Goal: Task Accomplishment & Management: Manage account settings

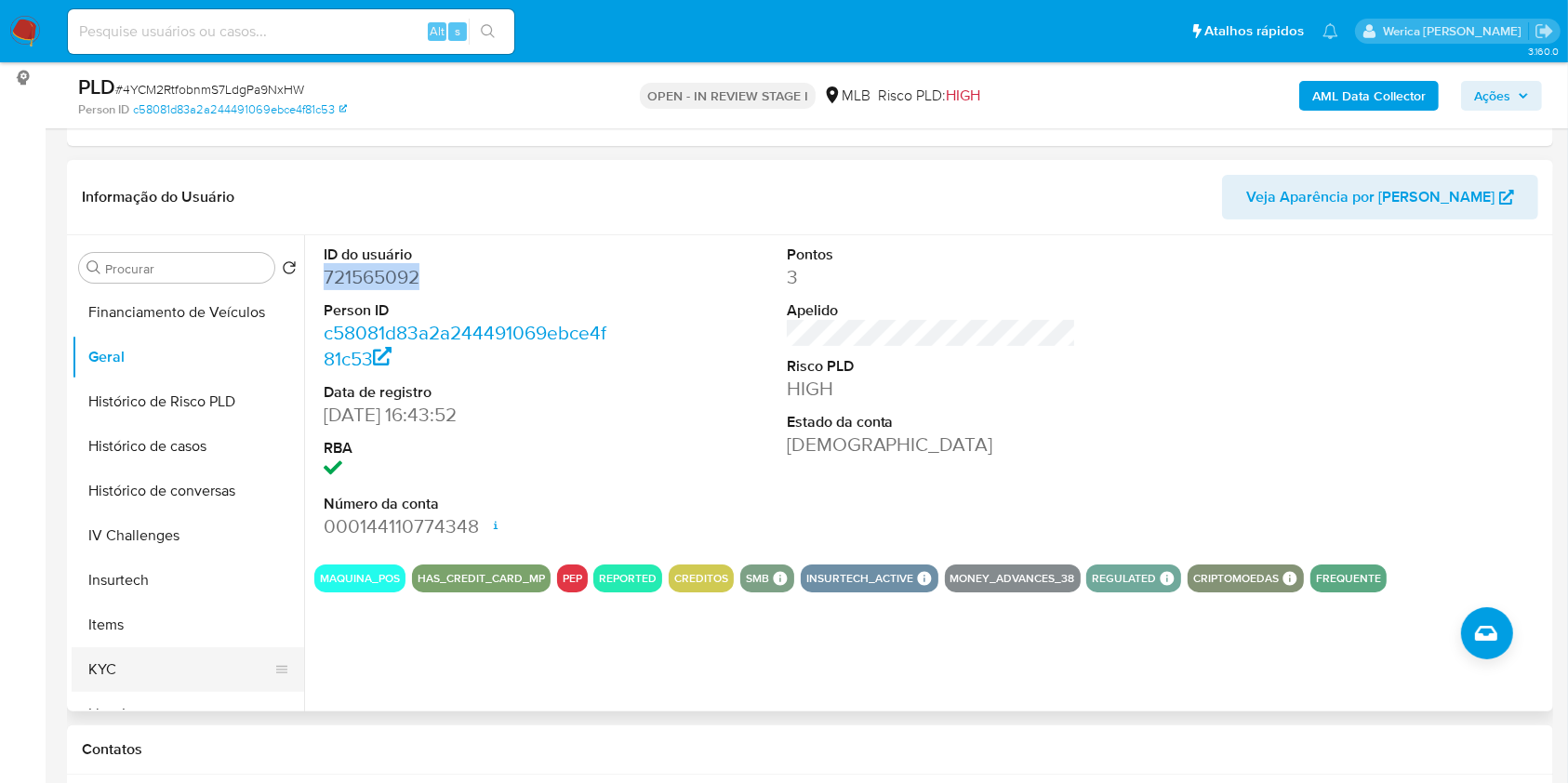
scroll to position [619, 0]
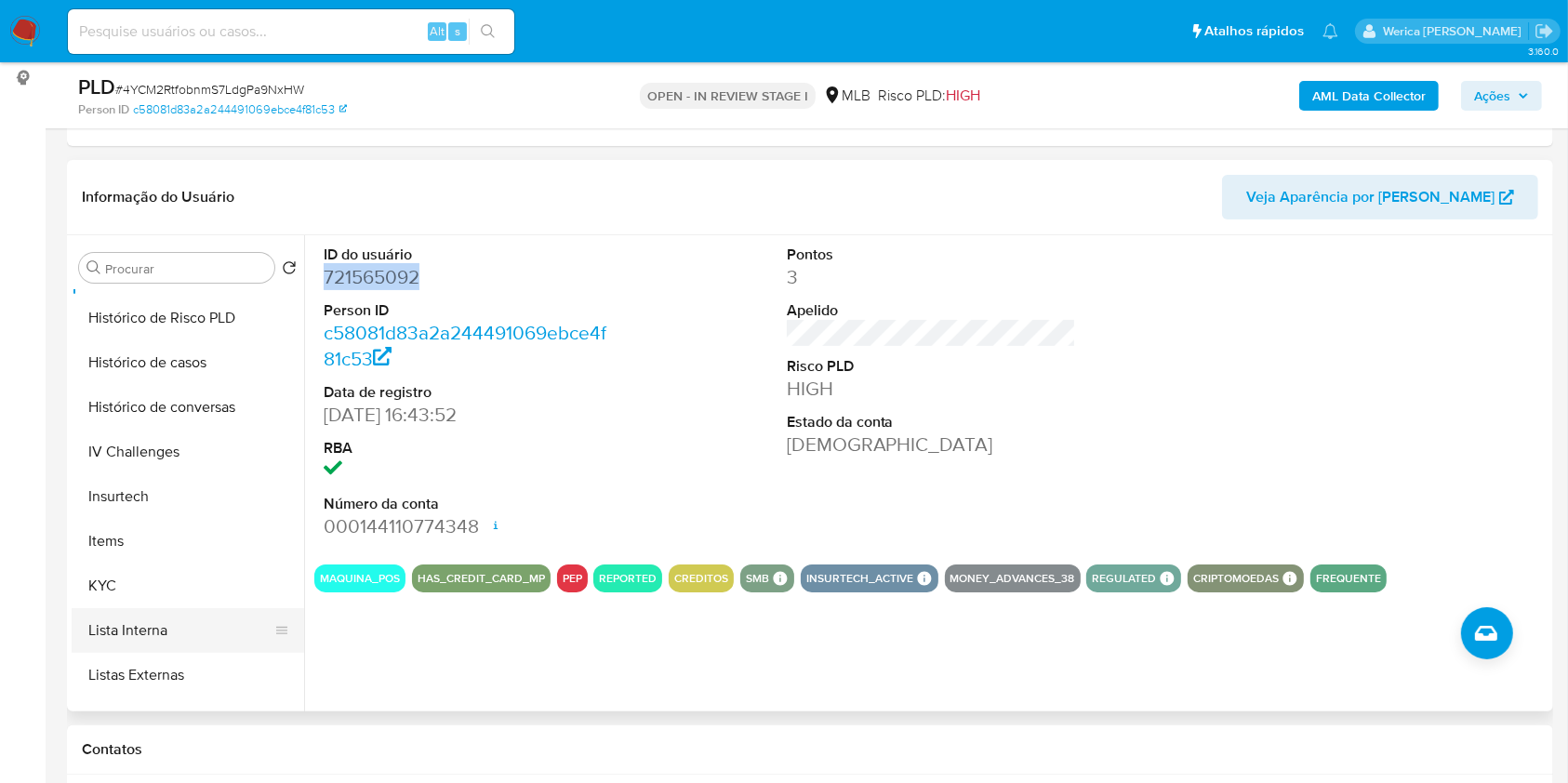
click at [231, 613] on button "Lista Interna" at bounding box center [180, 631] width 218 height 45
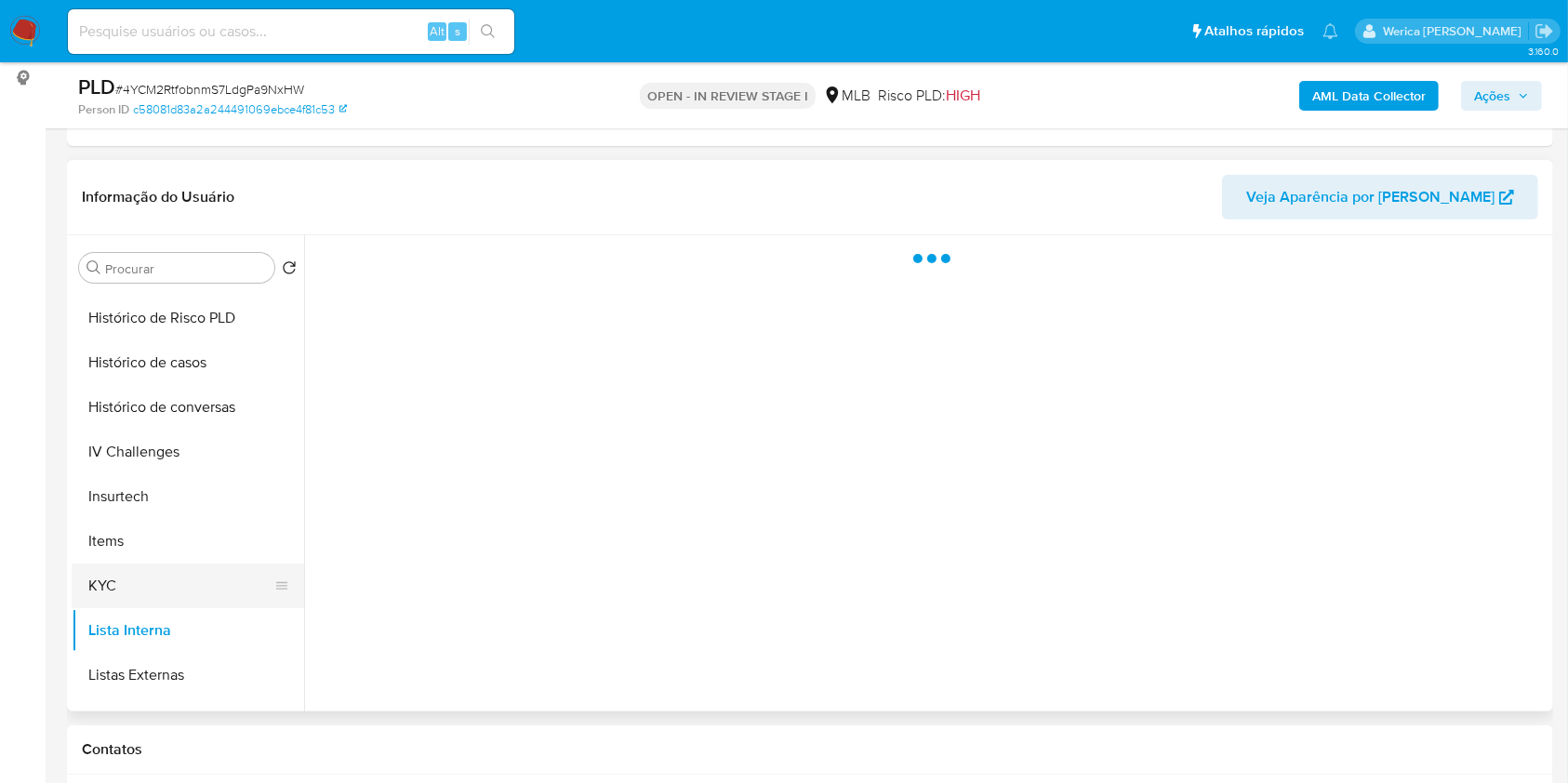
click at [221, 579] on button "KYC" at bounding box center [180, 587] width 218 height 45
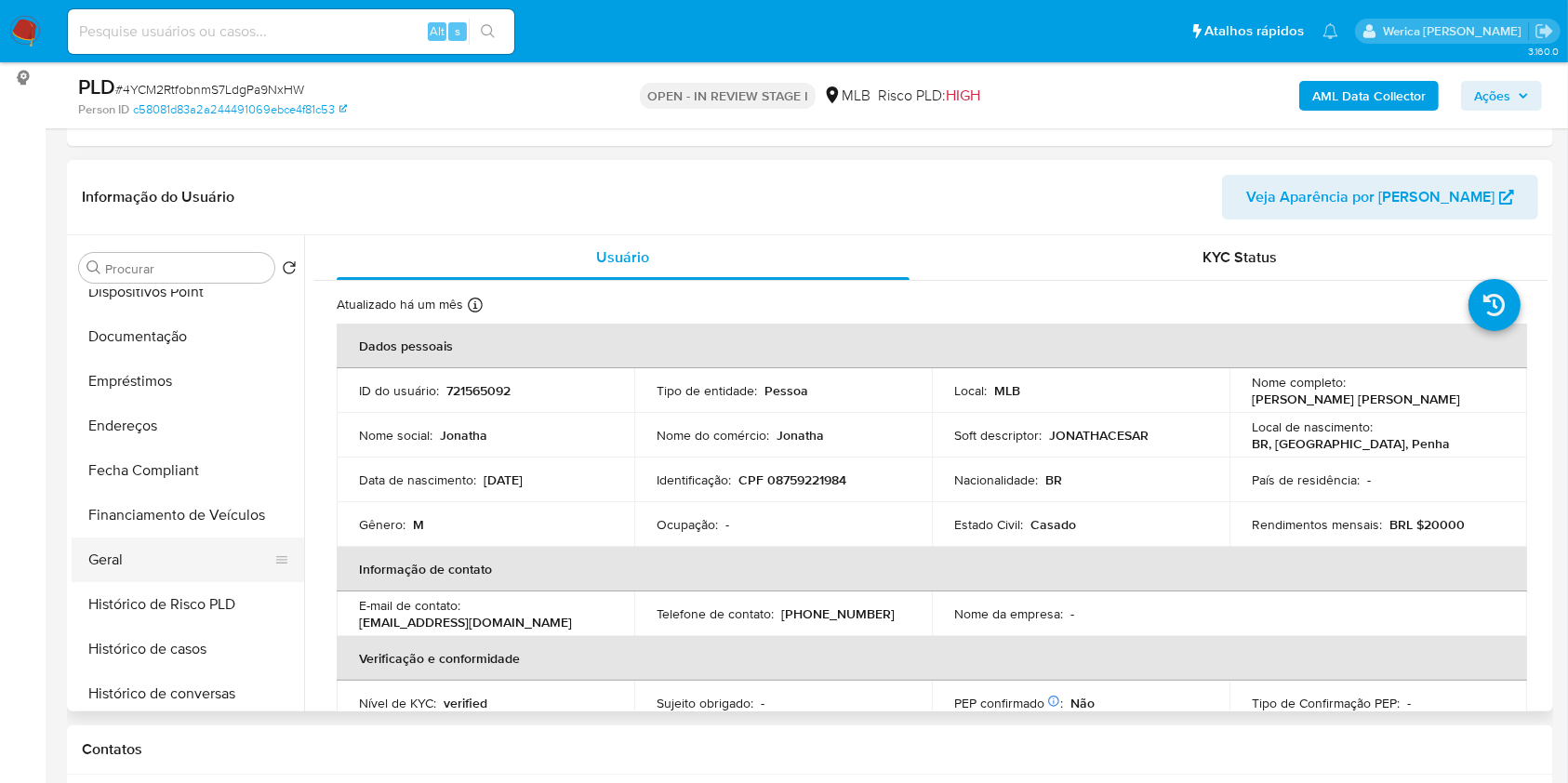
scroll to position [372, 0]
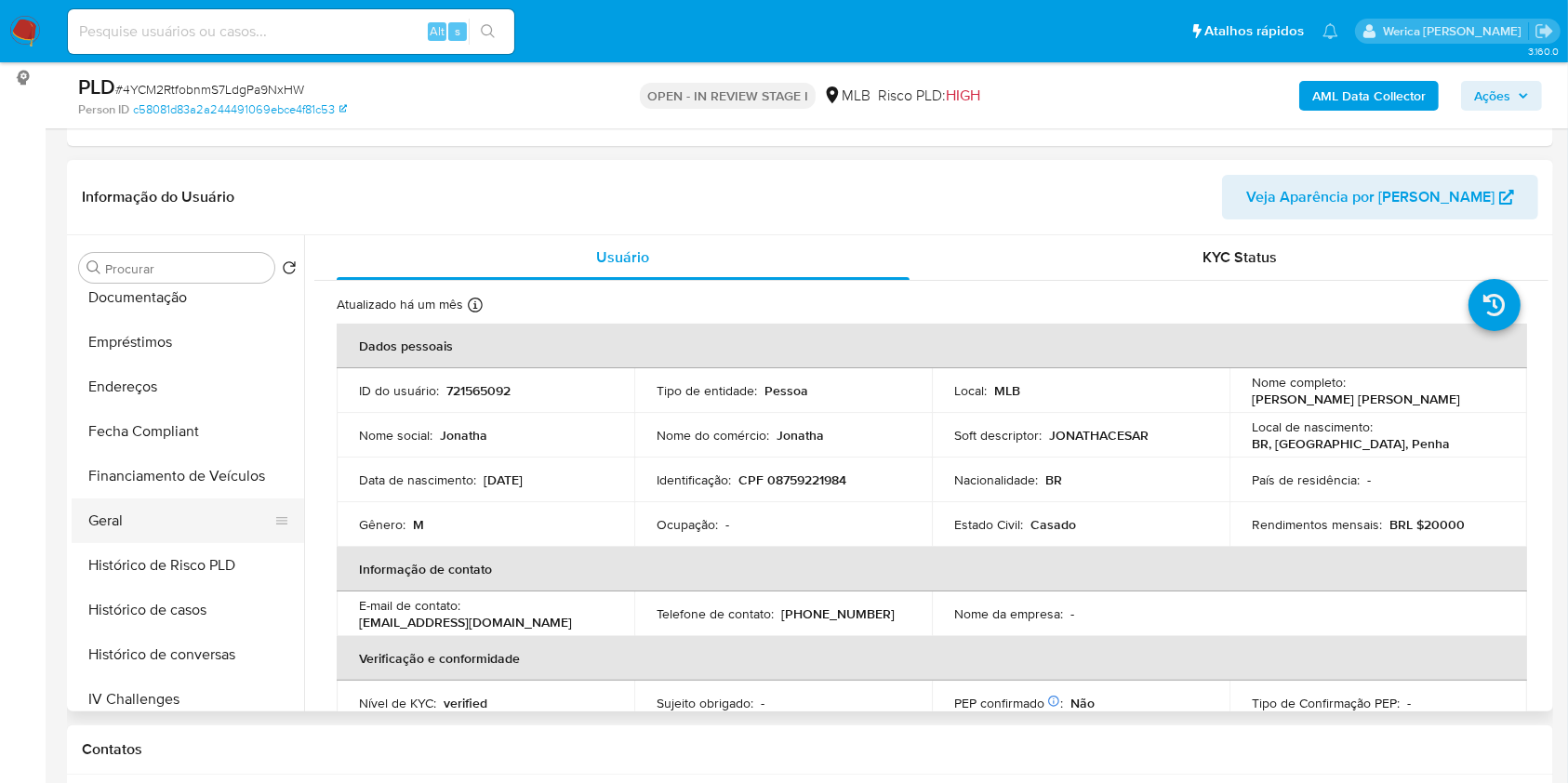
click at [179, 499] on button "Geral" at bounding box center [180, 521] width 218 height 45
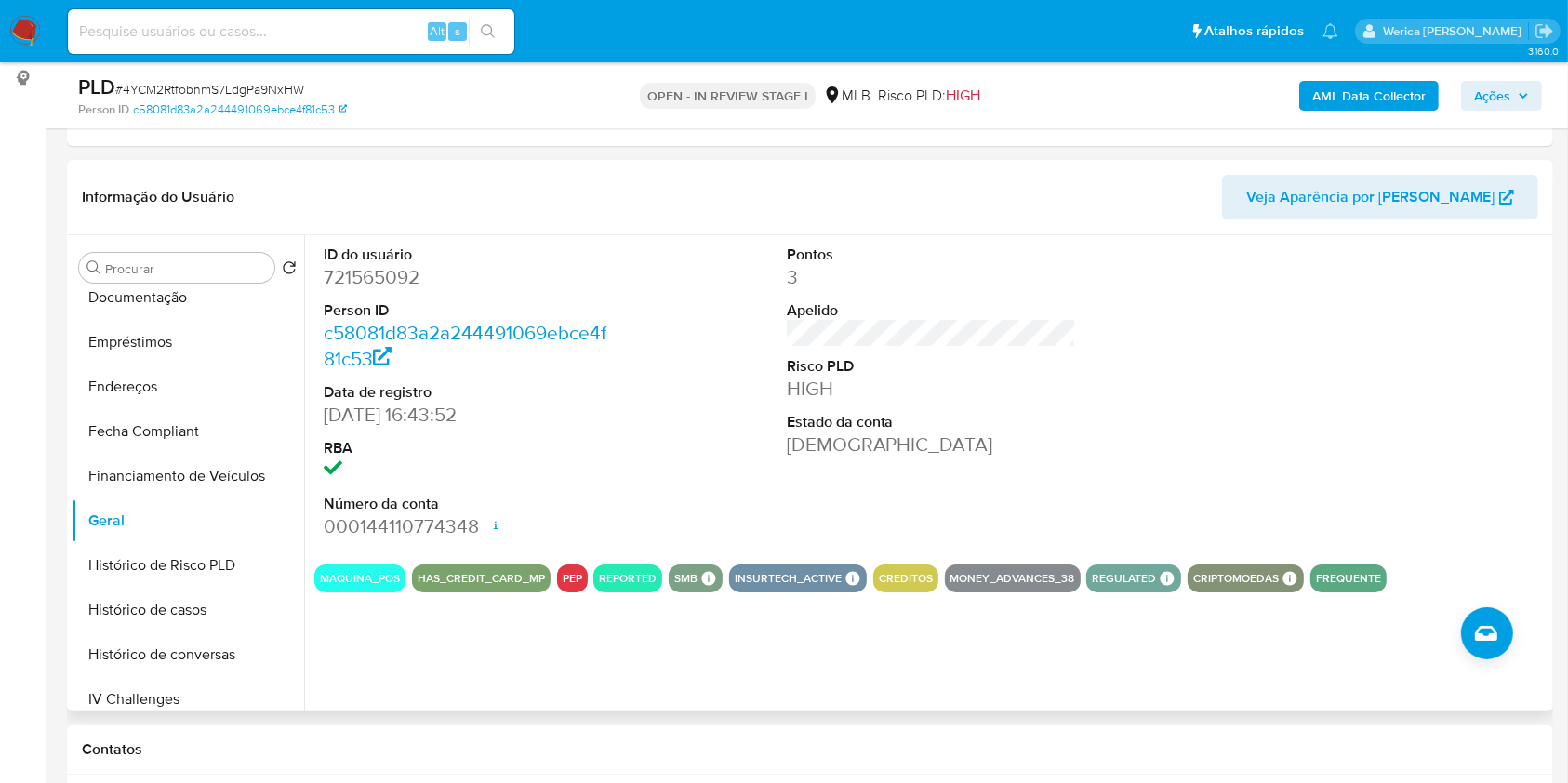
click at [1405, 269] on div at bounding box center [1394, 393] width 309 height 314
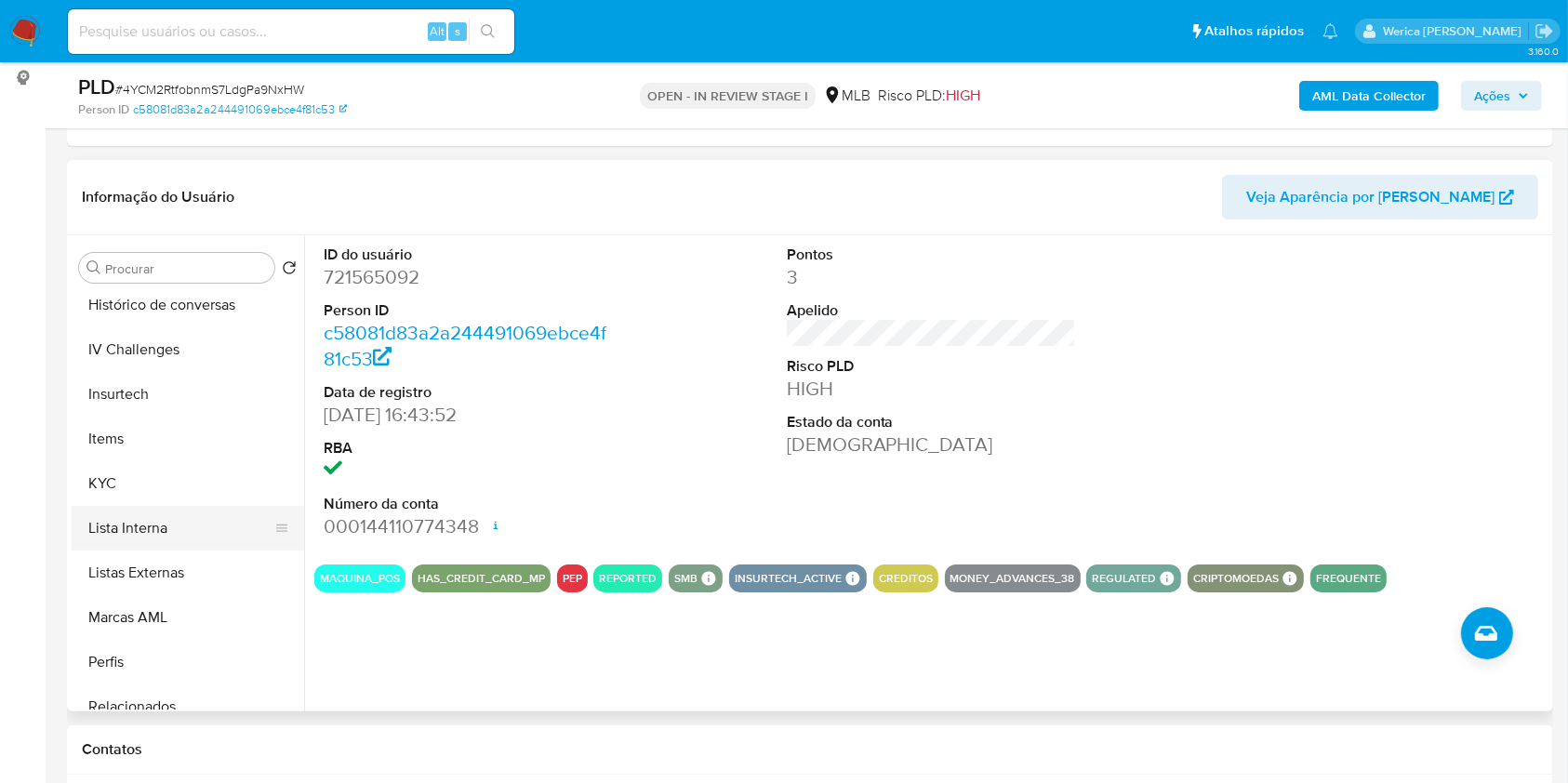
scroll to position [744, 0]
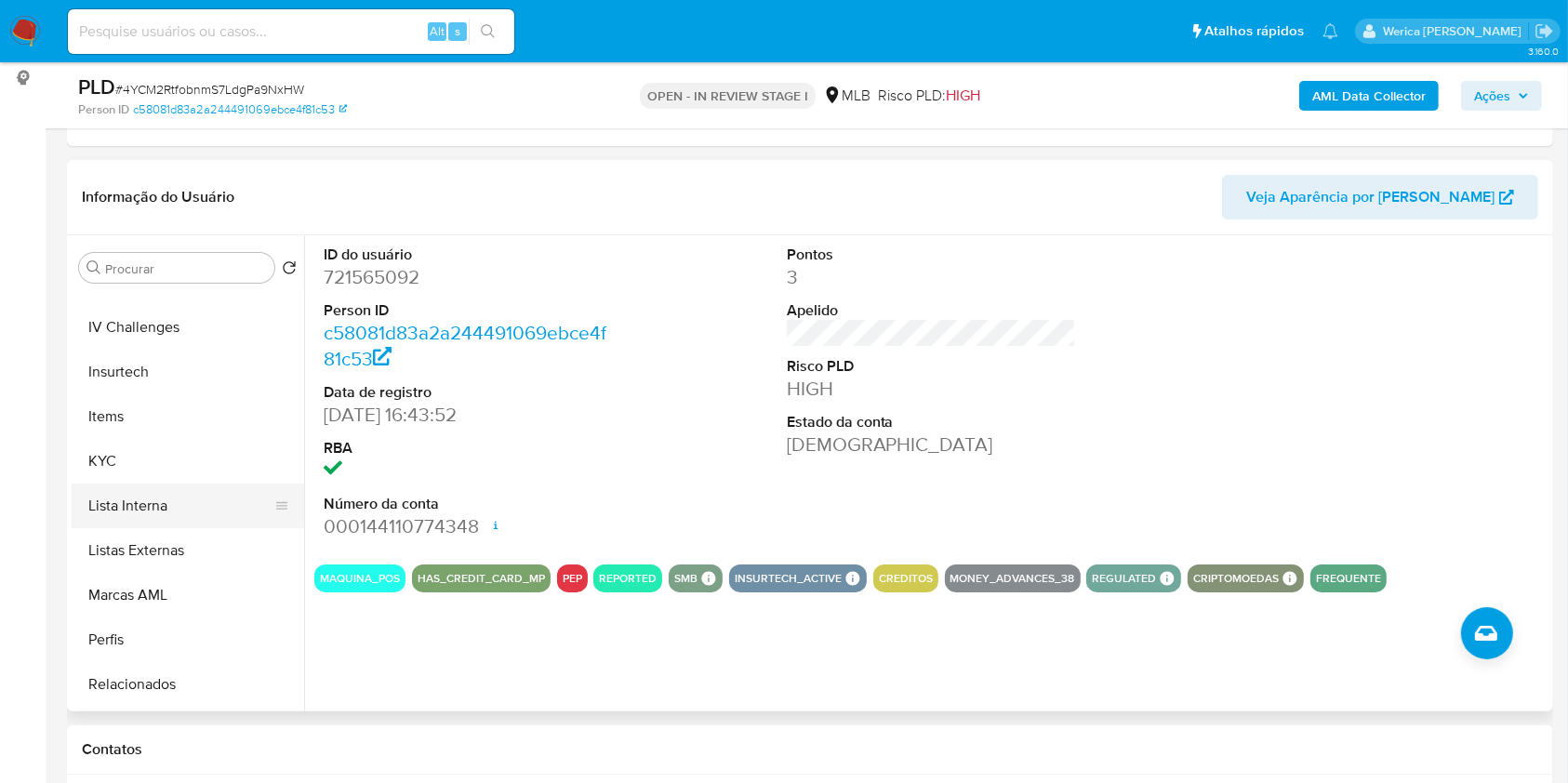
click at [215, 520] on button "Lista Interna" at bounding box center [180, 506] width 218 height 45
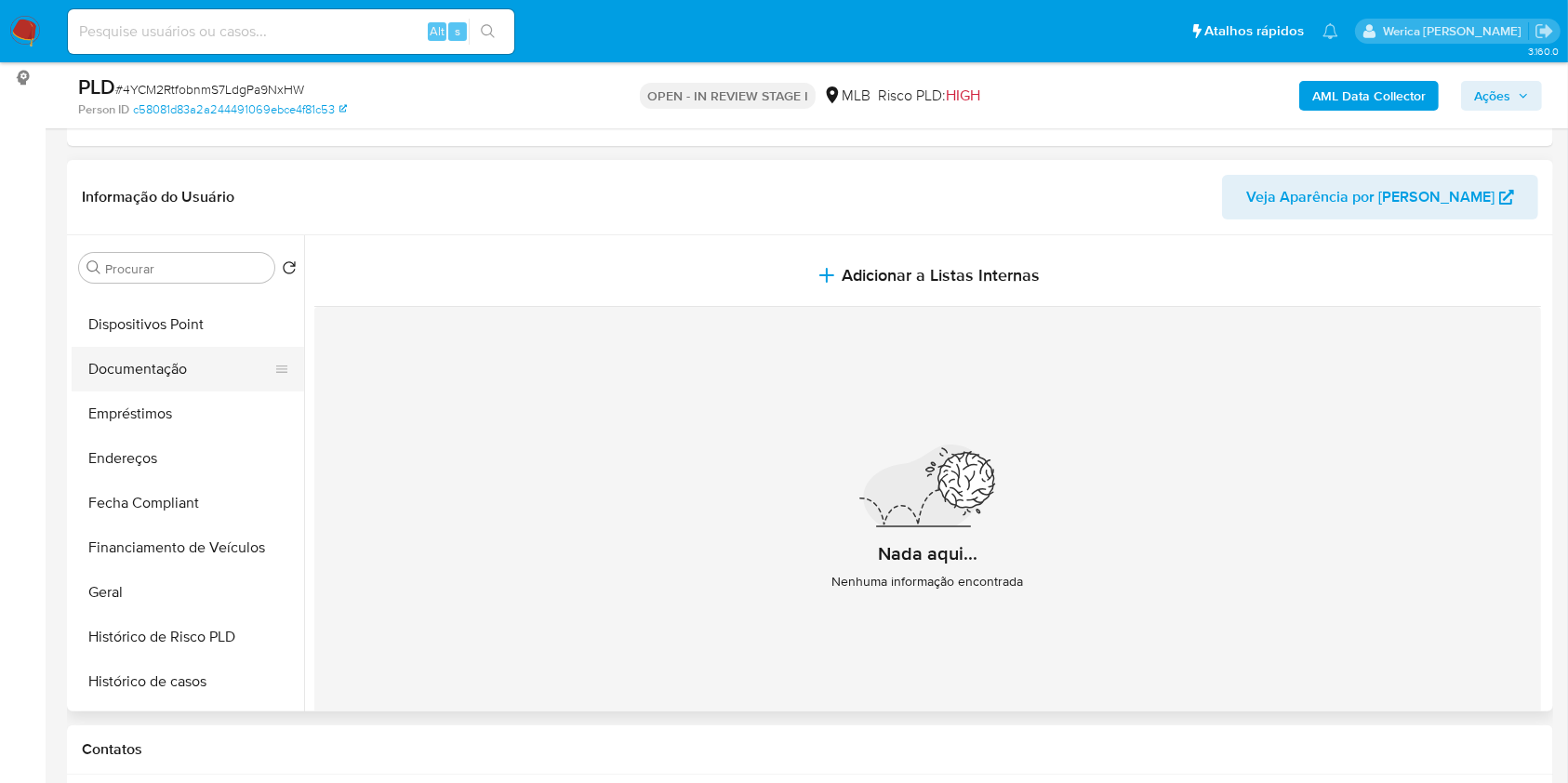
scroll to position [248, 0]
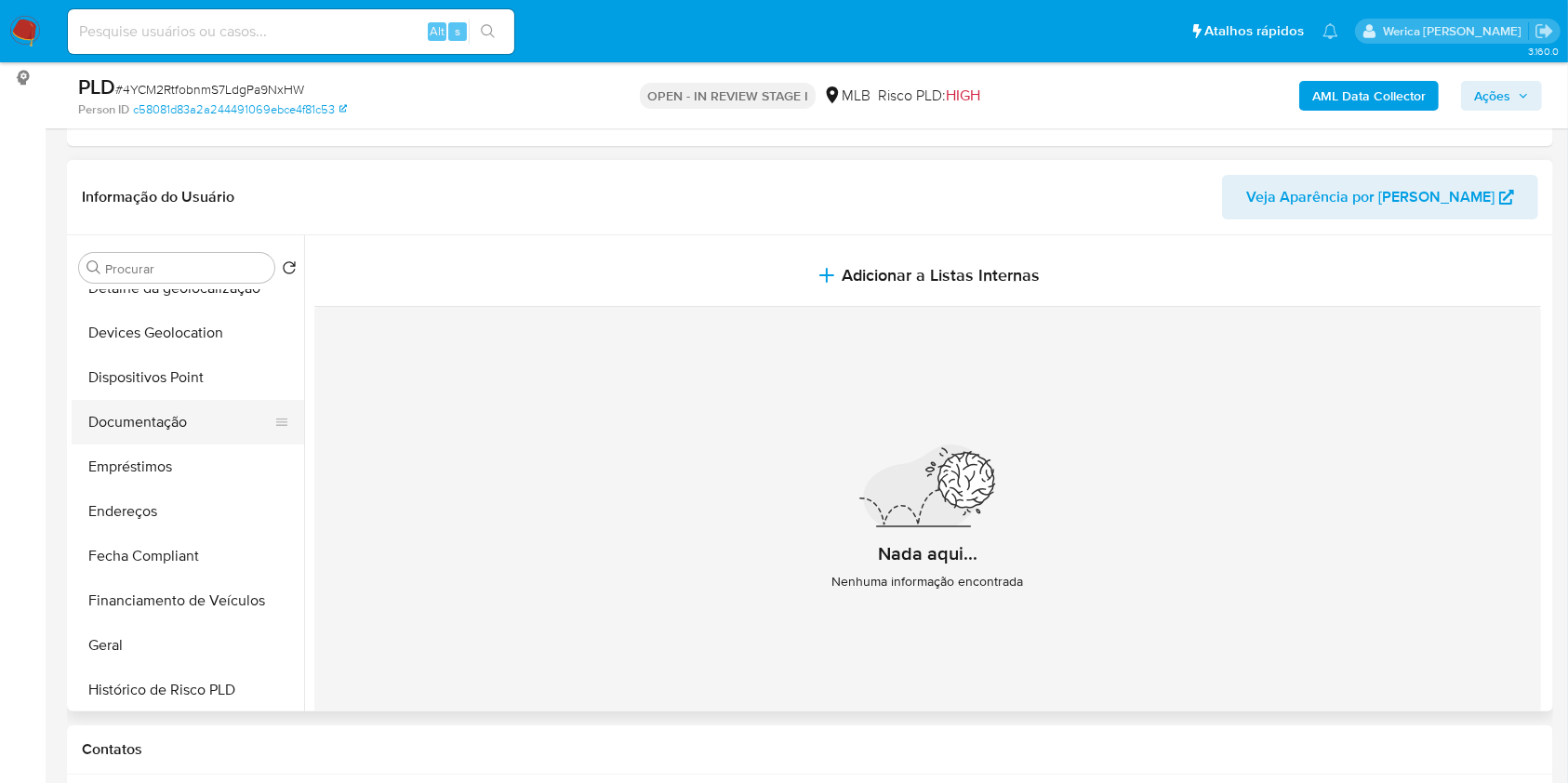
drag, startPoint x: 194, startPoint y: 423, endPoint x: 229, endPoint y: 433, distance: 36.4
click at [194, 424] on button "Documentação" at bounding box center [180, 423] width 218 height 45
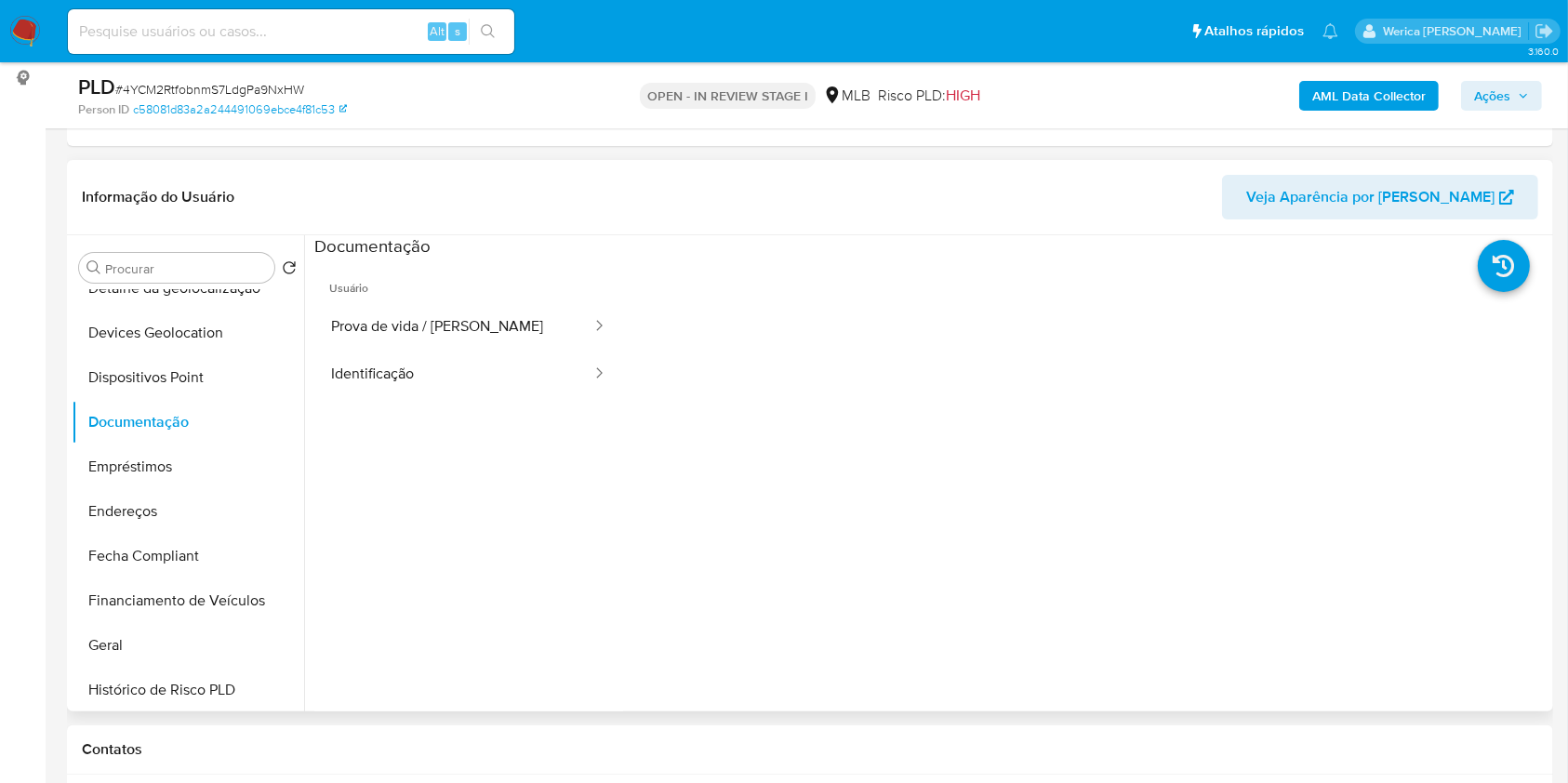
click at [452, 406] on ul "Usuário Prova de vida / Selfie Identificação" at bounding box center [468, 526] width 309 height 536
click at [469, 381] on button "Identificação" at bounding box center [453, 374] width 279 height 48
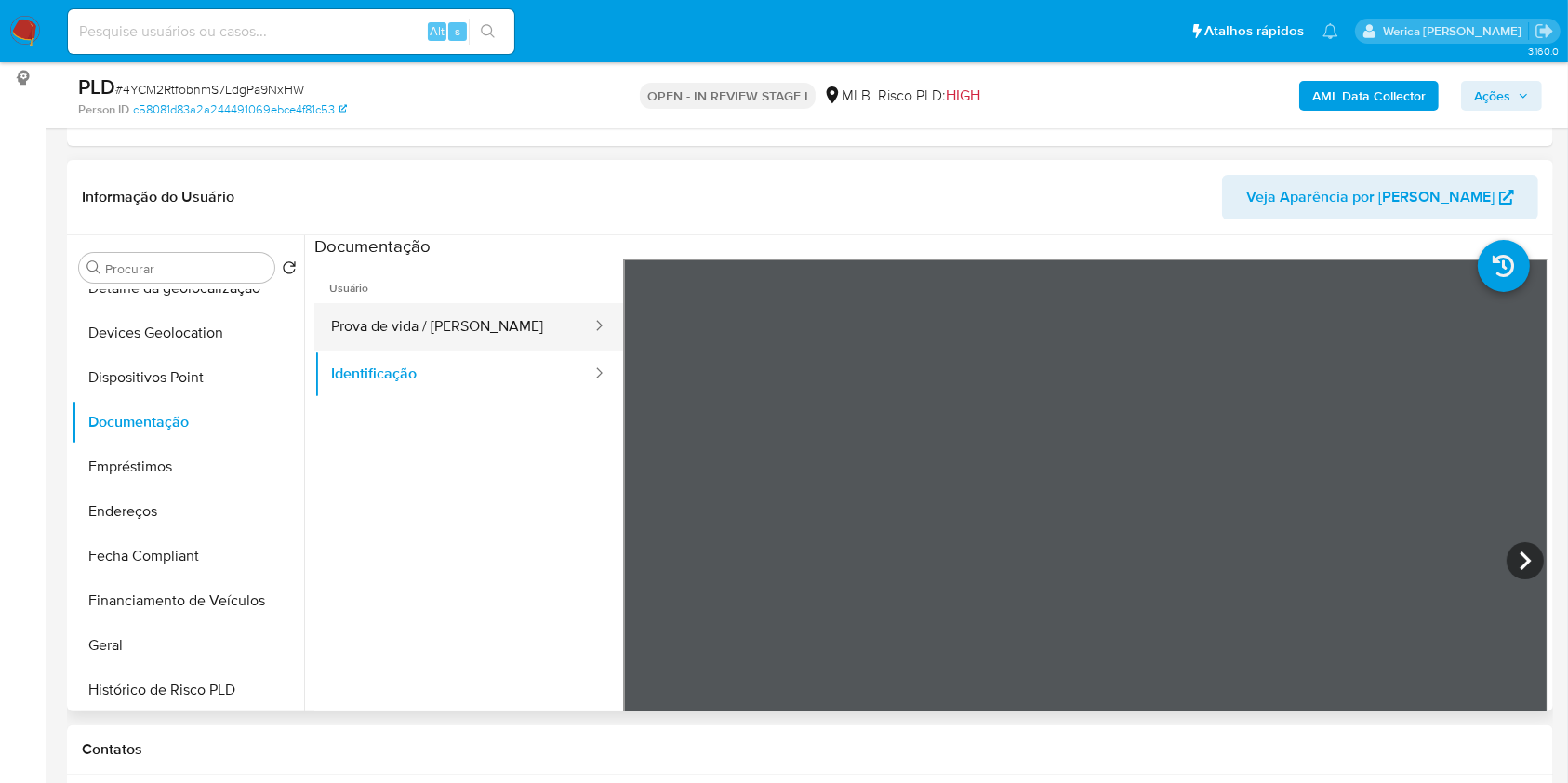
click at [498, 328] on button "Prova de vida / Selfie" at bounding box center [453, 326] width 279 height 48
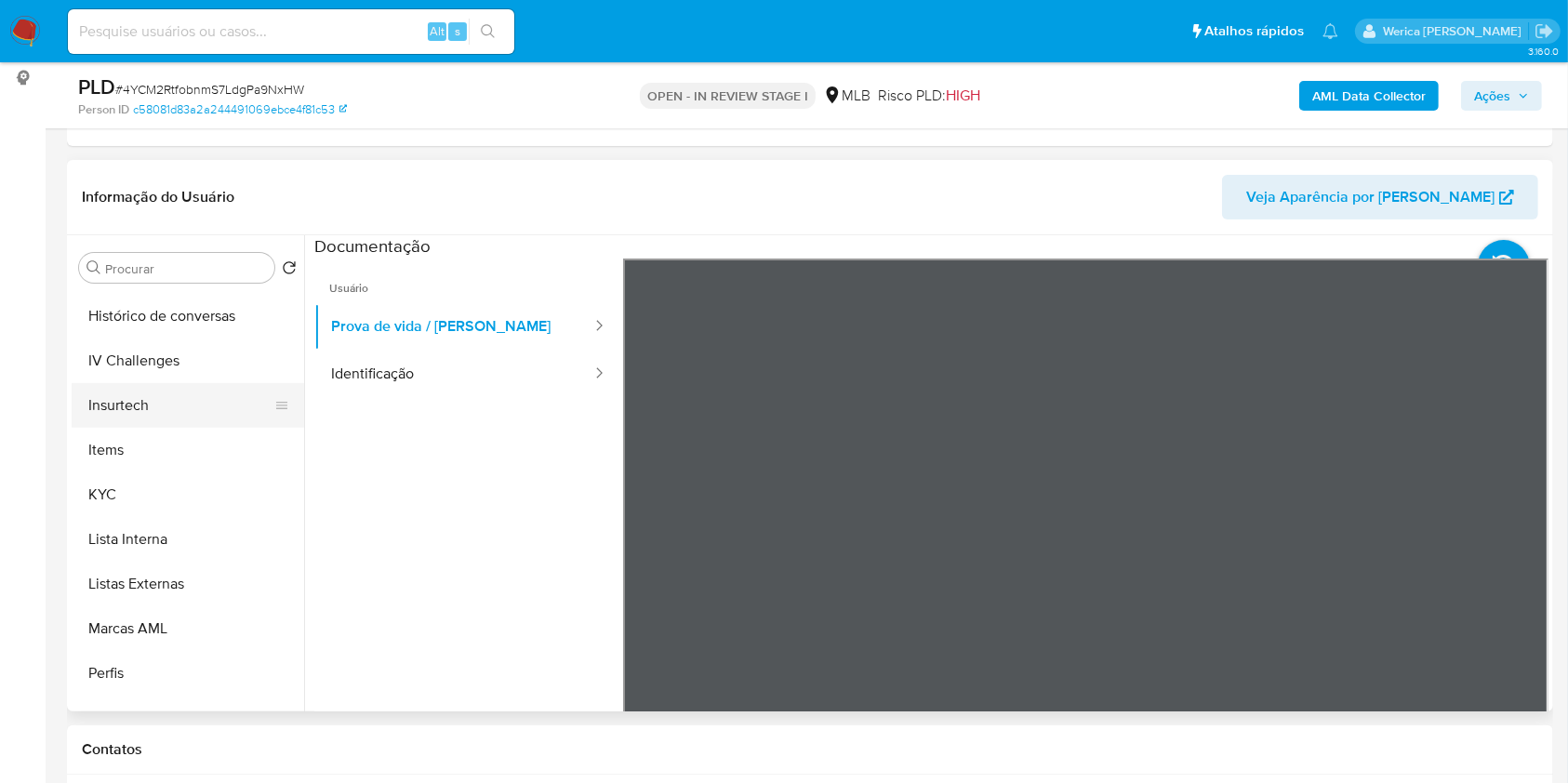
scroll to position [744, 0]
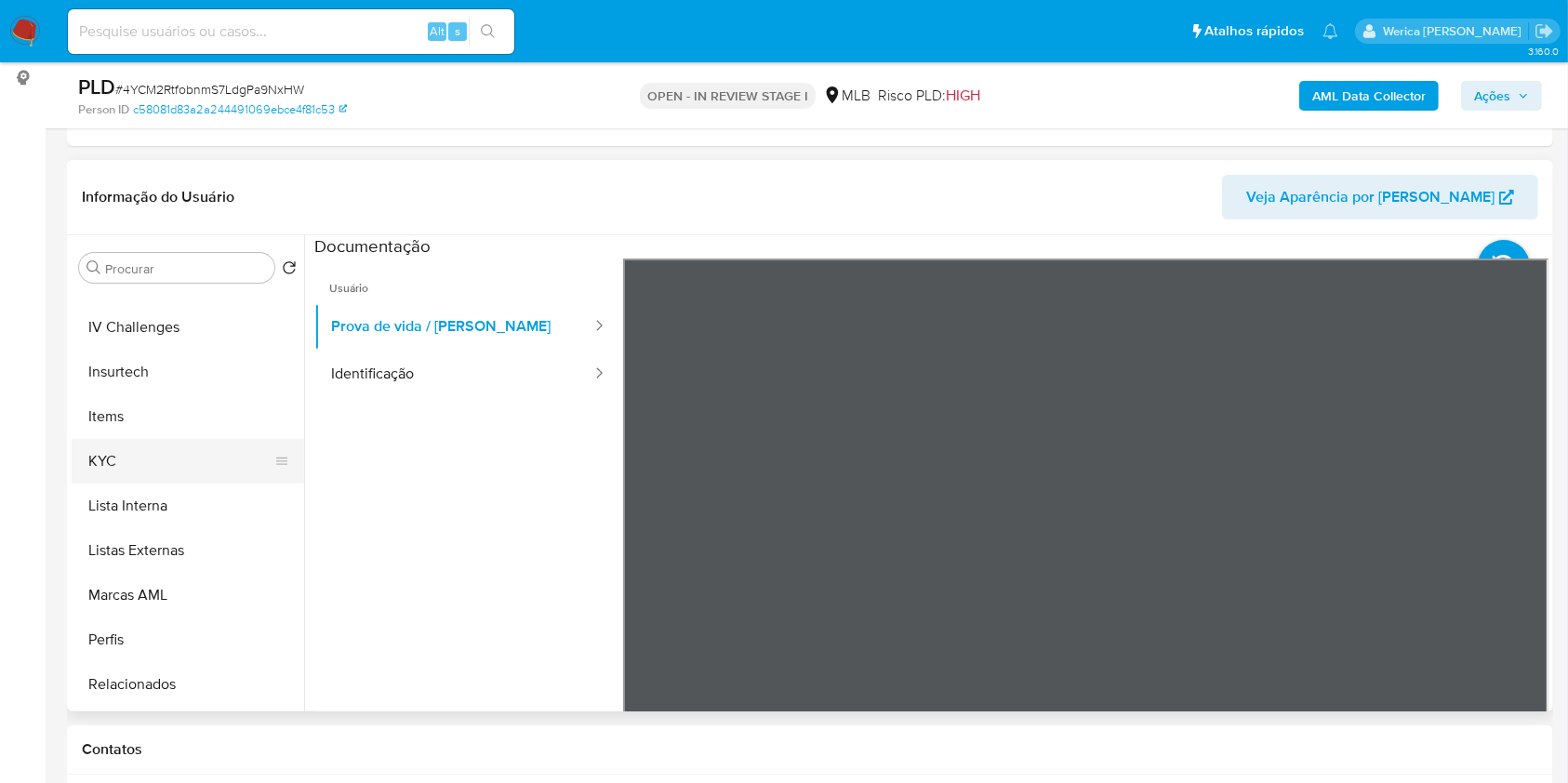
drag, startPoint x: 195, startPoint y: 461, endPoint x: 221, endPoint y: 462, distance: 26.0
click at [212, 461] on button "KYC" at bounding box center [180, 461] width 218 height 45
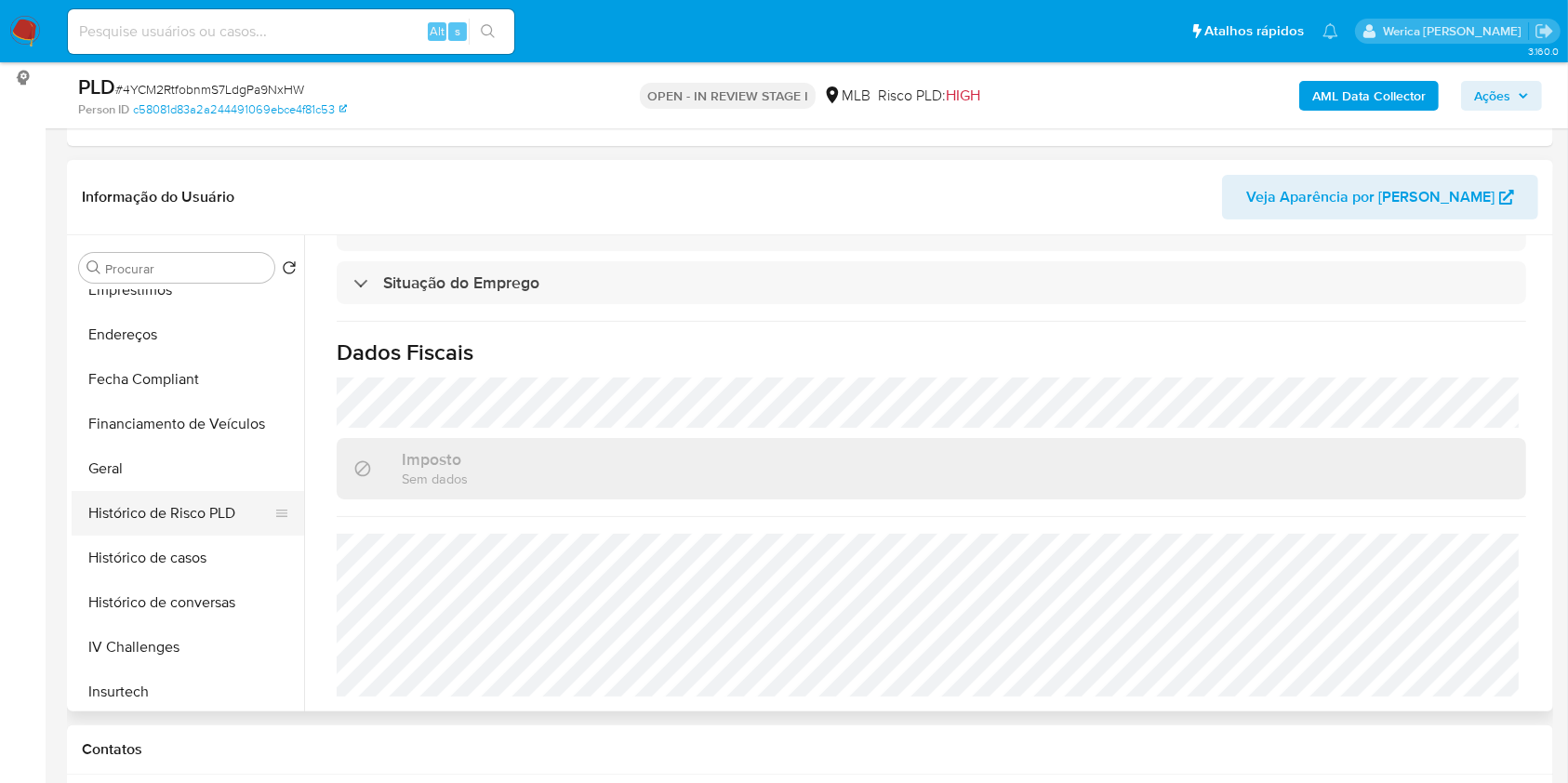
scroll to position [248, 0]
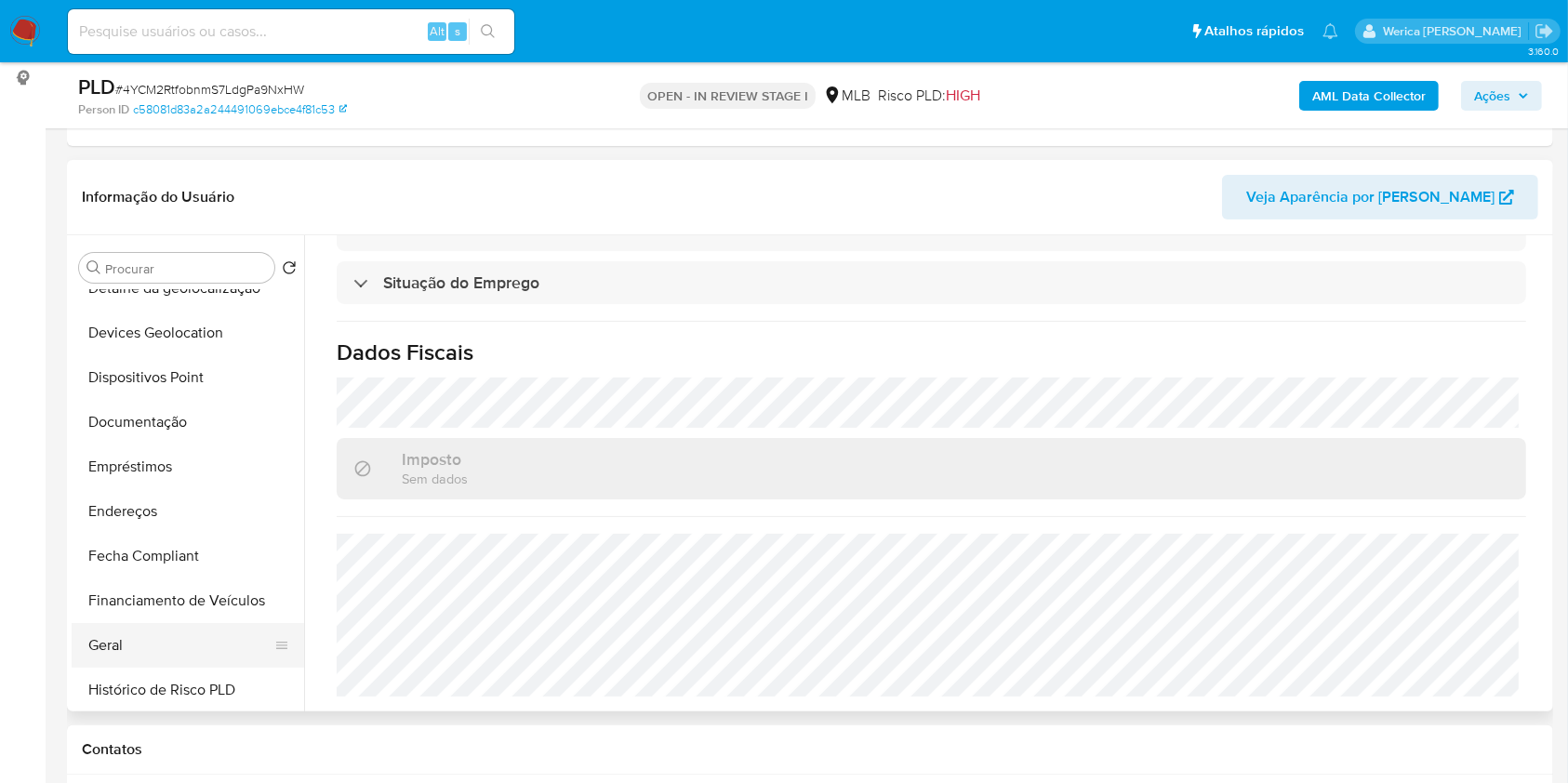
click at [148, 644] on button "Geral" at bounding box center [180, 645] width 218 height 45
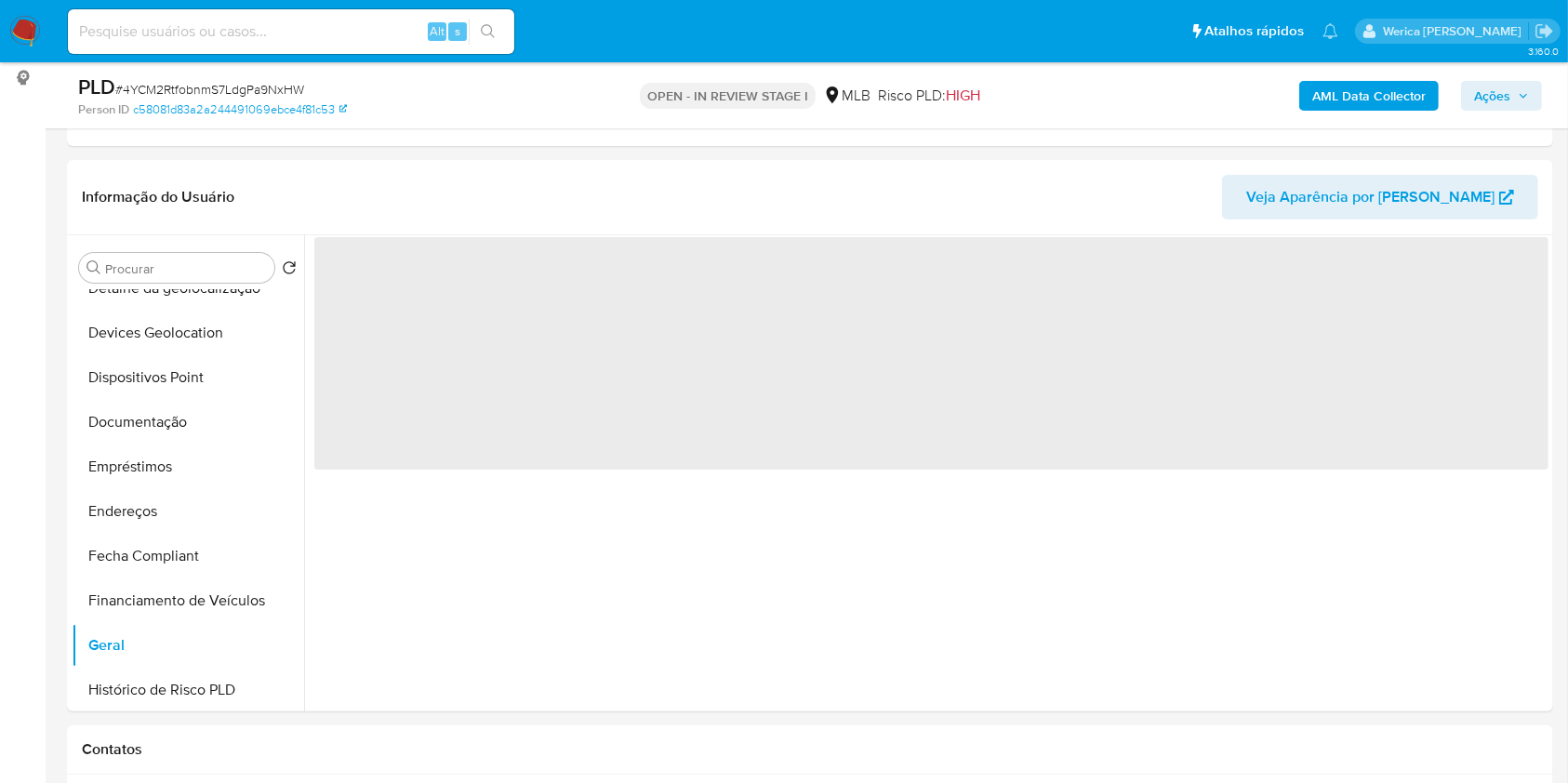
scroll to position [0, 0]
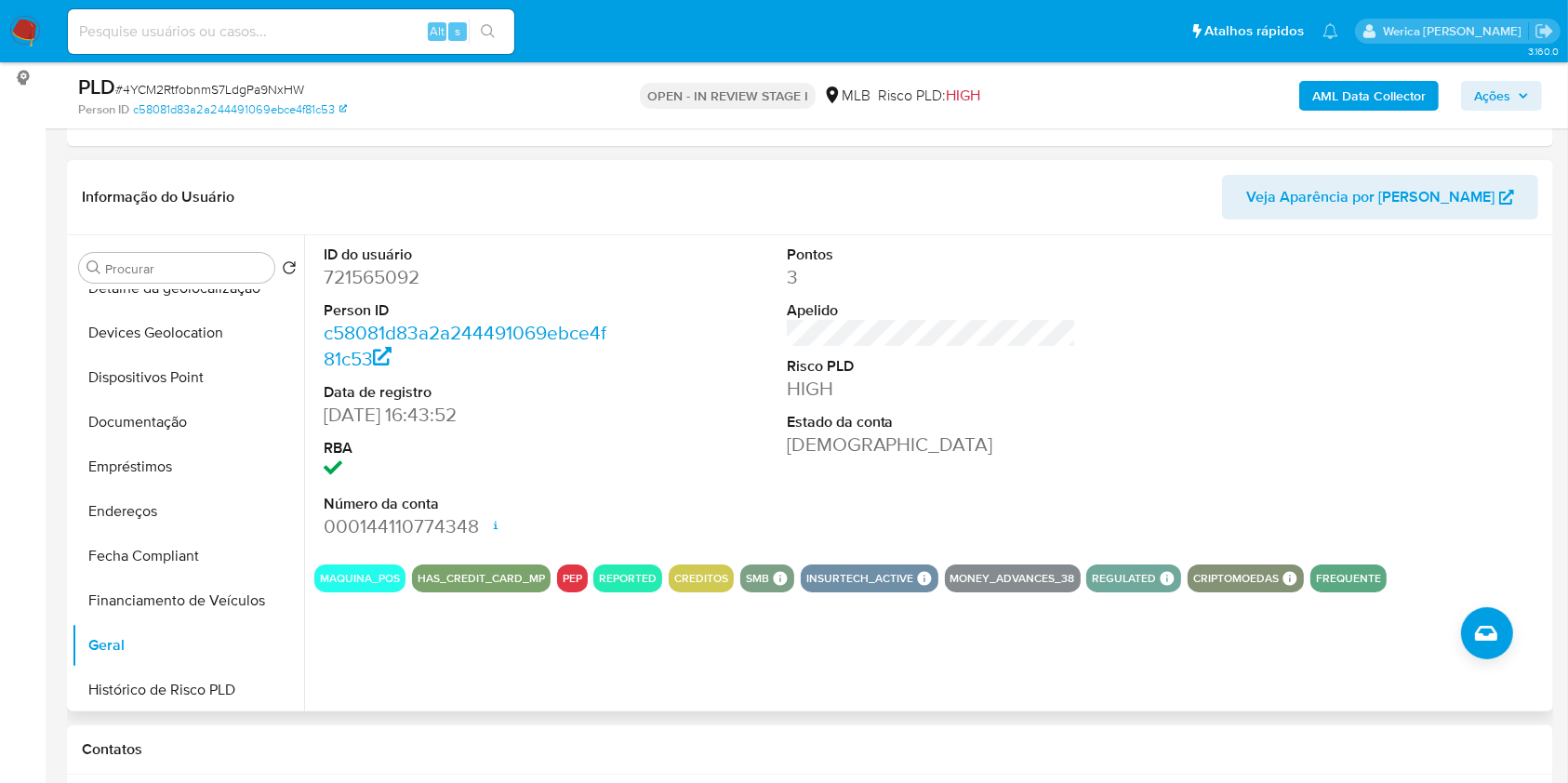
click at [1349, 486] on div at bounding box center [1394, 393] width 309 height 314
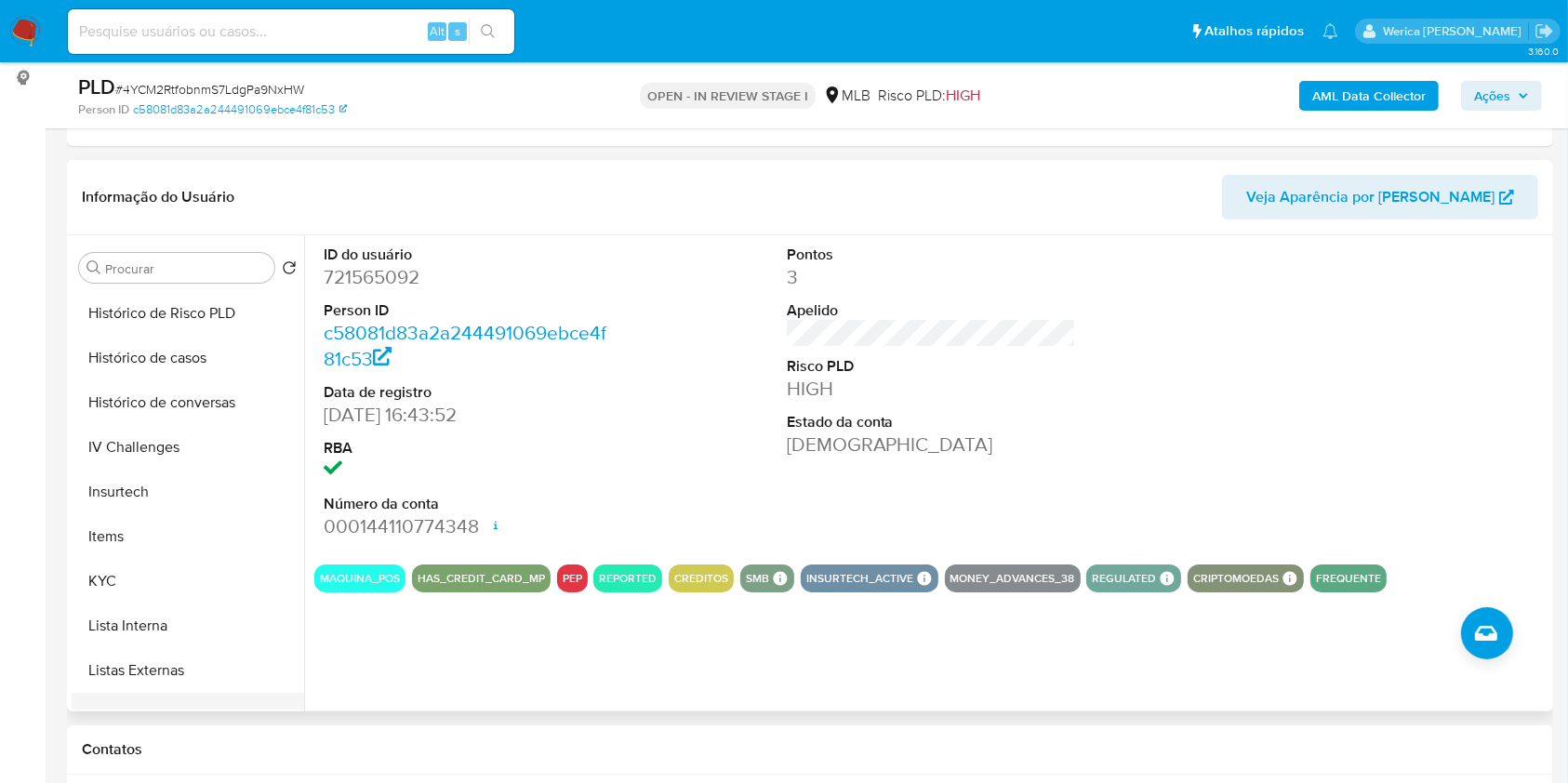
scroll to position [744, 0]
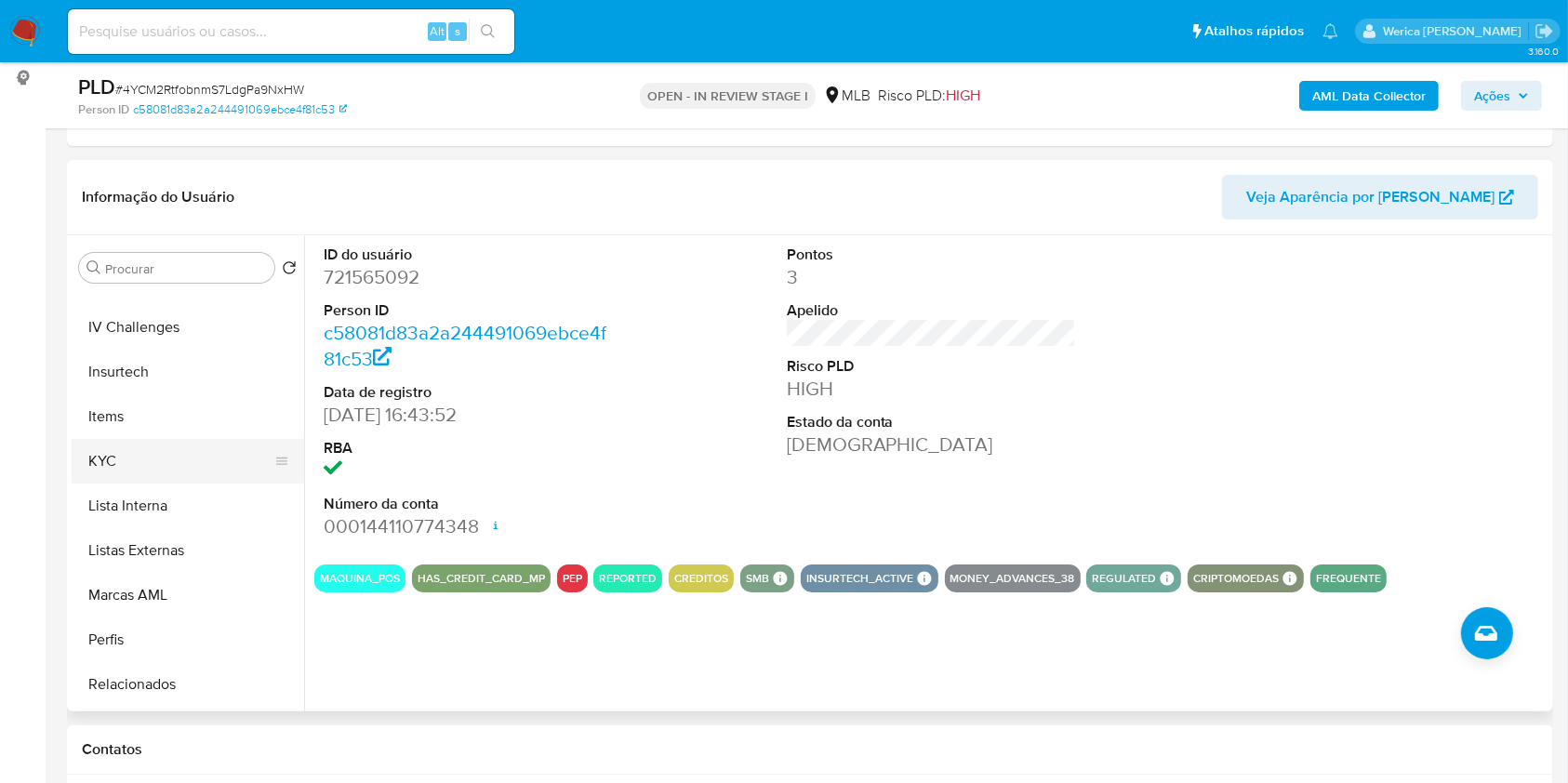
click at [130, 459] on button "KYC" at bounding box center [180, 461] width 218 height 45
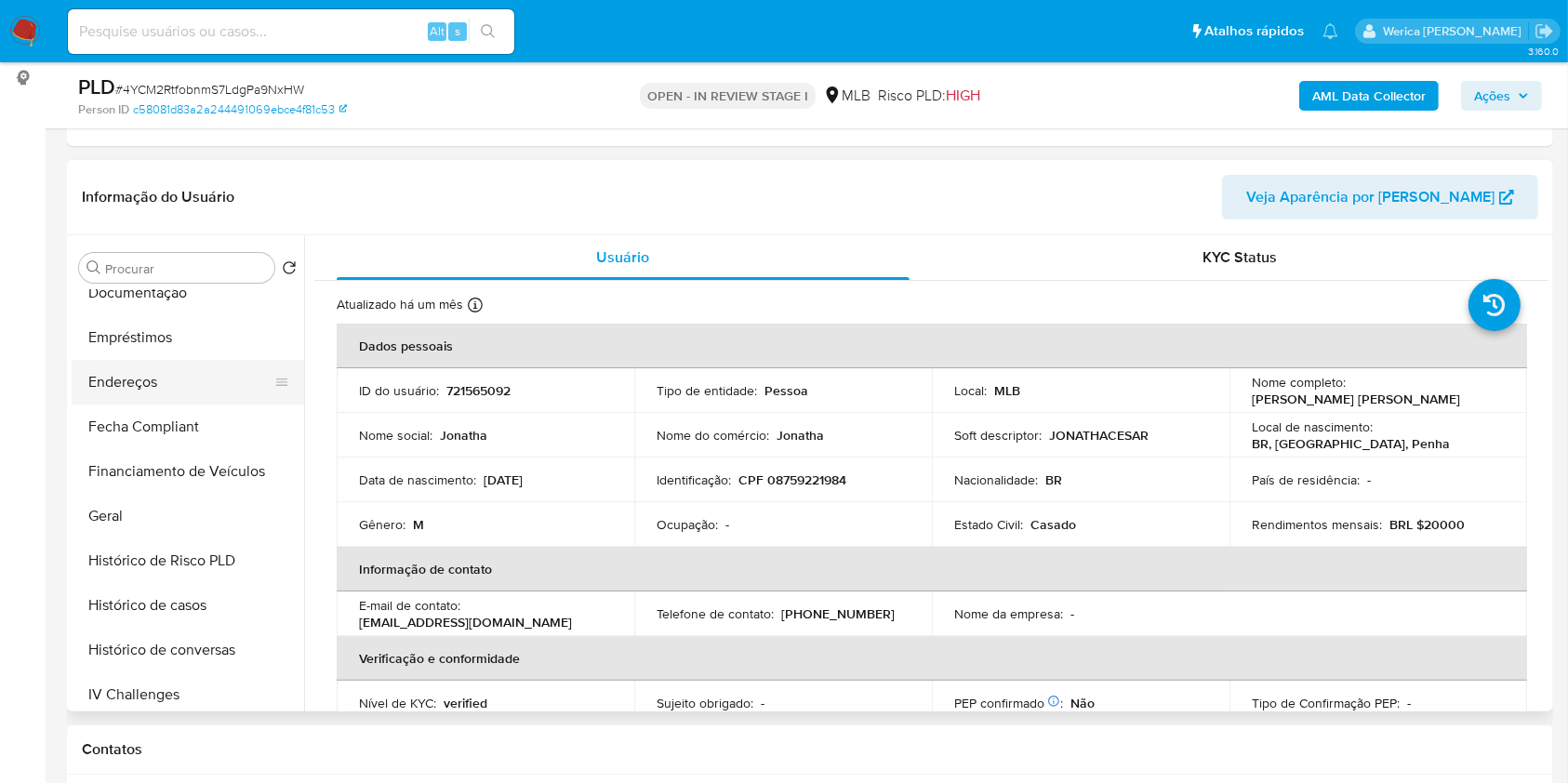
scroll to position [248, 0]
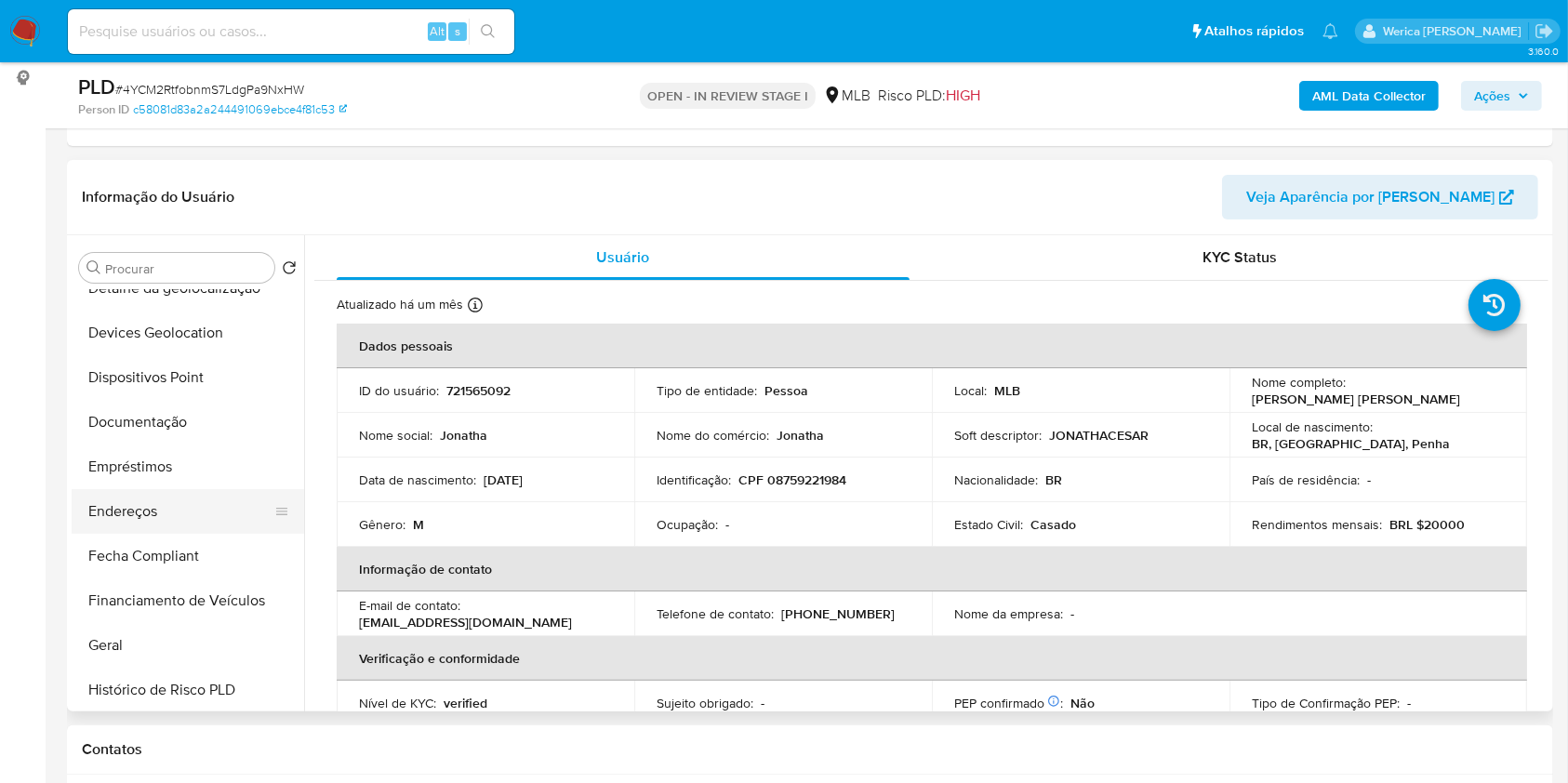
click at [169, 505] on button "Endereços" at bounding box center [180, 512] width 218 height 45
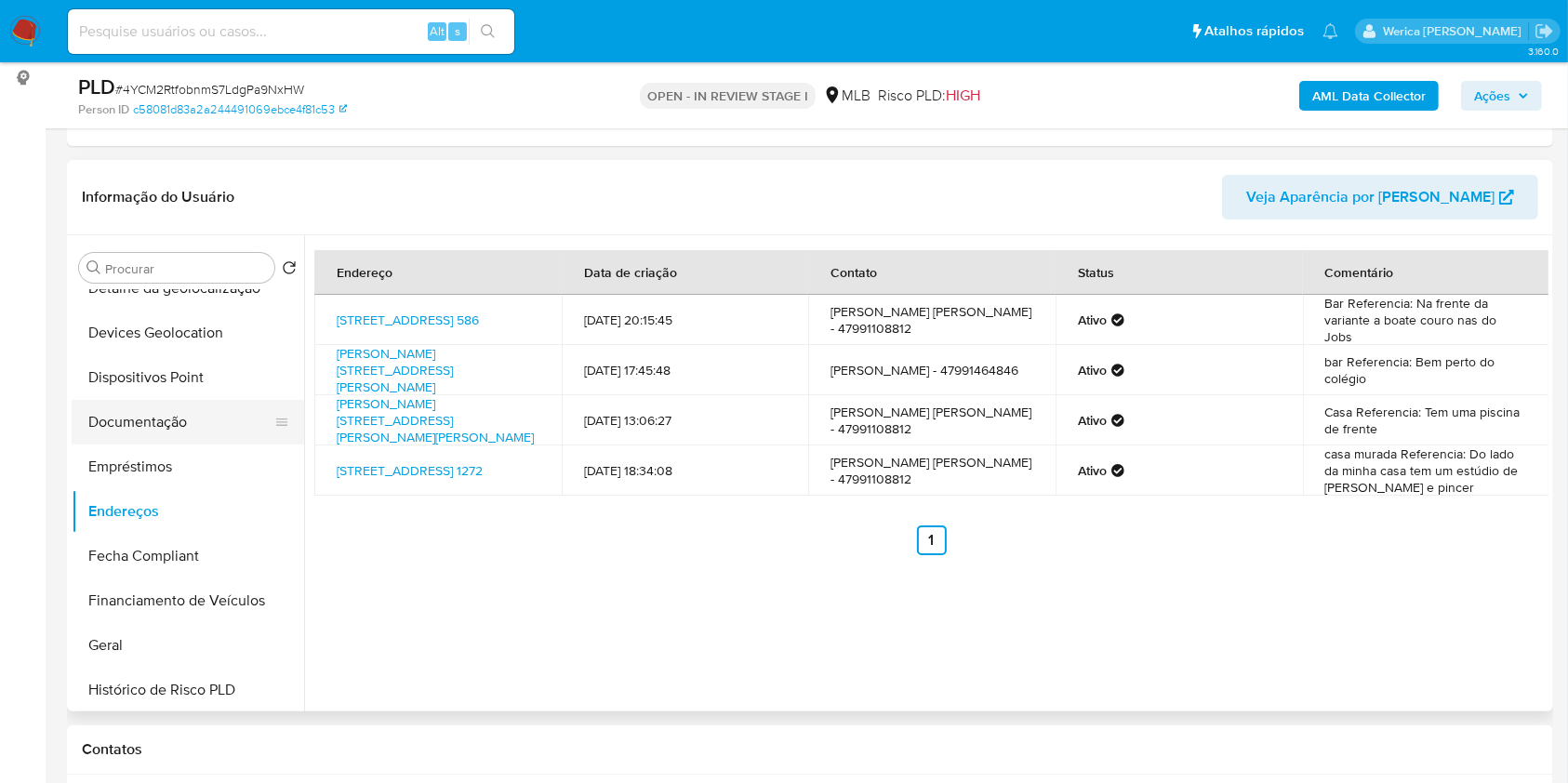
scroll to position [123, 0]
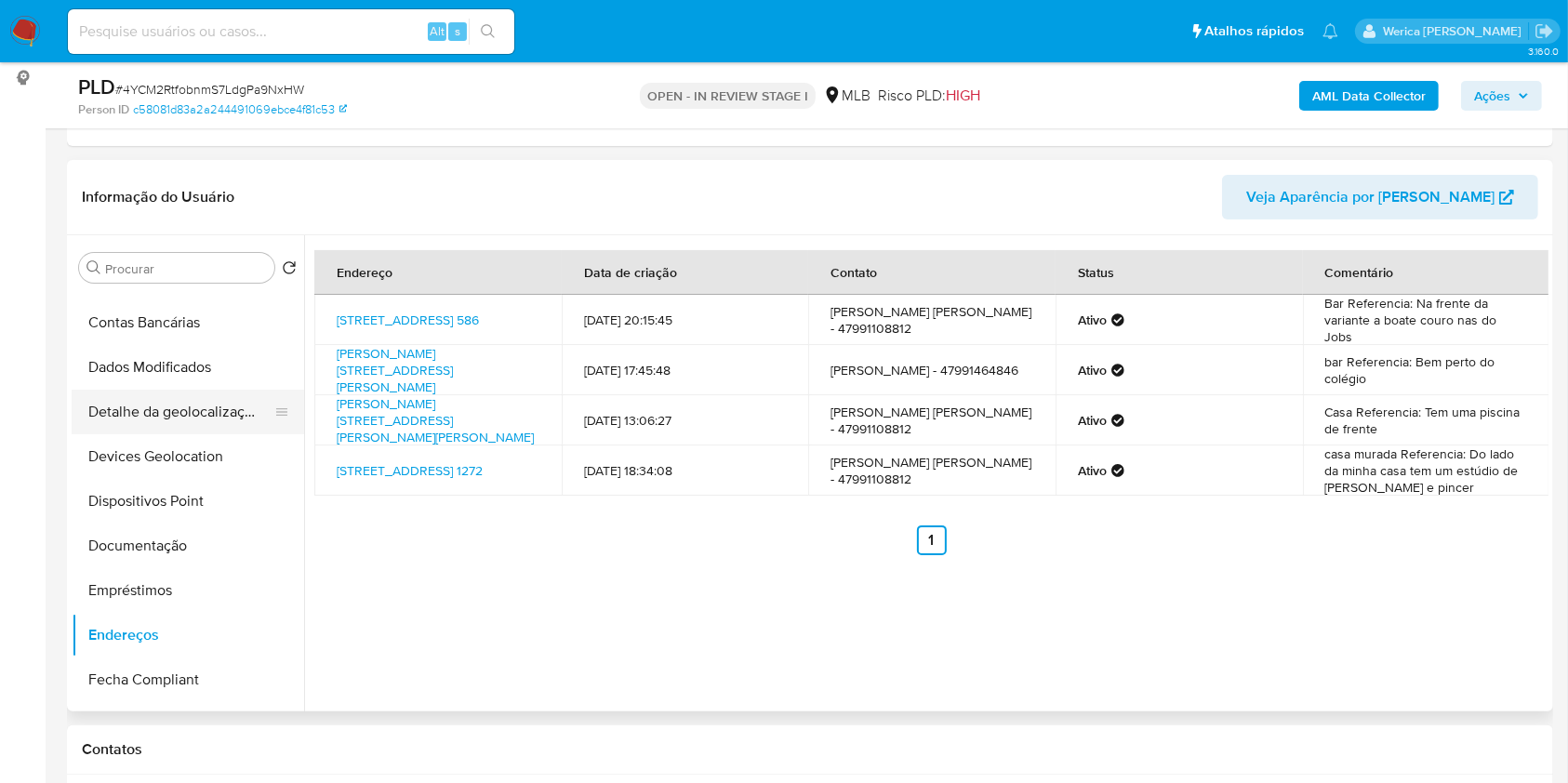
drag, startPoint x: 209, startPoint y: 399, endPoint x: 231, endPoint y: 415, distance: 27.2
click at [219, 408] on button "Detalhe da geolocalização" at bounding box center [180, 413] width 218 height 45
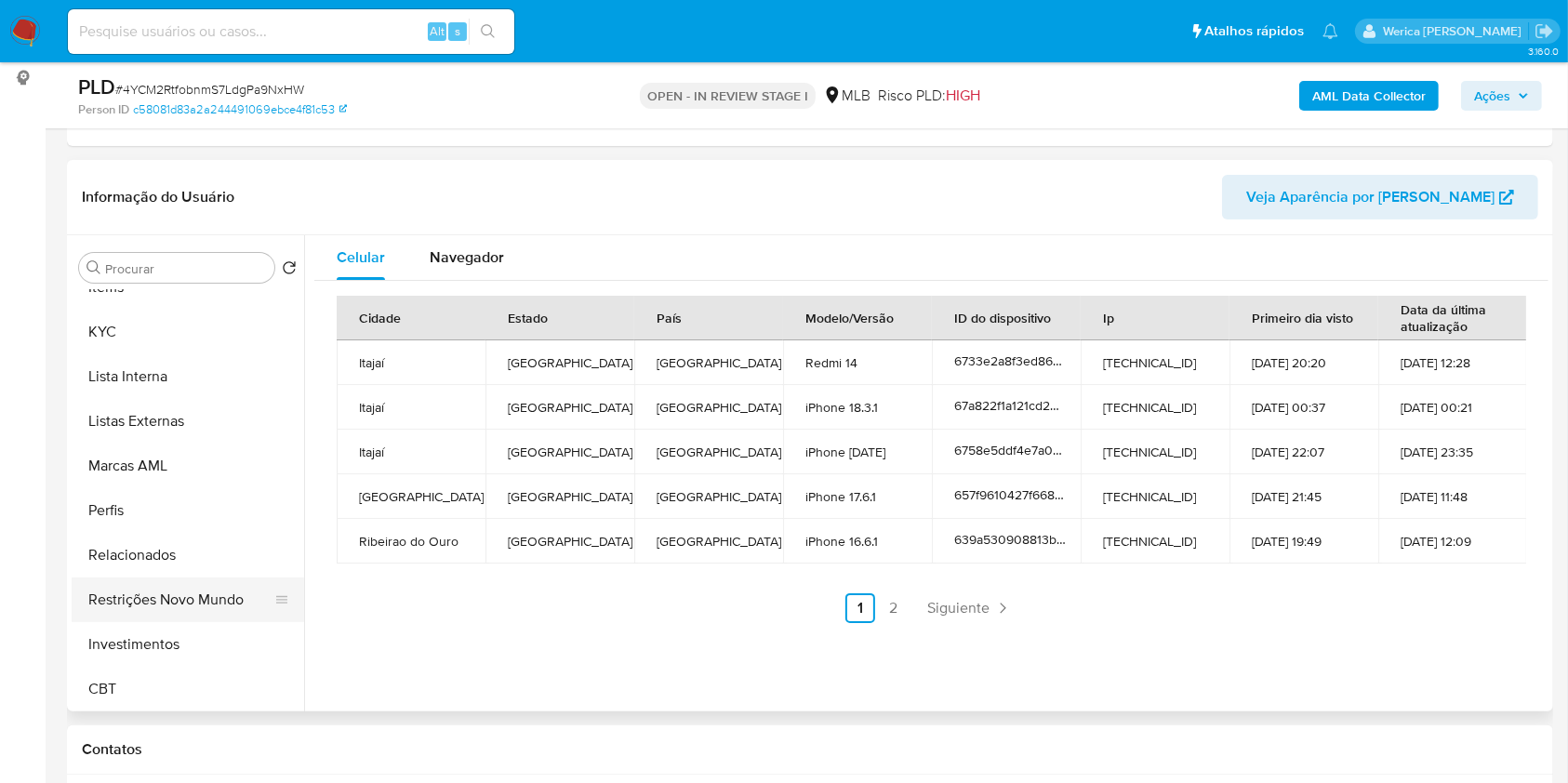
scroll to position [876, 0]
click at [185, 607] on button "Restrições Novo Mundo" at bounding box center [180, 599] width 218 height 45
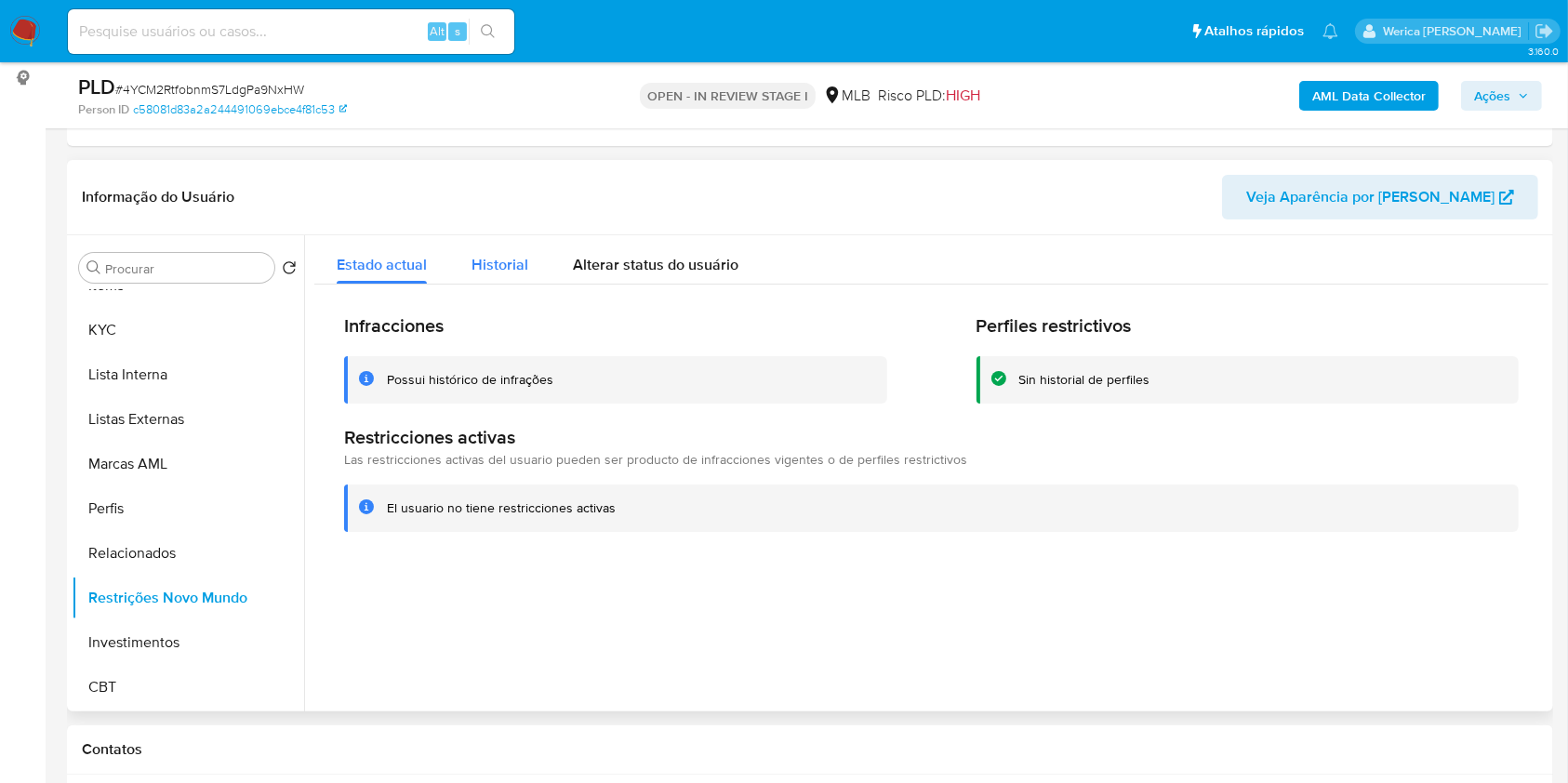
click at [504, 262] on span "Historial" at bounding box center [499, 264] width 57 height 22
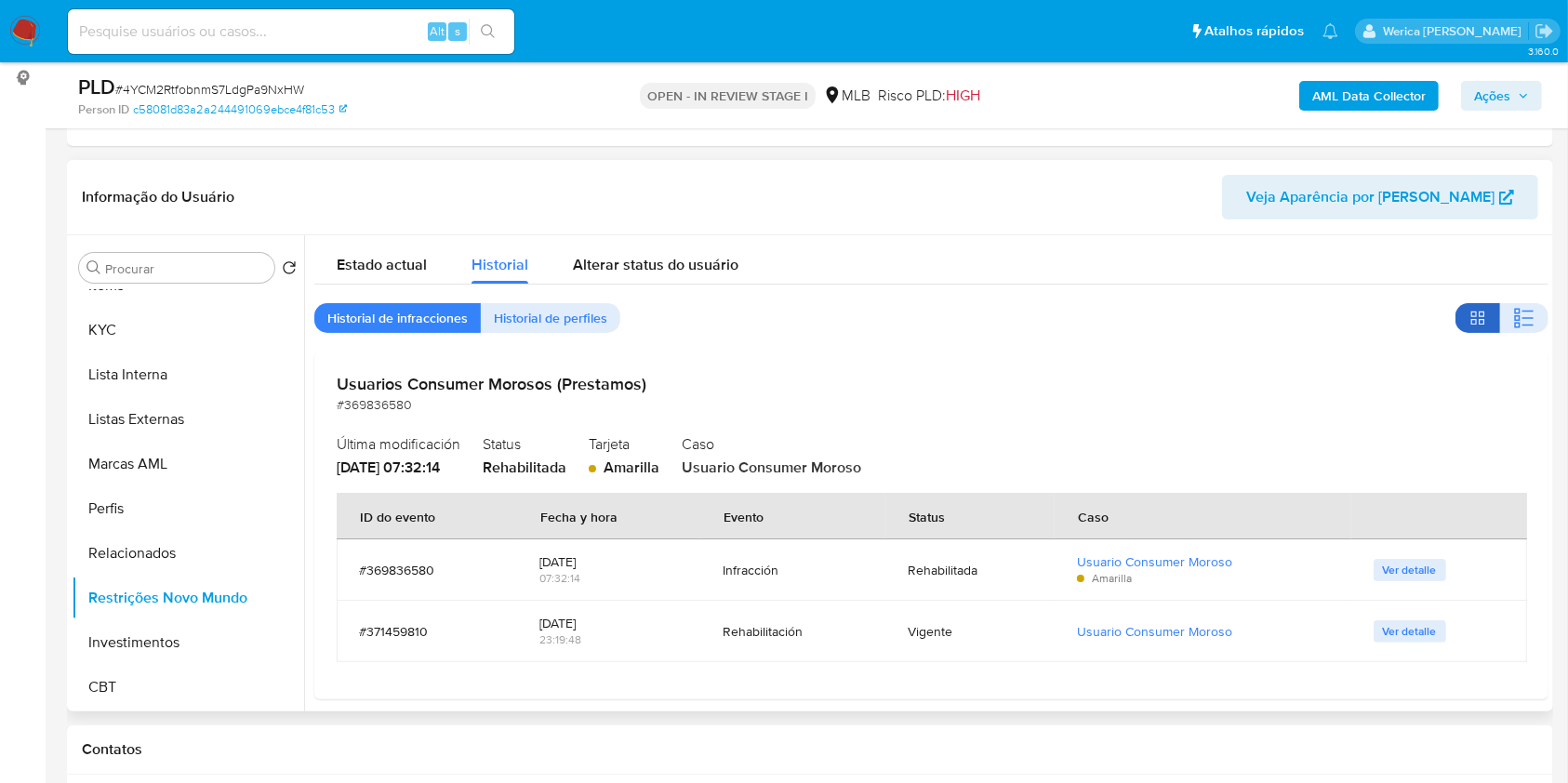
click at [1488, 315] on button "button" at bounding box center [1477, 318] width 45 height 30
click at [1505, 324] on button "button" at bounding box center [1524, 318] width 49 height 30
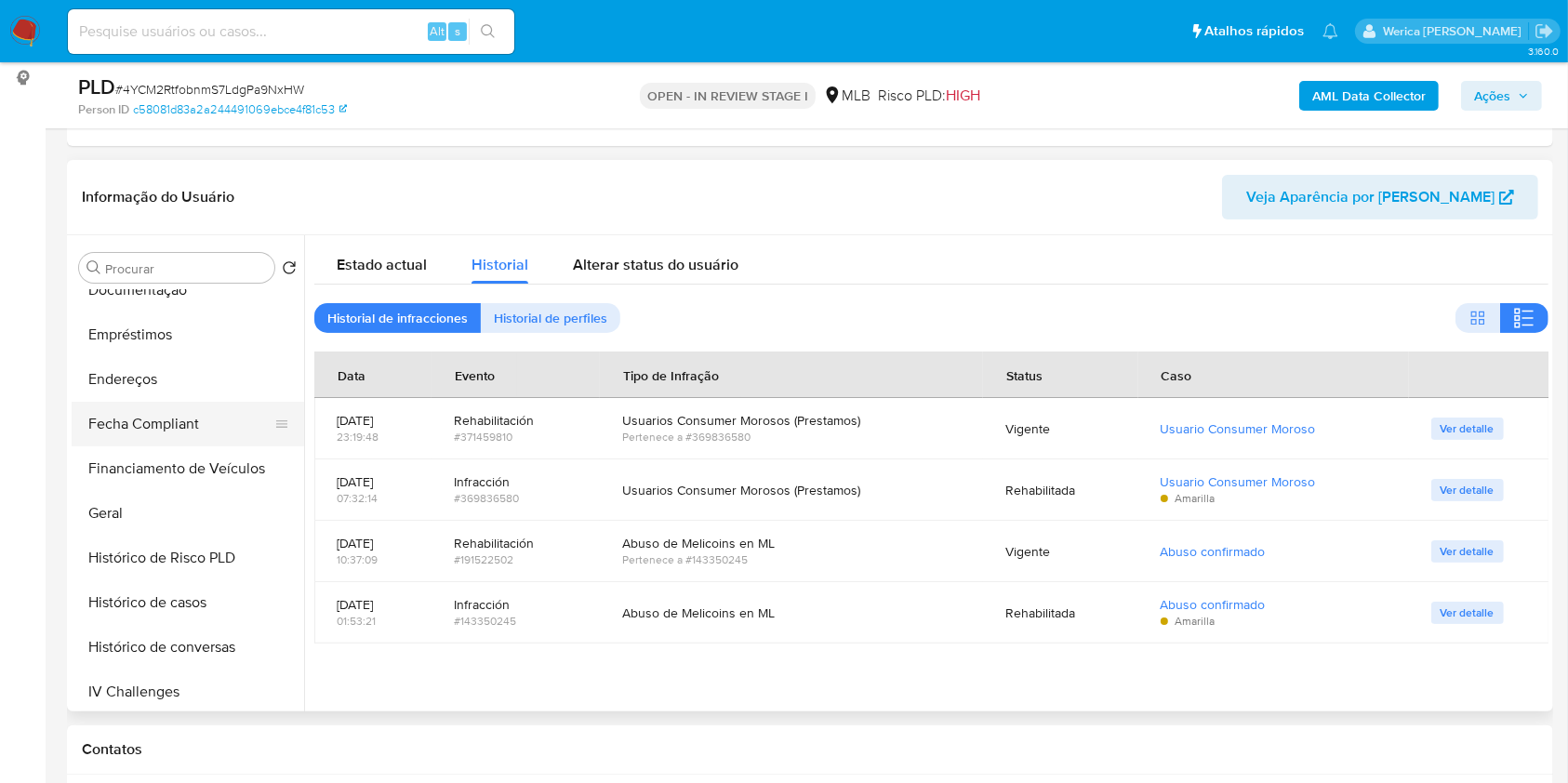
scroll to position [254, 0]
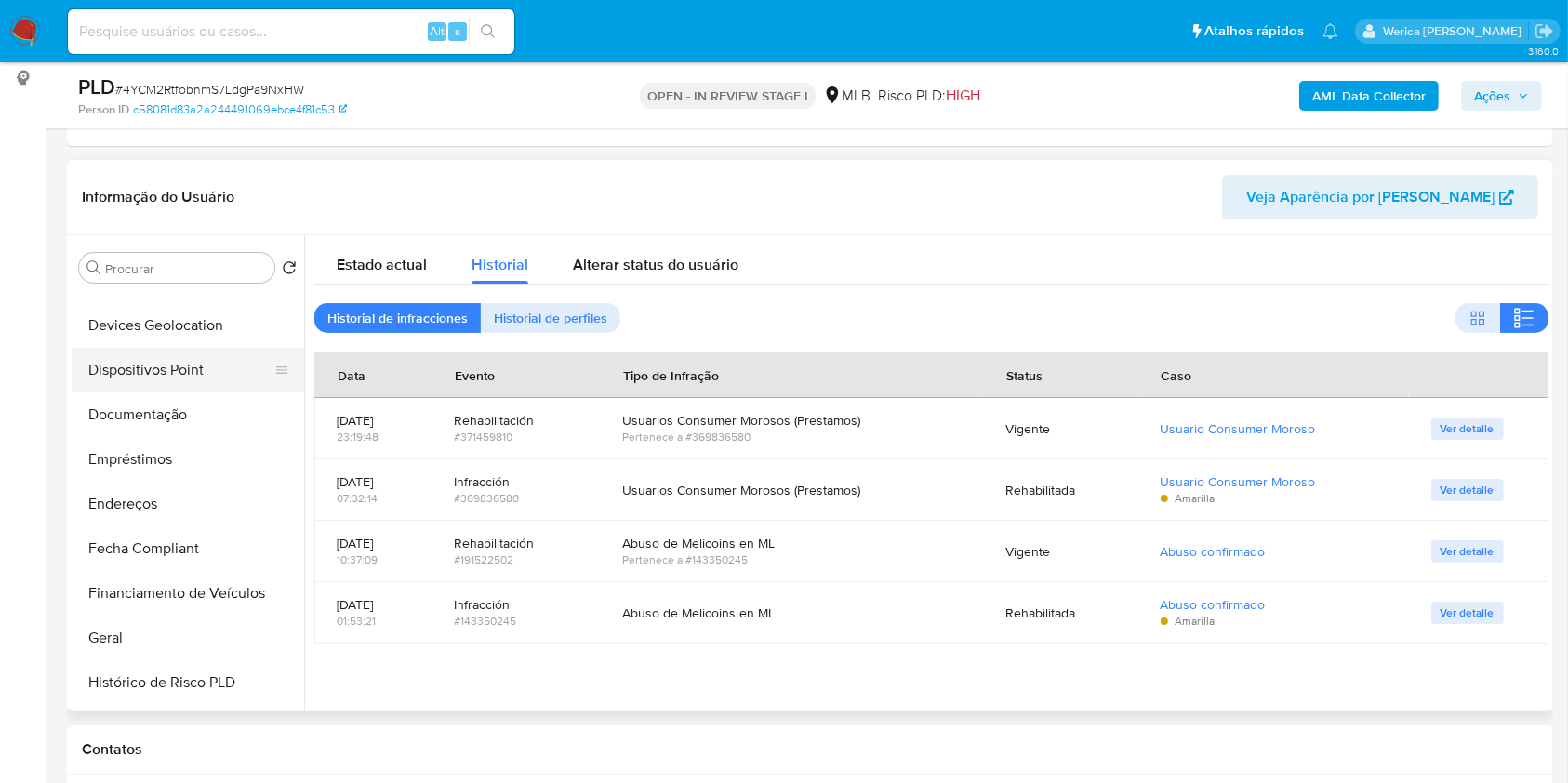
drag, startPoint x: 159, startPoint y: 384, endPoint x: 185, endPoint y: 384, distance: 26.0
click at [163, 384] on button "Dispositivos Point" at bounding box center [180, 370] width 218 height 45
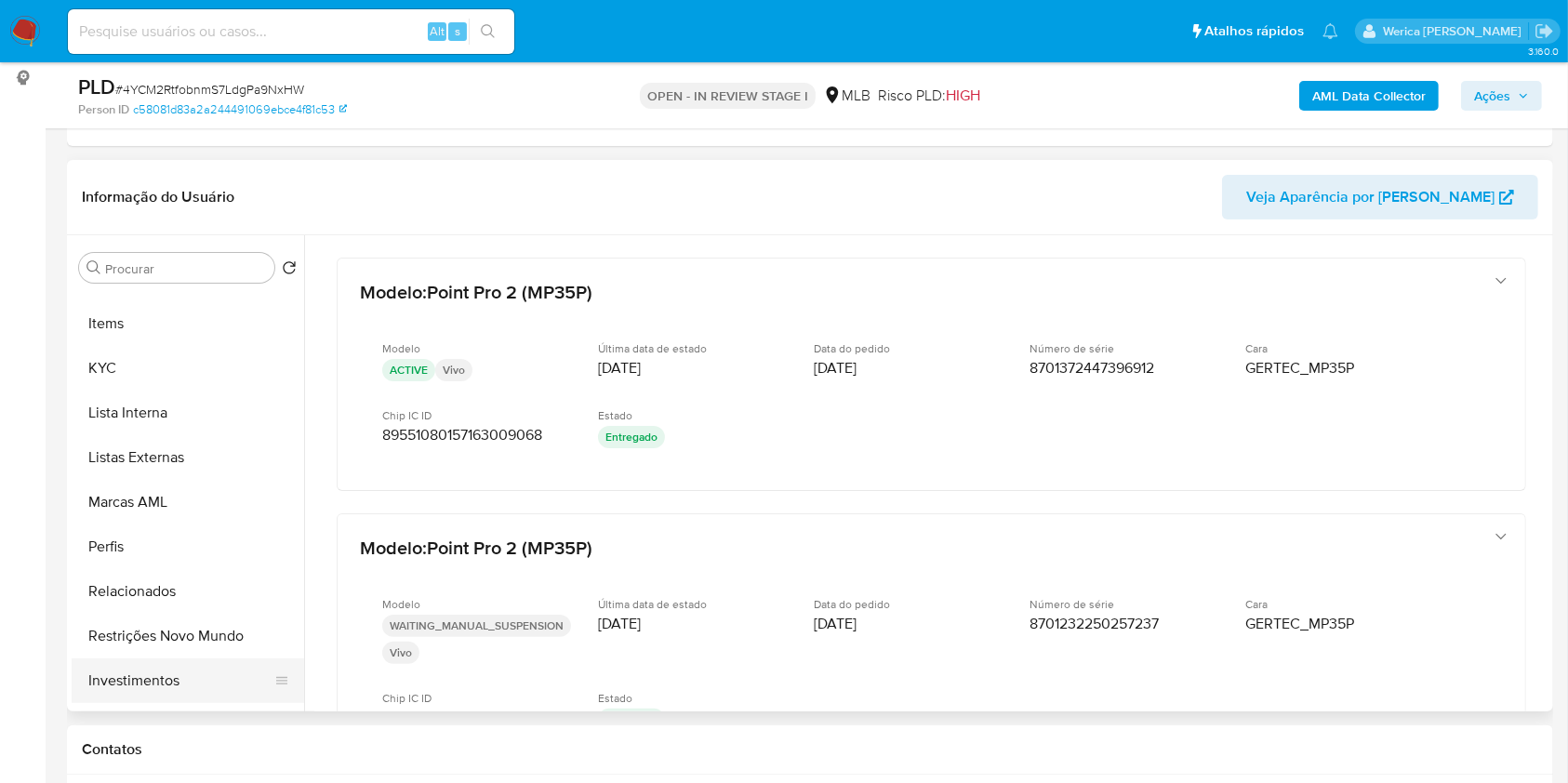
scroll to position [876, 0]
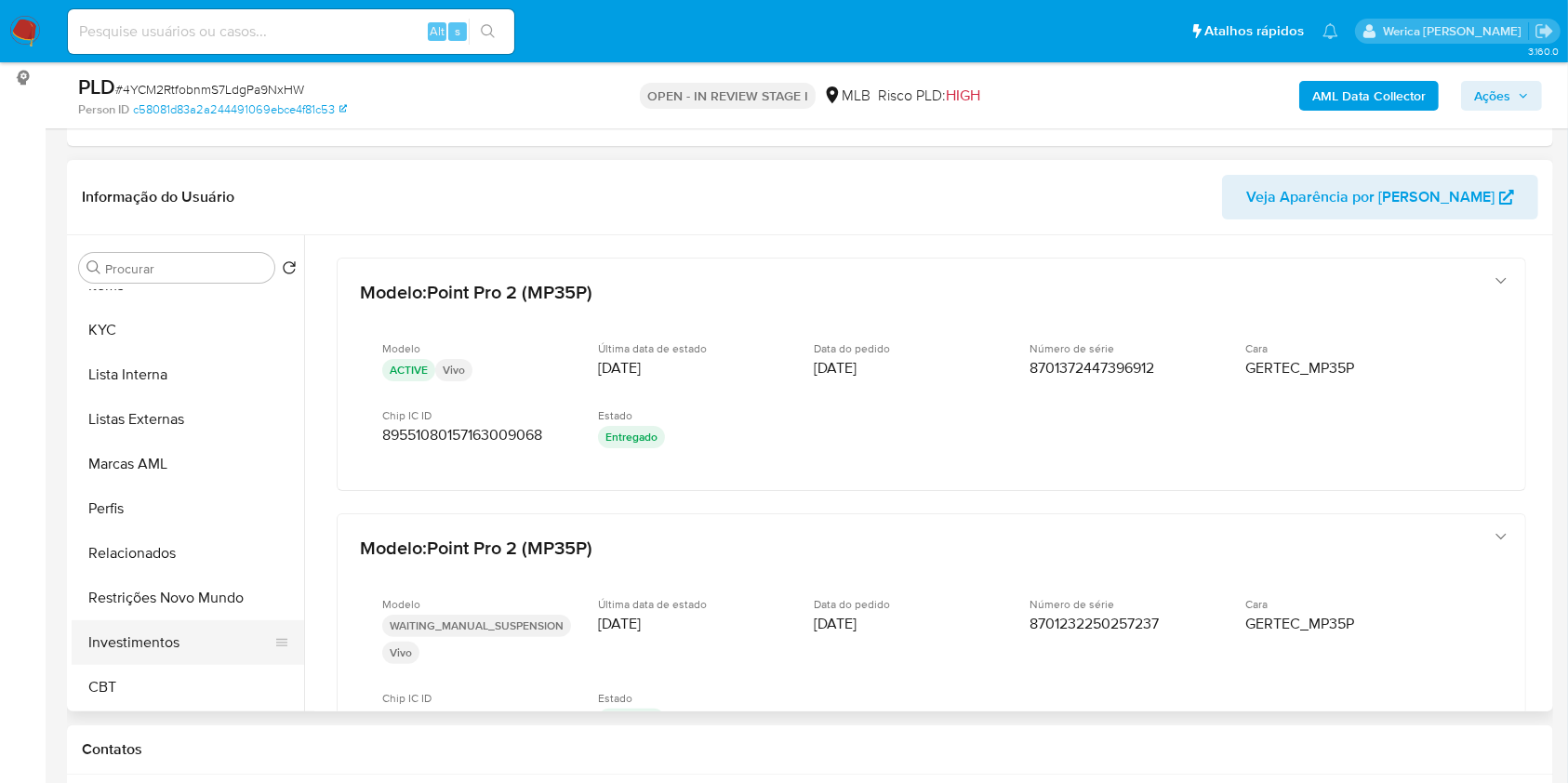
click at [207, 622] on button "Investimentos" at bounding box center [180, 643] width 218 height 45
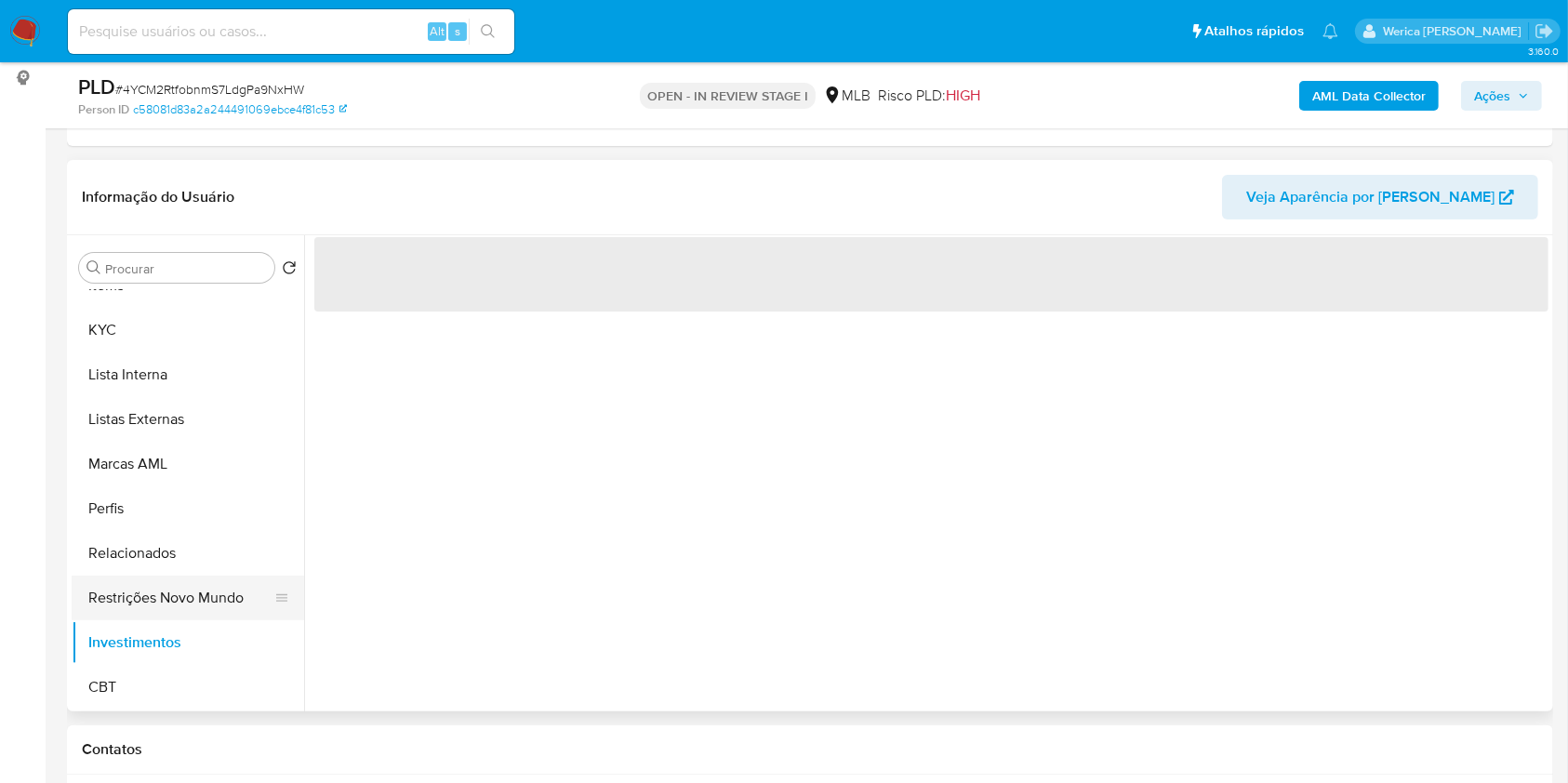
drag, startPoint x: 214, startPoint y: 602, endPoint x: 320, endPoint y: 570, distance: 110.7
click at [221, 602] on button "Restrições Novo Mundo" at bounding box center [188, 599] width 233 height 45
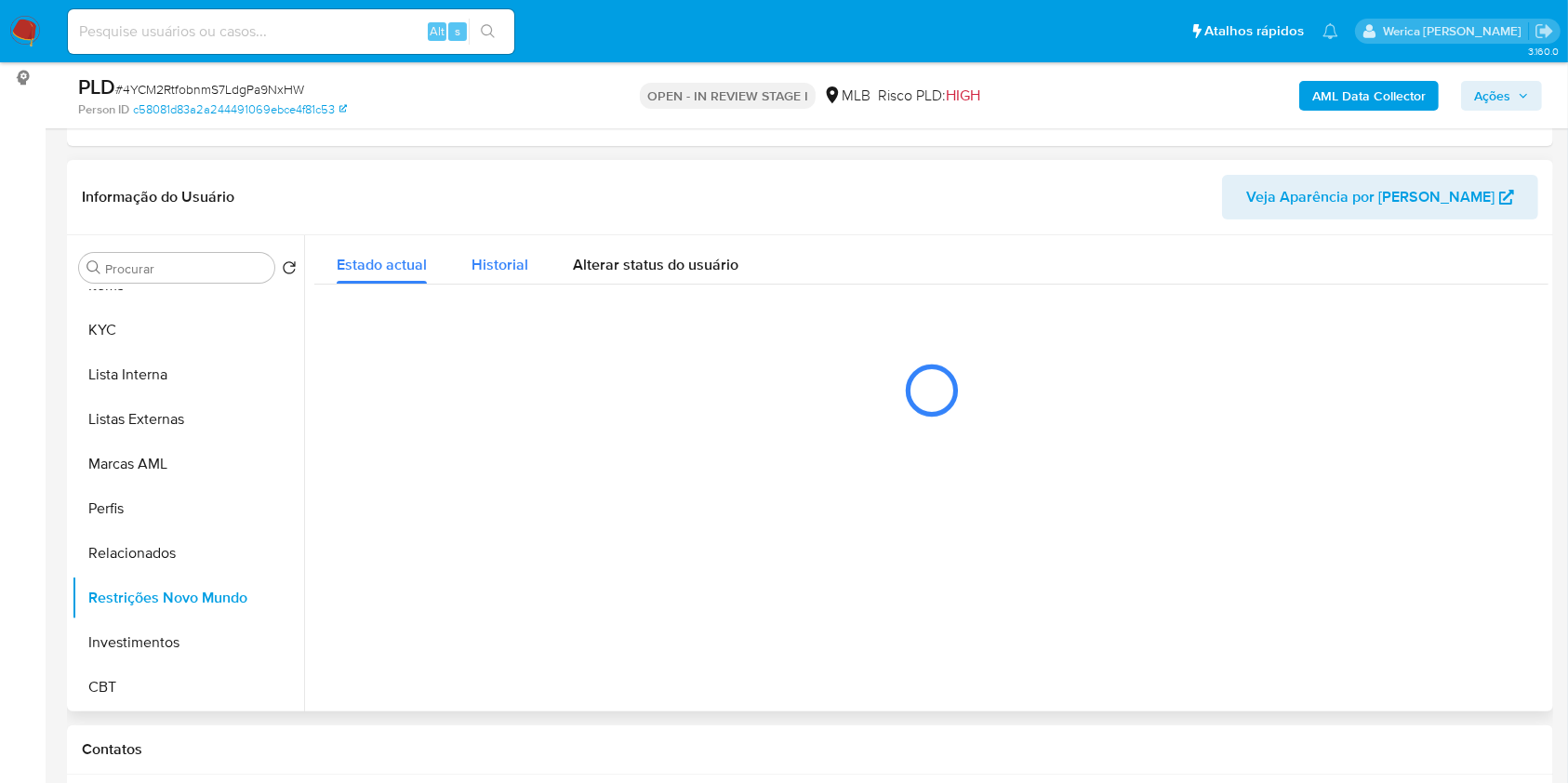
click at [505, 277] on div "Historial" at bounding box center [499, 260] width 57 height 50
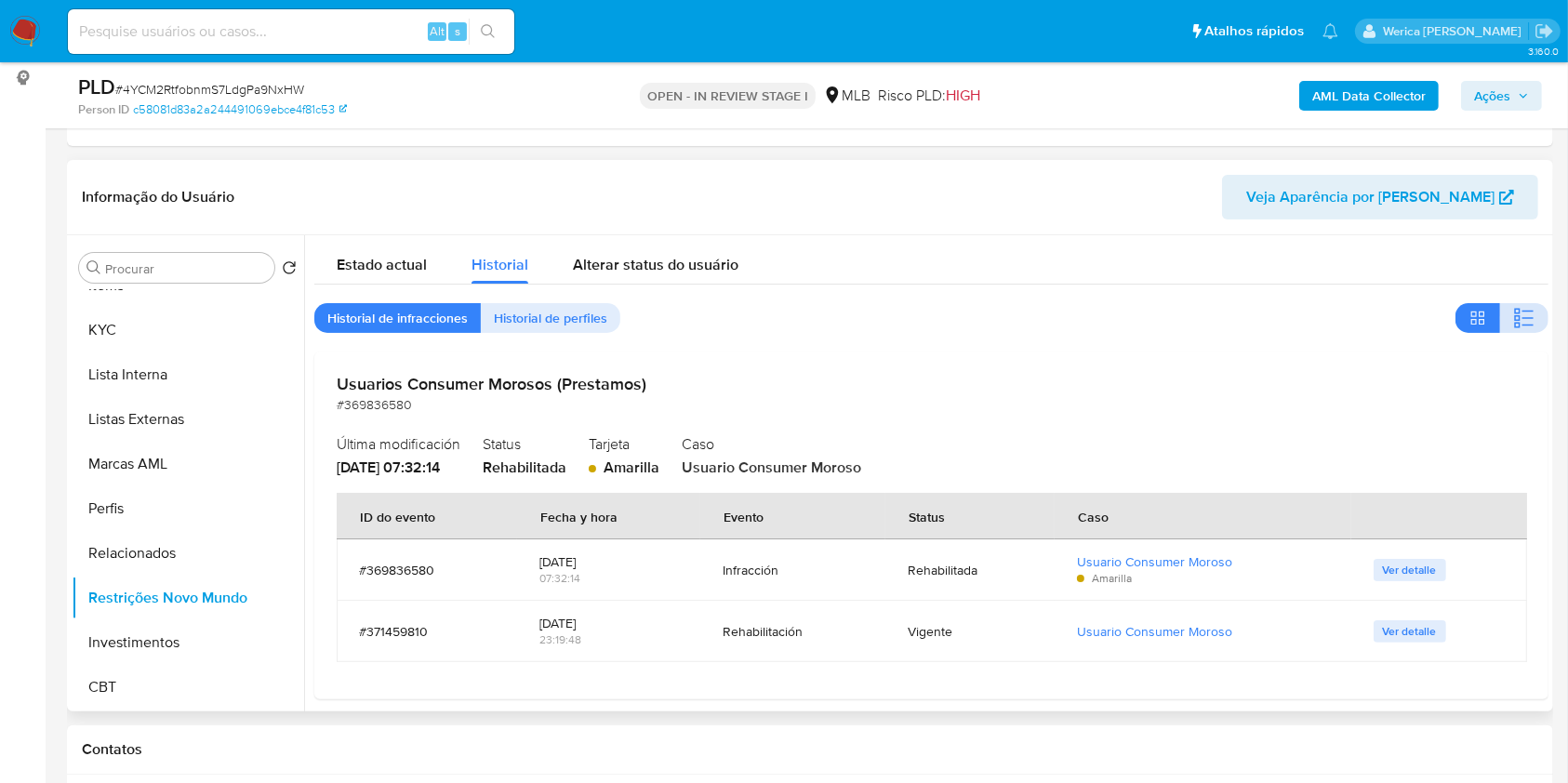
click at [1519, 324] on icon "button" at bounding box center [1524, 318] width 22 height 22
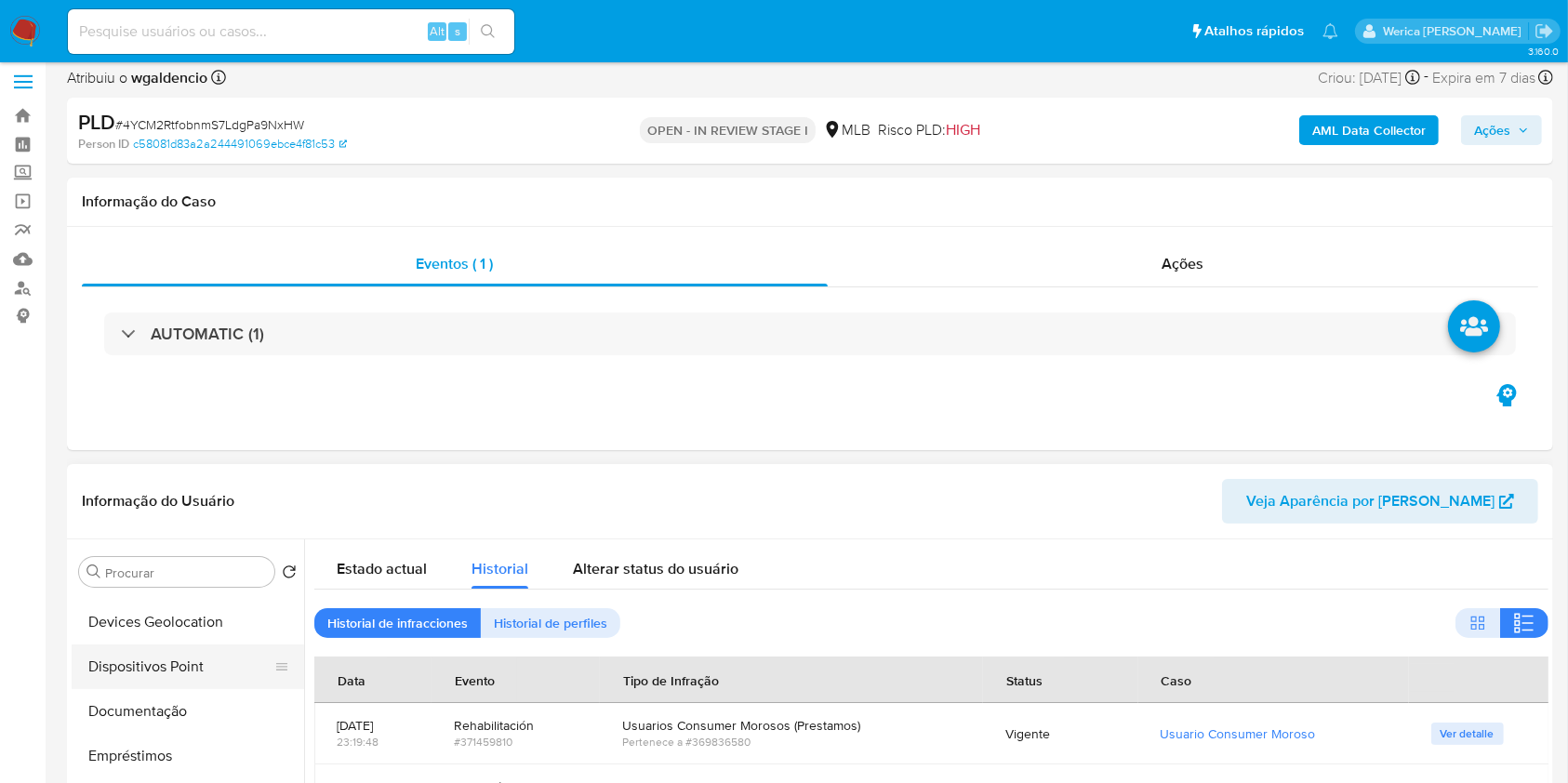
scroll to position [254, 0]
drag, startPoint x: 190, startPoint y: 703, endPoint x: 184, endPoint y: 715, distance: 13.4
click at [184, 712] on button "Documentação" at bounding box center [180, 719] width 218 height 45
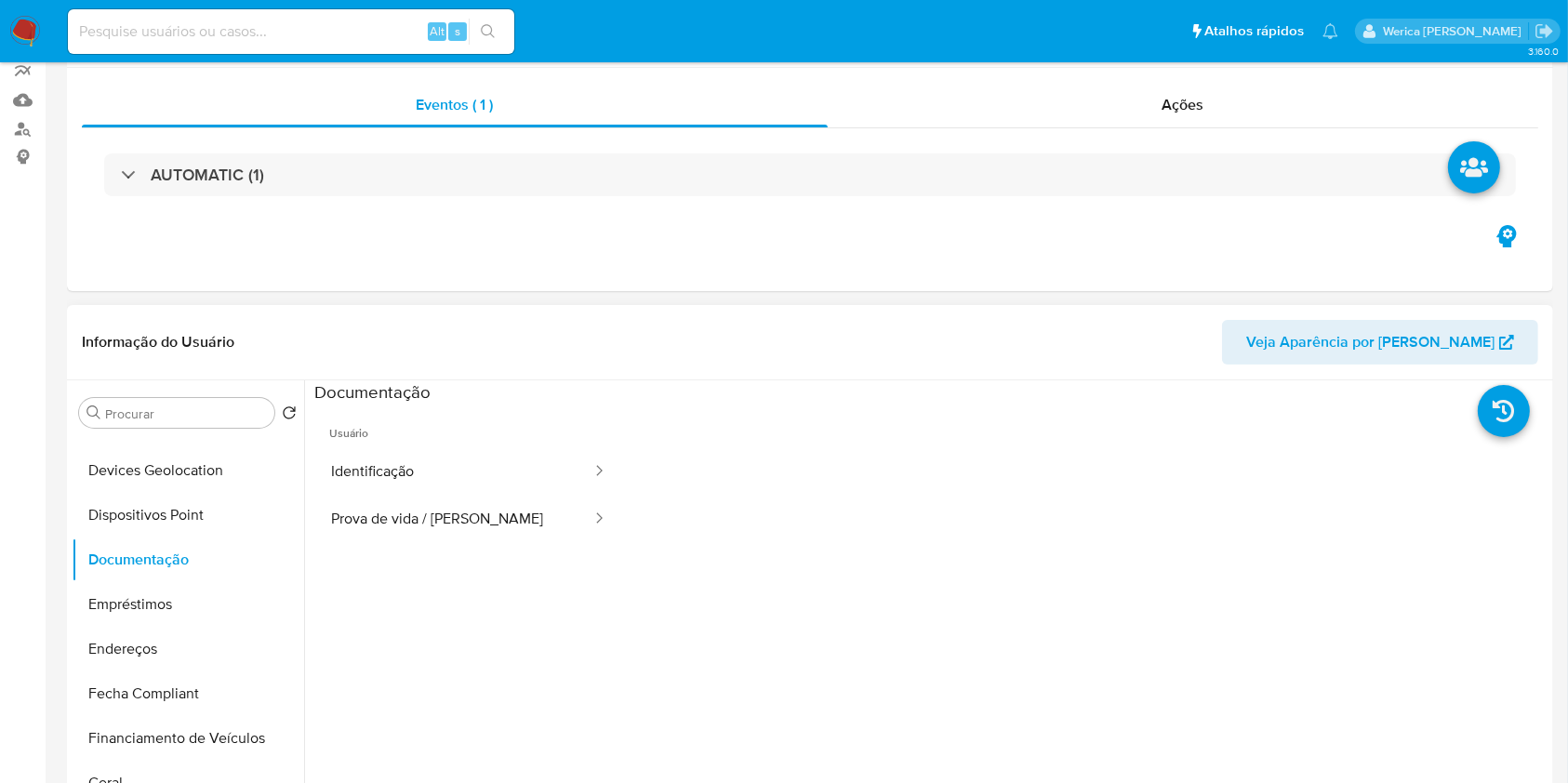
scroll to position [257, 0]
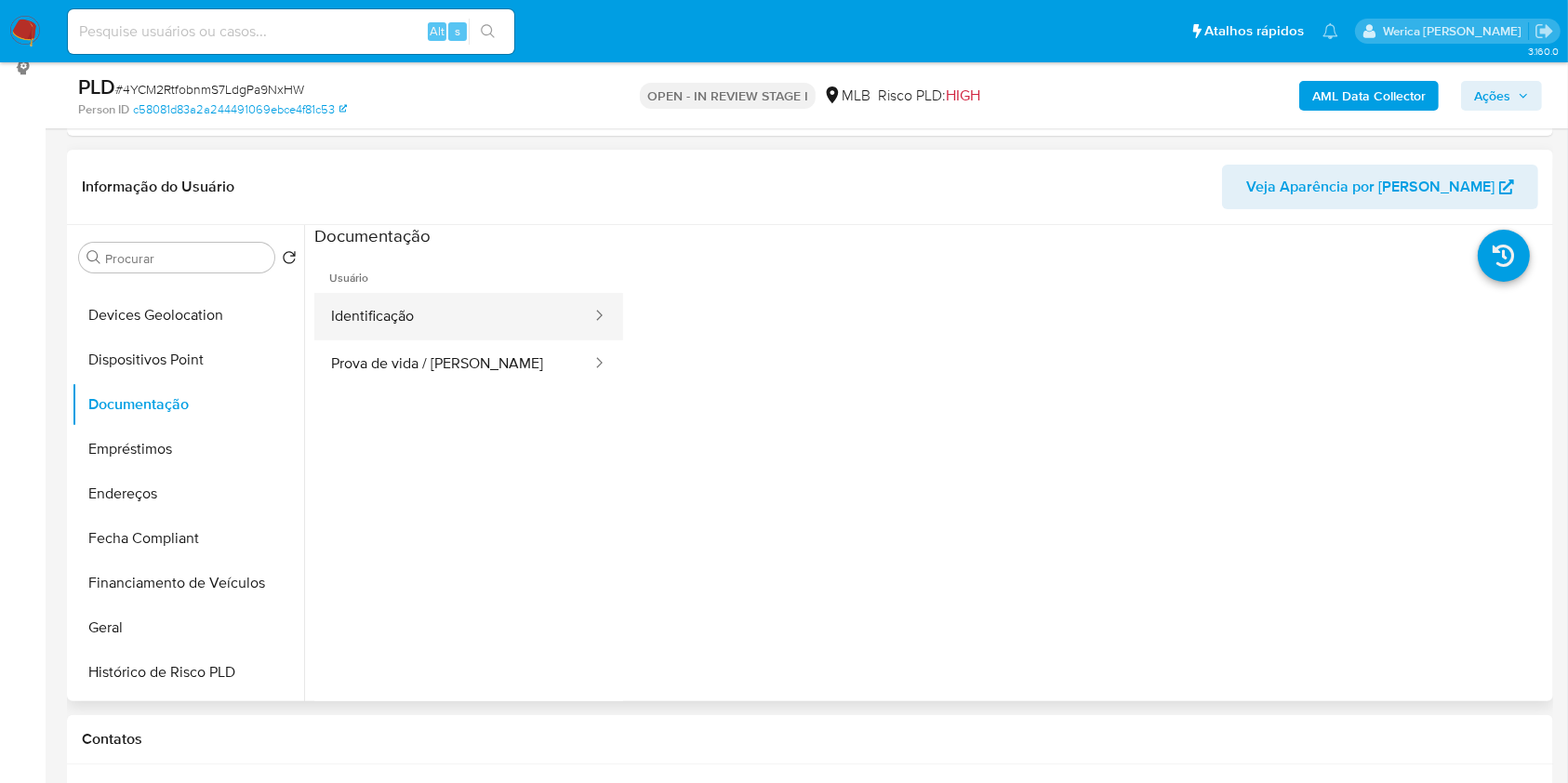
click at [464, 331] on button "Identificação" at bounding box center [453, 316] width 279 height 48
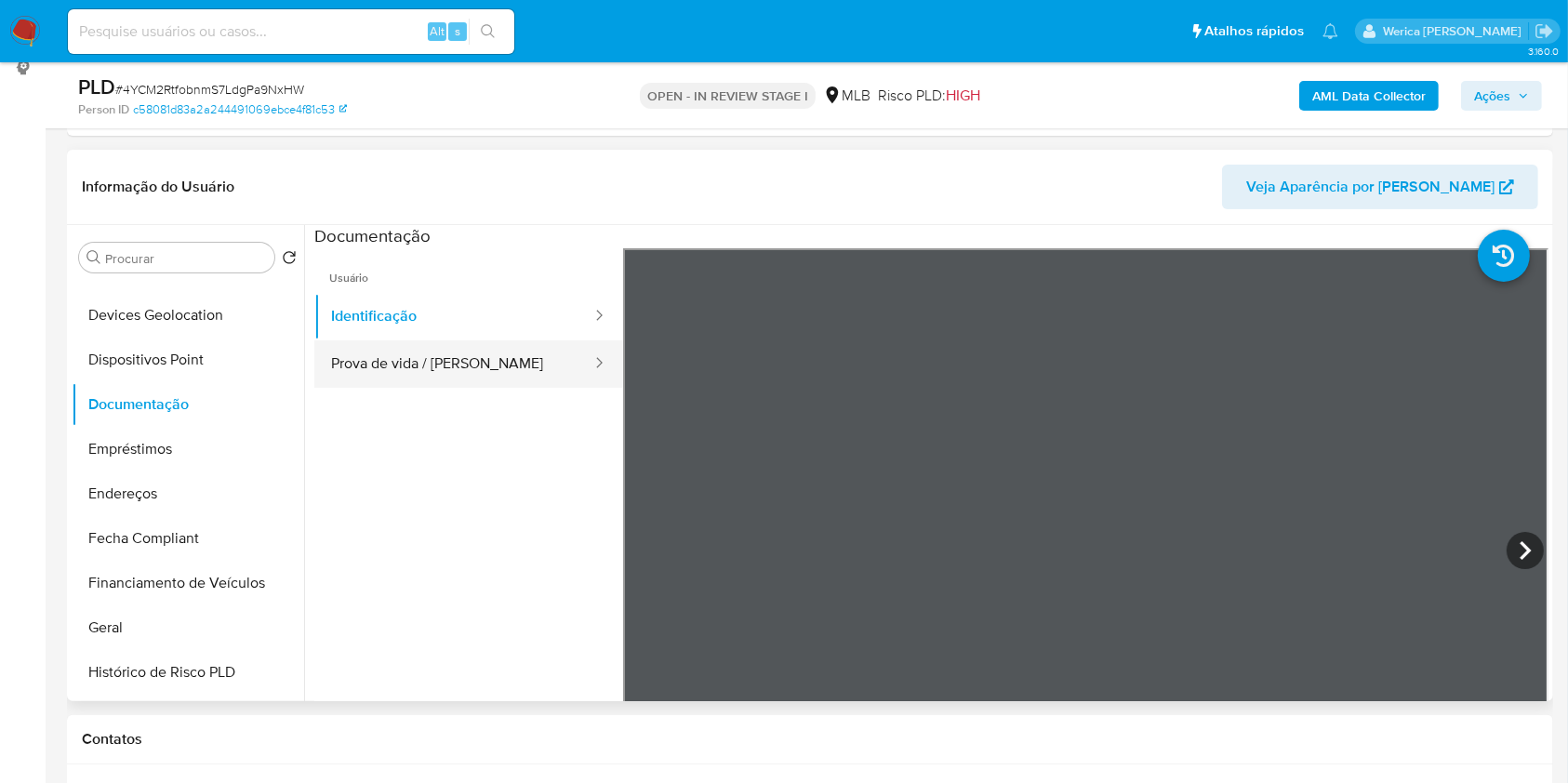
drag, startPoint x: 476, startPoint y: 369, endPoint x: 480, endPoint y: 379, distance: 10.8
click at [476, 371] on button "Prova de vida / Selfie" at bounding box center [453, 364] width 279 height 48
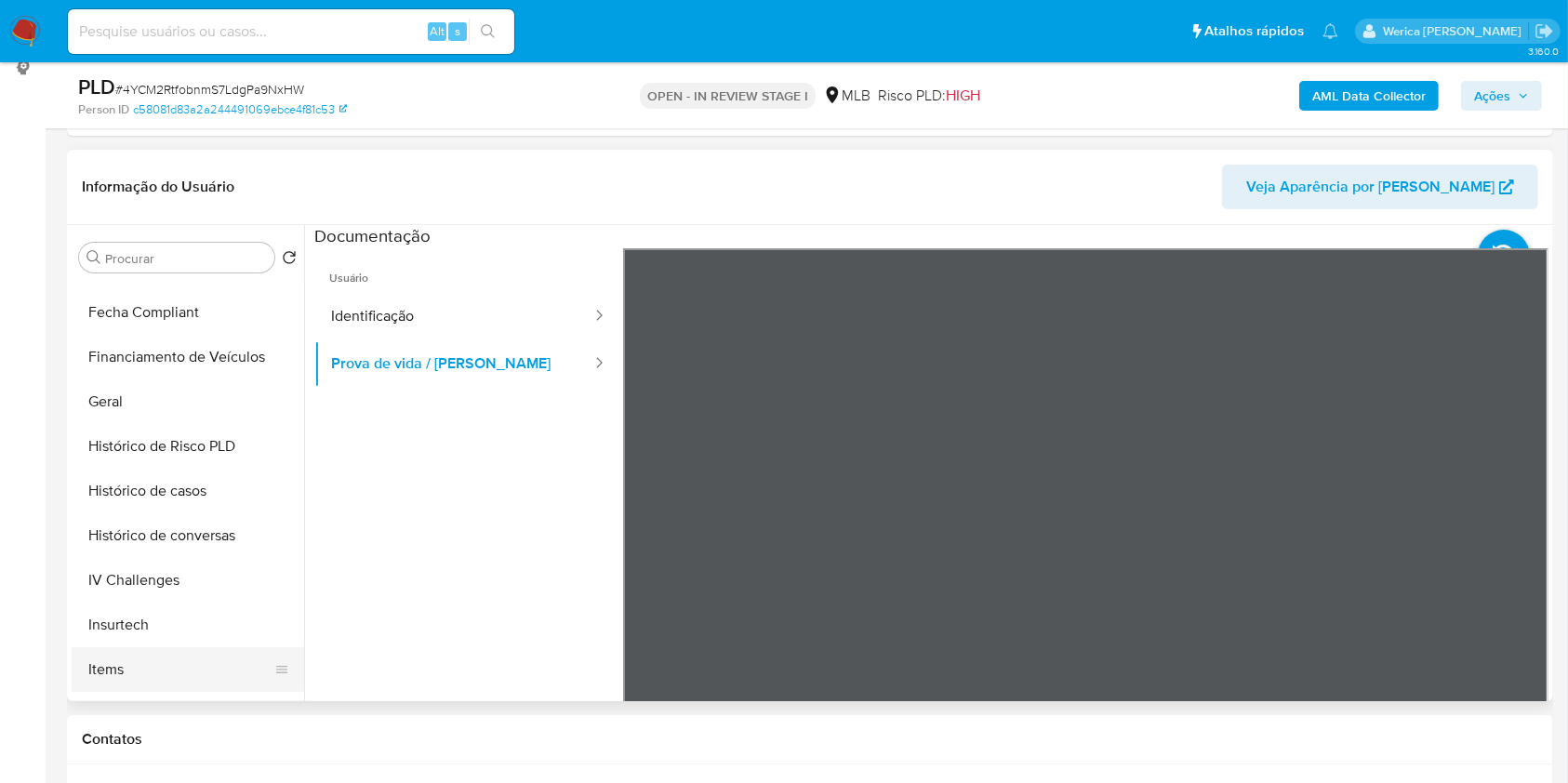
scroll to position [627, 0]
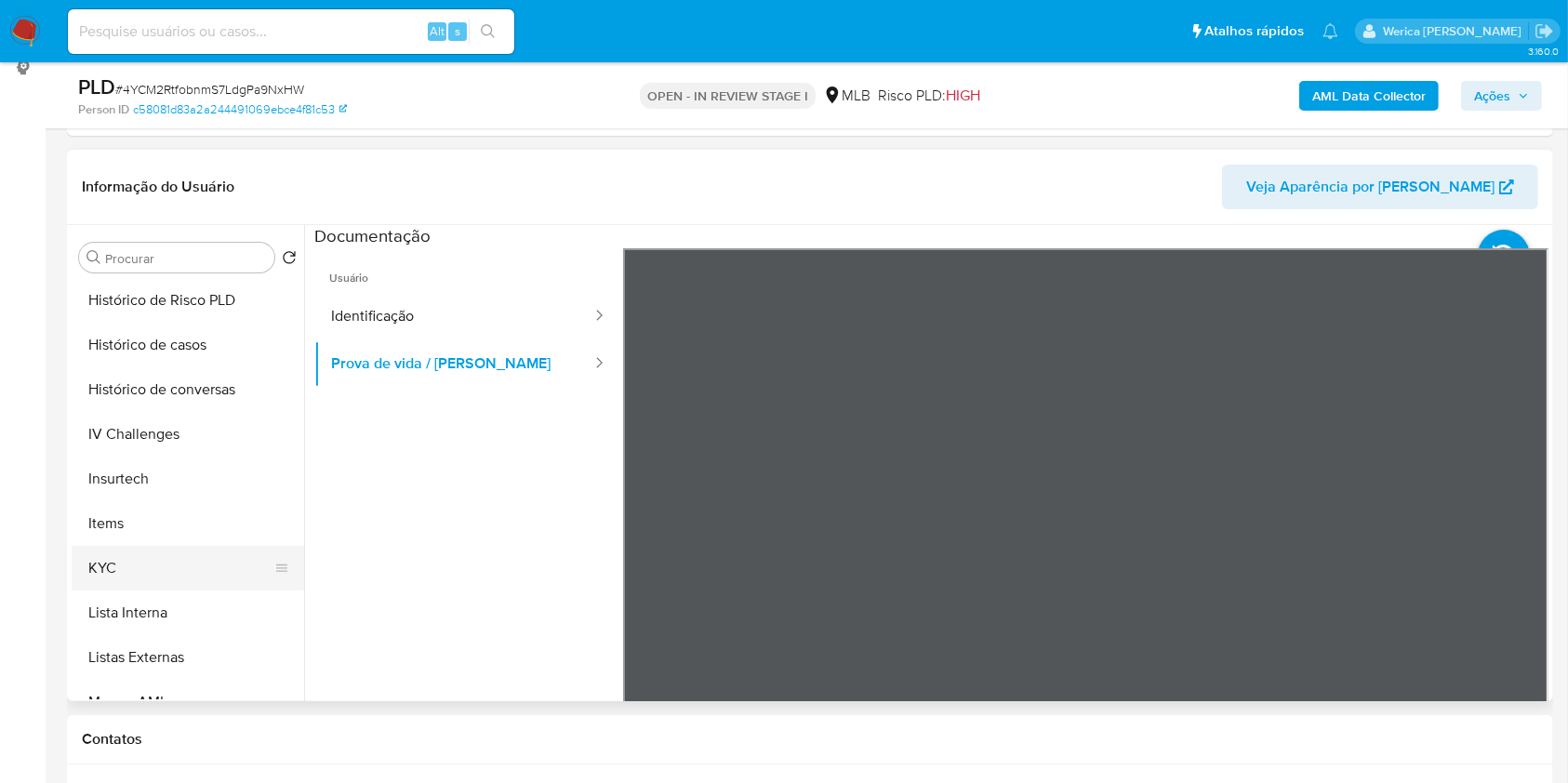
drag, startPoint x: 205, startPoint y: 545, endPoint x: 215, endPoint y: 548, distance: 10.4
click at [209, 547] on button "KYC" at bounding box center [180, 569] width 218 height 45
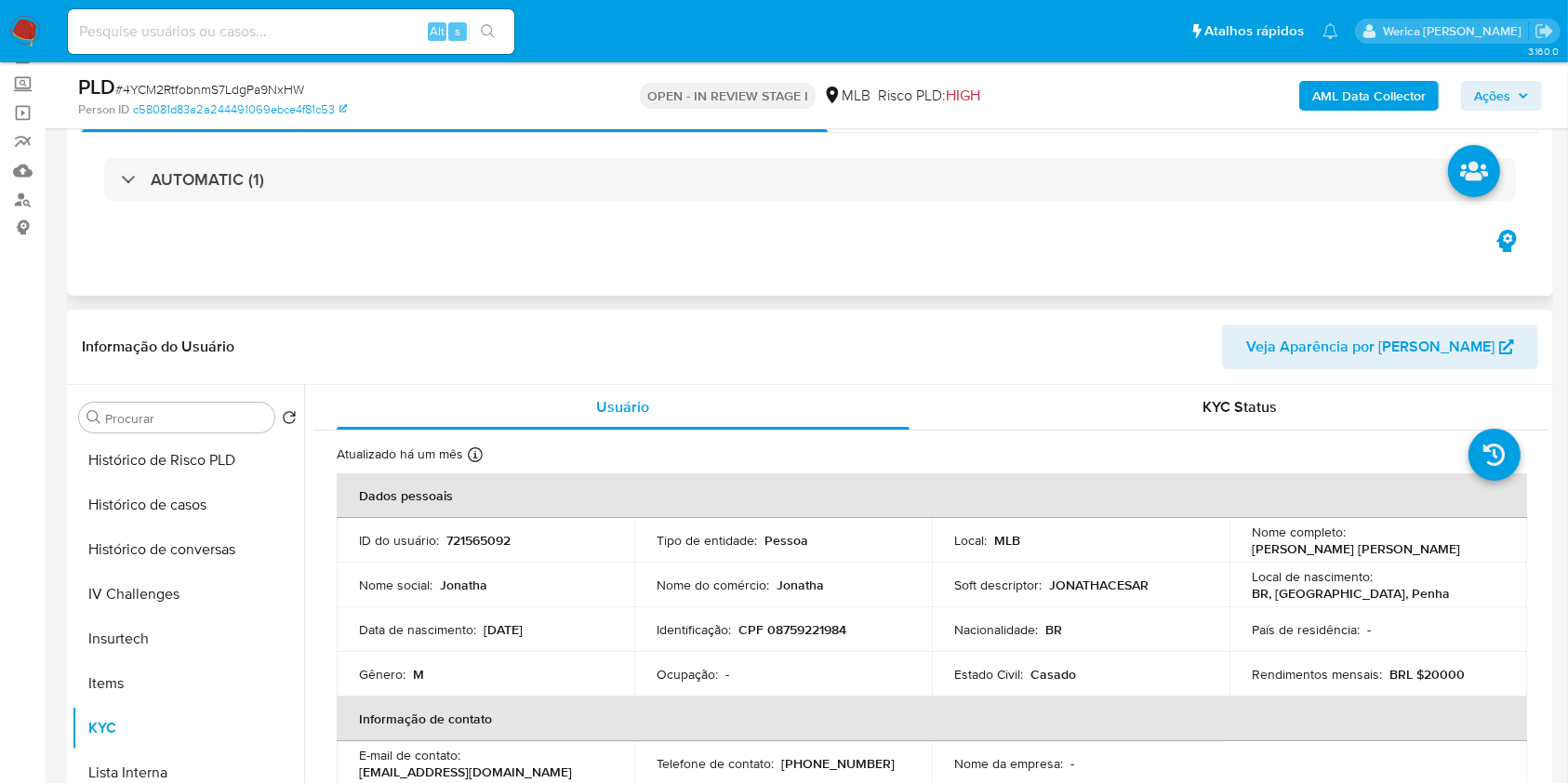
scroll to position [0, 0]
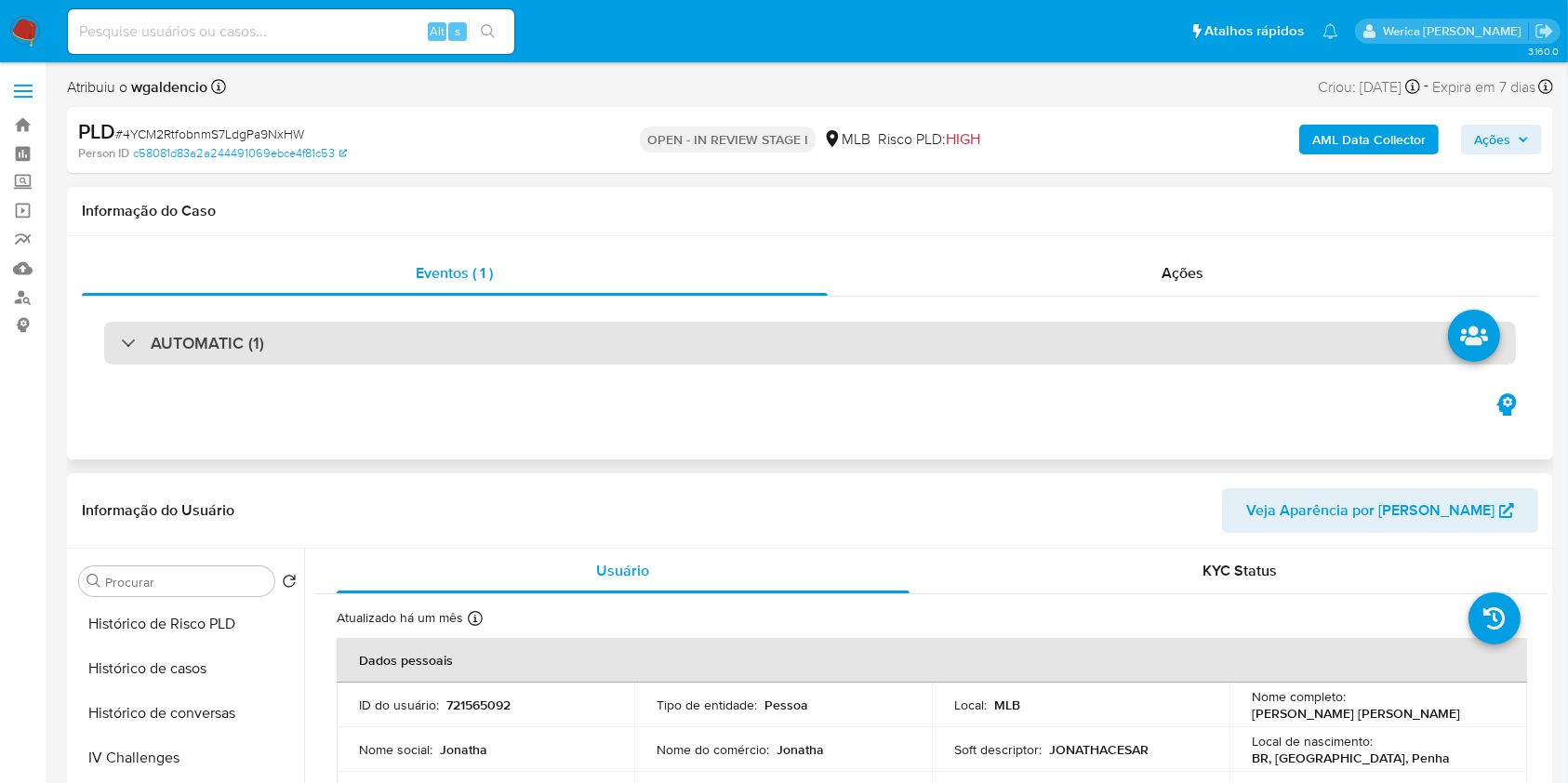
click at [890, 353] on div "AUTOMATIC (1)" at bounding box center [809, 343] width 1411 height 43
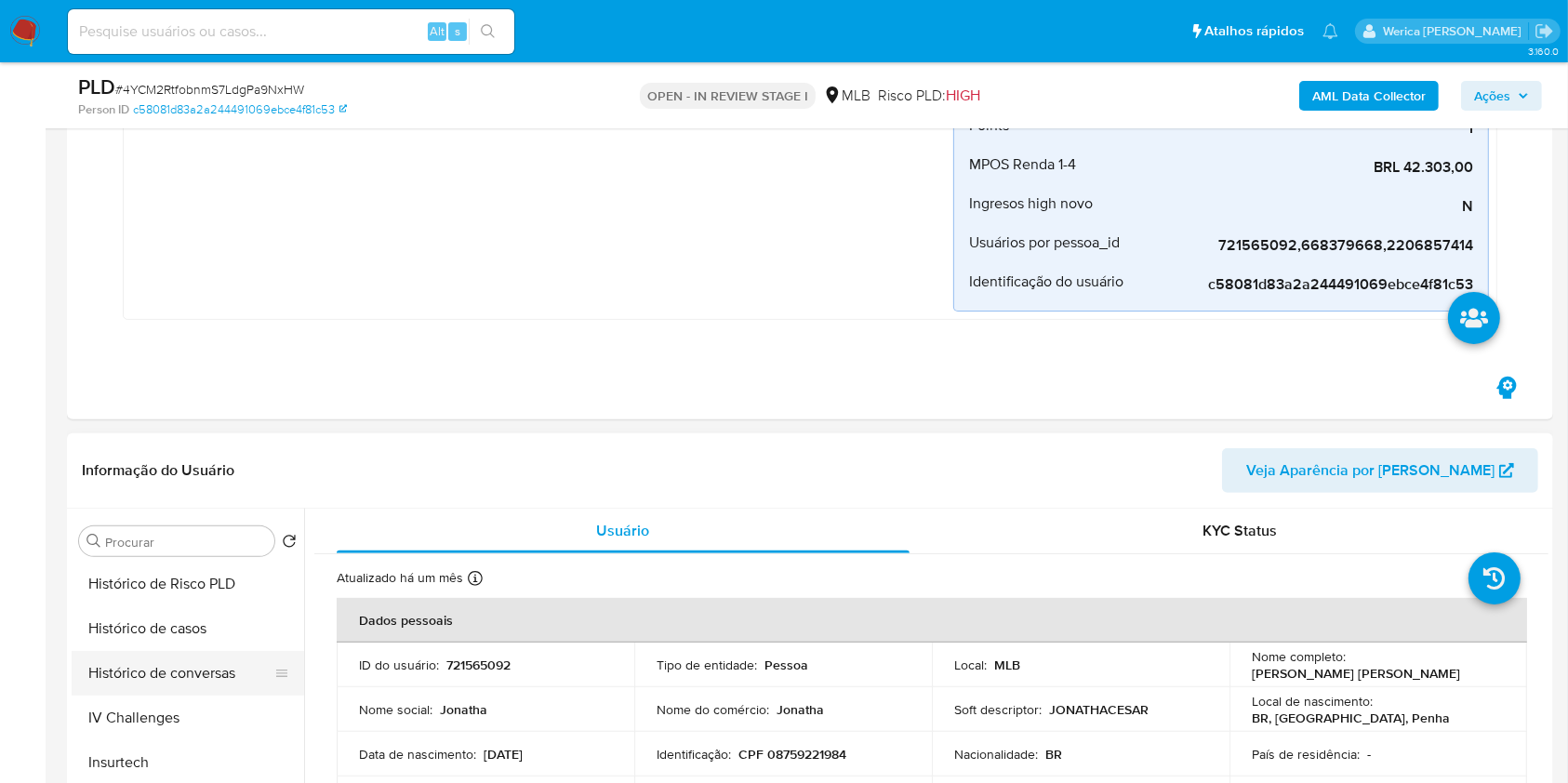
scroll to position [868, 0]
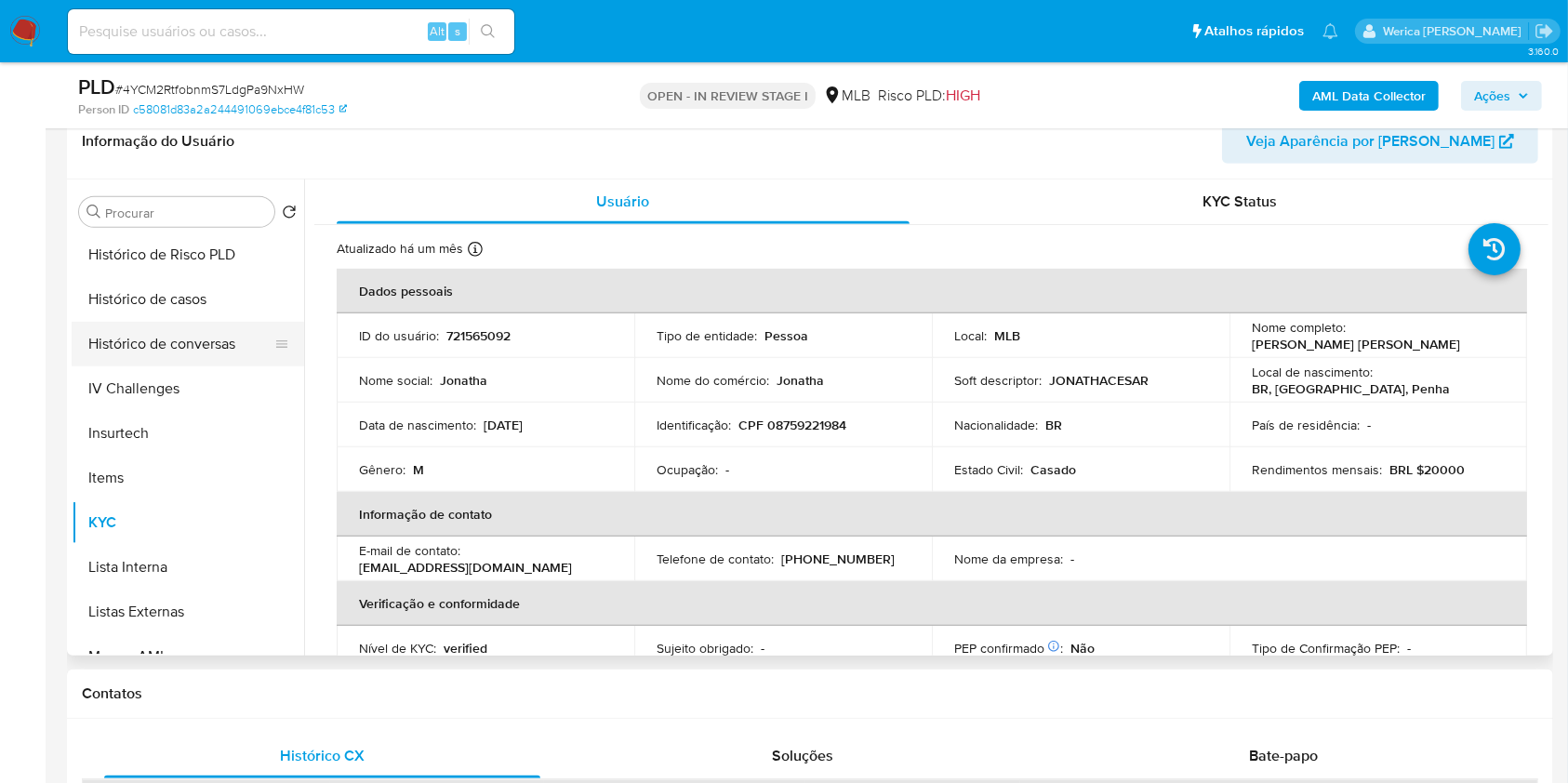
drag, startPoint x: 167, startPoint y: 312, endPoint x: 179, endPoint y: 319, distance: 13.9
click at [170, 312] on button "Histórico de casos" at bounding box center [188, 299] width 233 height 45
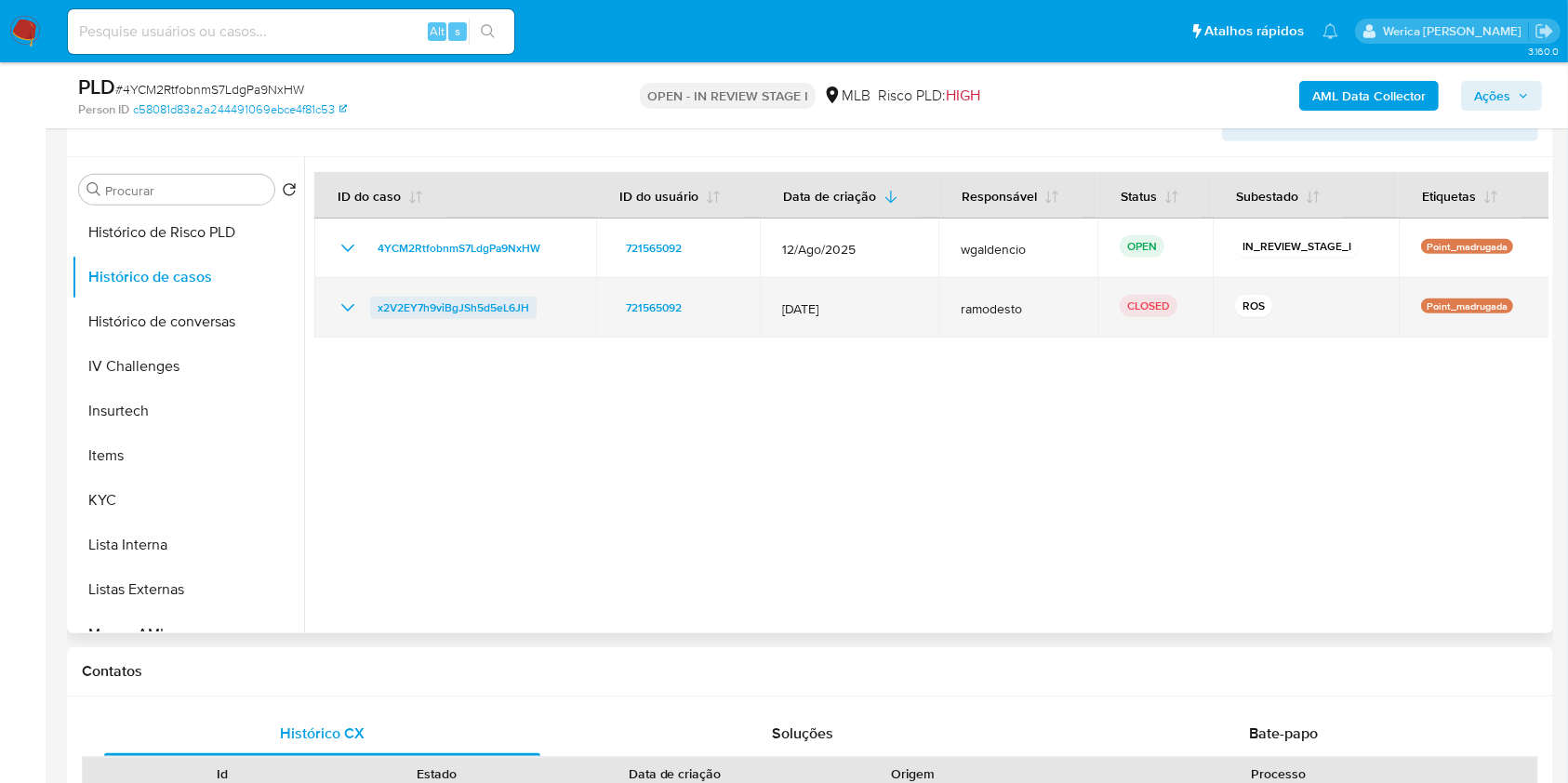
click at [498, 299] on span "x2V2EY7h9viBgJSh5d5eL6JH" at bounding box center [453, 308] width 151 height 22
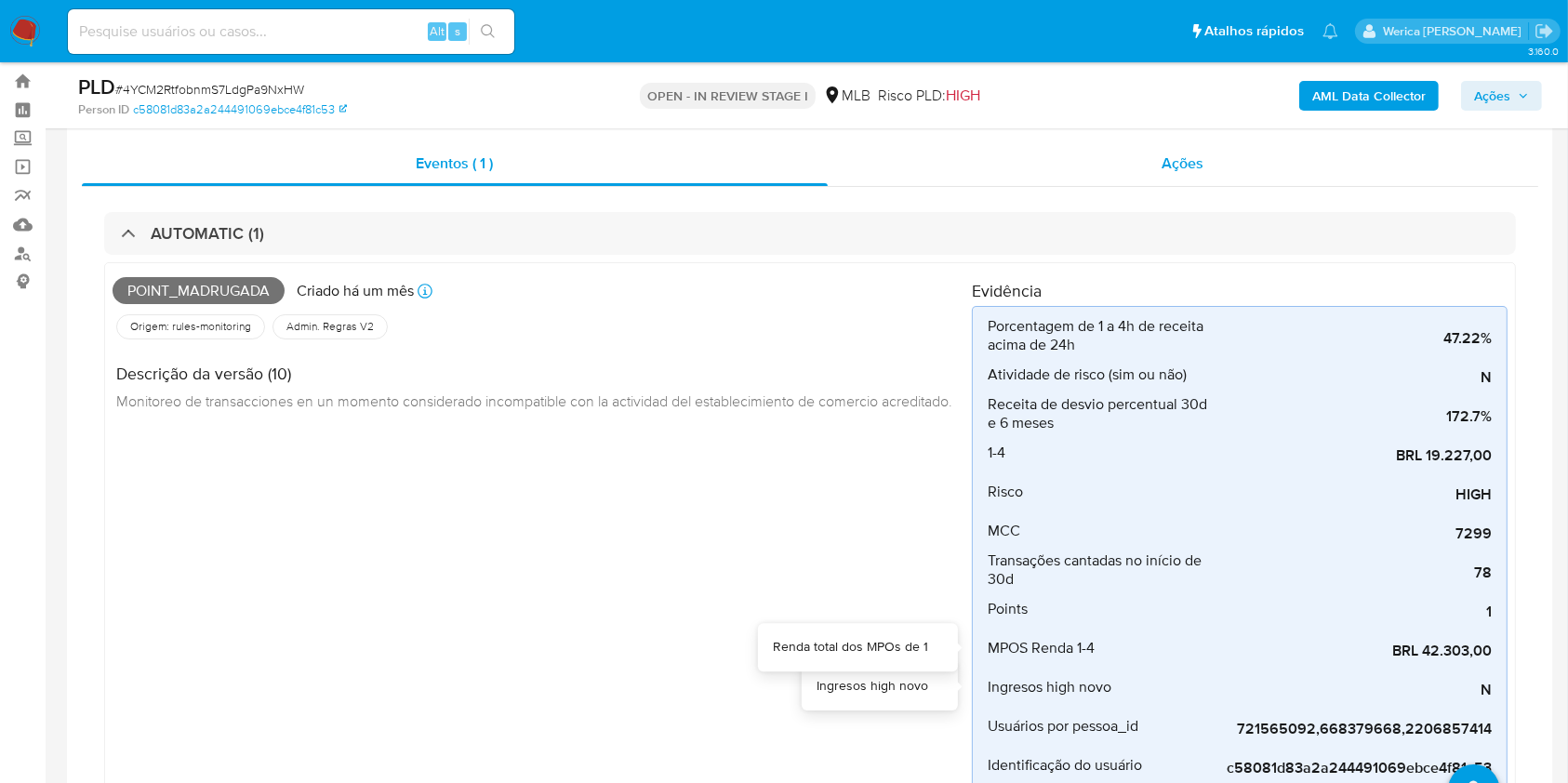
scroll to position [0, 0]
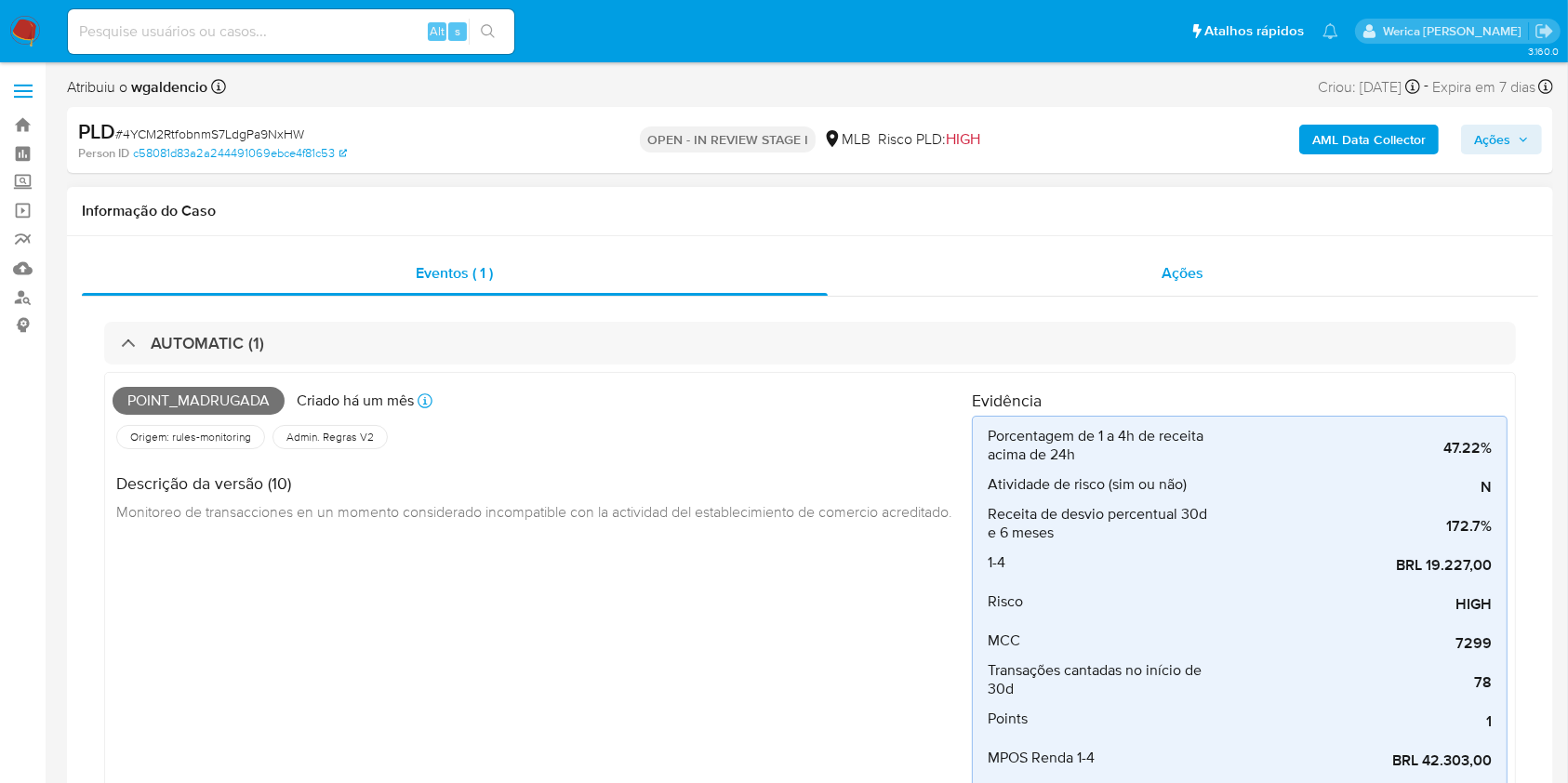
click at [1130, 264] on div "Ações" at bounding box center [1183, 273] width 711 height 45
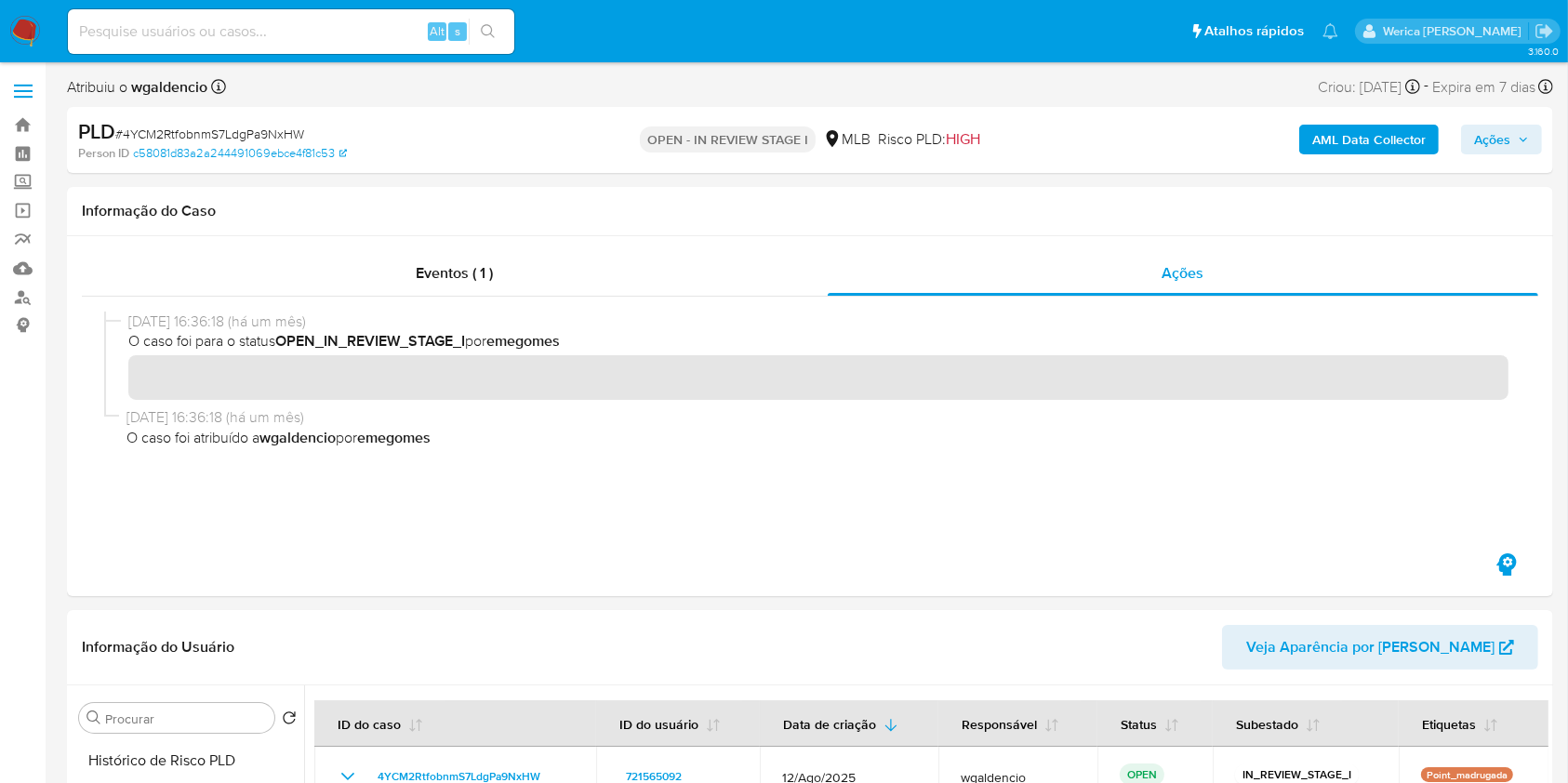
click at [1316, 141] on b "AML Data Collector" at bounding box center [1368, 139] width 113 height 30
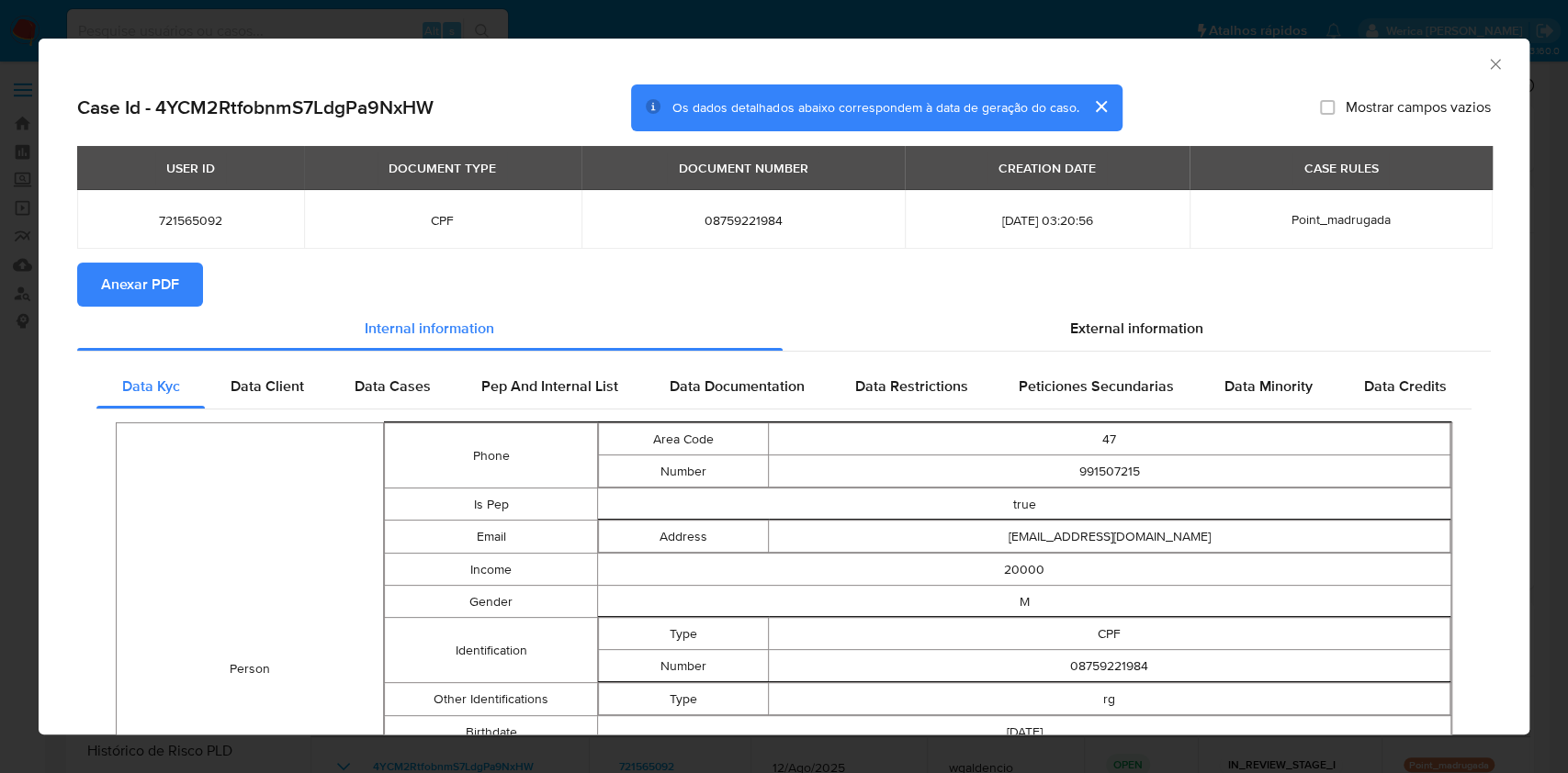
drag, startPoint x: 147, startPoint y: 284, endPoint x: 147, endPoint y: 303, distance: 19.0
click at [142, 297] on span "Anexar PDF" at bounding box center [140, 284] width 79 height 41
click at [1487, 61] on icon "Fechar a janela" at bounding box center [1496, 65] width 18 height 18
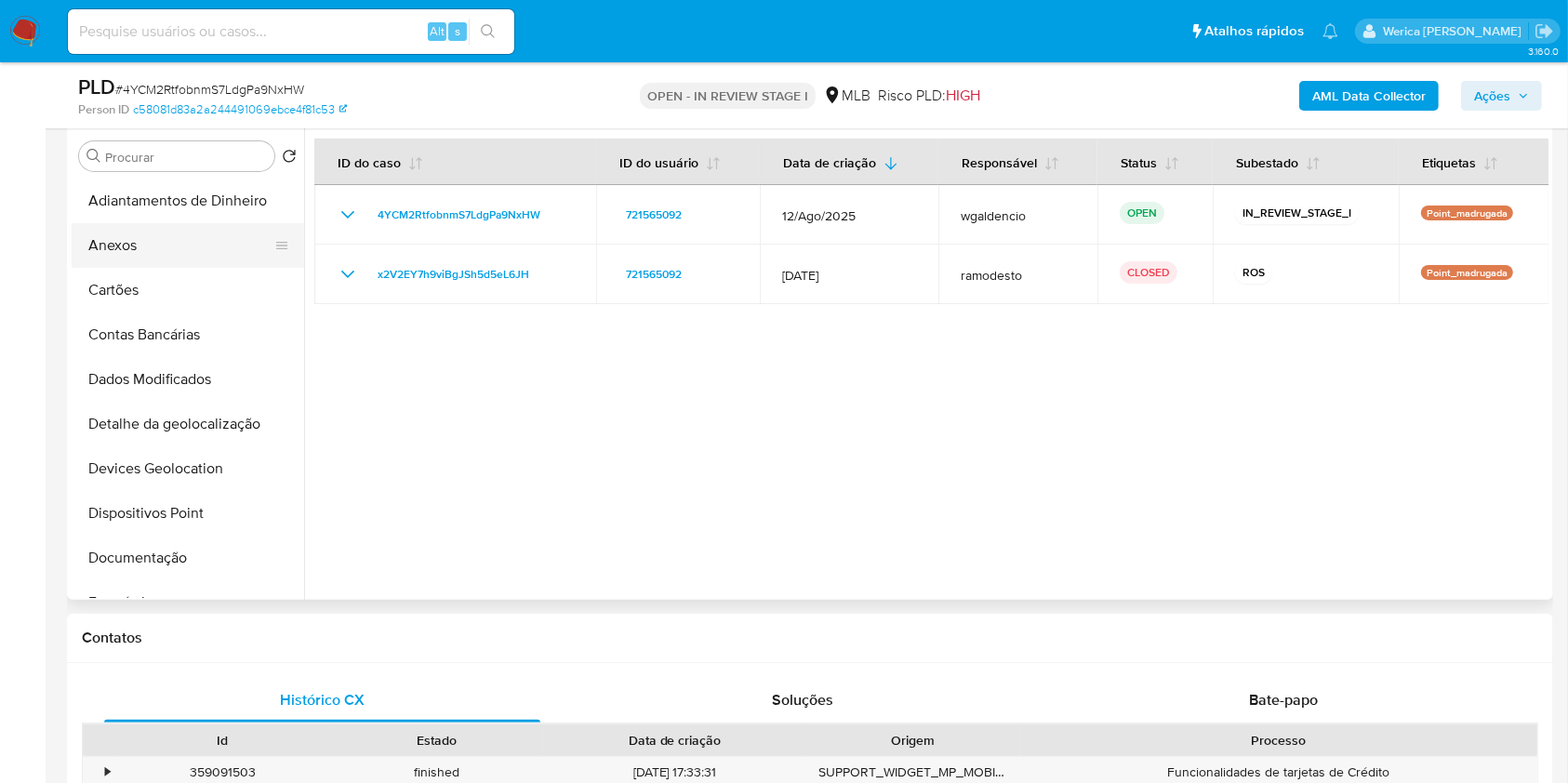
click at [111, 249] on button "Anexos" at bounding box center [180, 246] width 218 height 45
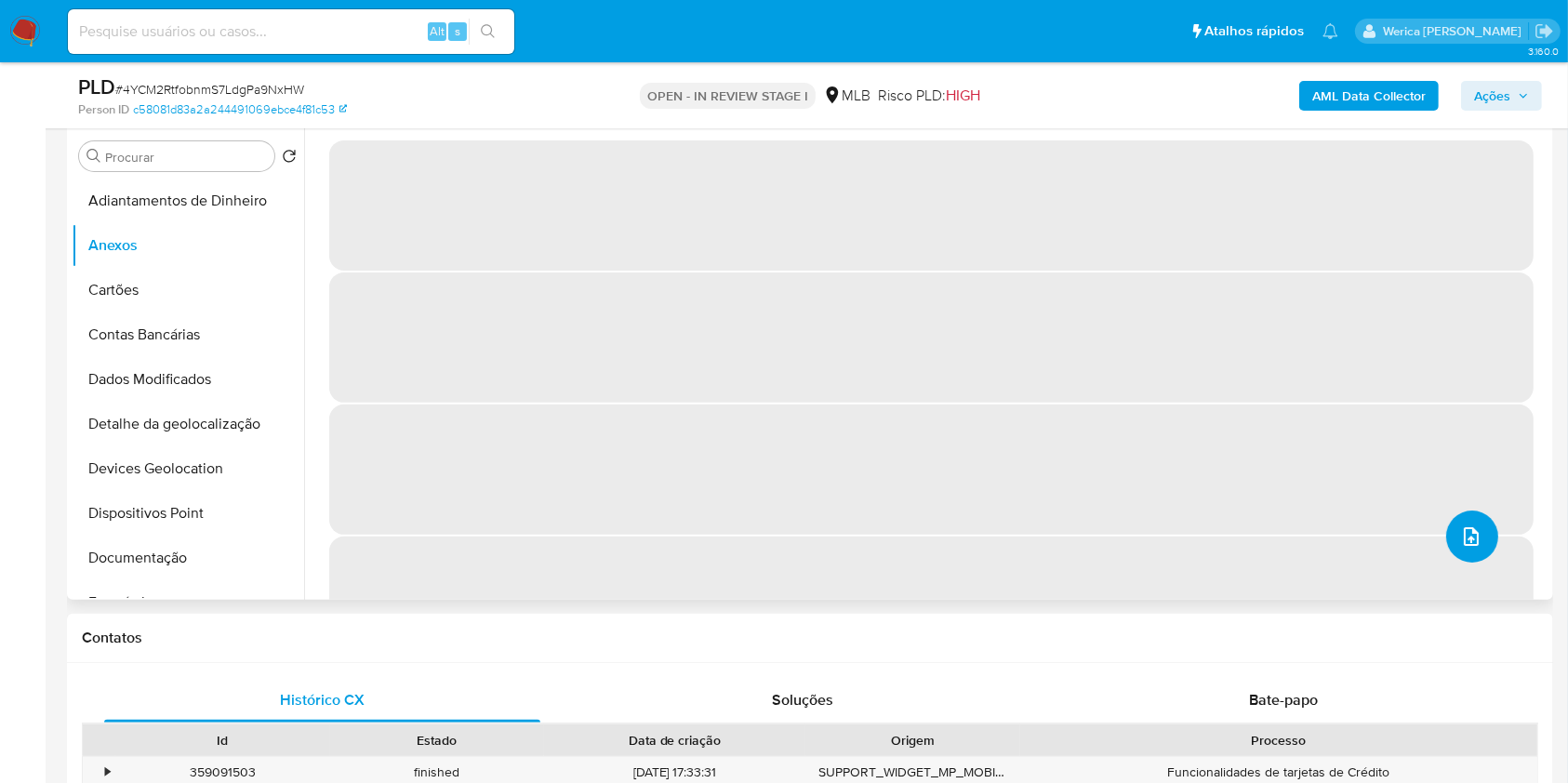
click at [1460, 540] on icon "upload-file" at bounding box center [1471, 537] width 22 height 22
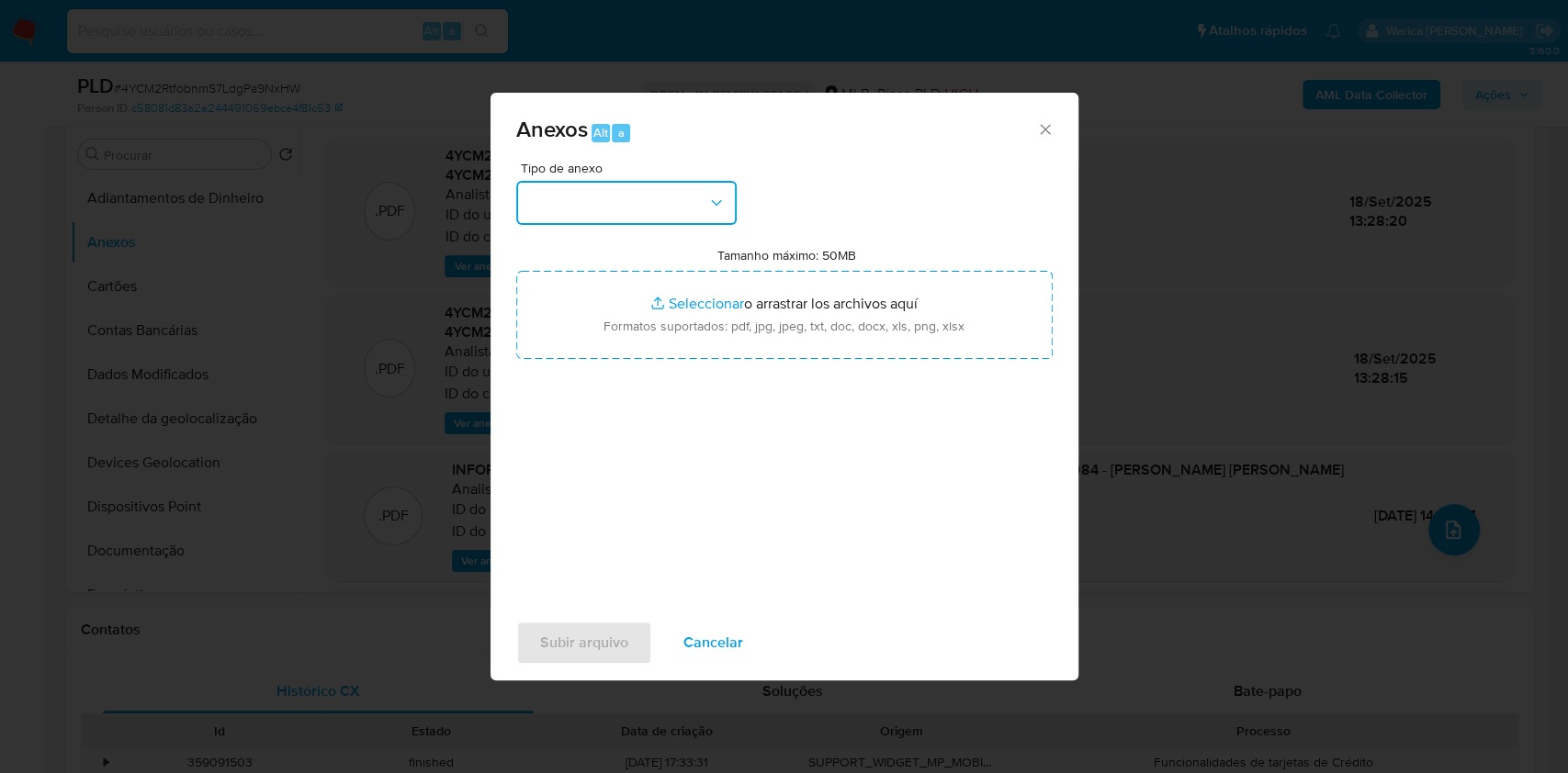
click at [699, 192] on button "button" at bounding box center [626, 203] width 221 height 44
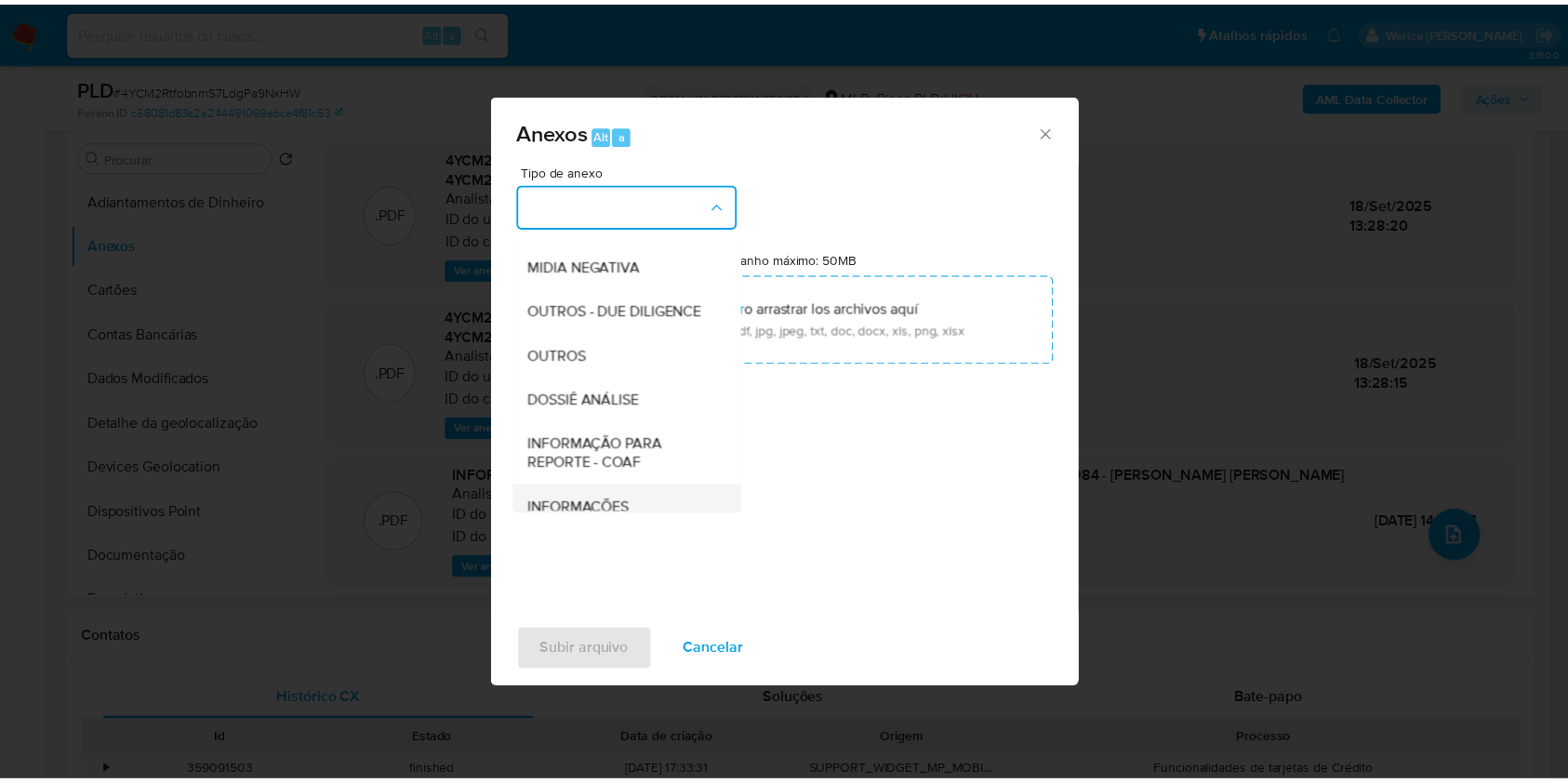
scroll to position [285, 0]
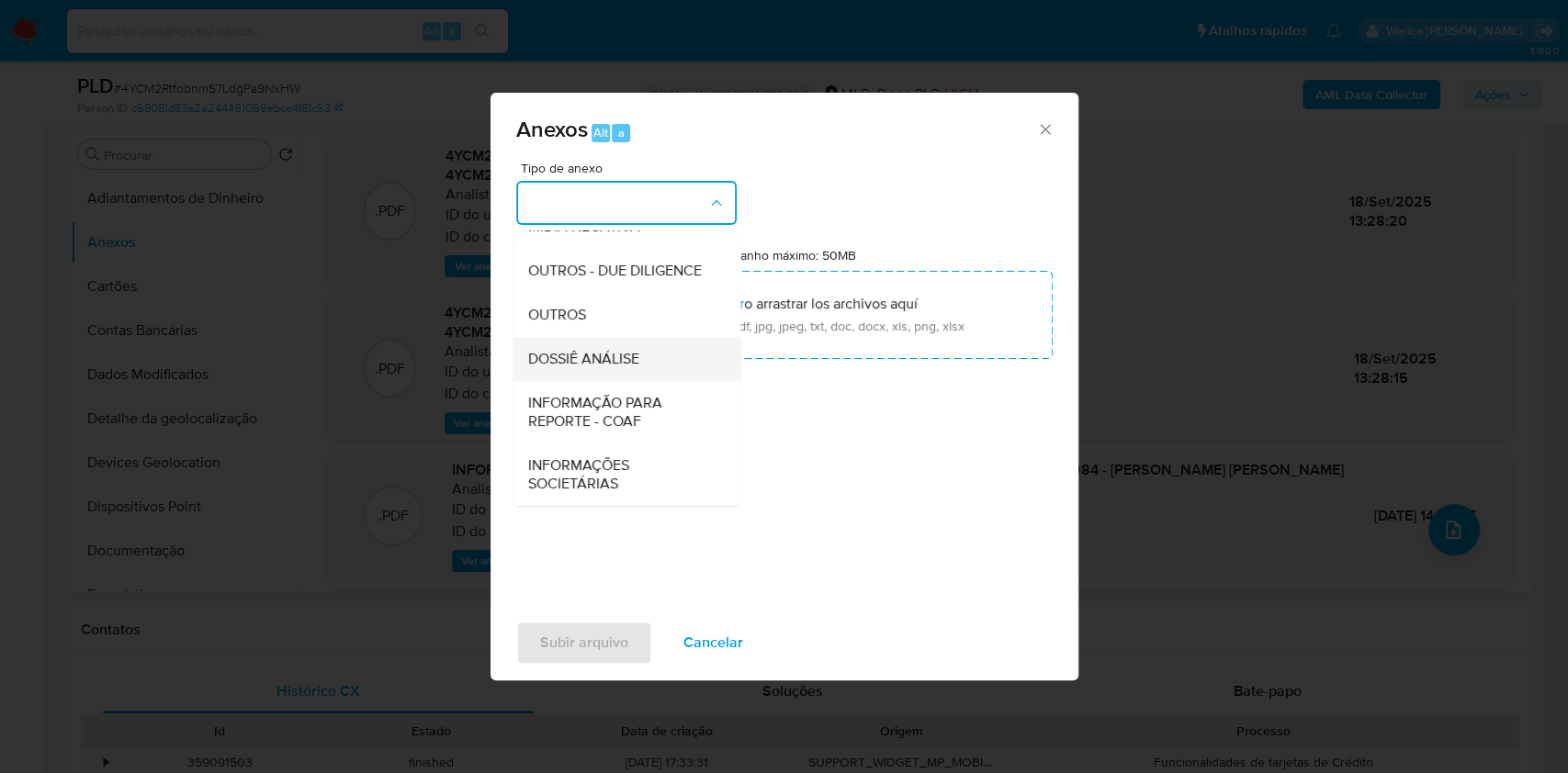
click at [615, 371] on div "DOSSIÊ ANÁLISE" at bounding box center [621, 359] width 188 height 44
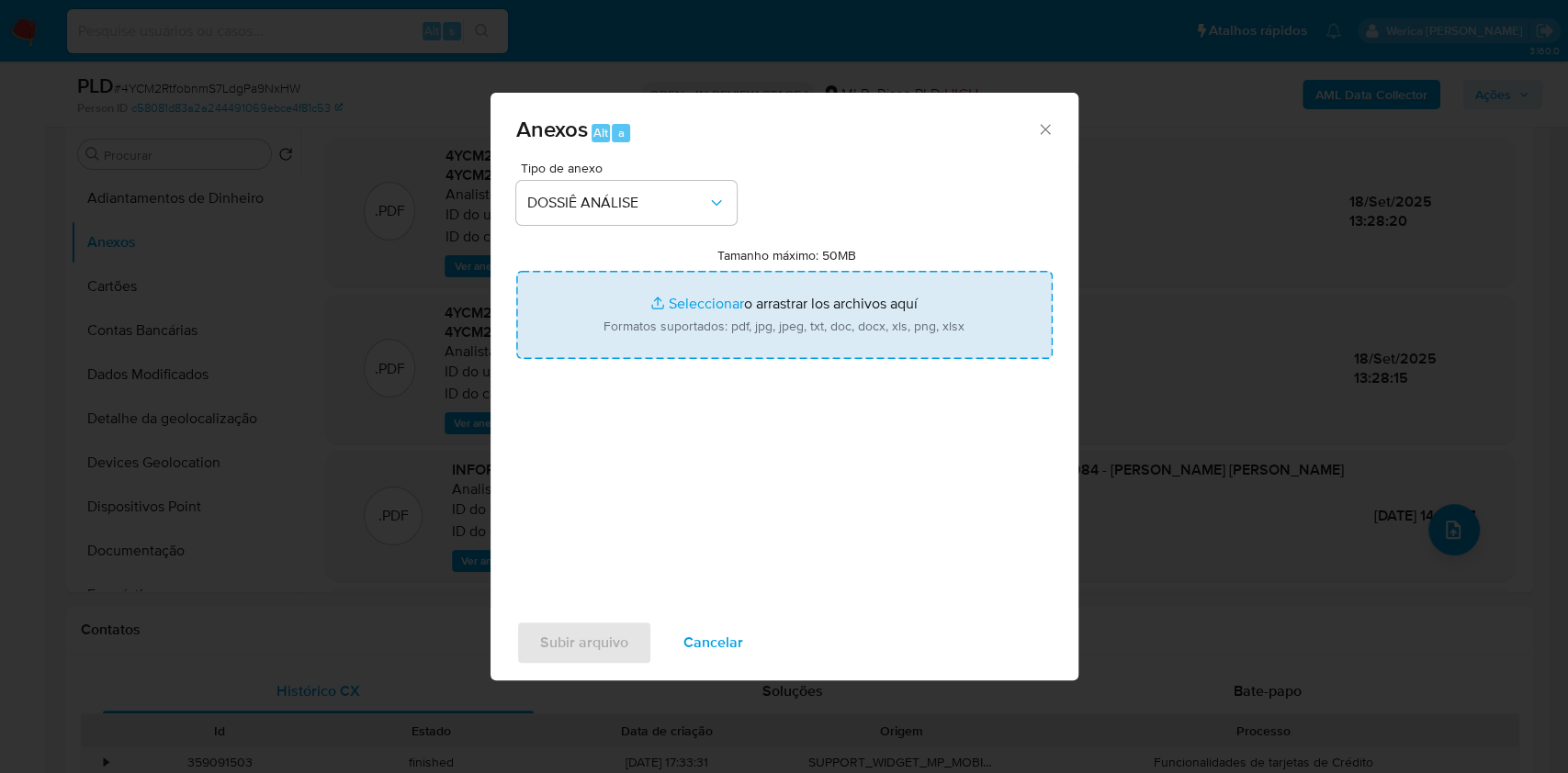
click at [734, 310] on input "Tamanho máximo: 50MB Seleccionar archivos" at bounding box center [784, 314] width 537 height 88
type input "C:\fakepath\Mulan 721565092_2025_09_18_08_50_16.xlsx"
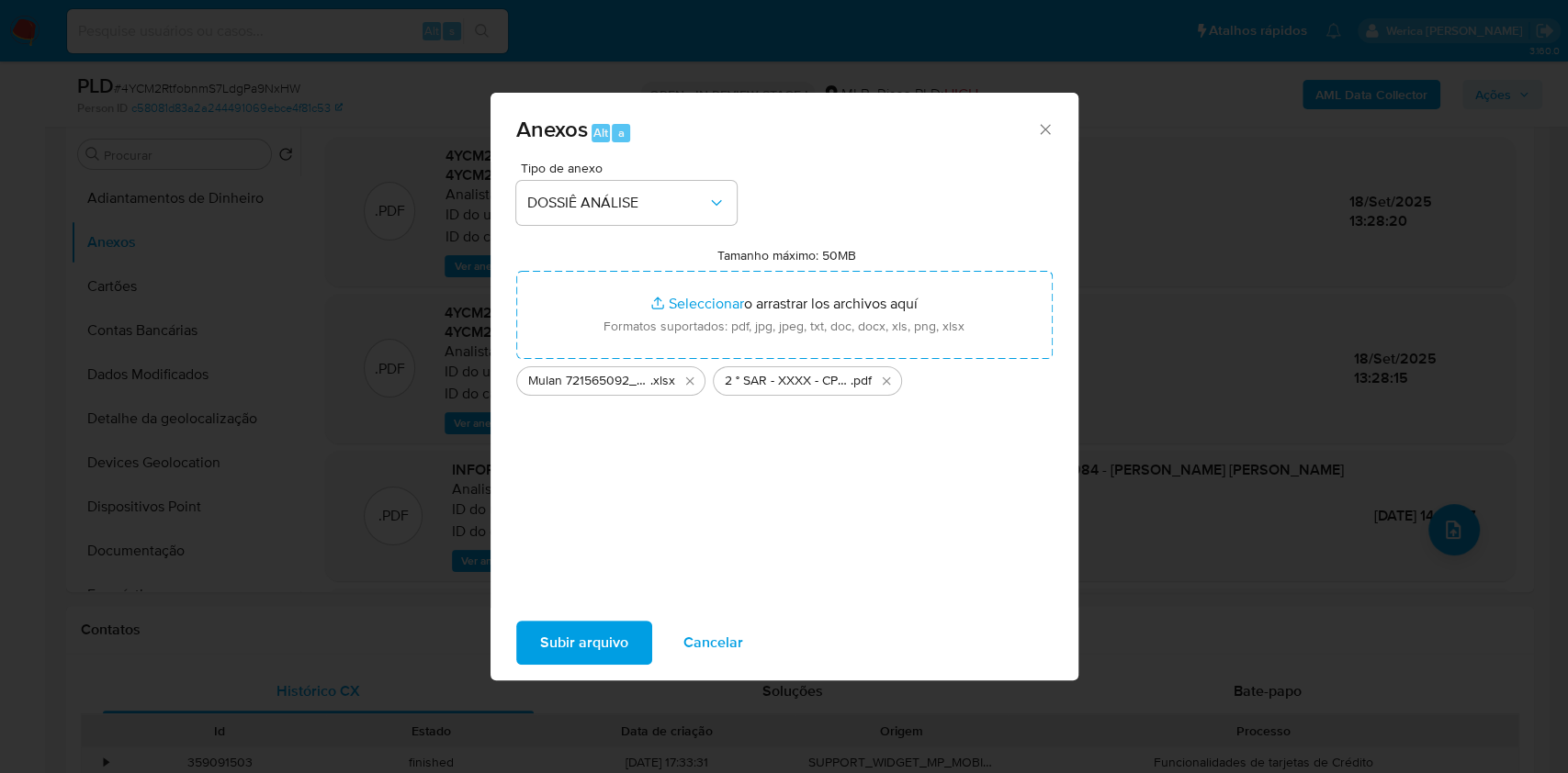
click at [645, 643] on button "Subir arquivo" at bounding box center [584, 643] width 136 height 44
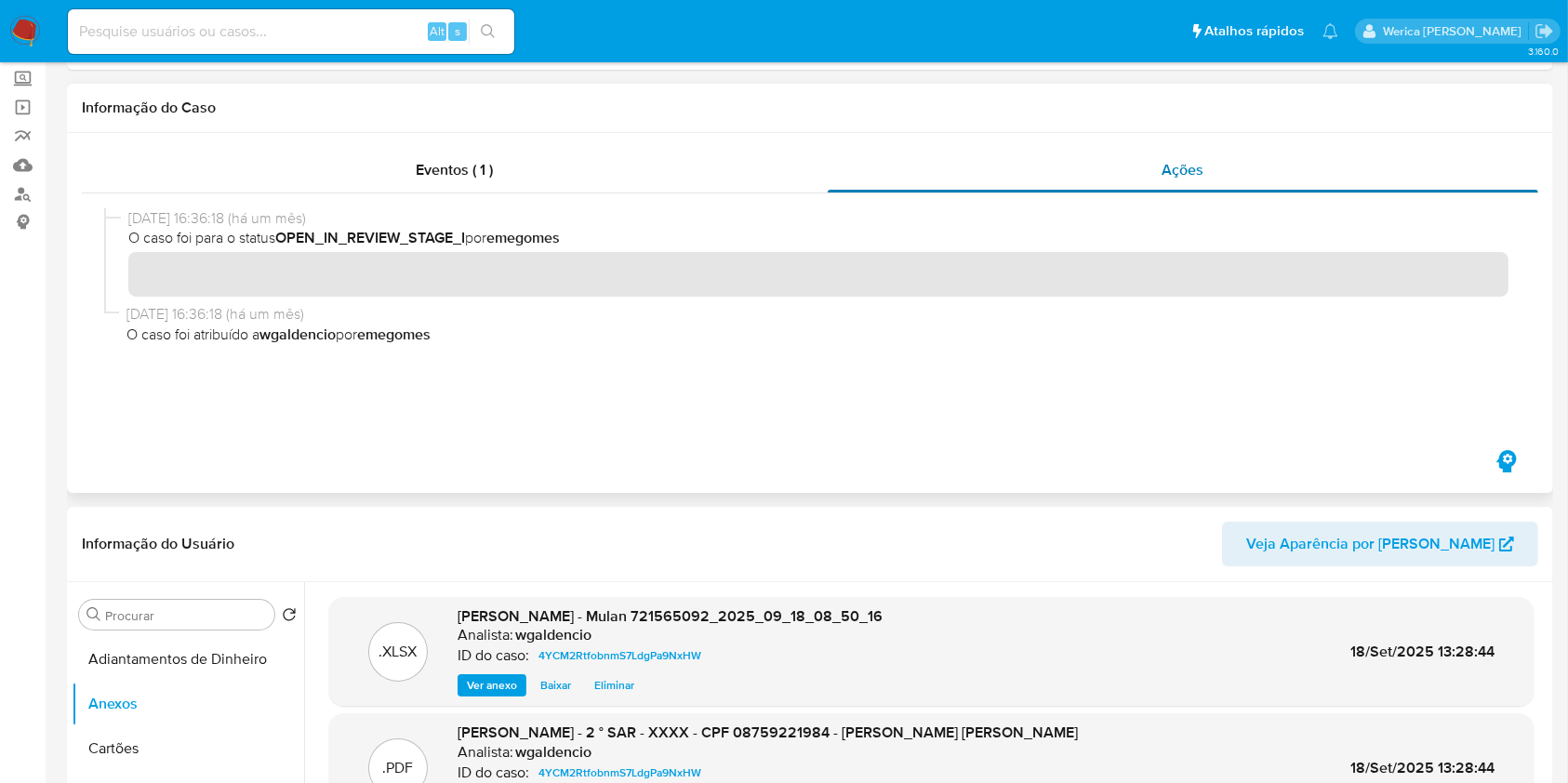
scroll to position [0, 0]
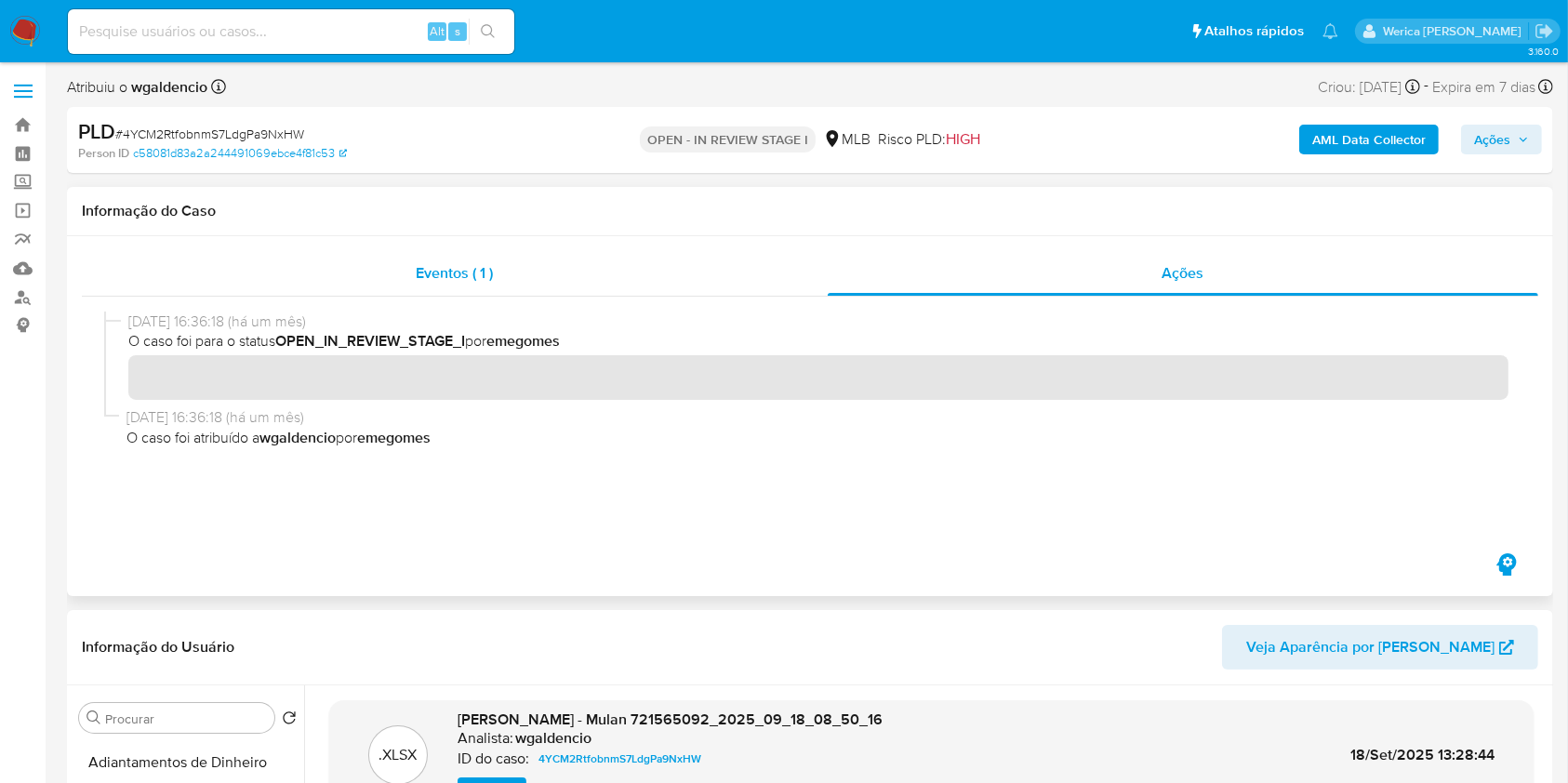
click at [764, 276] on div "Eventos ( 1 )" at bounding box center [454, 273] width 745 height 45
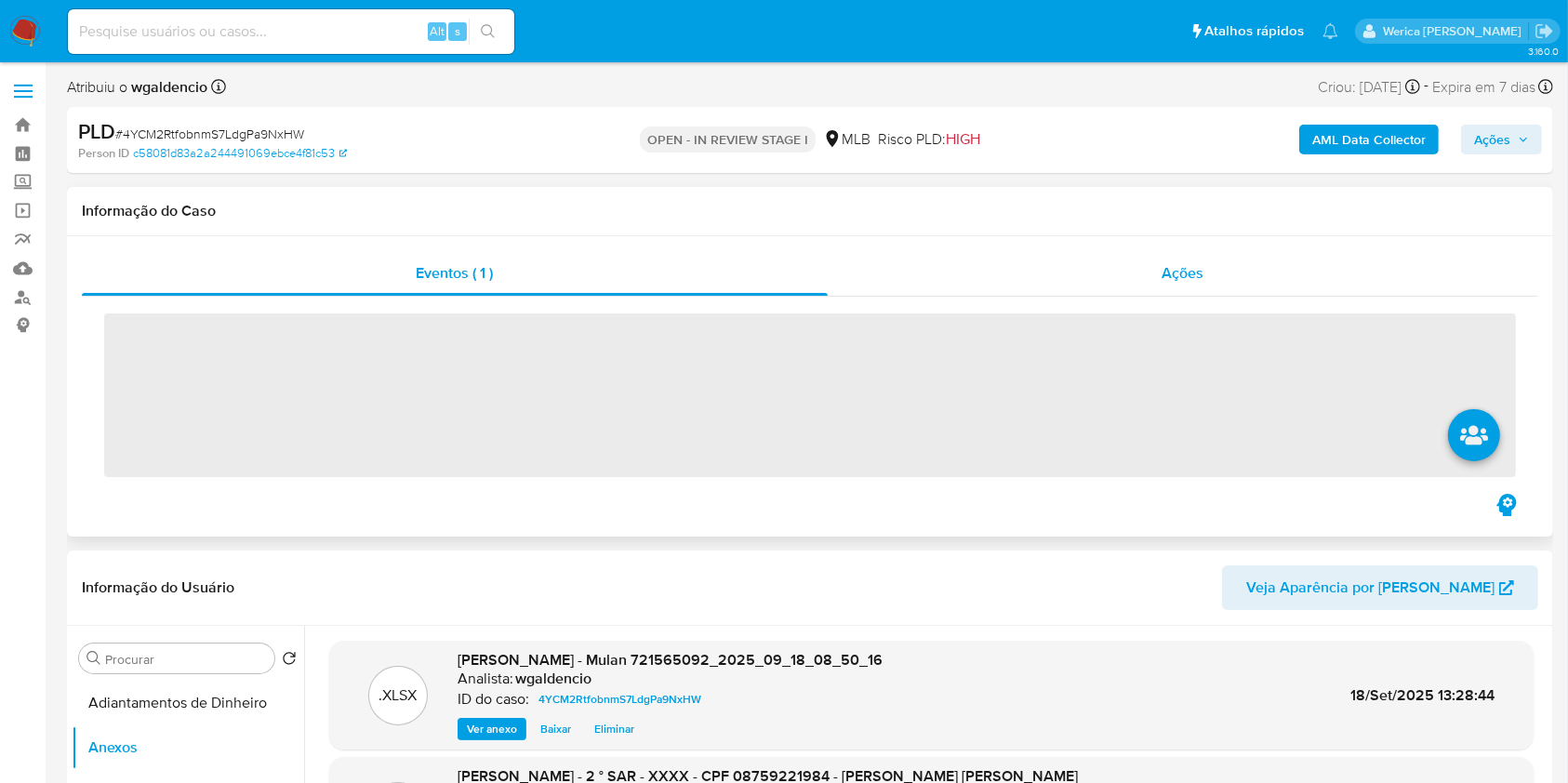
click at [1178, 266] on span "Ações" at bounding box center [1183, 272] width 42 height 22
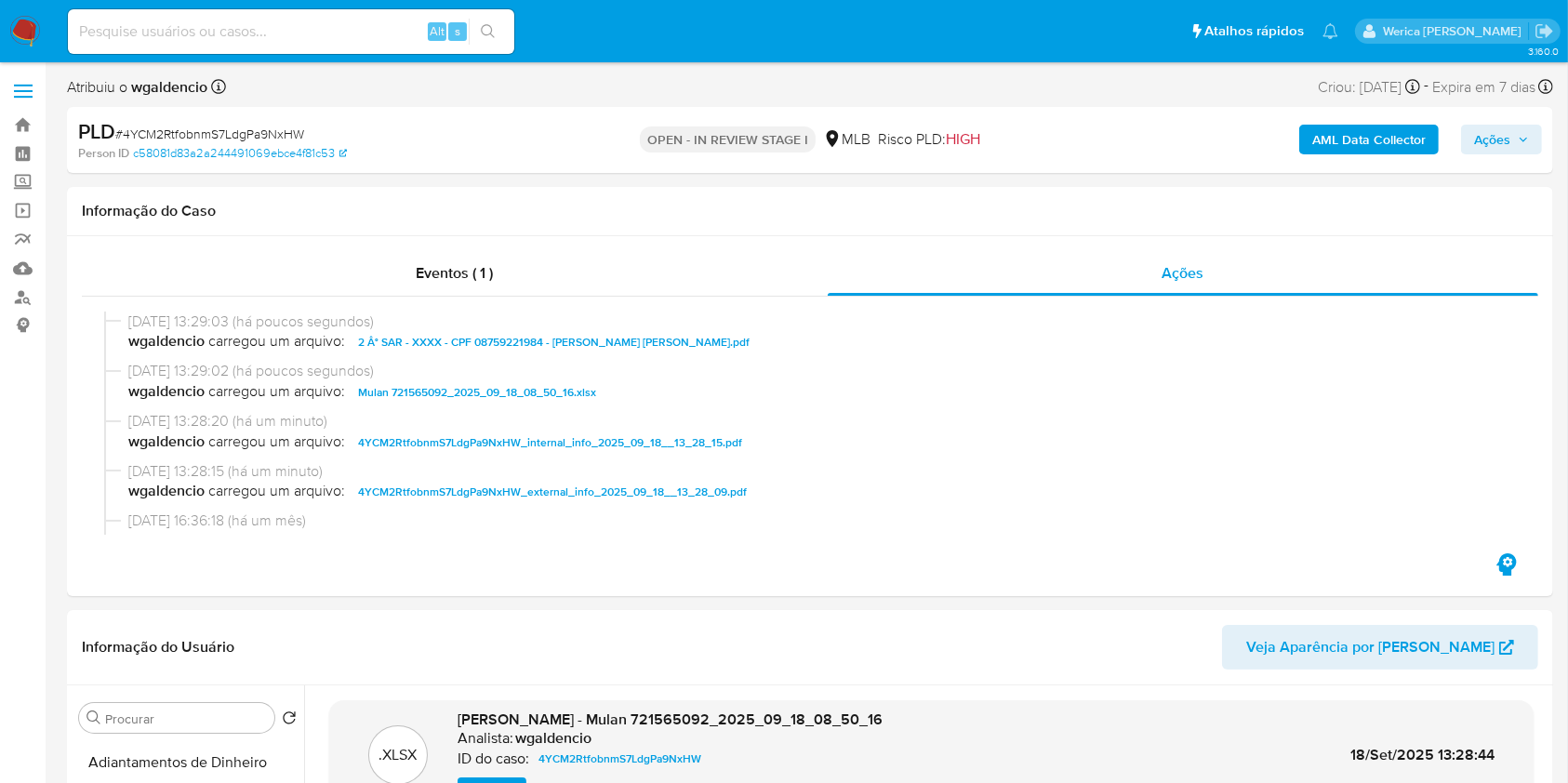
click at [1493, 147] on span "Ações" at bounding box center [1491, 139] width 36 height 30
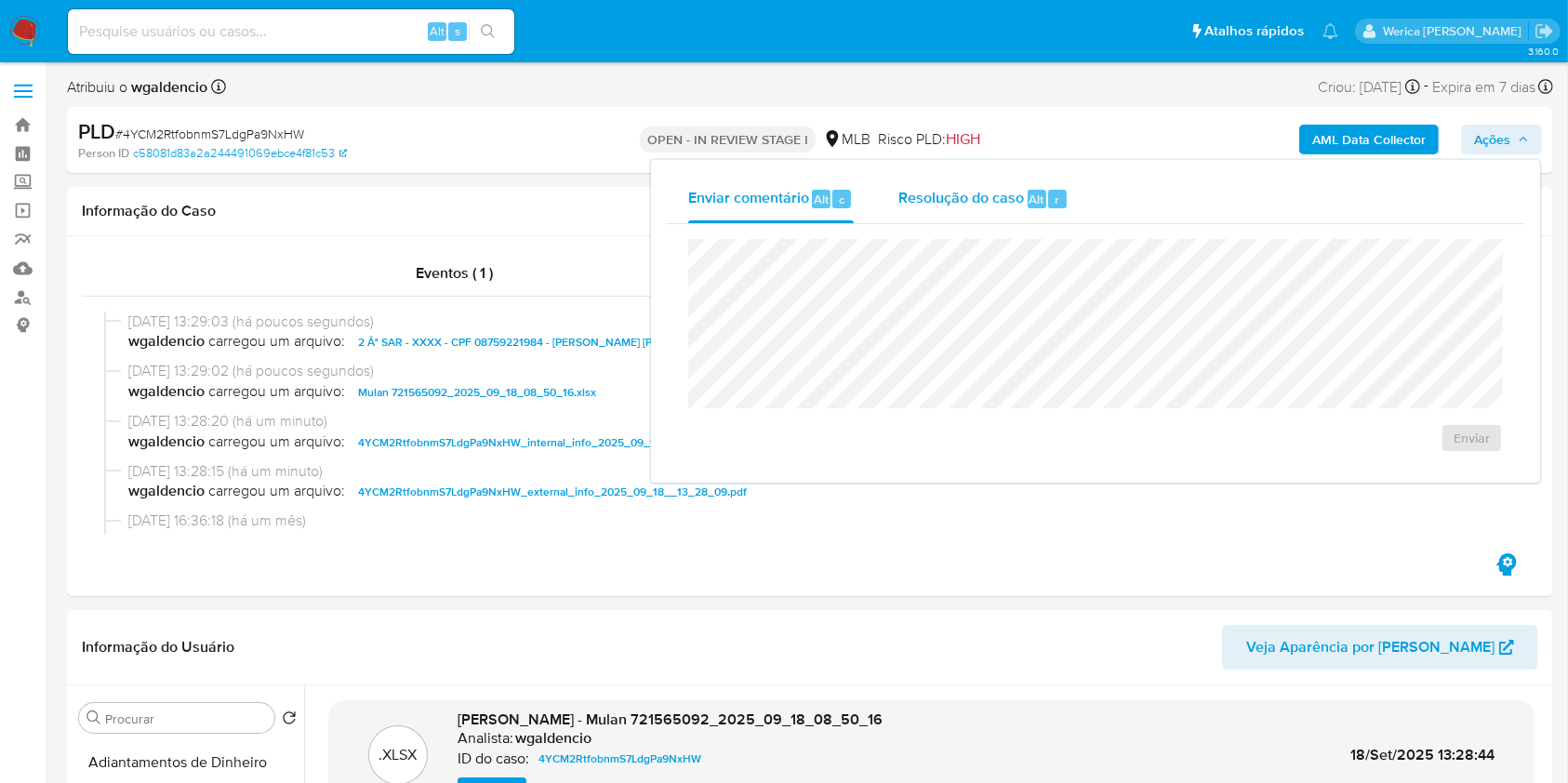
click at [1014, 202] on span "Resolução do caso" at bounding box center [961, 198] width 125 height 22
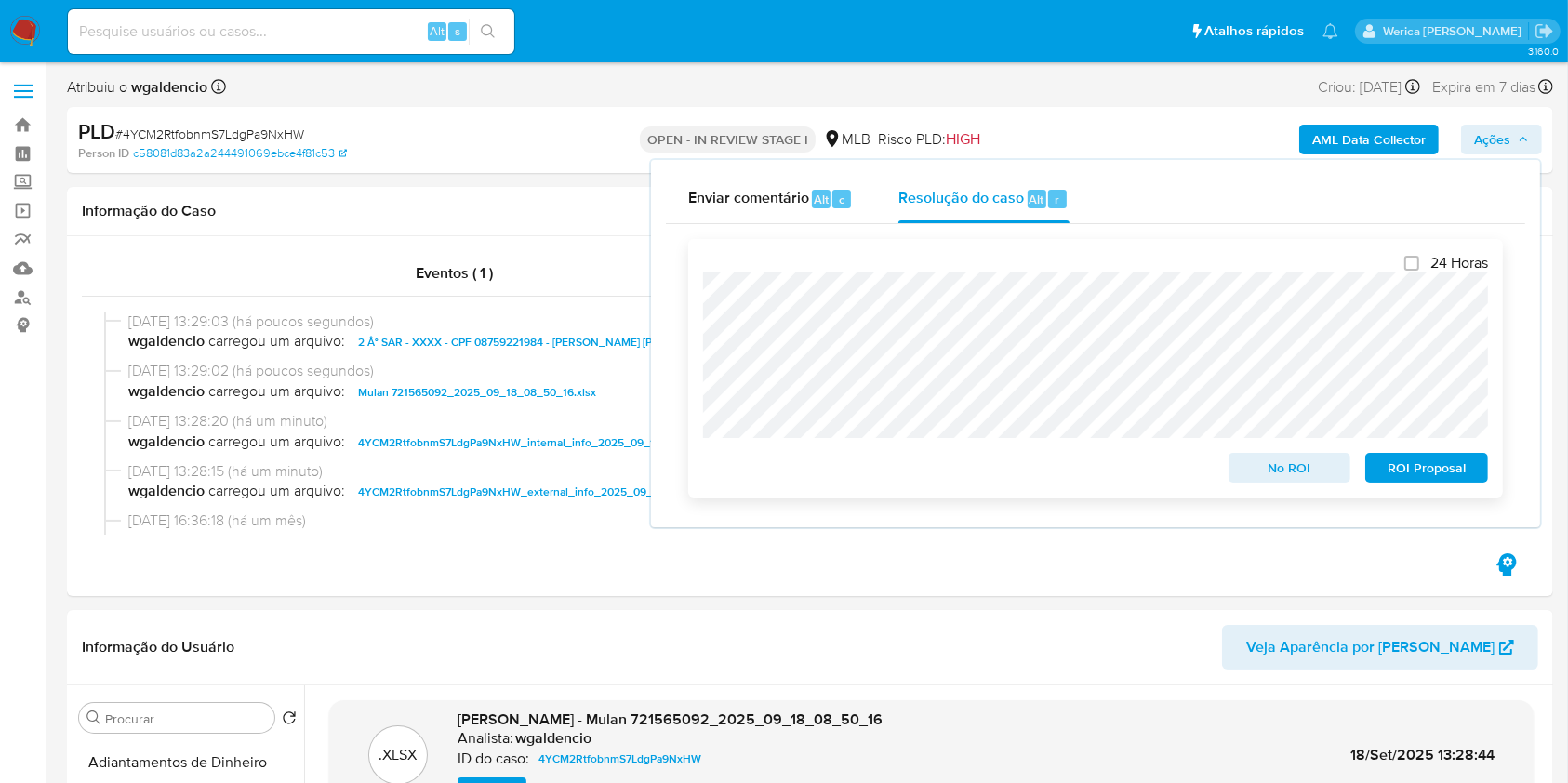
click at [1387, 463] on span "ROI Proposal" at bounding box center [1426, 468] width 96 height 26
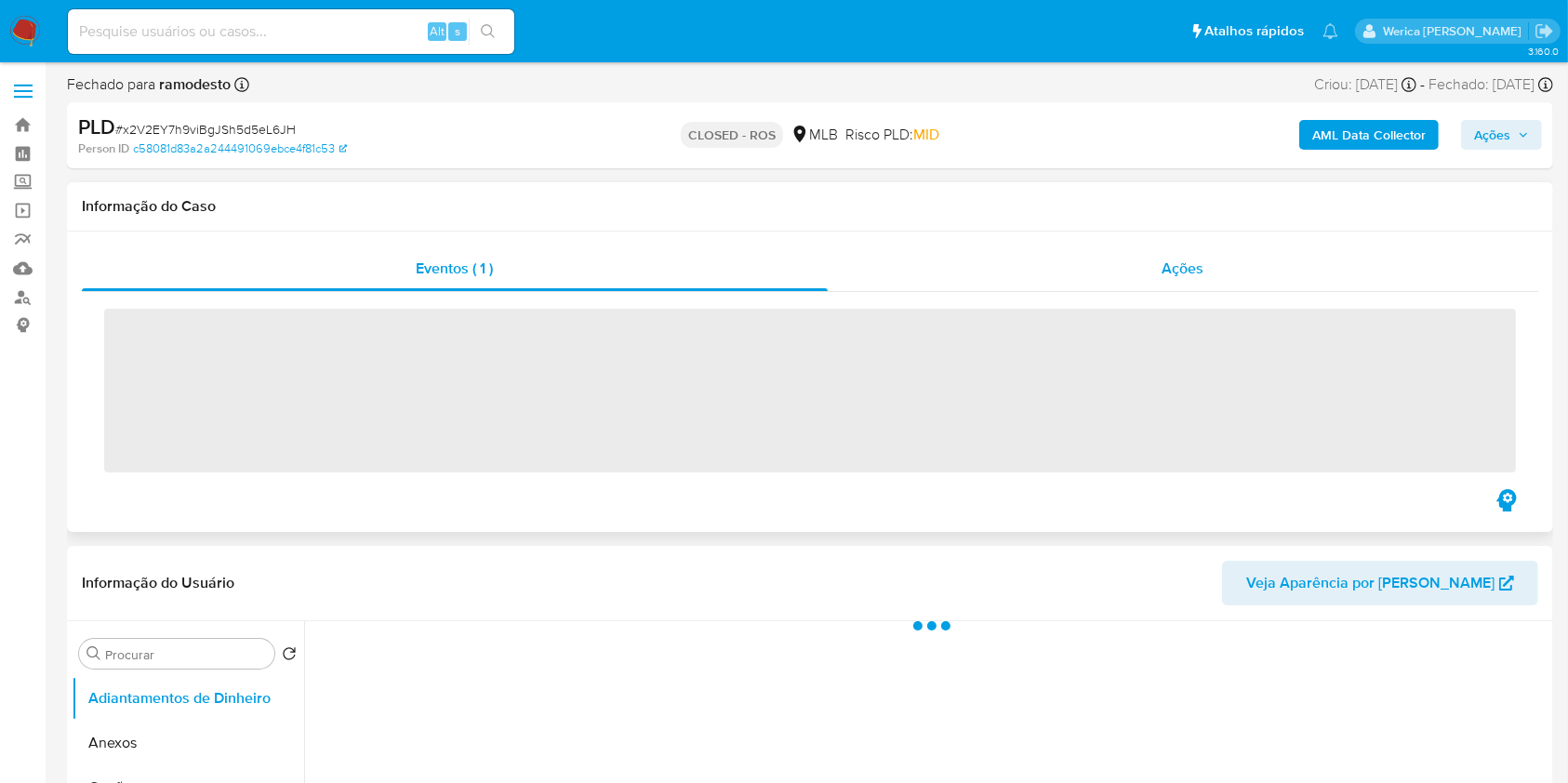
drag, startPoint x: 1178, startPoint y: 277, endPoint x: 1178, endPoint y: 287, distance: 10.0
click at [1179, 283] on div "Ações" at bounding box center [1183, 269] width 711 height 45
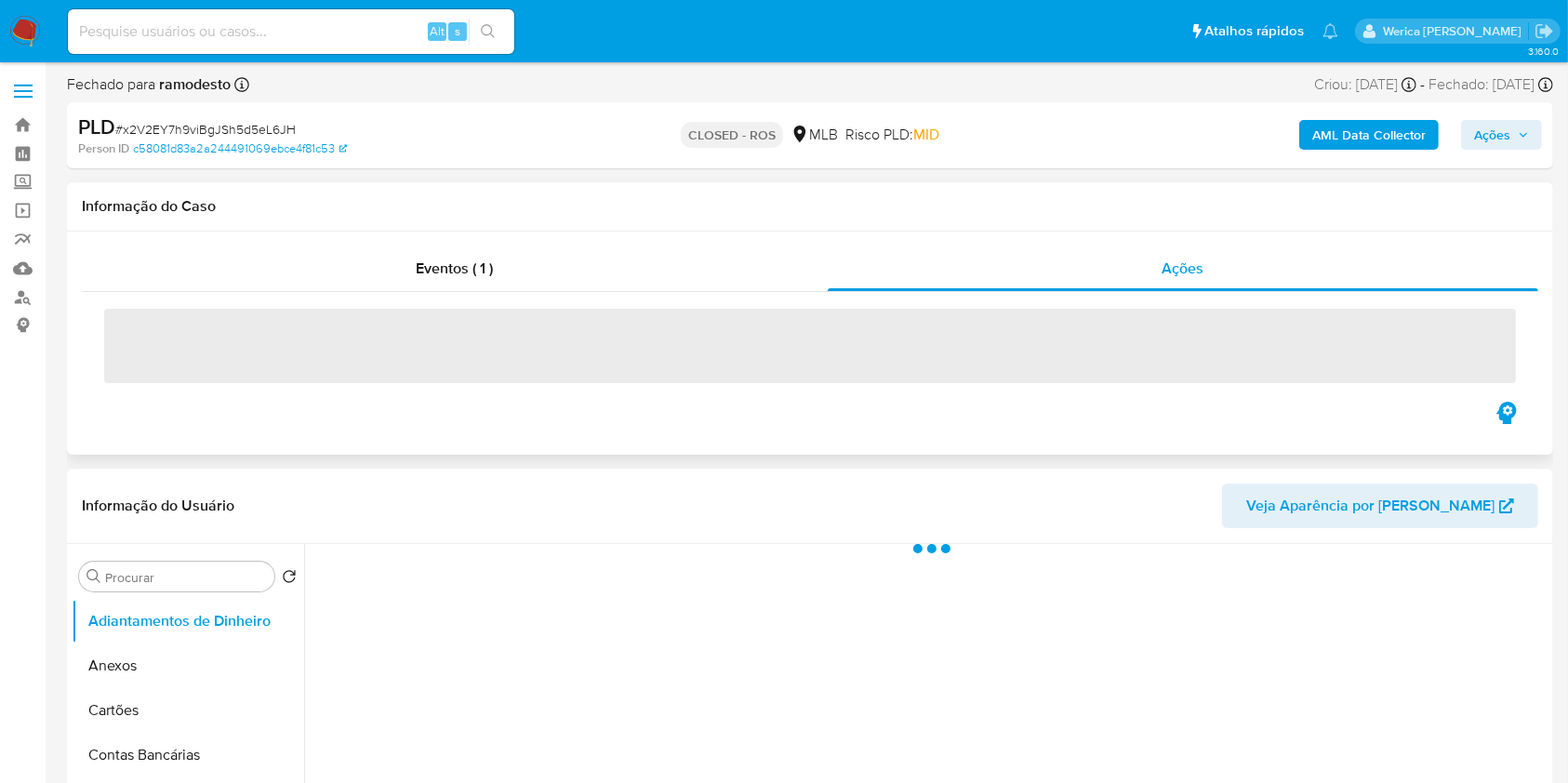
select select "10"
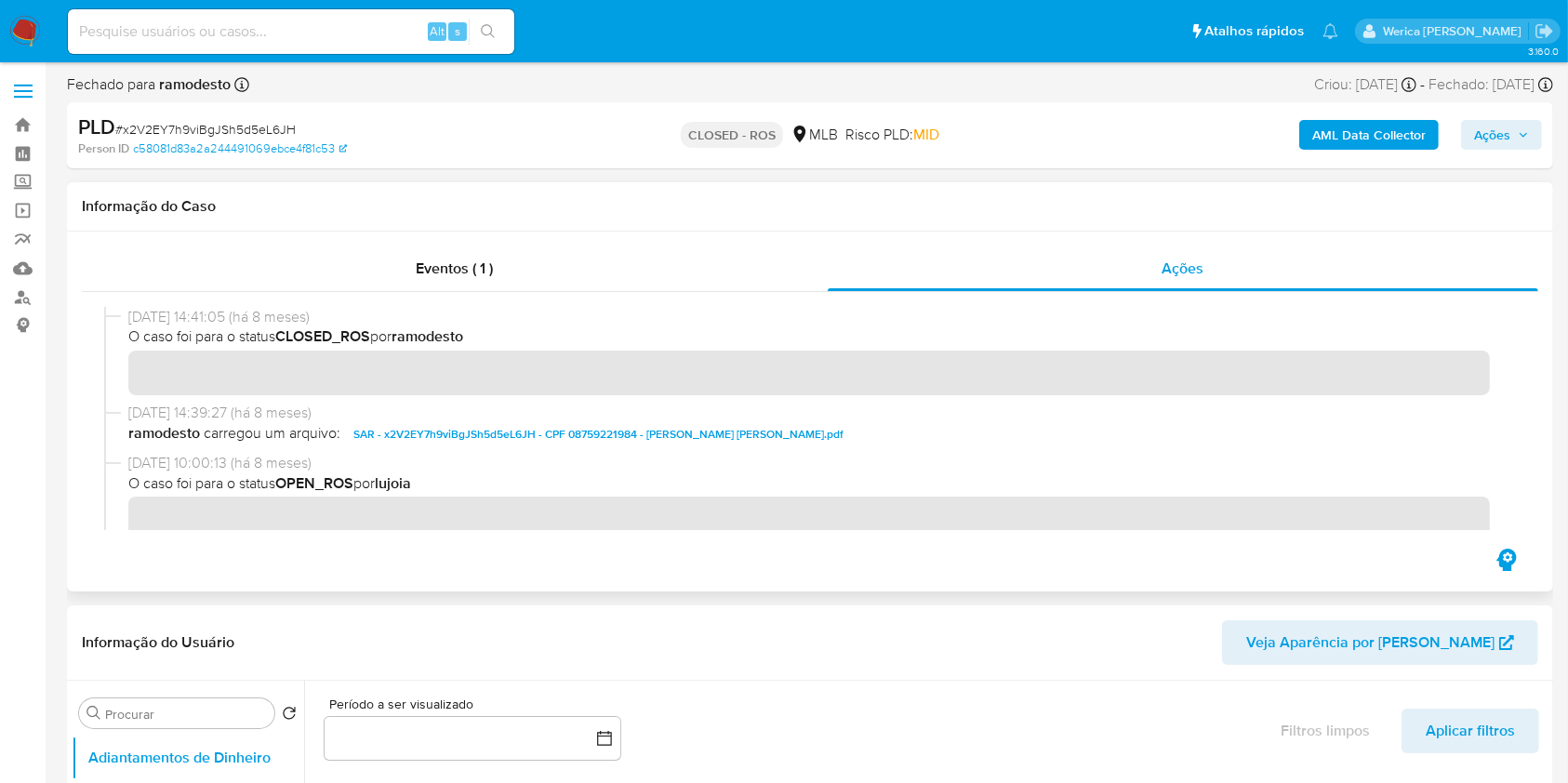
drag, startPoint x: 126, startPoint y: 307, endPoint x: 201, endPoint y: 317, distance: 75.7
click at [197, 314] on div at bounding box center [810, 418] width 1456 height 253
drag, startPoint x: 464, startPoint y: 435, endPoint x: 498, endPoint y: 417, distance: 38.5
click at [463, 435] on span "SAR - x2V2EY7h9viBgJSh5d5eL6JH - CPF 08759221984 - JONATHA CESAR OLIVEIRA.pdf" at bounding box center [598, 434] width 490 height 22
click at [702, 433] on span "SAR - x2V2EY7h9viBgJSh5d5eL6JH - CPF 08759221984 - JONATHA CESAR OLIVEIRA.pdf" at bounding box center [598, 434] width 490 height 22
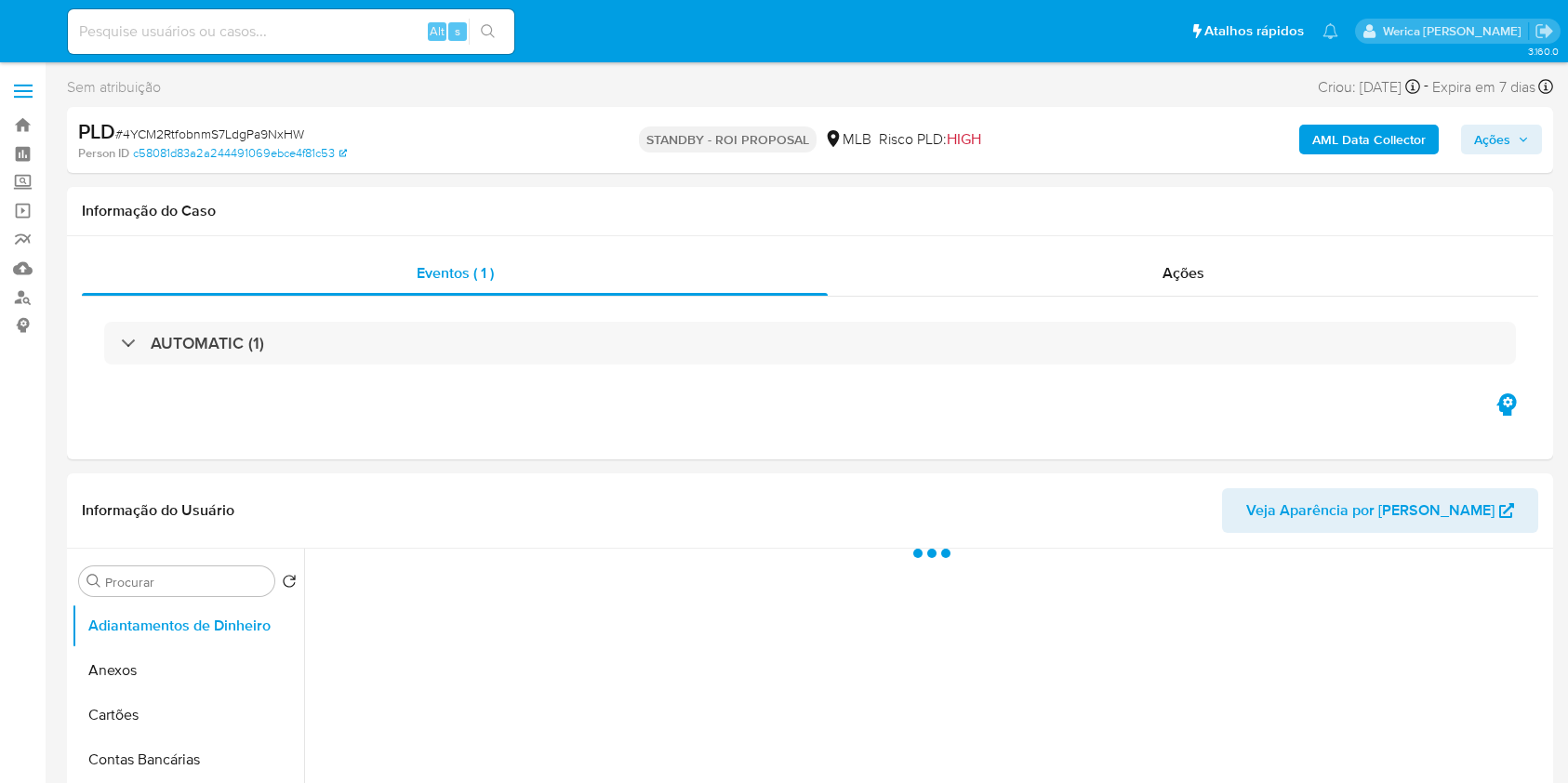
select select "10"
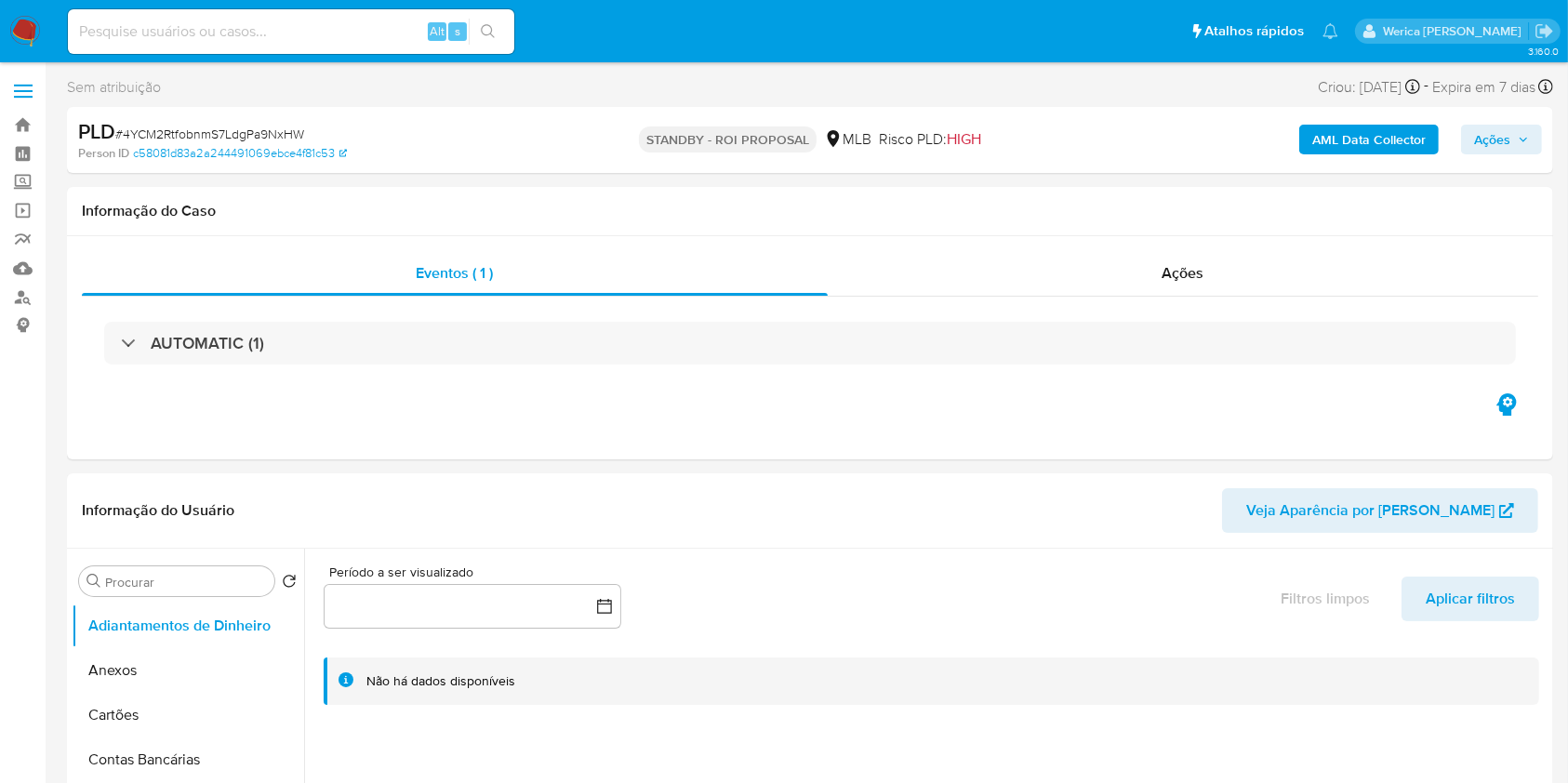
click at [10, 19] on img at bounding box center [25, 32] width 32 height 32
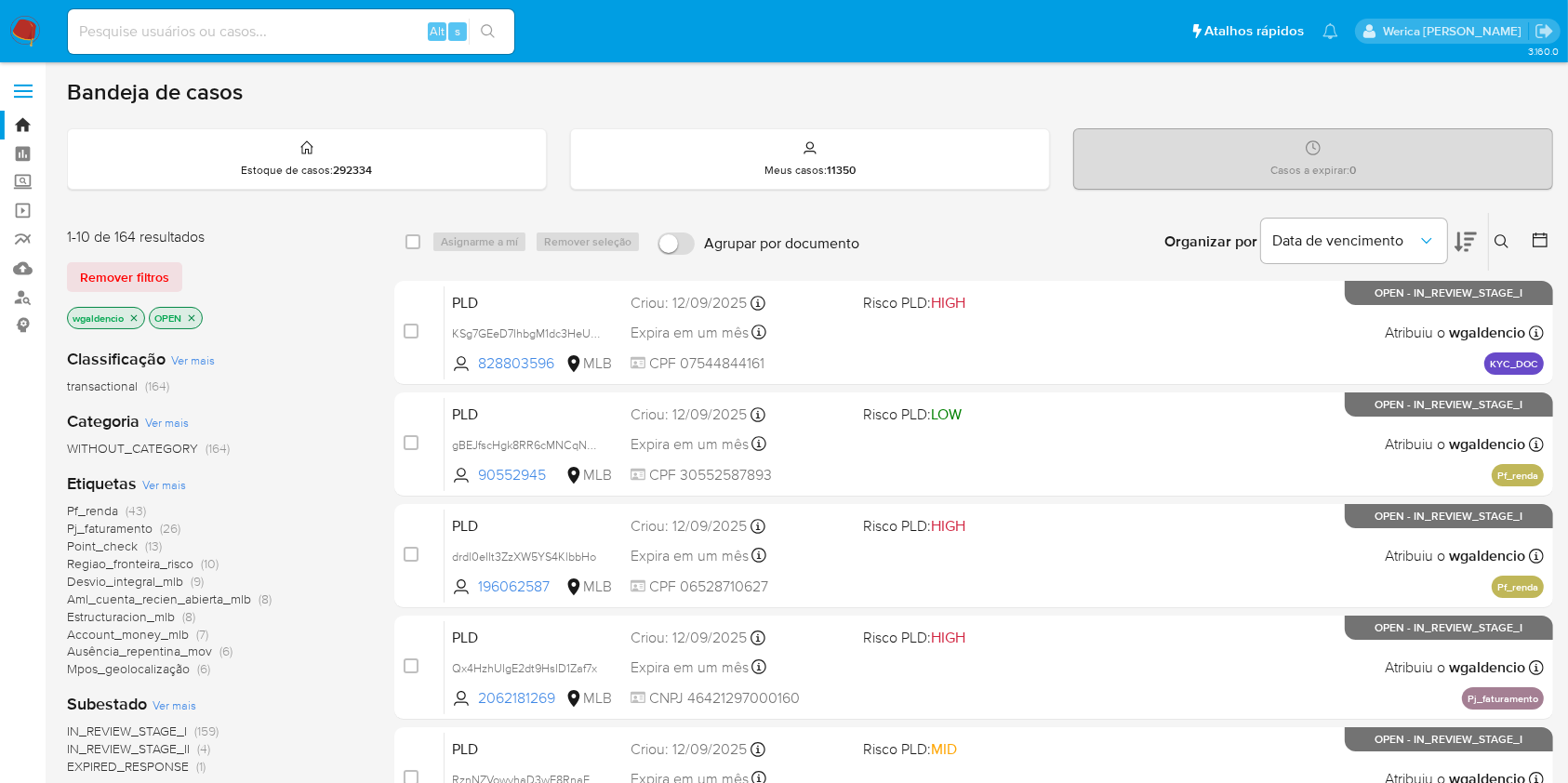
click at [1461, 231] on icon at bounding box center [1465, 242] width 22 height 22
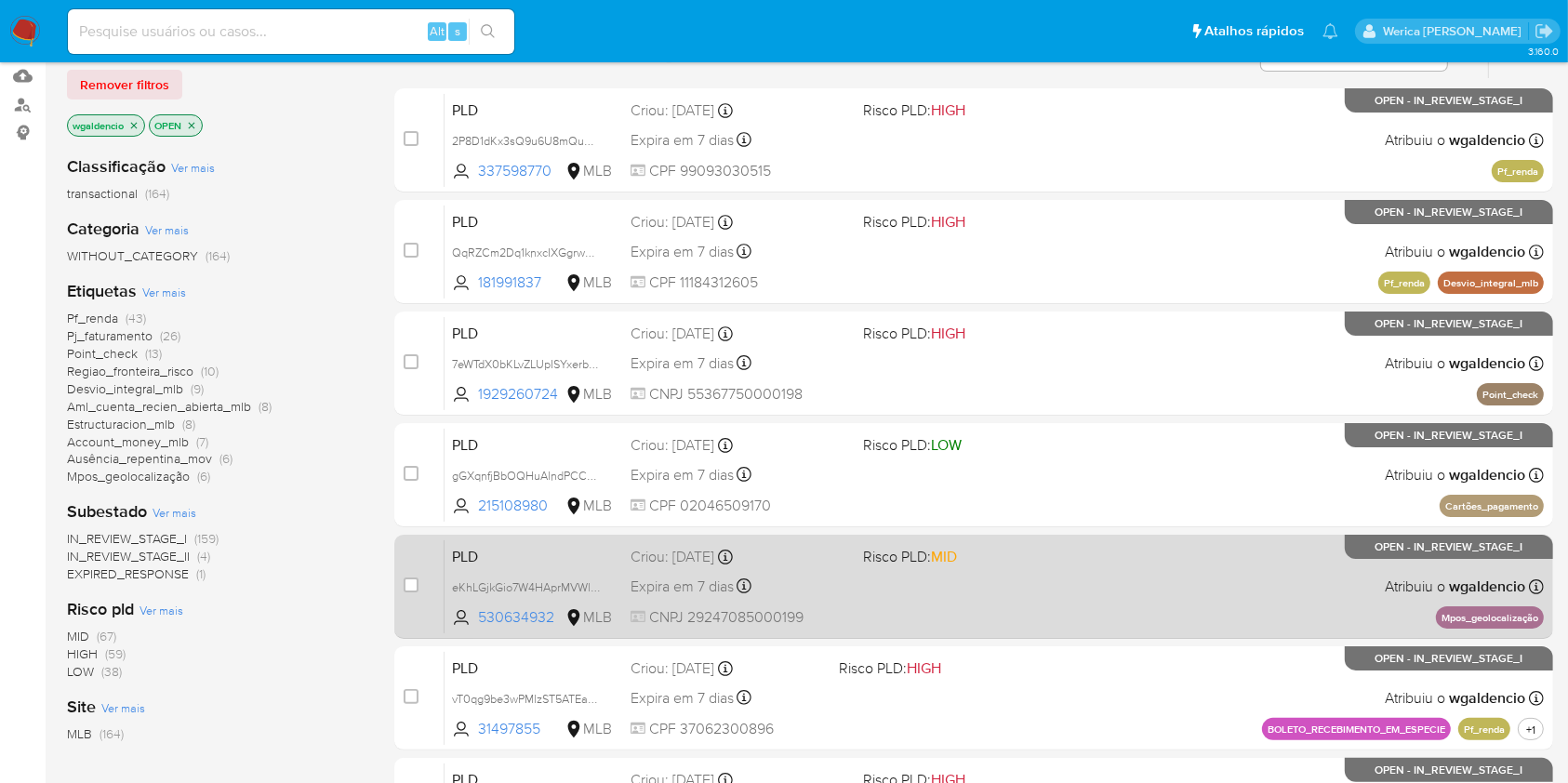
scroll to position [248, 0]
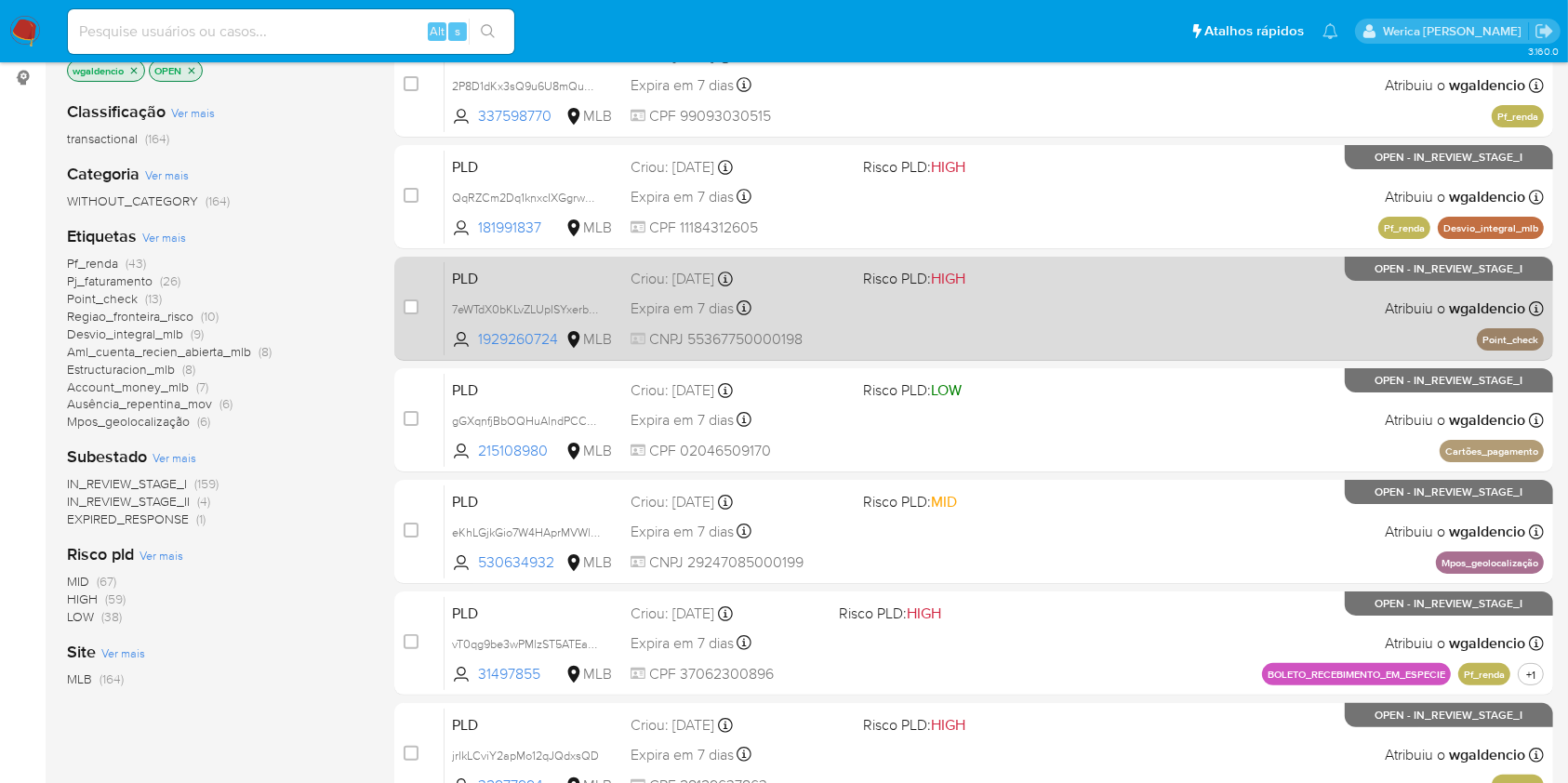
click at [877, 348] on div "PLD 7eWTdX0bKLvZLUpISYxerbmz 1929260724 MLB Risco PLD: HIGH Criou: 12/08/2025 C…" at bounding box center [993, 308] width 1099 height 94
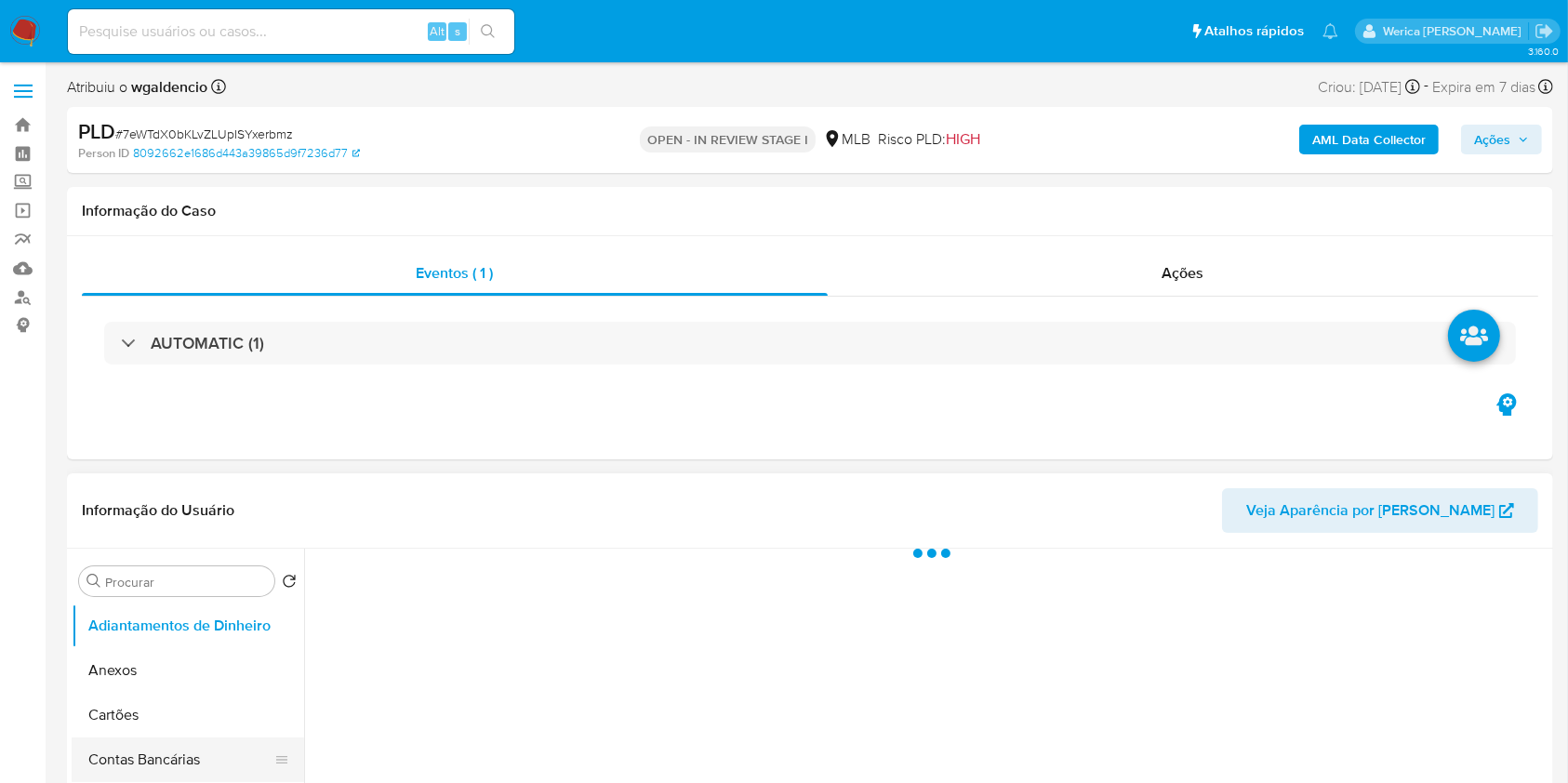
select select "10"
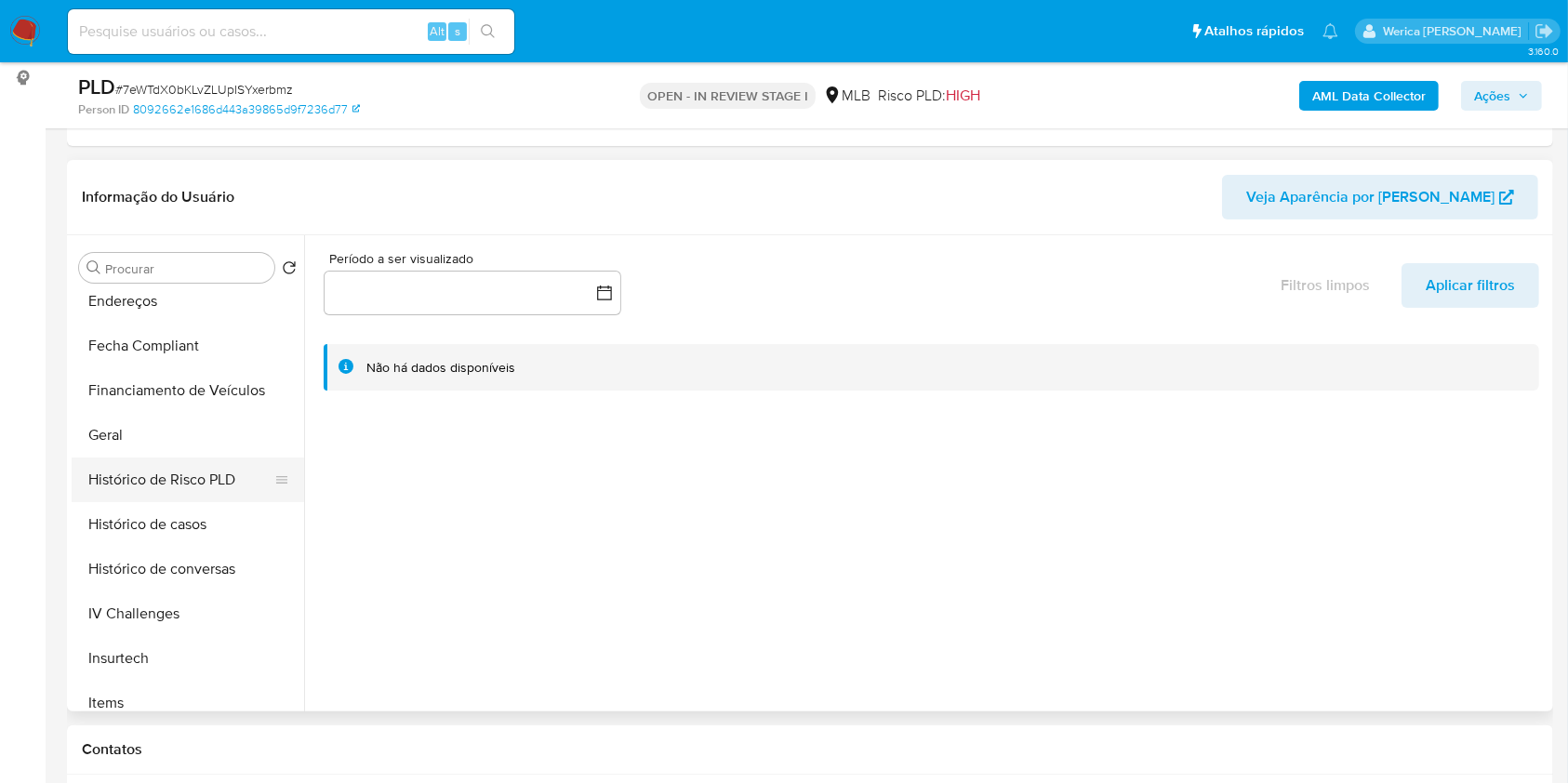
scroll to position [496, 0]
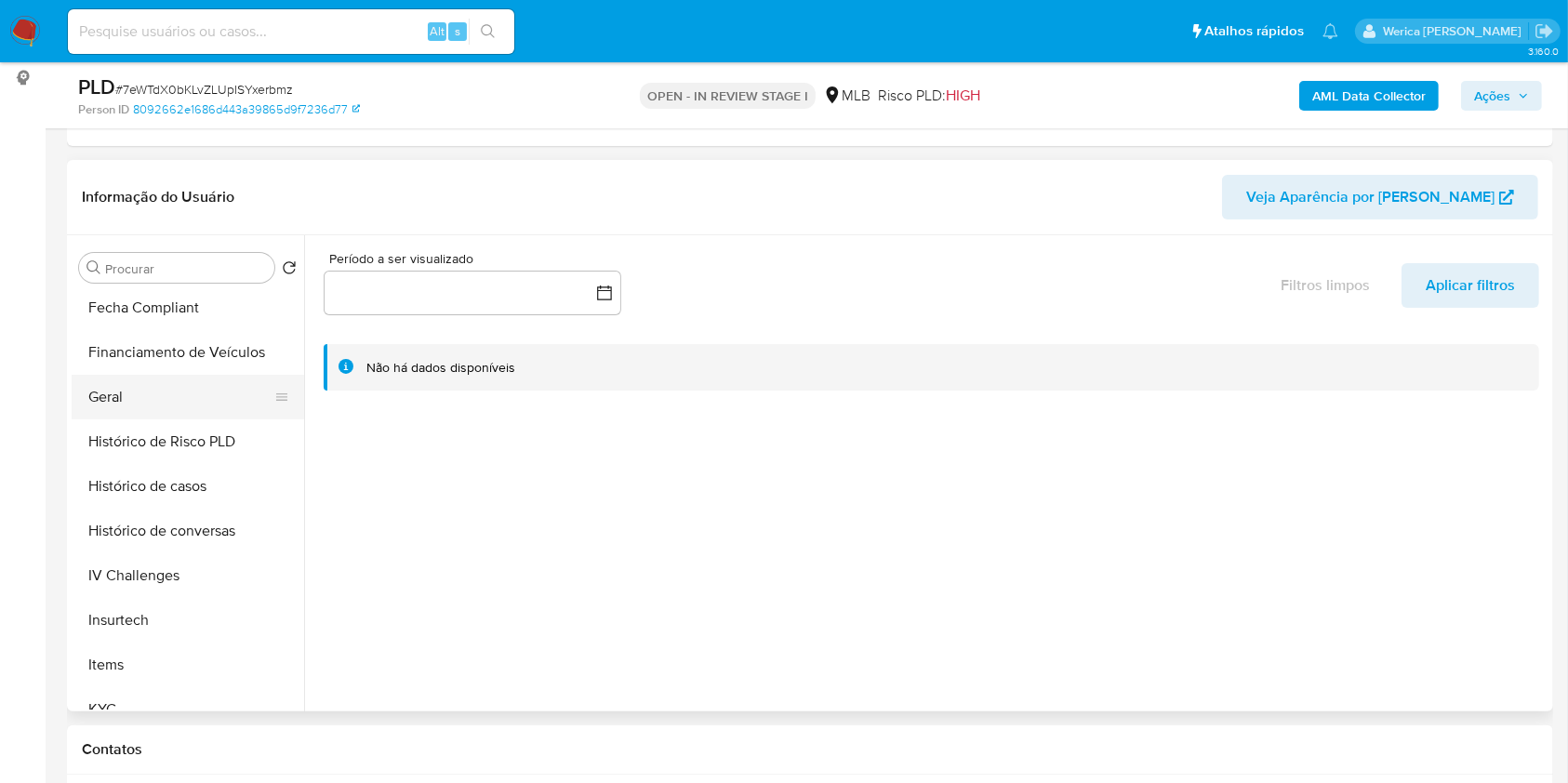
click at [151, 386] on button "Geral" at bounding box center [180, 398] width 218 height 45
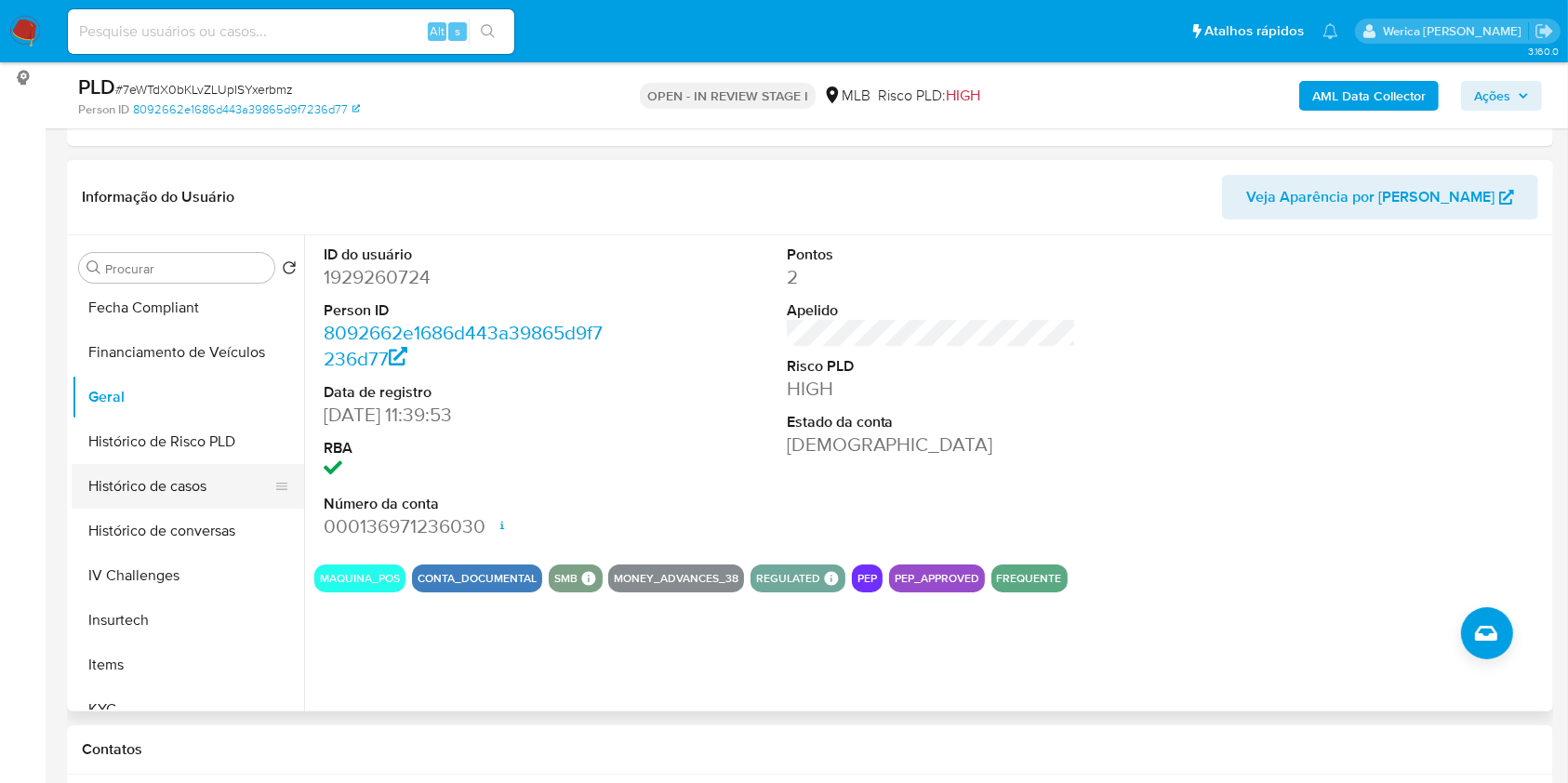
click at [138, 505] on button "Histórico de casos" at bounding box center [180, 486] width 218 height 45
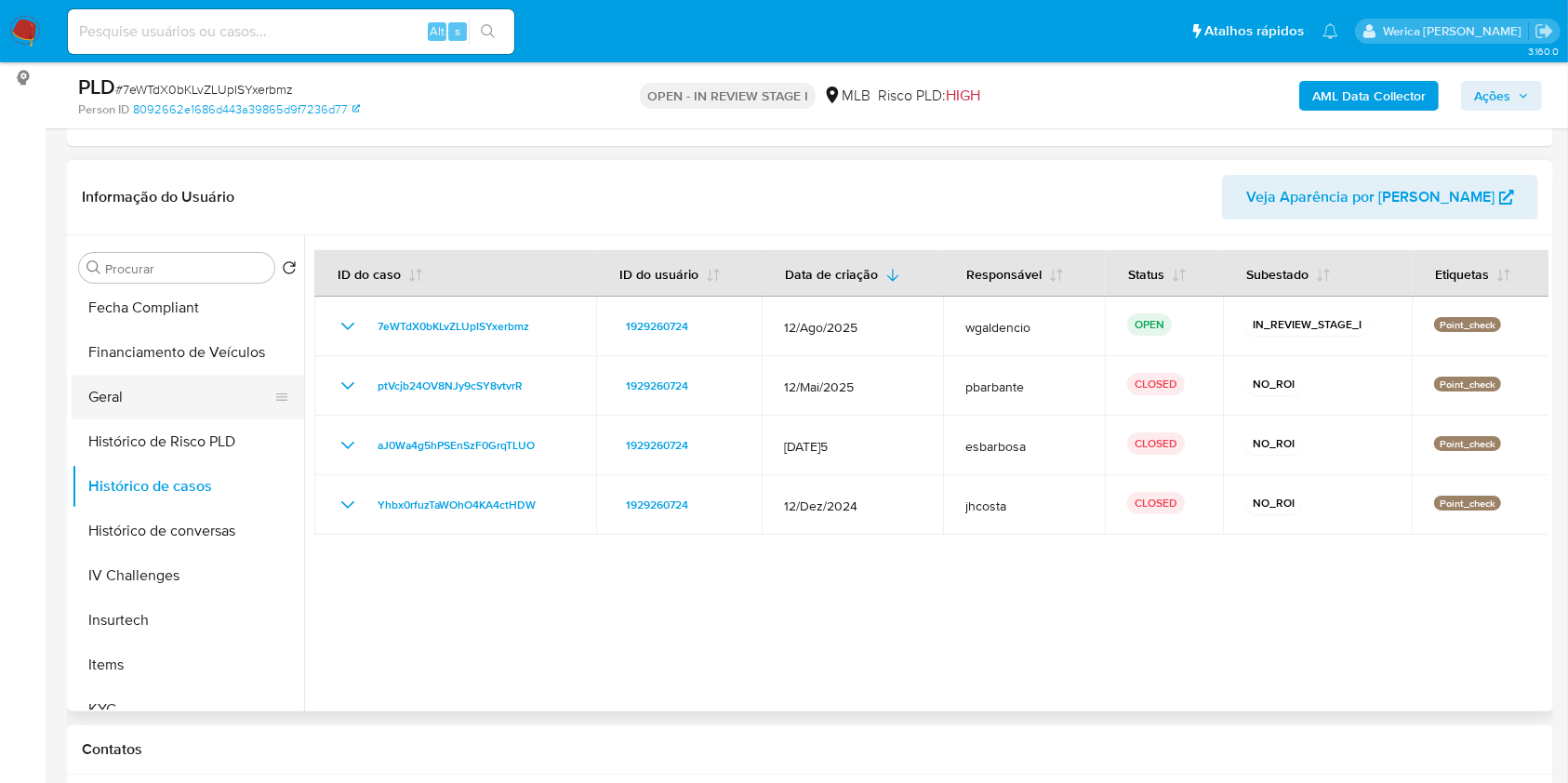
click at [156, 413] on button "Geral" at bounding box center [180, 398] width 218 height 45
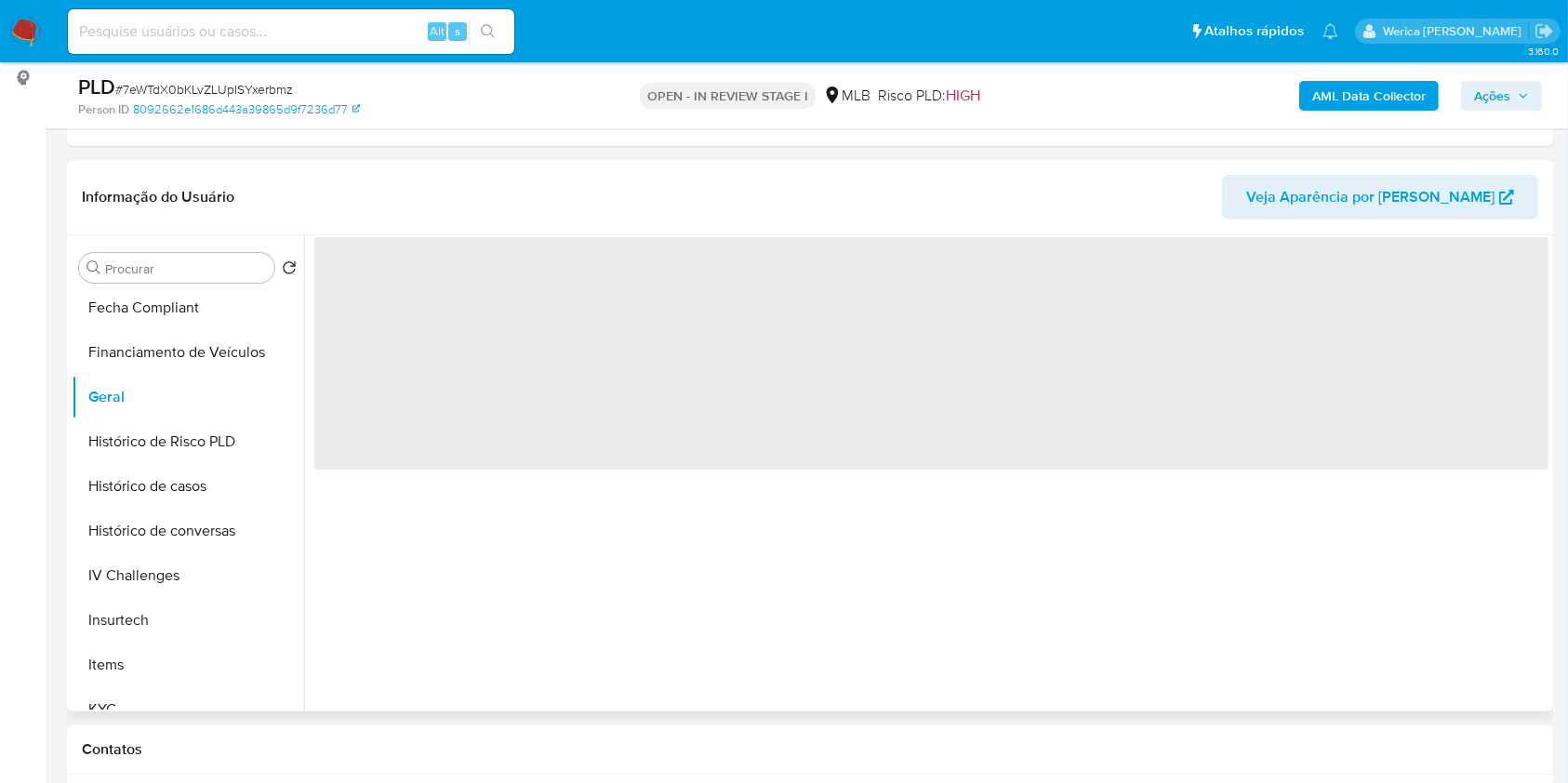
drag, startPoint x: 157, startPoint y: 414, endPoint x: 448, endPoint y: 219, distance: 350.3
click at [402, 258] on div "Procurar Retornar ao pedido padrão Adiantamentos de Dinheiro Anexos Cartões Con…" at bounding box center [810, 473] width 1476 height 476
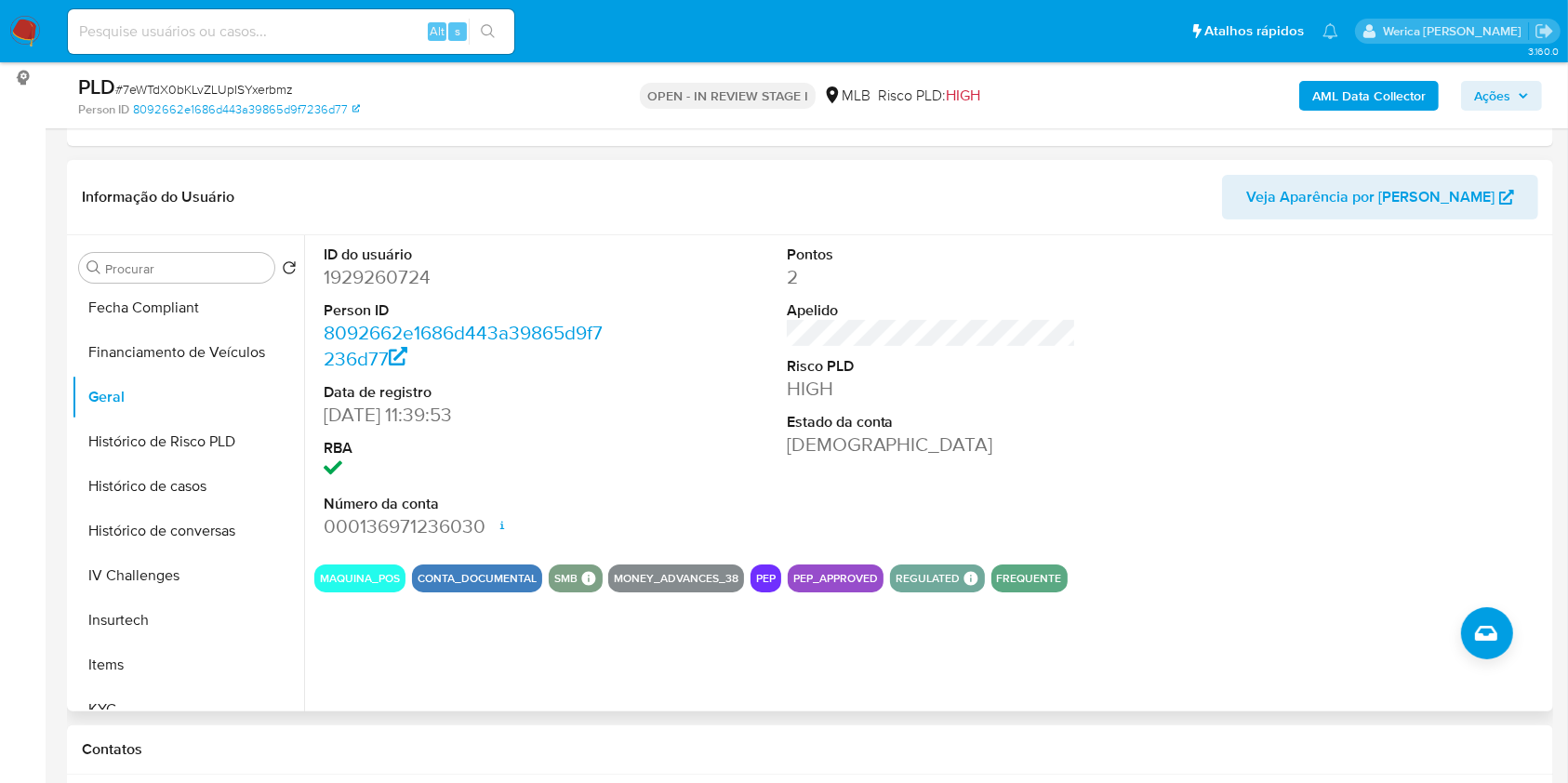
click at [342, 278] on dd "1929260724" at bounding box center [468, 277] width 290 height 26
copy dd "1929260724"
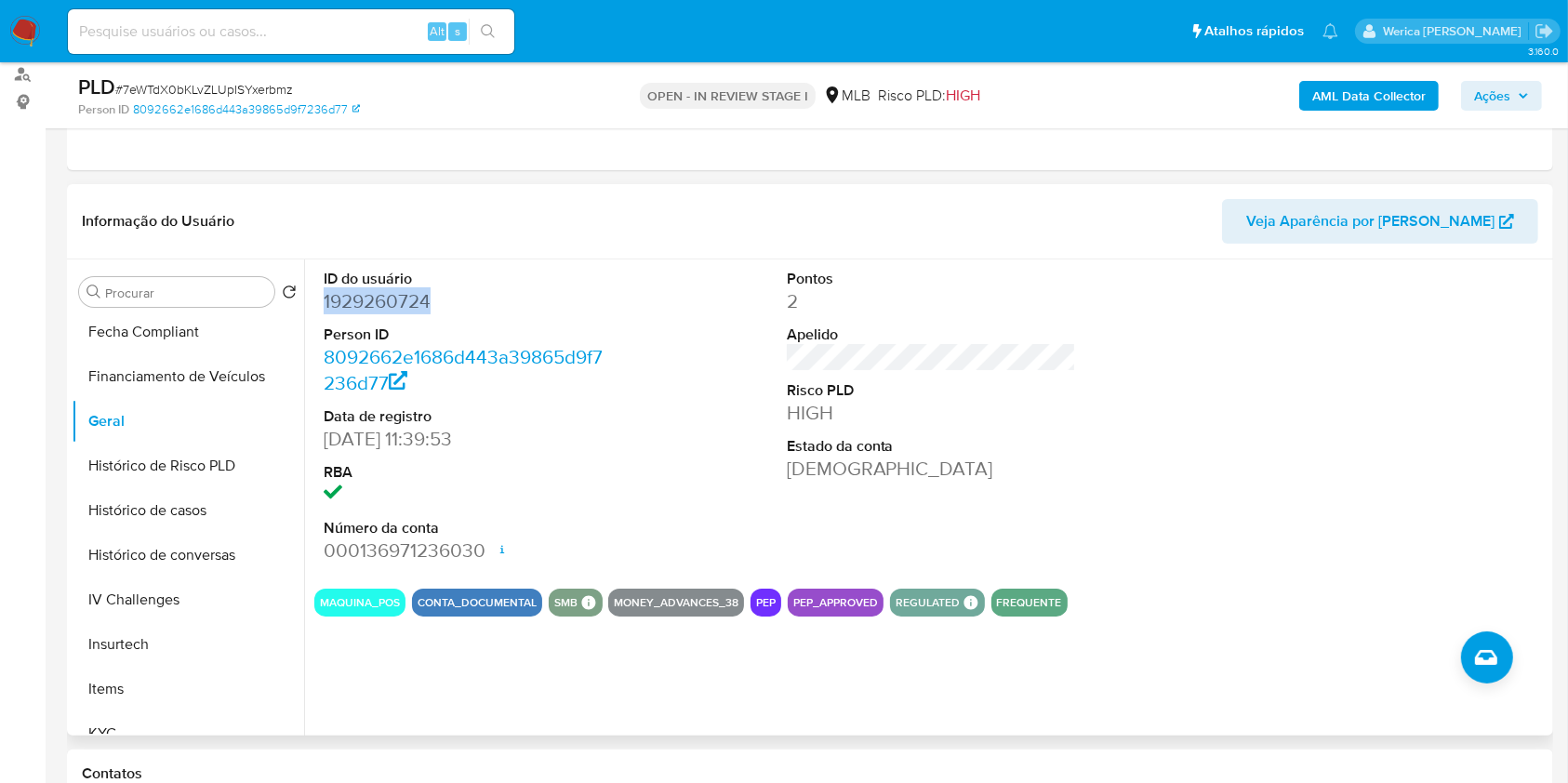
scroll to position [0, 0]
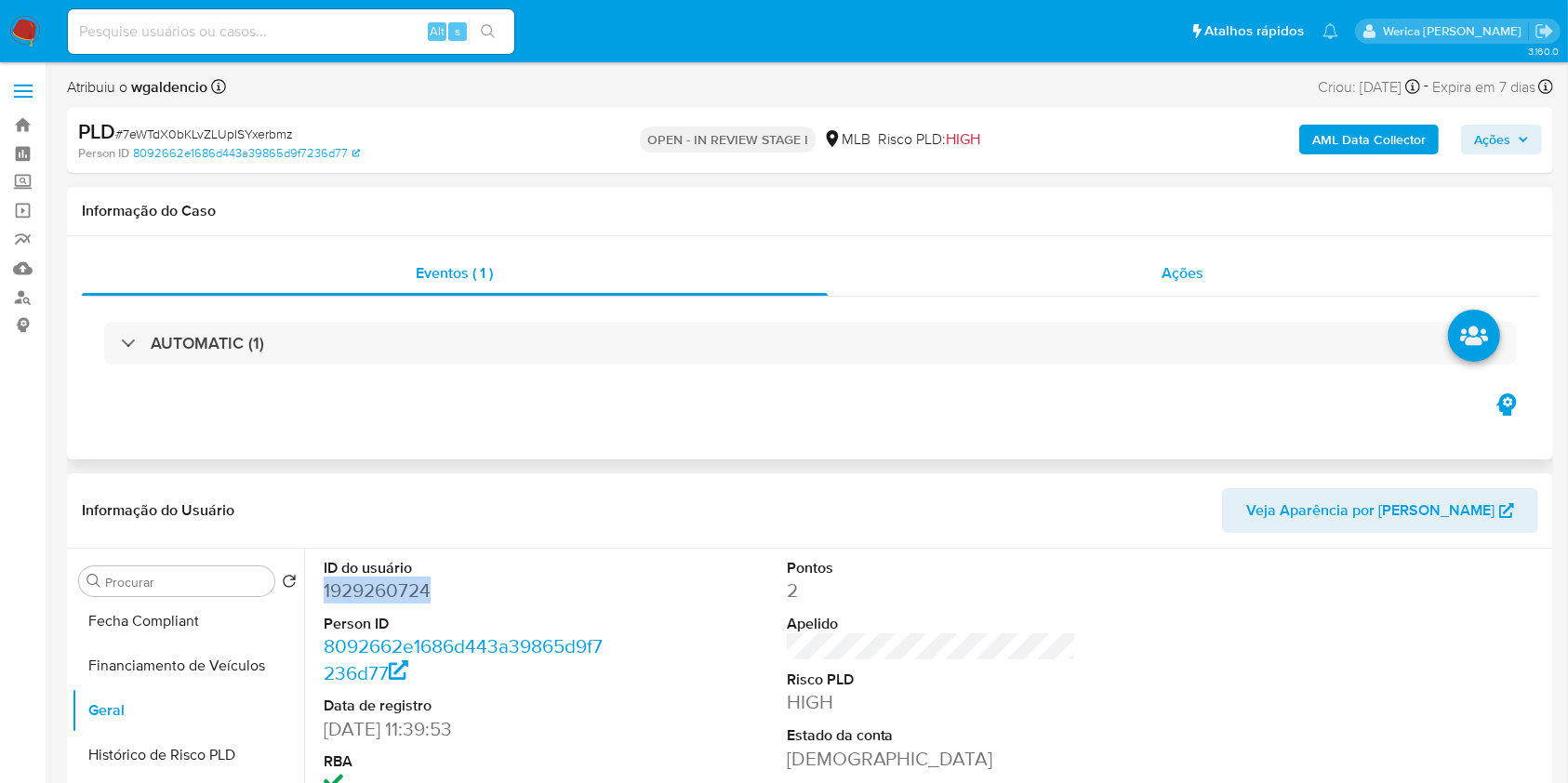
click at [1230, 279] on div "Ações" at bounding box center [1183, 273] width 711 height 45
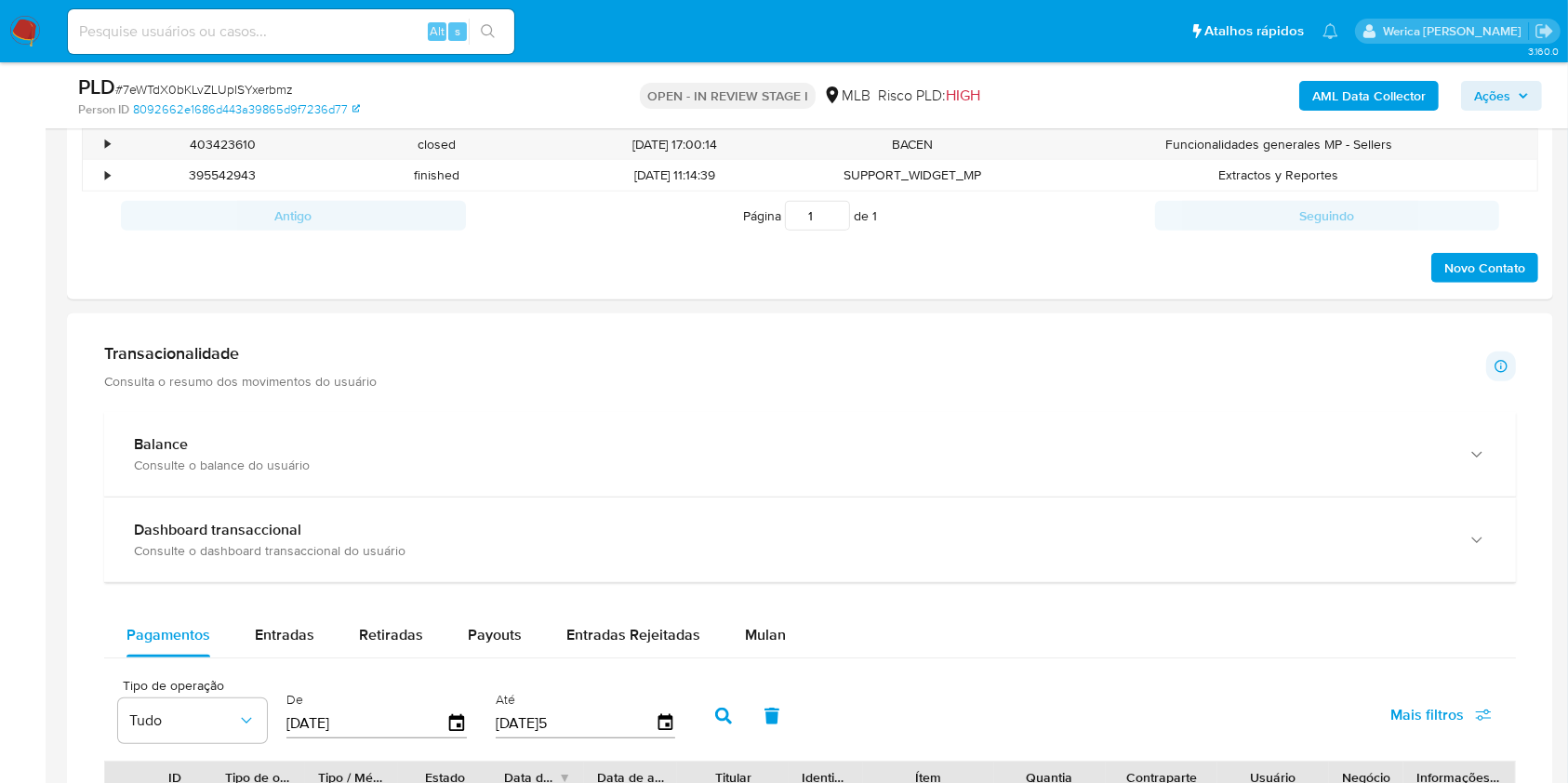
scroll to position [992, 0]
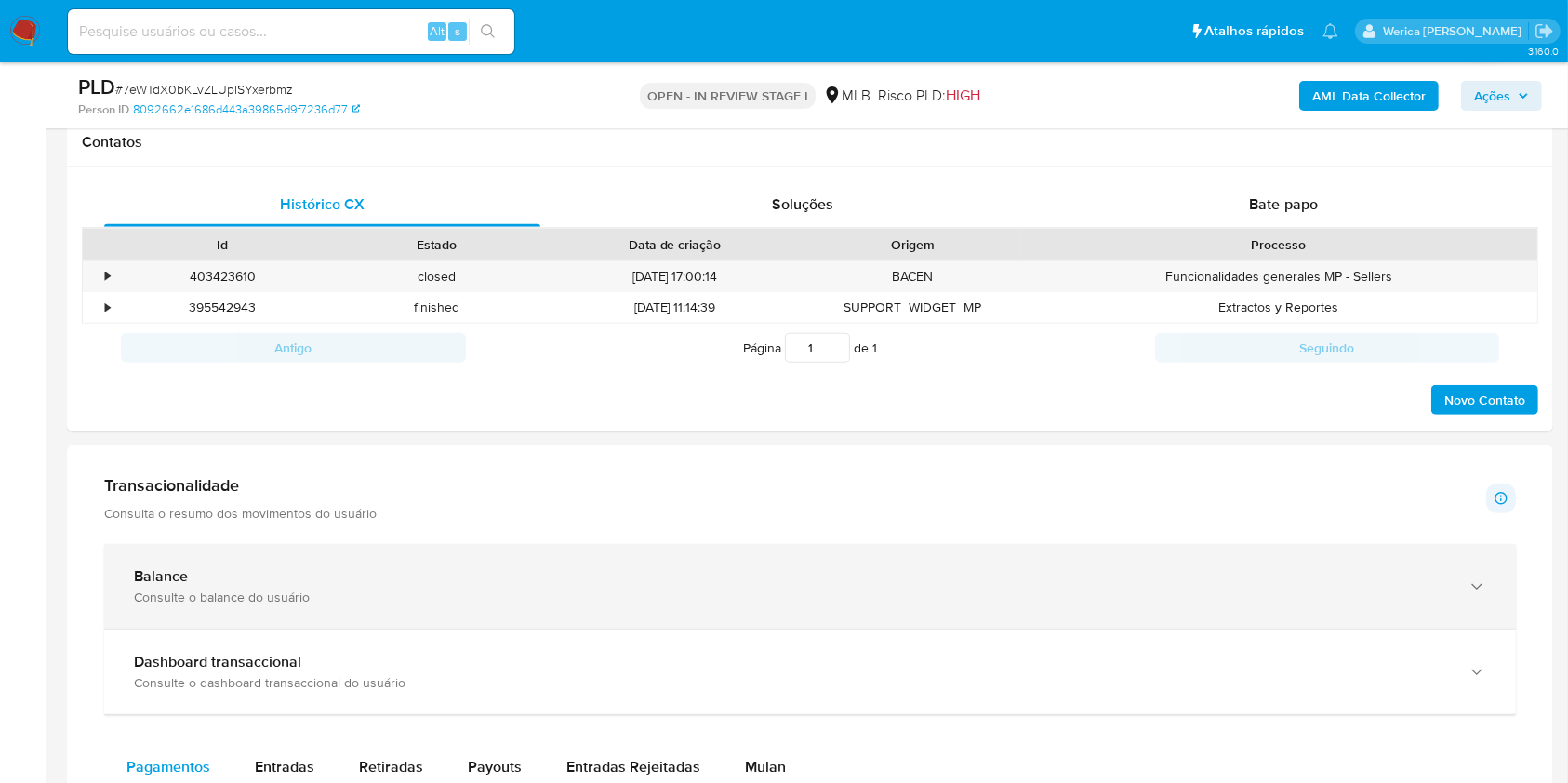
click at [789, 597] on div "Consulte o balance do usuário" at bounding box center [791, 597] width 1315 height 17
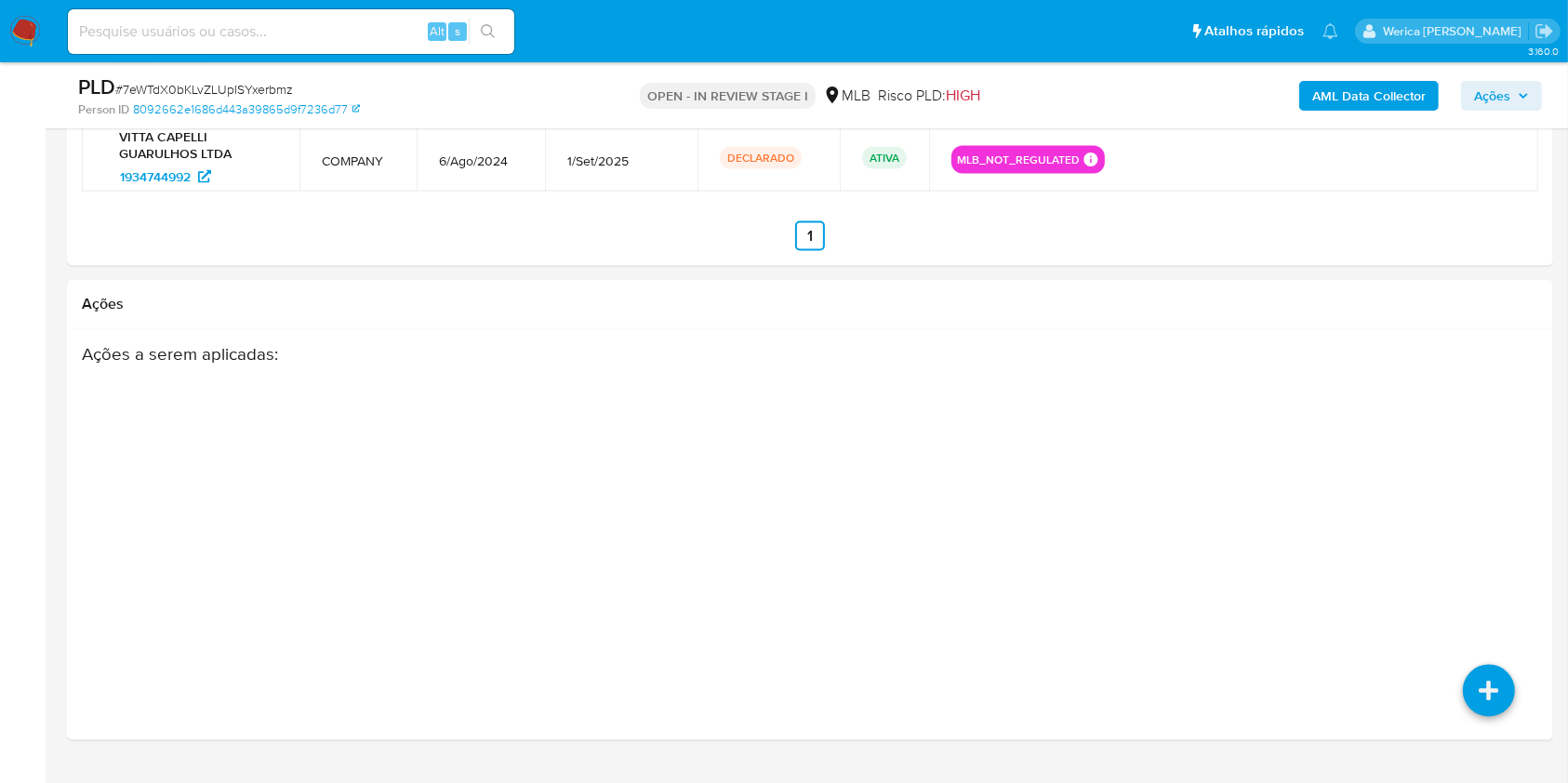
scroll to position [3058, 0]
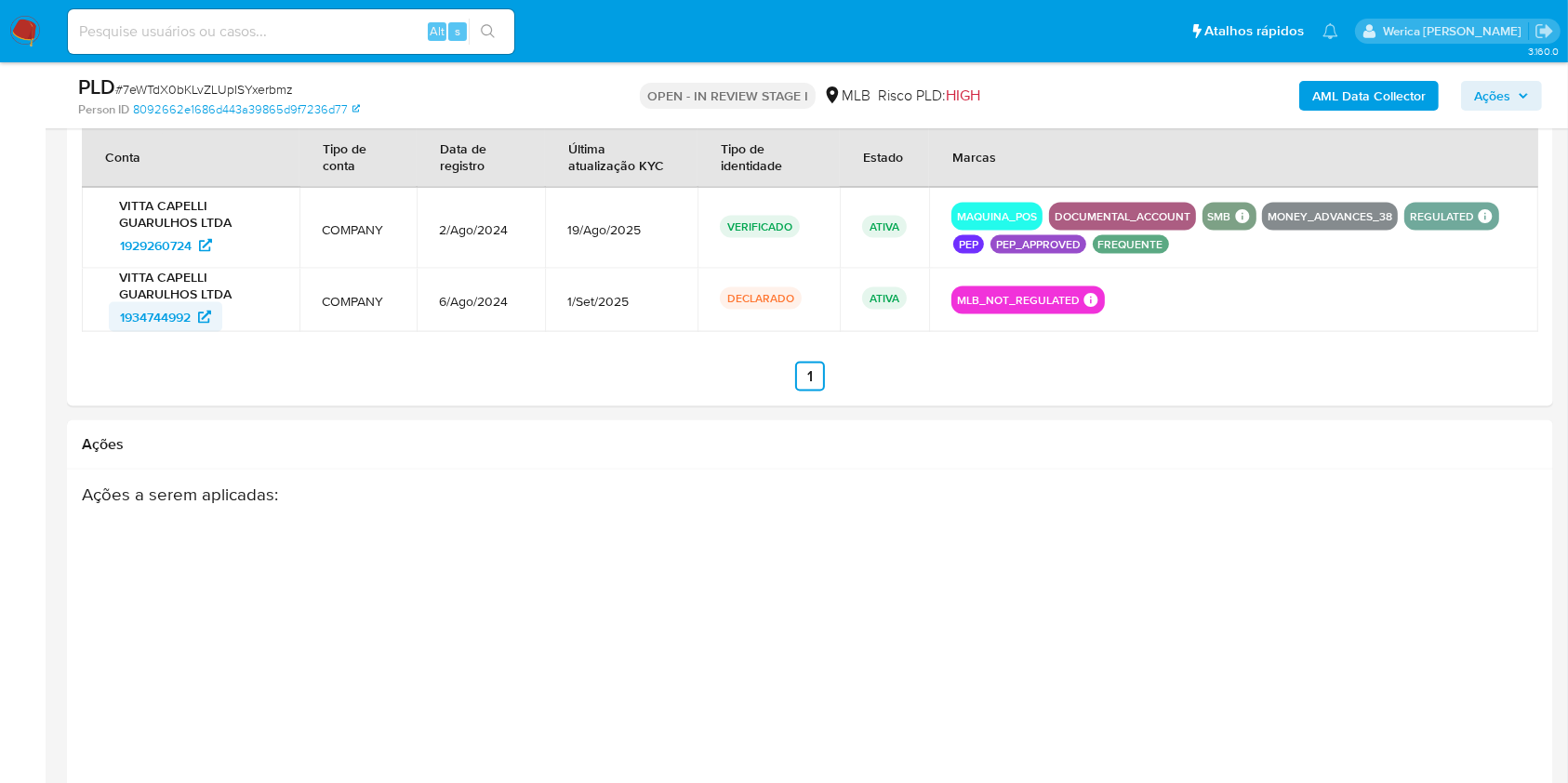
click at [165, 312] on span "1934744992" at bounding box center [155, 317] width 71 height 30
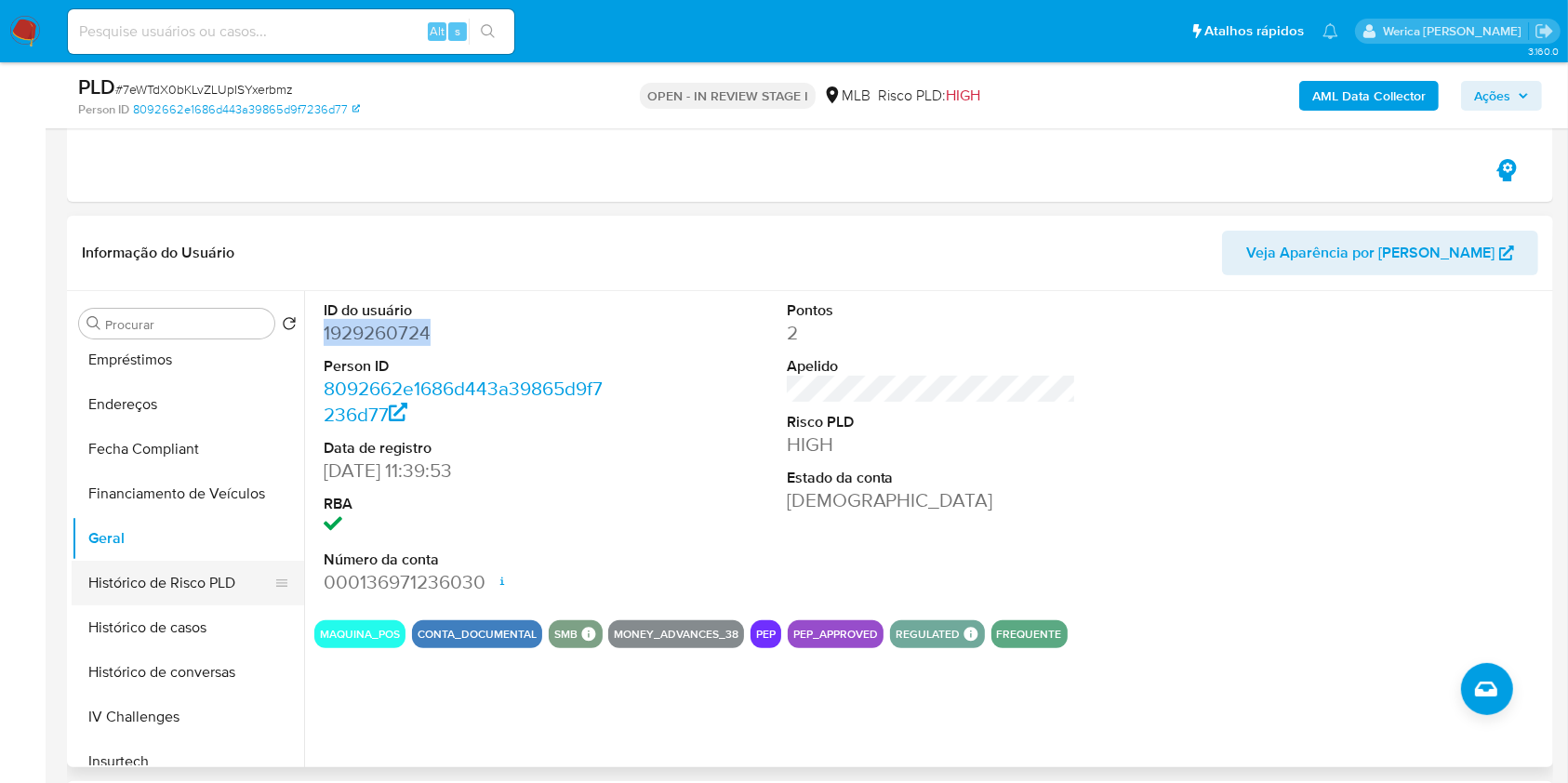
scroll to position [372, 0]
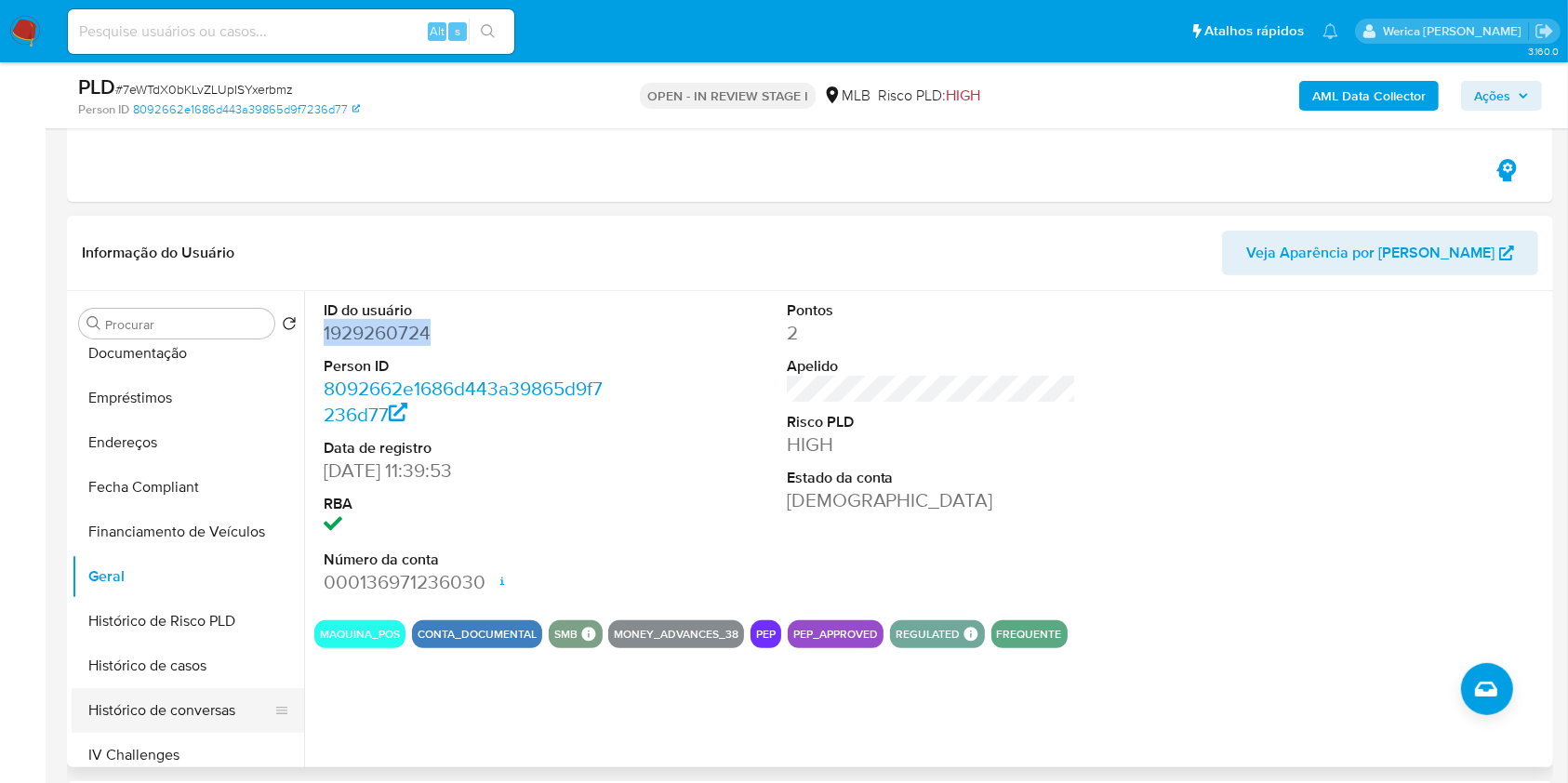
click at [181, 691] on button "Histórico de conversas" at bounding box center [180, 711] width 218 height 45
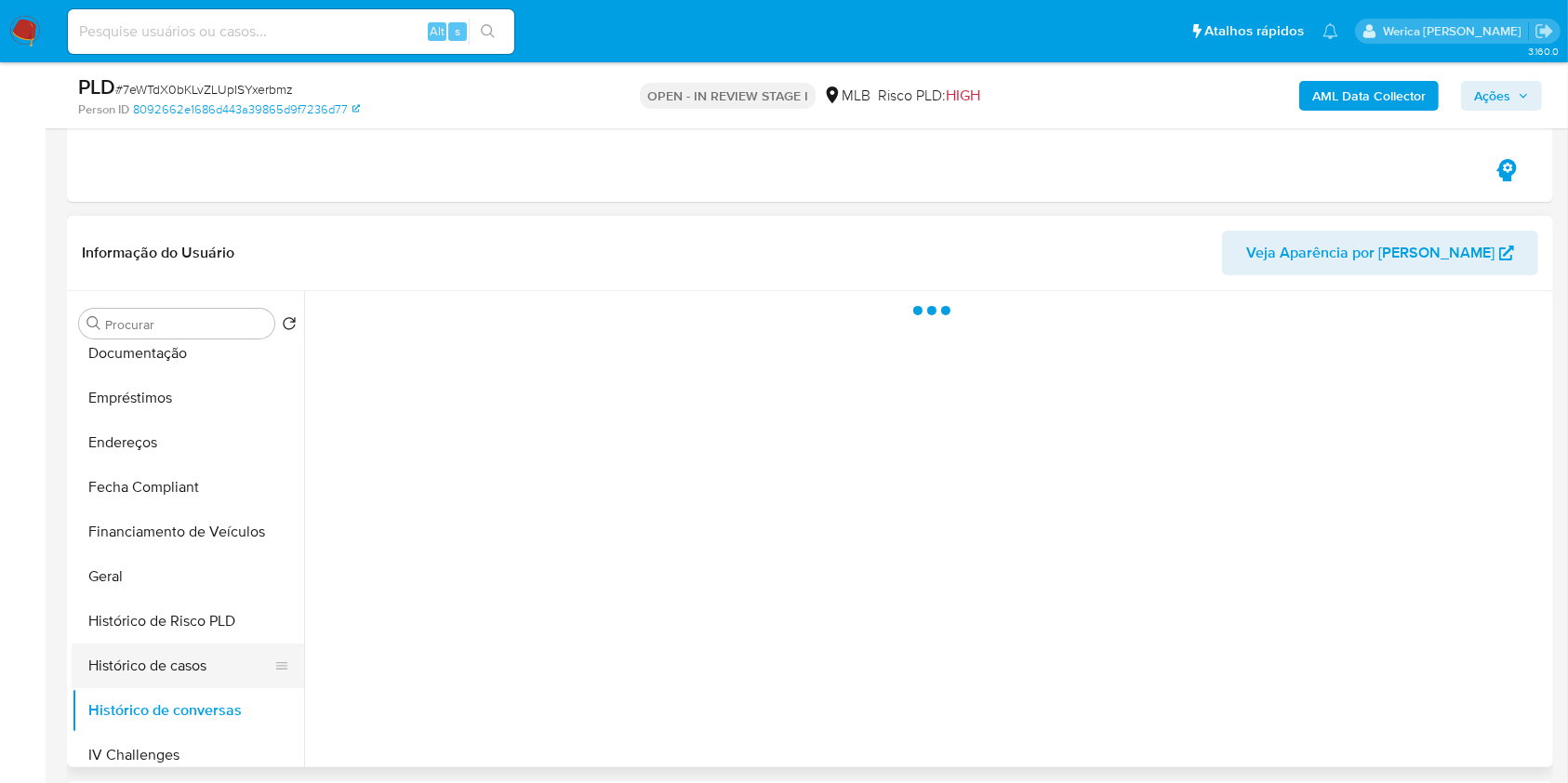
click at [176, 659] on button "Histórico de casos" at bounding box center [180, 666] width 218 height 45
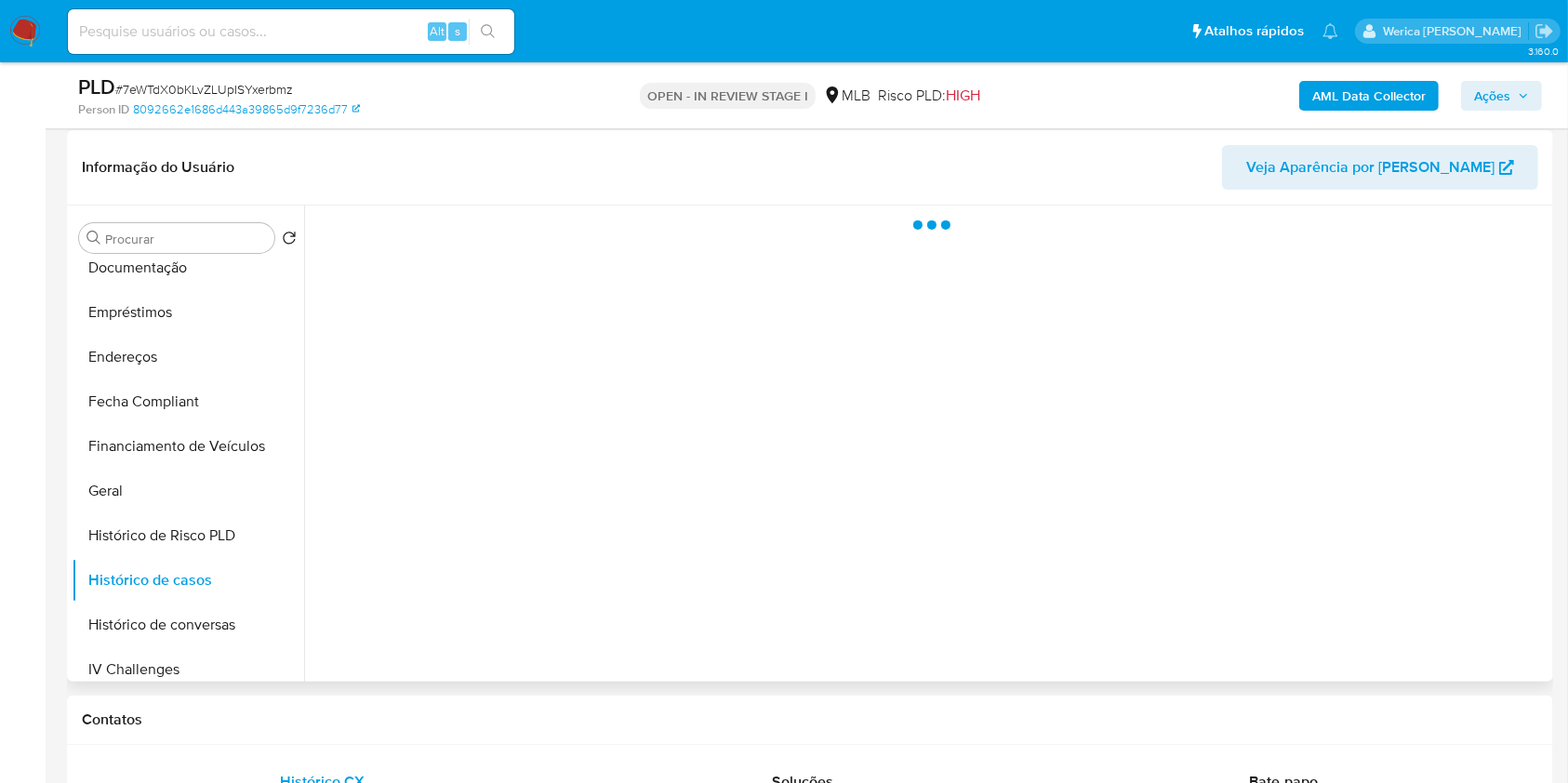
scroll to position [453, 0]
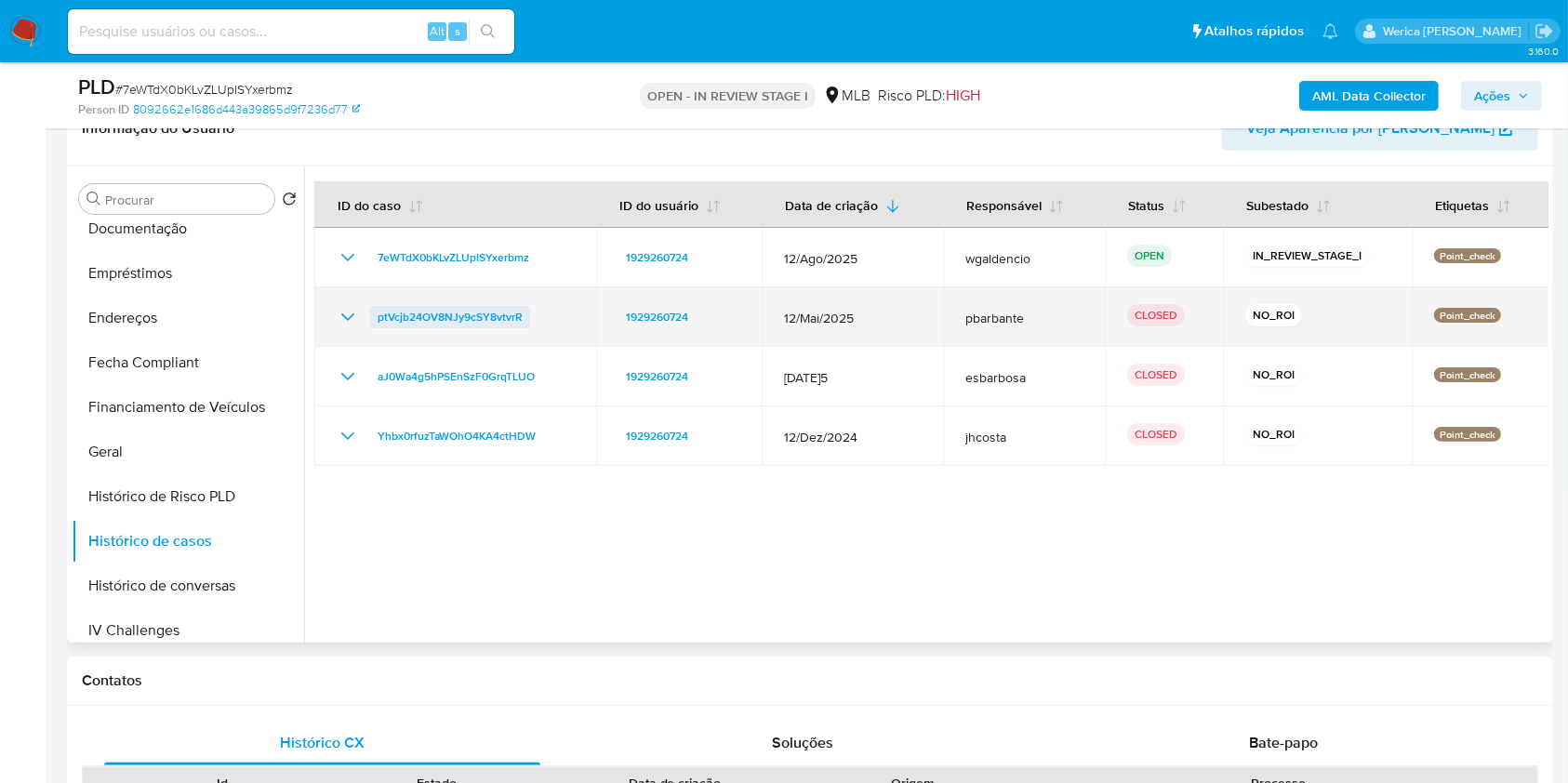
click at [468, 322] on span "ptVcjb24OV8NJy9cSY8vtvrR" at bounding box center [450, 317] width 145 height 22
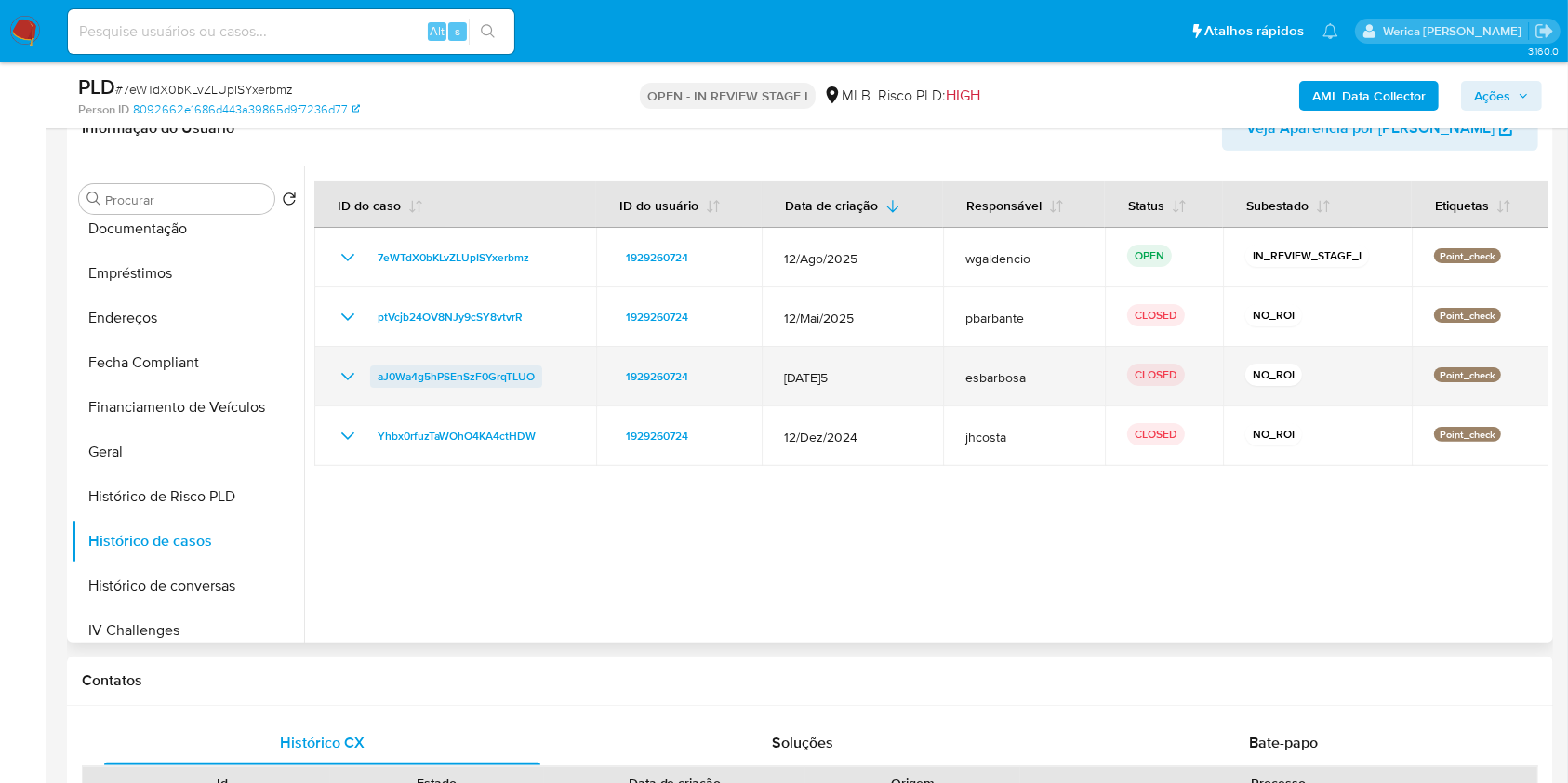
click at [494, 378] on span "aJ0Wa4g5hPSEnSzF0GrqTLUO" at bounding box center [456, 377] width 157 height 22
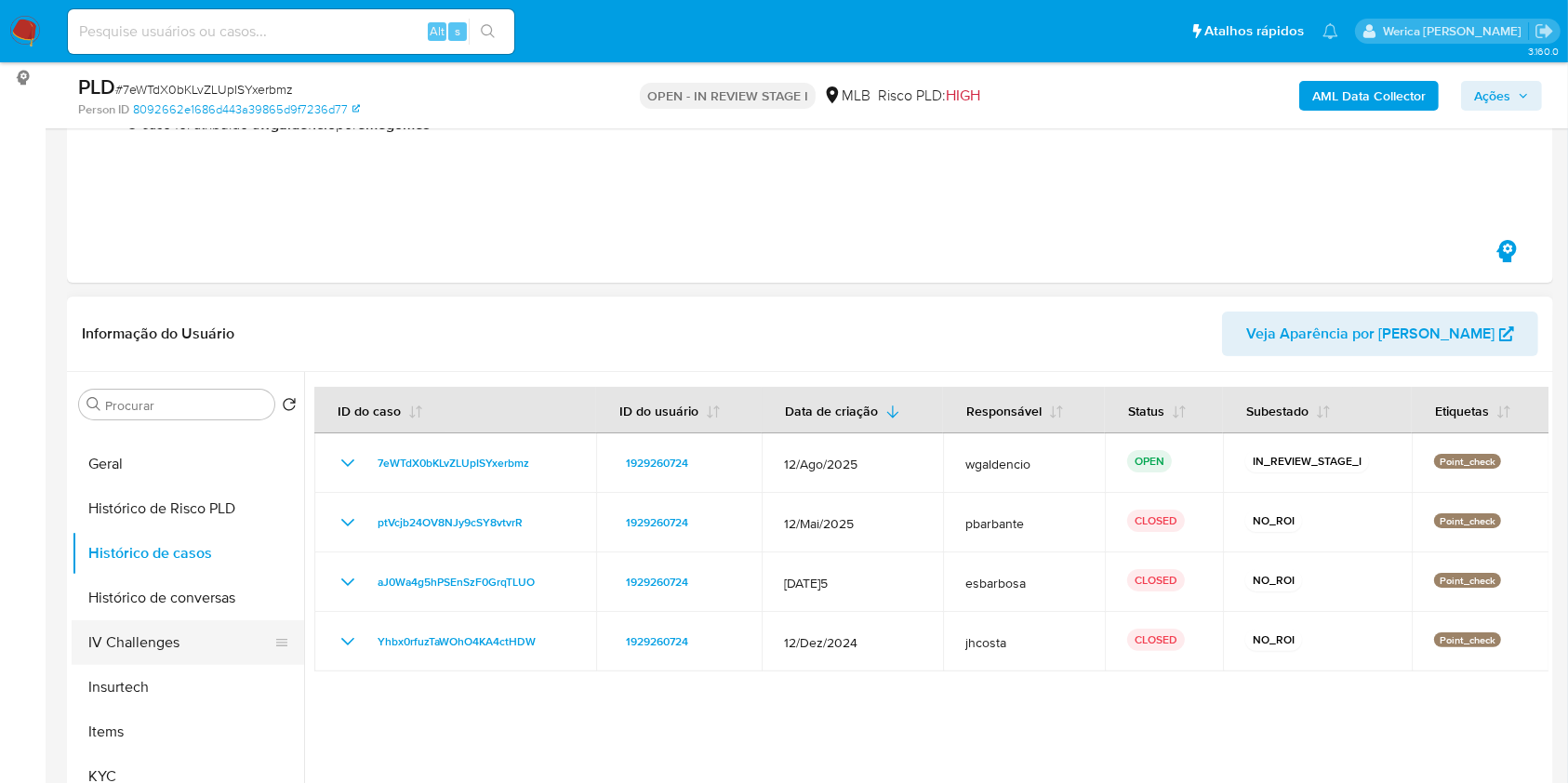
scroll to position [619, 0]
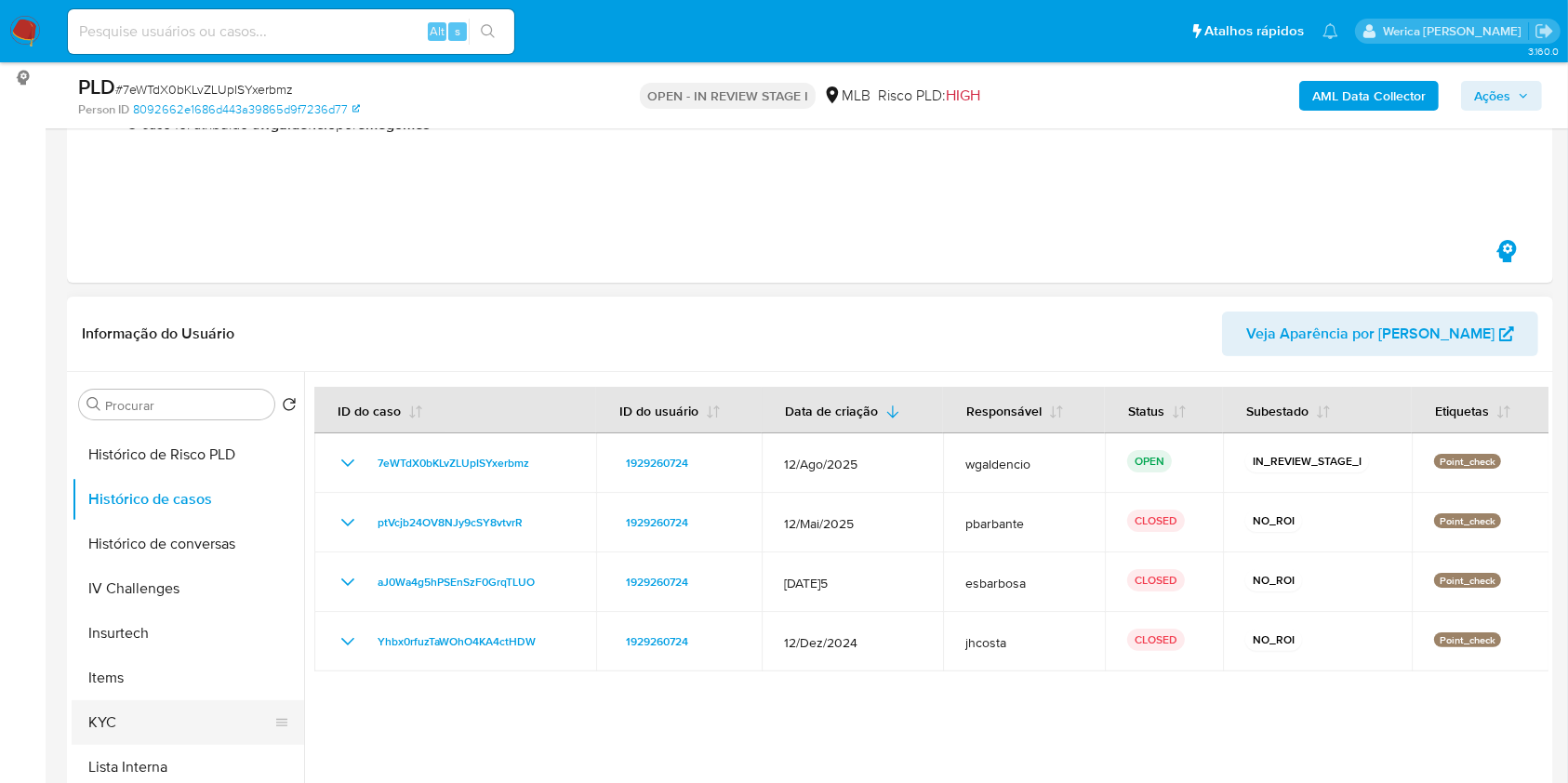
click at [153, 741] on button "KYC" at bounding box center [180, 723] width 218 height 45
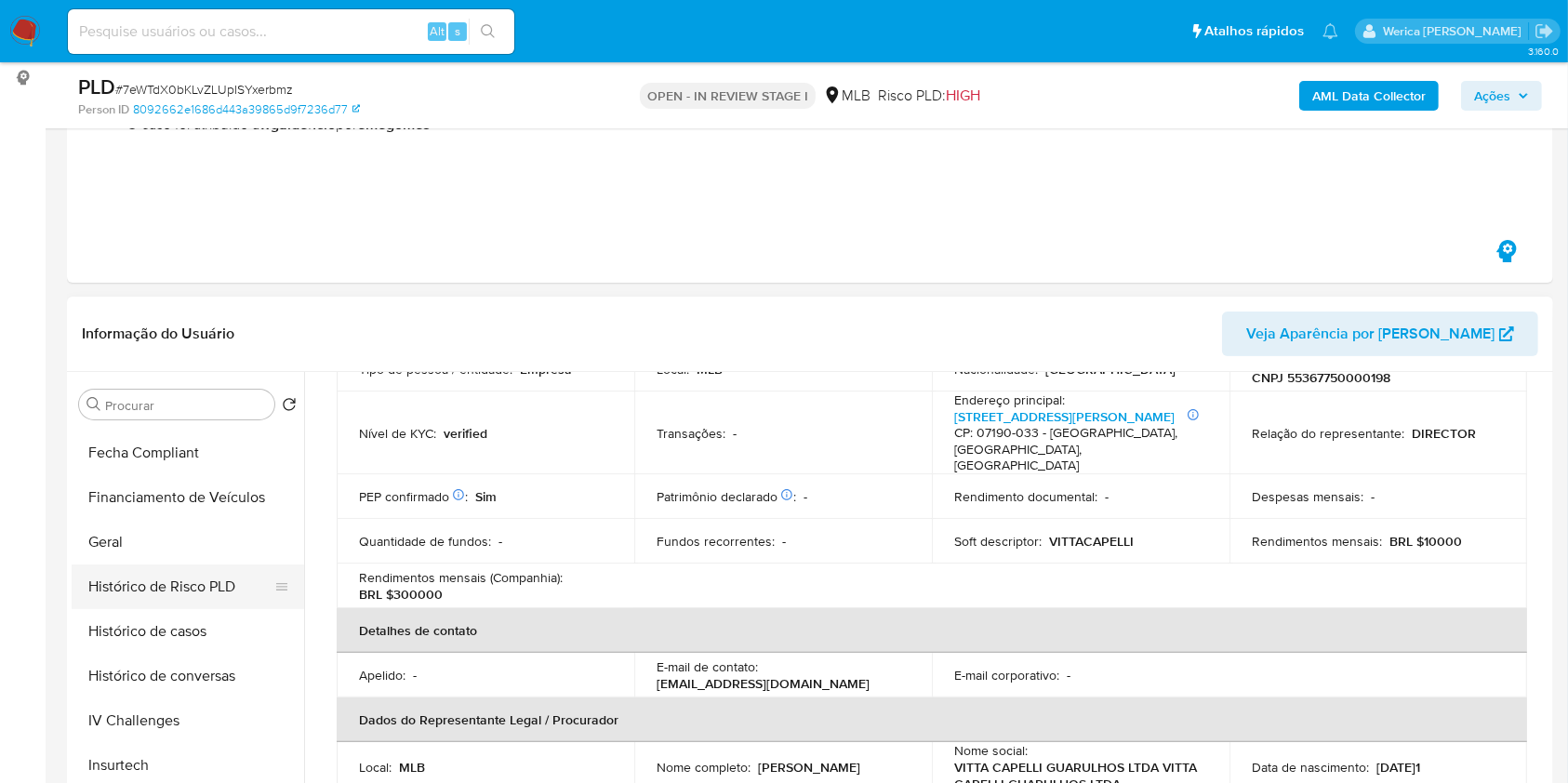
scroll to position [372, 0]
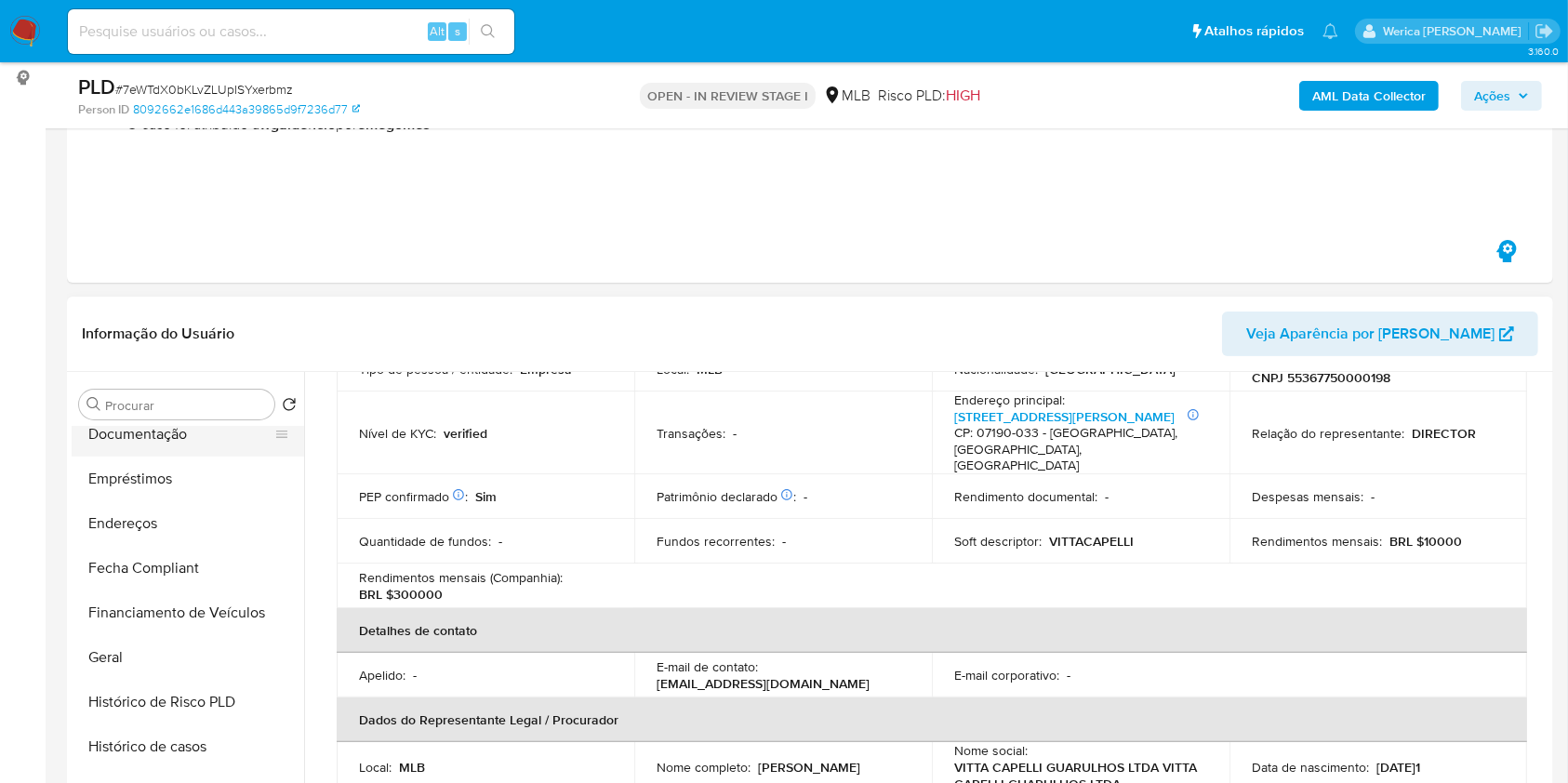
click at [181, 429] on button "Documentação" at bounding box center [180, 435] width 218 height 45
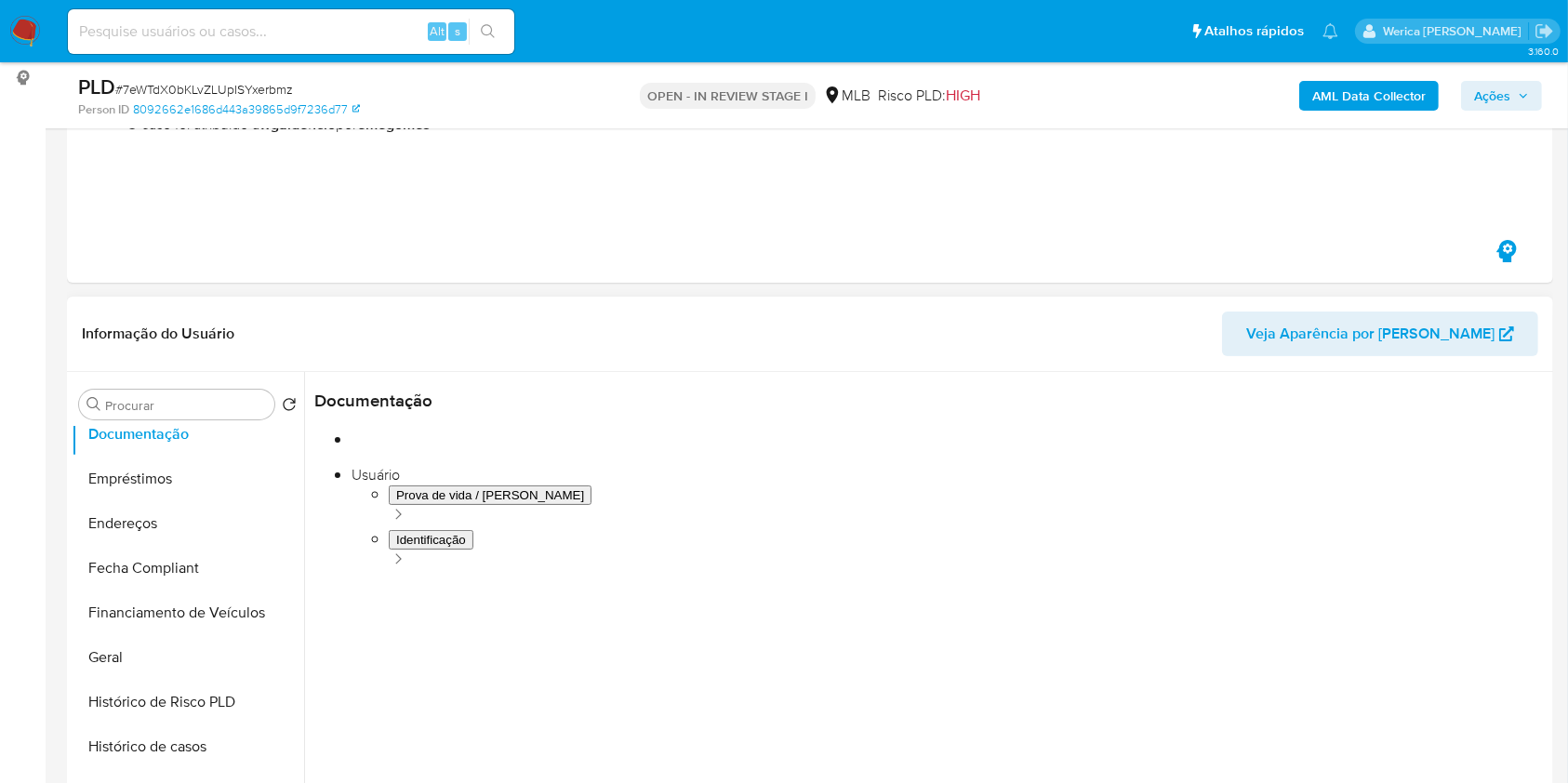
scroll to position [0, 0]
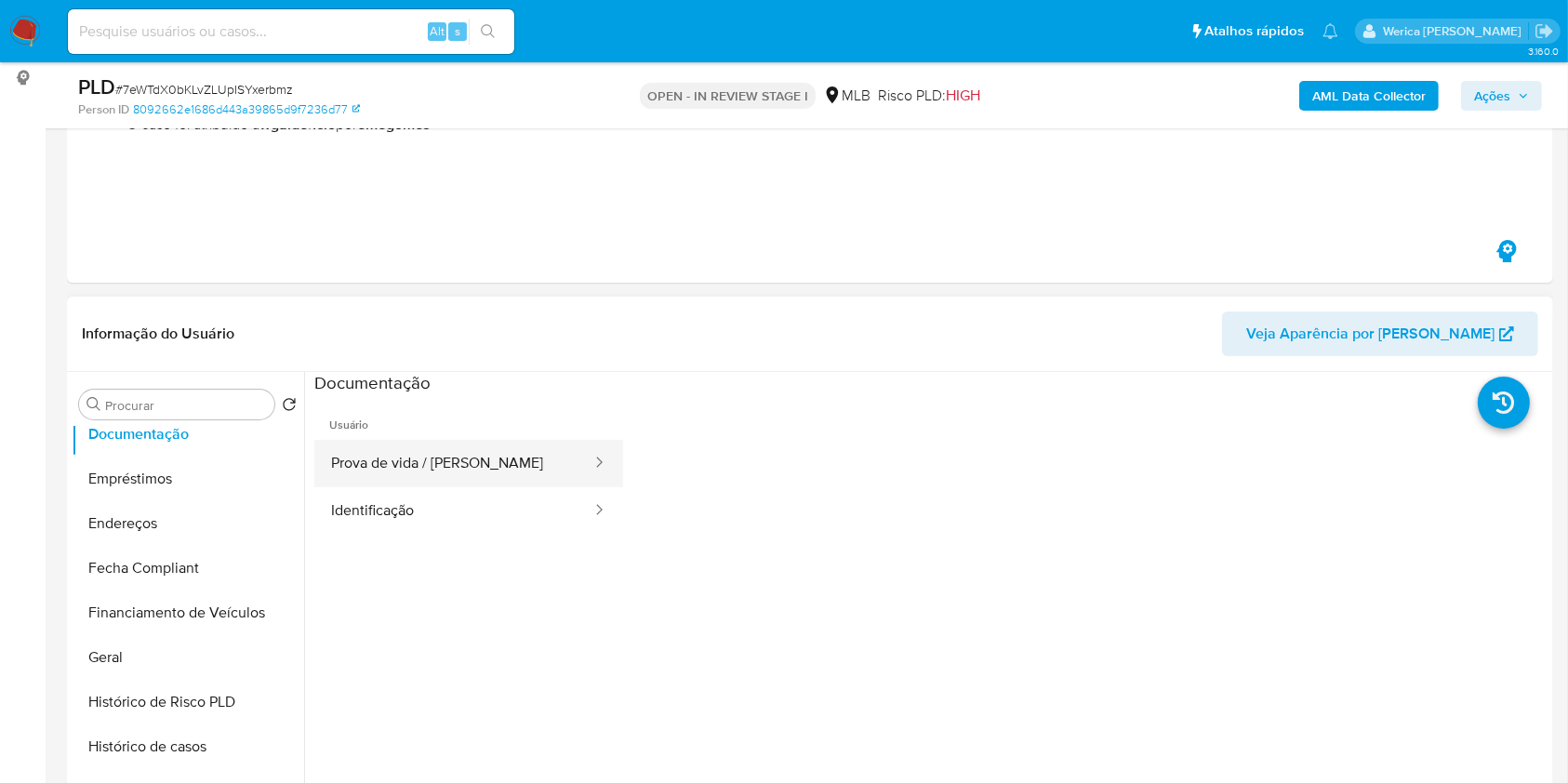
click at [412, 476] on button "Prova de vida / Selfie" at bounding box center [453, 463] width 279 height 48
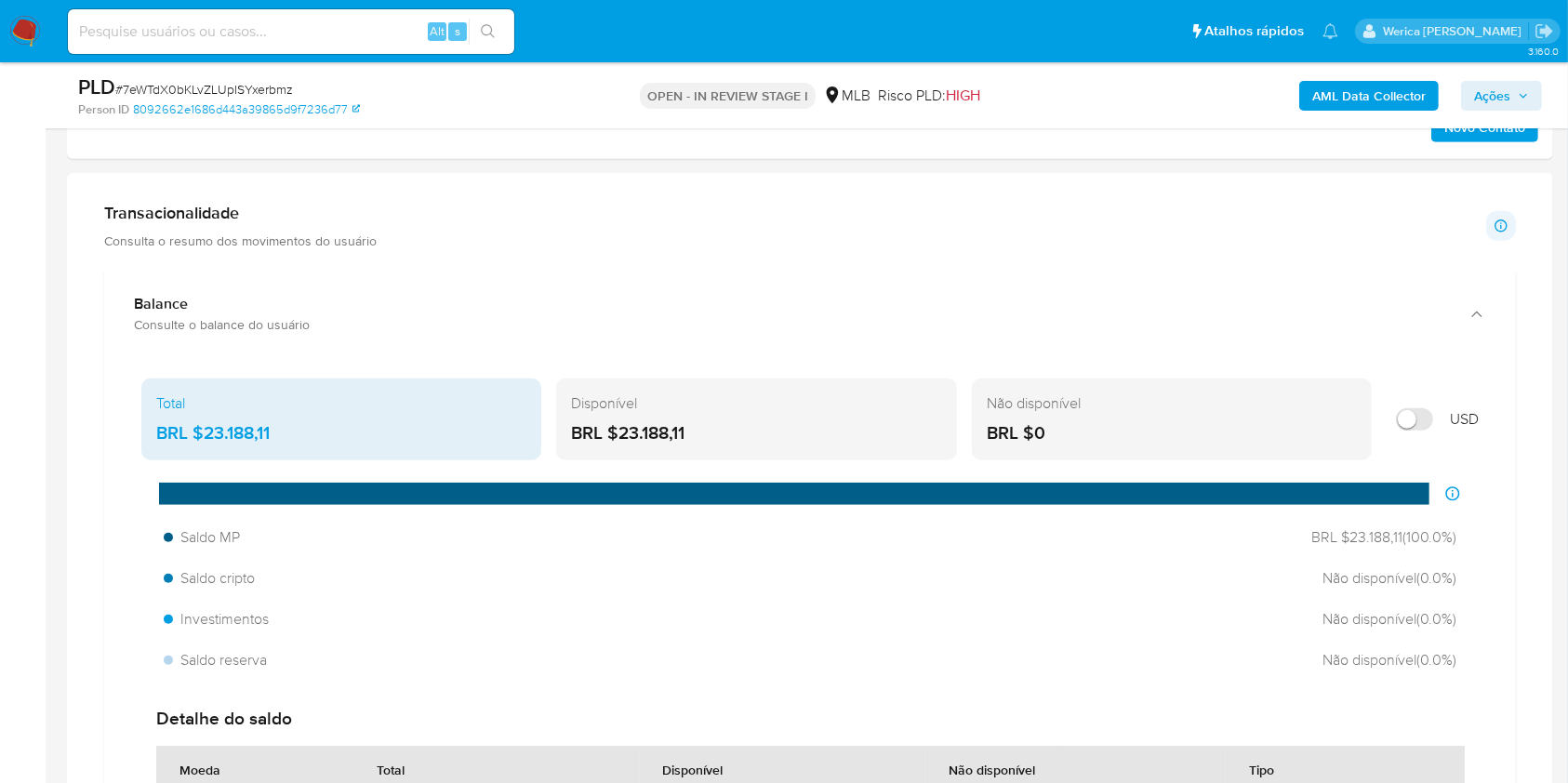
scroll to position [1332, 0]
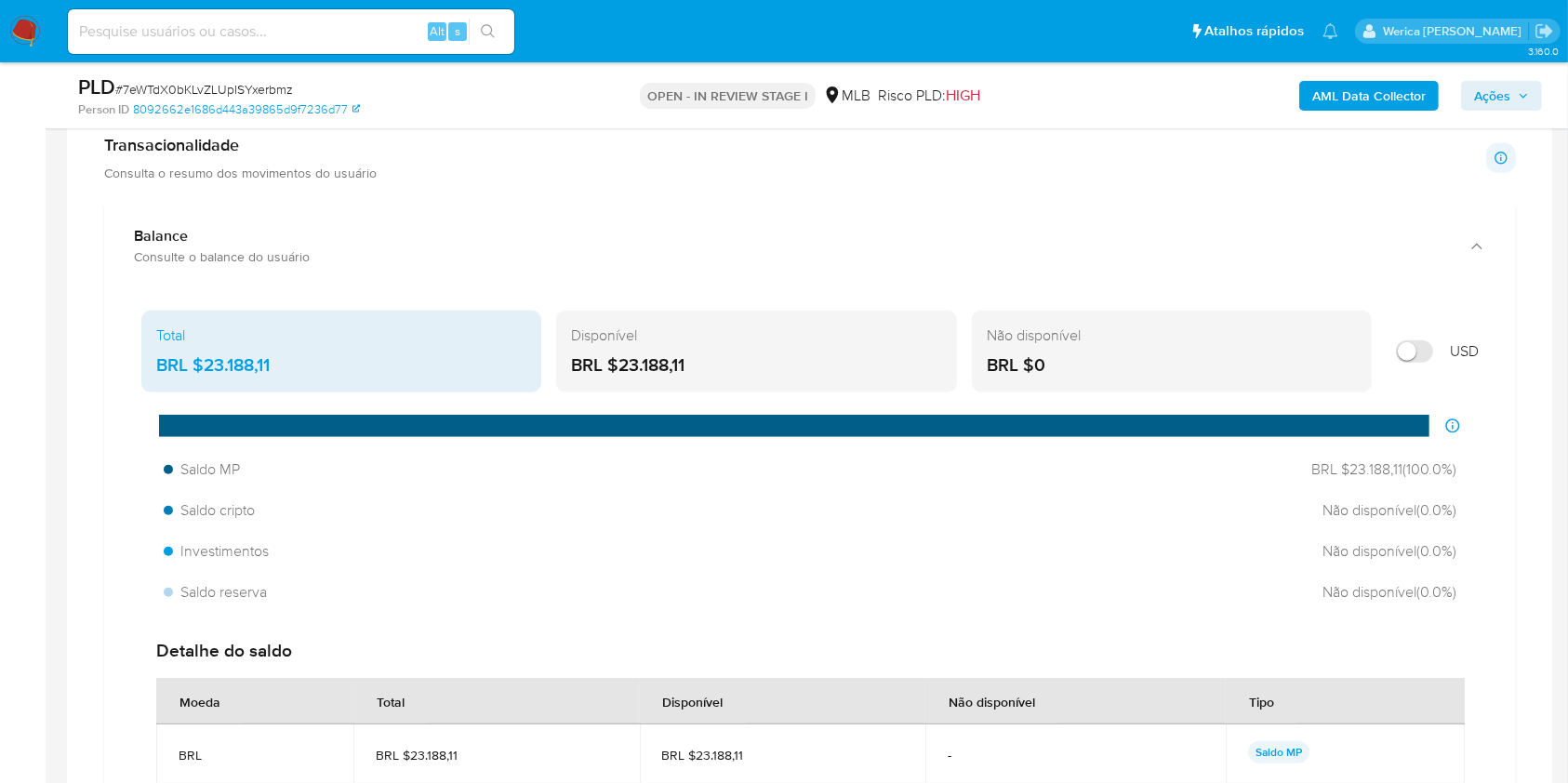
drag, startPoint x: 192, startPoint y: 364, endPoint x: 283, endPoint y: 361, distance: 91.0
click at [283, 361] on div "BRL $23.188,11" at bounding box center [341, 366] width 370 height 24
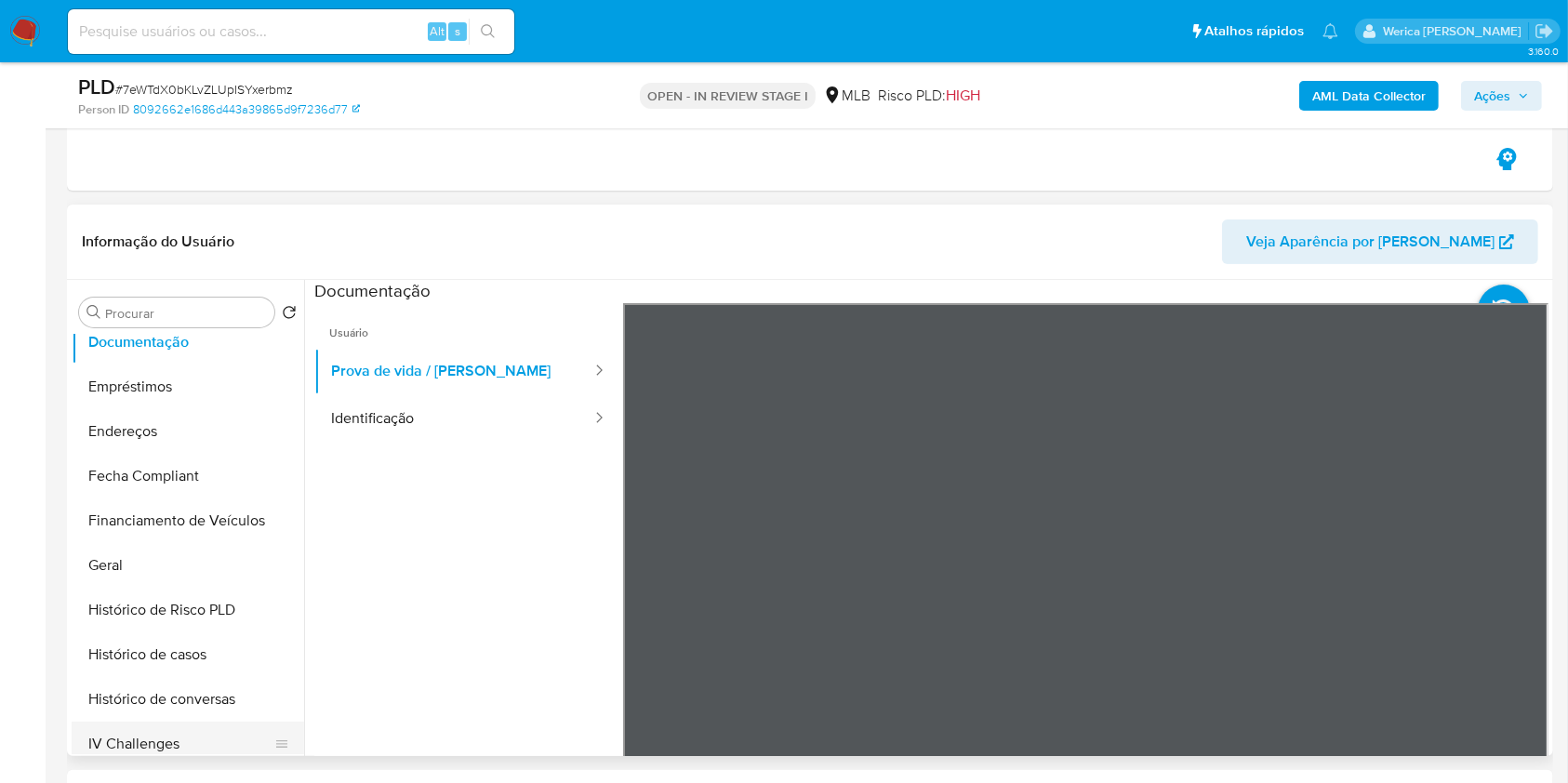
scroll to position [868, 0]
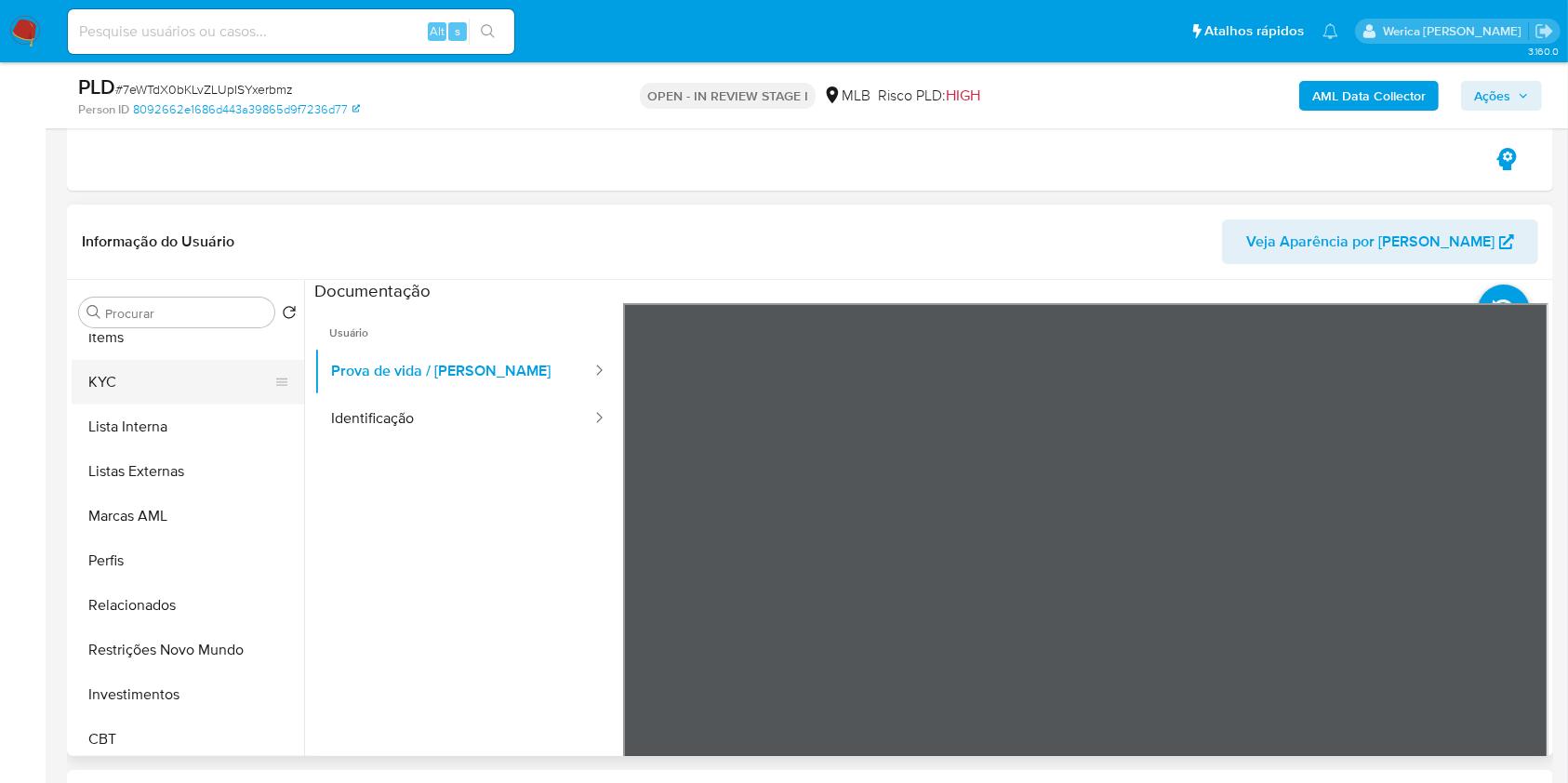
click at [148, 382] on button "KYC" at bounding box center [180, 383] width 218 height 45
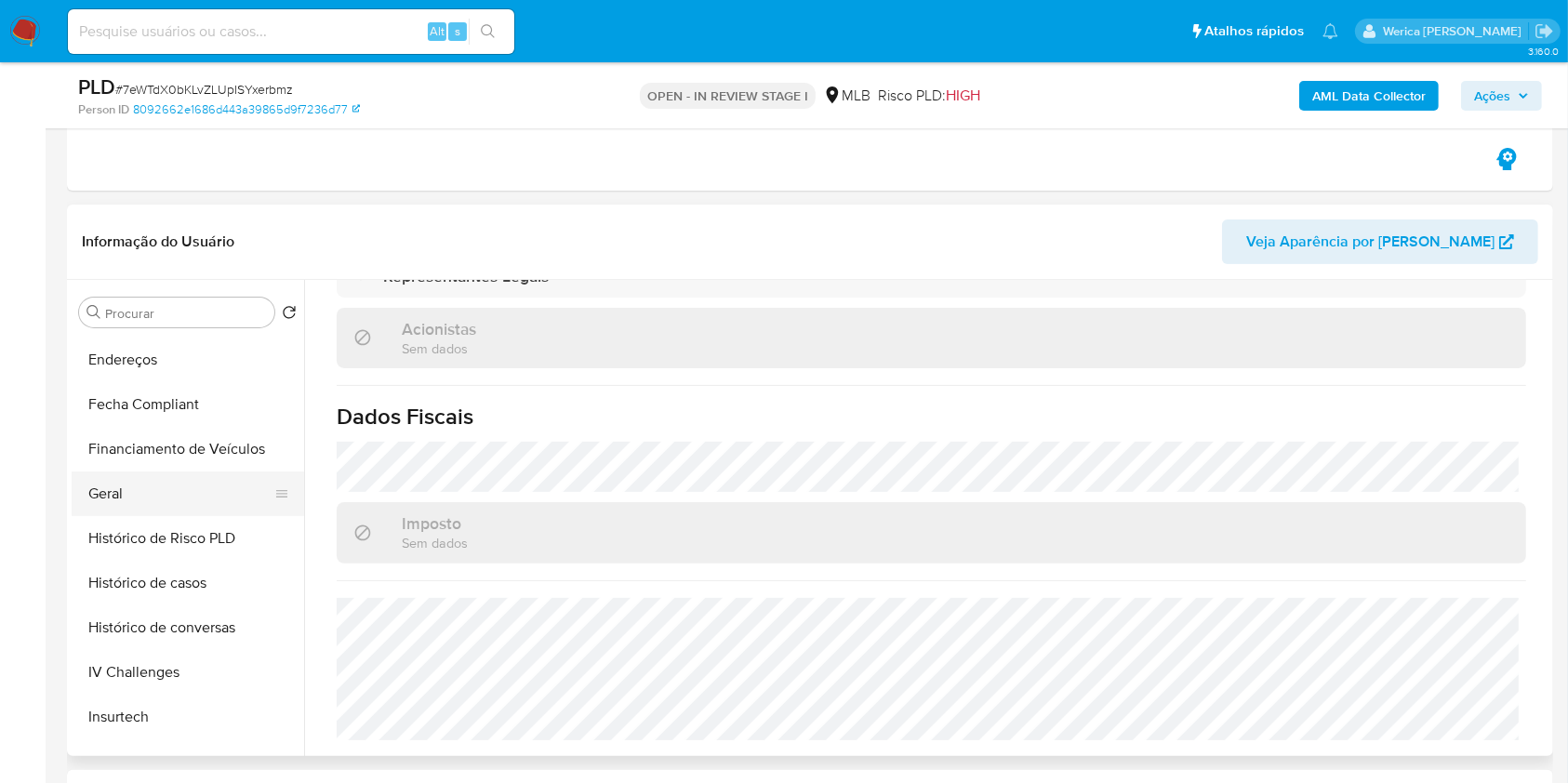
scroll to position [420, 0]
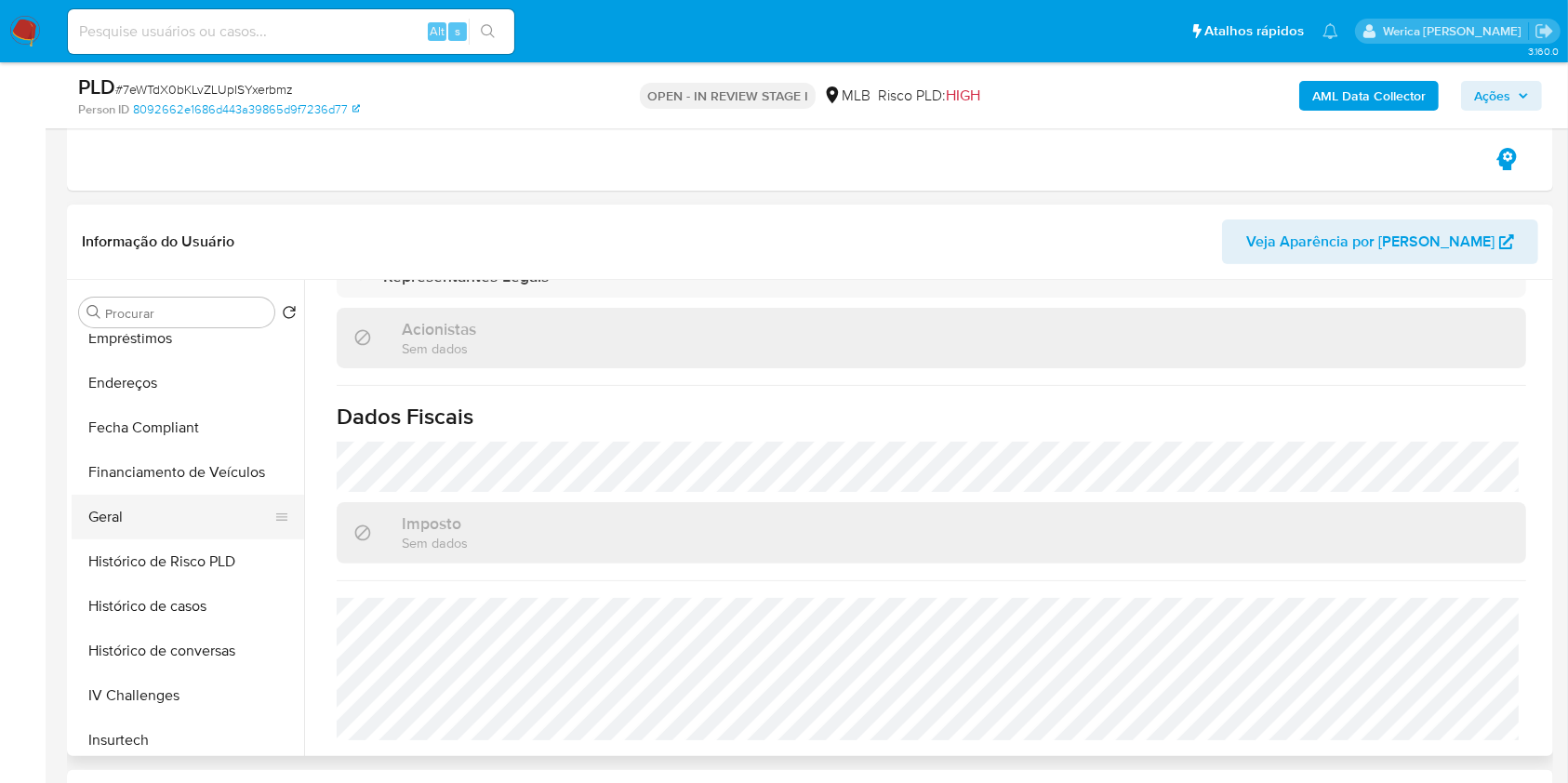
click at [223, 528] on button "Geral" at bounding box center [180, 517] width 218 height 45
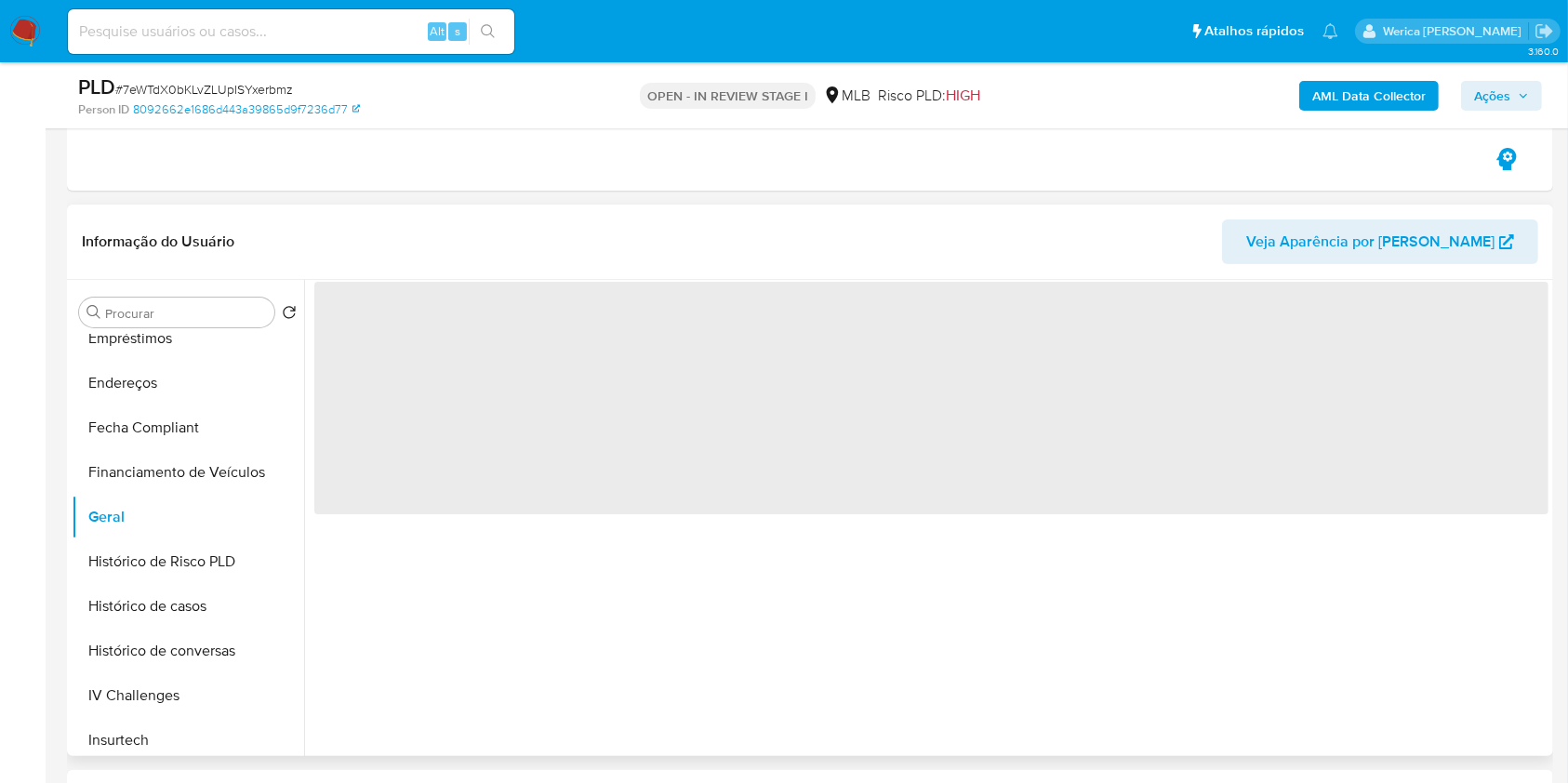
scroll to position [0, 0]
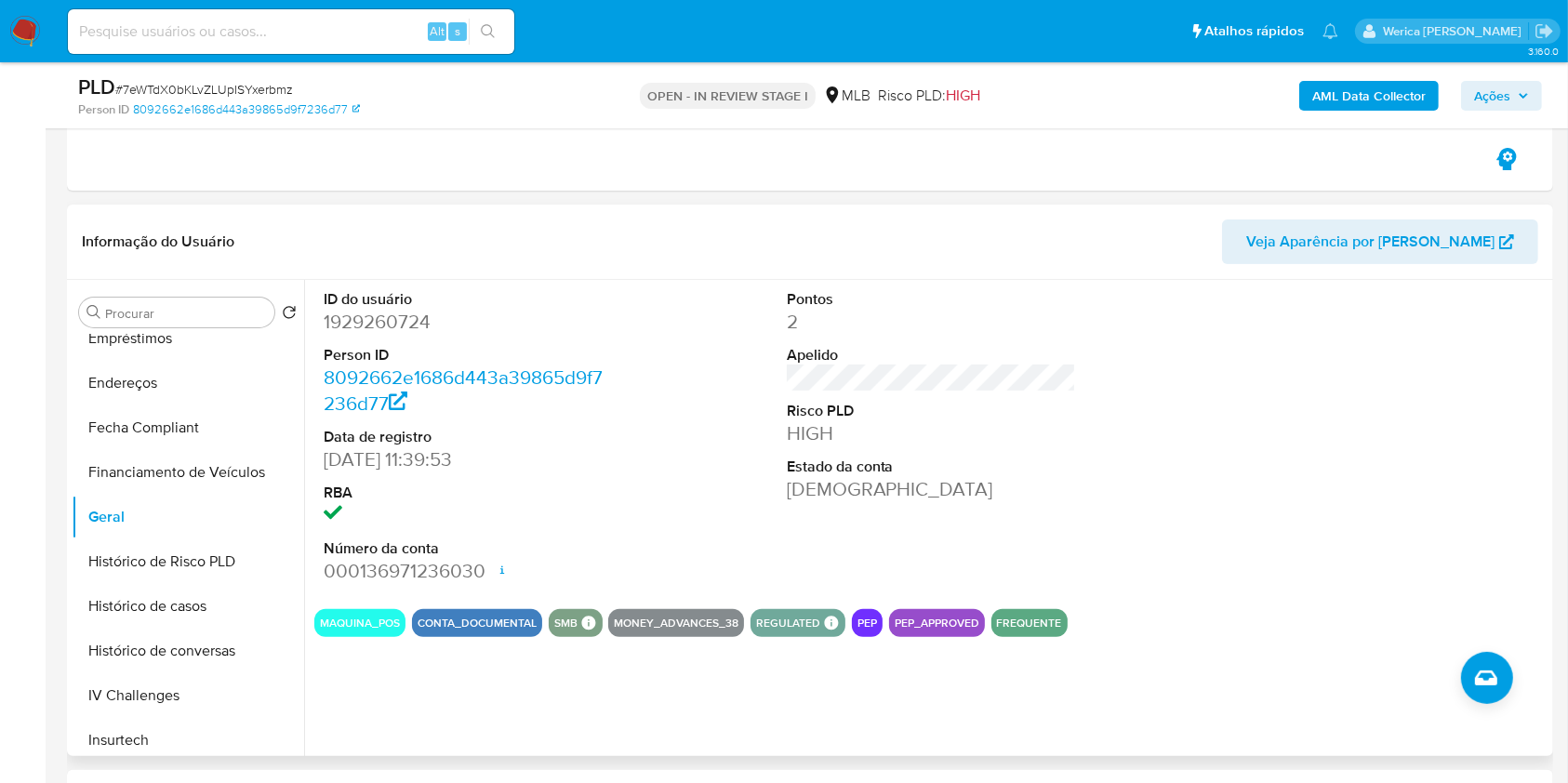
drag, startPoint x: 1461, startPoint y: 469, endPoint x: 1415, endPoint y: 394, distance: 88.0
click at [1461, 469] on div at bounding box center [1394, 437] width 309 height 314
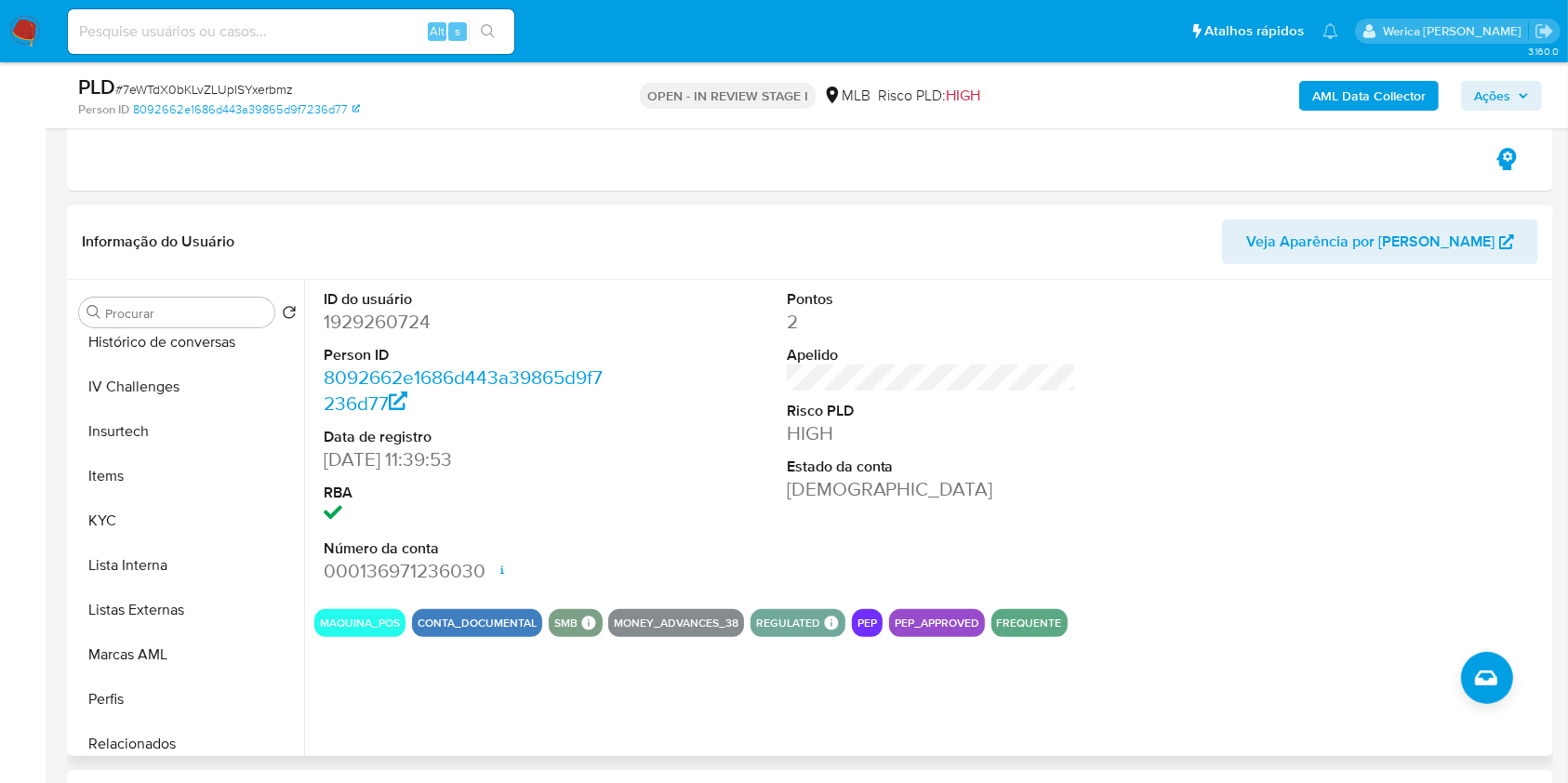
scroll to position [732, 0]
click at [152, 525] on button "KYC" at bounding box center [180, 518] width 218 height 45
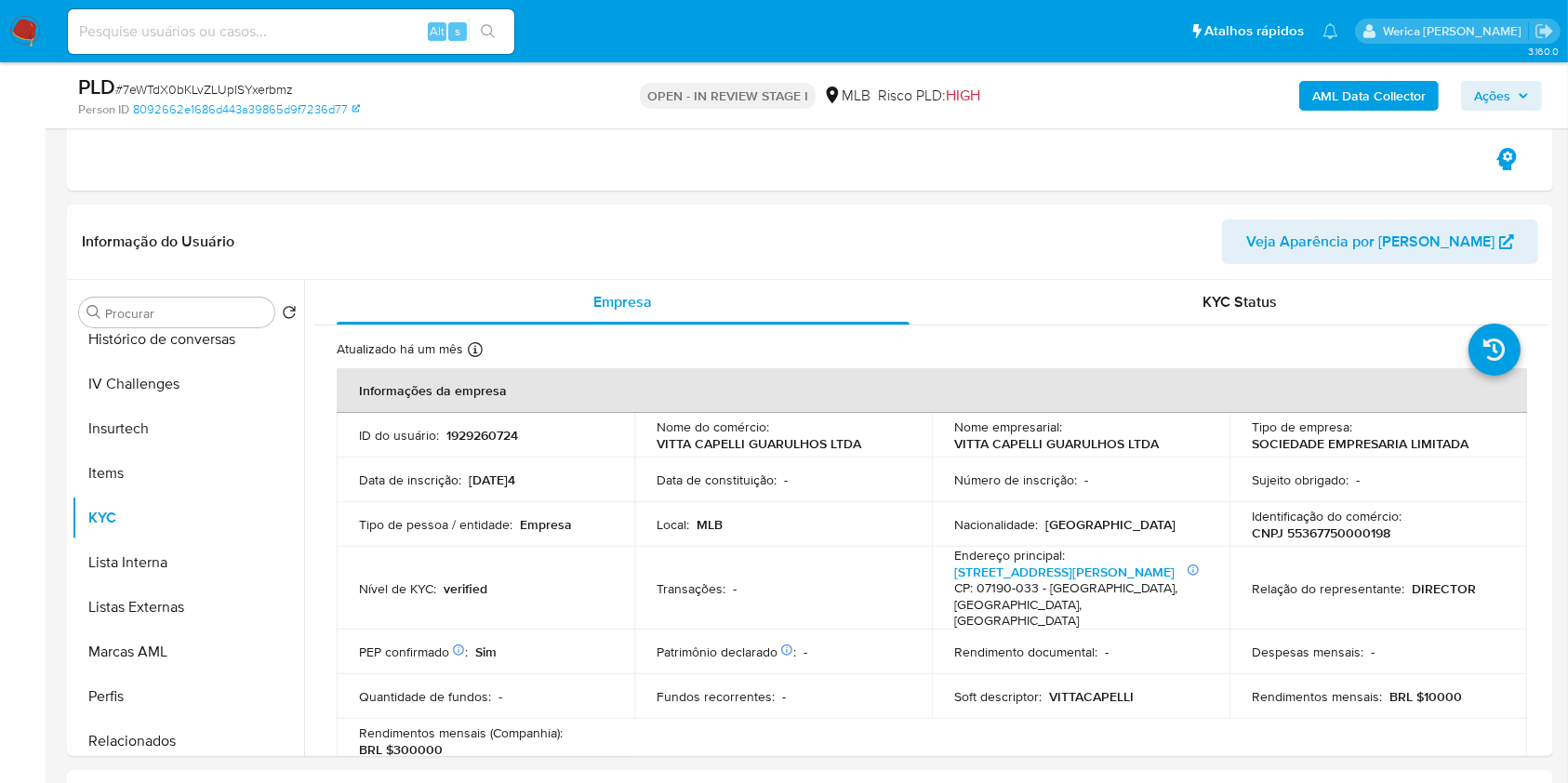
click at [1408, 100] on b "AML Data Collector" at bounding box center [1368, 96] width 113 height 30
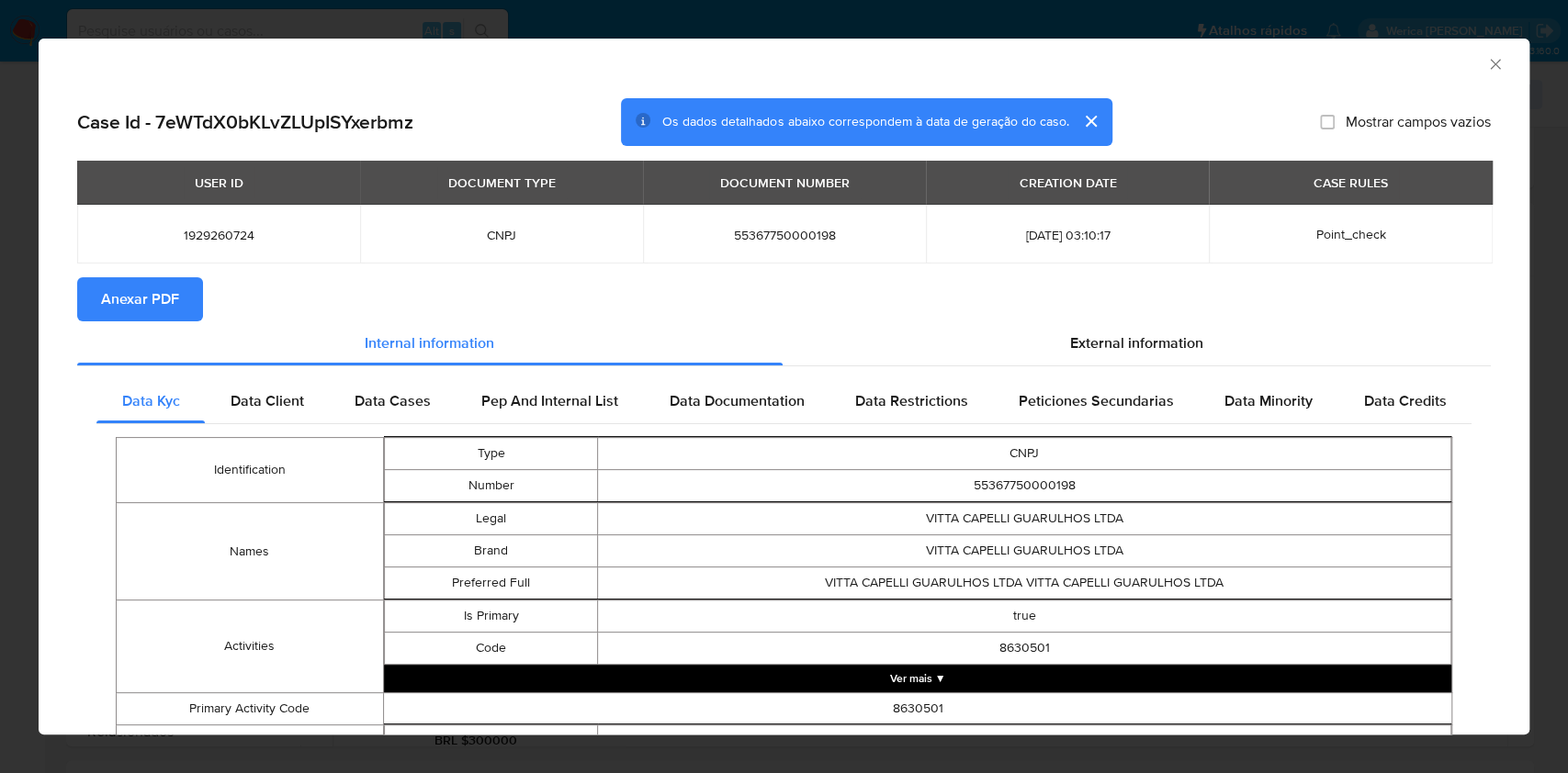
click at [164, 305] on span "Anexar PDF" at bounding box center [140, 299] width 79 height 41
click at [0, 251] on div "AML Data Collector Case Id - 7eWTdX0bKLvZLUpISYxerbmz Os dados detalhados abaix…" at bounding box center [784, 386] width 1568 height 773
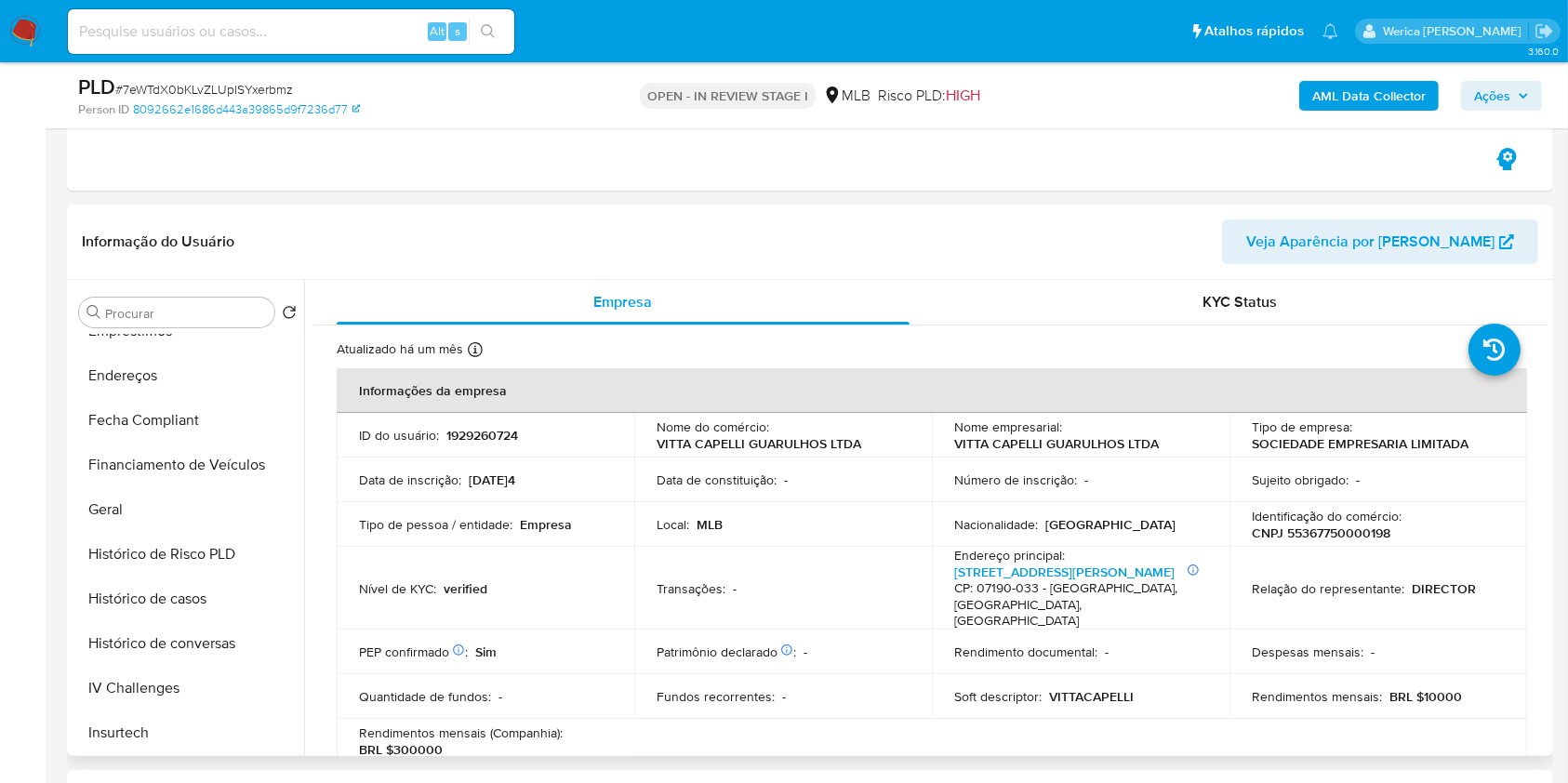
scroll to position [420, 0]
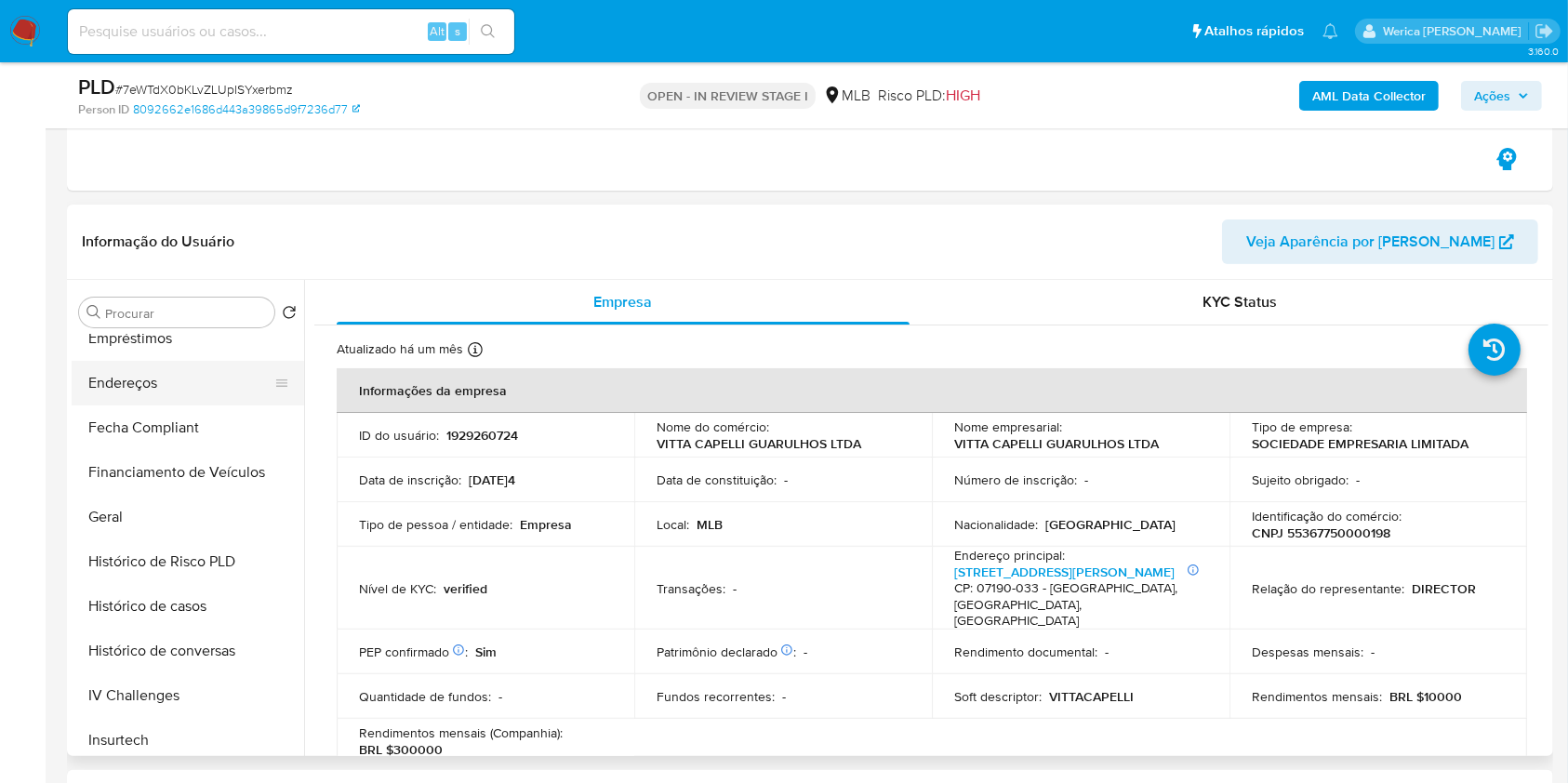
click at [208, 396] on button "Endereços" at bounding box center [180, 384] width 218 height 45
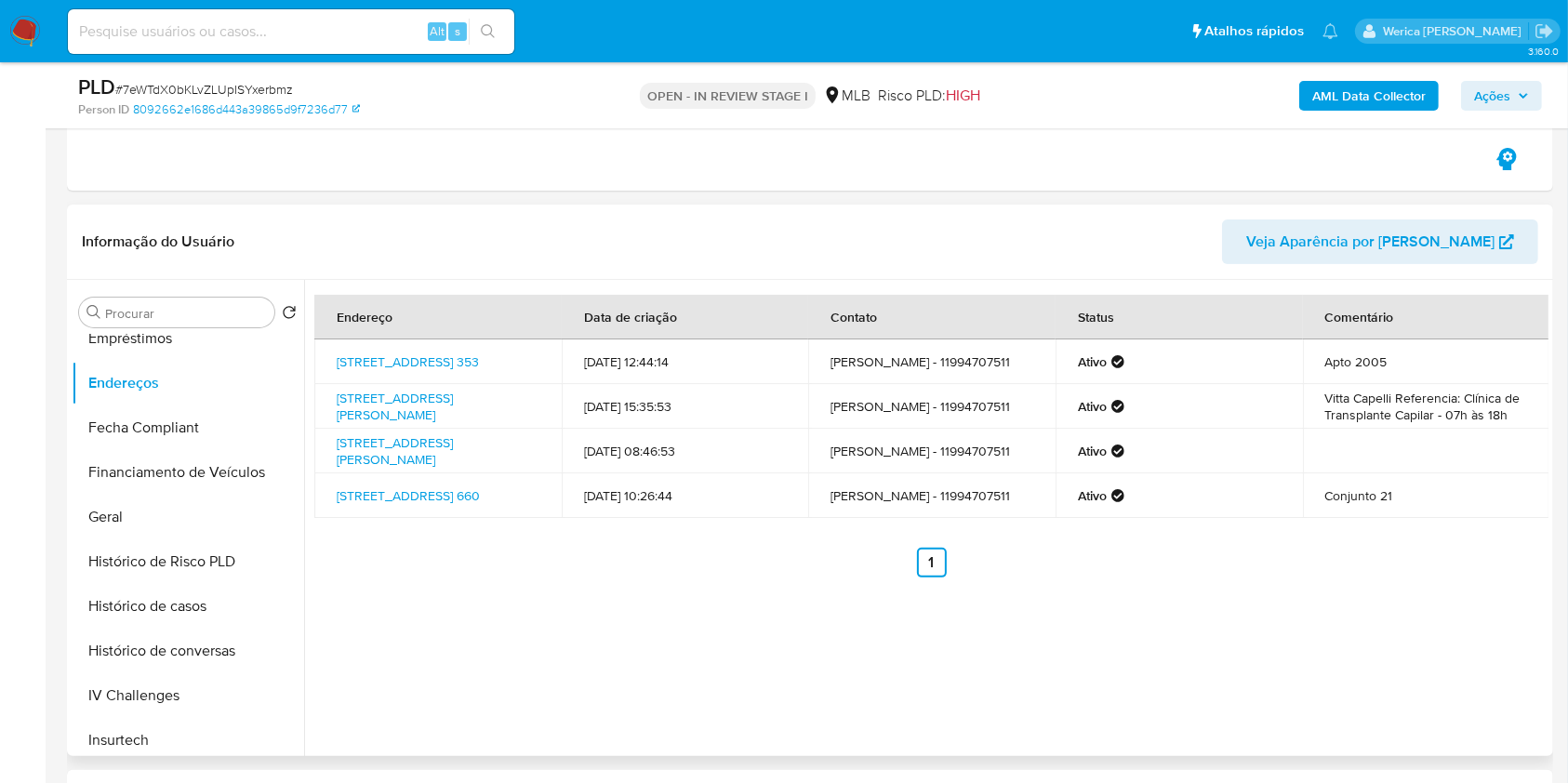
click at [1480, 659] on div "Endereço Data de criação Contato Status Comentário Rua Do Rosário 353, Guarulho…" at bounding box center [926, 517] width 1244 height 476
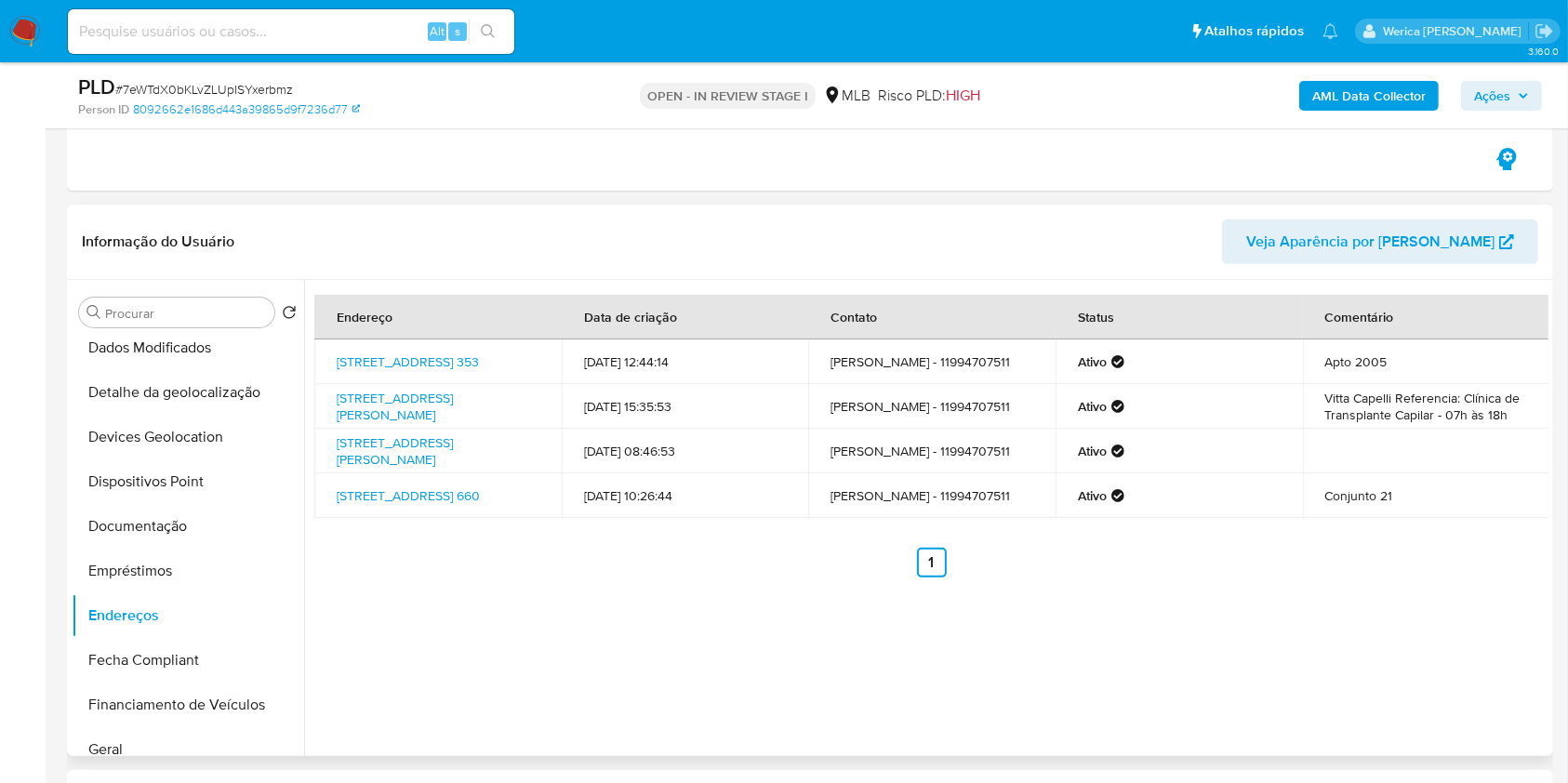
scroll to position [166, 0]
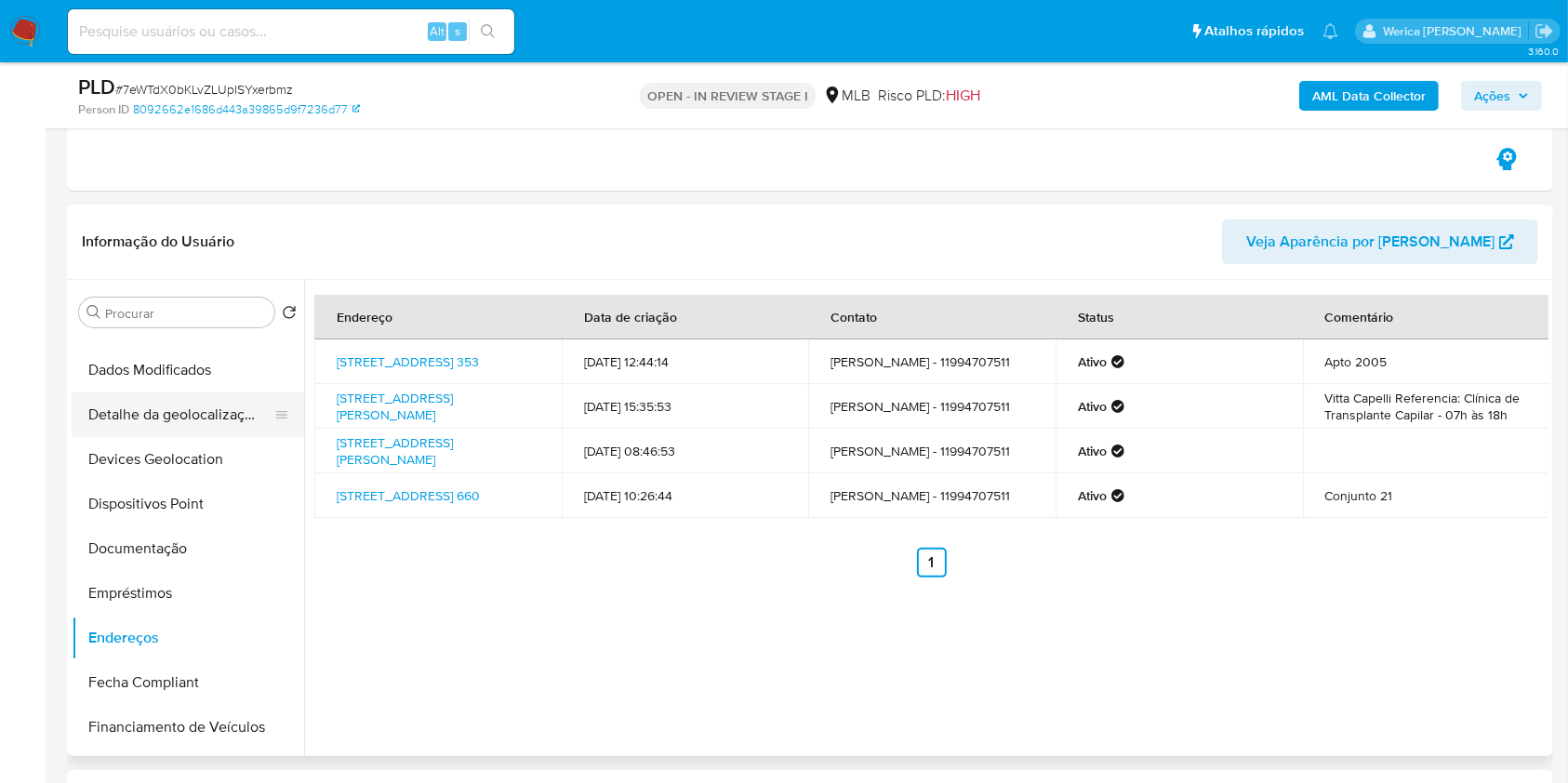
click at [212, 420] on button "Detalhe da geolocalização" at bounding box center [180, 415] width 218 height 45
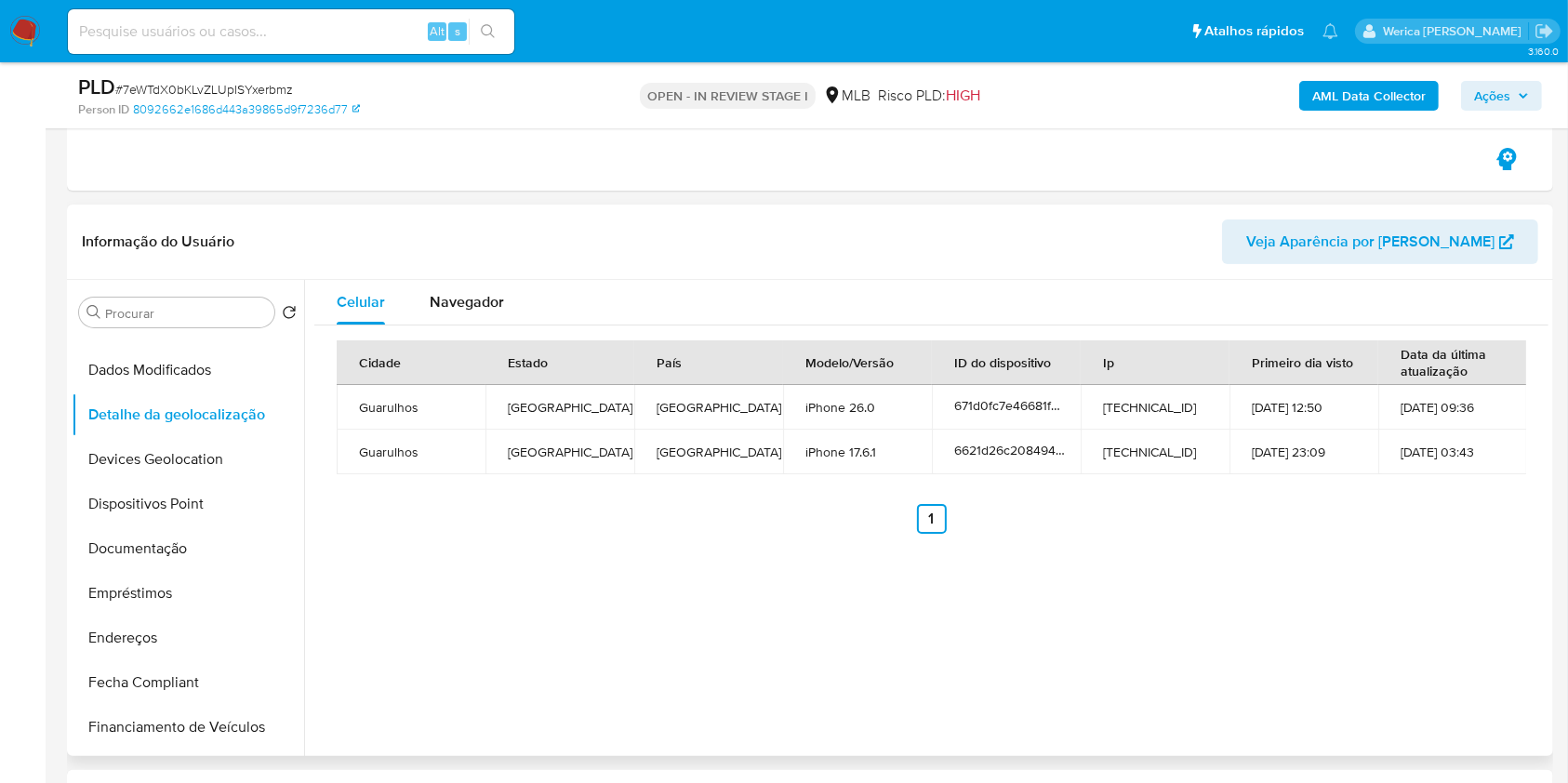
click at [1425, 590] on div "Celular Navegador Cidade Estado País Modelo/Versão ID do dispositivo Ip Primeir…" at bounding box center [926, 517] width 1244 height 476
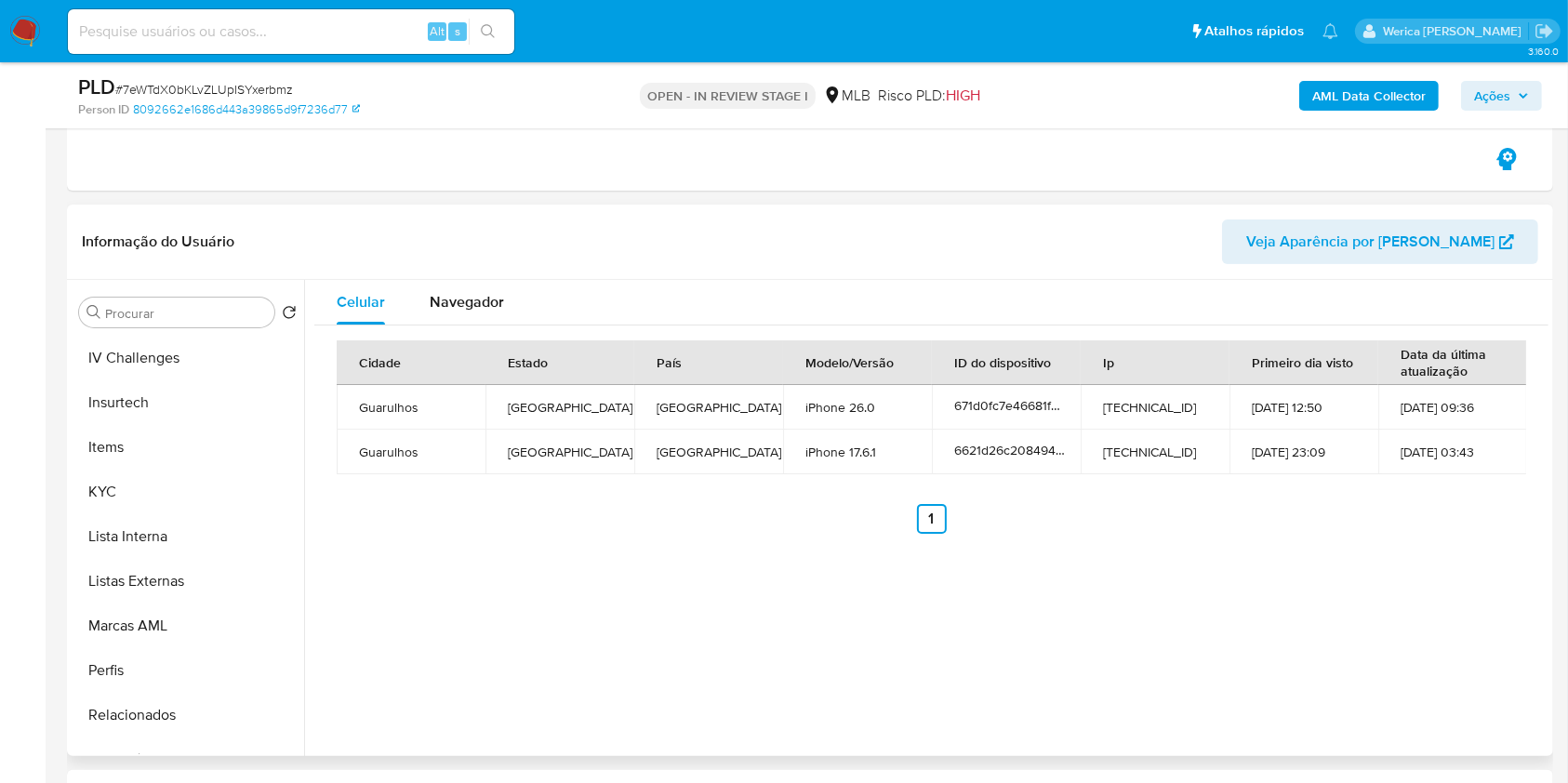
scroll to position [876, 0]
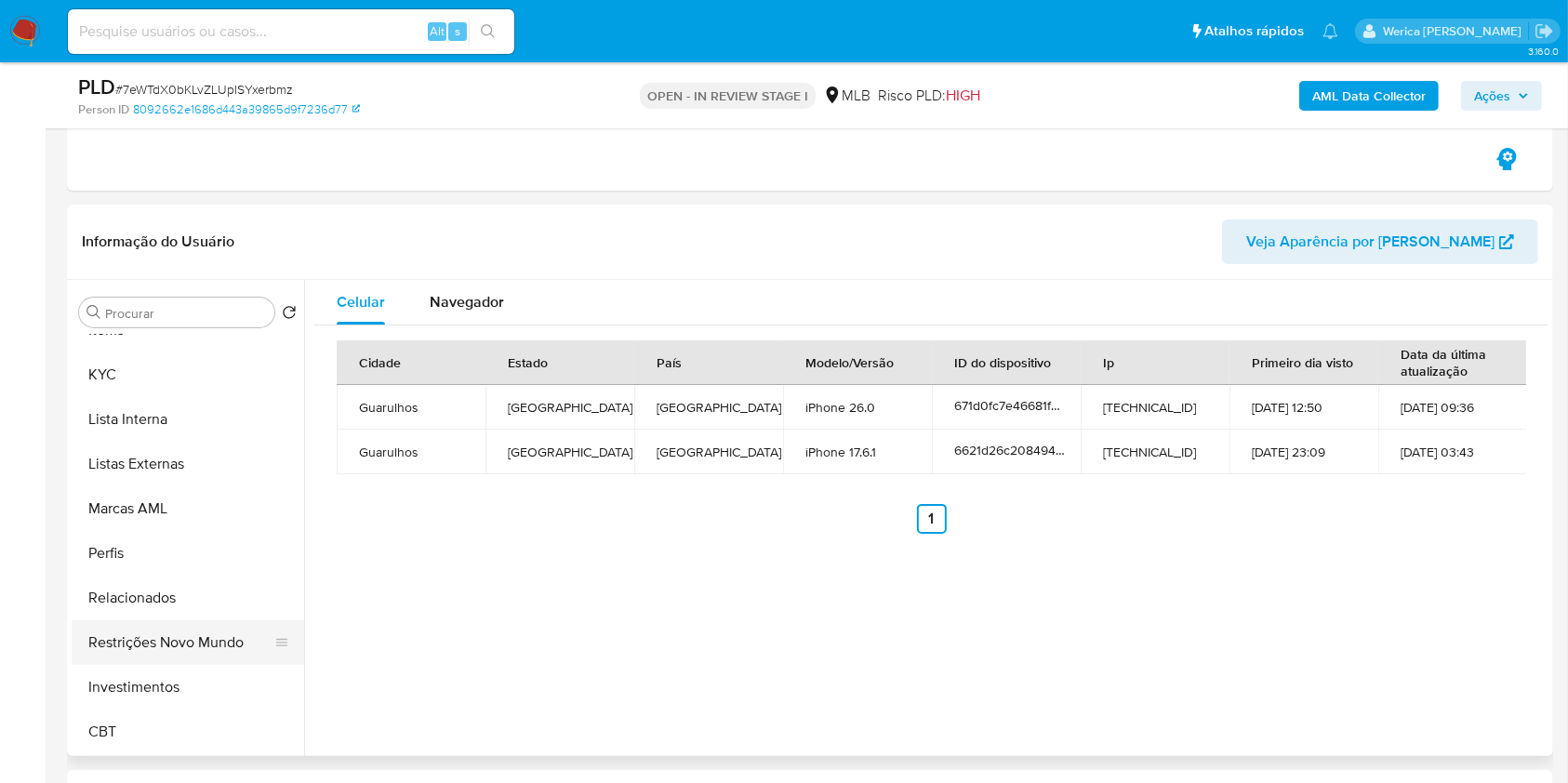
click at [216, 648] on button "Restrições Novo Mundo" at bounding box center [180, 643] width 218 height 45
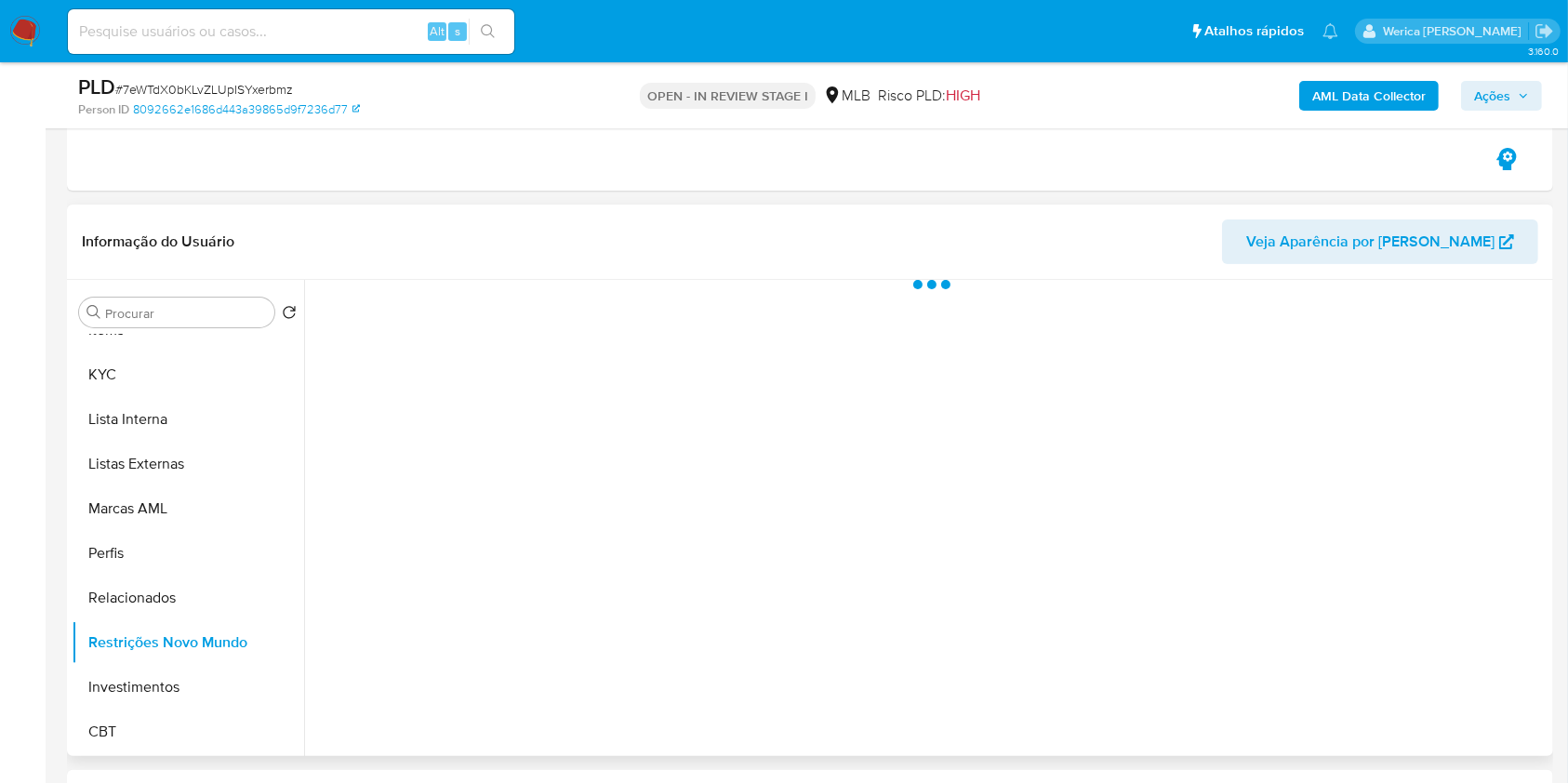
click at [621, 316] on div at bounding box center [926, 517] width 1244 height 476
click at [539, 296] on button "Historial" at bounding box center [499, 304] width 101 height 50
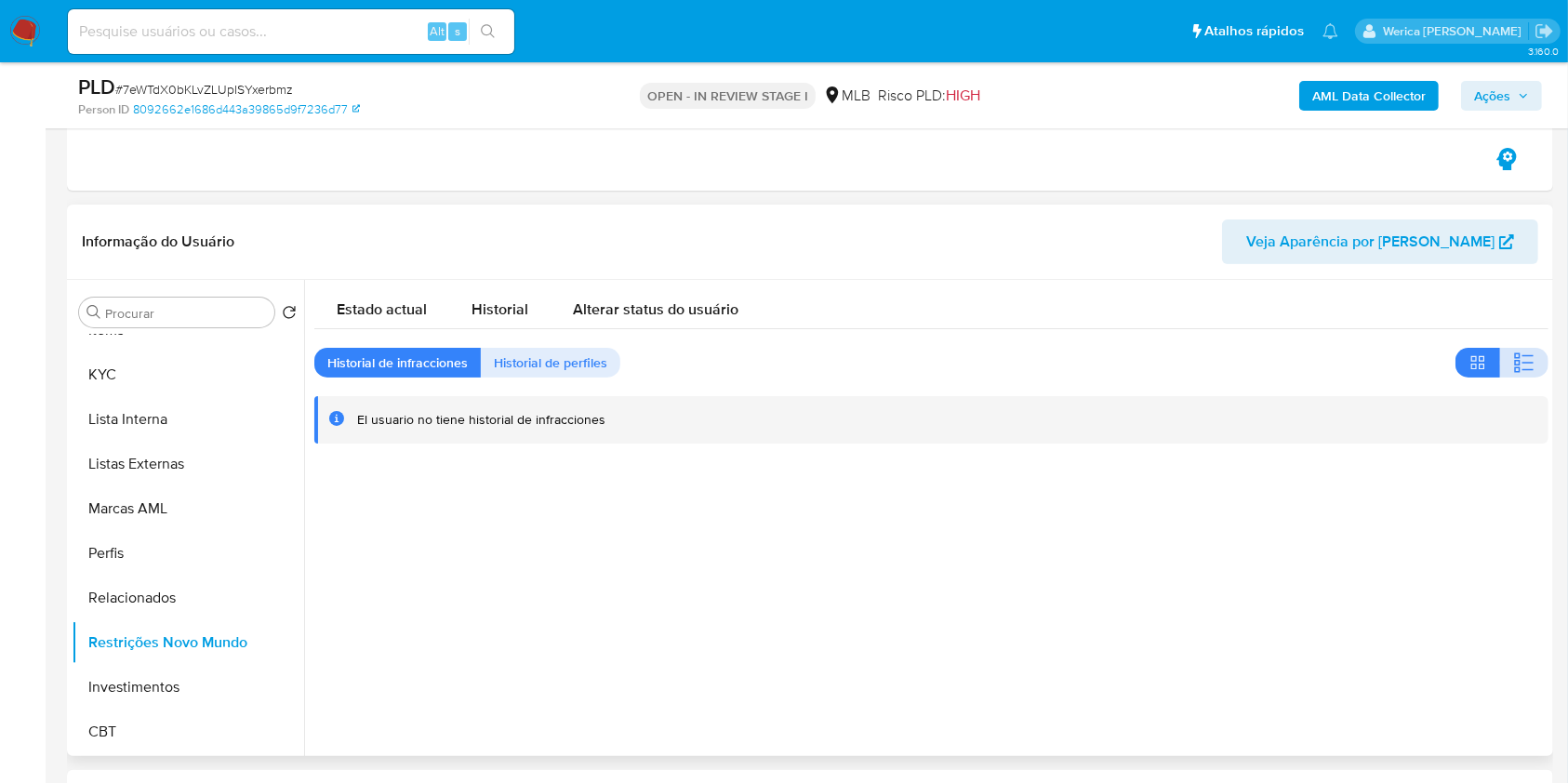
click at [1531, 354] on button "button" at bounding box center [1524, 363] width 49 height 30
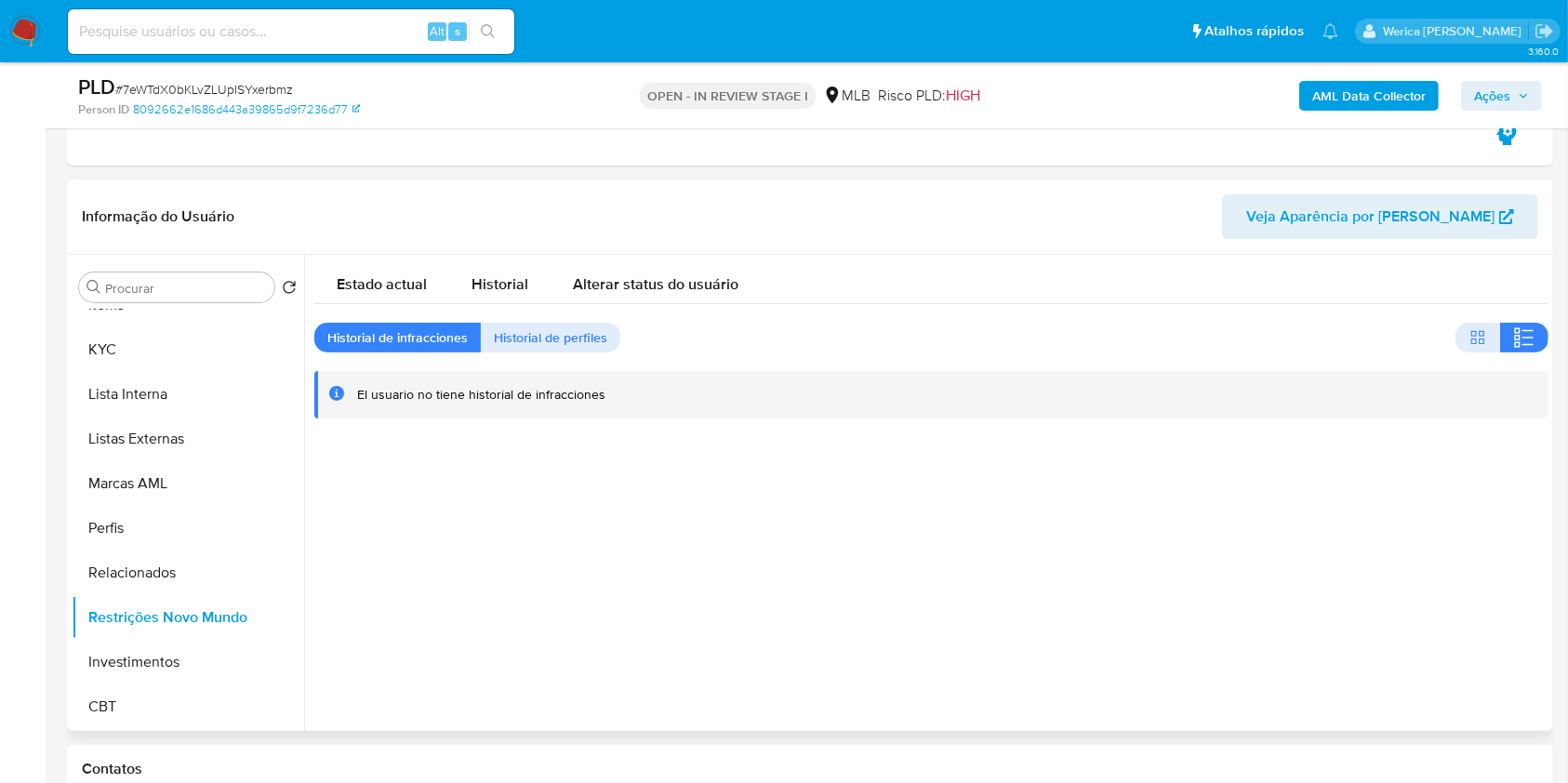
click at [1405, 529] on div at bounding box center [926, 492] width 1244 height 476
drag, startPoint x: 1214, startPoint y: 2, endPoint x: 1111, endPoint y: 103, distance: 144.3
click at [1111, 103] on div "AML Data Collector Ações" at bounding box center [1301, 95] width 482 height 44
drag, startPoint x: 307, startPoint y: 682, endPoint x: 305, endPoint y: 628, distance: 54.0
click at [305, 628] on div at bounding box center [926, 492] width 1244 height 476
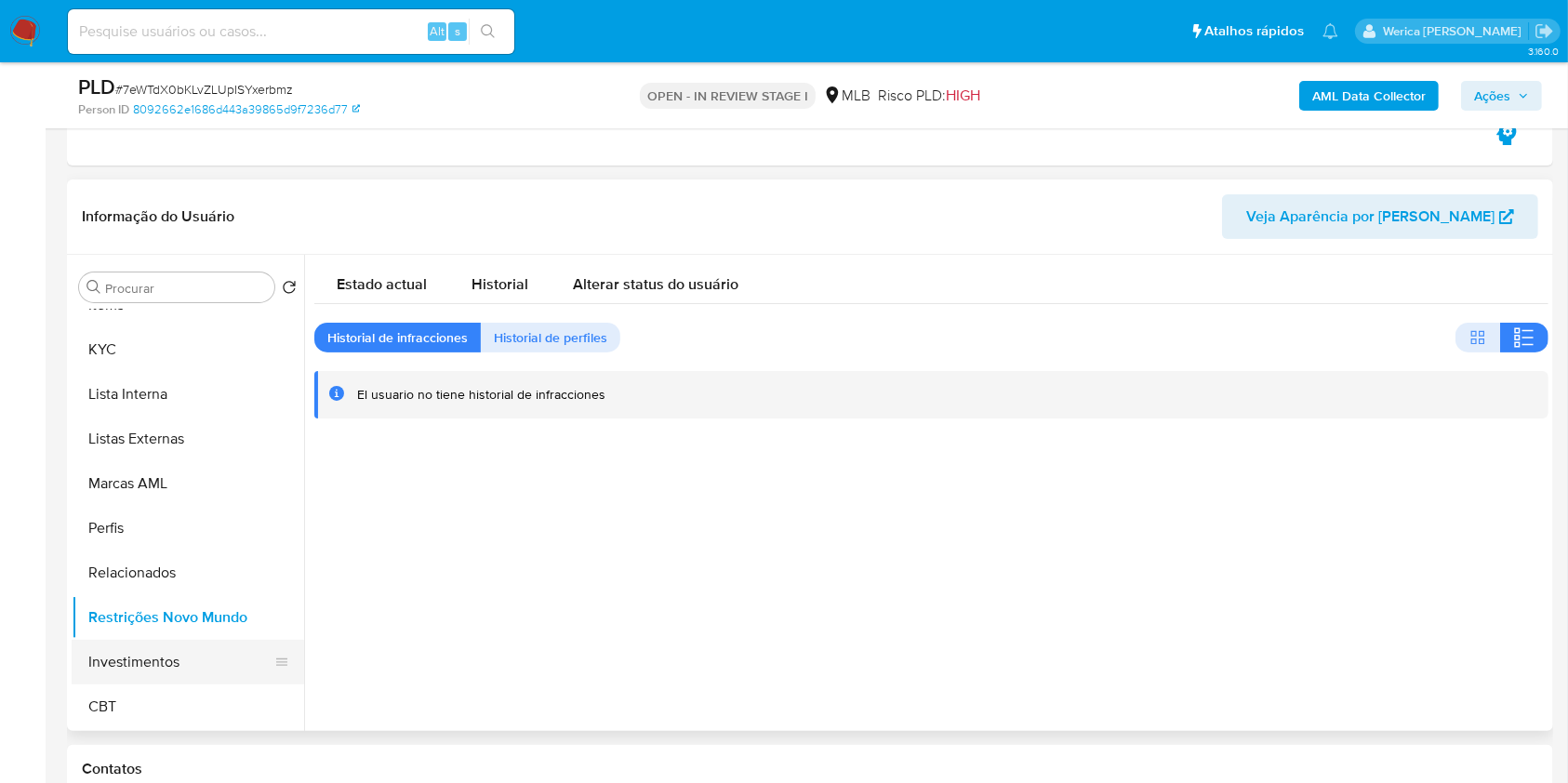
click at [289, 649] on button "Investimentos" at bounding box center [180, 662] width 218 height 45
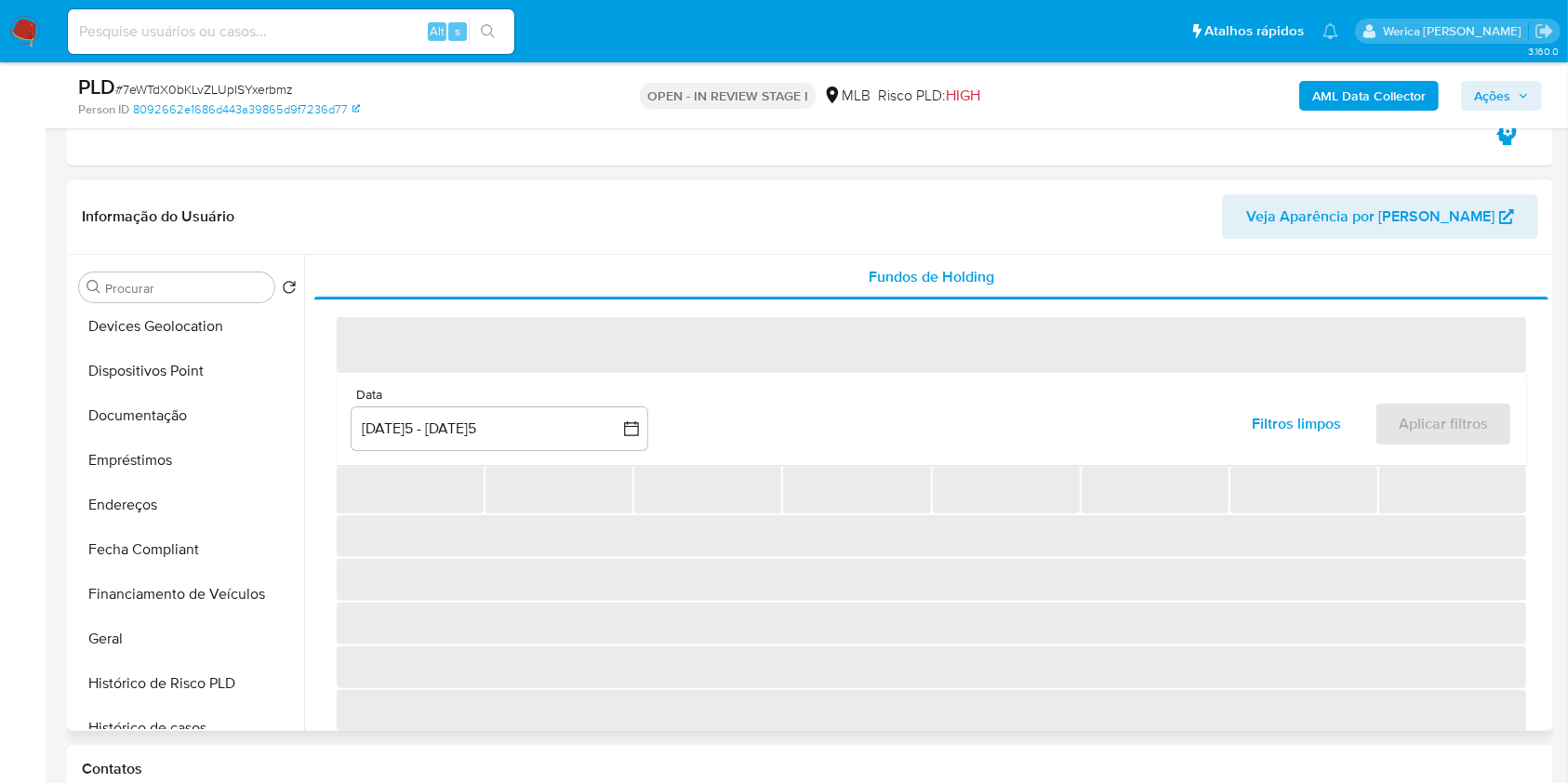
scroll to position [242, 0]
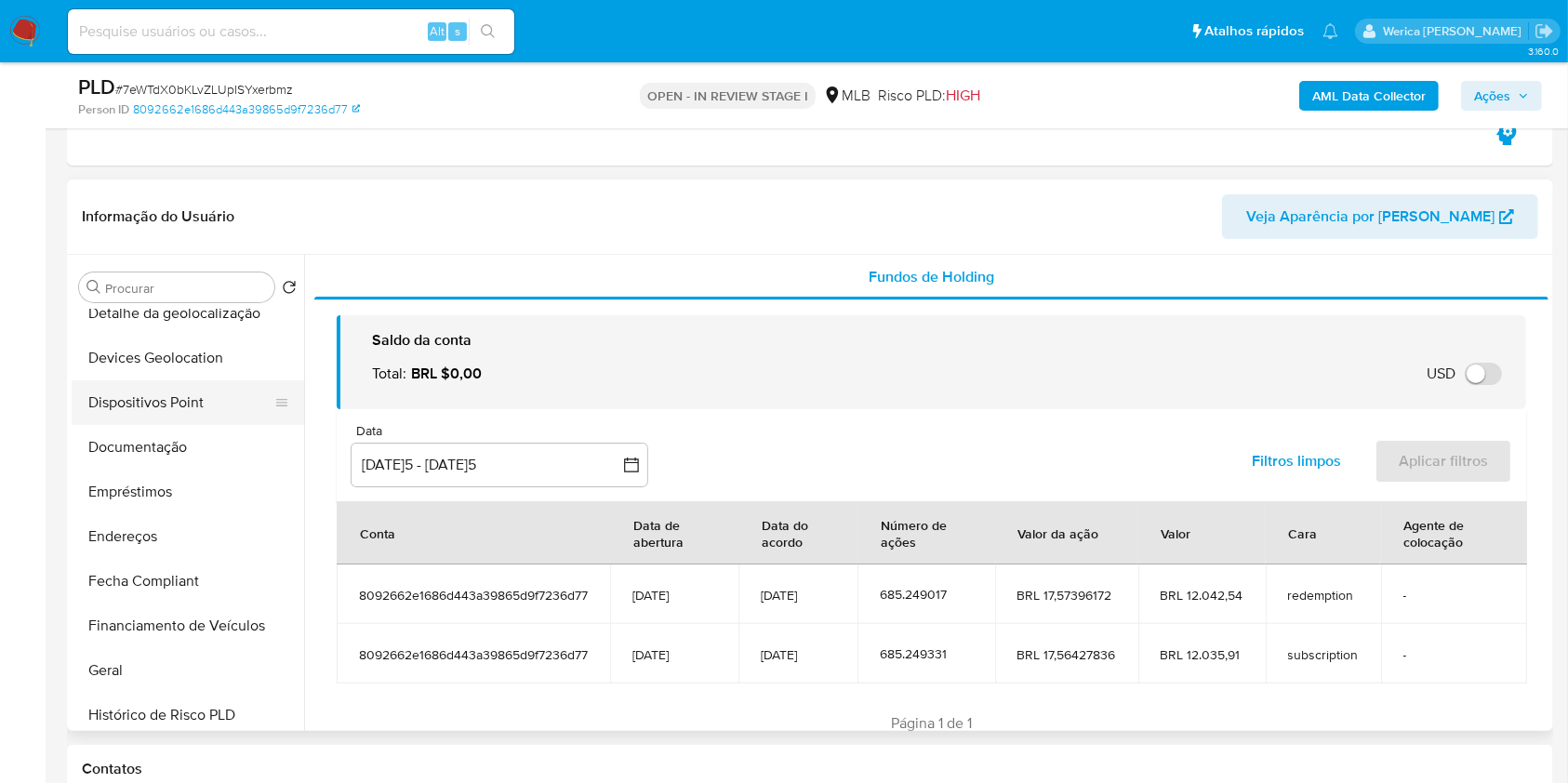
click at [178, 389] on button "Dispositivos Point" at bounding box center [180, 403] width 218 height 45
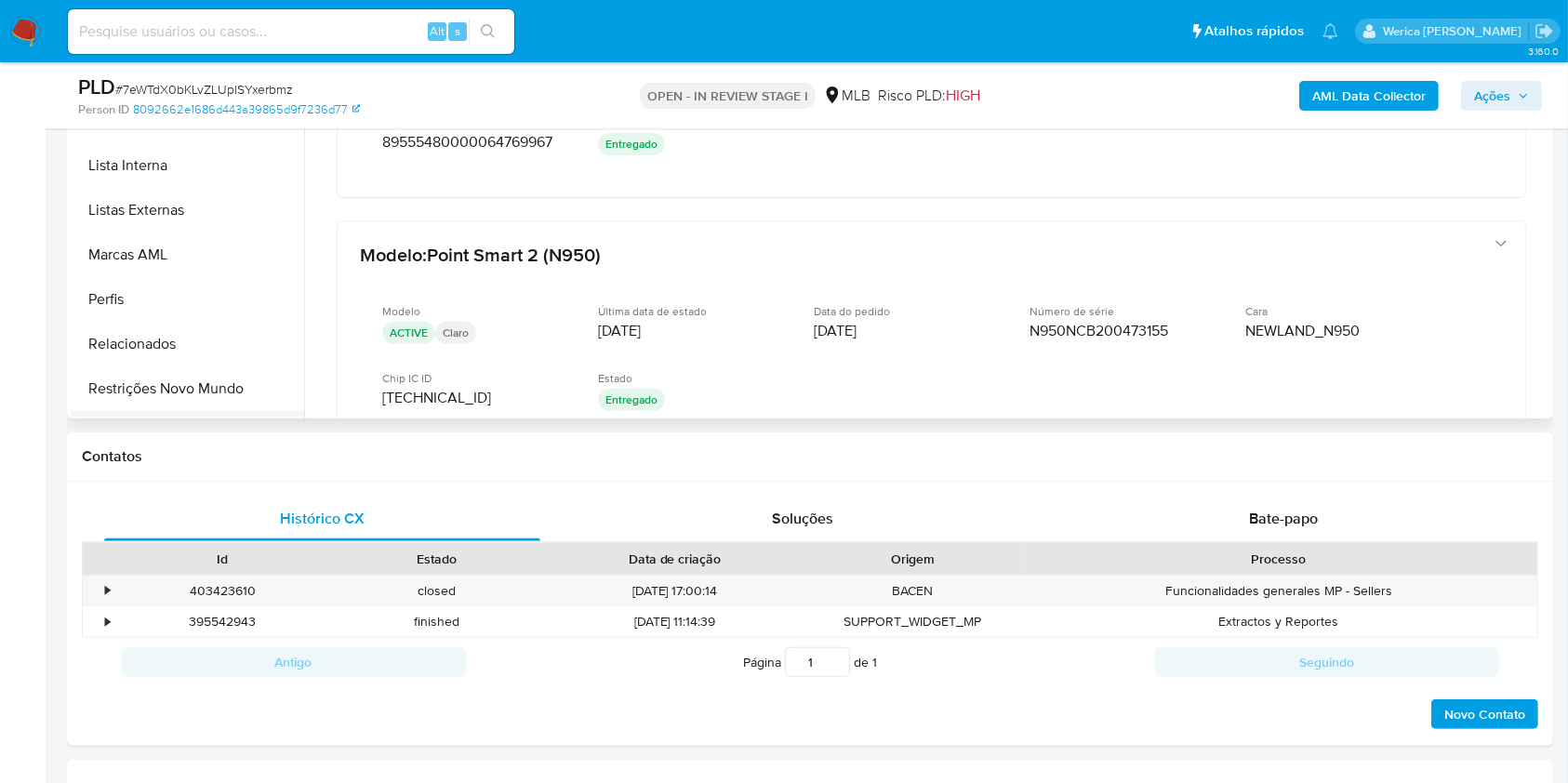
scroll to position [863, 0]
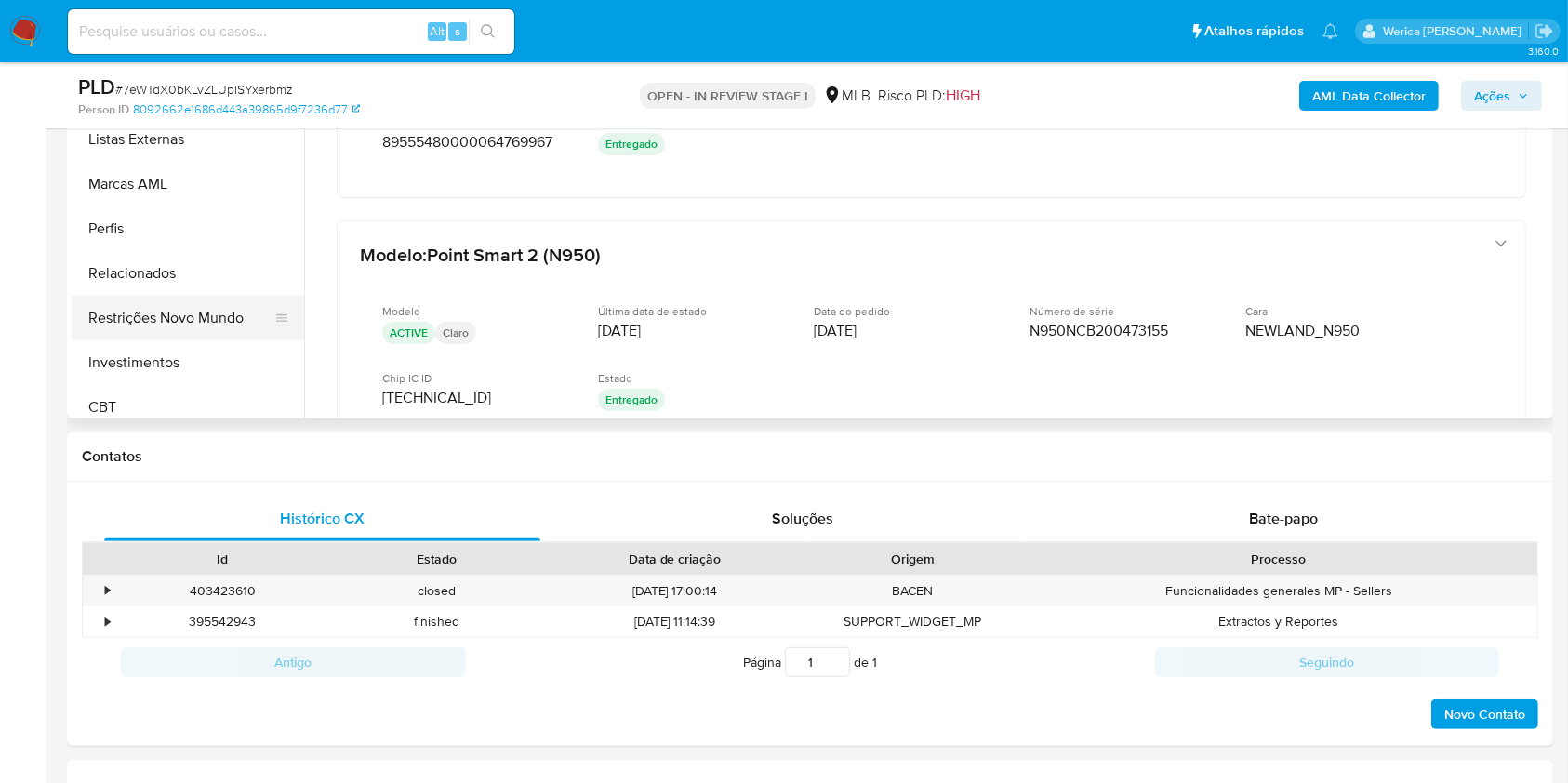
click at [167, 309] on button "Restrições Novo Mundo" at bounding box center [180, 318] width 218 height 45
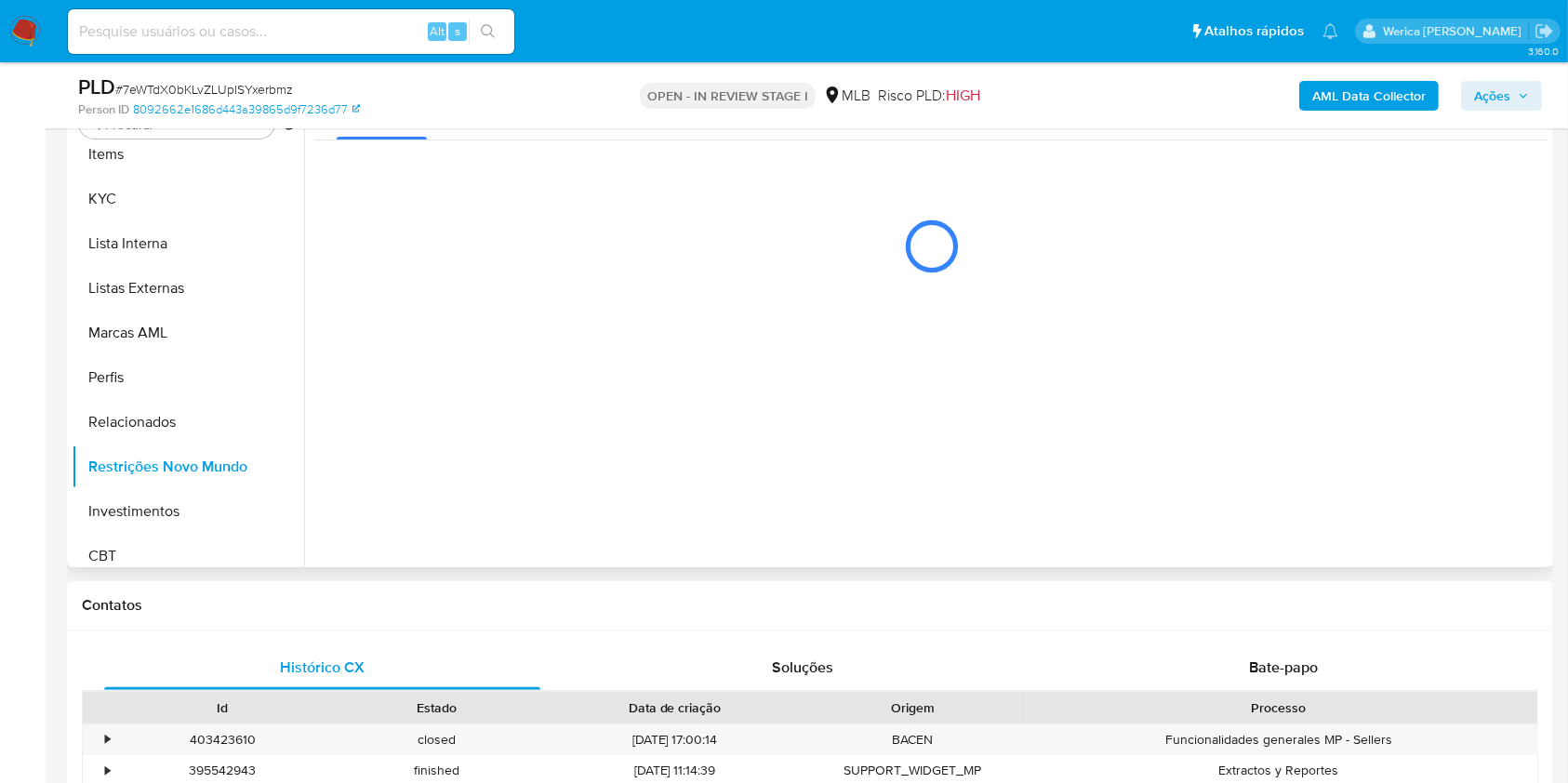
scroll to position [305, 0]
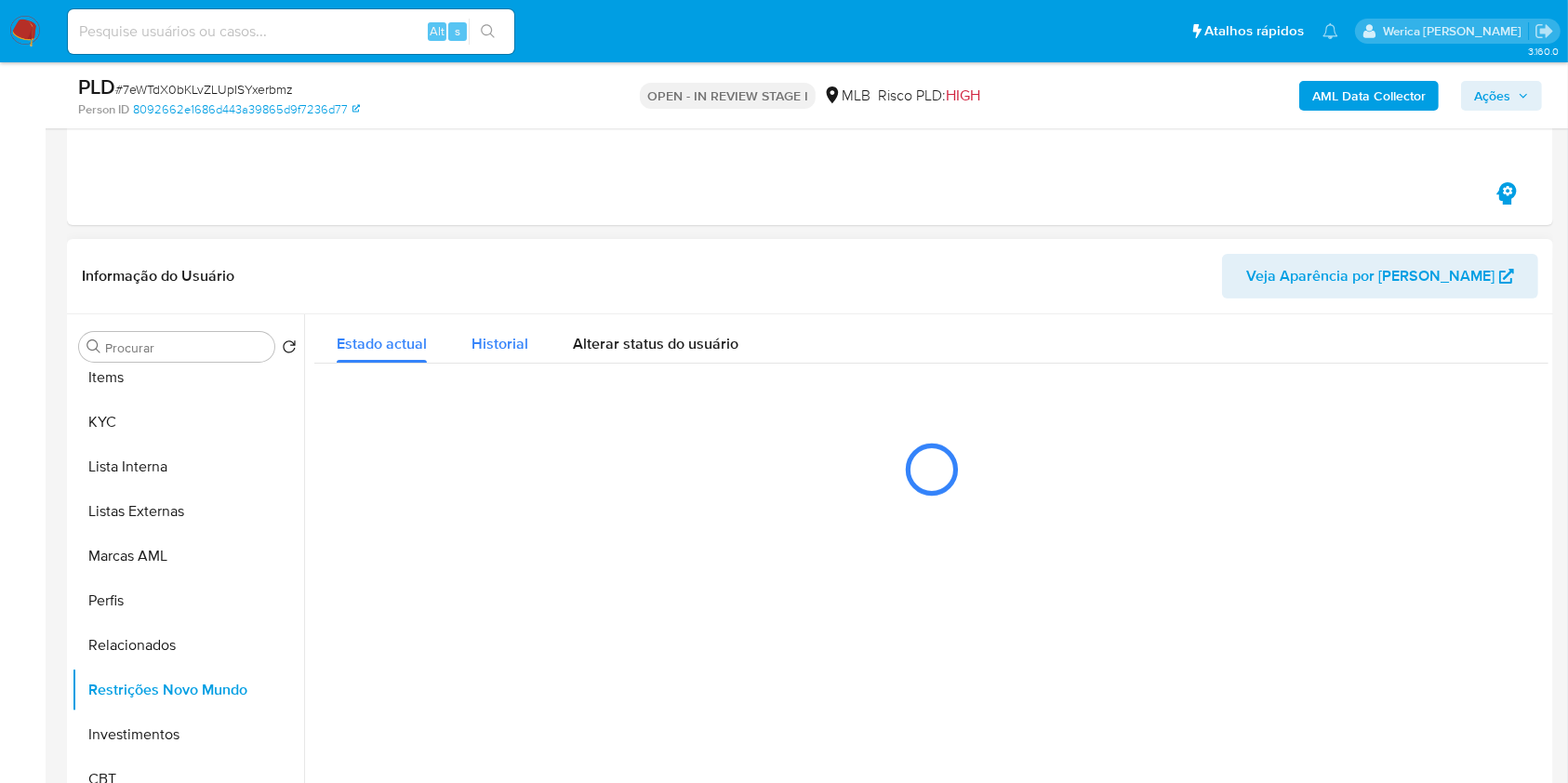
click at [506, 341] on span "Historial" at bounding box center [499, 343] width 57 height 22
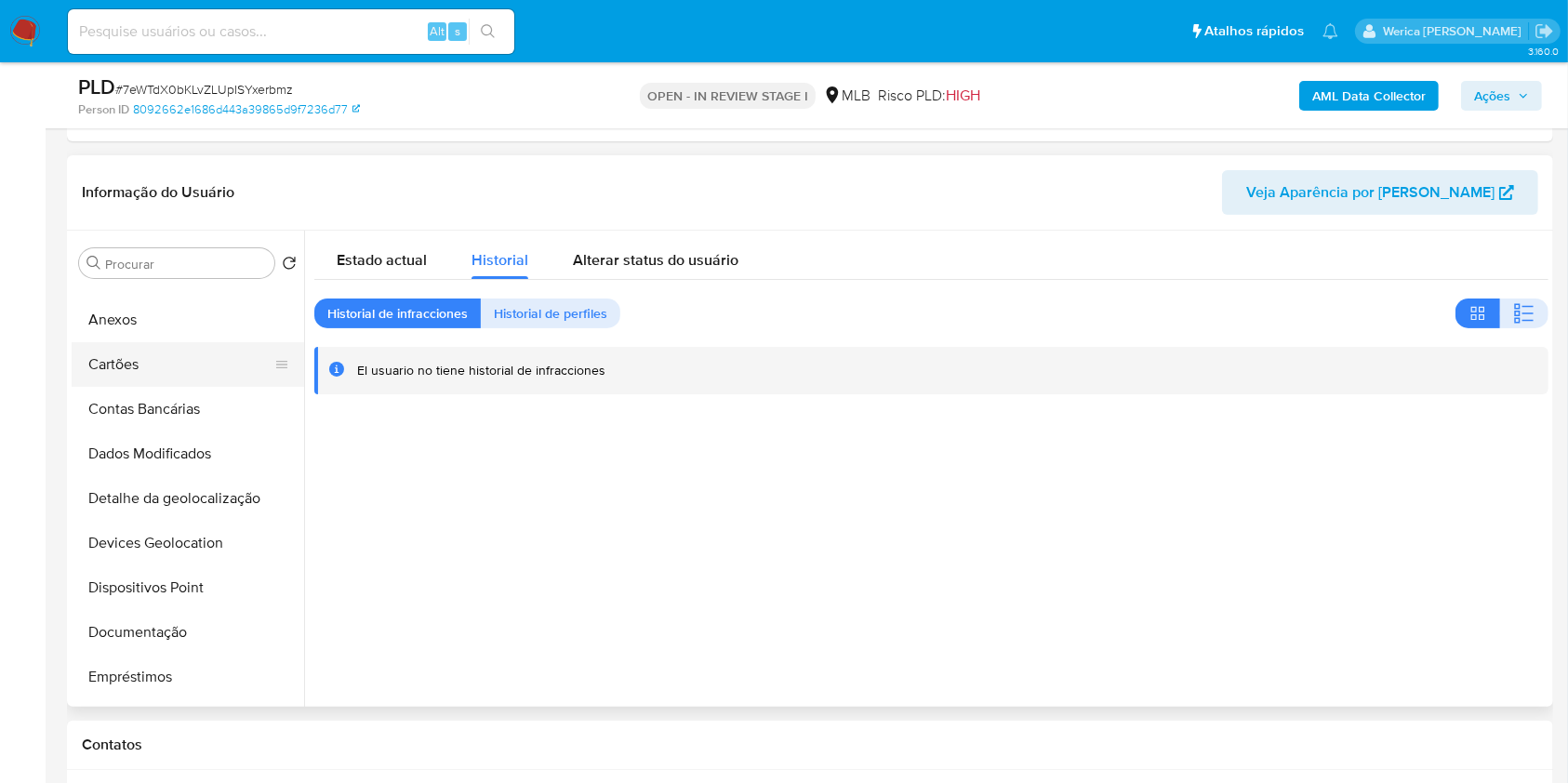
scroll to position [0, 0]
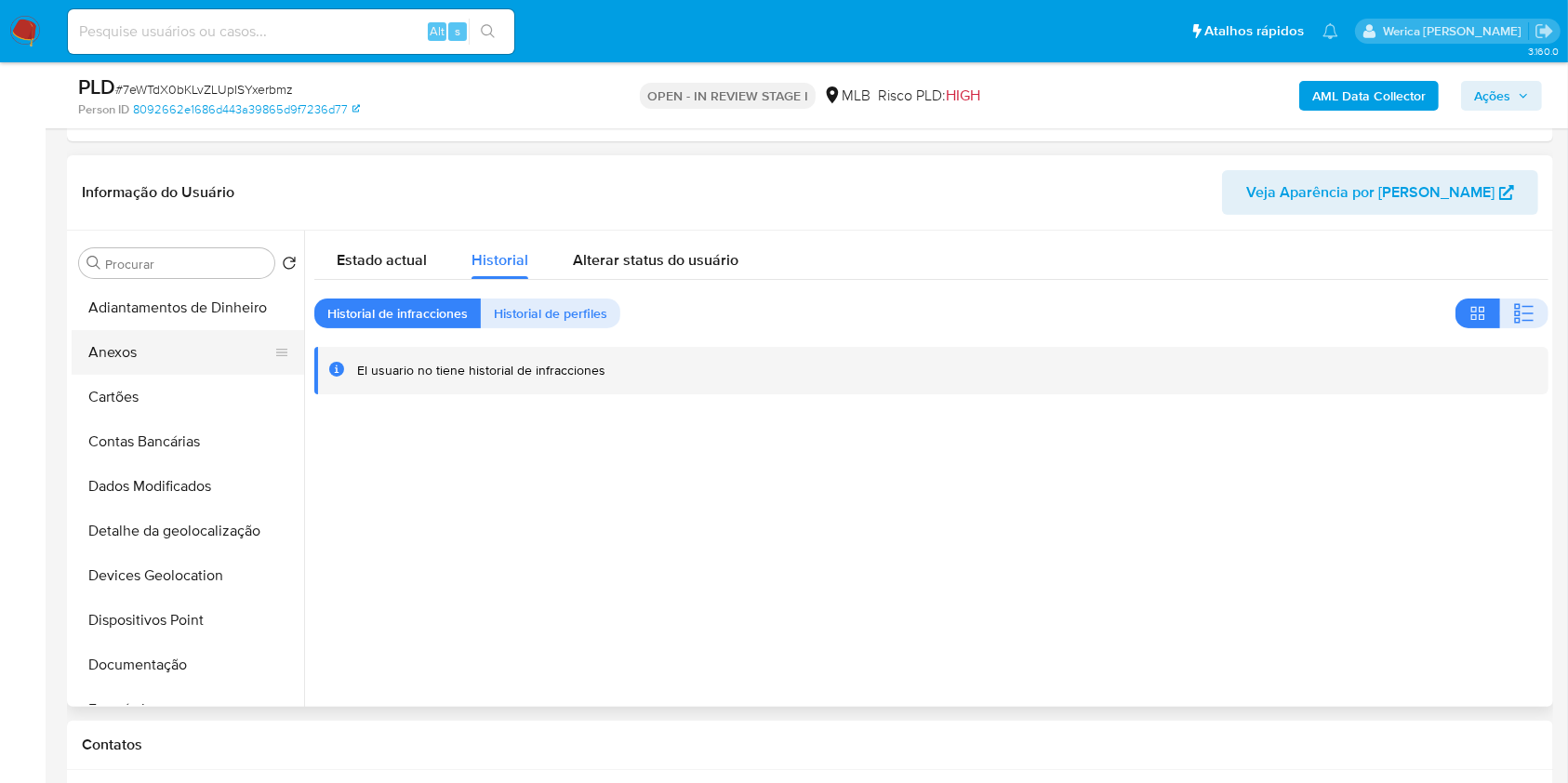
click at [200, 351] on button "Anexos" at bounding box center [180, 353] width 218 height 45
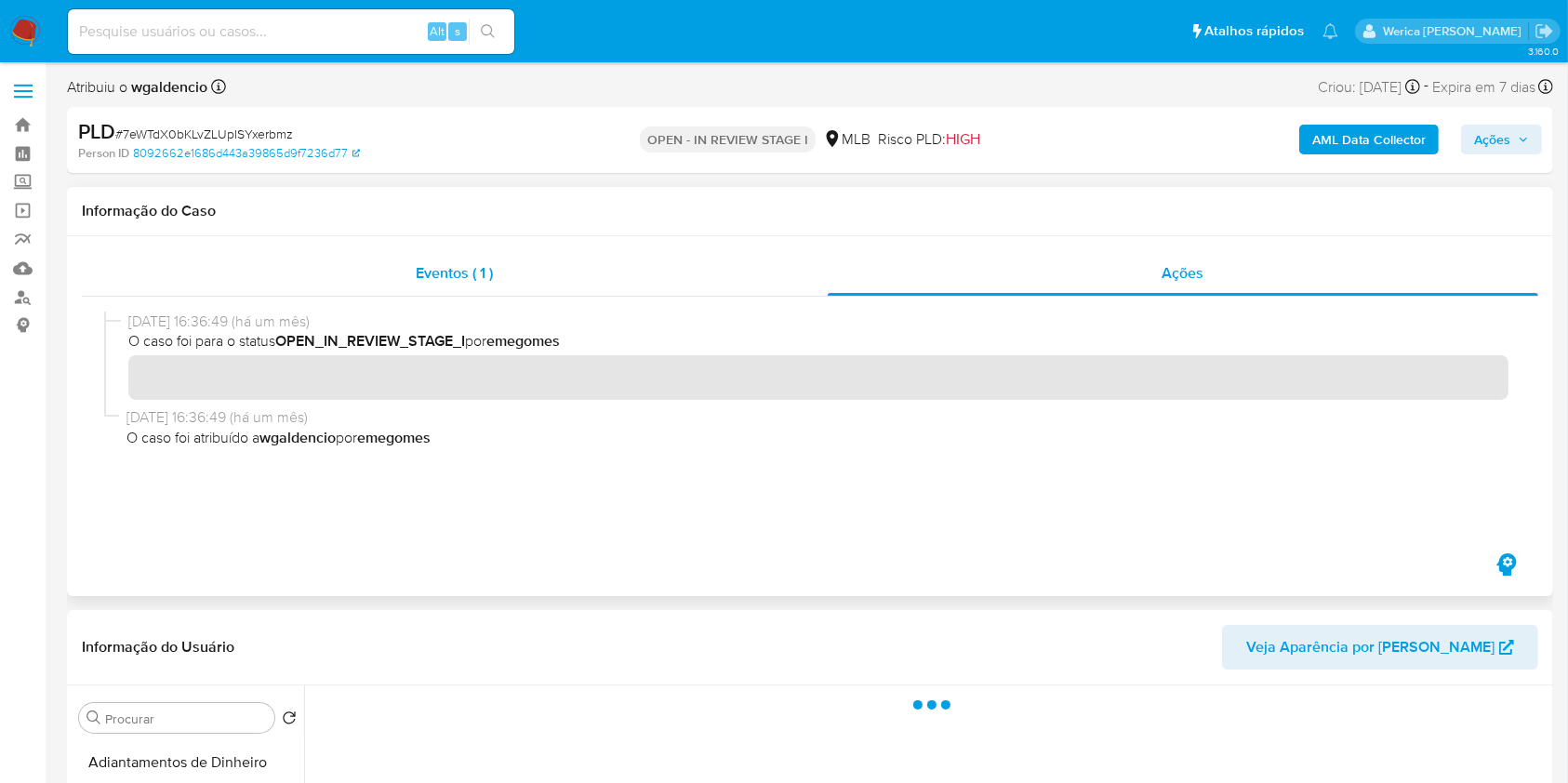
click at [611, 277] on div "Eventos ( 1 )" at bounding box center [454, 273] width 745 height 45
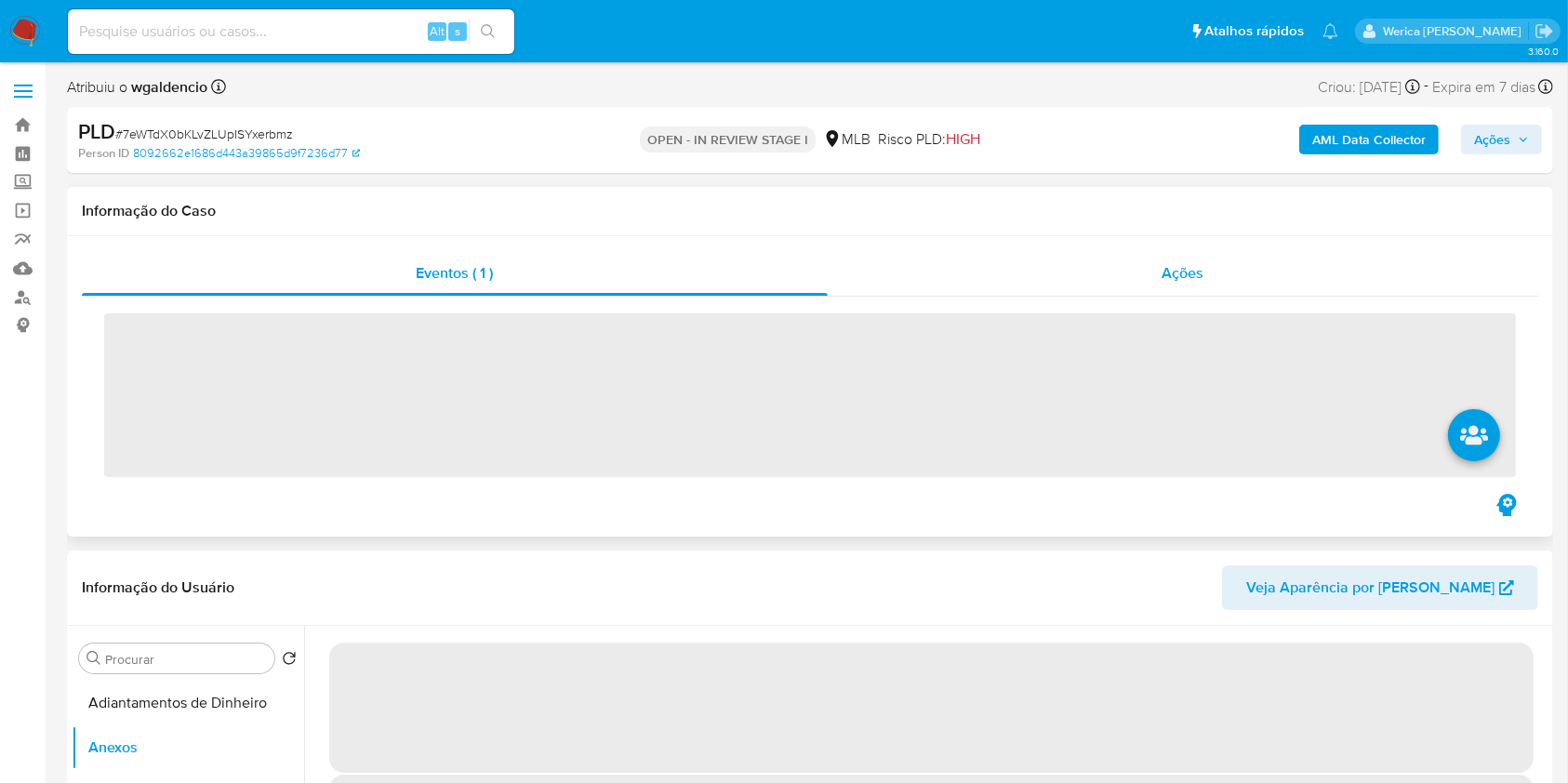
click at [1169, 266] on span "Ações" at bounding box center [1183, 272] width 42 height 22
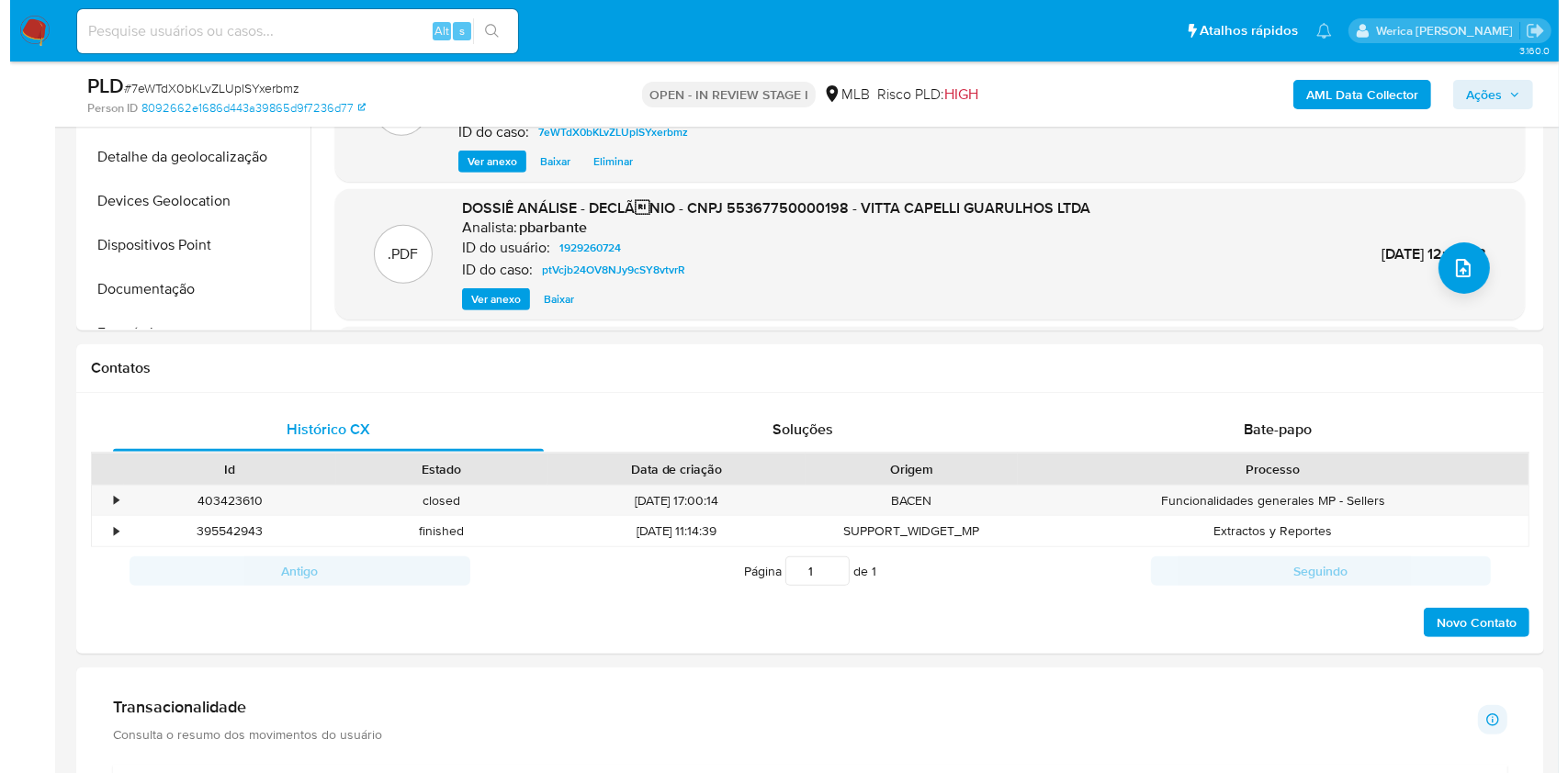
scroll to position [857, 0]
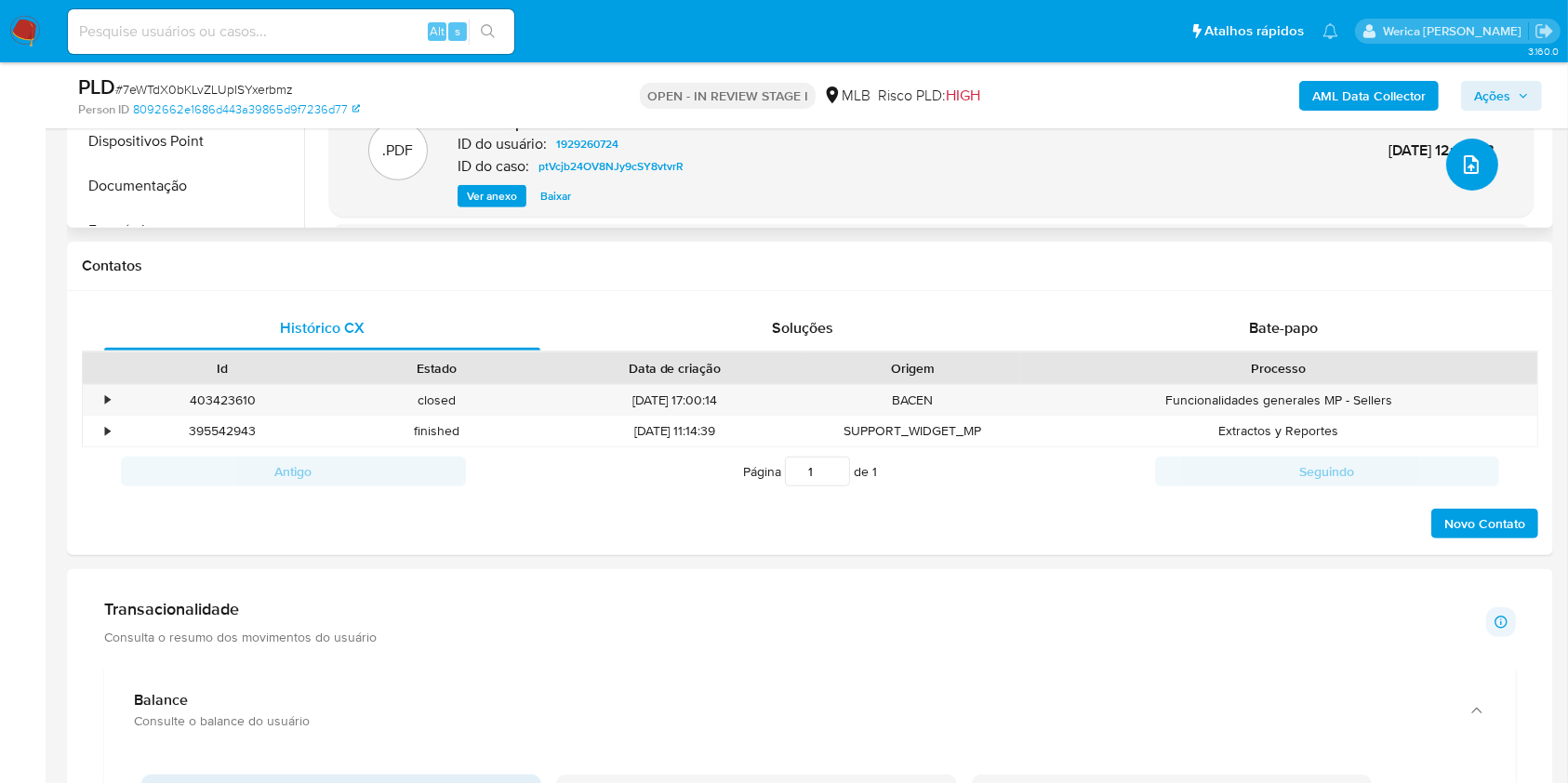
click at [1460, 145] on button "upload-file" at bounding box center [1472, 165] width 52 height 52
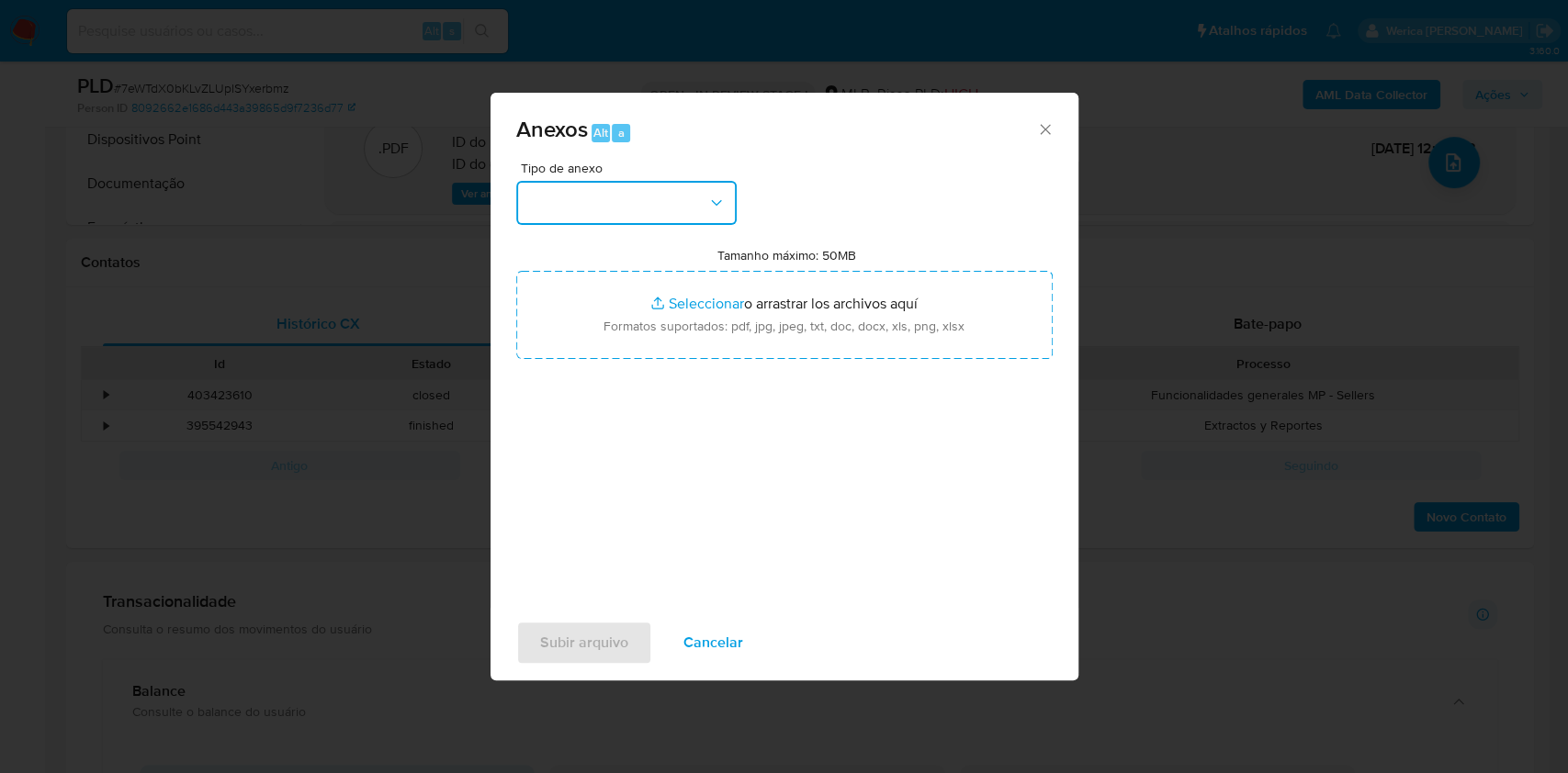
click at [683, 217] on button "button" at bounding box center [626, 203] width 221 height 44
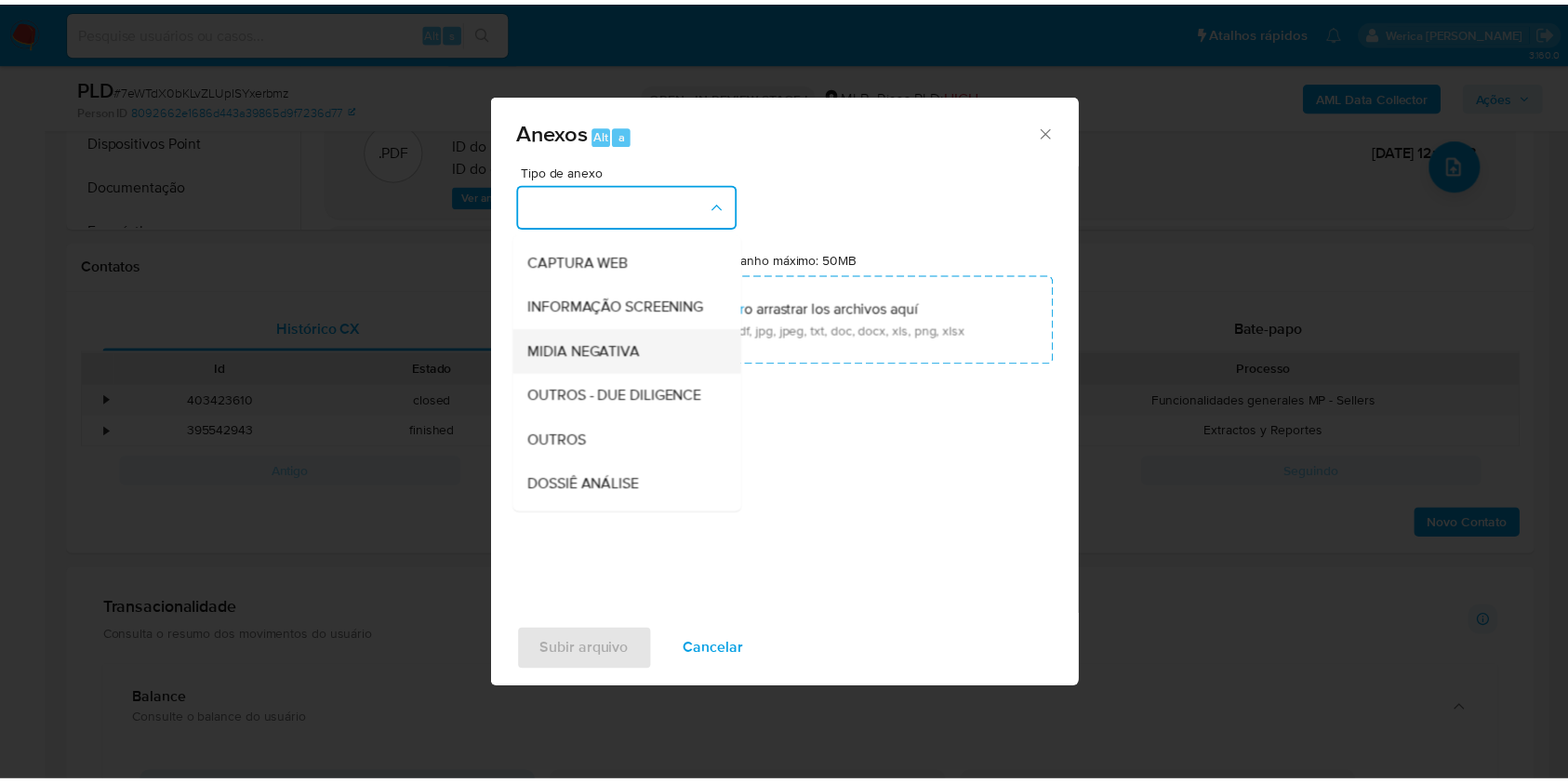
scroll to position [248, 0]
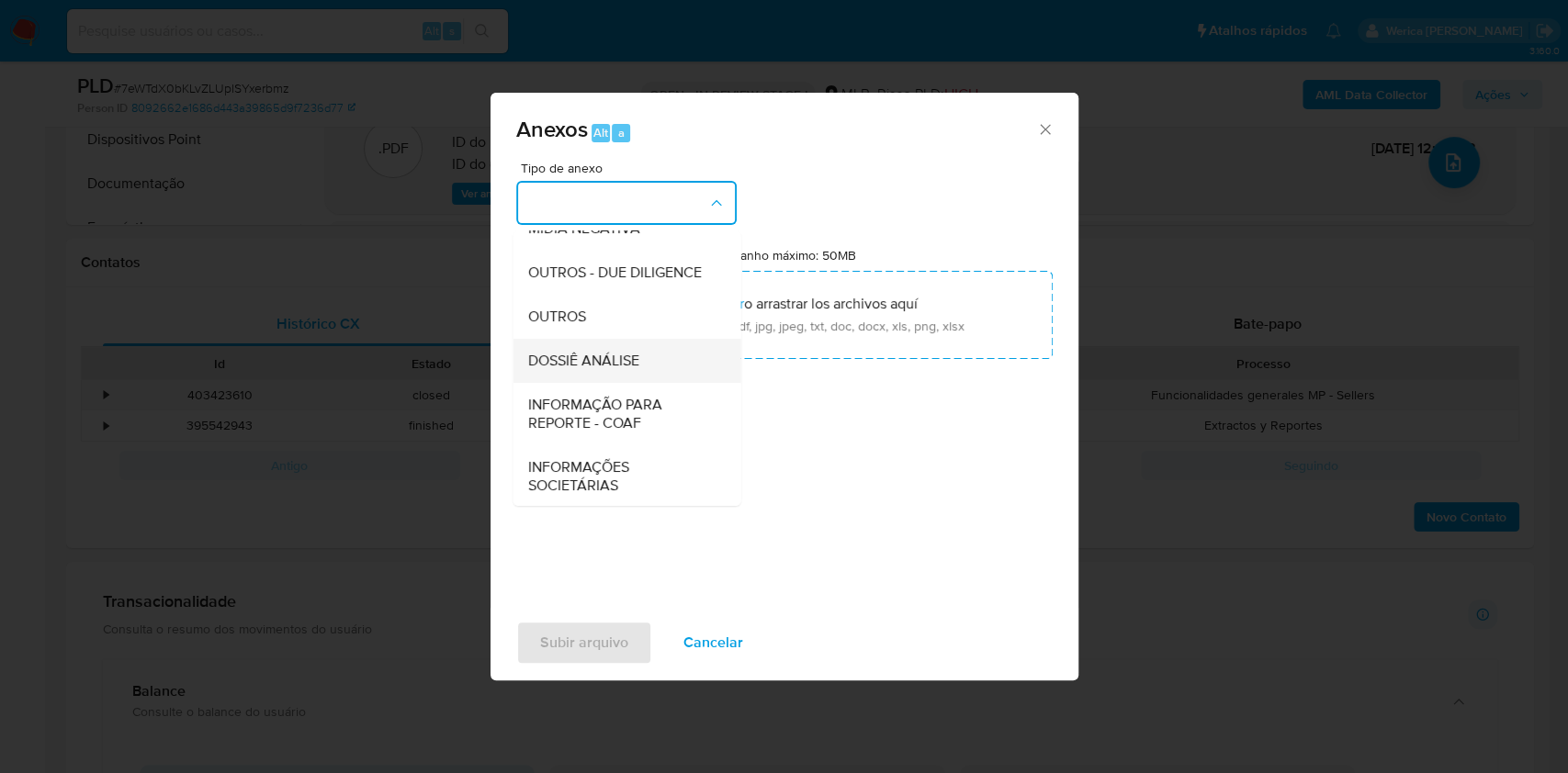
click at [662, 383] on div "DOSSIÊ ANÁLISE" at bounding box center [621, 361] width 188 height 44
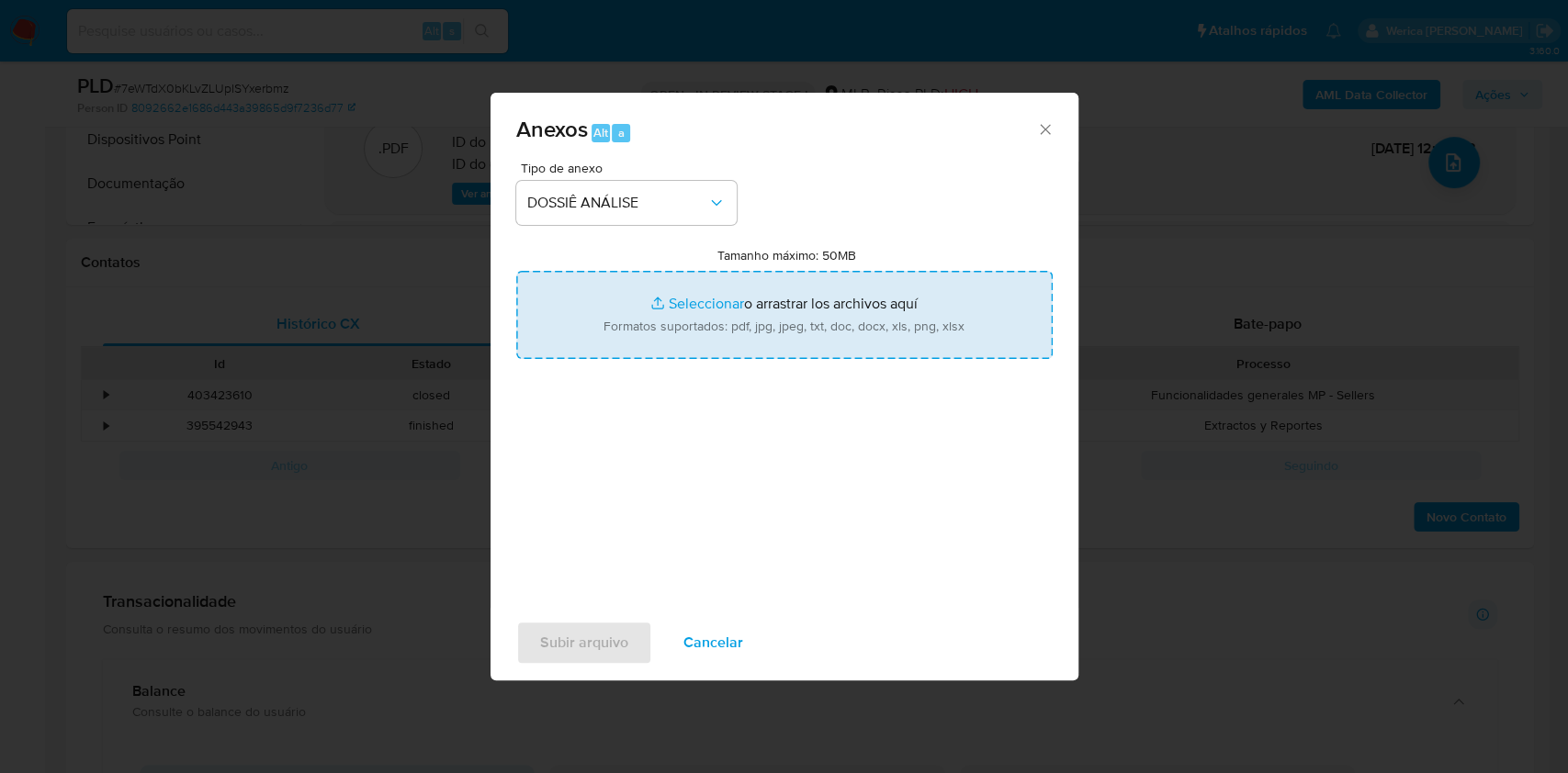
click at [857, 316] on input "Tamanho máximo: 50MB Seleccionar archivos" at bounding box center [784, 314] width 537 height 88
type input "C:\fakepath\Mulan 1929260724_2025_09_11_09_27_54.xlsx"
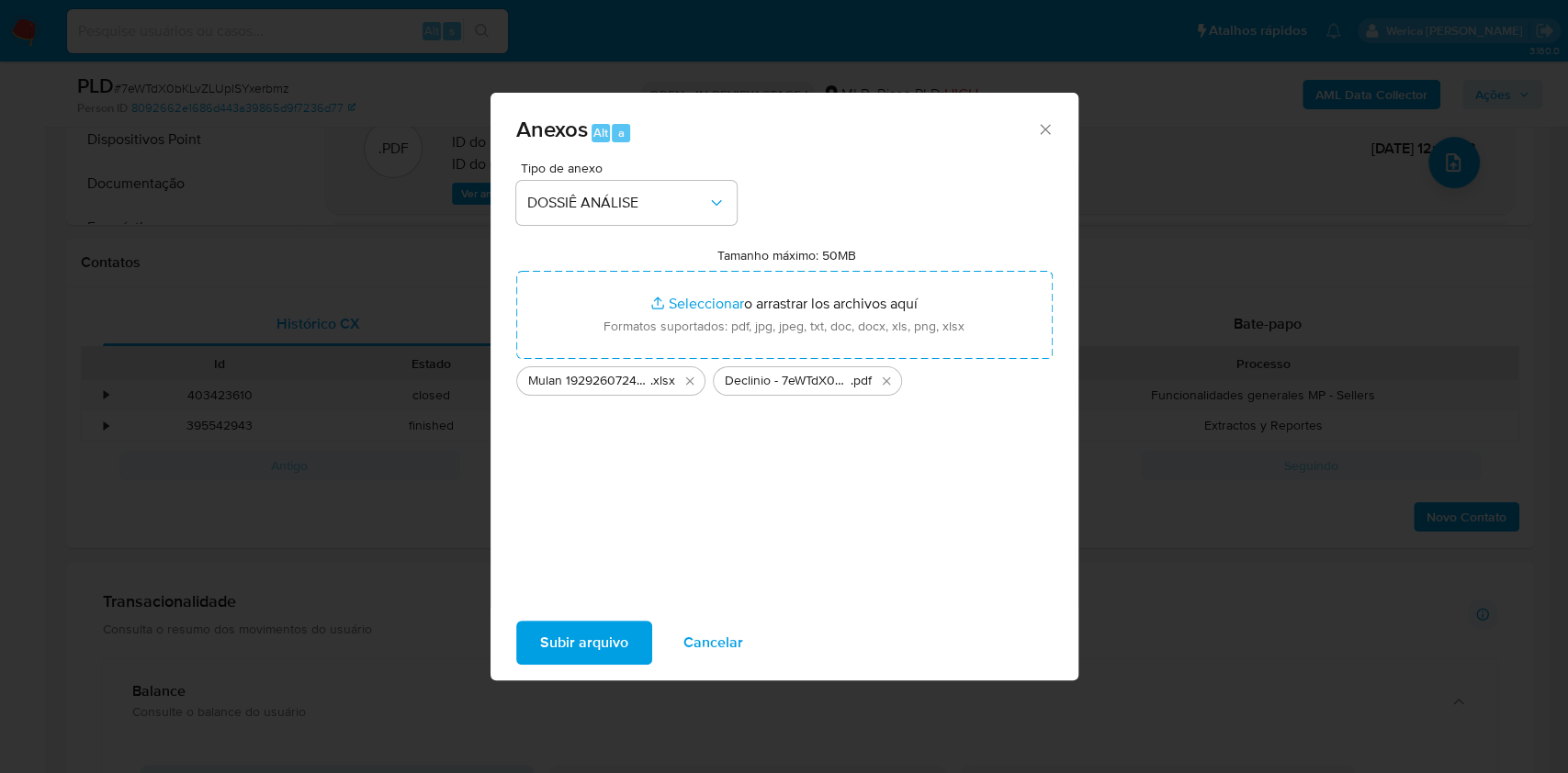
click at [575, 629] on span "Subir arquivo" at bounding box center [584, 643] width 88 height 41
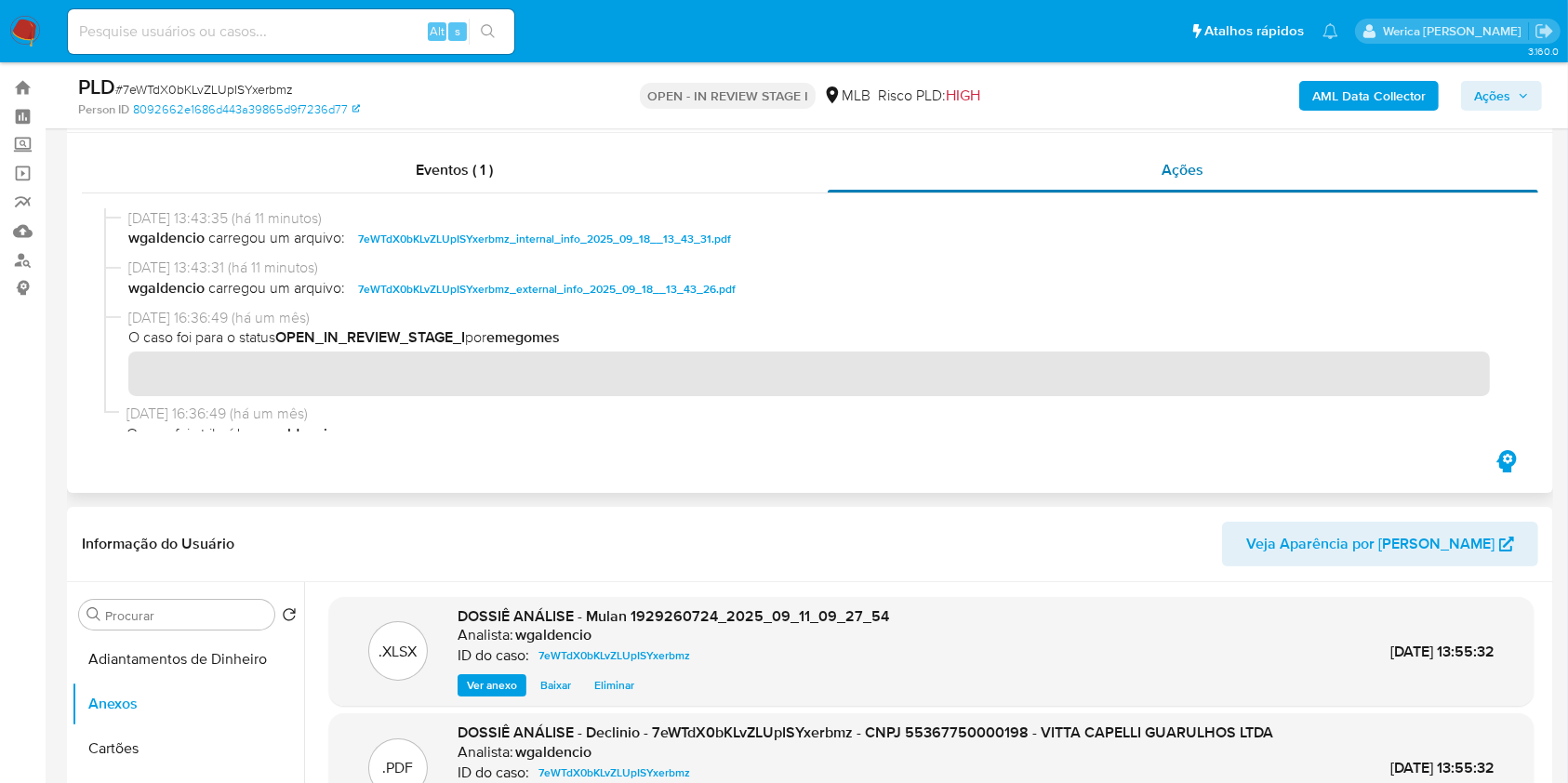
scroll to position [0, 0]
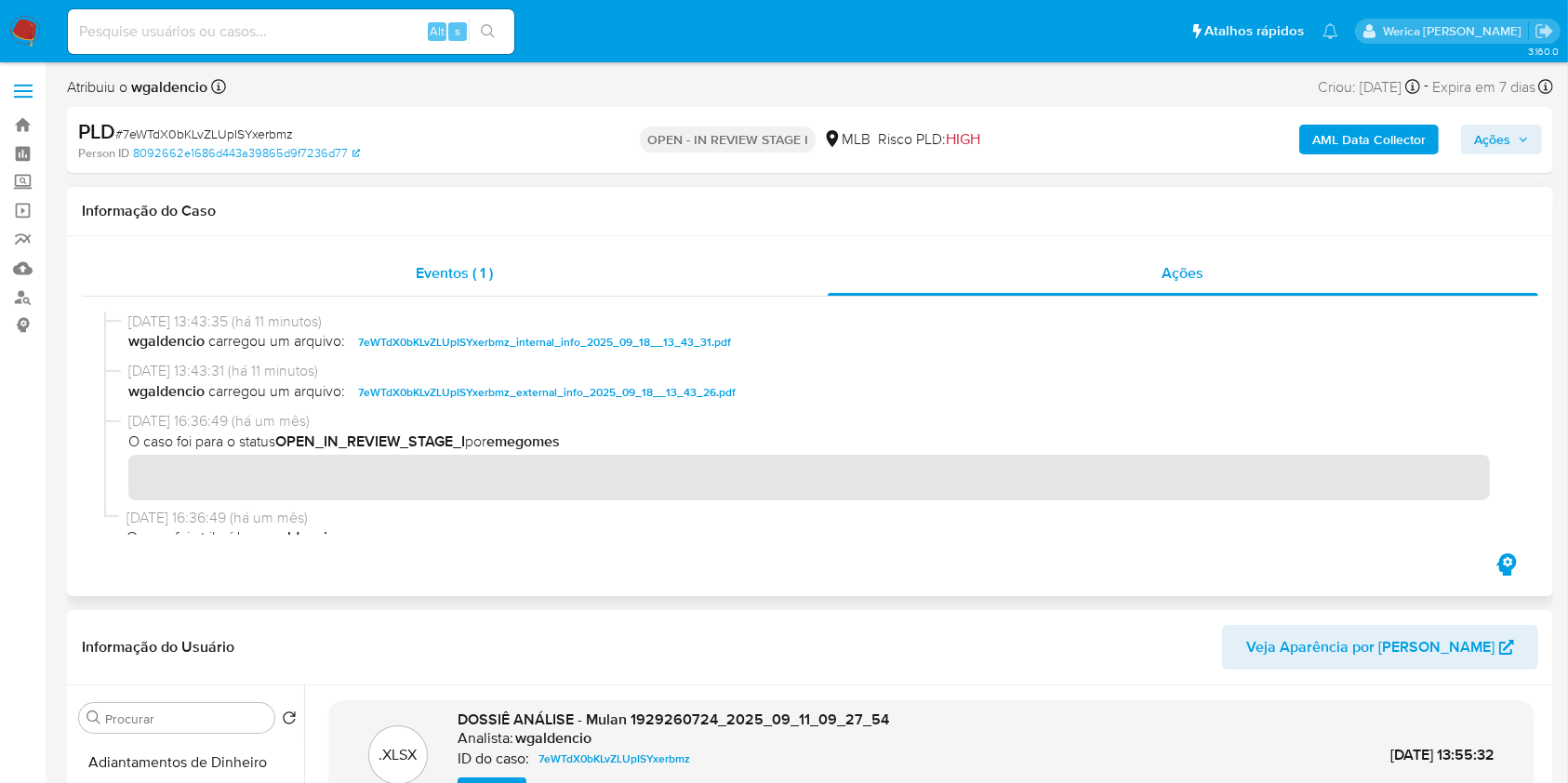
click at [763, 271] on div "Eventos ( 1 )" at bounding box center [454, 273] width 745 height 45
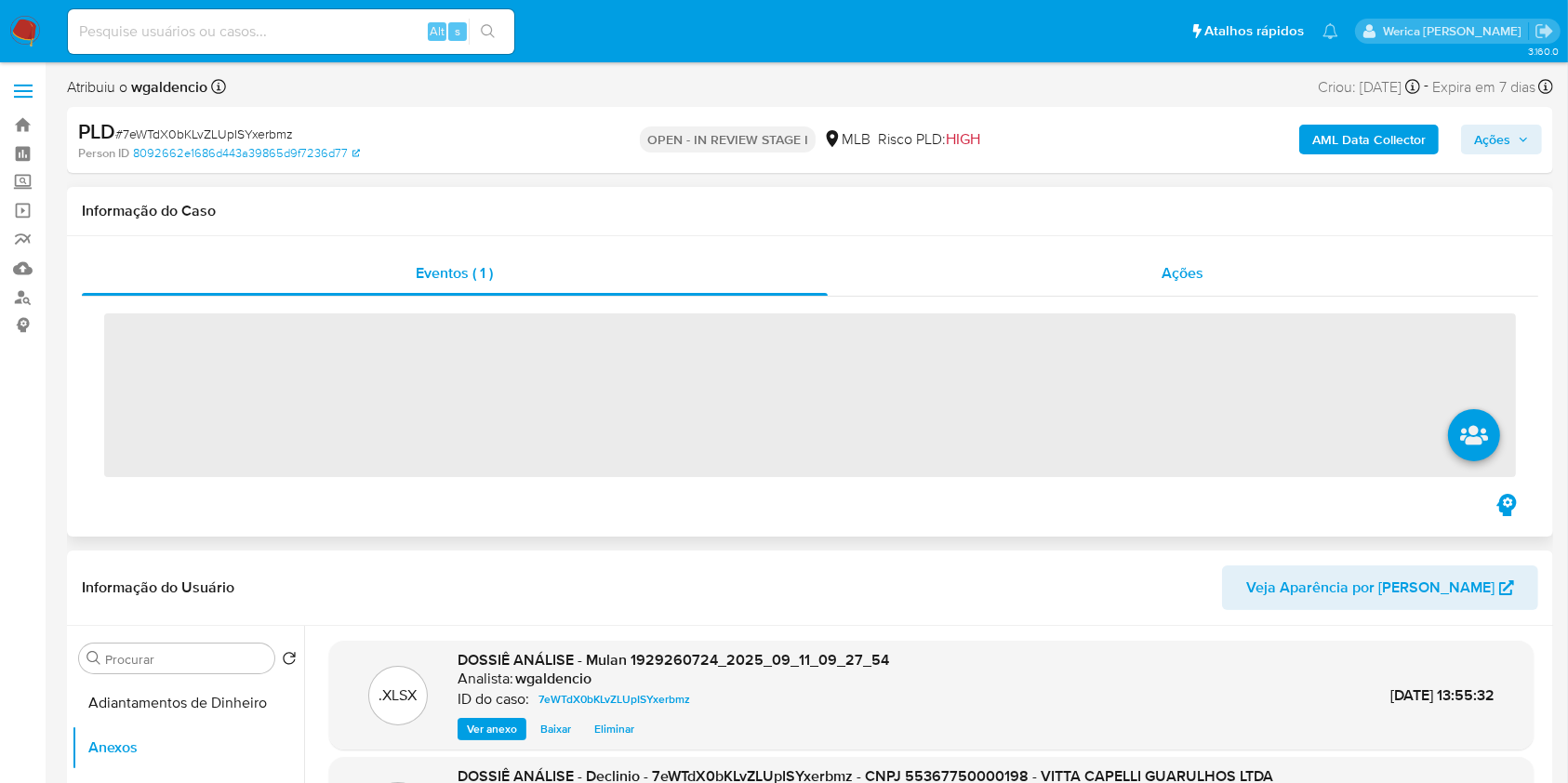
click at [1152, 268] on div "Ações" at bounding box center [1183, 273] width 711 height 45
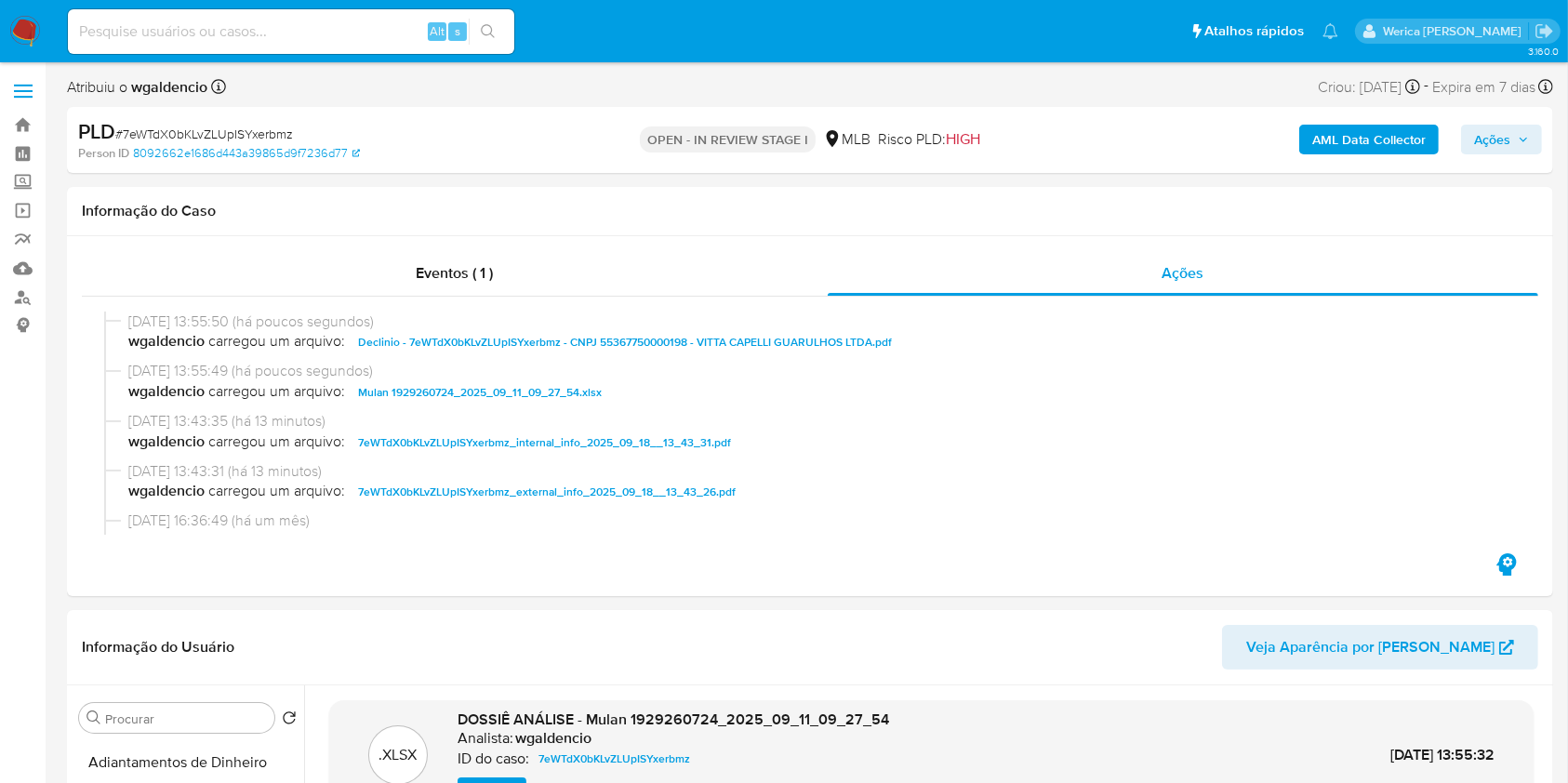
drag, startPoint x: 1517, startPoint y: 127, endPoint x: 1494, endPoint y: 138, distance: 25.5
click at [1517, 132] on span "Ações" at bounding box center [1501, 139] width 55 height 26
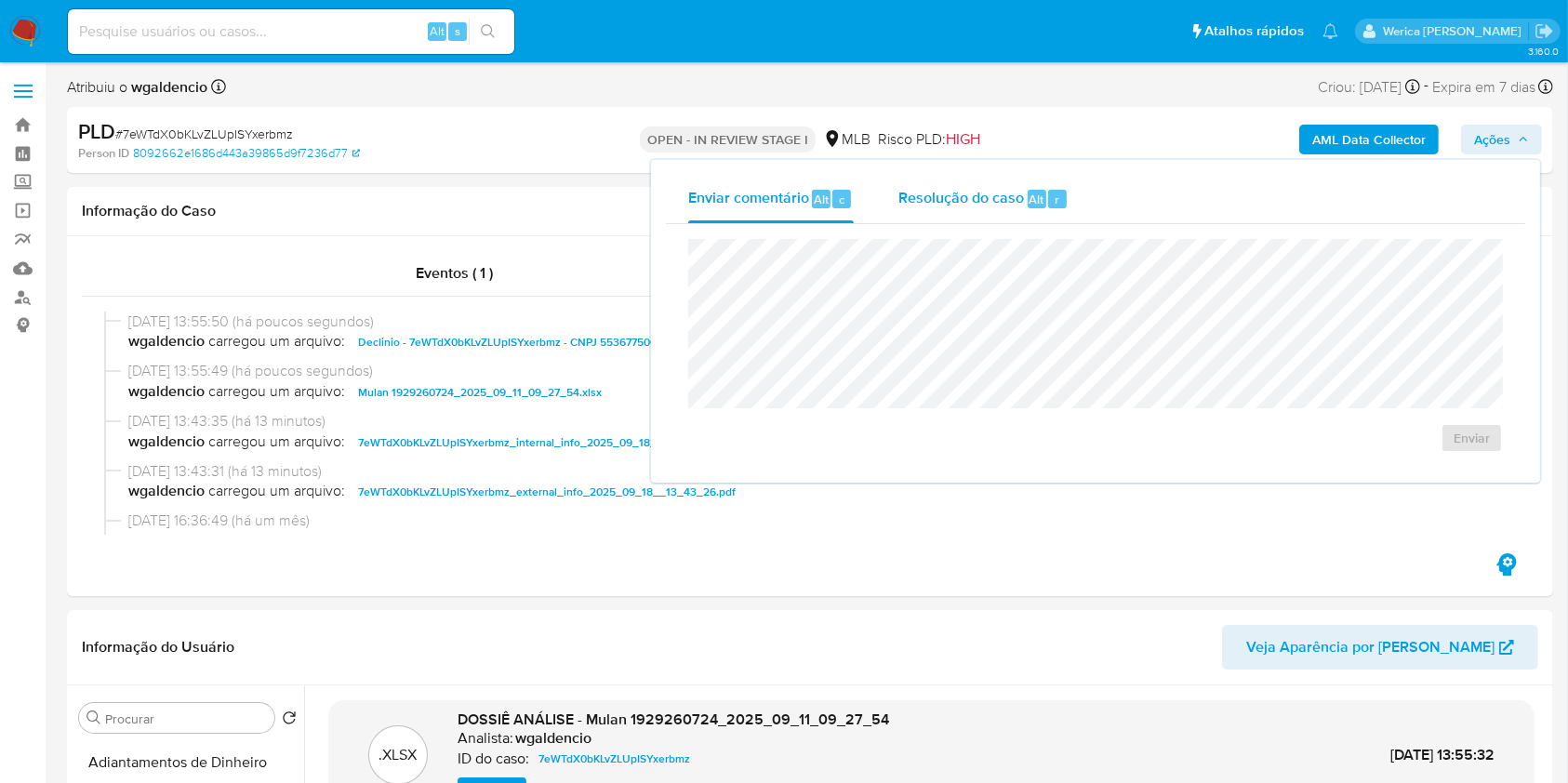
click at [996, 204] on span "Resolução do caso" at bounding box center [961, 198] width 125 height 22
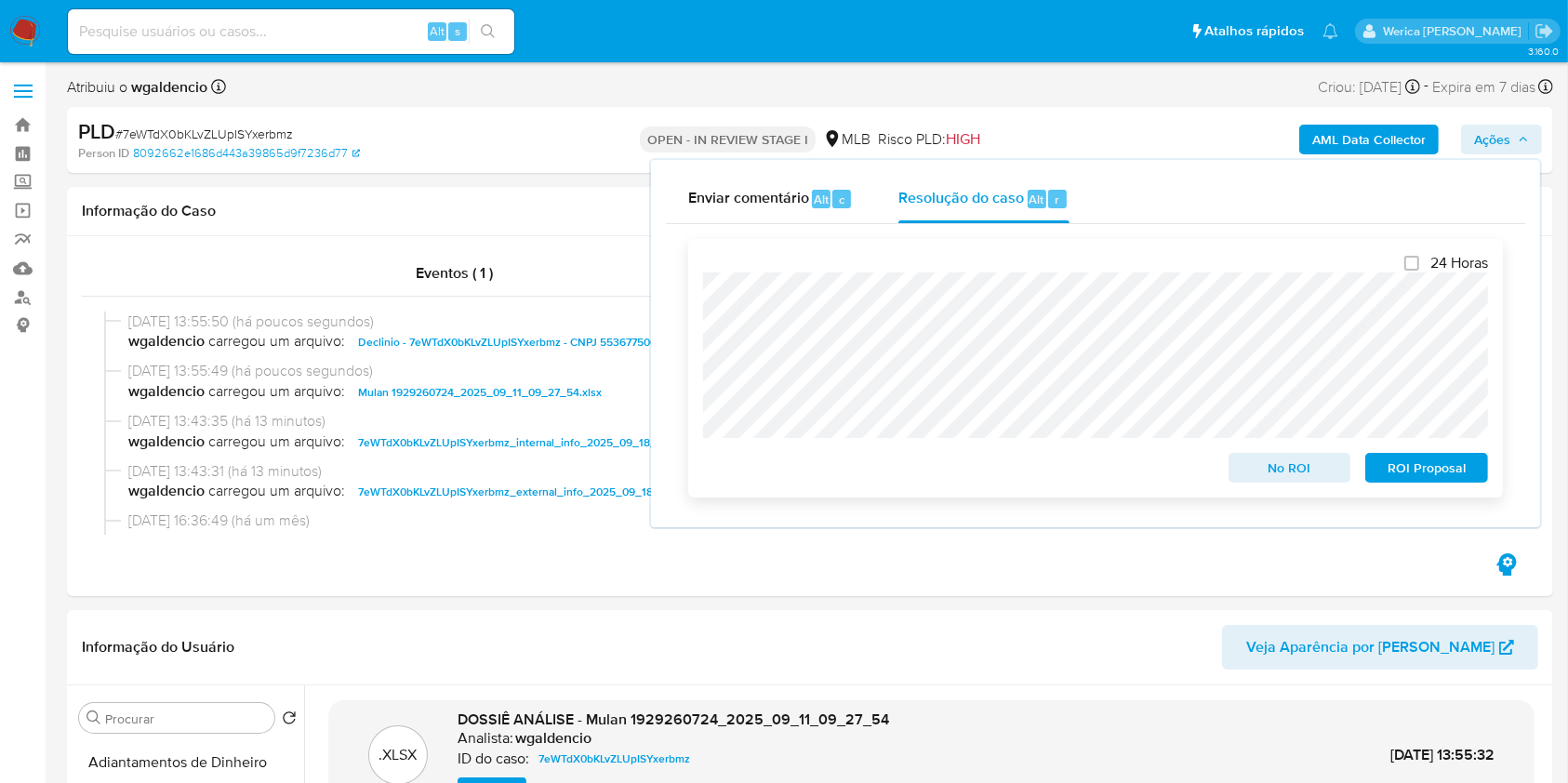
click at [1242, 471] on span "No ROI" at bounding box center [1288, 468] width 96 height 26
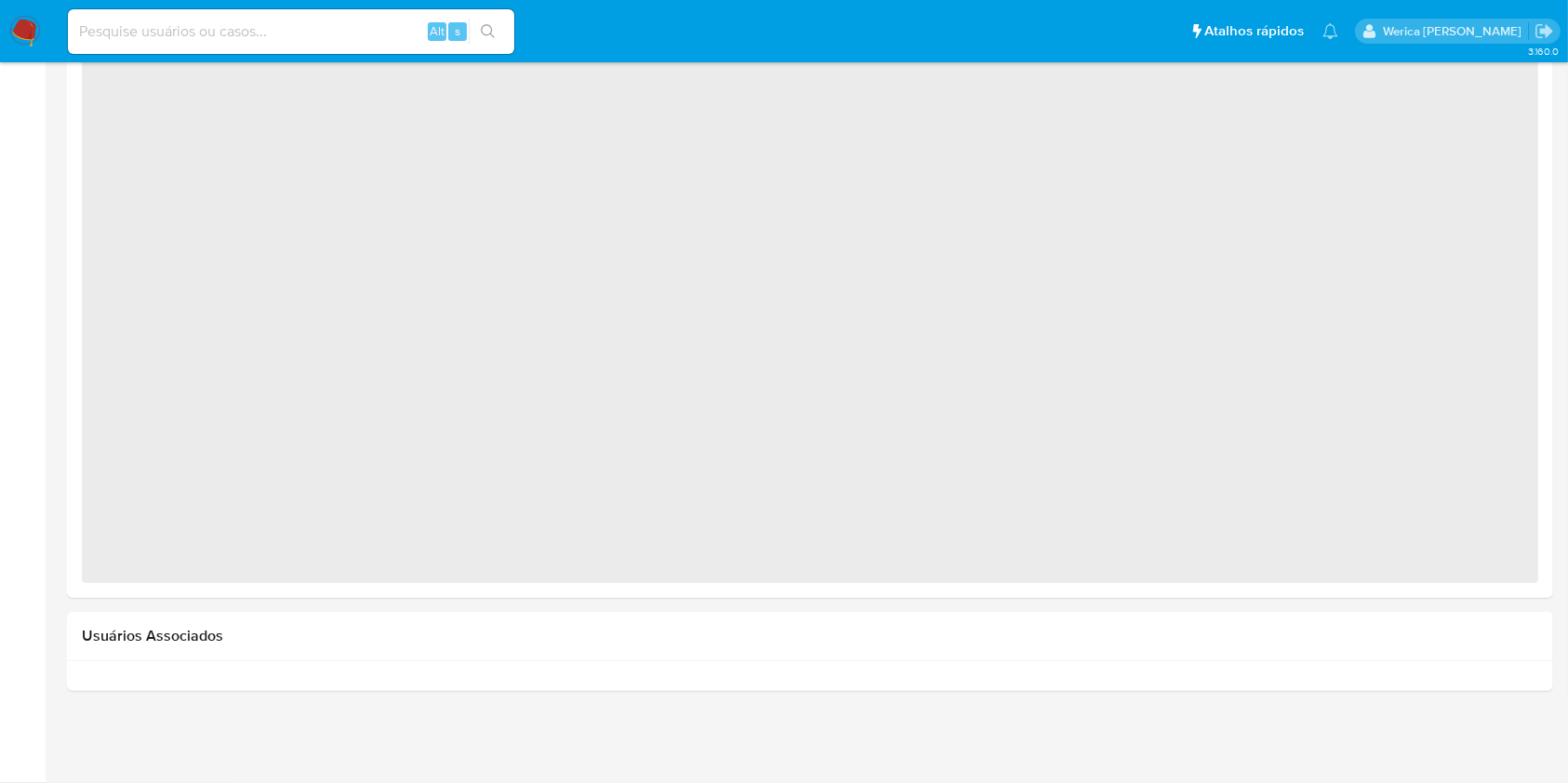
select select "10"
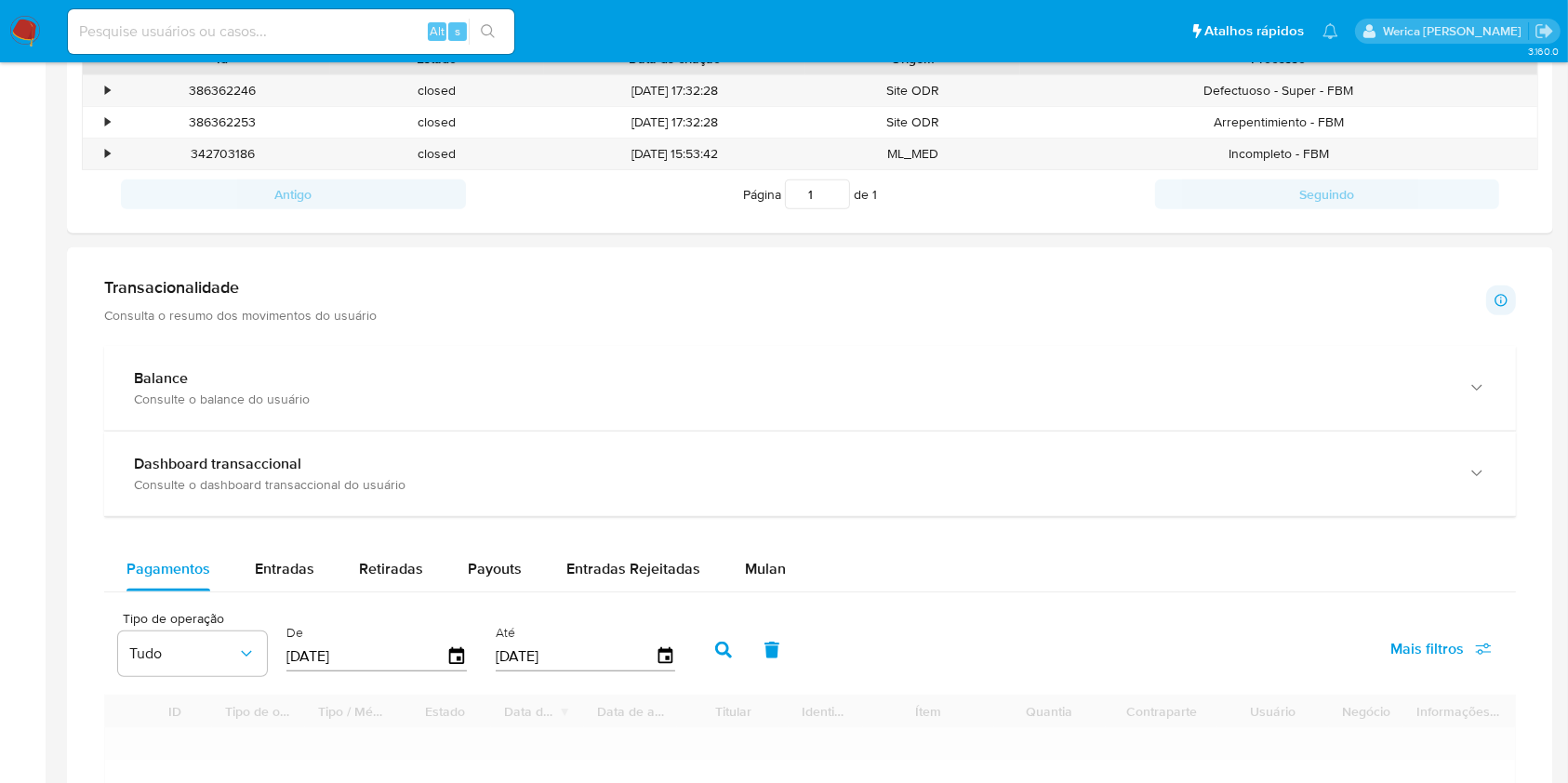
scroll to position [654, 0]
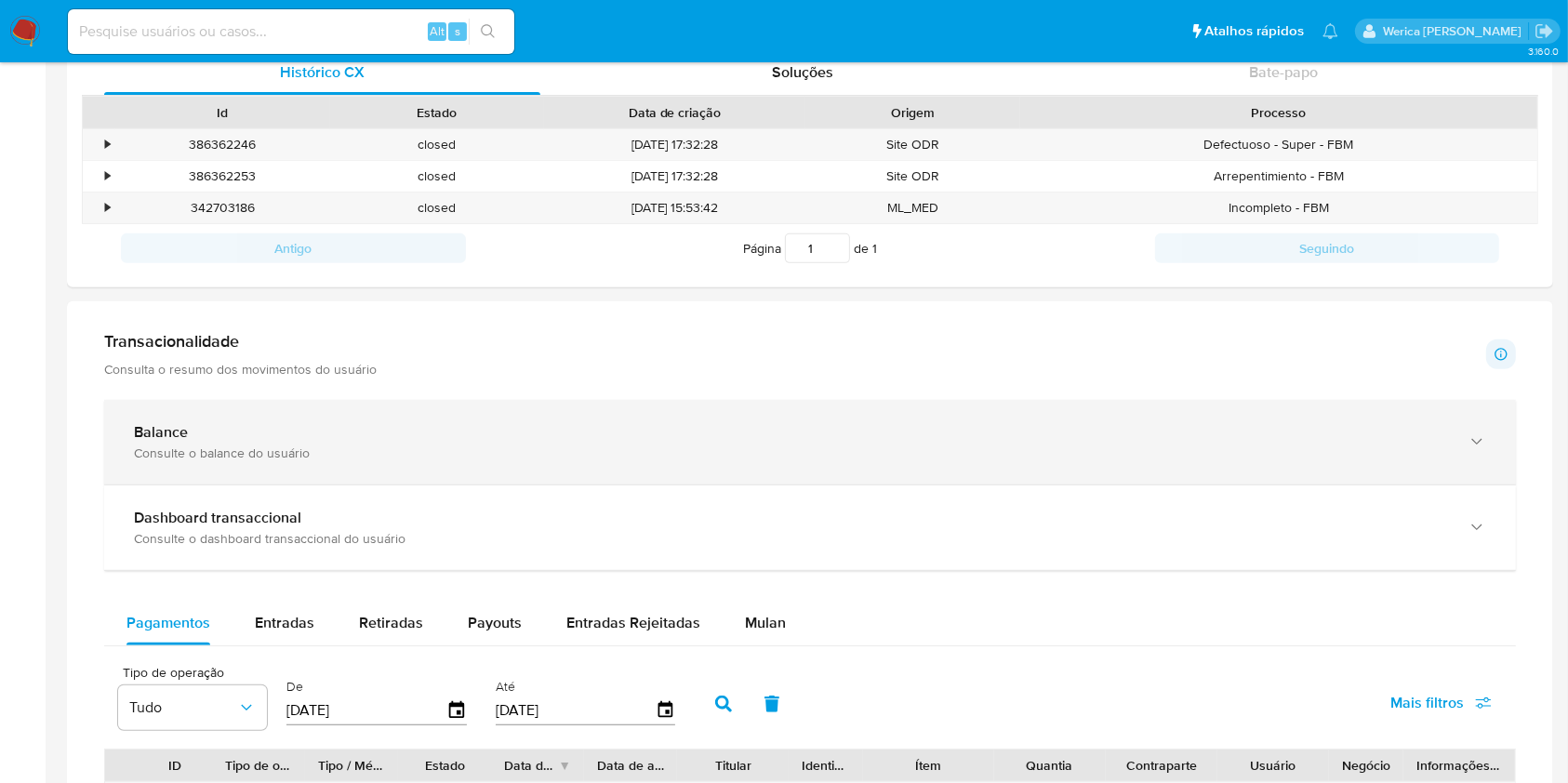
click at [1075, 413] on div "Balance Consulte o balance do usuário" at bounding box center [809, 442] width 1411 height 84
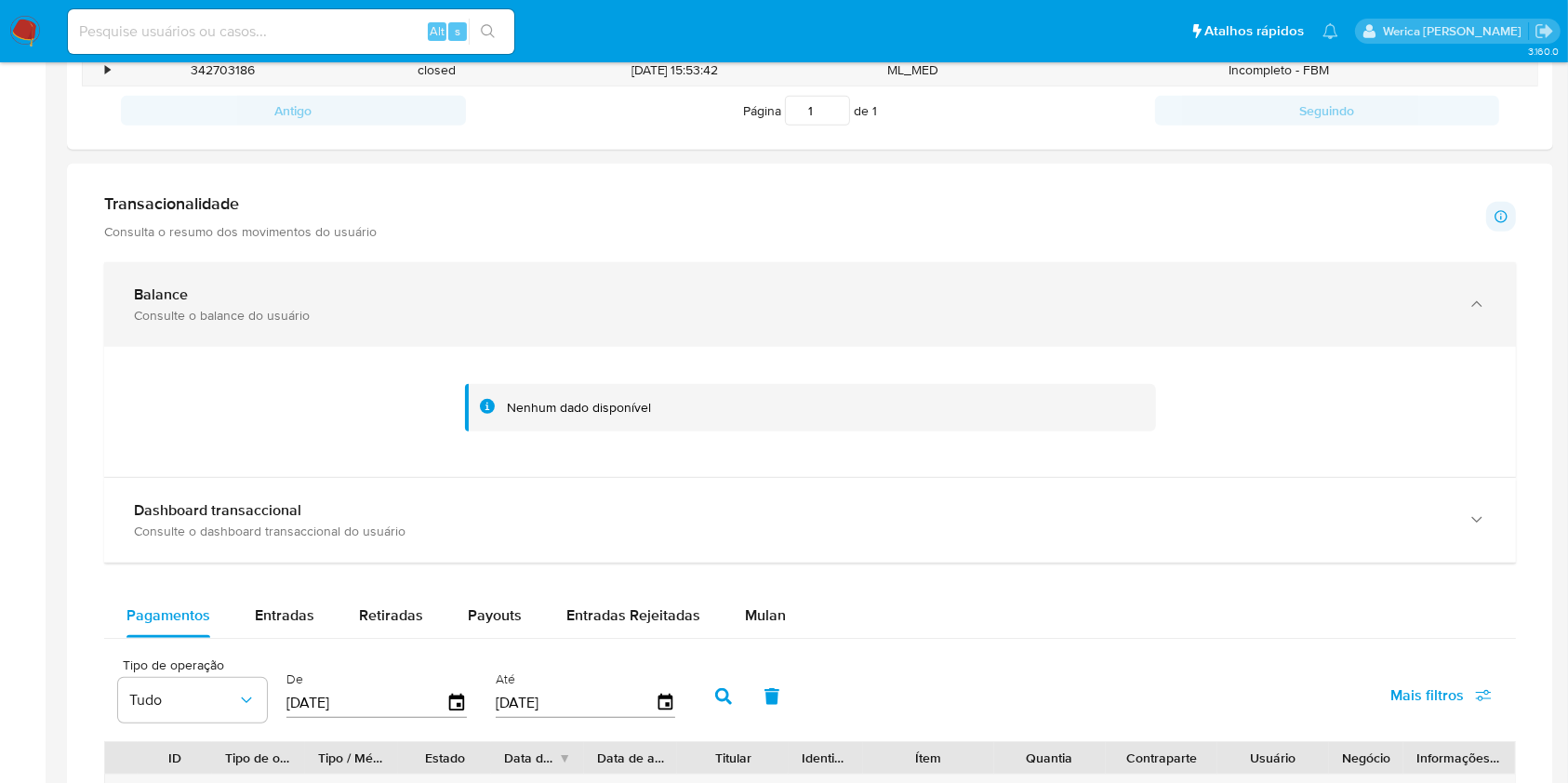
scroll to position [902, 0]
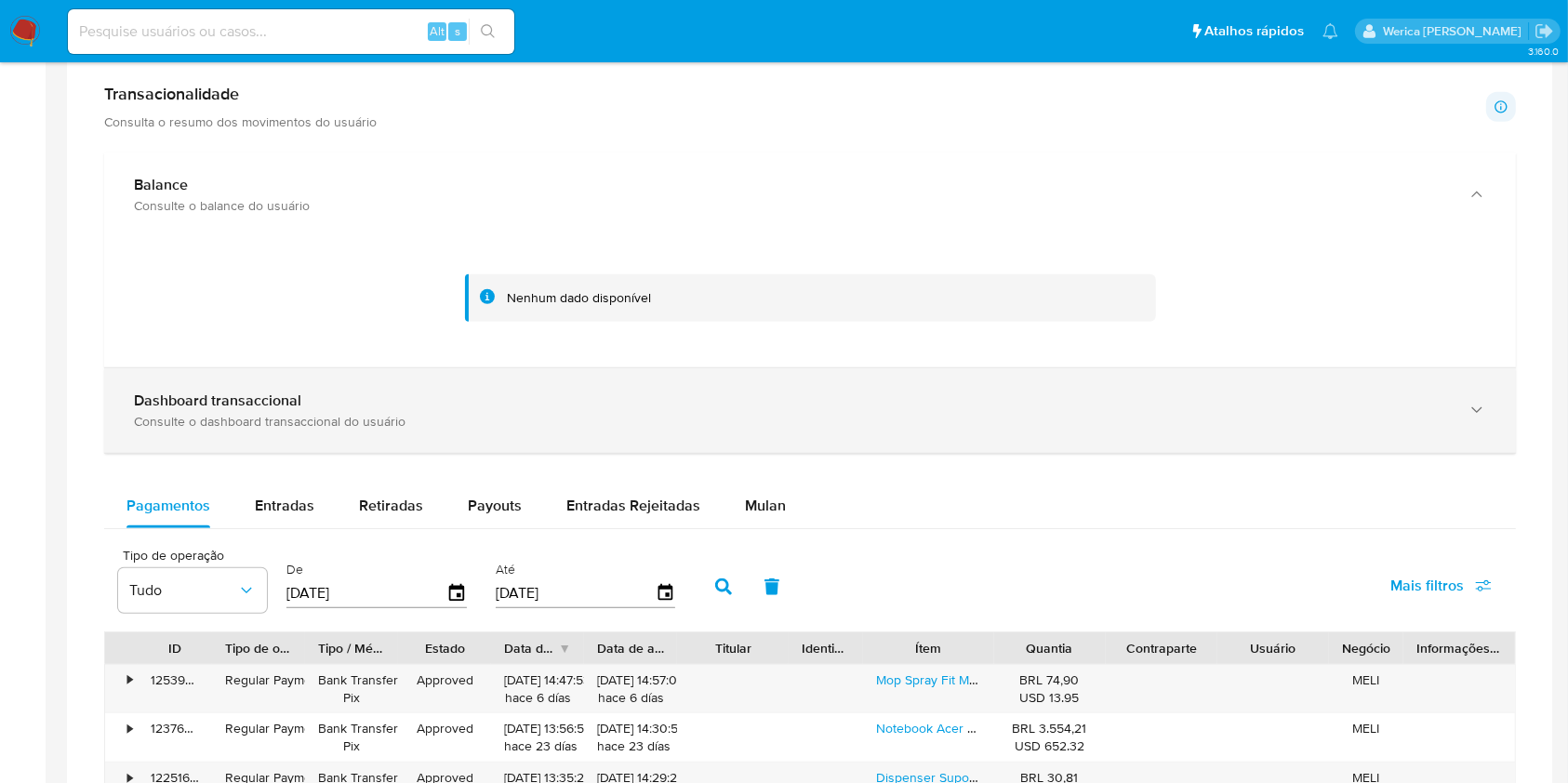
click at [1072, 411] on div "Dashboard transaccional Consulte o dashboard transaccional do usuário" at bounding box center [791, 411] width 1315 height 38
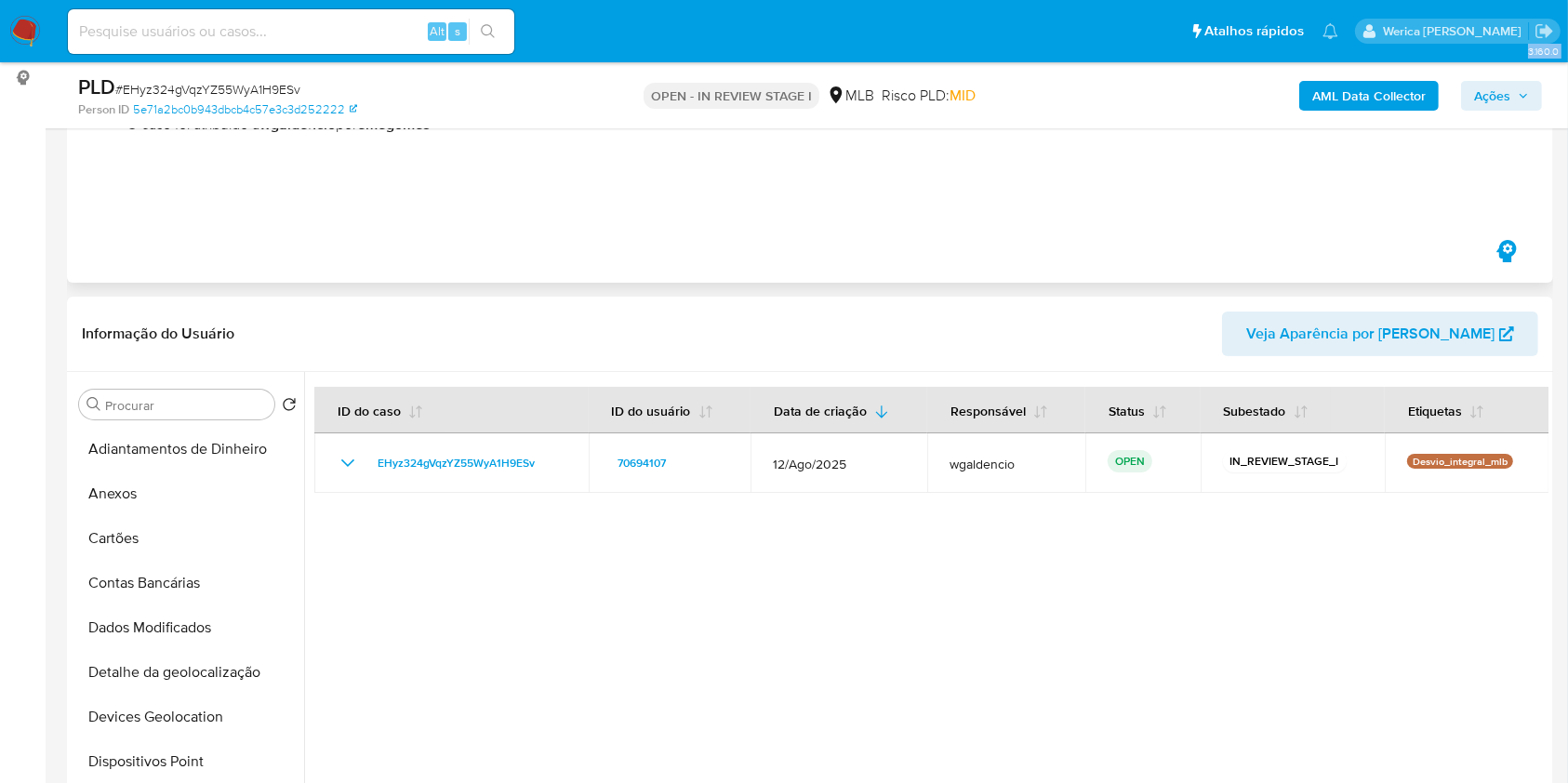
scroll to position [496, 0]
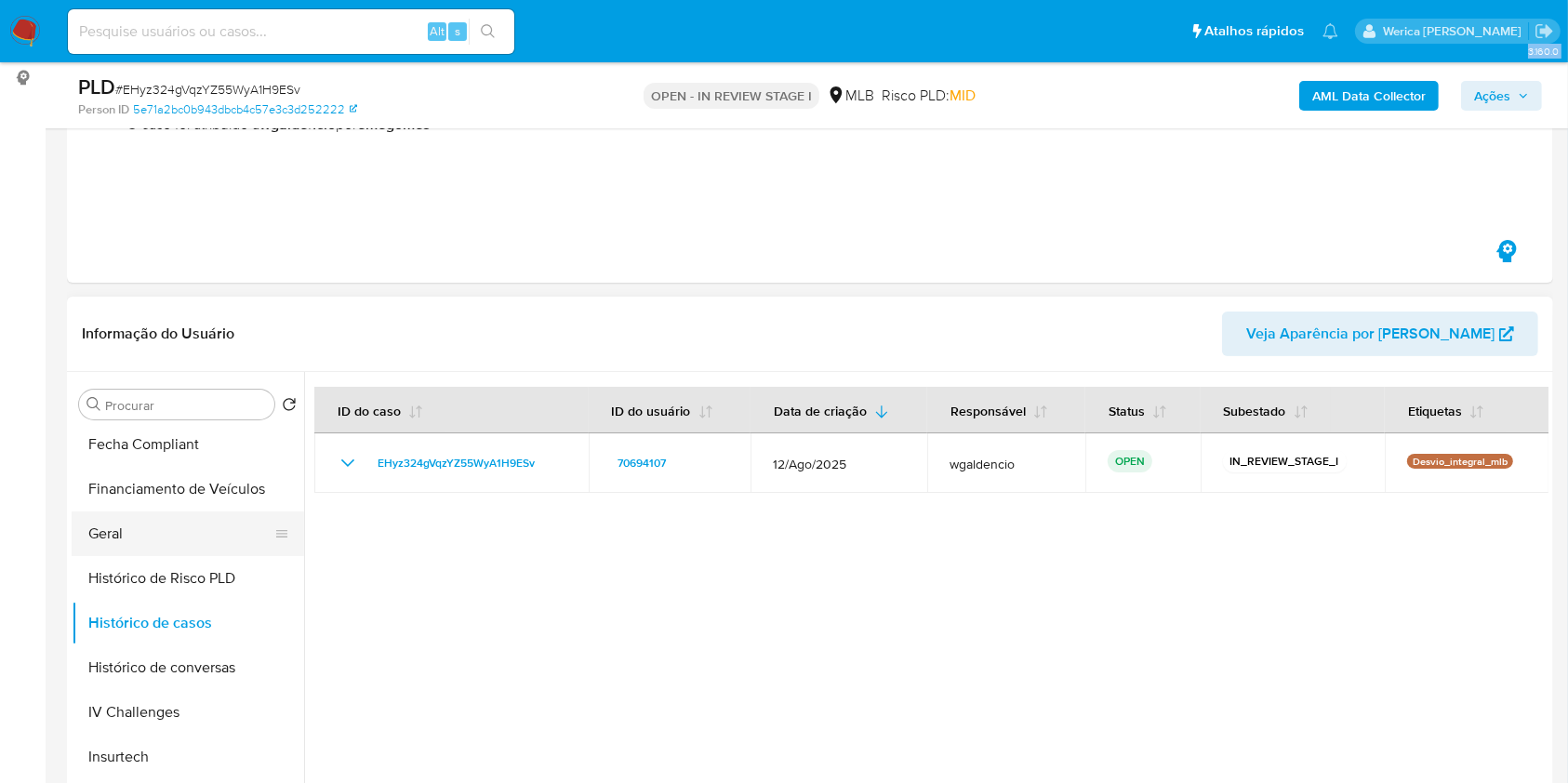
click at [182, 542] on button "Geral" at bounding box center [180, 534] width 218 height 45
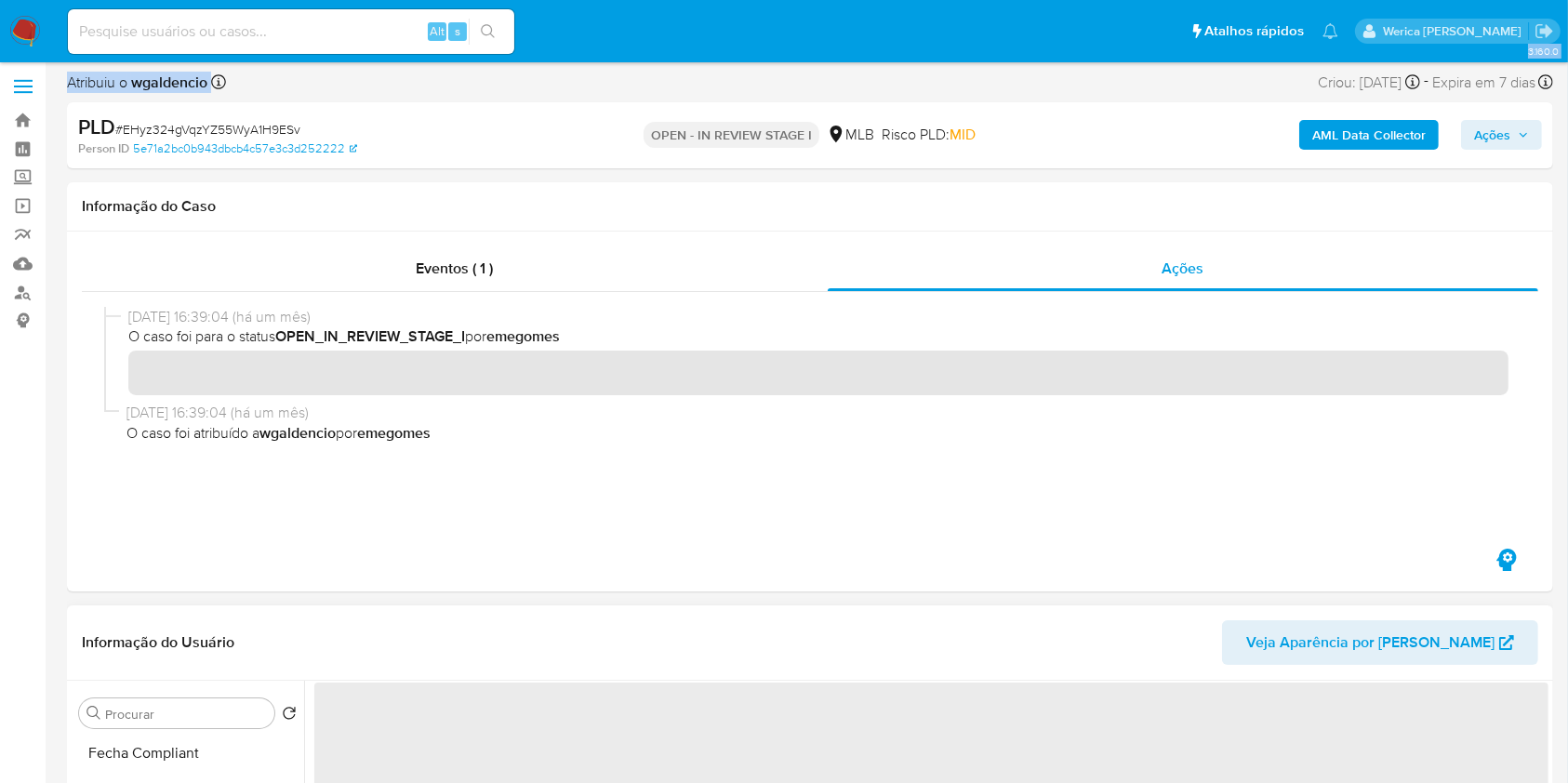
scroll to position [0, 0]
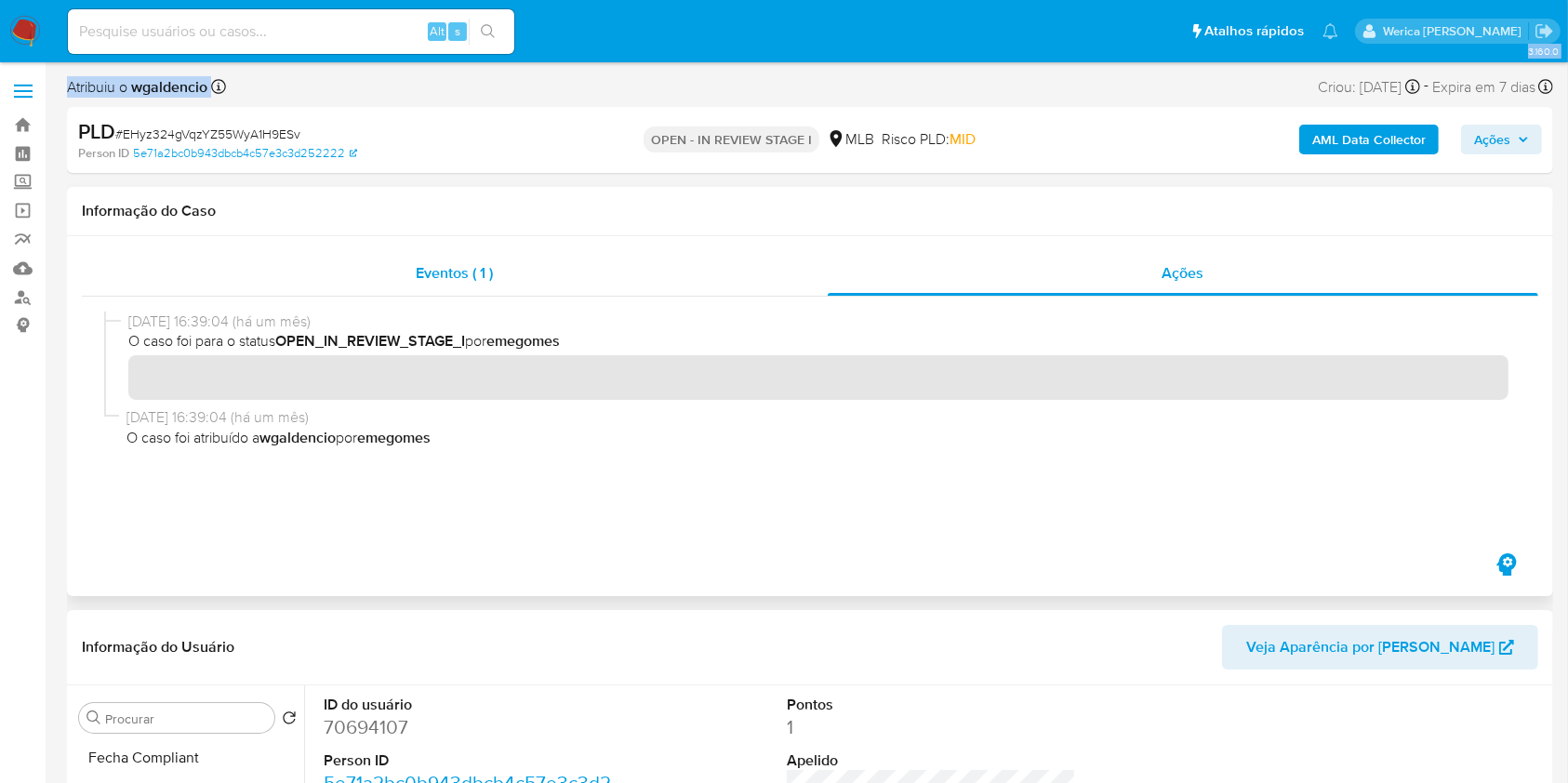
click at [440, 268] on span "Eventos ( 1 )" at bounding box center [454, 272] width 78 height 22
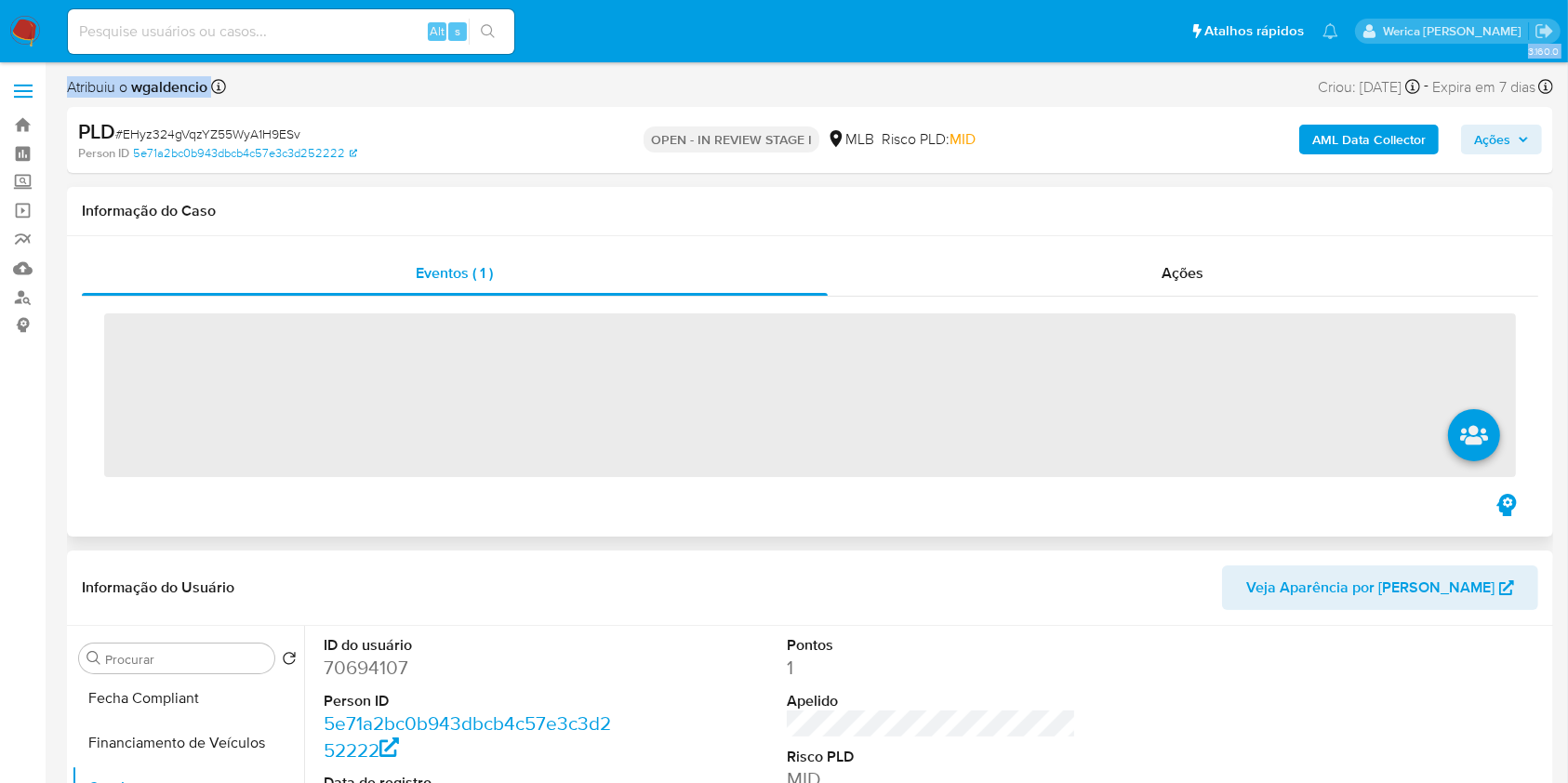
click at [435, 355] on span "‌" at bounding box center [809, 395] width 1411 height 164
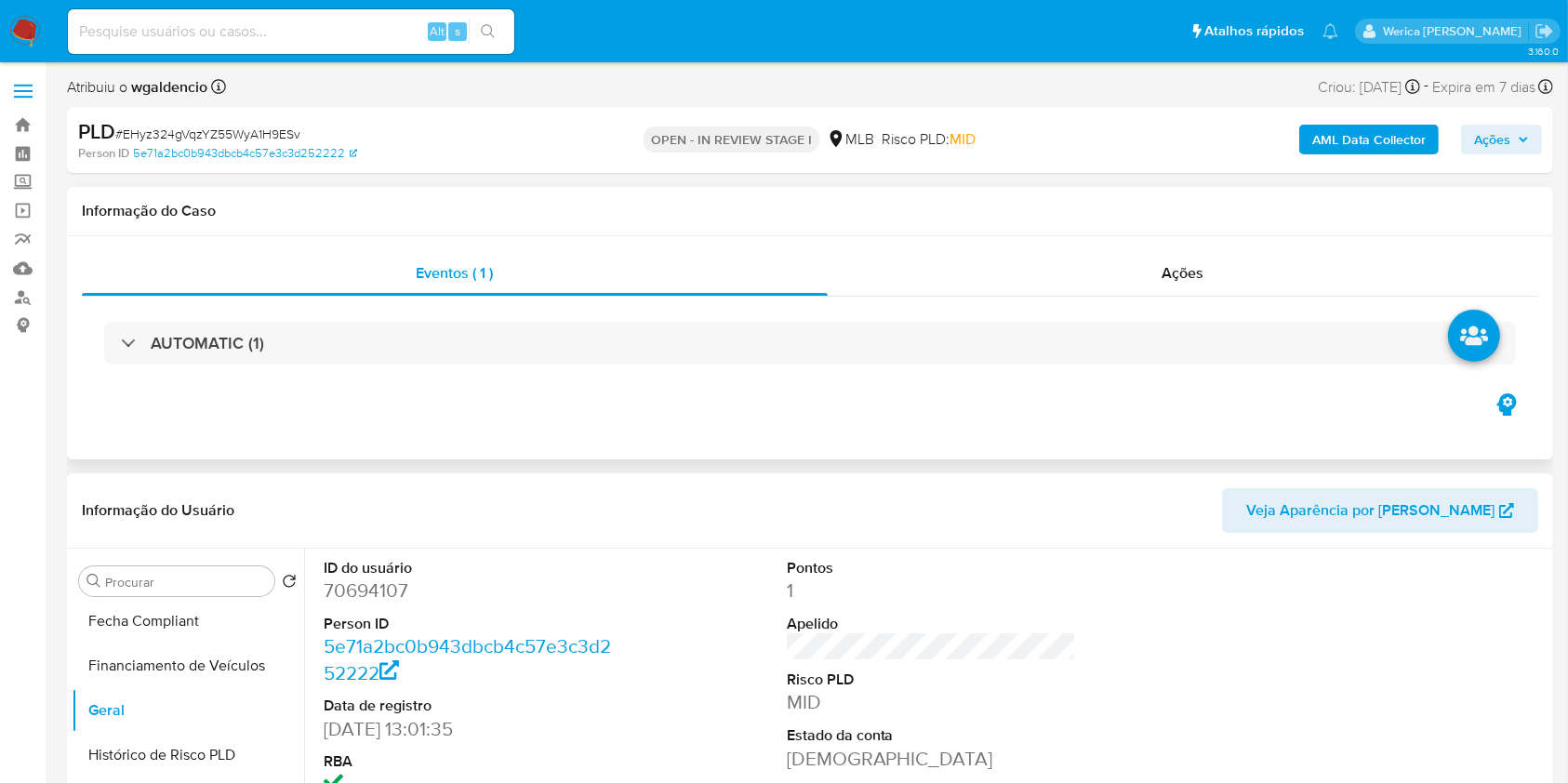
click at [429, 356] on div "AUTOMATIC (1)" at bounding box center [809, 343] width 1411 height 43
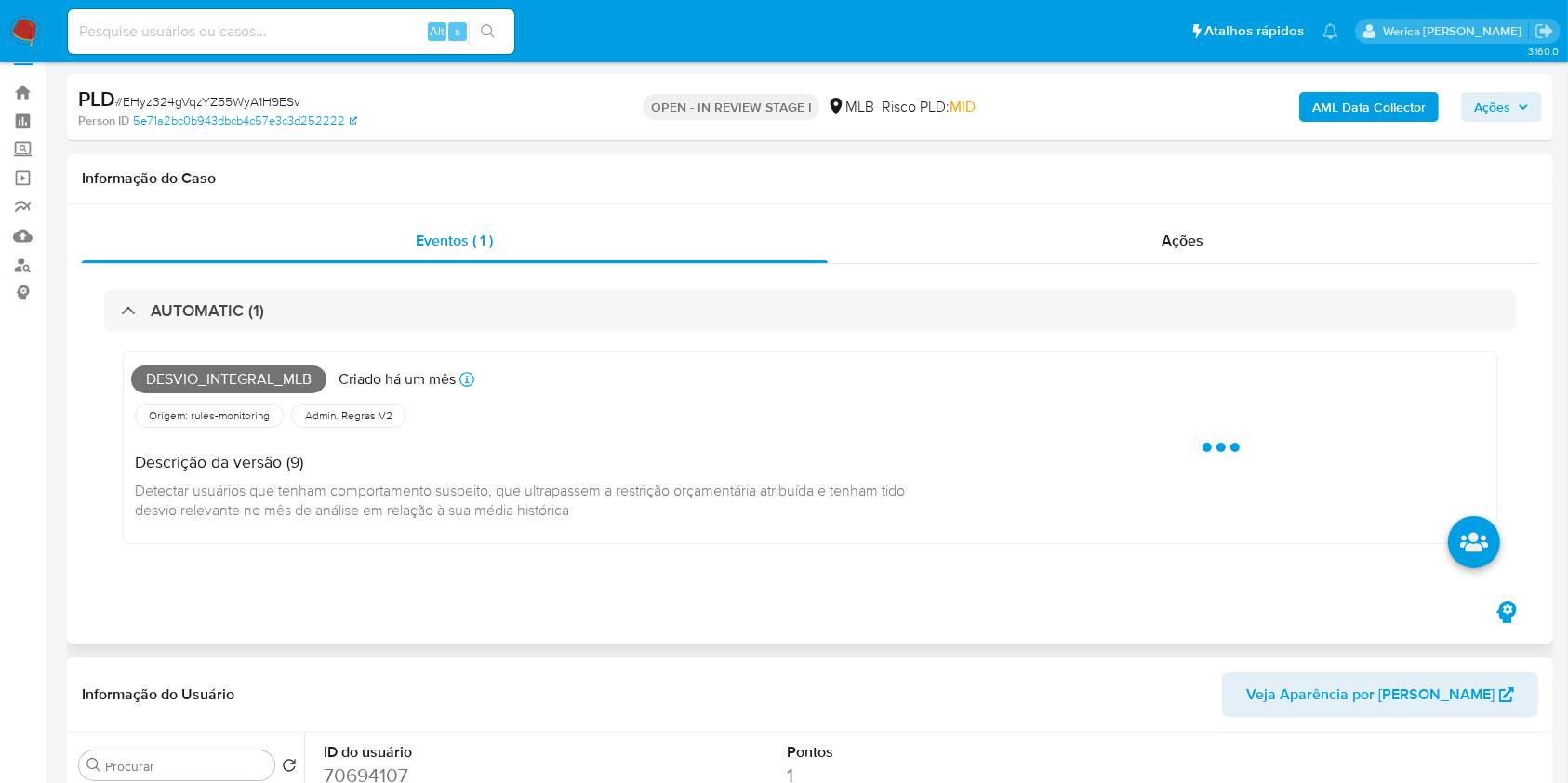
scroll to position [372, 0]
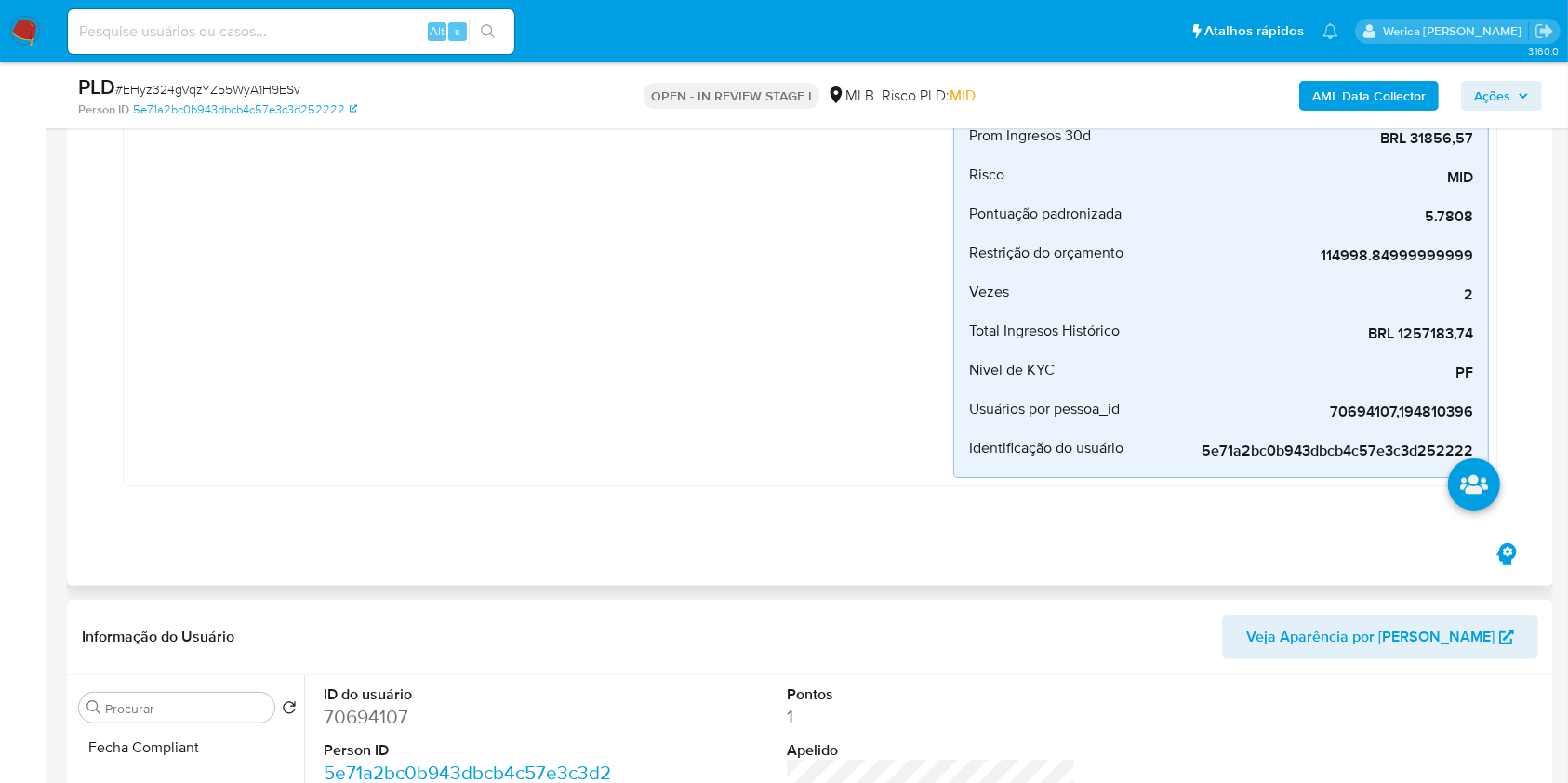
click at [380, 379] on div "Desvio_integral_mlb Criado há um mês Criado: 12/08/2025 00:23:13 Origem: rules-…" at bounding box center [541, 215] width 822 height 525
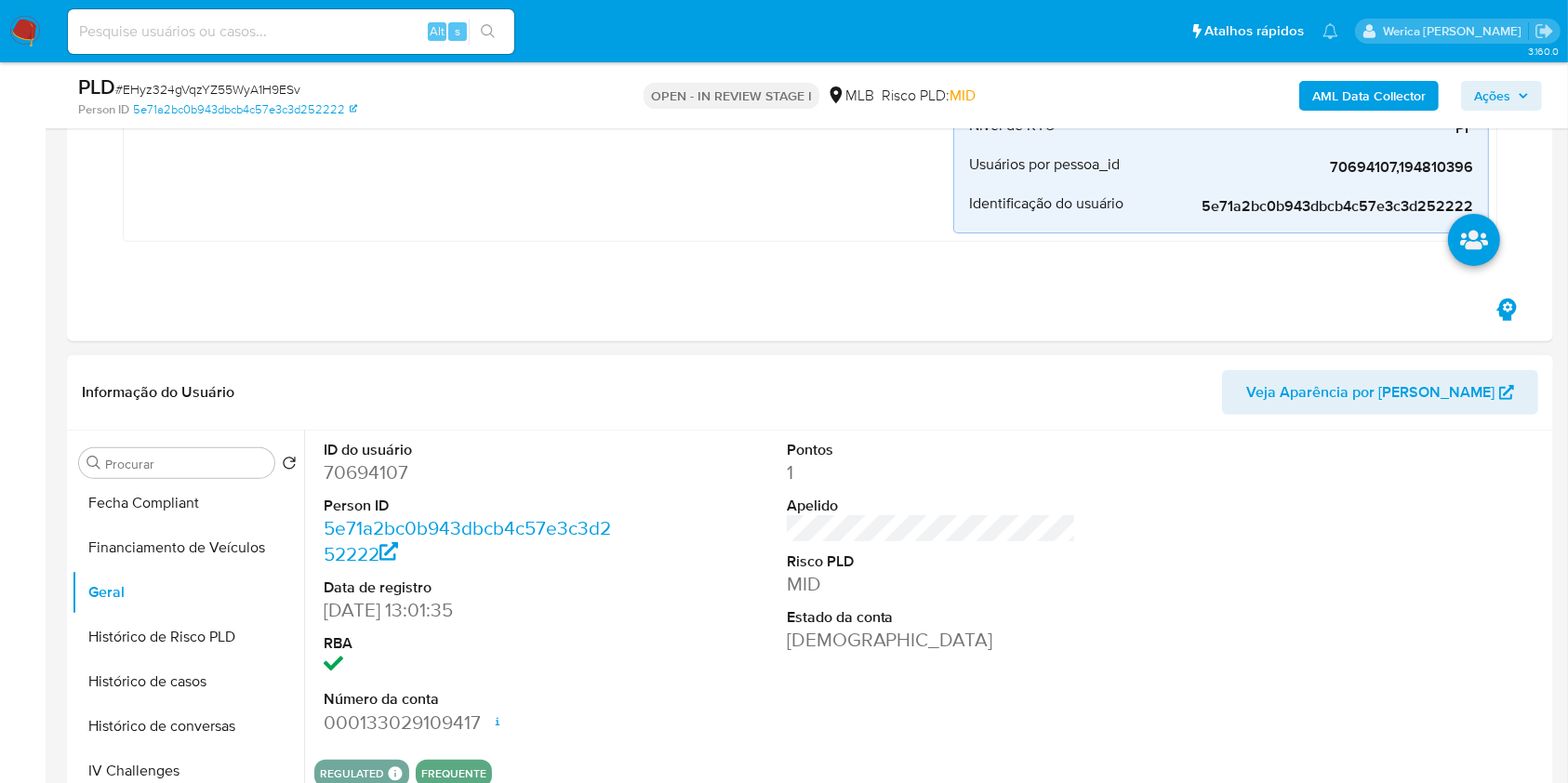
scroll to position [619, 0]
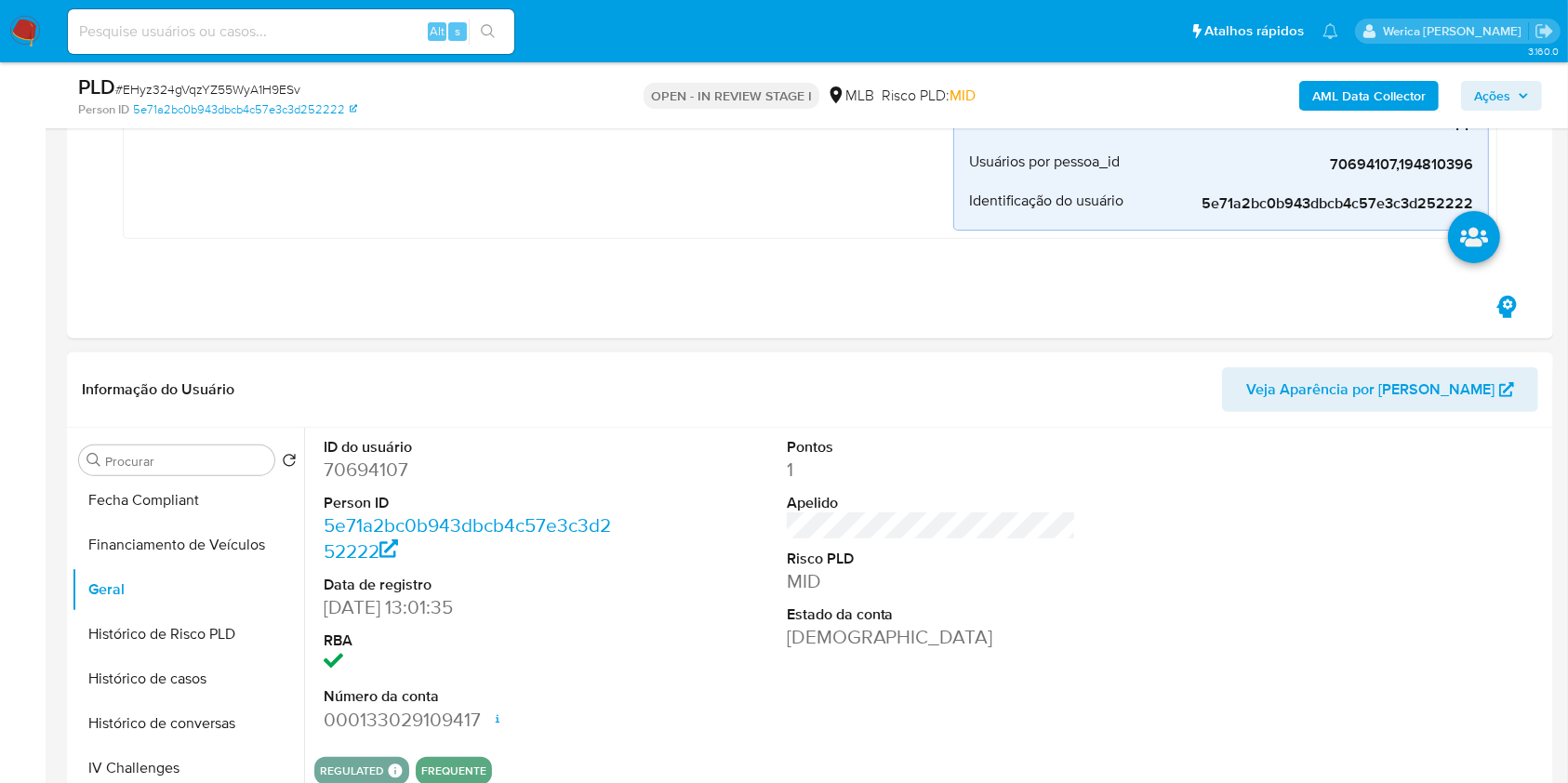
click at [346, 470] on dd "70694107" at bounding box center [468, 470] width 290 height 26
copy dd "70694107"
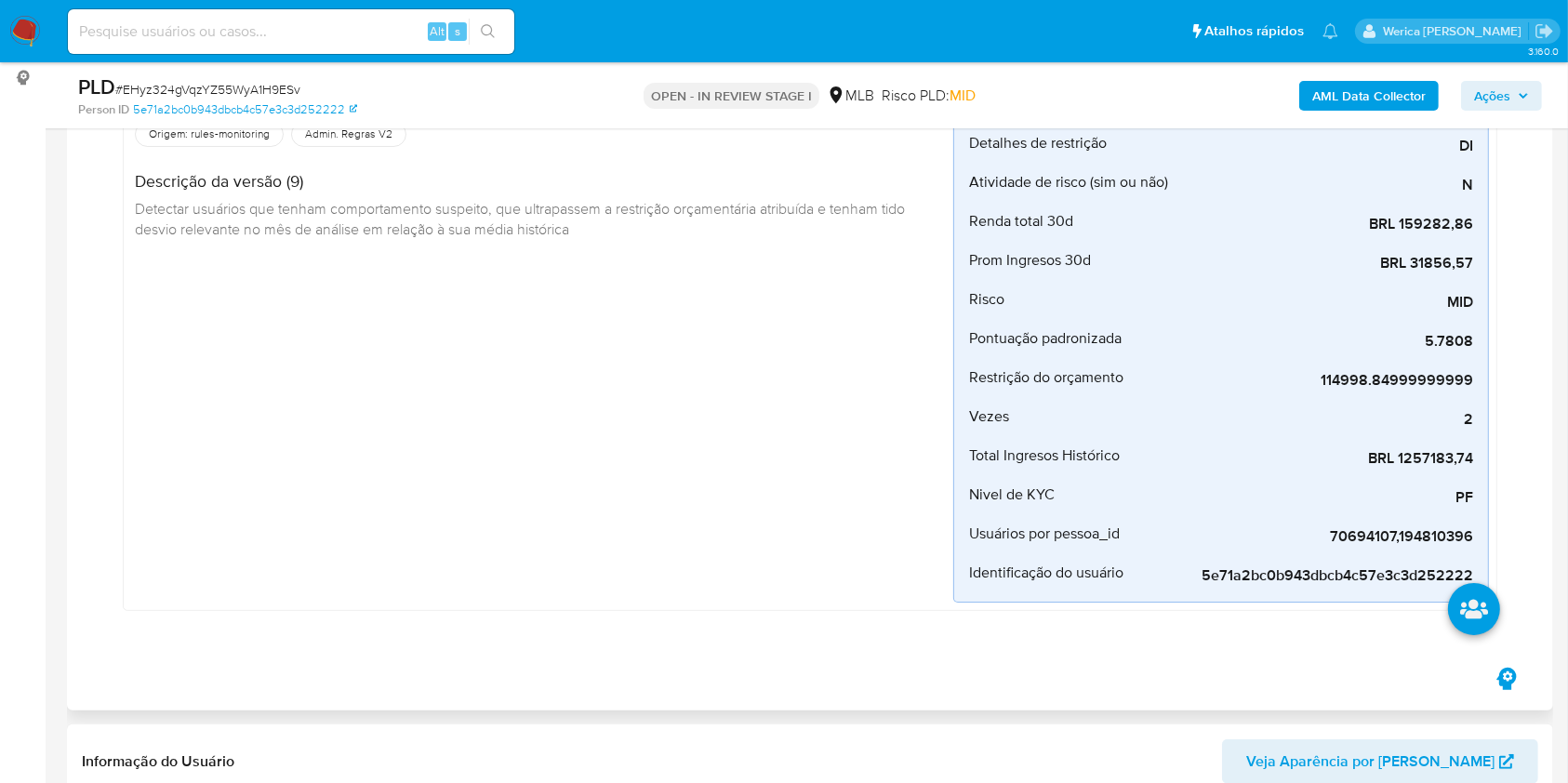
scroll to position [0, 0]
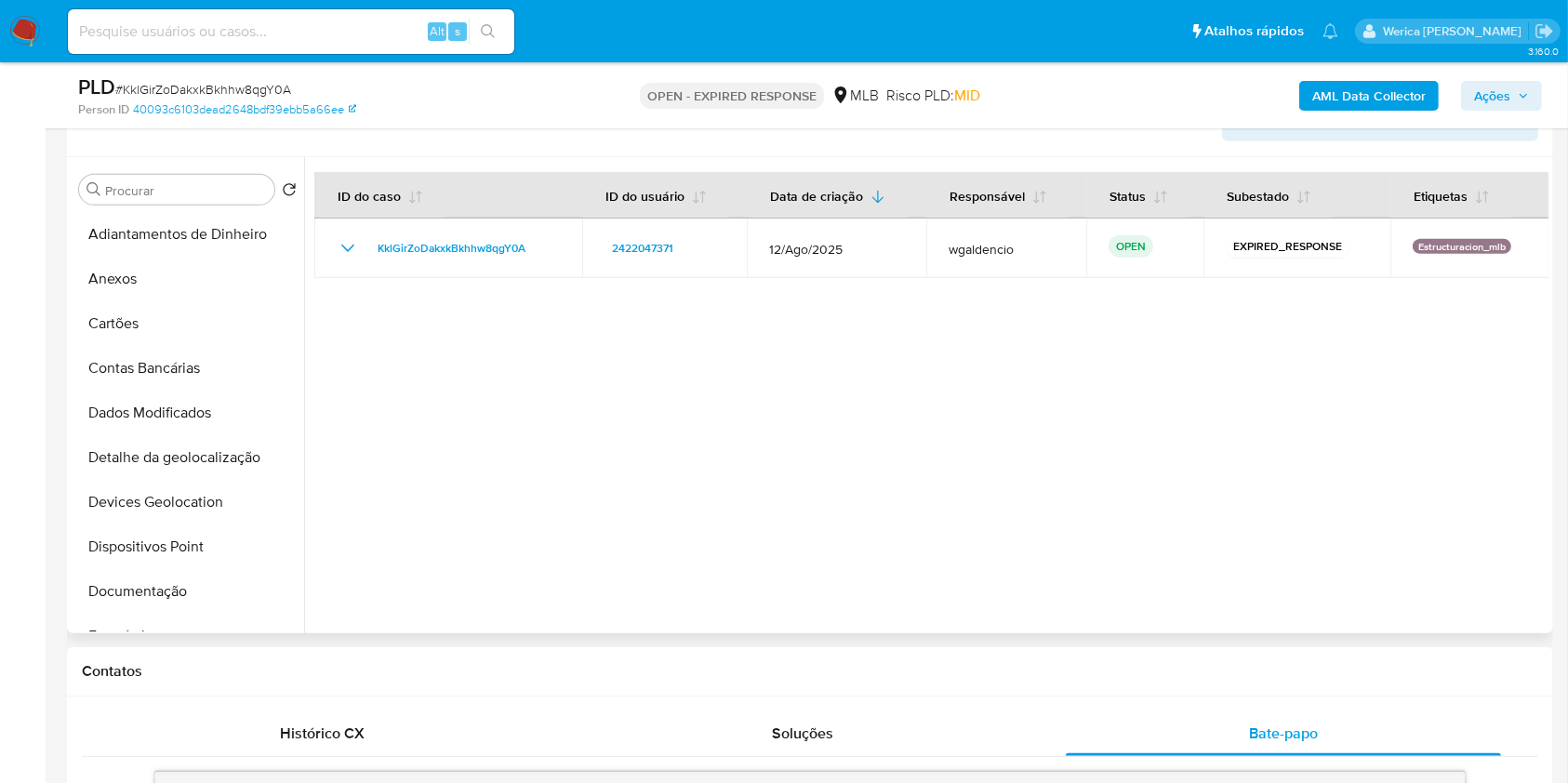
scroll to position [202, 0]
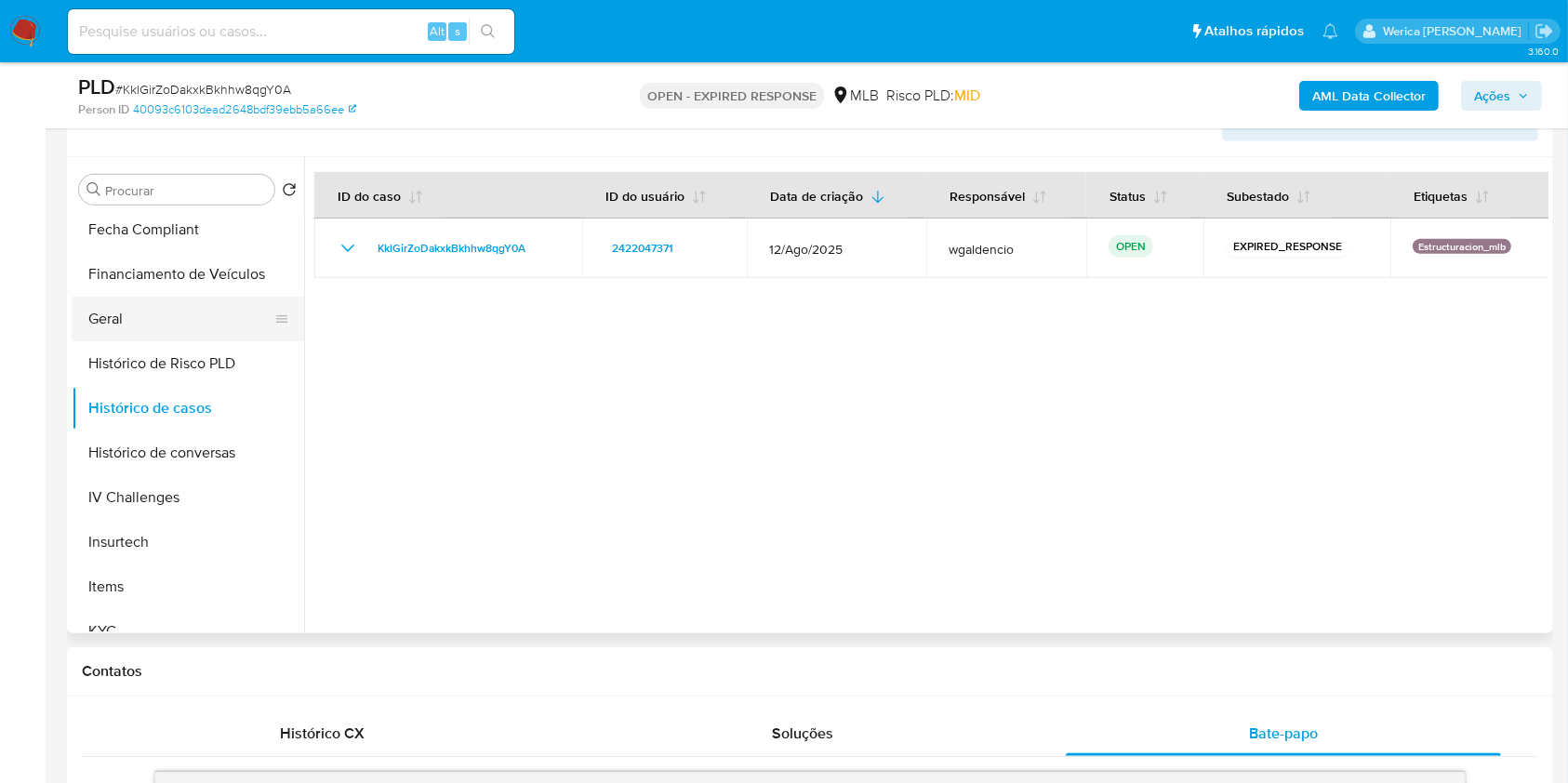
click at [190, 308] on button "Geral" at bounding box center [180, 319] width 218 height 45
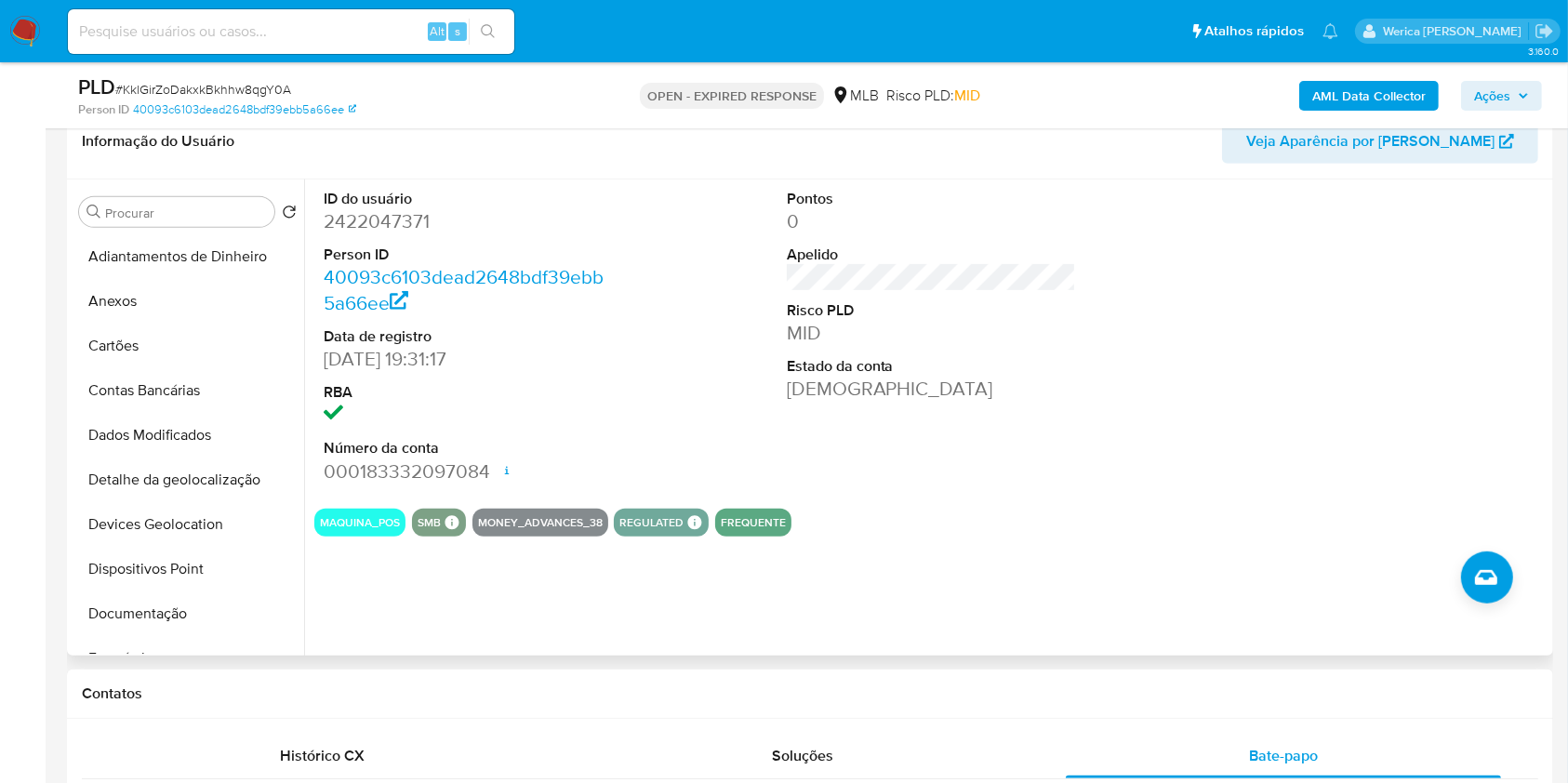
scroll to position [744, 0]
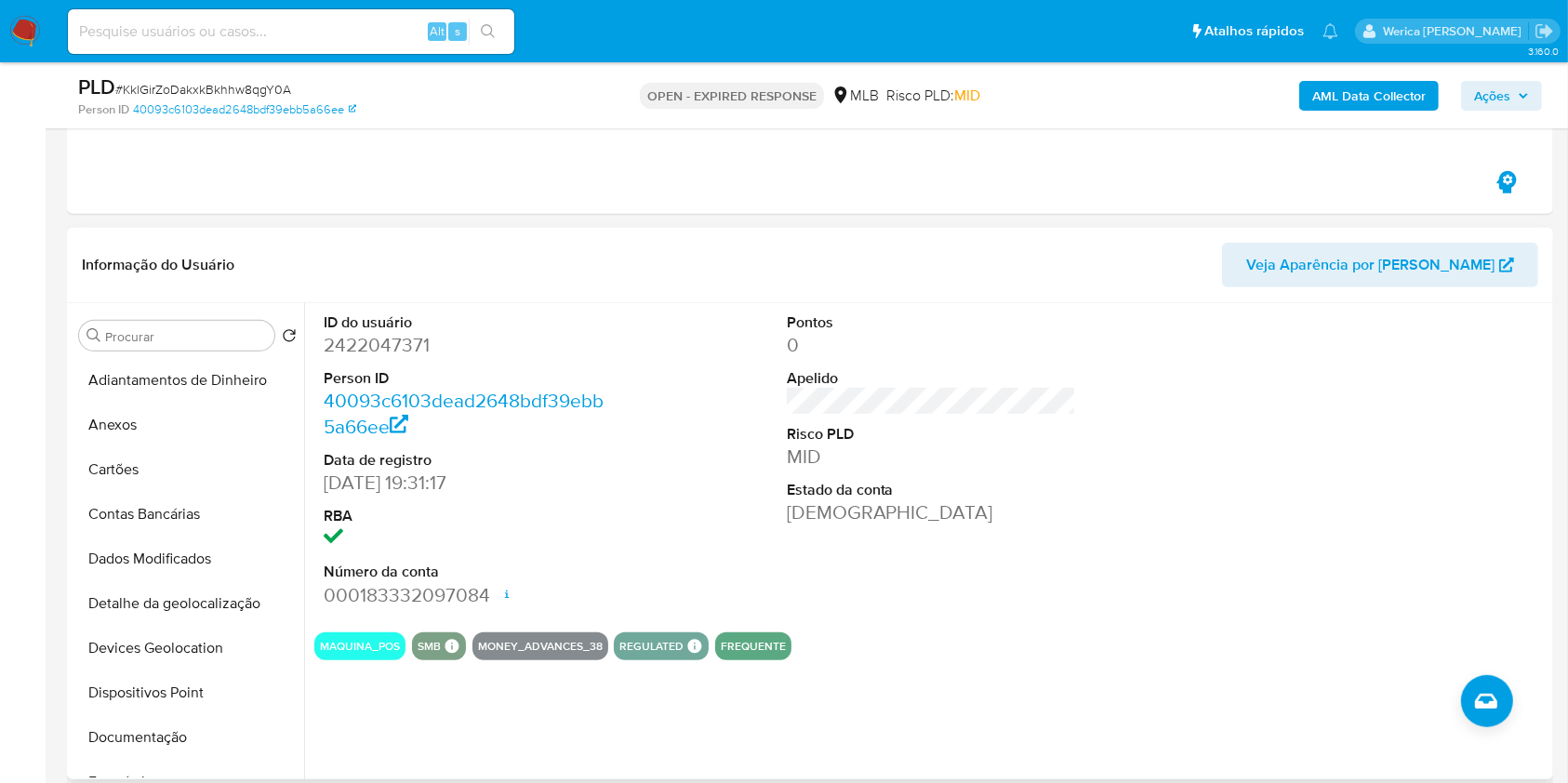
click at [380, 346] on dd "2422047371" at bounding box center [468, 345] width 290 height 26
click at [379, 346] on dd "2422047371" at bounding box center [468, 345] width 290 height 26
copy dd "2422047371"
click at [189, 750] on button "Documentação" at bounding box center [180, 738] width 218 height 45
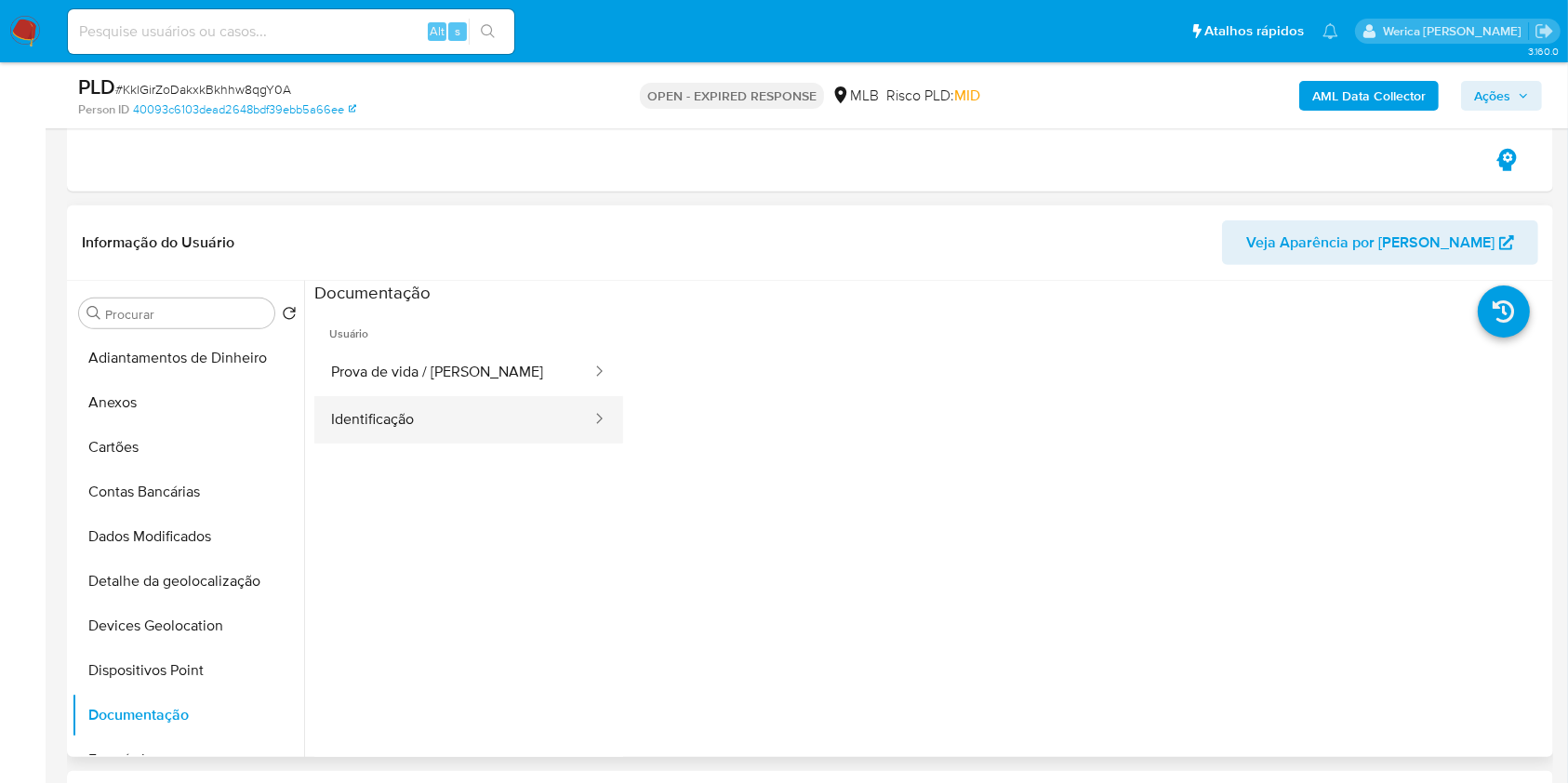
click at [463, 397] on button "Identificação" at bounding box center [453, 420] width 279 height 48
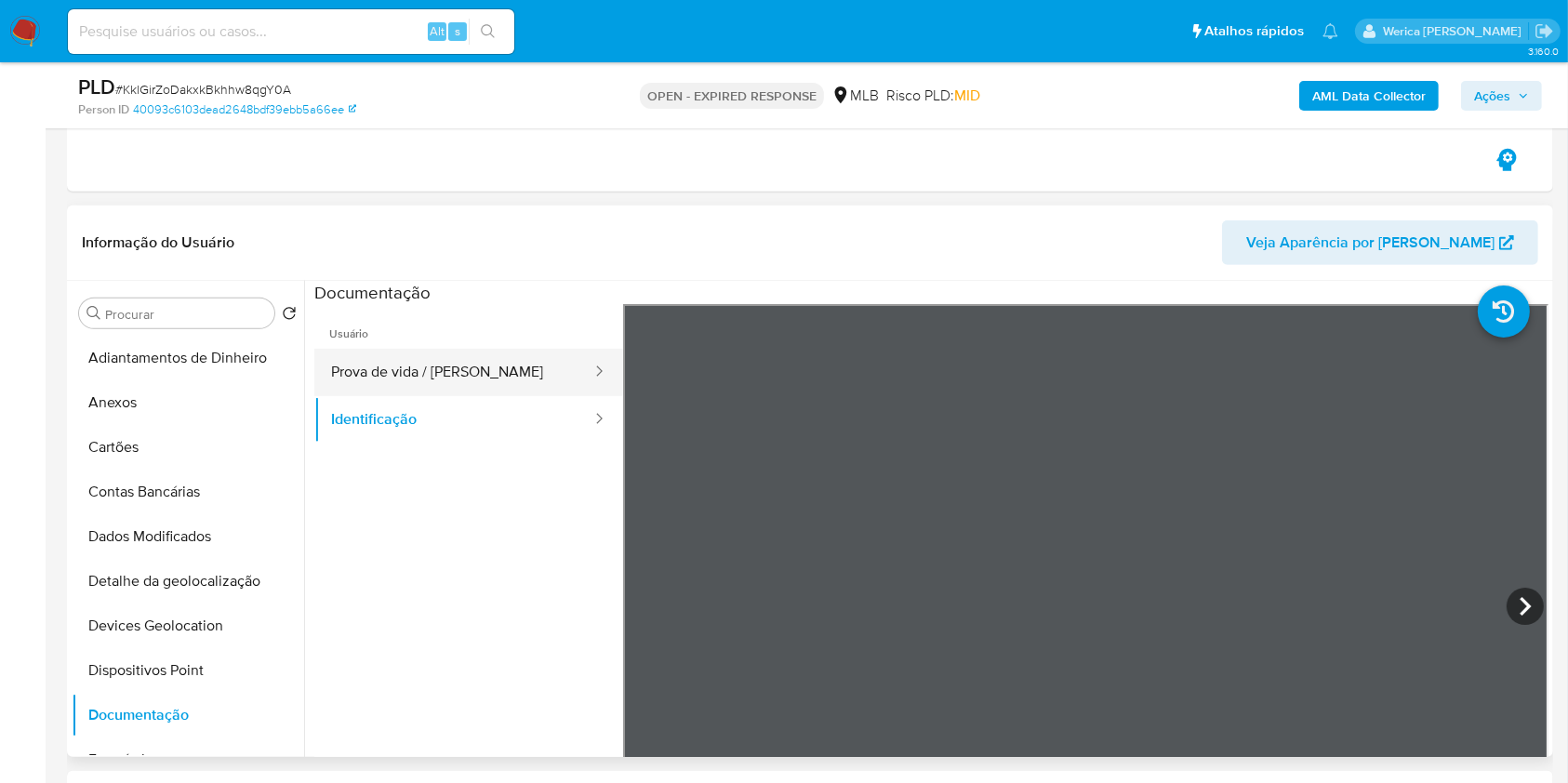
click at [474, 371] on button "Prova de vida / Selfie" at bounding box center [453, 372] width 279 height 48
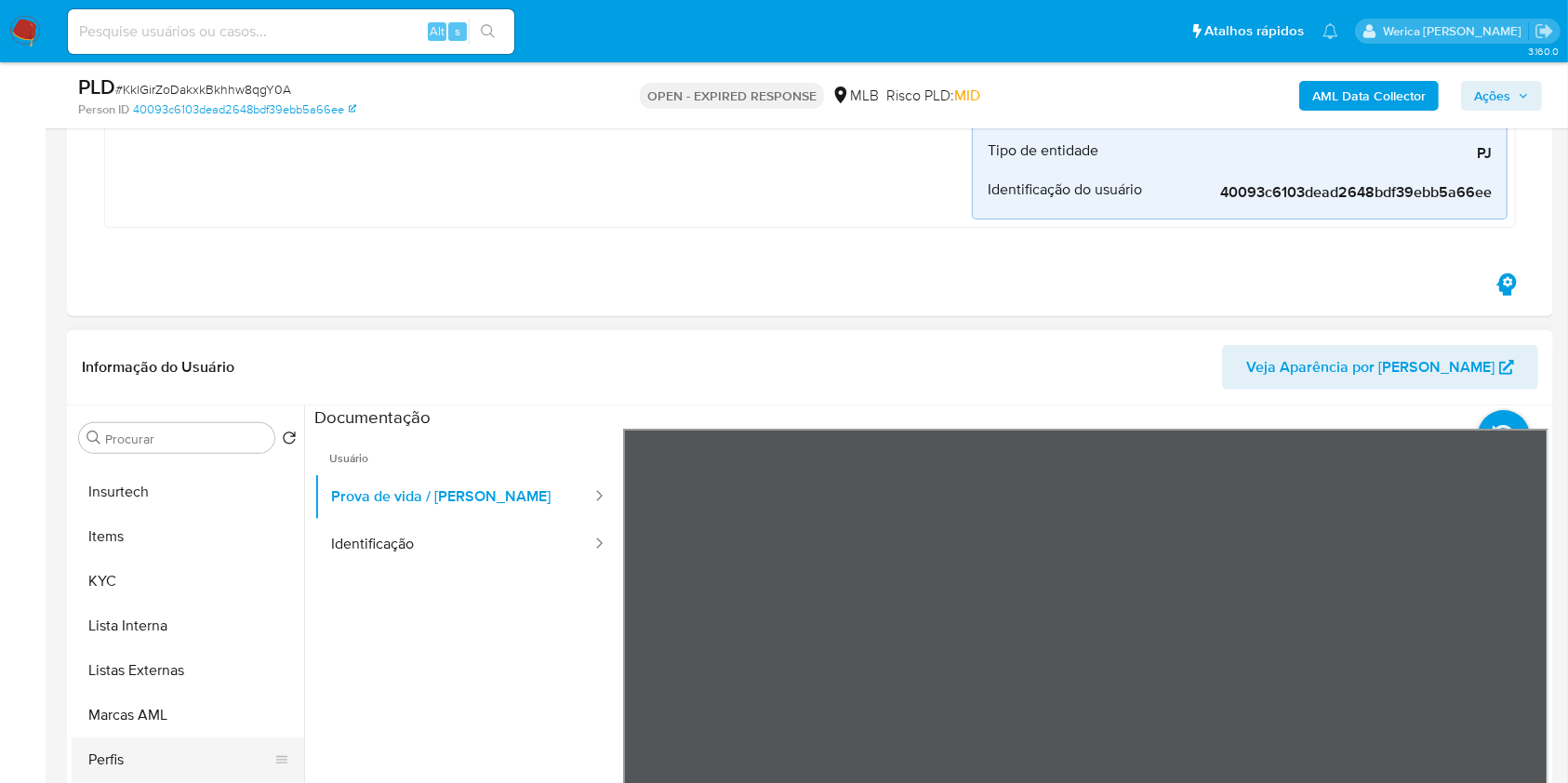
scroll to position [868, 0]
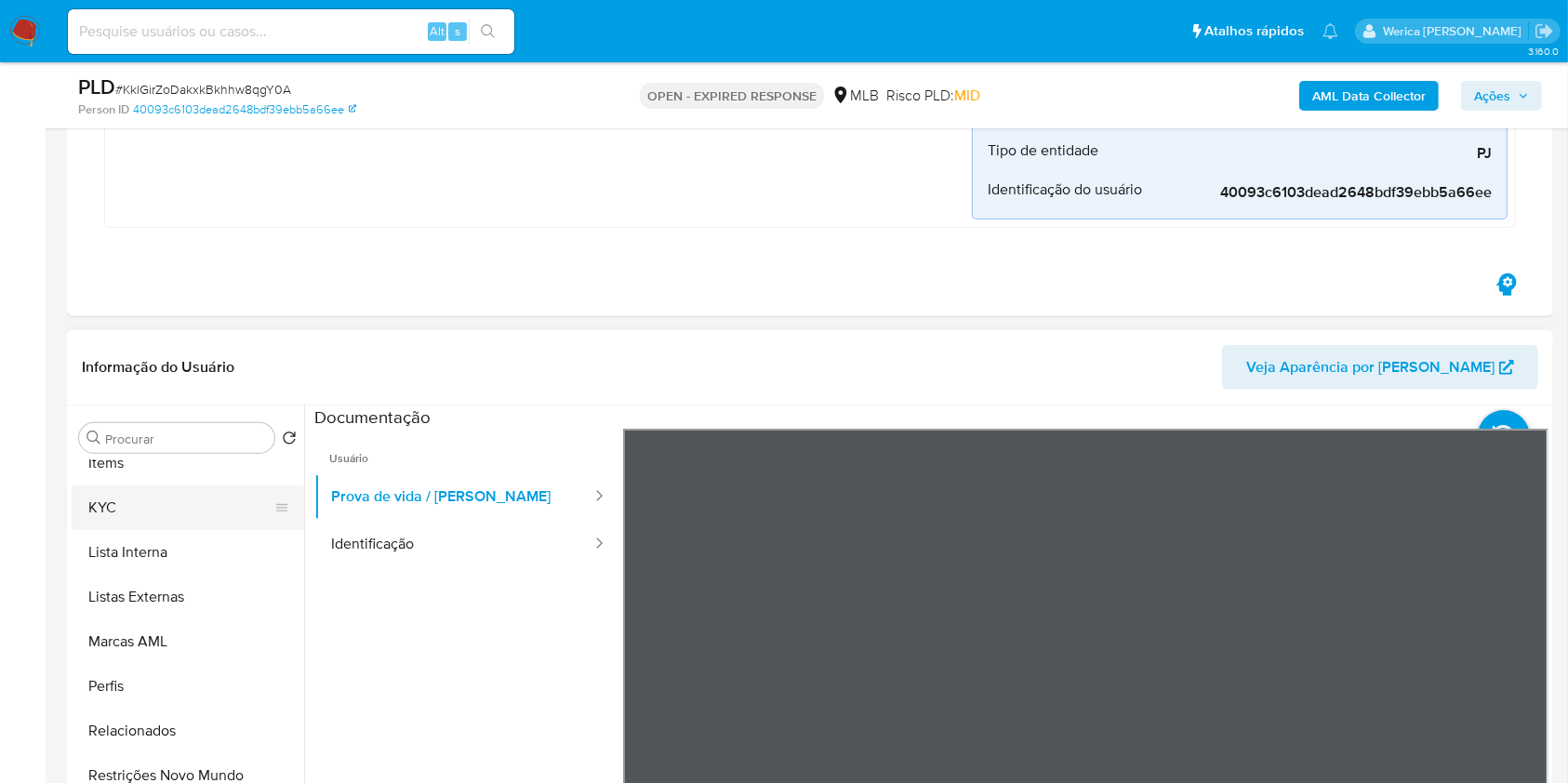
click at [215, 519] on button "KYC" at bounding box center [180, 508] width 218 height 45
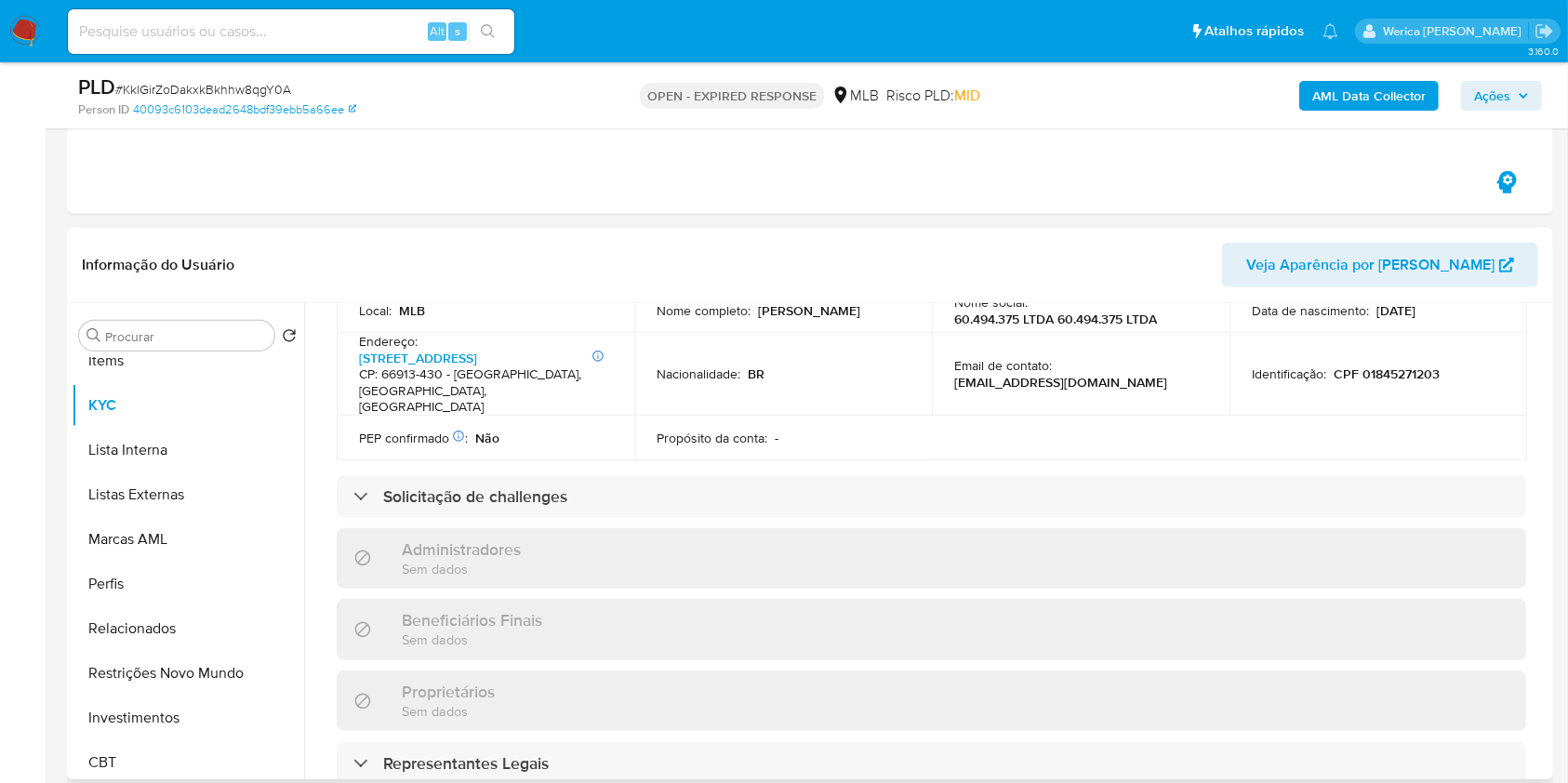
scroll to position [260, 0]
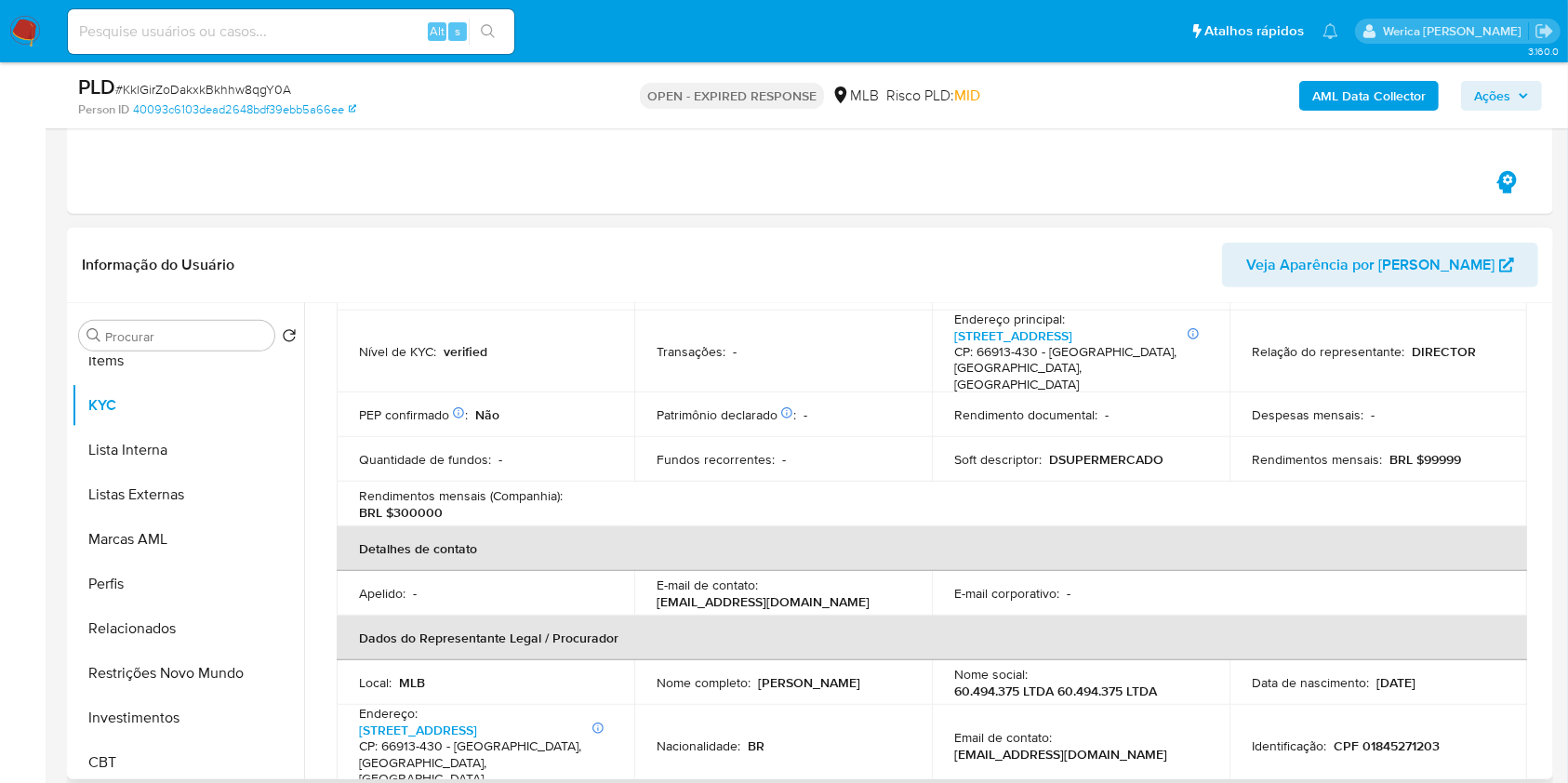
click at [1064, 360] on h4 "CP: 66913-430 - Belém, Pará, Brasil" at bounding box center [1076, 369] width 246 height 50
click at [1064, 357] on h4 "CP: 66913-430 - Belém, Pará, Brasil" at bounding box center [1076, 369] width 246 height 50
click at [1064, 345] on link "Avenida Dezesseis De Novembro 380, Chapéu Virado (mosqueiro)" at bounding box center [1013, 336] width 118 height 19
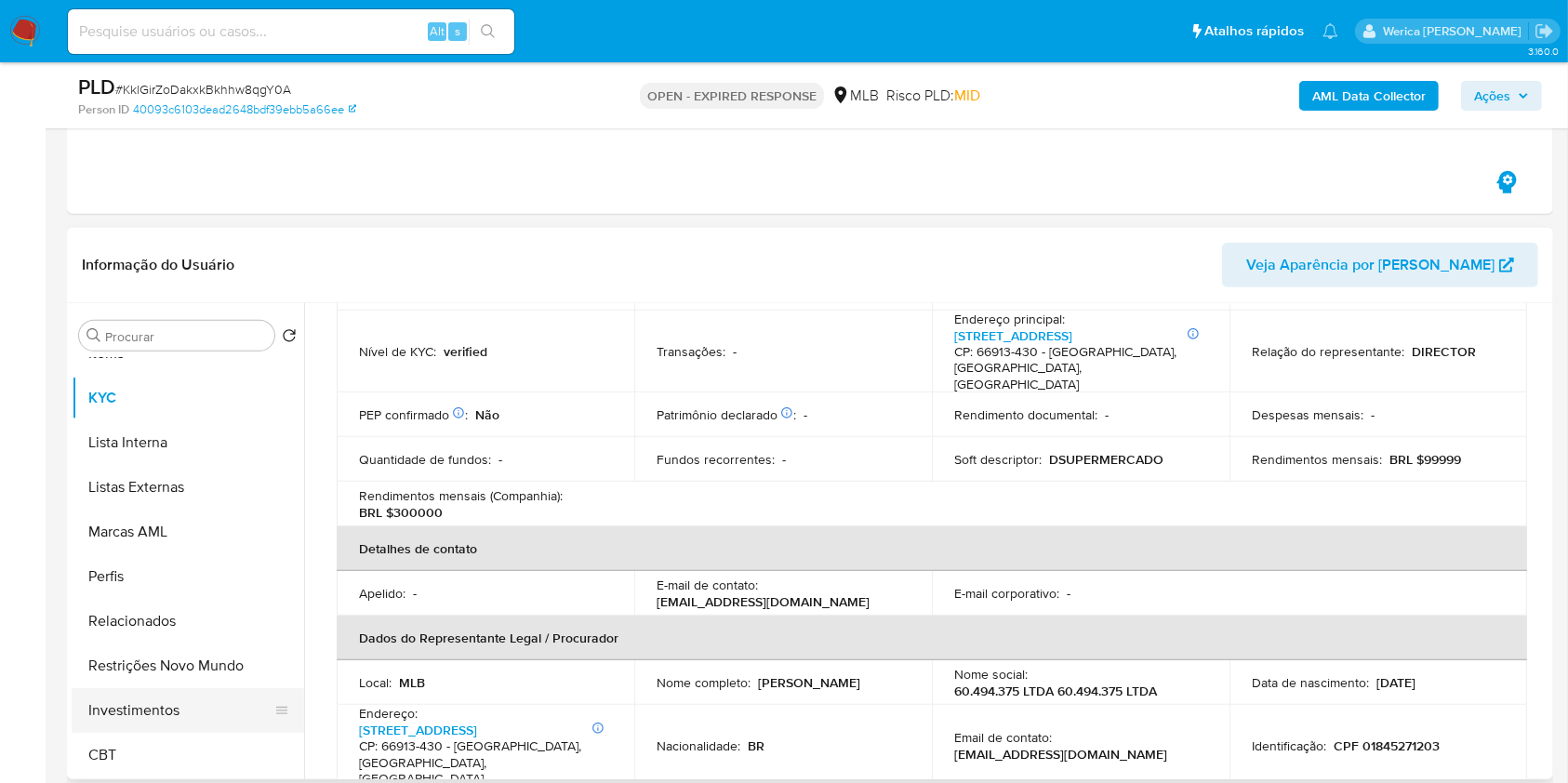
drag, startPoint x: 182, startPoint y: 672, endPoint x: 205, endPoint y: 669, distance: 23.2
click at [183, 672] on button "Restrições Novo Mundo" at bounding box center [188, 666] width 233 height 45
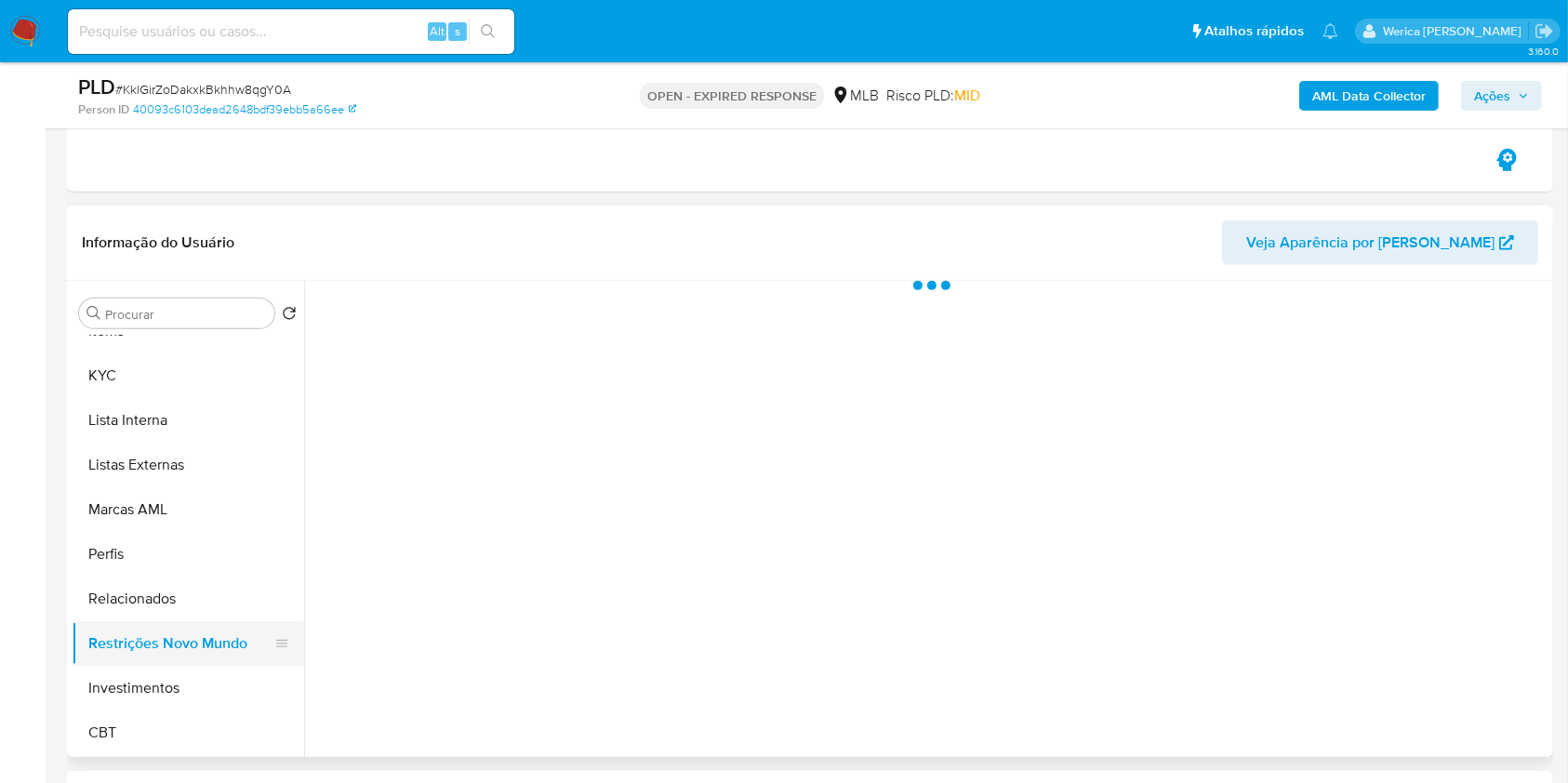
scroll to position [0, 0]
click at [535, 391] on div at bounding box center [926, 518] width 1244 height 476
click at [529, 337] on div at bounding box center [926, 518] width 1244 height 476
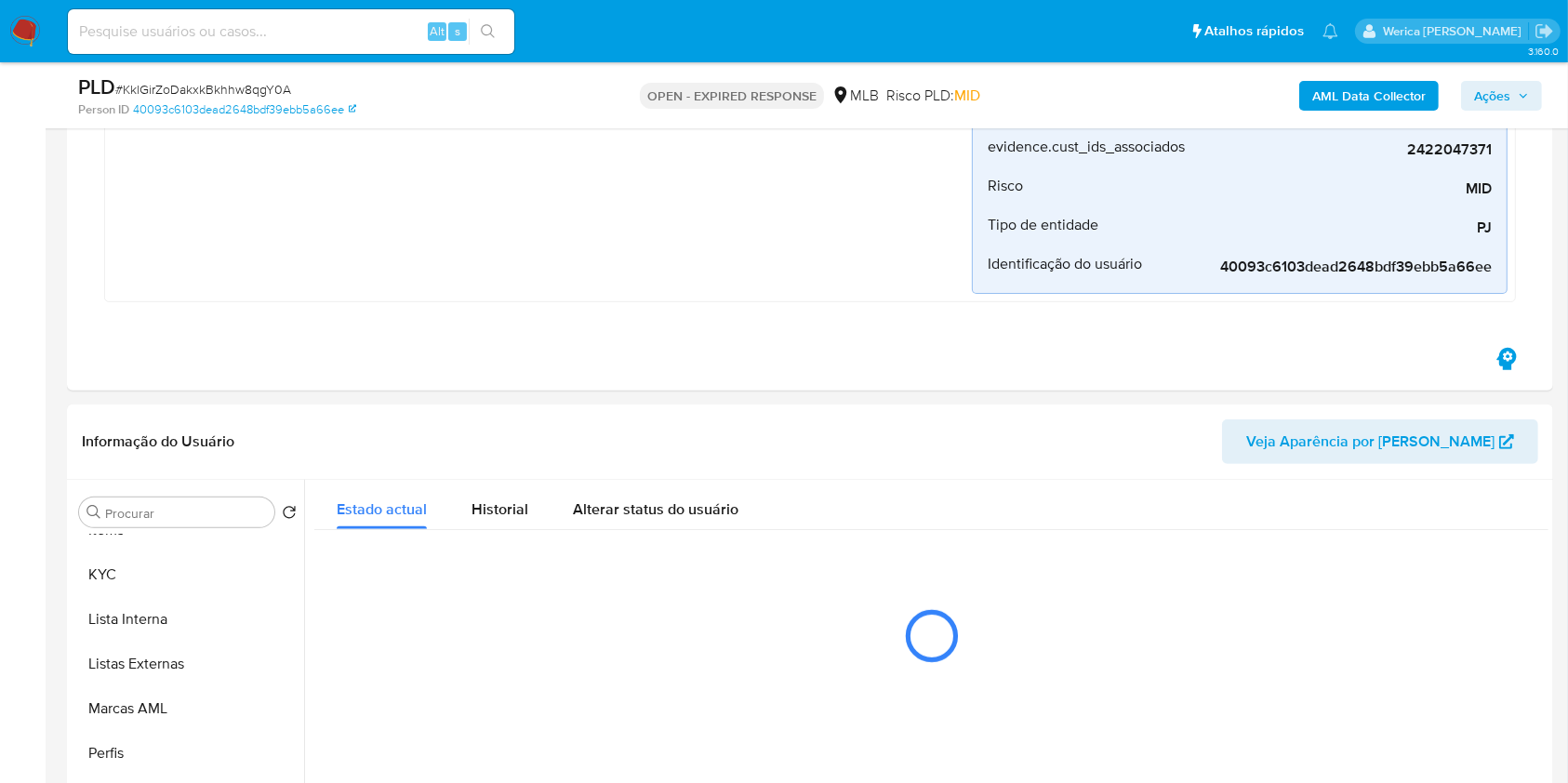
scroll to position [461, 0]
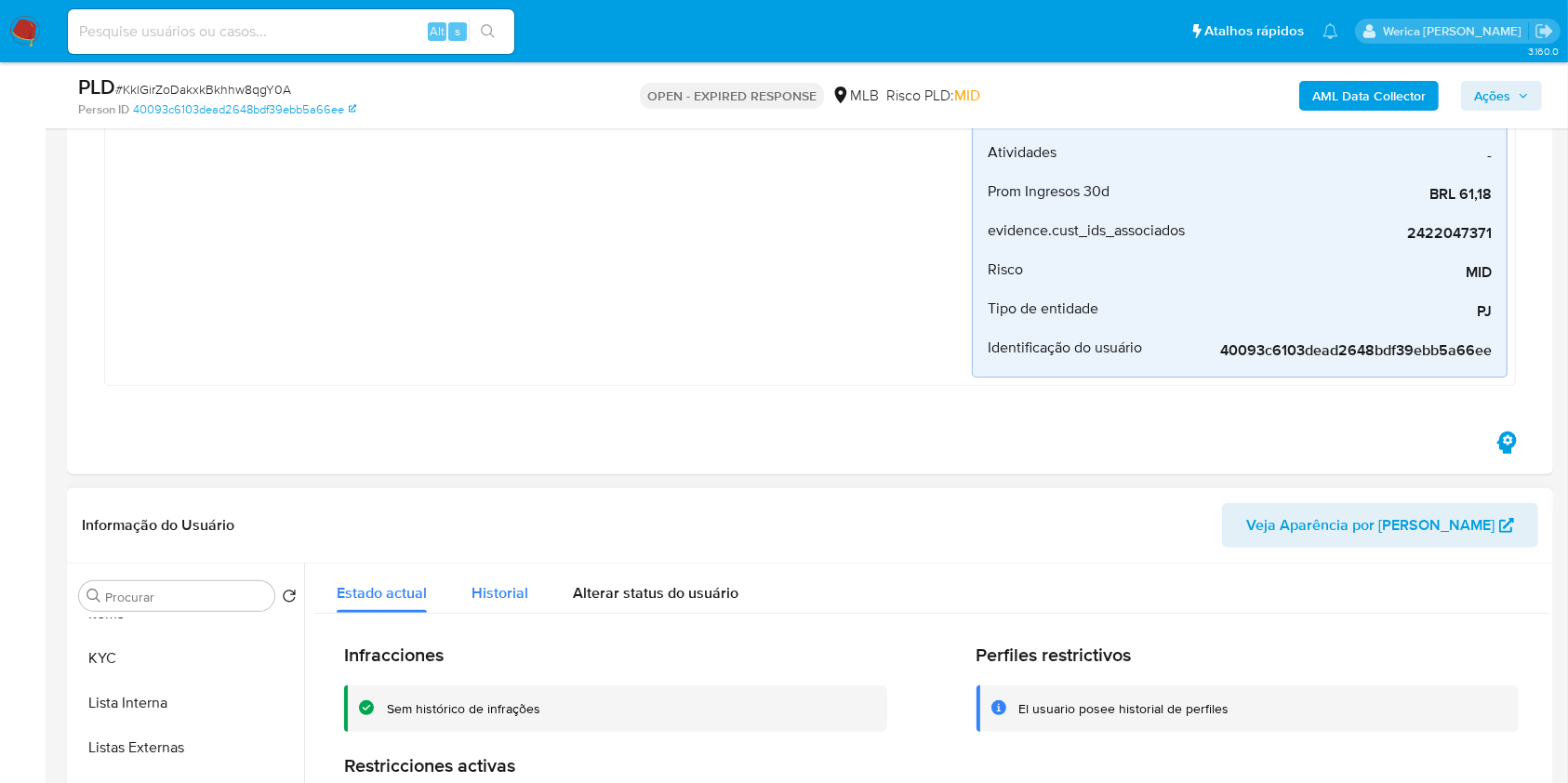
click at [500, 584] on span "Historial" at bounding box center [499, 592] width 57 height 22
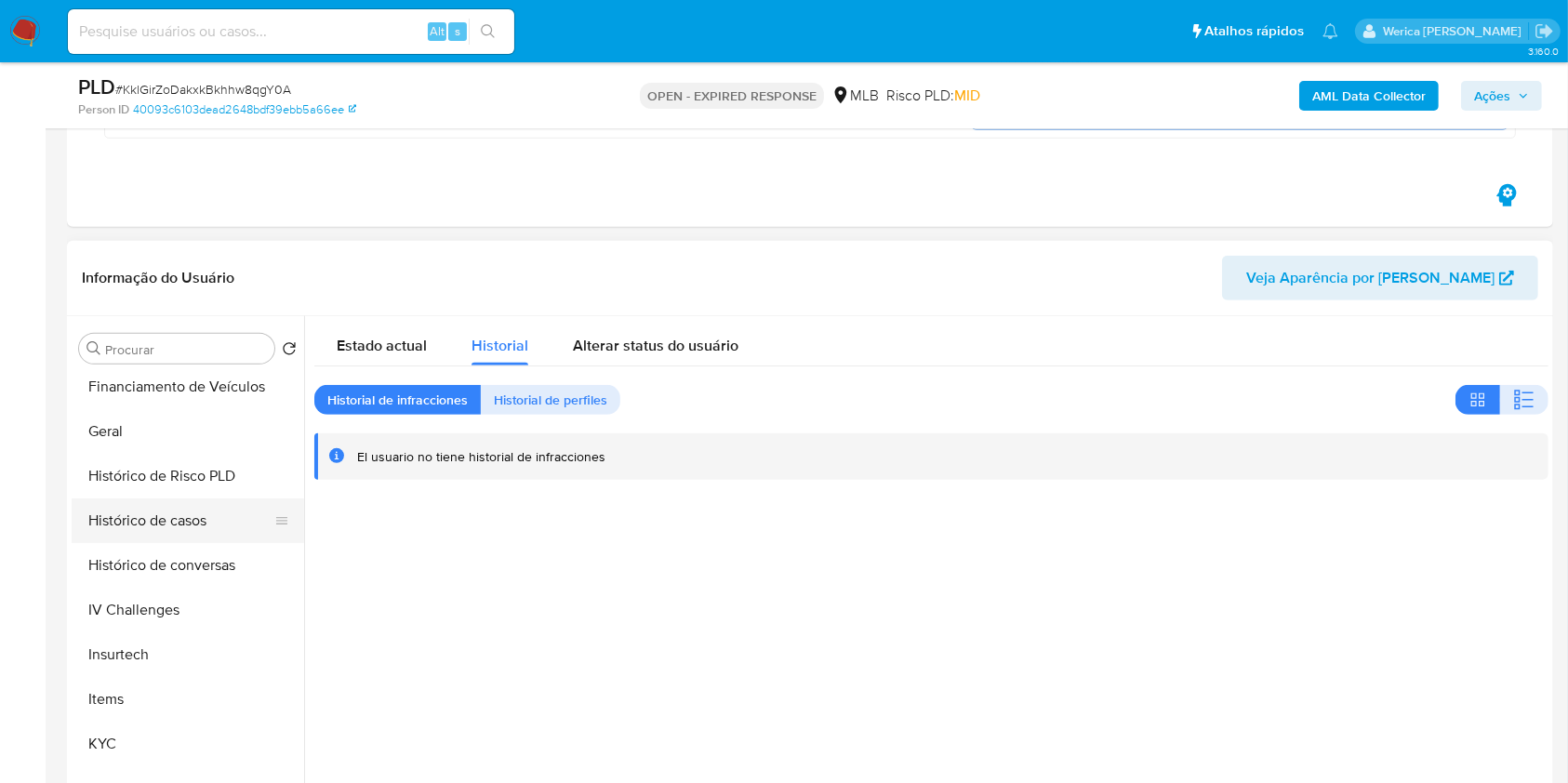
scroll to position [503, 0]
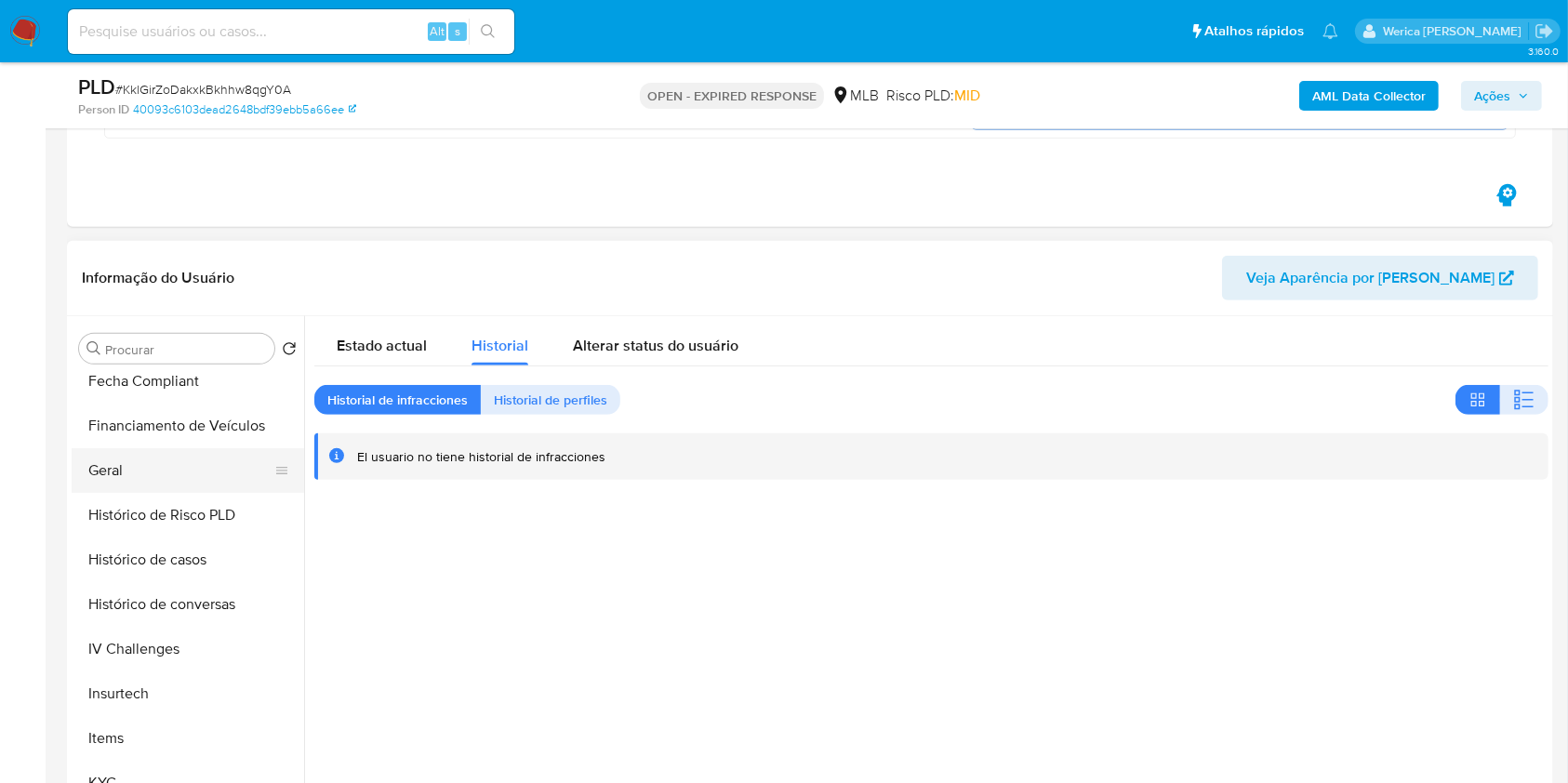
click at [166, 465] on button "Geral" at bounding box center [180, 471] width 218 height 45
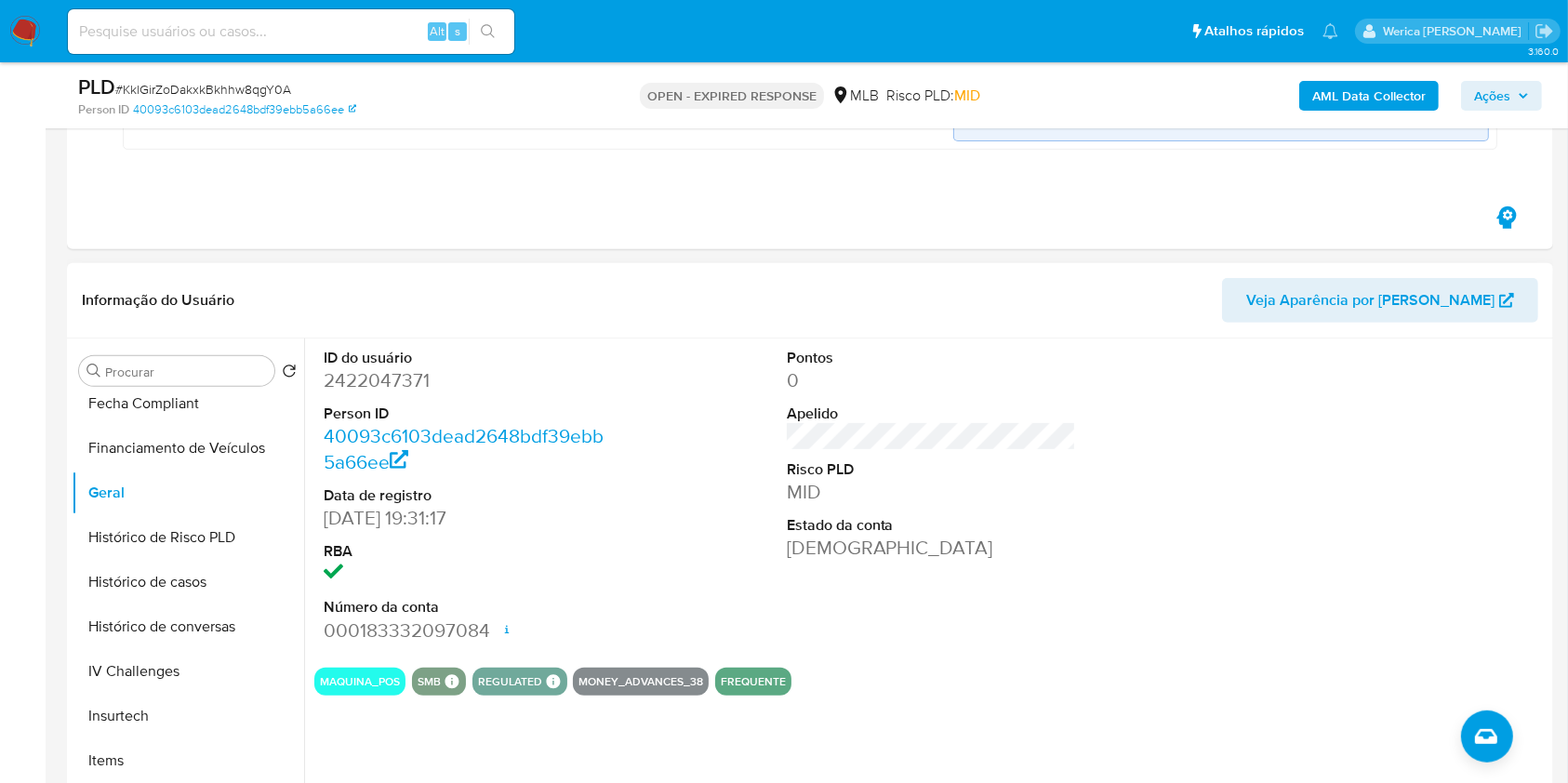
click at [1445, 476] on div at bounding box center [1394, 496] width 309 height 314
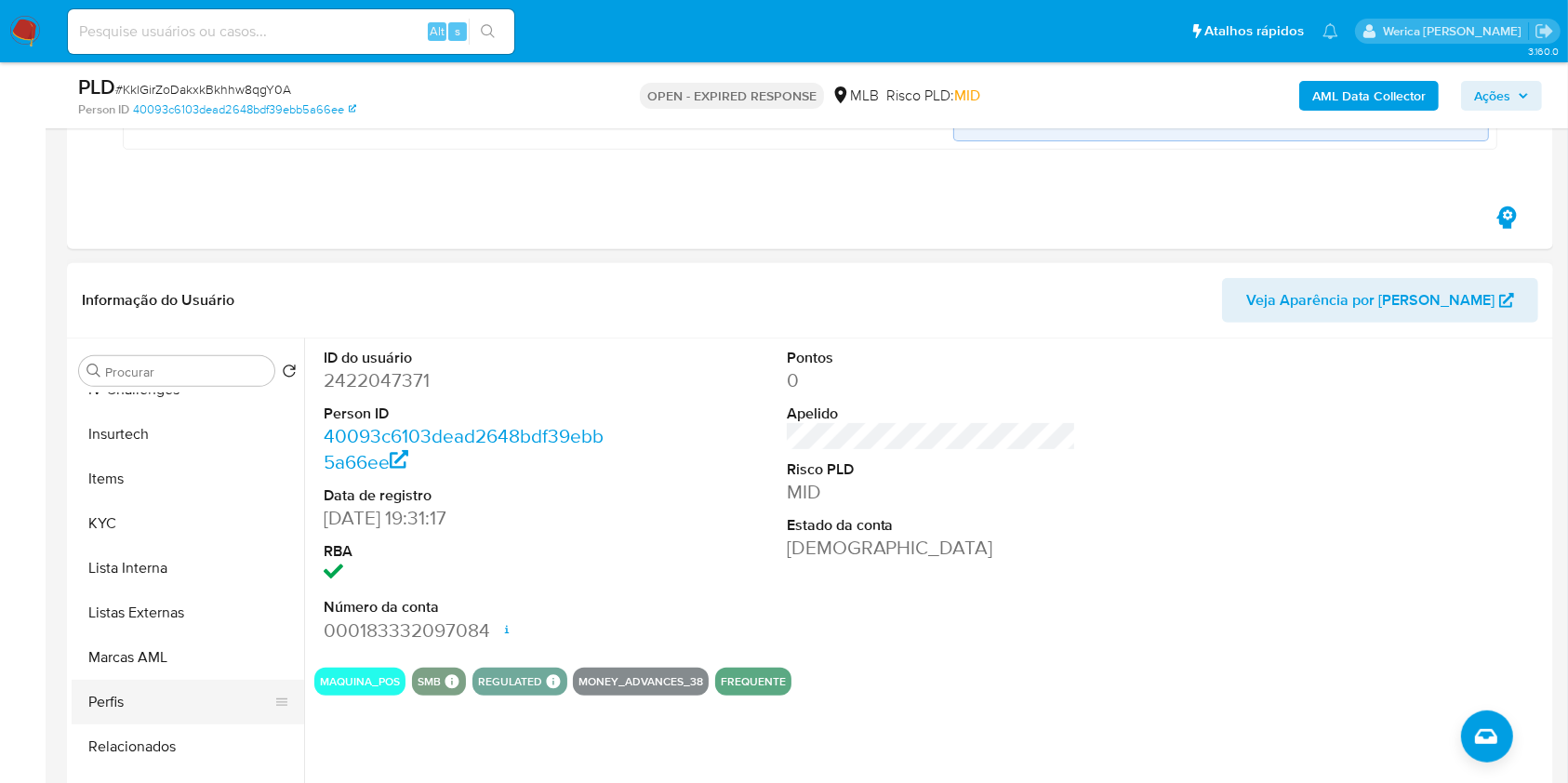
scroll to position [876, 0]
drag, startPoint x: 126, startPoint y: 430, endPoint x: 113, endPoint y: 448, distance: 22.2
click at [123, 433] on button "KYC" at bounding box center [188, 434] width 233 height 45
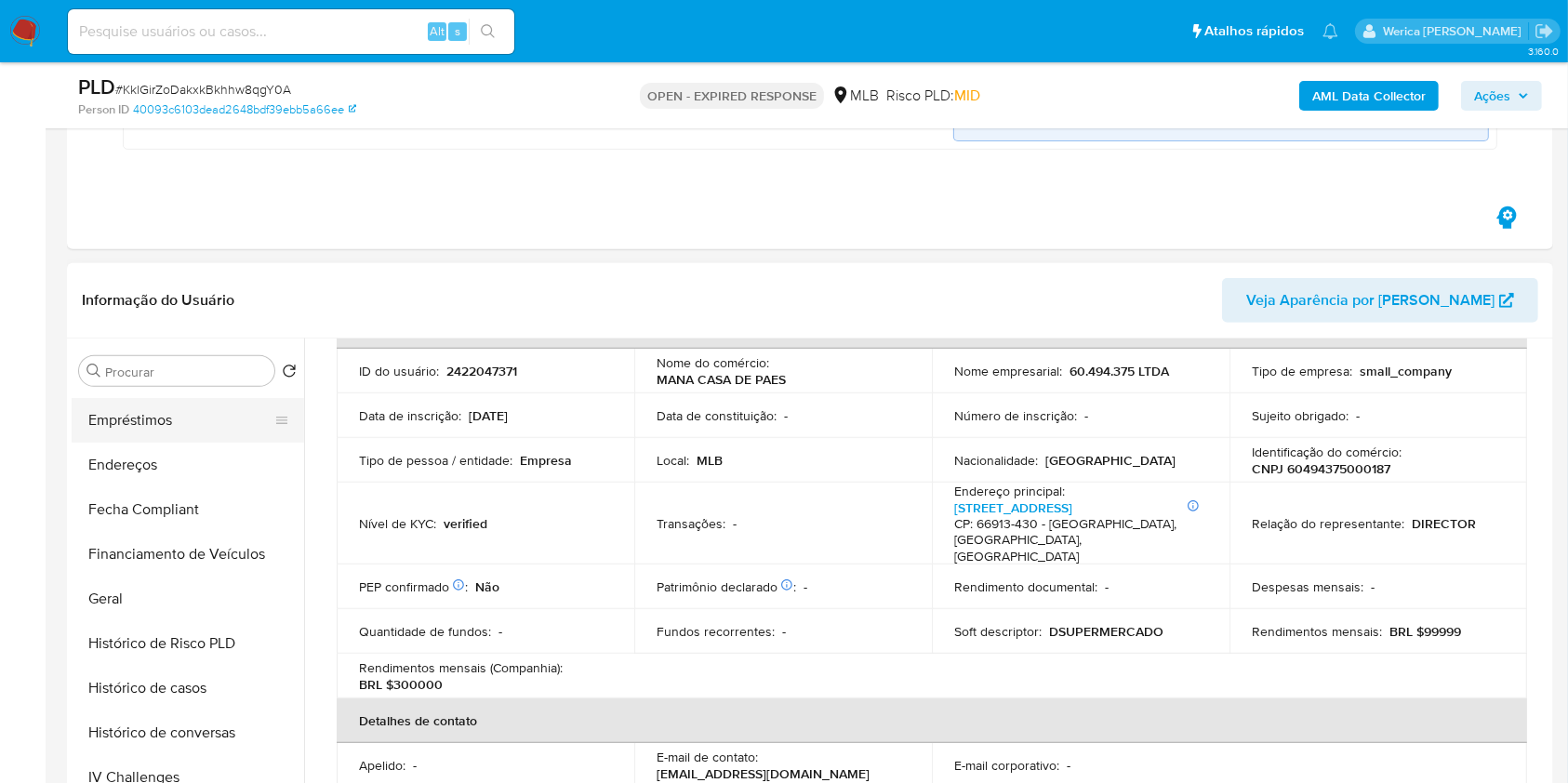
scroll to position [254, 0]
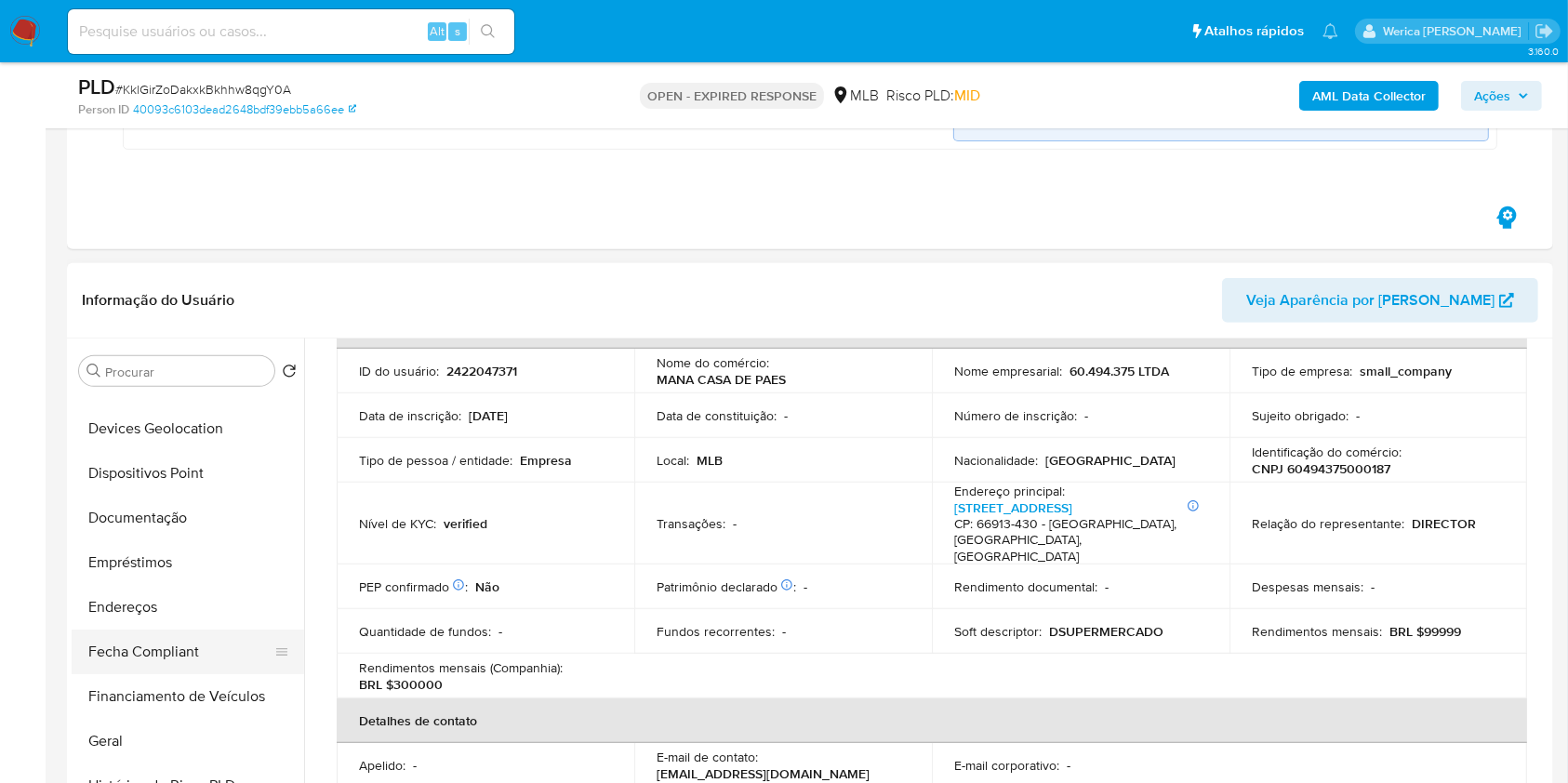
click at [166, 610] on button "Endereços" at bounding box center [188, 607] width 233 height 45
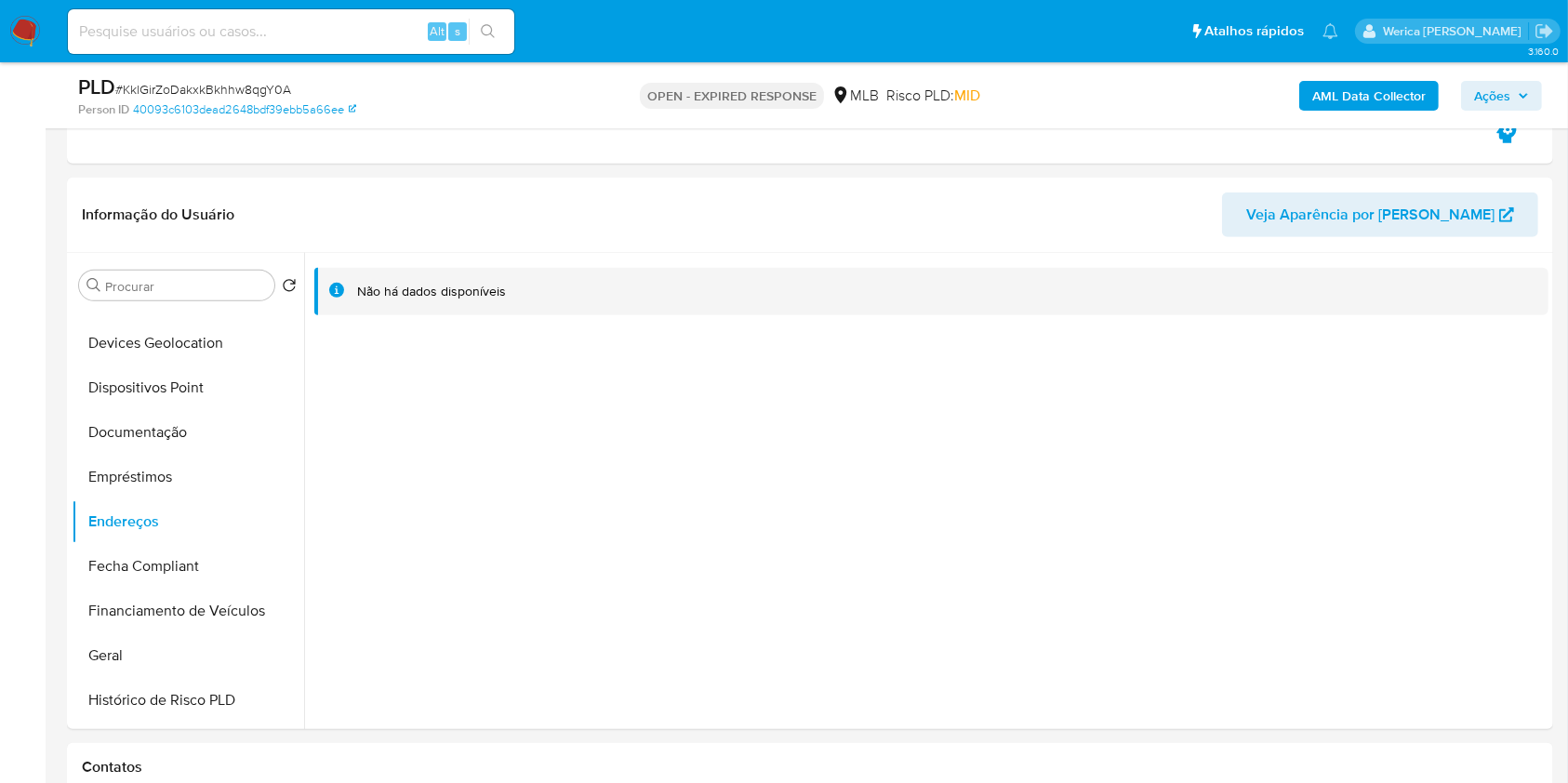
scroll to position [834, 0]
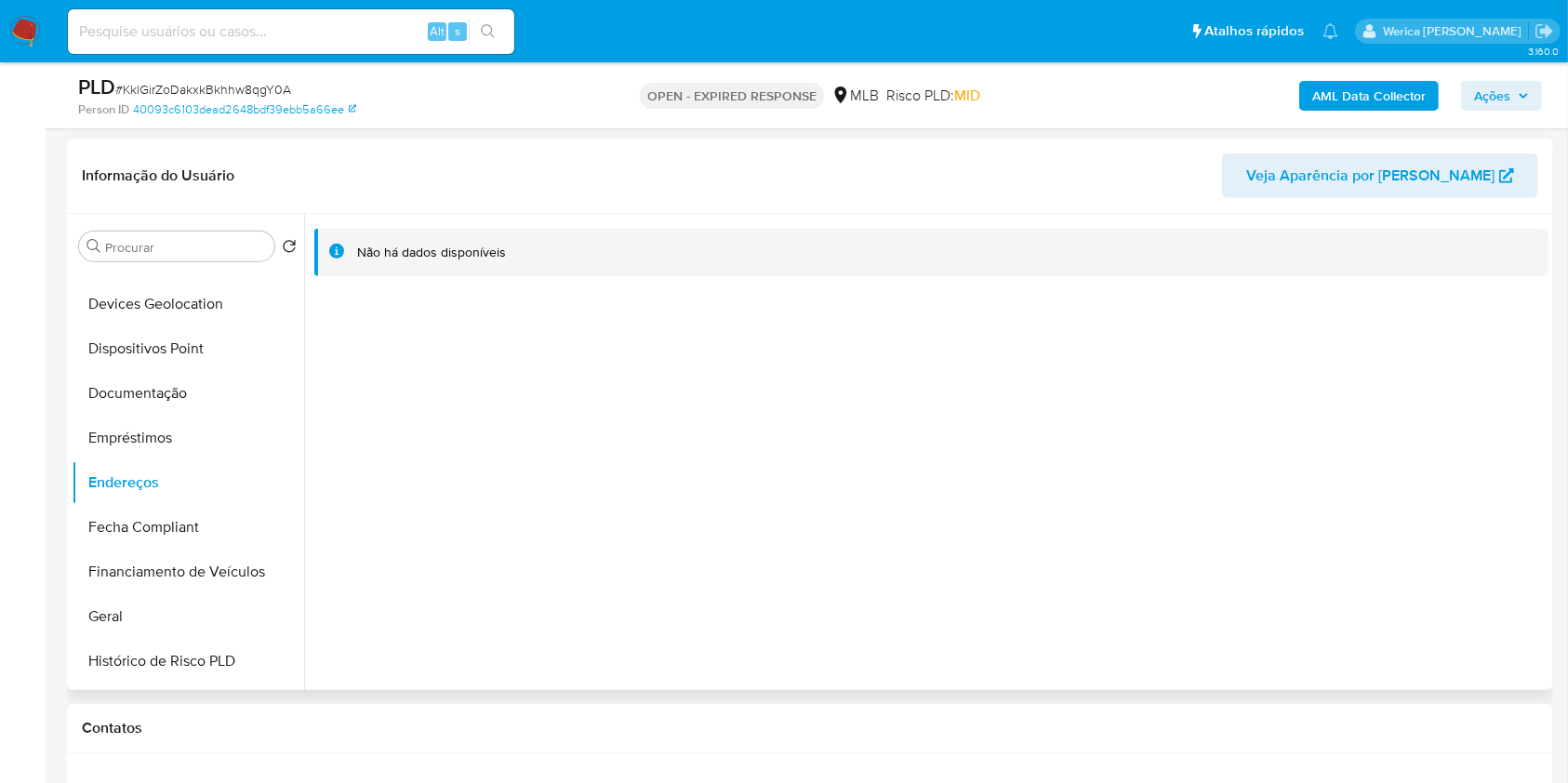
click at [1220, 503] on div "Não há dados disponíveis" at bounding box center [926, 452] width 1244 height 476
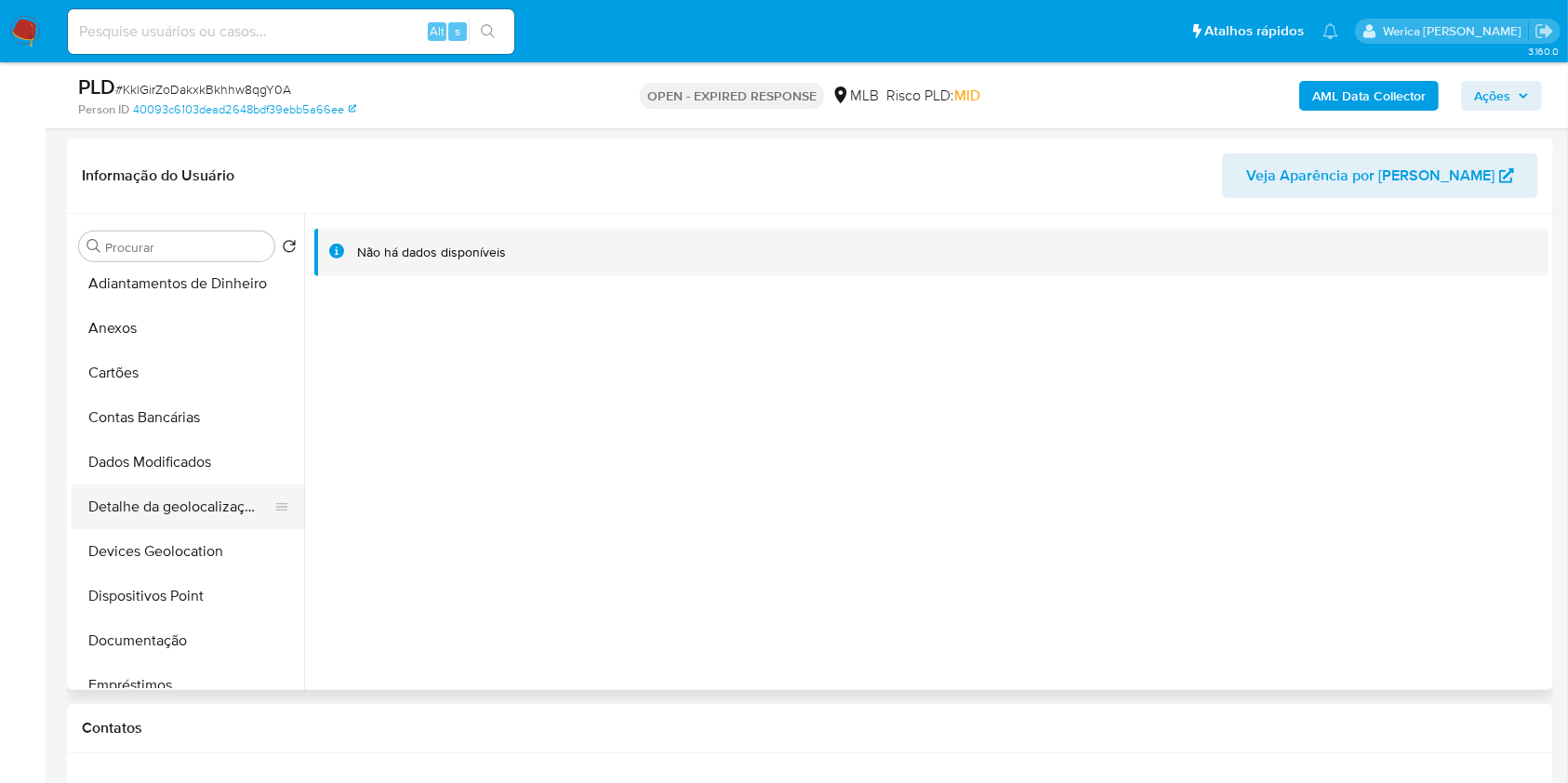
click at [196, 500] on button "Detalhe da geolocalização" at bounding box center [180, 507] width 218 height 45
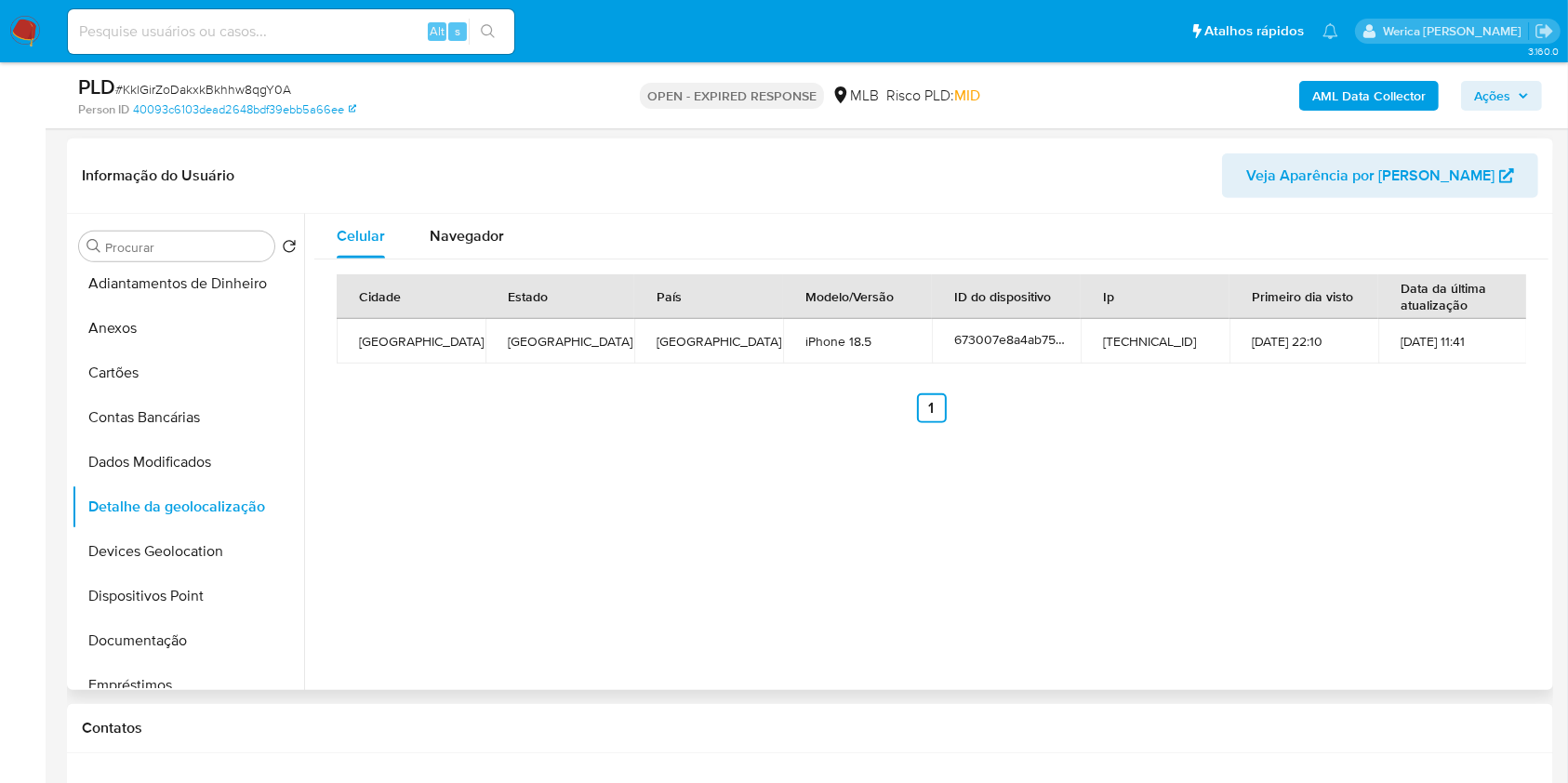
click at [1391, 520] on div "Celular Navegador Cidade Estado País Modelo/Versão ID do dispositivo Ip Primeir…" at bounding box center [926, 452] width 1244 height 476
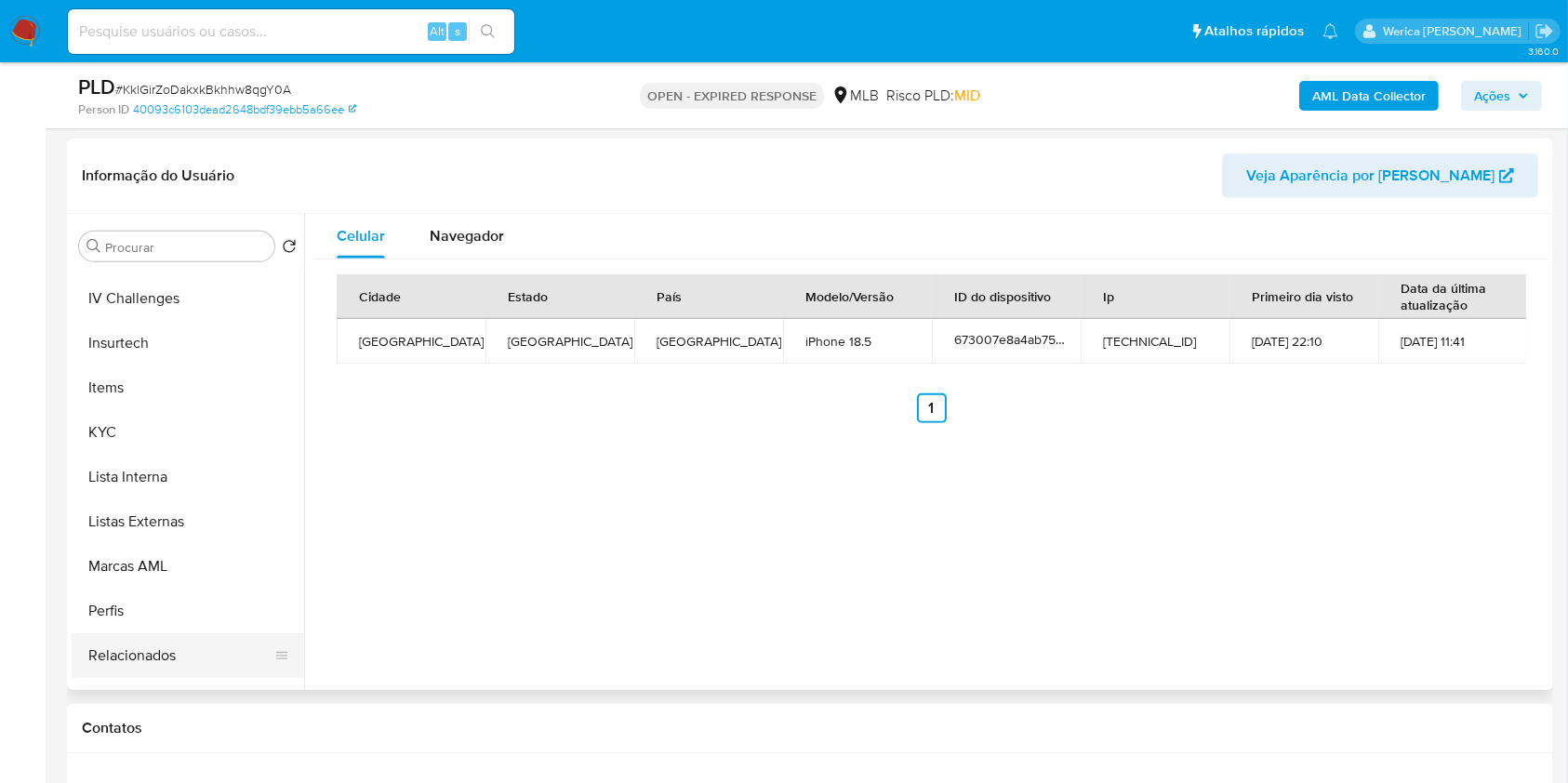
click at [164, 651] on button "Relacionados" at bounding box center [180, 656] width 218 height 45
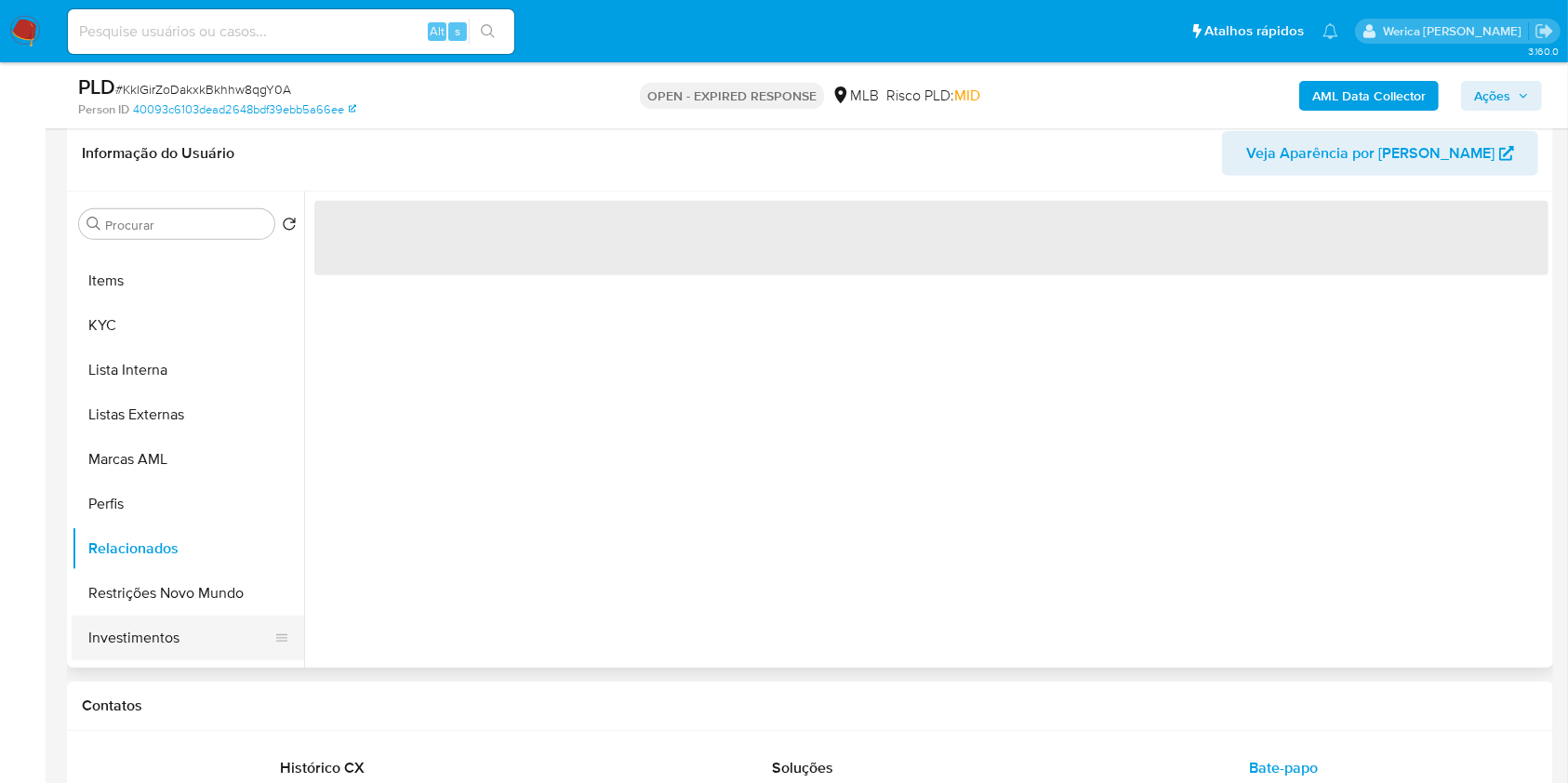
scroll to position [876, 0]
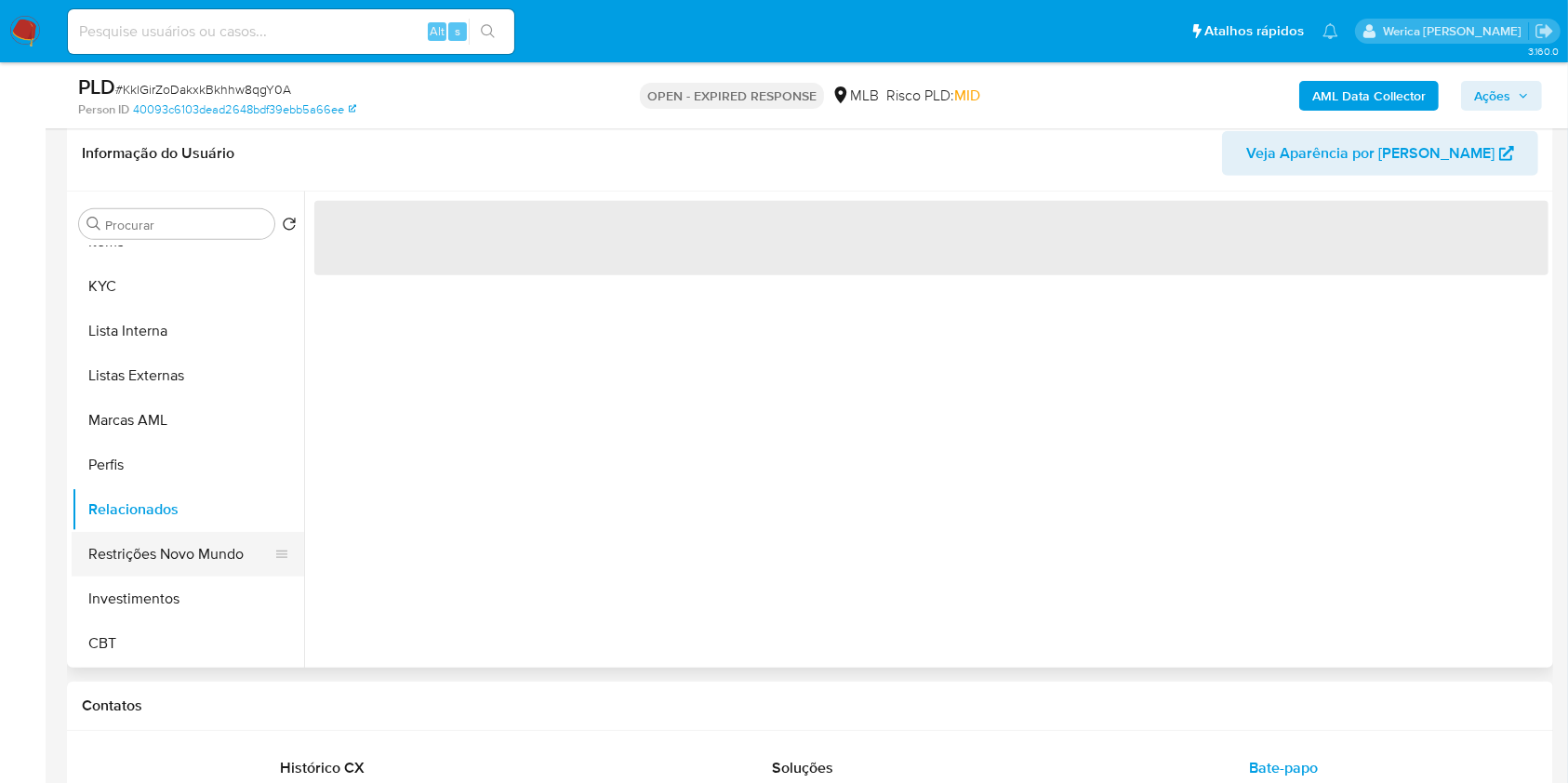
drag, startPoint x: 186, startPoint y: 558, endPoint x: 246, endPoint y: 557, distance: 60.0
click at [187, 558] on button "Restrições Novo Mundo" at bounding box center [180, 555] width 218 height 45
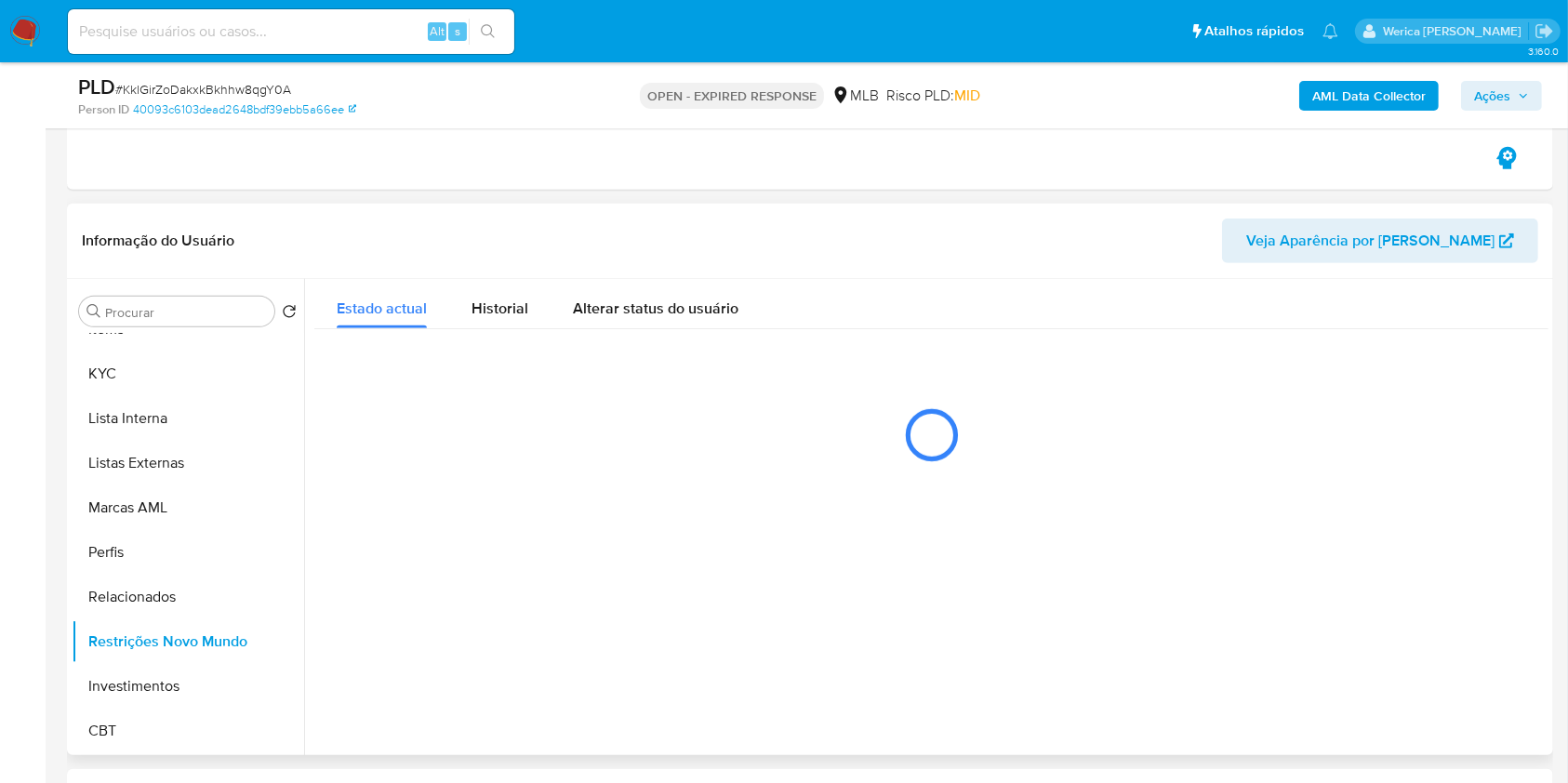
scroll to position [709, 0]
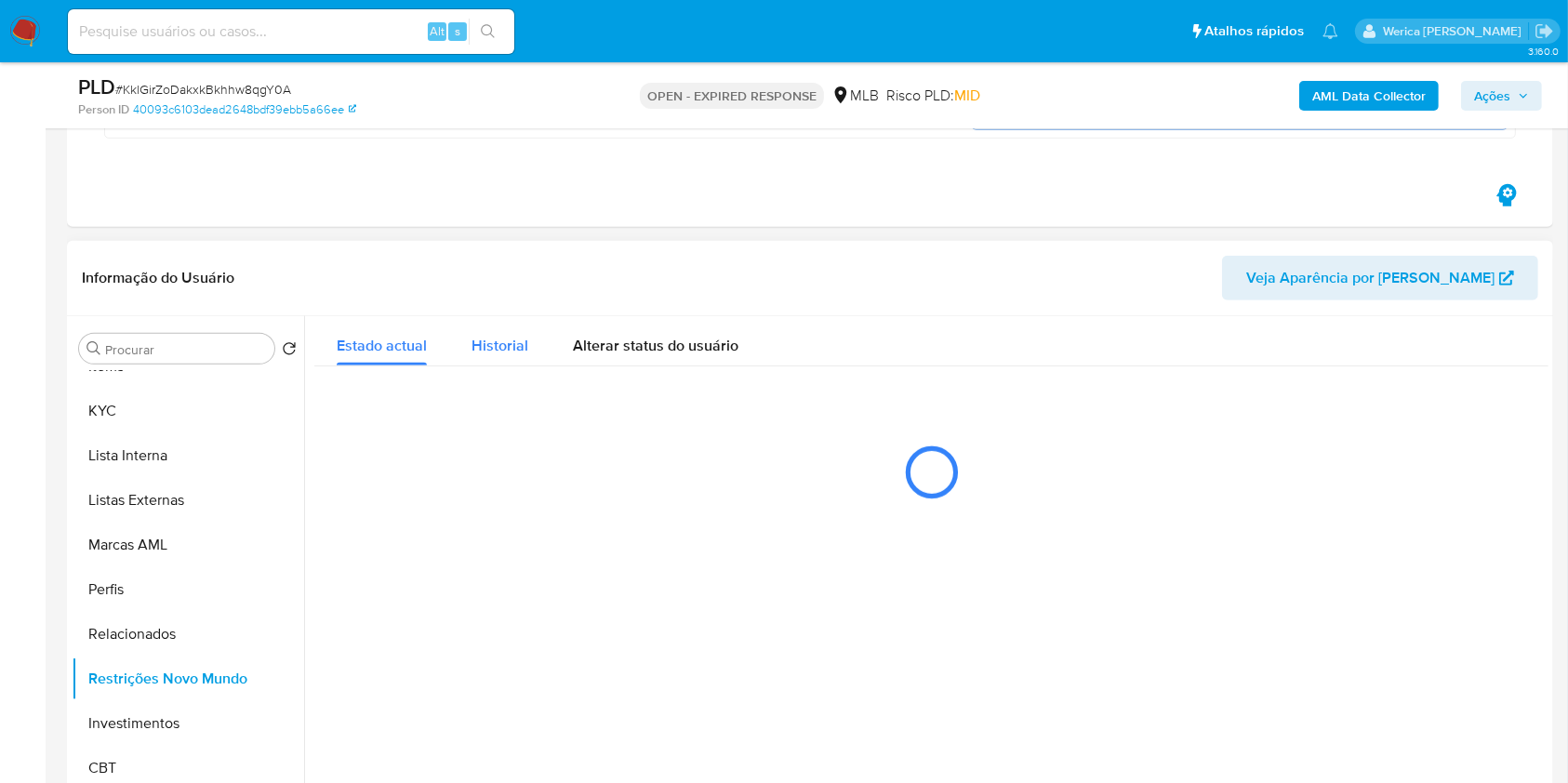
click at [496, 339] on span "Historial" at bounding box center [499, 345] width 57 height 22
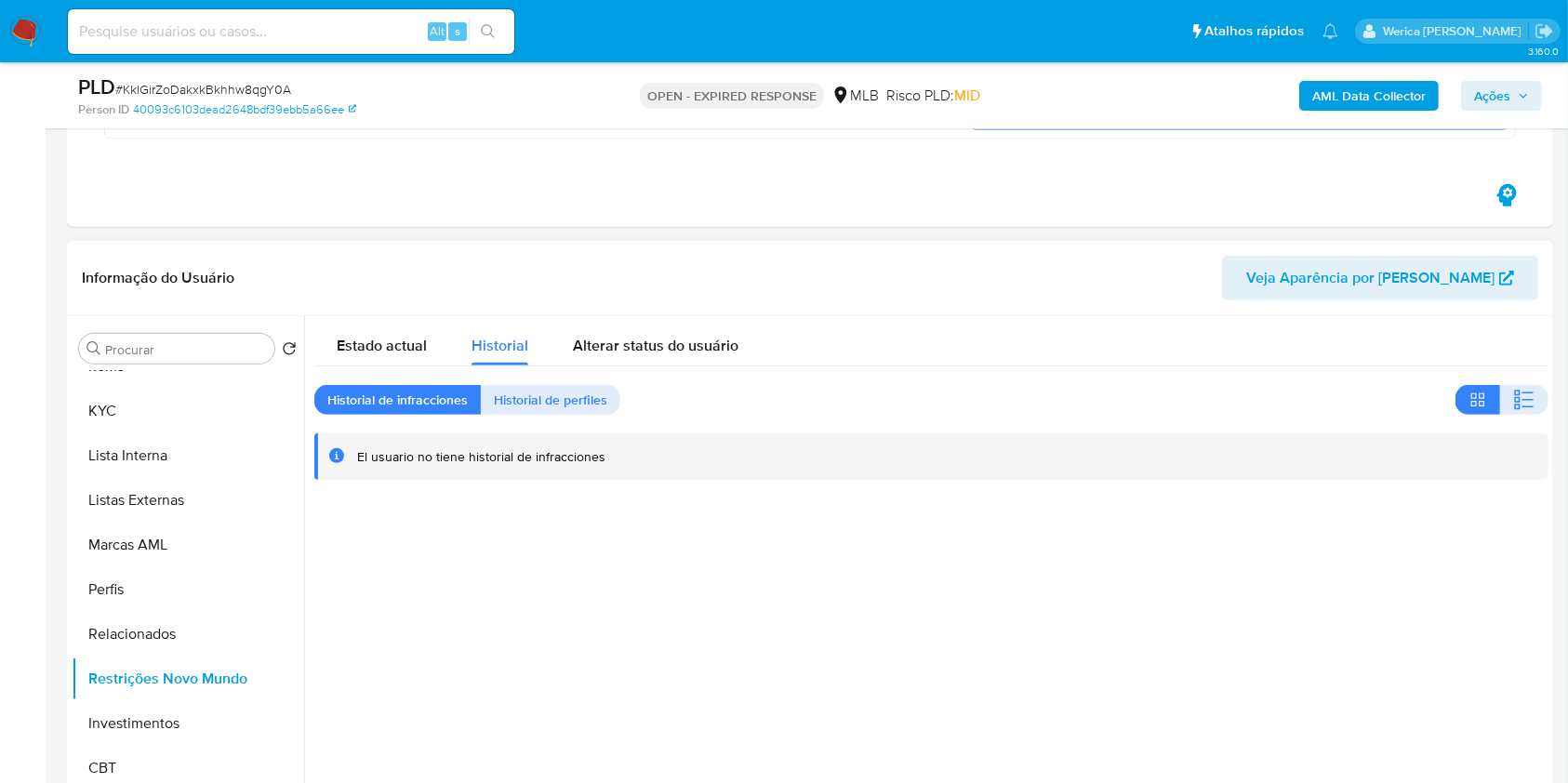
click at [1513, 382] on div "Estado actual Historial Alterar status do usuário Historial de infracciones His…" at bounding box center [931, 399] width 1234 height 165
click at [1502, 397] on button "button" at bounding box center [1524, 400] width 49 height 30
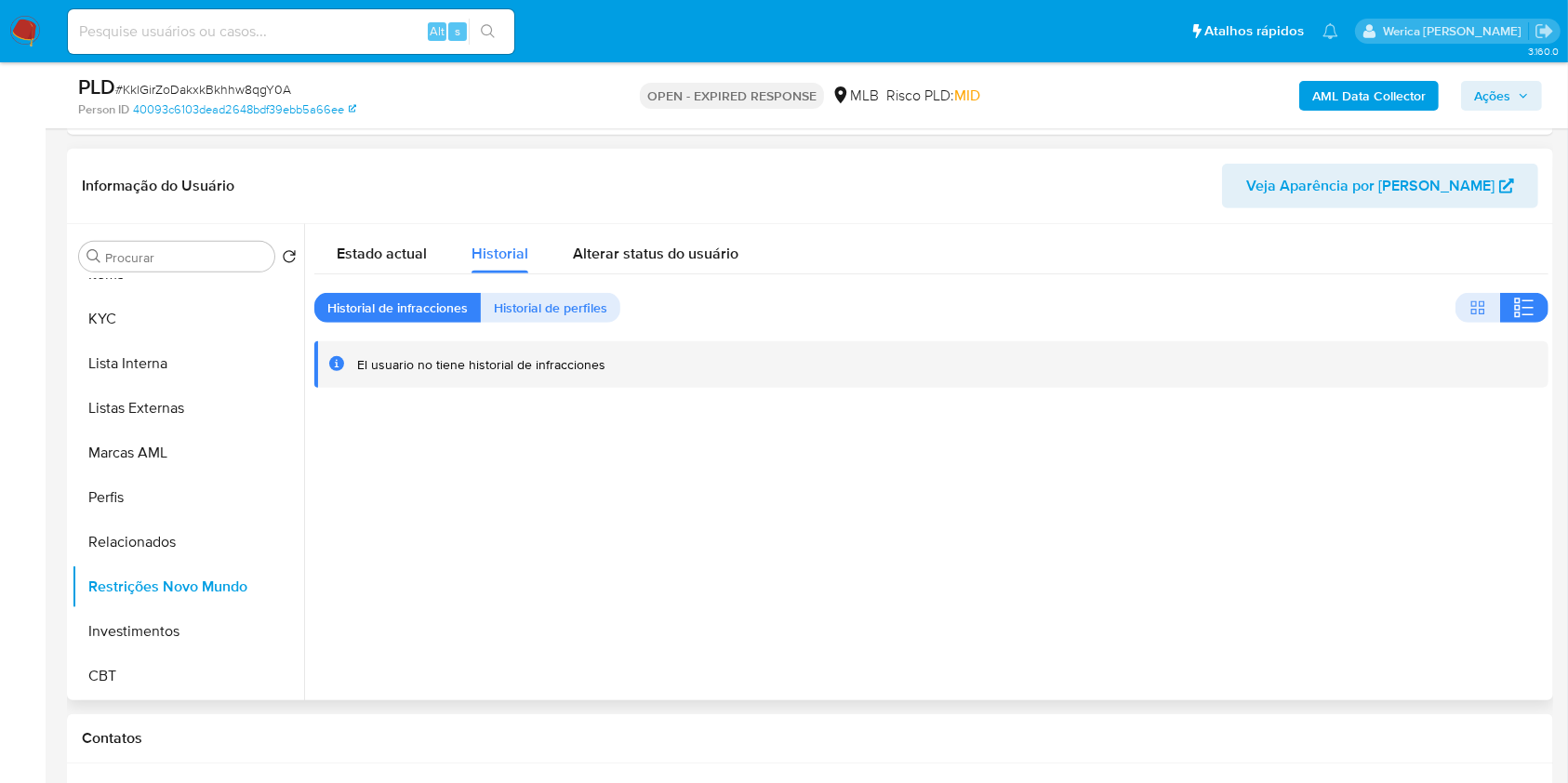
scroll to position [834, 0]
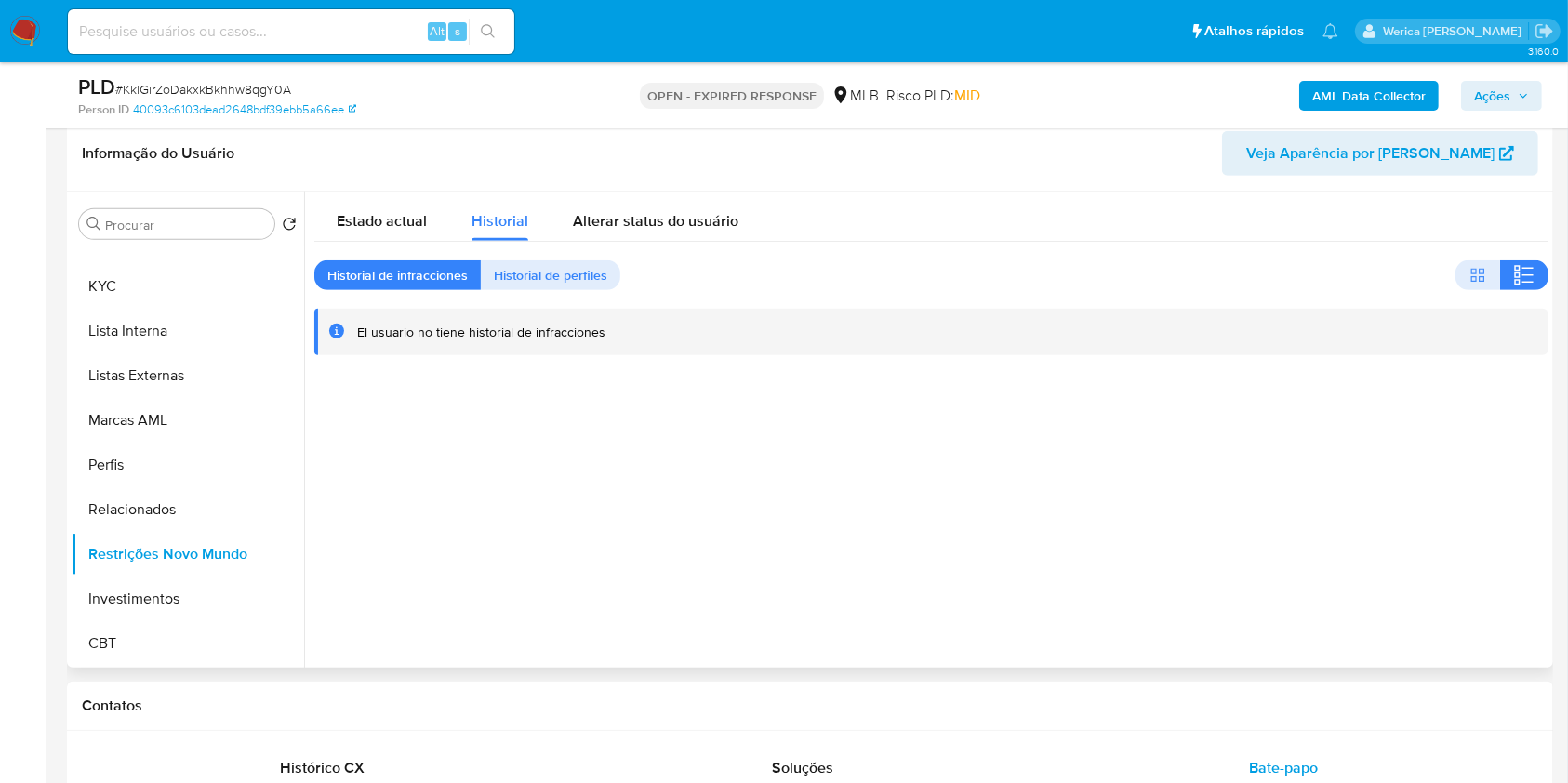
click at [1337, 654] on div at bounding box center [926, 429] width 1244 height 476
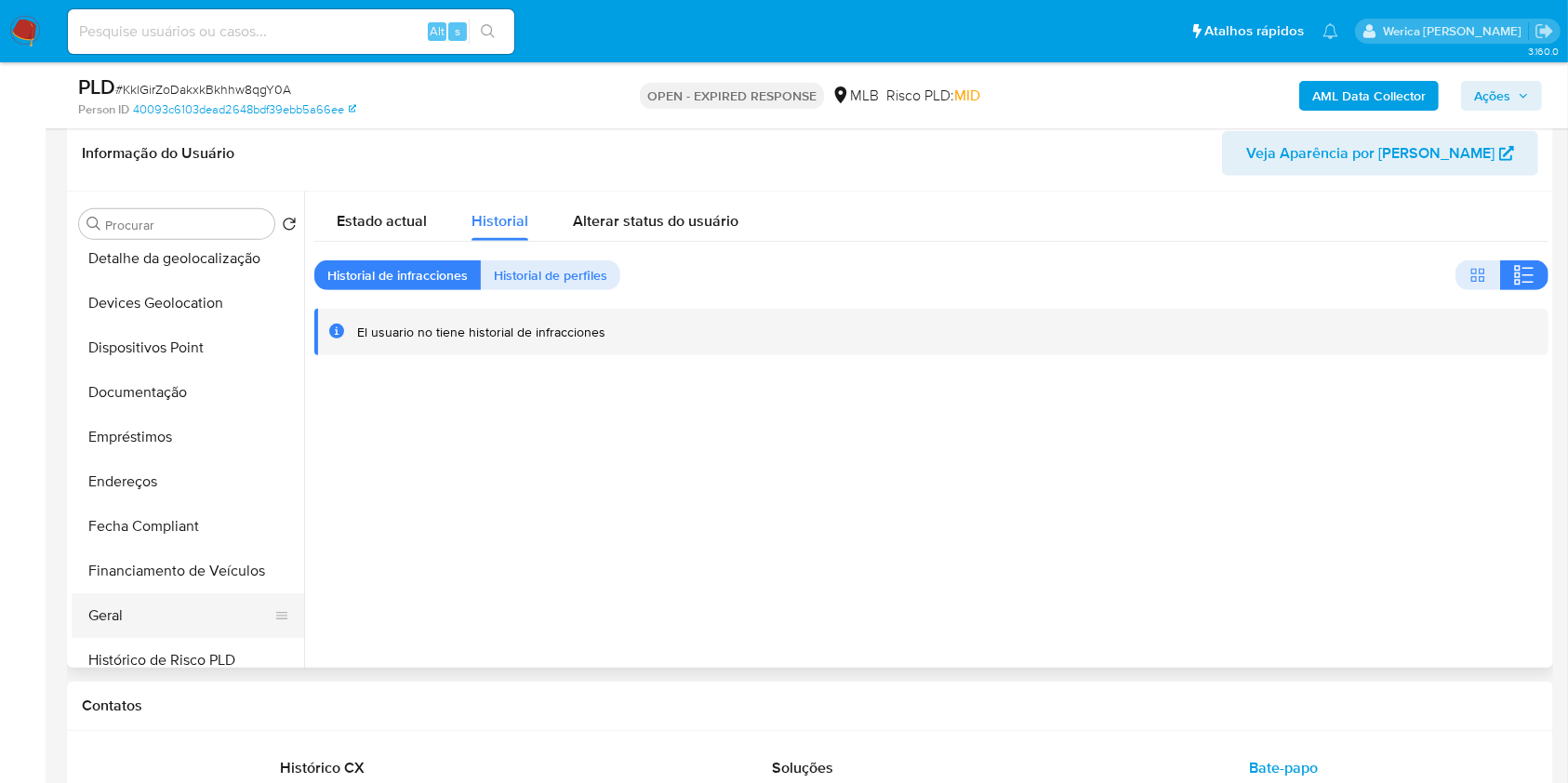
scroll to position [131, 0]
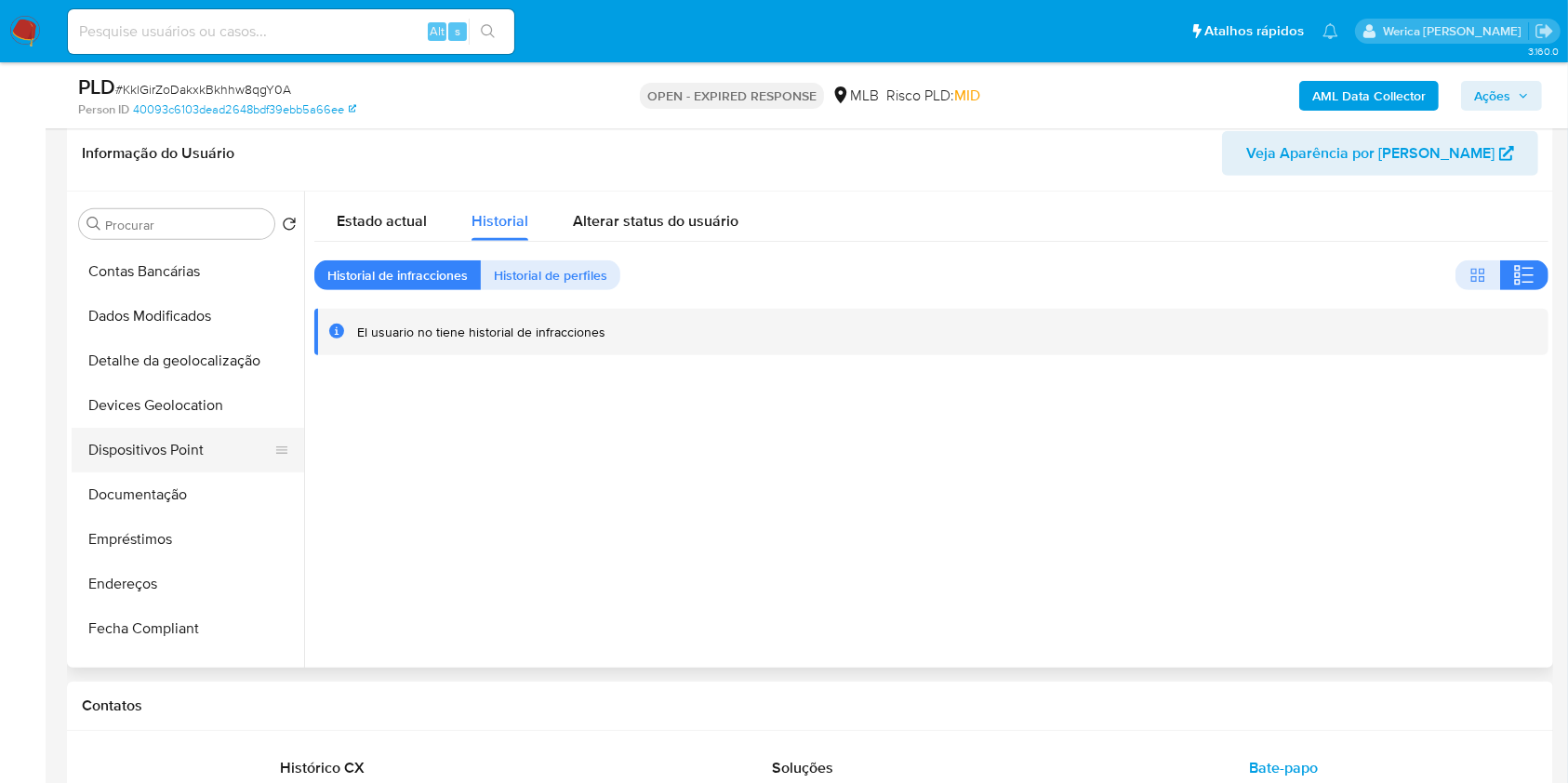
drag, startPoint x: 149, startPoint y: 432, endPoint x: 128, endPoint y: 463, distance: 37.4
click at [128, 463] on button "Dispositivos Point" at bounding box center [180, 450] width 218 height 45
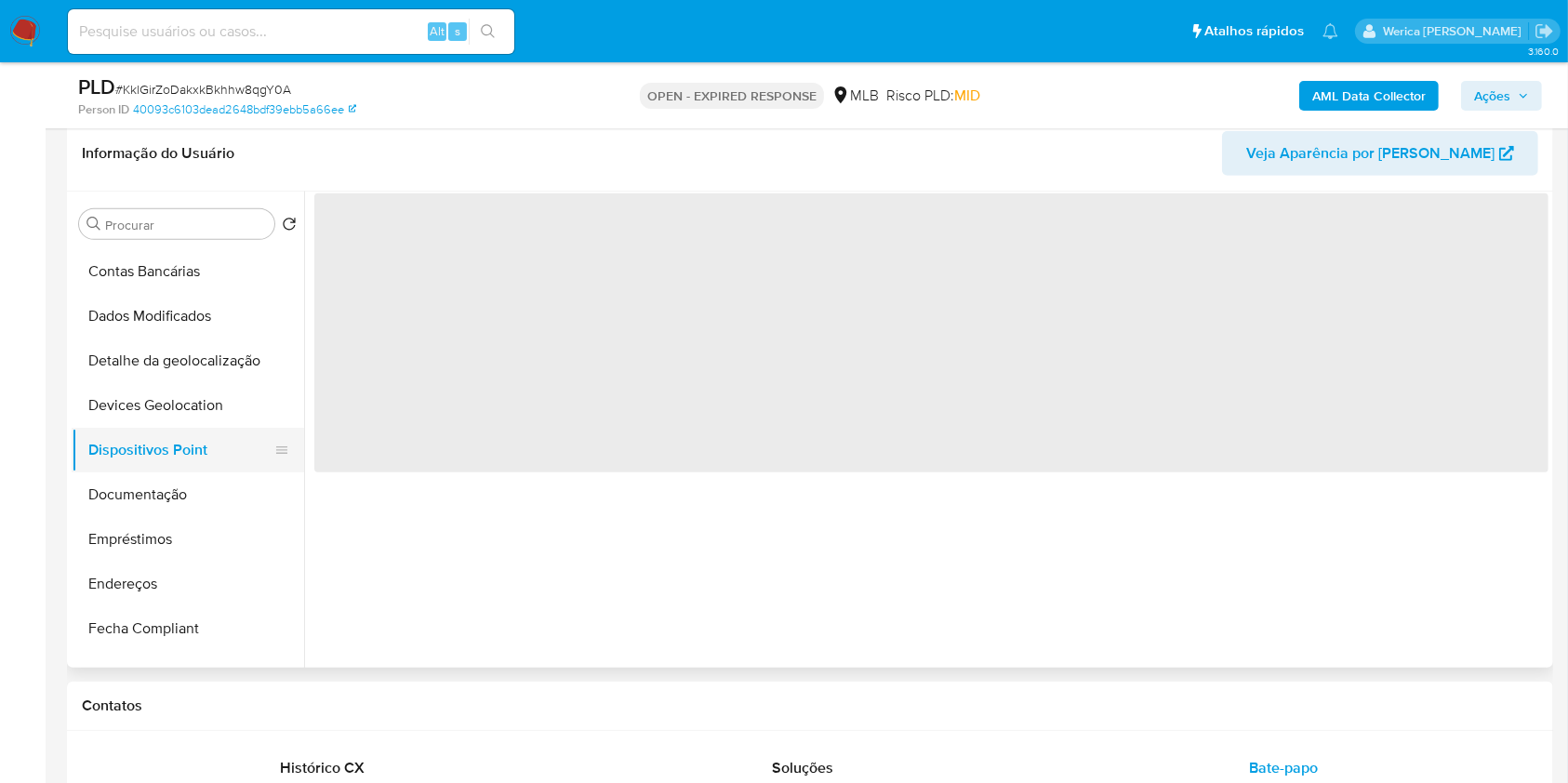
click at [147, 457] on button "Dispositivos Point" at bounding box center [180, 450] width 218 height 45
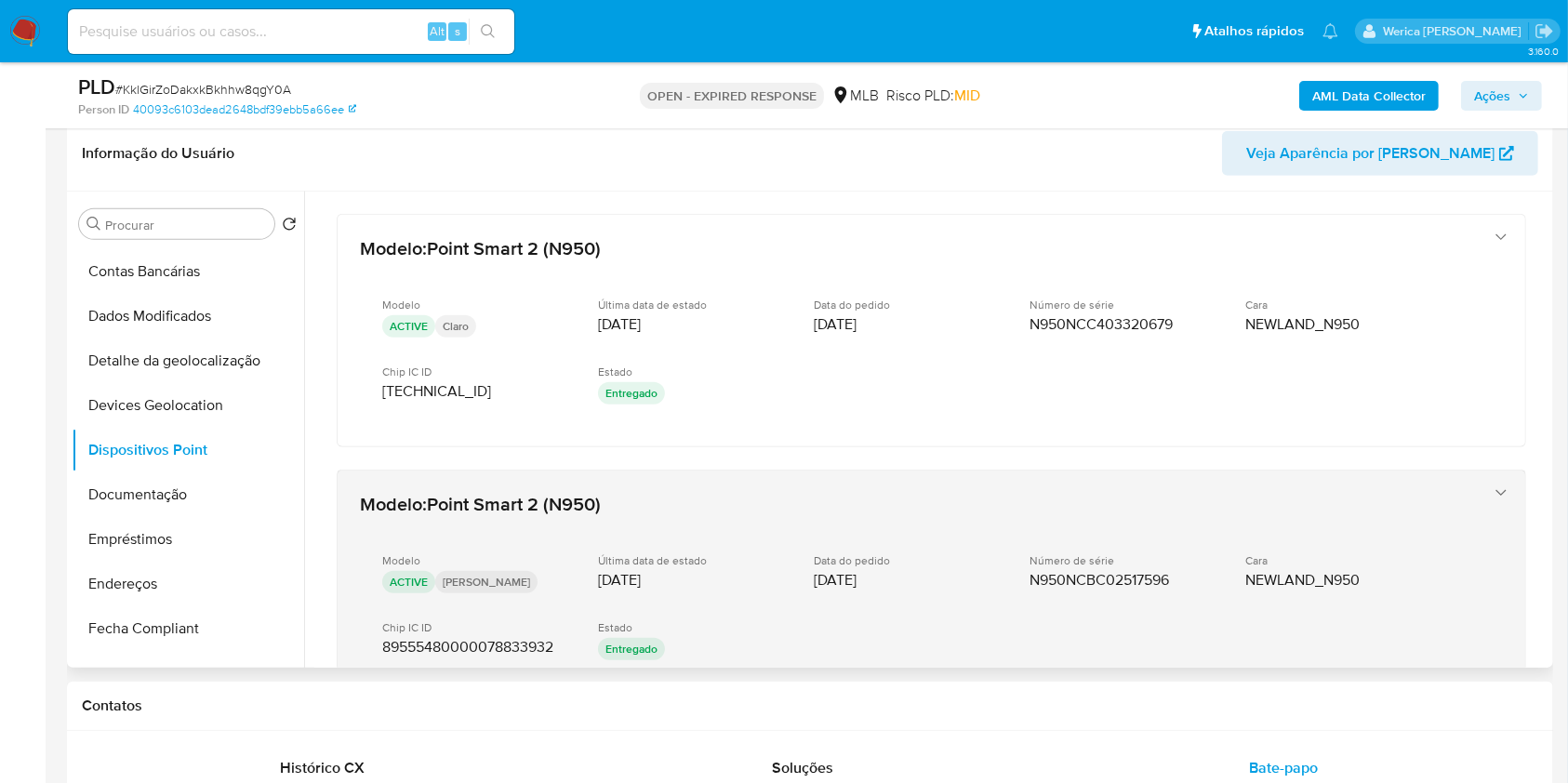
click at [1319, 648] on div "Modelo ACTIVE Tim Última data de estado 05/03/2025 Data do pedido 21/02/2025 Nú…" at bounding box center [913, 609] width 1105 height 141
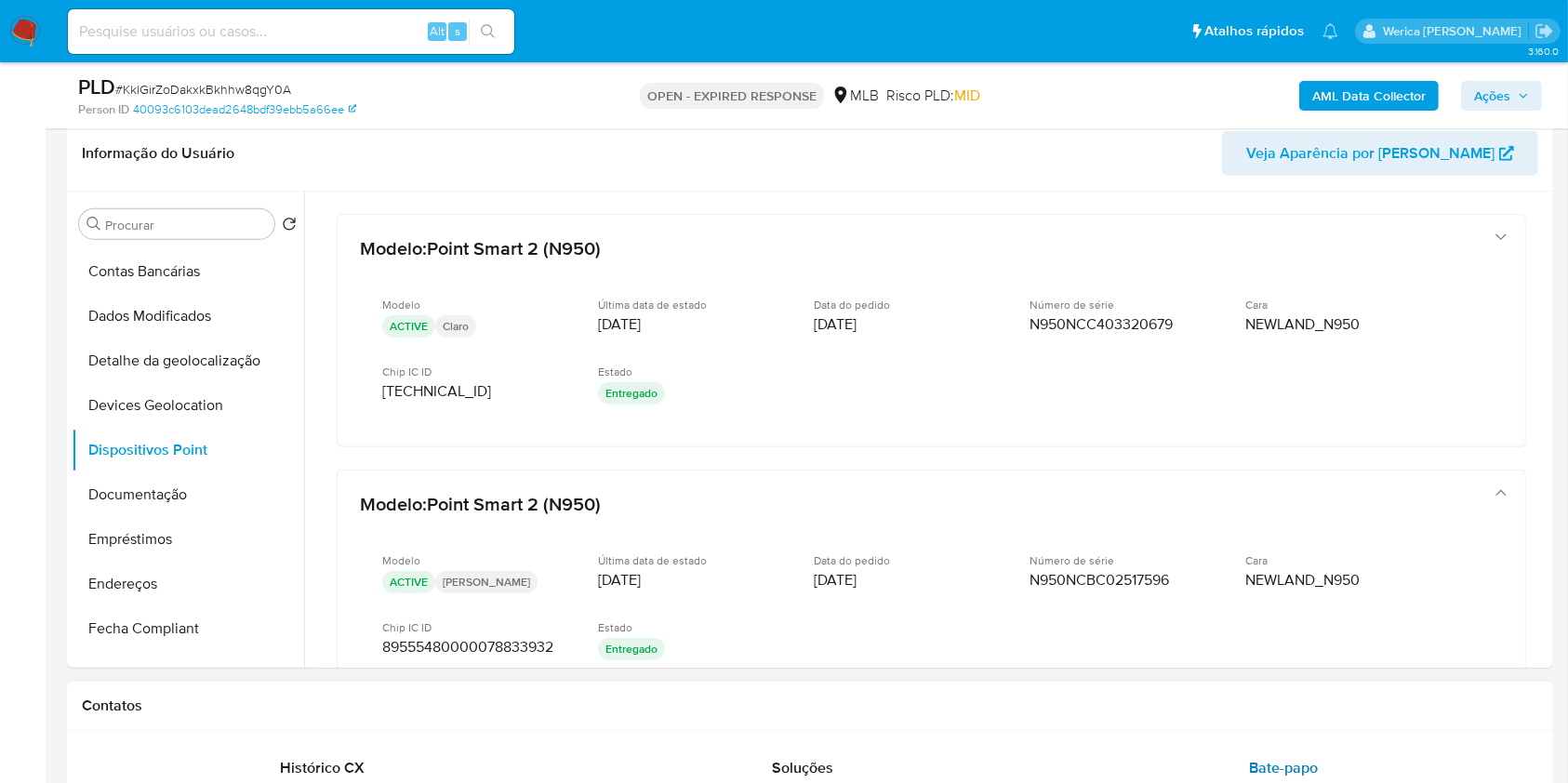
click at [1168, 748] on div "Bate-papo" at bounding box center [1284, 768] width 436 height 45
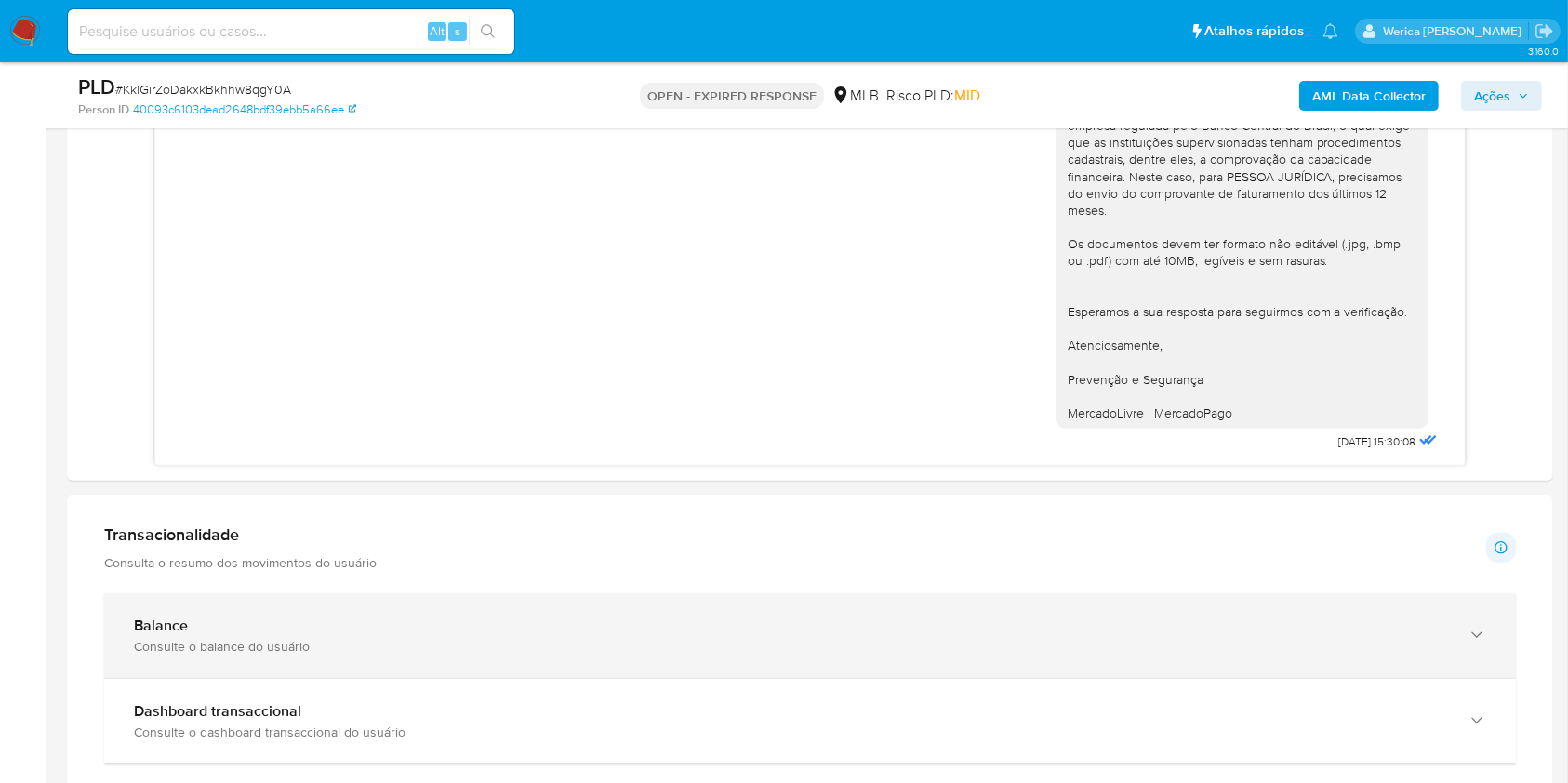
scroll to position [1950, 0]
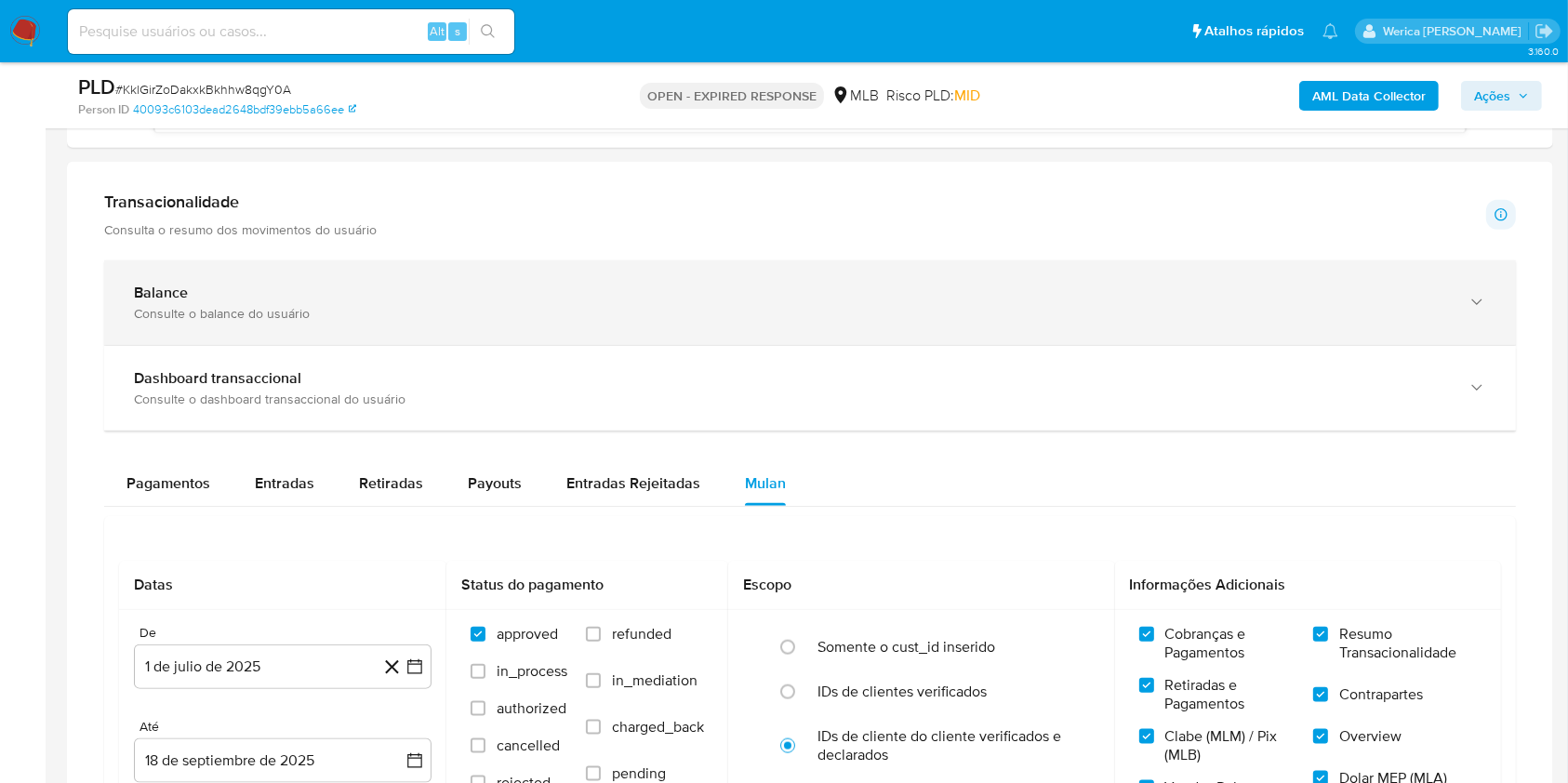
click at [530, 283] on div "Balance" at bounding box center [791, 293] width 1315 height 19
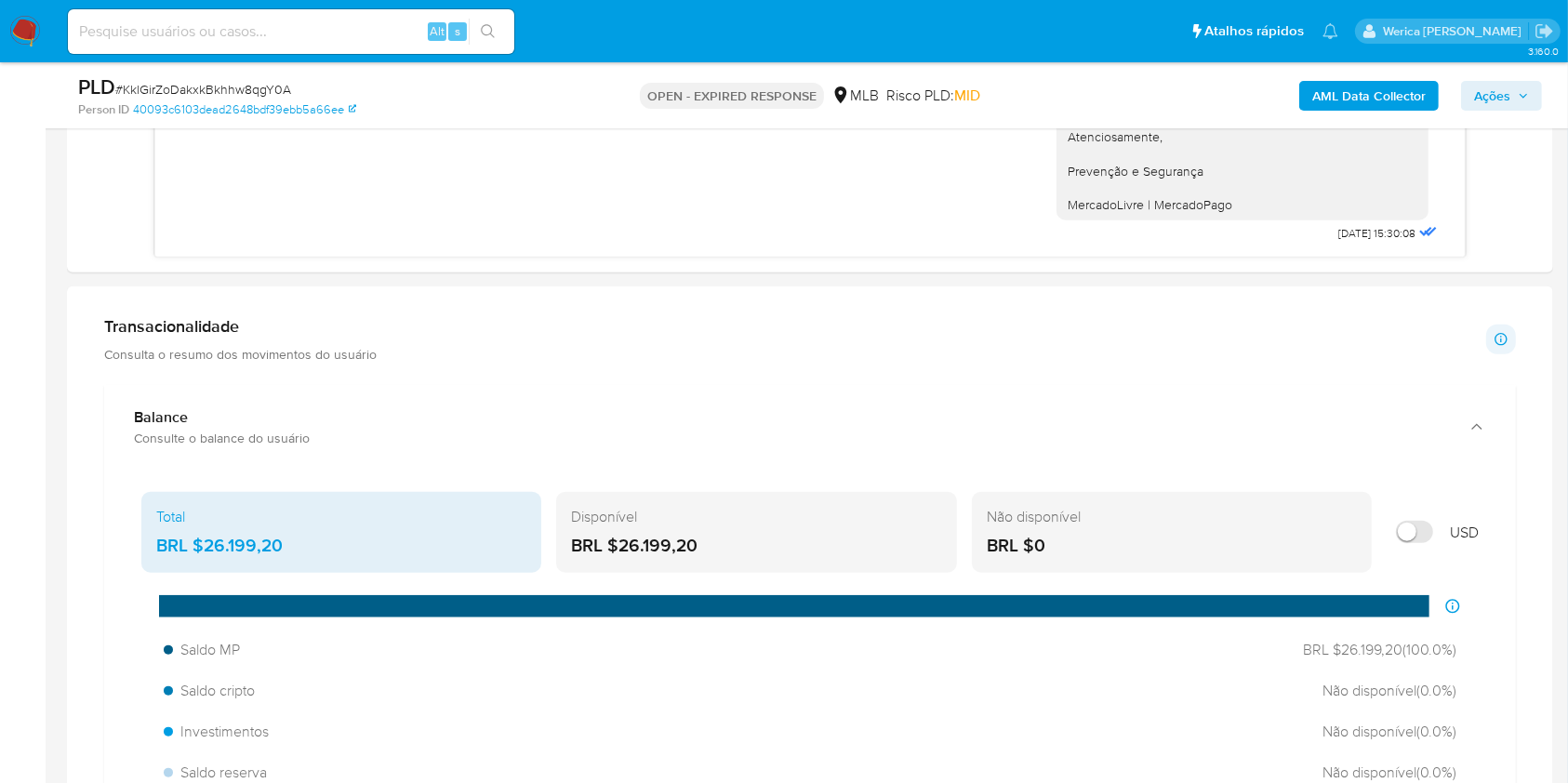
scroll to position [2073, 0]
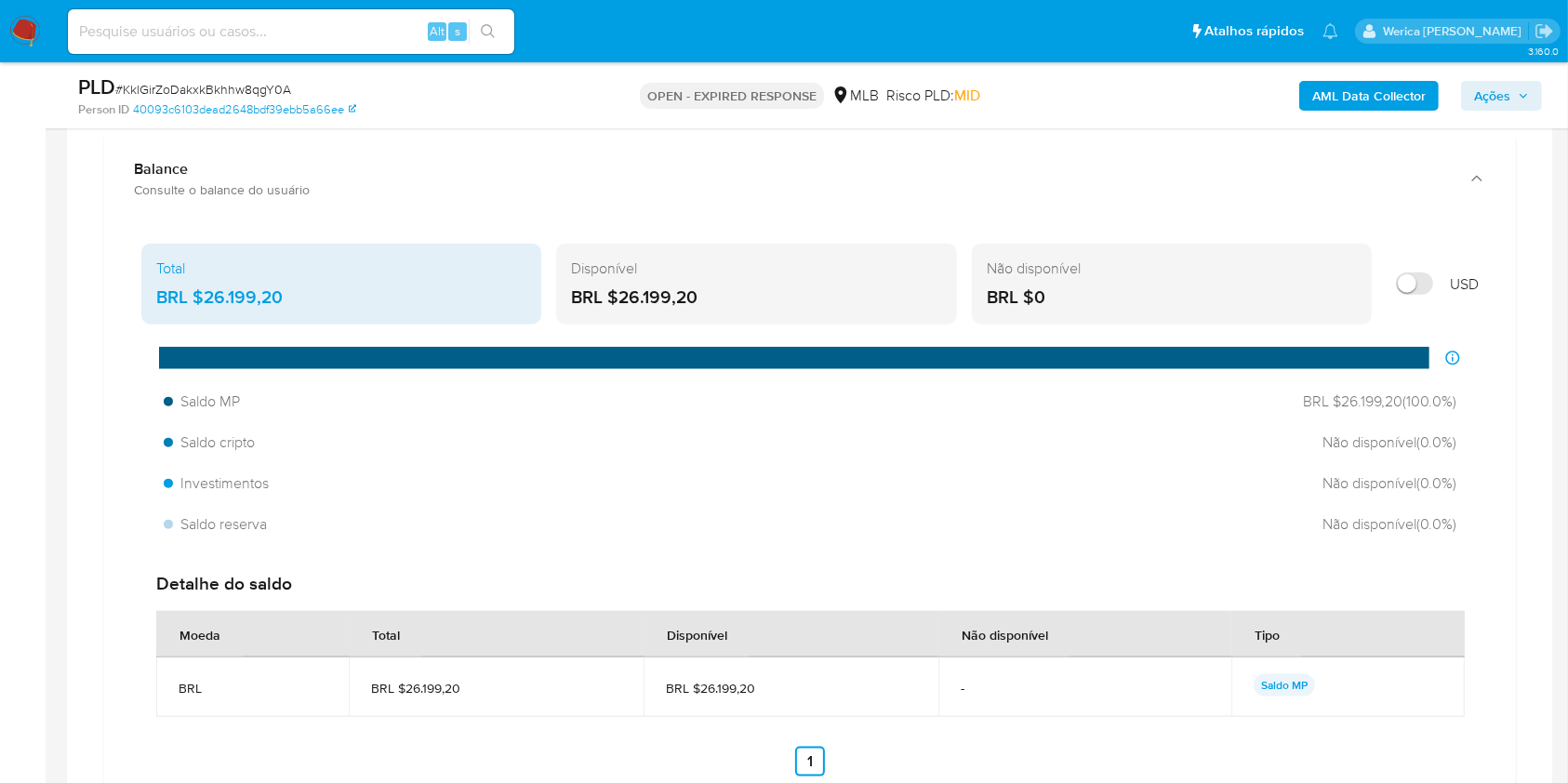
drag, startPoint x: 201, startPoint y: 294, endPoint x: 305, endPoint y: 299, distance: 104.1
click at [295, 304] on div "BRL $26.199,20" at bounding box center [341, 297] width 370 height 24
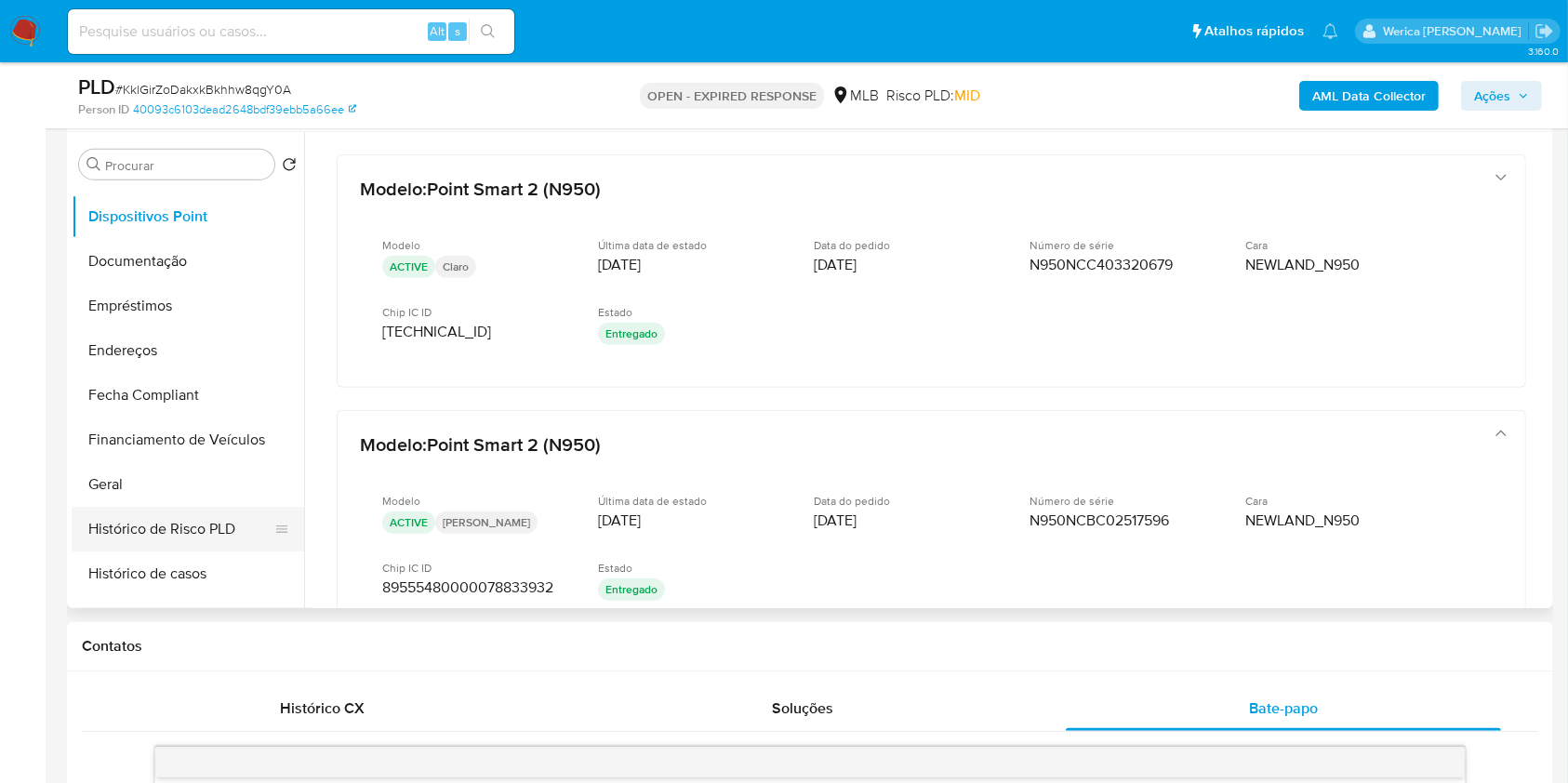
scroll to position [372, 0]
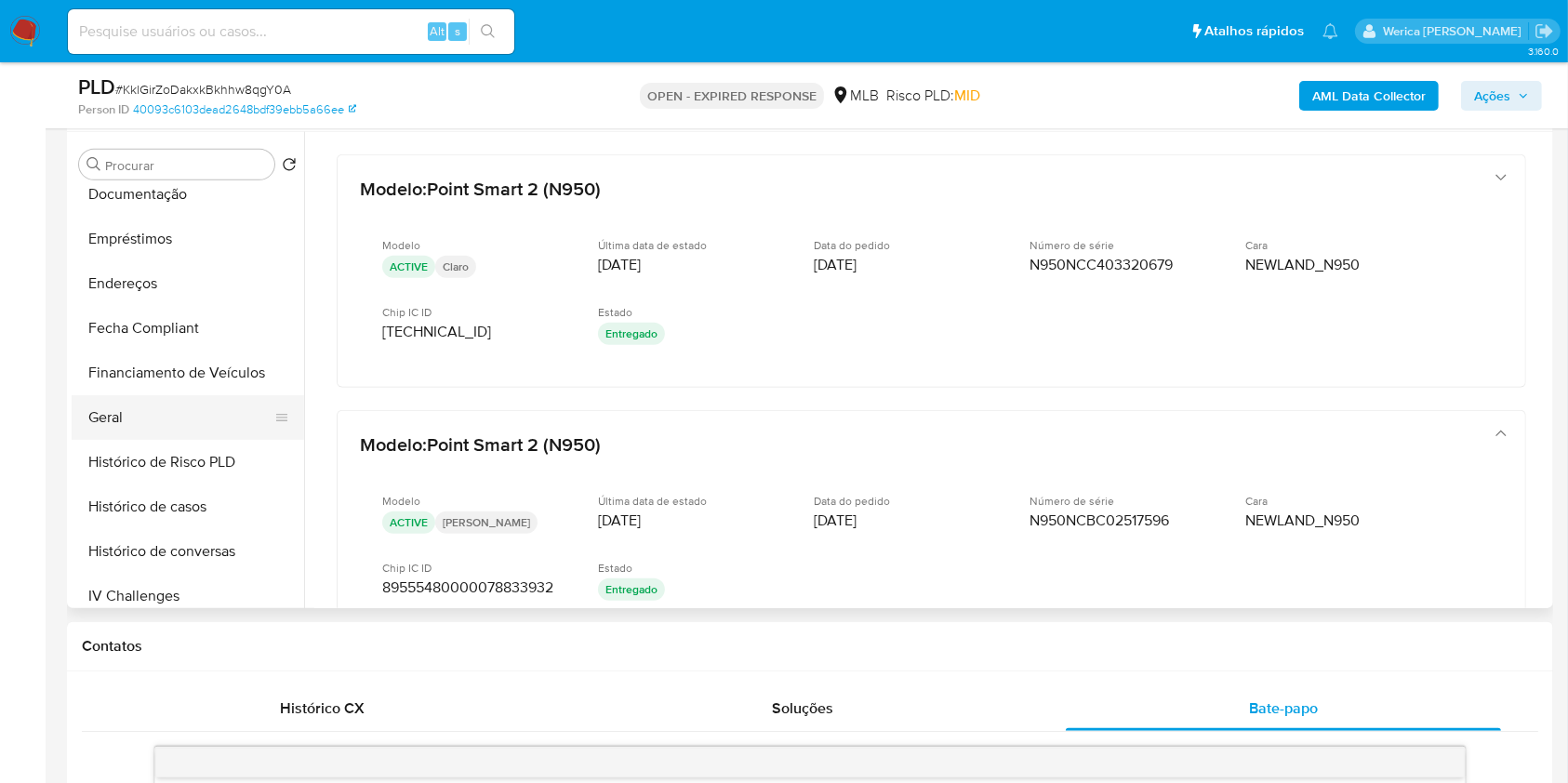
click at [144, 421] on button "Geral" at bounding box center [180, 418] width 218 height 45
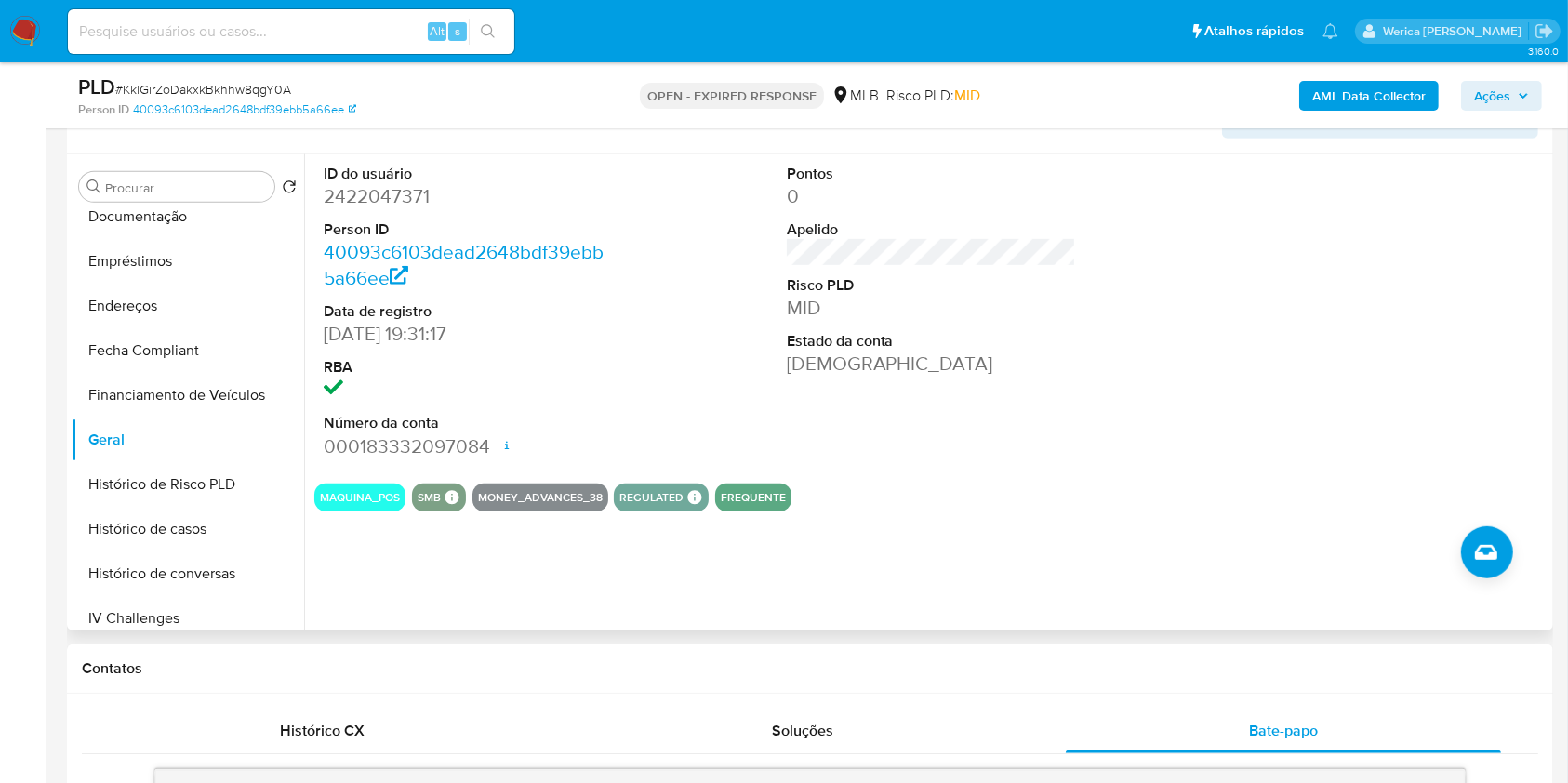
scroll to position [272, 0]
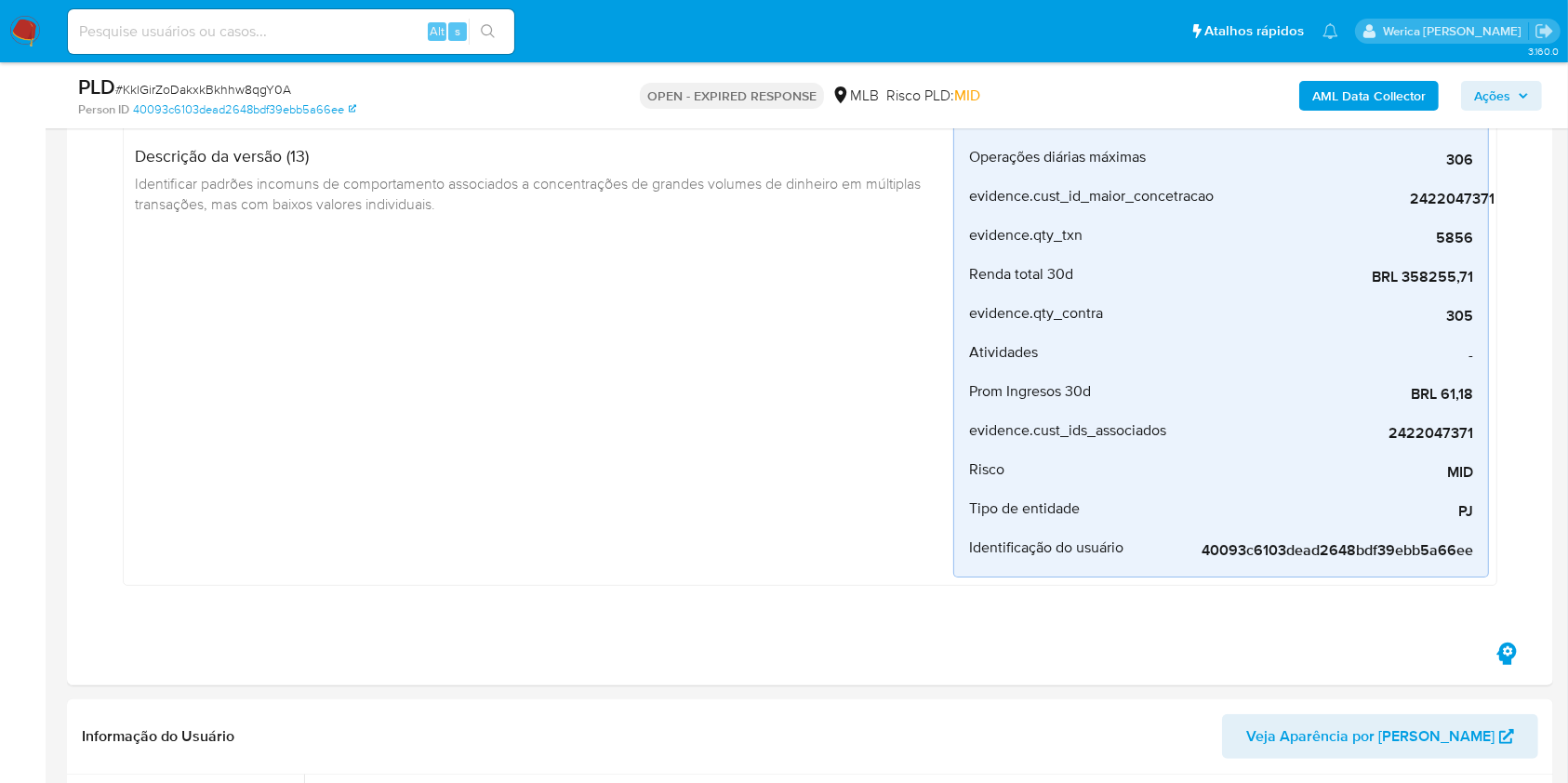
click at [1324, 109] on div "AML Data Collector Ações" at bounding box center [1301, 95] width 482 height 44
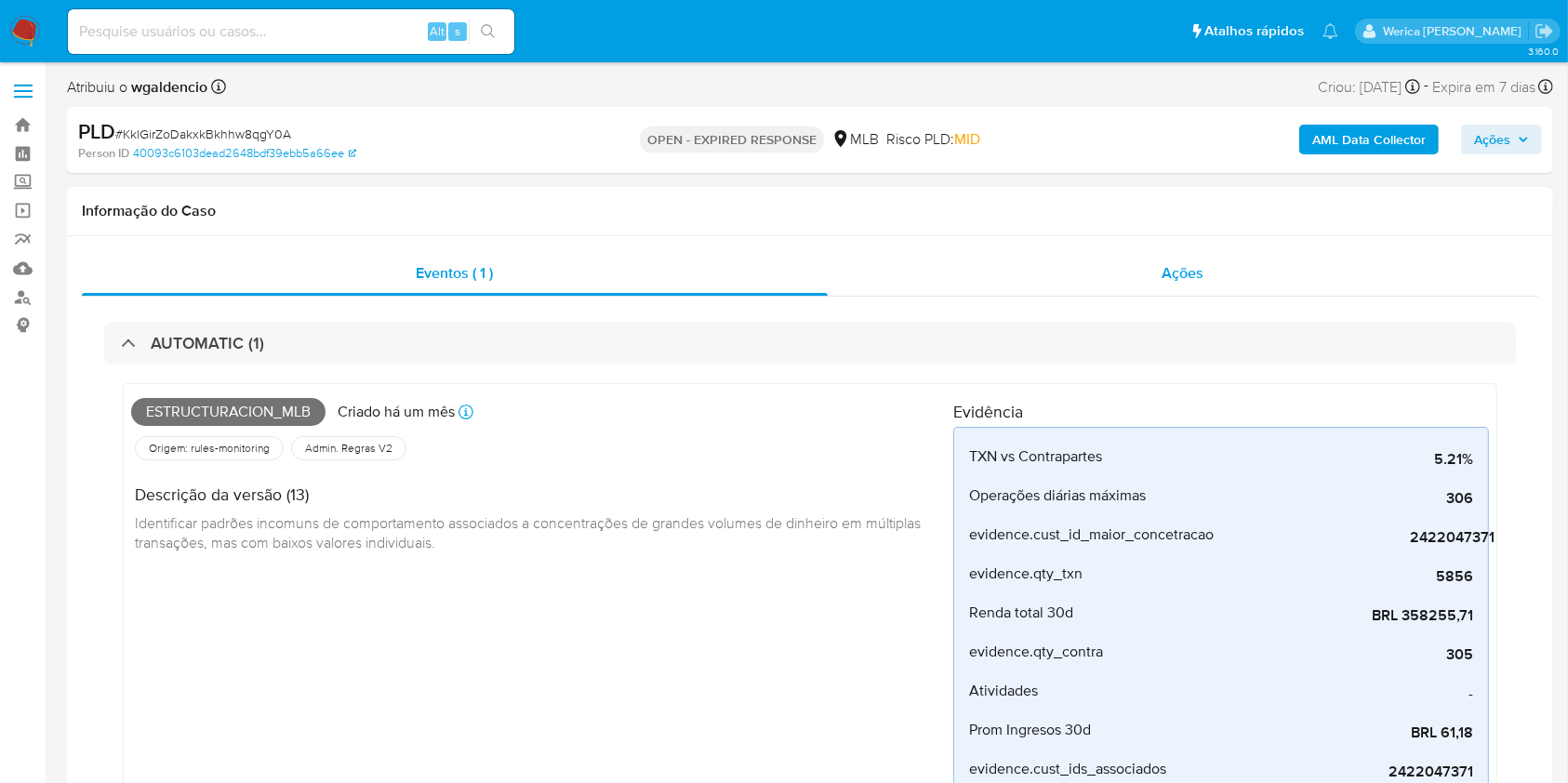
click at [1094, 251] on div "Eventos ( 1 ) Ações AUTOMATIC (1) Estructuracion_mlb Criado há um mês Criado: 1…" at bounding box center [810, 631] width 1486 height 788
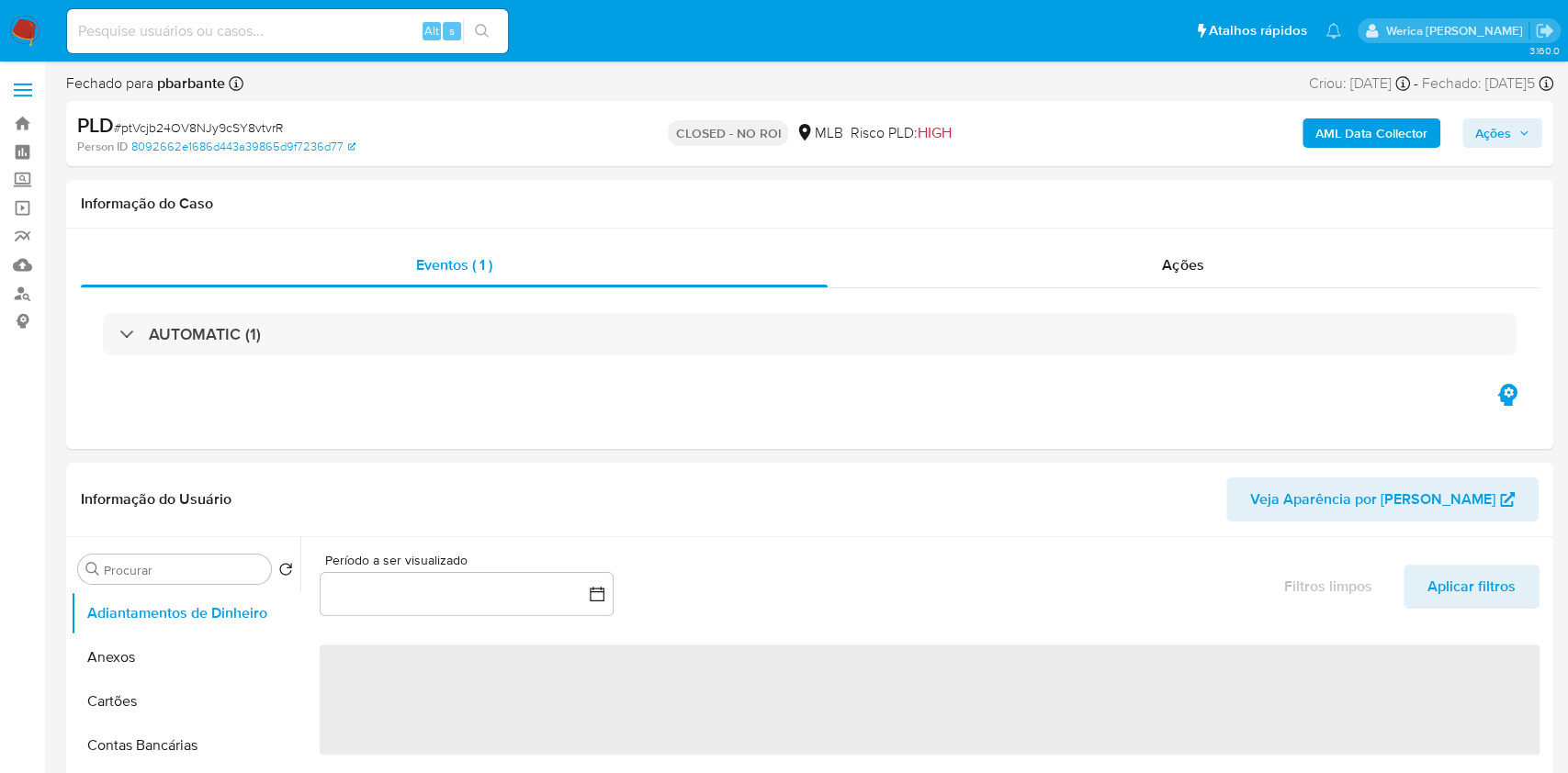
select select "10"
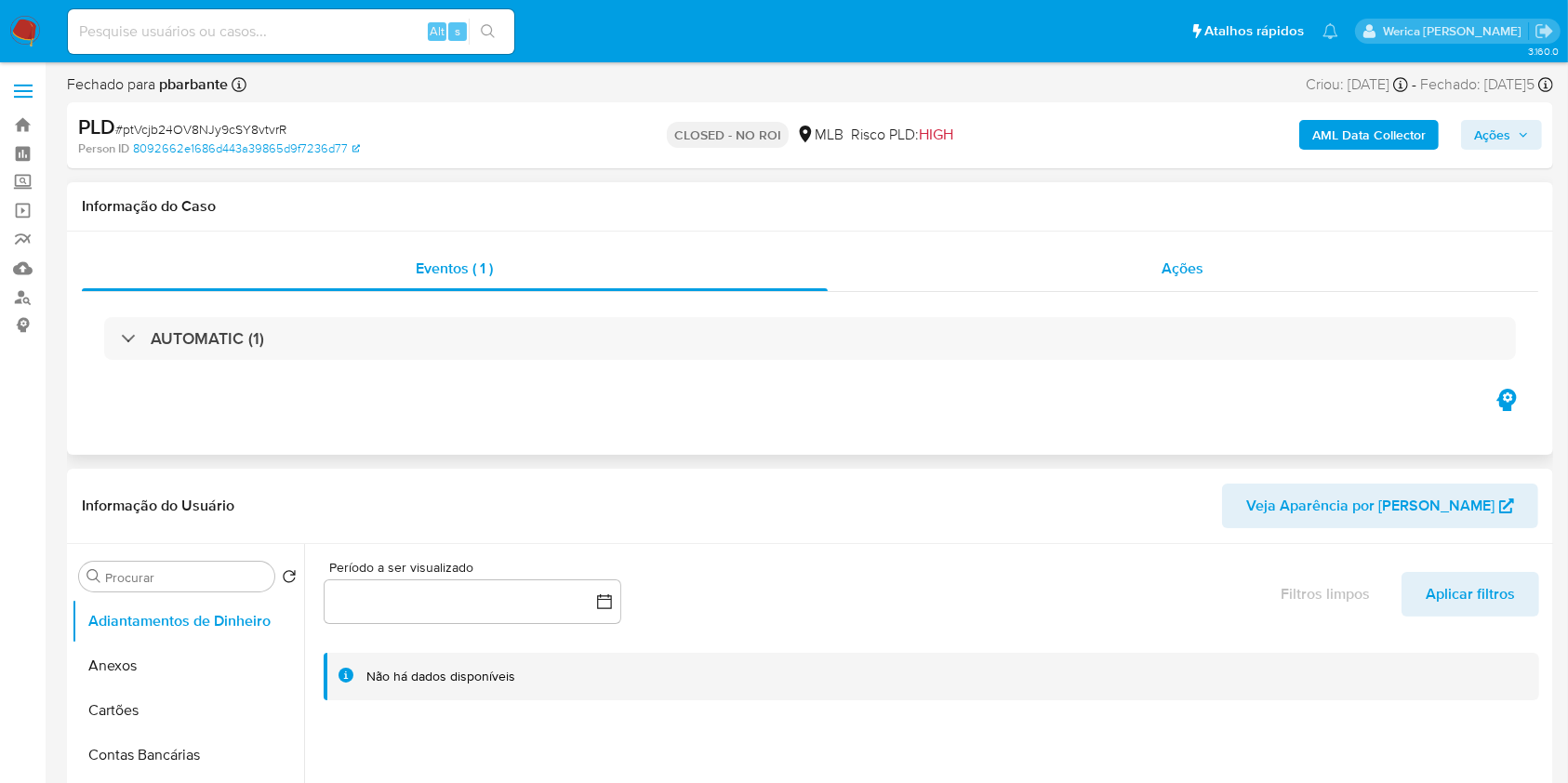
click at [1128, 270] on div "Ações" at bounding box center [1183, 269] width 711 height 45
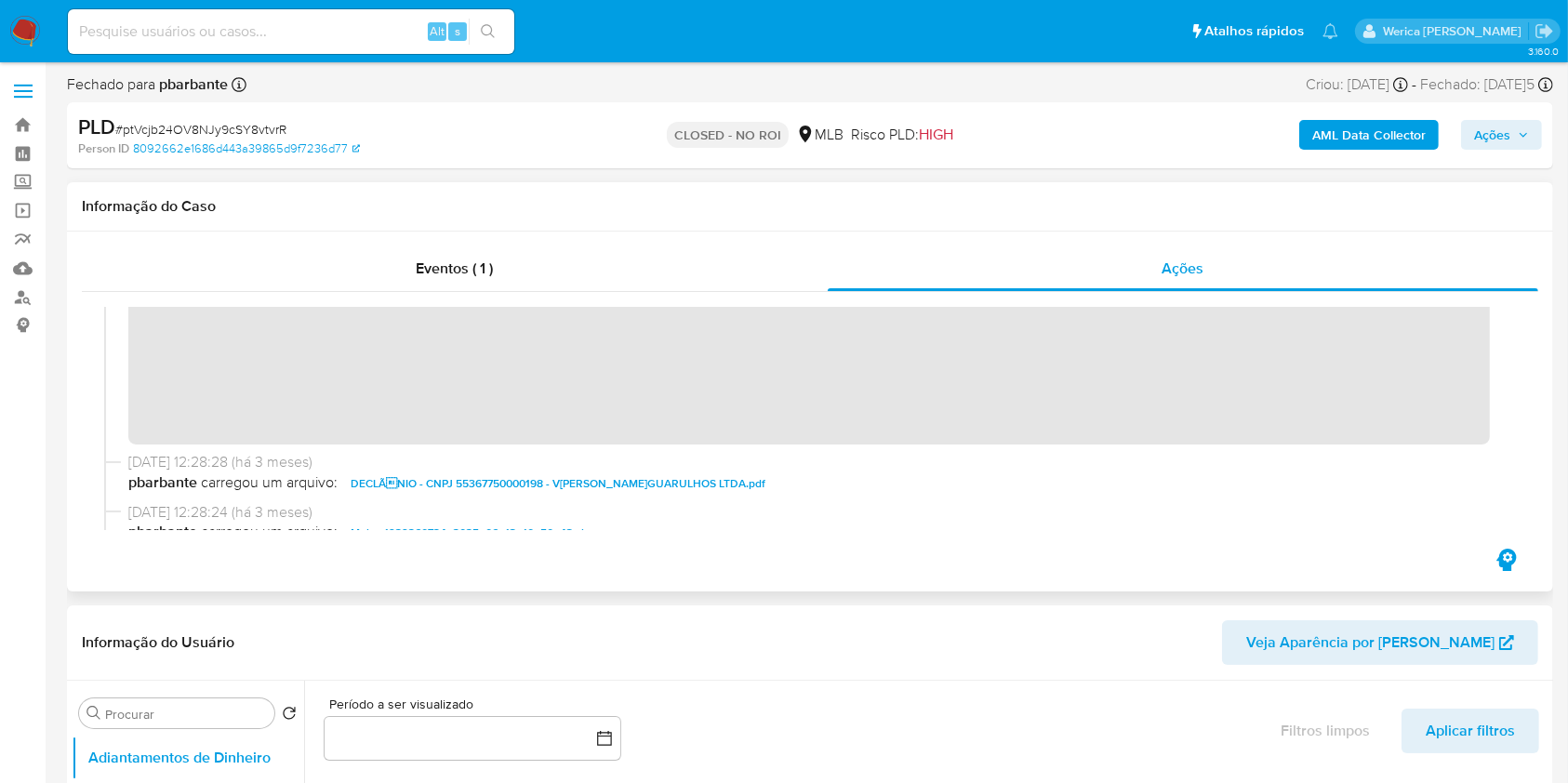
scroll to position [123, 0]
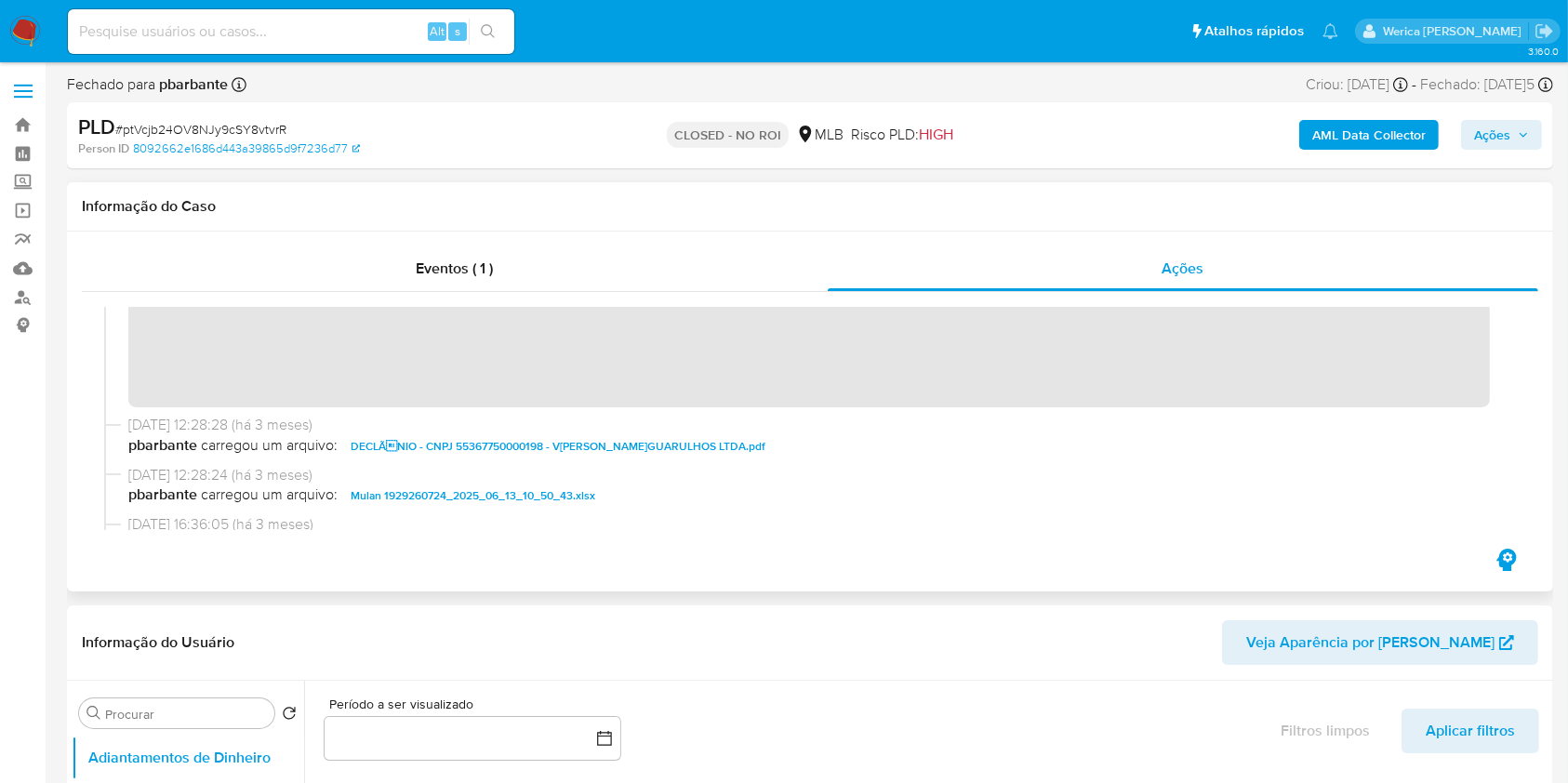
click at [584, 454] on span "DECLÃNIO - CNPJ 55367750000198 - V[PERSON_NAME]GUARULHOS LTDA.pdf" at bounding box center [557, 446] width 414 height 22
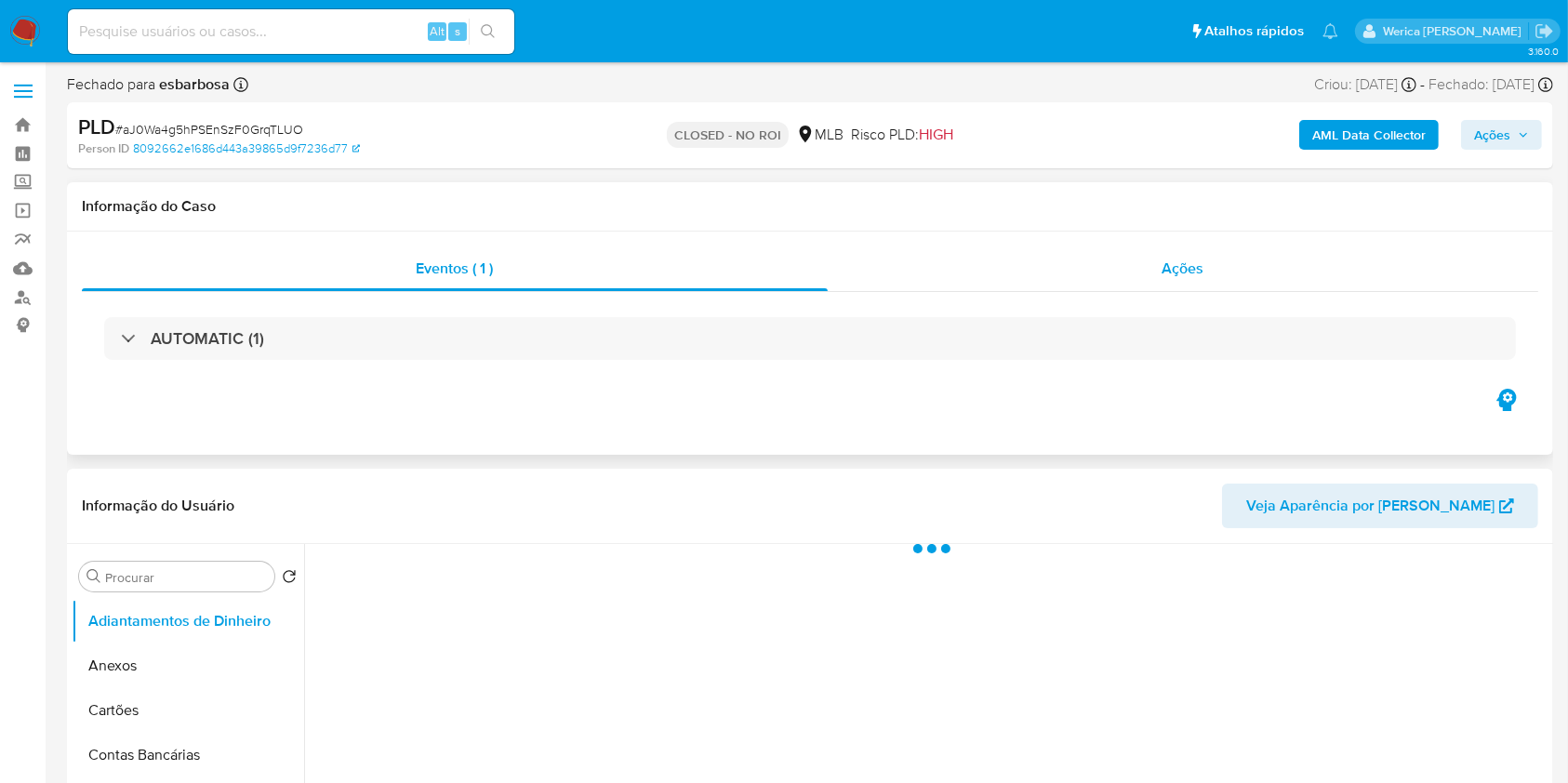
click at [1210, 288] on div "Ações" at bounding box center [1183, 269] width 711 height 45
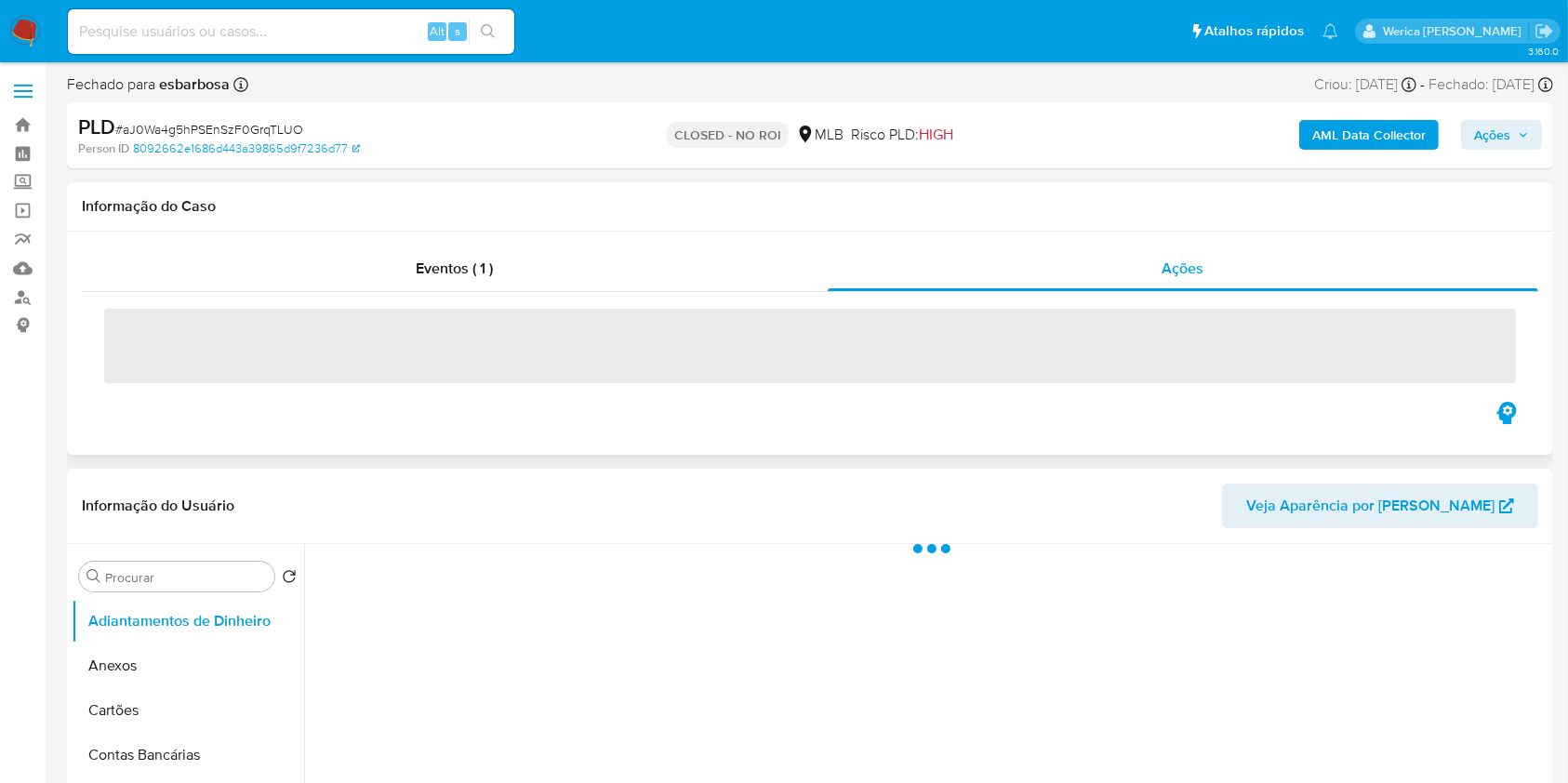
select select "10"
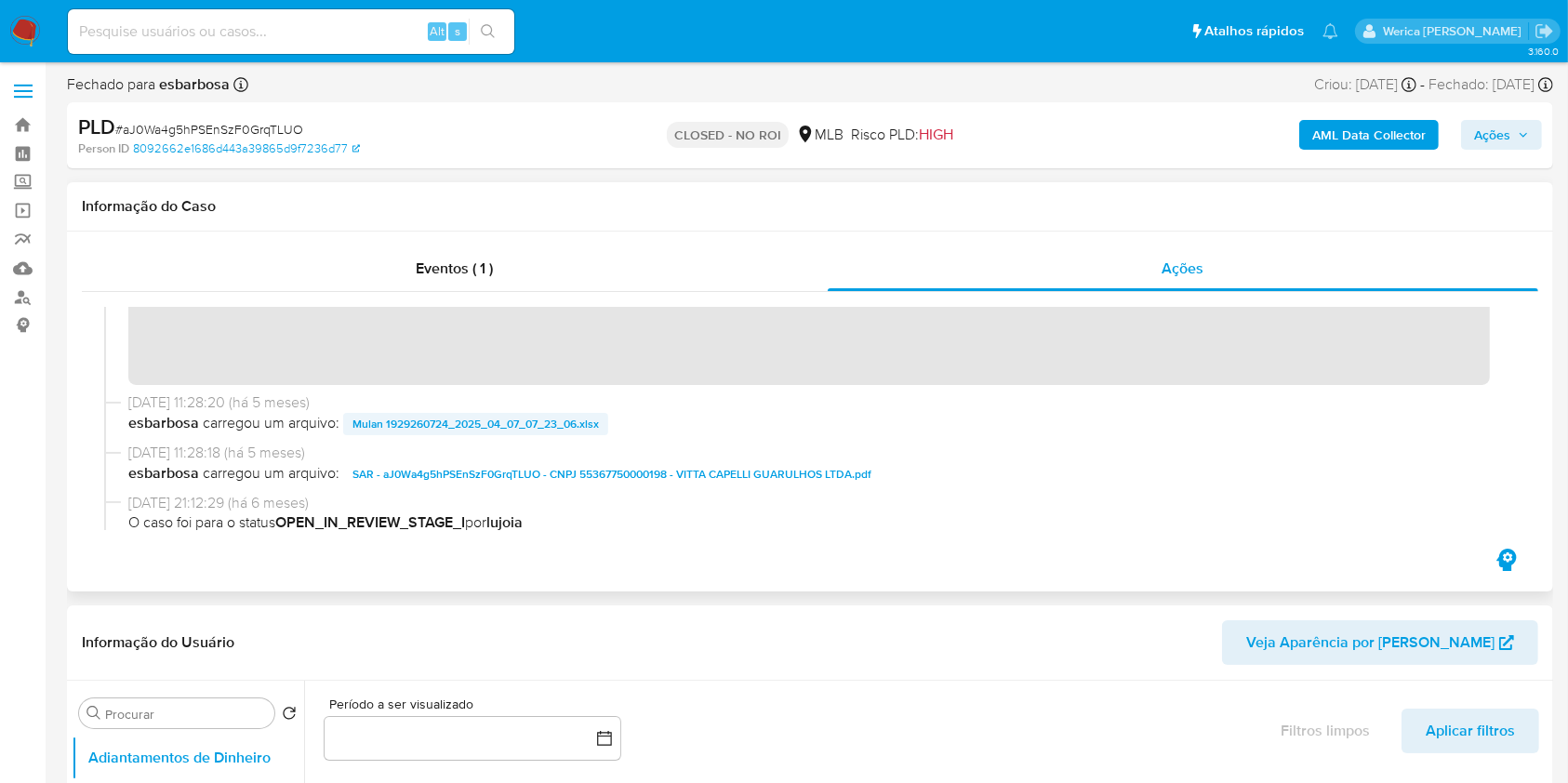
scroll to position [123, 0]
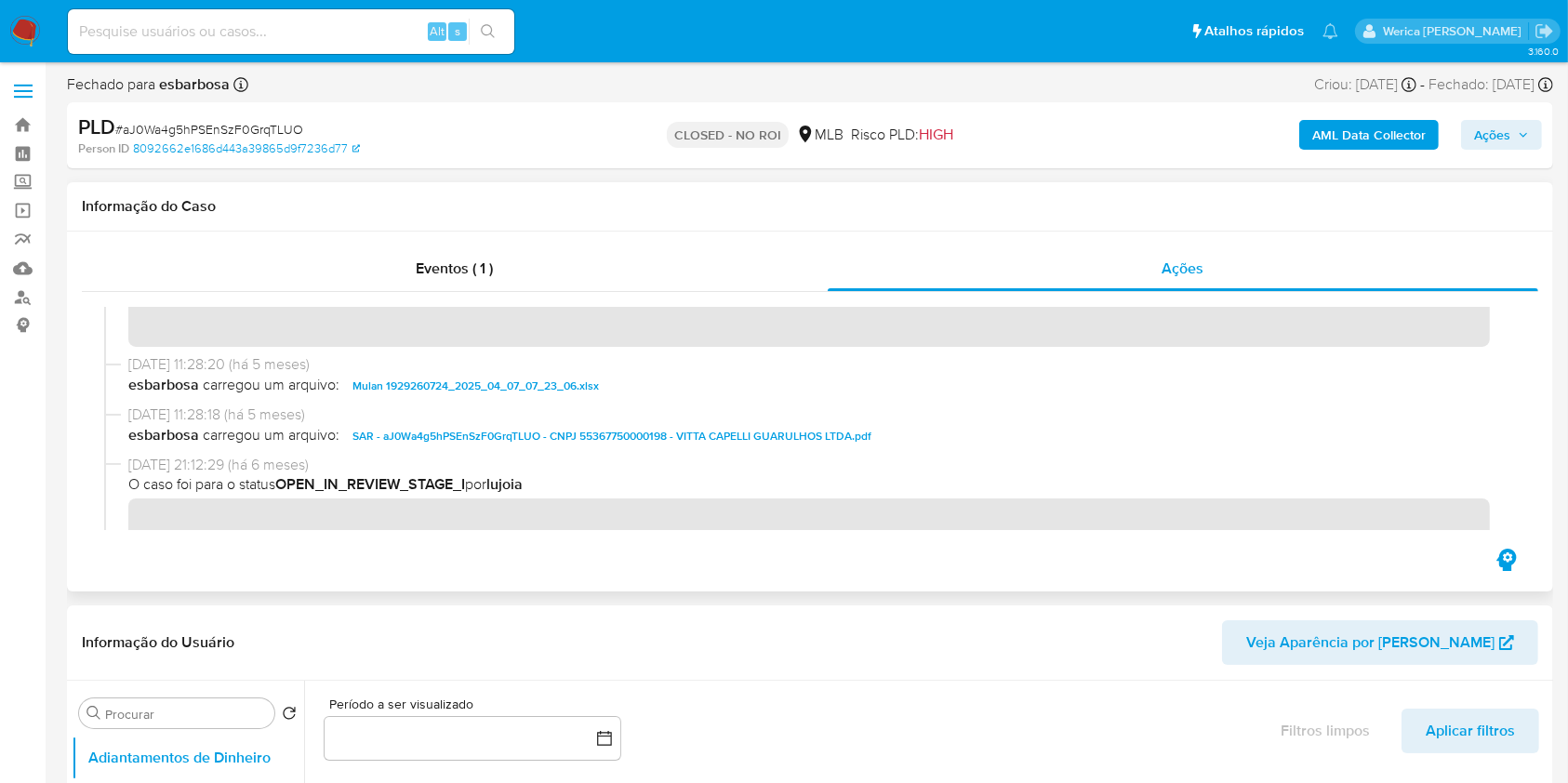
click at [544, 430] on span "SAR - aJ0Wa4g5hPSEnSzF0GrqTLUO - CNPJ 55367750000198 - VITTA CAPELLI GUARULHOS …" at bounding box center [611, 436] width 519 height 22
click at [535, 437] on span "esbarbosa carregou um arquivo: SAR - aJ0Wa4g5hPSEnSzF0GrqTLUO - CNPJ 5536775000…" at bounding box center [818, 436] width 1380 height 22
click at [462, 273] on span "Eventos ( 1 )" at bounding box center [454, 268] width 78 height 22
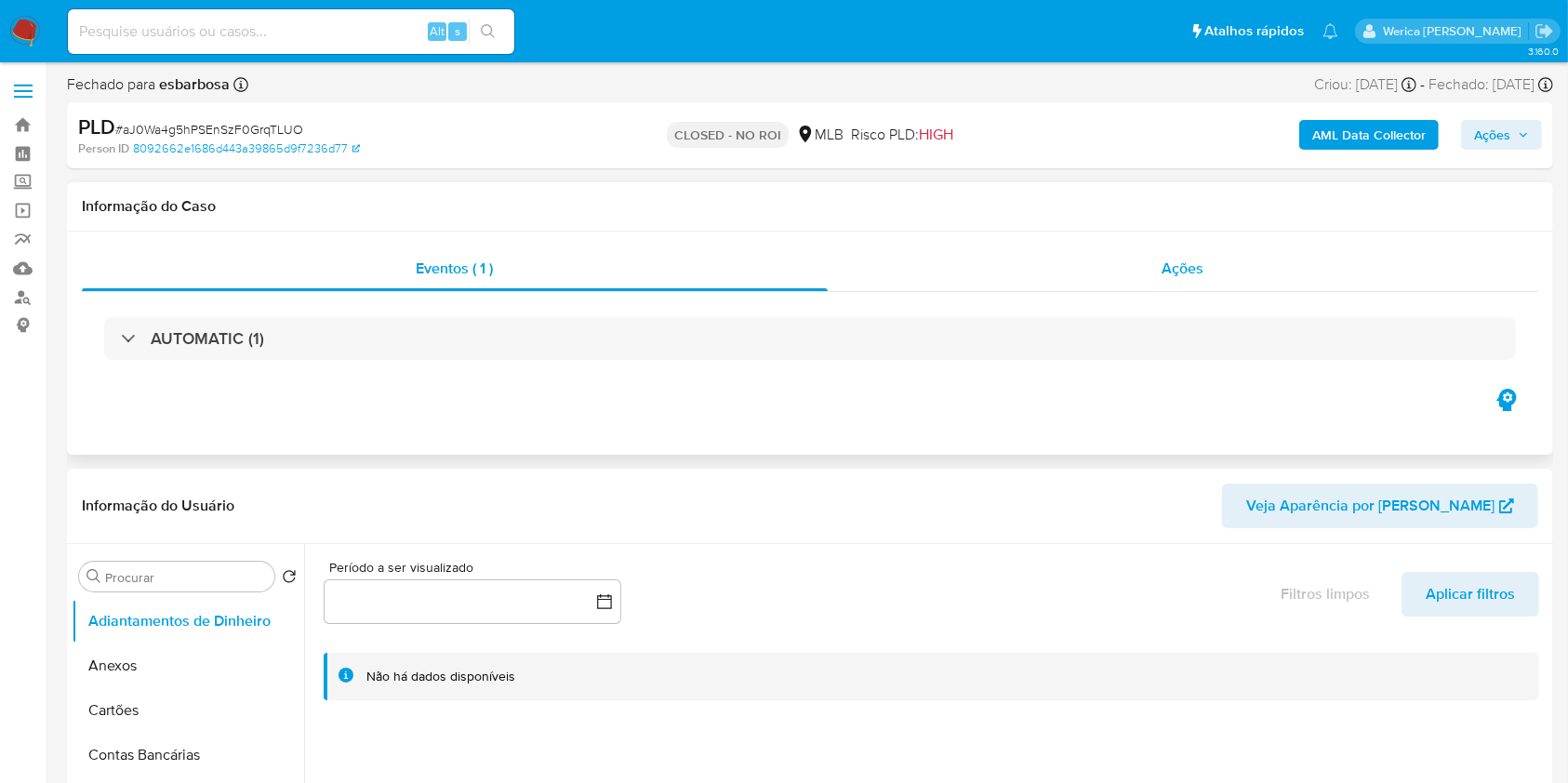
click at [1161, 262] on div "Ações" at bounding box center [1183, 269] width 711 height 45
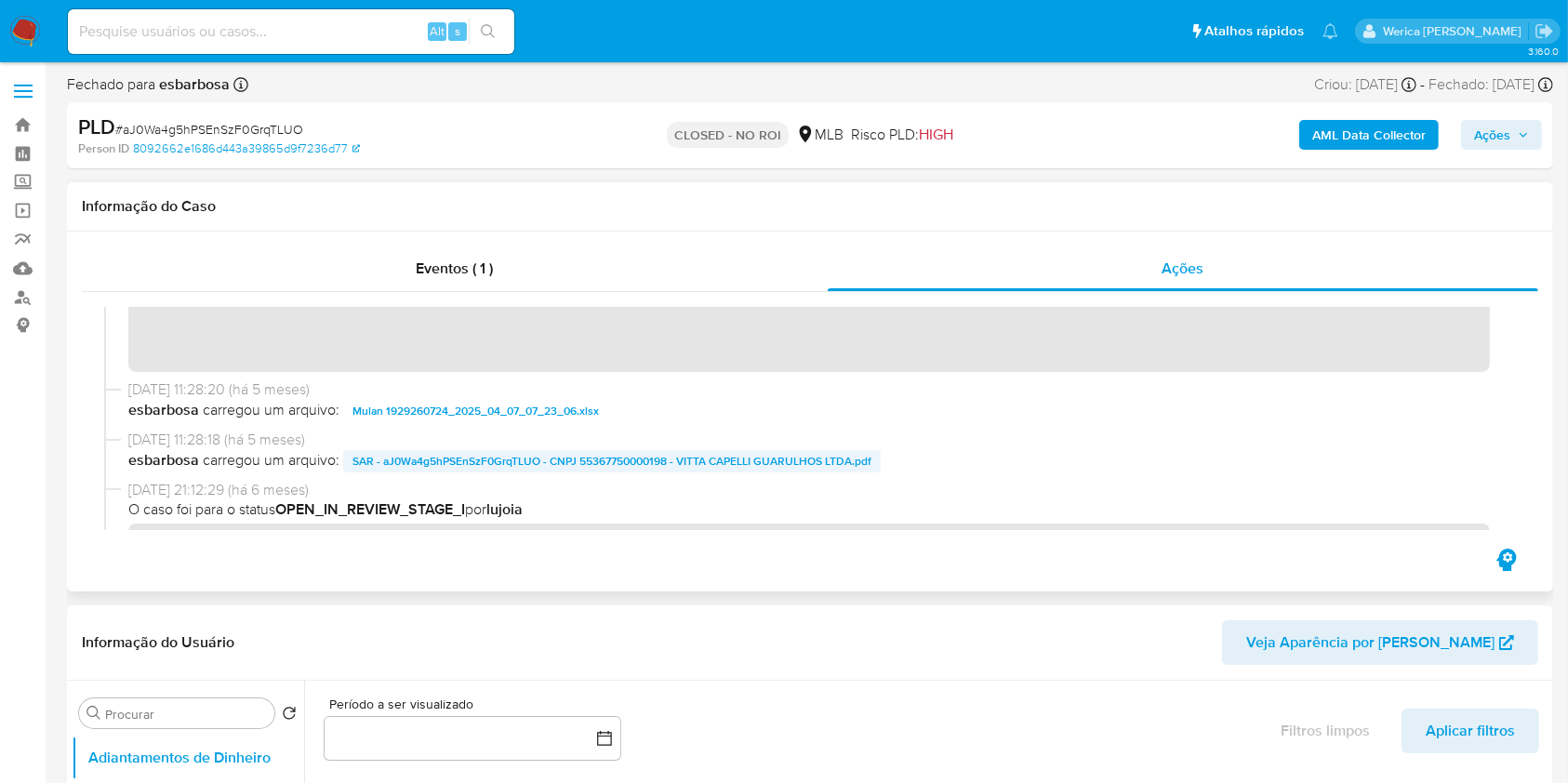
scroll to position [192, 0]
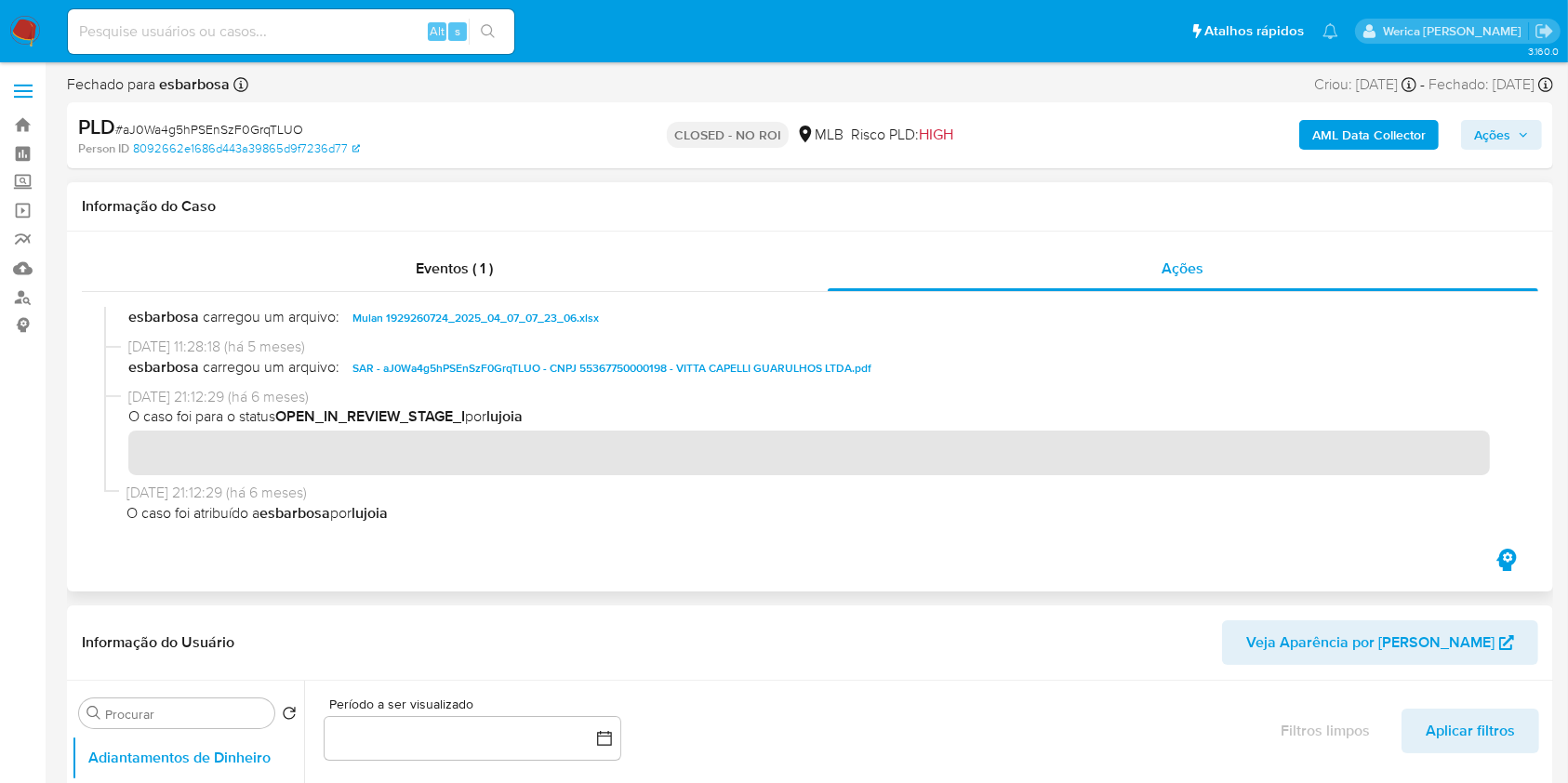
click at [577, 361] on span "SAR - aJ0Wa4g5hPSEnSzF0GrqTLUO - CNPJ 55367750000198 - VITTA CAPELLI GUARULHOS …" at bounding box center [611, 369] width 519 height 22
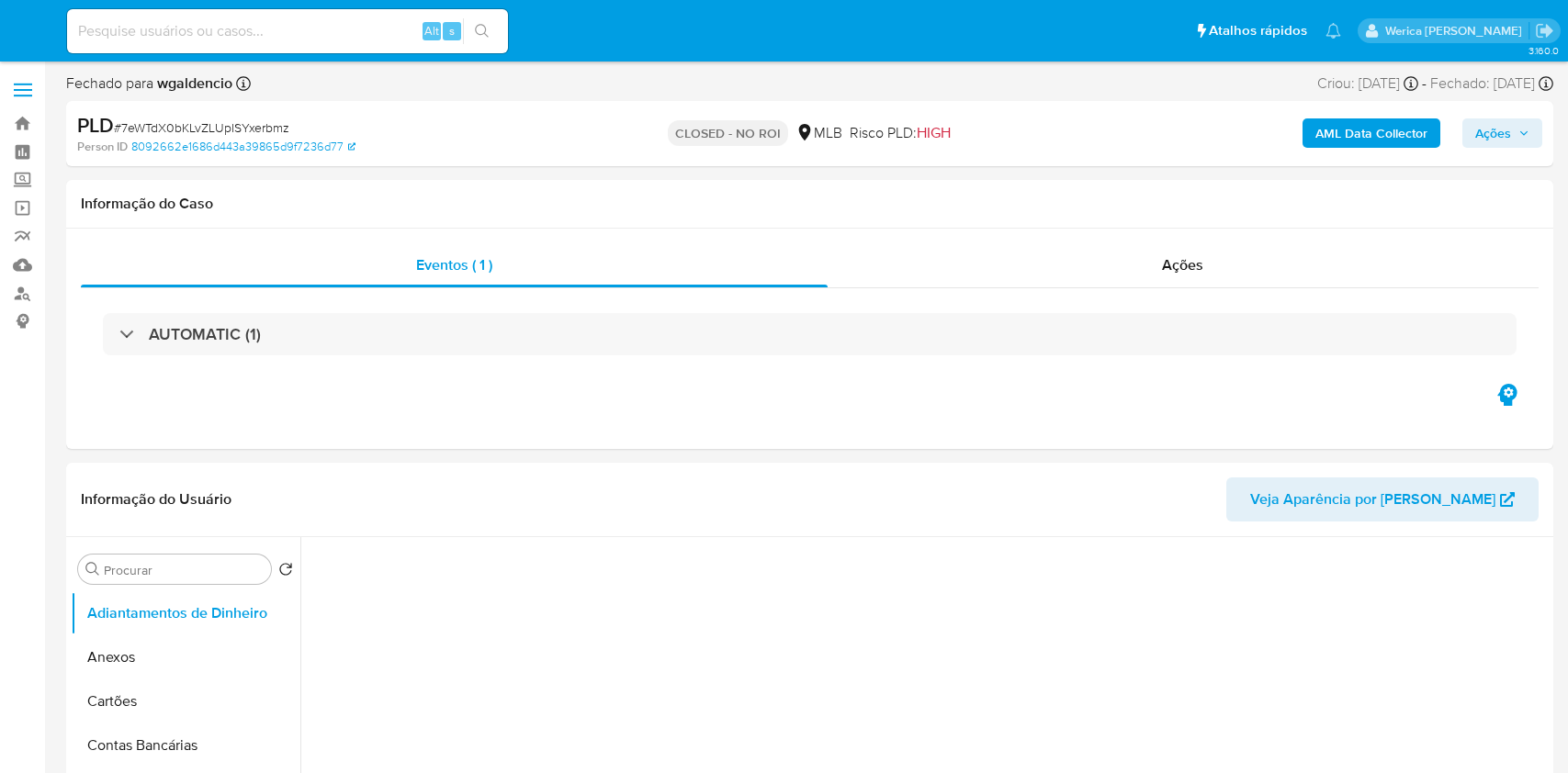
select select "10"
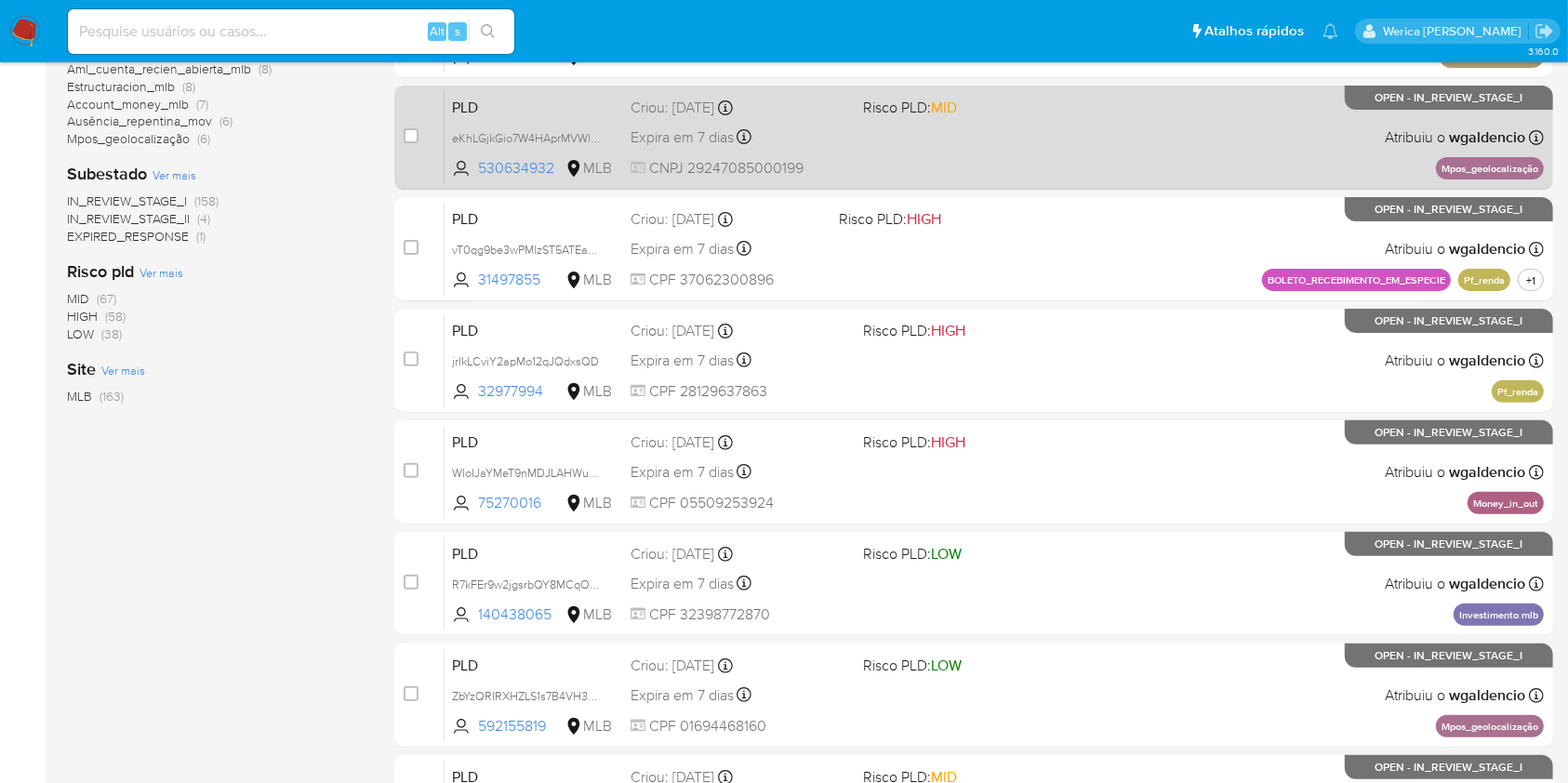
scroll to position [619, 0]
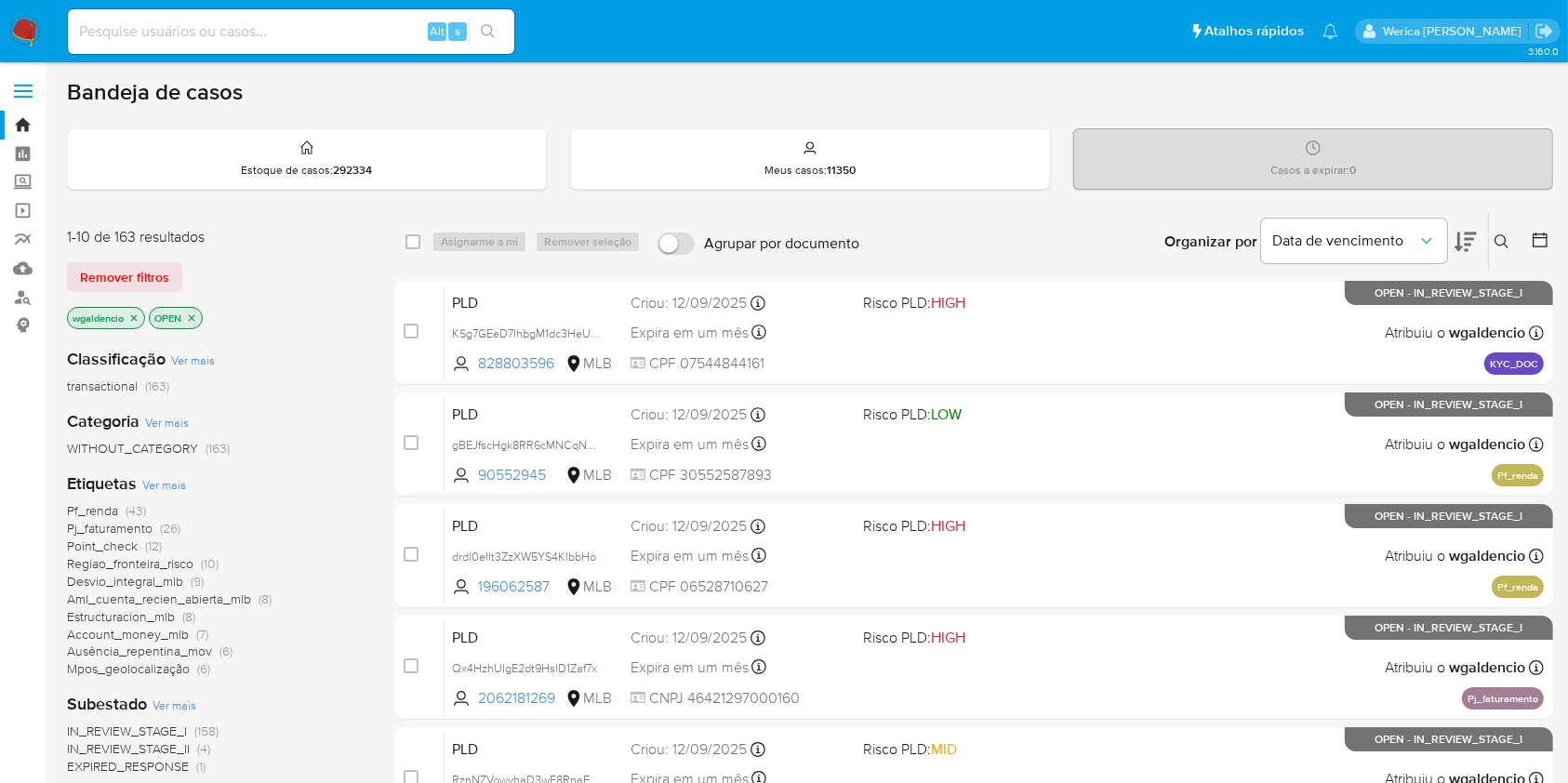
click at [352, 42] on div "Alt s" at bounding box center [291, 32] width 446 height 45
click at [352, 38] on input at bounding box center [291, 32] width 446 height 24
paste input "2528088116"
type input "2528088116"
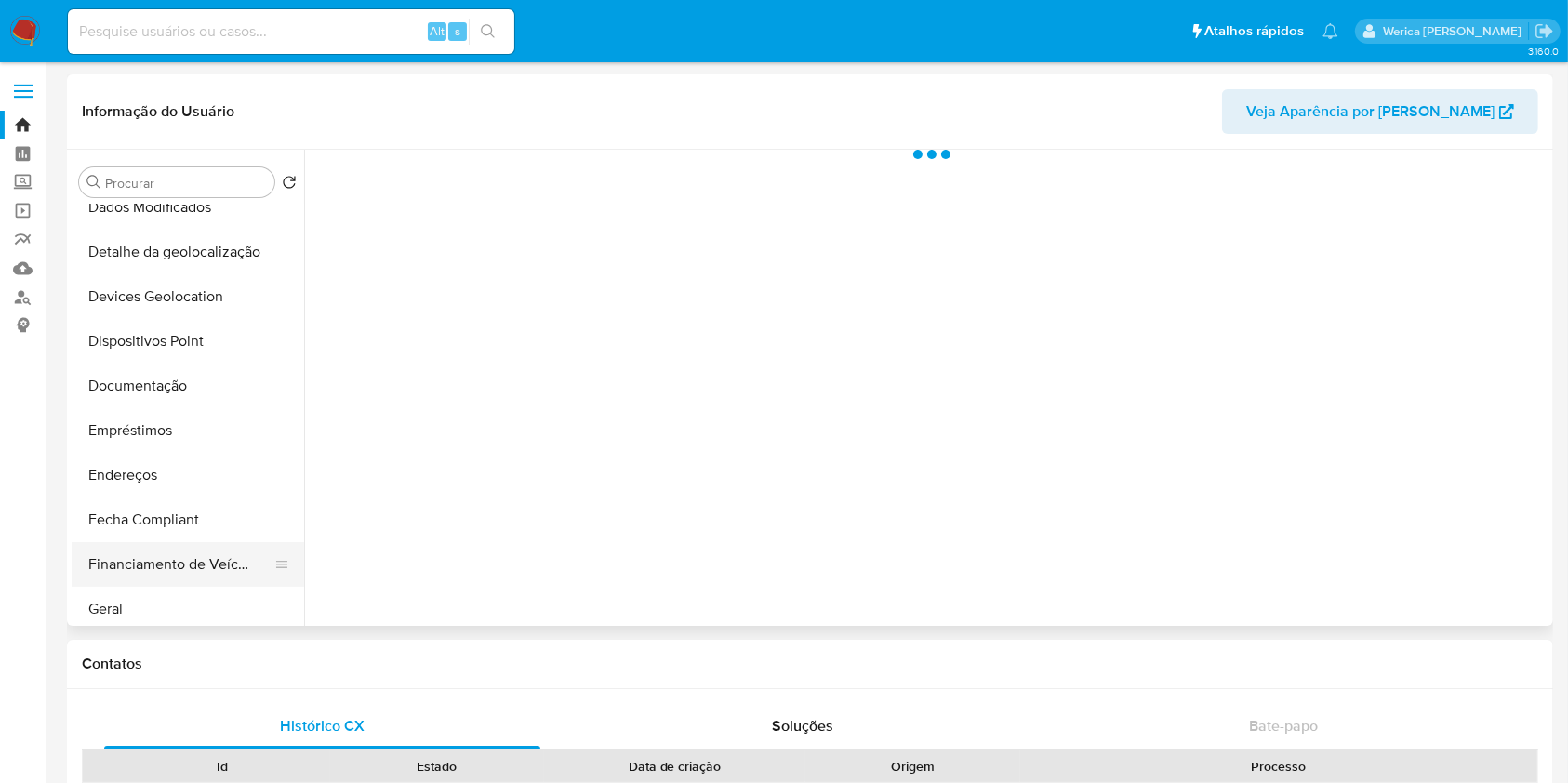
scroll to position [372, 0]
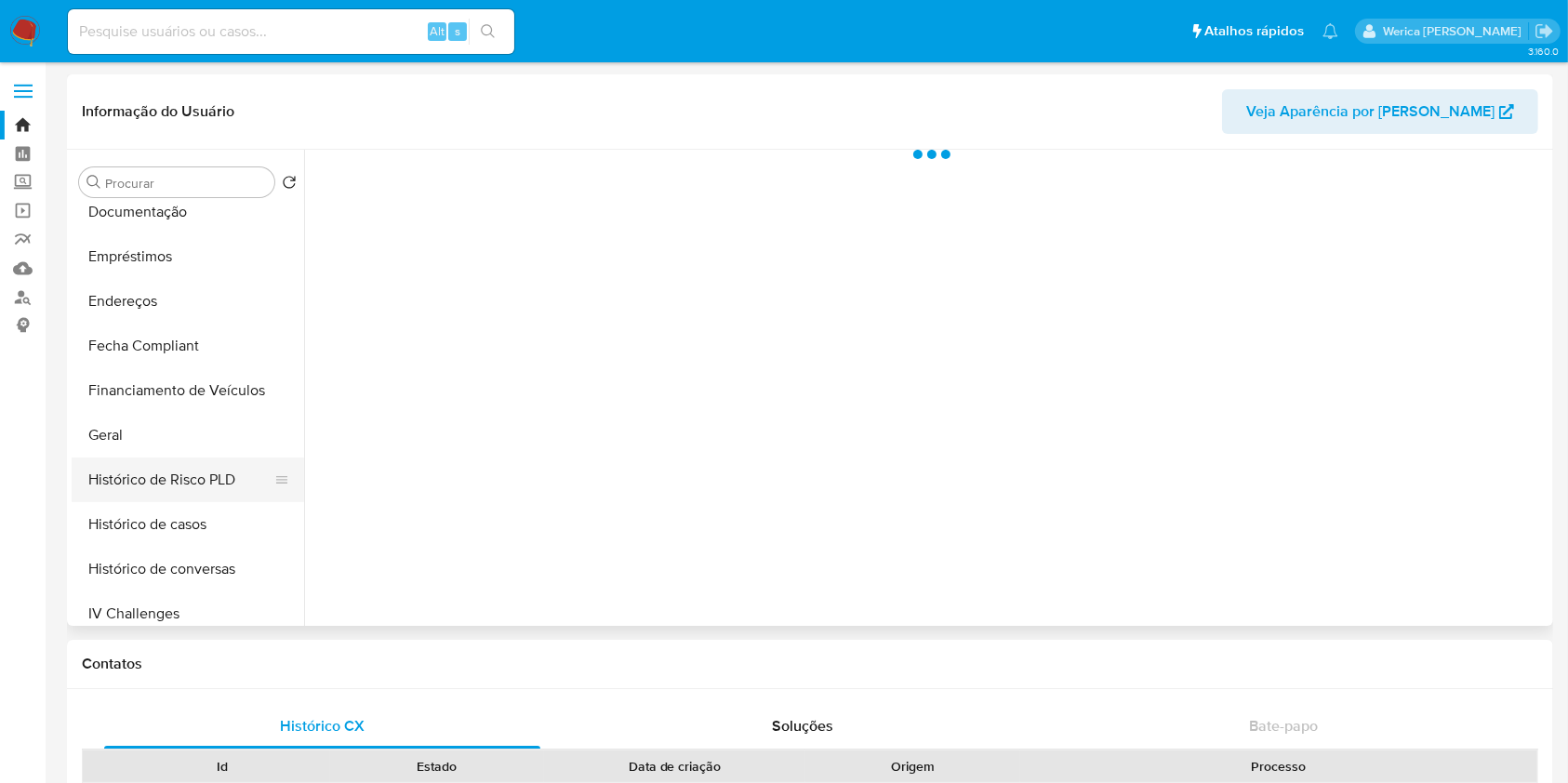
select select "10"
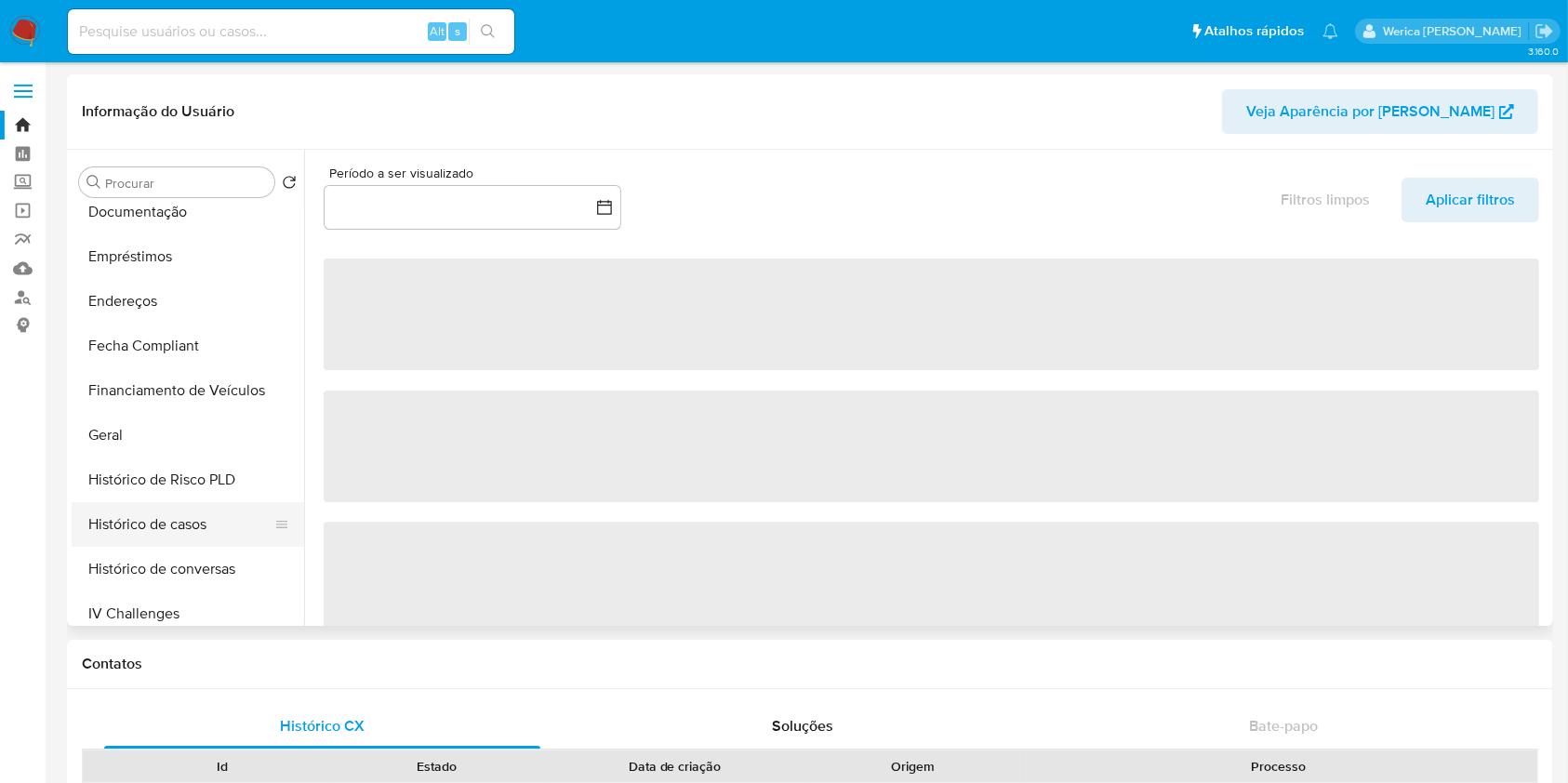
click at [214, 519] on button "Histórico de casos" at bounding box center [180, 525] width 218 height 45
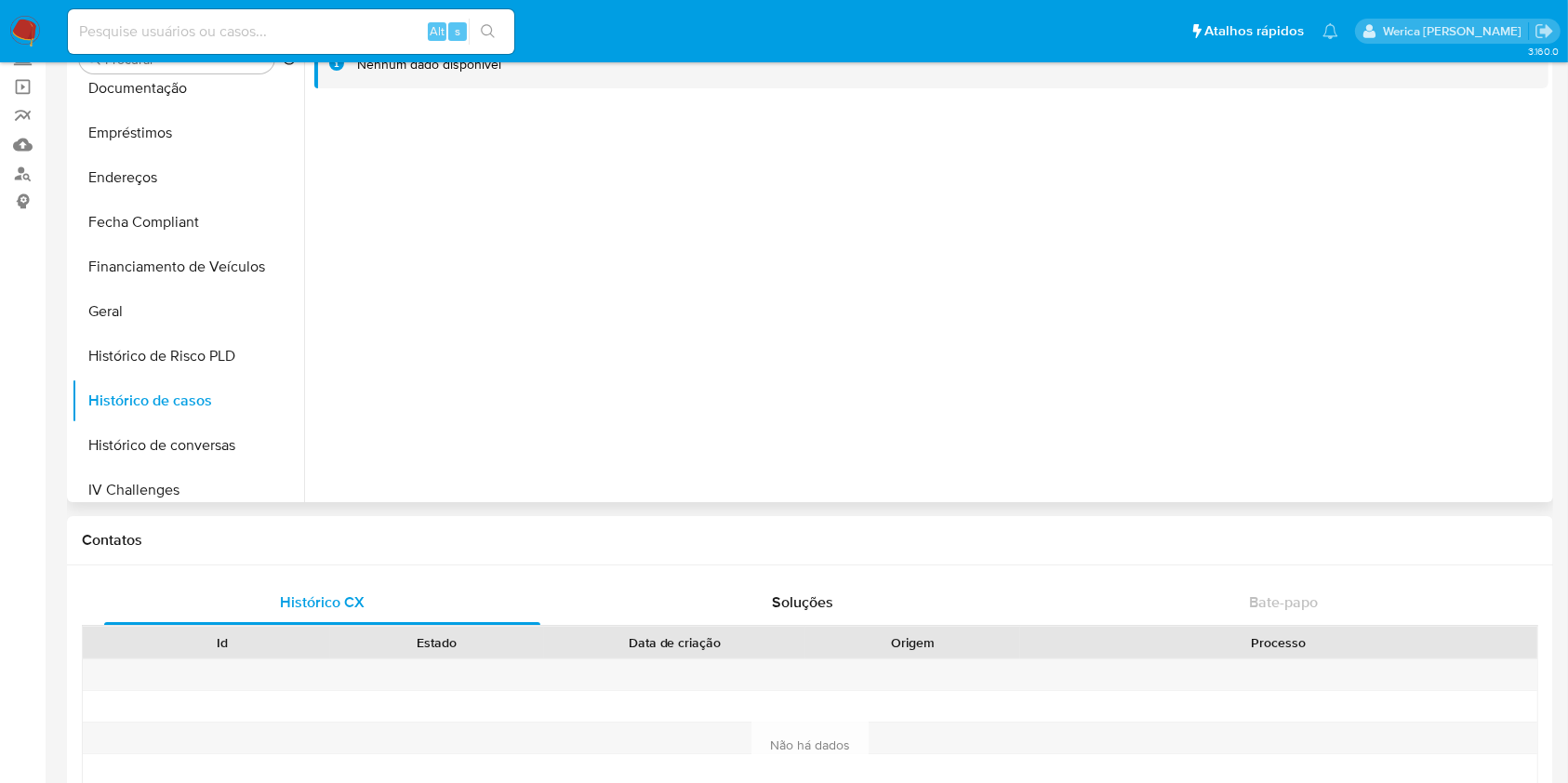
scroll to position [0, 0]
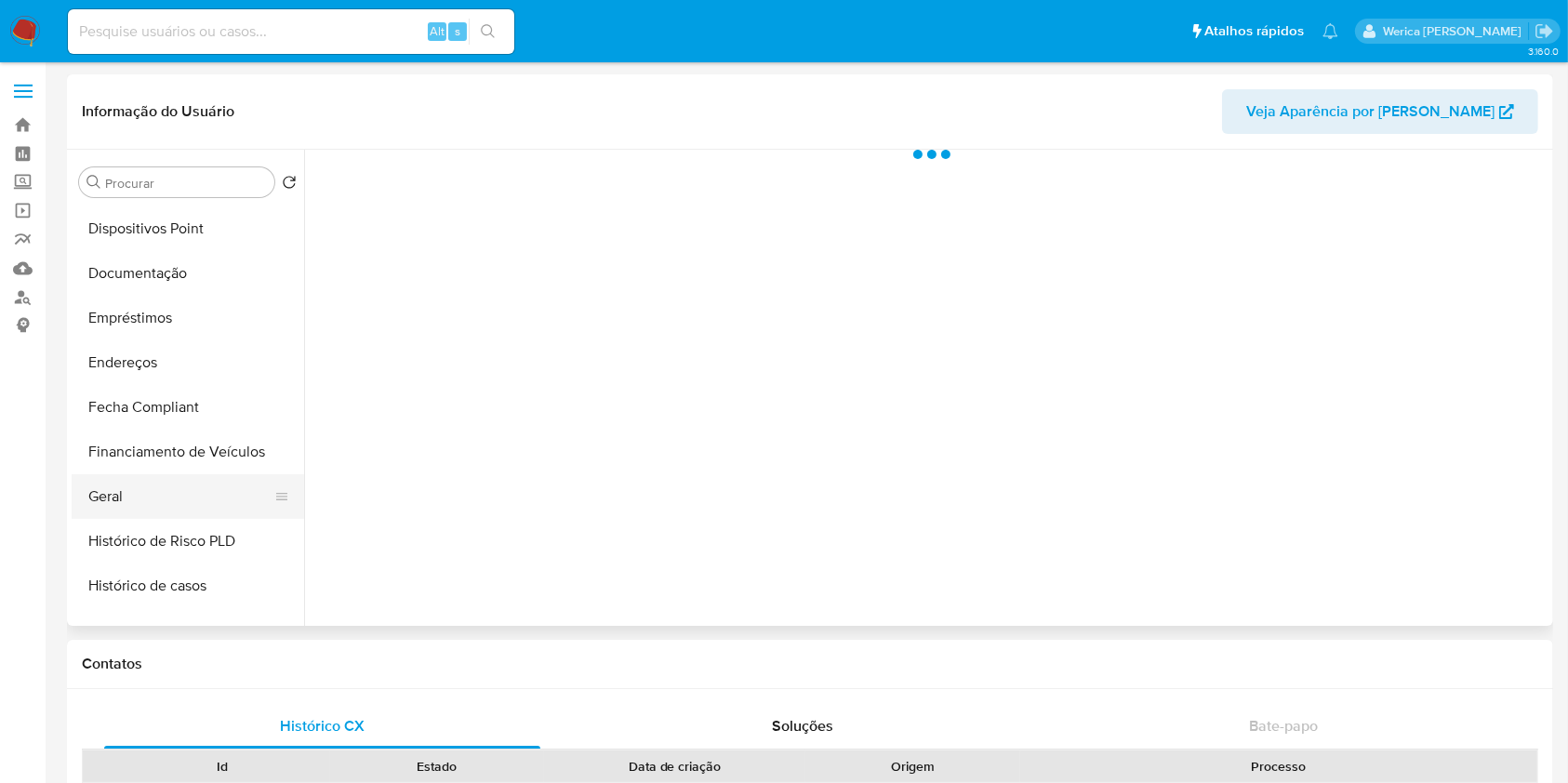
scroll to position [372, 0]
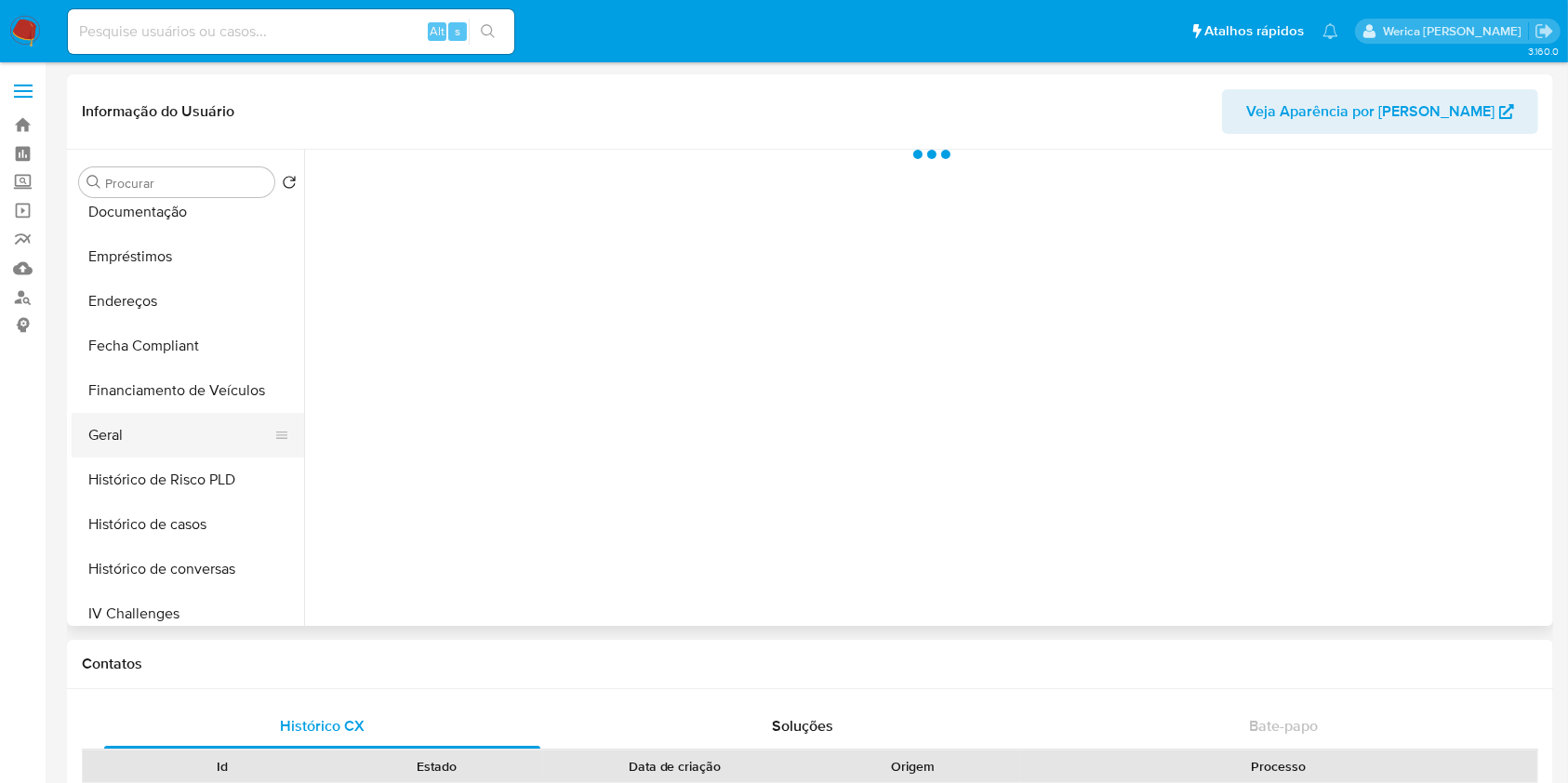
select select "10"
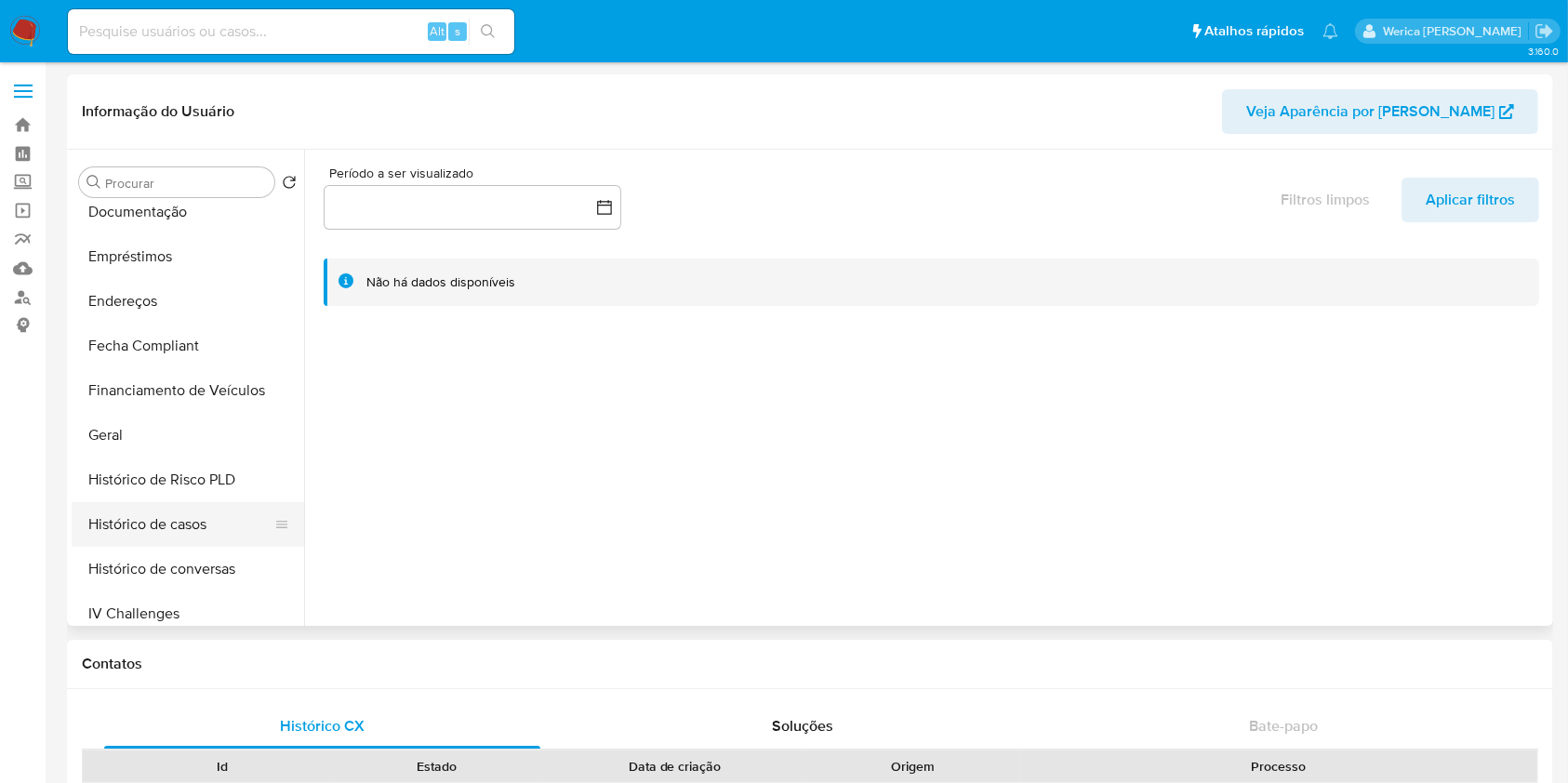
click at [204, 521] on button "Histórico de casos" at bounding box center [180, 525] width 218 height 45
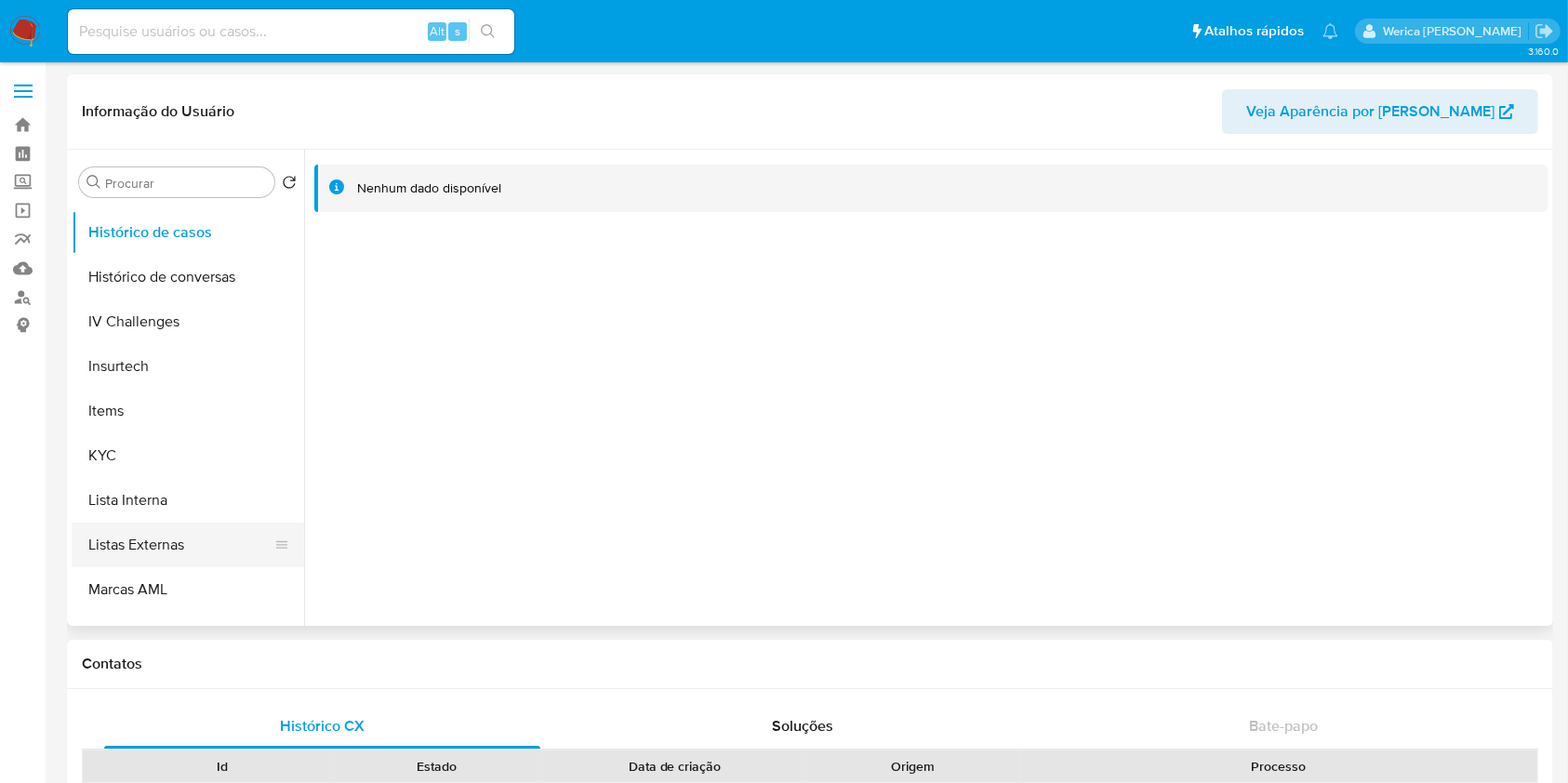
scroll to position [744, 0]
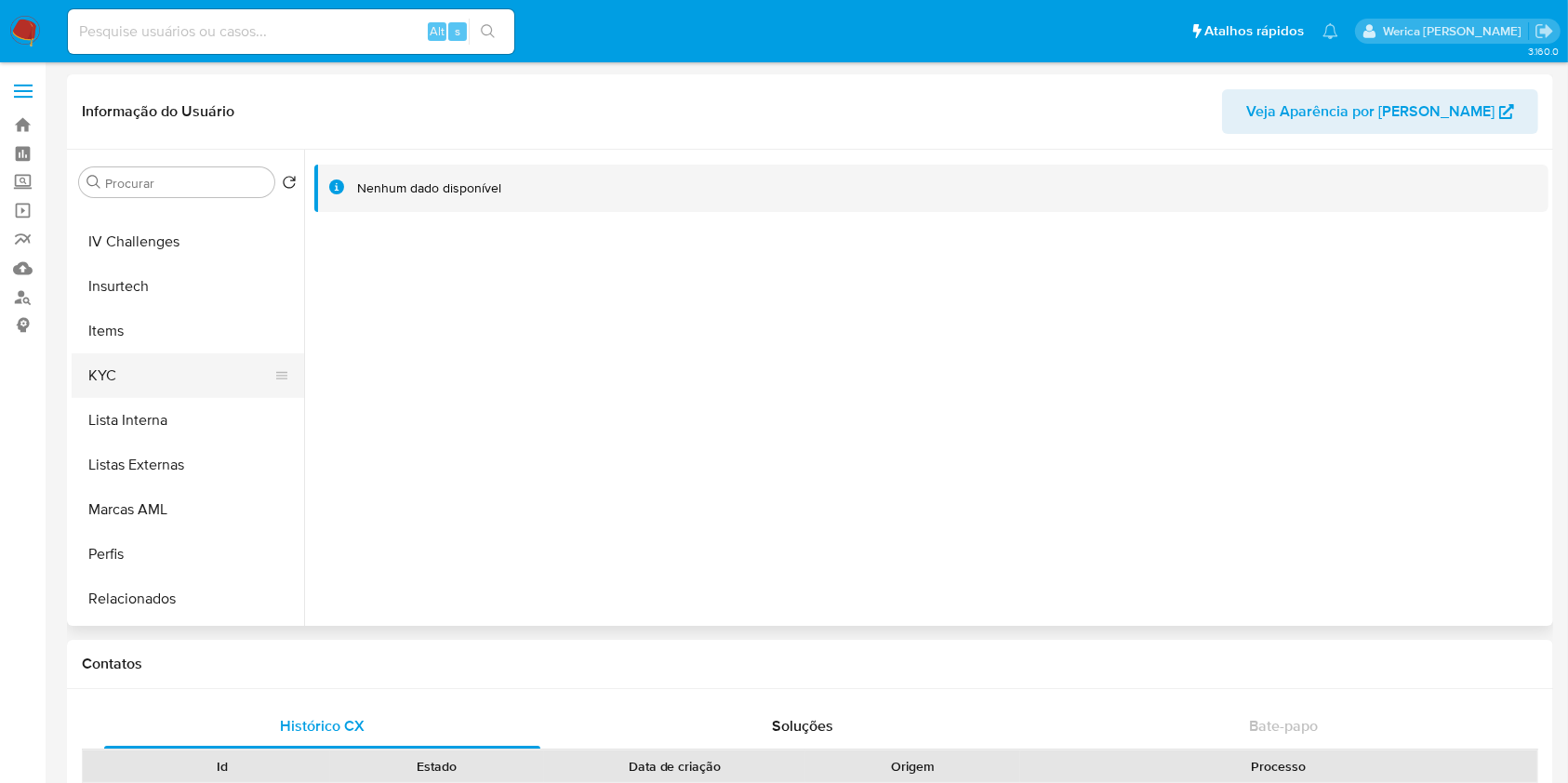
click at [147, 376] on button "KYC" at bounding box center [180, 376] width 218 height 45
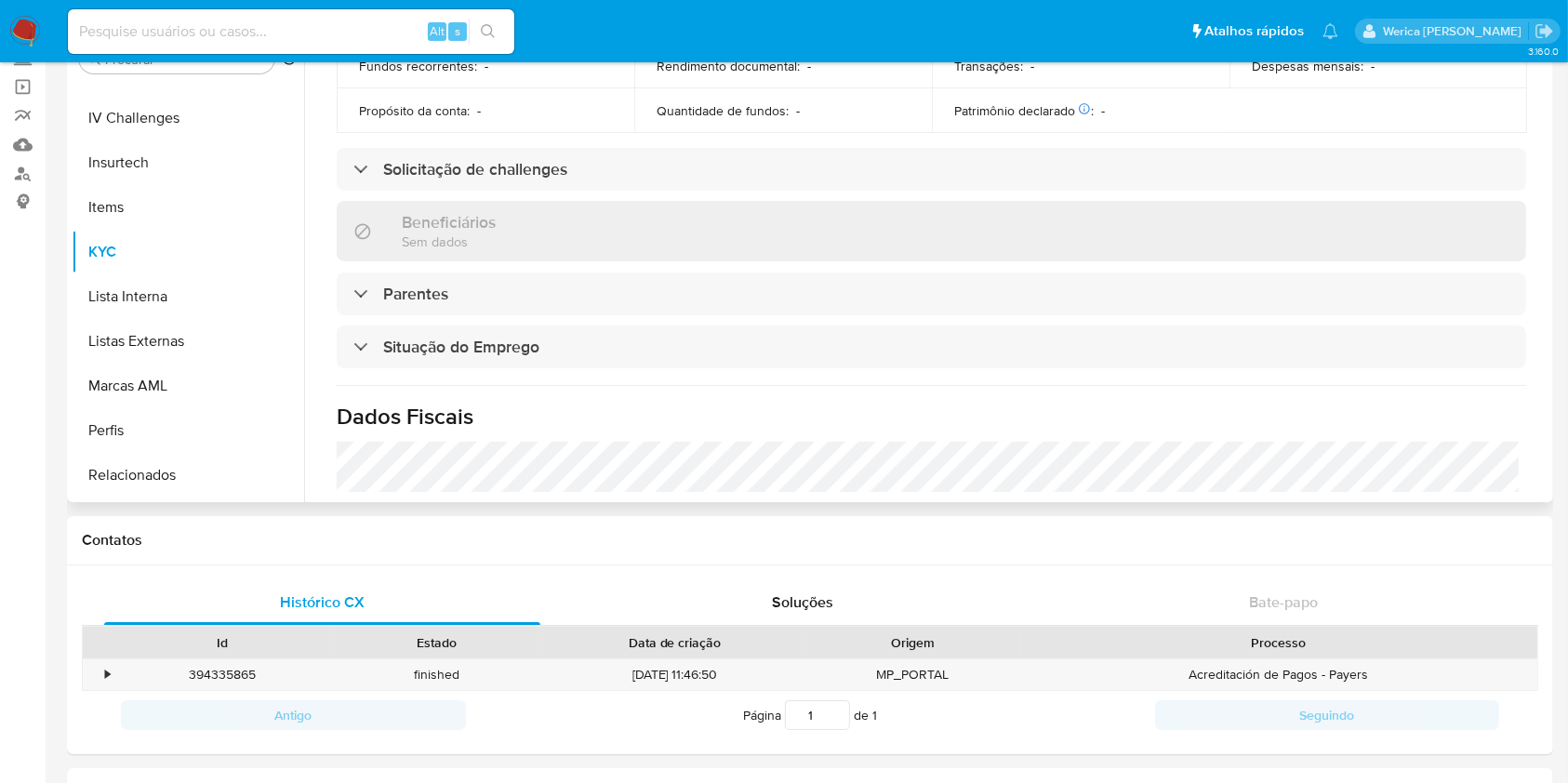
scroll to position [295, 0]
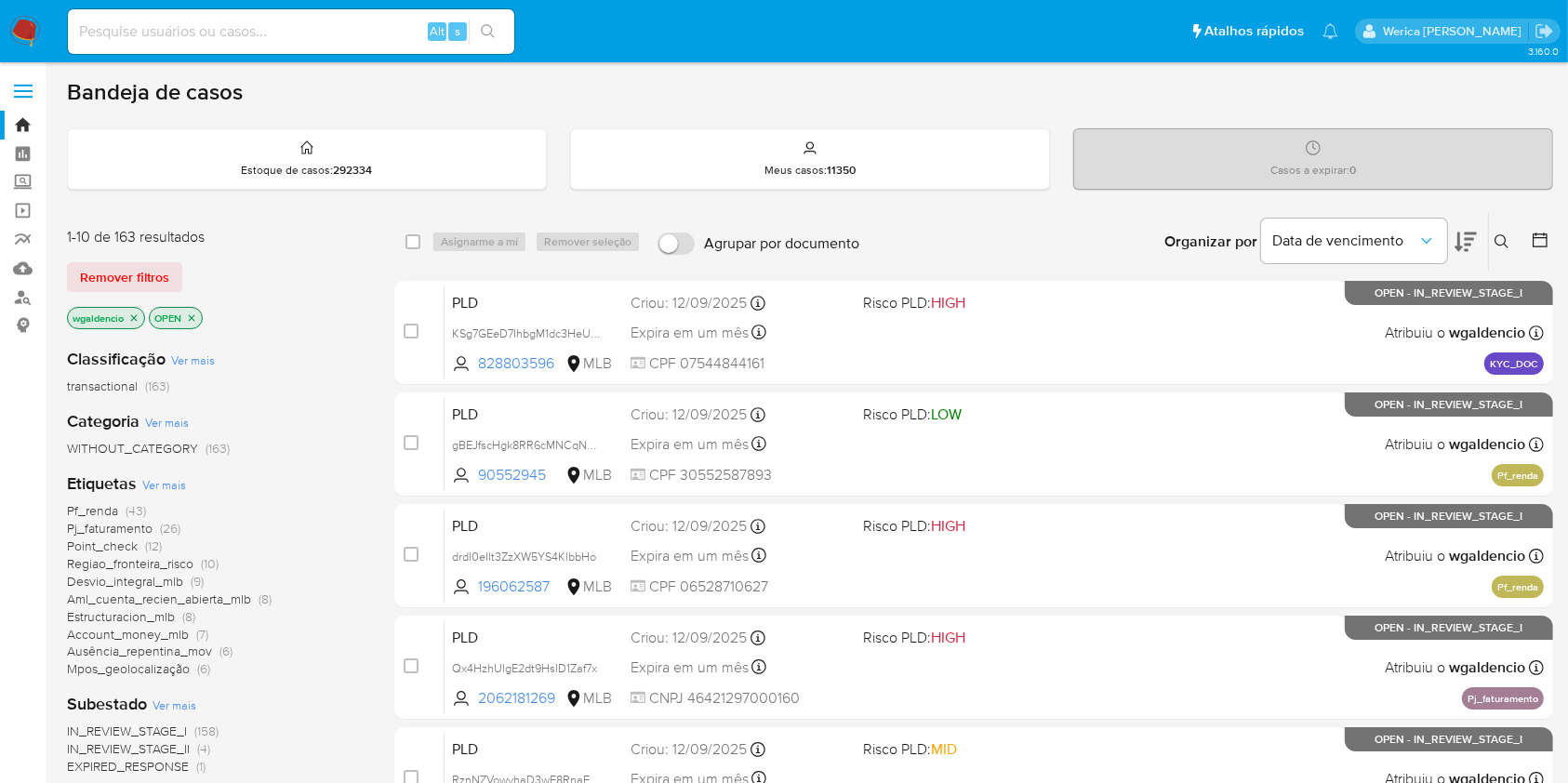
click at [1189, 231] on button at bounding box center [1503, 242] width 31 height 22
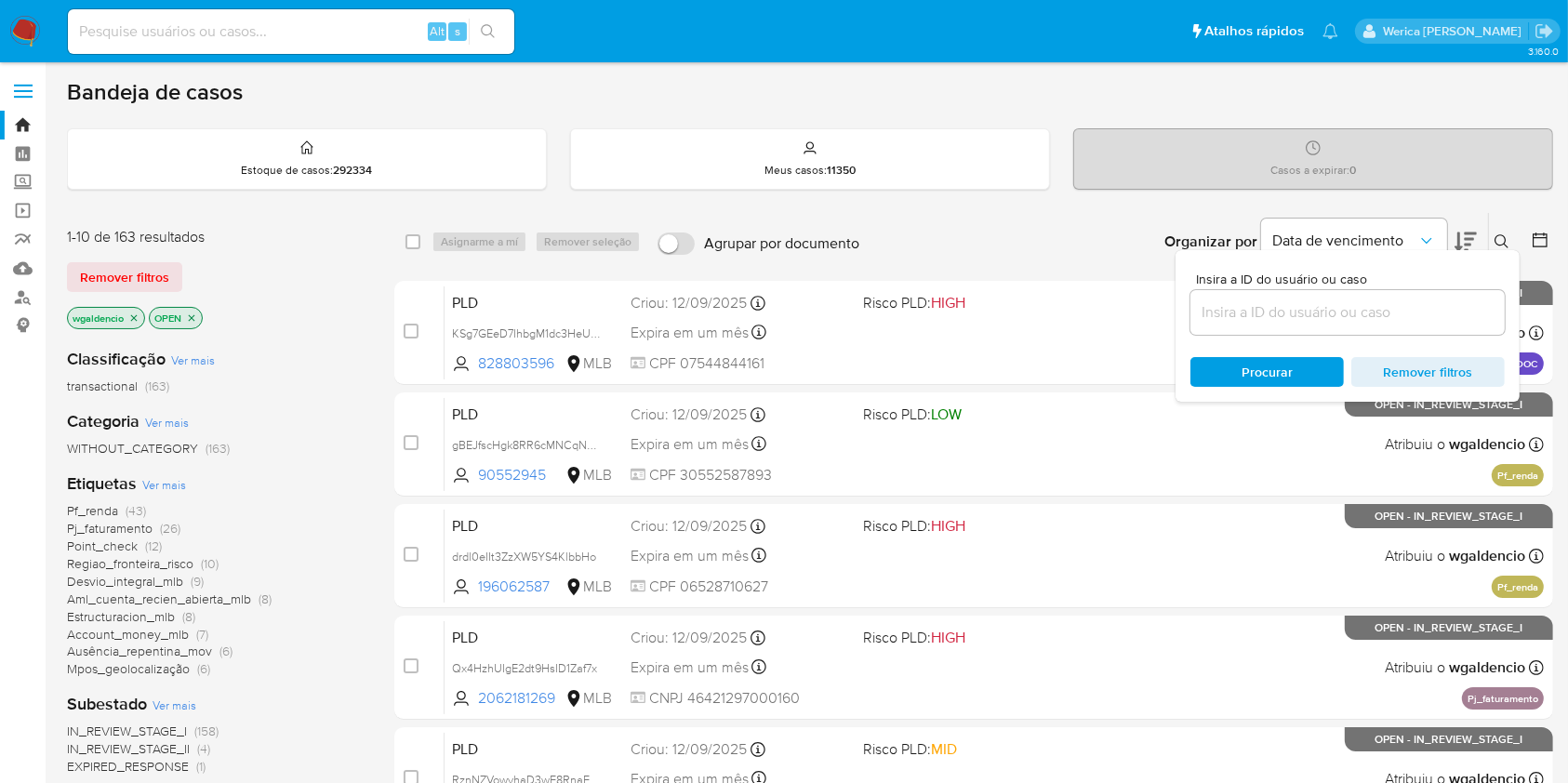
click at [1189, 332] on div at bounding box center [1347, 312] width 314 height 45
click at [1189, 300] on input at bounding box center [1347, 312] width 314 height 24
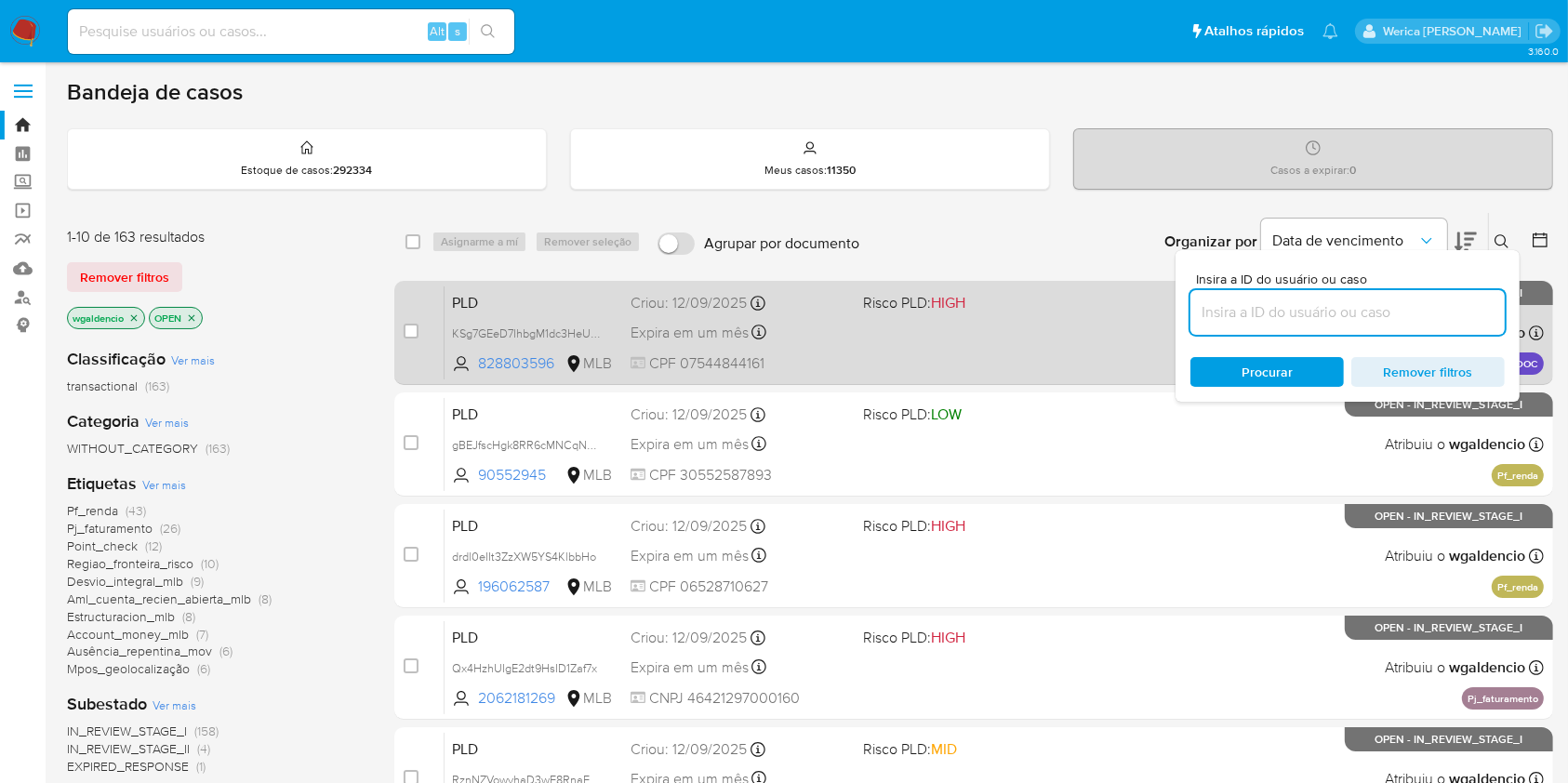
paste input "KklGirZoDakxkBkhhw8qgY0A"
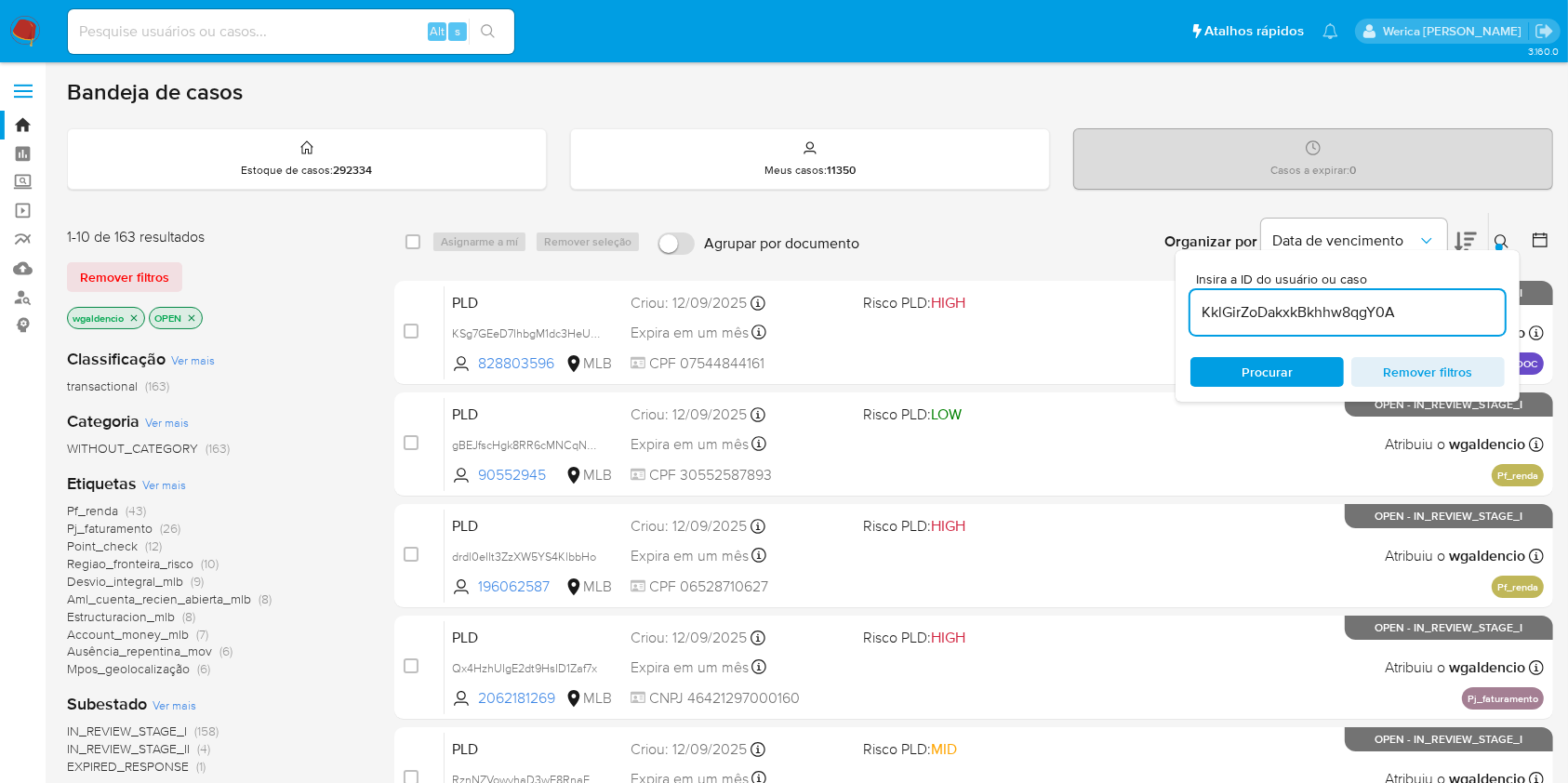
type input "KklGirZoDakxkBkhhw8qgY0A"
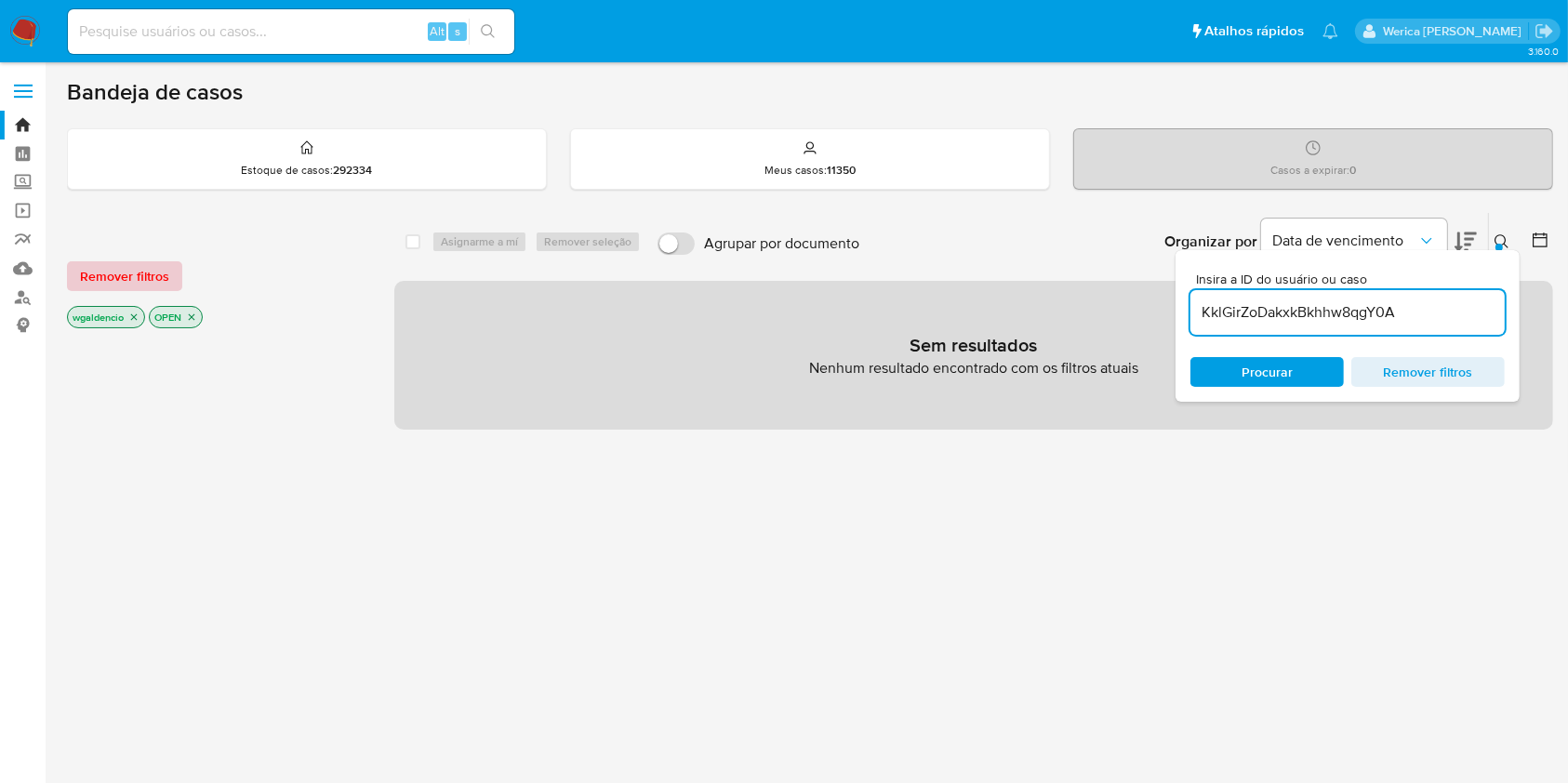
click at [156, 271] on span "Remover filtros" at bounding box center [124, 276] width 89 height 26
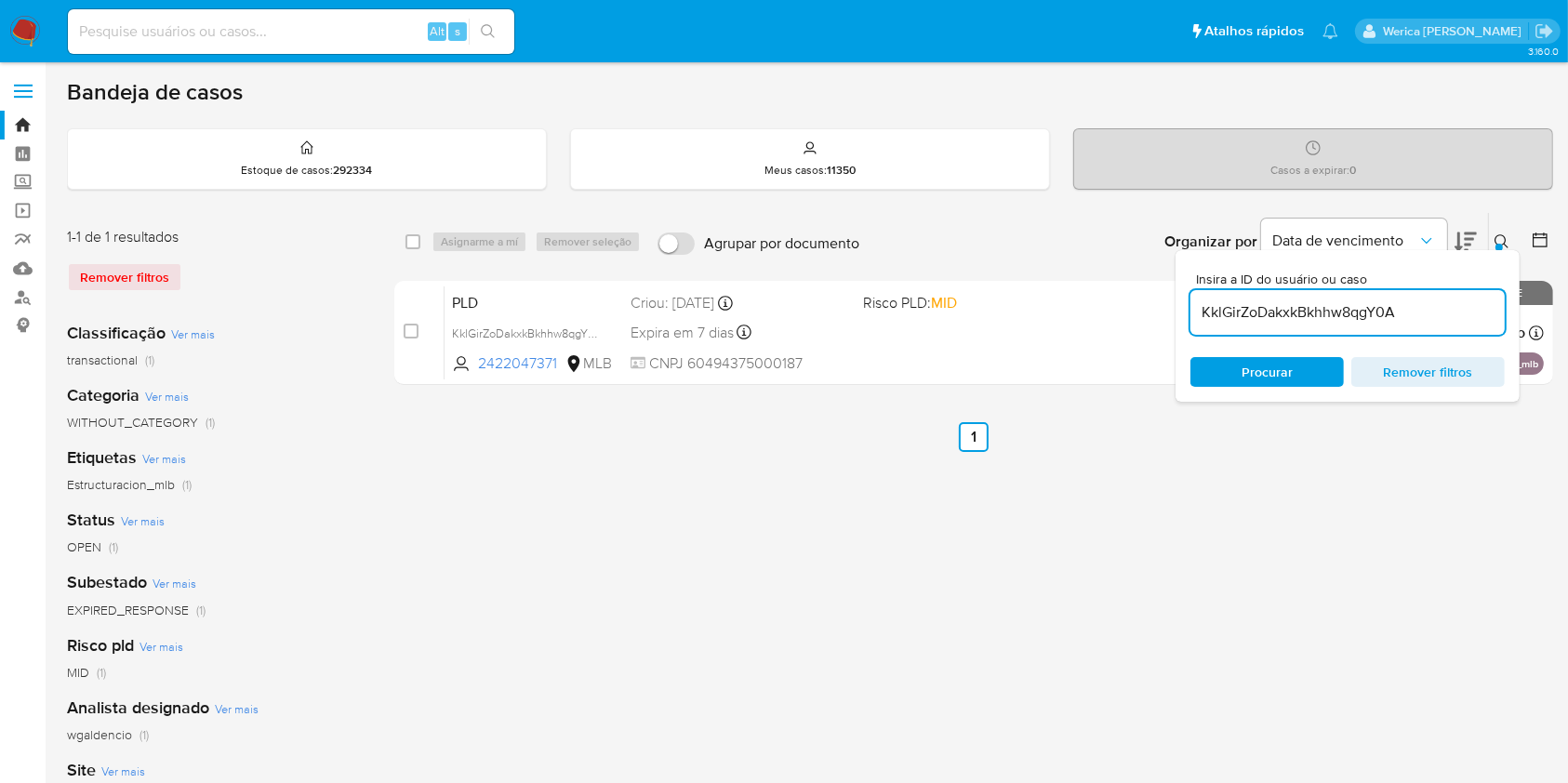
click at [399, 235] on div "select-all-cases-checkbox Asignarme a mí Remover seleção Agrupar por documento …" at bounding box center [973, 242] width 1158 height 58
click at [409, 239] on input "checkbox" at bounding box center [413, 242] width 15 height 15
checkbox input "true"
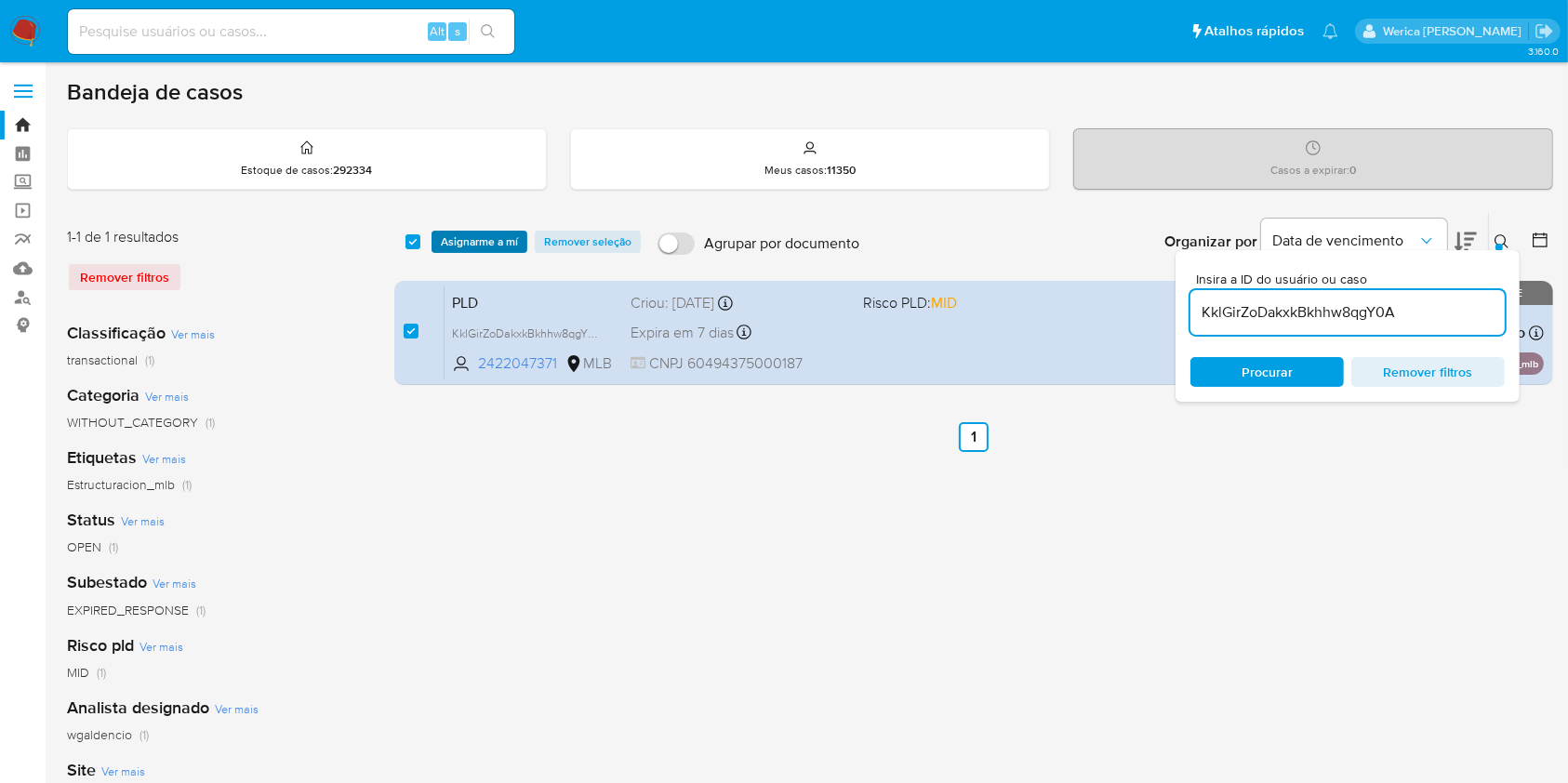
click at [469, 249] on span "Asignarme a mí" at bounding box center [479, 242] width 78 height 19
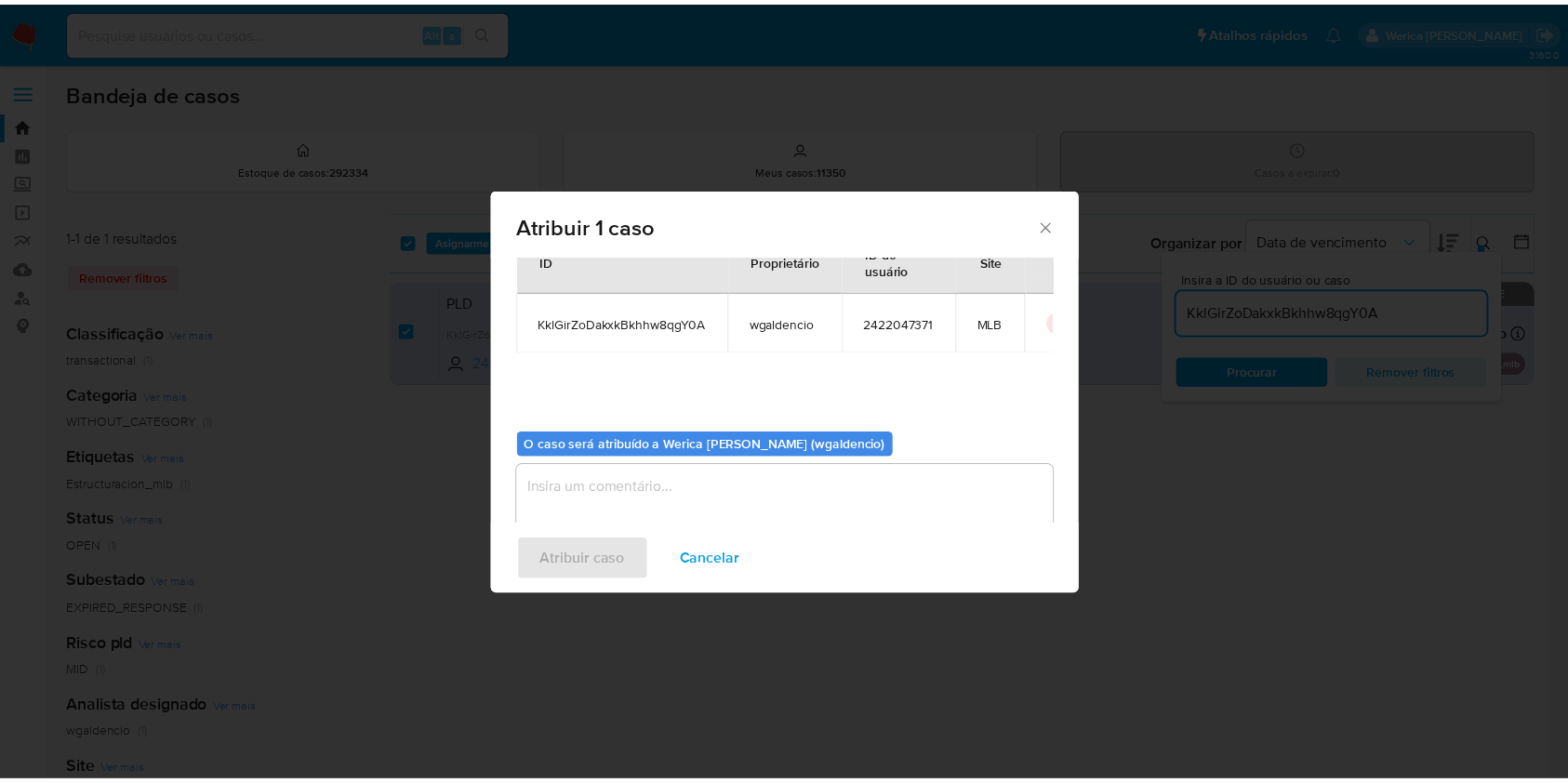
scroll to position [94, 0]
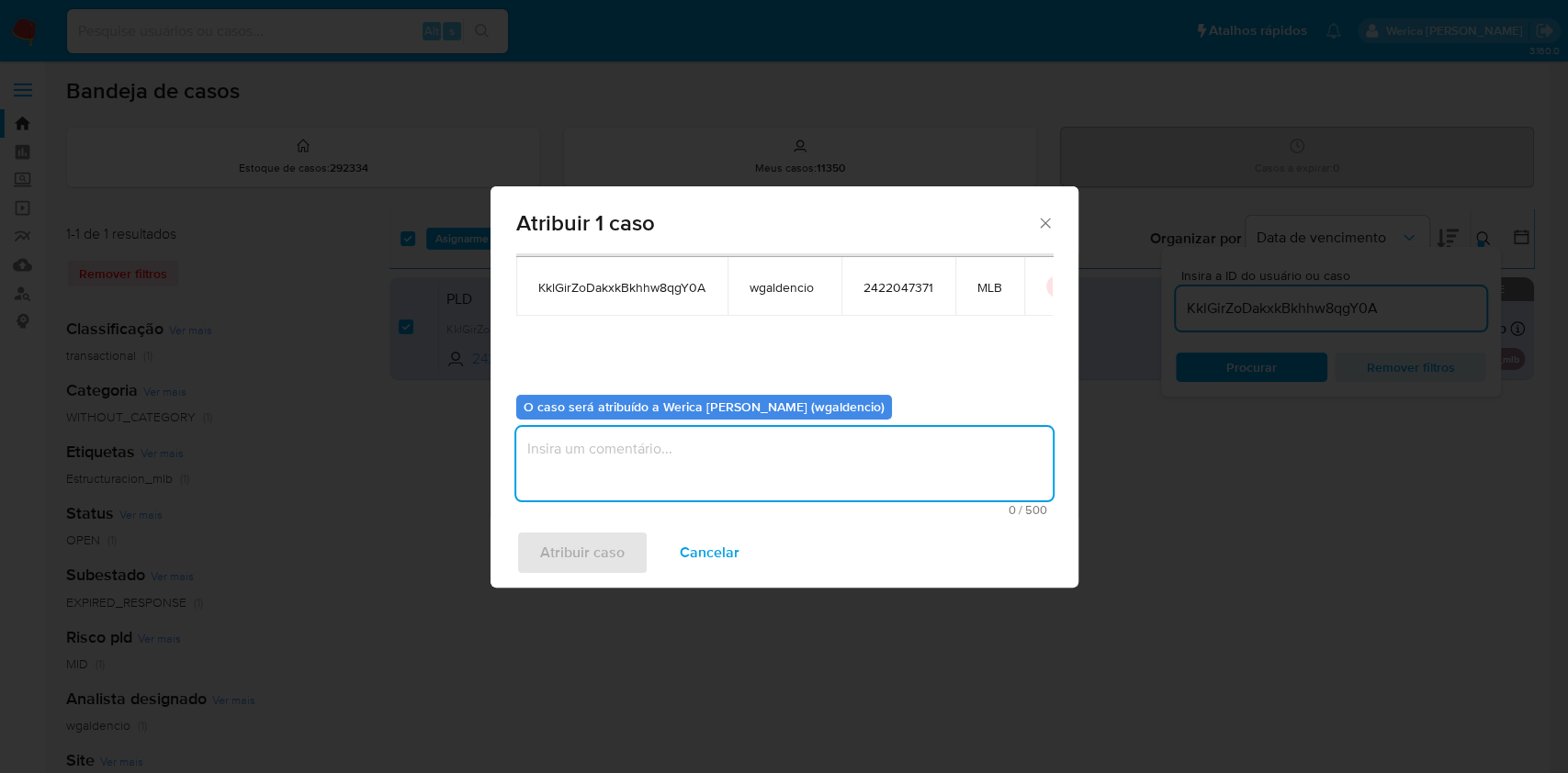
click at [619, 464] on textarea "assign-modal" at bounding box center [784, 464] width 537 height 74
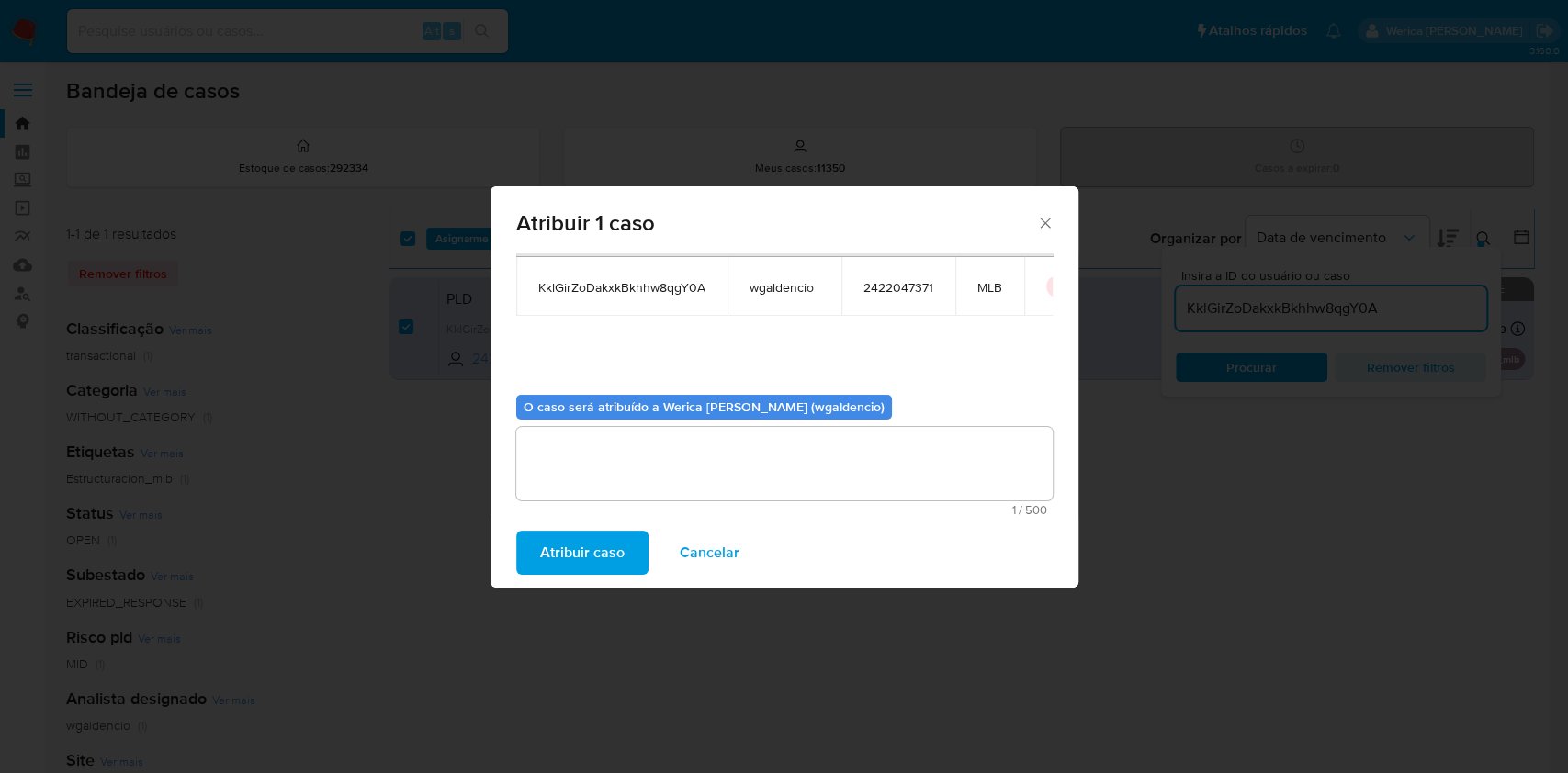
click at [590, 548] on span "Atribuir caso" at bounding box center [582, 553] width 84 height 41
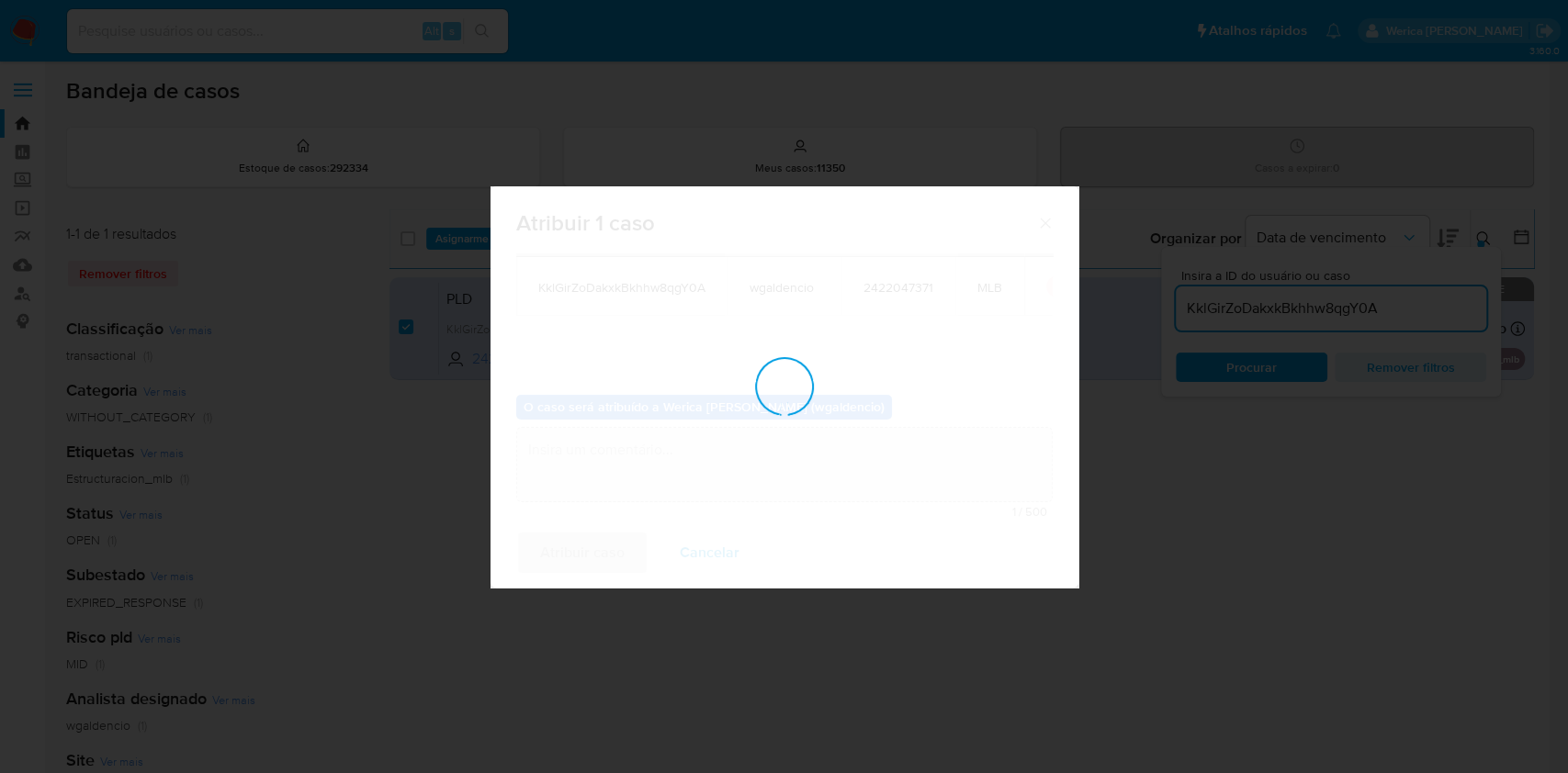
checkbox input "false"
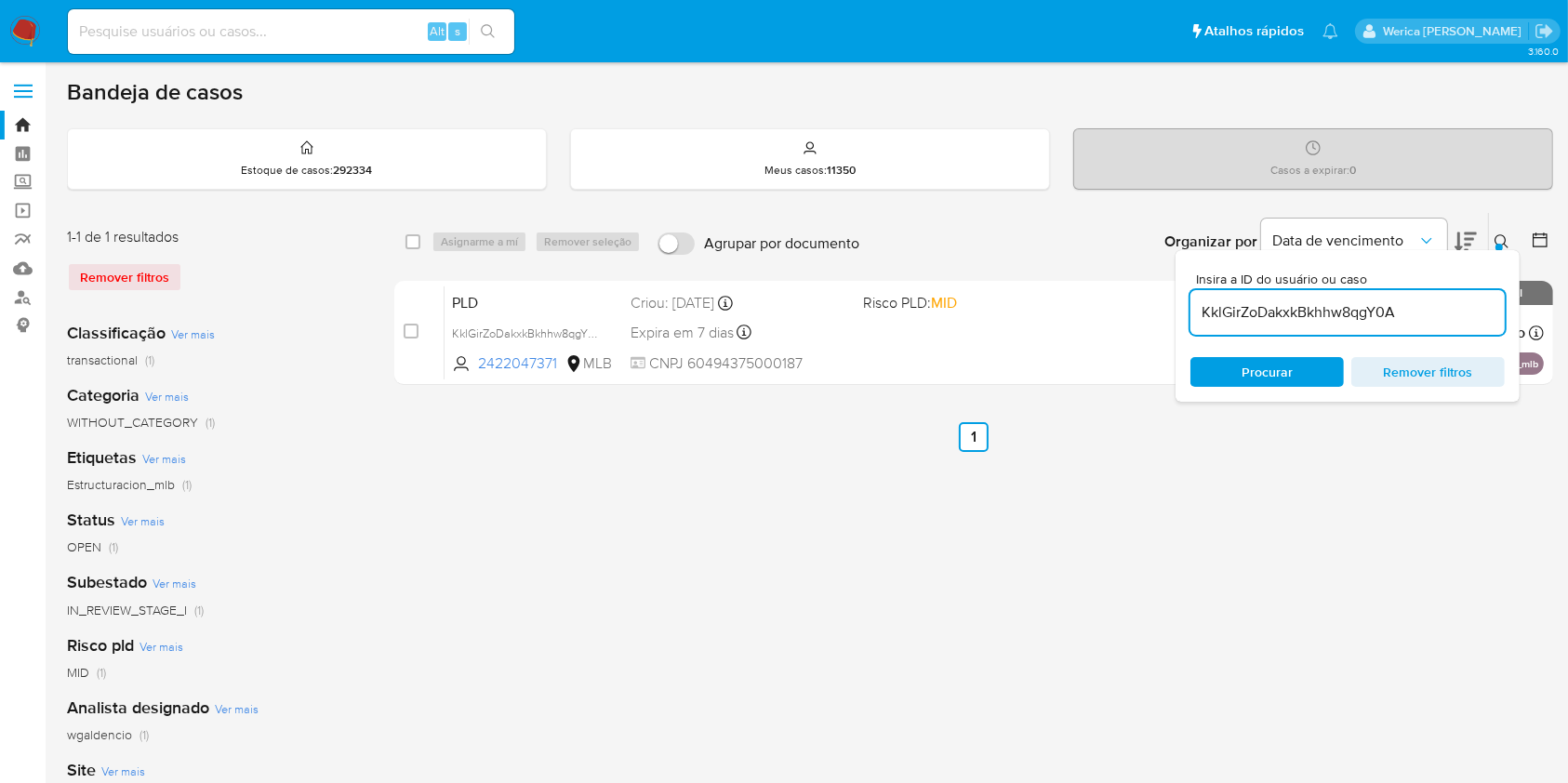
click at [1189, 378] on span "Remover filtros" at bounding box center [1428, 372] width 127 height 26
click at [1189, 240] on icon at bounding box center [1502, 242] width 15 height 15
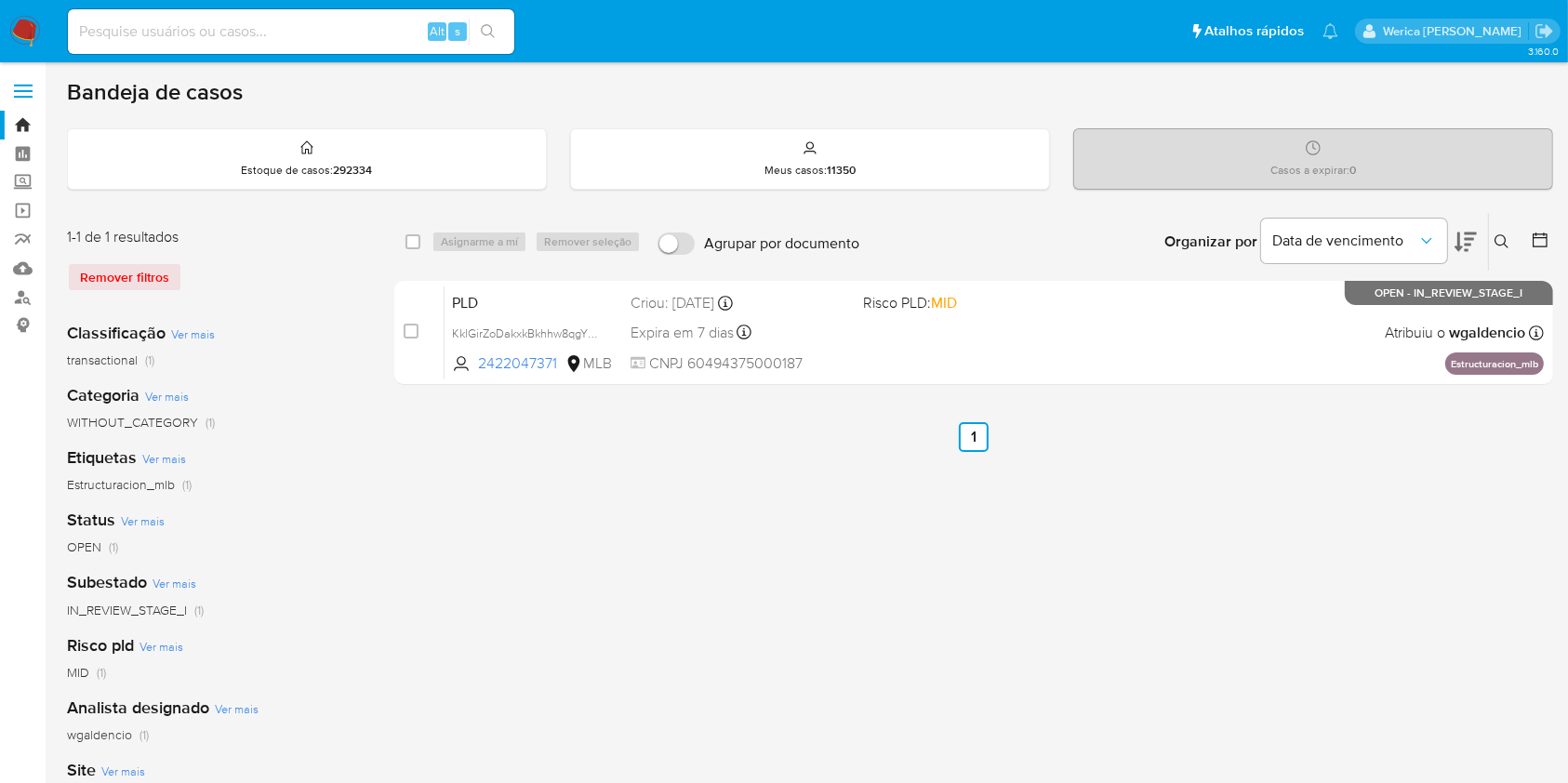
click at [30, 36] on img at bounding box center [25, 32] width 32 height 32
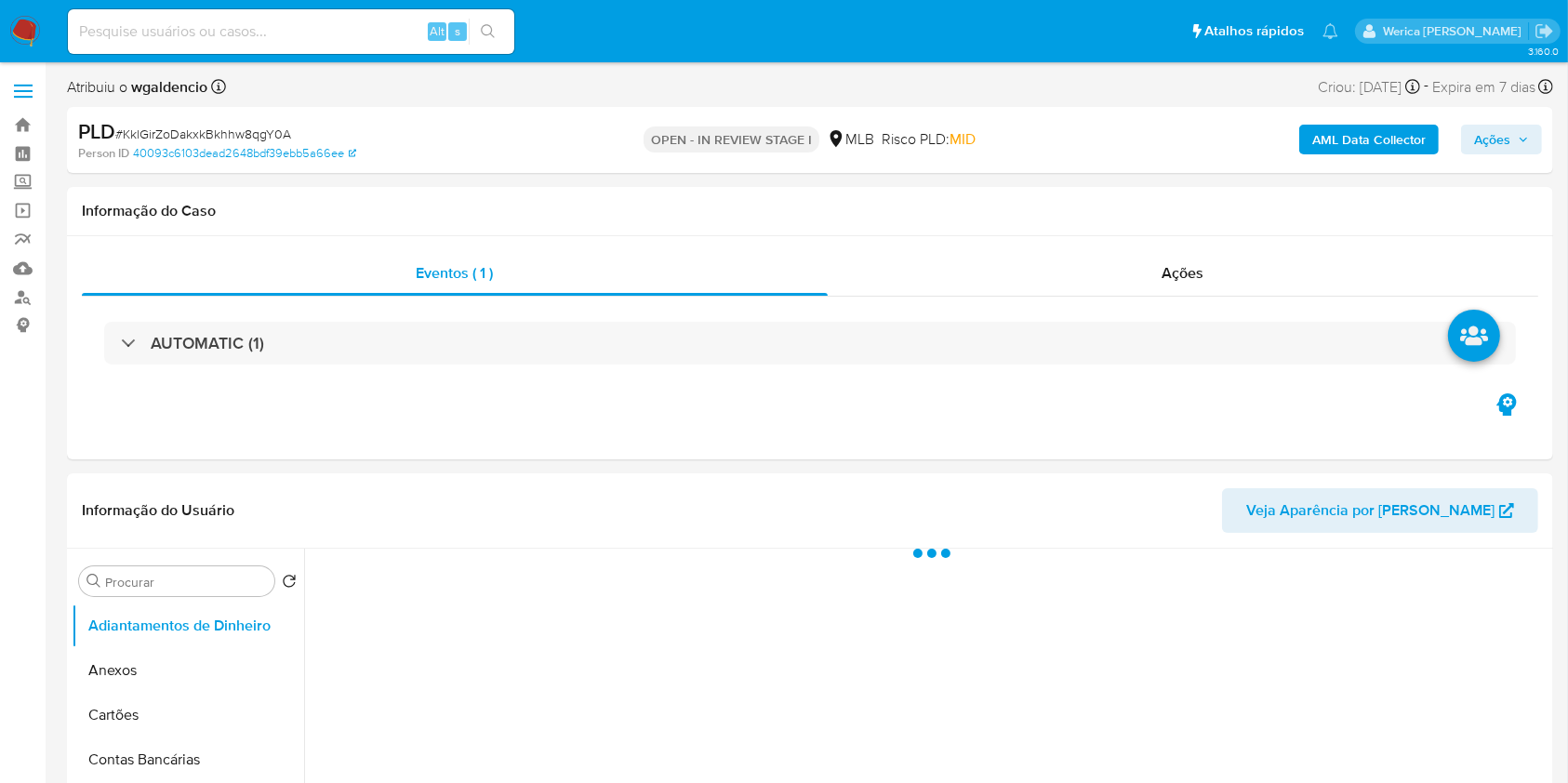
select select "10"
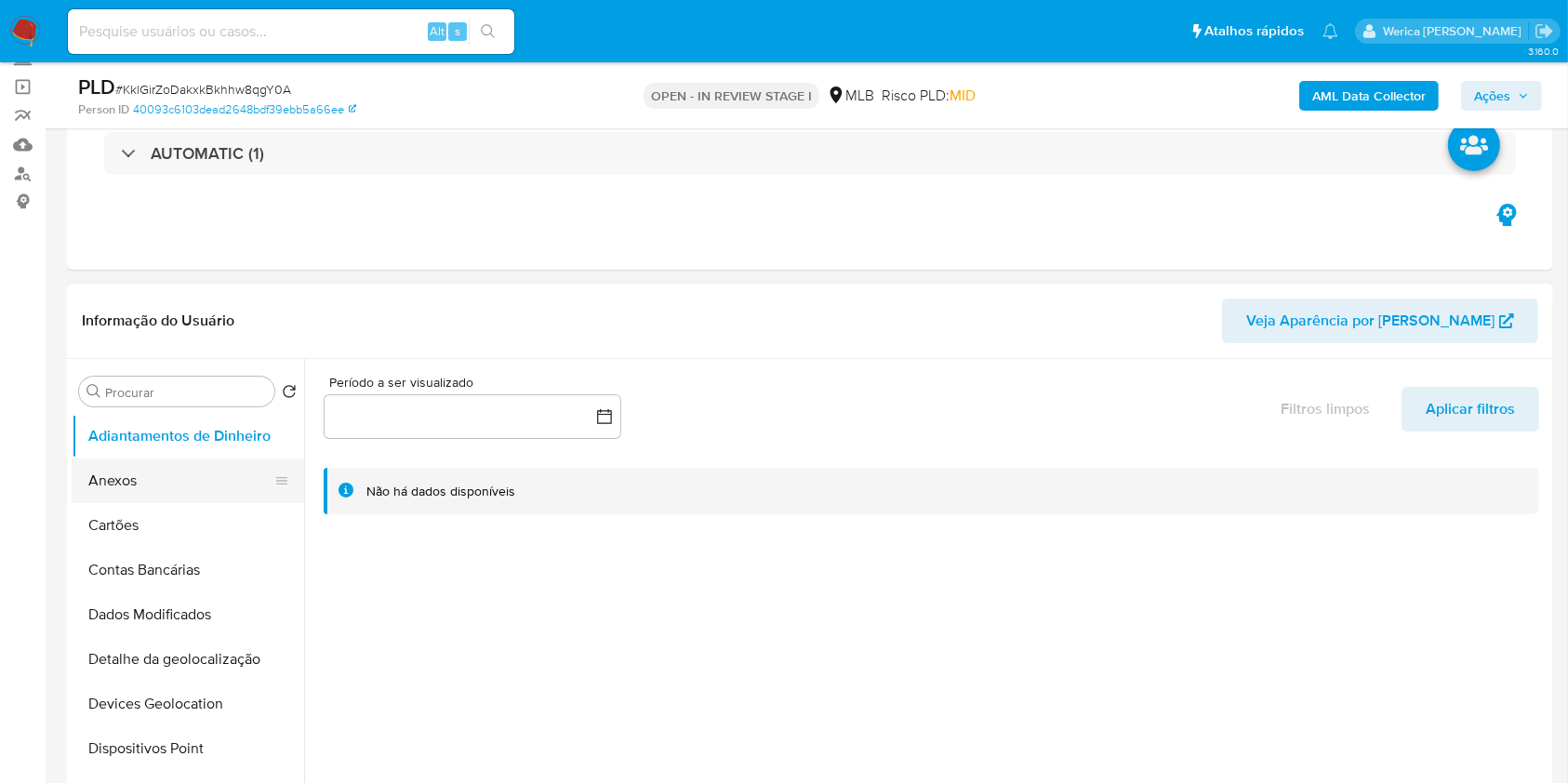
click at [177, 482] on button "Anexos" at bounding box center [180, 481] width 218 height 45
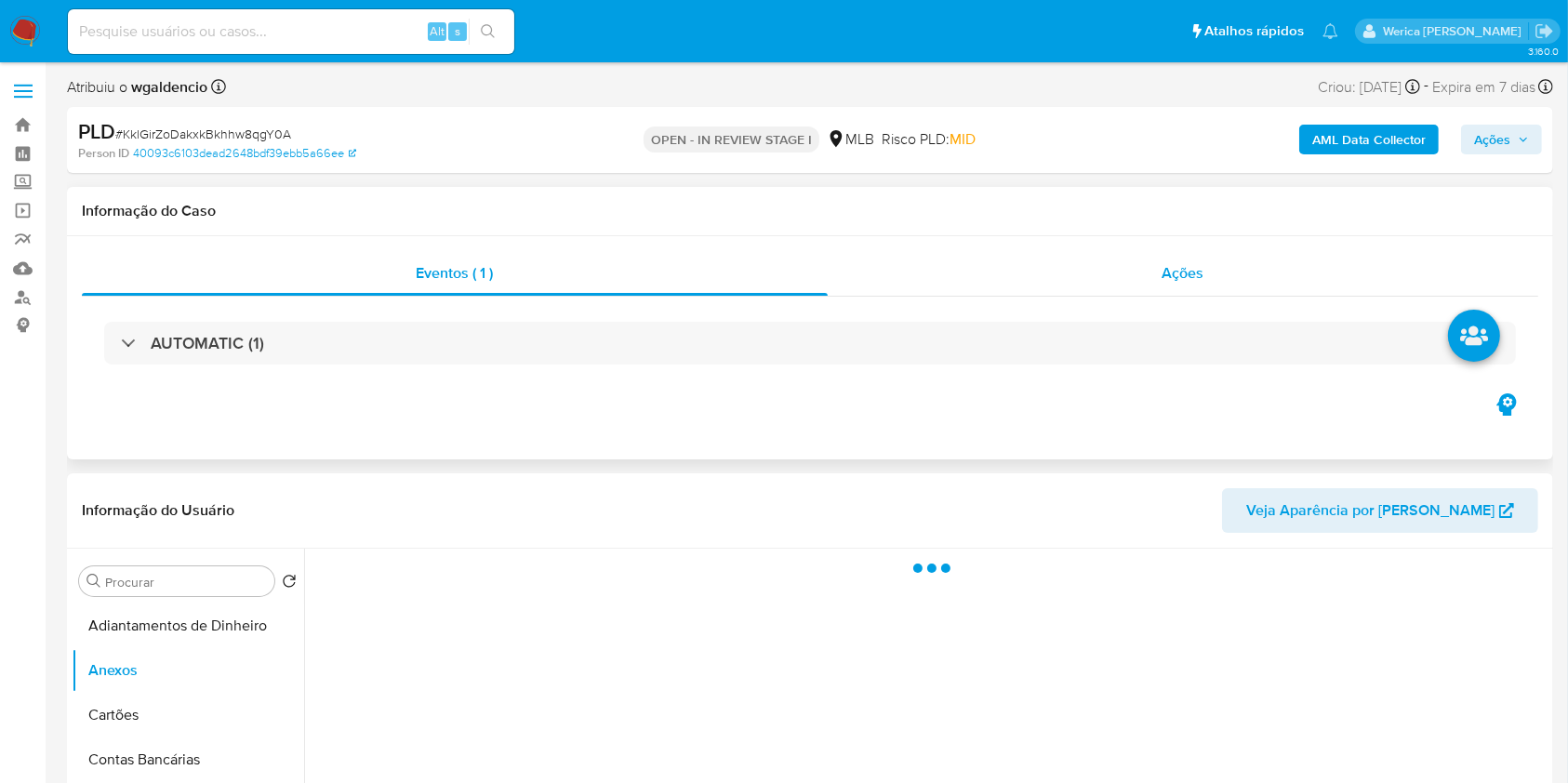
click at [1141, 259] on div "Ações" at bounding box center [1183, 273] width 711 height 45
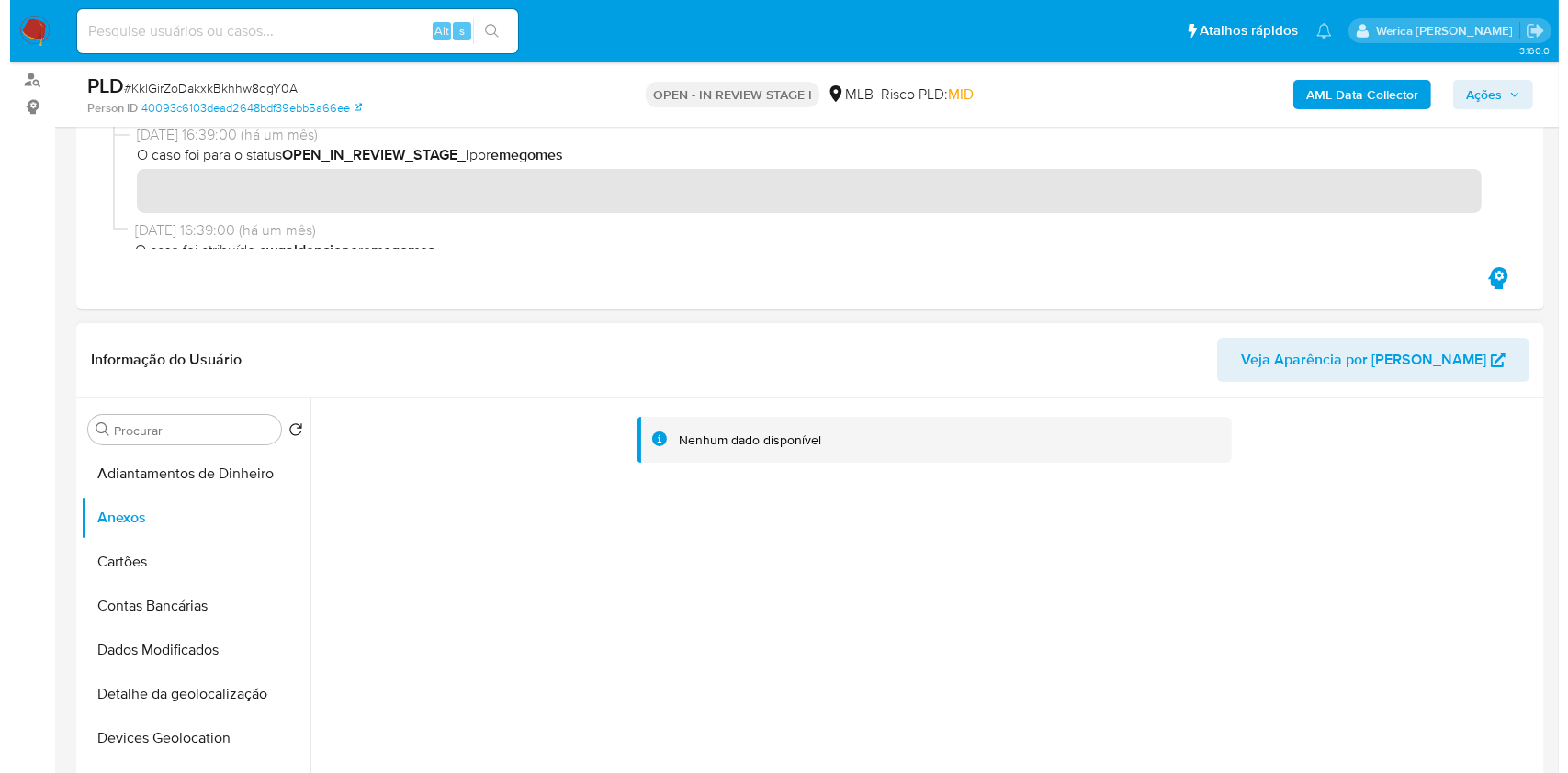
scroll to position [368, 0]
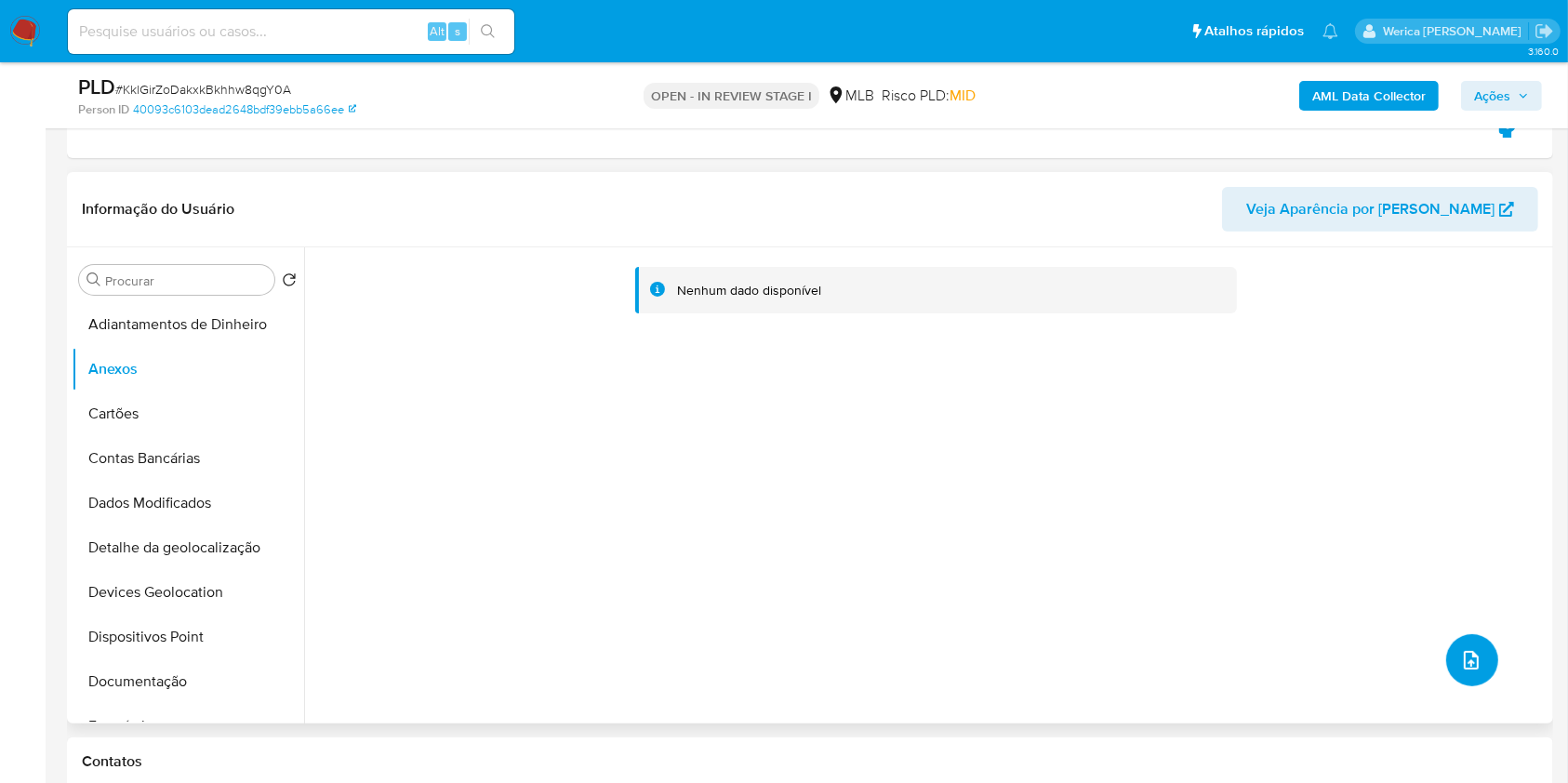
click at [1483, 651] on button "upload-file" at bounding box center [1472, 660] width 52 height 52
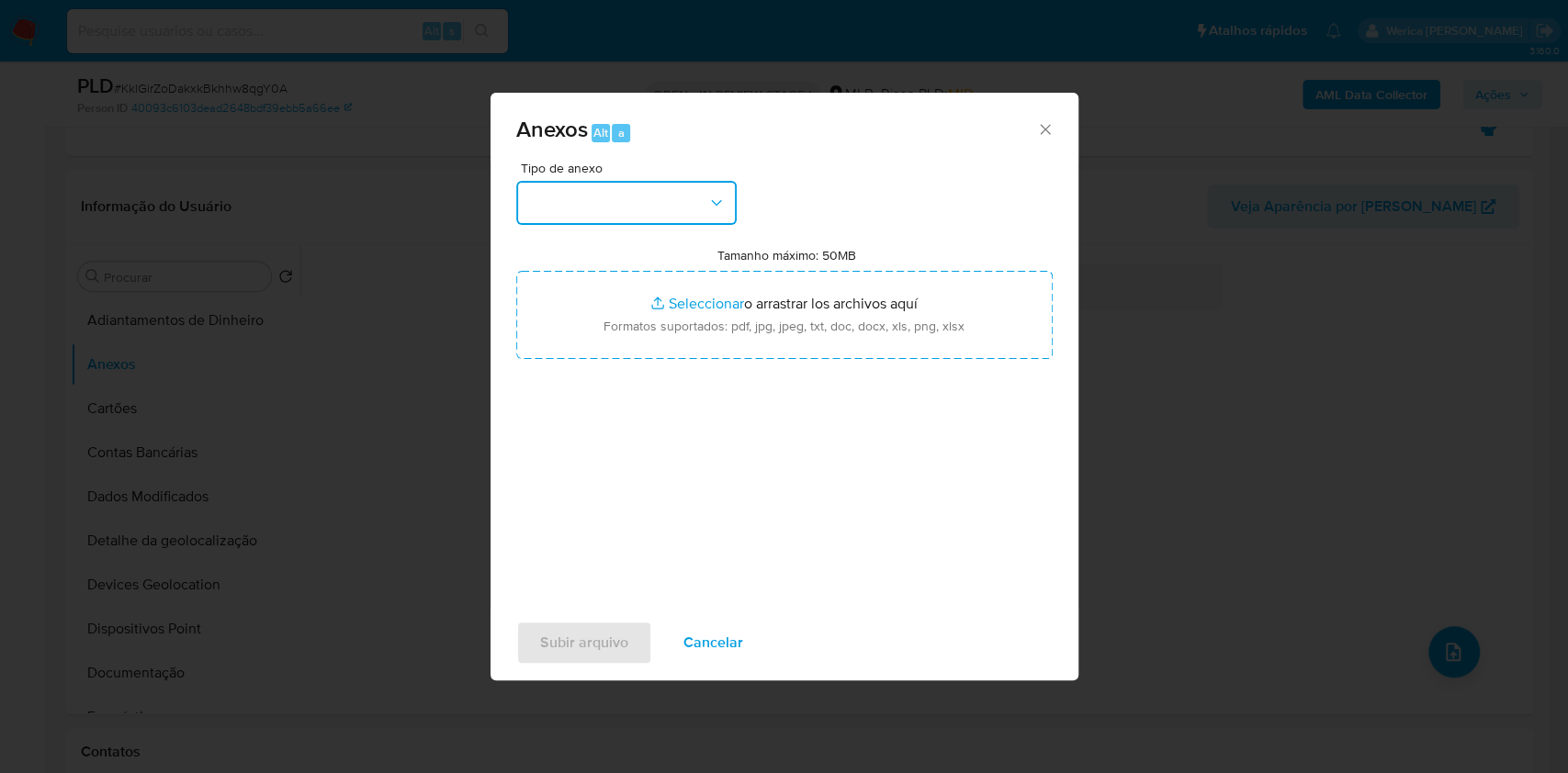
click at [642, 206] on button "button" at bounding box center [626, 203] width 221 height 44
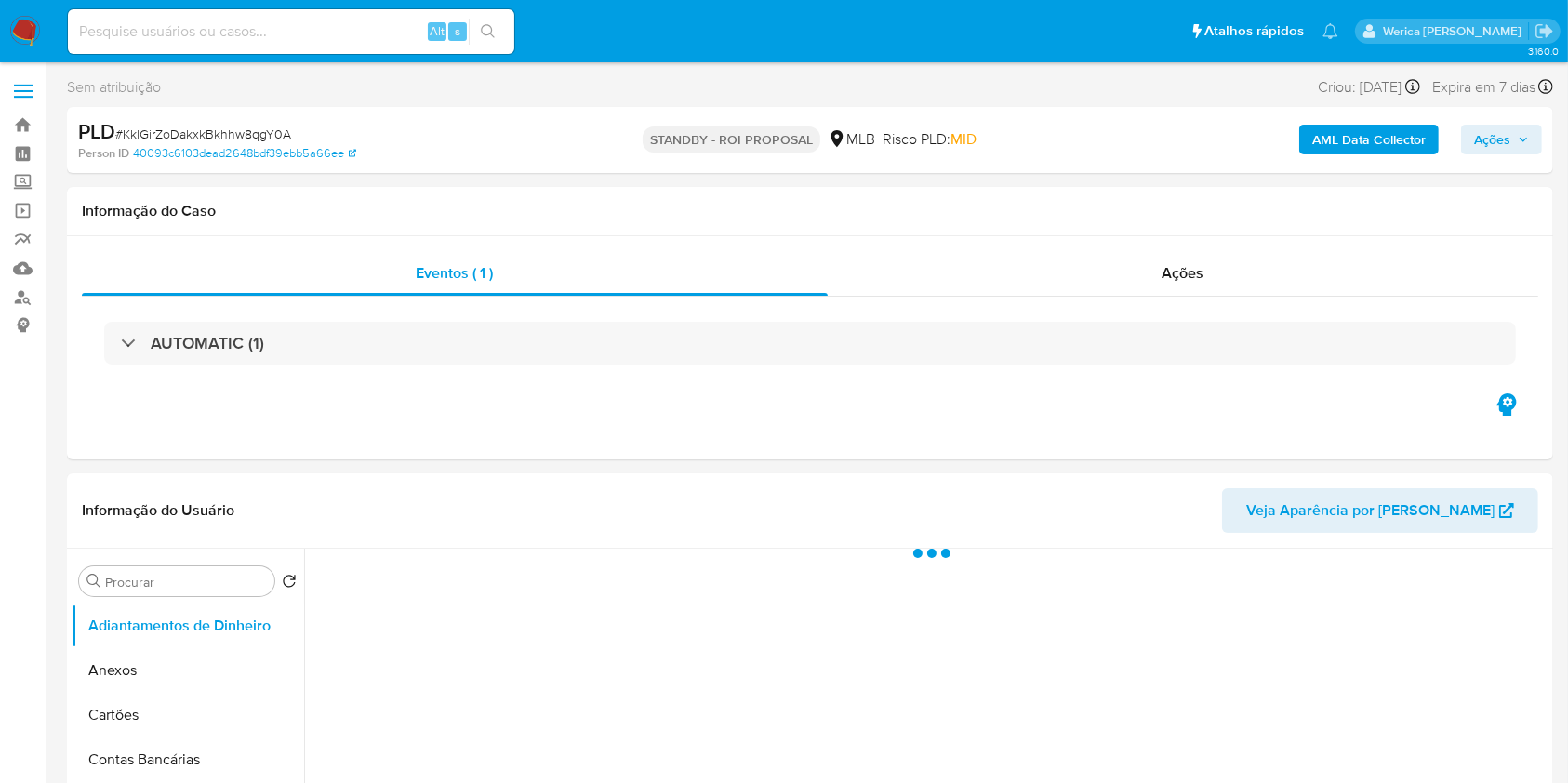
select select "10"
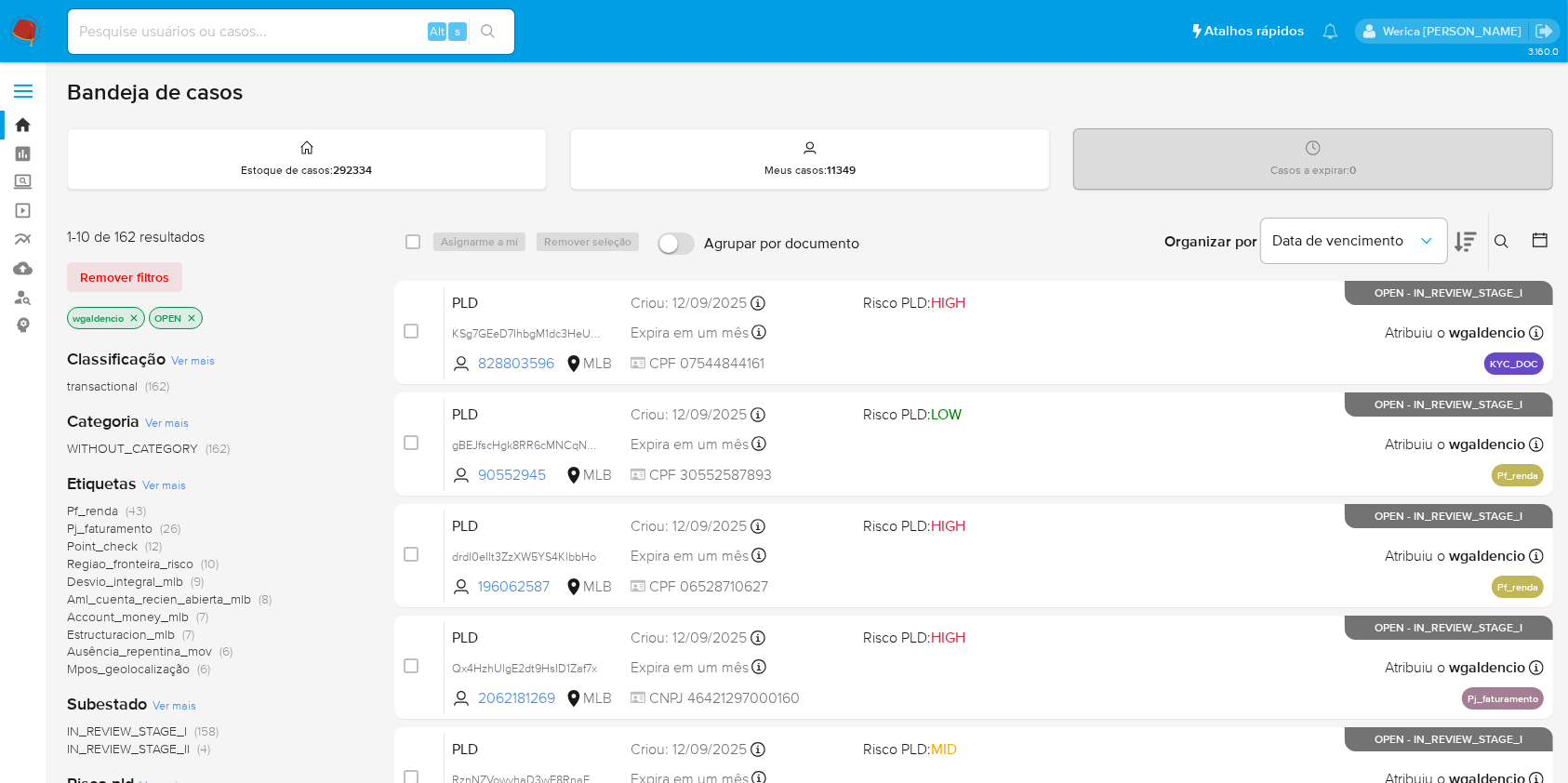
click at [1468, 244] on icon at bounding box center [1465, 242] width 22 height 20
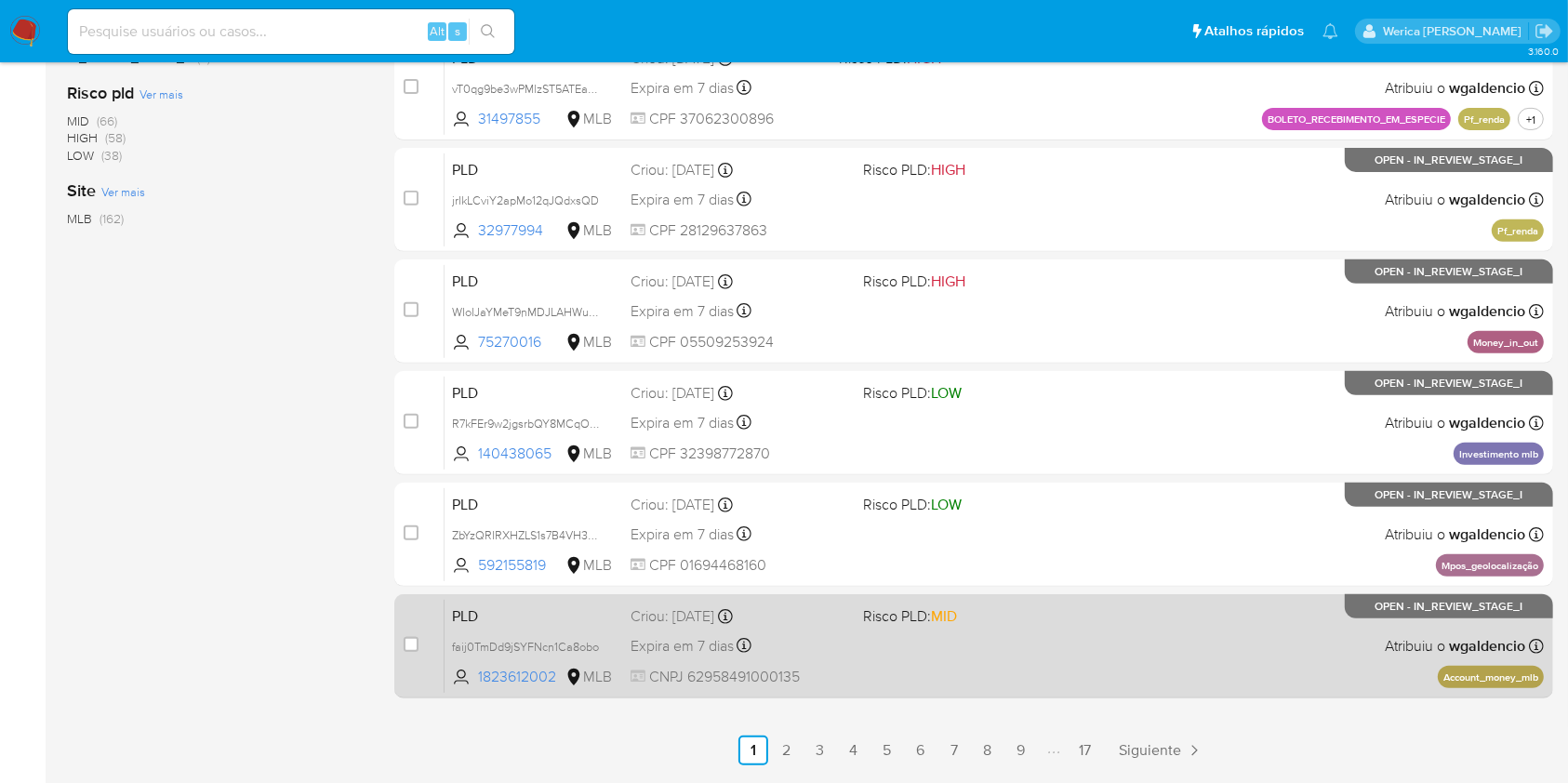
scroll to position [751, 0]
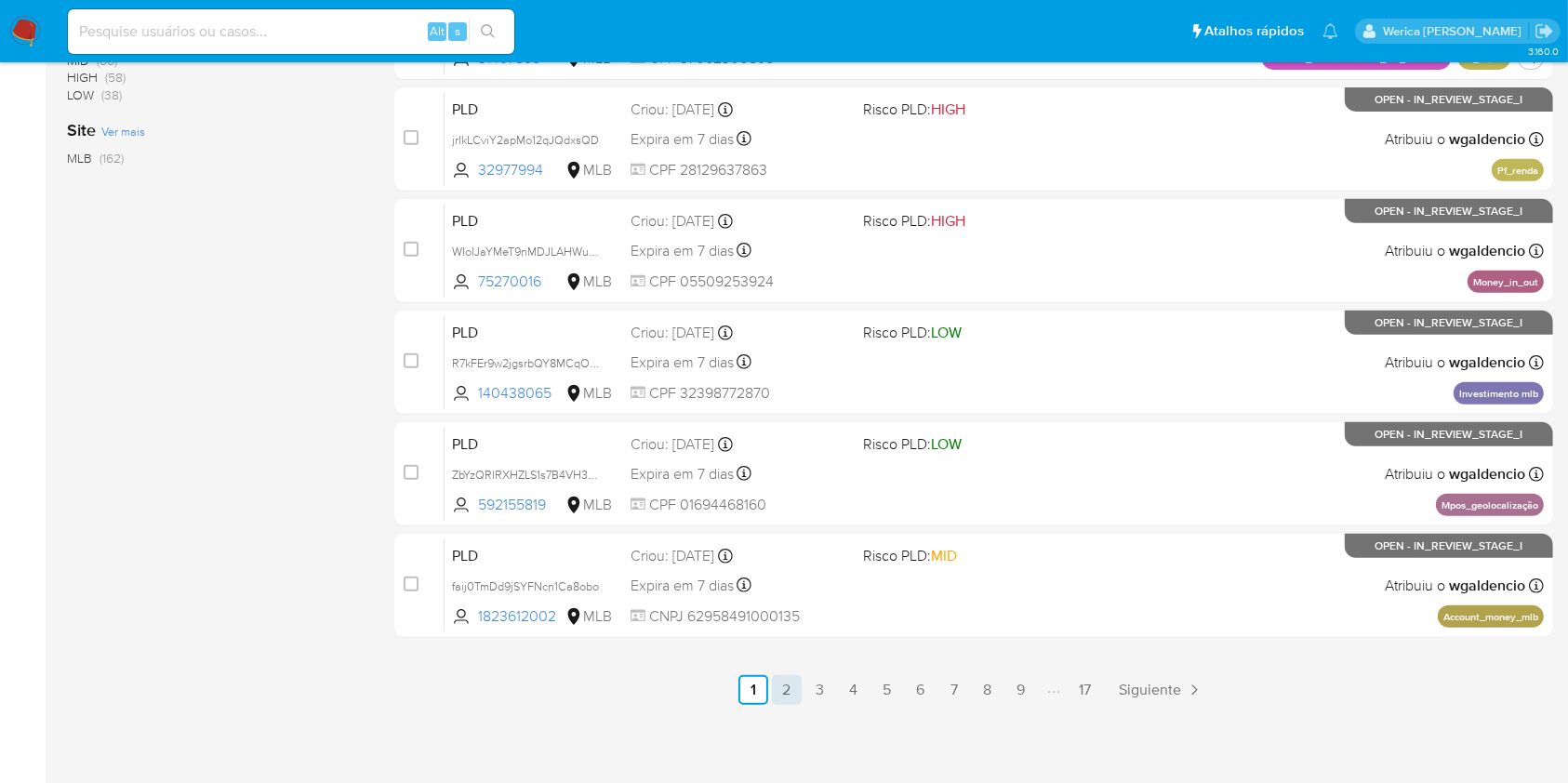
click at [789, 690] on link "2" at bounding box center [786, 690] width 30 height 30
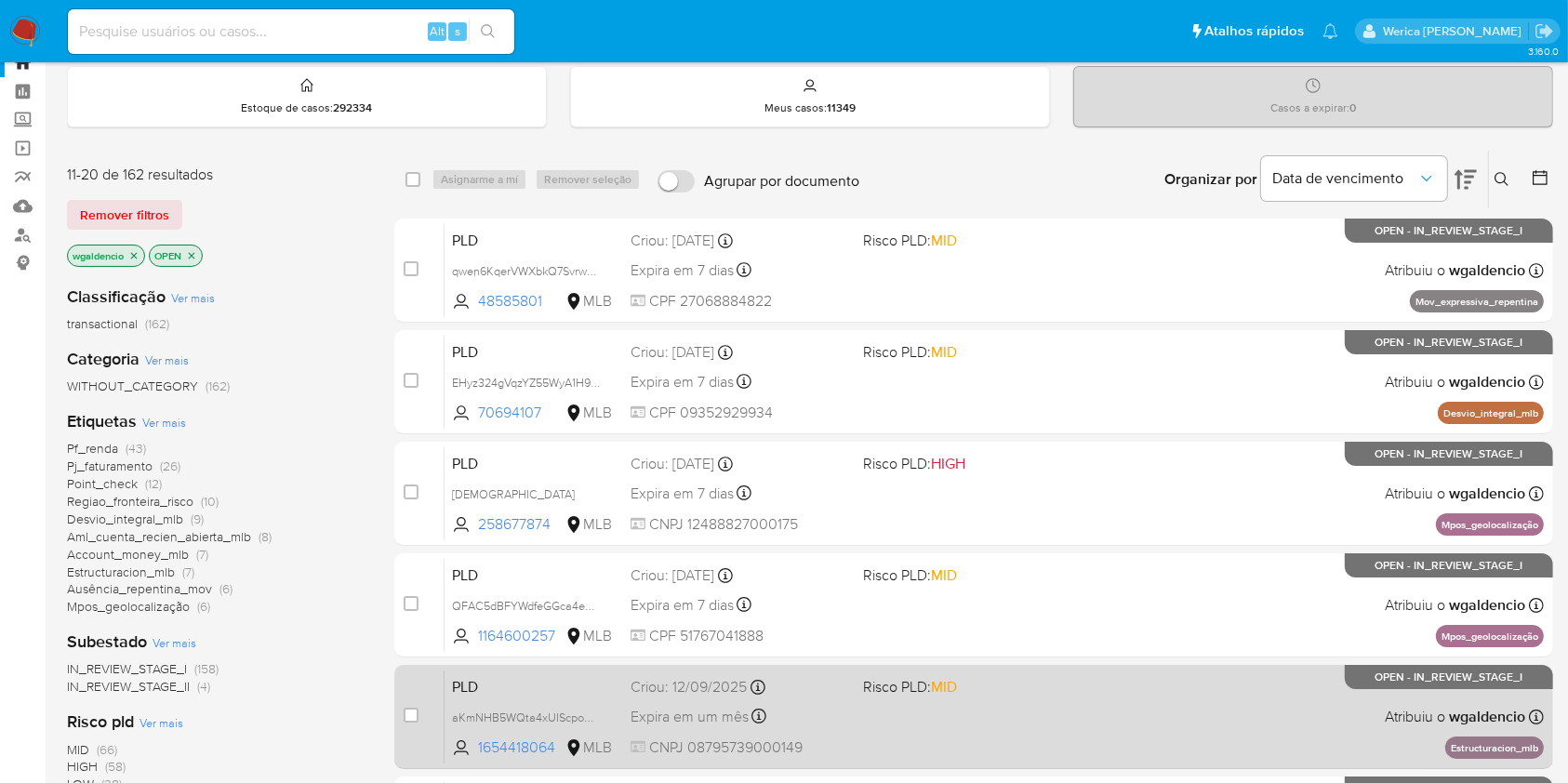
scroll to position [7, 0]
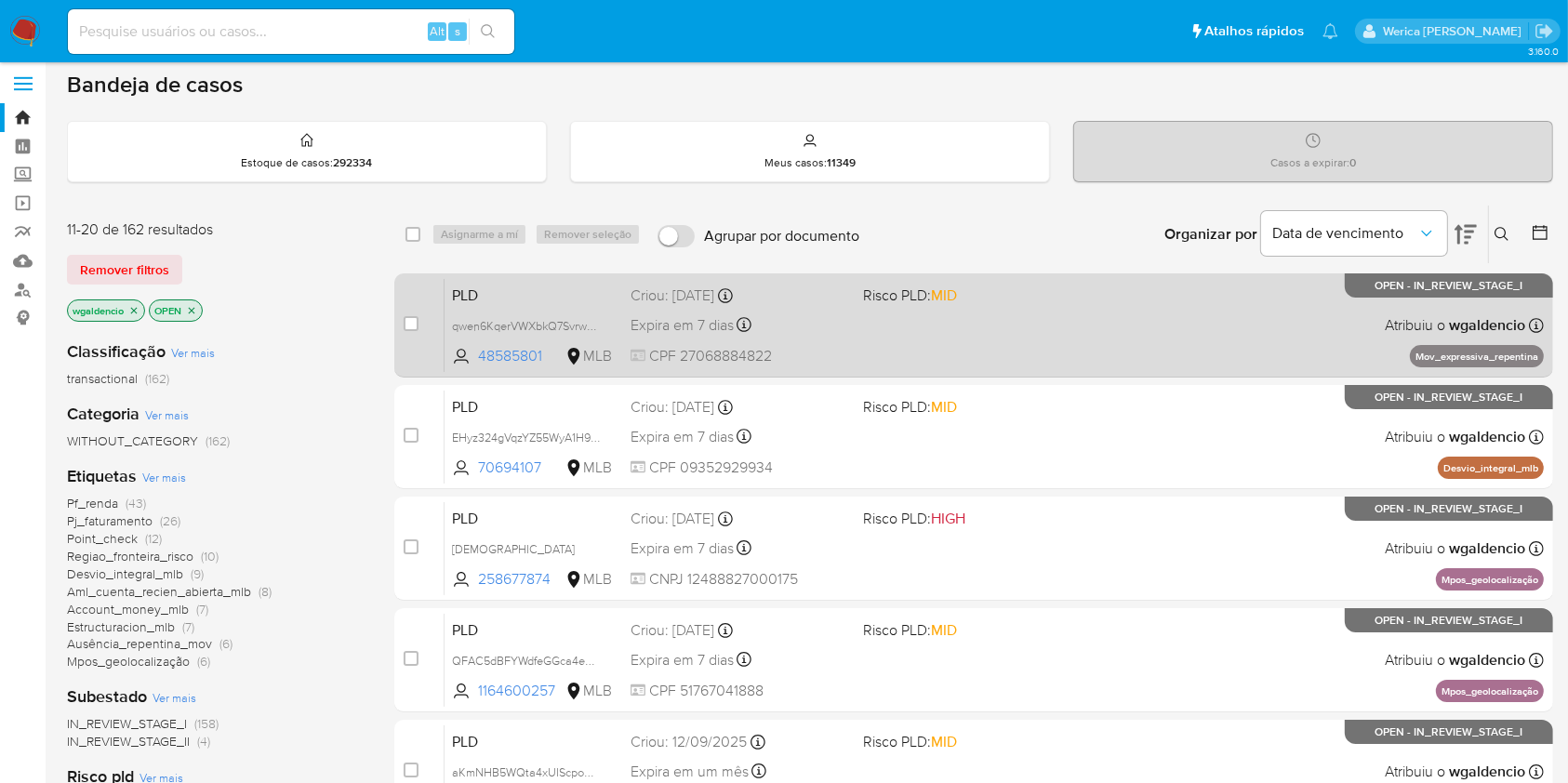
click at [1002, 345] on div "PLD qwen6KqerVWXbkQ7SvrwMuni 48585801 MLB Risco PLD: MID Criou: 12/08/2025 Crio…" at bounding box center [993, 325] width 1099 height 94
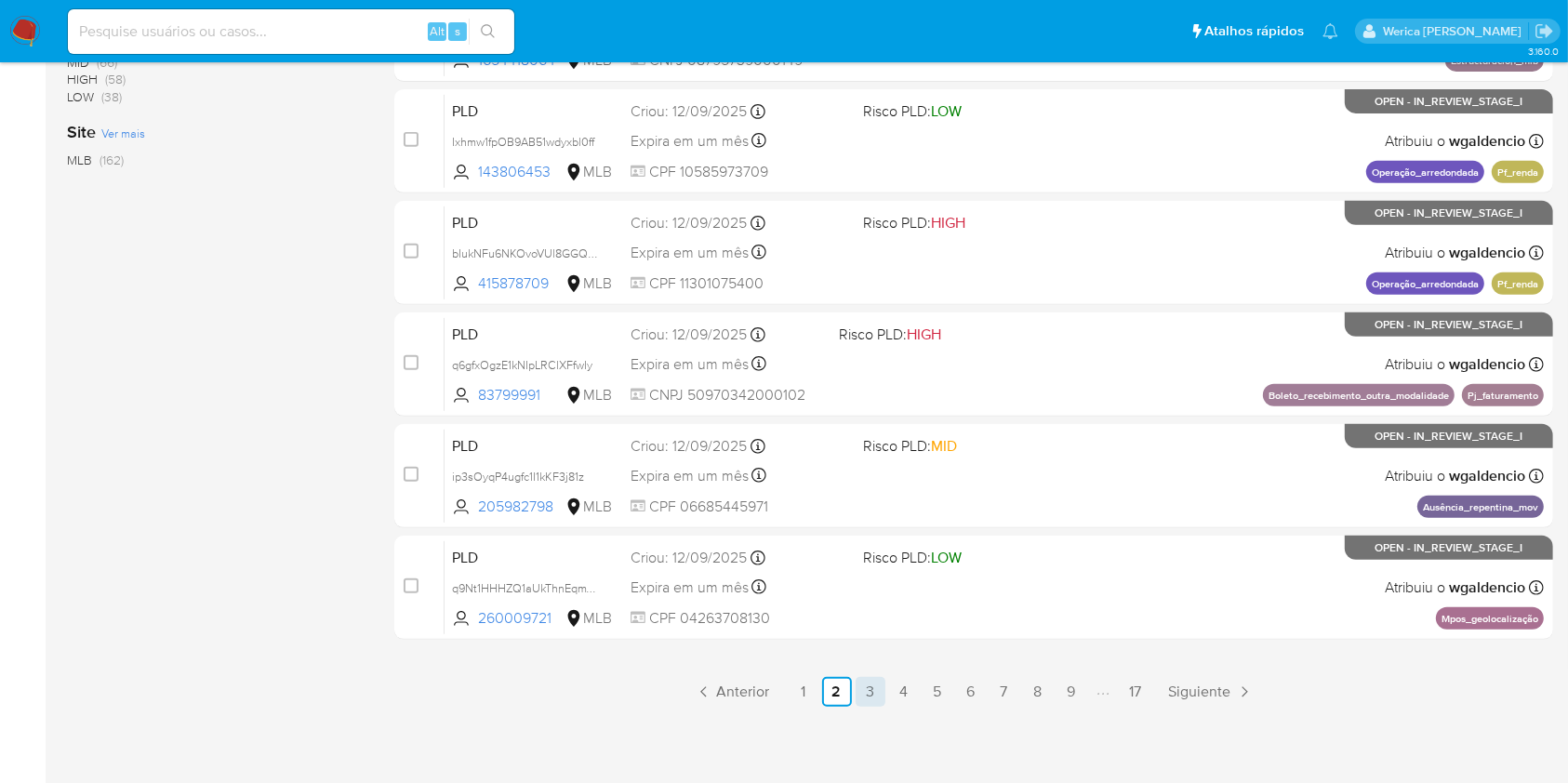
scroll to position [751, 0]
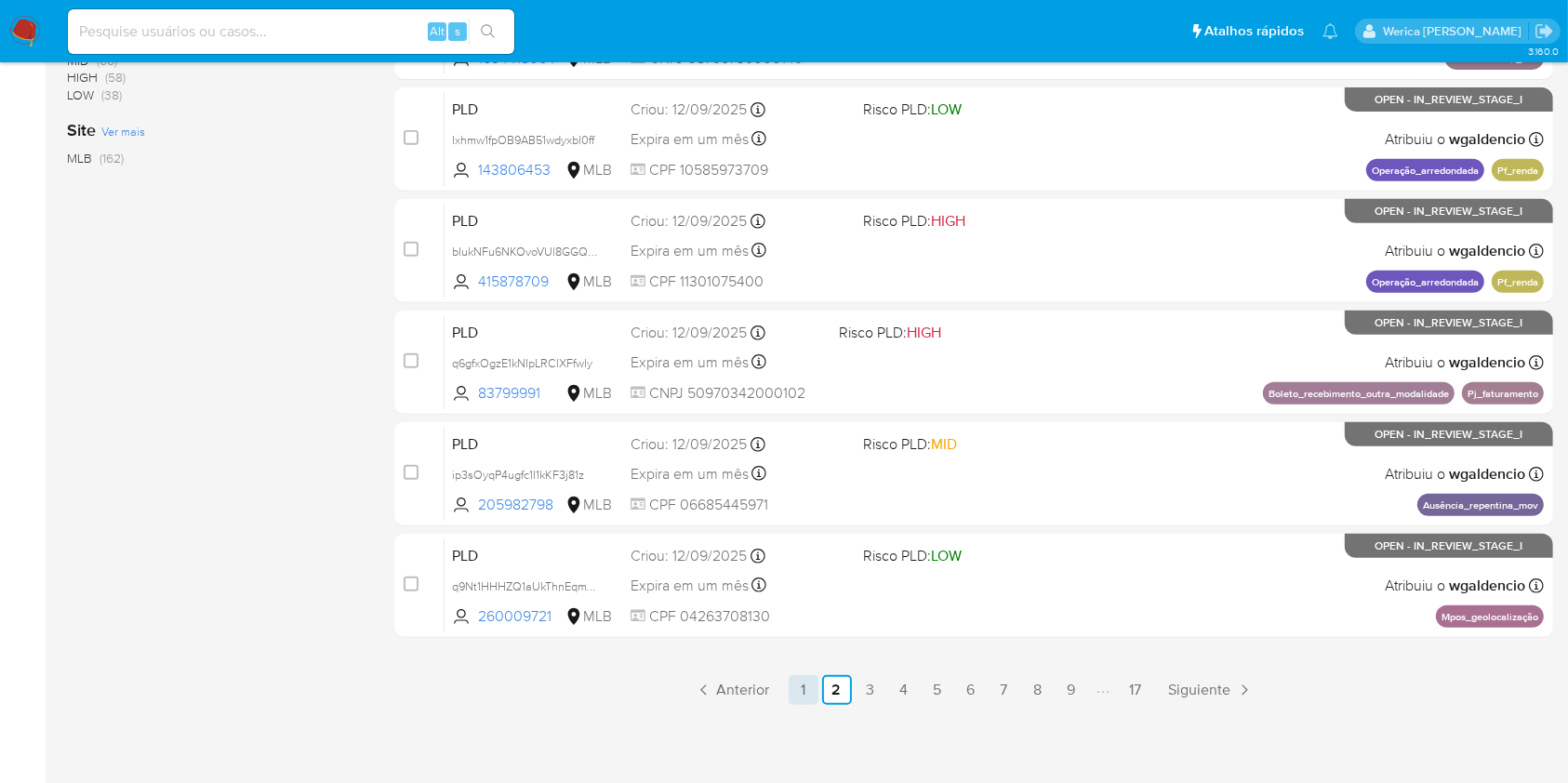
click at [800, 691] on link "1" at bounding box center [803, 690] width 30 height 30
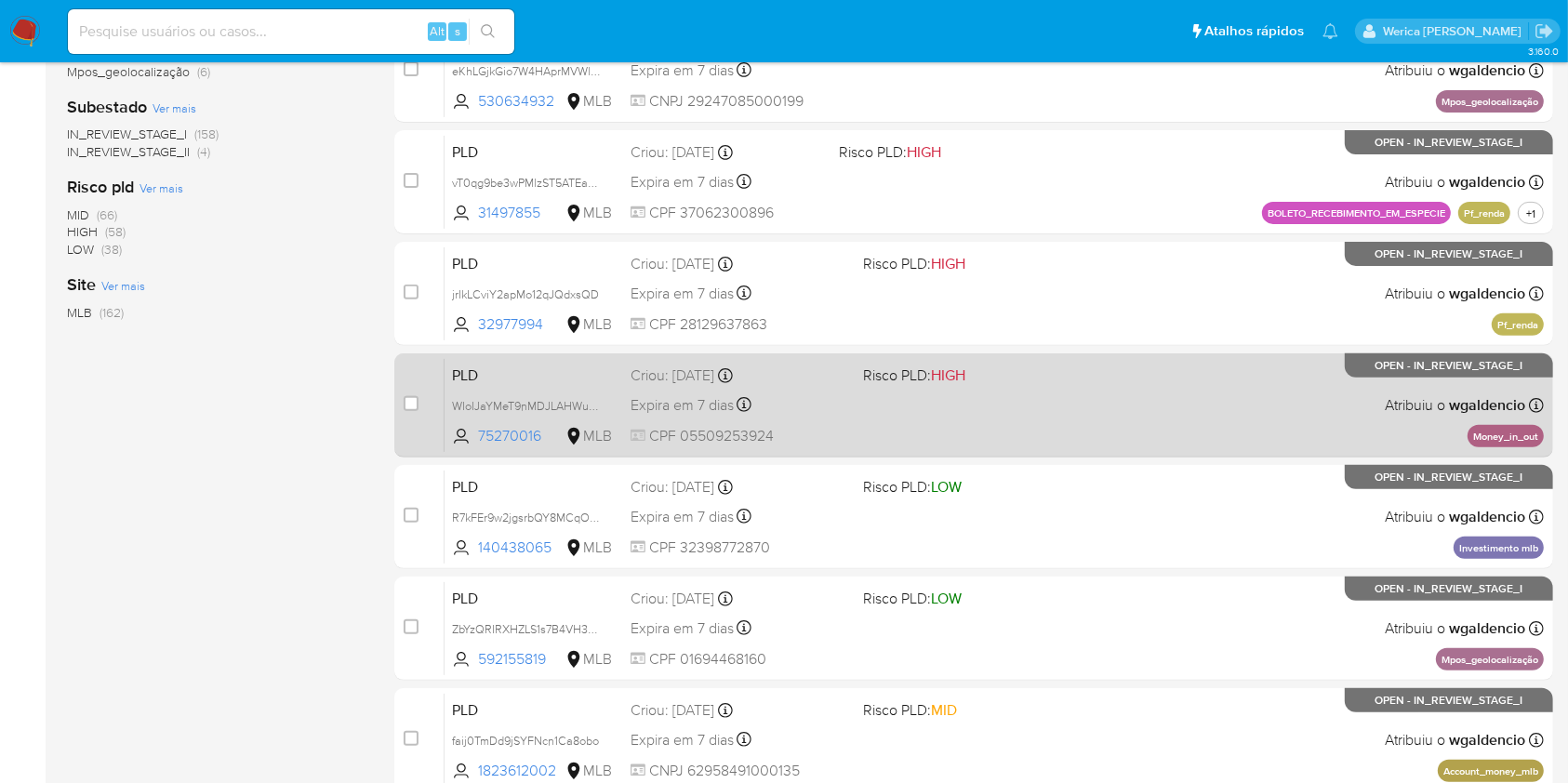
scroll to position [751, 0]
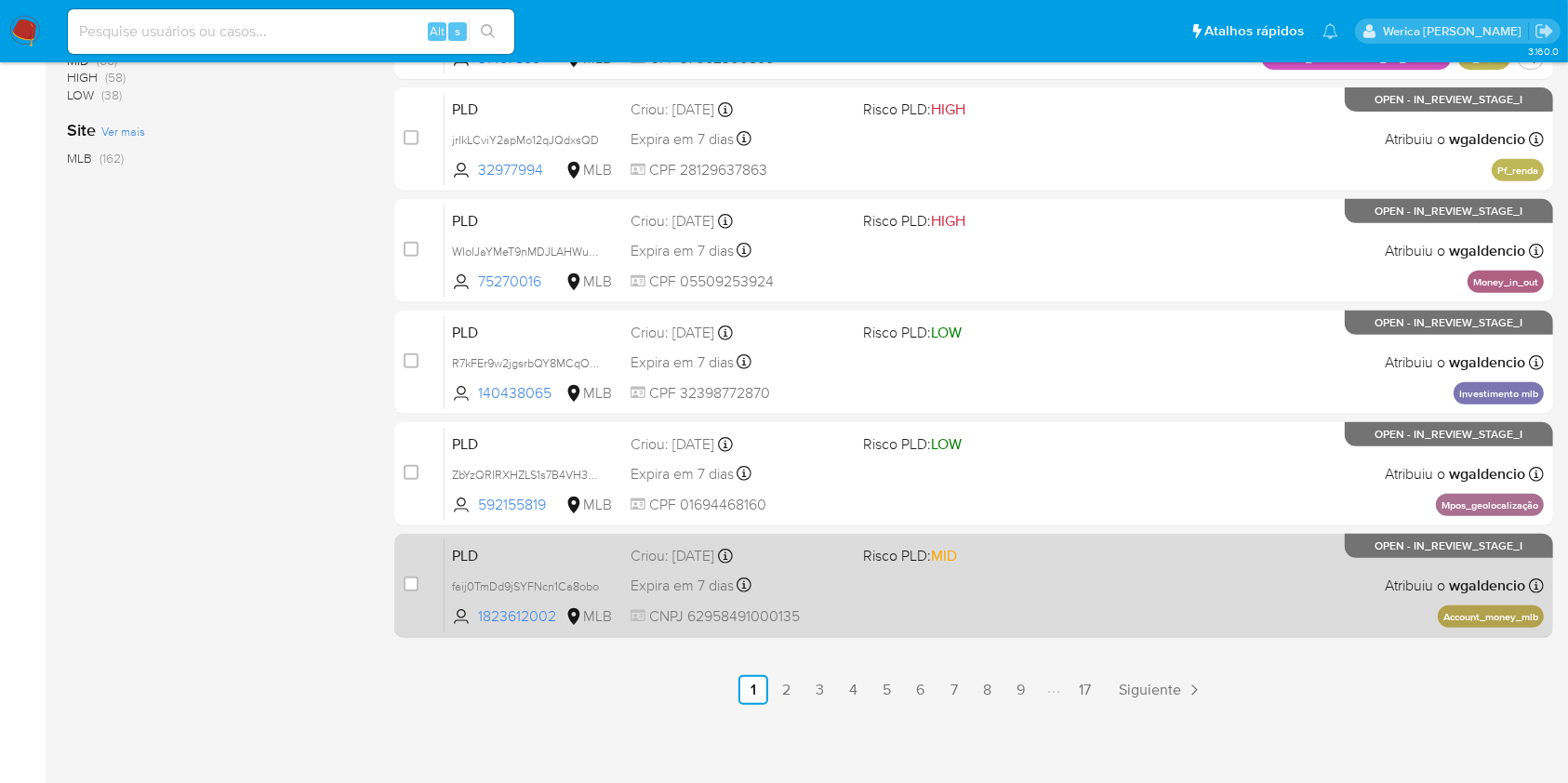
click at [977, 597] on div "PLD faij0TmDd9jSYFNcn1Ca8obo 1823612002 MLB Risco PLD: MID Criou: 12/08/2025 Cr…" at bounding box center [993, 586] width 1099 height 94
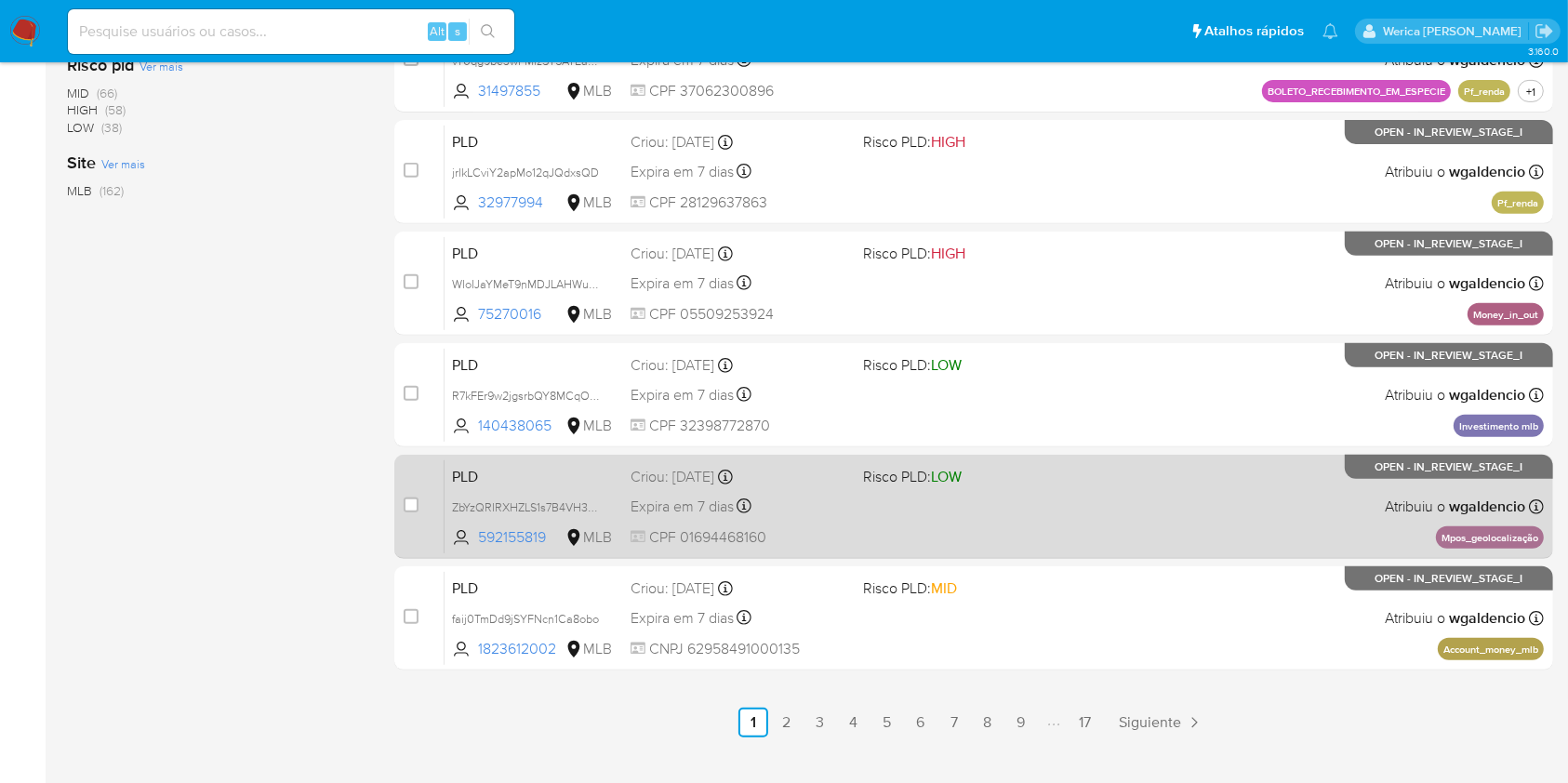
scroll to position [627, 0]
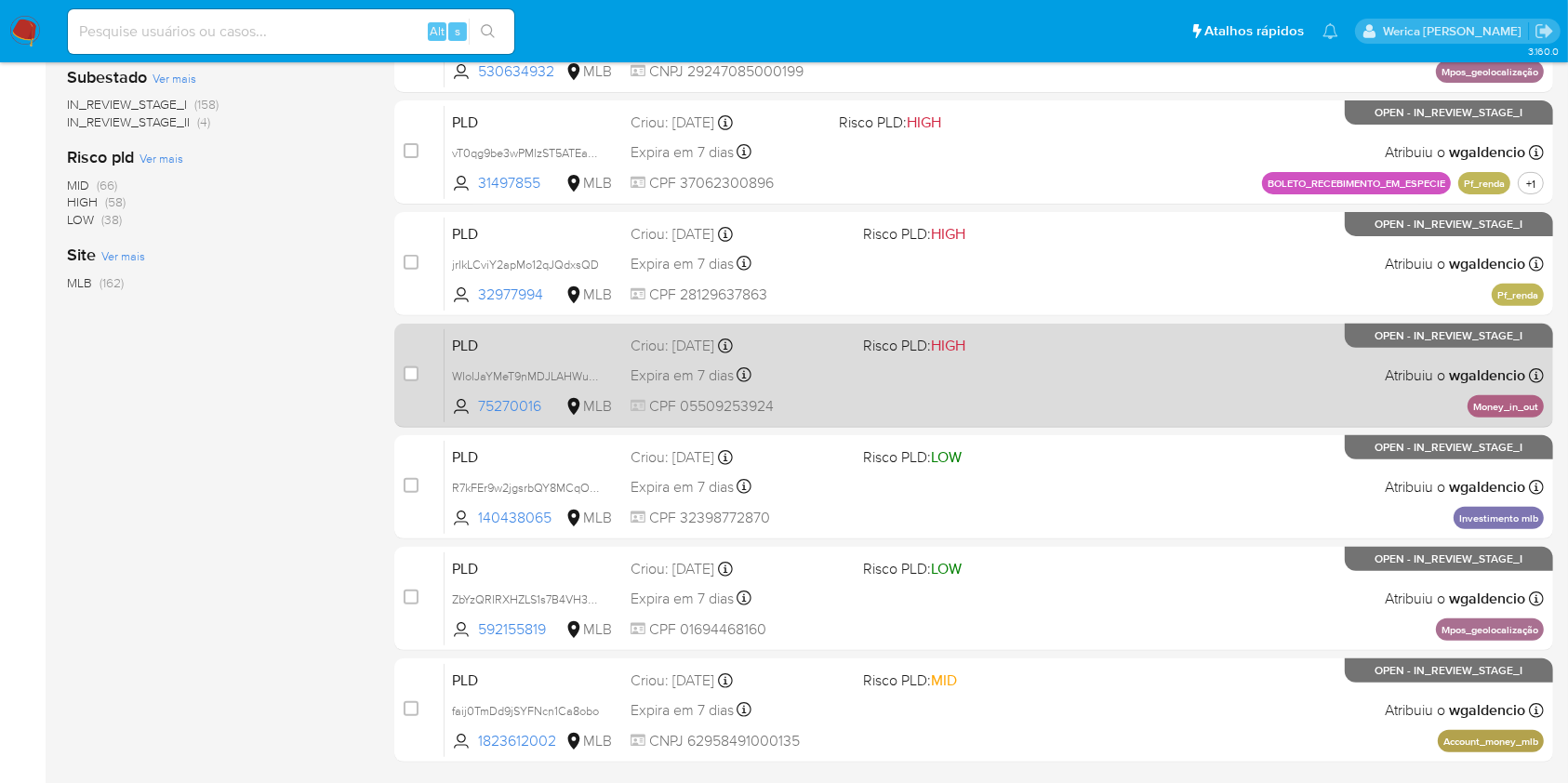
click at [959, 385] on div "PLD WIoIJaYMeT9nMDJLAHWuLnRj 75270016 MLB Risco PLD: HIGH Criou: 12/08/2025 Cri…" at bounding box center [993, 375] width 1099 height 94
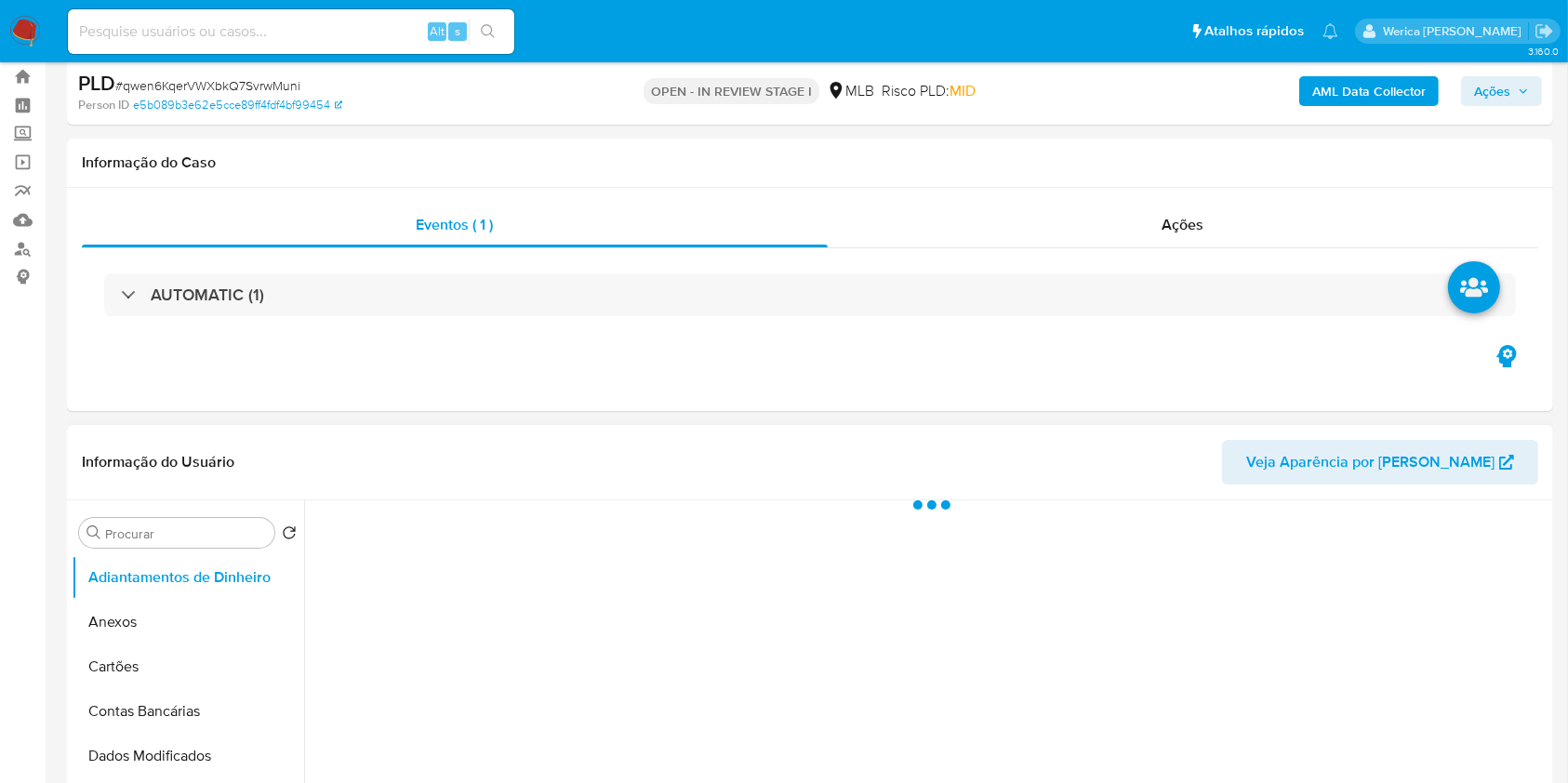
select select "10"
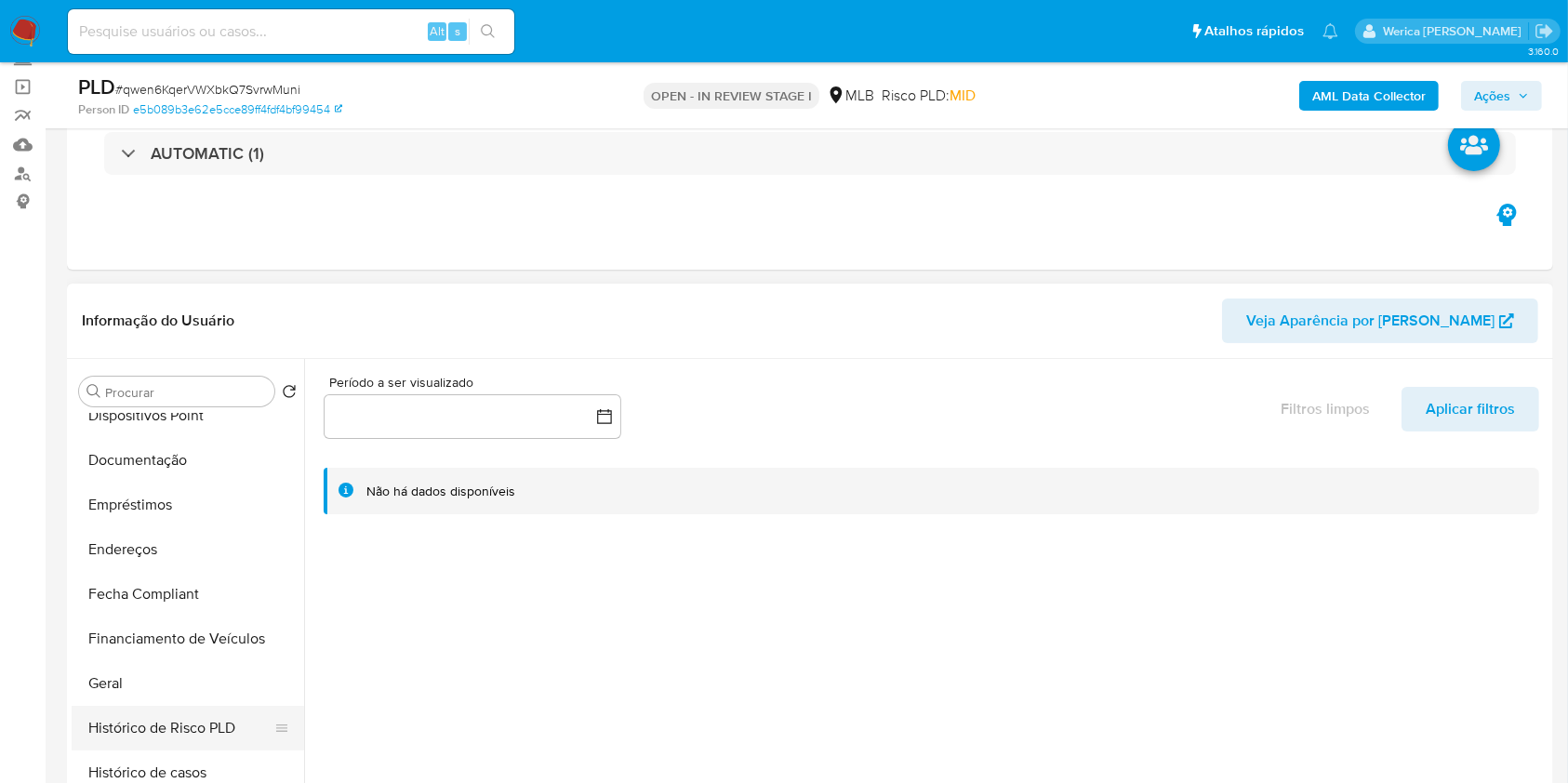
scroll to position [372, 0]
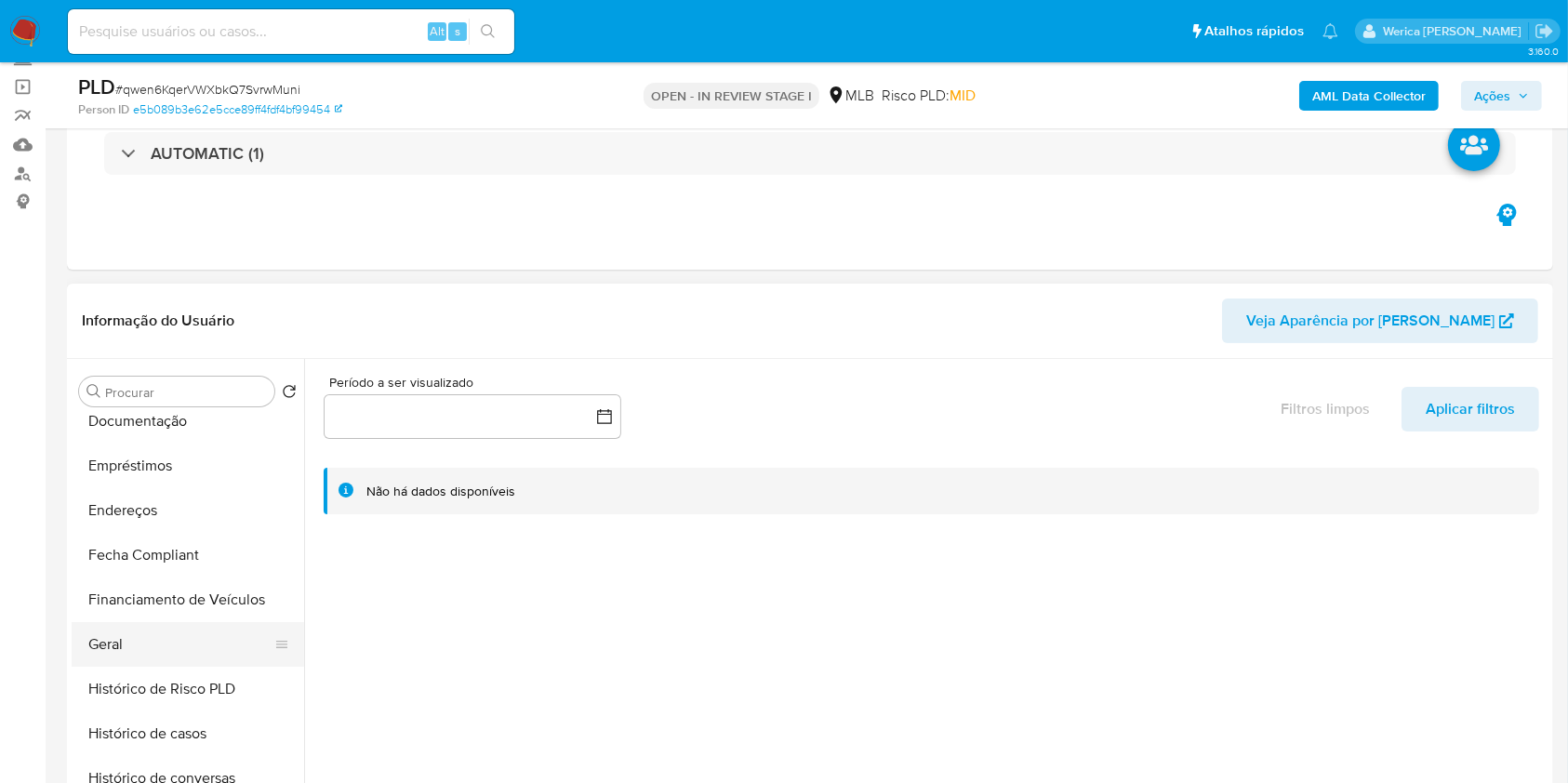
click at [161, 656] on button "Geral" at bounding box center [180, 645] width 218 height 45
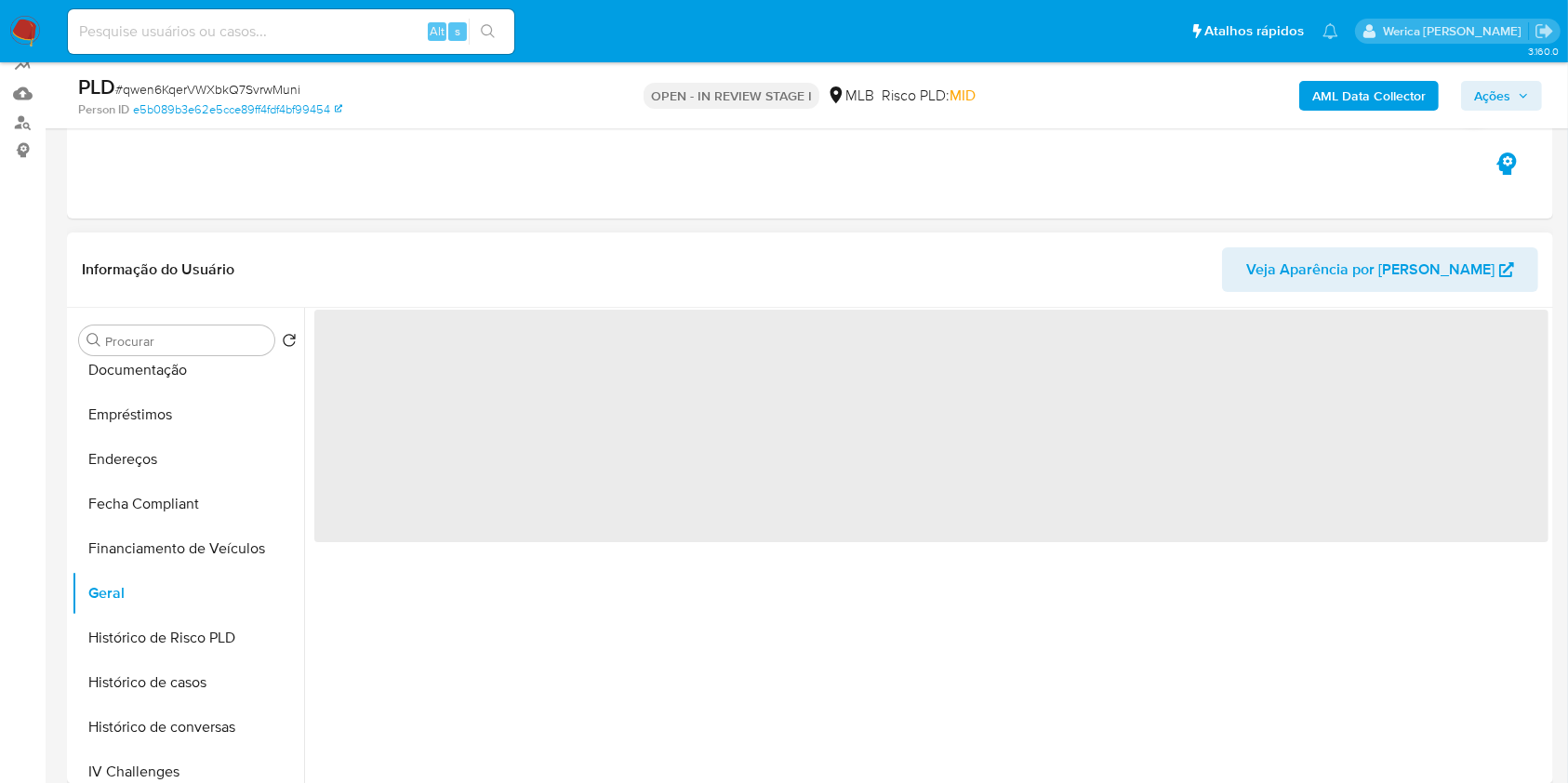
scroll to position [123, 0]
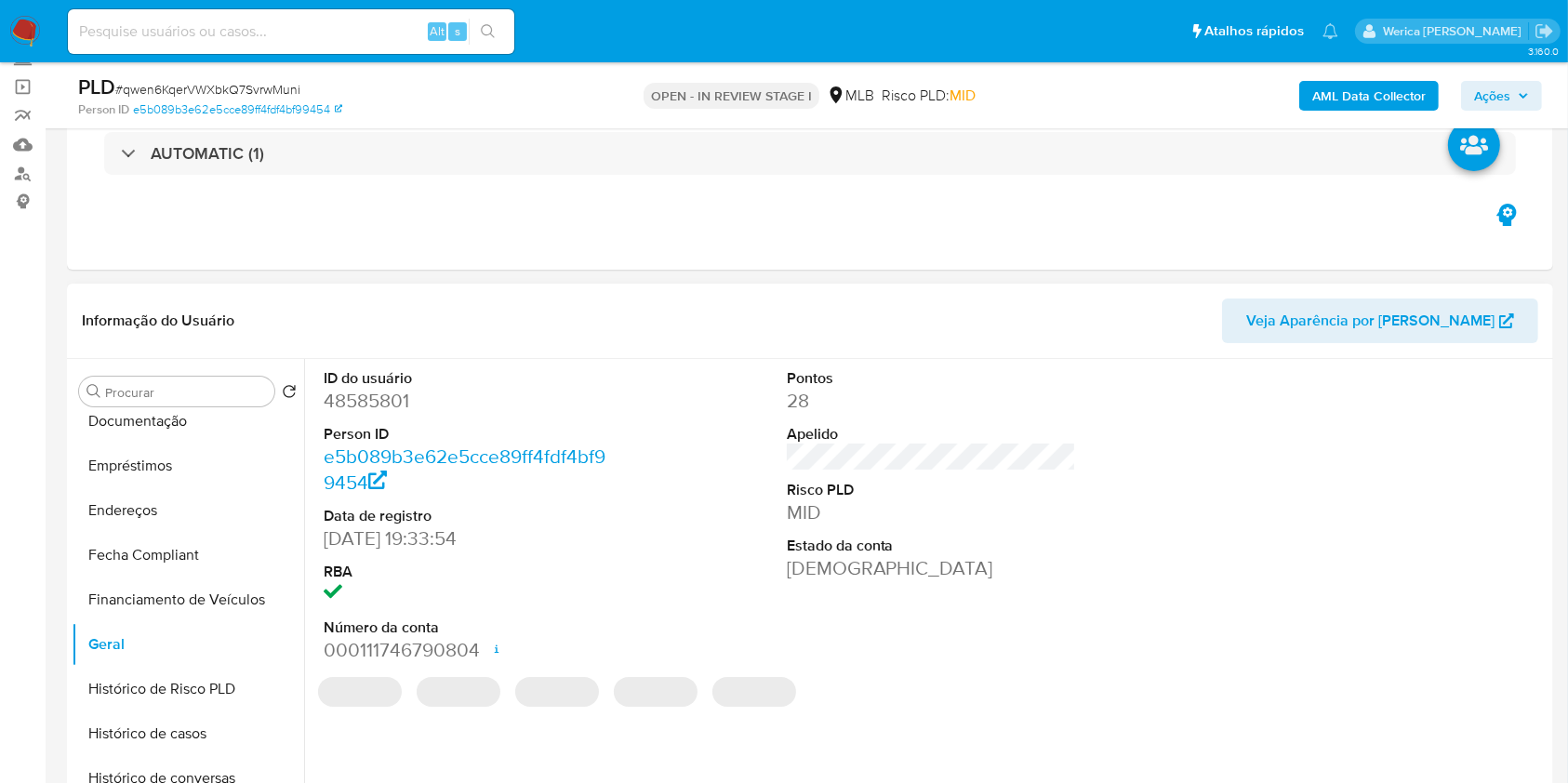
click at [365, 406] on dd "48585801" at bounding box center [468, 401] width 290 height 26
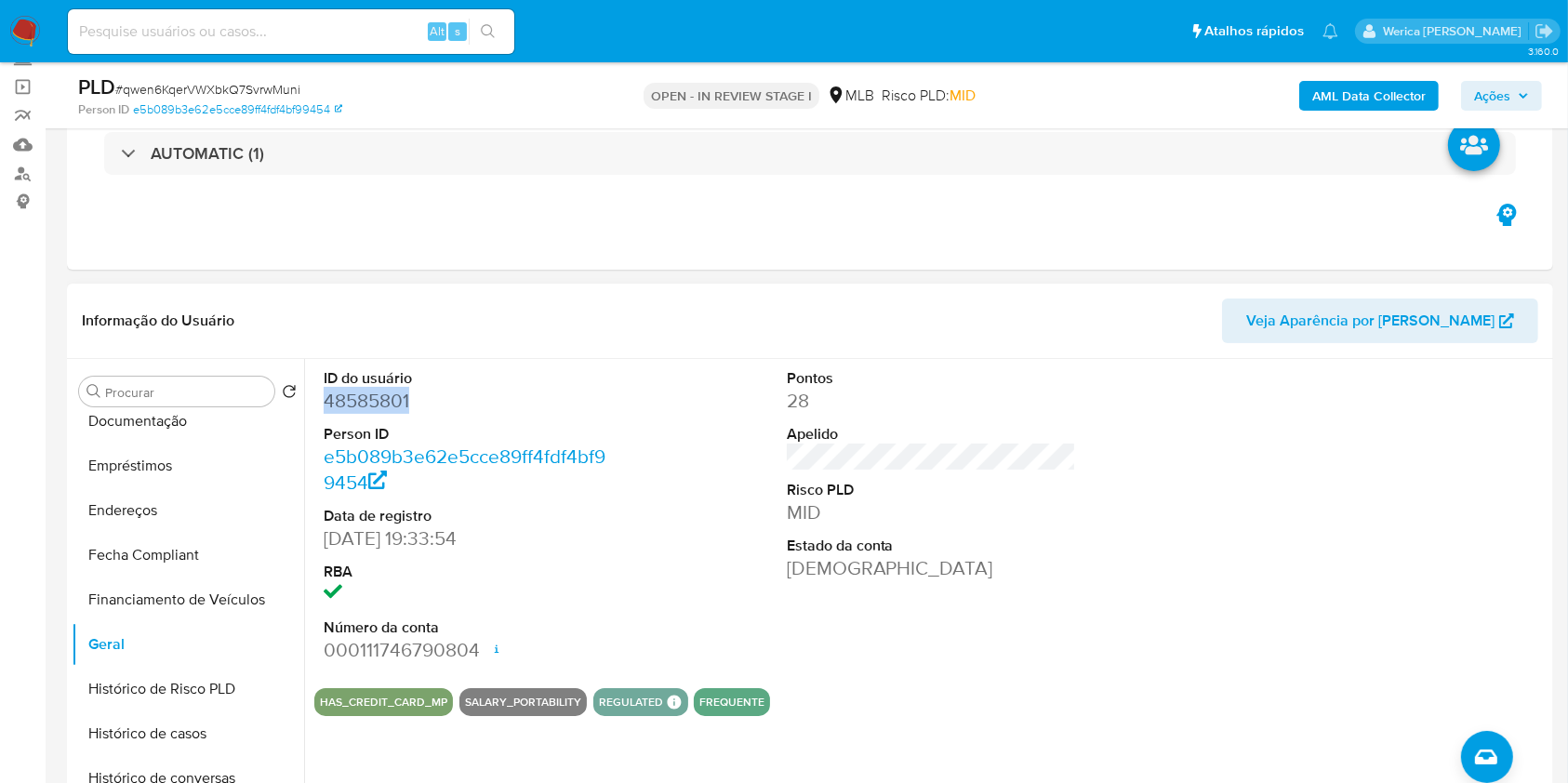
copy dd "48585801"
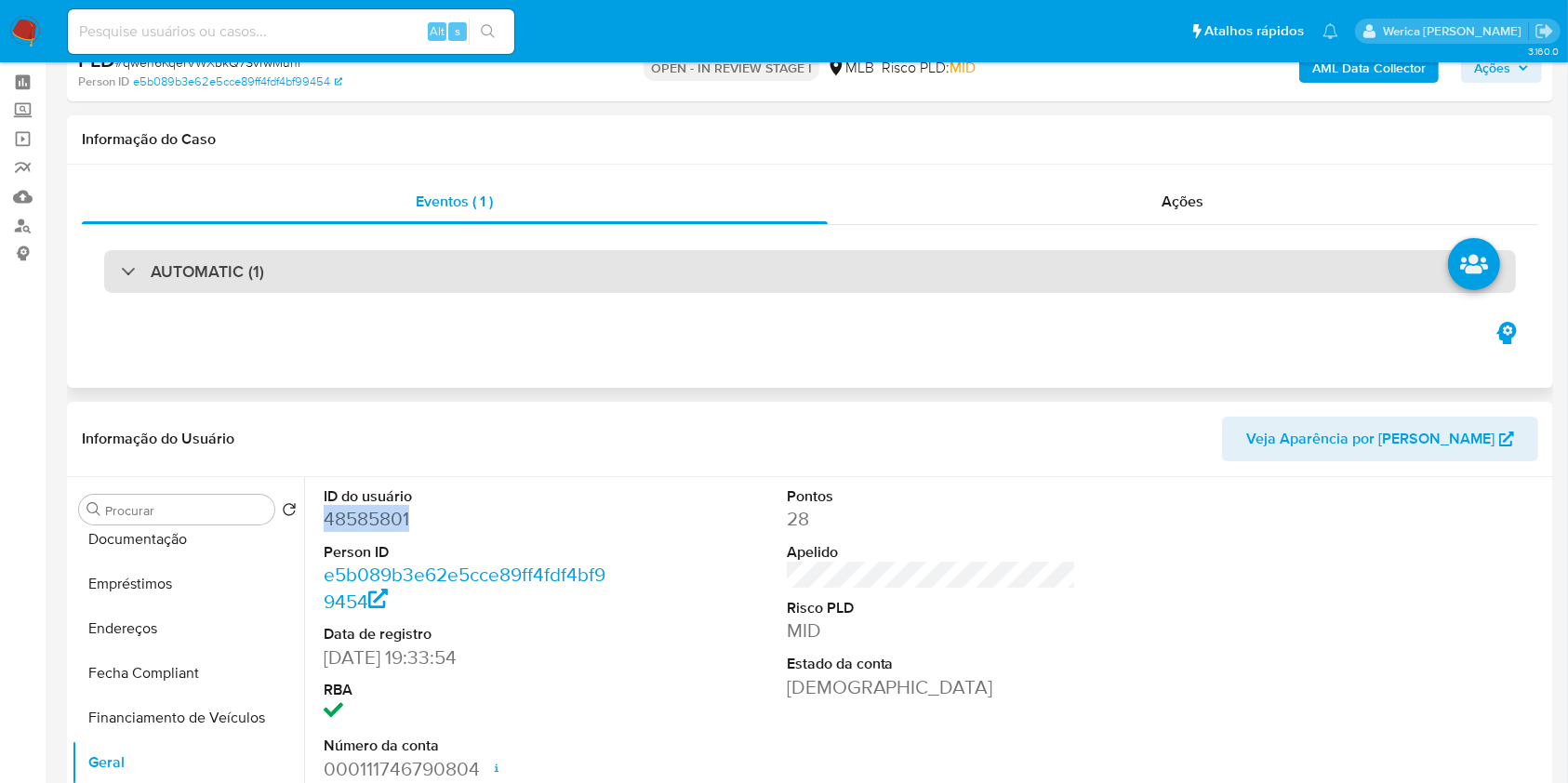
scroll to position [0, 0]
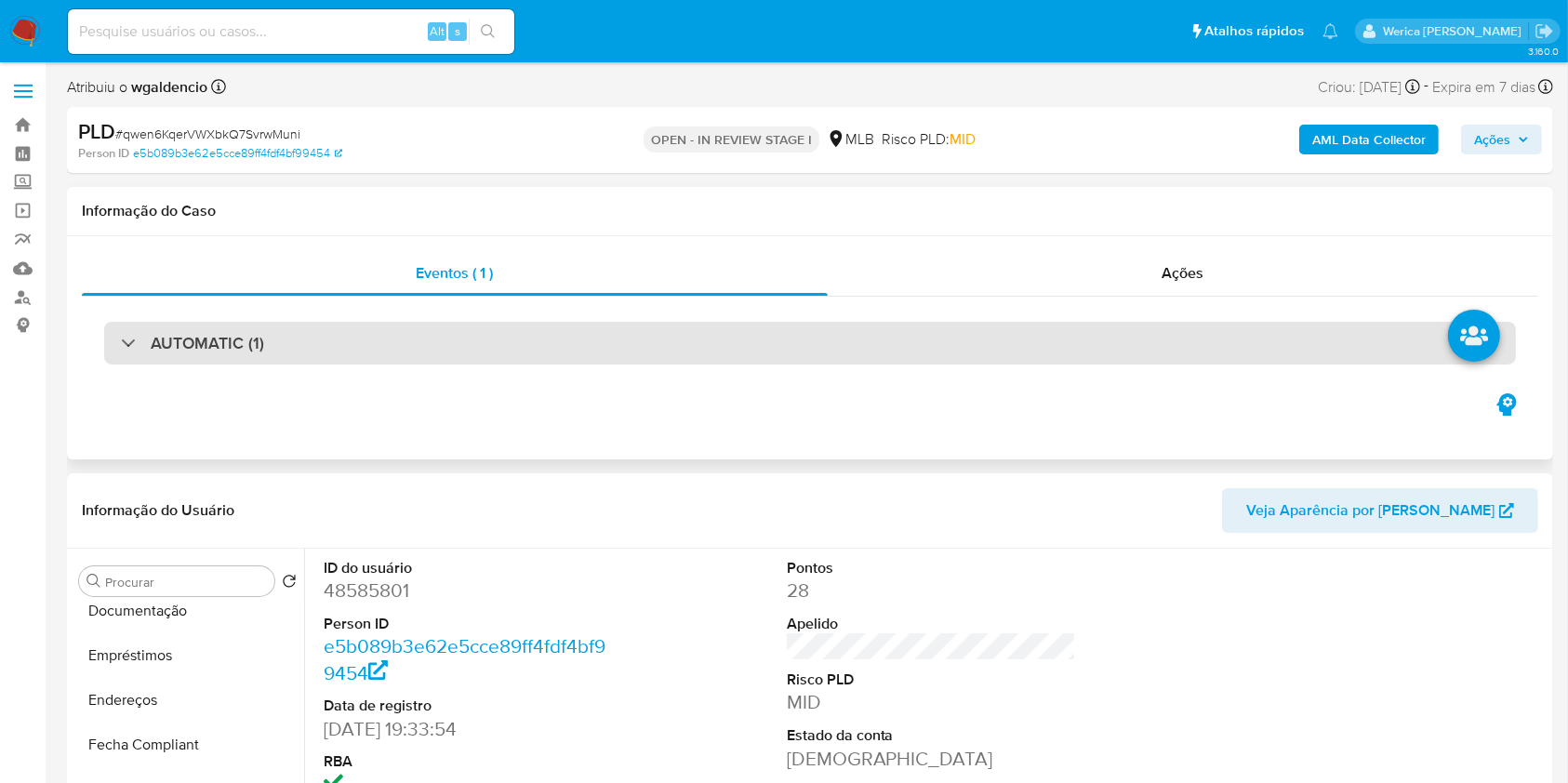
click at [735, 343] on div "AUTOMATIC (1)" at bounding box center [809, 343] width 1411 height 43
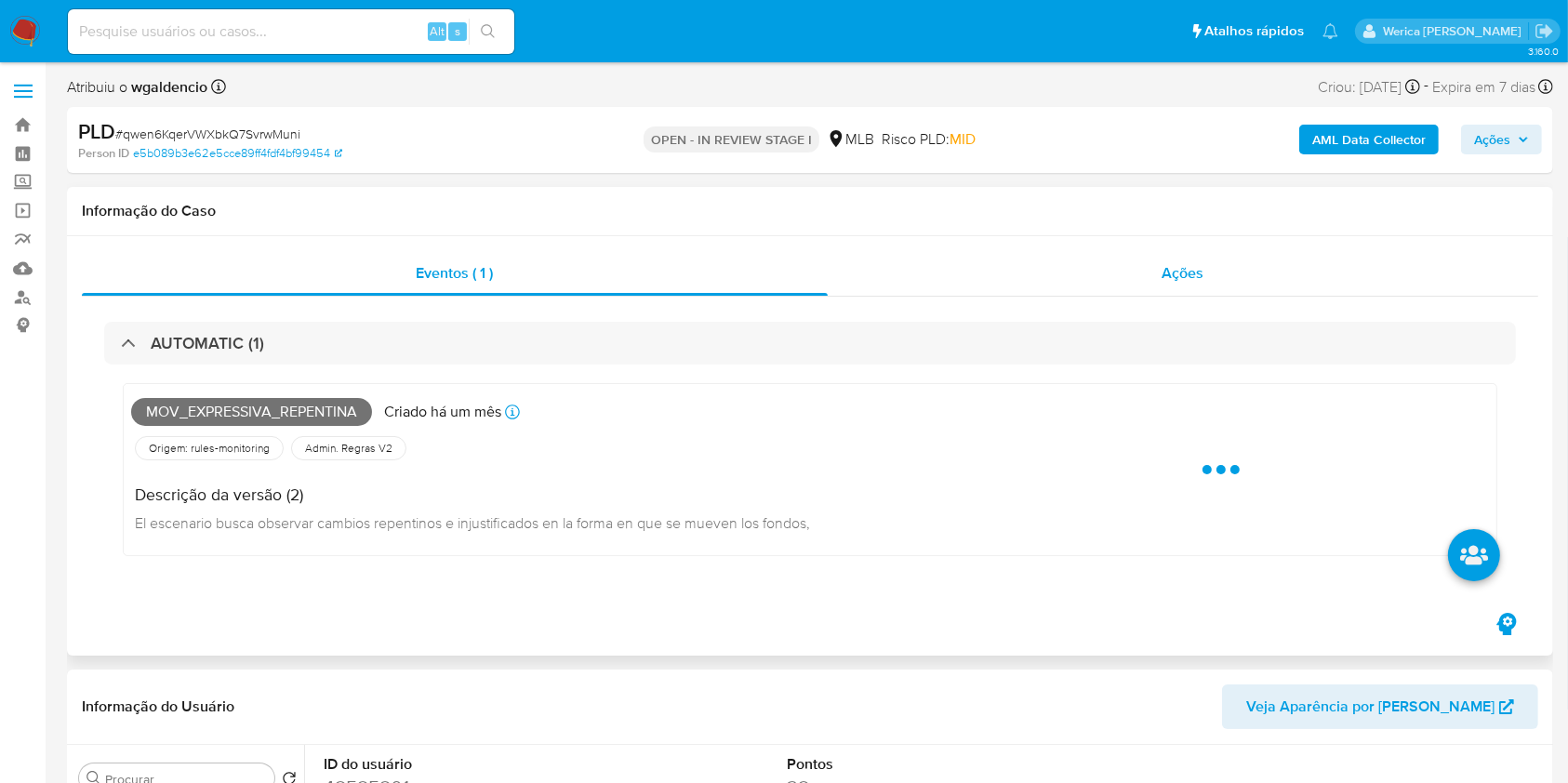
click at [1237, 269] on div "Ações" at bounding box center [1183, 273] width 711 height 45
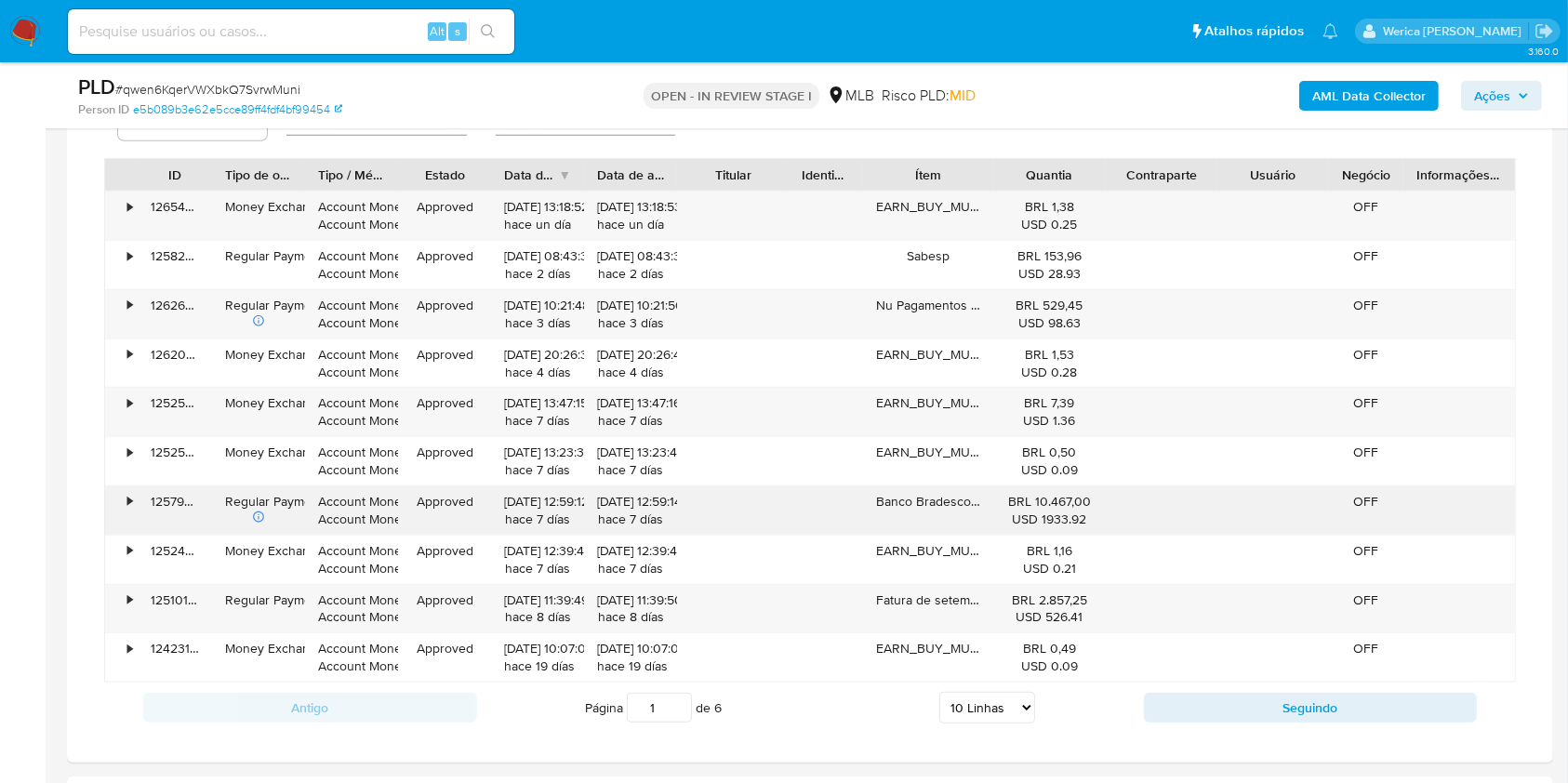
scroll to position [1612, 0]
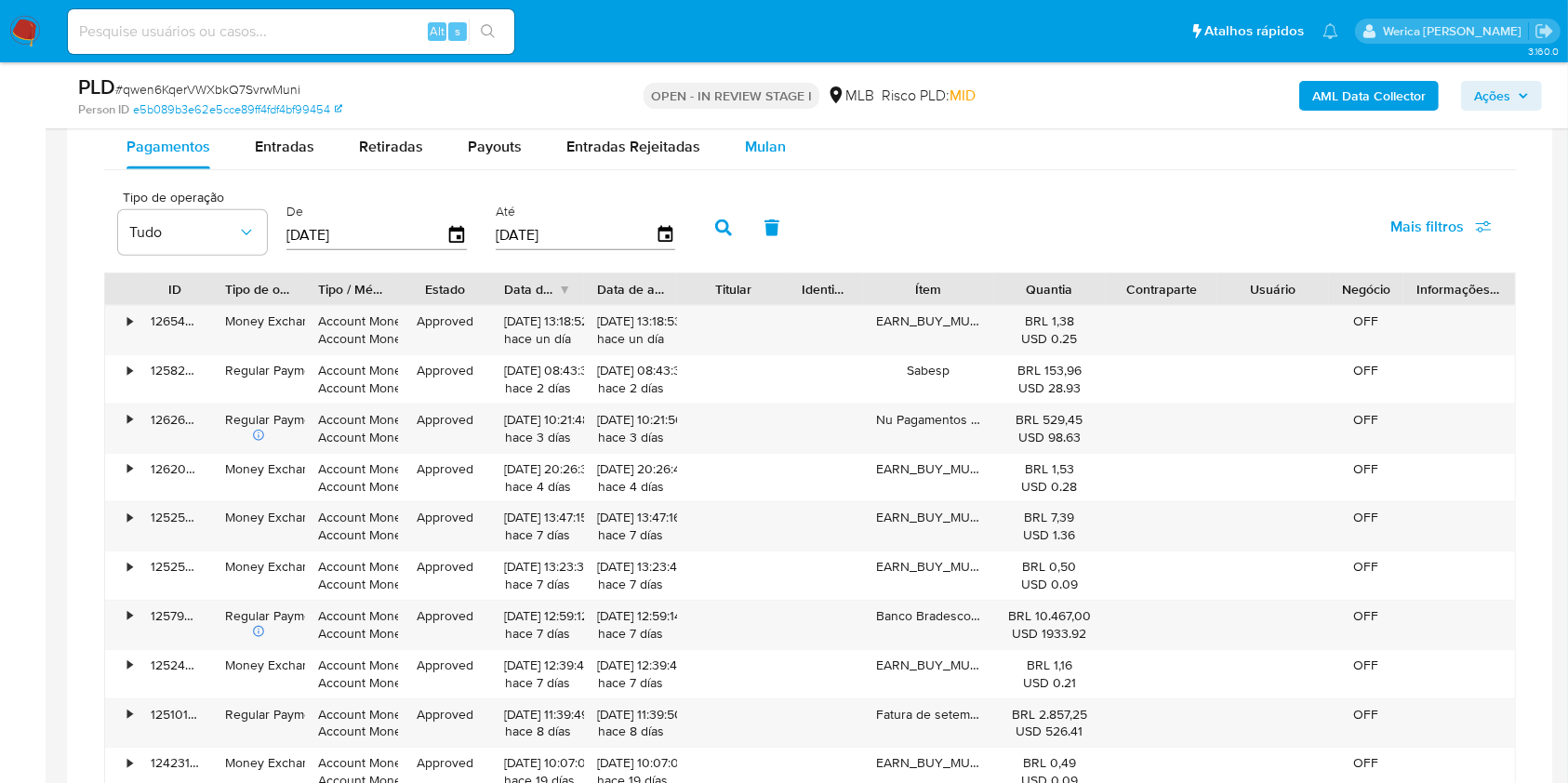
click at [744, 157] on div "Mulan" at bounding box center [765, 147] width 41 height 45
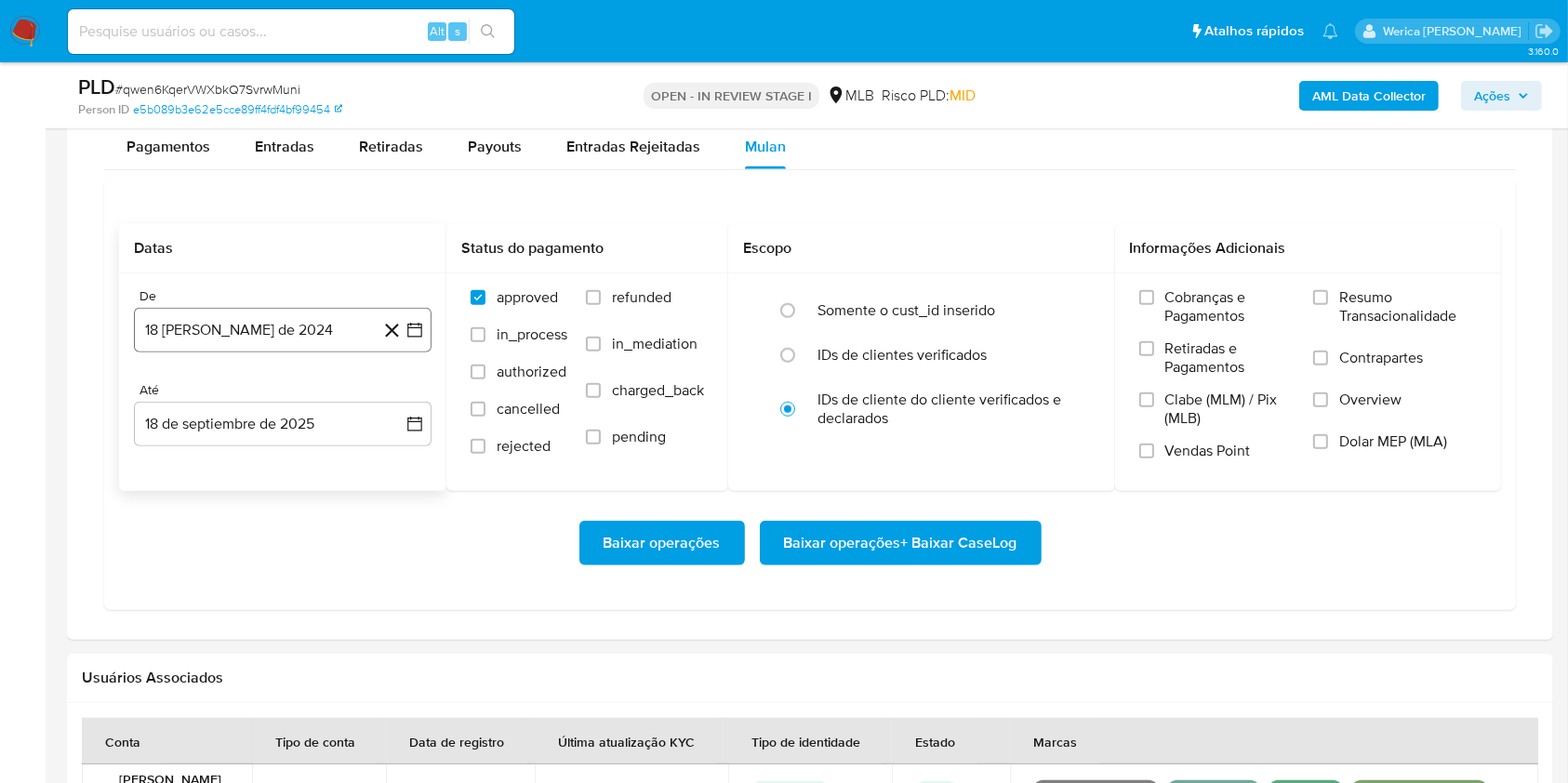
click at [307, 316] on button "18 de agosto de 2024" at bounding box center [282, 330] width 297 height 45
click at [309, 399] on span "agosto 2024" at bounding box center [274, 399] width 84 height 19
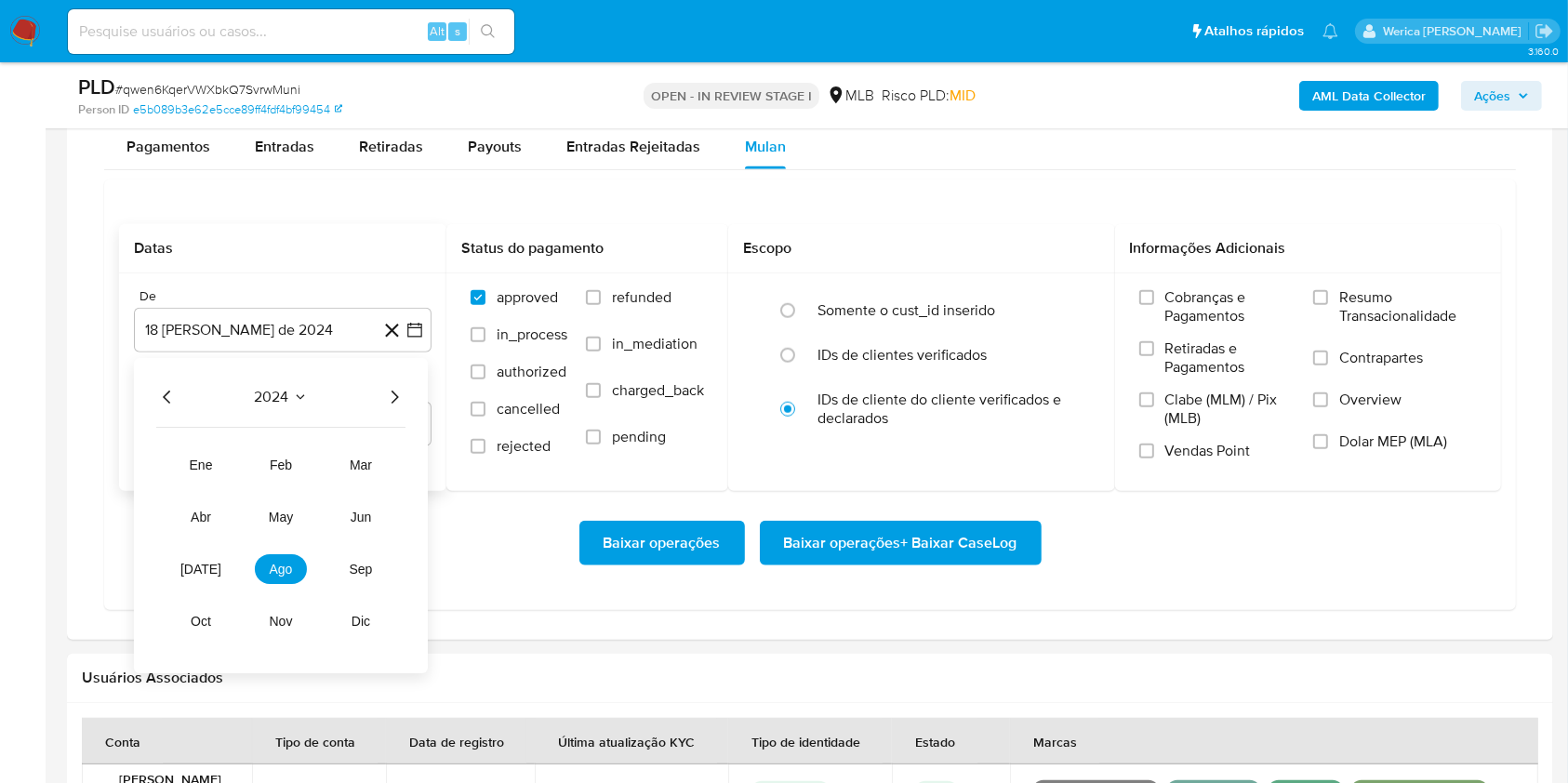
click at [399, 396] on icon "Año siguiente" at bounding box center [395, 399] width 22 height 22
click at [180, 584] on tr "ene feb mar abr may jun jul ago sep oct nov dic" at bounding box center [281, 544] width 212 height 186
click at [196, 566] on span "jul" at bounding box center [201, 571] width 41 height 15
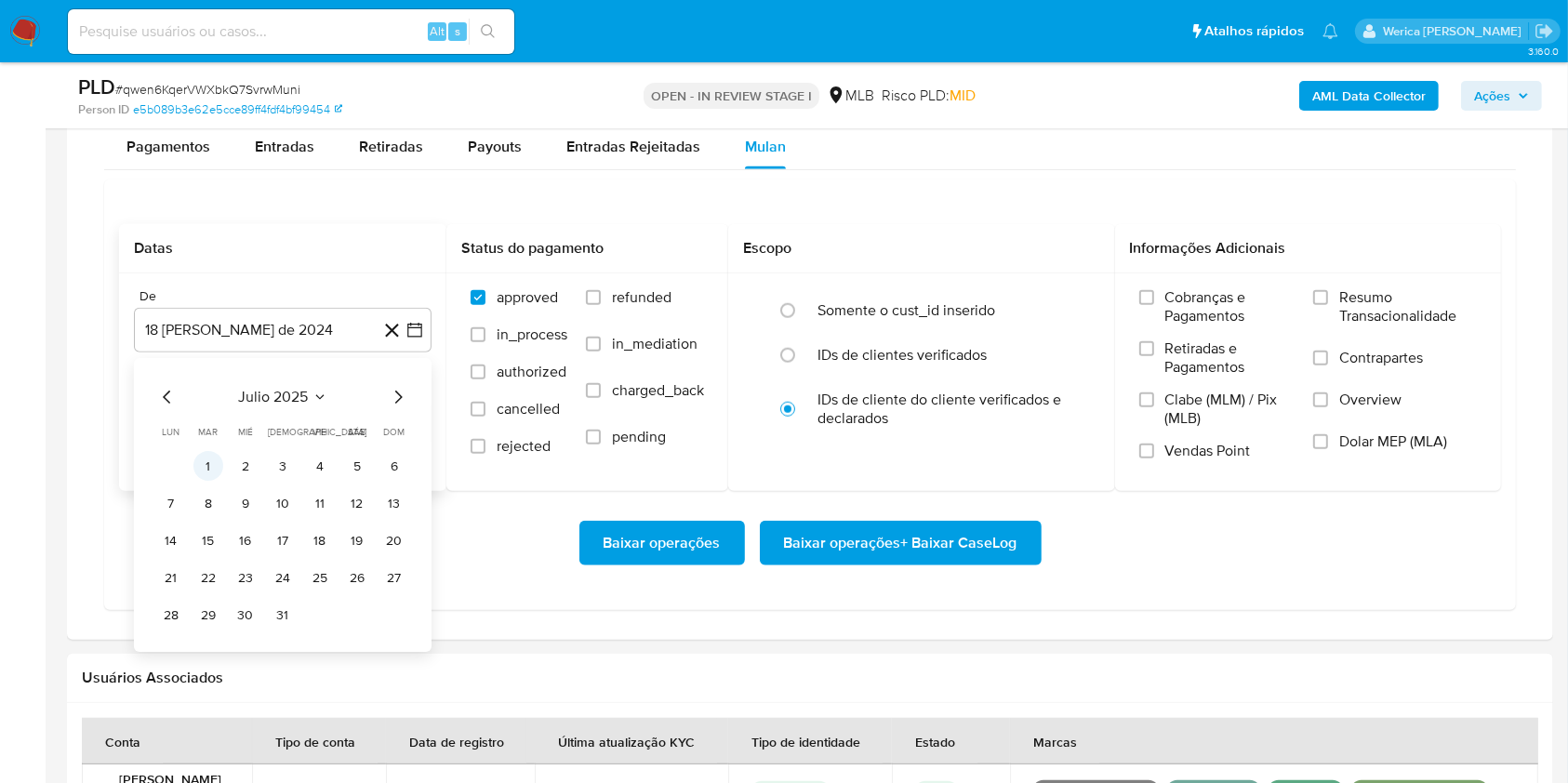
click at [209, 461] on button "1" at bounding box center [209, 467] width 30 height 30
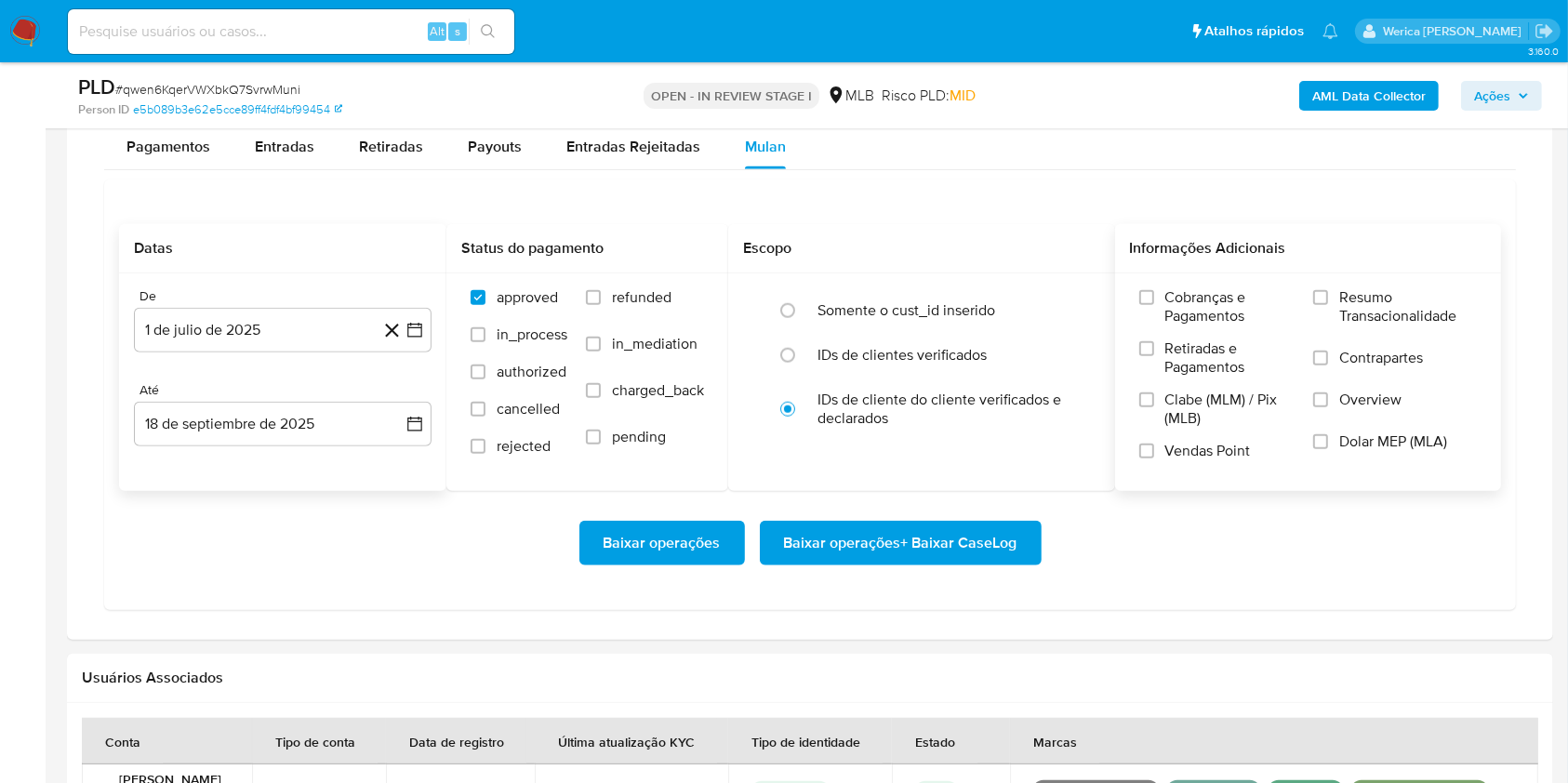
click at [1168, 306] on span "Cobranças e Pagamentos" at bounding box center [1230, 307] width 130 height 37
click at [1154, 305] on input "Cobranças e Pagamentos" at bounding box center [1146, 297] width 15 height 15
click at [1203, 384] on label "Retiradas e Pagamentos" at bounding box center [1216, 365] width 156 height 51
click at [1154, 356] on input "Retiradas e Pagamentos" at bounding box center [1146, 349] width 15 height 15
click at [1207, 412] on span "Clabe (MLM) / Pix (MLB)" at bounding box center [1230, 410] width 130 height 37
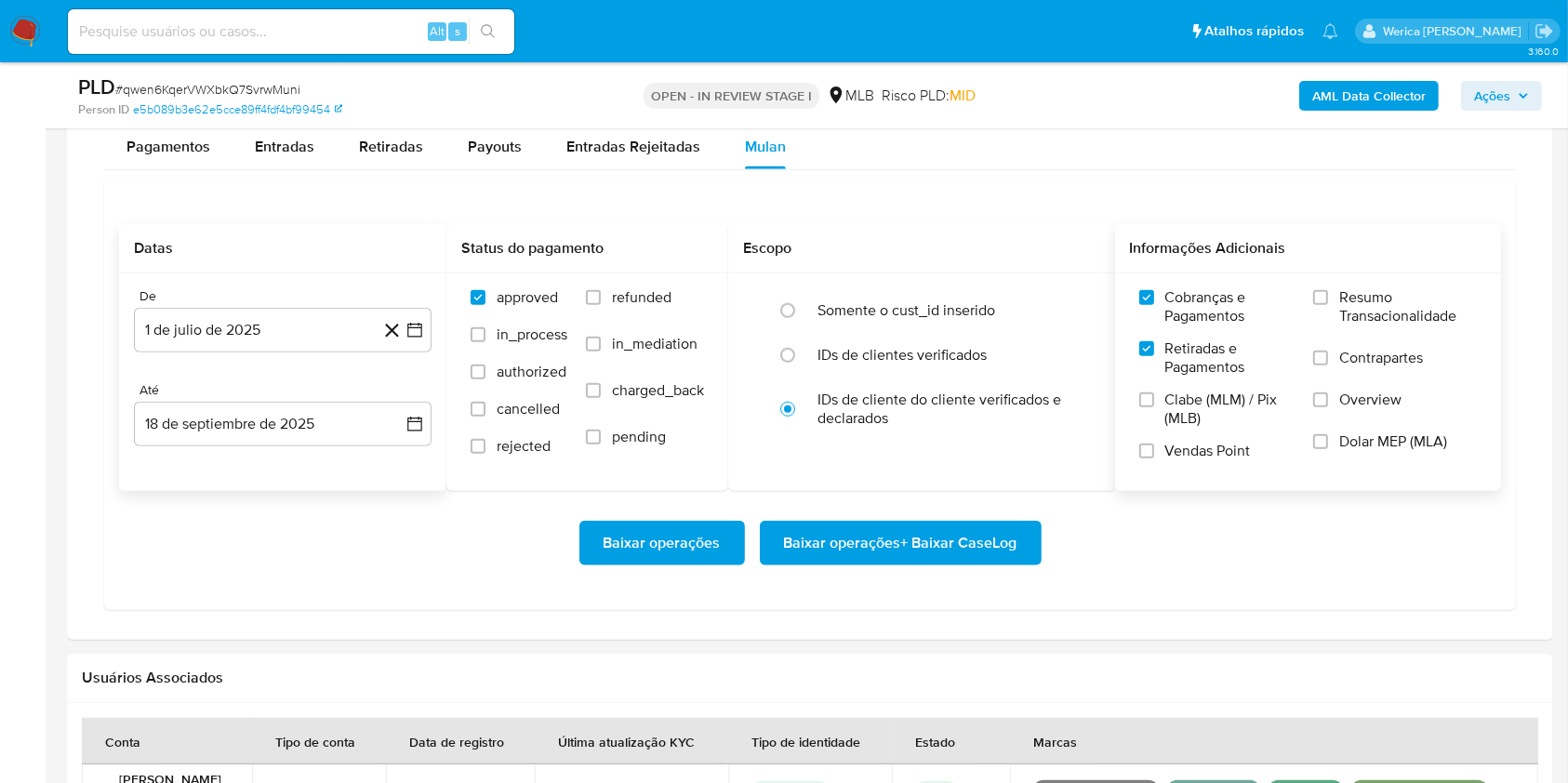
click at [1154, 408] on input "Clabe (MLM) / Pix (MLB)" at bounding box center [1146, 400] width 15 height 15
click at [1214, 456] on span "Vendas Point" at bounding box center [1207, 451] width 85 height 19
click at [1154, 456] on input "Vendas Point" at bounding box center [1146, 451] width 15 height 15
click at [1357, 432] on span "Dolar MEP (MLA)" at bounding box center [1392, 442] width 108 height 19
click at [1328, 434] on input "Dolar MEP (MLA)" at bounding box center [1320, 442] width 15 height 15
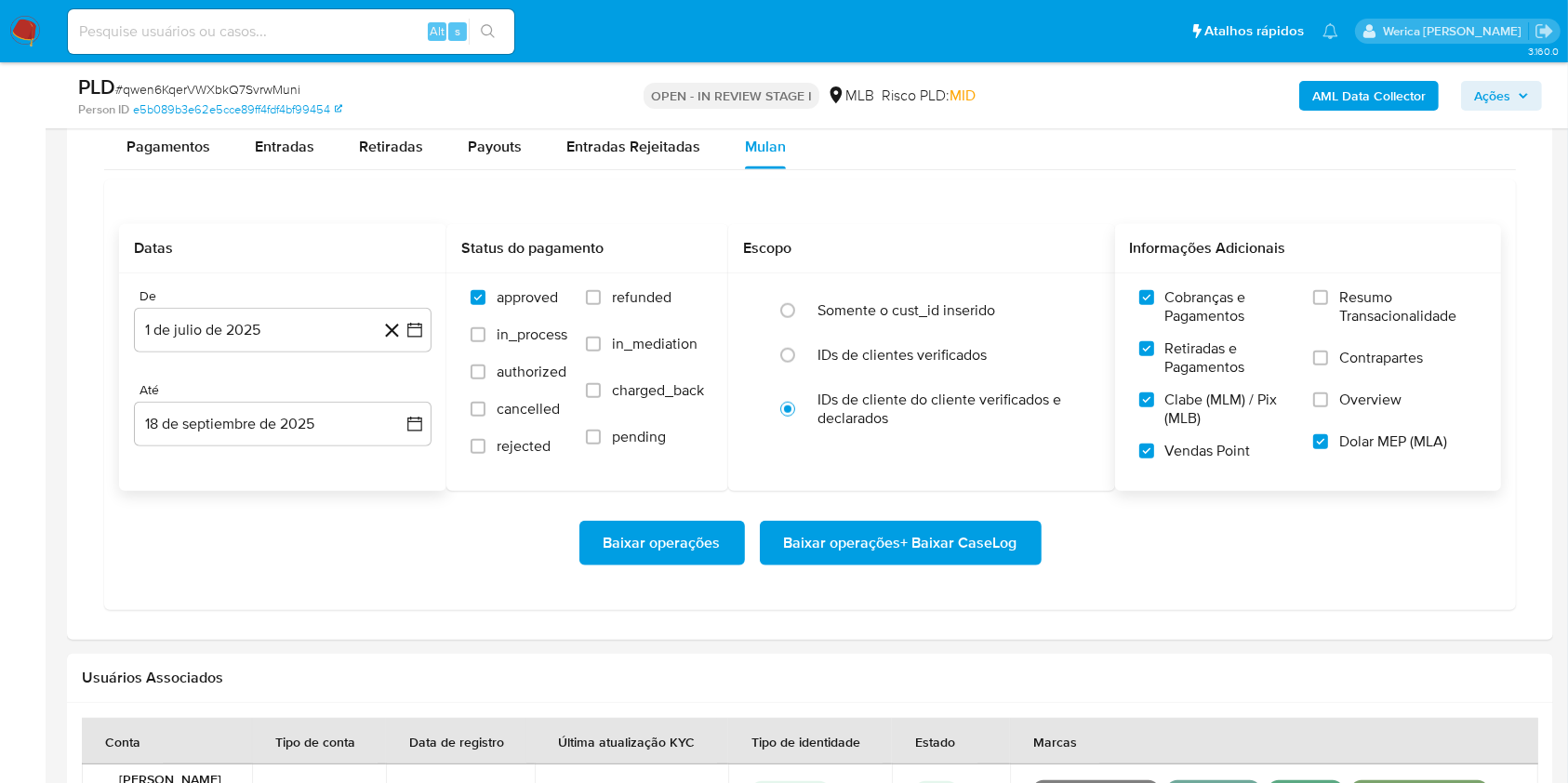
click at [1356, 380] on label "Contrapartes" at bounding box center [1394, 370] width 164 height 42
click at [1328, 366] on input "Contrapartes" at bounding box center [1320, 358] width 15 height 15
click at [1353, 339] on label "Resumo Transacionalidade" at bounding box center [1394, 318] width 164 height 61
click at [1328, 305] on input "Resumo Transacionalidade" at bounding box center [1320, 297] width 15 height 15
click at [1371, 412] on label "Overview" at bounding box center [1394, 412] width 164 height 42
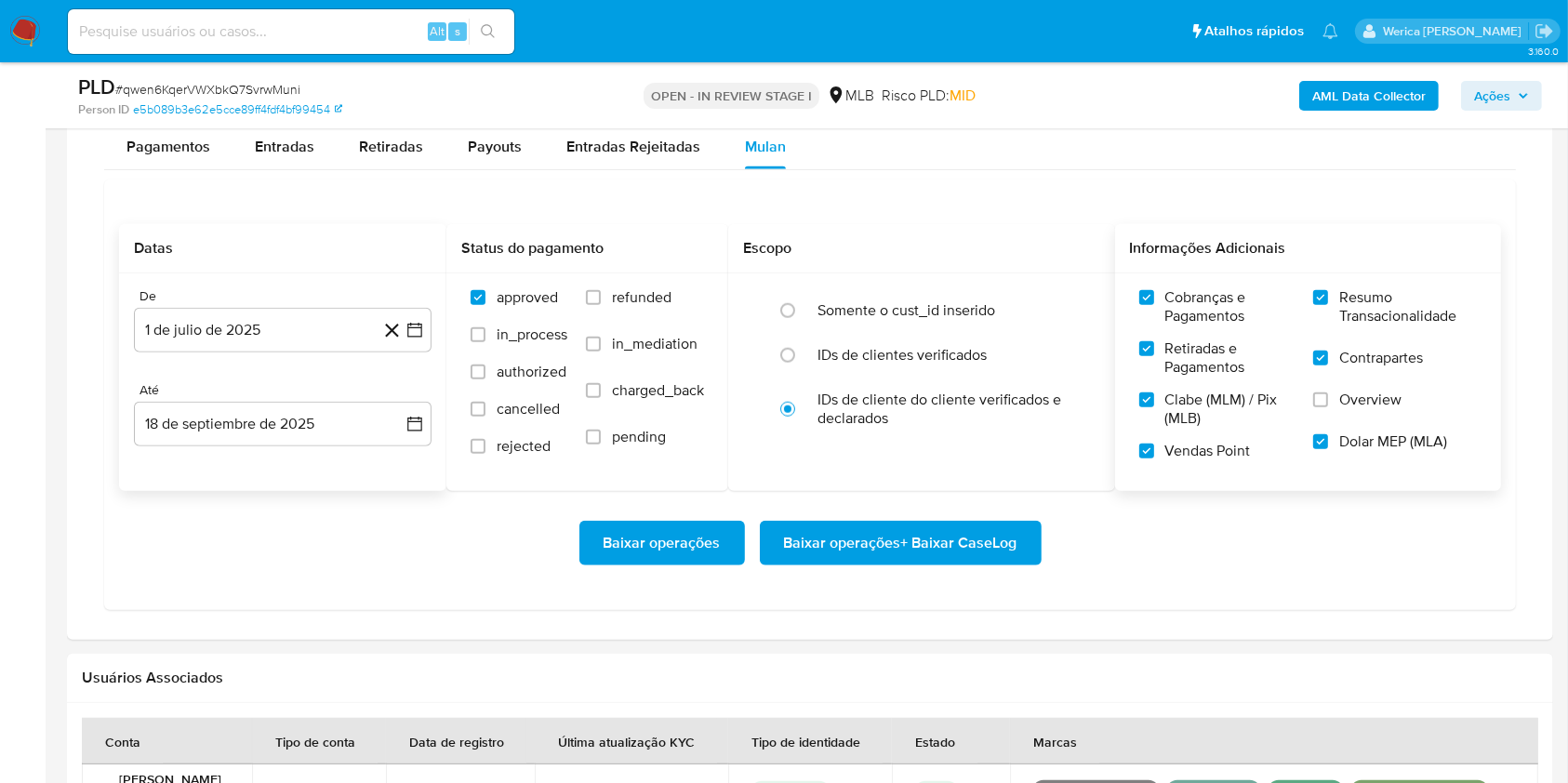
click at [1328, 408] on input "Overview" at bounding box center [1320, 400] width 15 height 15
click at [1008, 540] on span "Baixar operações + Baixar CaseLog" at bounding box center [900, 544] width 234 height 41
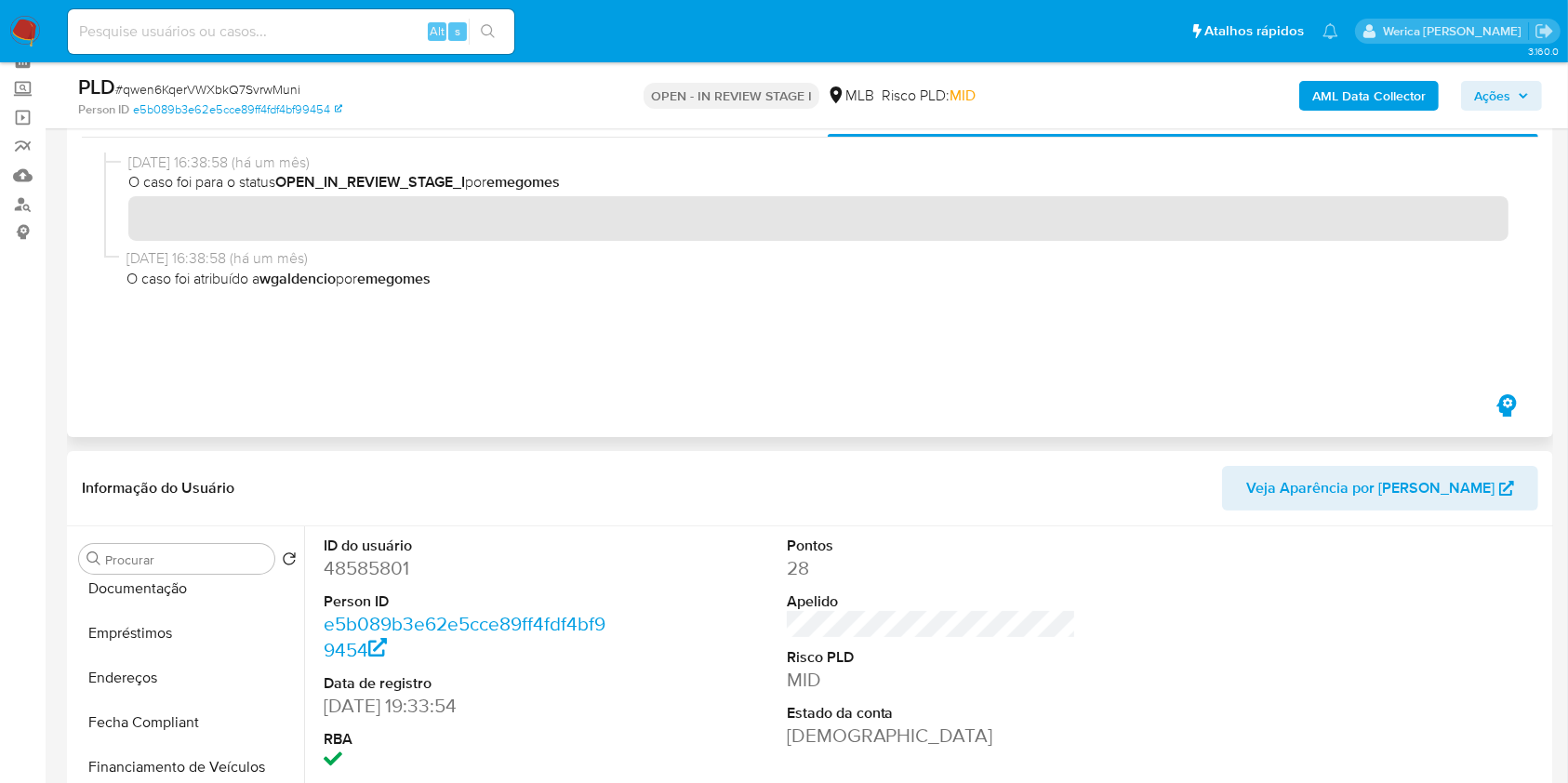
scroll to position [0, 0]
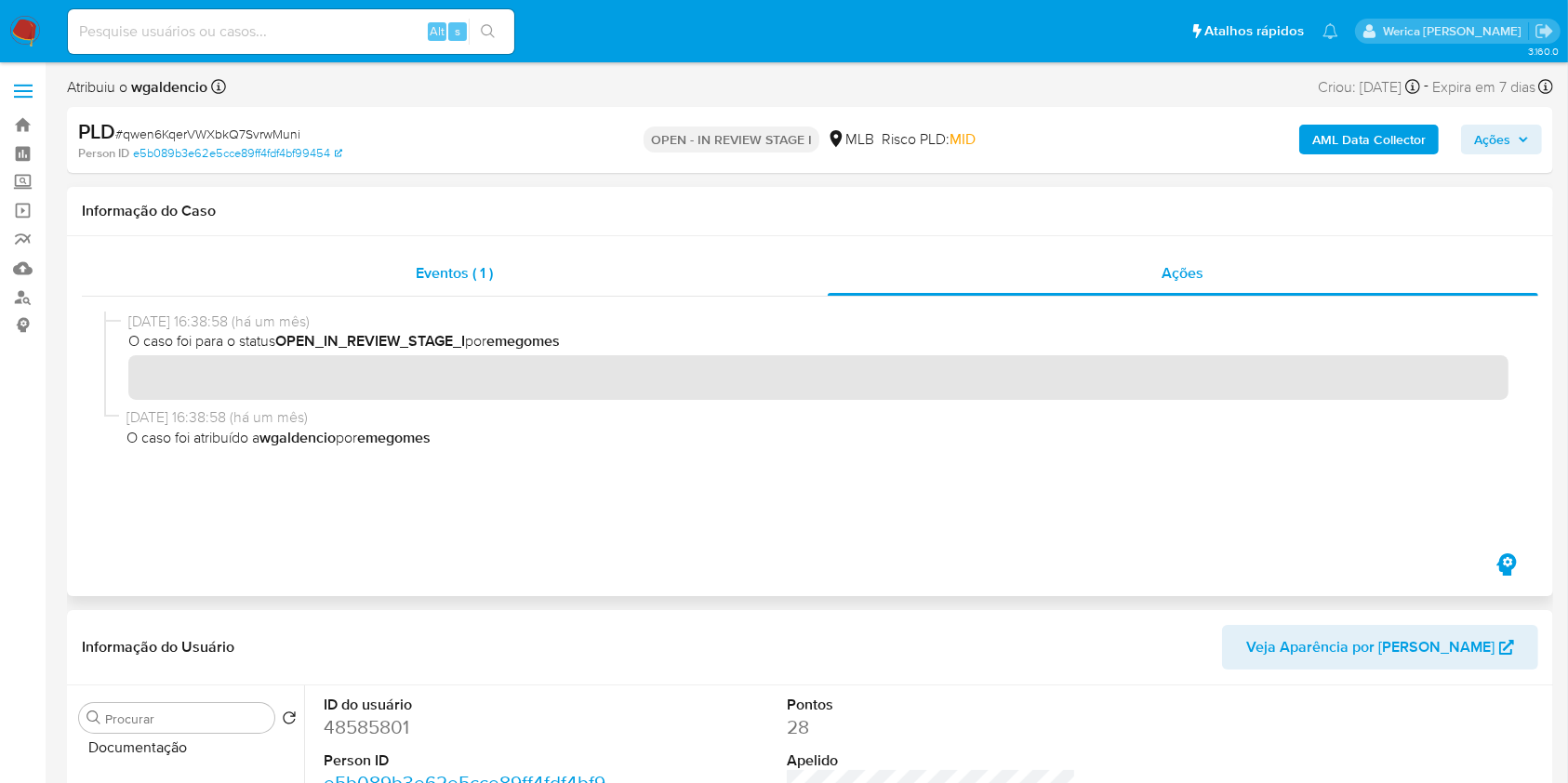
click at [482, 268] on span "Eventos ( 1 )" at bounding box center [454, 272] width 78 height 22
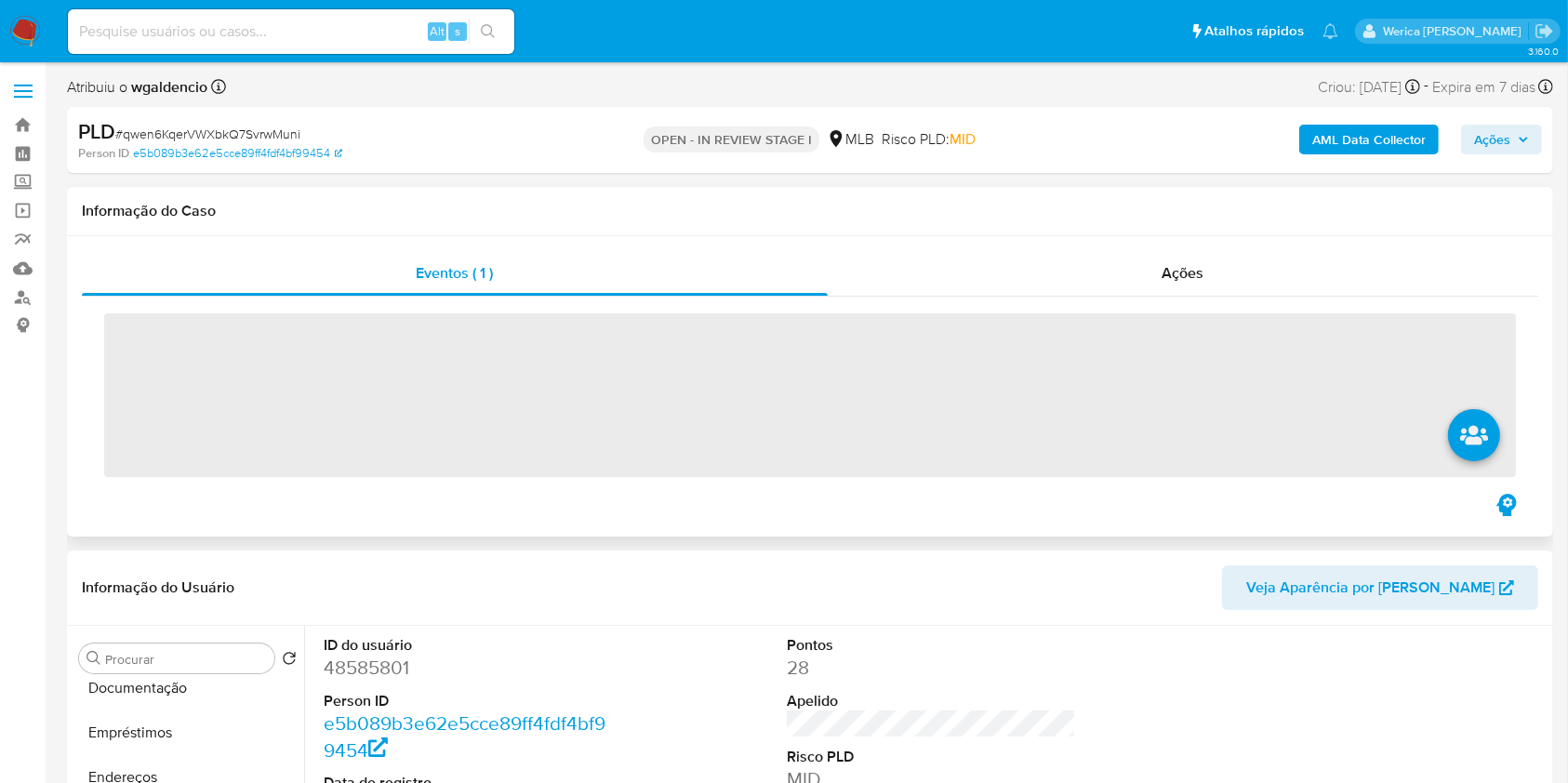
click at [519, 309] on div "‌" at bounding box center [810, 393] width 1456 height 194
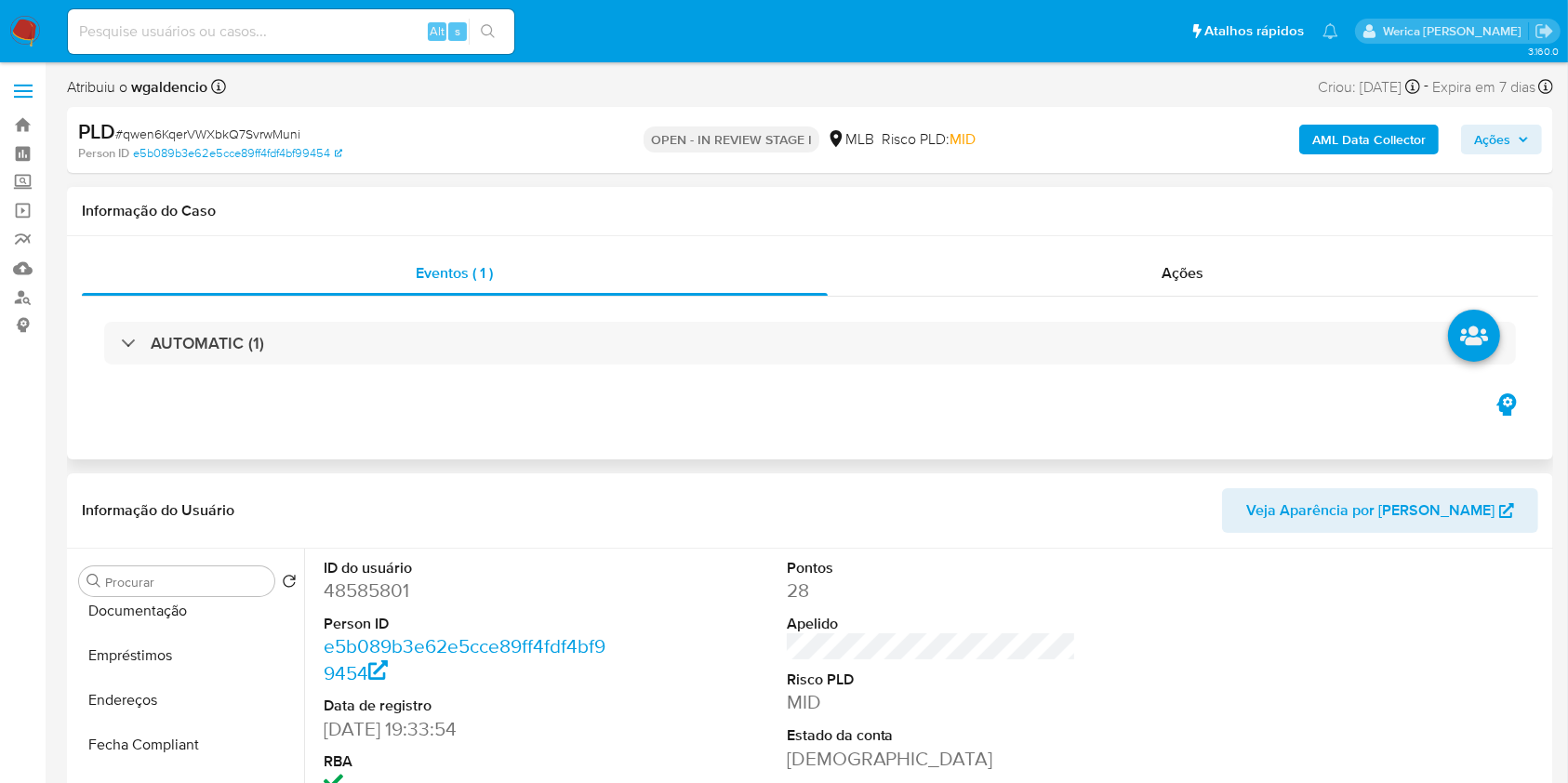
click at [528, 301] on div "AUTOMATIC (1)" at bounding box center [810, 342] width 1456 height 93
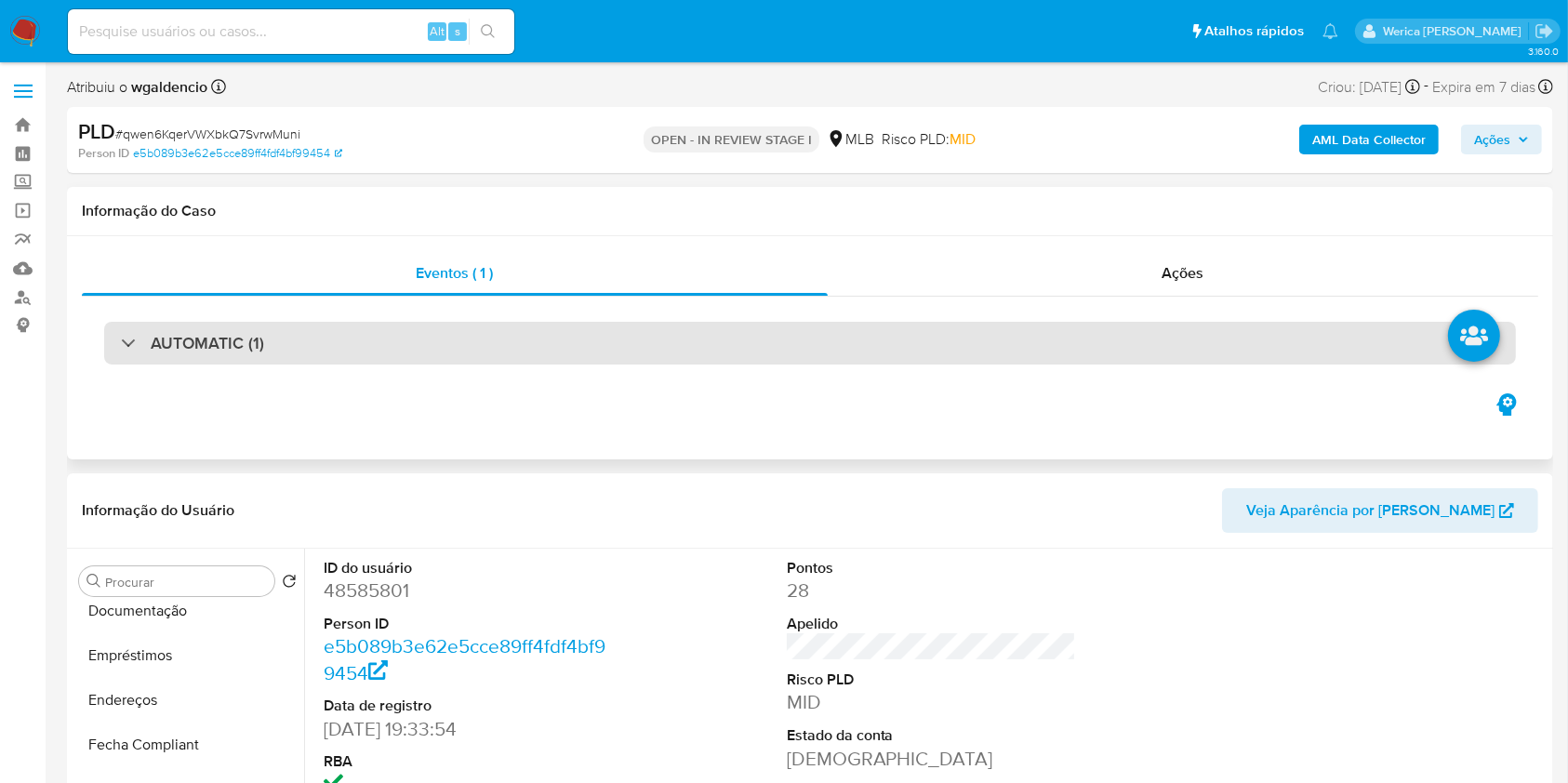
click at [553, 339] on div "AUTOMATIC (1)" at bounding box center [809, 343] width 1411 height 43
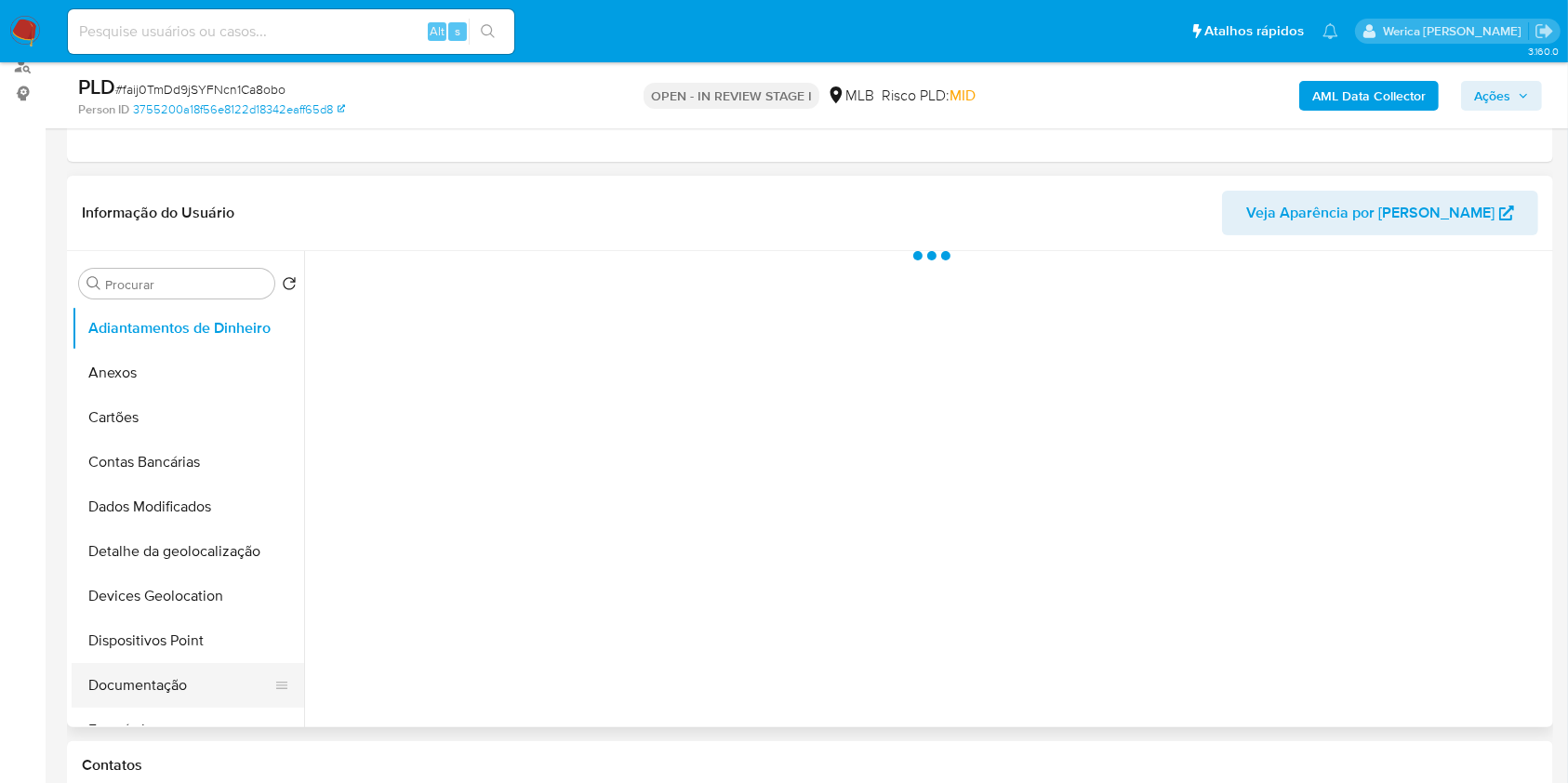
scroll to position [372, 0]
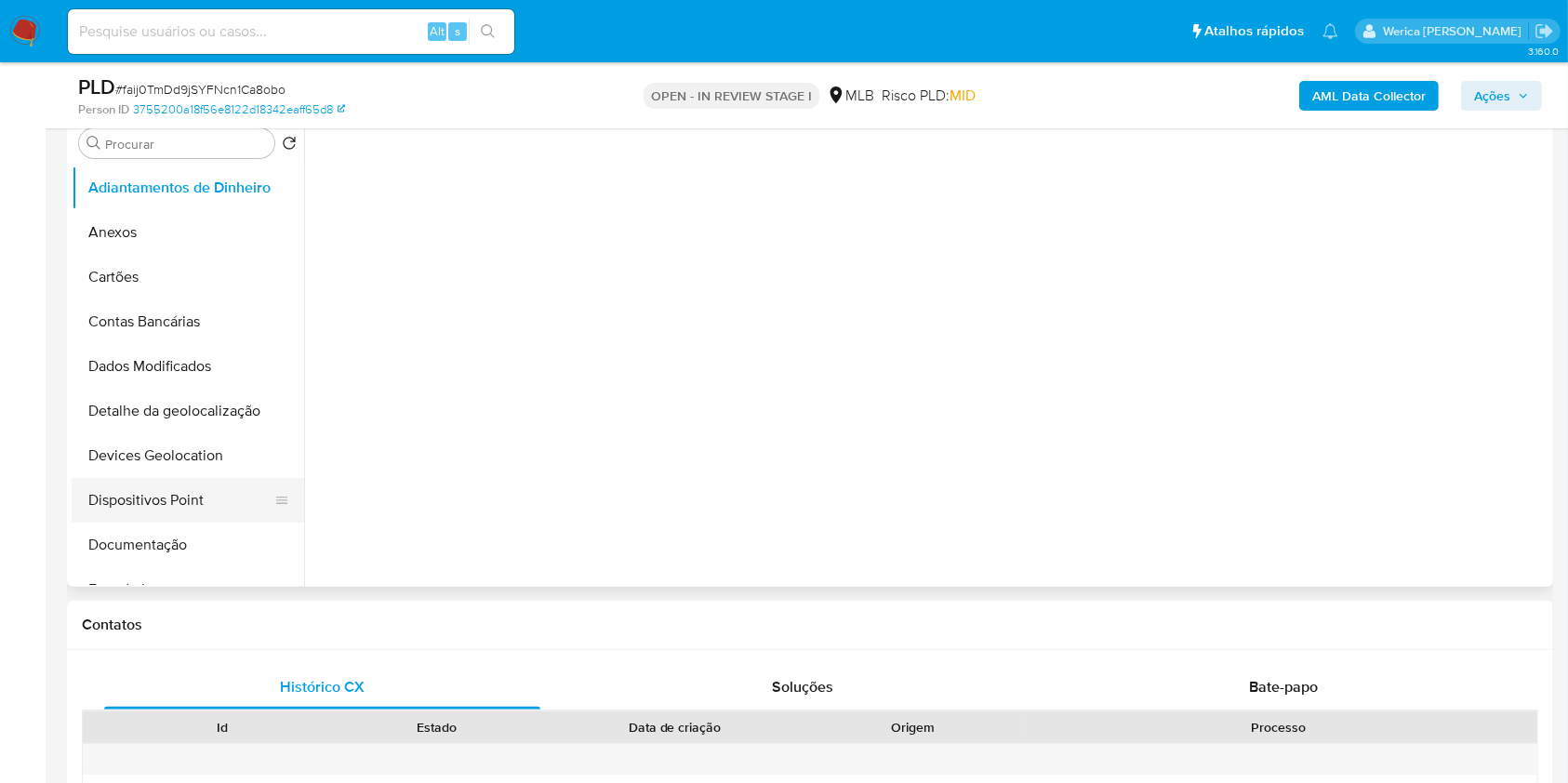
select select "10"
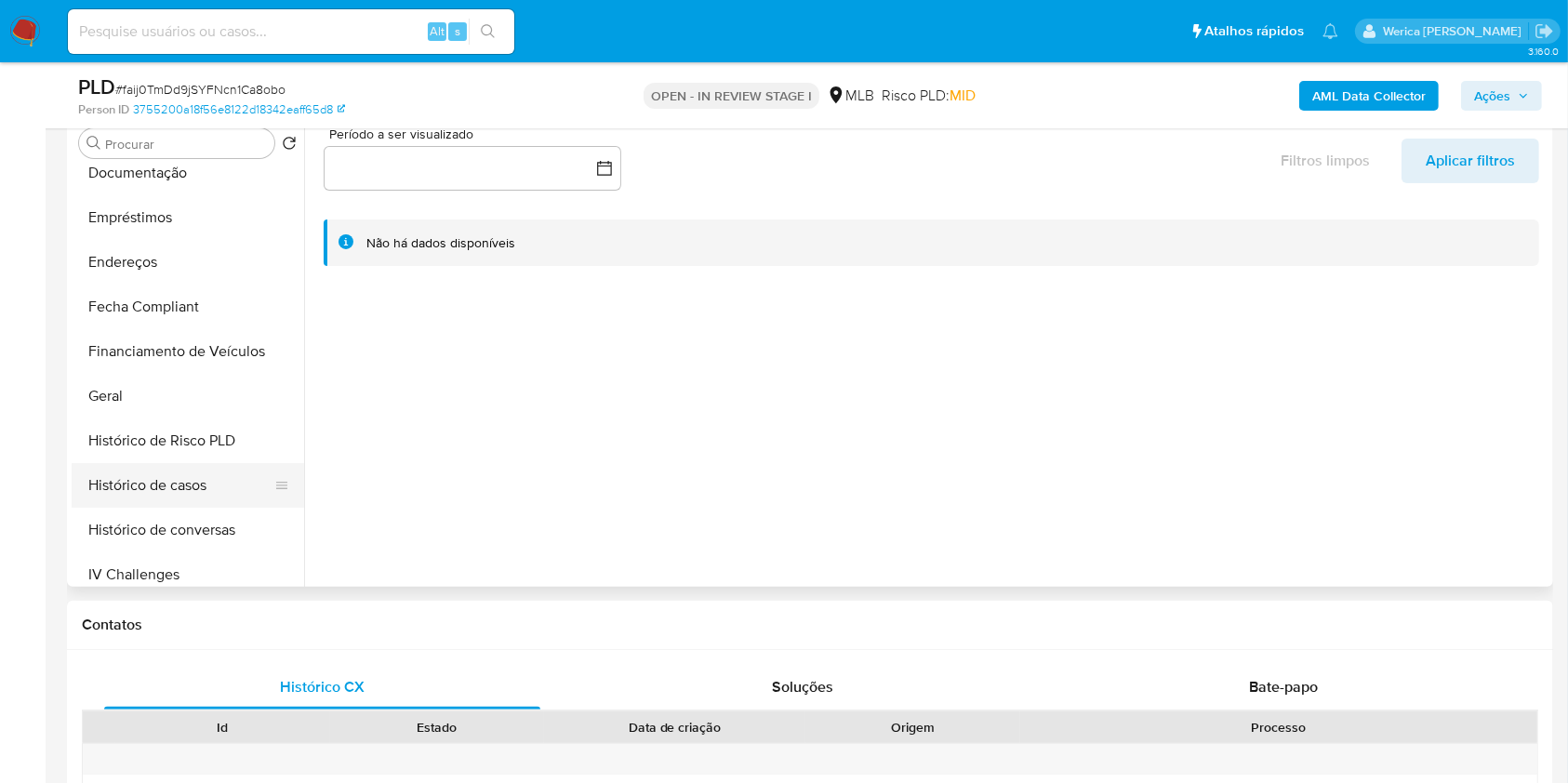
click at [207, 500] on button "Histórico de casos" at bounding box center [180, 486] width 218 height 45
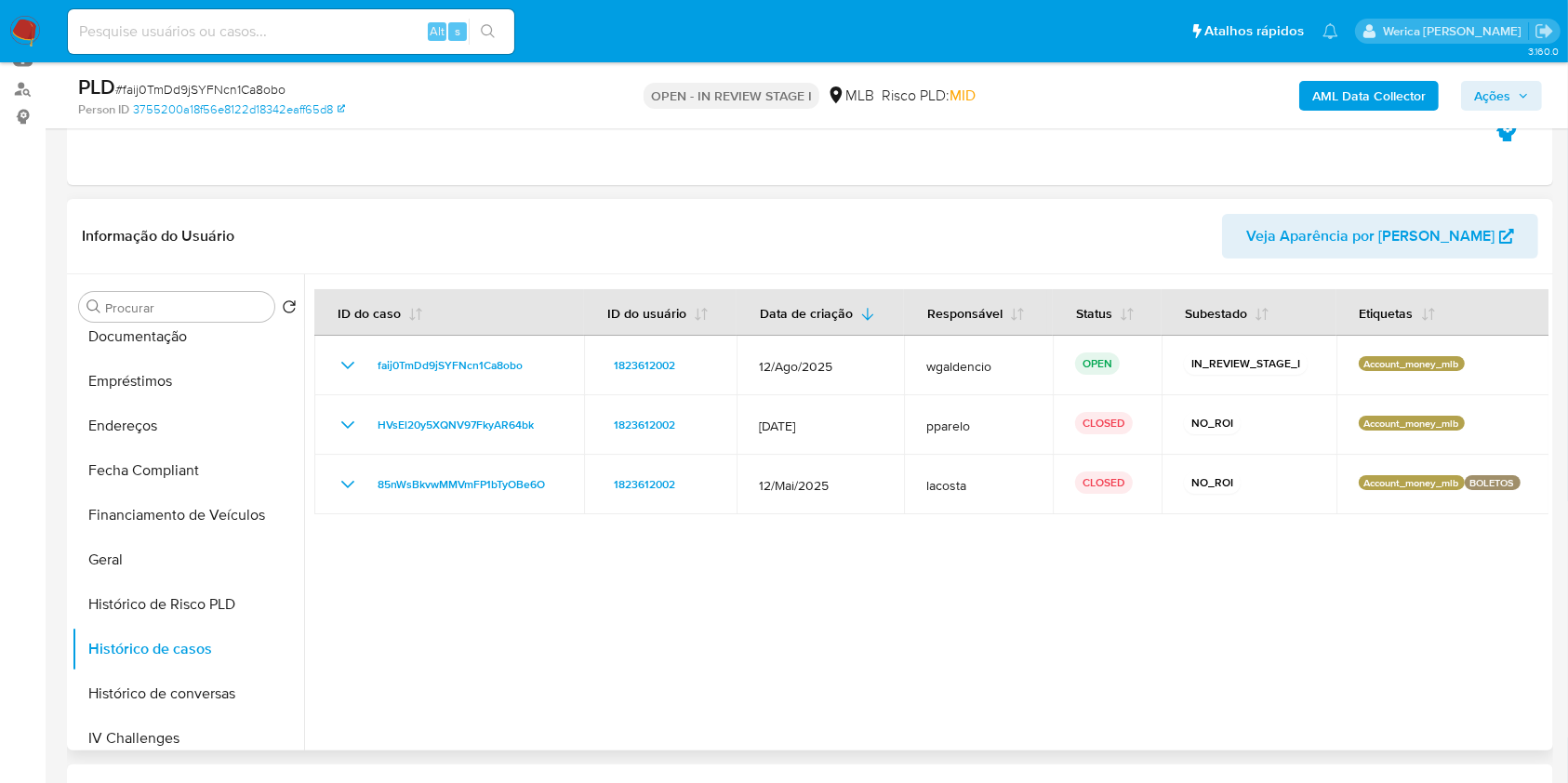
scroll to position [248, 0]
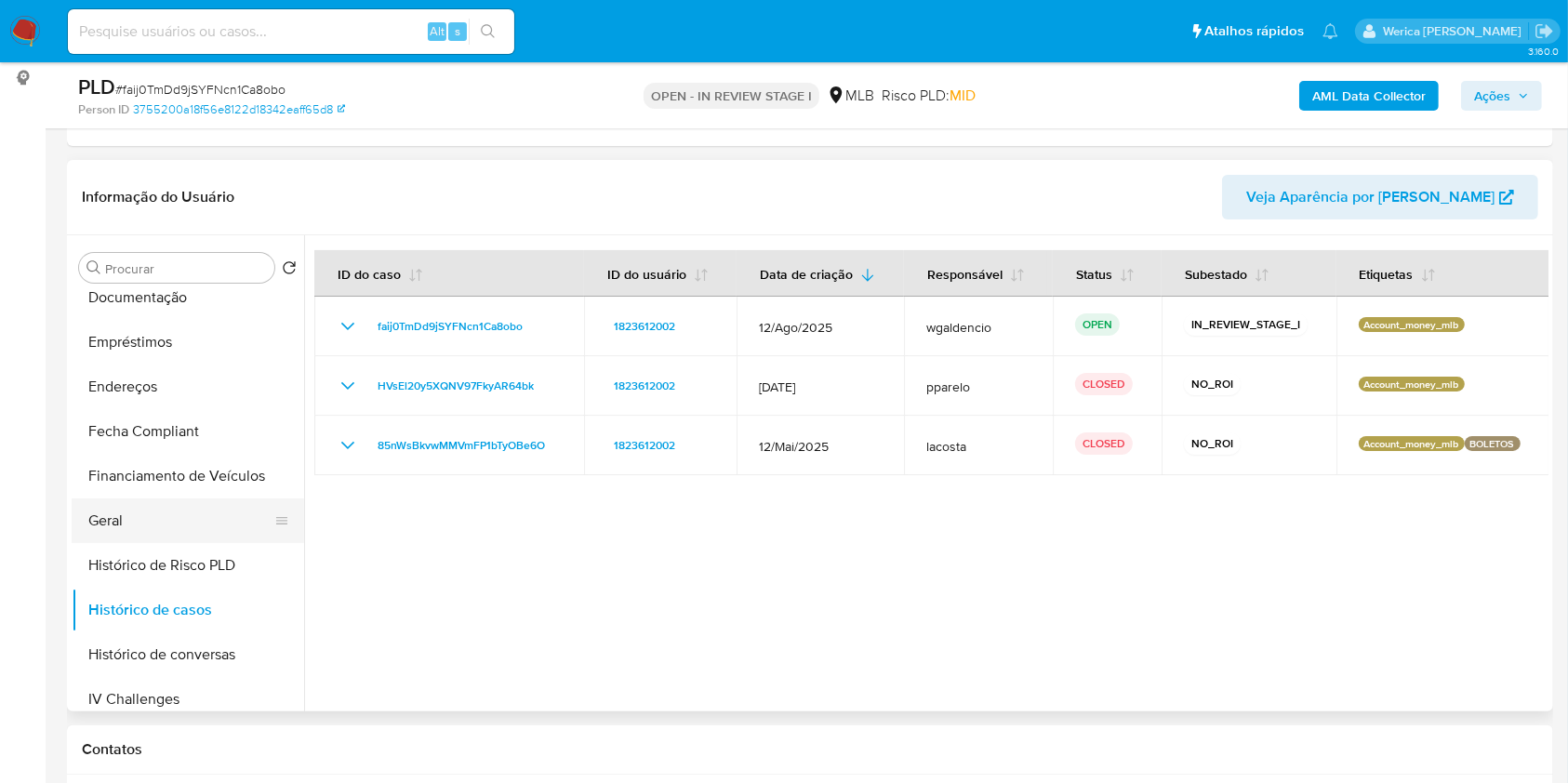
drag, startPoint x: 114, startPoint y: 519, endPoint x: 131, endPoint y: 518, distance: 17.0
click at [116, 519] on button "Geral" at bounding box center [180, 521] width 218 height 45
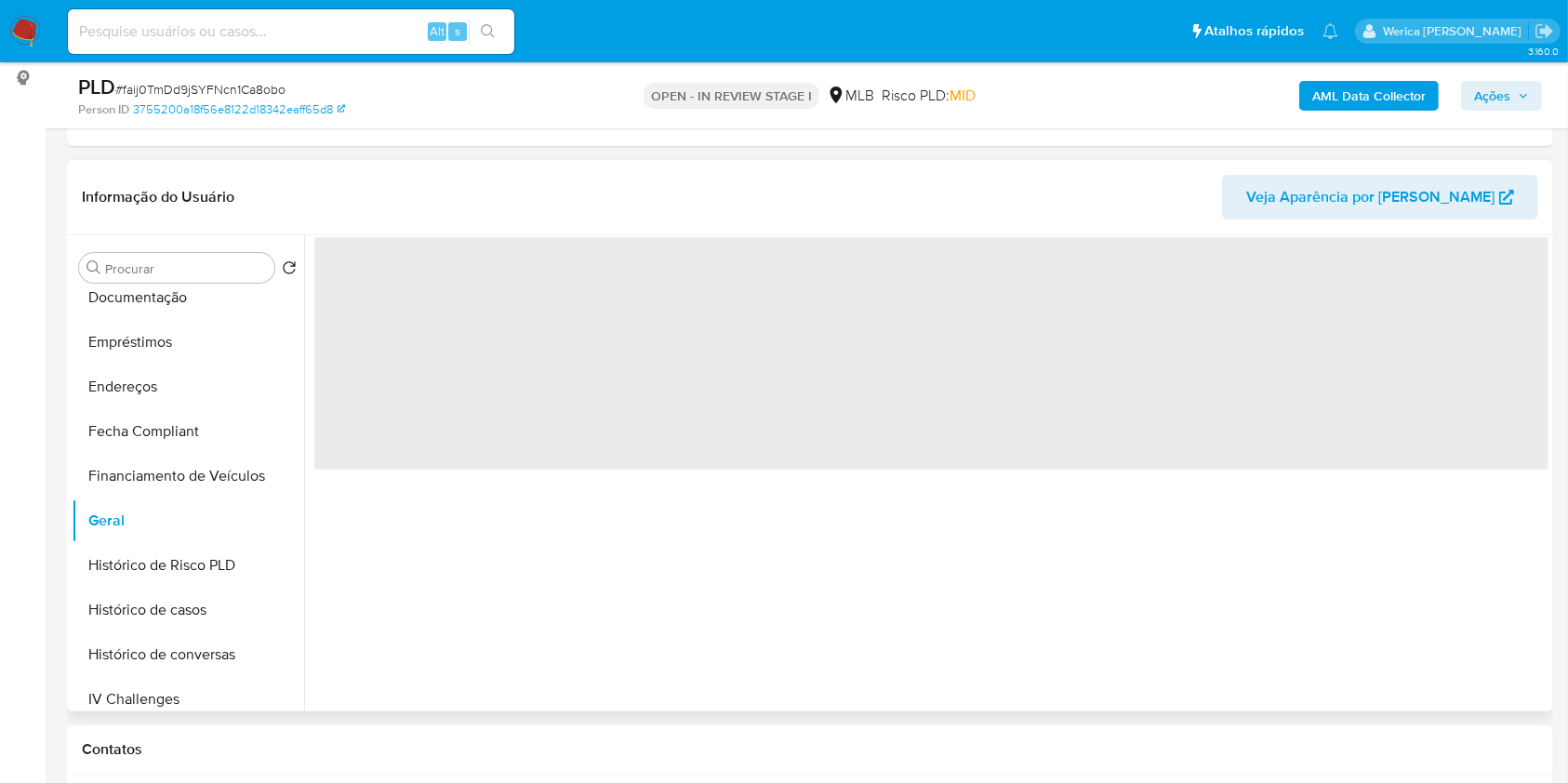
click at [410, 276] on span "‌" at bounding box center [931, 354] width 1234 height 233
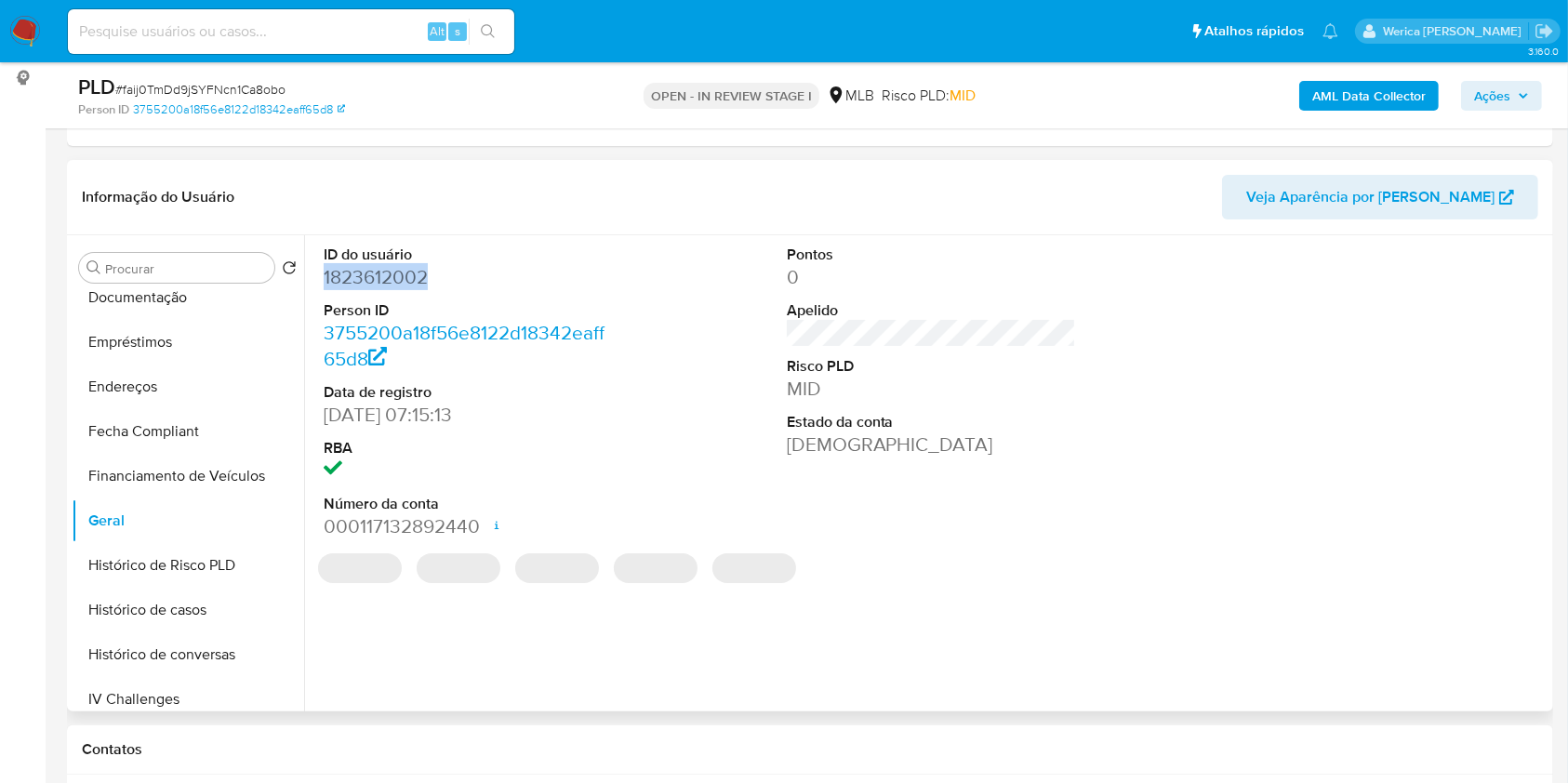
click at [410, 276] on dd "1823612002" at bounding box center [468, 277] width 290 height 26
copy dd "1823612002"
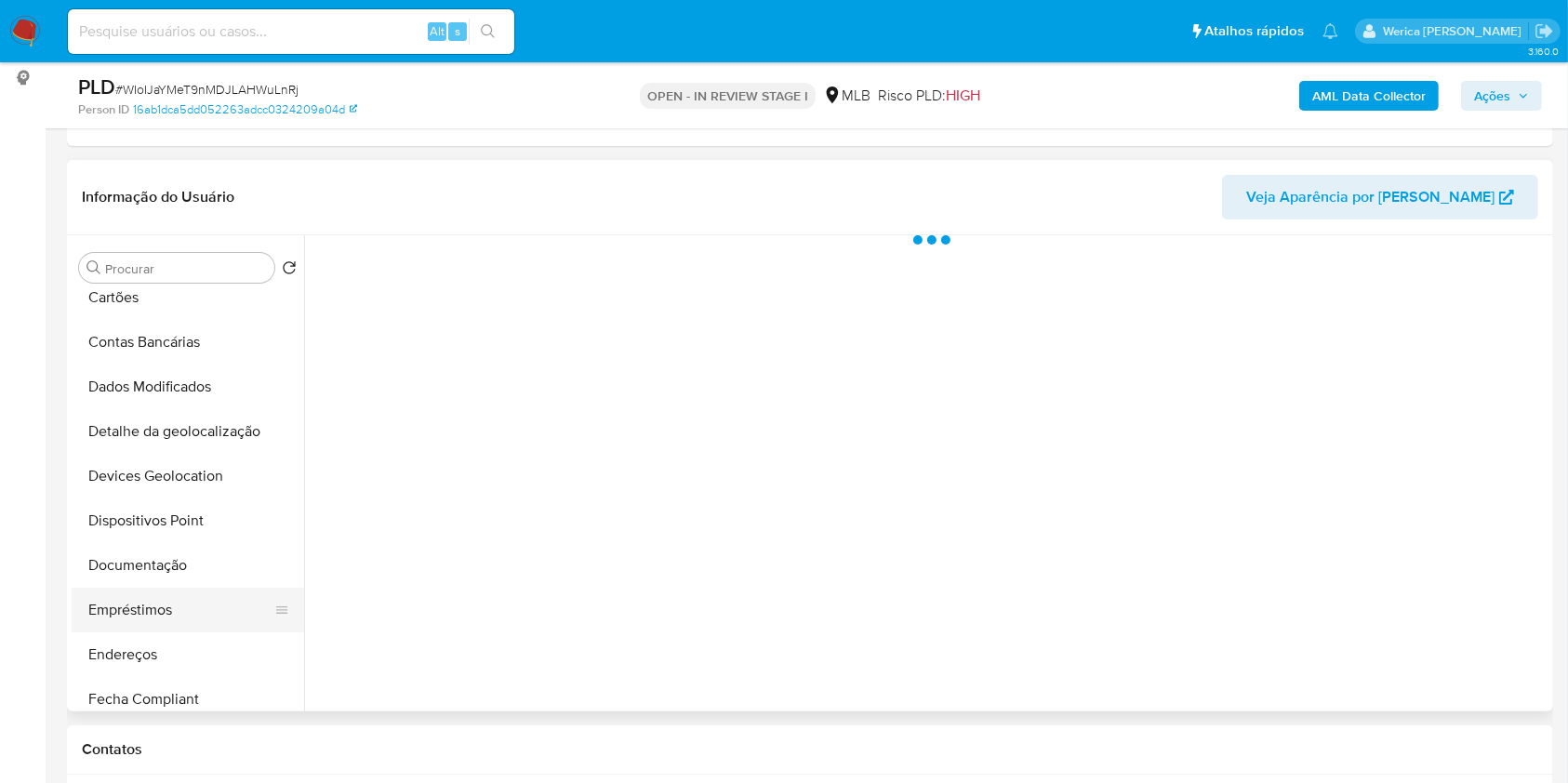
scroll to position [248, 0]
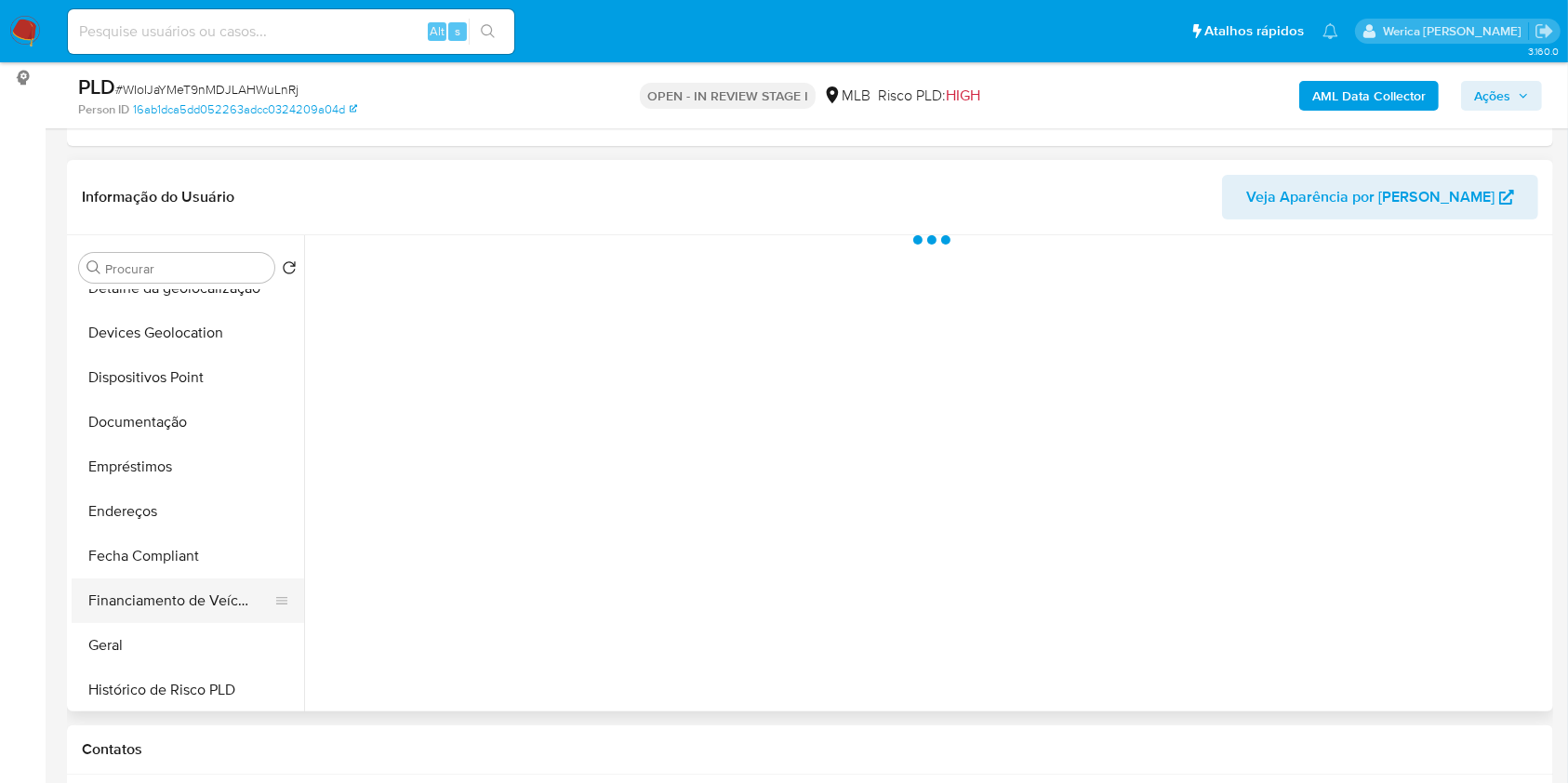
select select "10"
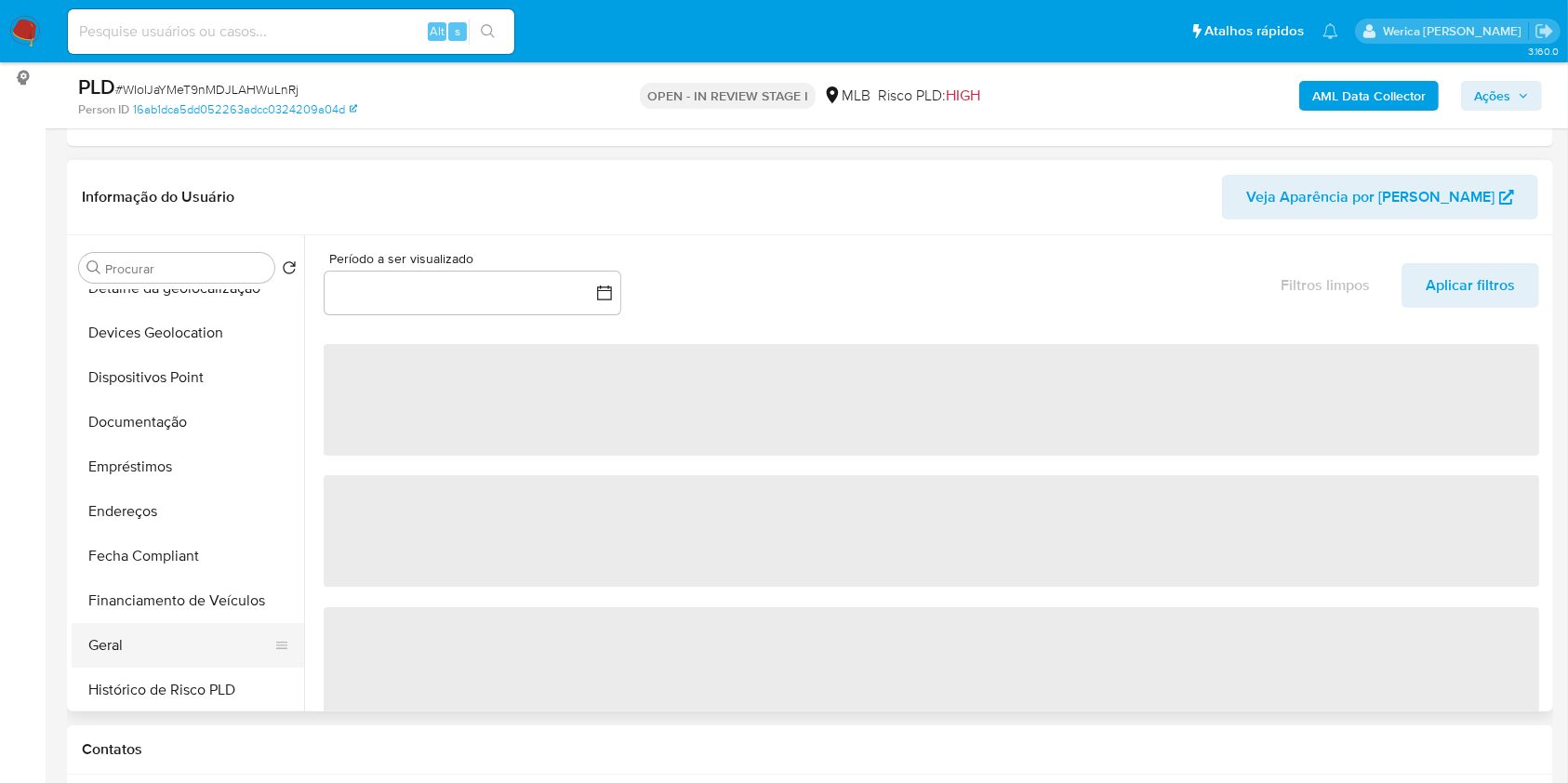
drag, startPoint x: 205, startPoint y: 640, endPoint x: 250, endPoint y: 629, distance: 46.3
click at [205, 645] on button "Geral" at bounding box center [180, 645] width 218 height 45
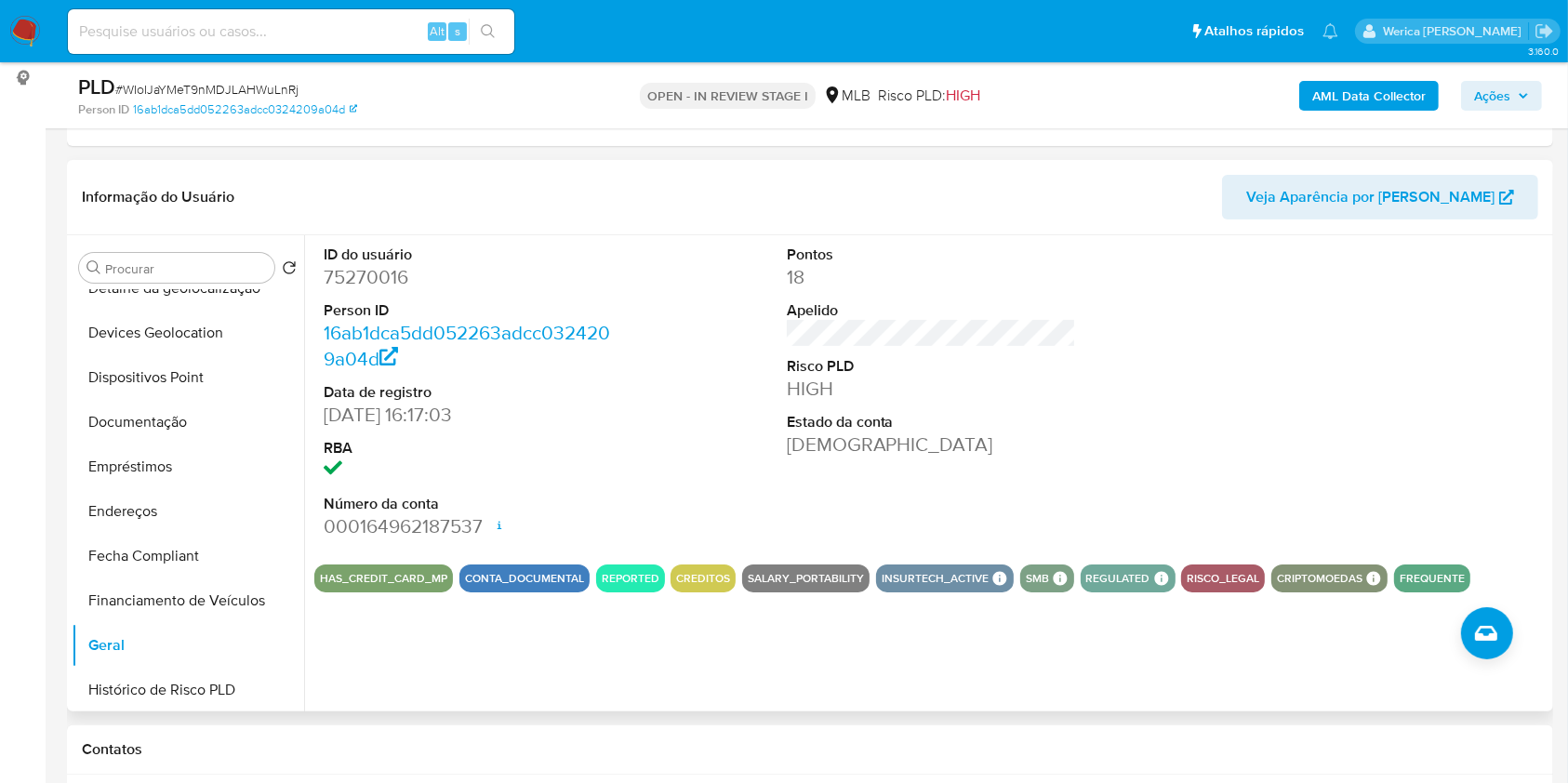
click at [380, 279] on dd "75270016" at bounding box center [468, 277] width 290 height 26
copy dd "75270016"
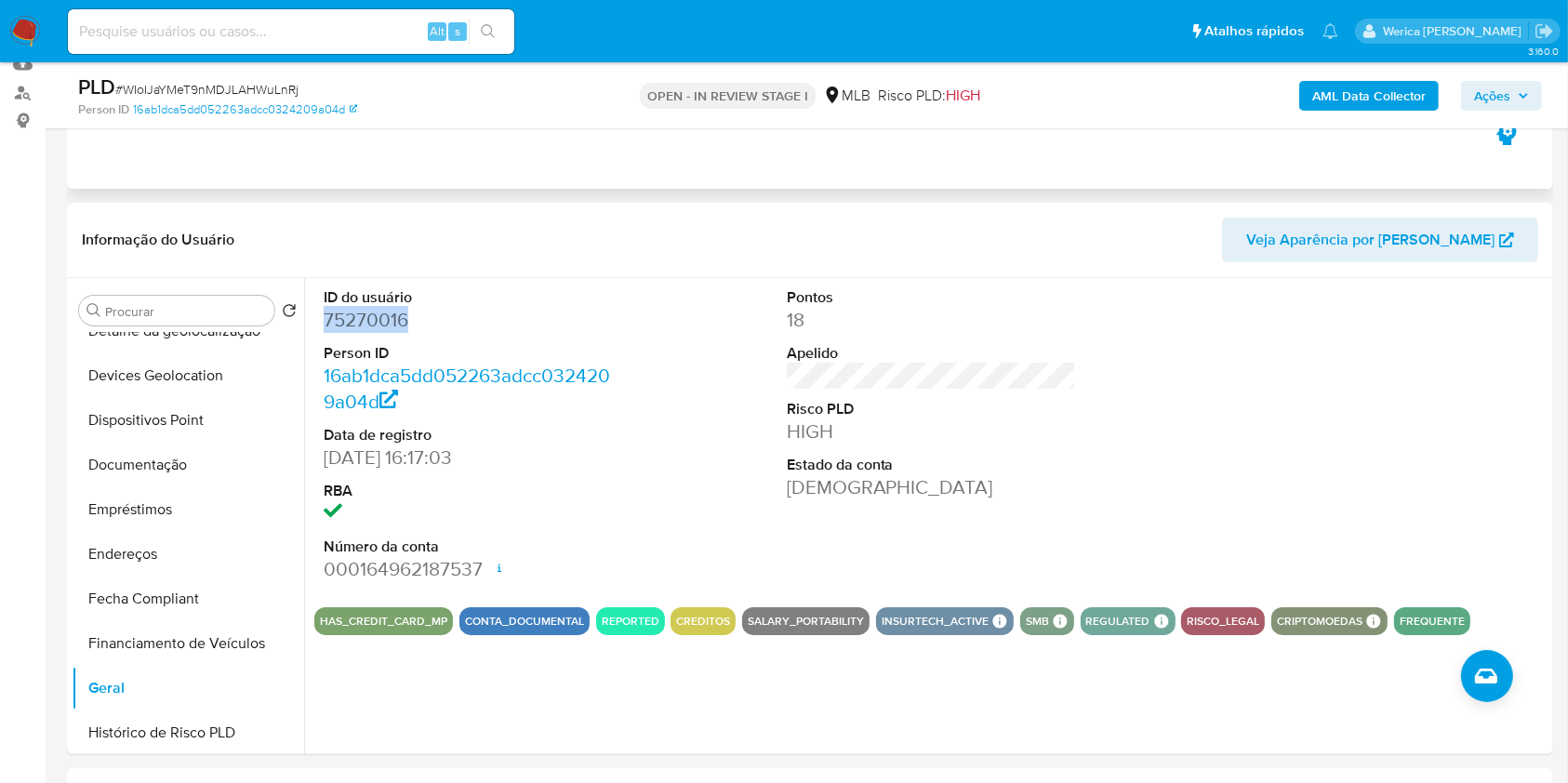
scroll to position [0, 0]
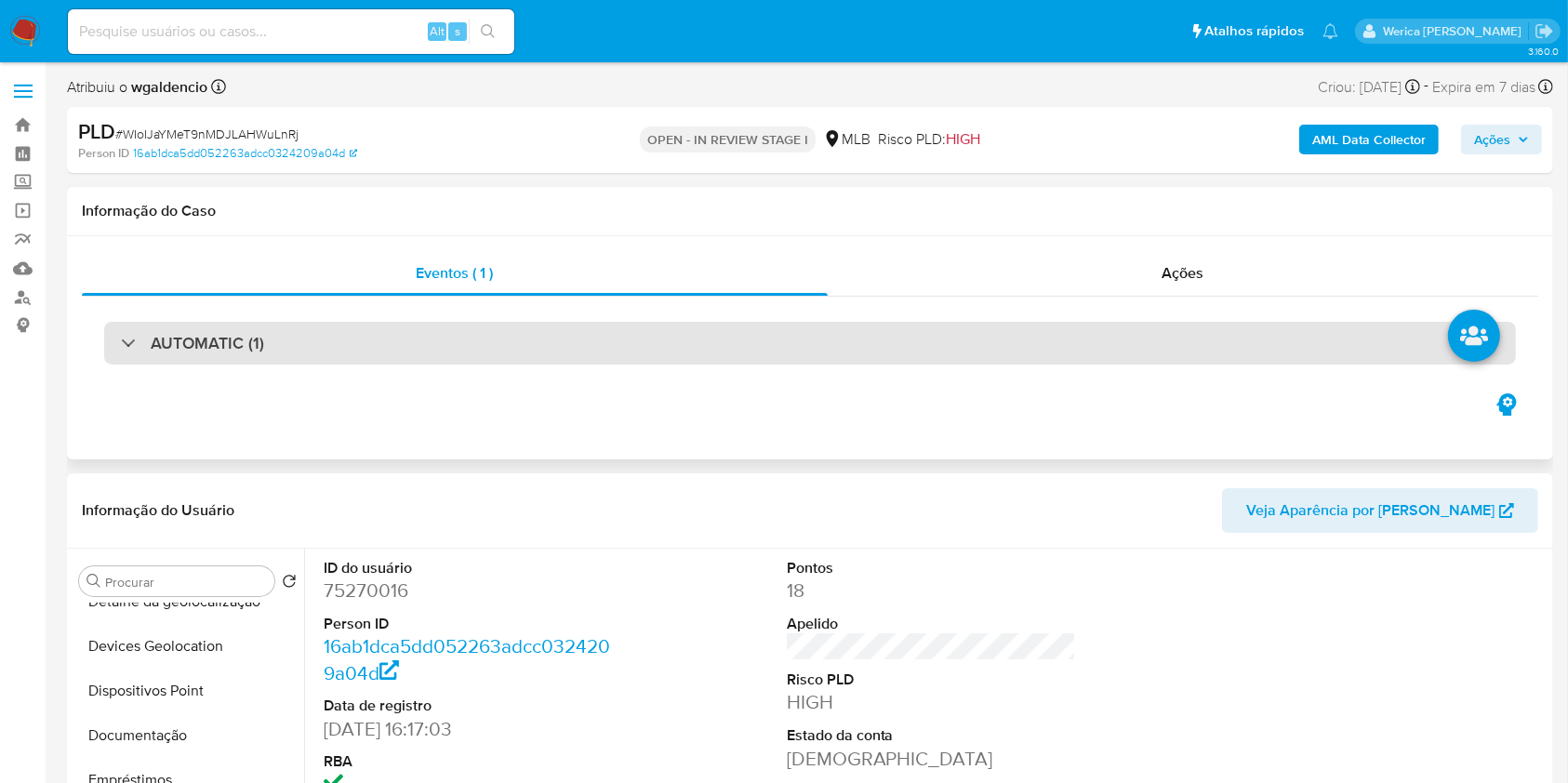
click at [914, 324] on div "AUTOMATIC (1)" at bounding box center [809, 343] width 1411 height 43
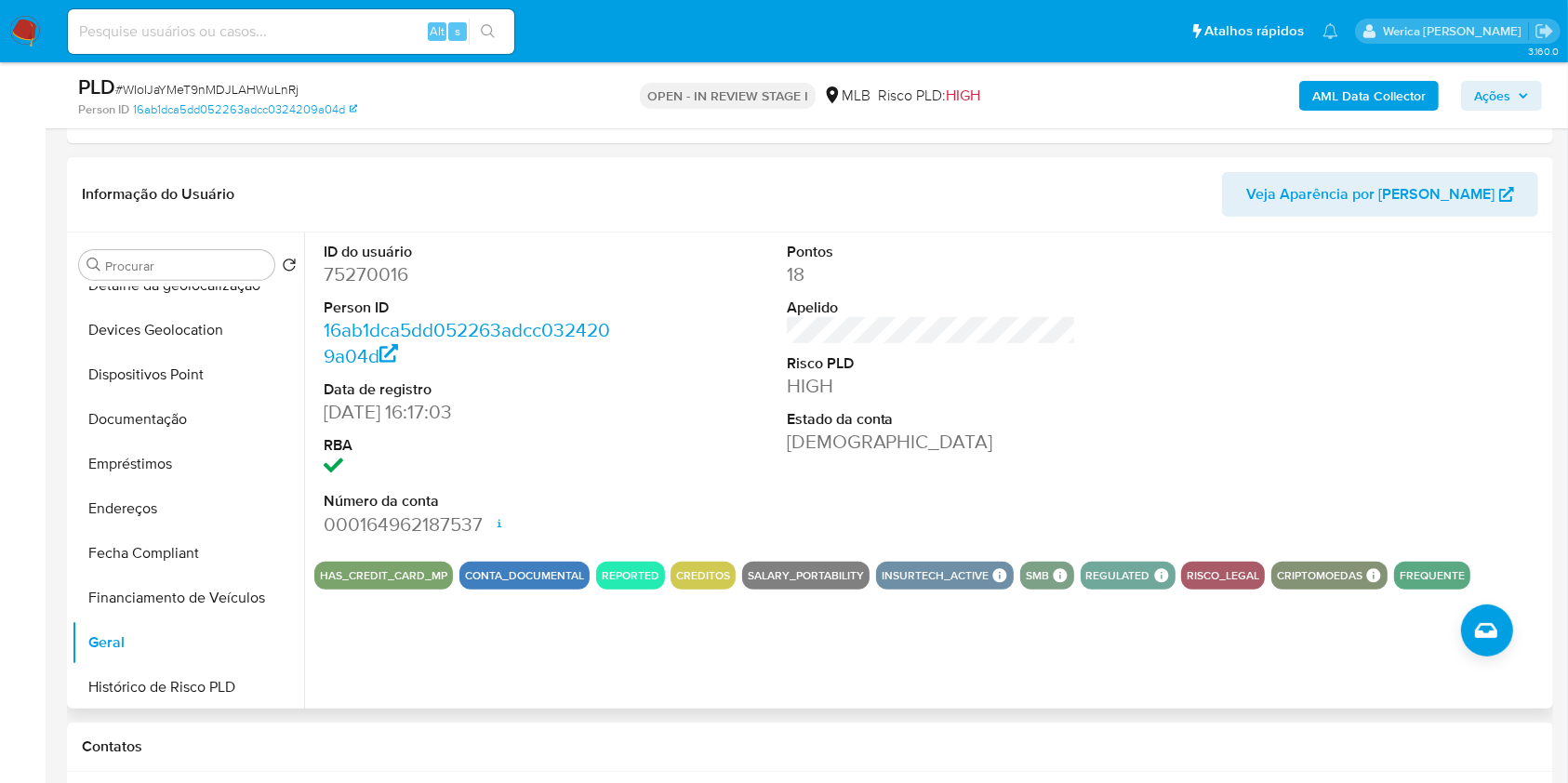
scroll to position [496, 0]
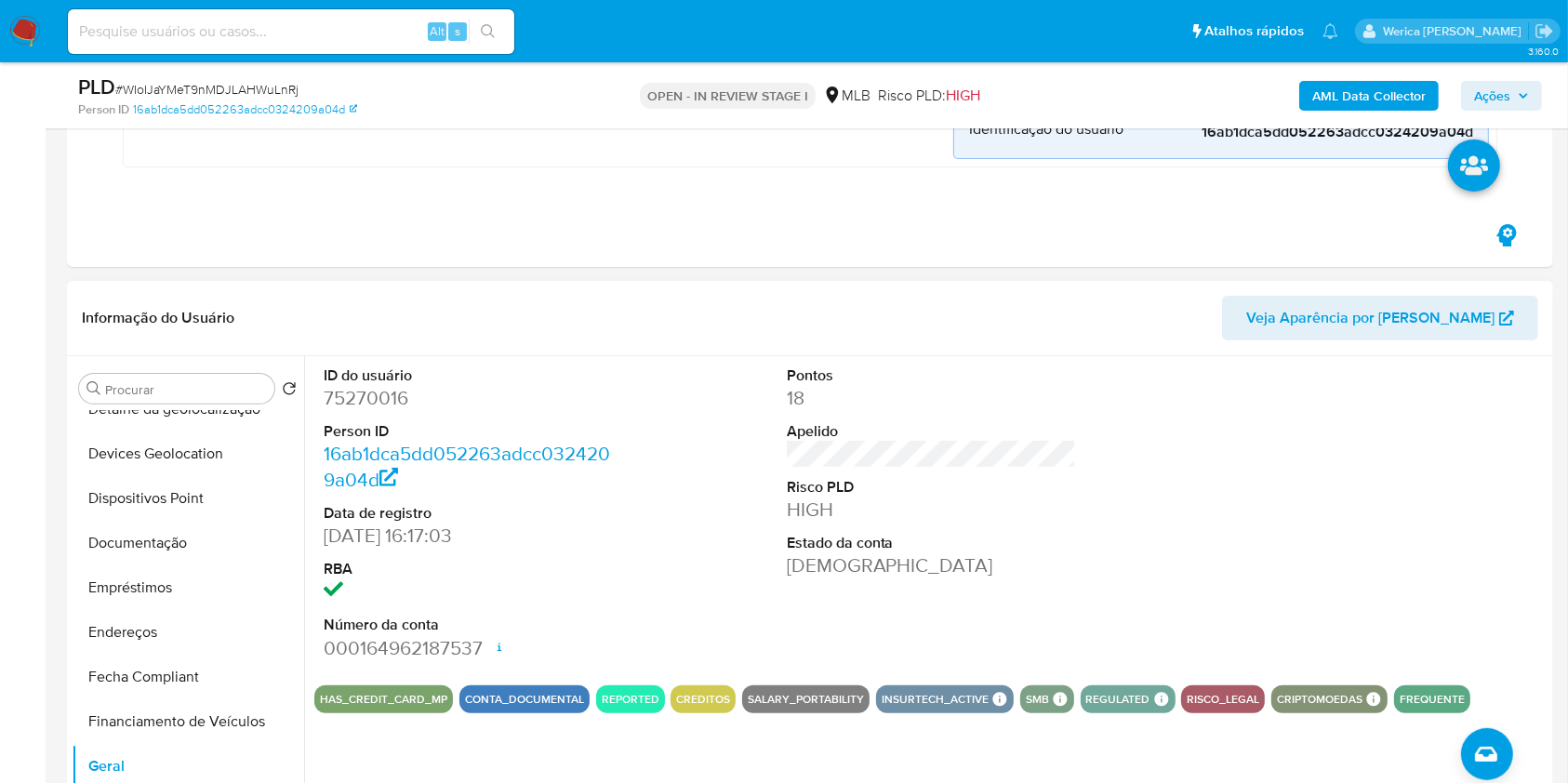
click at [383, 411] on dd "75270016" at bounding box center [468, 399] width 290 height 26
copy dd "75270016"
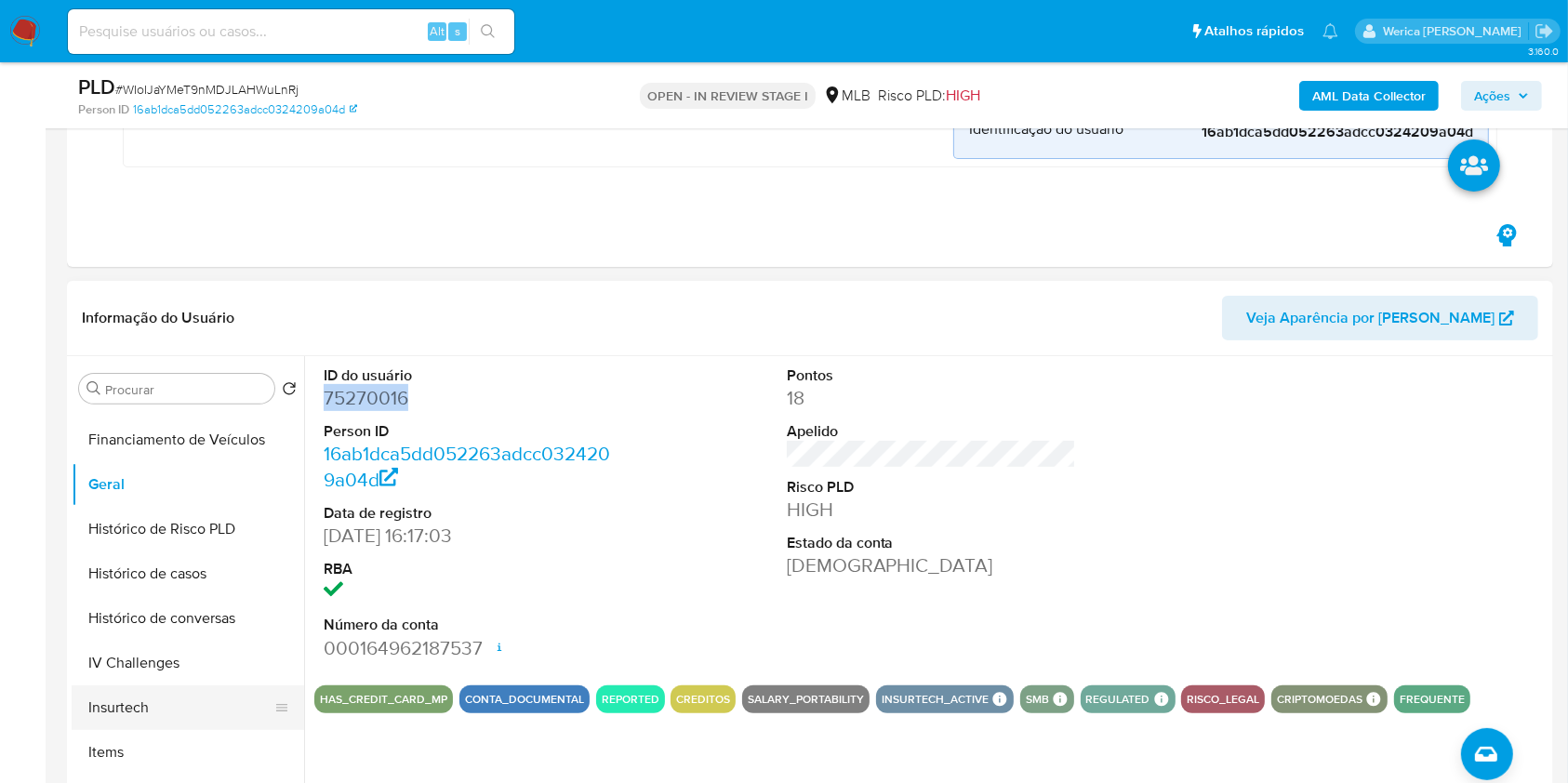
scroll to position [619, 0]
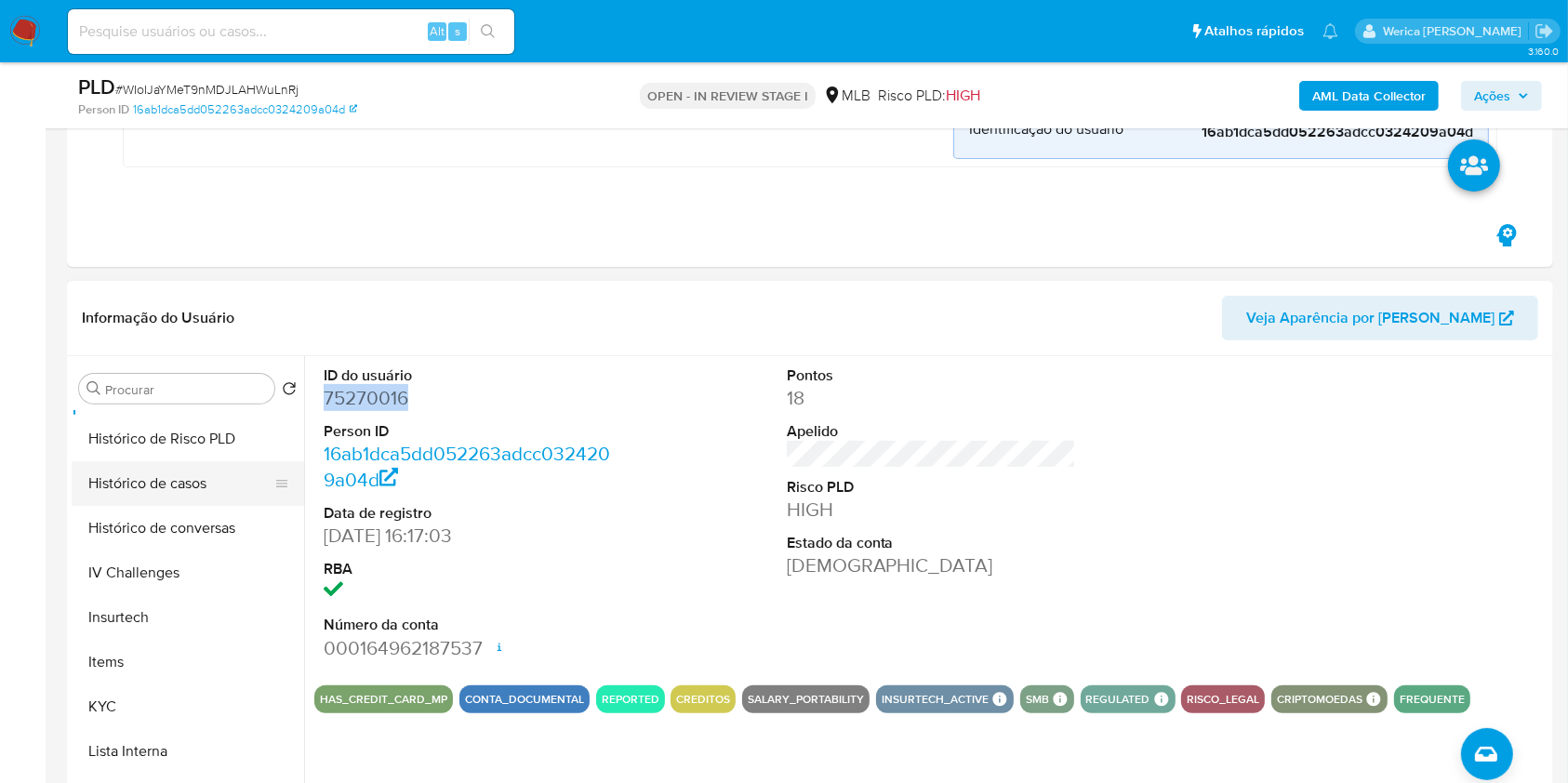
click at [180, 491] on button "Histórico de casos" at bounding box center [180, 484] width 218 height 45
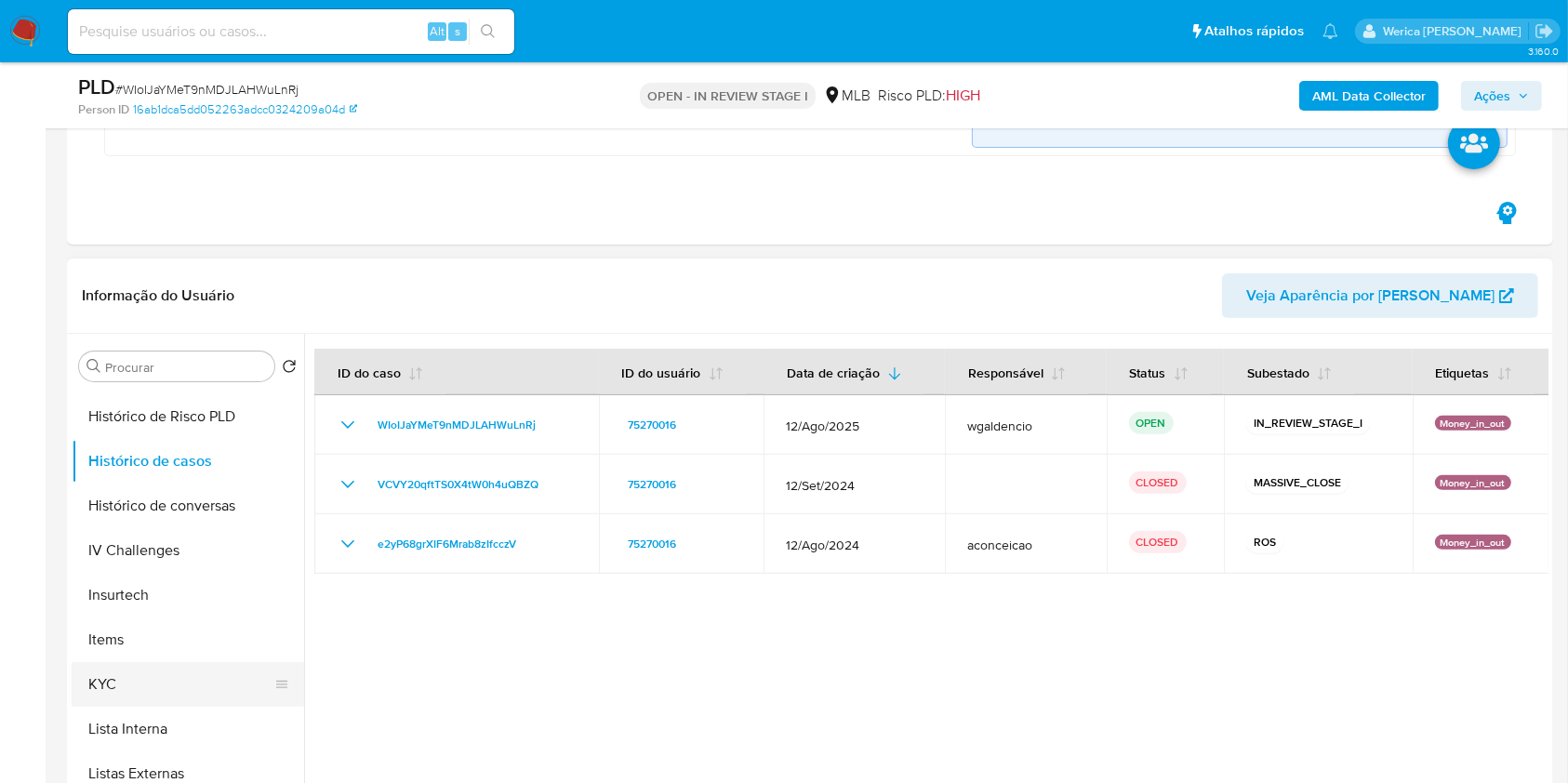
click at [156, 672] on button "KYC" at bounding box center [180, 685] width 218 height 45
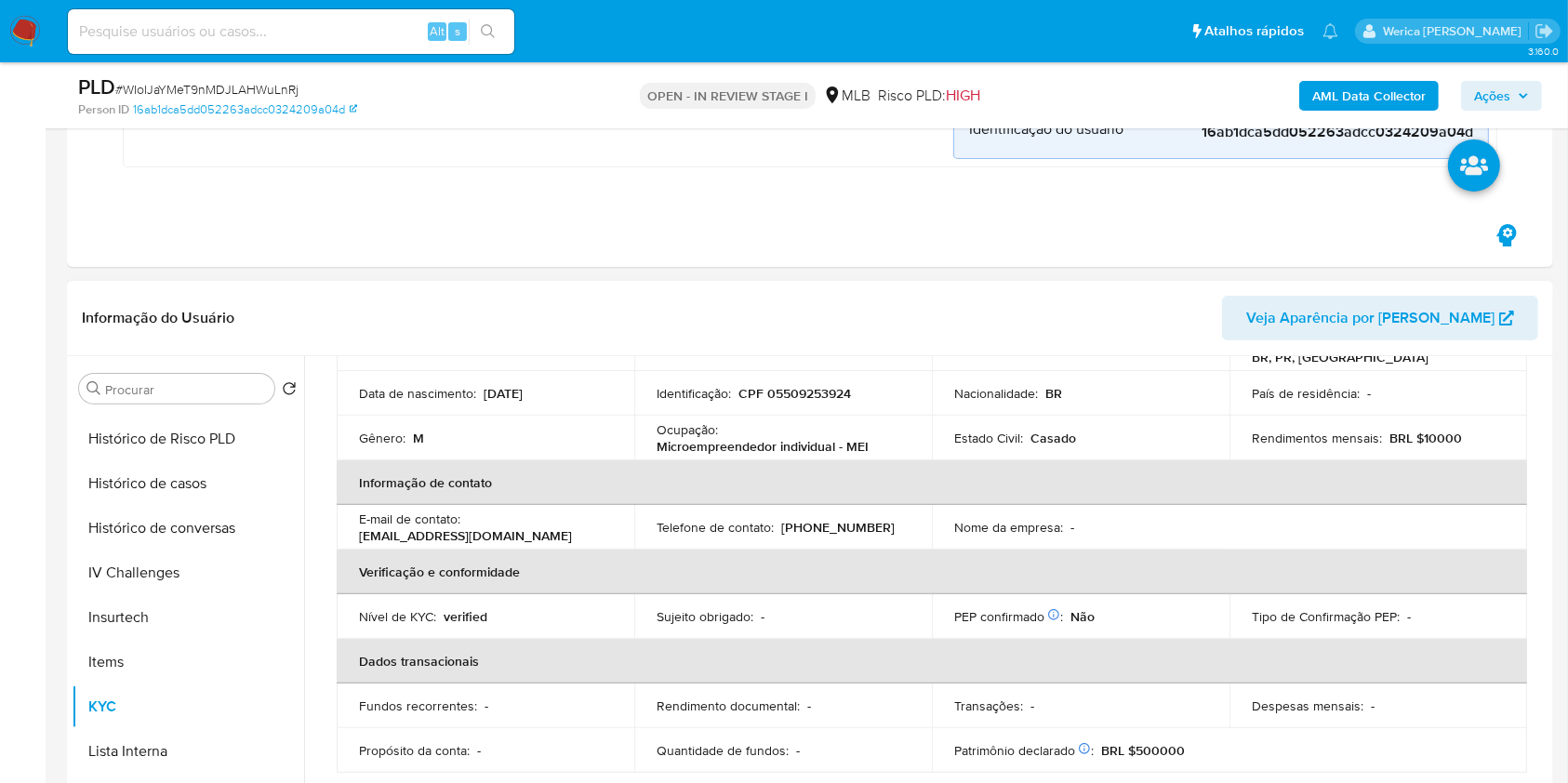
scroll to position [172, 0]
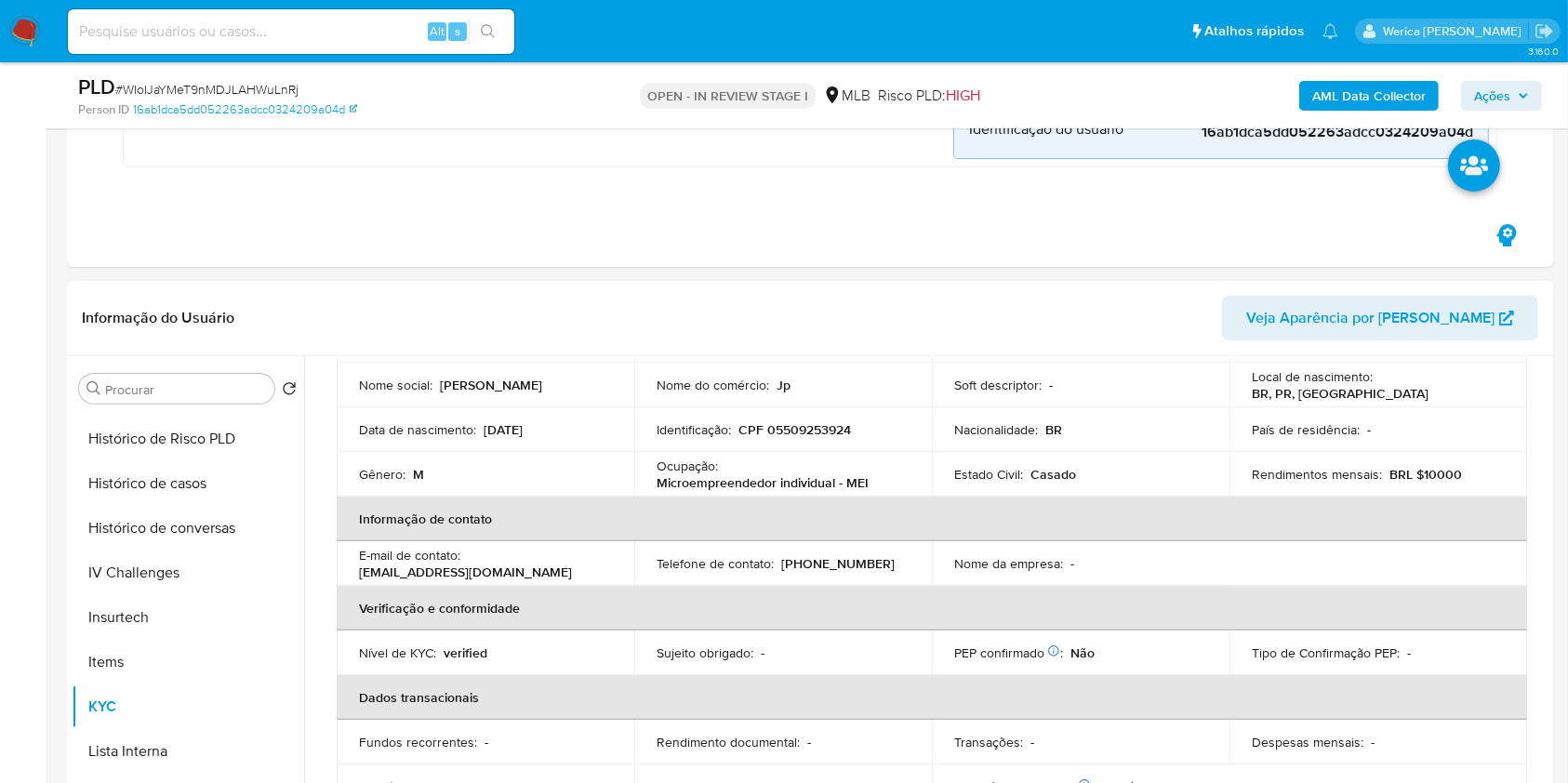
click at [803, 421] on p "CPF 05509253924" at bounding box center [795, 429] width 112 height 17
copy p "05509253924"
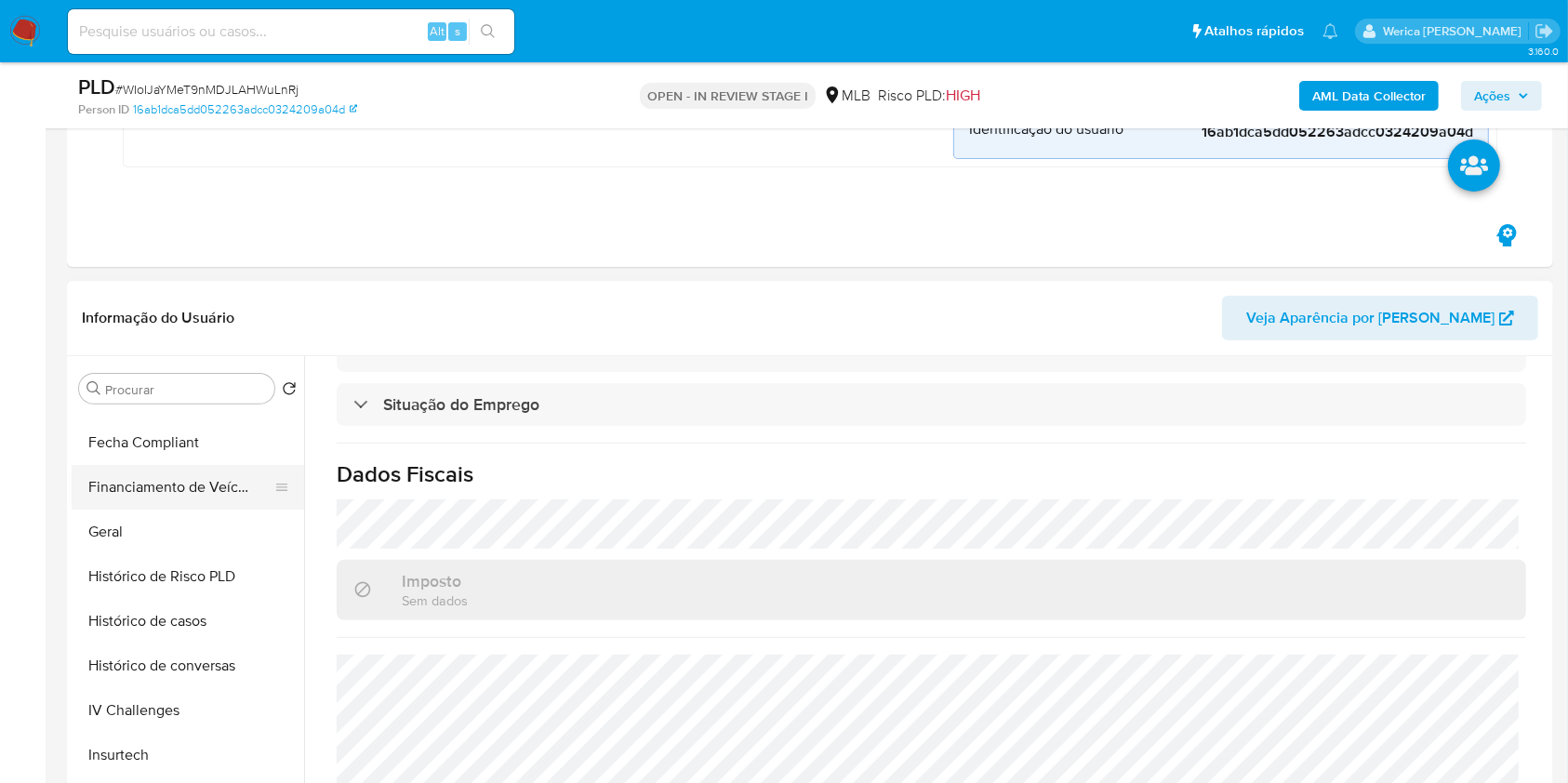
scroll to position [372, 0]
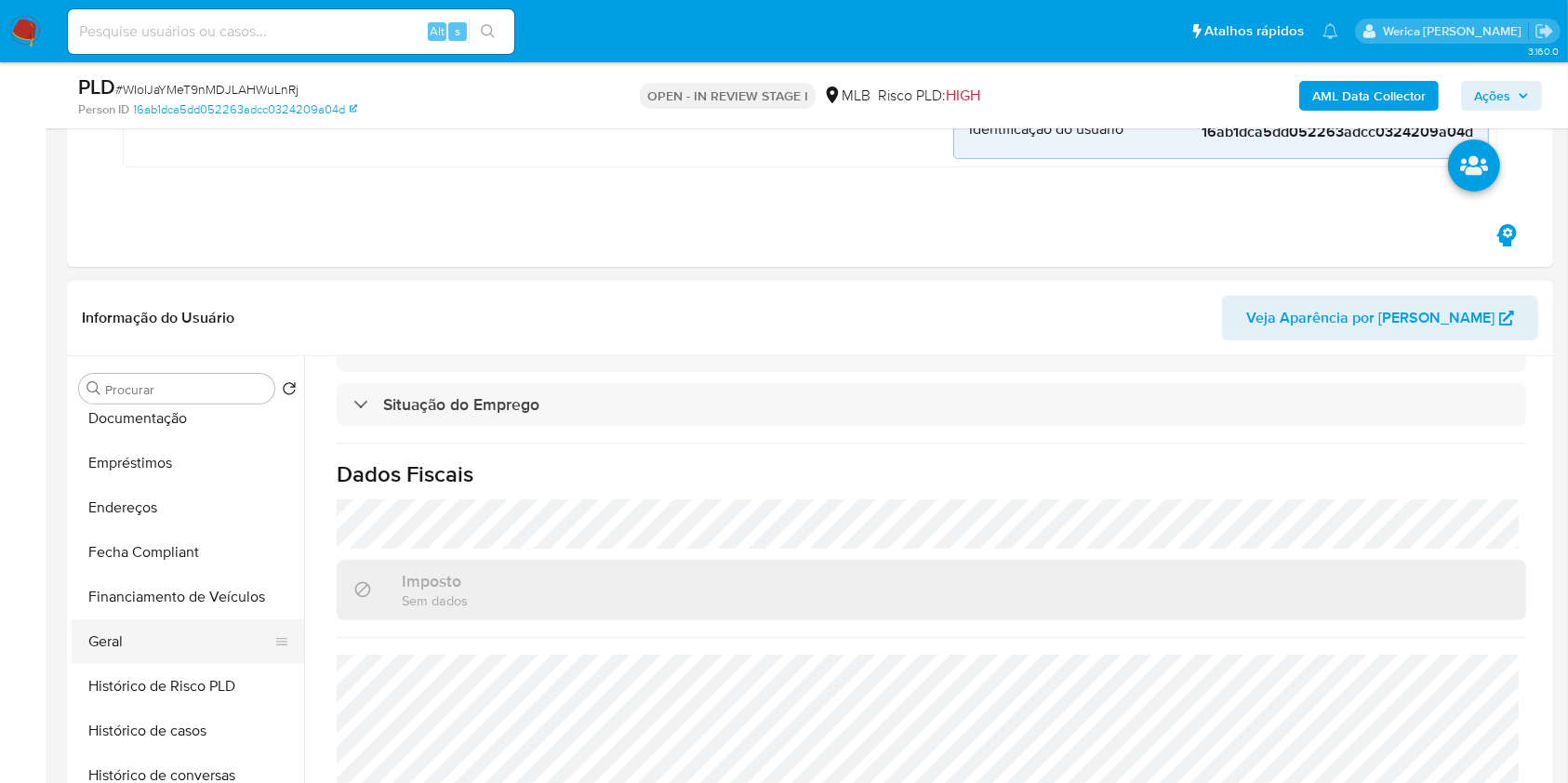
click at [140, 640] on button "Geral" at bounding box center [180, 642] width 218 height 45
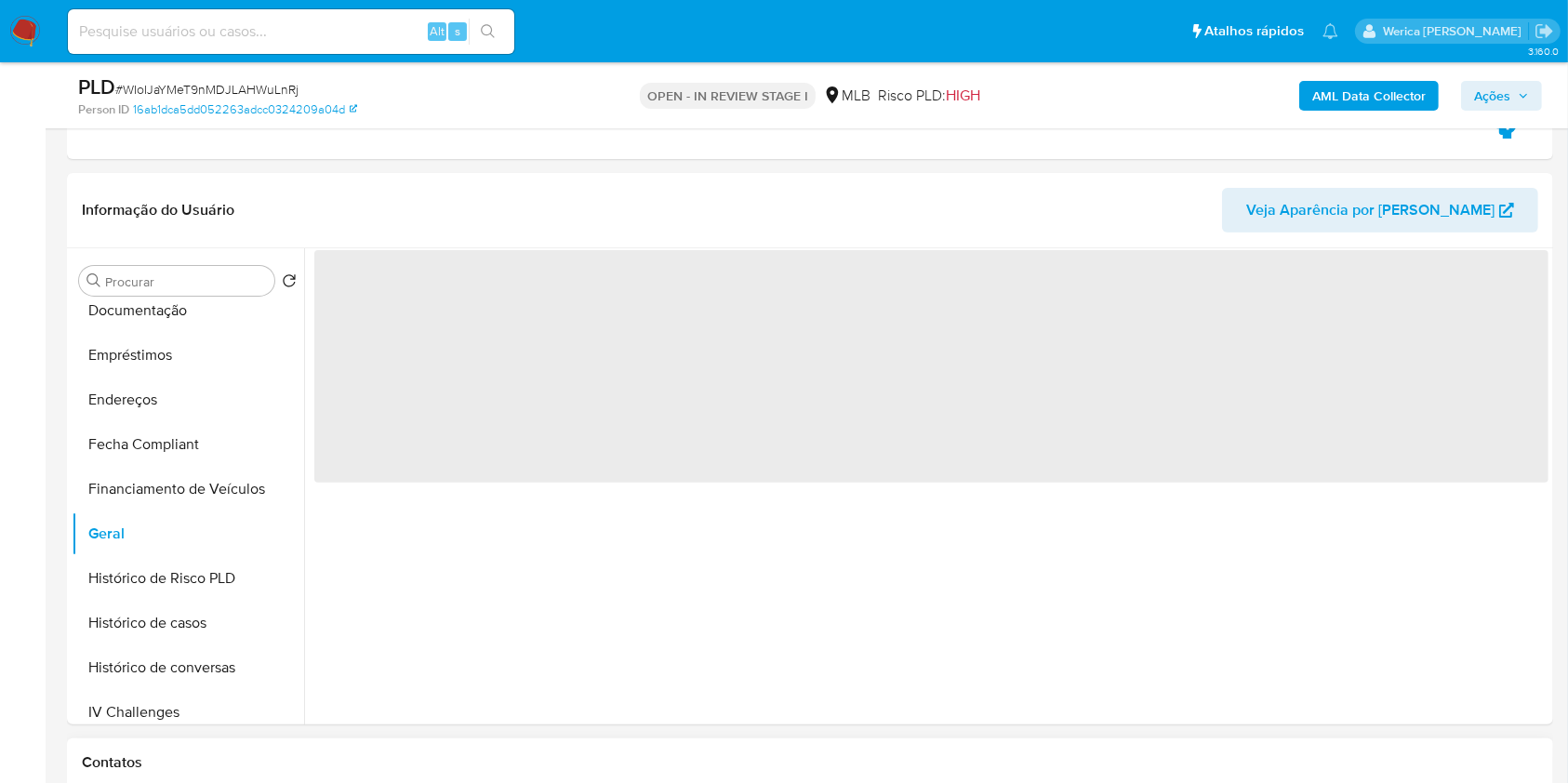
scroll to position [619, 0]
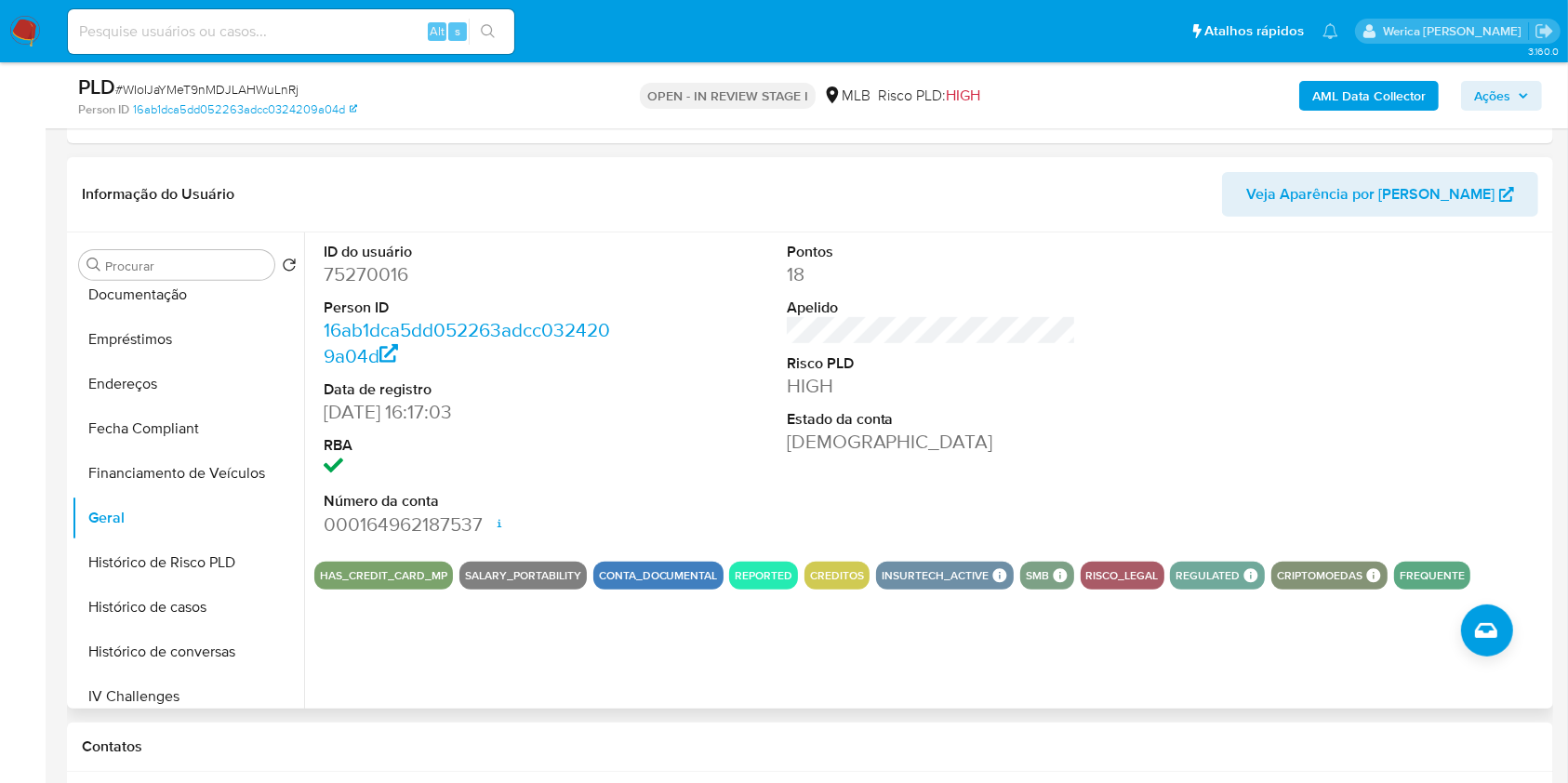
click at [1383, 473] on div at bounding box center [1394, 390] width 309 height 314
click at [1433, 323] on div at bounding box center [1394, 390] width 309 height 314
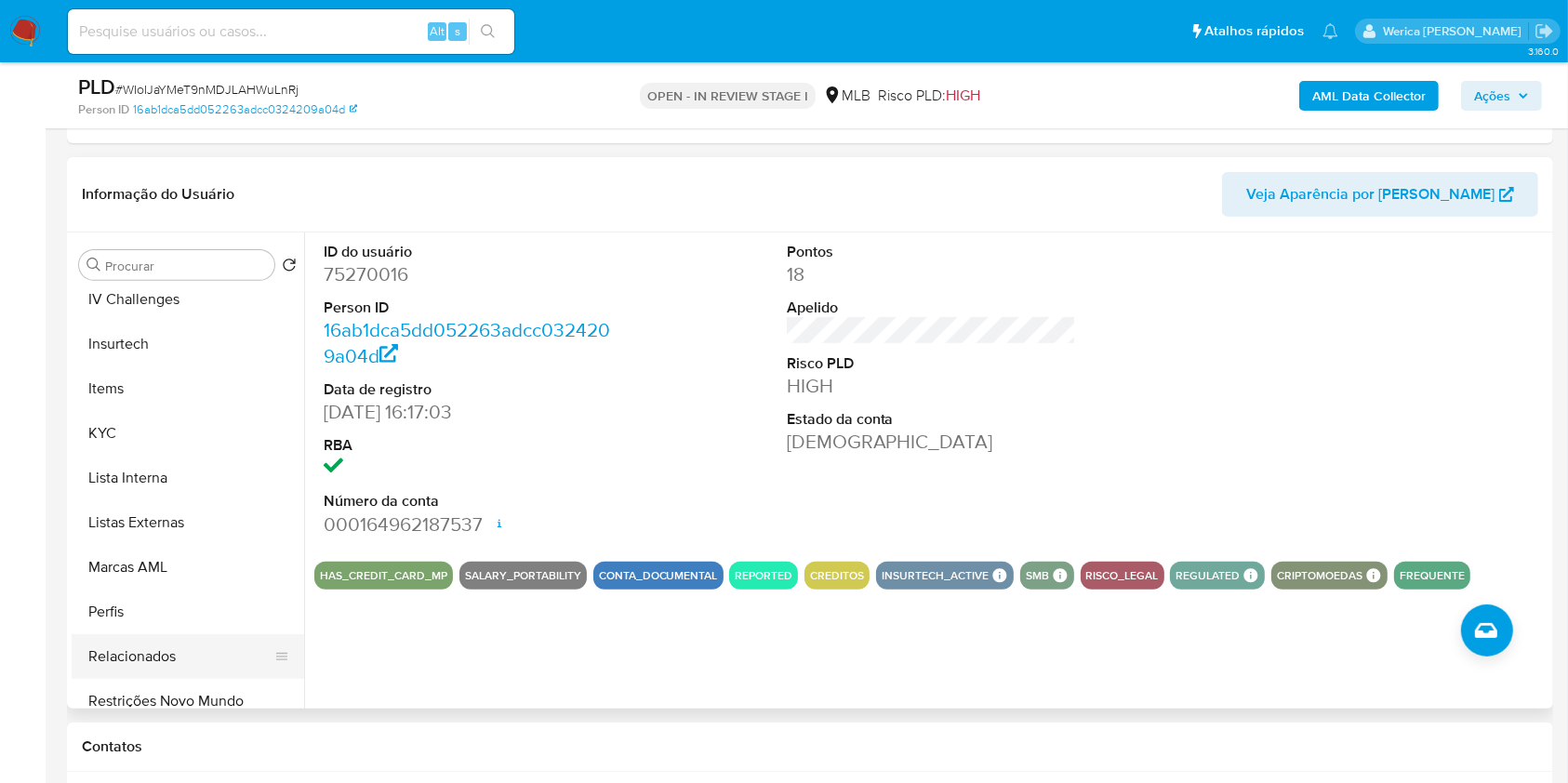
scroll to position [868, 0]
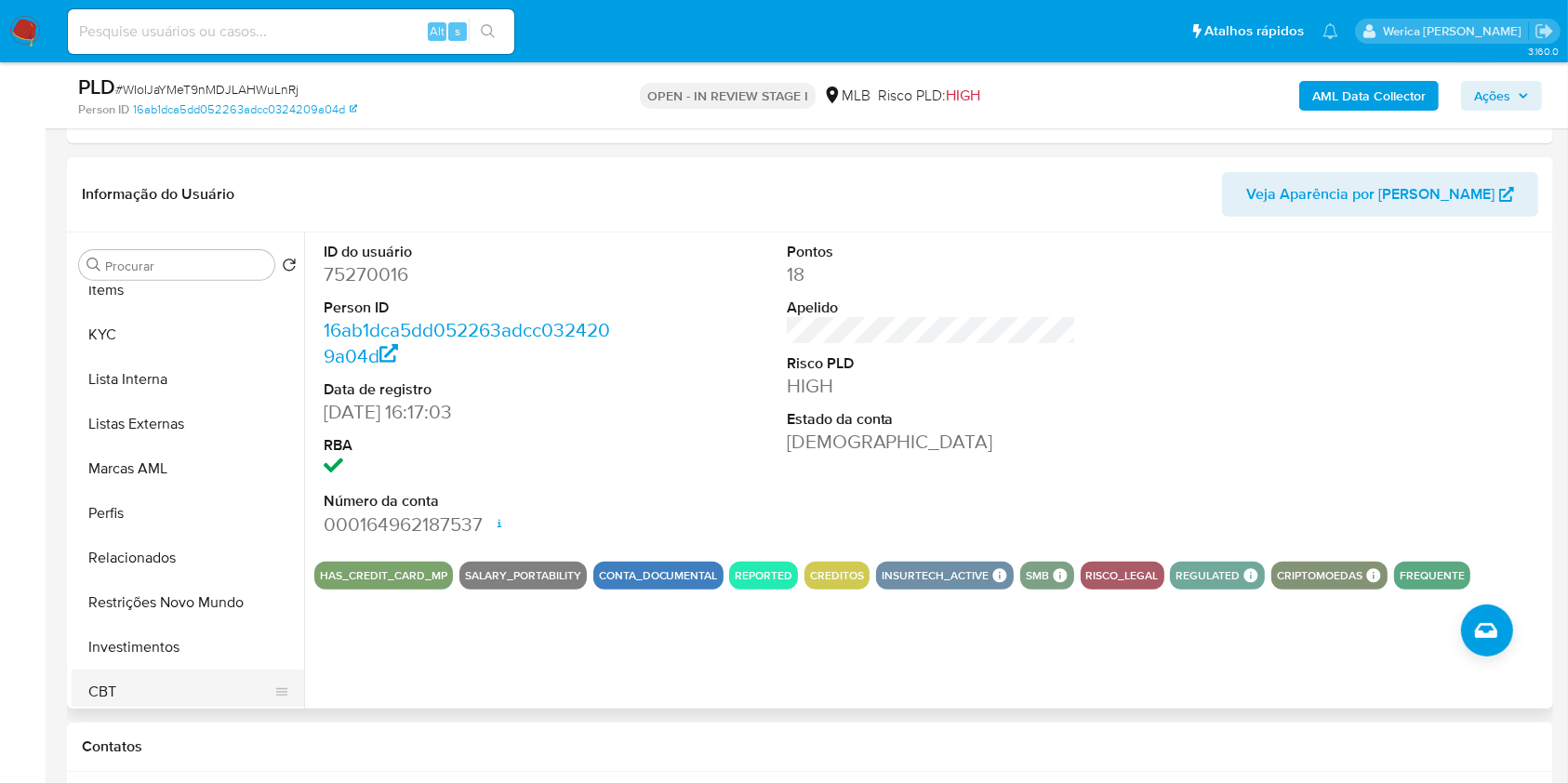
click at [143, 670] on button "CBT" at bounding box center [180, 692] width 218 height 45
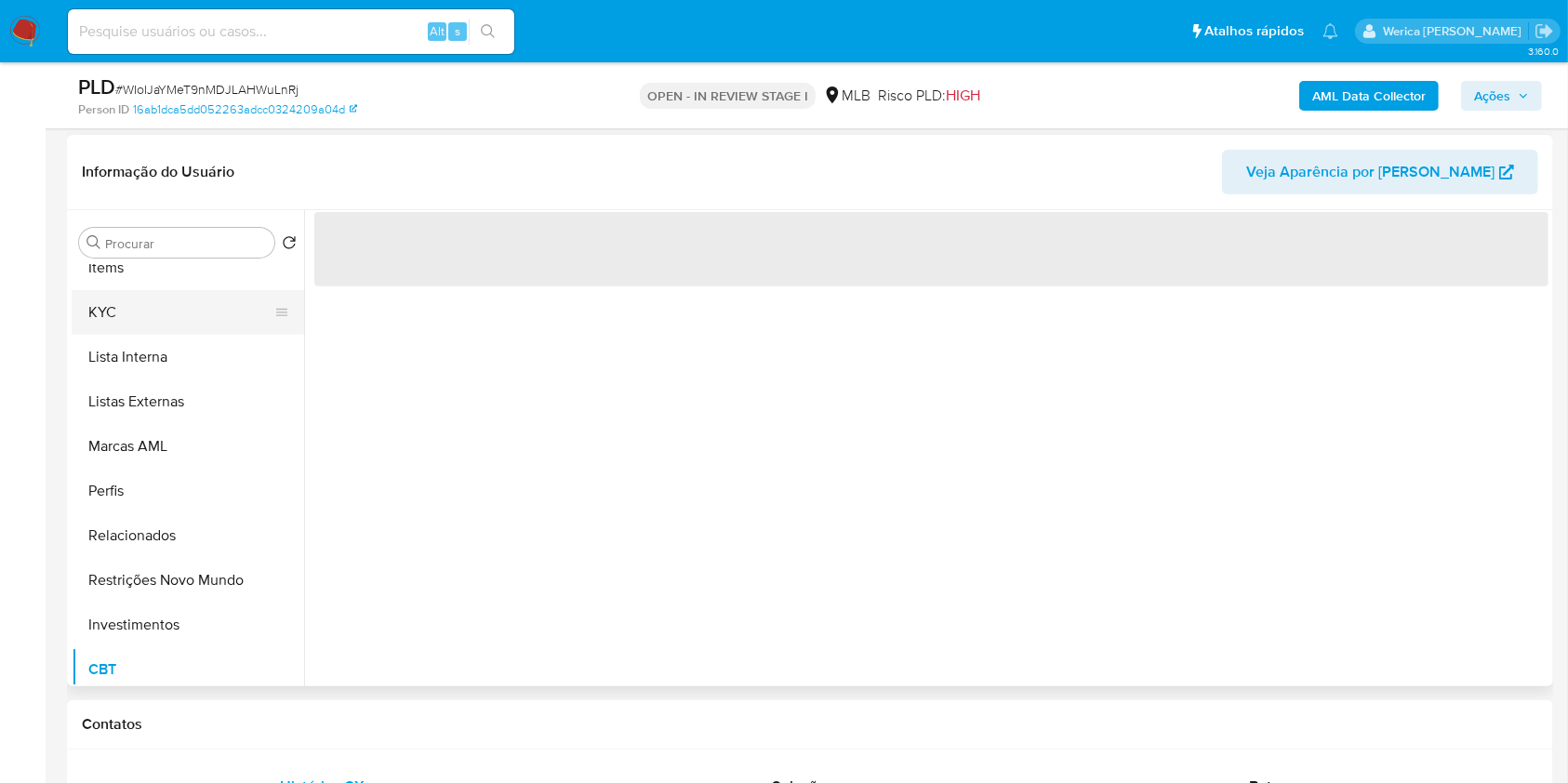
click at [119, 296] on button "KYC" at bounding box center [180, 312] width 218 height 45
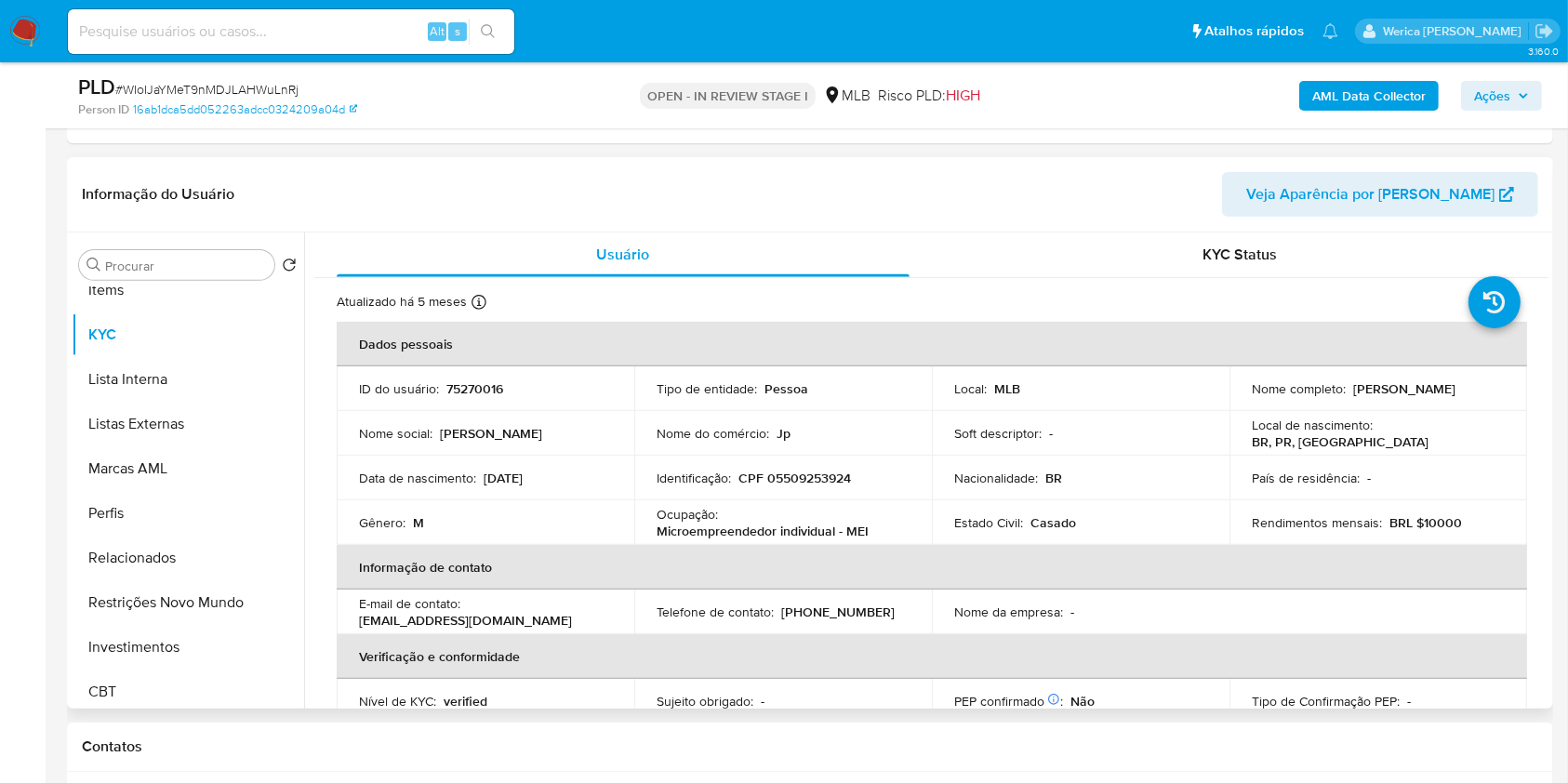
click at [1190, 470] on div "Nacionalidade : BR" at bounding box center [1080, 478] width 252 height 17
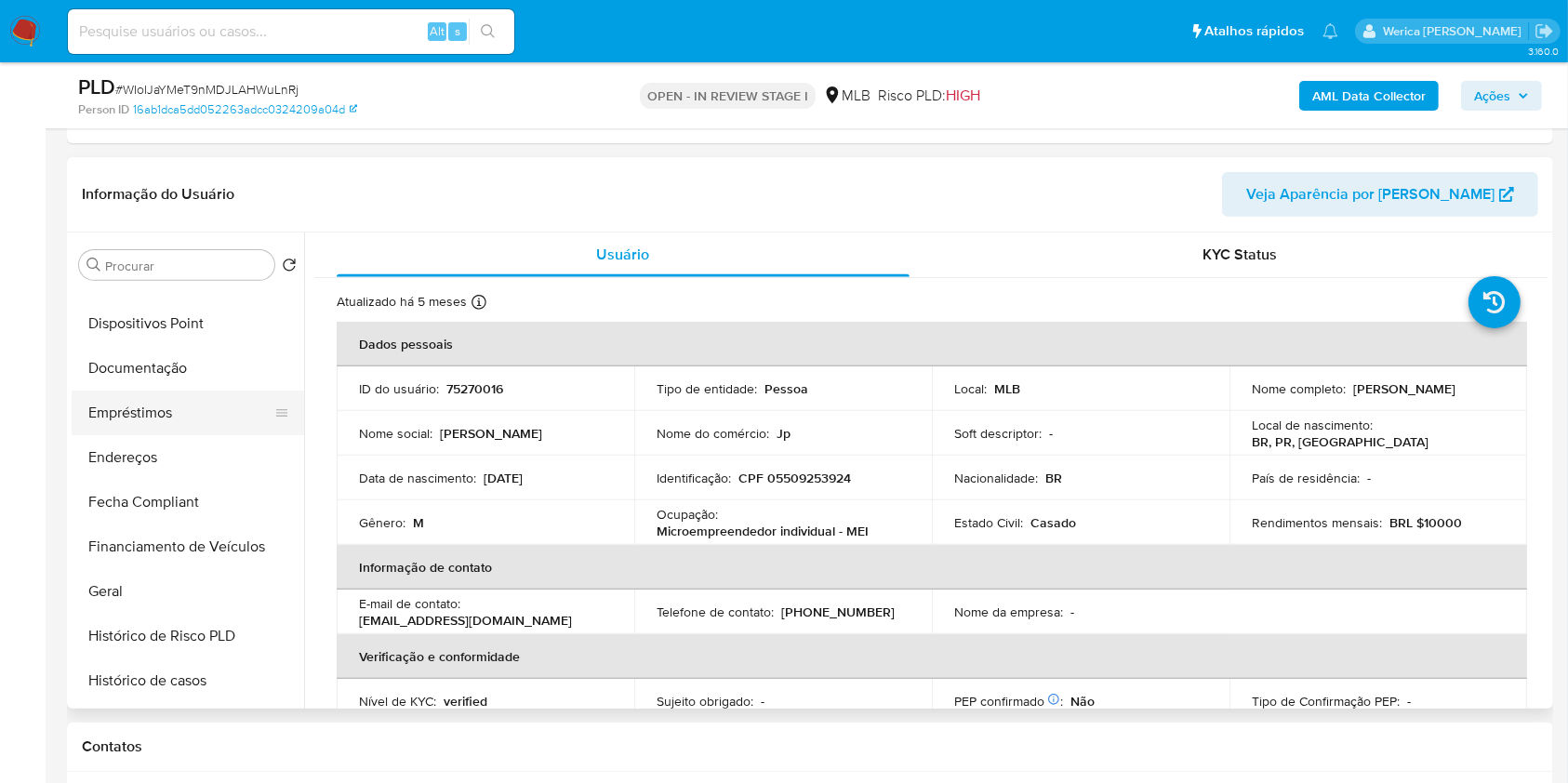
scroll to position [123, 0]
click at [178, 614] on button "Endereços" at bounding box center [180, 632] width 218 height 45
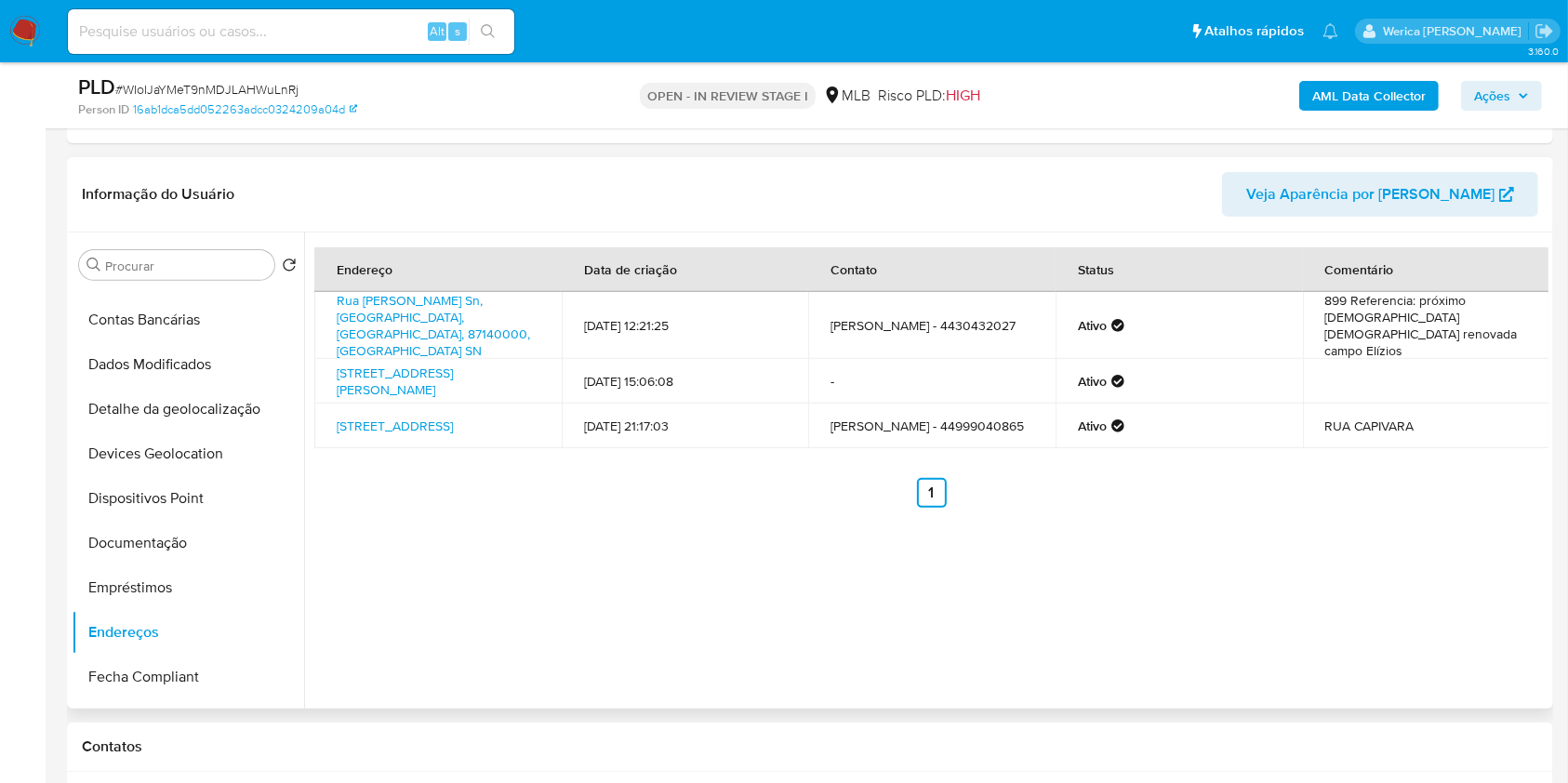
click at [1492, 538] on div "Endereço Data de criação Contato Status Comentário Rua Primo Trombelli Sn, Paiç…" at bounding box center [926, 471] width 1244 height 476
click at [1493, 540] on div "Endereço Data de criação Contato Status Comentário Rua Primo Trombelli Sn, Paiç…" at bounding box center [926, 471] width 1244 height 476
click at [1502, 317] on td "899 Referencia: próximo igreja batista renovada campo Elízios" at bounding box center [1426, 326] width 248 height 67
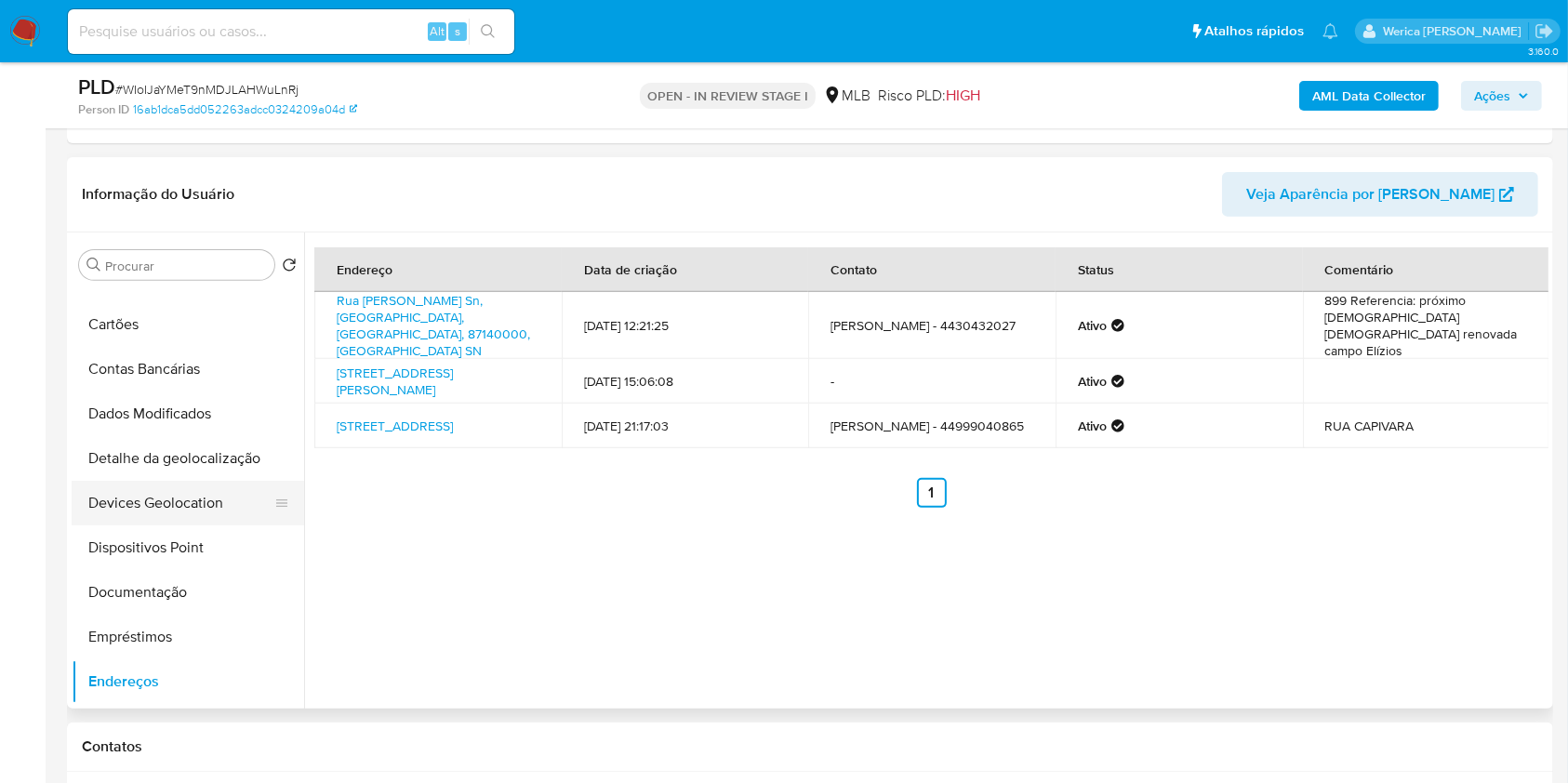
scroll to position [0, 0]
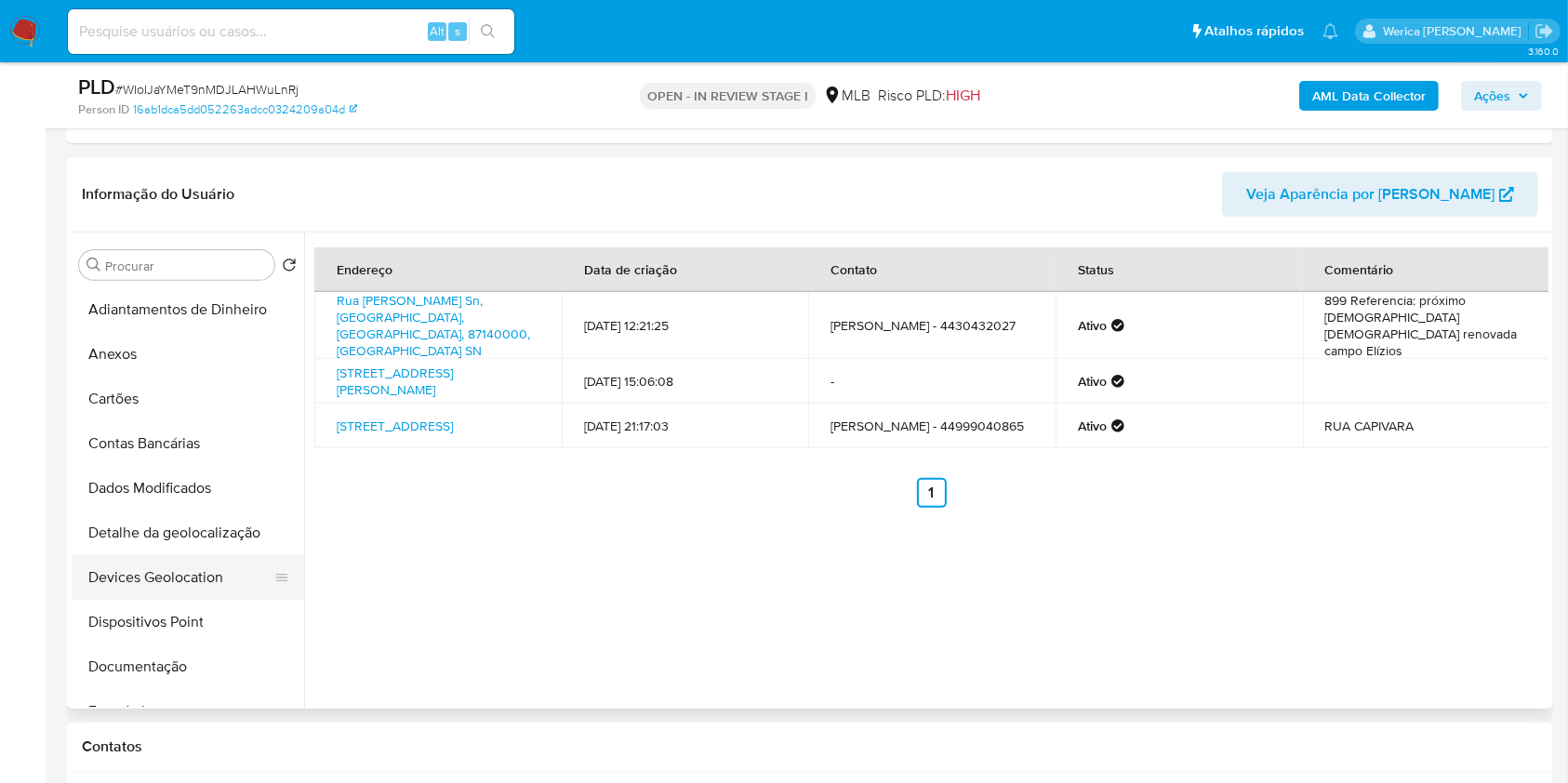
drag, startPoint x: 173, startPoint y: 529, endPoint x: 194, endPoint y: 546, distance: 27.0
click at [173, 542] on button "Detalhe da geolocalização" at bounding box center [188, 533] width 233 height 45
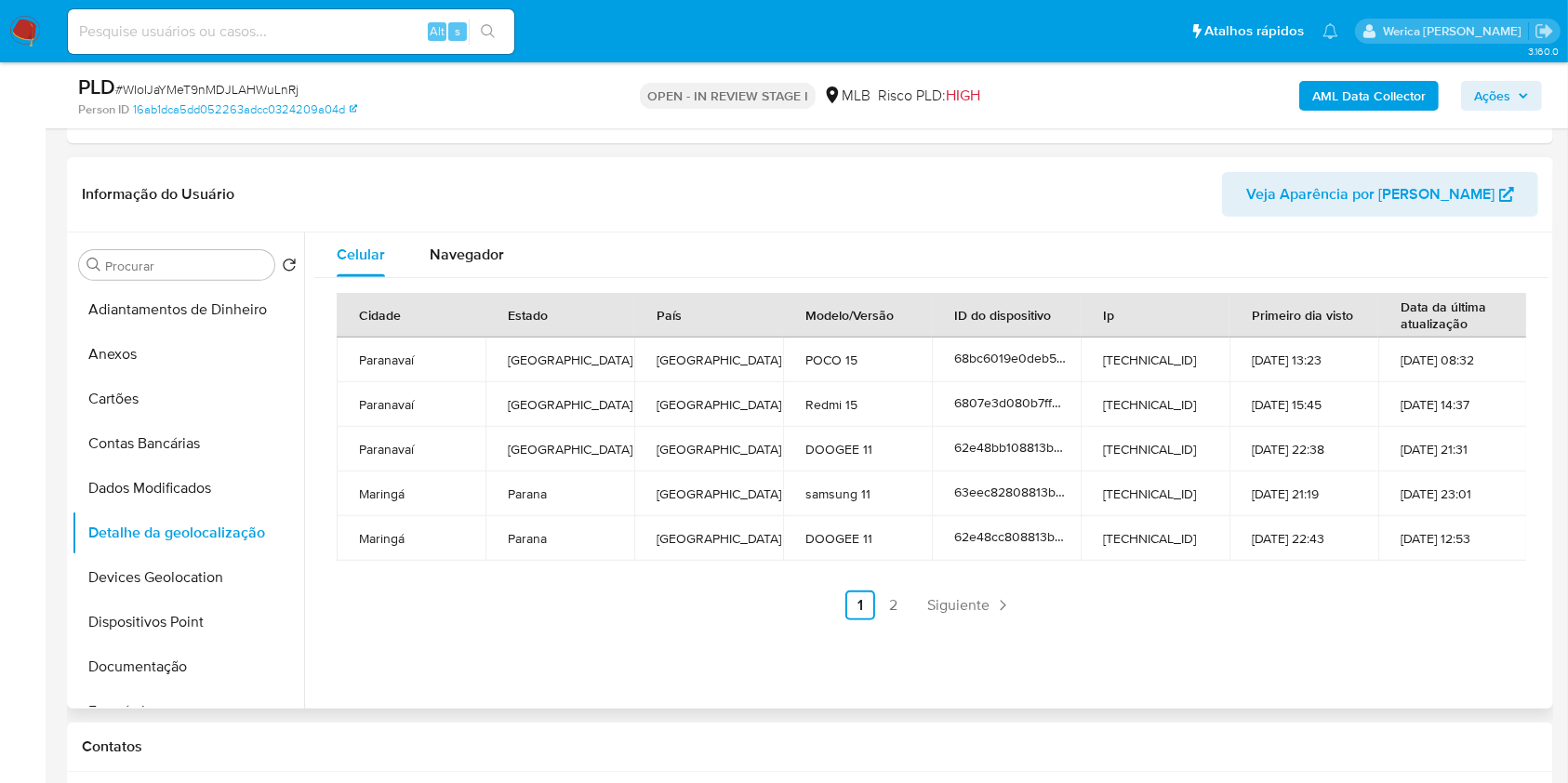
click at [1442, 617] on ul "Anterior 1 2 Siguiente" at bounding box center [931, 605] width 1189 height 30
click at [1442, 625] on div "Cidade Estado País Modelo/Versão ID do dispositivo Ip Primeiro dia visto Data d…" at bounding box center [931, 457] width 1234 height 357
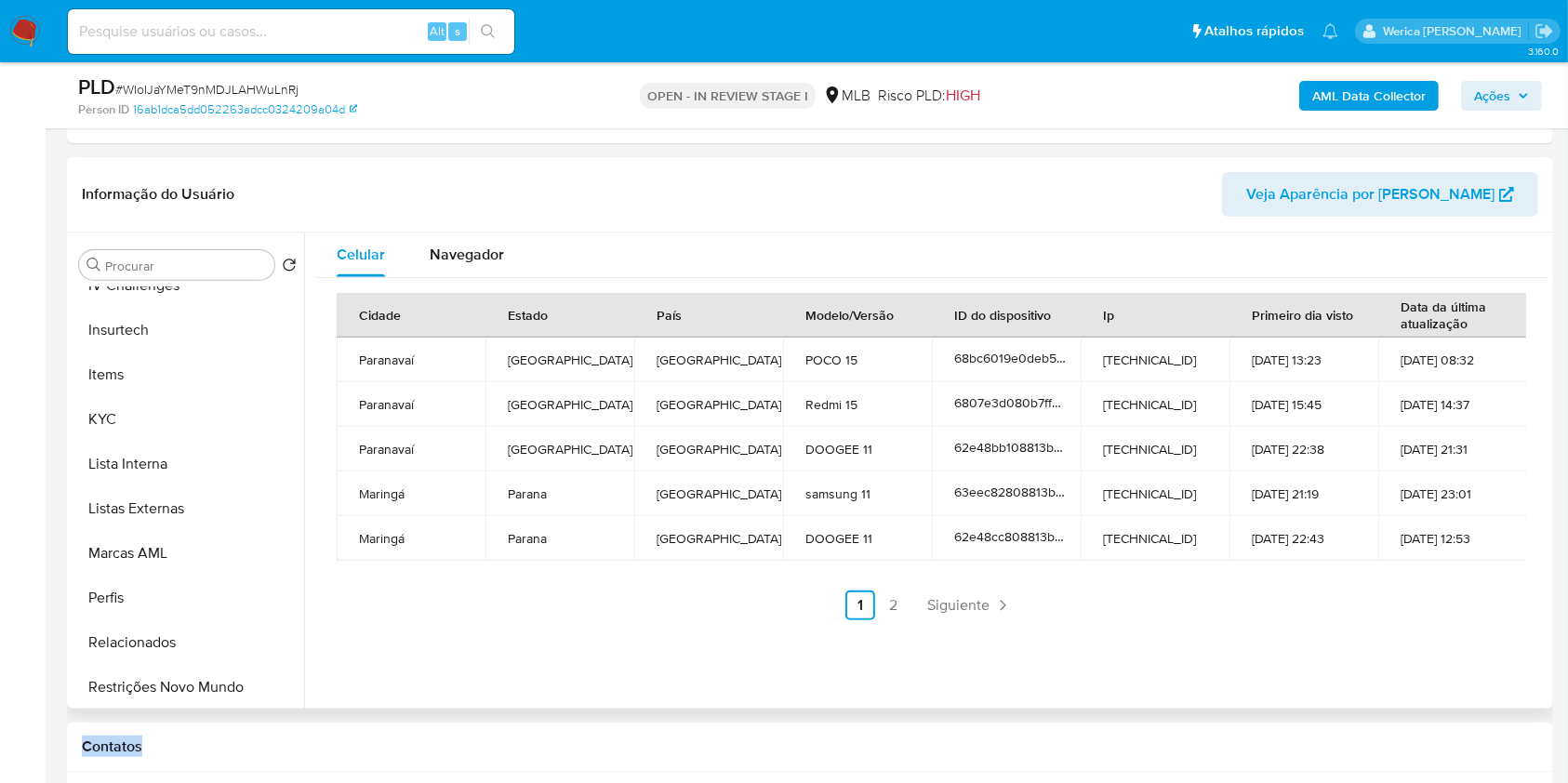
scroll to position [876, 0]
click at [205, 653] on button "Investimentos" at bounding box center [188, 640] width 233 height 45
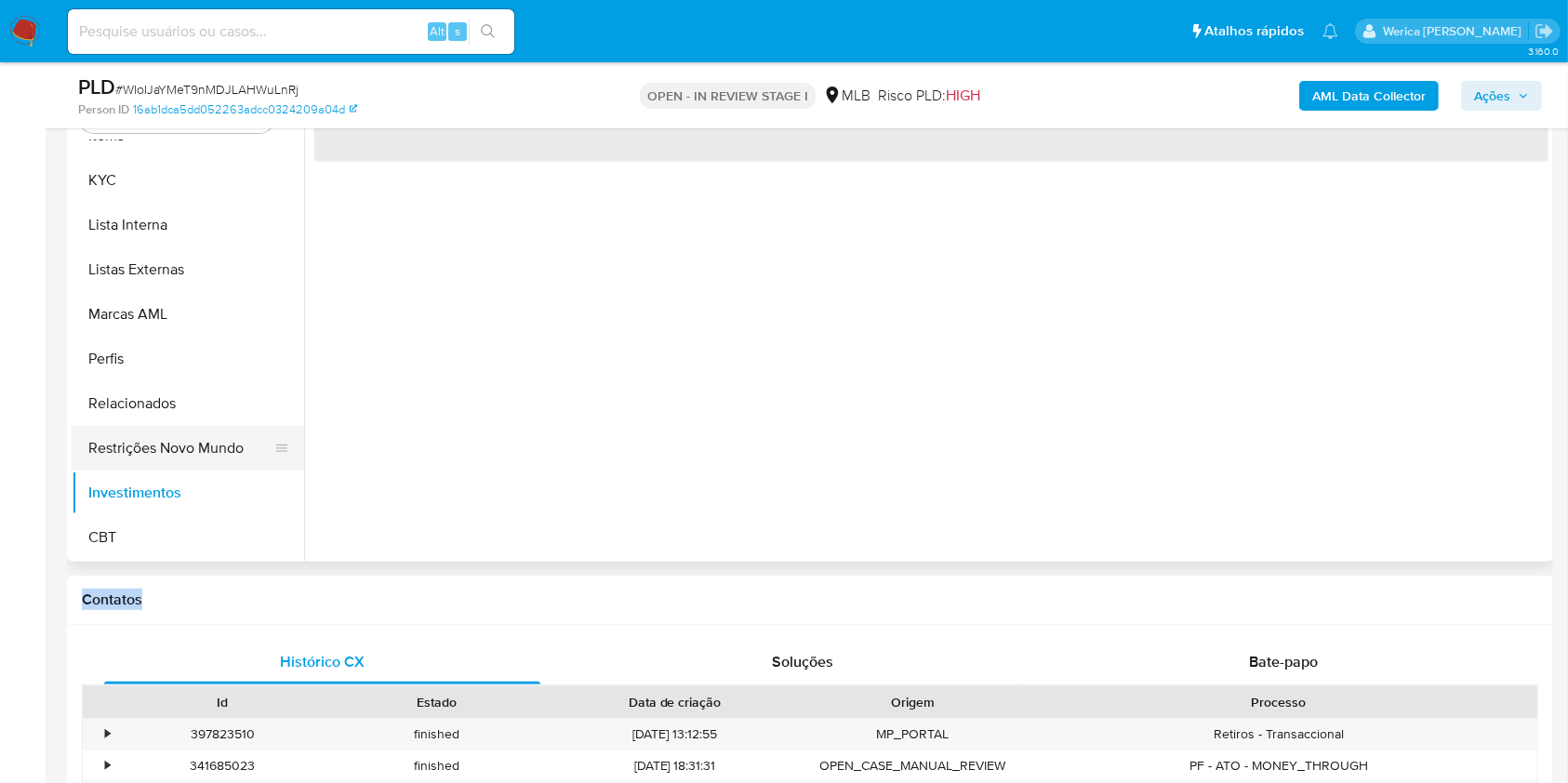
click at [186, 446] on button "Restrições Novo Mundo" at bounding box center [180, 448] width 218 height 45
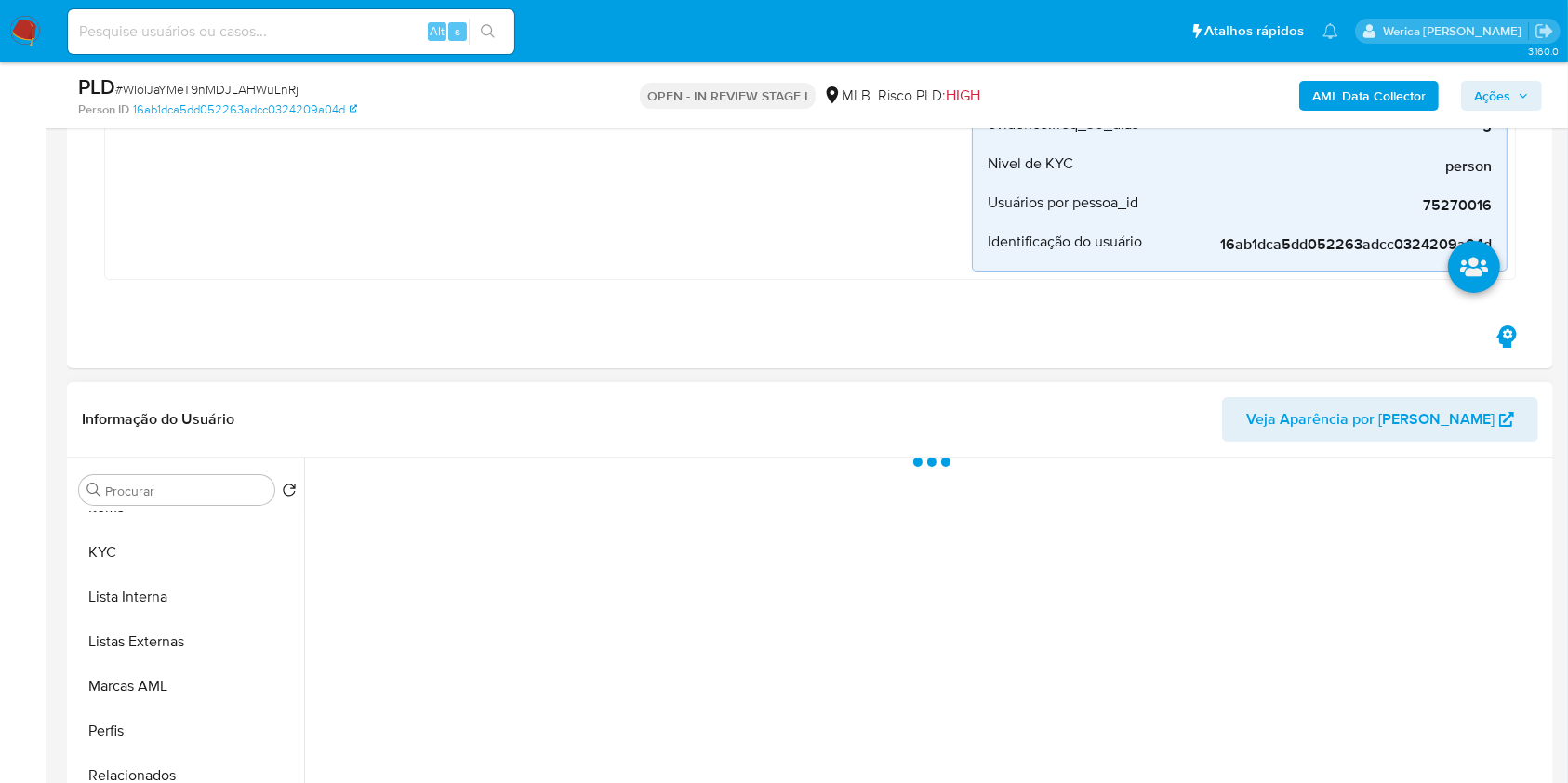
click at [465, 423] on header "Informação do Usuário Veja Aparência por Pessoa" at bounding box center [810, 420] width 1456 height 45
click at [468, 437] on div "Informação do Usuário Veja Aparência por Pessoa" at bounding box center [810, 420] width 1486 height 76
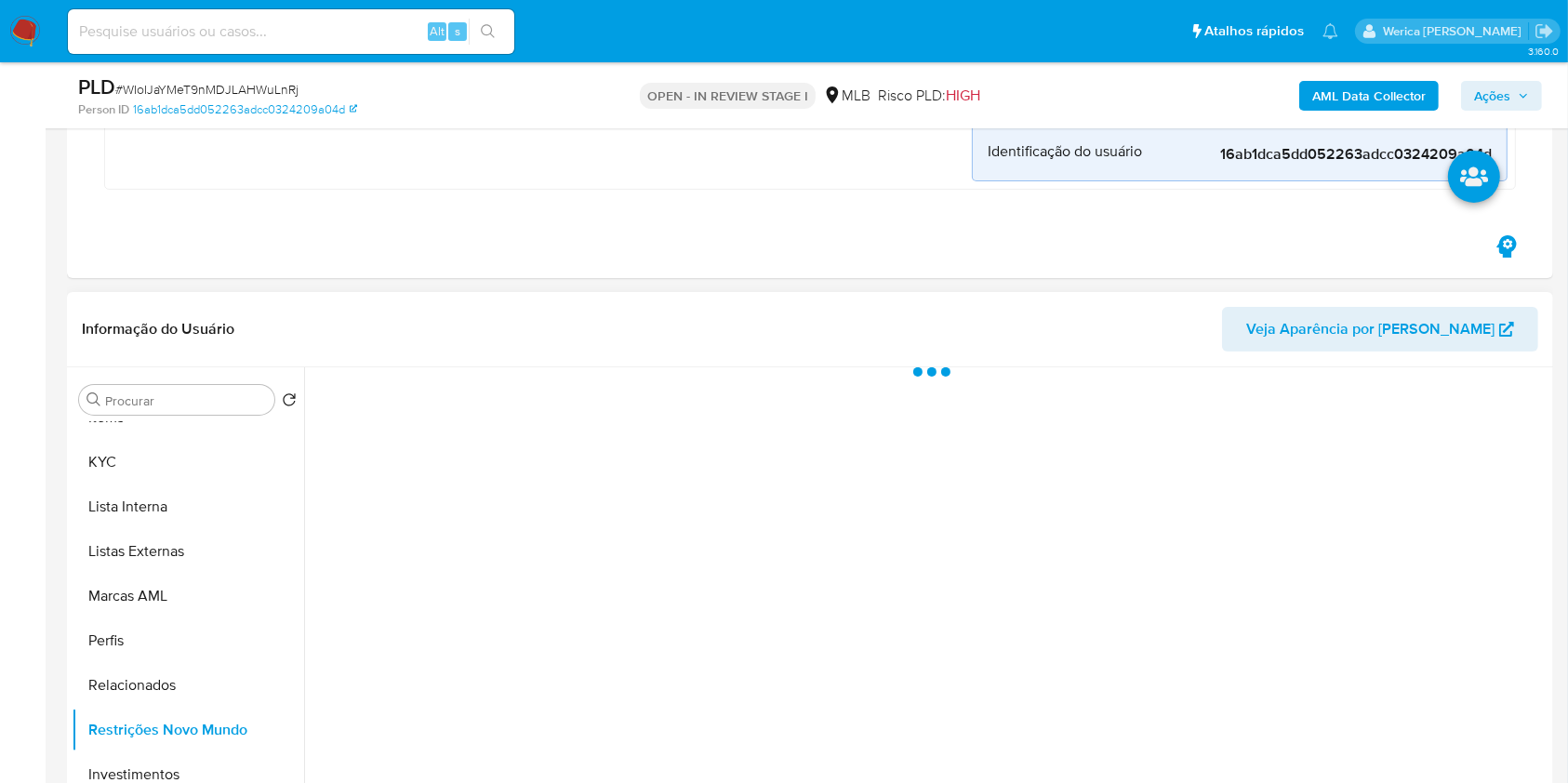
scroll to position [619, 0]
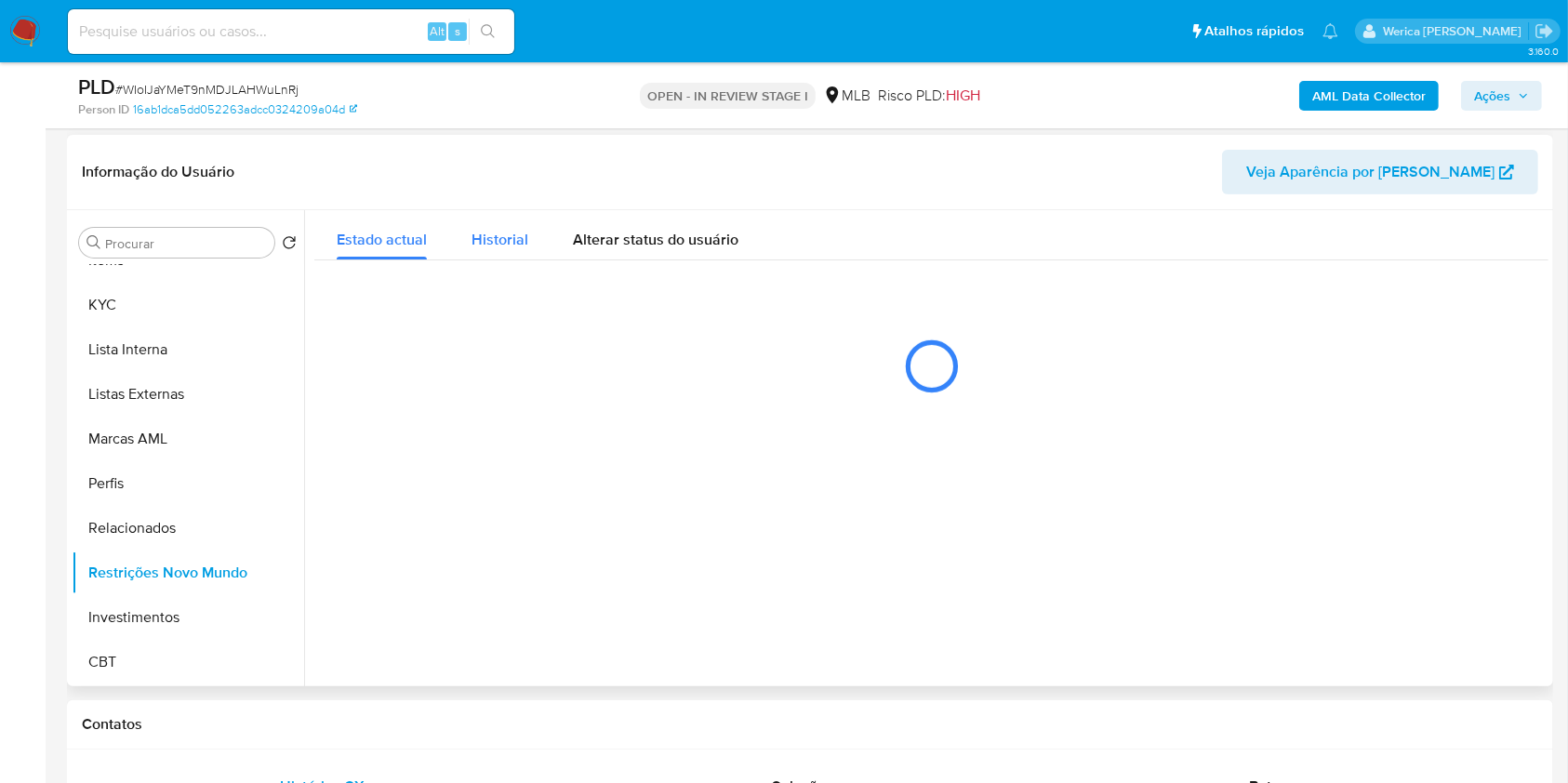
drag, startPoint x: 474, startPoint y: 207, endPoint x: 487, endPoint y: 222, distance: 19.8
click at [476, 210] on div "Informação do Usuário Veja Aparência por Pessoa Procurar Retornar ao pedido pad…" at bounding box center [810, 411] width 1486 height 552
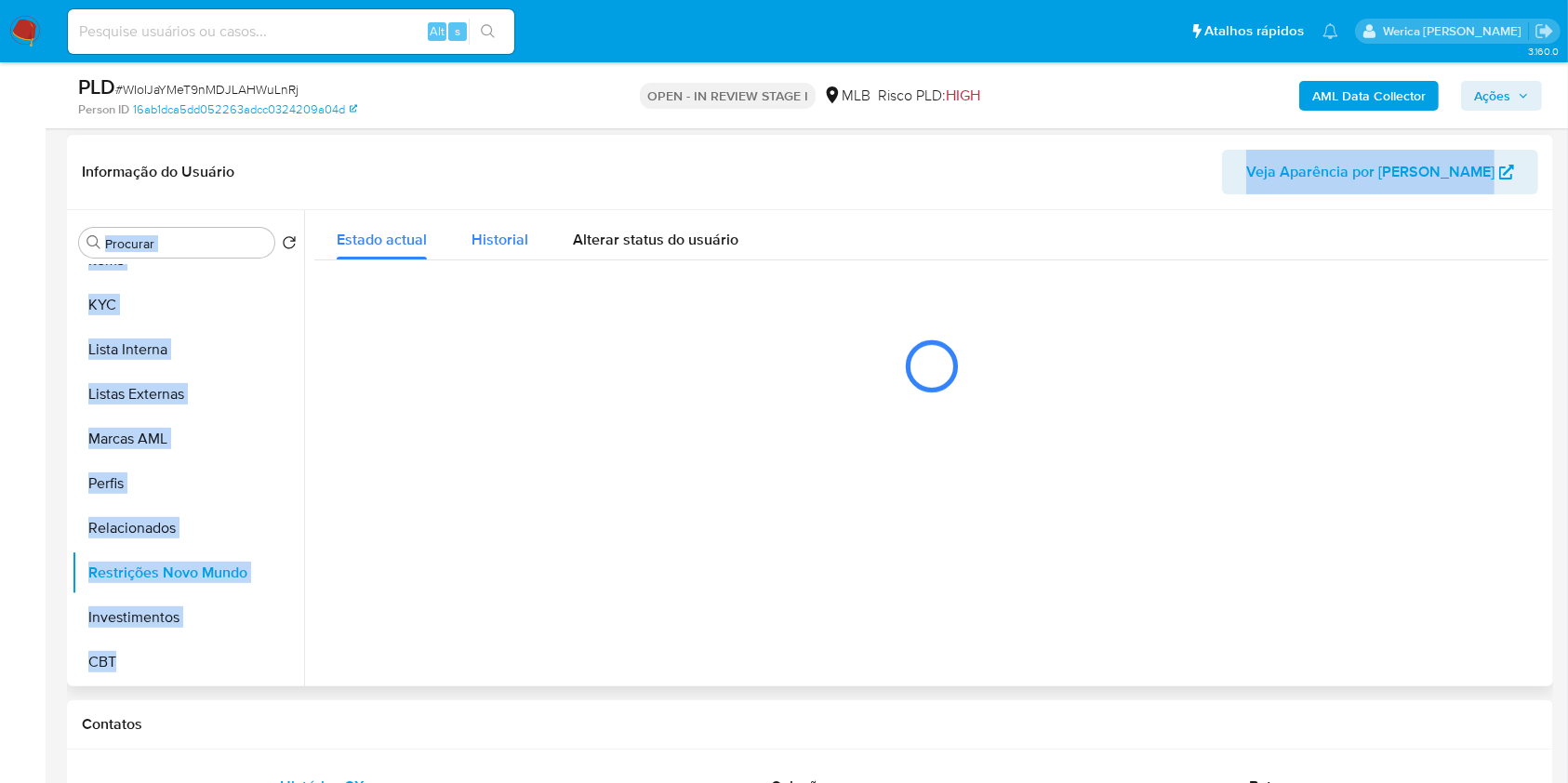
click at [512, 238] on span "Historial" at bounding box center [499, 239] width 57 height 22
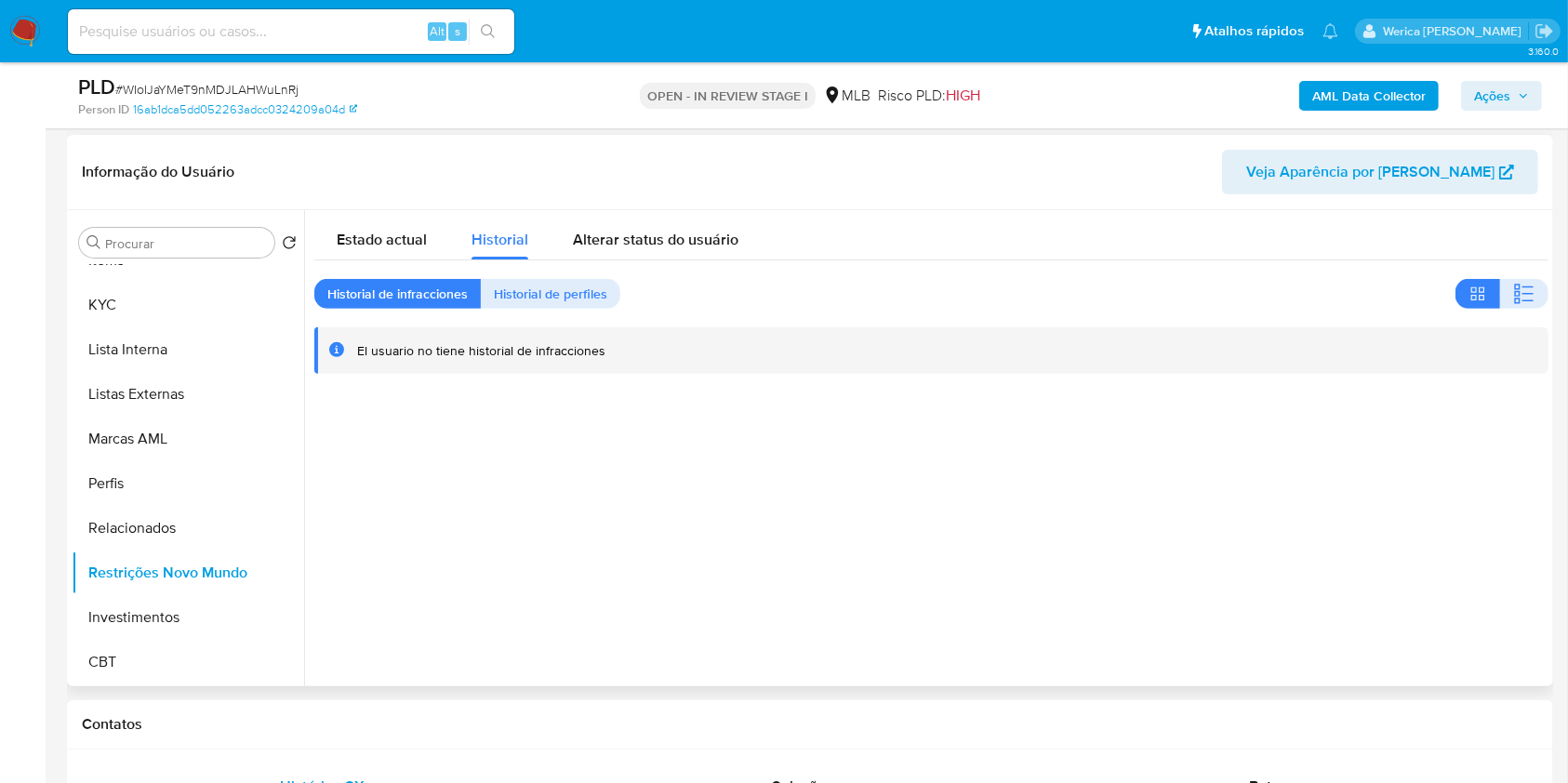
click at [1291, 404] on div at bounding box center [926, 448] width 1244 height 476
click at [1529, 288] on button "button" at bounding box center [1524, 294] width 49 height 30
click at [1346, 626] on div at bounding box center [926, 448] width 1244 height 476
click at [1365, 625] on div at bounding box center [926, 448] width 1244 height 476
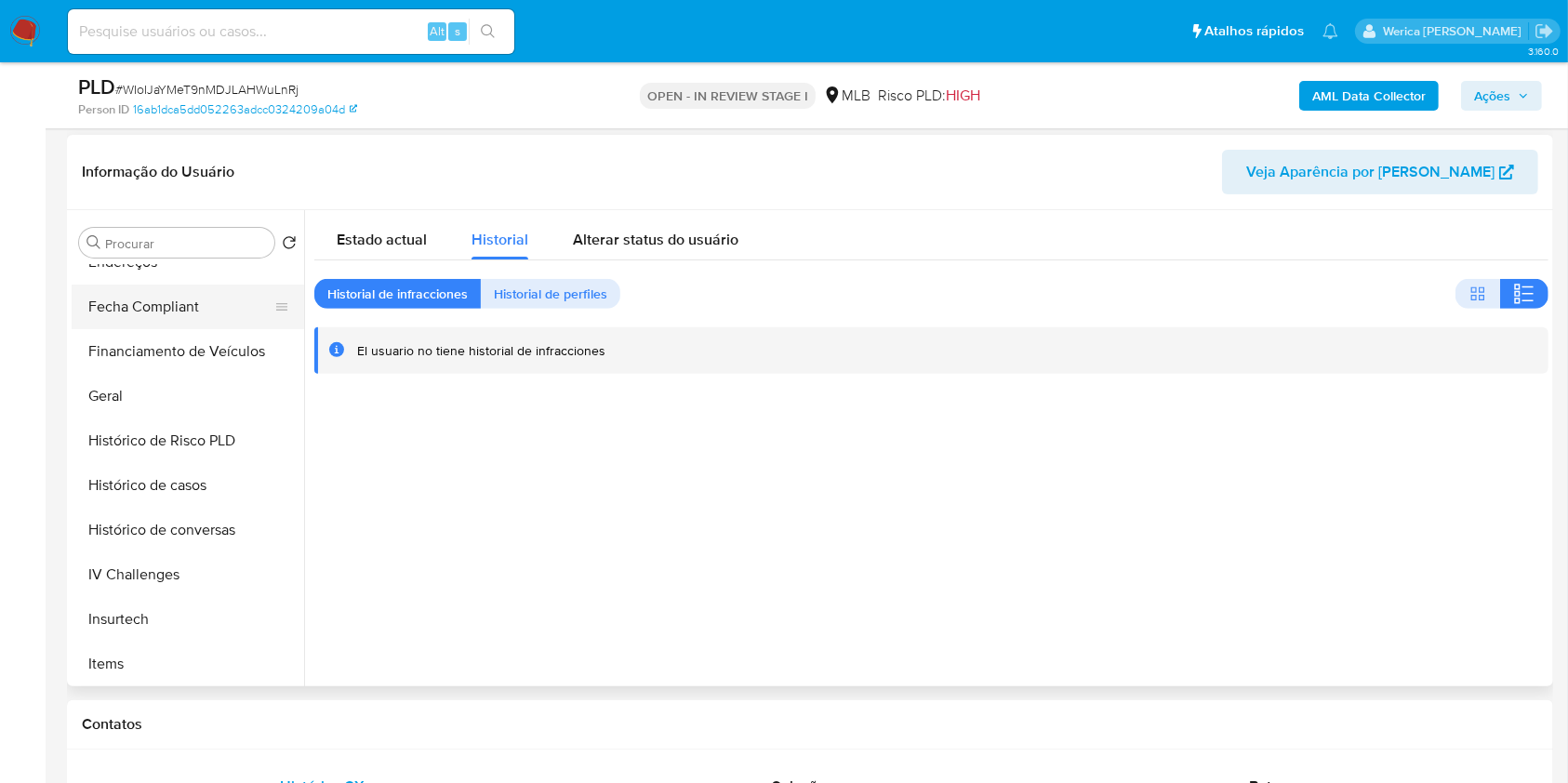
scroll to position [254, 0]
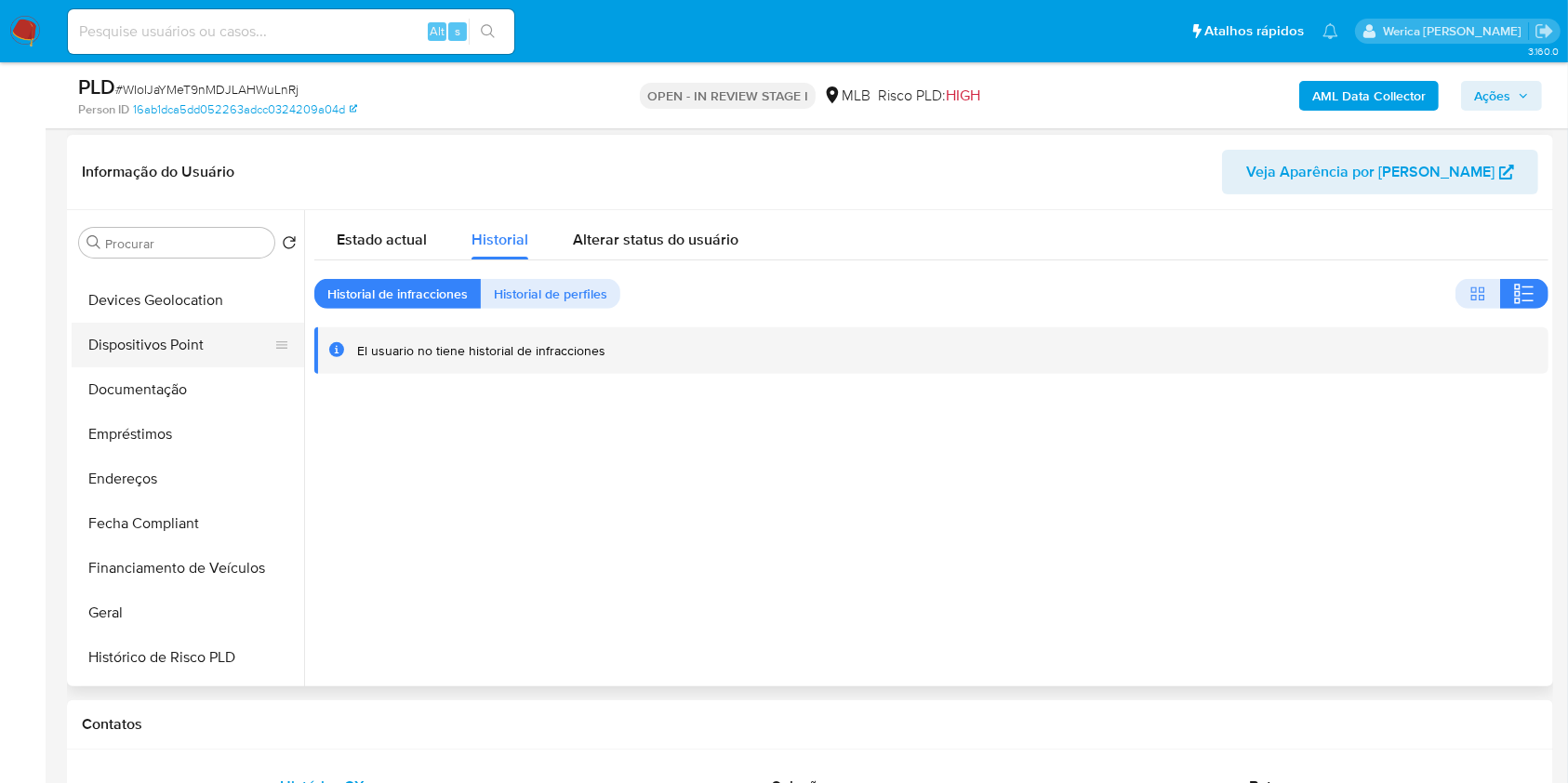
click at [180, 348] on button "Dispositivos Point" at bounding box center [180, 345] width 218 height 45
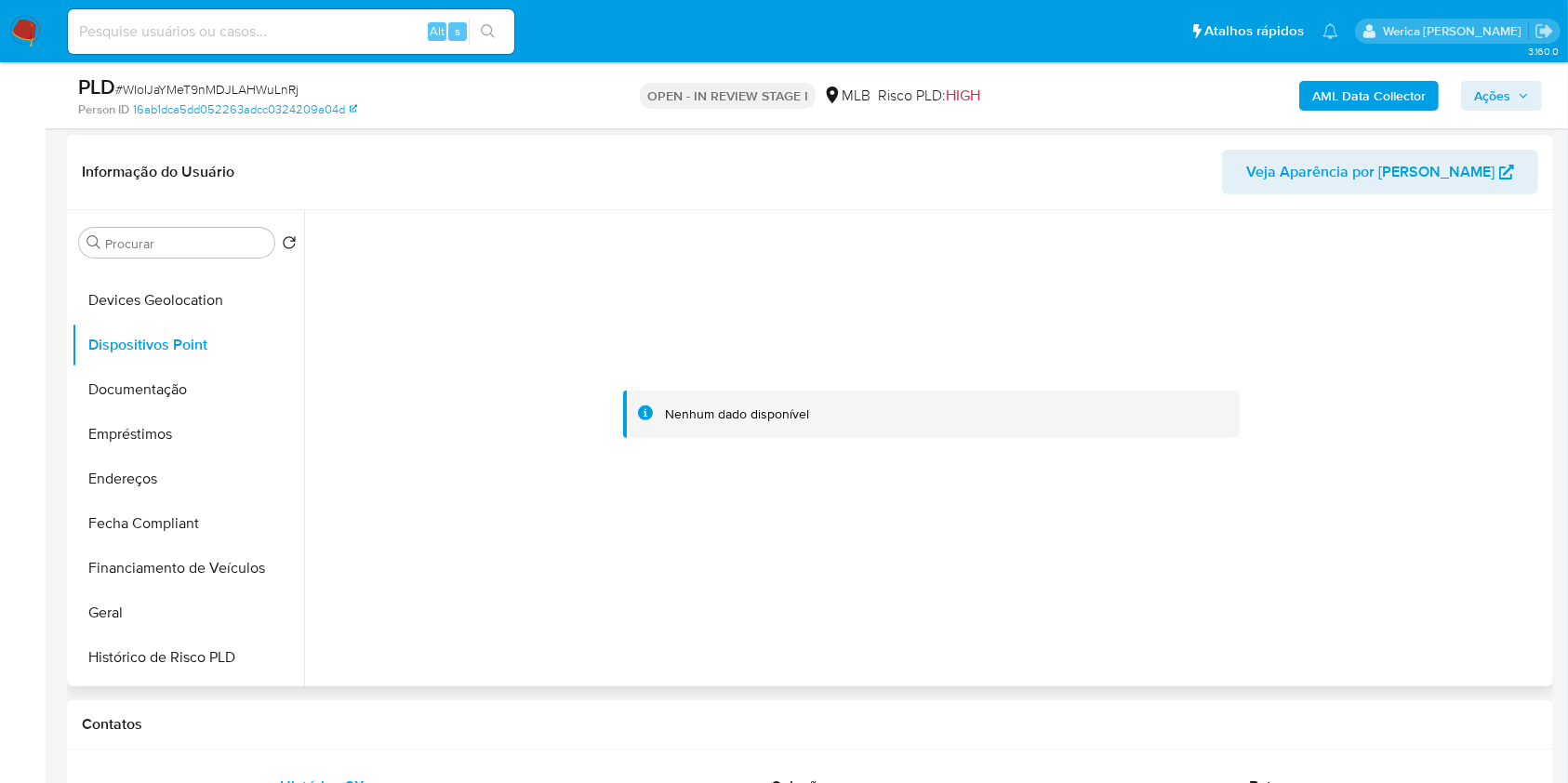
drag, startPoint x: 1362, startPoint y: 494, endPoint x: 1349, endPoint y: 453, distance: 43.0
click at [1361, 494] on div at bounding box center [931, 415] width 1234 height 410
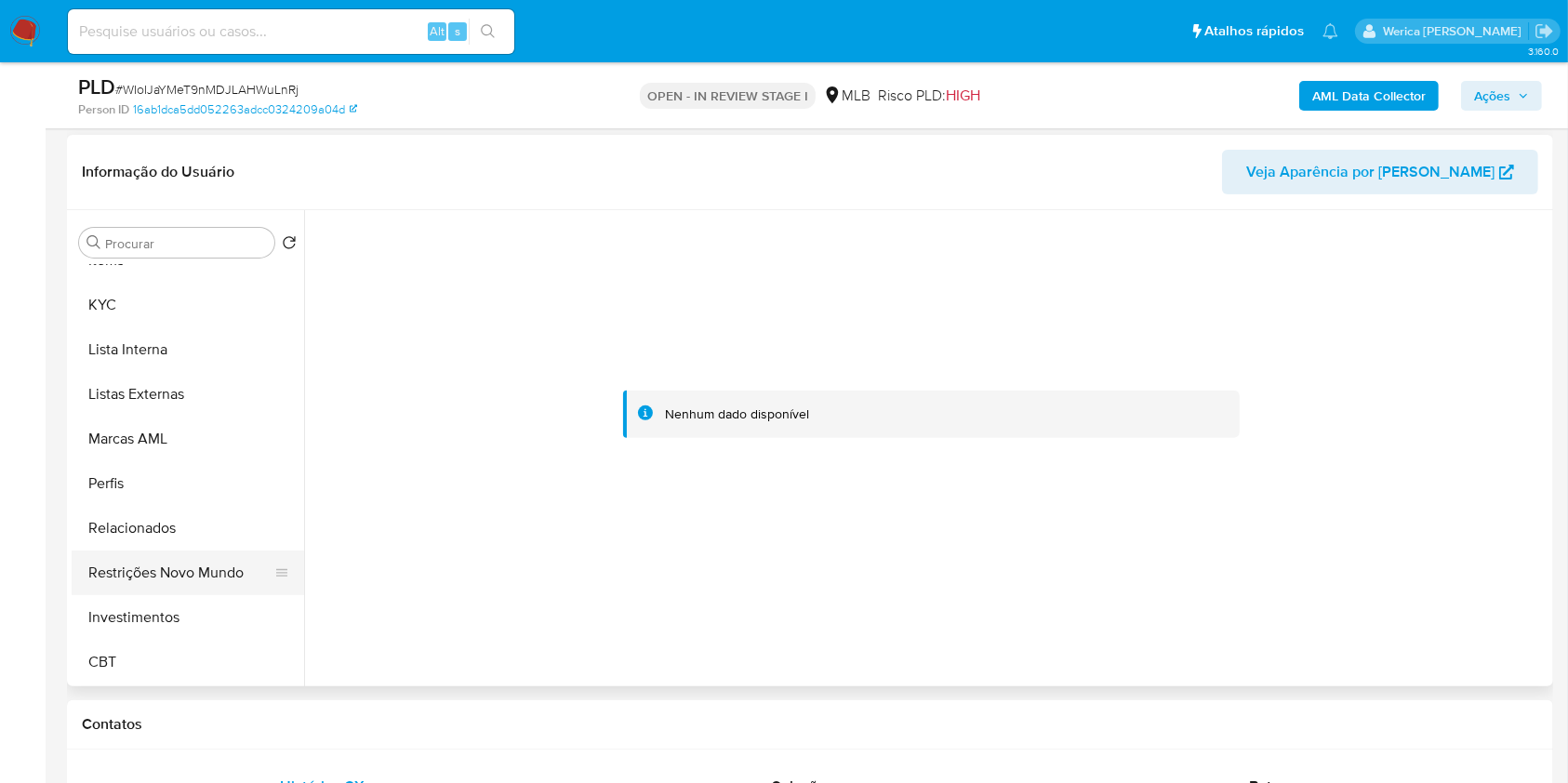
drag, startPoint x: 206, startPoint y: 577, endPoint x: 217, endPoint y: 573, distance: 11.7
click at [208, 577] on button "Restrições Novo Mundo" at bounding box center [180, 573] width 218 height 45
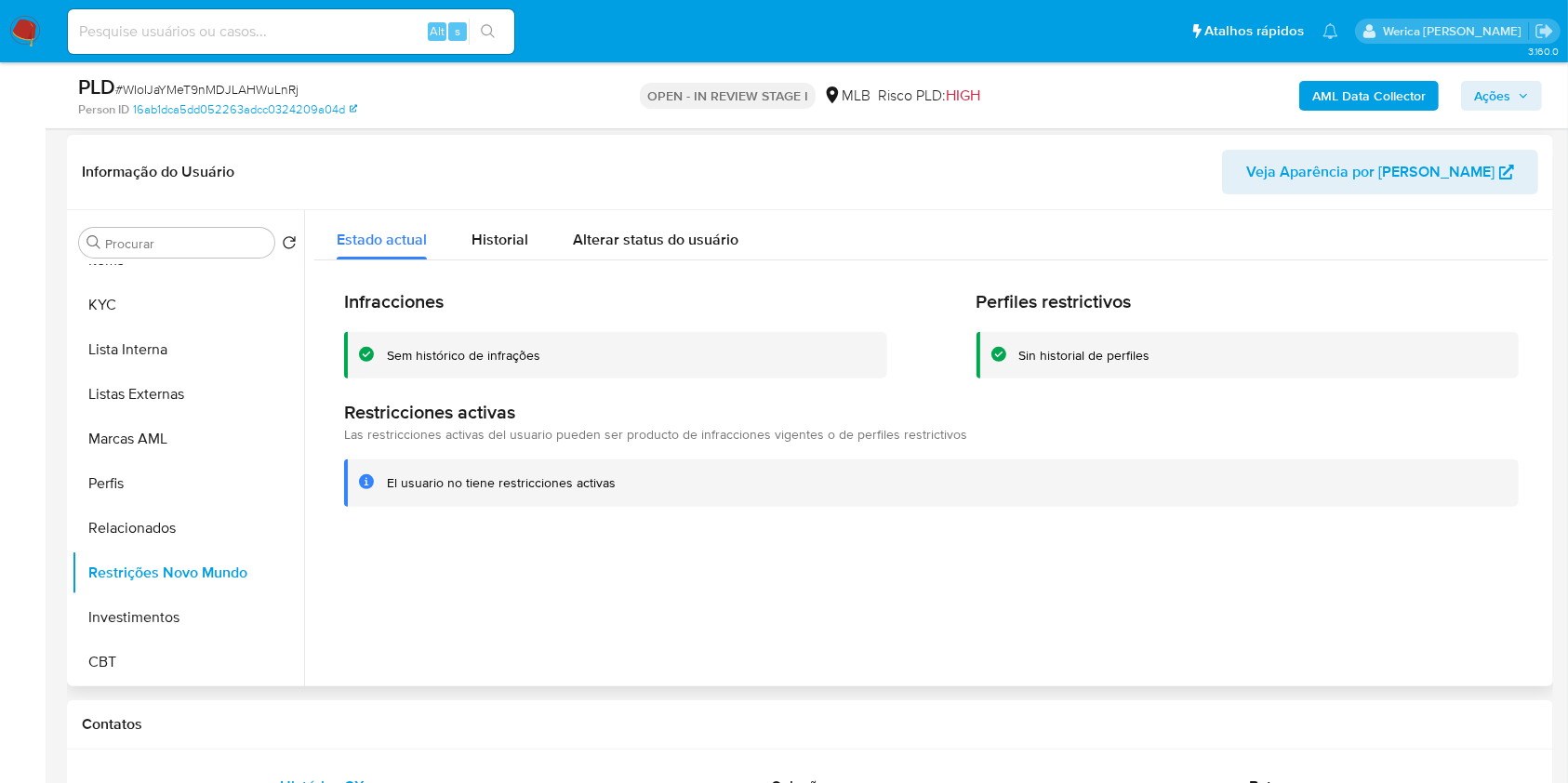
click at [515, 260] on div "Infracciones Sem histórico de infrações Perfiles restrictivos Sin historial de …" at bounding box center [931, 398] width 1234 height 276
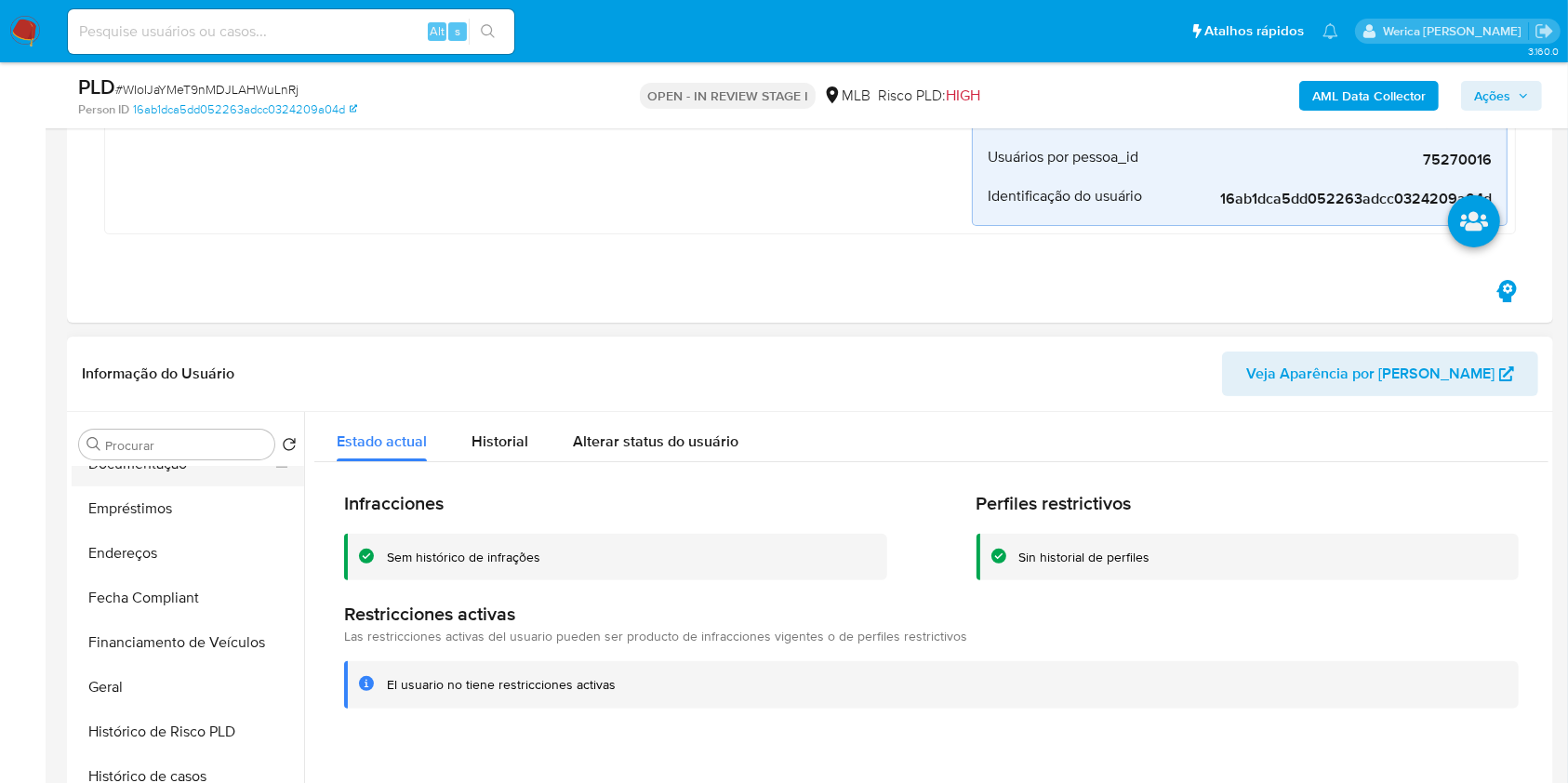
scroll to position [254, 0]
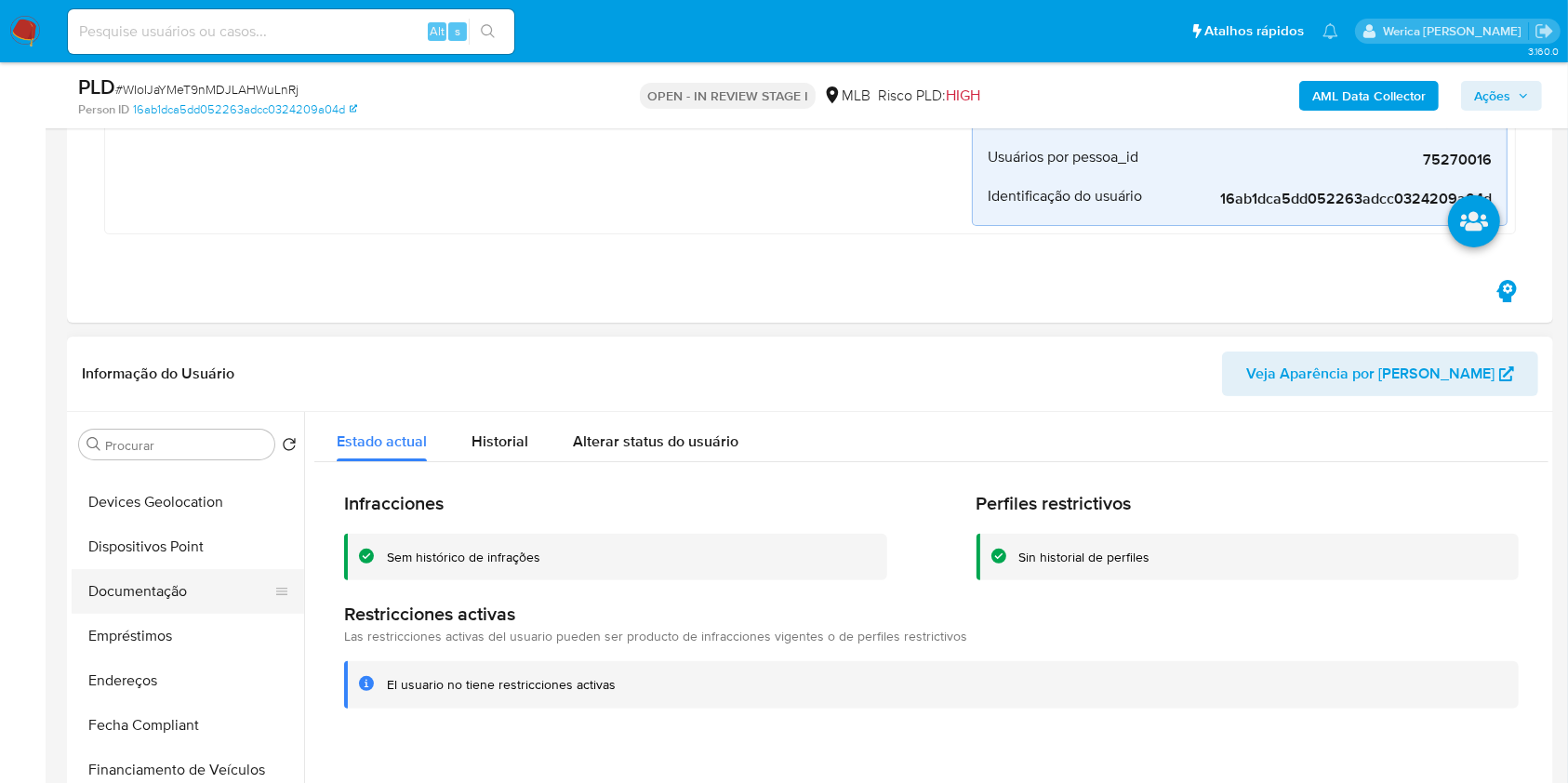
click at [196, 578] on button "Documentação" at bounding box center [180, 592] width 218 height 45
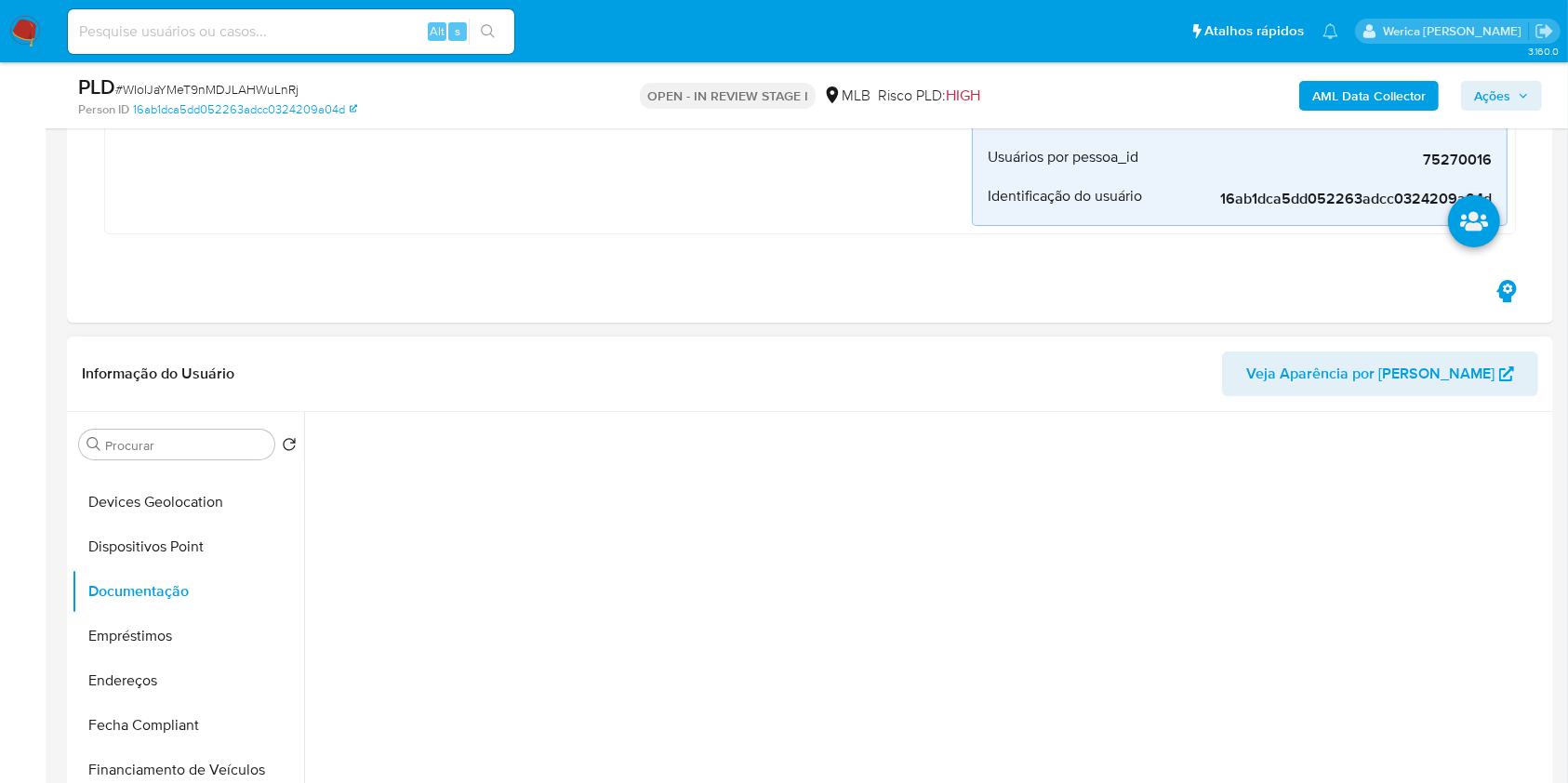
click at [403, 508] on div at bounding box center [926, 650] width 1244 height 476
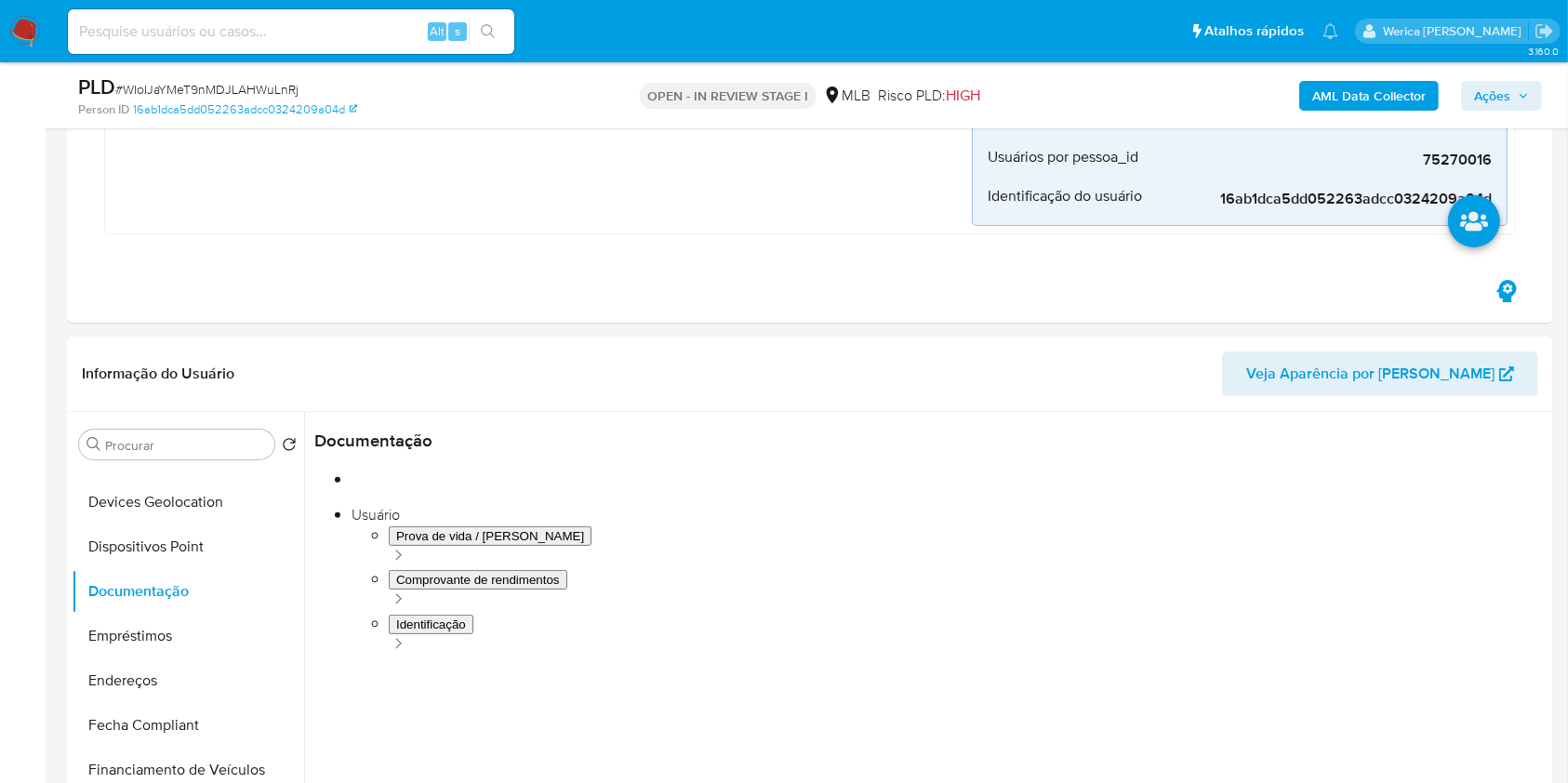
drag, startPoint x: 399, startPoint y: 507, endPoint x: 455, endPoint y: 497, distance: 56.9
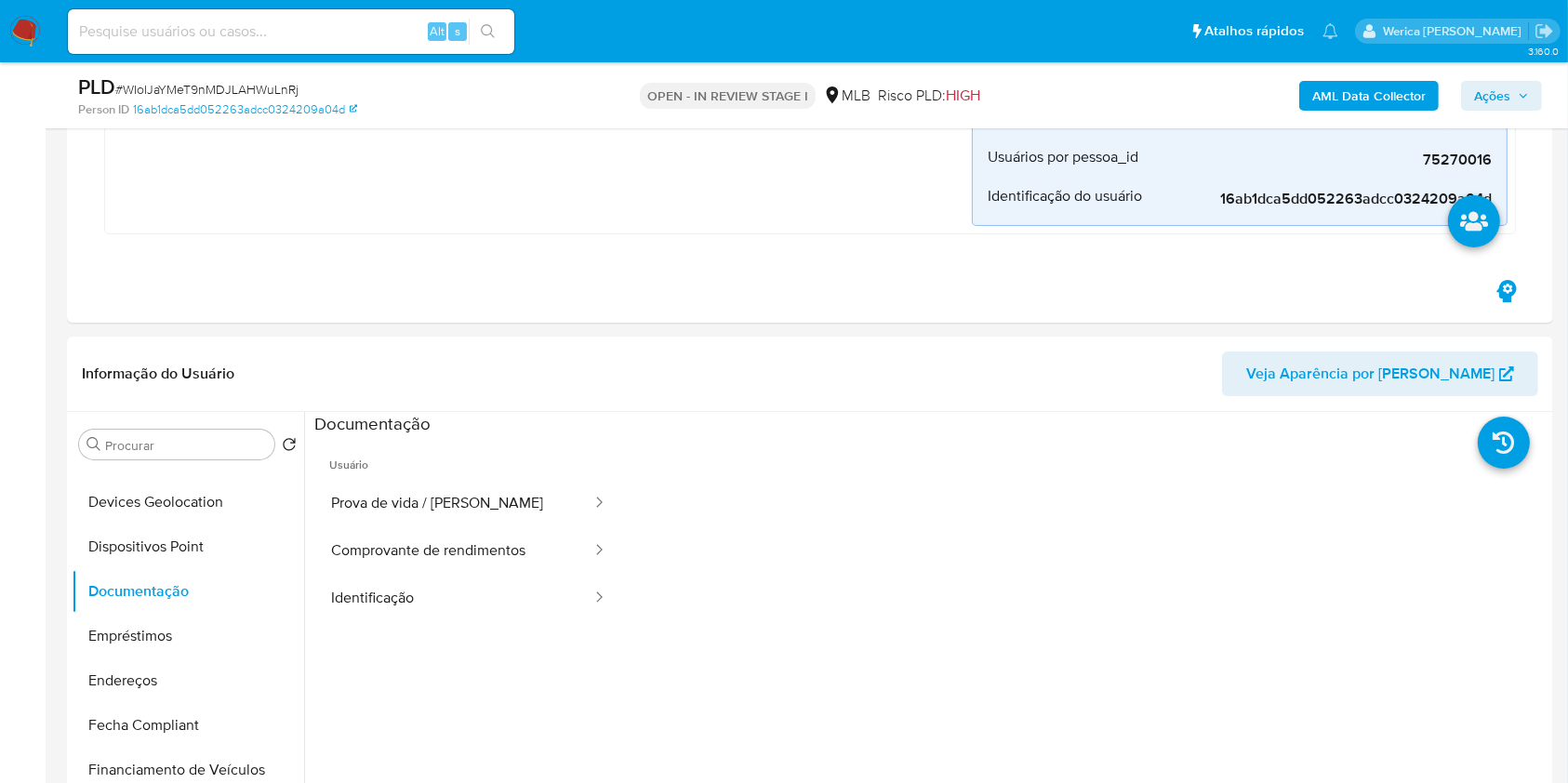
click at [461, 496] on button "Prova de vida / [PERSON_NAME]" at bounding box center [453, 503] width 279 height 48
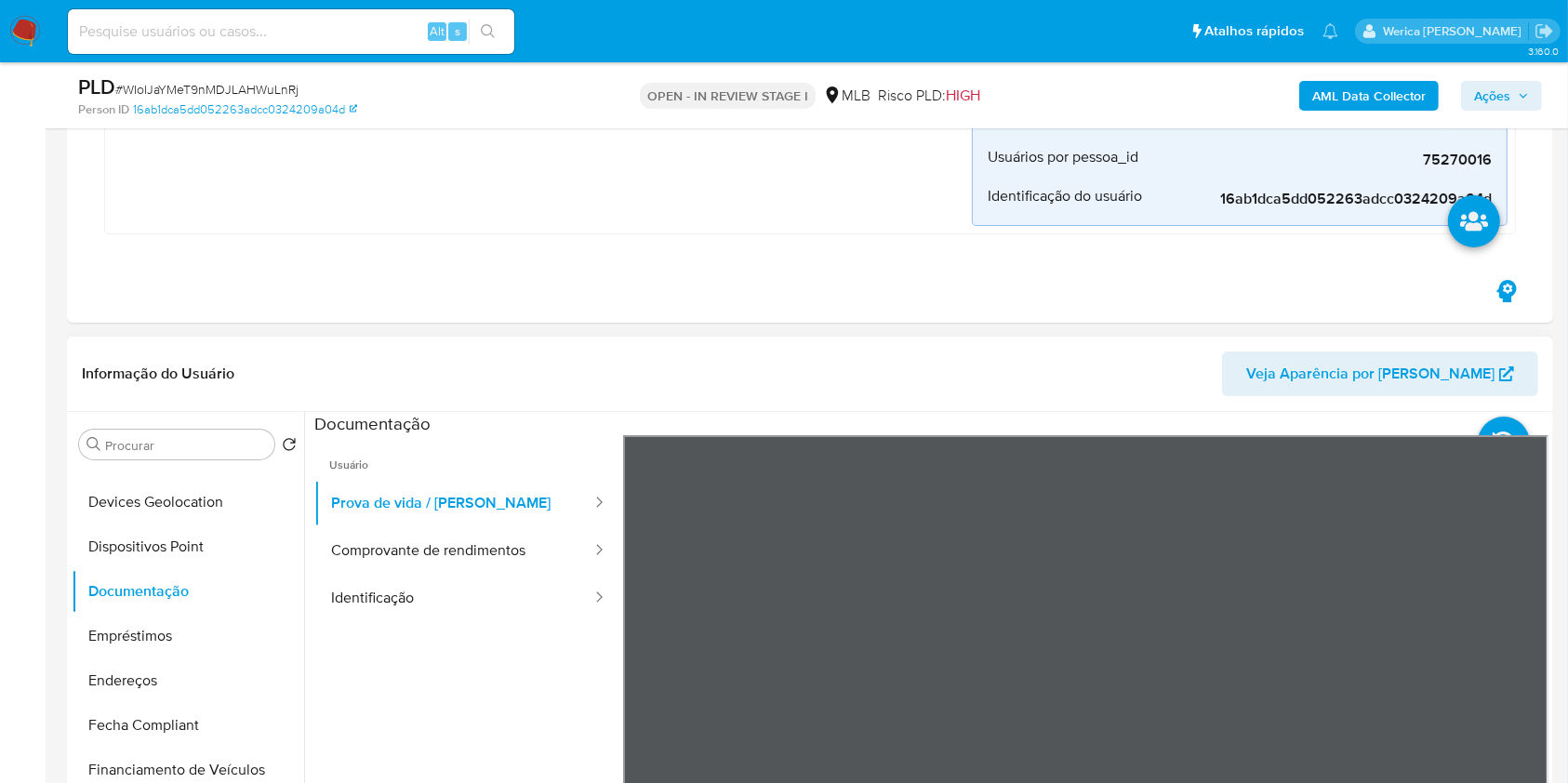
drag, startPoint x: 487, startPoint y: 567, endPoint x: 663, endPoint y: 429, distance: 223.7
click at [490, 564] on button "Comprovante de rendimentos" at bounding box center [453, 551] width 279 height 48
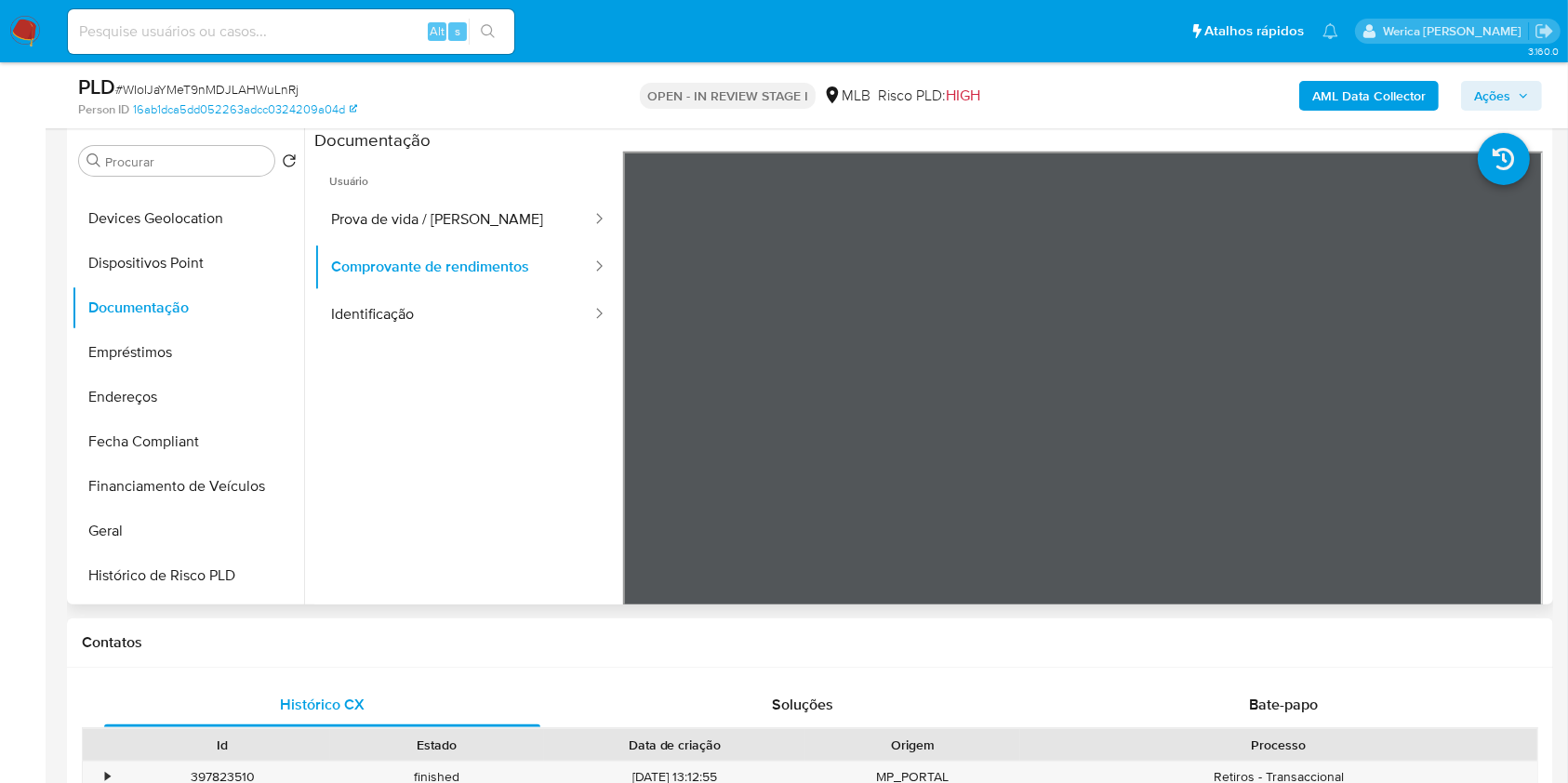
scroll to position [543, 0]
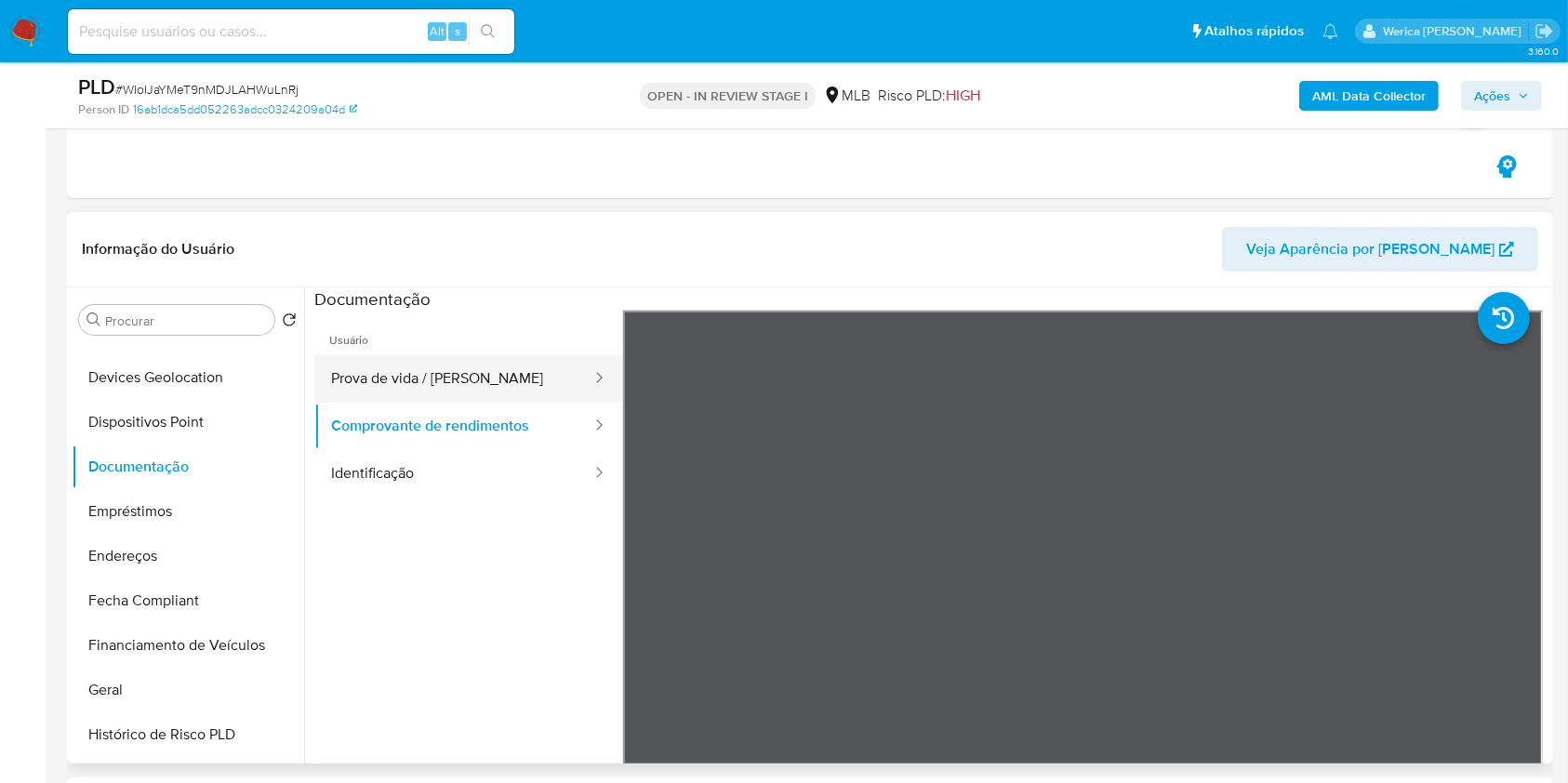
click at [439, 375] on button "Prova de vida / [PERSON_NAME]" at bounding box center [453, 379] width 279 height 48
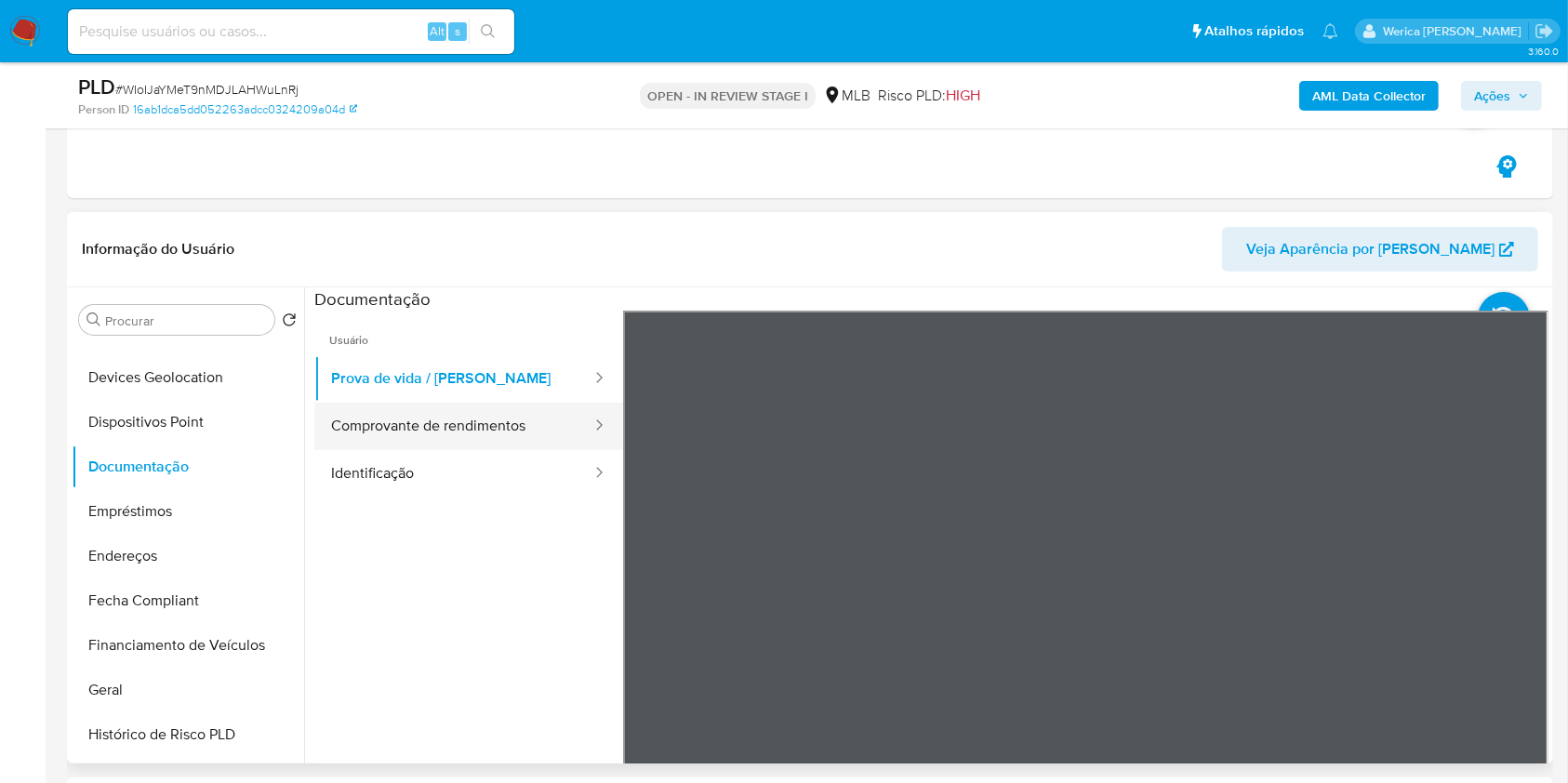
click at [528, 442] on button "Comprovante de rendimentos" at bounding box center [453, 427] width 279 height 48
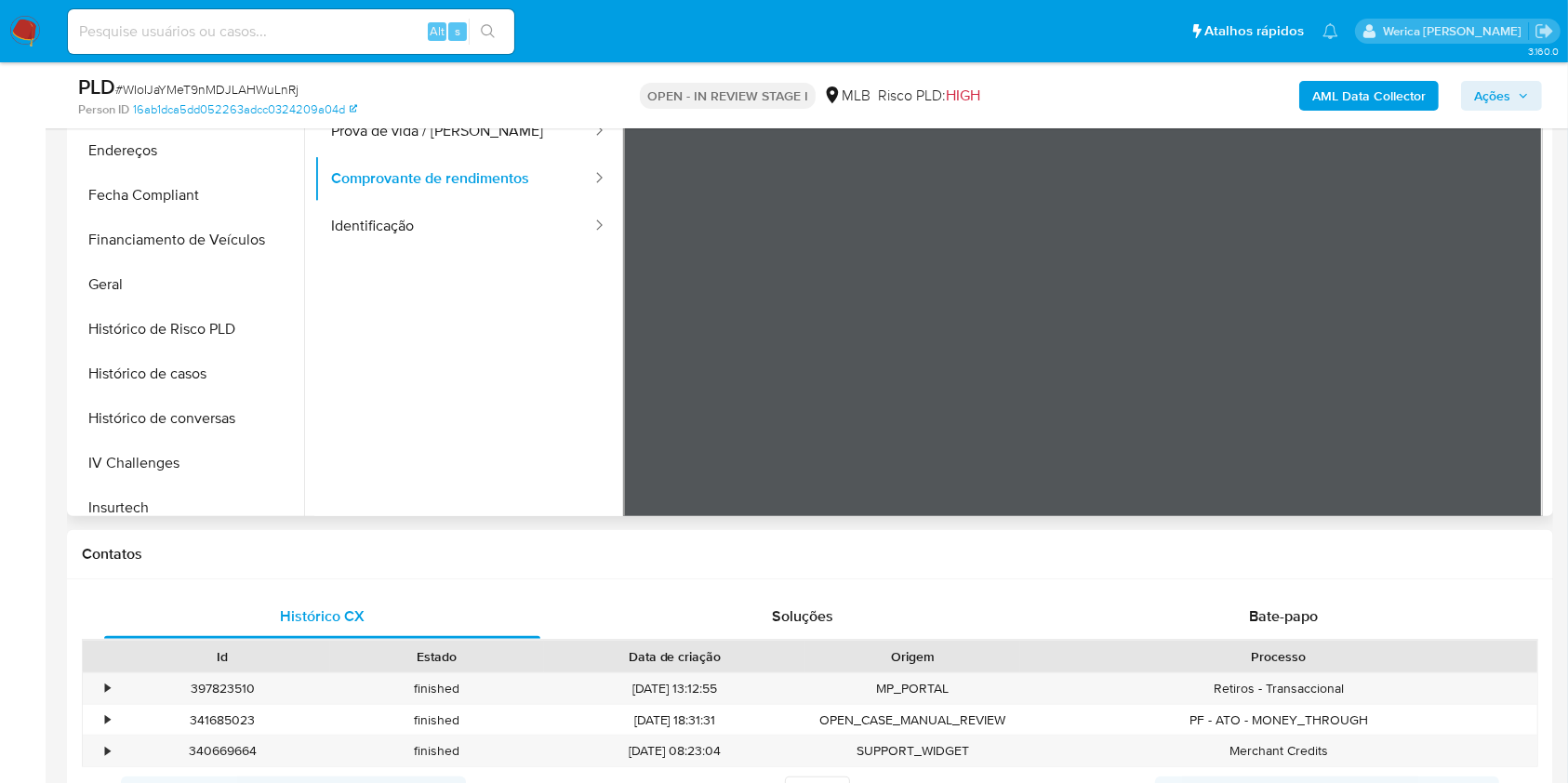
scroll to position [503, 0]
click at [182, 496] on button "KYC" at bounding box center [180, 507] width 218 height 45
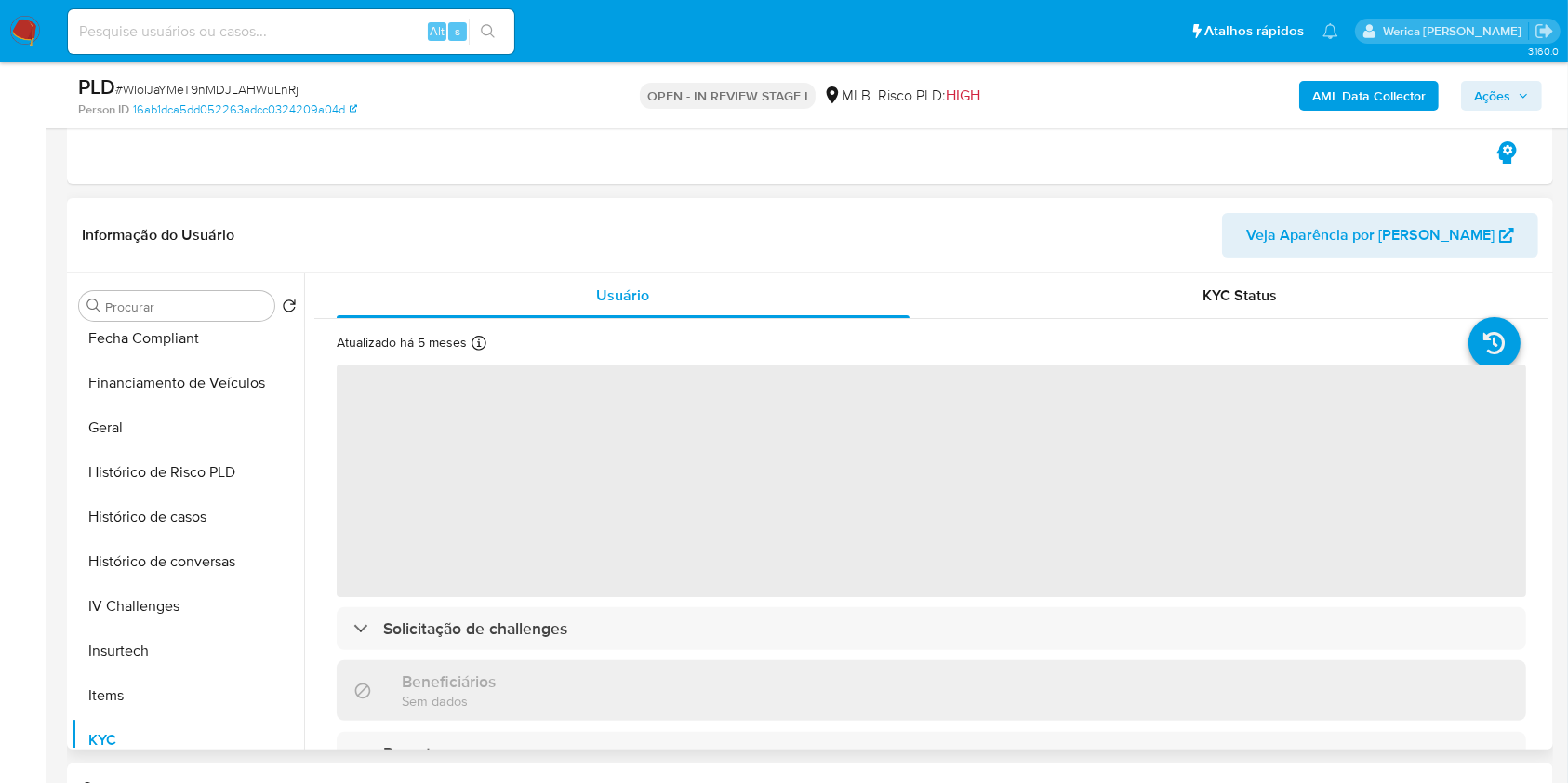
scroll to position [543, 0]
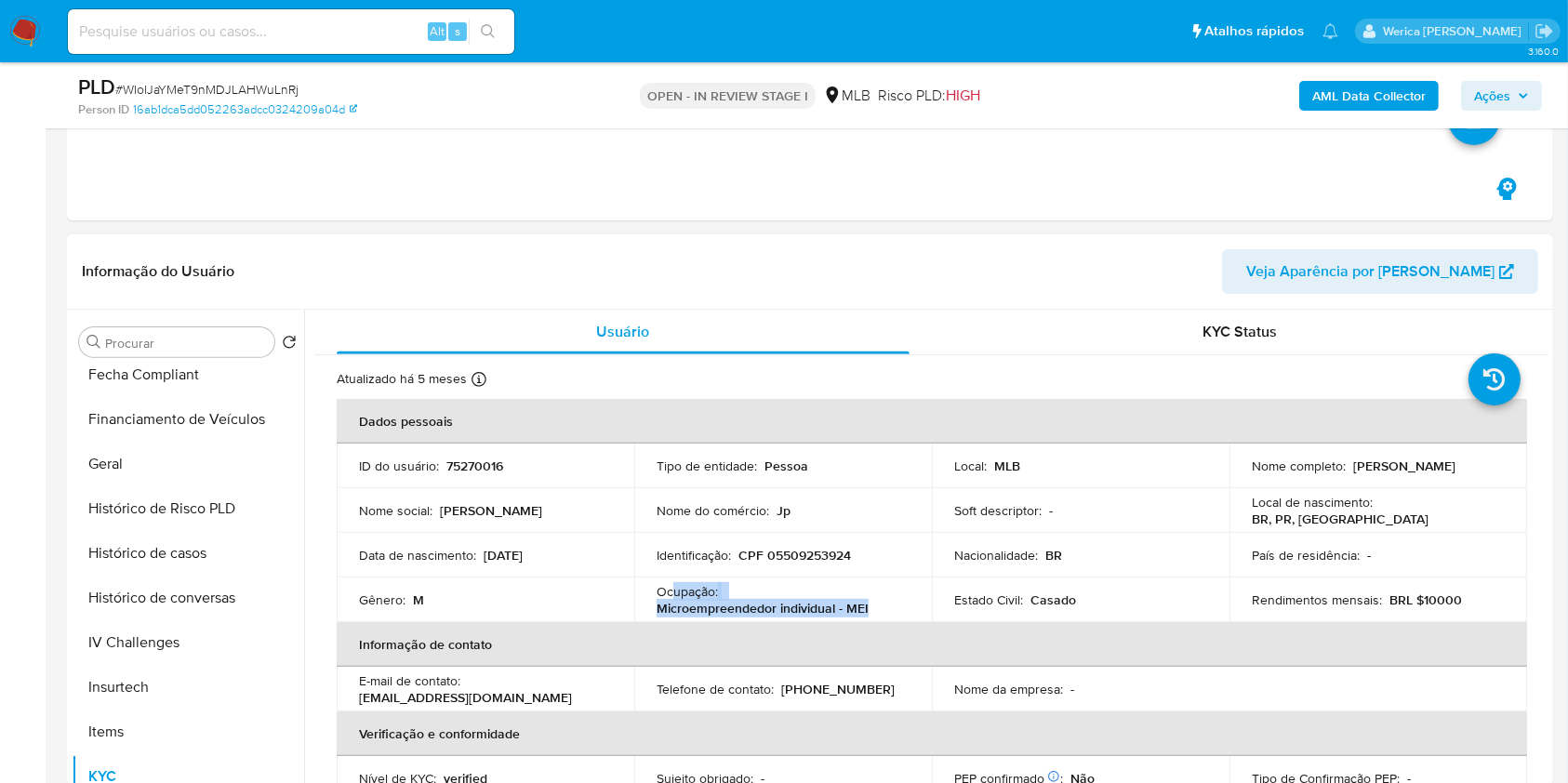
drag, startPoint x: 679, startPoint y: 603, endPoint x: 876, endPoint y: 610, distance: 197.1
click at [876, 612] on div "Ocupação : Microempreendedor individual - MEI" at bounding box center [783, 600] width 252 height 34
copy div "upação : Microempreendedor individual - MEI"
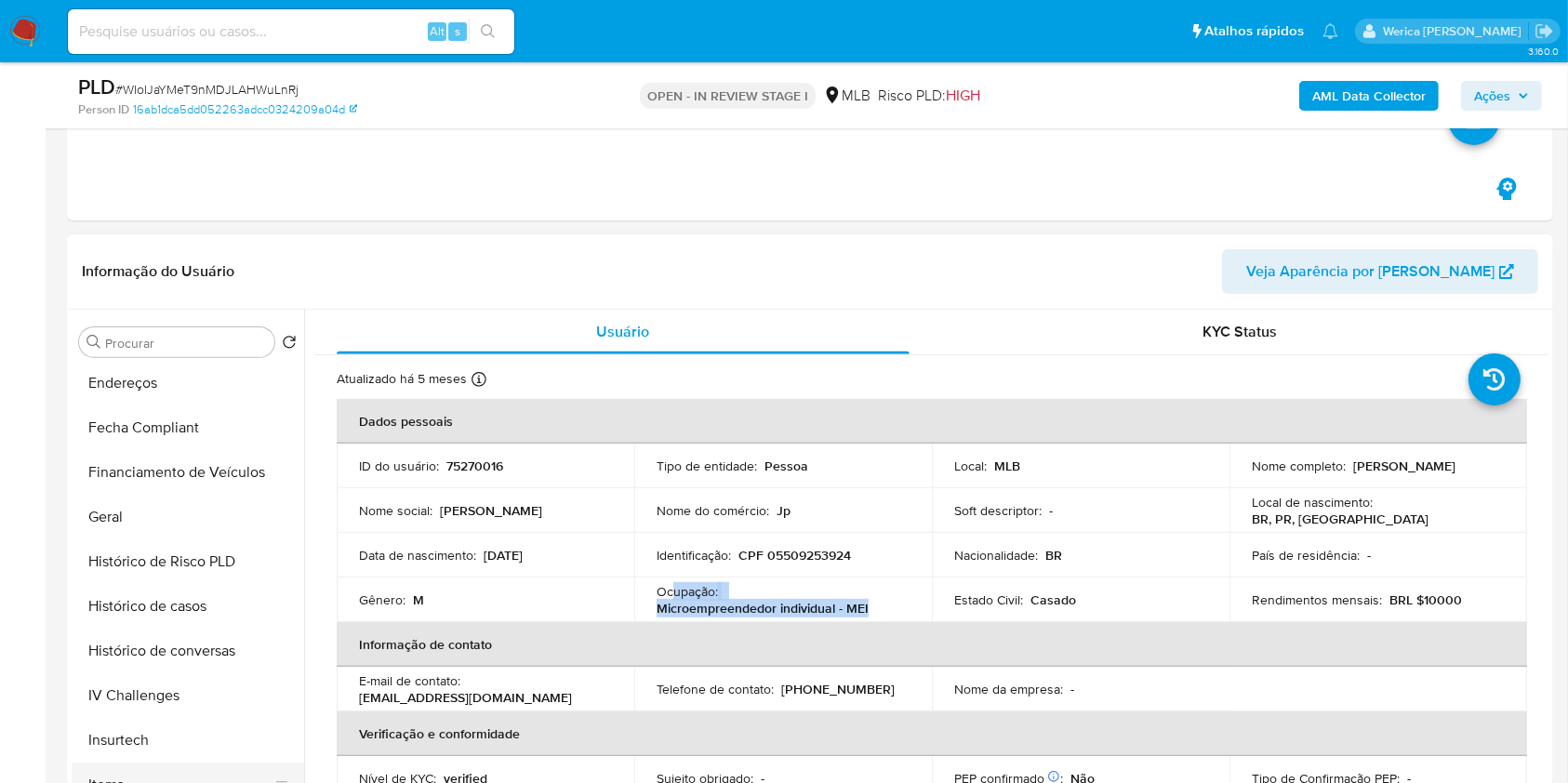
scroll to position [503, 0]
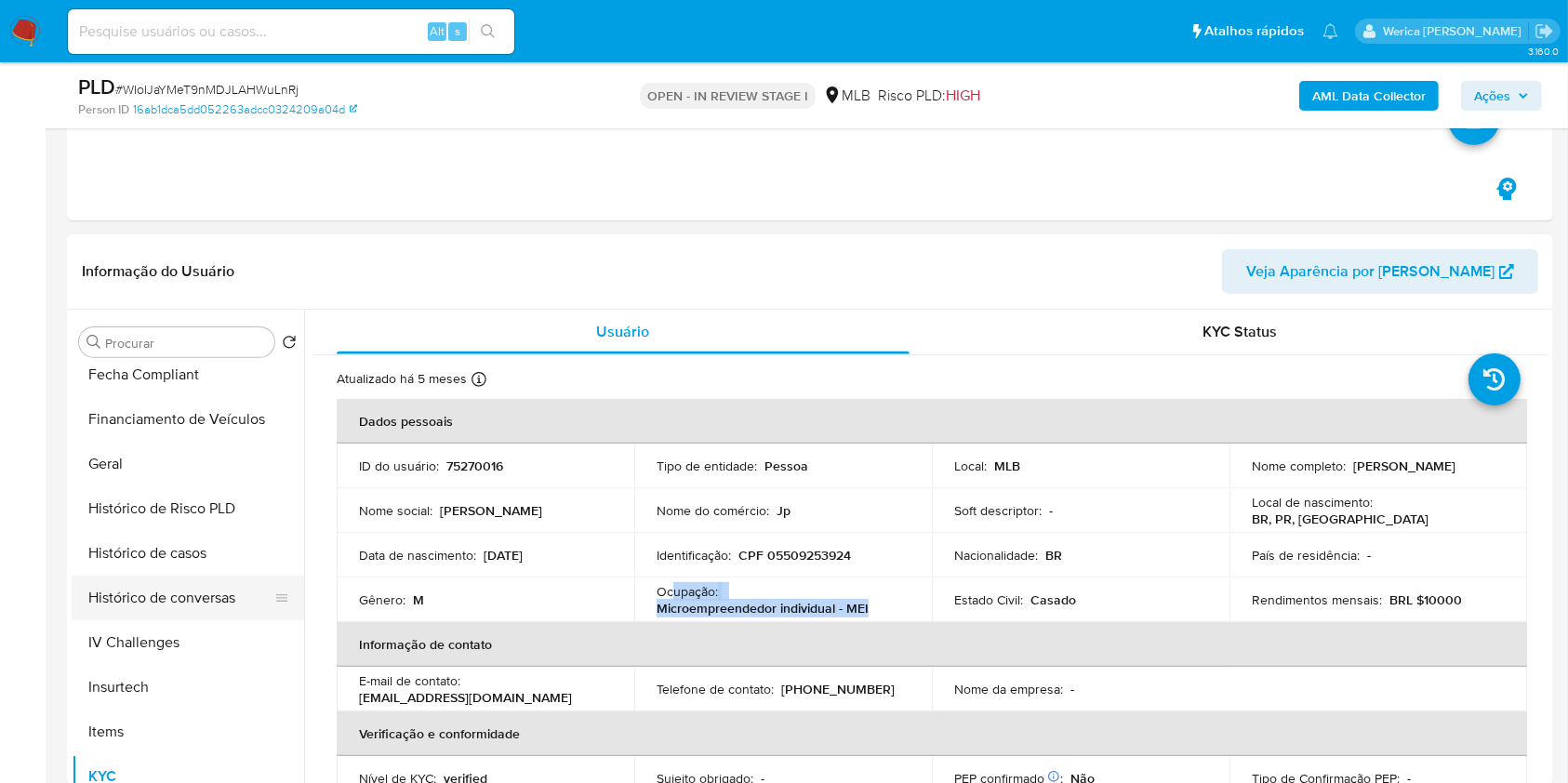
click at [182, 577] on button "Histórico de conversas" at bounding box center [180, 599] width 218 height 45
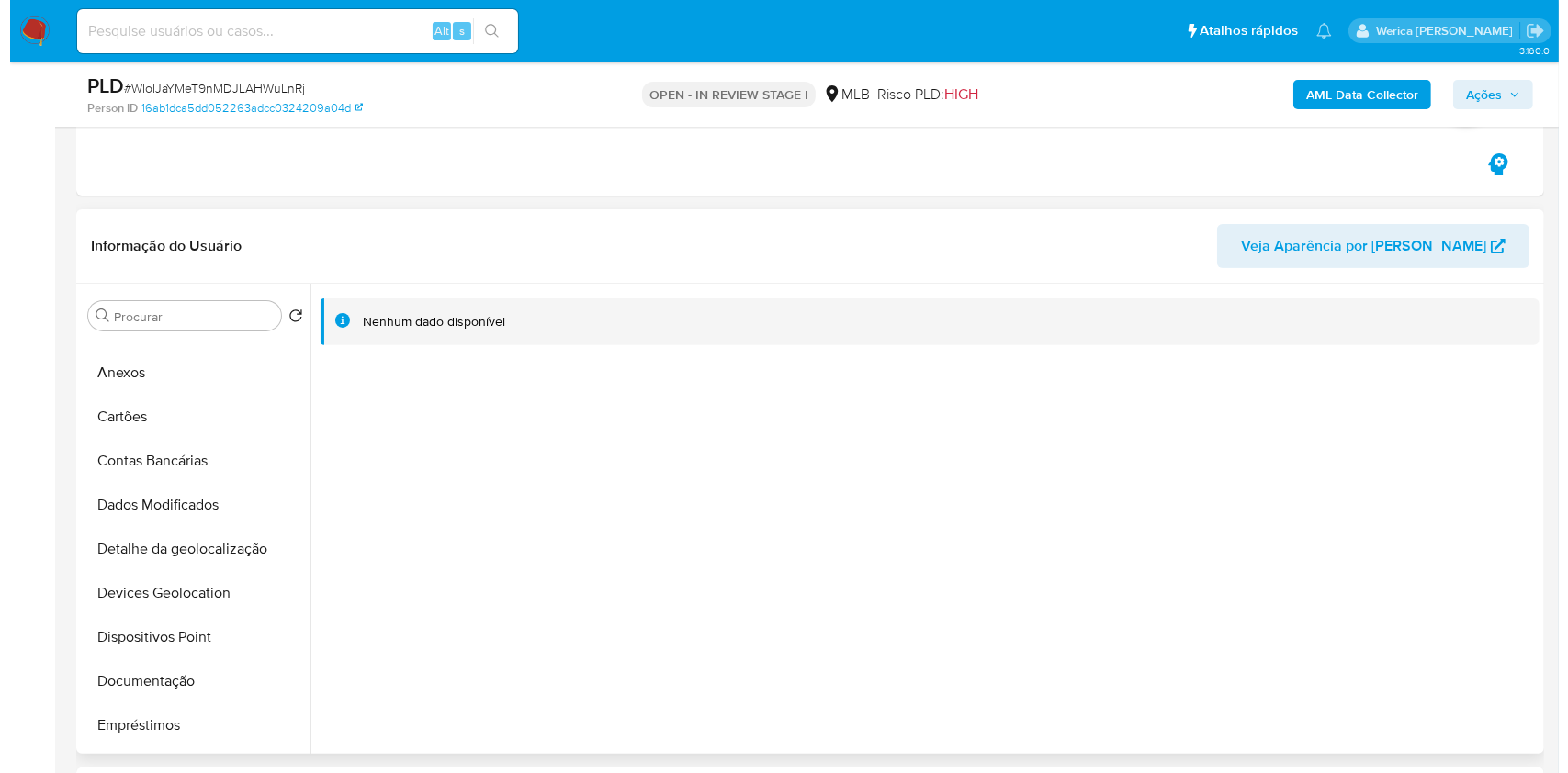
scroll to position [7, 0]
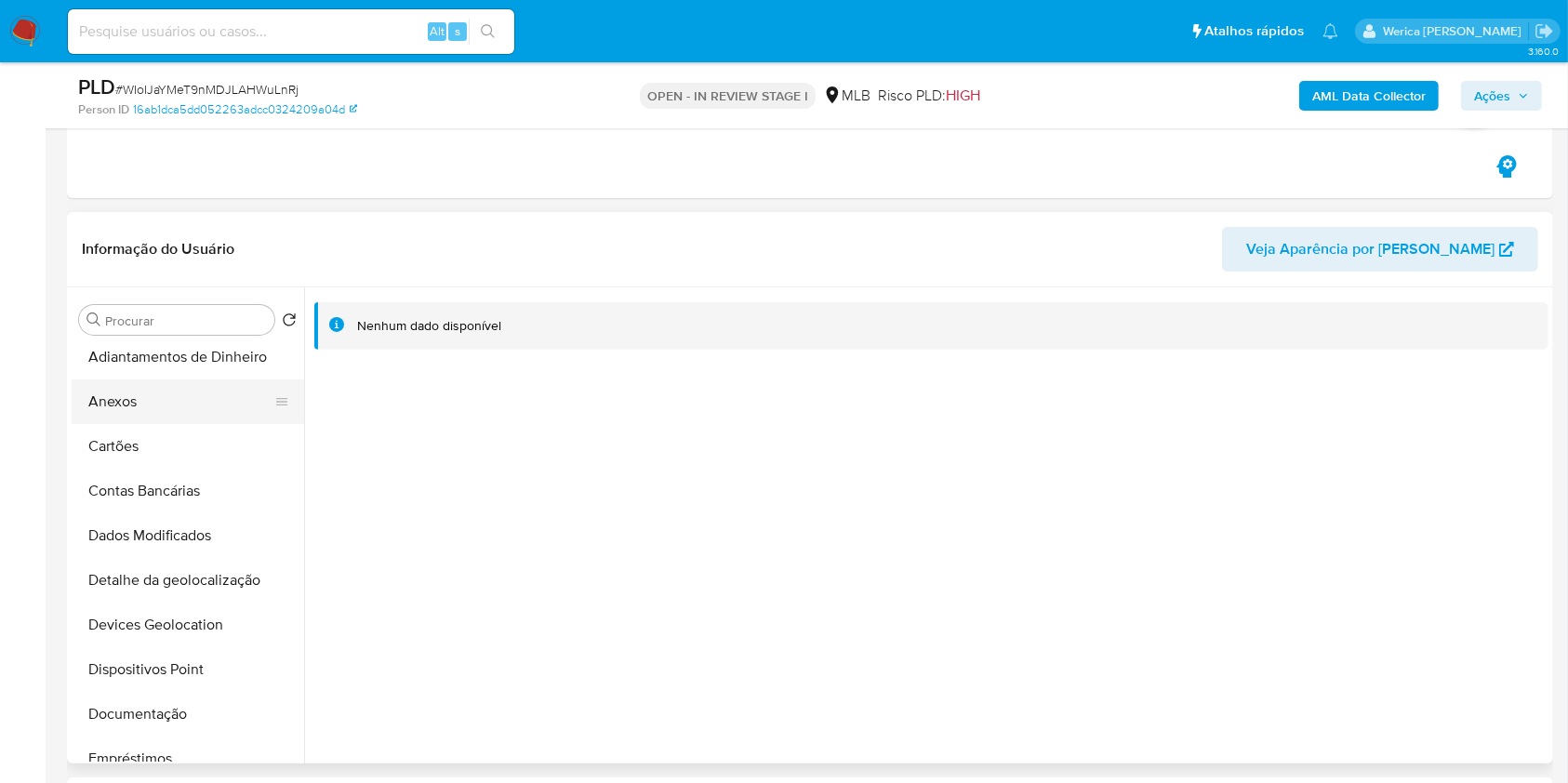
click at [130, 414] on button "Anexos" at bounding box center [180, 402] width 218 height 45
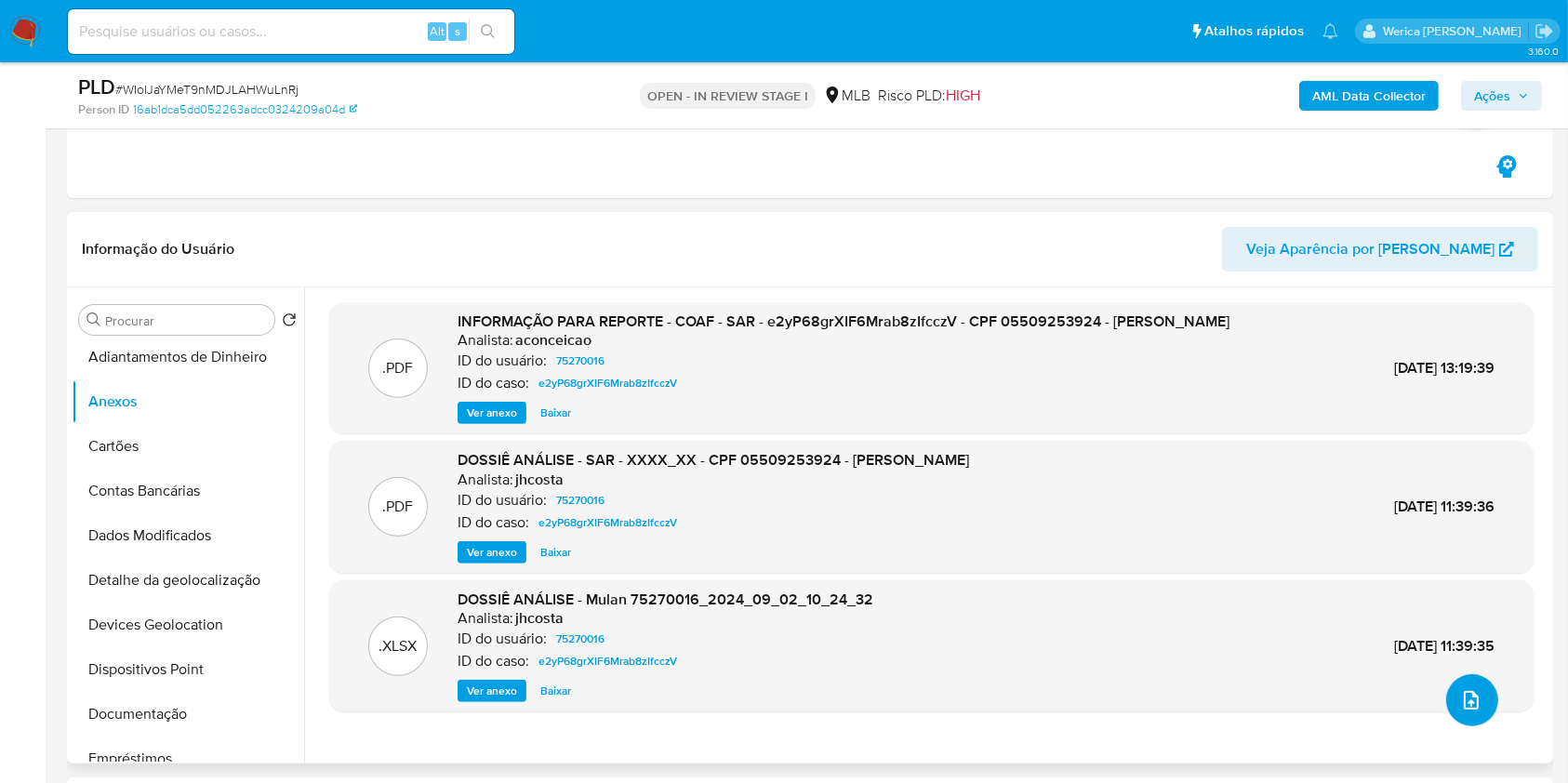
click at [1463, 703] on icon "upload-file" at bounding box center [1471, 701] width 15 height 19
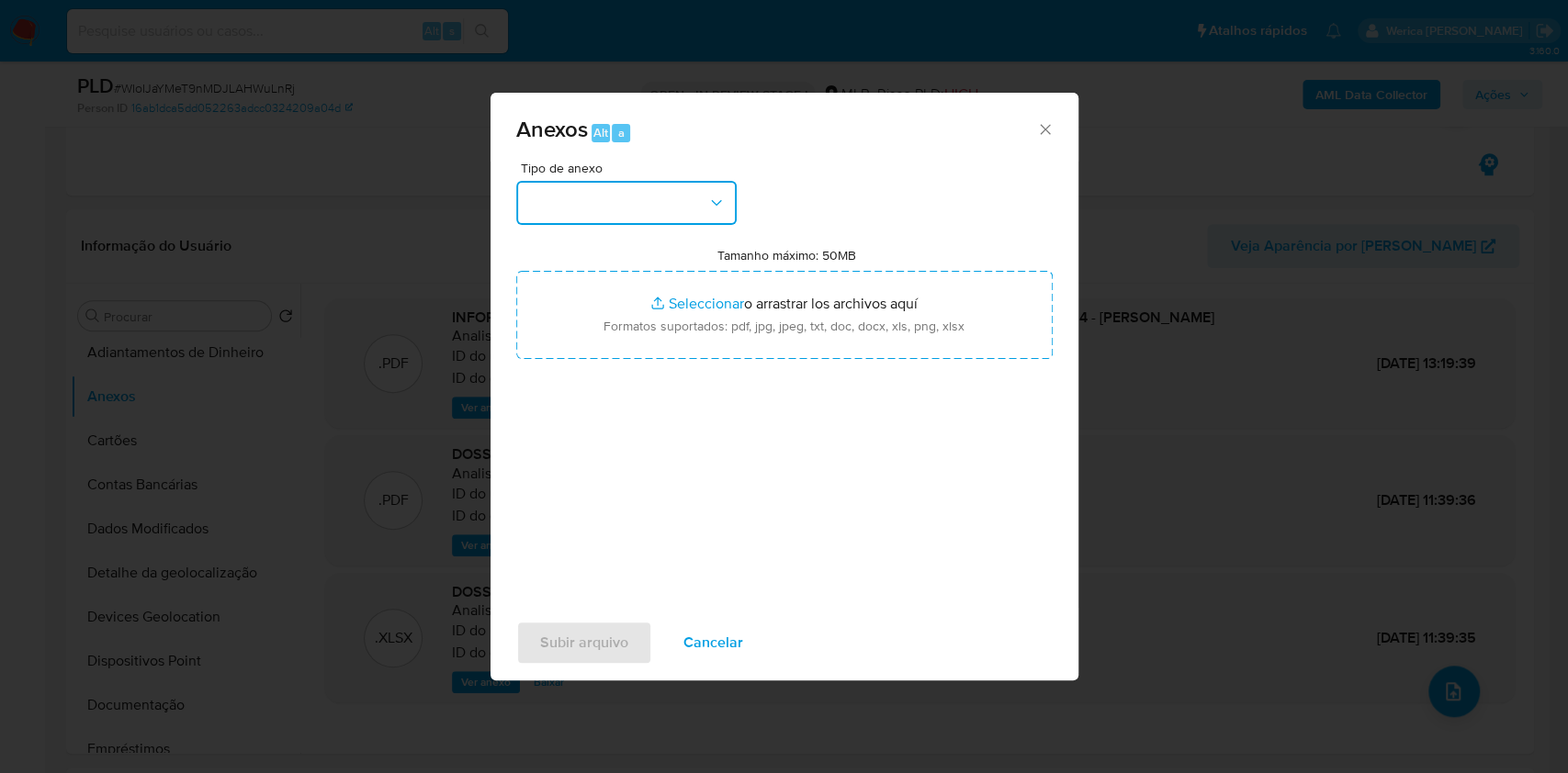
click at [712, 199] on icon "button" at bounding box center [717, 203] width 18 height 18
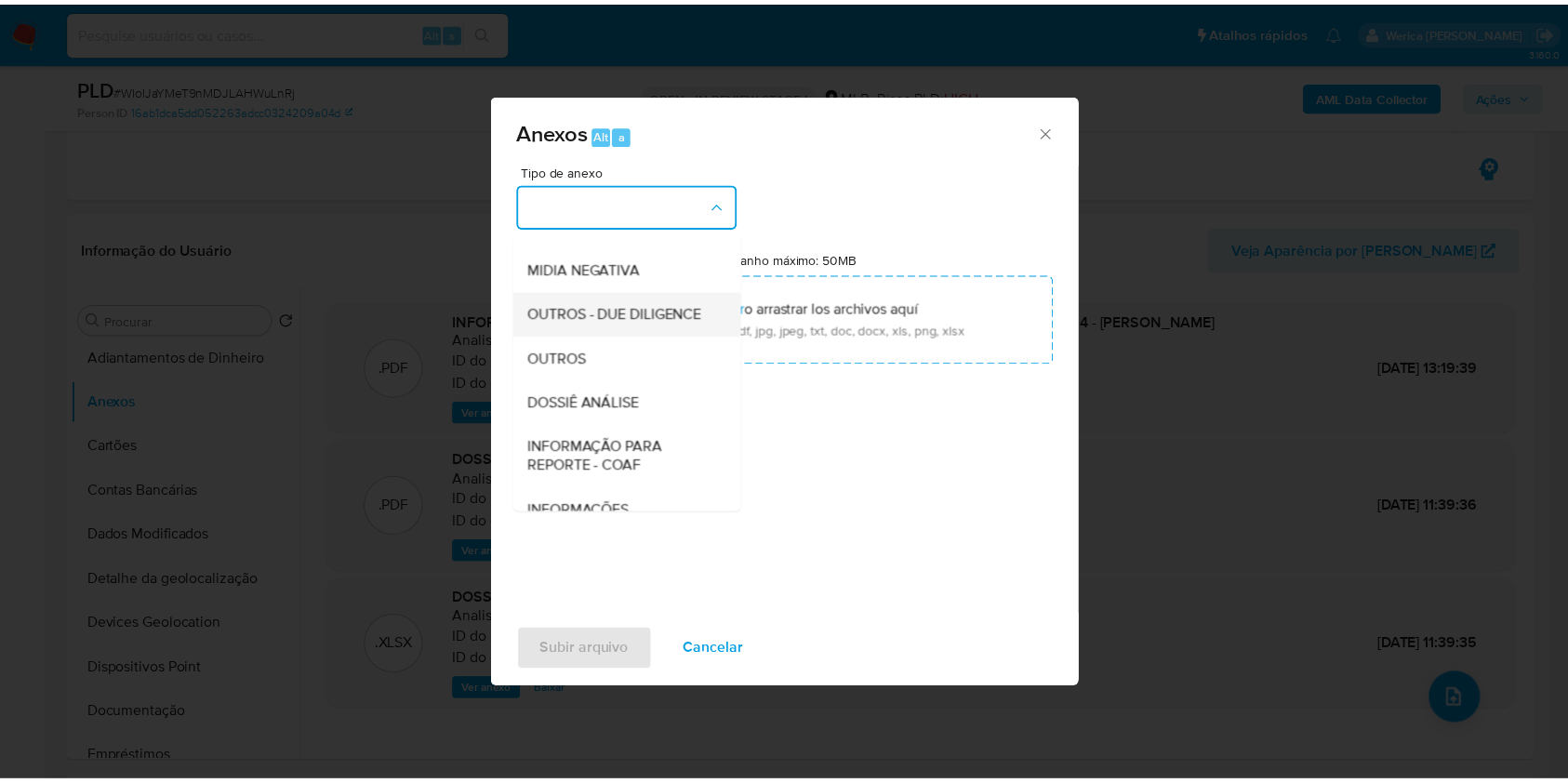
scroll to position [248, 0]
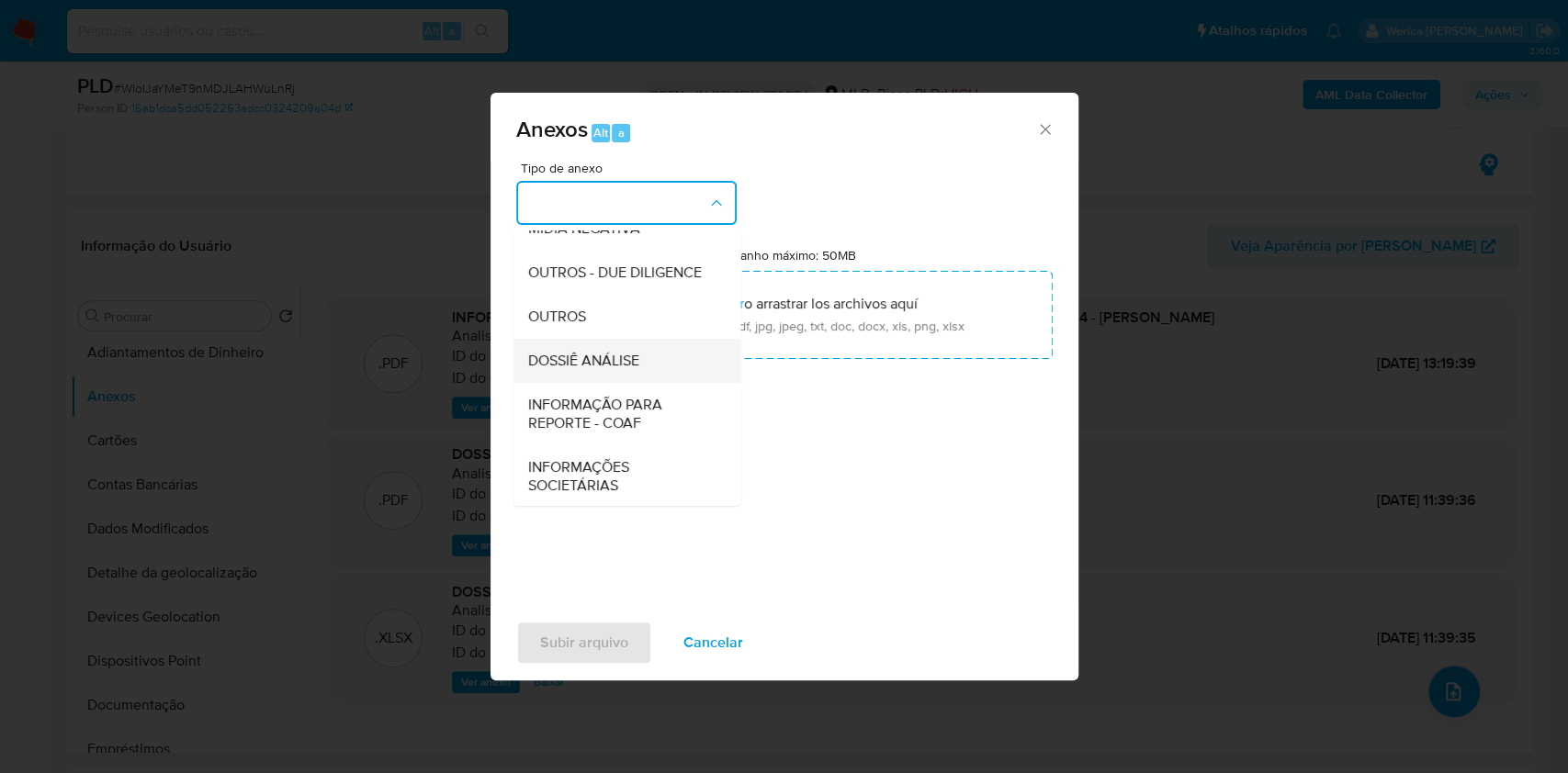
click at [665, 383] on div "DOSSIÊ ANÁLISE" at bounding box center [621, 361] width 188 height 44
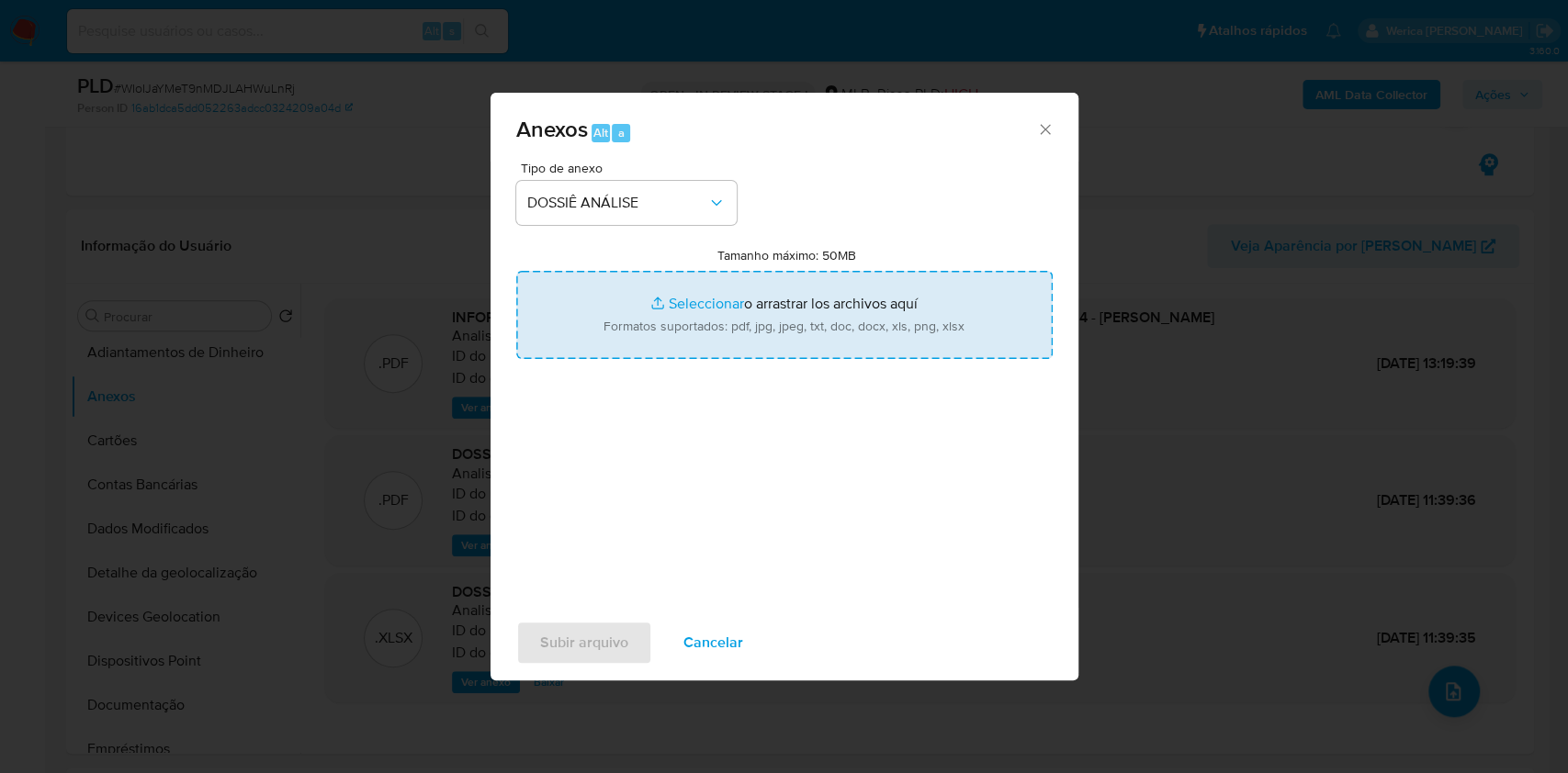
click at [845, 297] on input "Tamanho máximo: 50MB Seleccionar archivos" at bounding box center [784, 314] width 537 height 88
type input "C:\fakepath\Mulan 75270016_2025_09_15_15_27_50.xlsx"
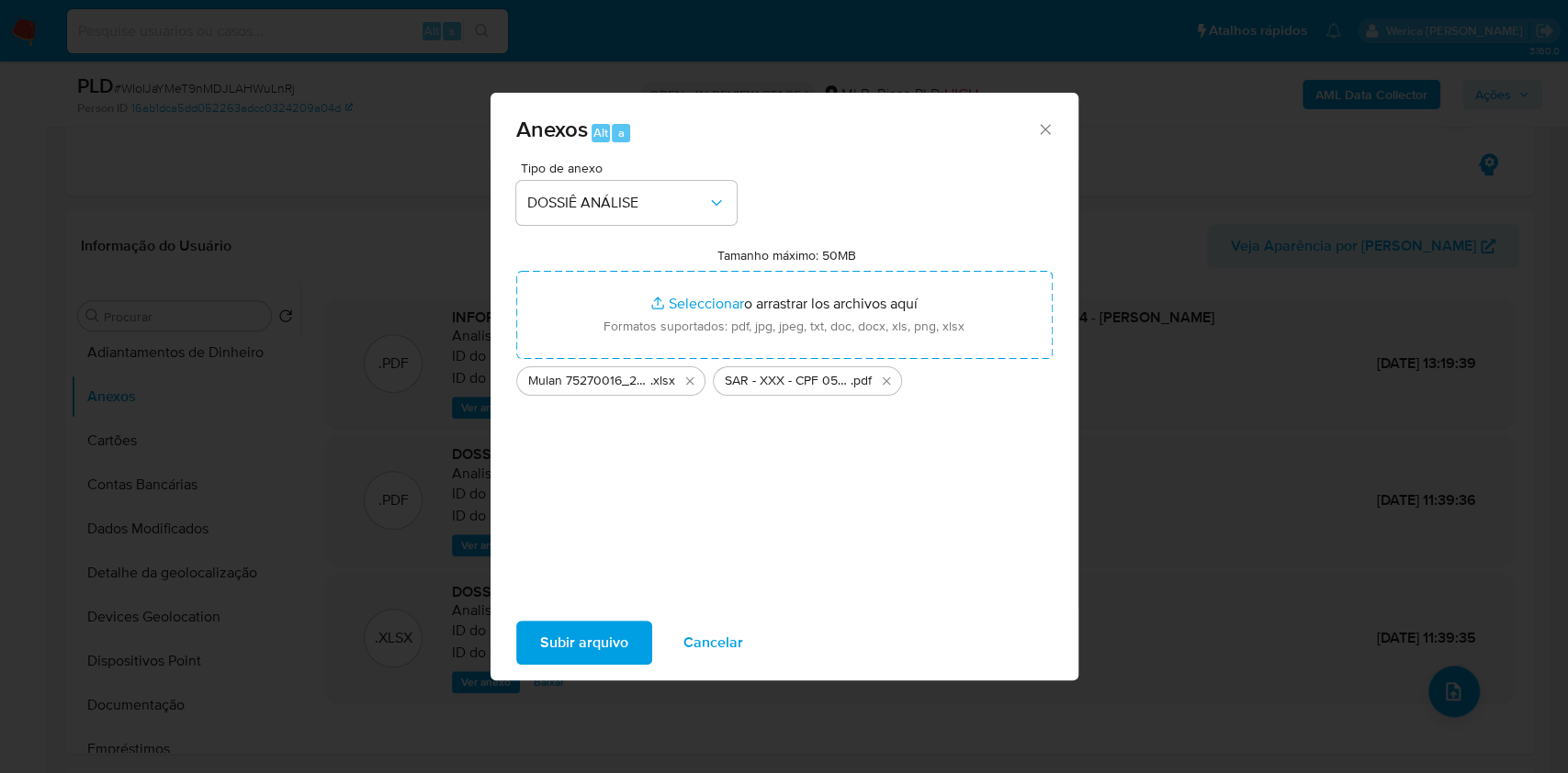
click at [594, 659] on span "Subir arquivo" at bounding box center [584, 643] width 88 height 41
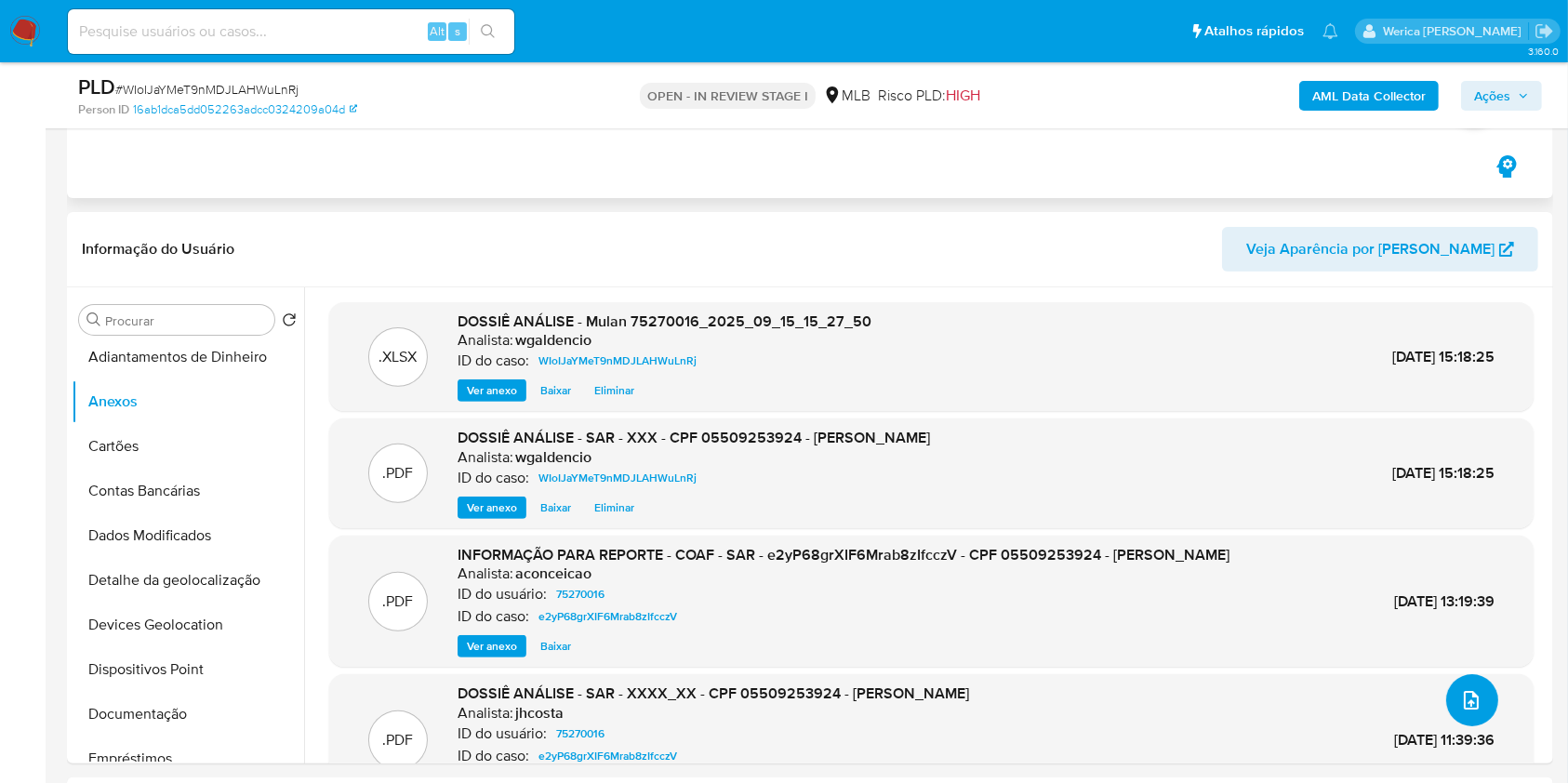
scroll to position [0, 0]
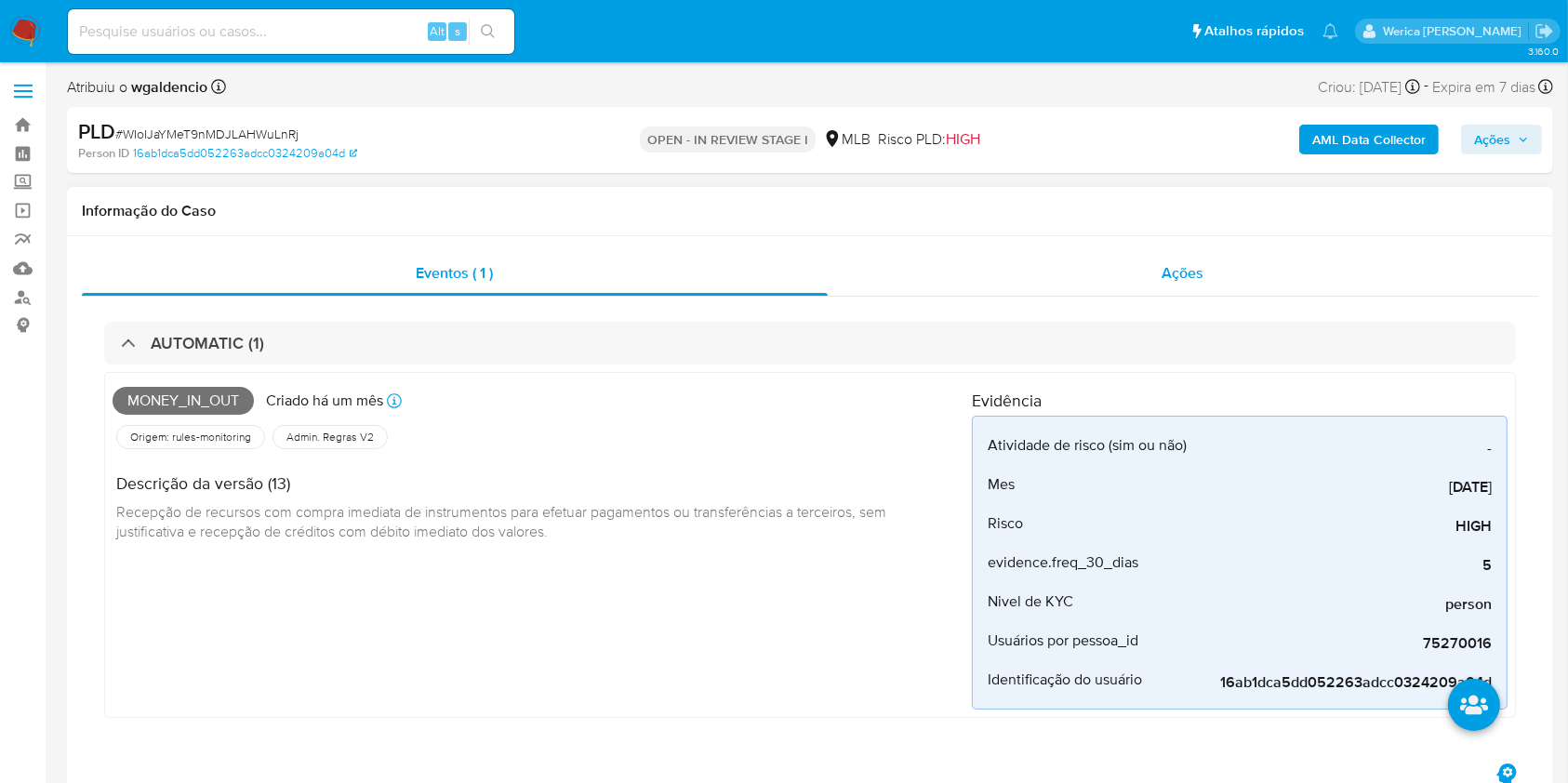
click at [1202, 287] on div "Ações" at bounding box center [1183, 273] width 711 height 45
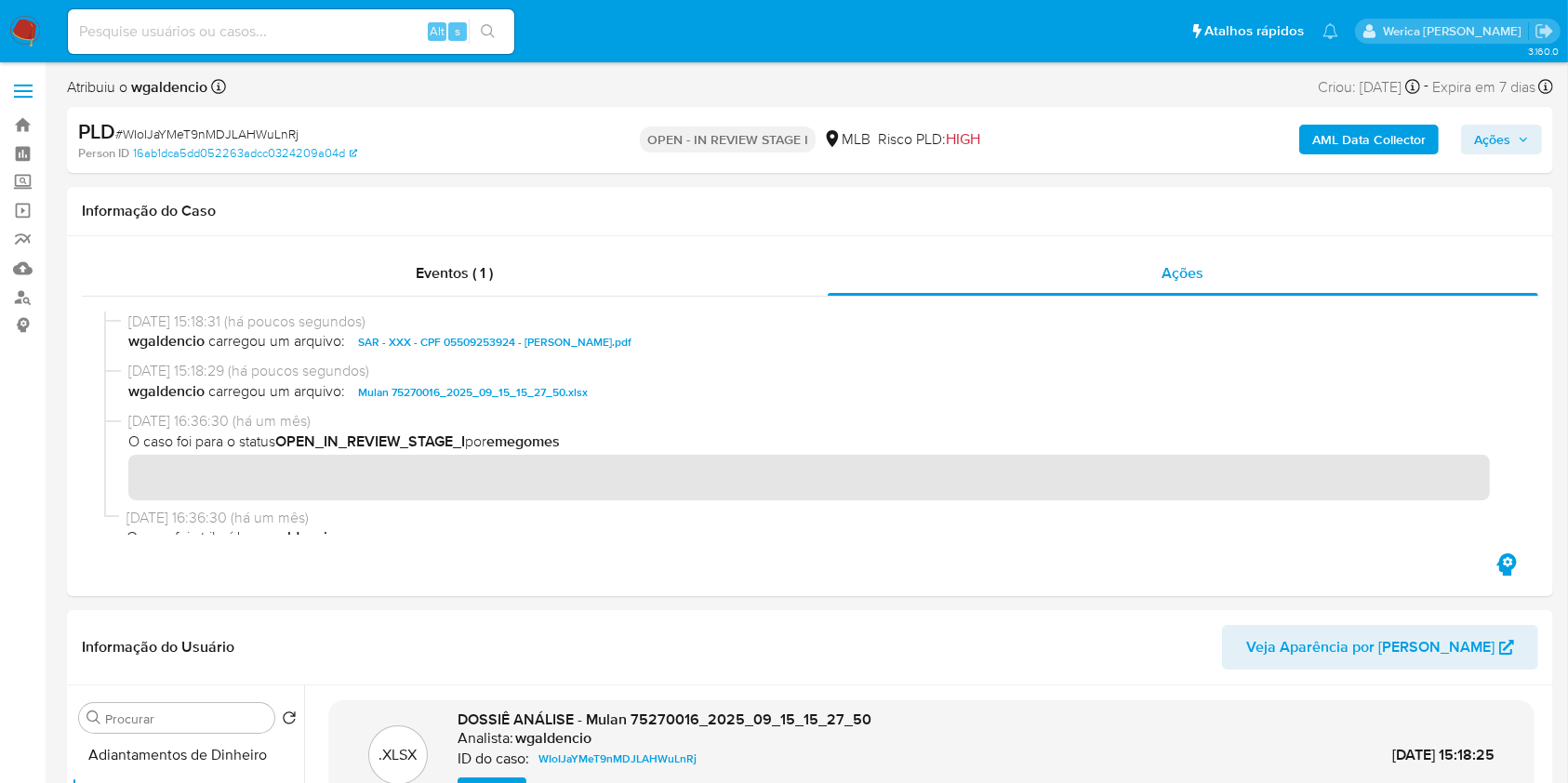
click at [1474, 144] on span "Ações" at bounding box center [1491, 139] width 36 height 30
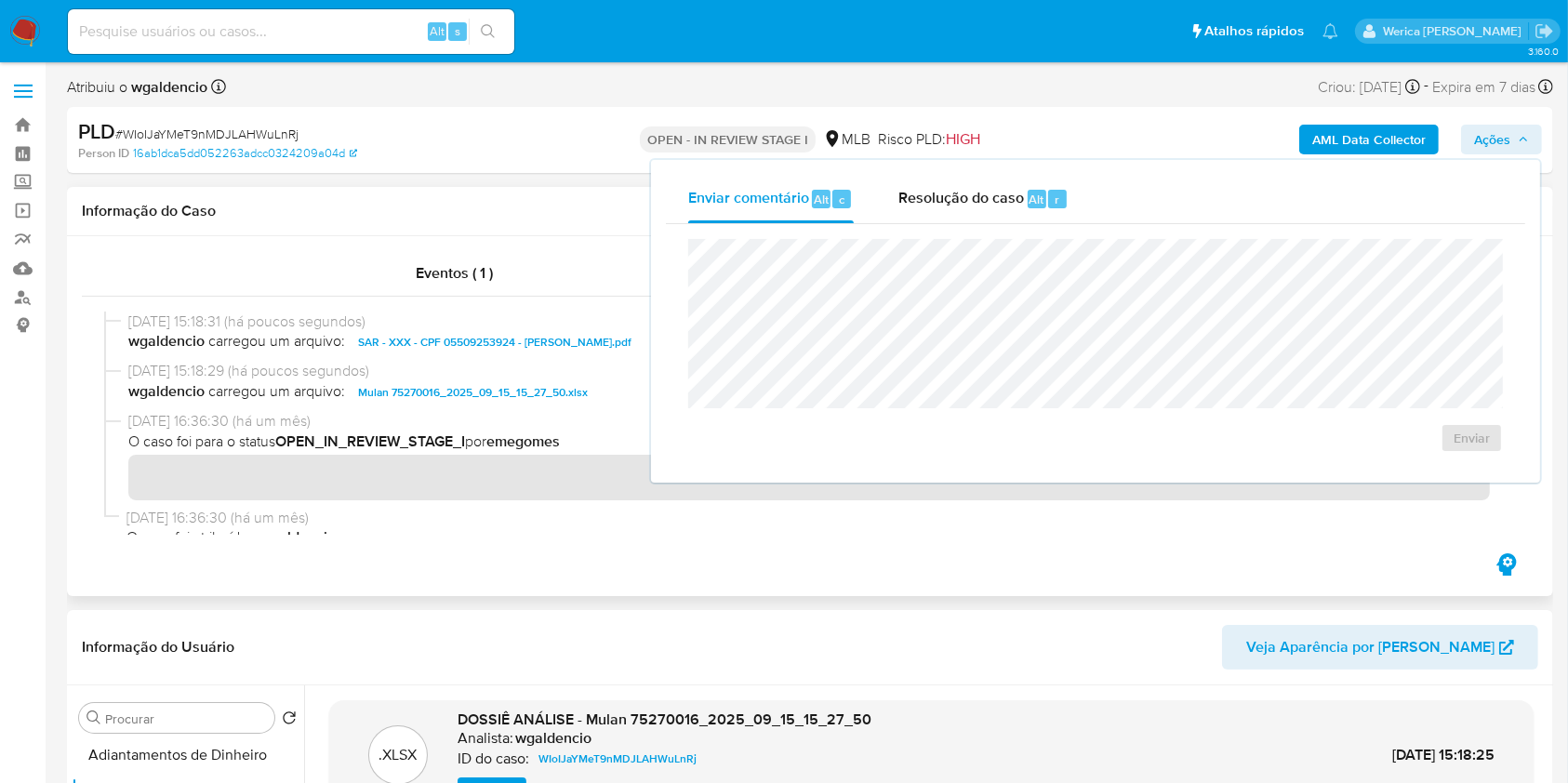
click at [573, 227] on div "Informação do Caso" at bounding box center [810, 211] width 1486 height 50
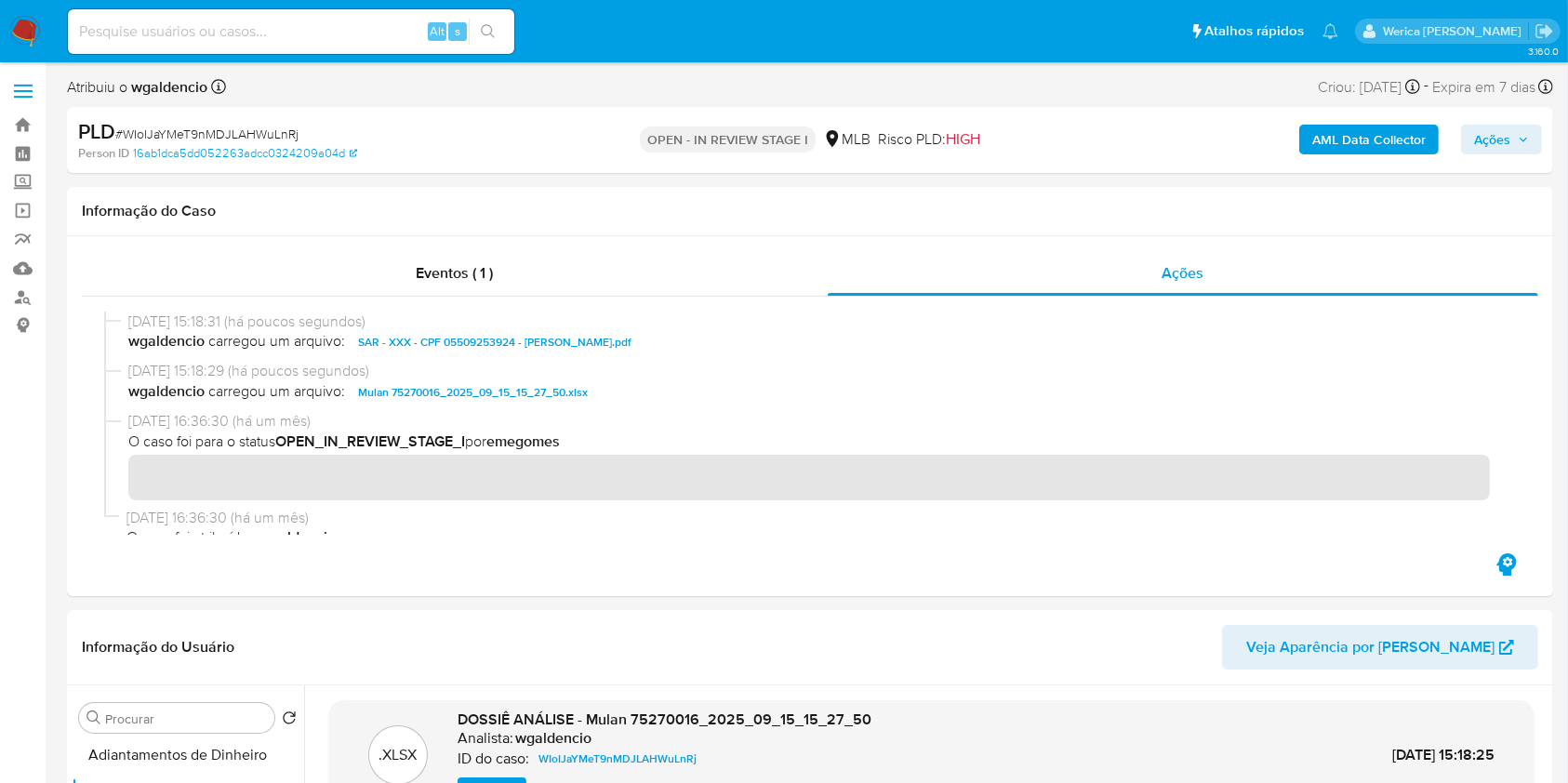
click at [1344, 152] on b "AML Data Collector" at bounding box center [1368, 139] width 113 height 30
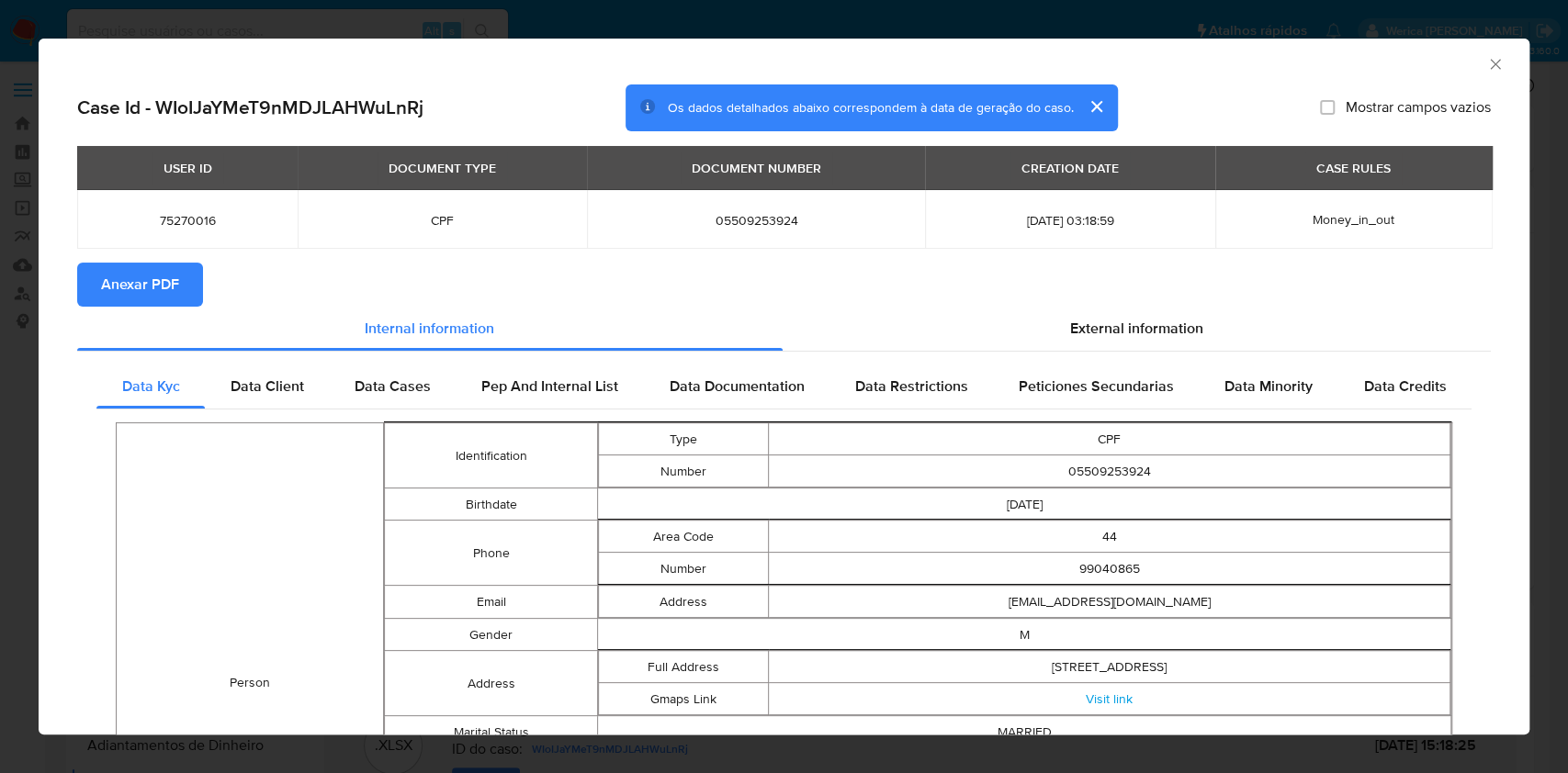
click at [1487, 65] on icon "Fechar a janela" at bounding box center [1496, 65] width 18 height 18
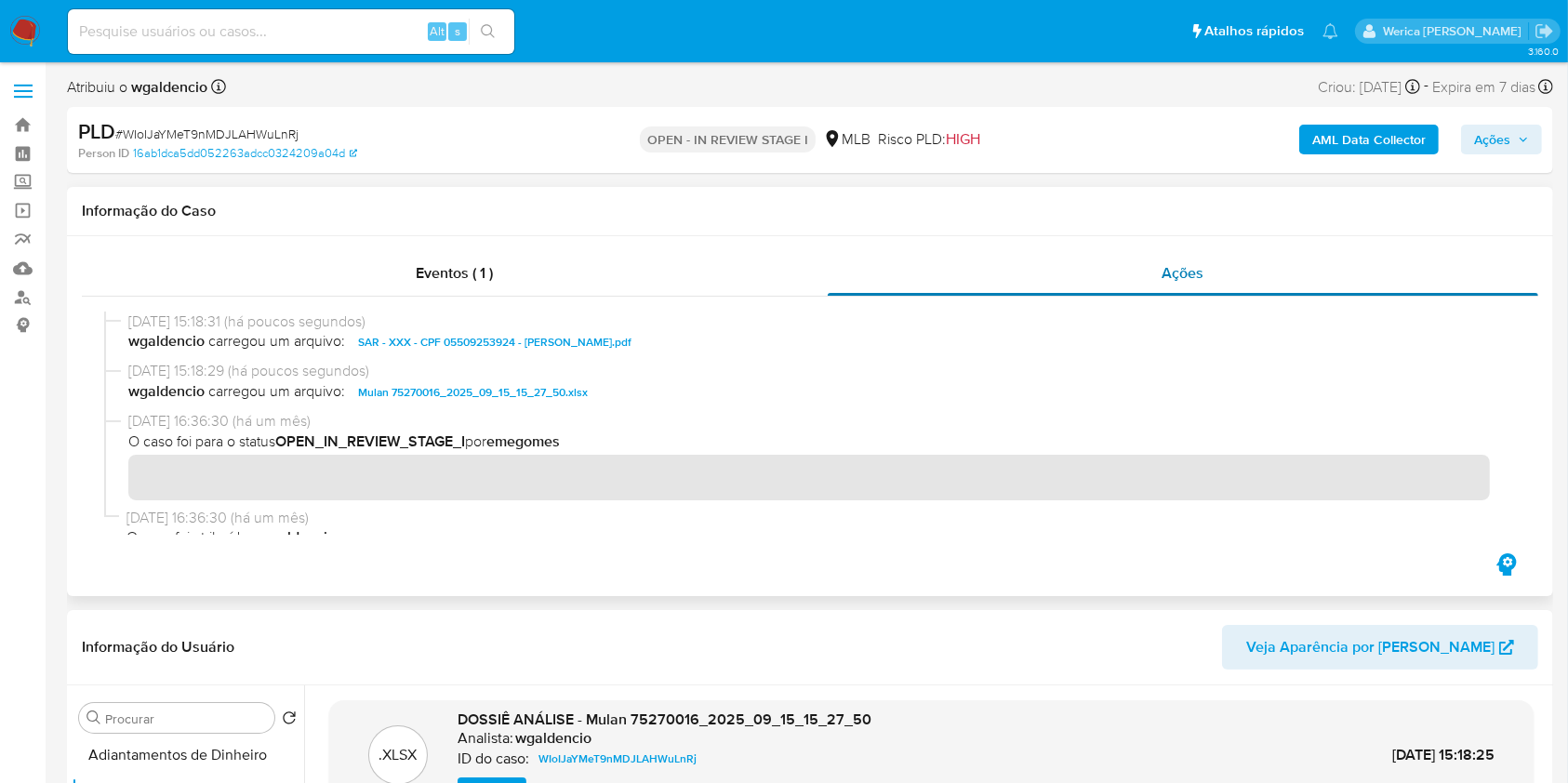
click at [900, 271] on div "Ações" at bounding box center [1183, 273] width 711 height 45
click at [710, 271] on div "Eventos ( 1 )" at bounding box center [454, 273] width 745 height 45
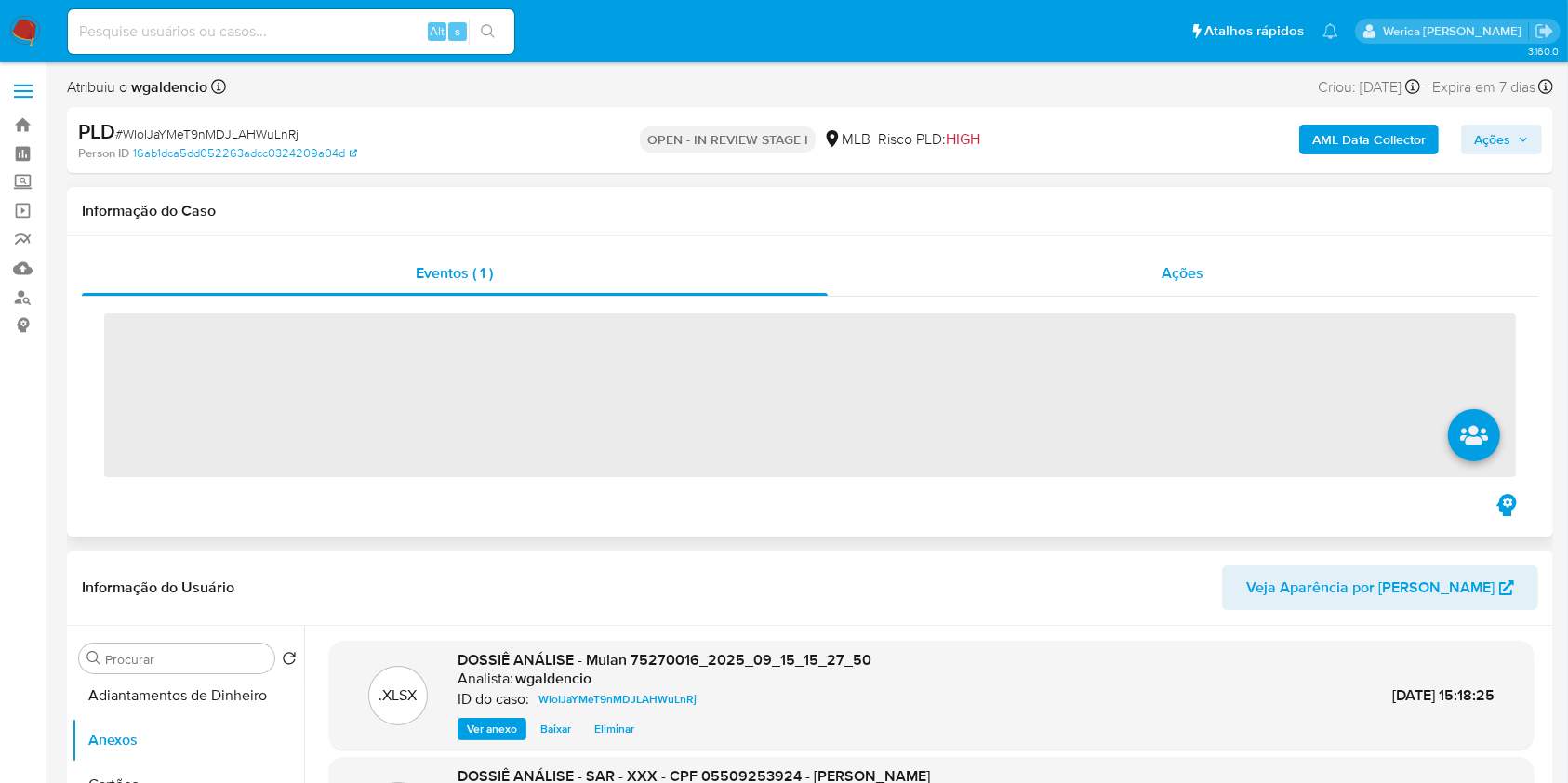
click at [1104, 264] on div "Ações" at bounding box center [1183, 273] width 711 height 45
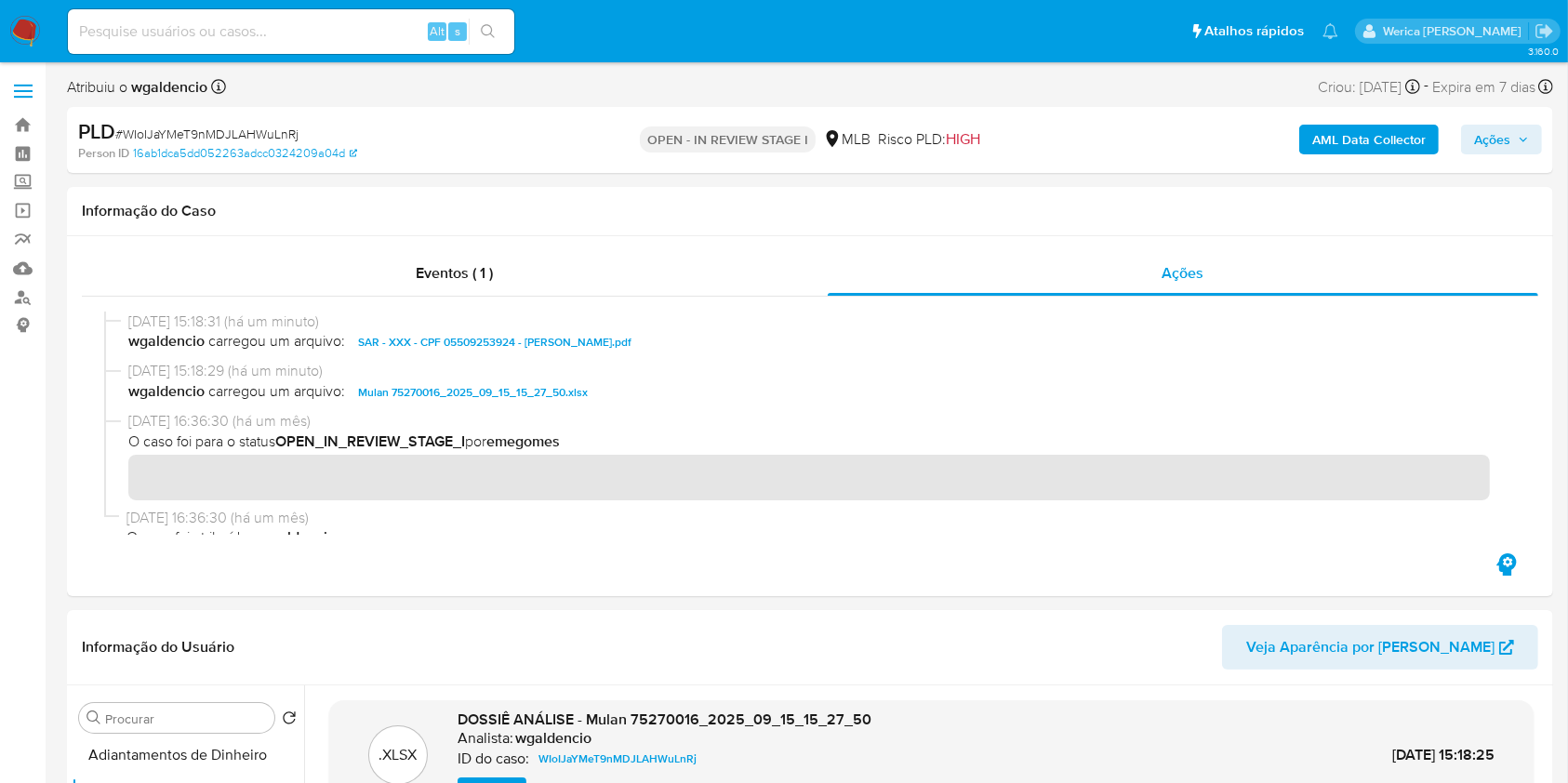
click at [1361, 141] on b "AML Data Collector" at bounding box center [1368, 139] width 113 height 30
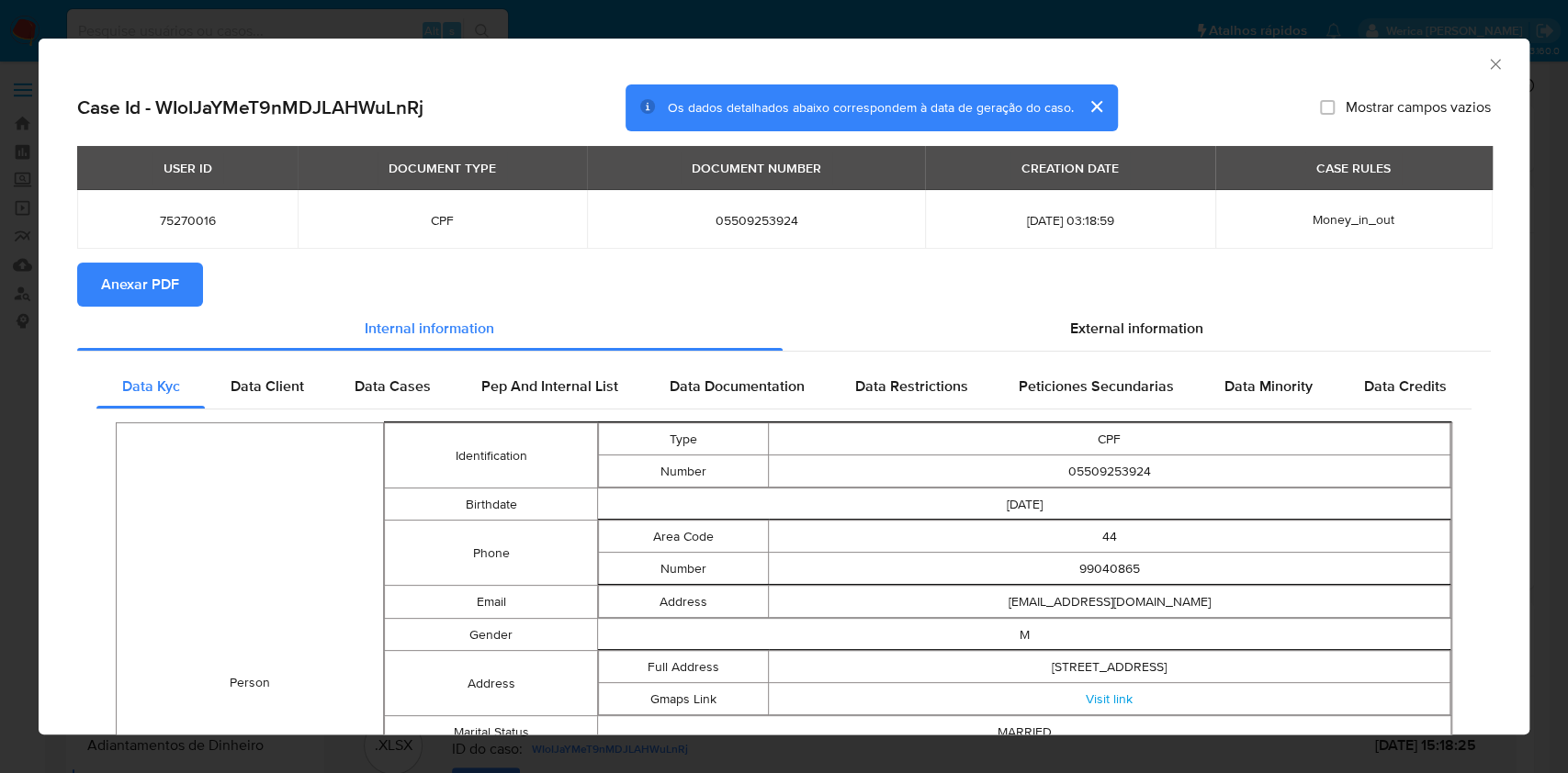
click at [1487, 66] on icon "Fechar a janela" at bounding box center [1496, 65] width 18 height 18
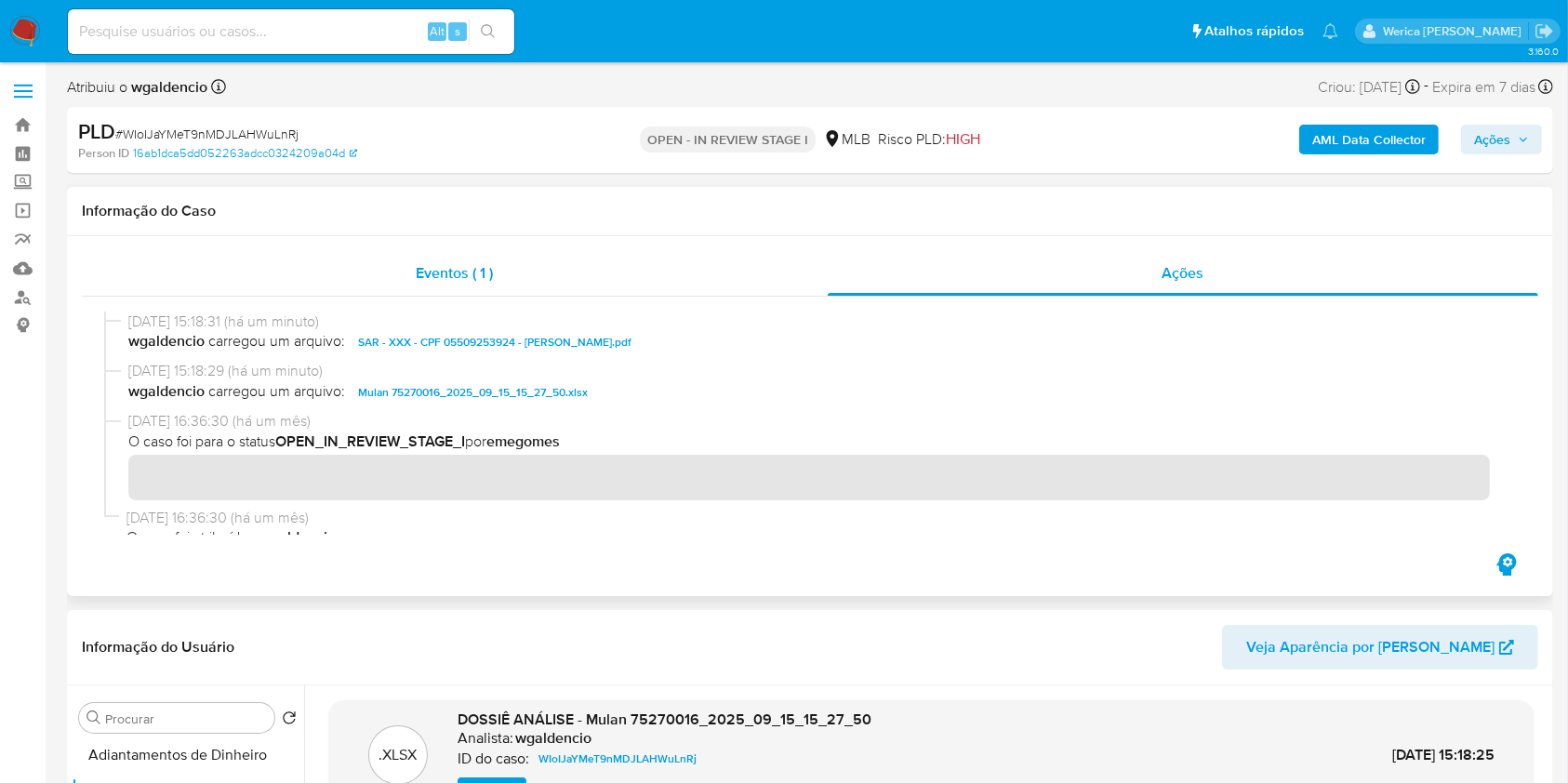
click at [798, 271] on div "Eventos ( 1 )" at bounding box center [454, 273] width 745 height 45
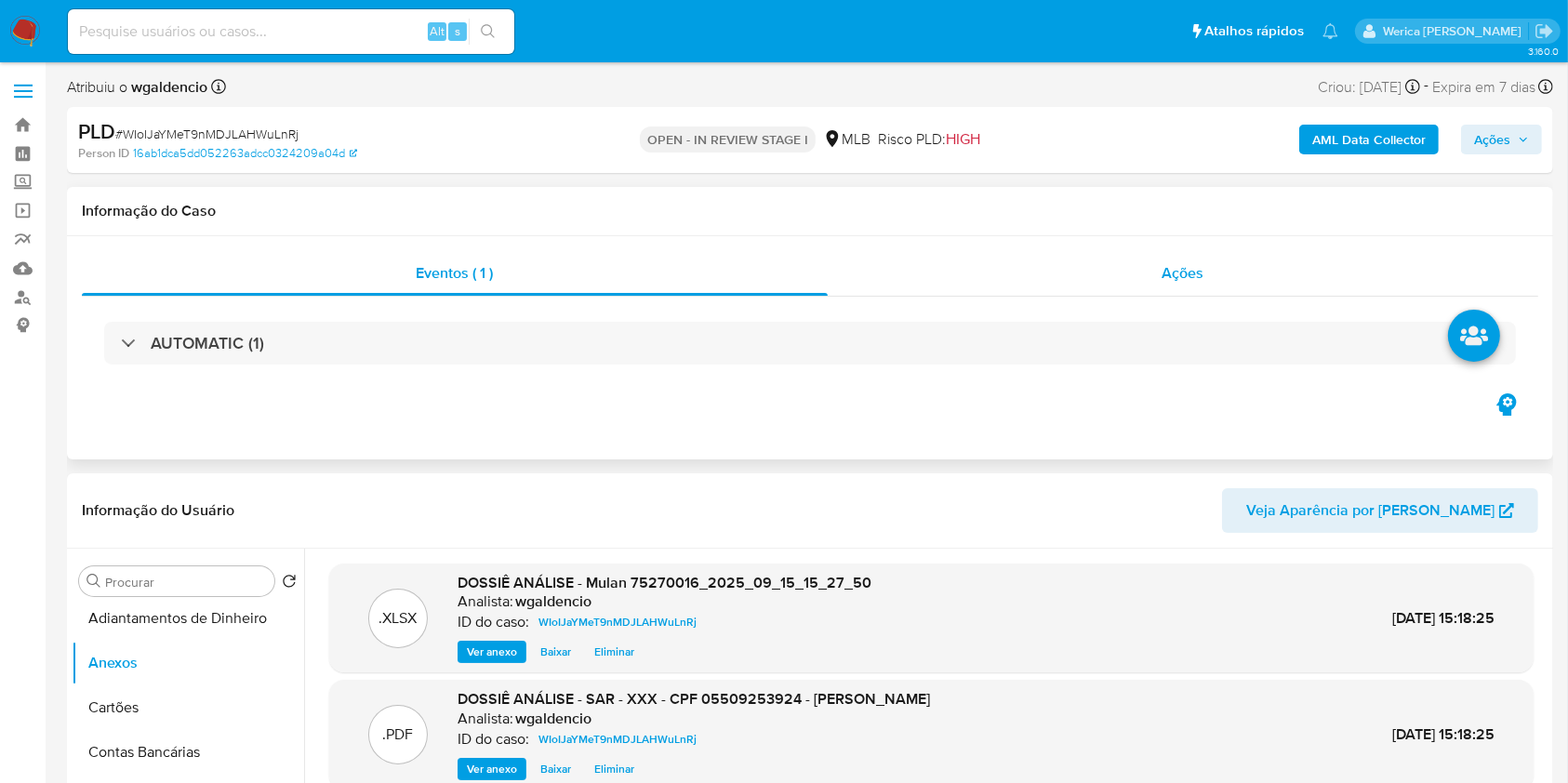
click at [1244, 251] on div "Ações" at bounding box center [1183, 273] width 711 height 45
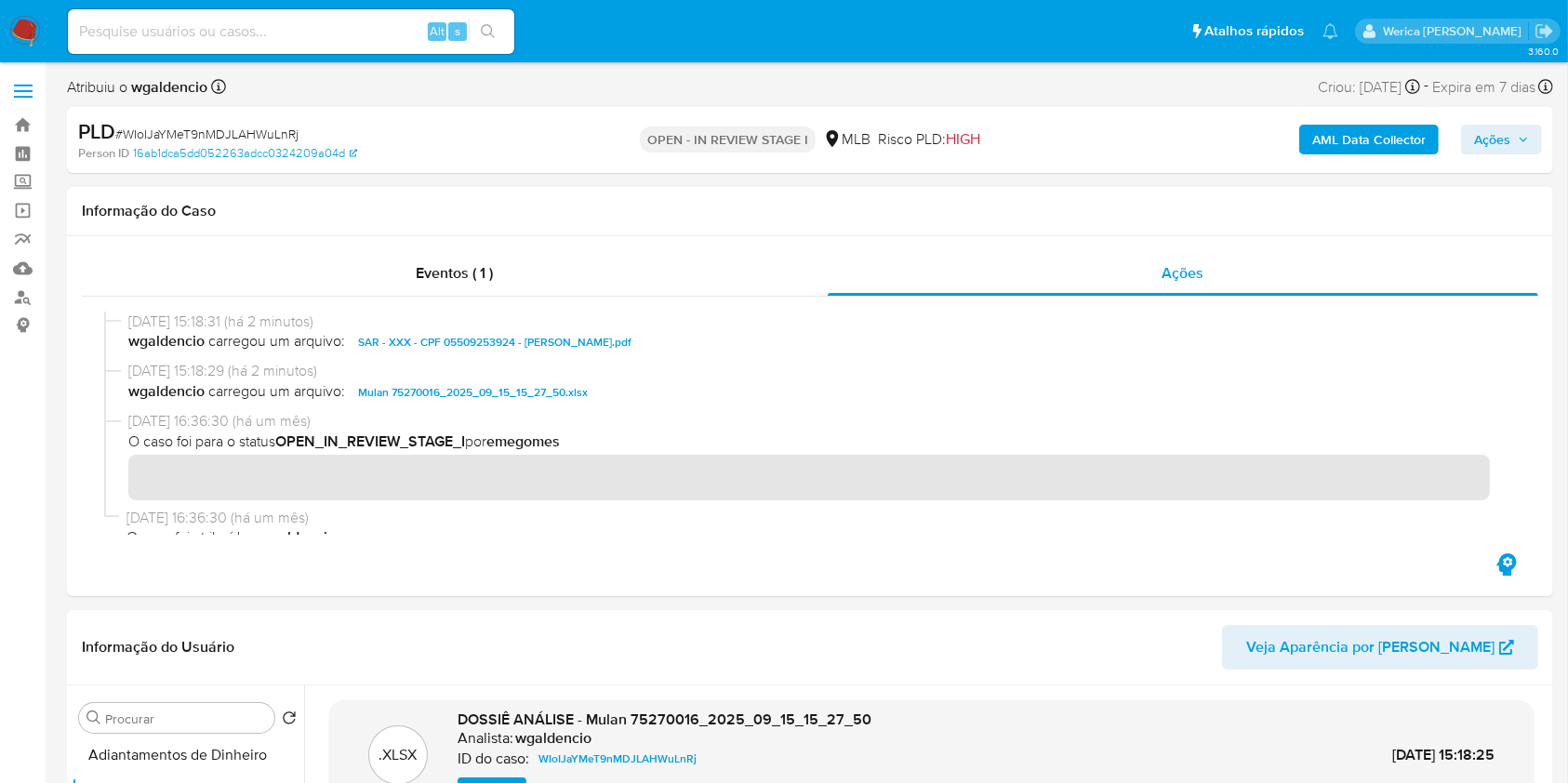
click at [1483, 152] on span "Ações" at bounding box center [1491, 139] width 36 height 30
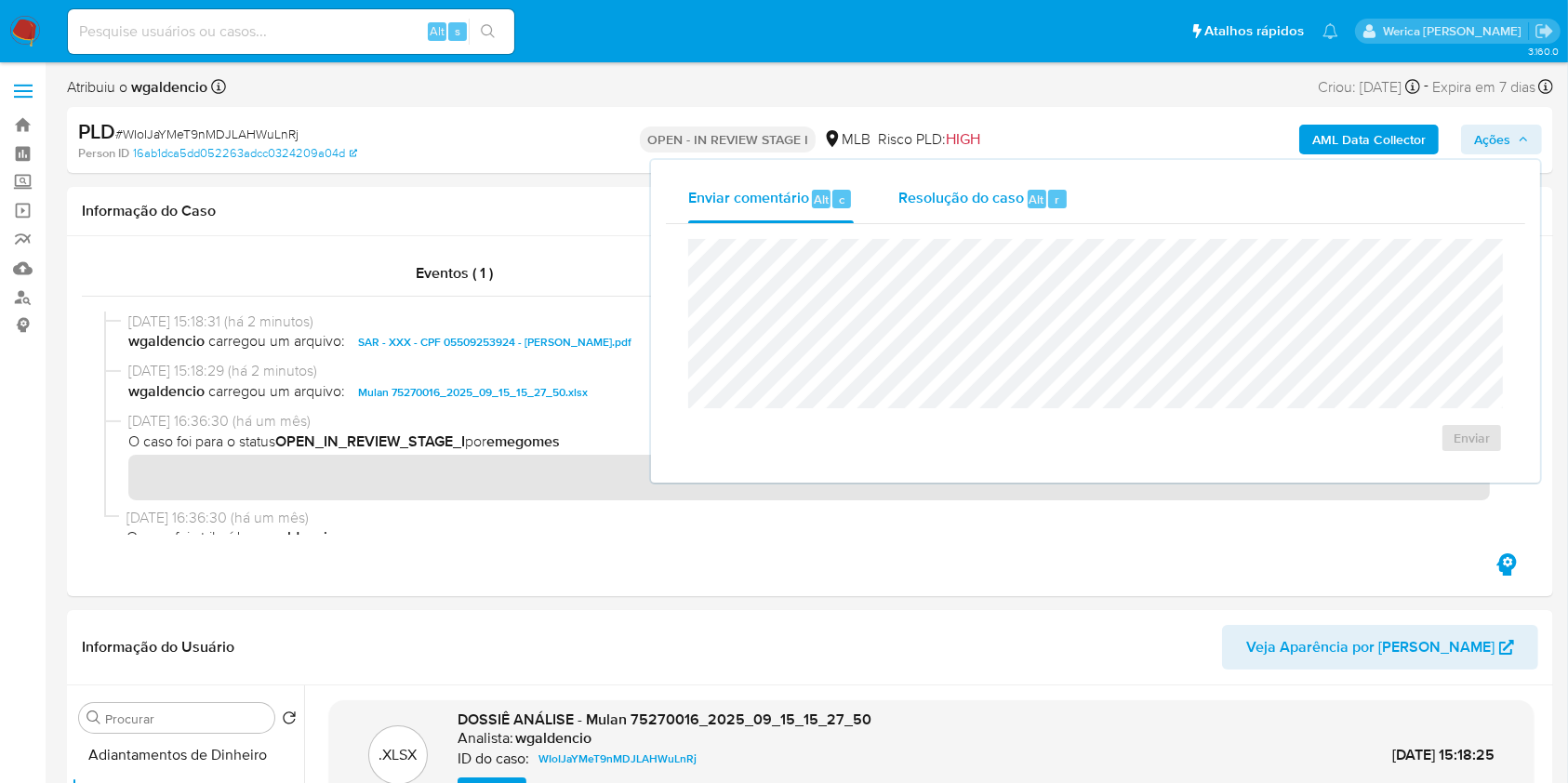
click at [1027, 220] on div "Resolução do caso Alt r" at bounding box center [984, 199] width 170 height 49
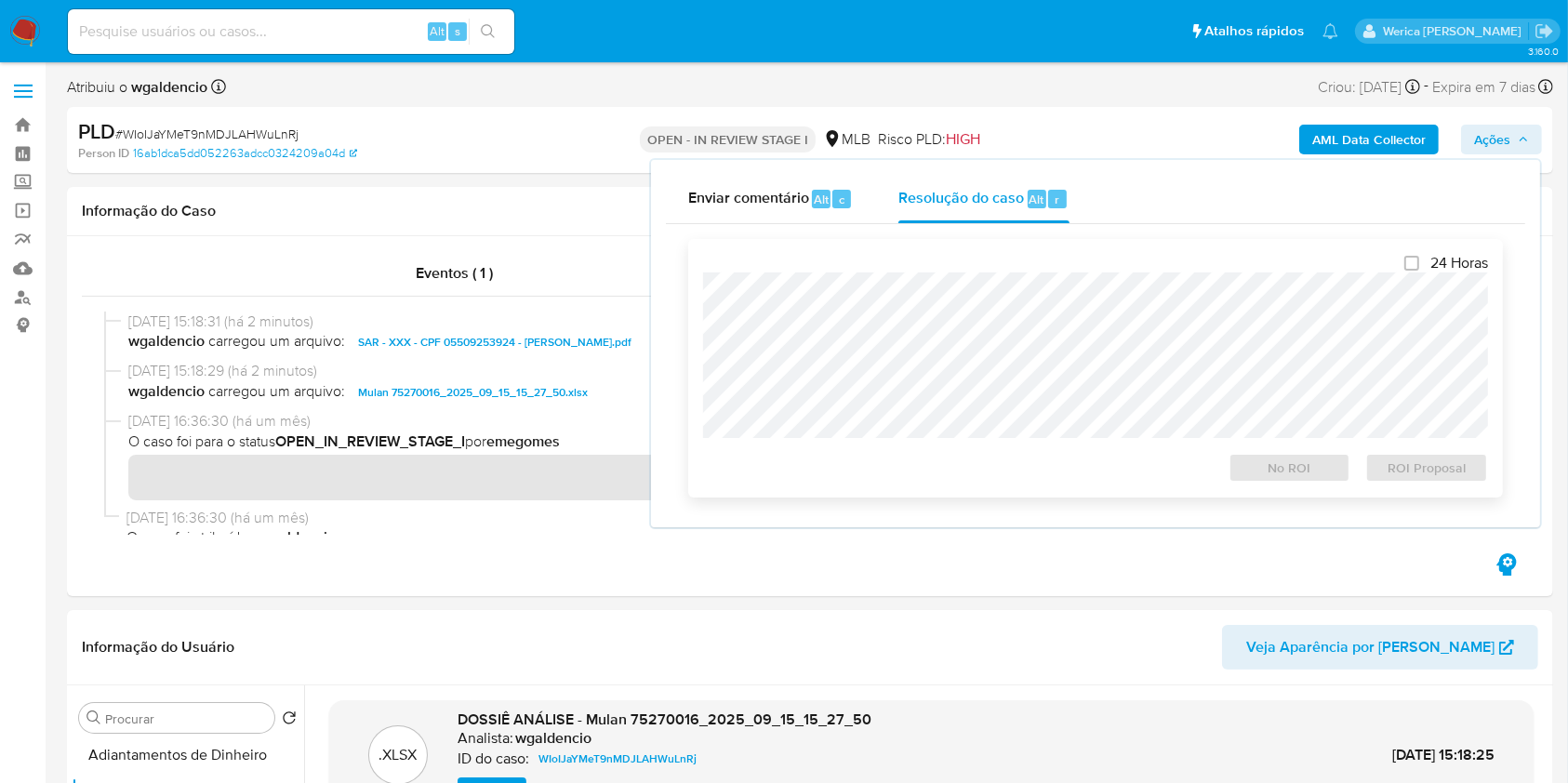
click at [1029, 271] on div "24 Horas No ROI ROI Proposal" at bounding box center [1095, 368] width 784 height 229
click at [1418, 479] on span "ROI Proposal" at bounding box center [1426, 468] width 96 height 26
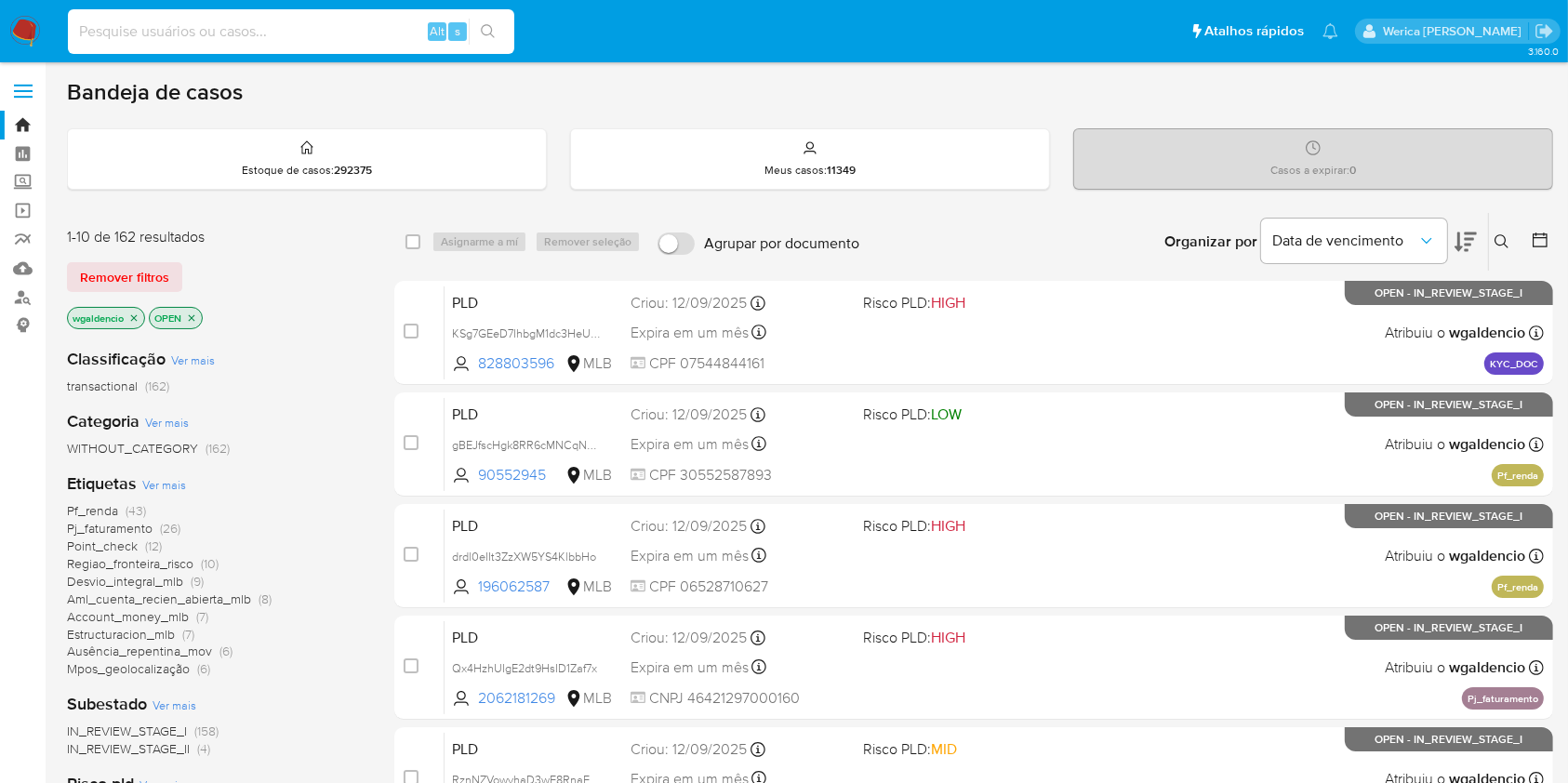
click at [362, 29] on input at bounding box center [291, 32] width 446 height 24
paste input "141021449"
type input "141021449"
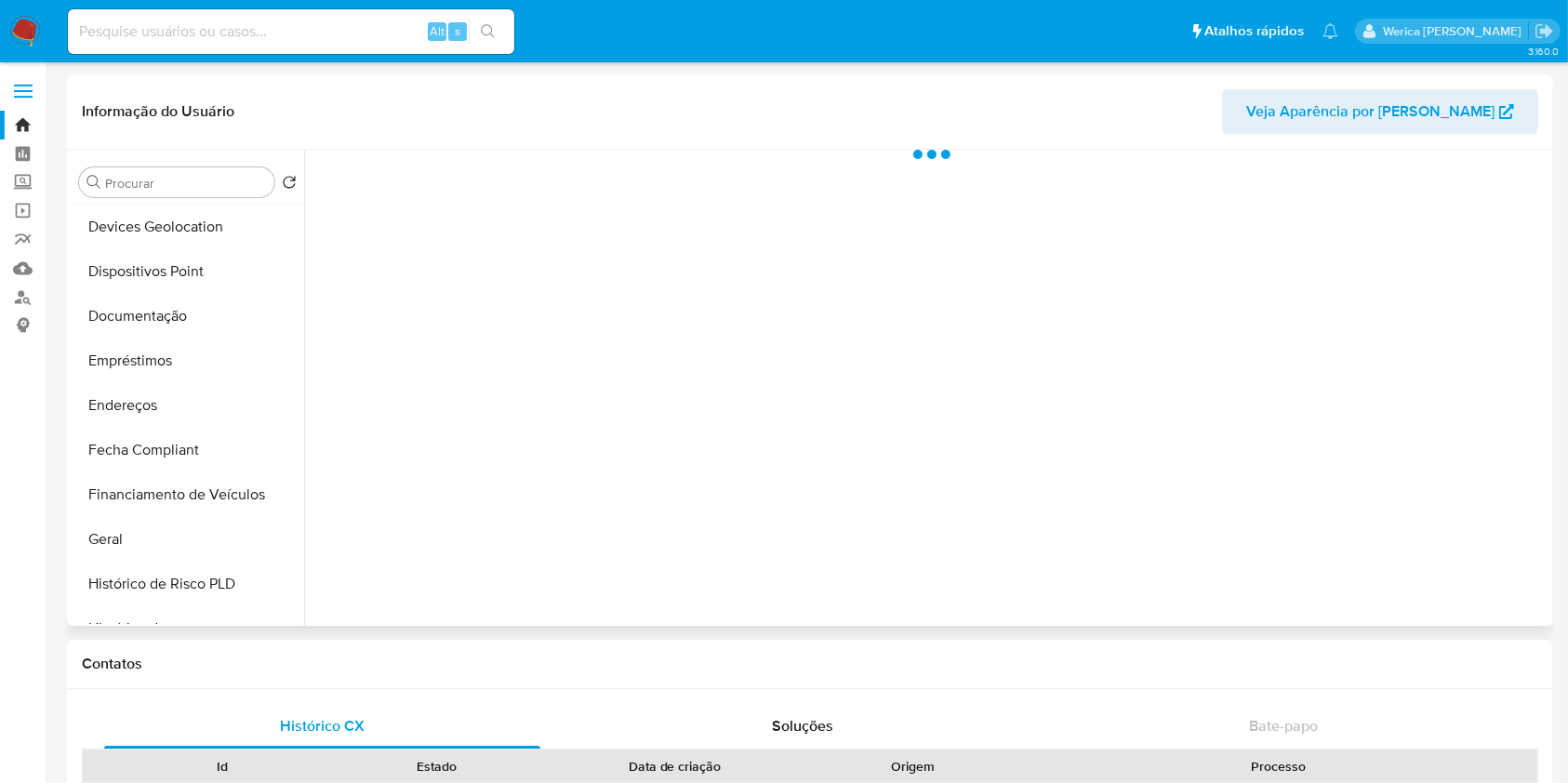
scroll to position [372, 0]
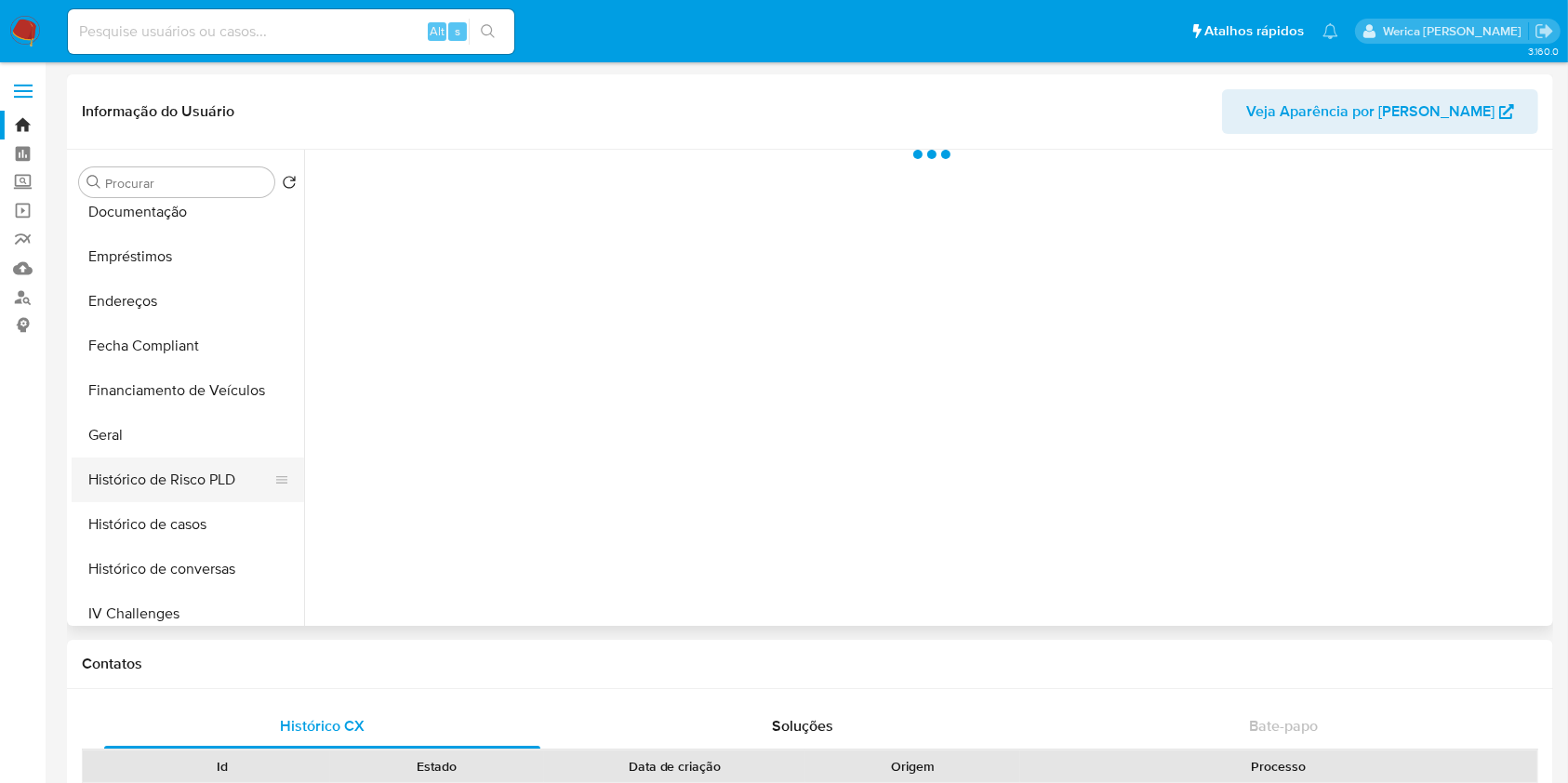
select select "10"
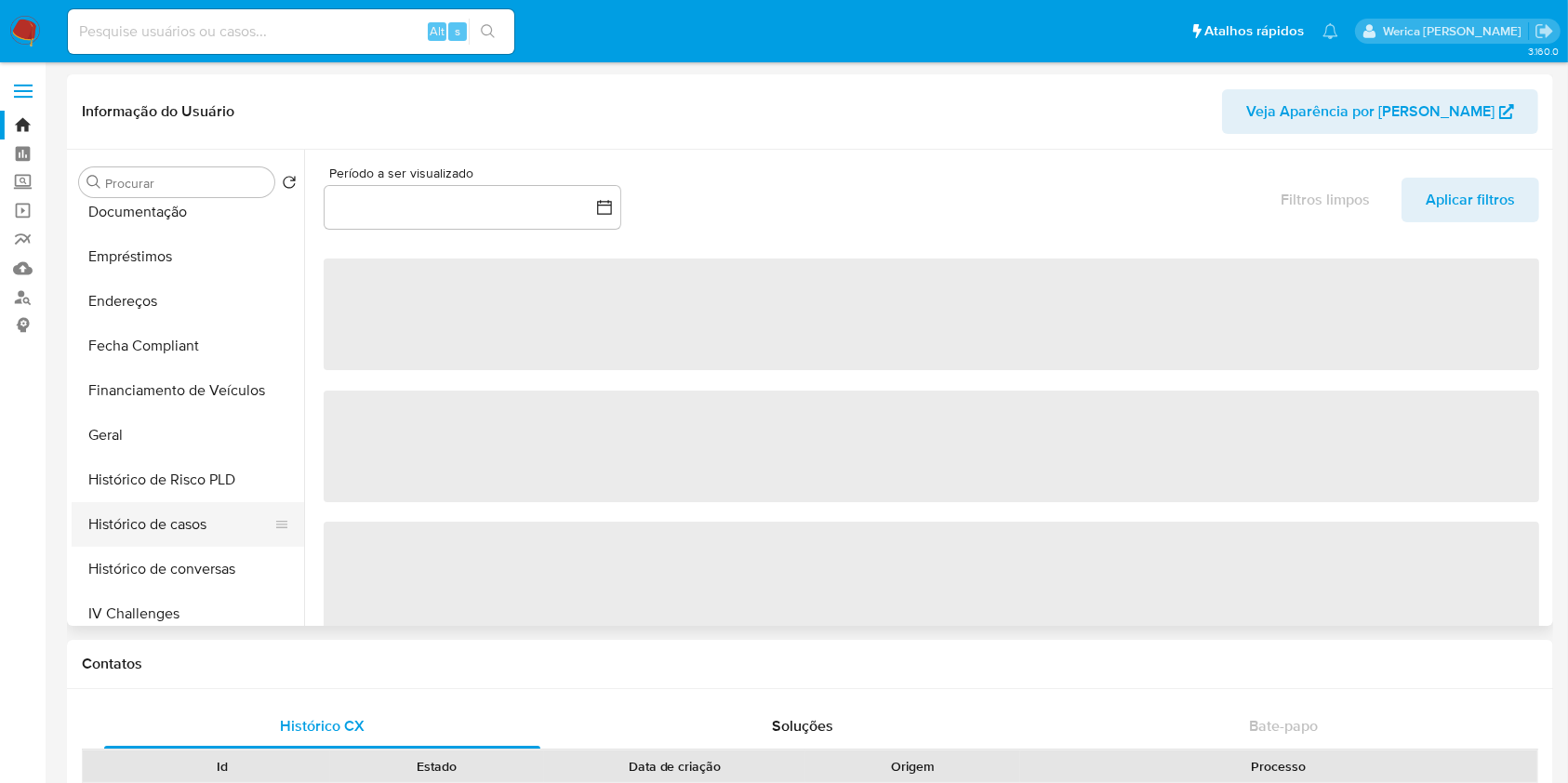
click at [228, 534] on button "Histórico de casos" at bounding box center [180, 525] width 218 height 45
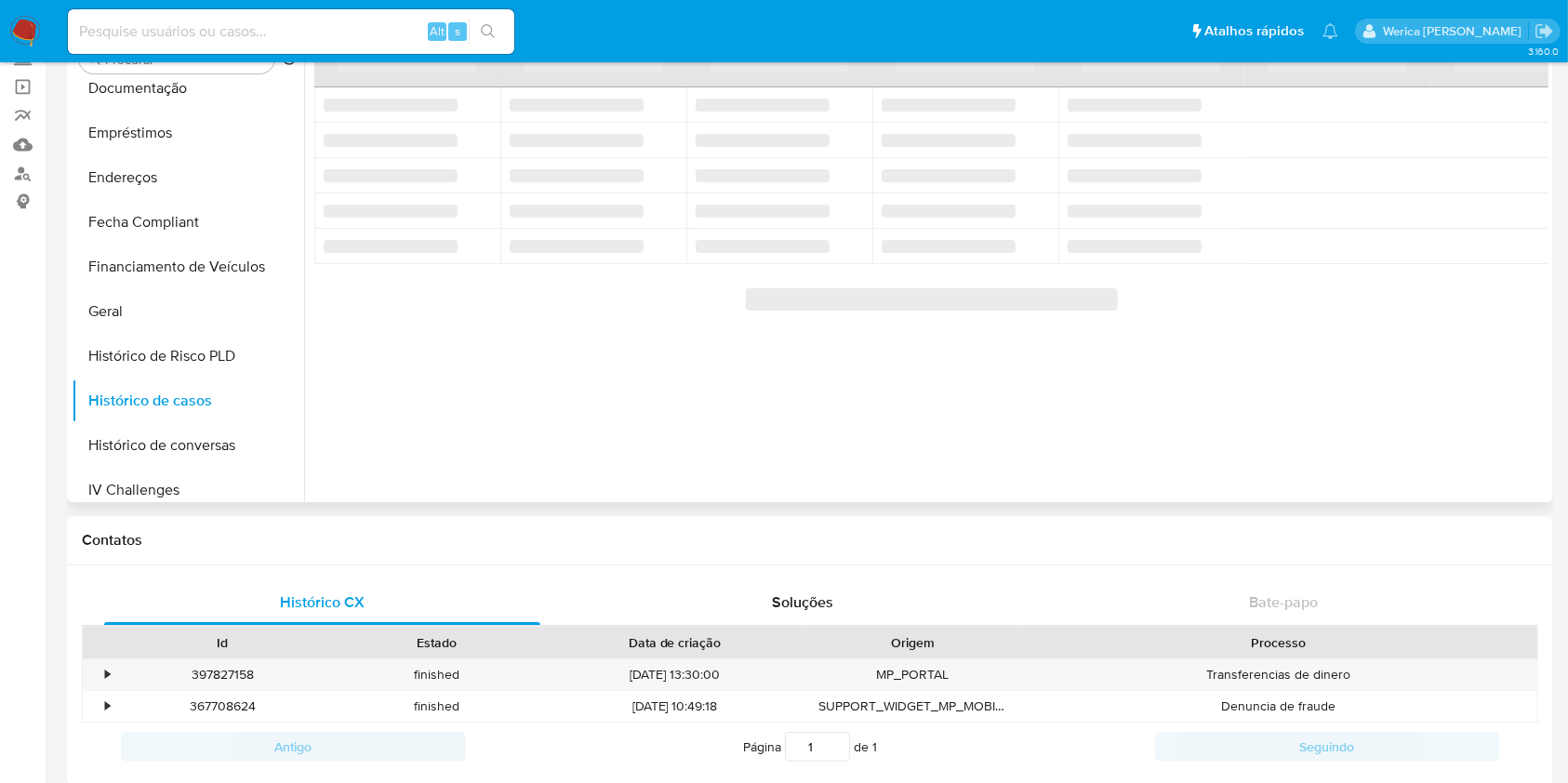
scroll to position [0, 0]
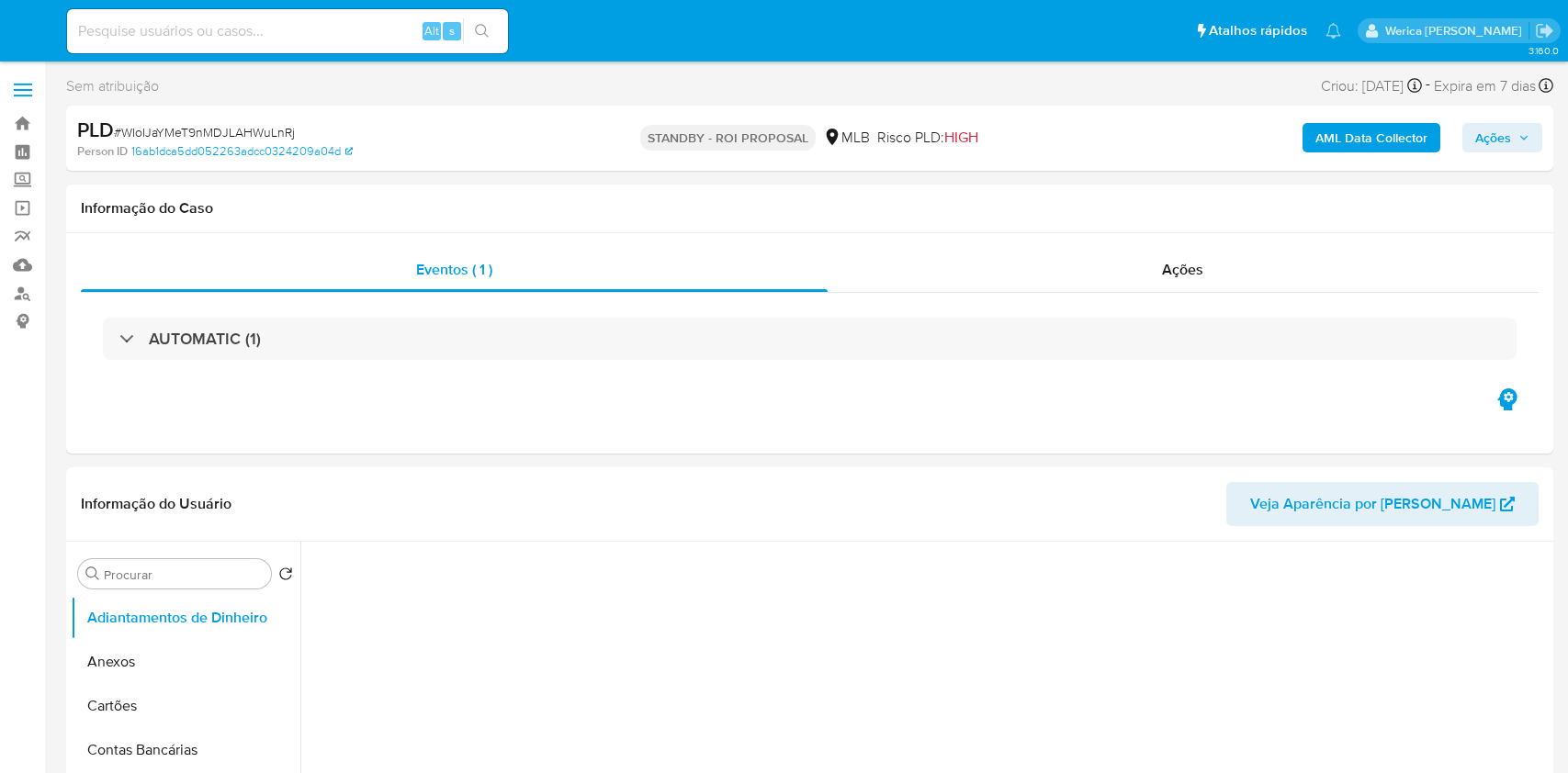
select select "10"
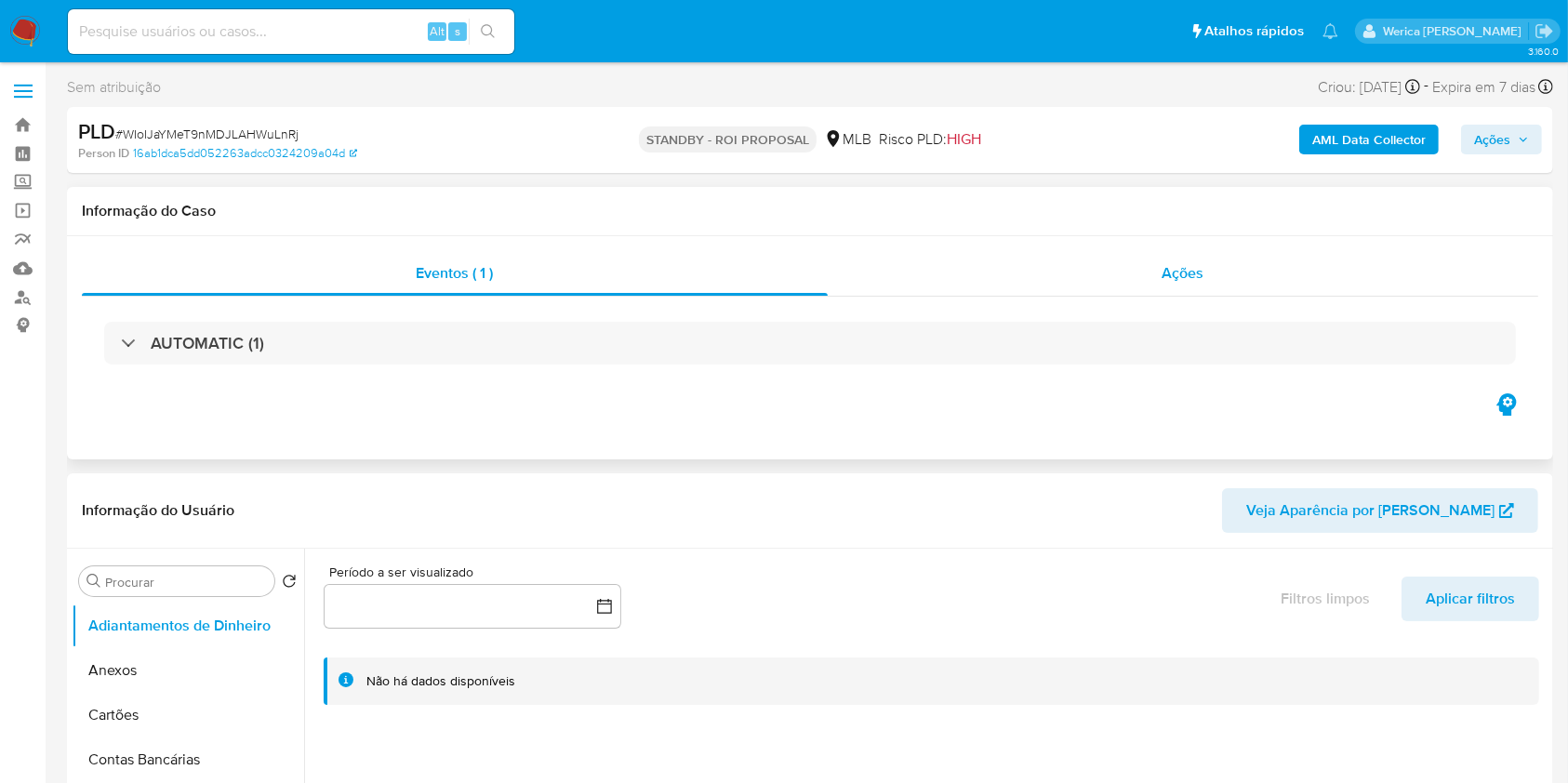
click at [1240, 277] on div "Ações" at bounding box center [1183, 273] width 711 height 45
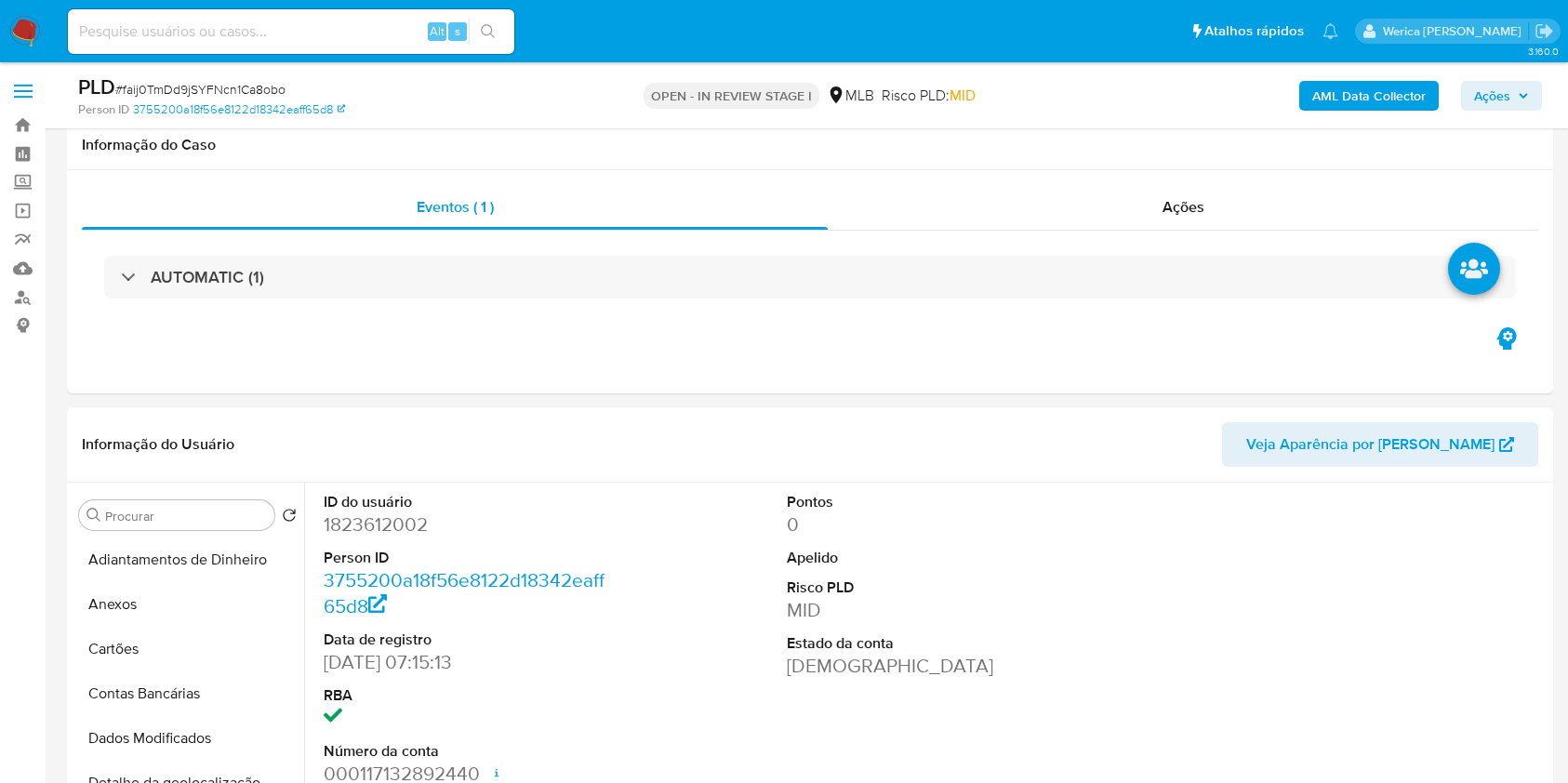
select select "10"
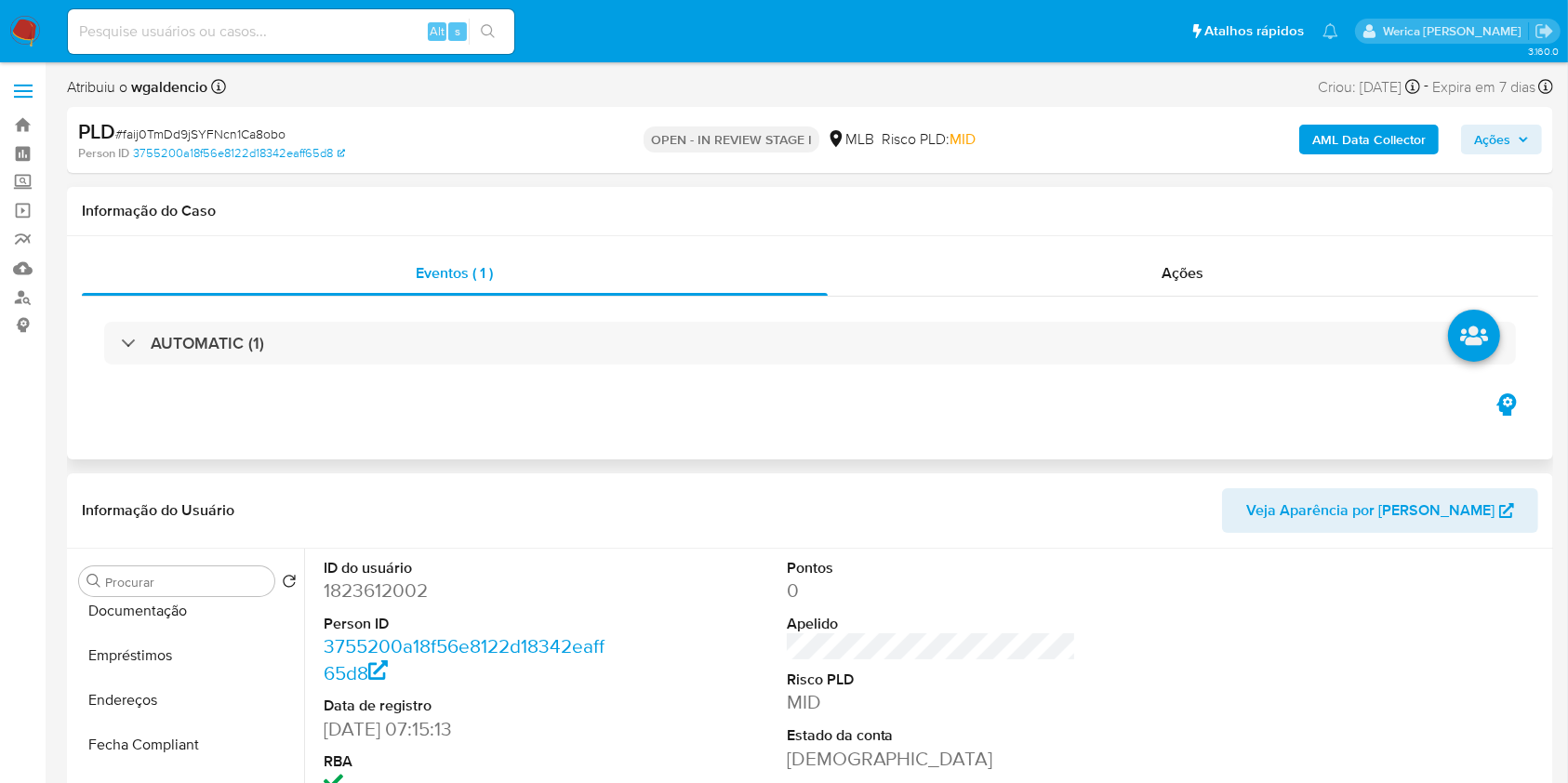
click at [553, 307] on div "AUTOMATIC (1)" at bounding box center [810, 342] width 1456 height 93
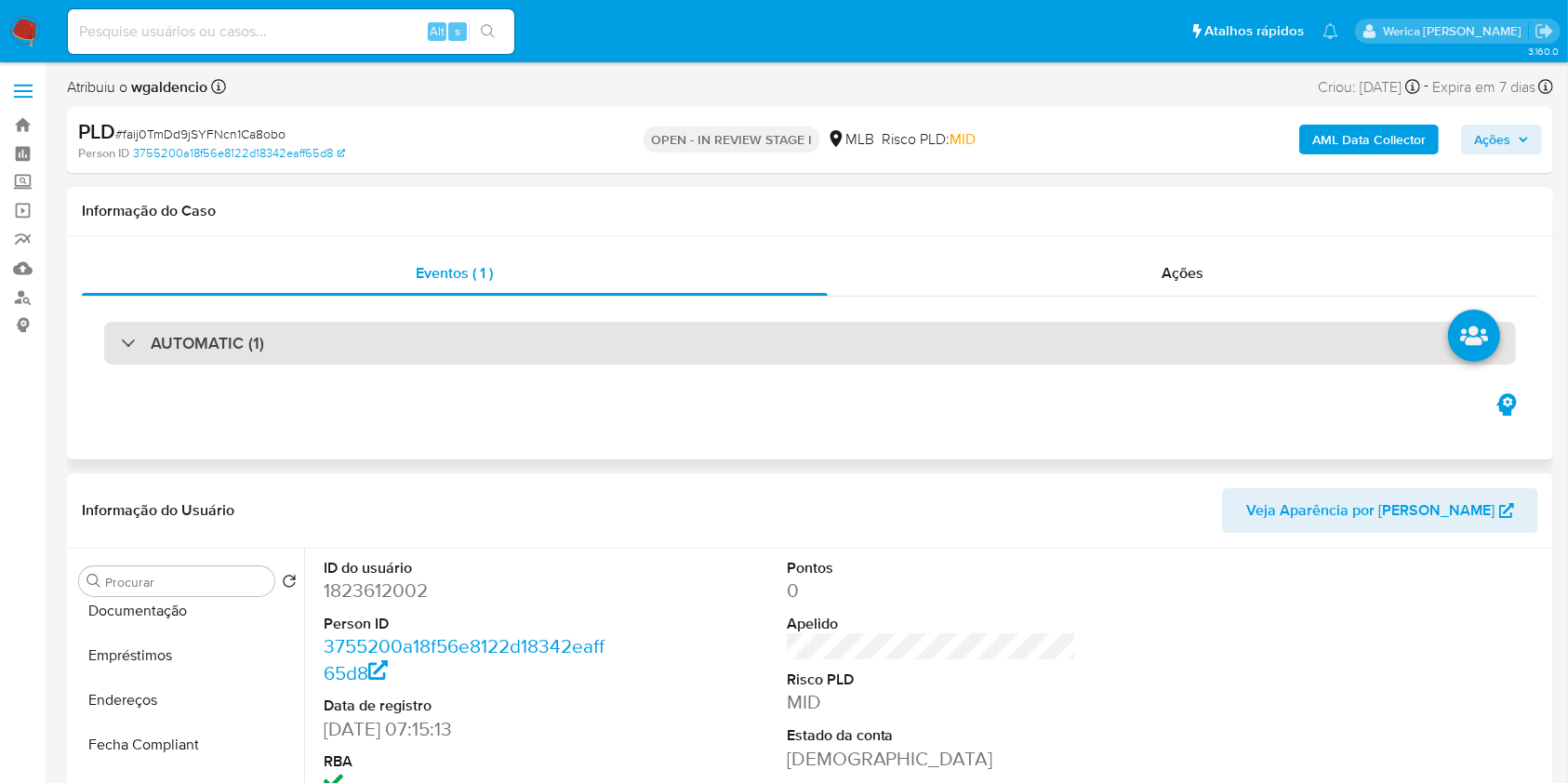
drag, startPoint x: 545, startPoint y: 347, endPoint x: 516, endPoint y: 362, distance: 32.6
click at [543, 347] on div "AUTOMATIC (1)" at bounding box center [809, 343] width 1411 height 43
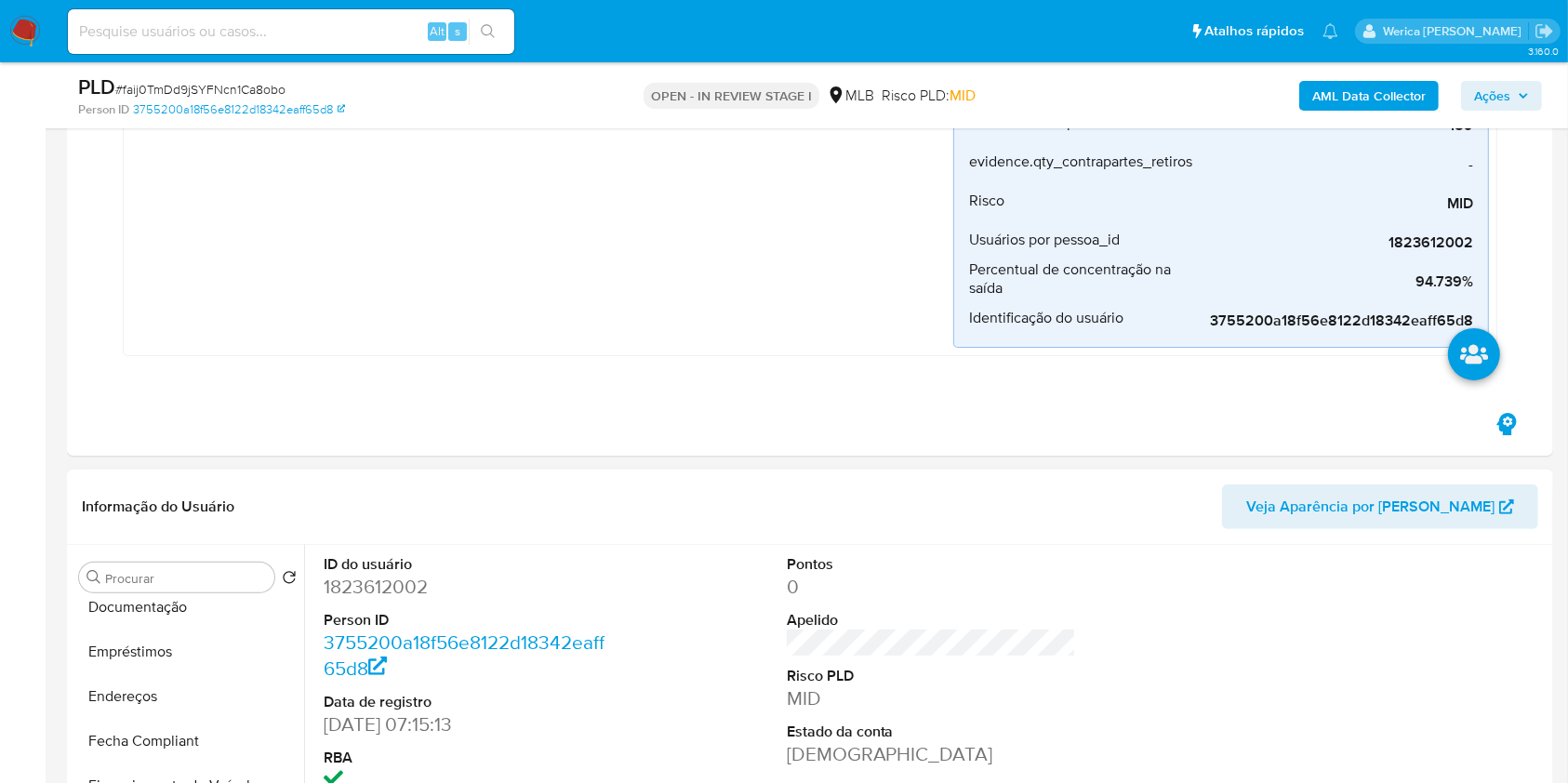
scroll to position [496, 0]
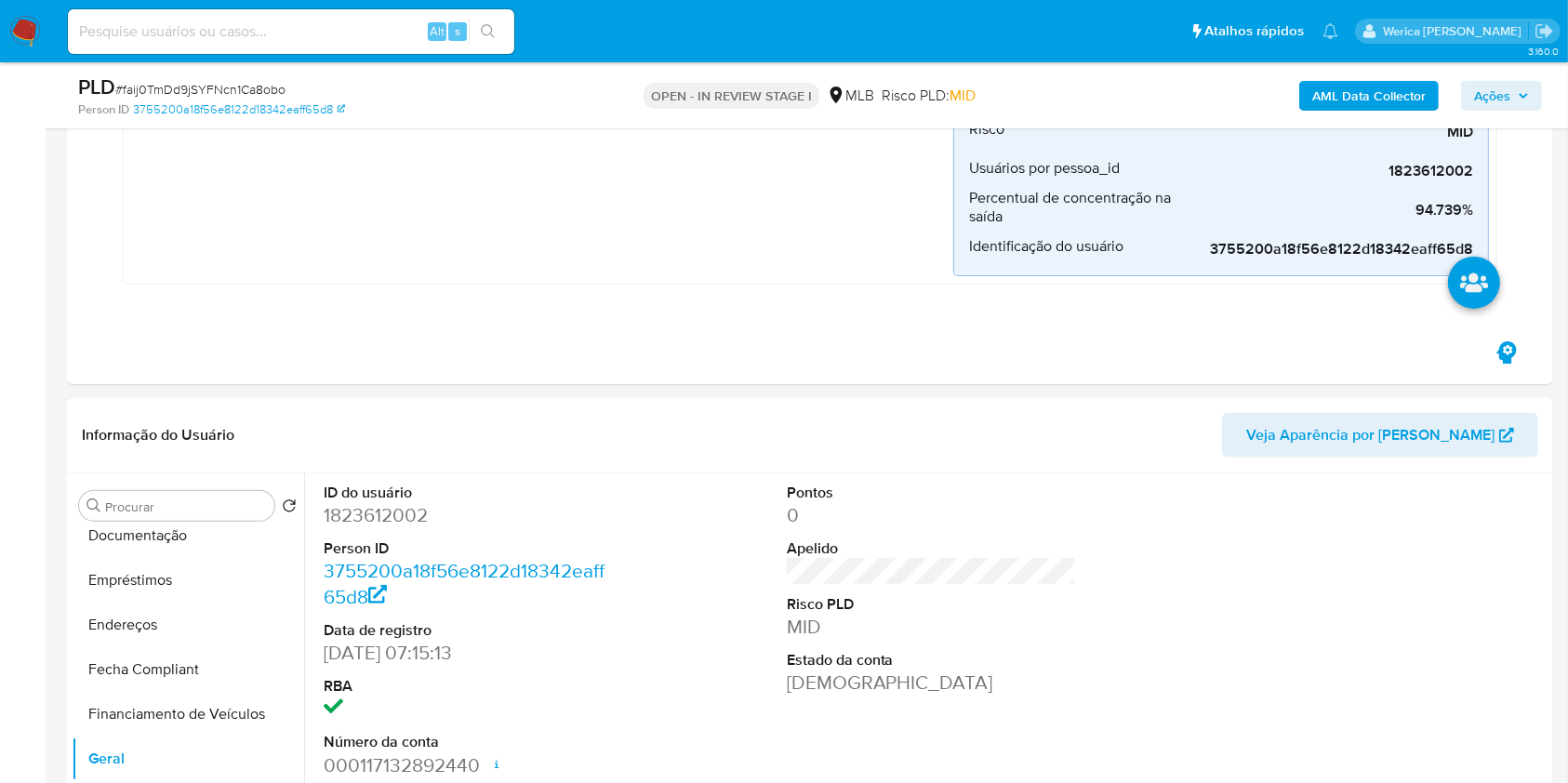
click at [385, 525] on dd "1823612002" at bounding box center [468, 515] width 290 height 26
copy dd "1823612002"
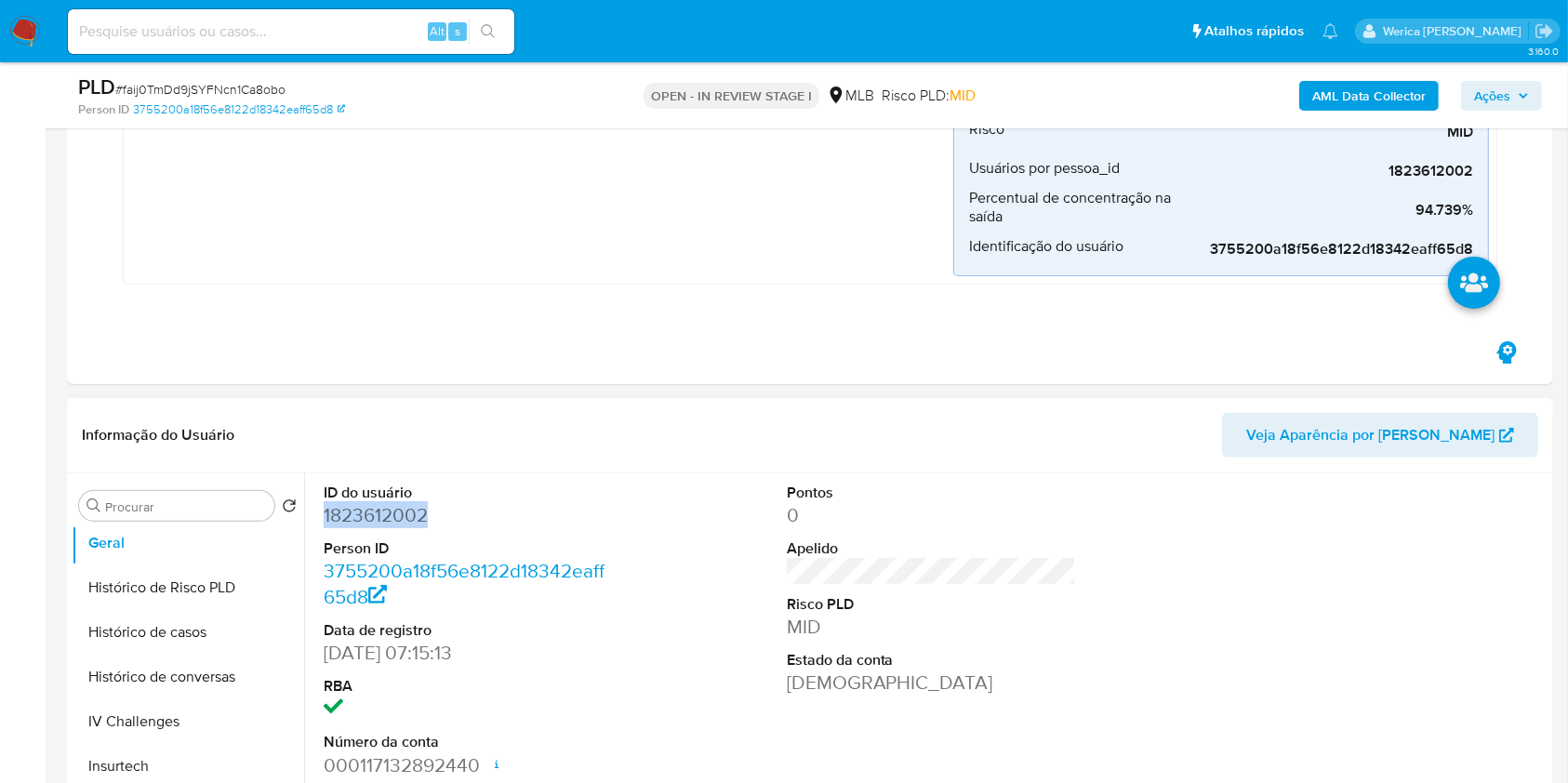
scroll to position [744, 0]
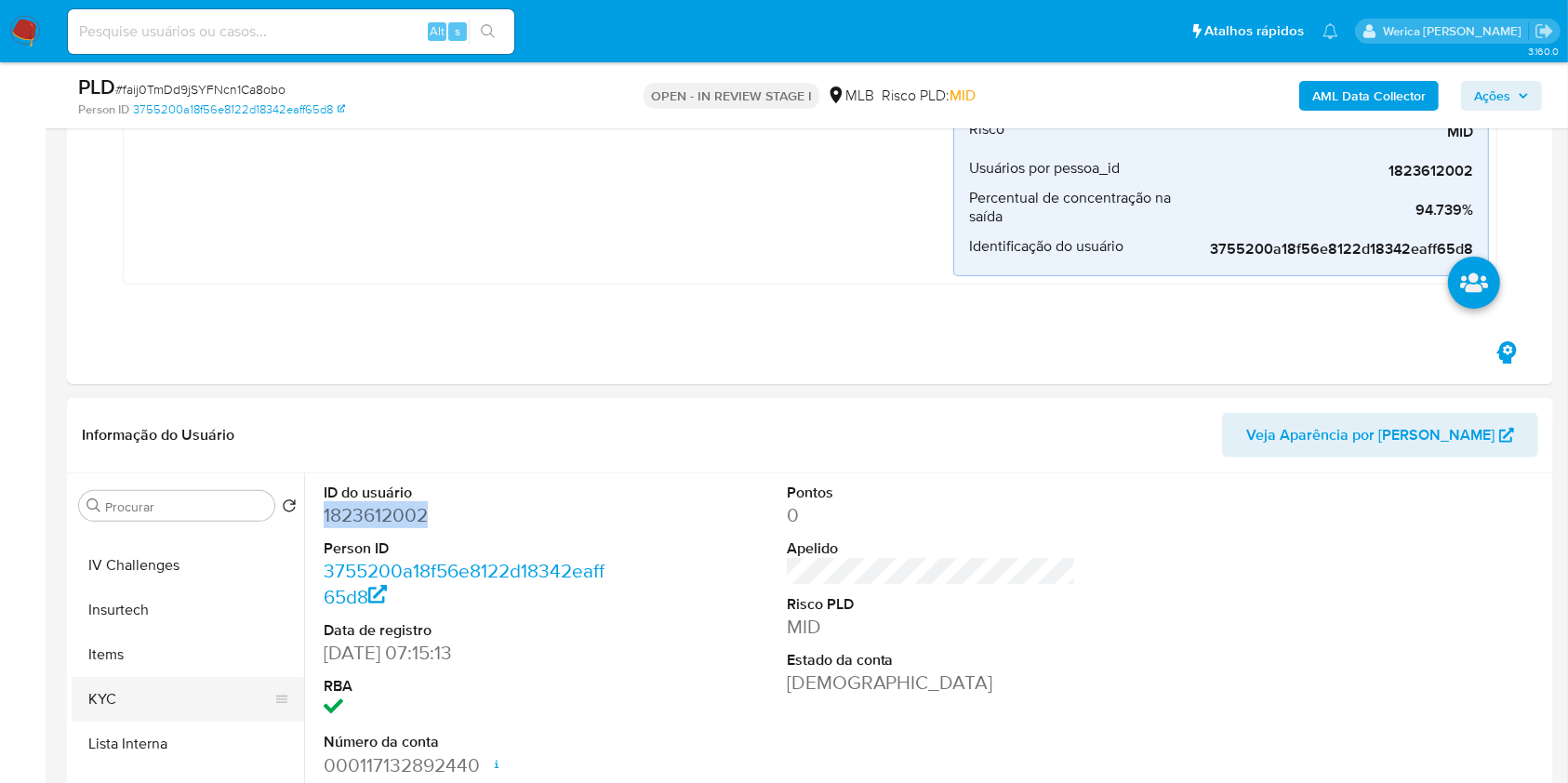
click at [179, 686] on button "KYC" at bounding box center [180, 700] width 218 height 45
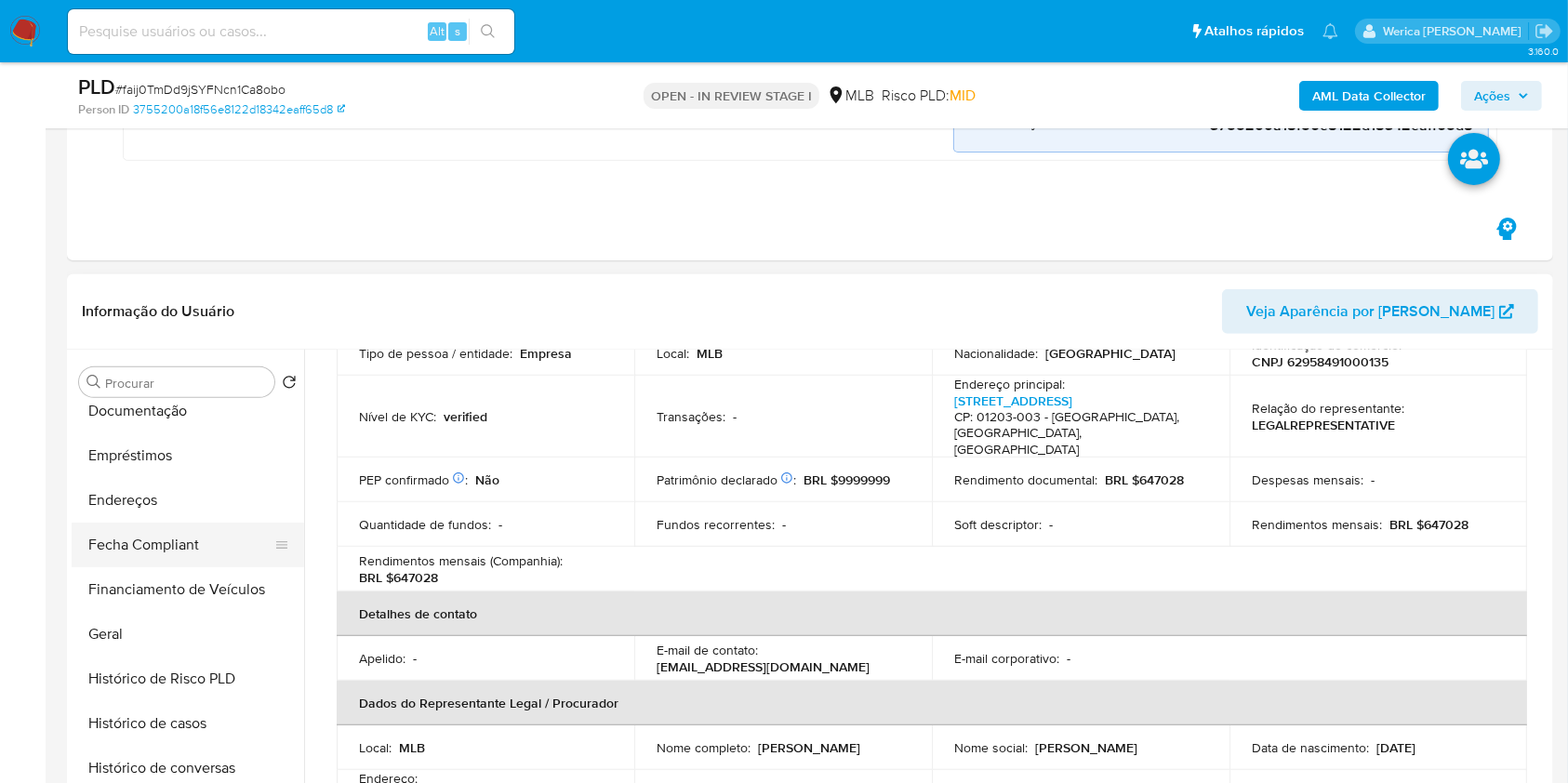
scroll to position [372, 0]
click at [166, 442] on button "Empréstimos" at bounding box center [180, 457] width 218 height 45
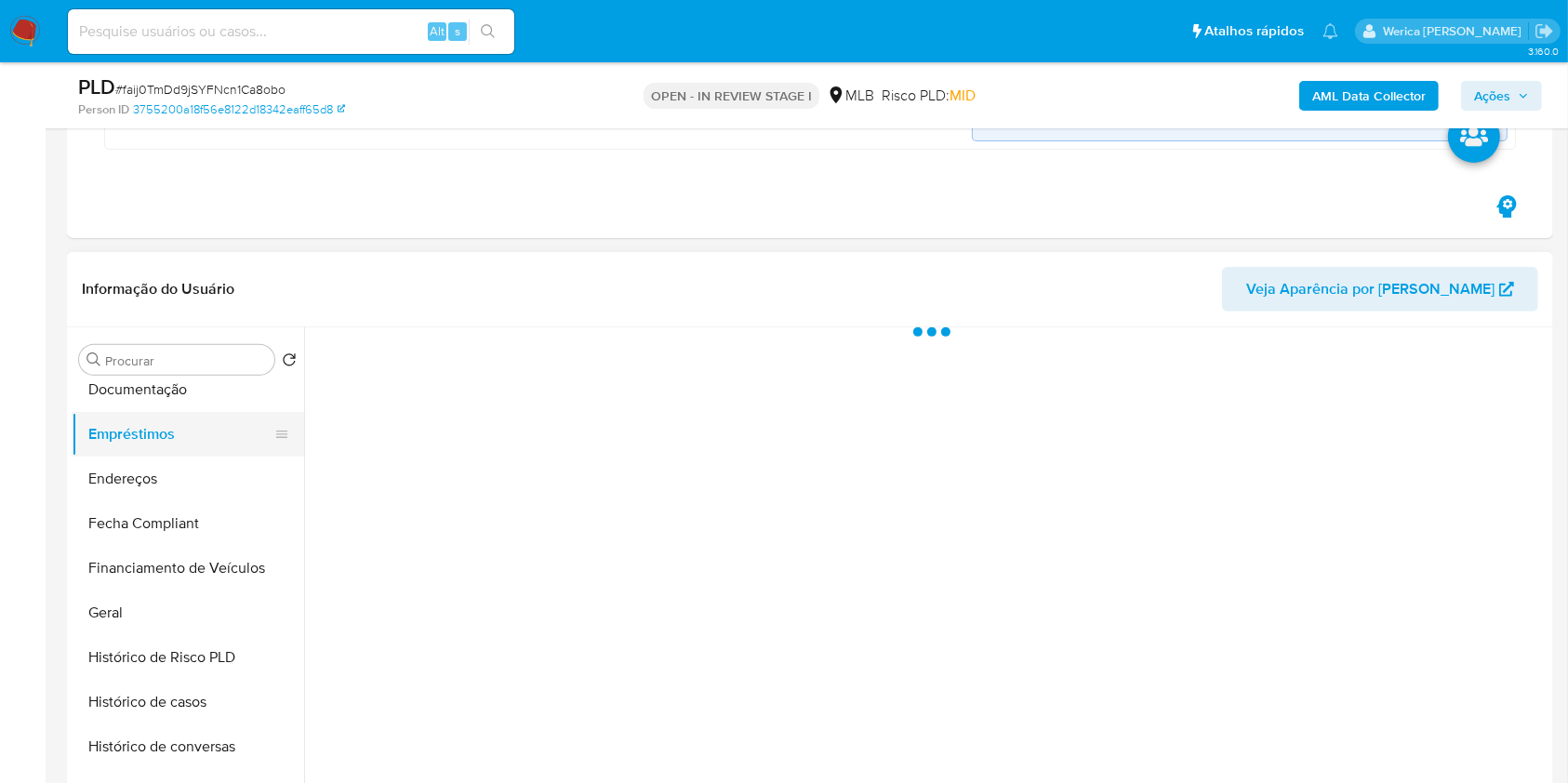
scroll to position [0, 0]
drag, startPoint x: 186, startPoint y: 382, endPoint x: 248, endPoint y: 384, distance: 62.0
click at [186, 383] on button "Documentação" at bounding box center [180, 390] width 218 height 45
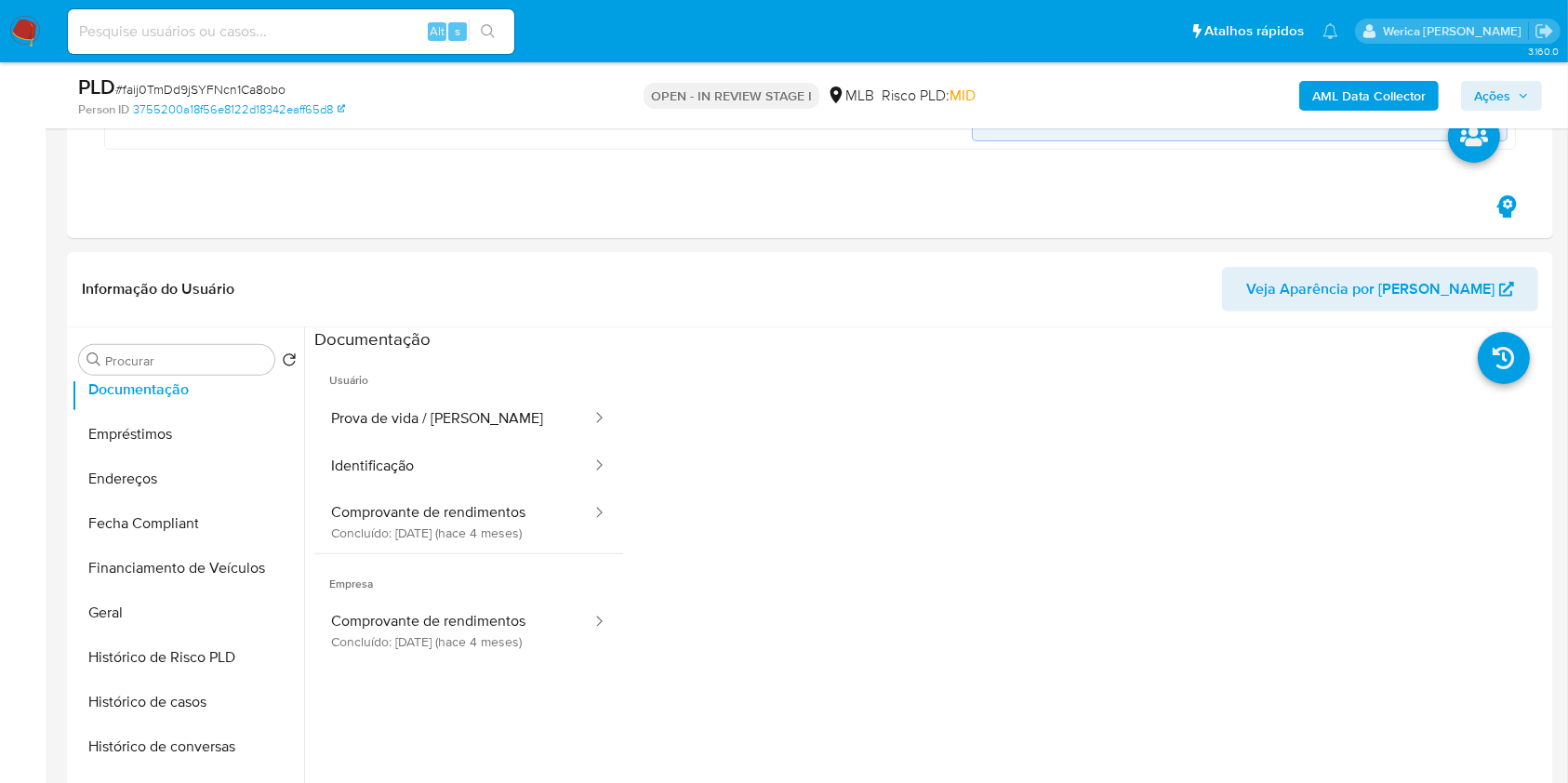
click at [363, 397] on button "Prova de vida / [PERSON_NAME]" at bounding box center [453, 419] width 279 height 48
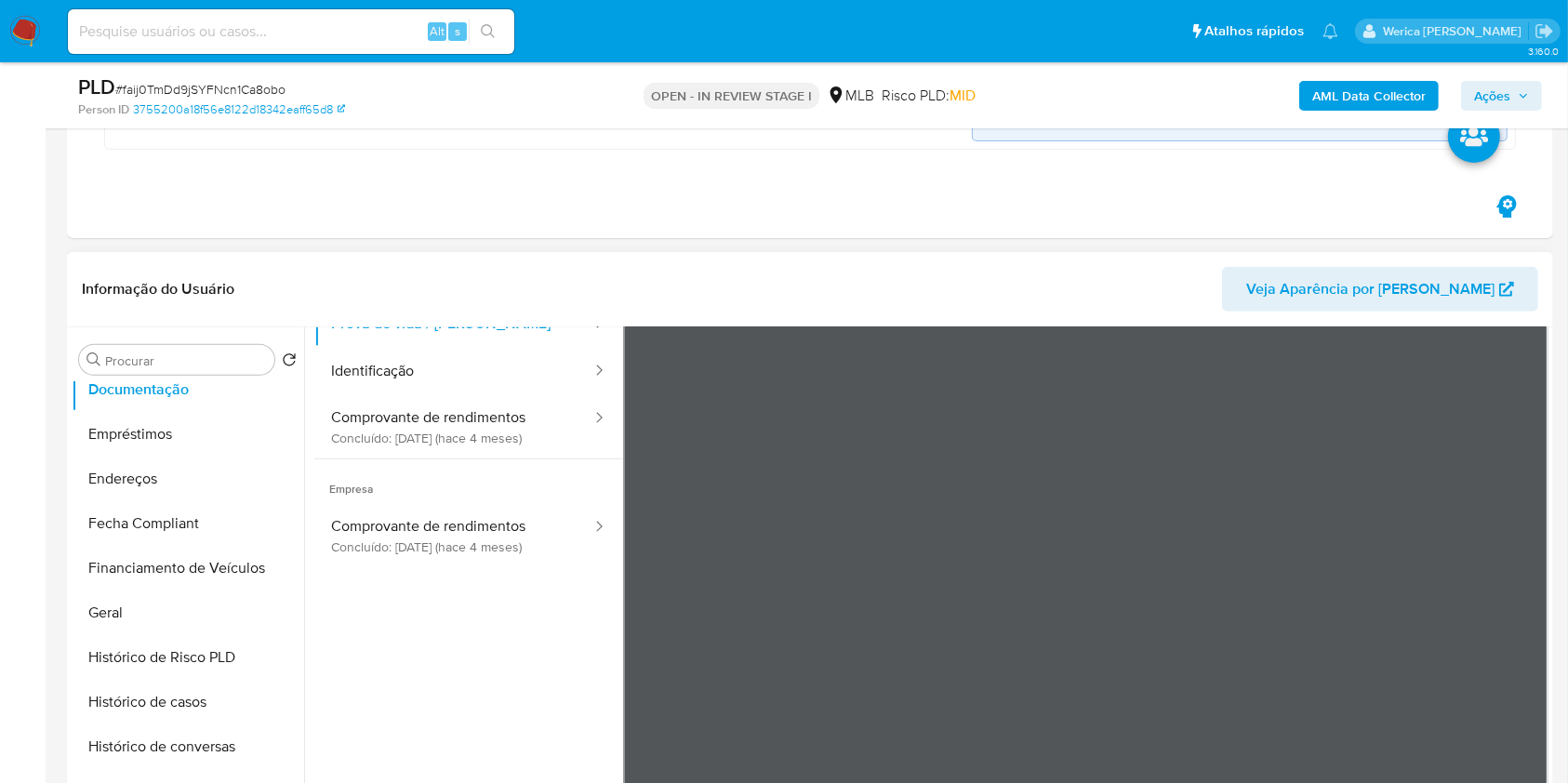
scroll to position [123, 0]
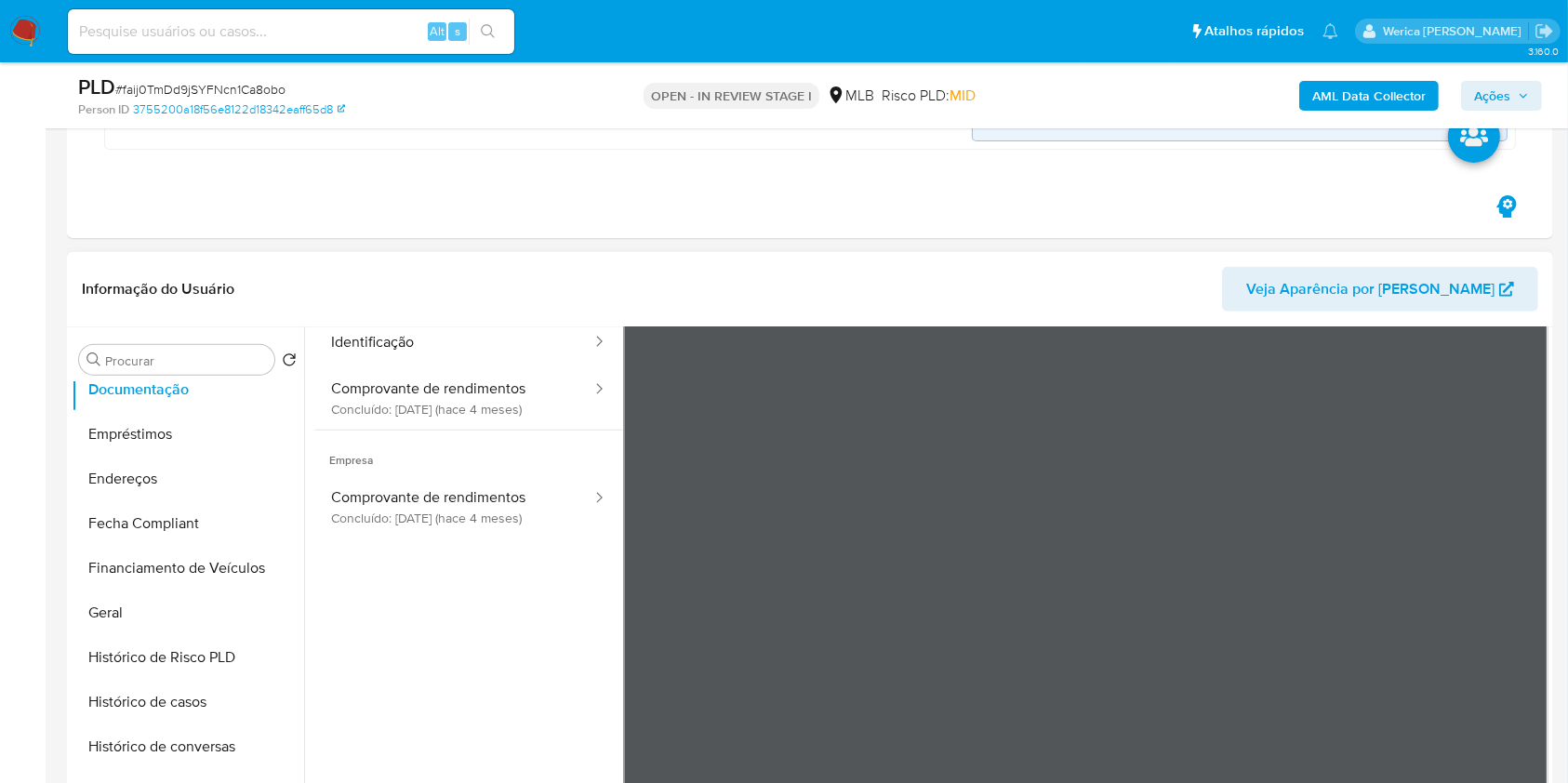
click at [453, 561] on div "Usuário Prova de vida / Selfie Identificação Comprovante de rendimentos Concluí…" at bounding box center [931, 525] width 1234 height 595
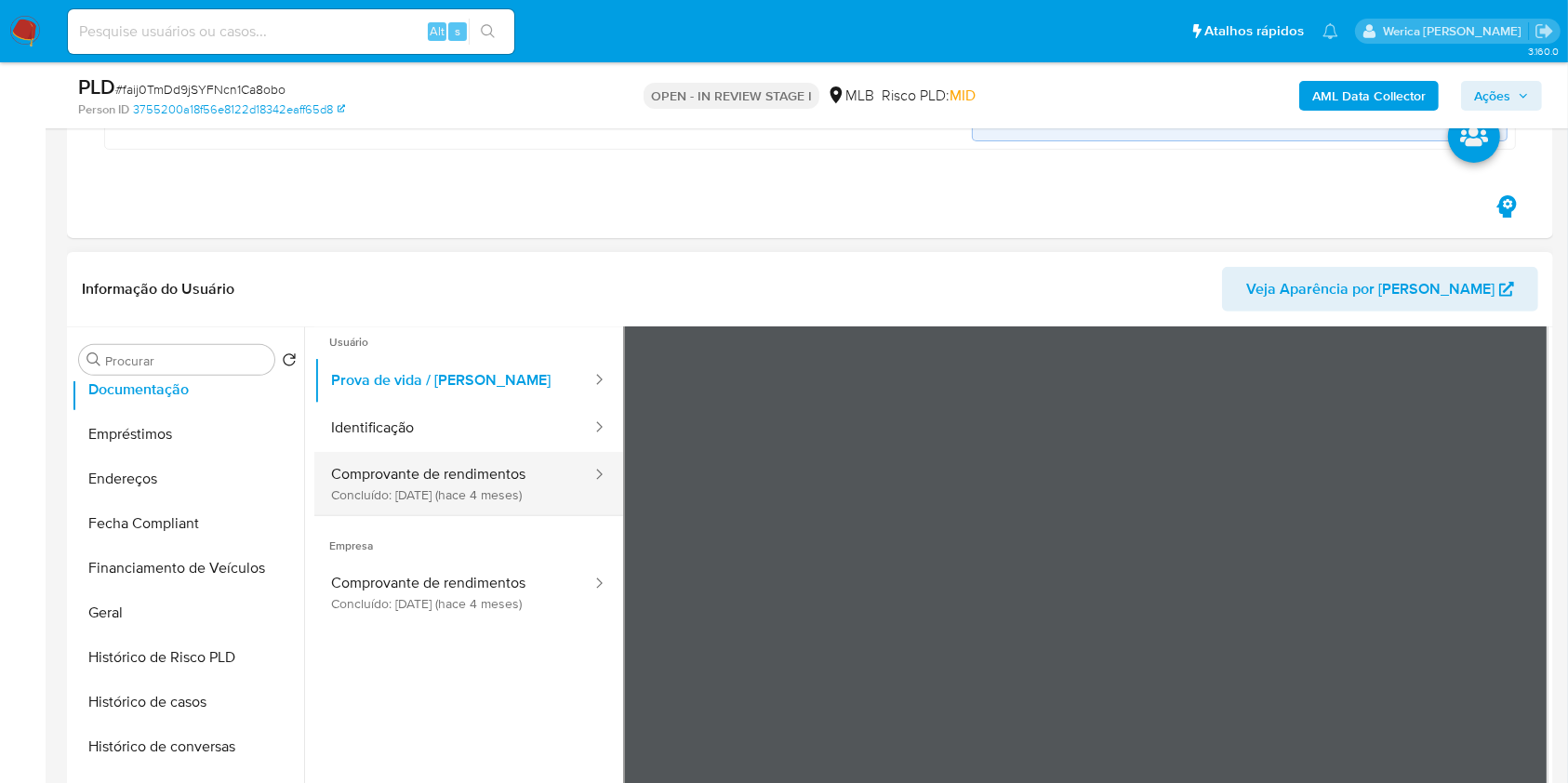
scroll to position [0, 0]
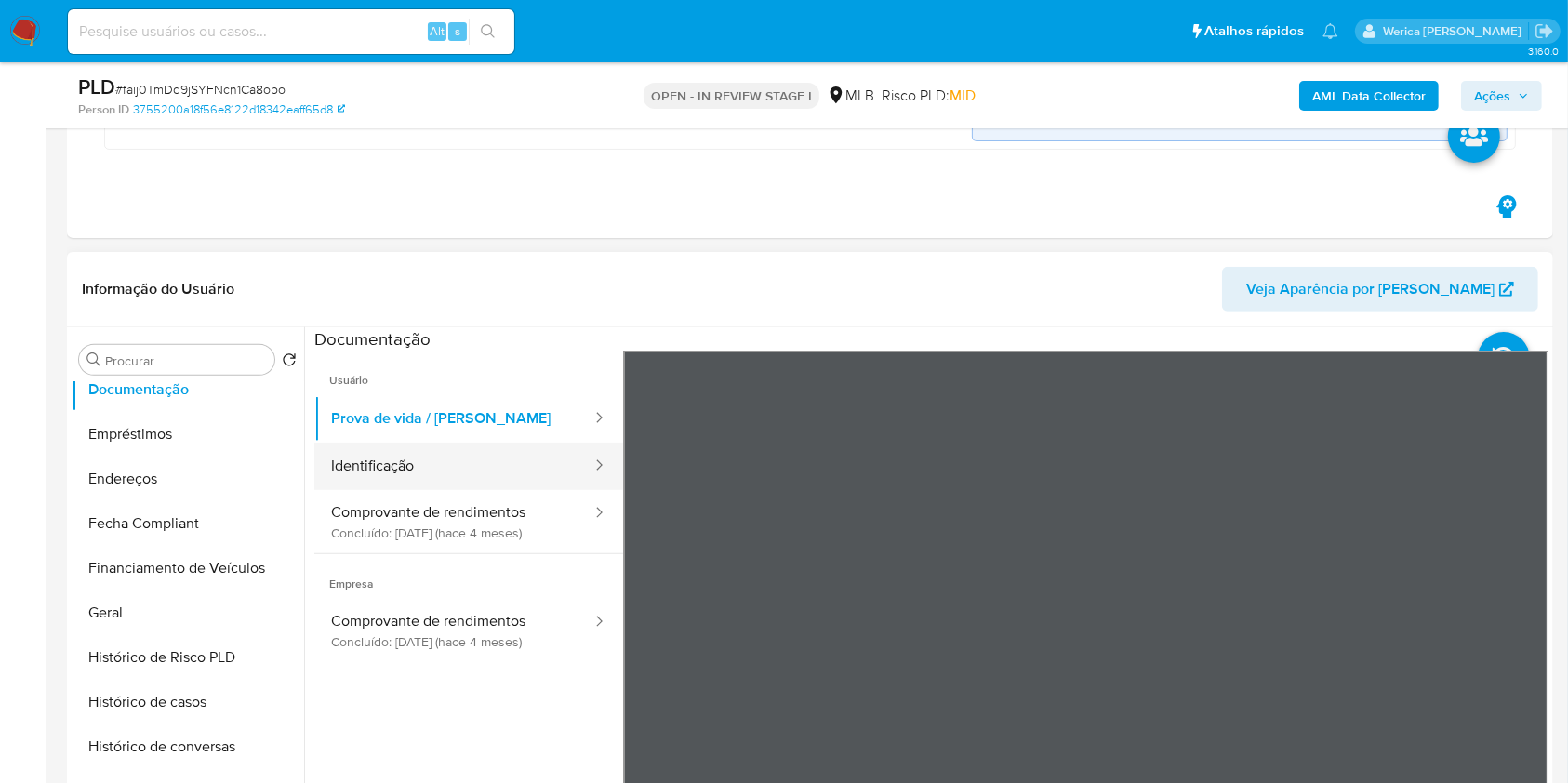
click at [408, 486] on button "Identificação" at bounding box center [453, 466] width 279 height 48
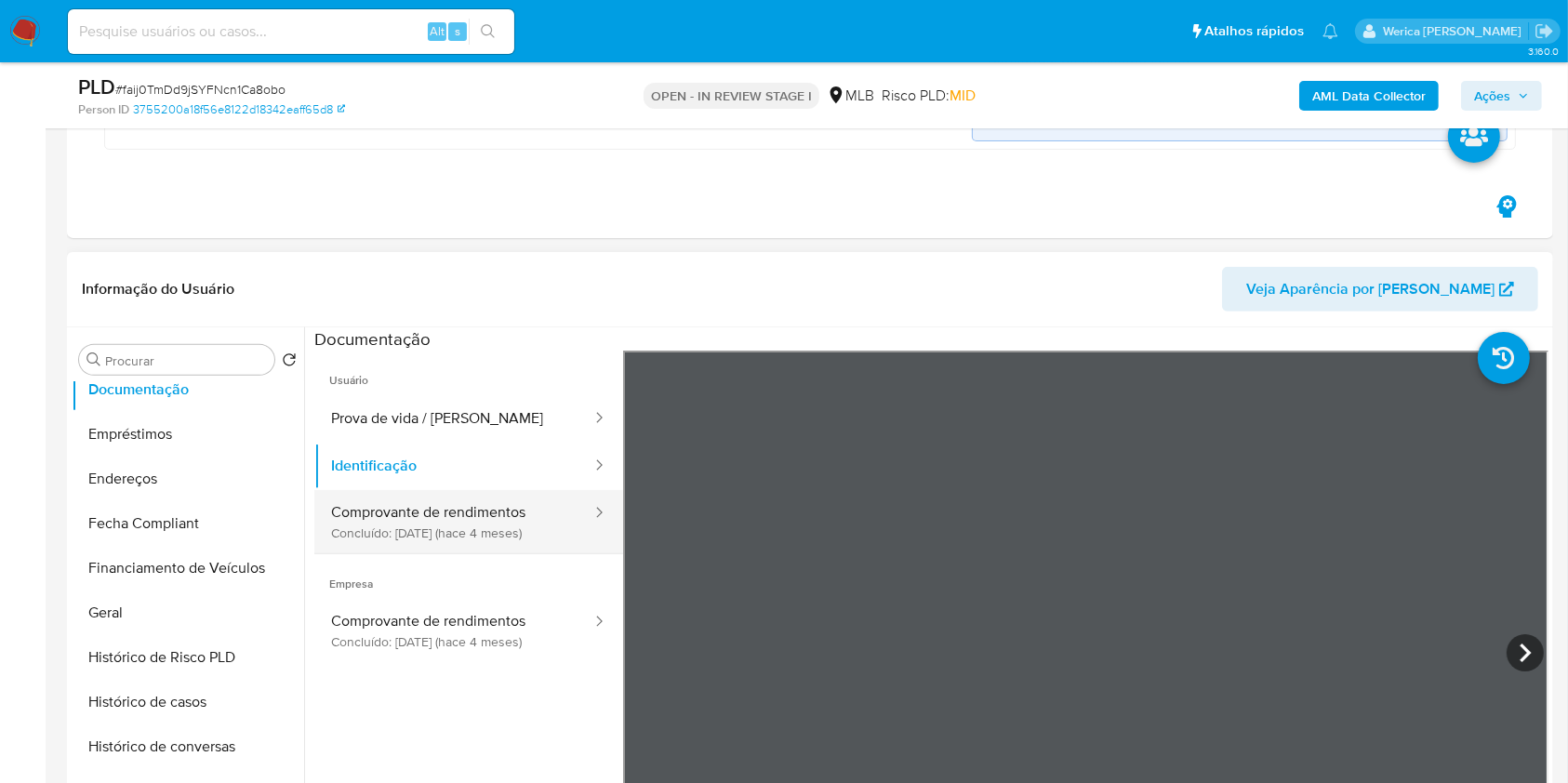
click at [441, 532] on button "Comprovante de rendimentos Concluído: [DATE] (hace 4 meses)" at bounding box center [453, 522] width 279 height 64
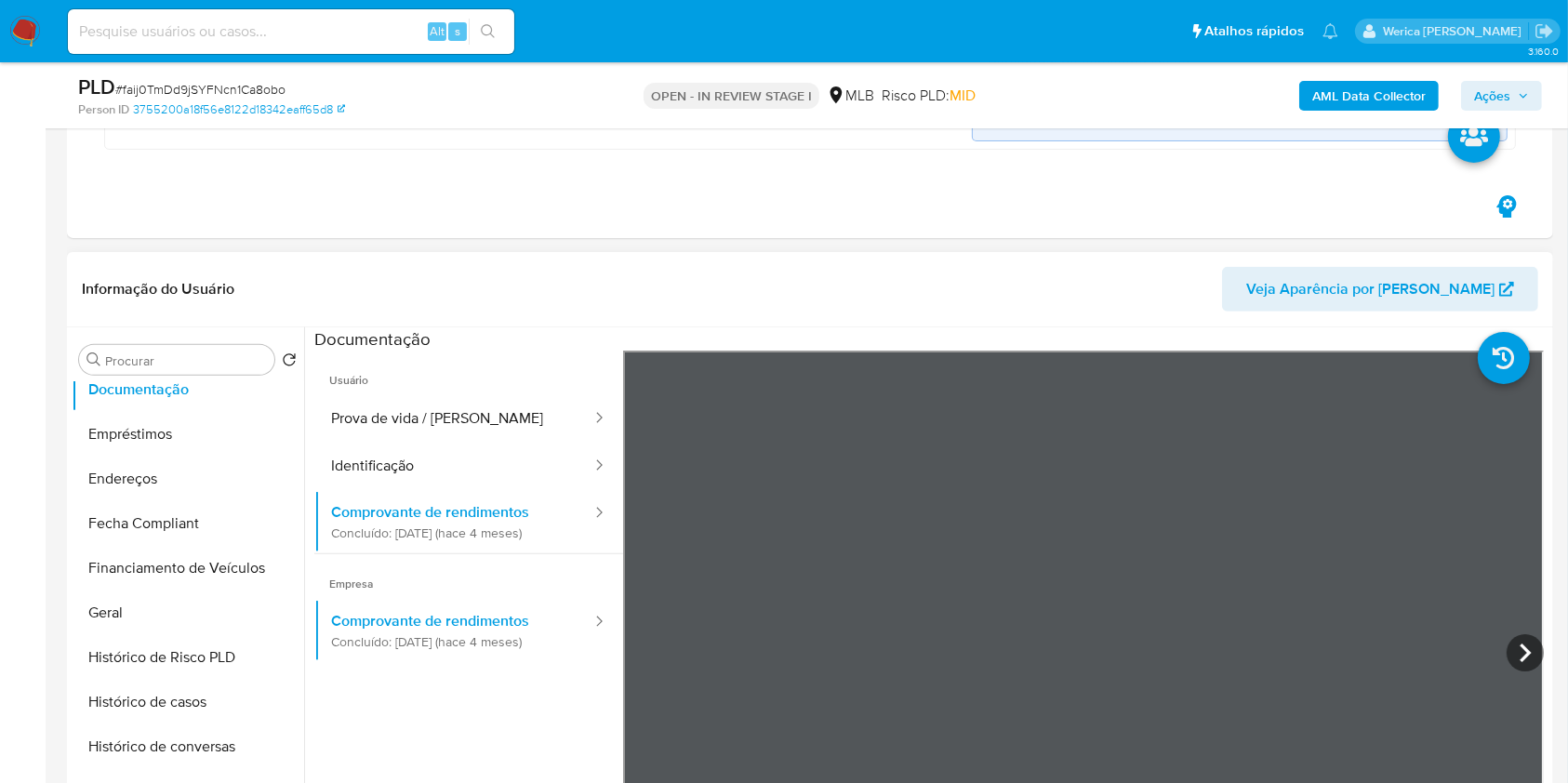
scroll to position [123, 0]
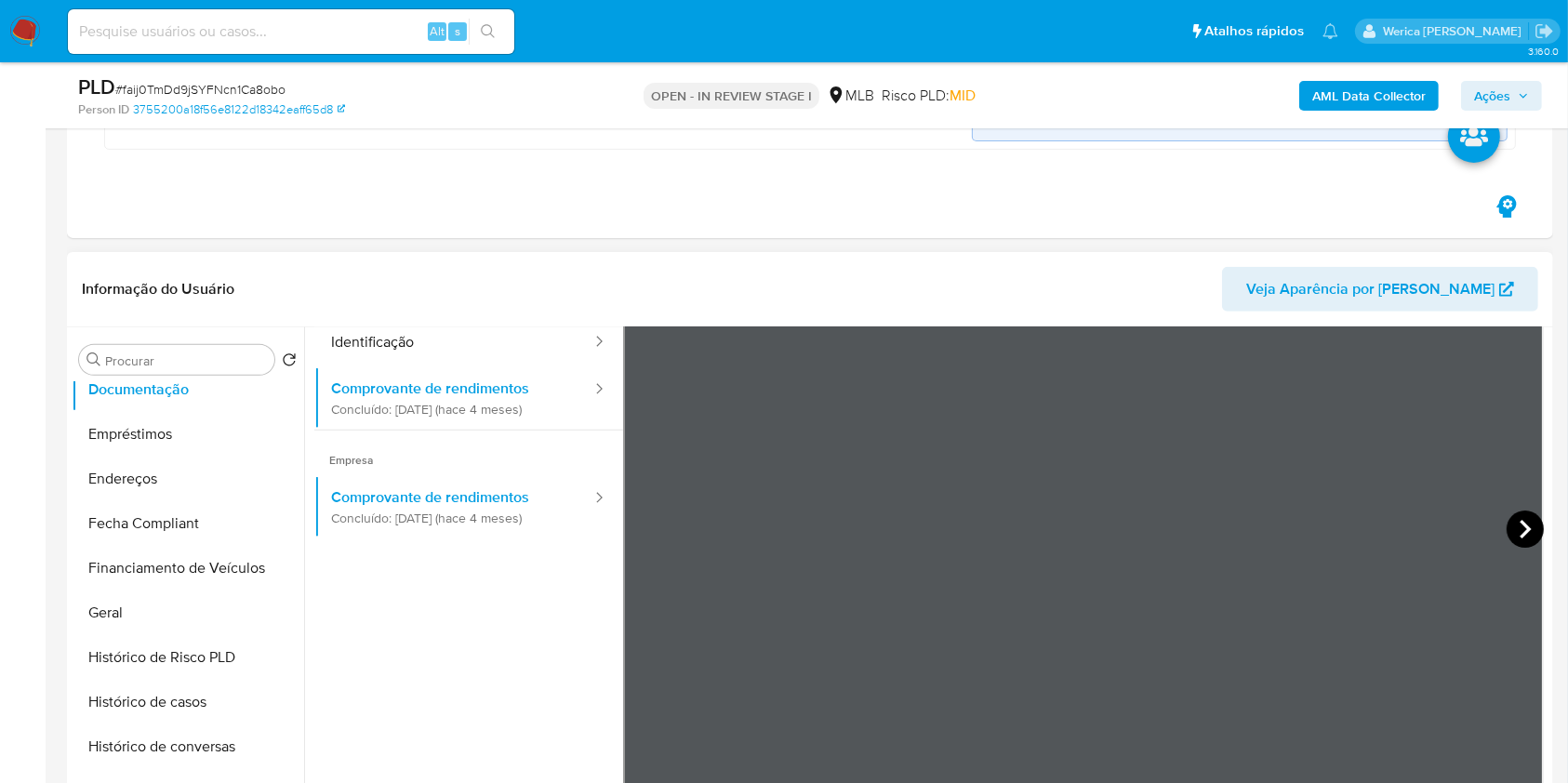
click at [1530, 528] on icon at bounding box center [1525, 529] width 37 height 37
click at [654, 531] on icon at bounding box center [646, 529] width 37 height 37
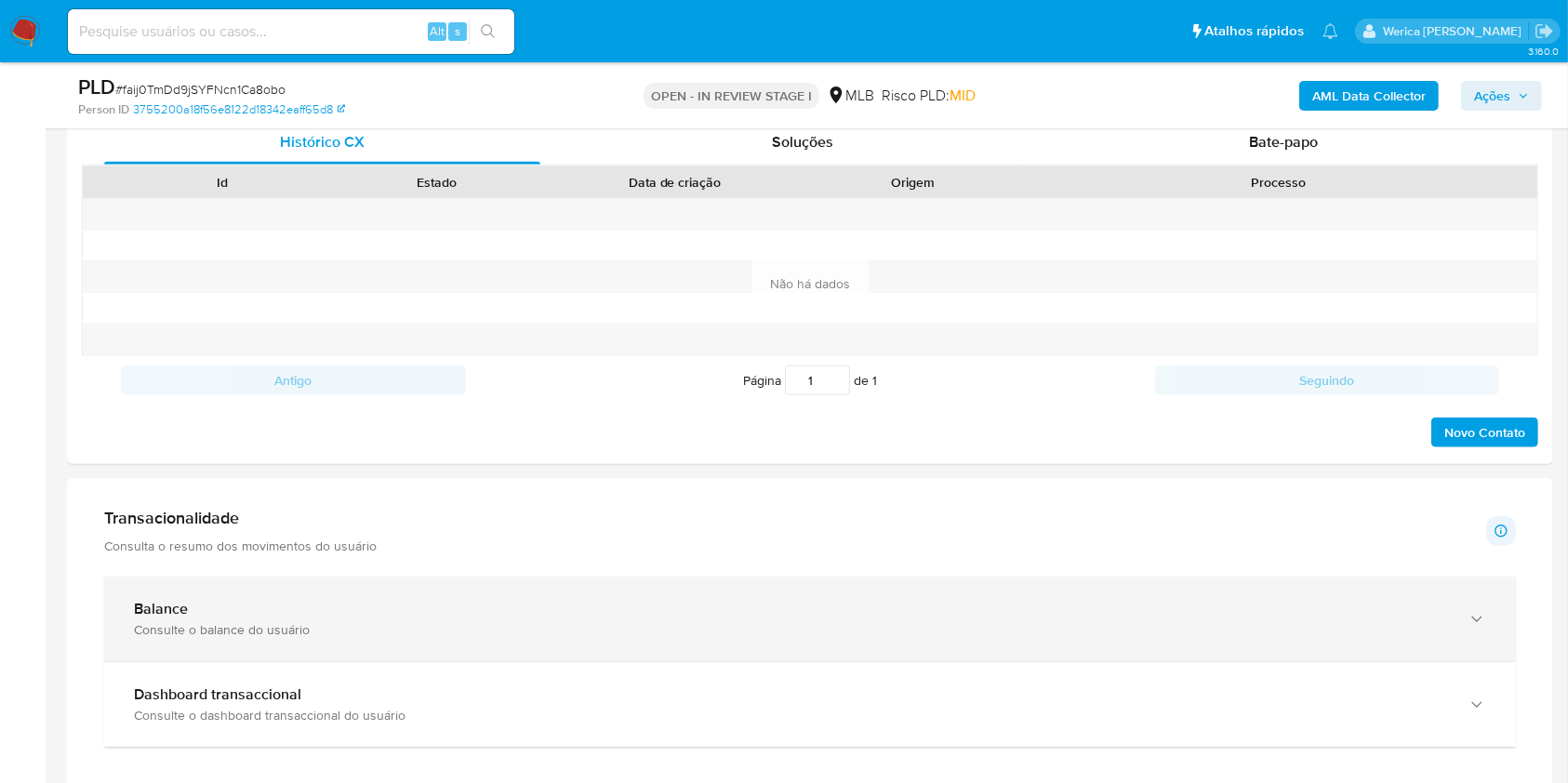
scroll to position [1464, 0]
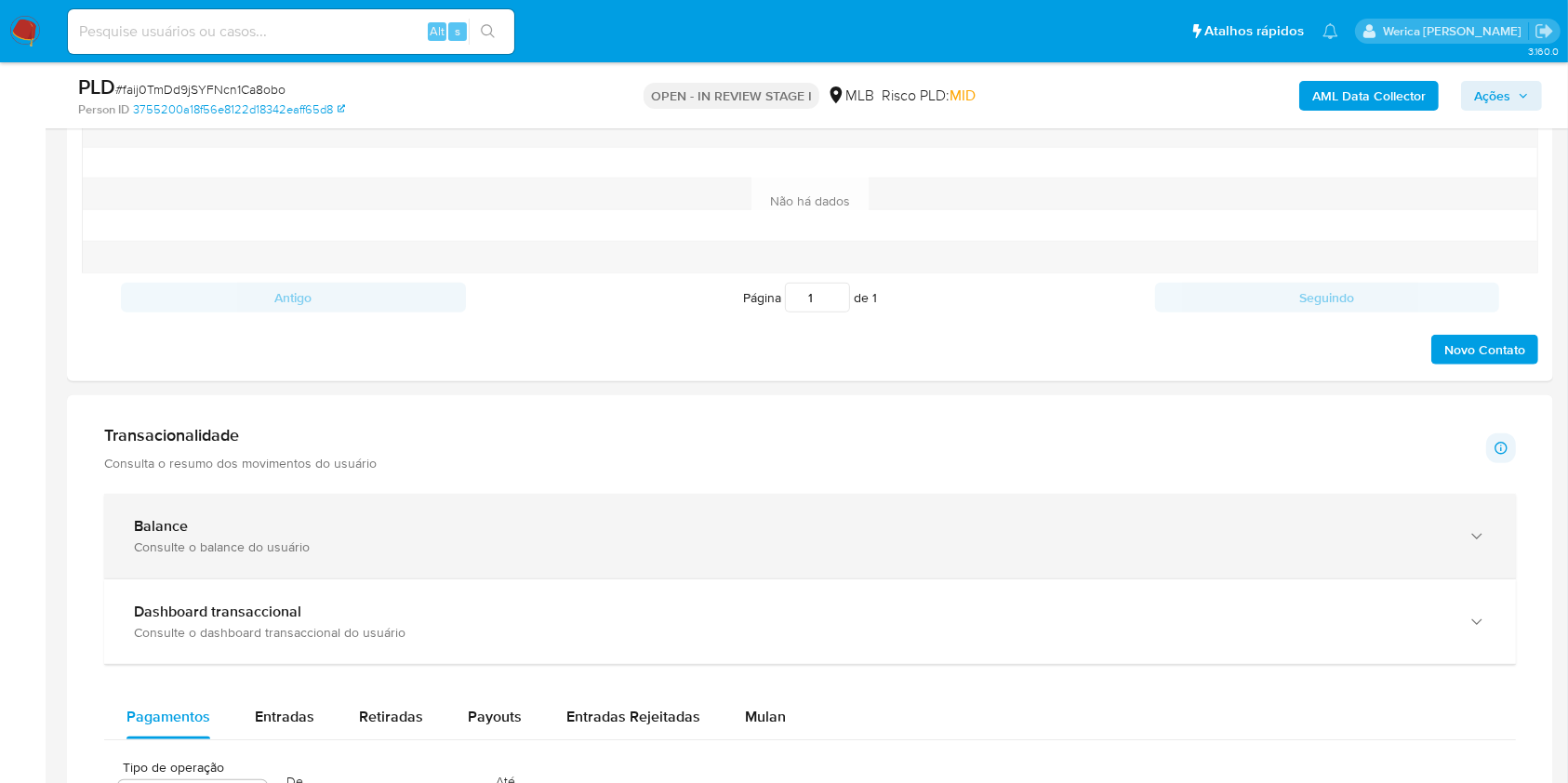
click at [1008, 502] on div "Balance Consulte o balance do usuário" at bounding box center [809, 536] width 1411 height 84
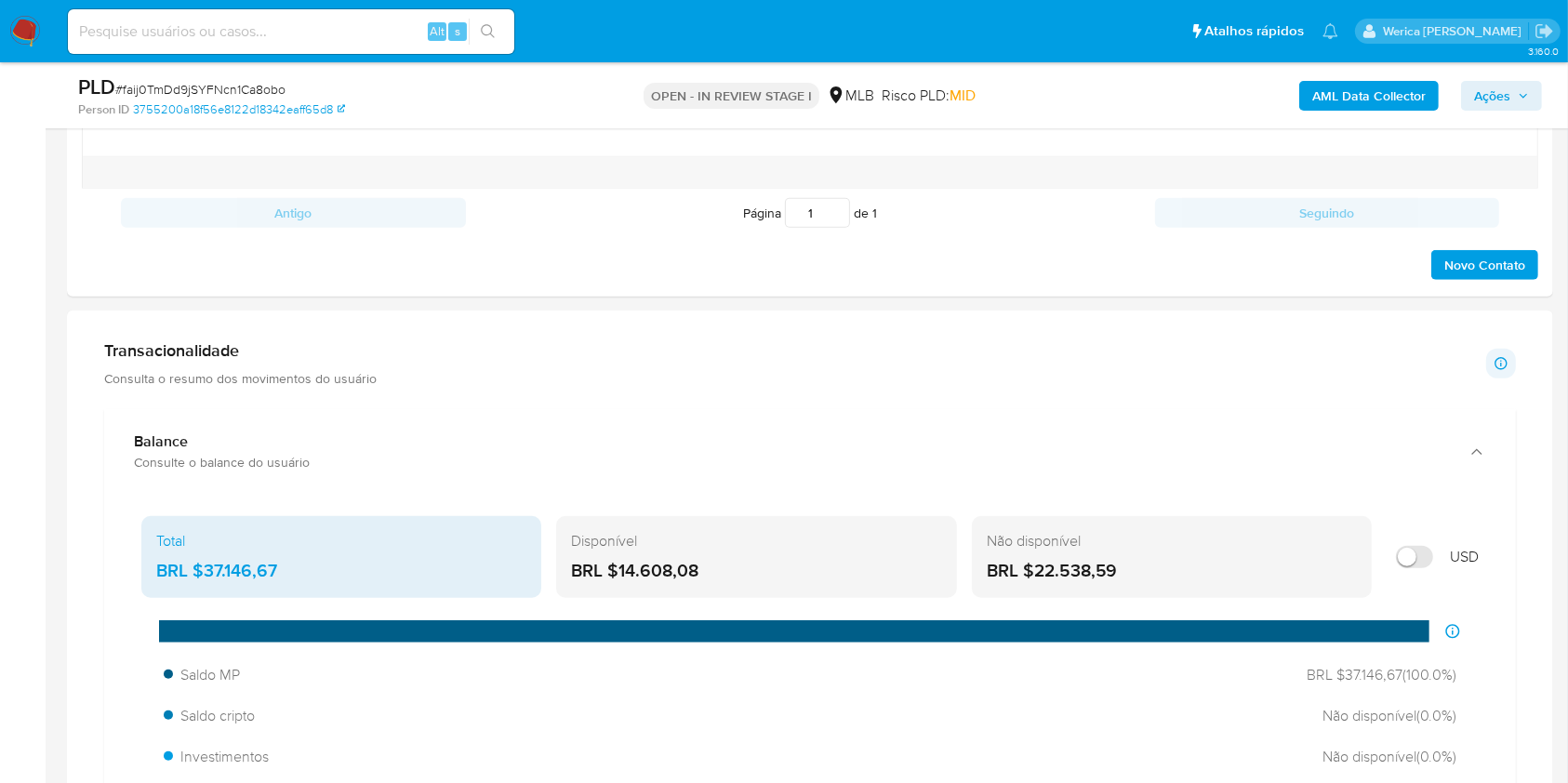
scroll to position [1712, 0]
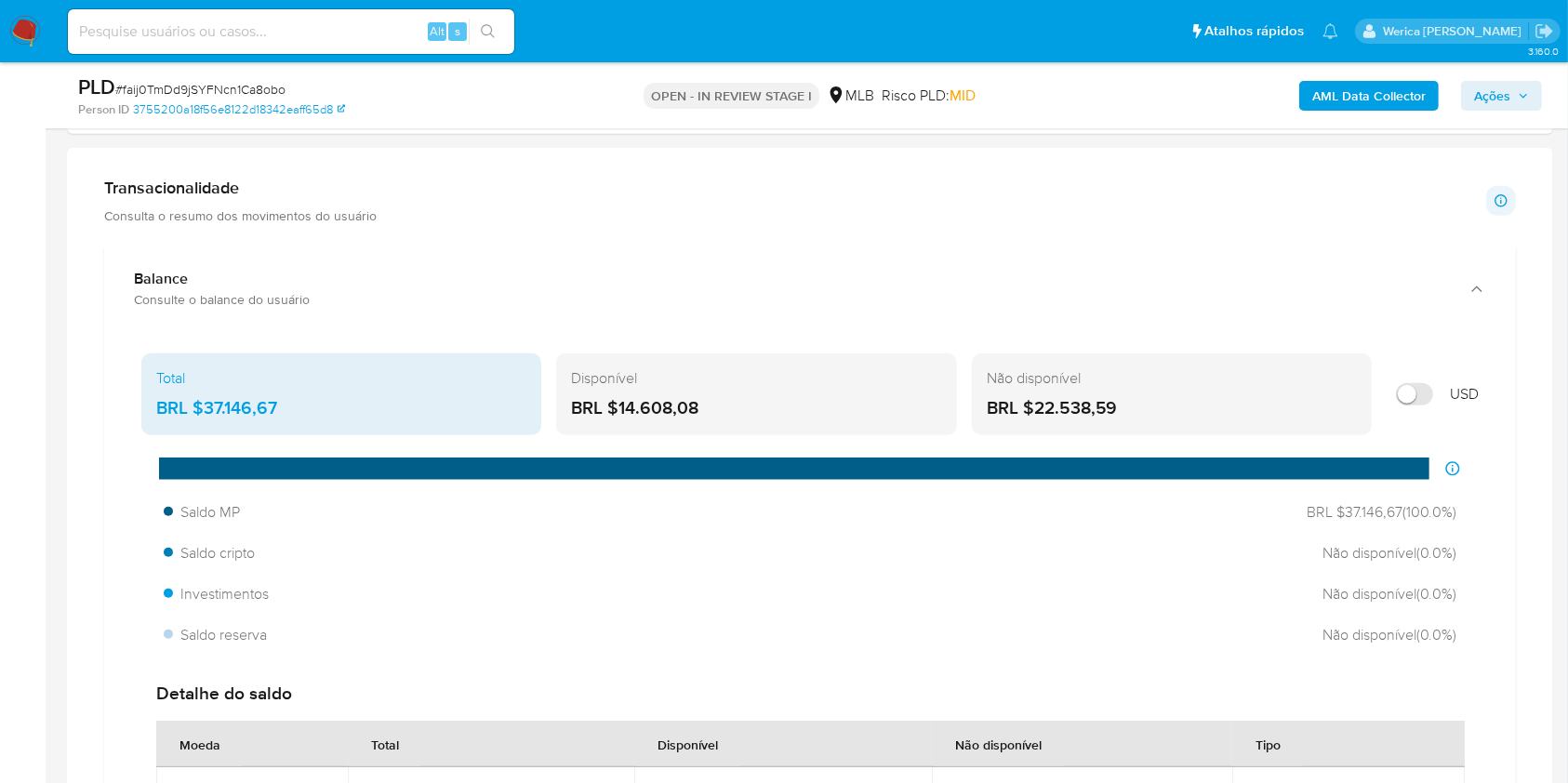
drag, startPoint x: 200, startPoint y: 399, endPoint x: 298, endPoint y: 415, distance: 99.3
click at [290, 410] on div "BRL $37.146,67" at bounding box center [341, 409] width 370 height 24
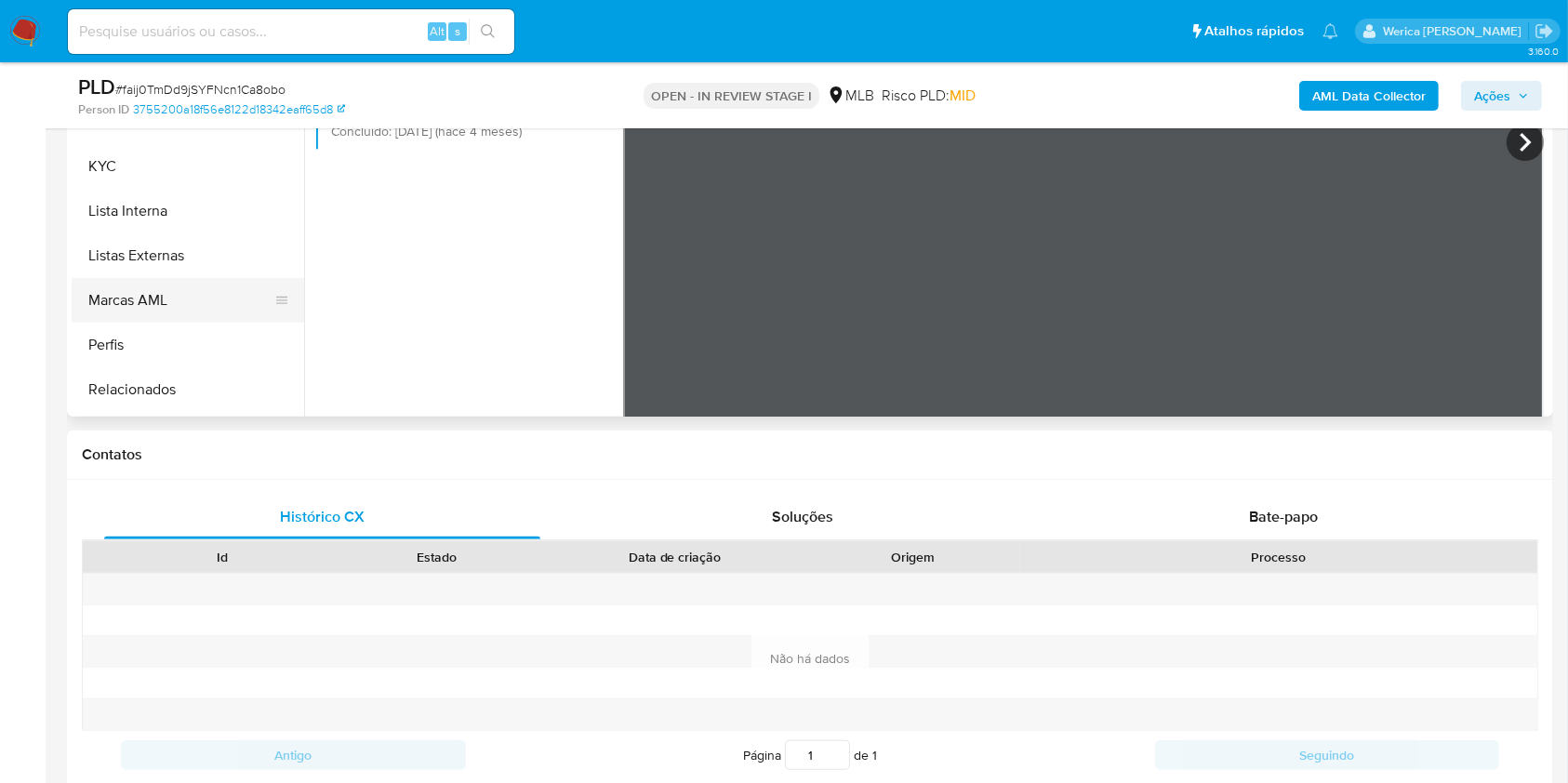
scroll to position [967, 0]
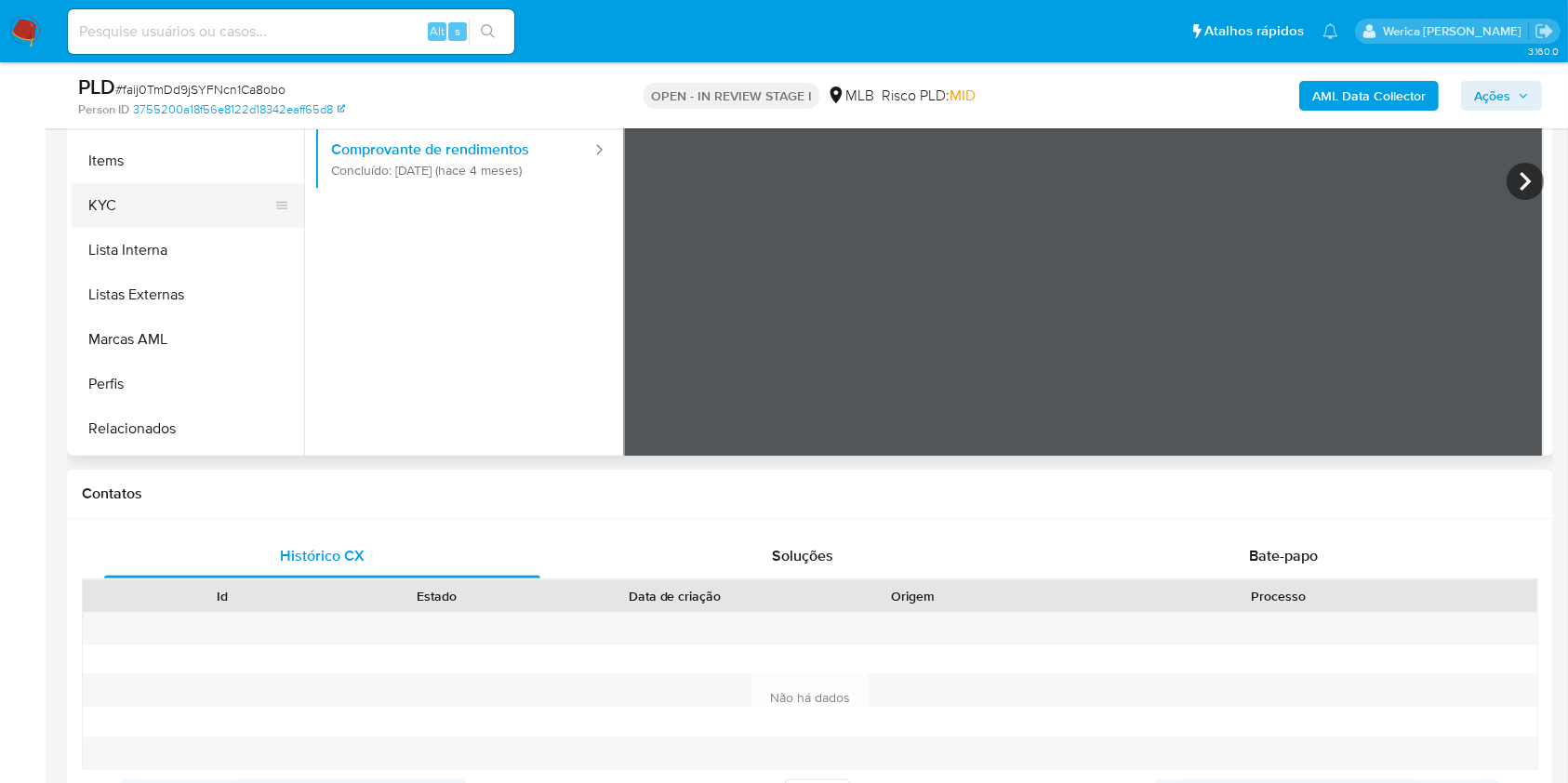
click at [128, 197] on button "KYC" at bounding box center [180, 206] width 218 height 45
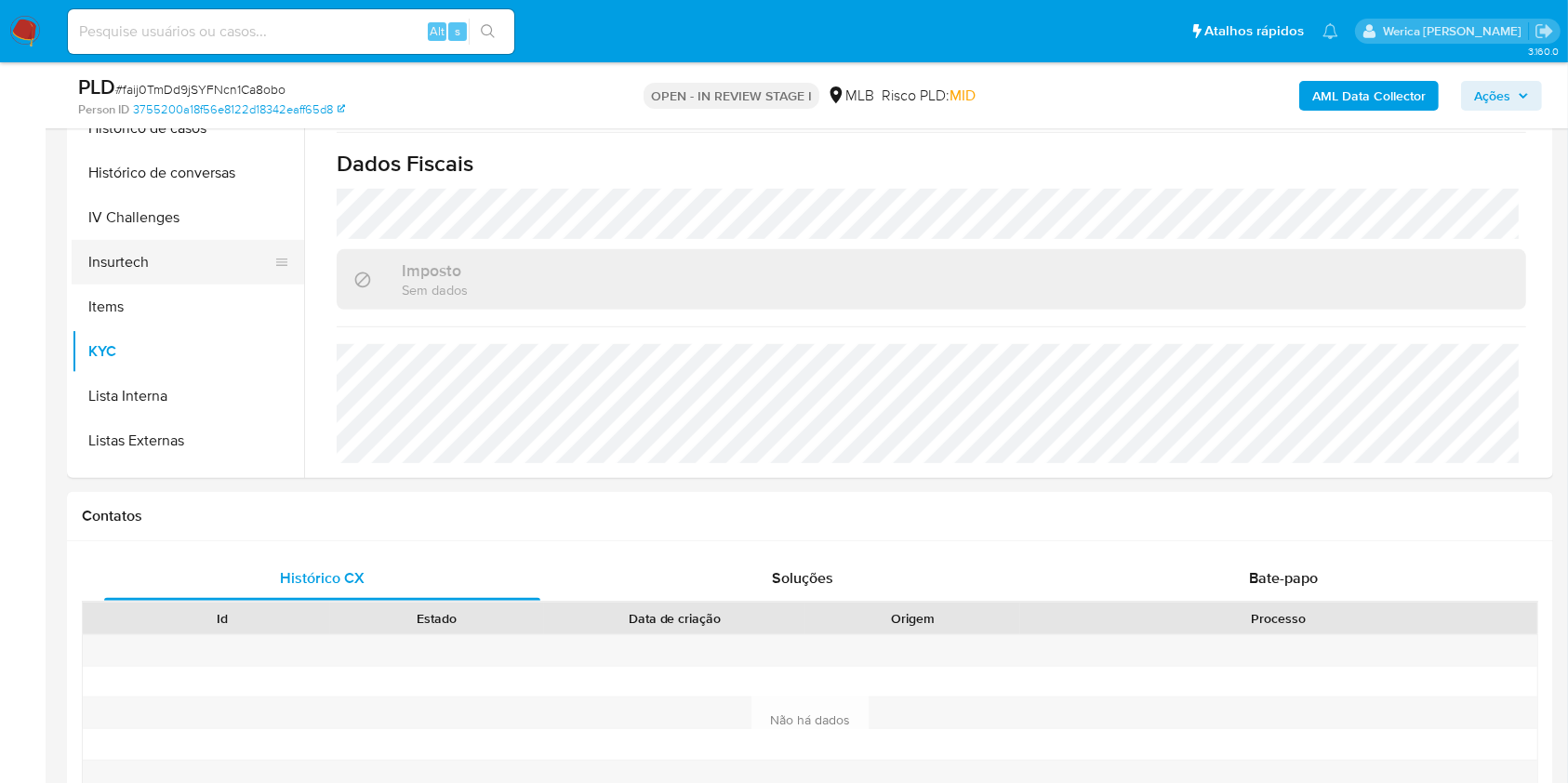
scroll to position [496, 0]
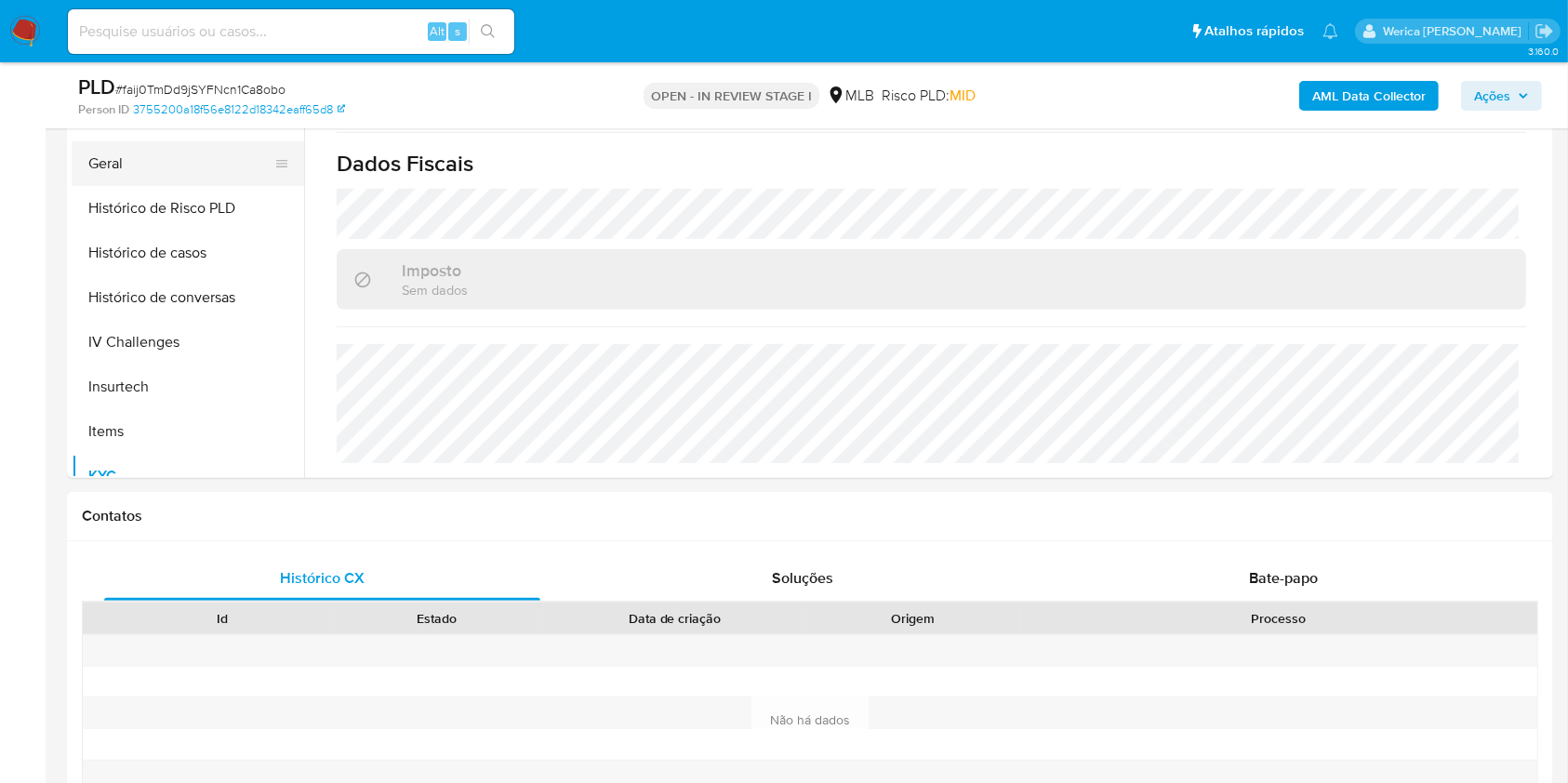
click at [145, 167] on button "Geral" at bounding box center [180, 164] width 218 height 45
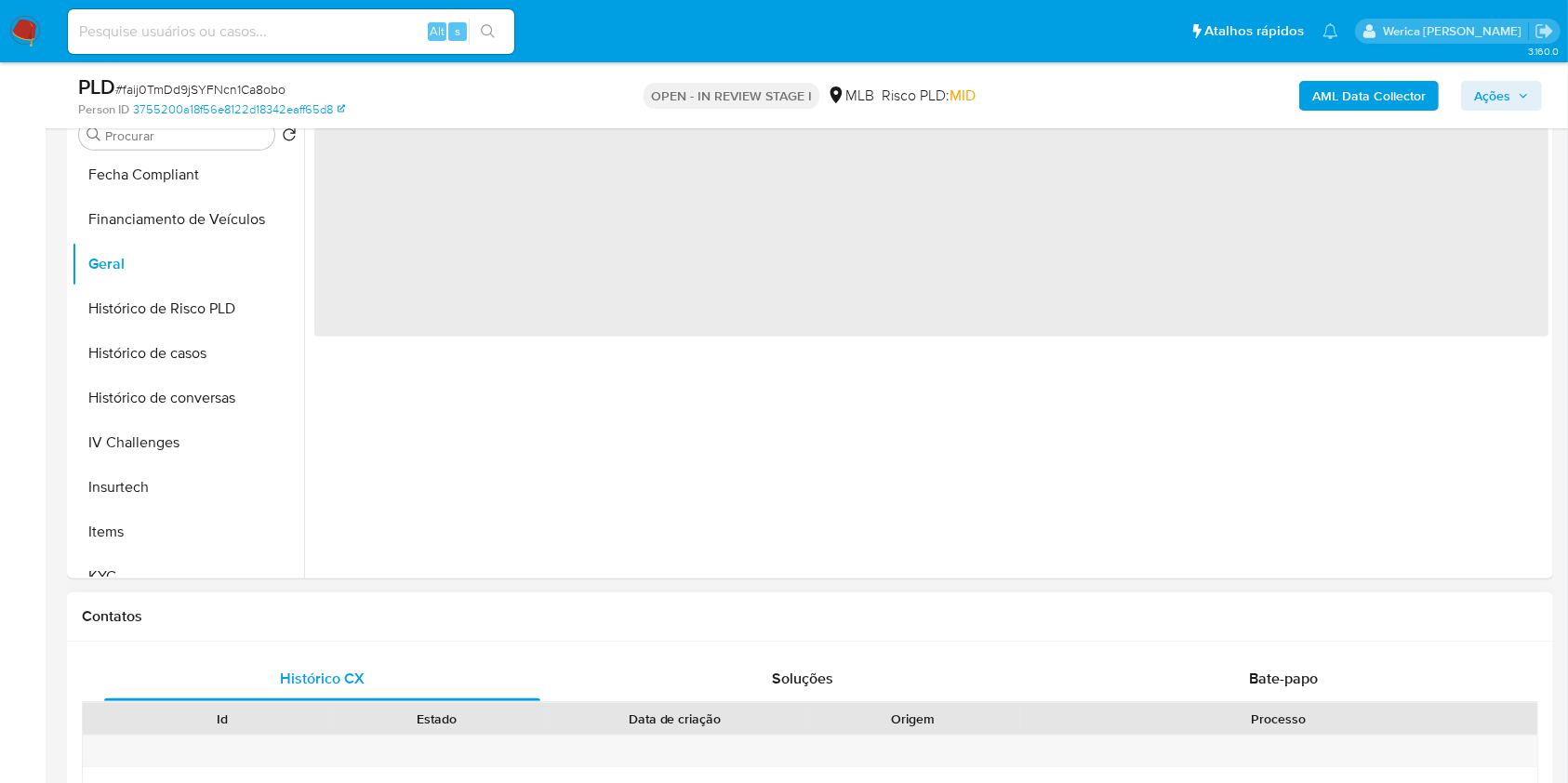
scroll to position [844, 0]
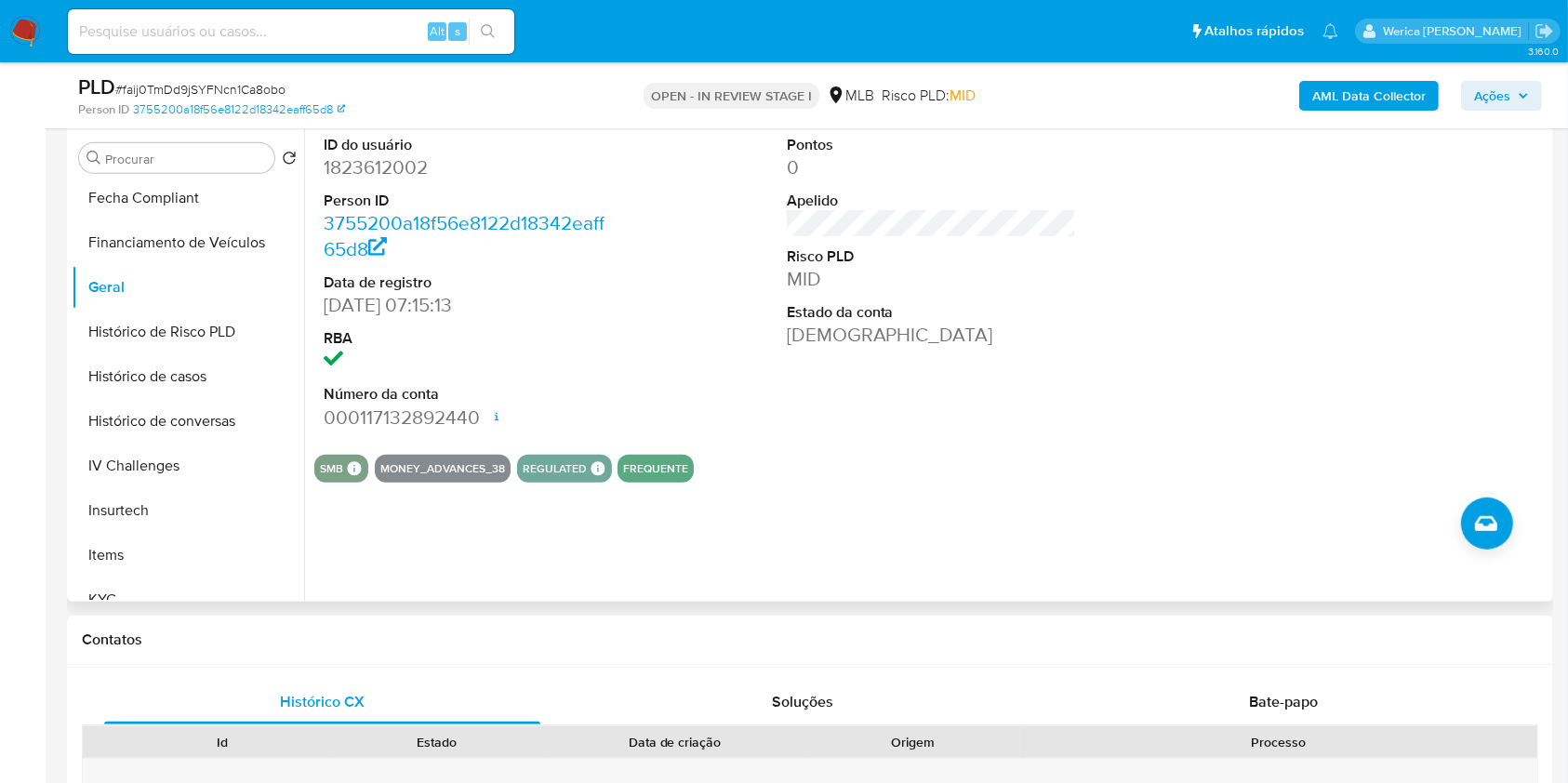
click at [1359, 366] on div at bounding box center [1394, 283] width 309 height 314
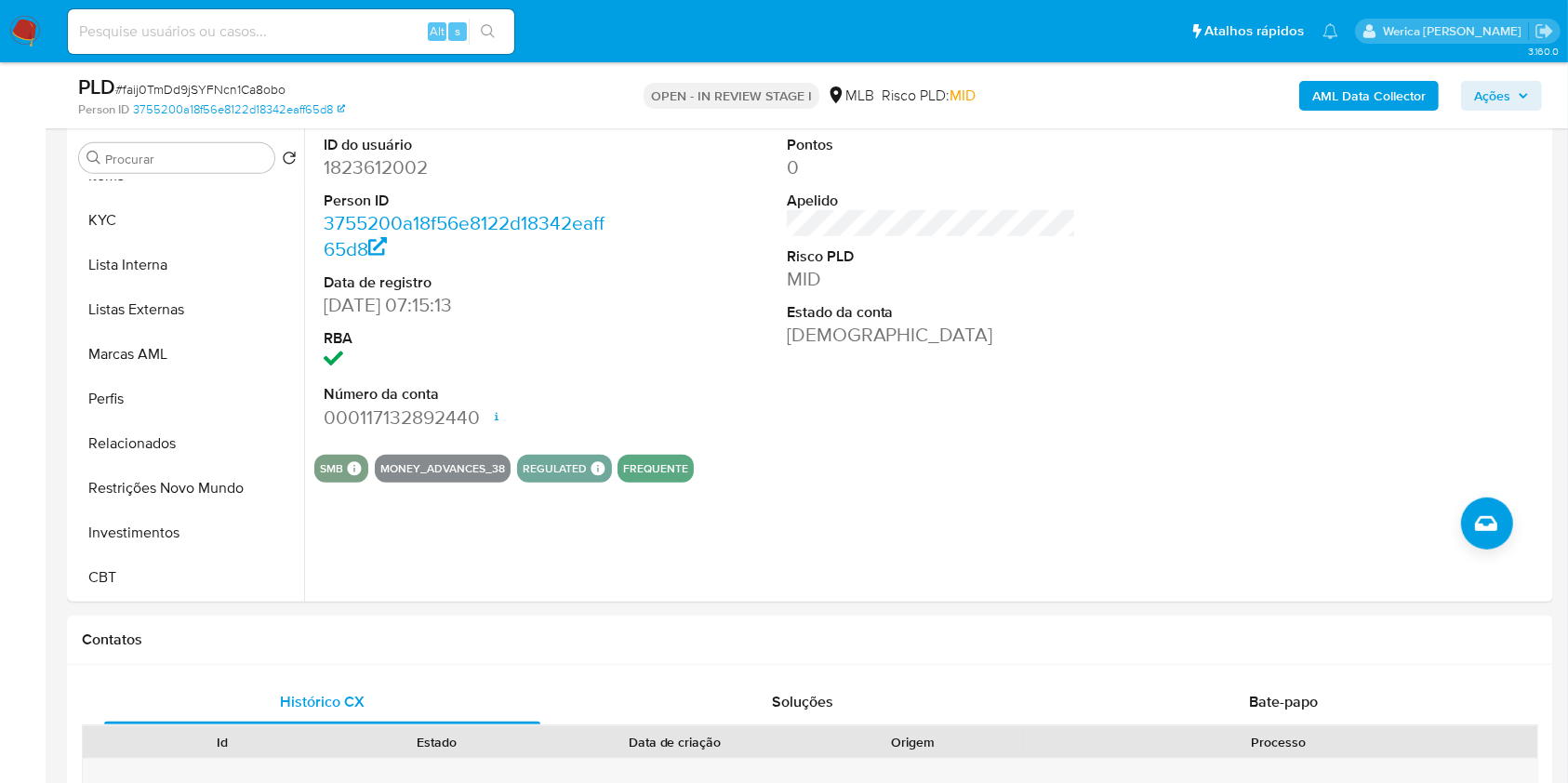
drag, startPoint x: 50, startPoint y: 238, endPoint x: 47, endPoint y: 227, distance: 11.4
click at [82, 205] on button "KYC" at bounding box center [180, 221] width 218 height 45
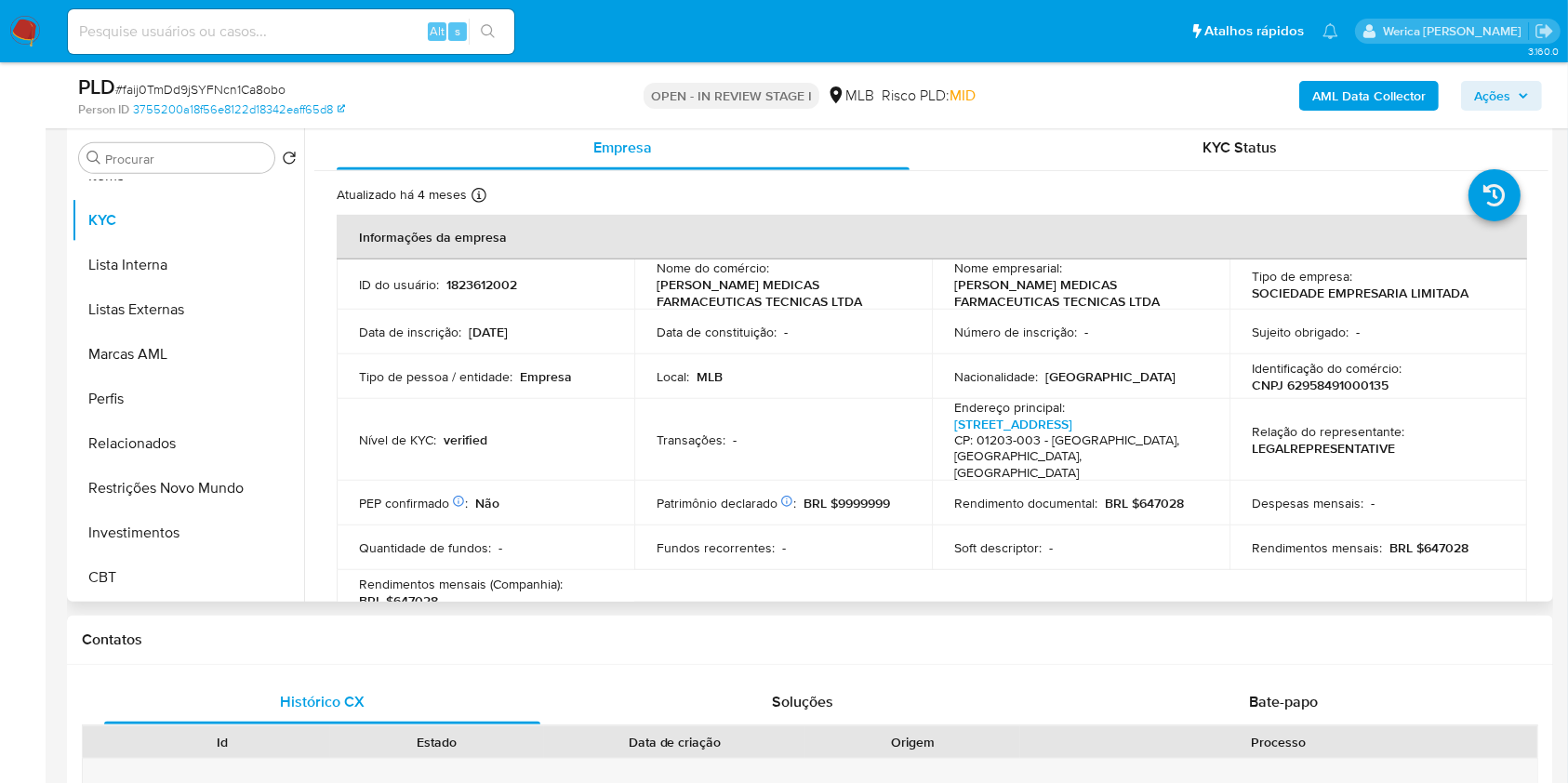
click at [1404, 499] on div "Despesas mensais : -" at bounding box center [1377, 503] width 252 height 17
click at [1395, 496] on div "Despesas mensais : -" at bounding box center [1377, 503] width 252 height 17
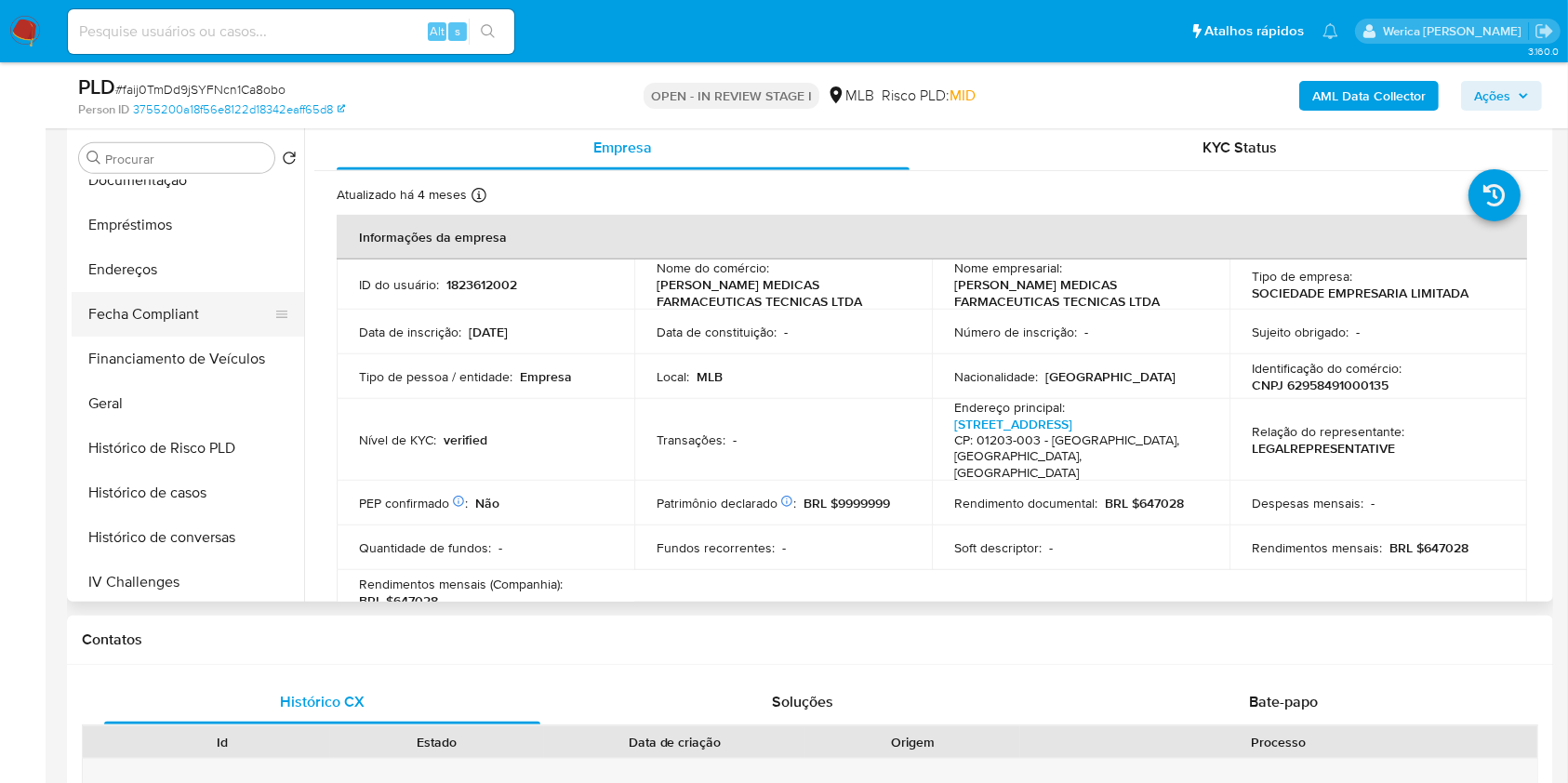
click at [167, 278] on button "Endereços" at bounding box center [188, 270] width 233 height 45
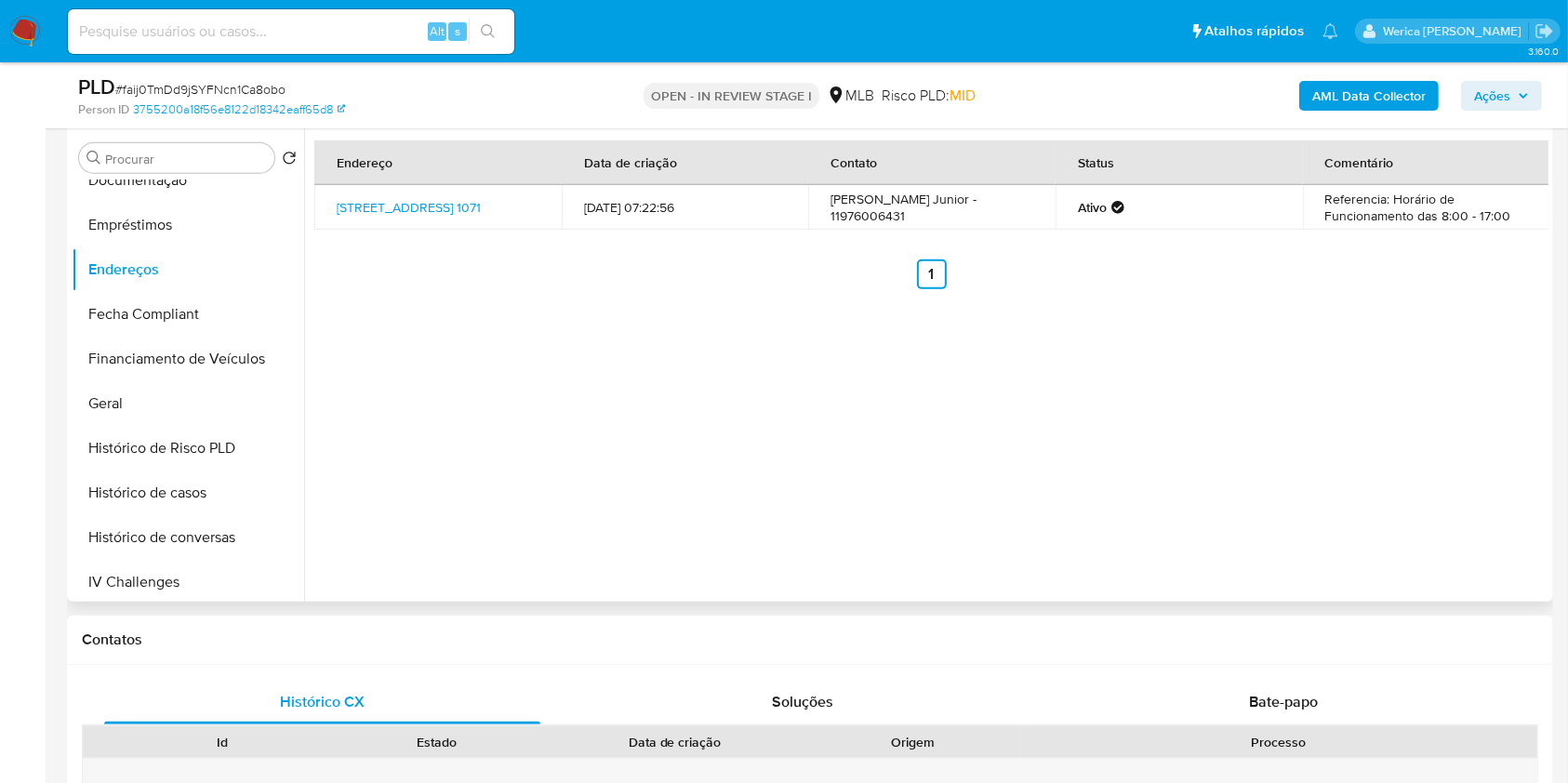
click at [1233, 379] on div "Endereço Data de criação Contato Status Comentário [STREET_ADDRESS] 1071 [DATE]…" at bounding box center [926, 363] width 1244 height 476
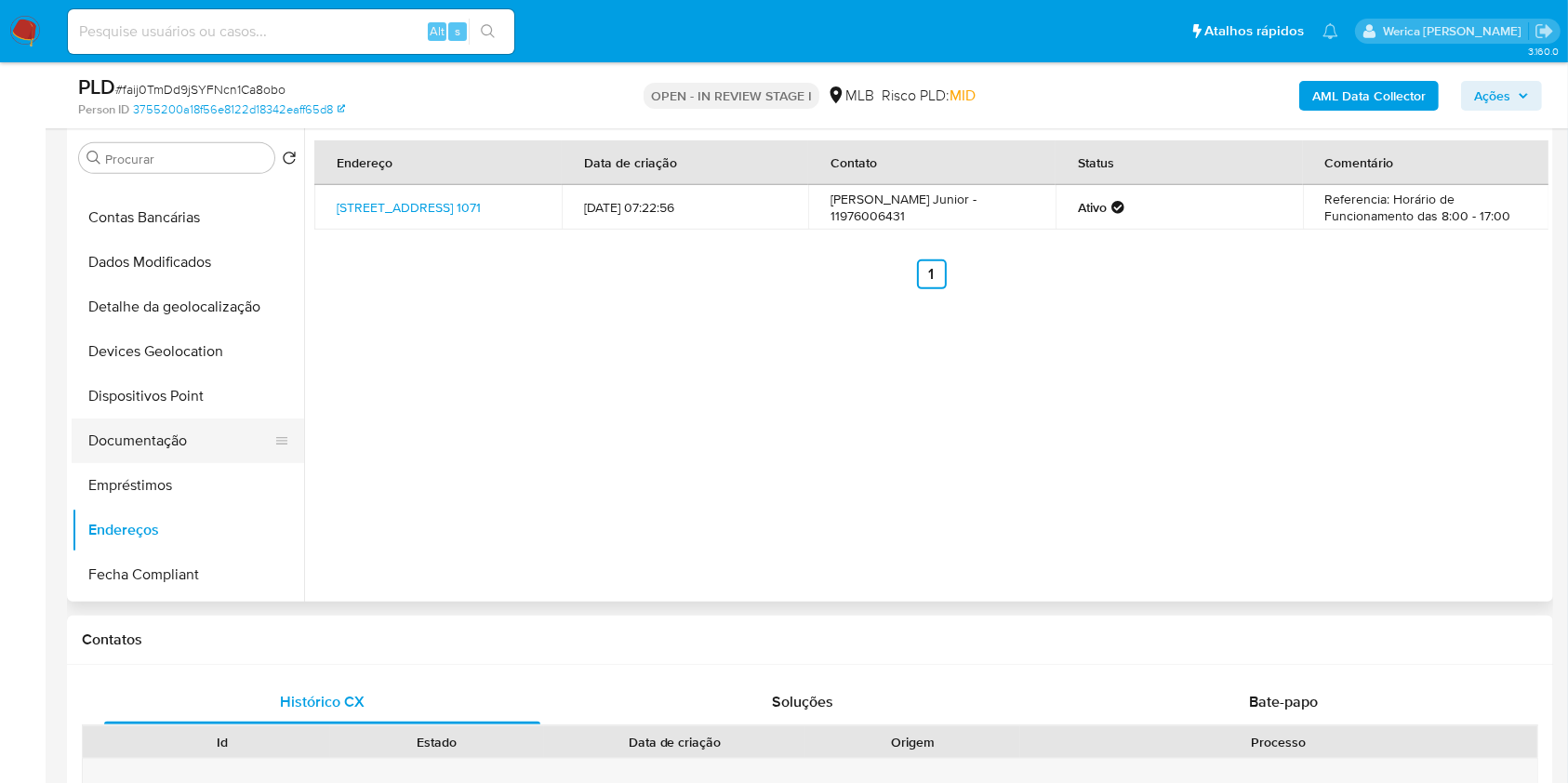
scroll to position [7, 0]
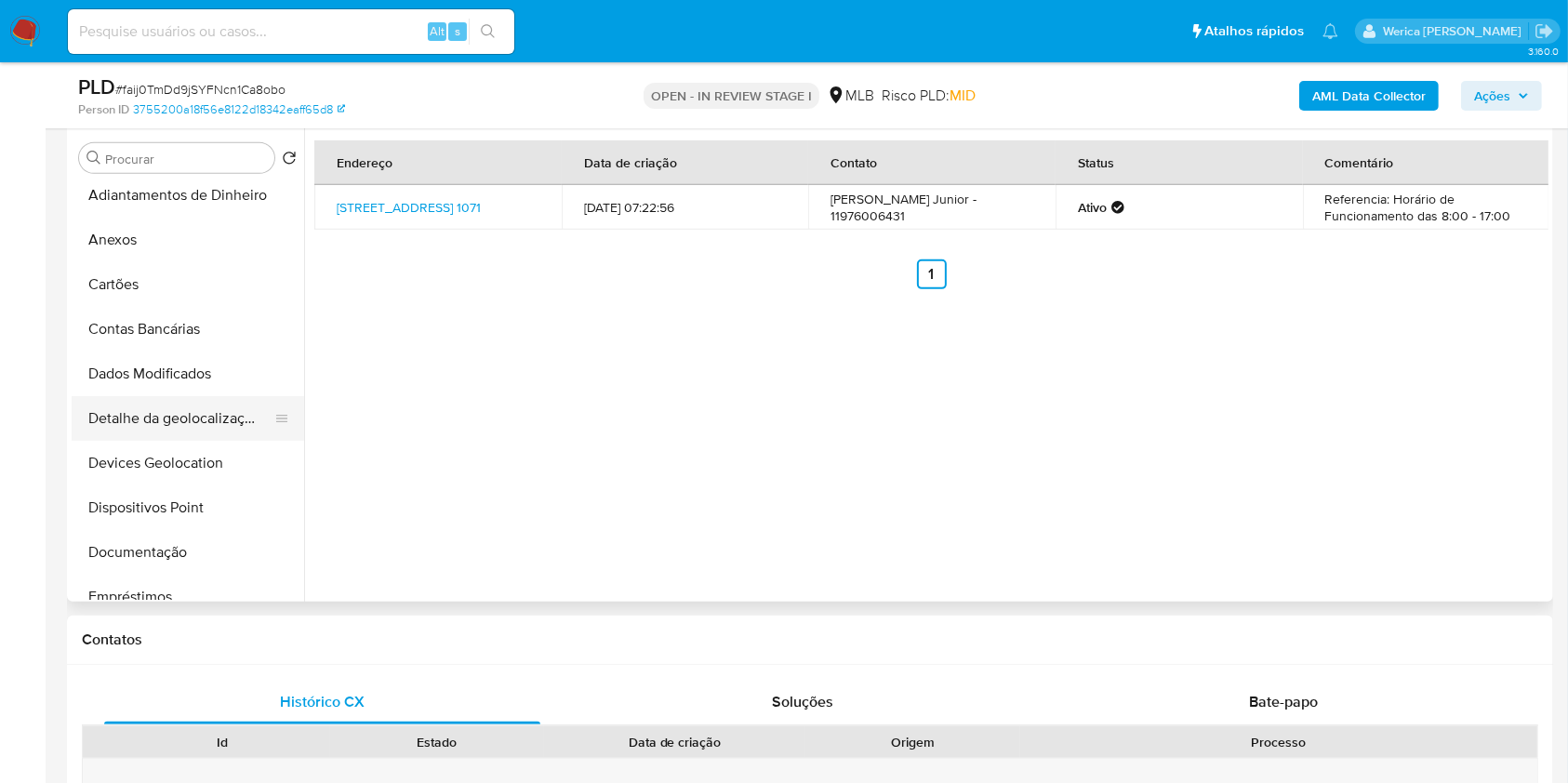
click at [226, 430] on button "Detalhe da geolocalização" at bounding box center [180, 419] width 218 height 45
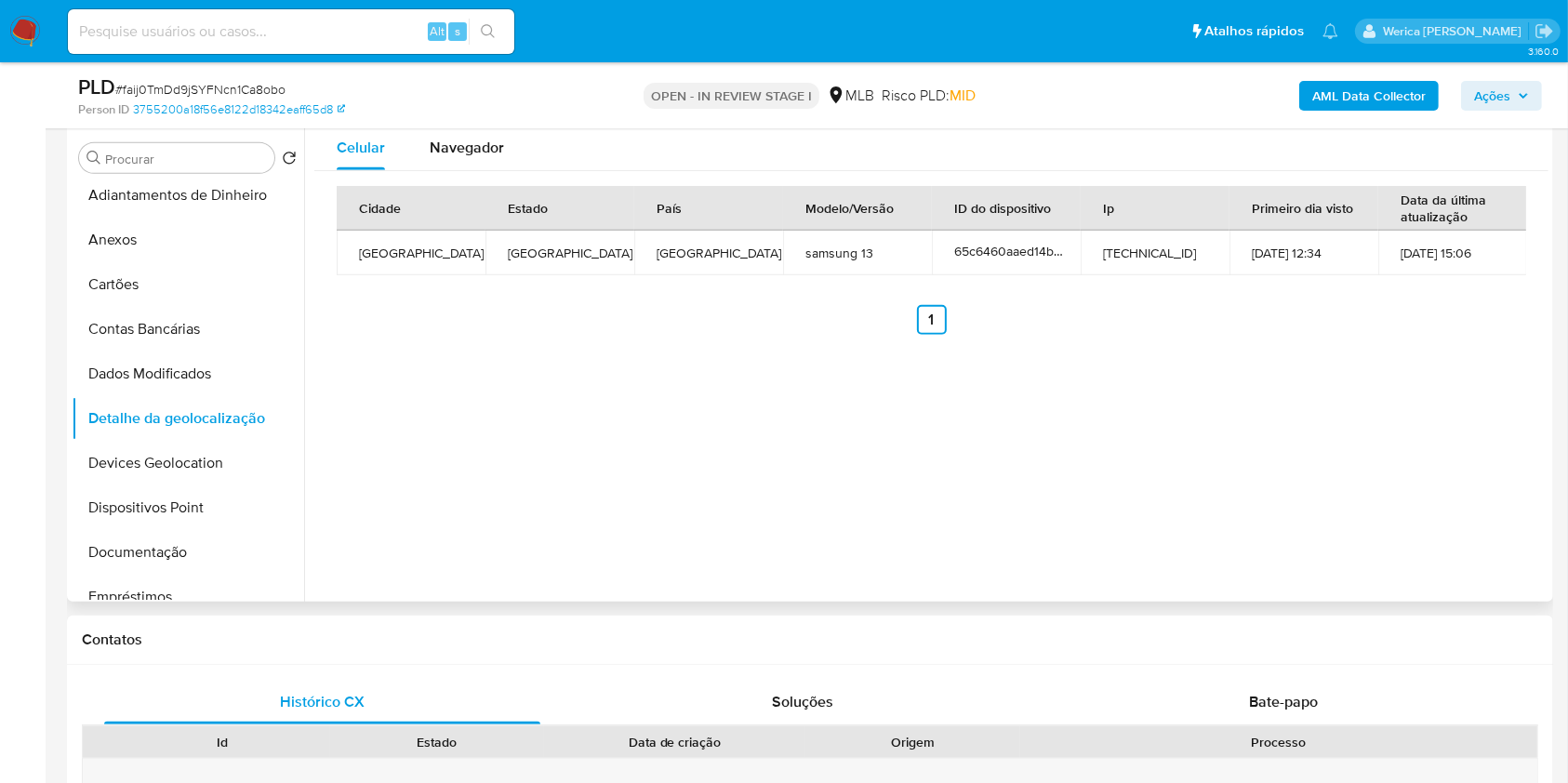
click at [1487, 500] on div "Celular Navegador Cidade Estado País Modelo/Versão ID do dispositivo Ip Primeir…" at bounding box center [926, 363] width 1244 height 476
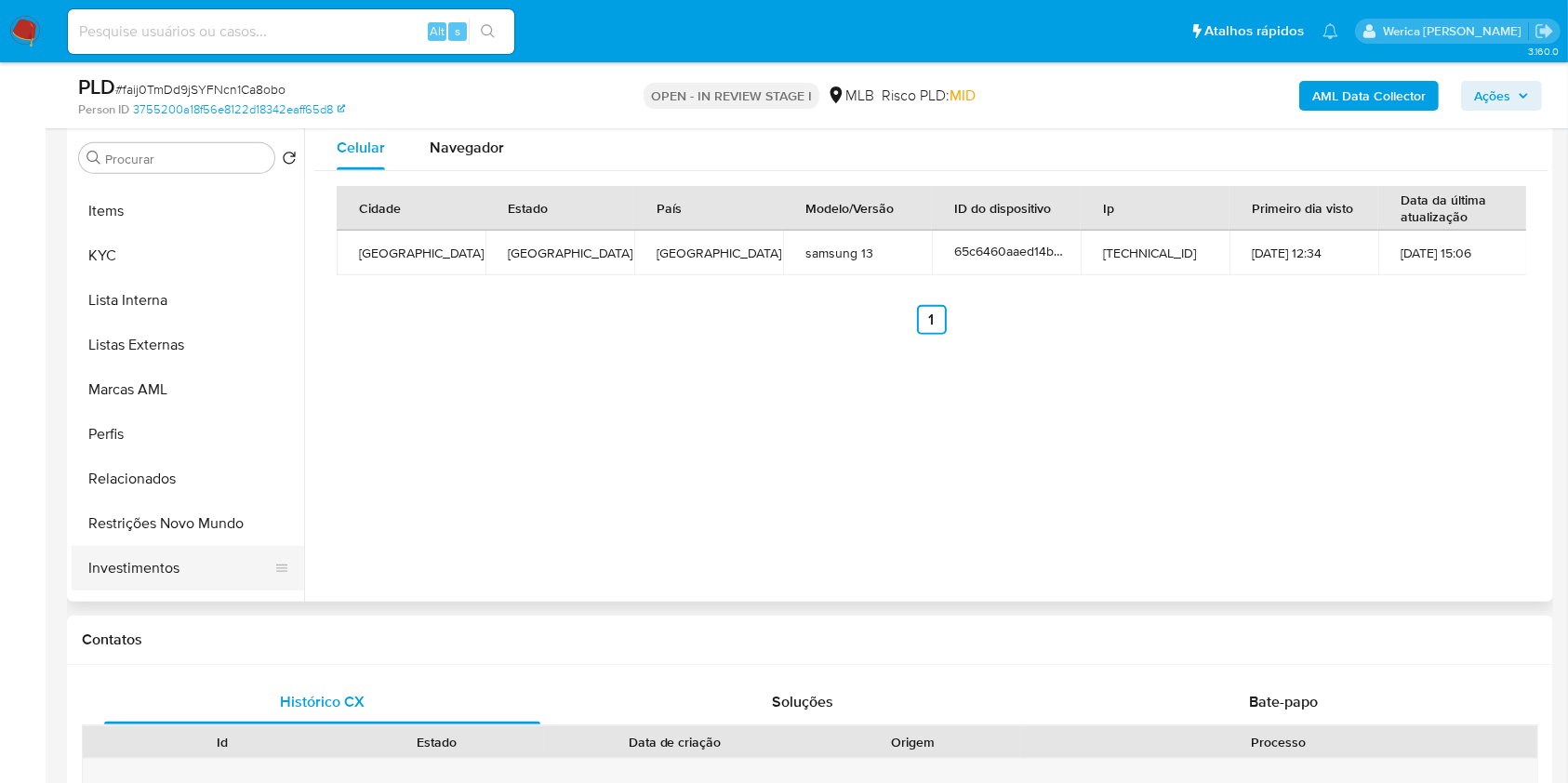
scroll to position [876, 0]
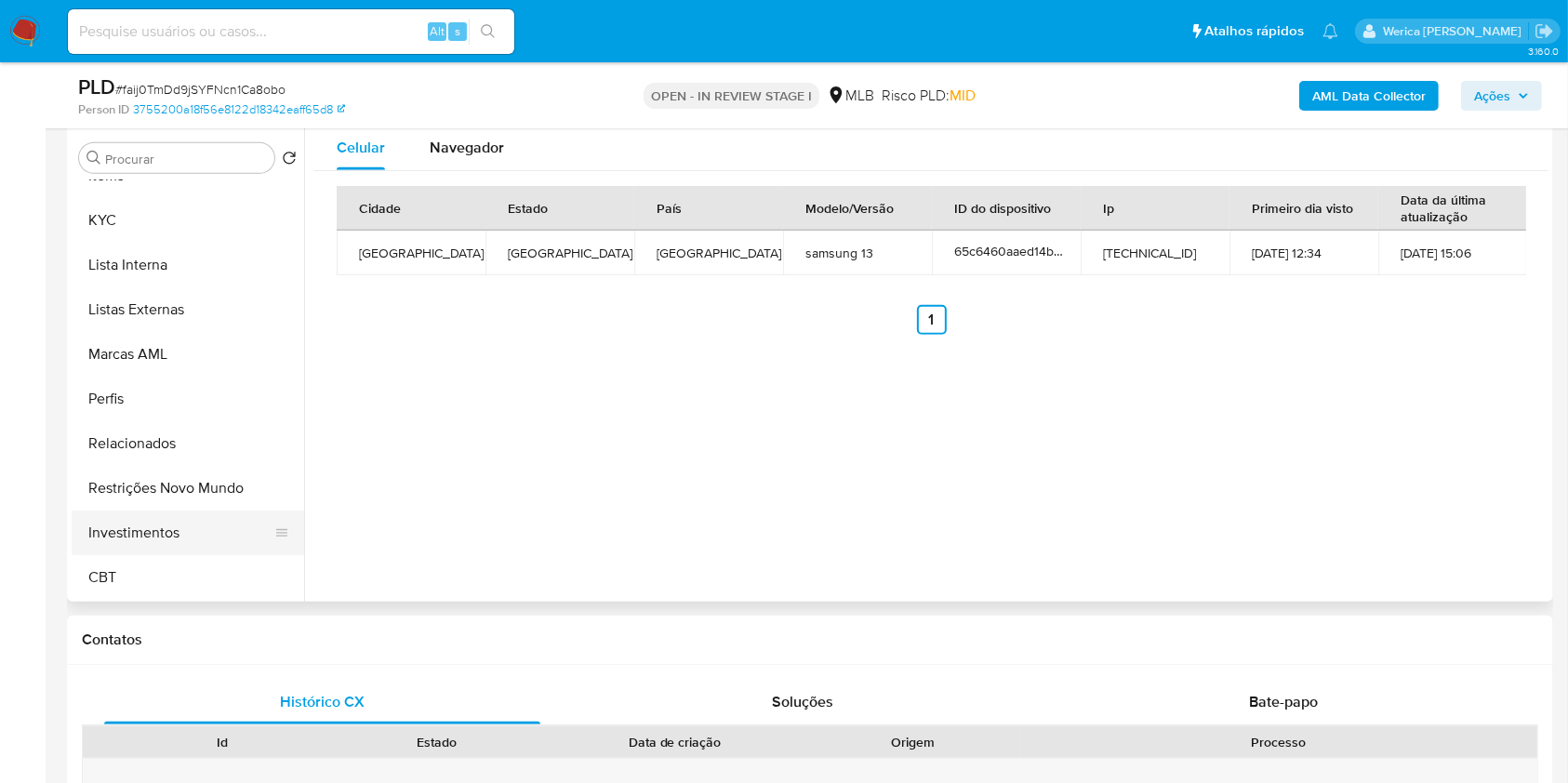
click at [180, 517] on button "Investimentos" at bounding box center [180, 533] width 218 height 45
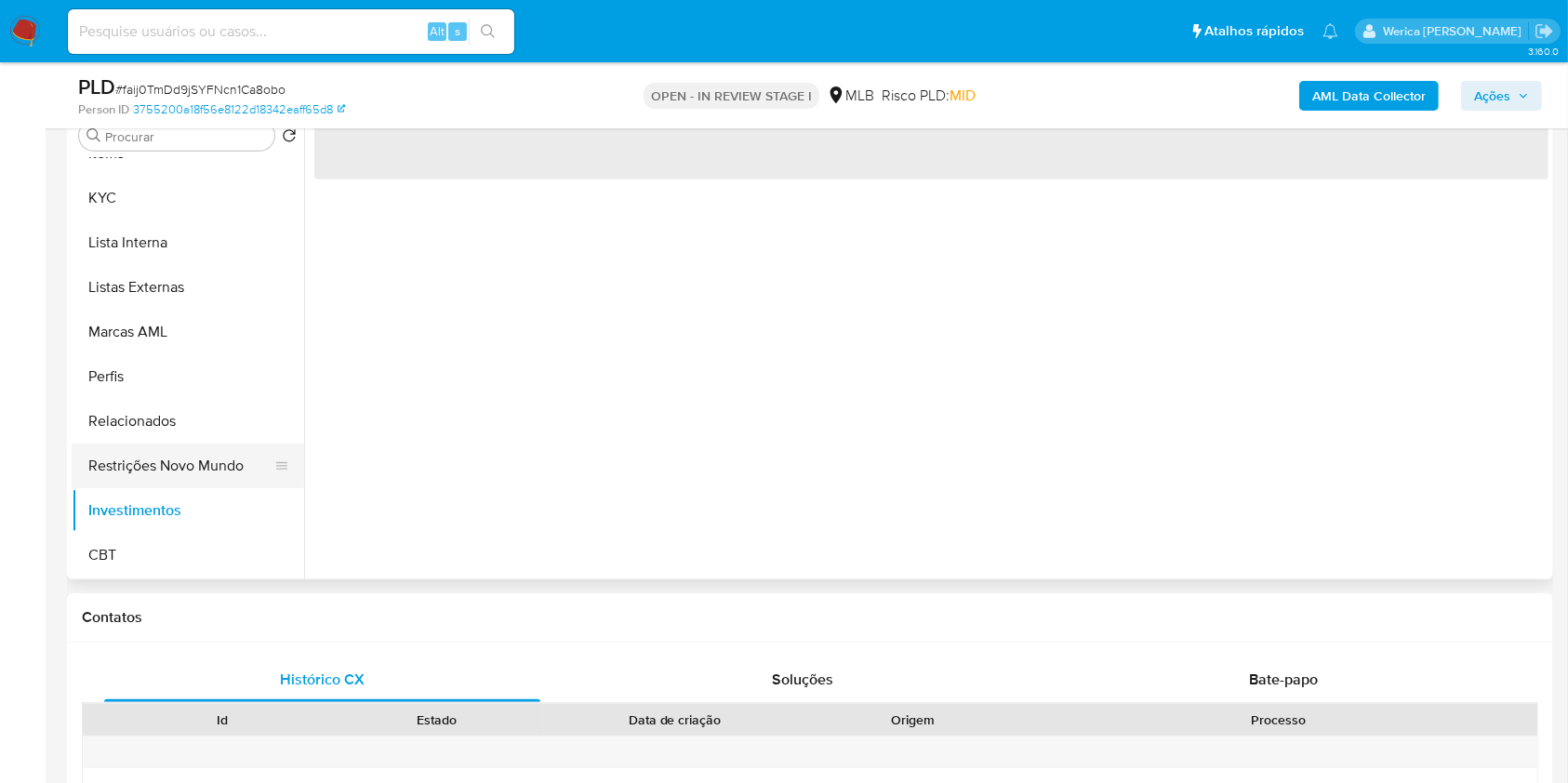
click at [179, 482] on button "Restrições Novo Mundo" at bounding box center [180, 466] width 218 height 45
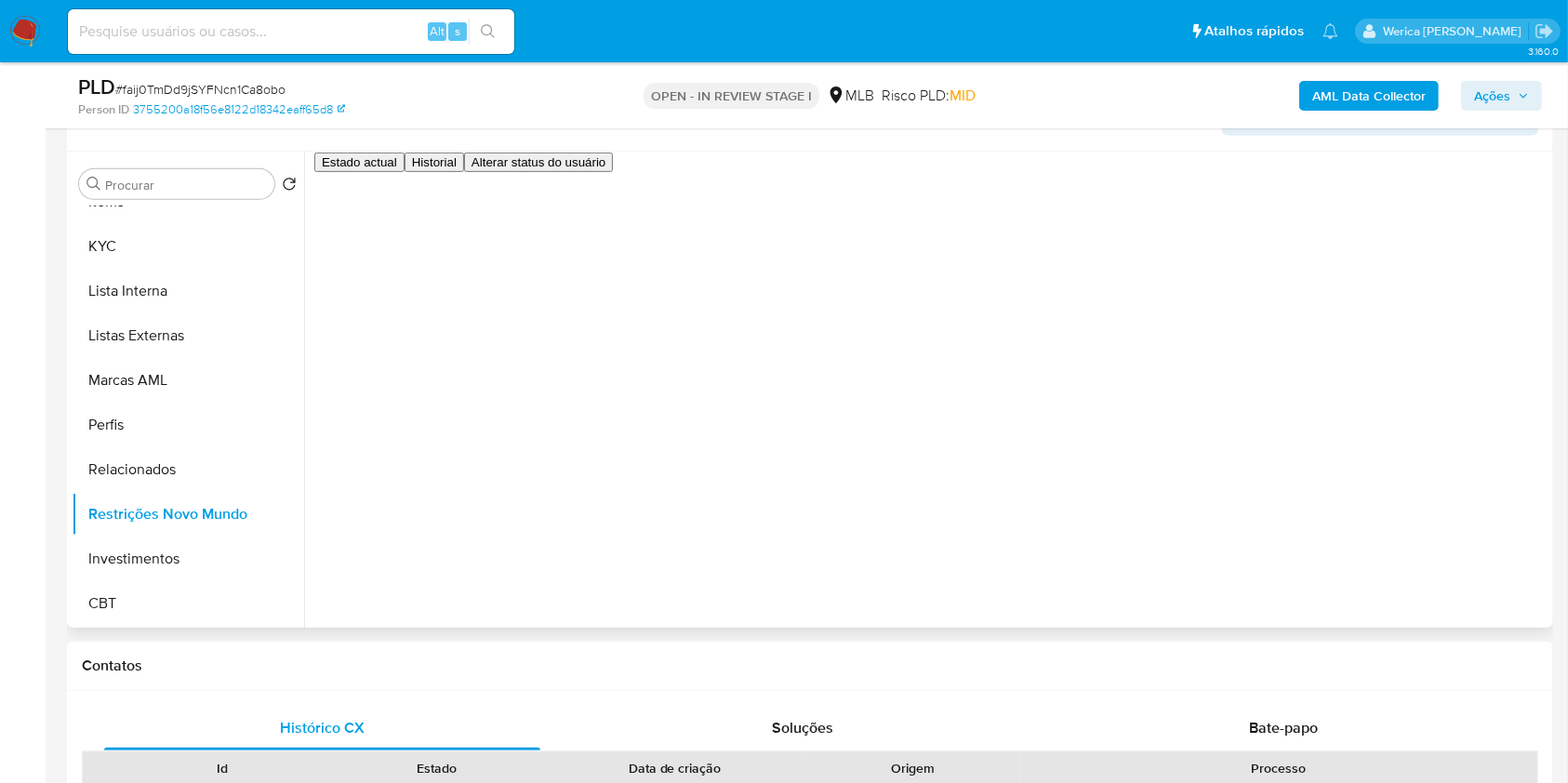
scroll to position [720, 0]
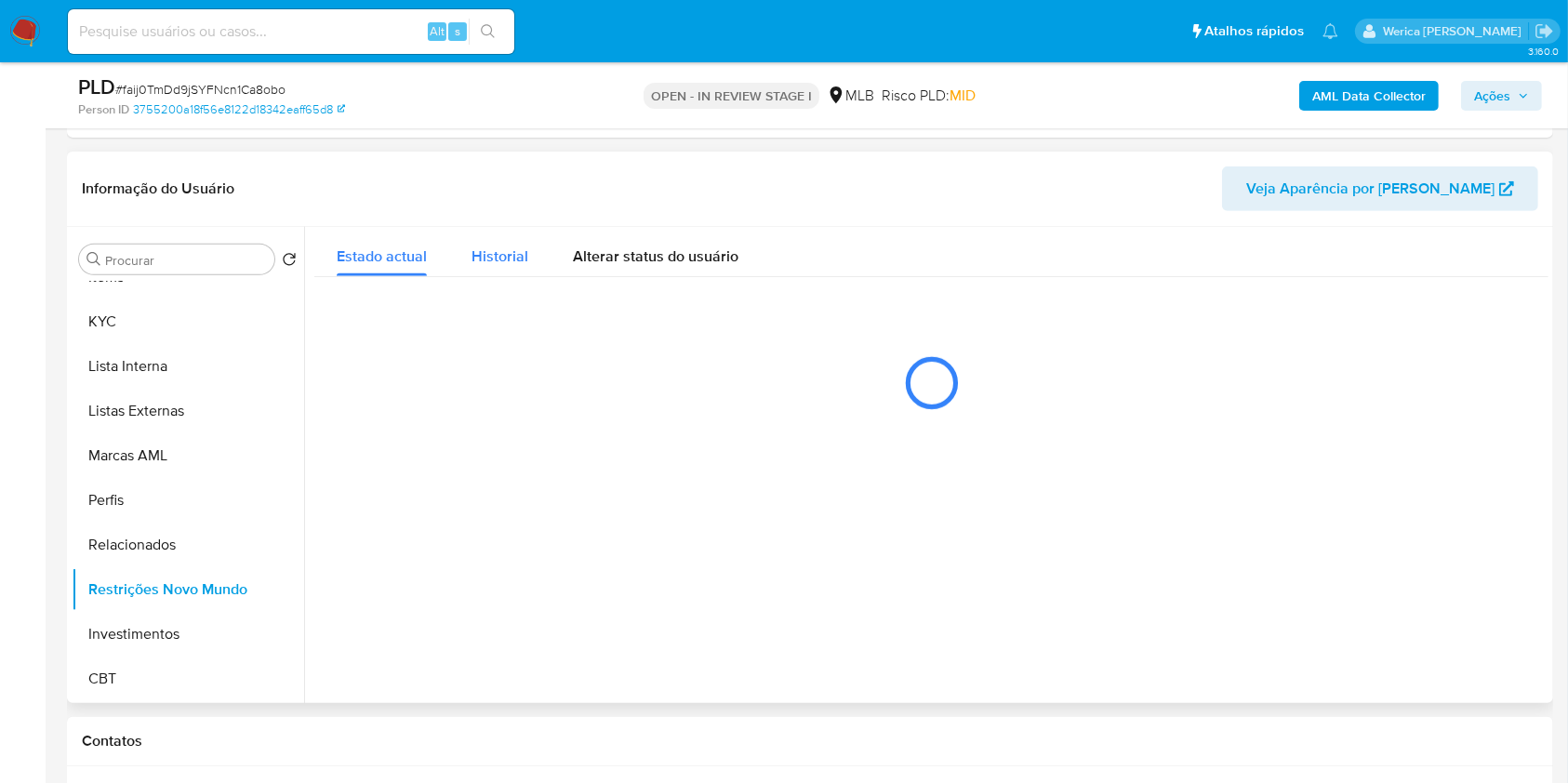
click at [520, 243] on div "Historial" at bounding box center [499, 252] width 57 height 50
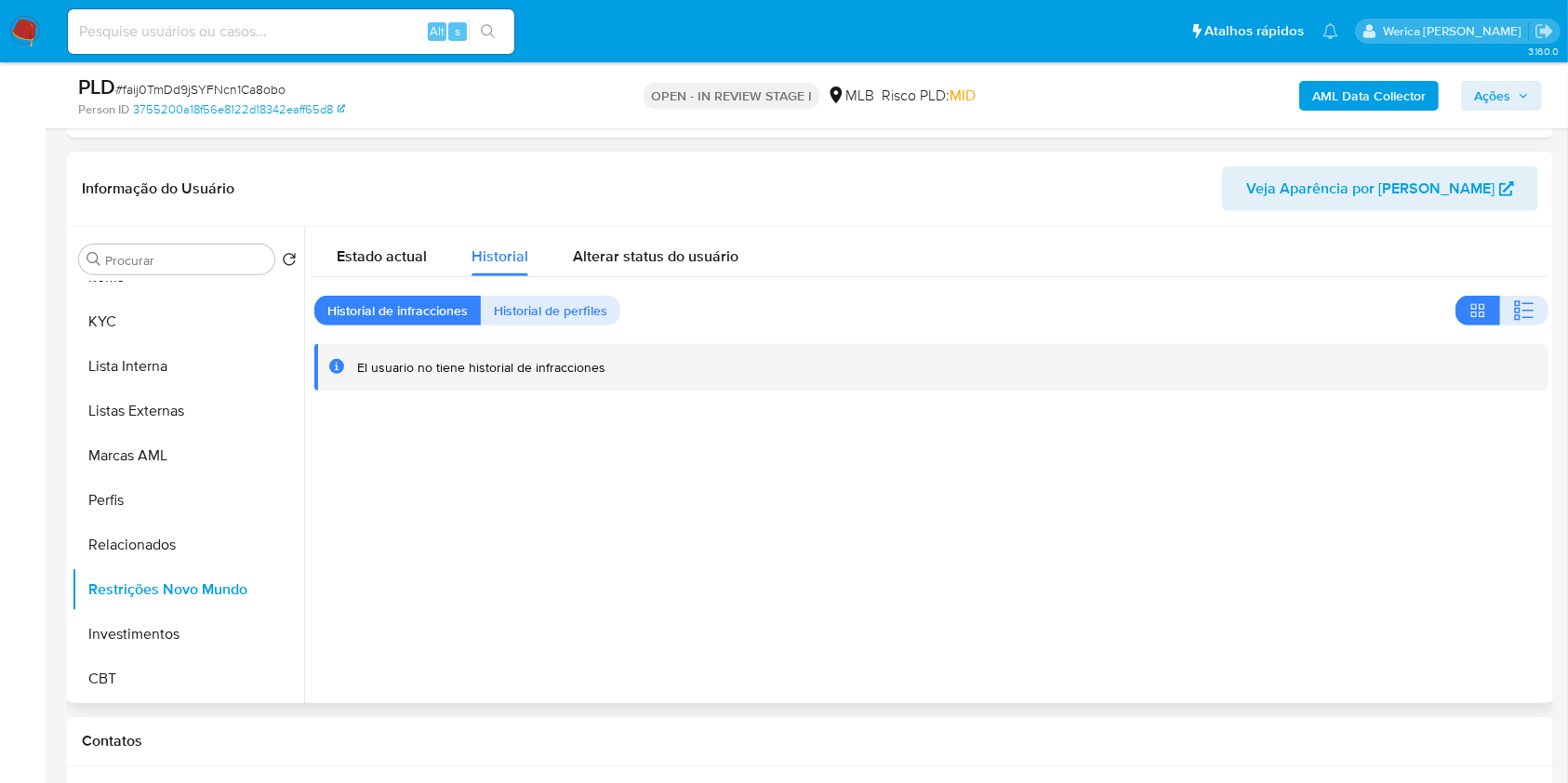
click at [1312, 561] on div at bounding box center [926, 465] width 1244 height 476
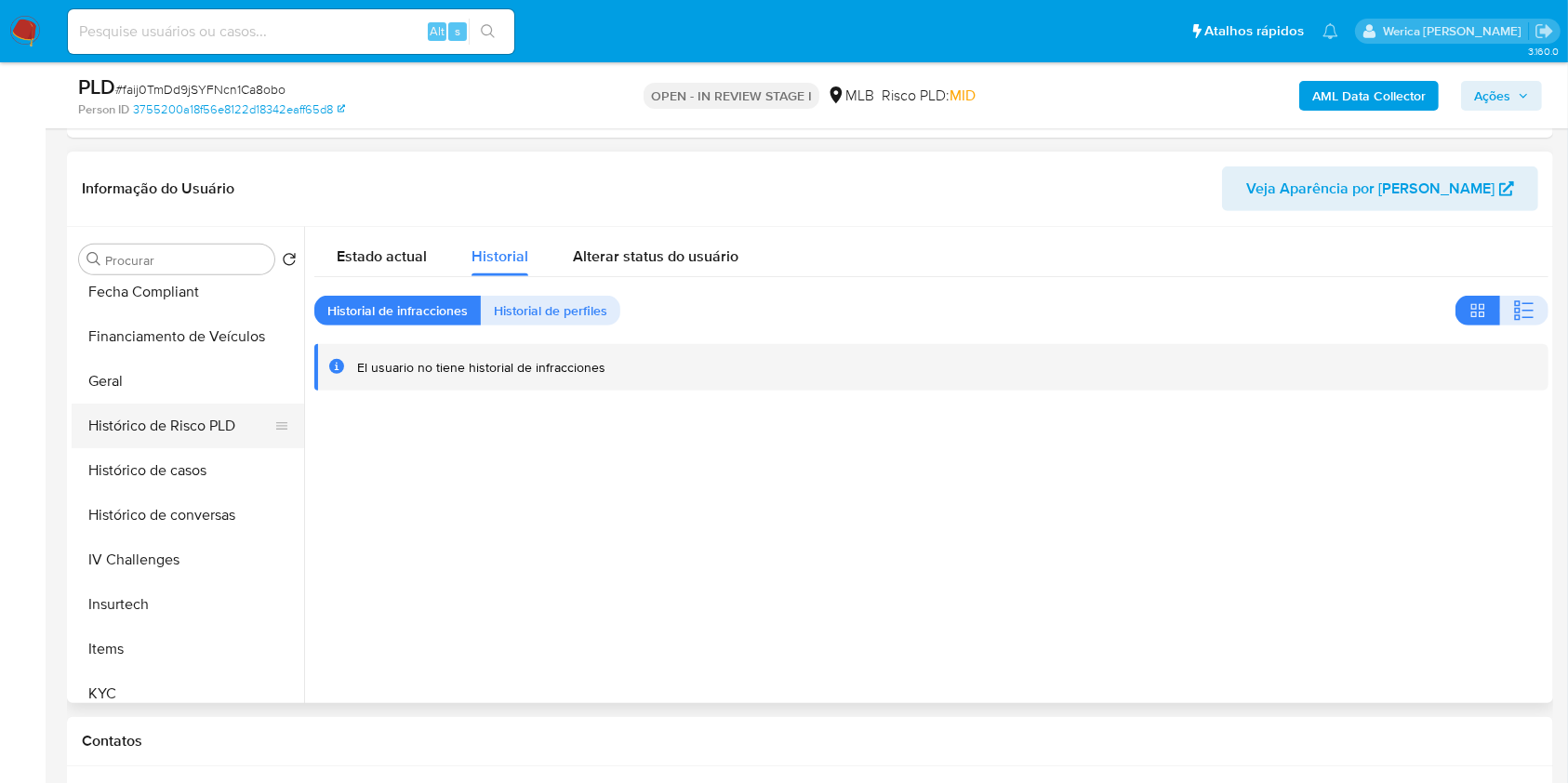
scroll to position [254, 0]
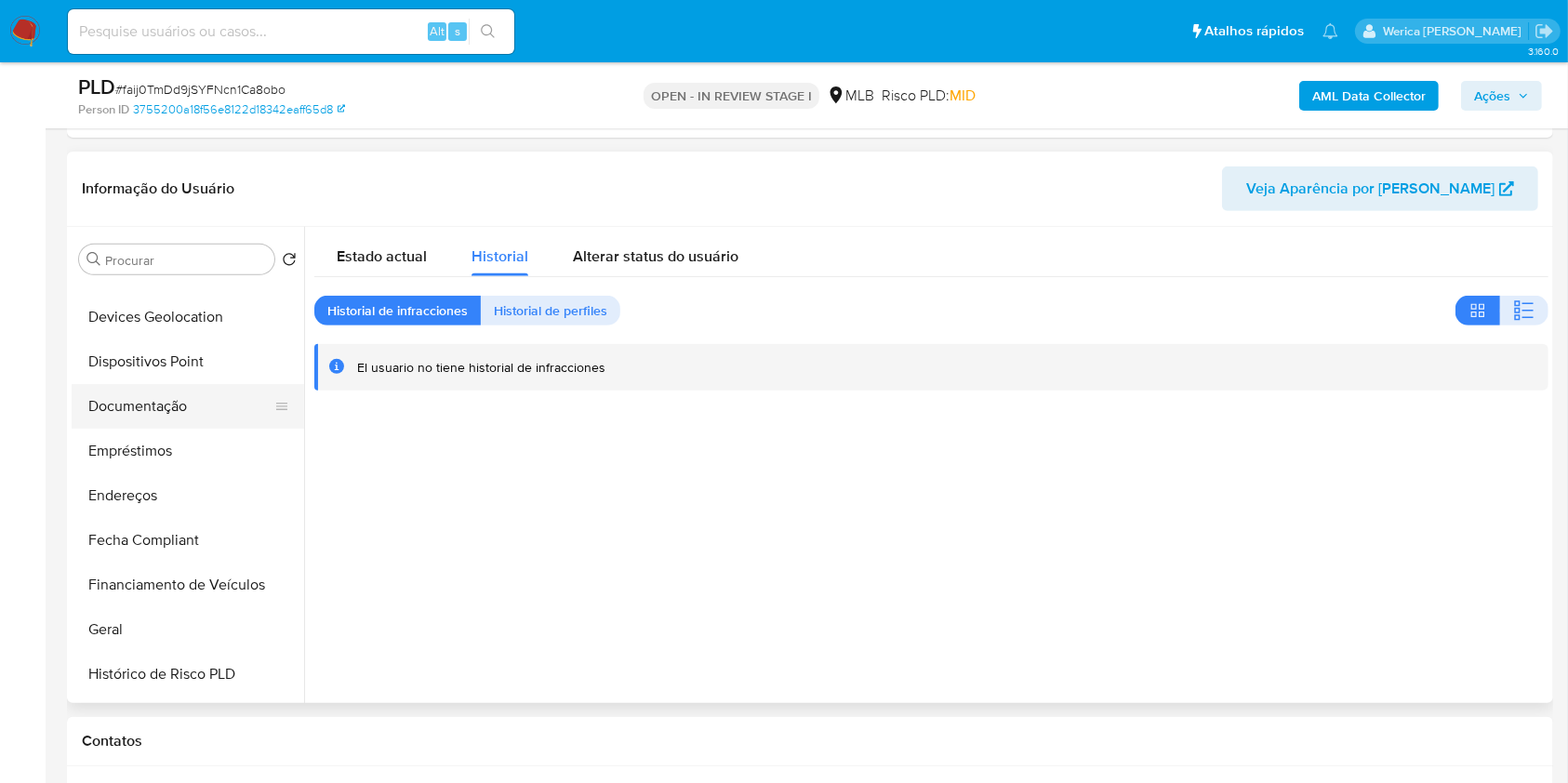
click at [165, 417] on button "Documentação" at bounding box center [180, 407] width 218 height 45
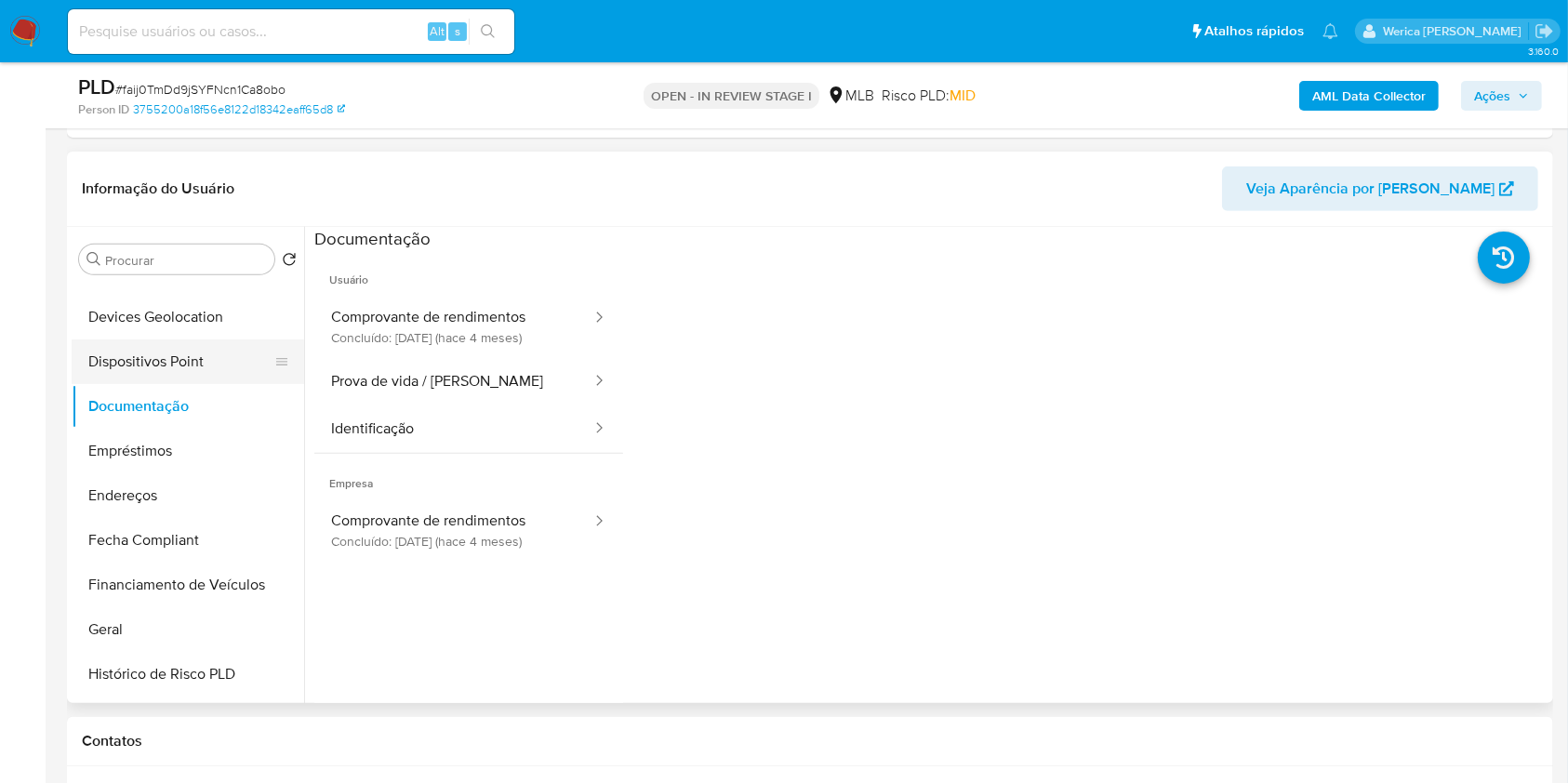
click at [85, 369] on button "Dispositivos Point" at bounding box center [180, 362] width 218 height 45
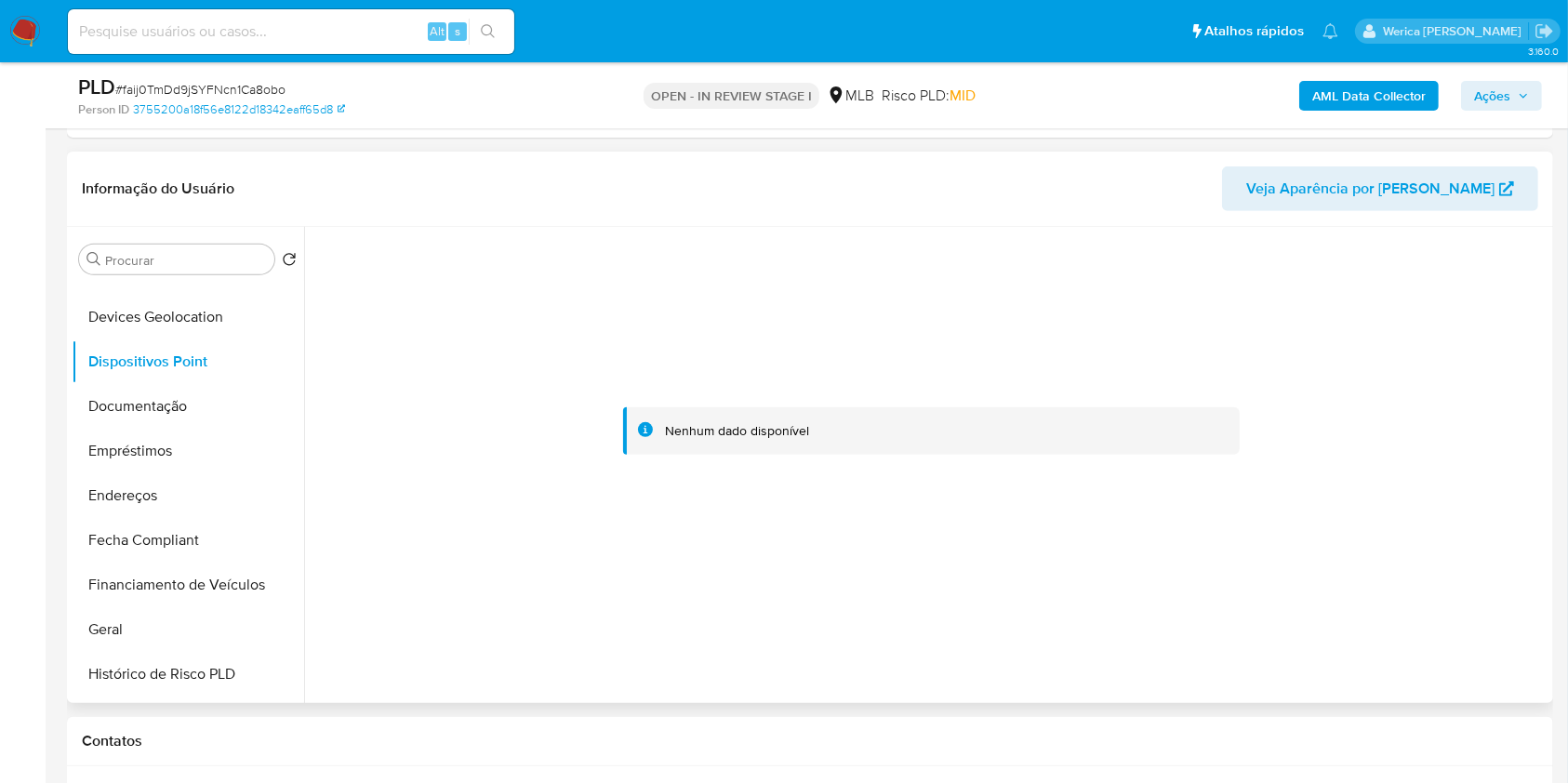
click at [1321, 521] on div at bounding box center [931, 432] width 1234 height 410
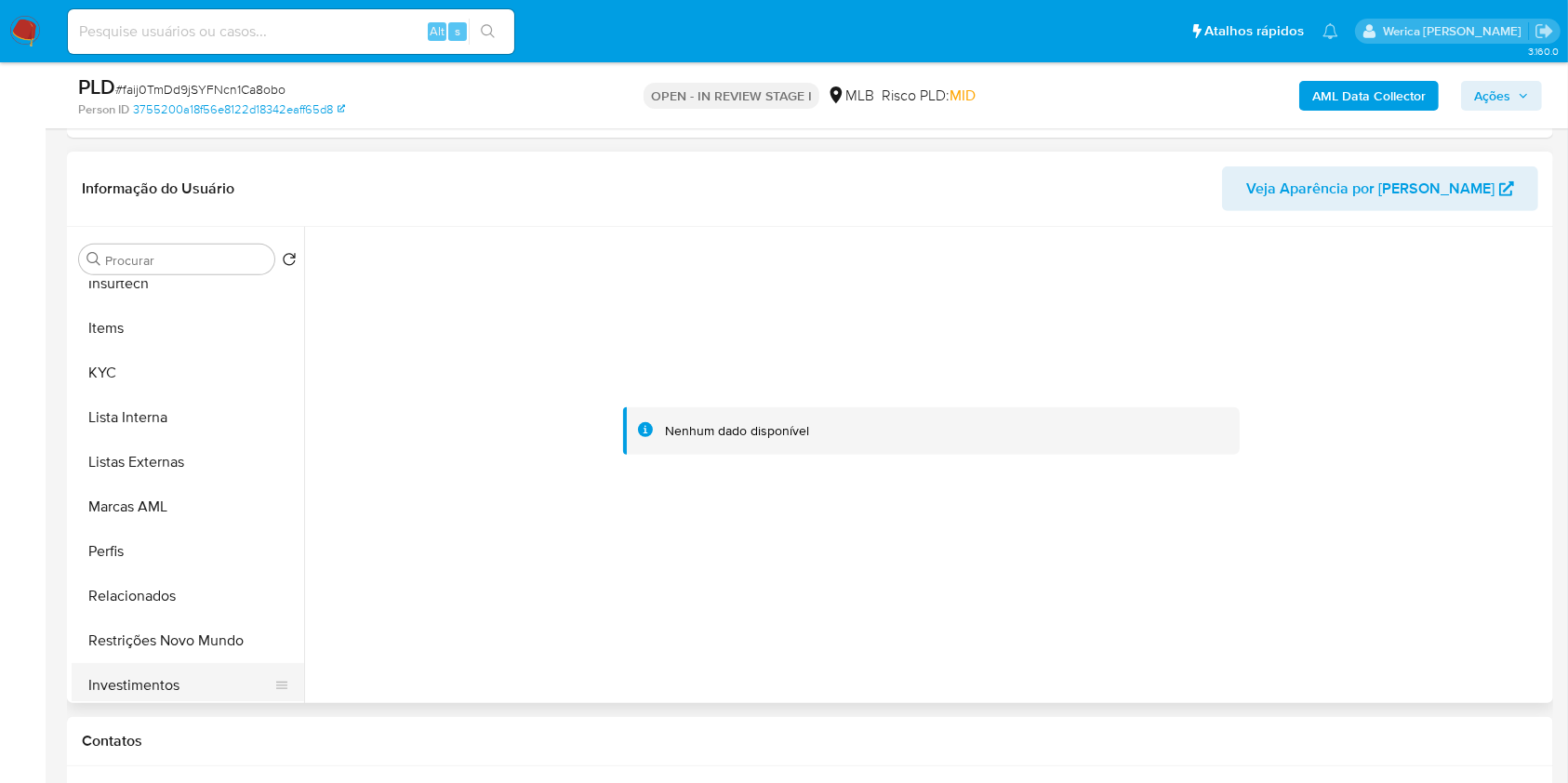
scroll to position [876, 0]
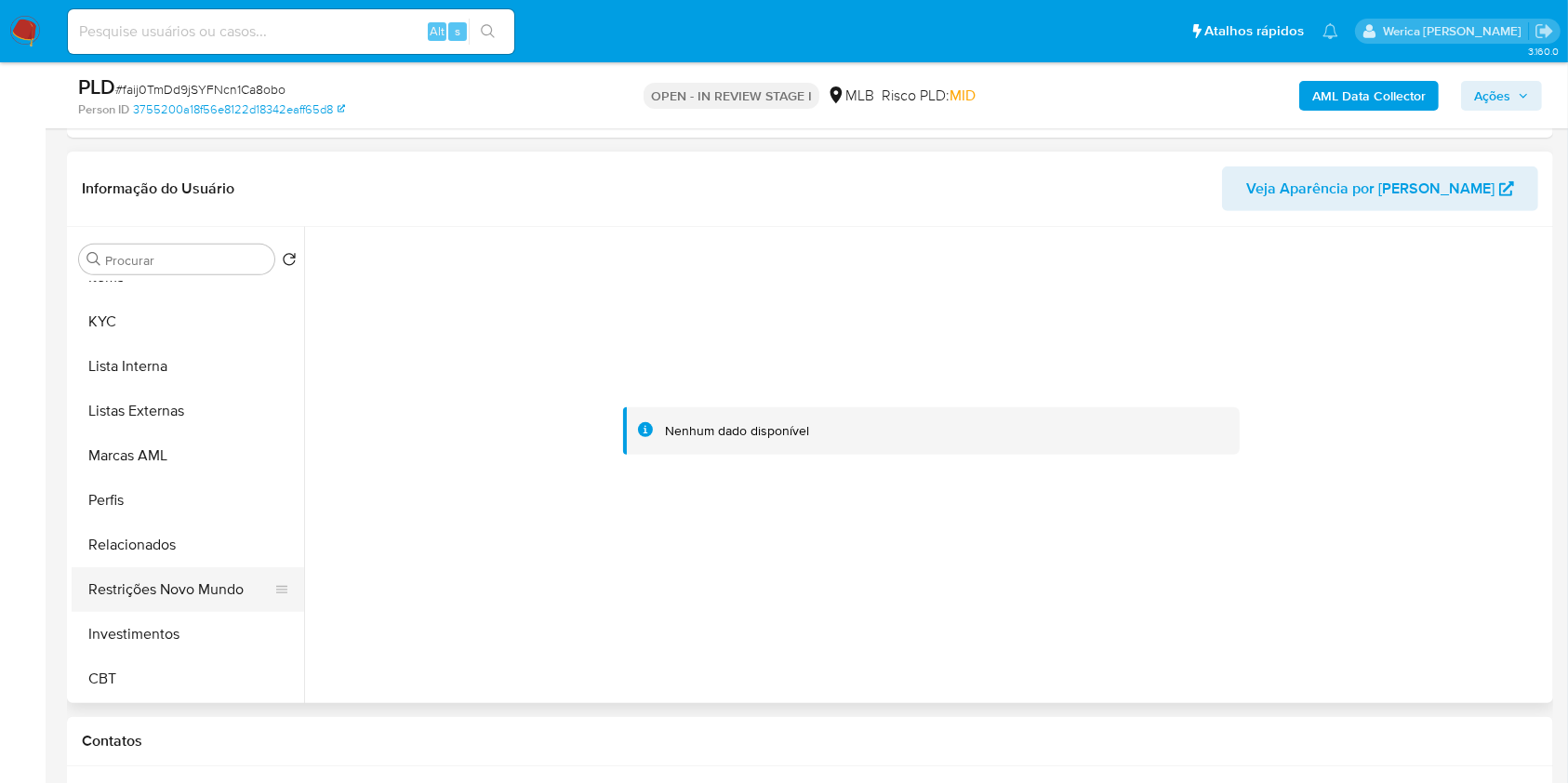
click at [170, 589] on button "Restrições Novo Mundo" at bounding box center [180, 590] width 218 height 45
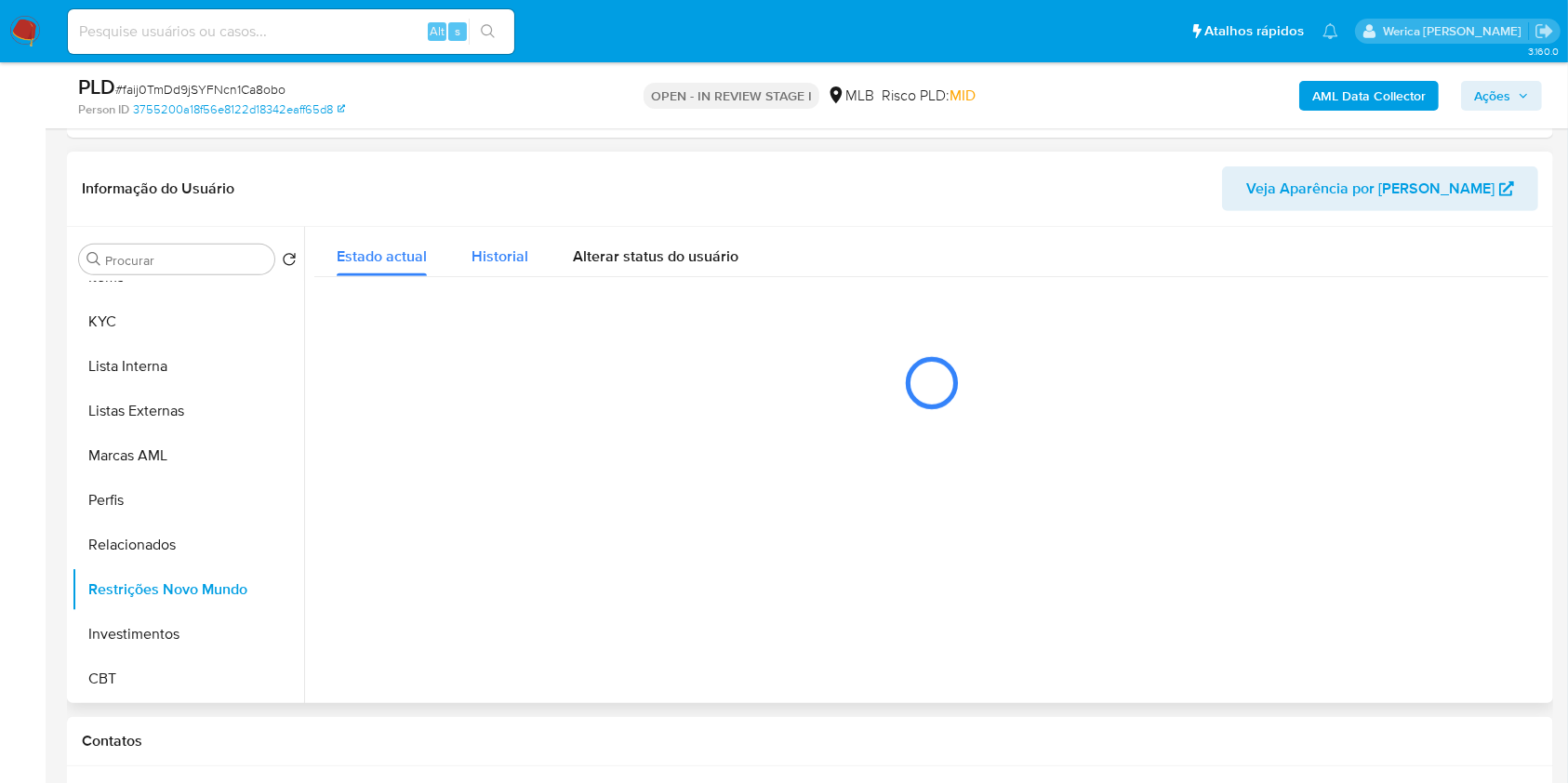
click at [491, 258] on span "Historial" at bounding box center [499, 256] width 57 height 22
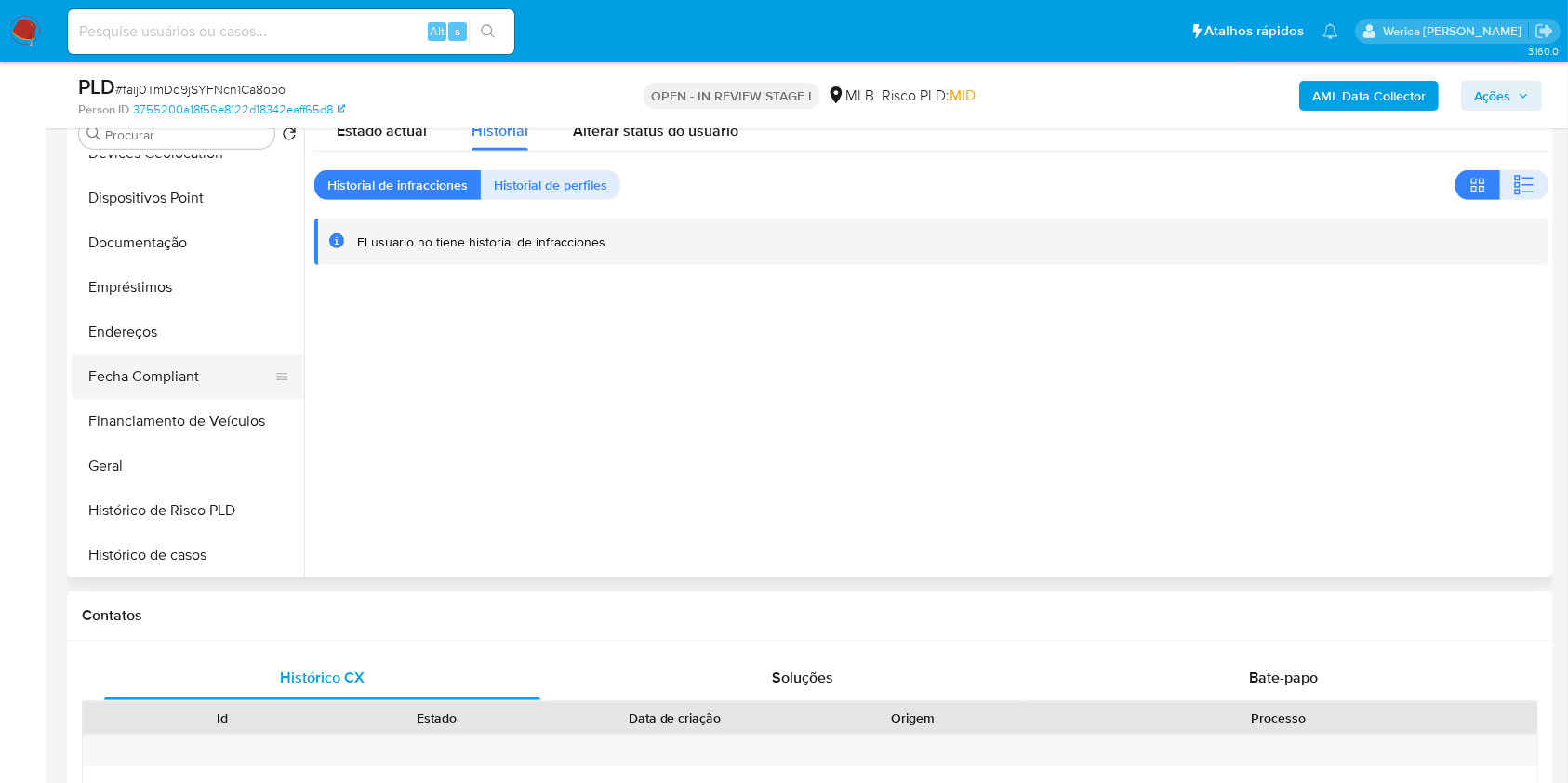
scroll to position [254, 0]
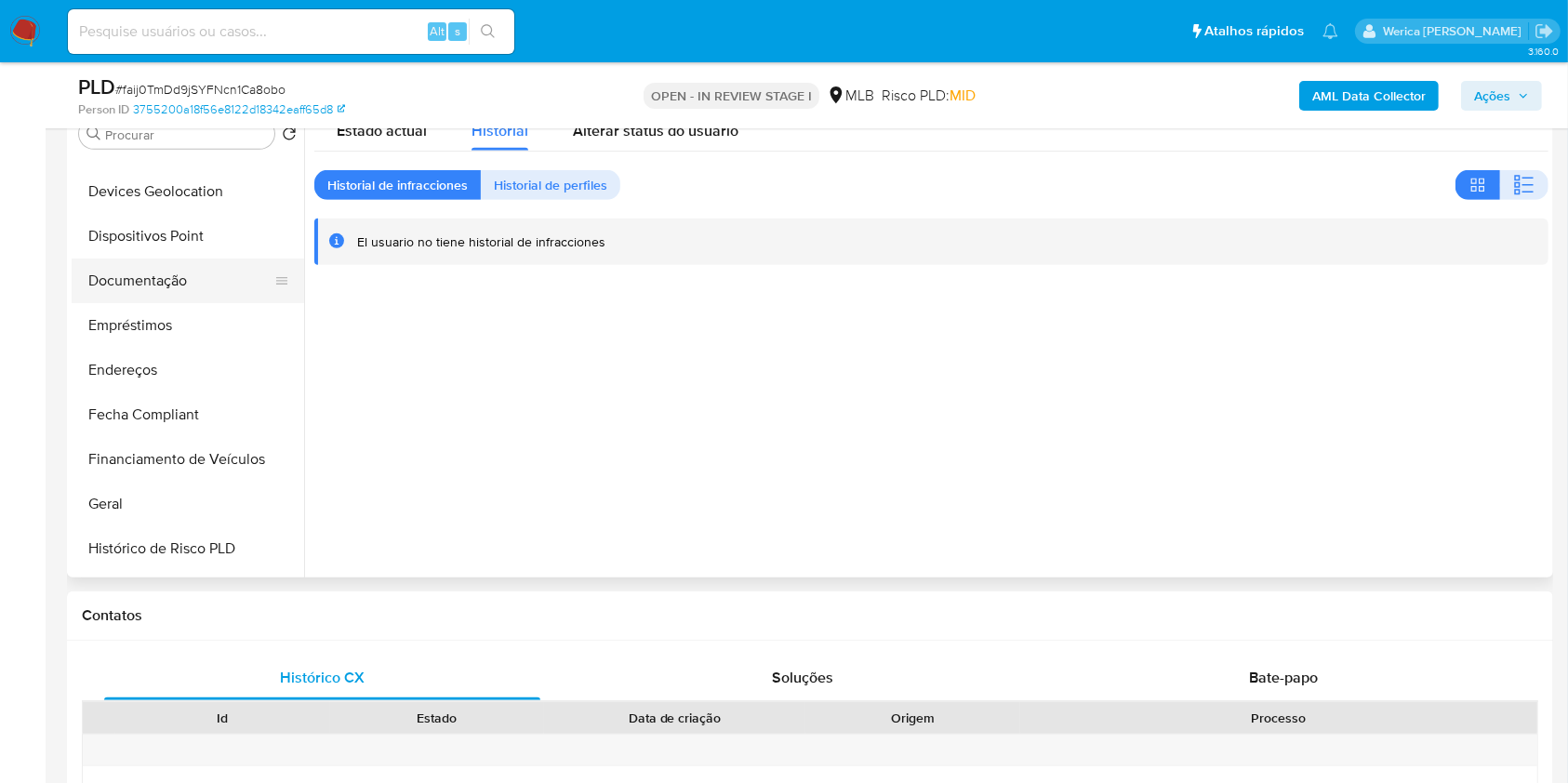
click at [185, 281] on button "Documentação" at bounding box center [180, 281] width 218 height 45
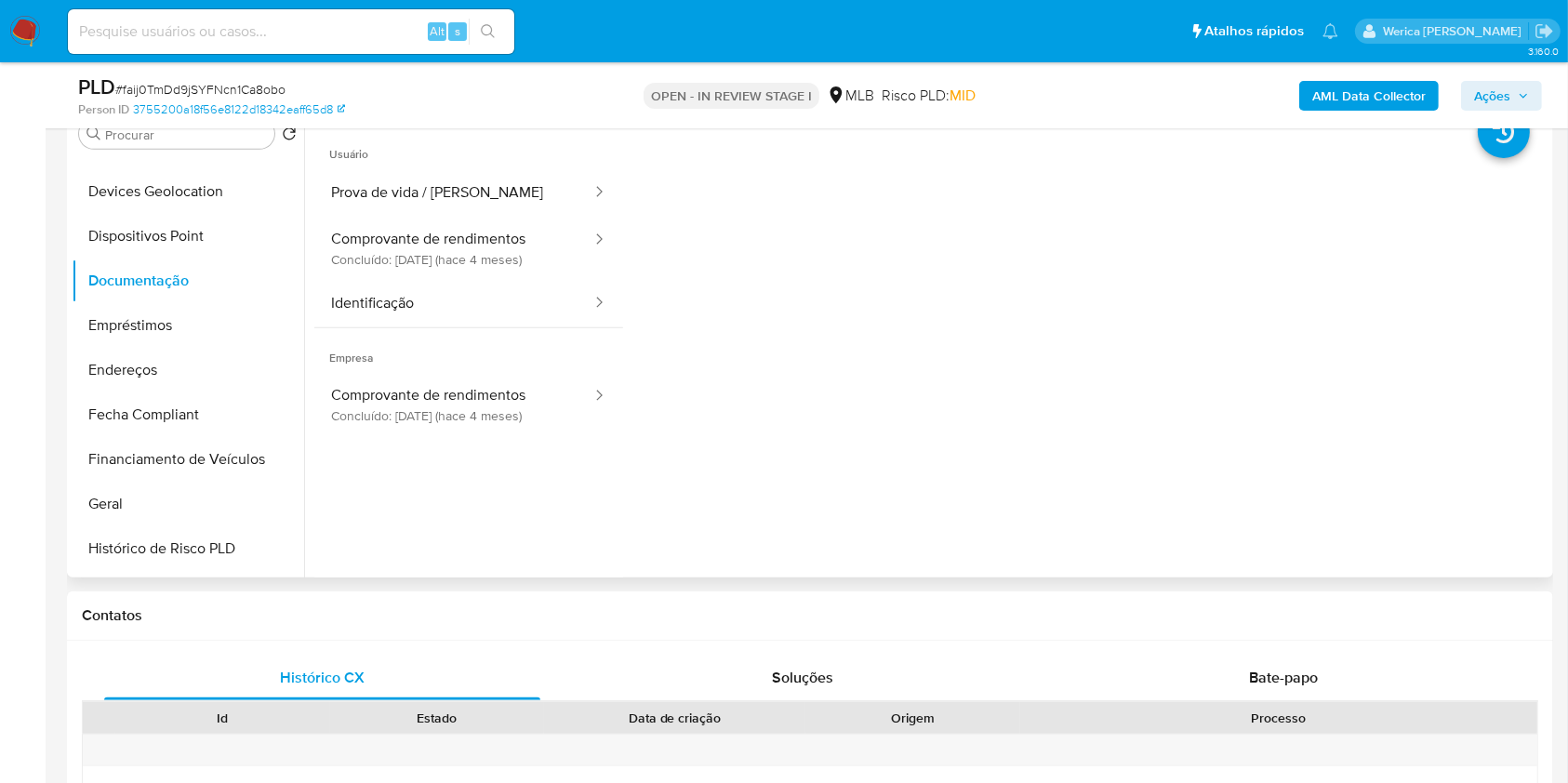
click at [642, 369] on div at bounding box center [1085, 422] width 925 height 595
click at [482, 272] on button "Comprovante de rendimentos Concluído: [DATE] (hace 4 meses)" at bounding box center [453, 249] width 279 height 64
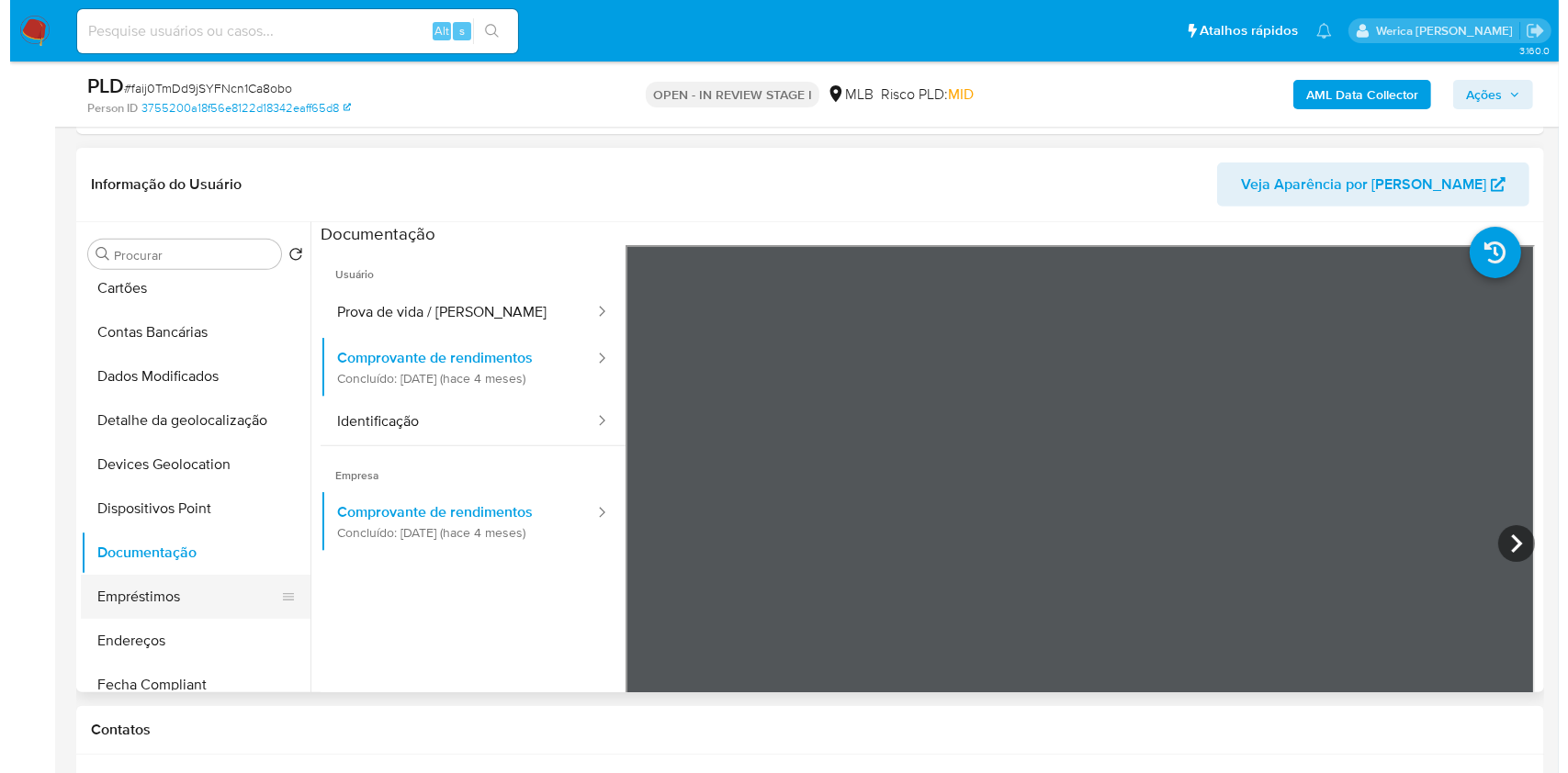
scroll to position [0, 0]
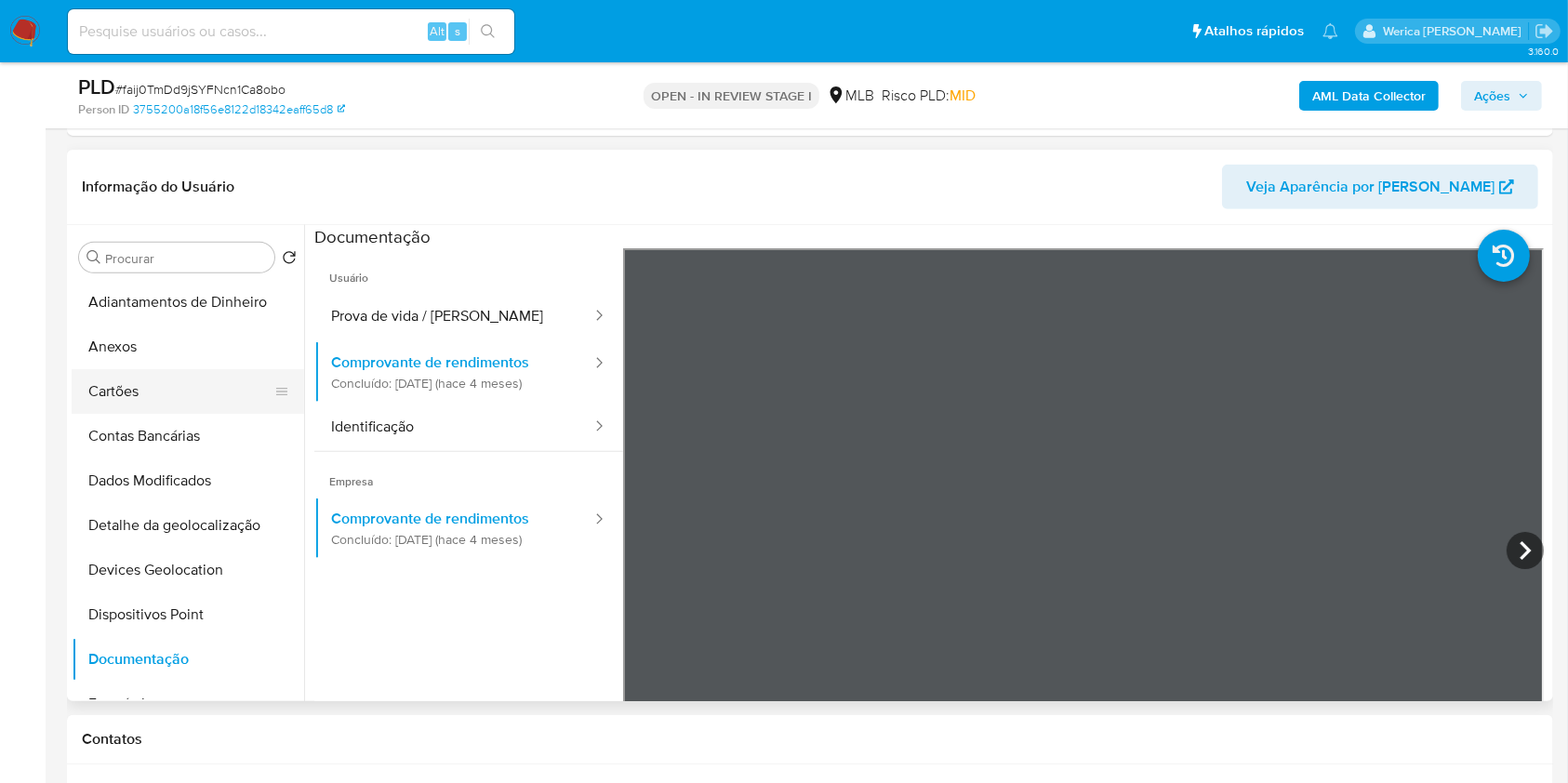
drag, startPoint x: 162, startPoint y: 336, endPoint x: 182, endPoint y: 373, distance: 42.1
click at [162, 358] on button "Anexos" at bounding box center [188, 347] width 233 height 45
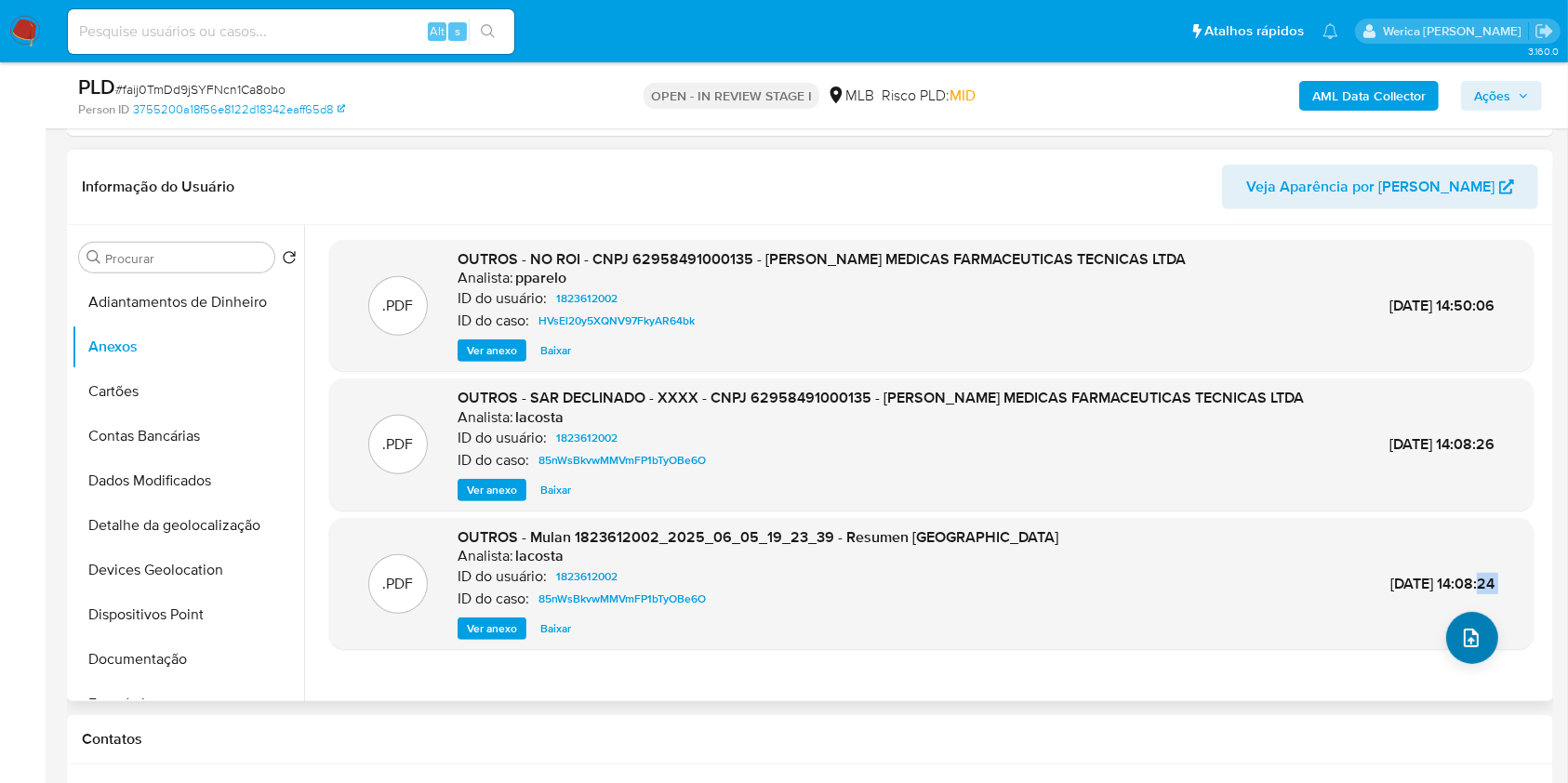
drag, startPoint x: 1435, startPoint y: 658, endPoint x: 1456, endPoint y: 652, distance: 21.8
click at [1456, 652] on div ".PDF OUTROS - NO ROI - CNPJ 62958491000135 - [PERSON_NAME] MEDICAS FARMACEUTICA…" at bounding box center [931, 463] width 1204 height 446
click at [1456, 652] on button "upload-file" at bounding box center [1472, 638] width 52 height 52
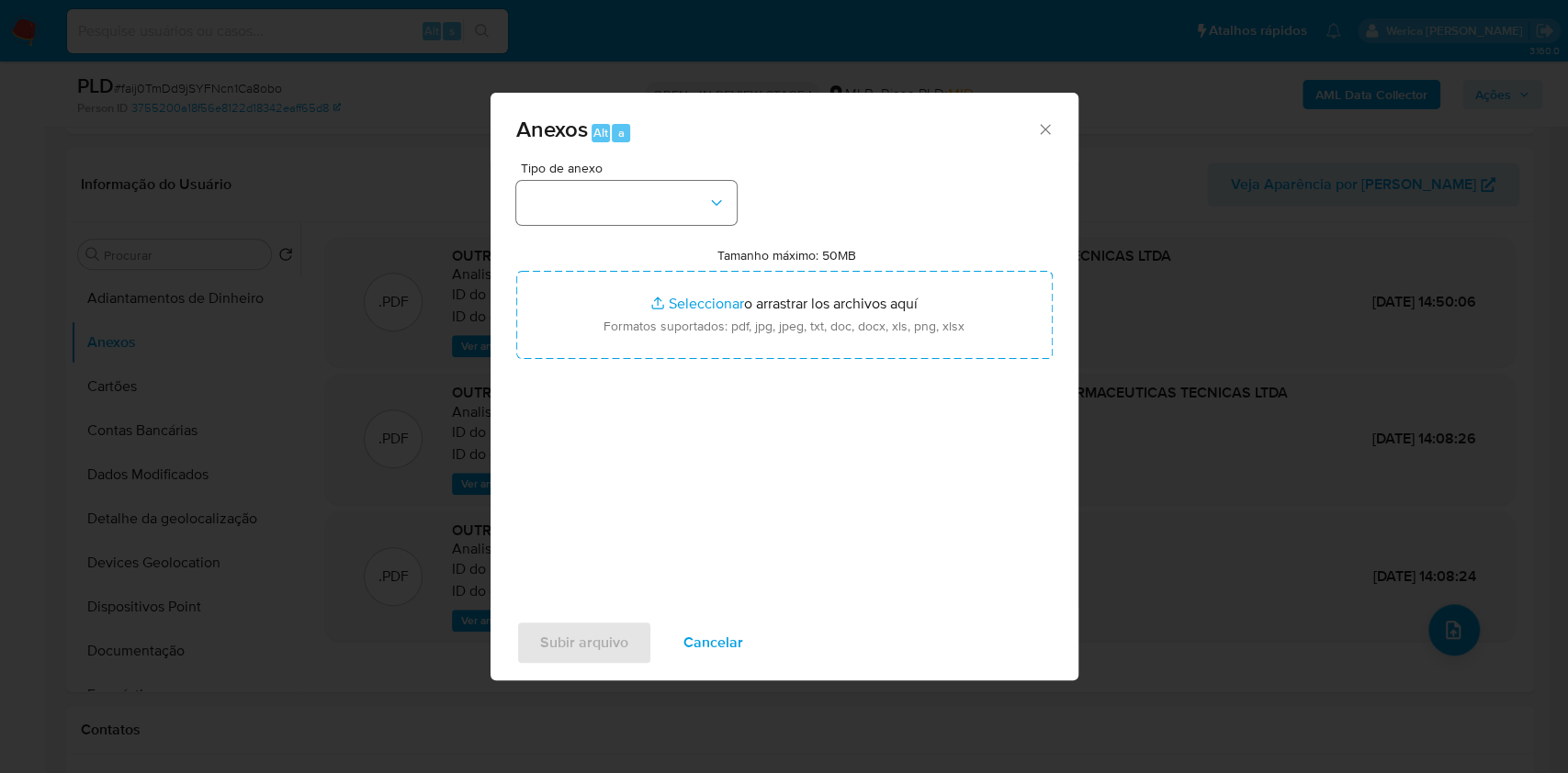
drag, startPoint x: 654, startPoint y: 166, endPoint x: 653, endPoint y: 200, distance: 34.0
click at [653, 197] on div "Tipo de anexo" at bounding box center [626, 193] width 221 height 64
click at [606, 213] on button "button" at bounding box center [626, 203] width 221 height 44
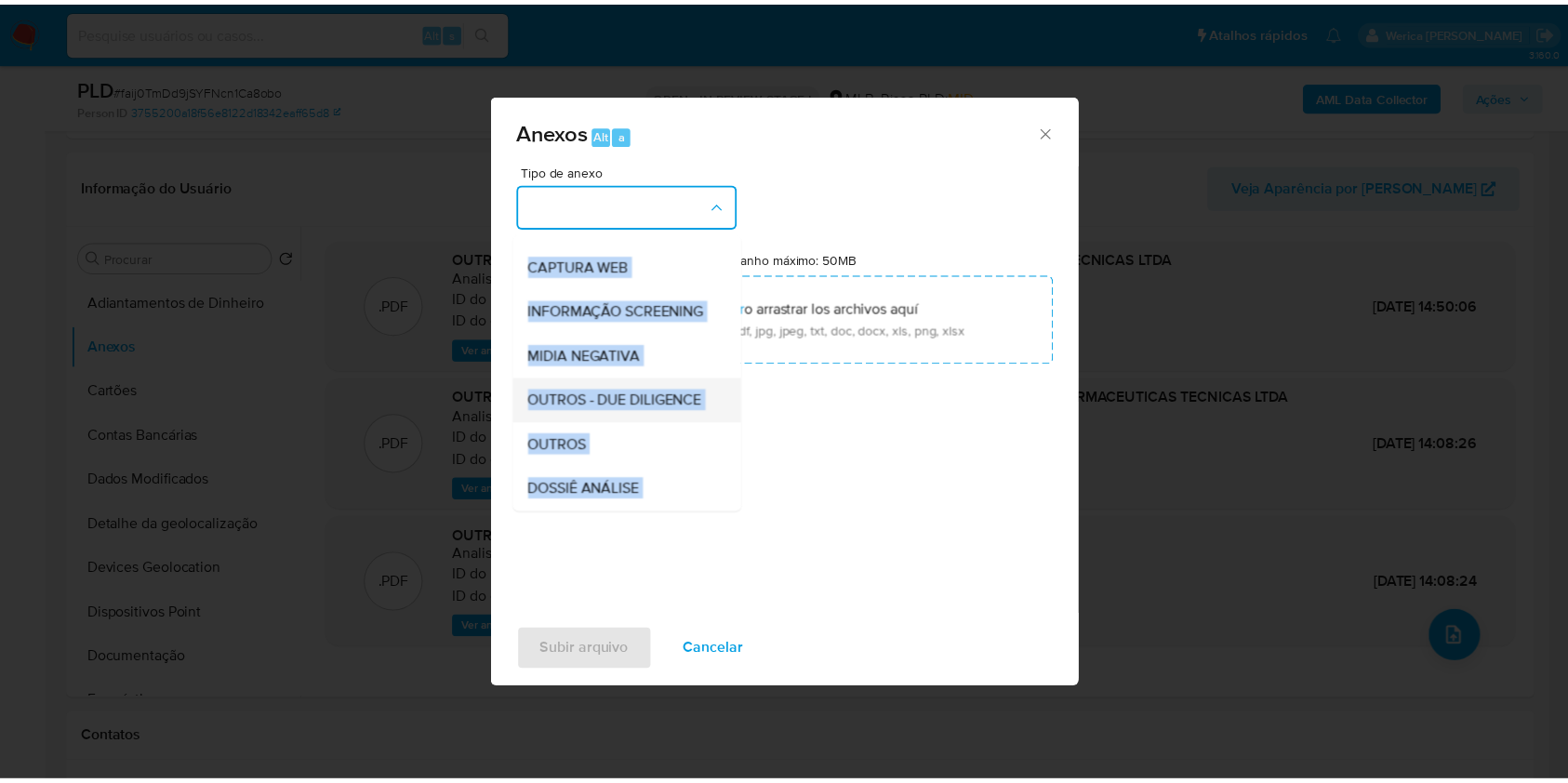
scroll to position [248, 0]
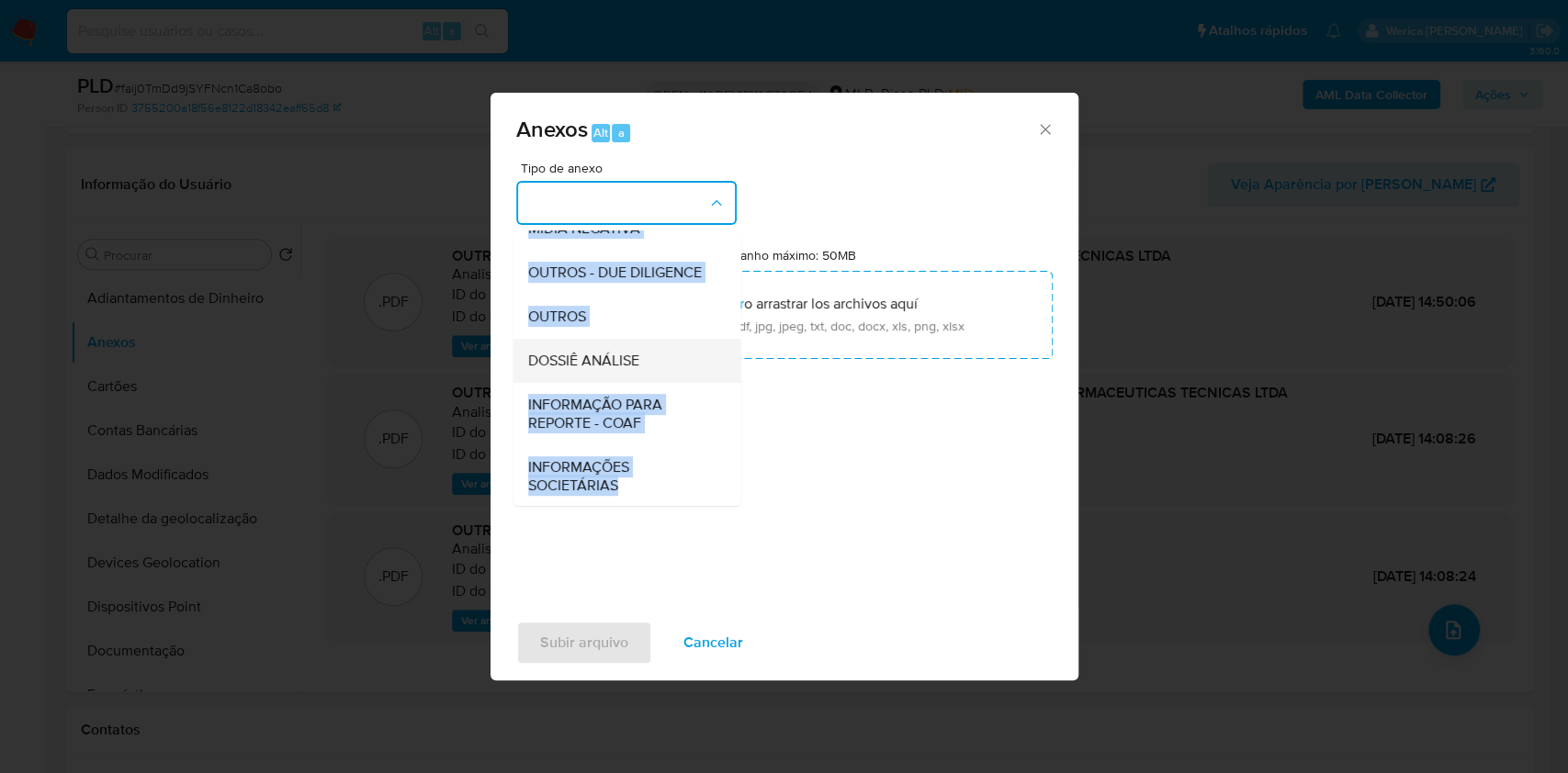
click at [576, 370] on span "DOSSIÊ ANÁLISE" at bounding box center [583, 361] width 111 height 18
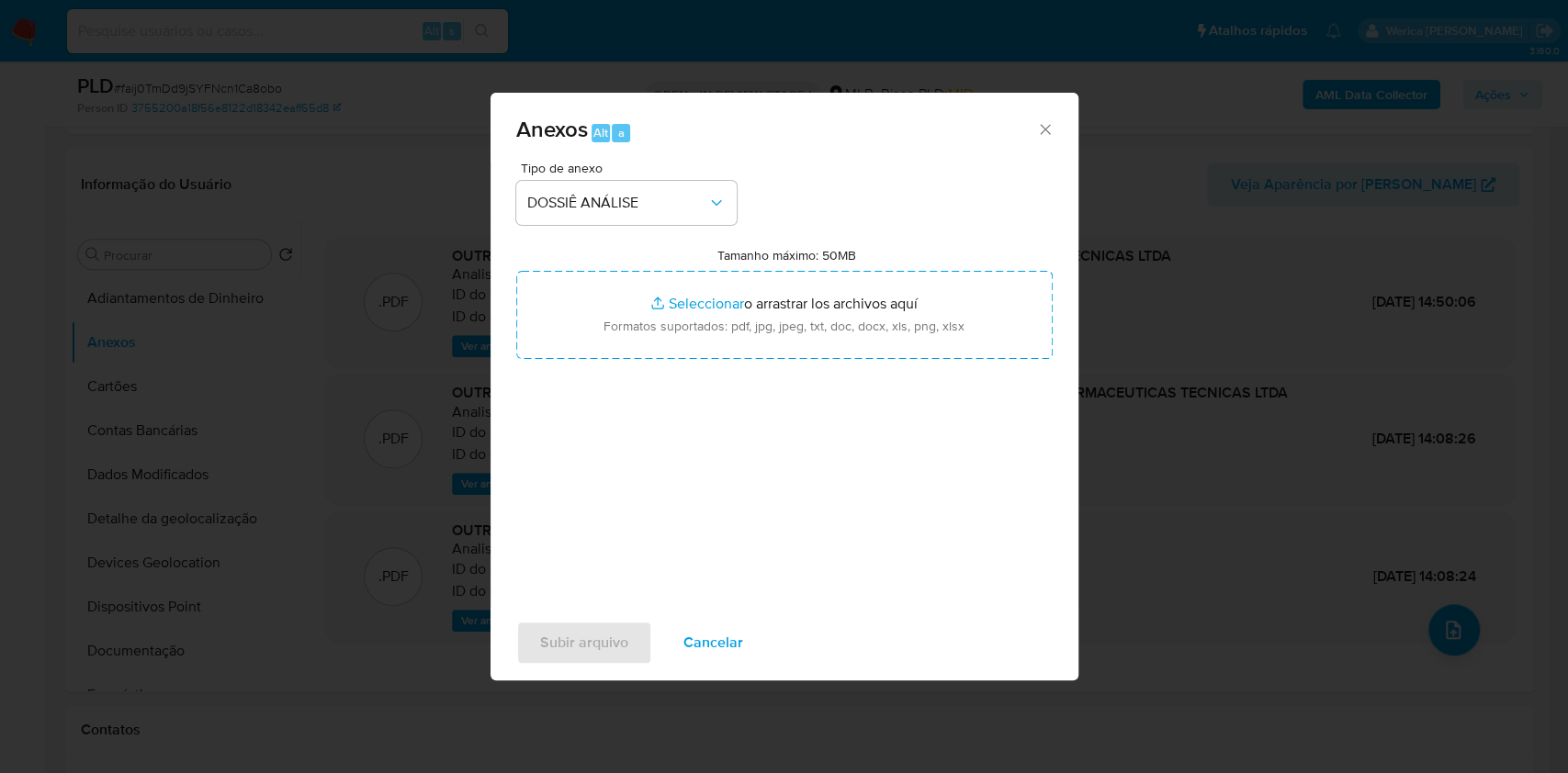
click at [738, 451] on div "Tipo de anexo DOSSIÊ ANÁLISE Tamanho máximo: 50MB Seleccionar archivos Seleccio…" at bounding box center [784, 378] width 537 height 433
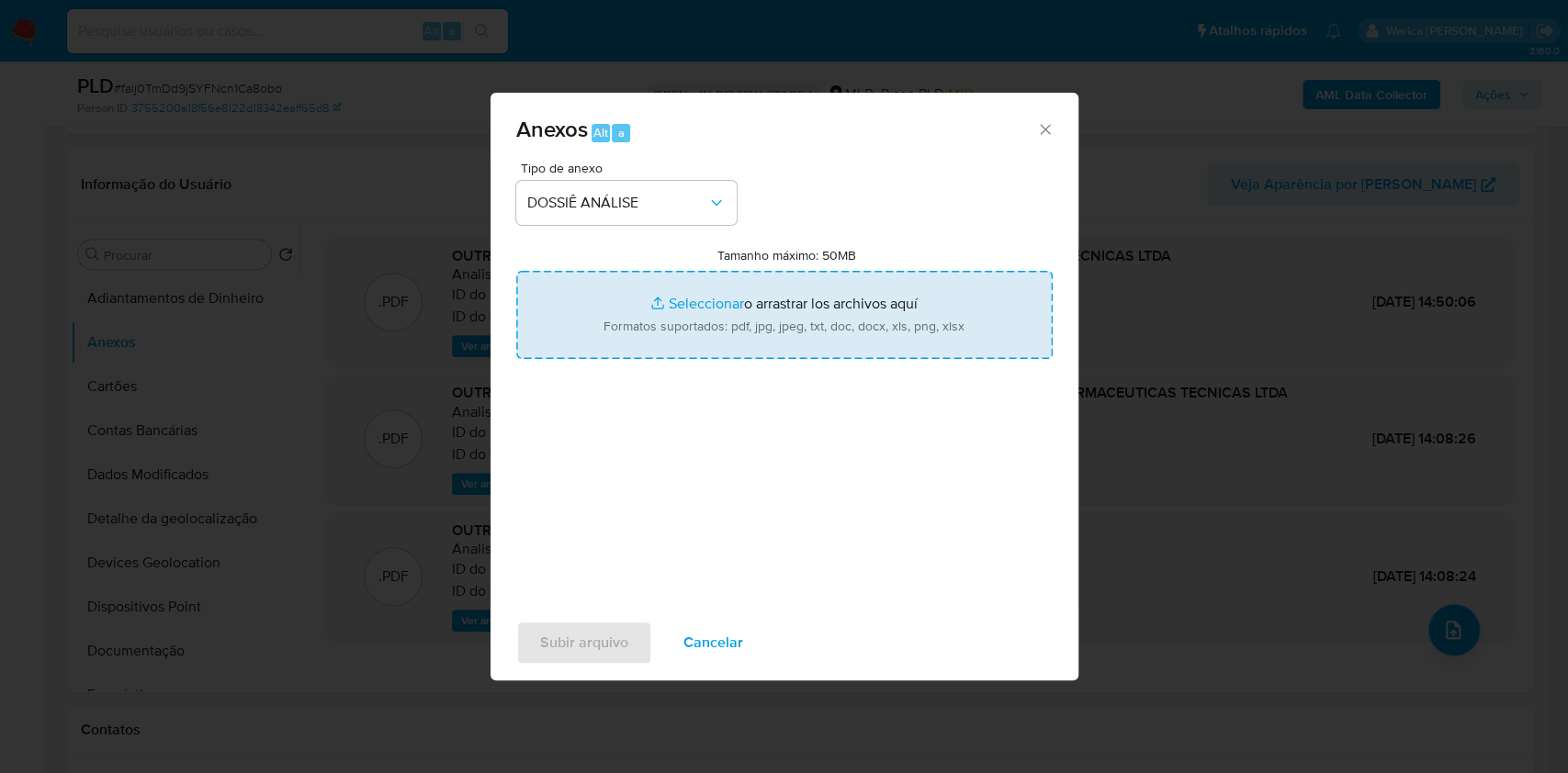
click at [887, 327] on input "Tamanho máximo: 50MB Seleccionar archivos" at bounding box center [784, 314] width 537 height 88
type input "C:\fakepath\Mulan 1823612002_2025_09_11_09_30_12.xlsx"
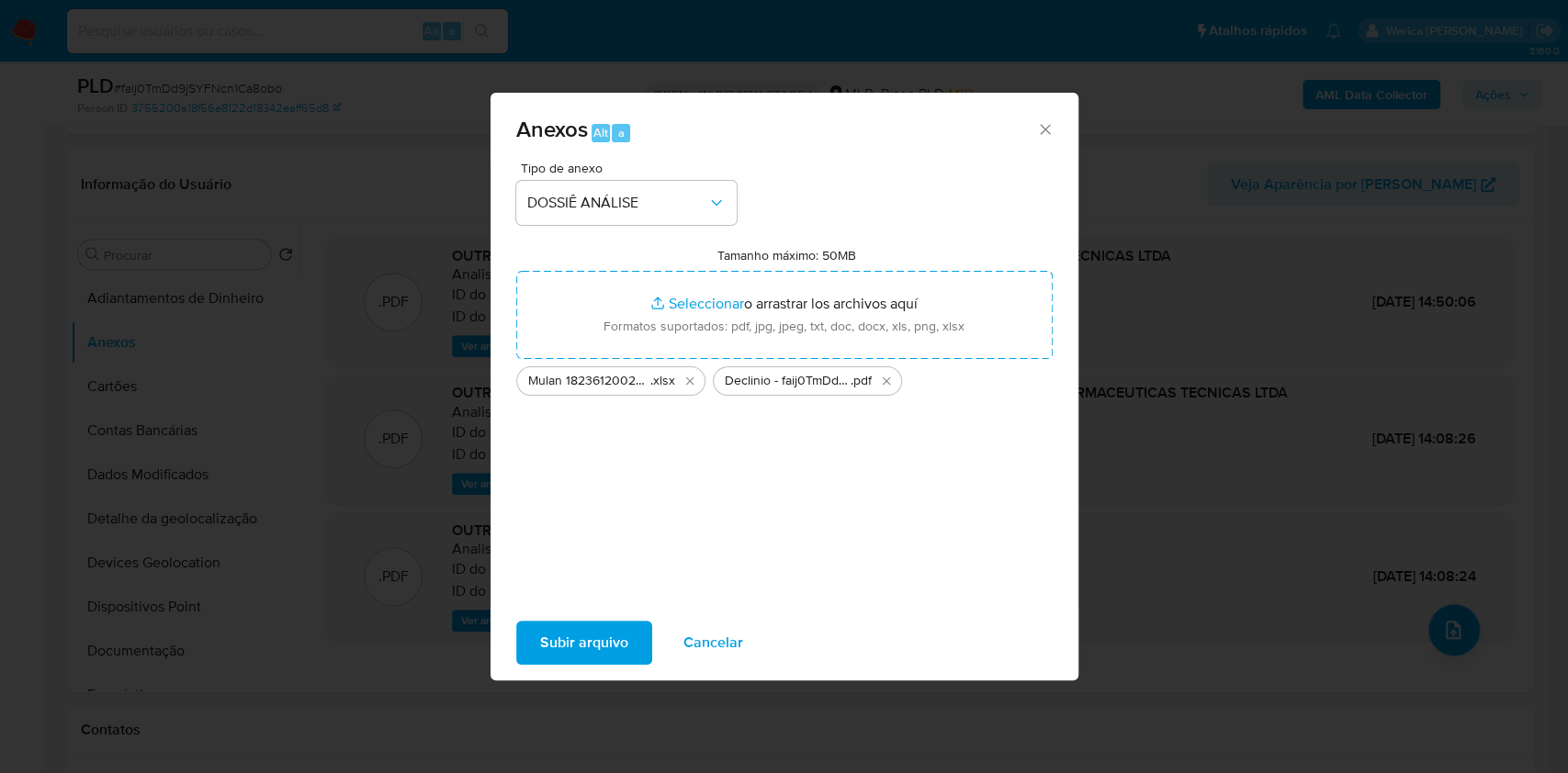
click at [607, 653] on span "Subir arquivo" at bounding box center [584, 643] width 88 height 41
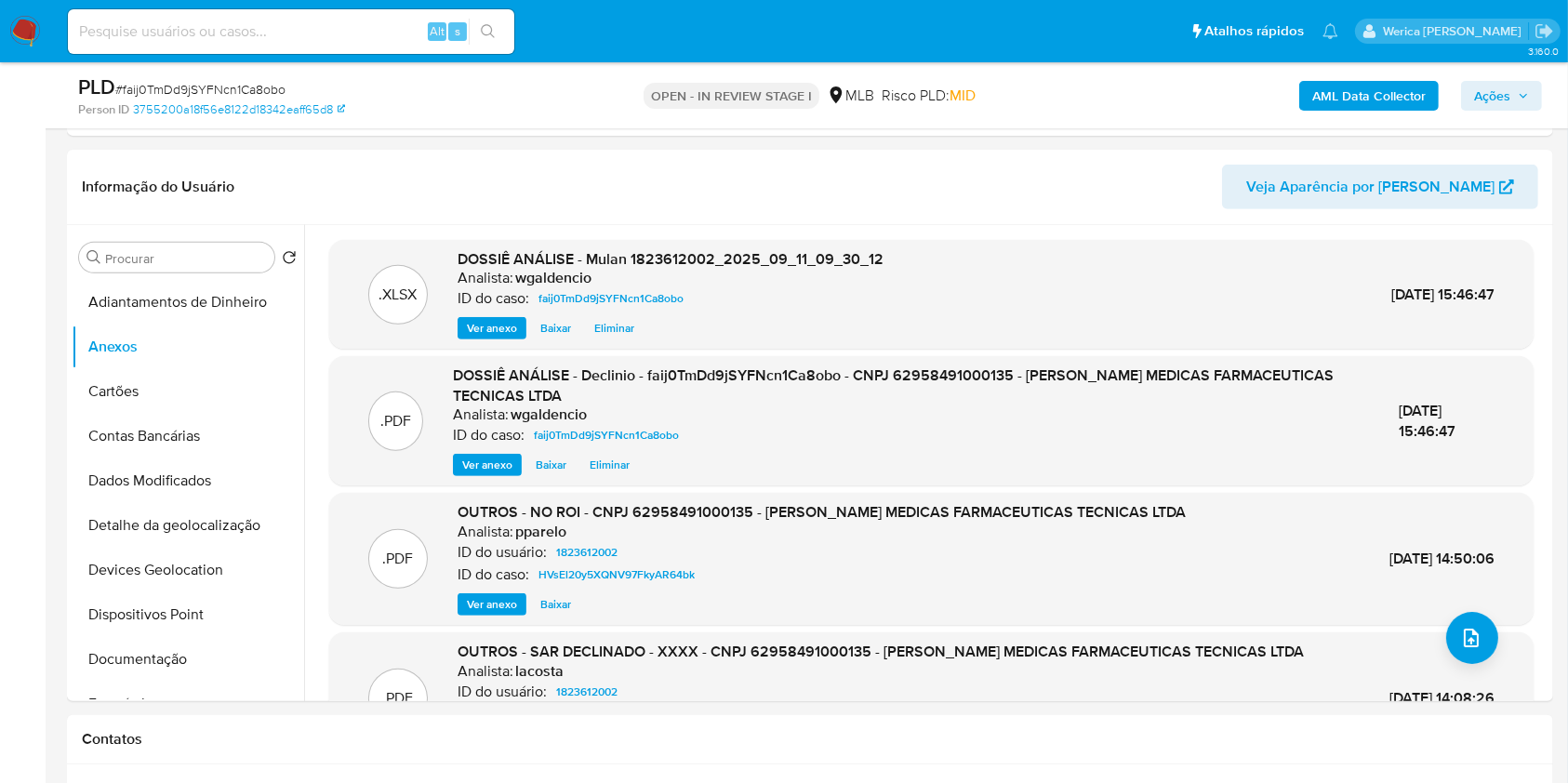
click at [1342, 90] on b "AML Data Collector" at bounding box center [1368, 96] width 113 height 30
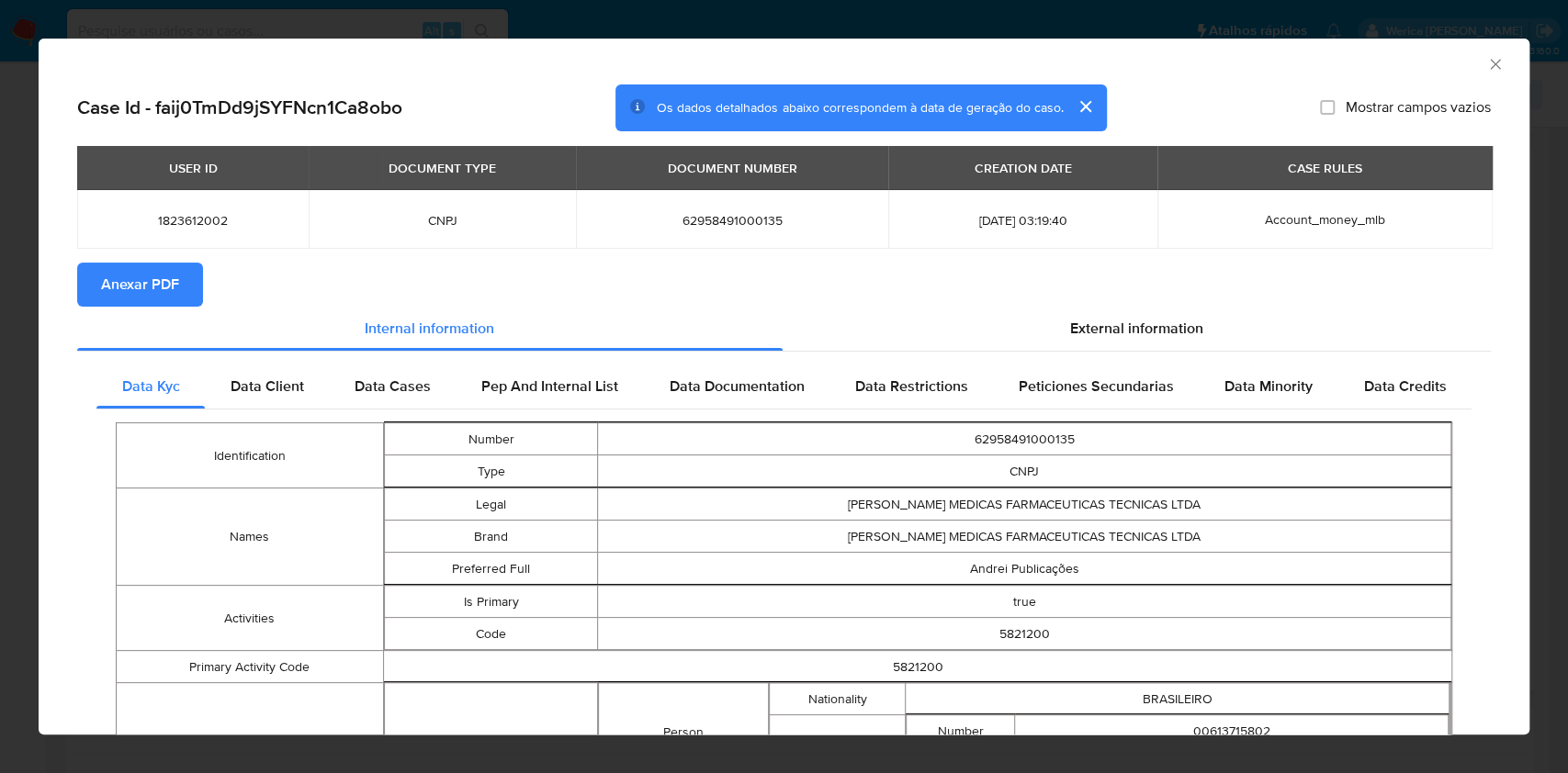
click at [187, 275] on button "Anexar PDF" at bounding box center [140, 284] width 126 height 44
click at [1461, 67] on div "AML Data Collector" at bounding box center [769, 62] width 1435 height 20
click at [1487, 55] on icon "Fechar a janela" at bounding box center [1496, 65] width 18 height 18
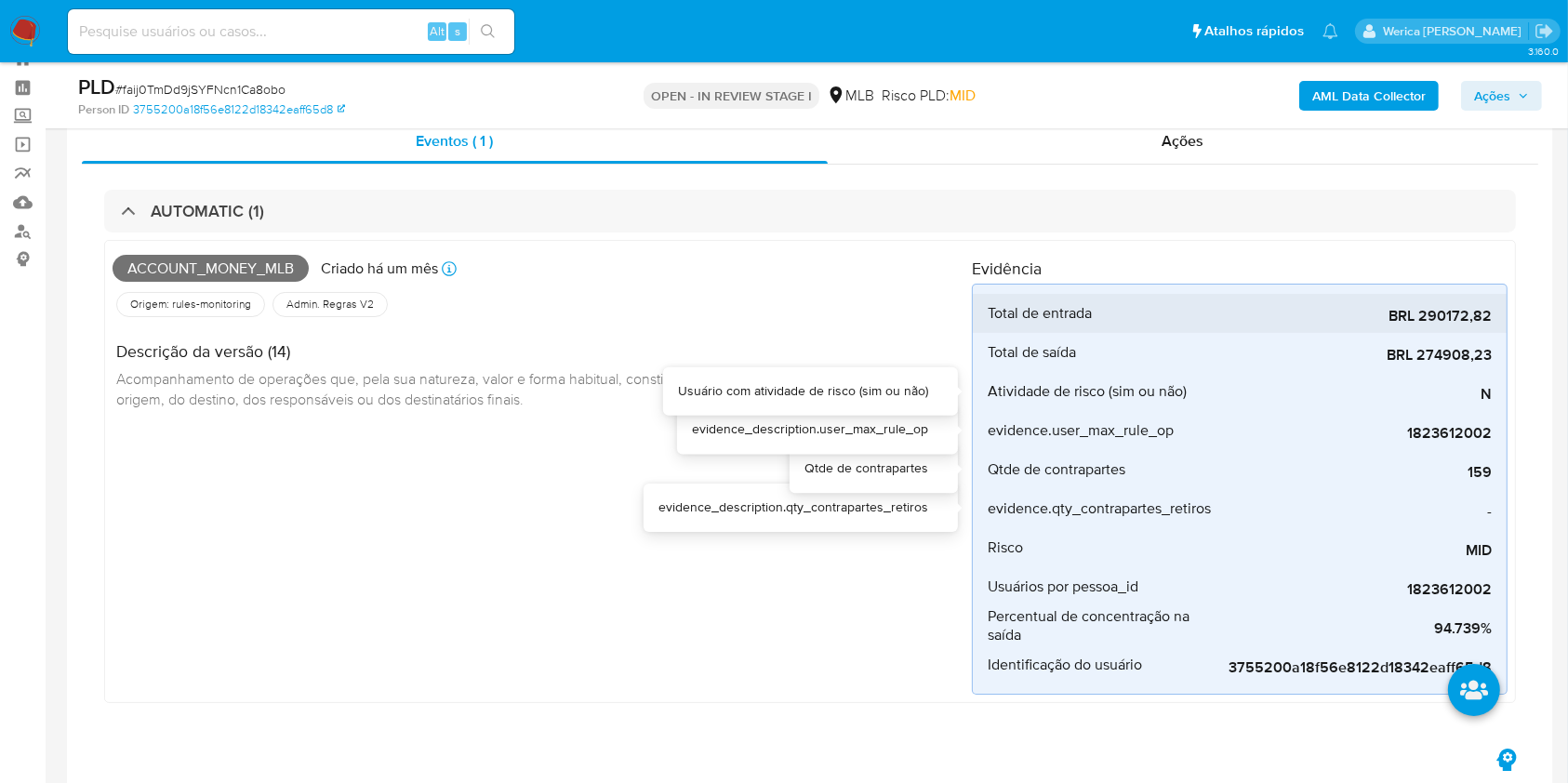
scroll to position [0, 0]
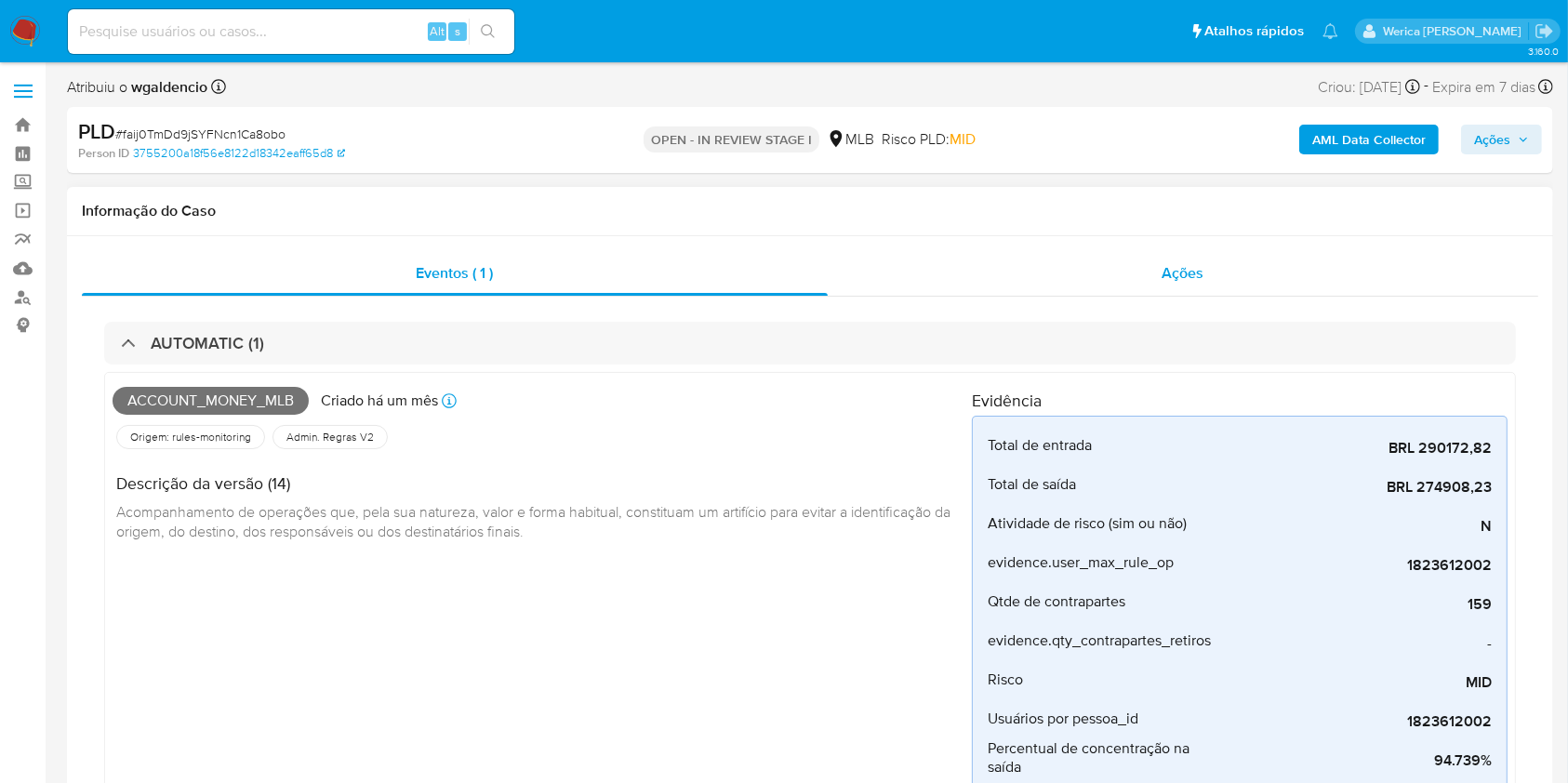
click at [1158, 291] on div "Ações" at bounding box center [1183, 273] width 711 height 45
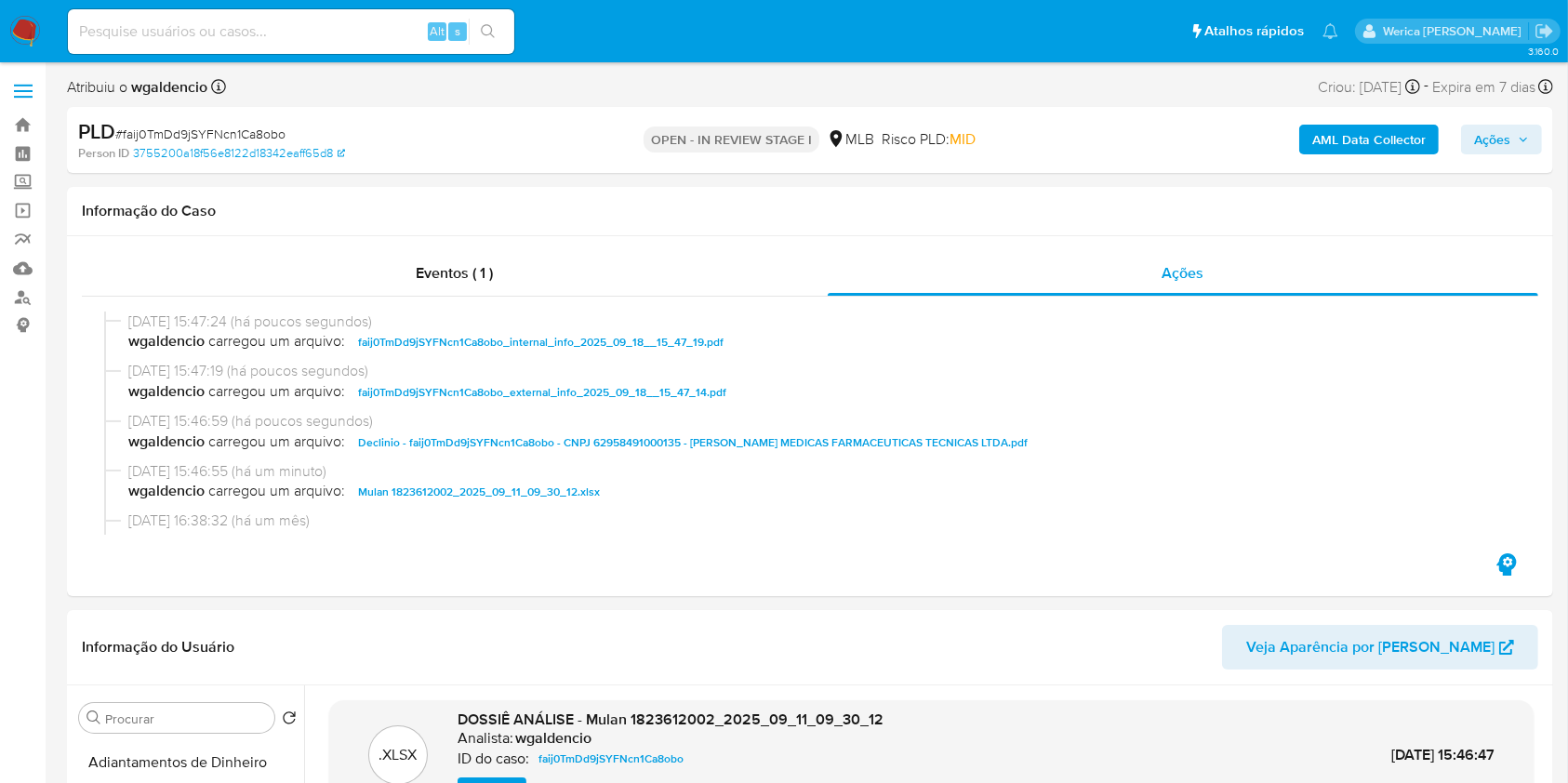
click at [1467, 143] on button "Ações" at bounding box center [1501, 139] width 81 height 30
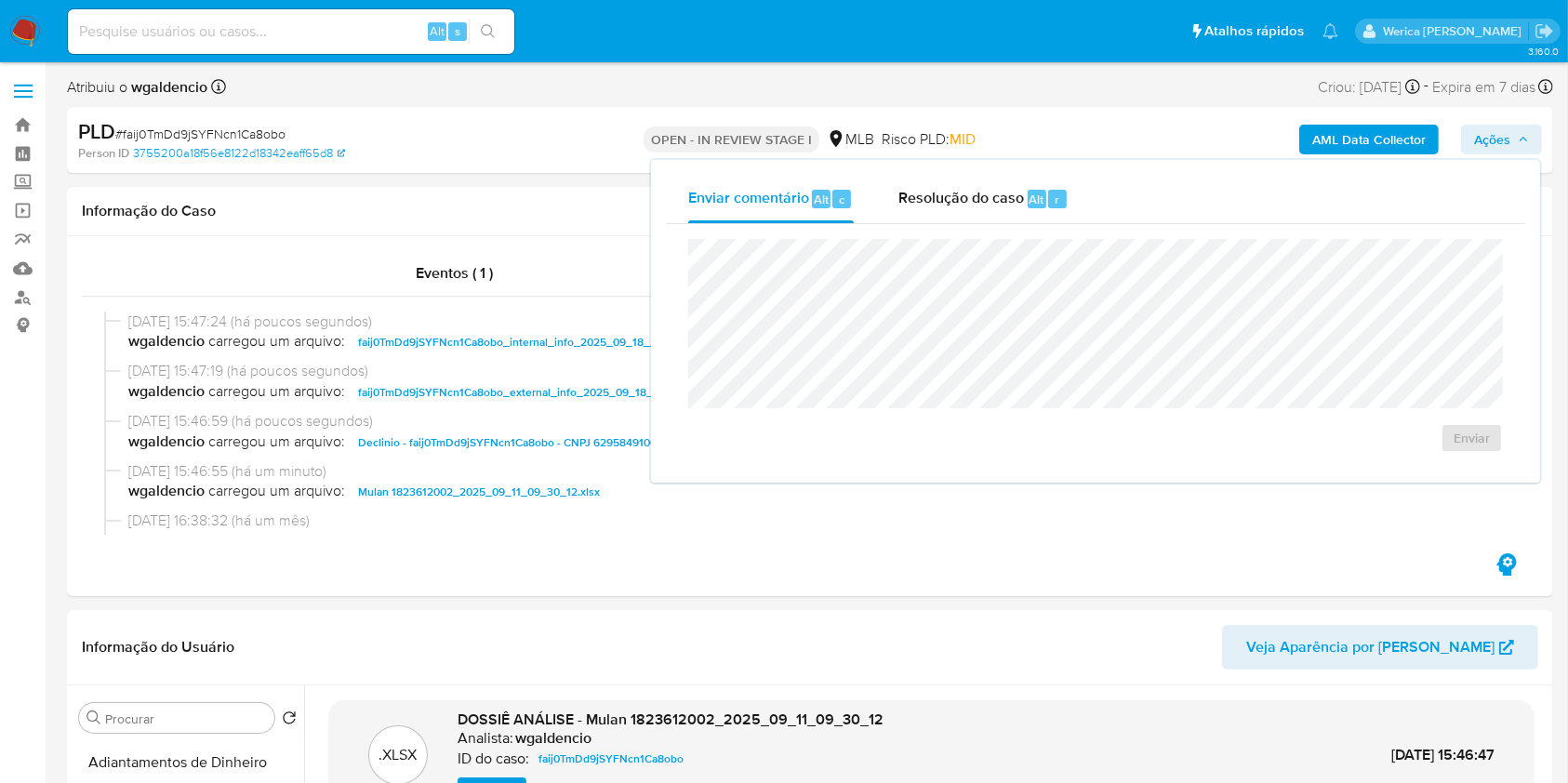
drag, startPoint x: 1118, startPoint y: 184, endPoint x: 1091, endPoint y: 211, distance: 38.2
click at [1115, 188] on div "Enviar comentário Alt c Resolução do caso Alt r" at bounding box center [1095, 199] width 859 height 49
click at [1080, 202] on button "Resolução do caso Alt r" at bounding box center [984, 199] width 215 height 49
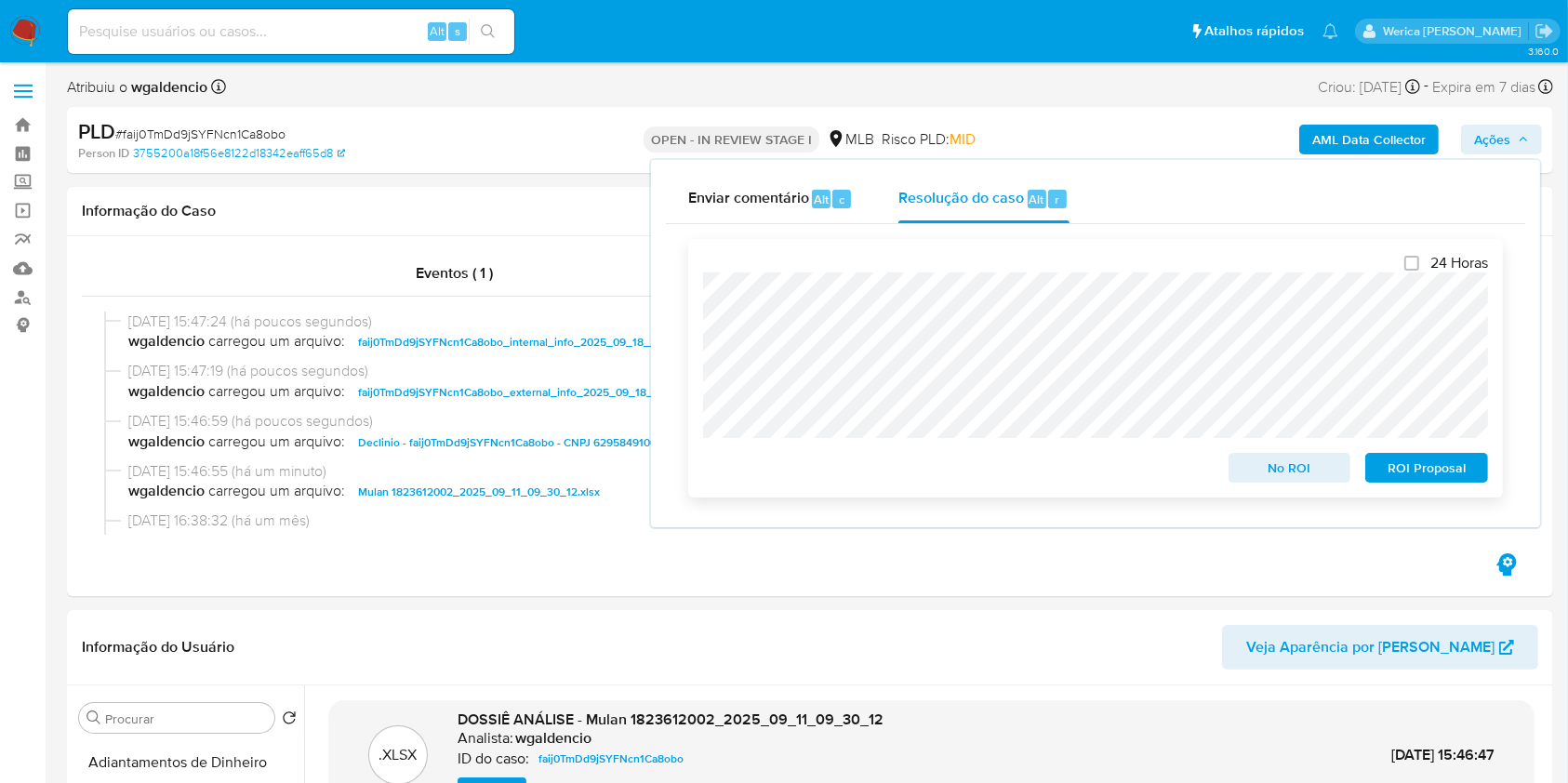
click at [1273, 470] on span "No ROI" at bounding box center [1288, 468] width 96 height 26
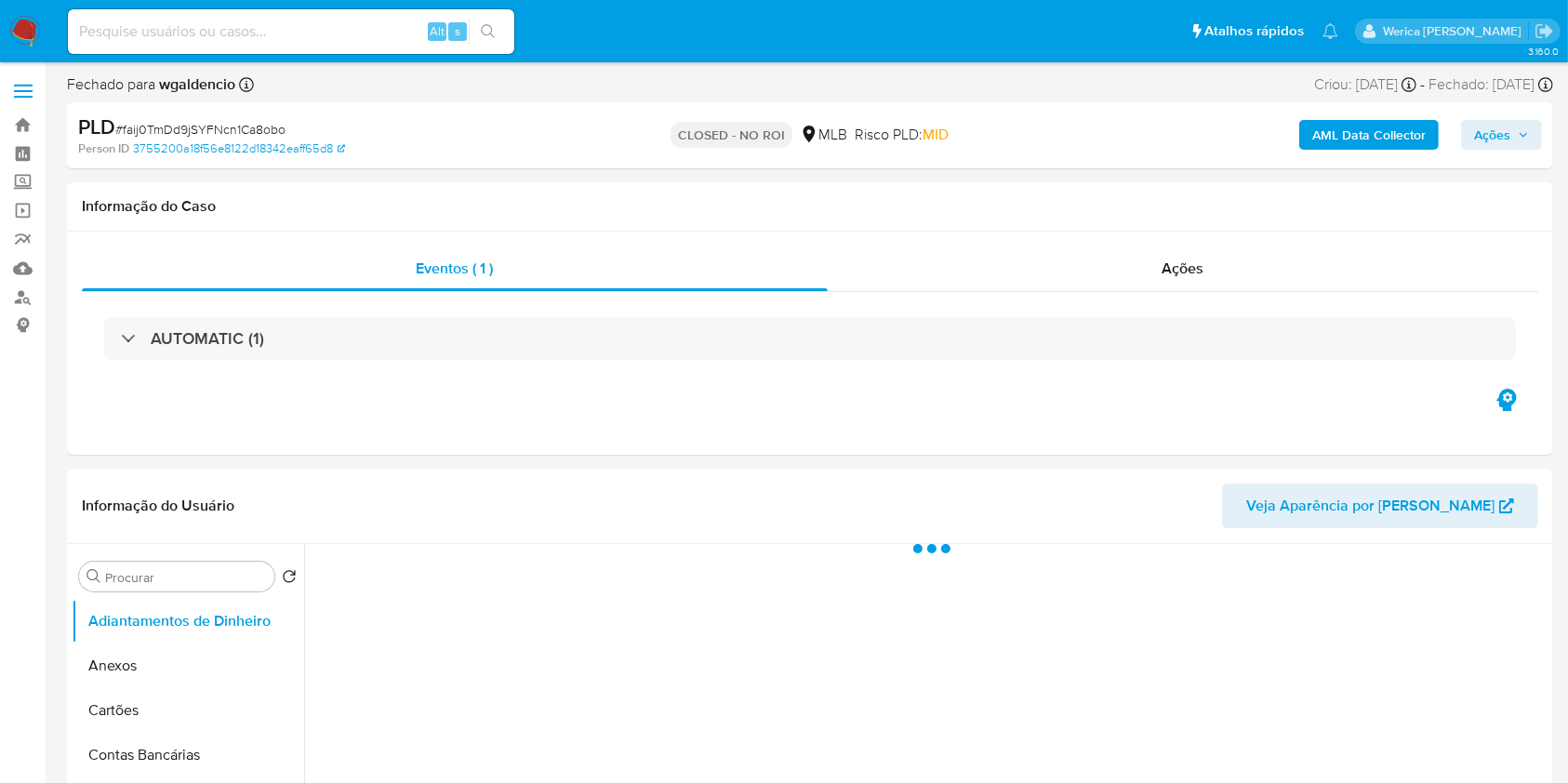
select select "10"
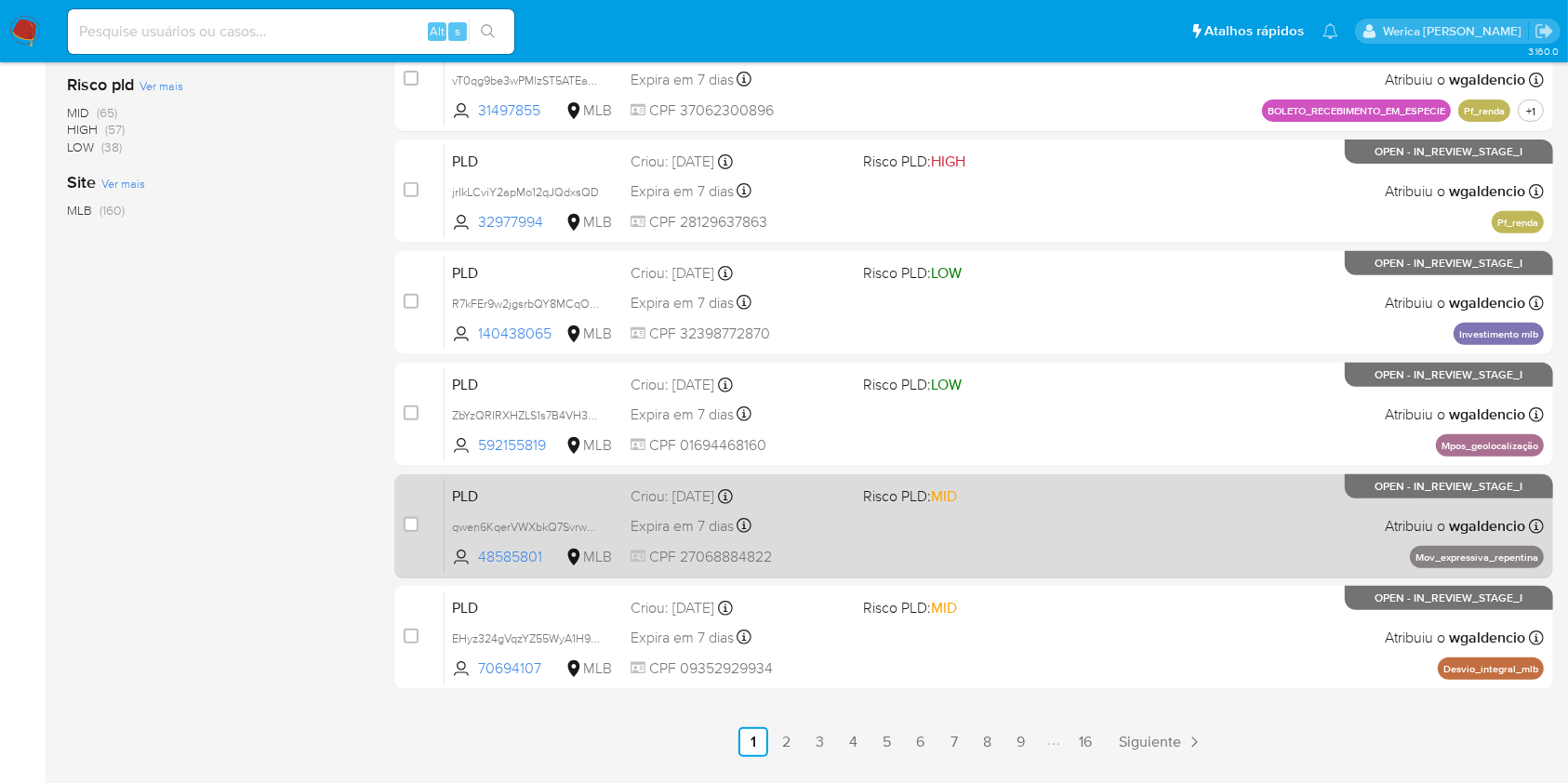
scroll to position [751, 0]
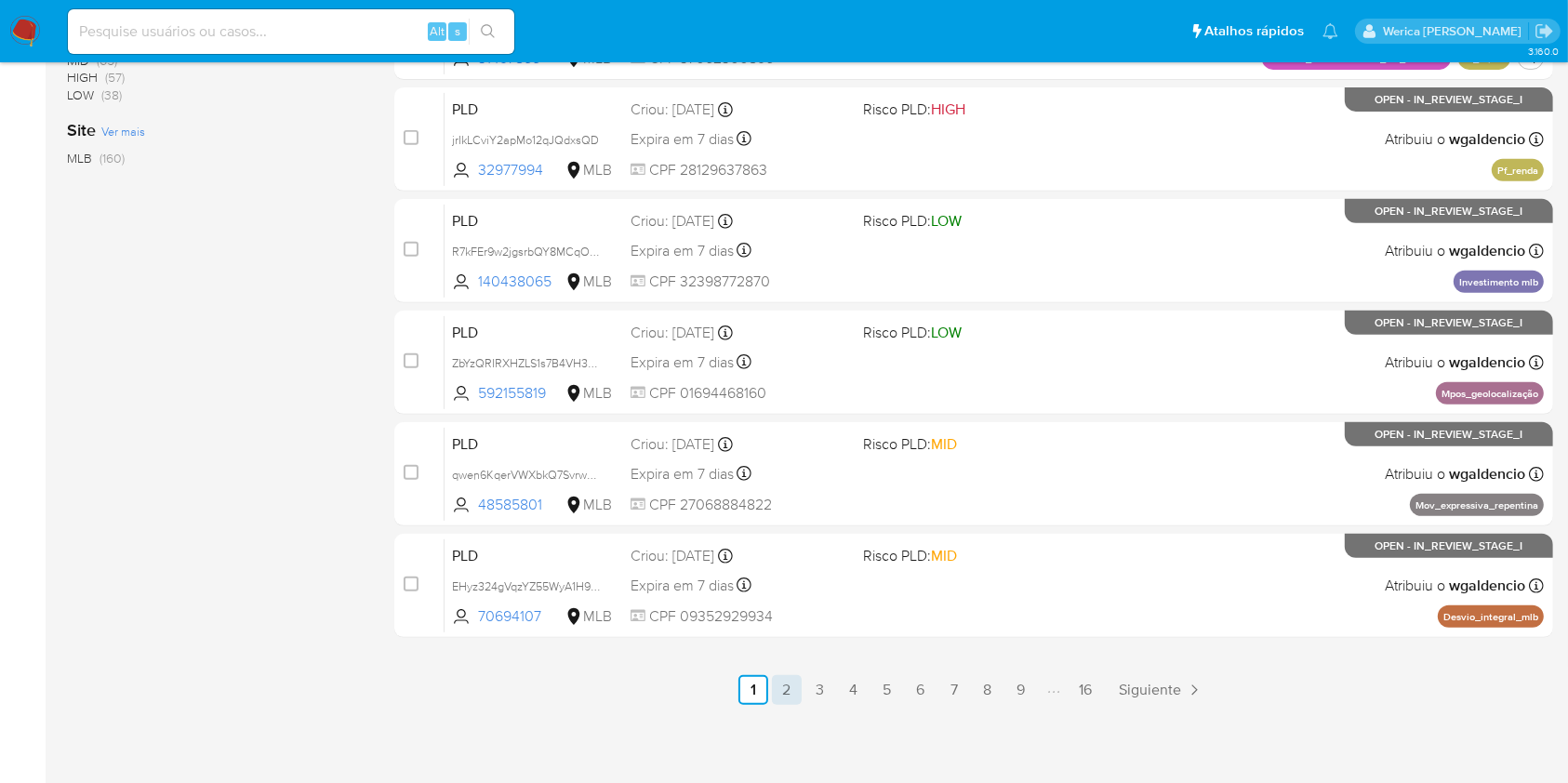
click at [791, 689] on link "2" at bounding box center [786, 690] width 30 height 30
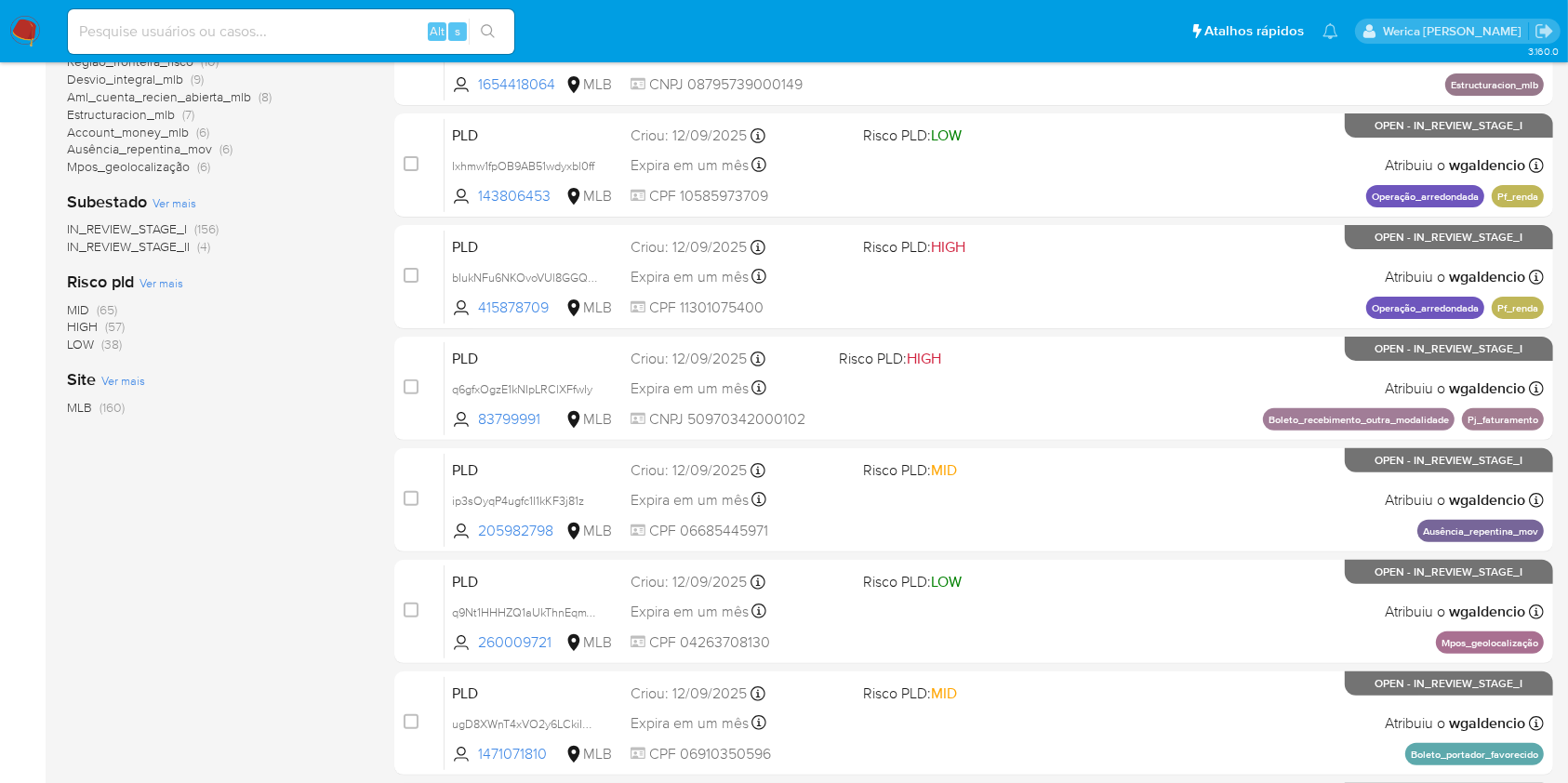
scroll to position [744, 0]
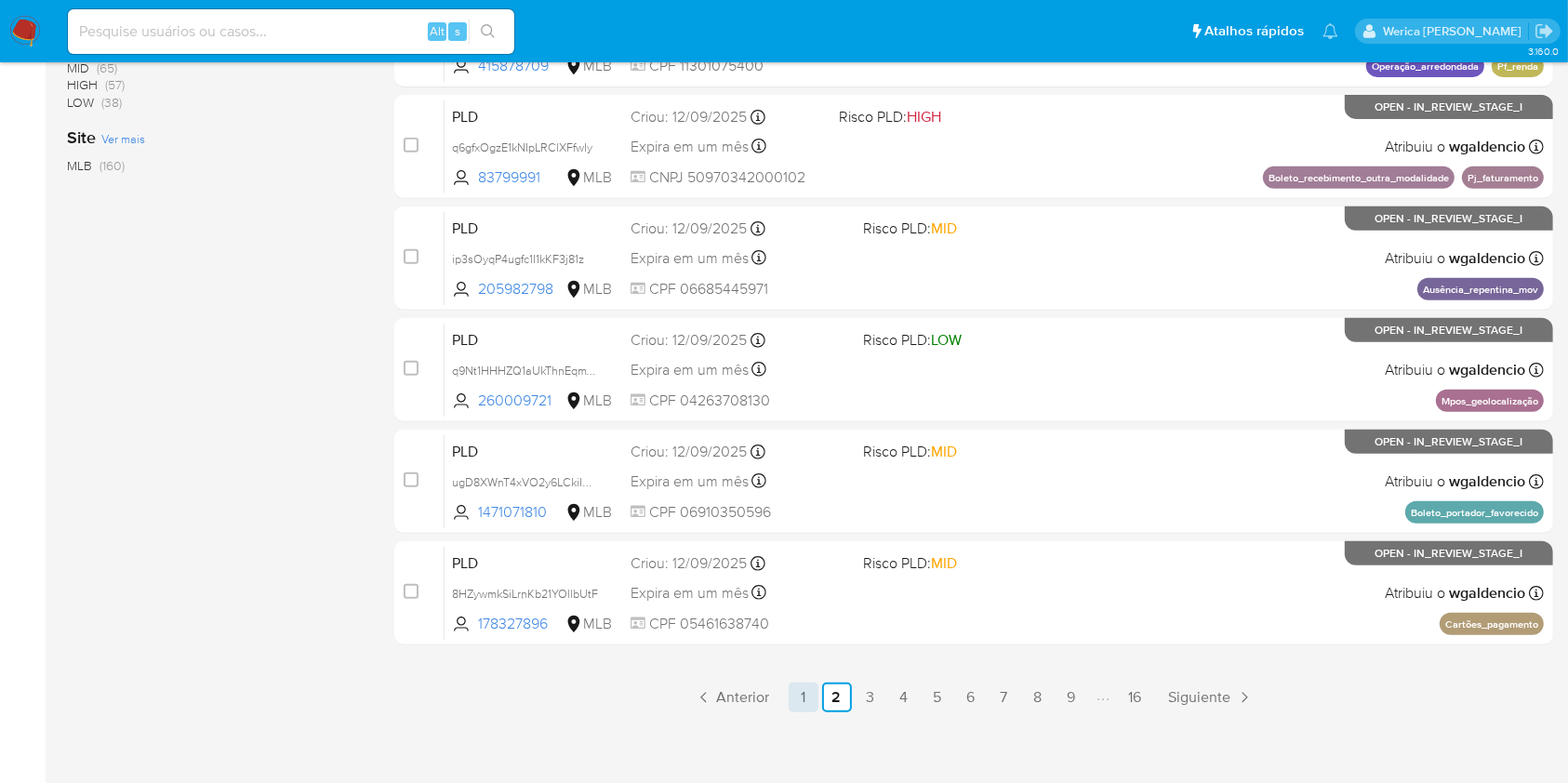
click at [791, 703] on link "1" at bounding box center [803, 698] width 30 height 30
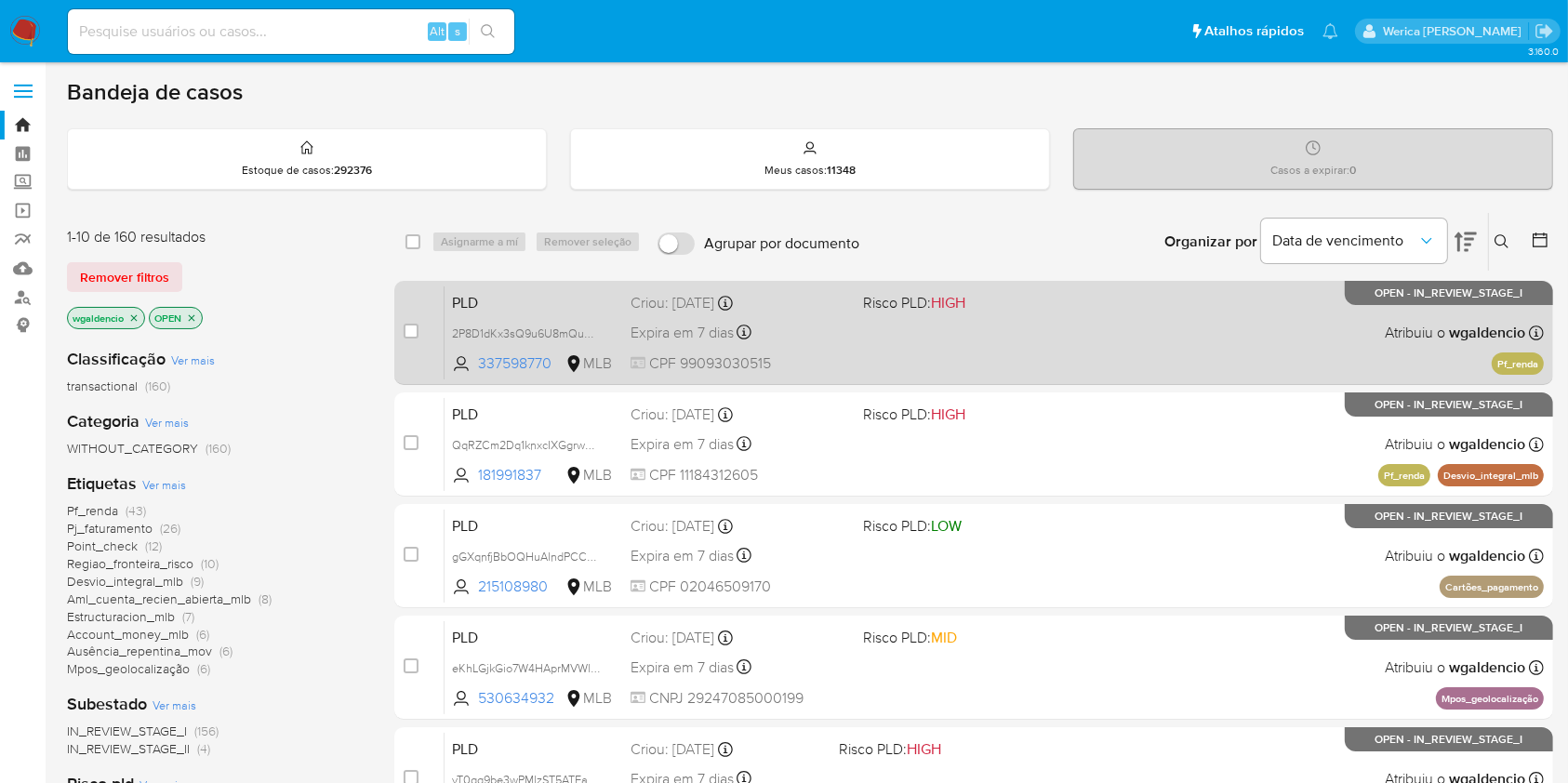
click at [987, 345] on div "PLD 2P8D1dKx3sQ9u6U8mQuB7VhM 337598770 MLB Risco PLD: HIGH Criou: 12/08/2025 Cr…" at bounding box center [993, 332] width 1099 height 94
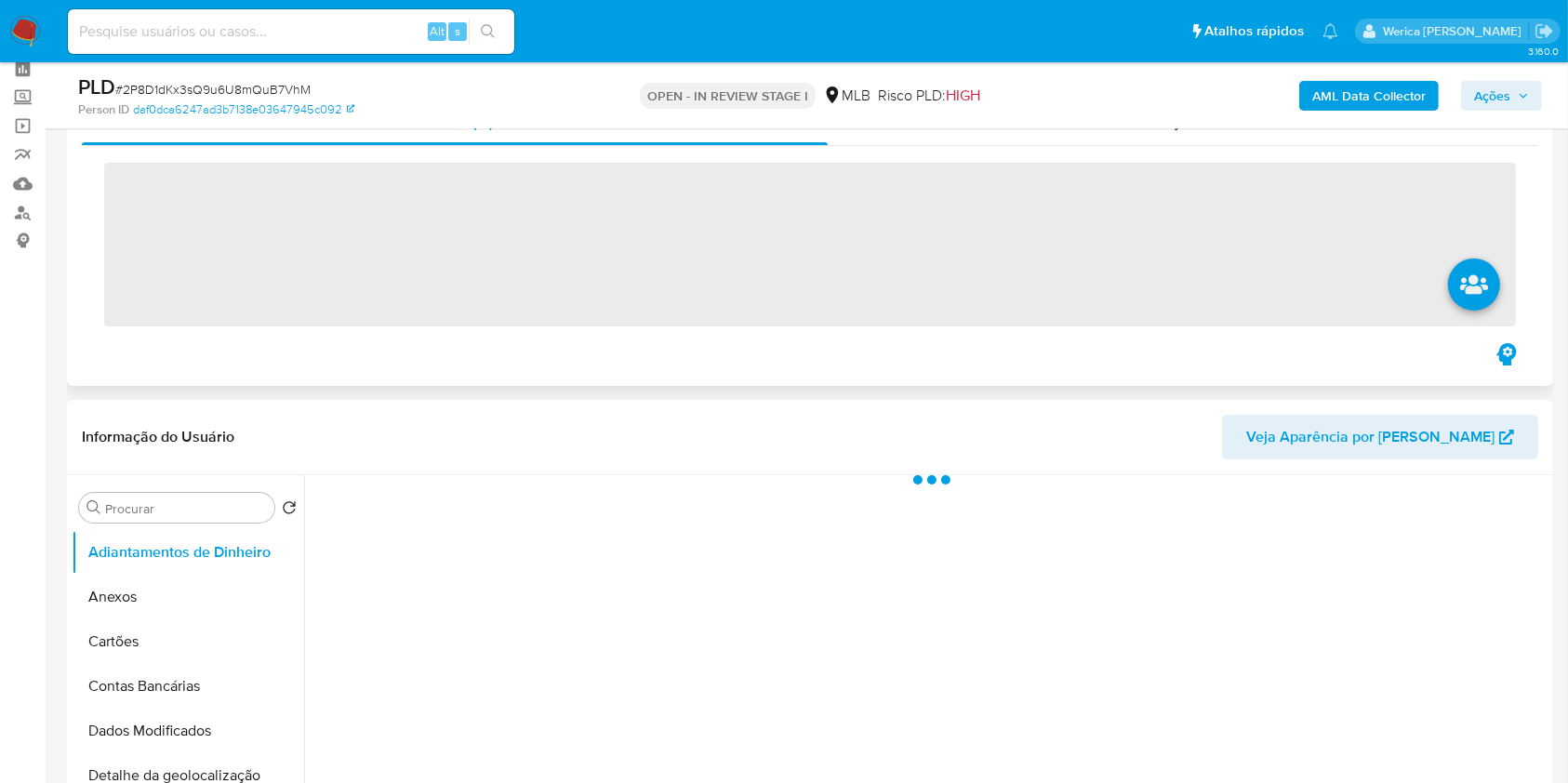
scroll to position [123, 0]
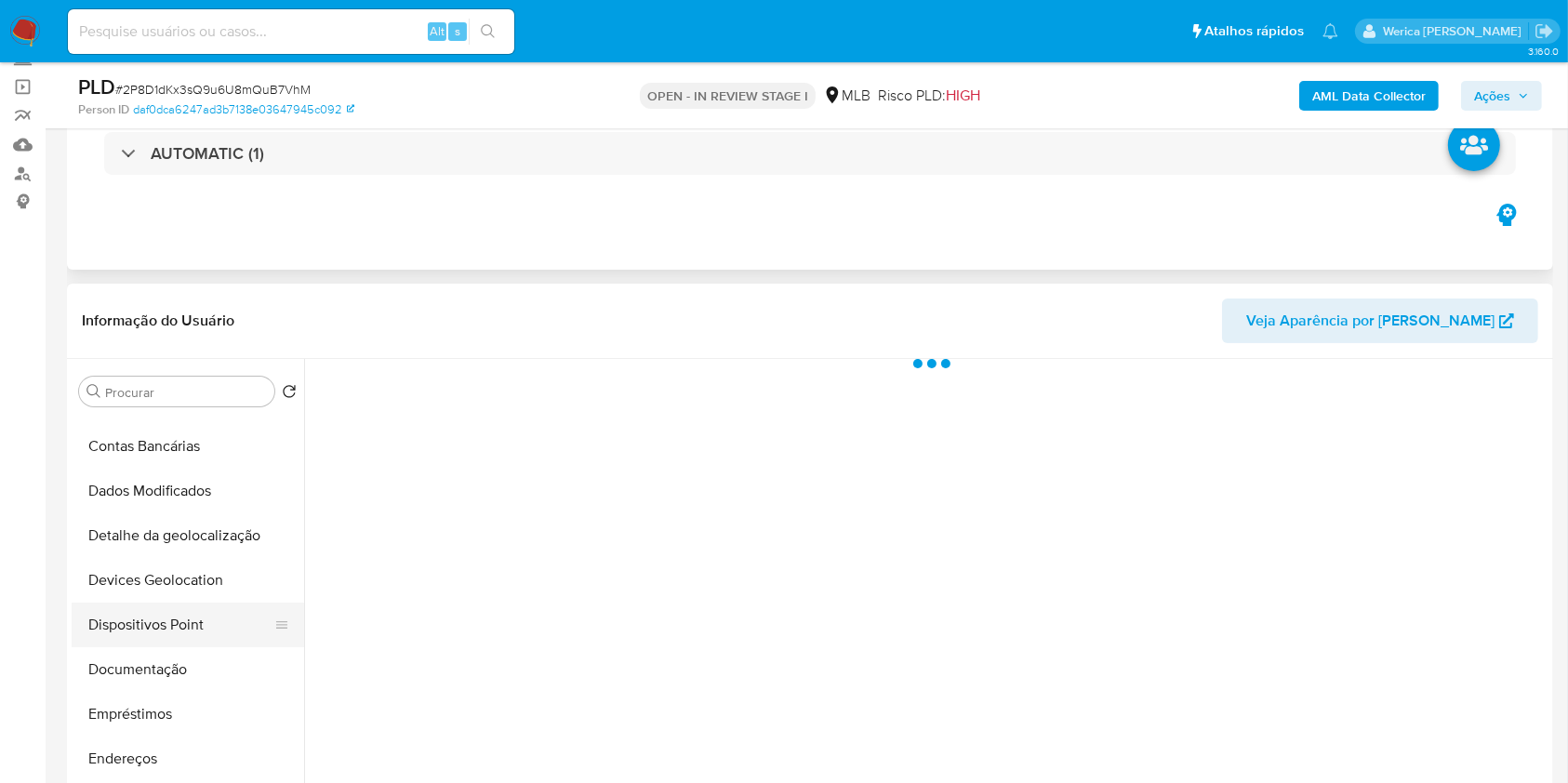
select select "10"
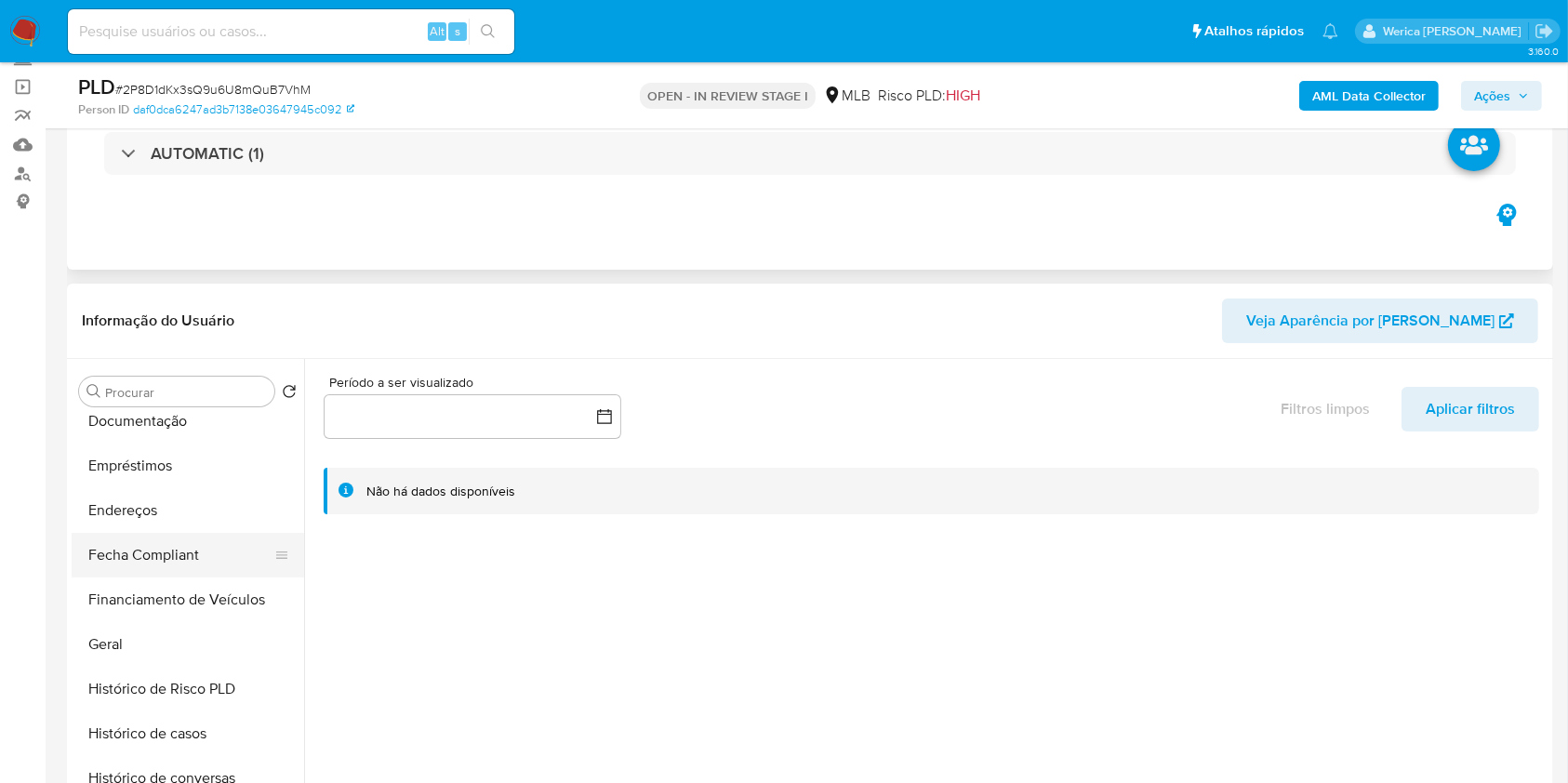
scroll to position [496, 0]
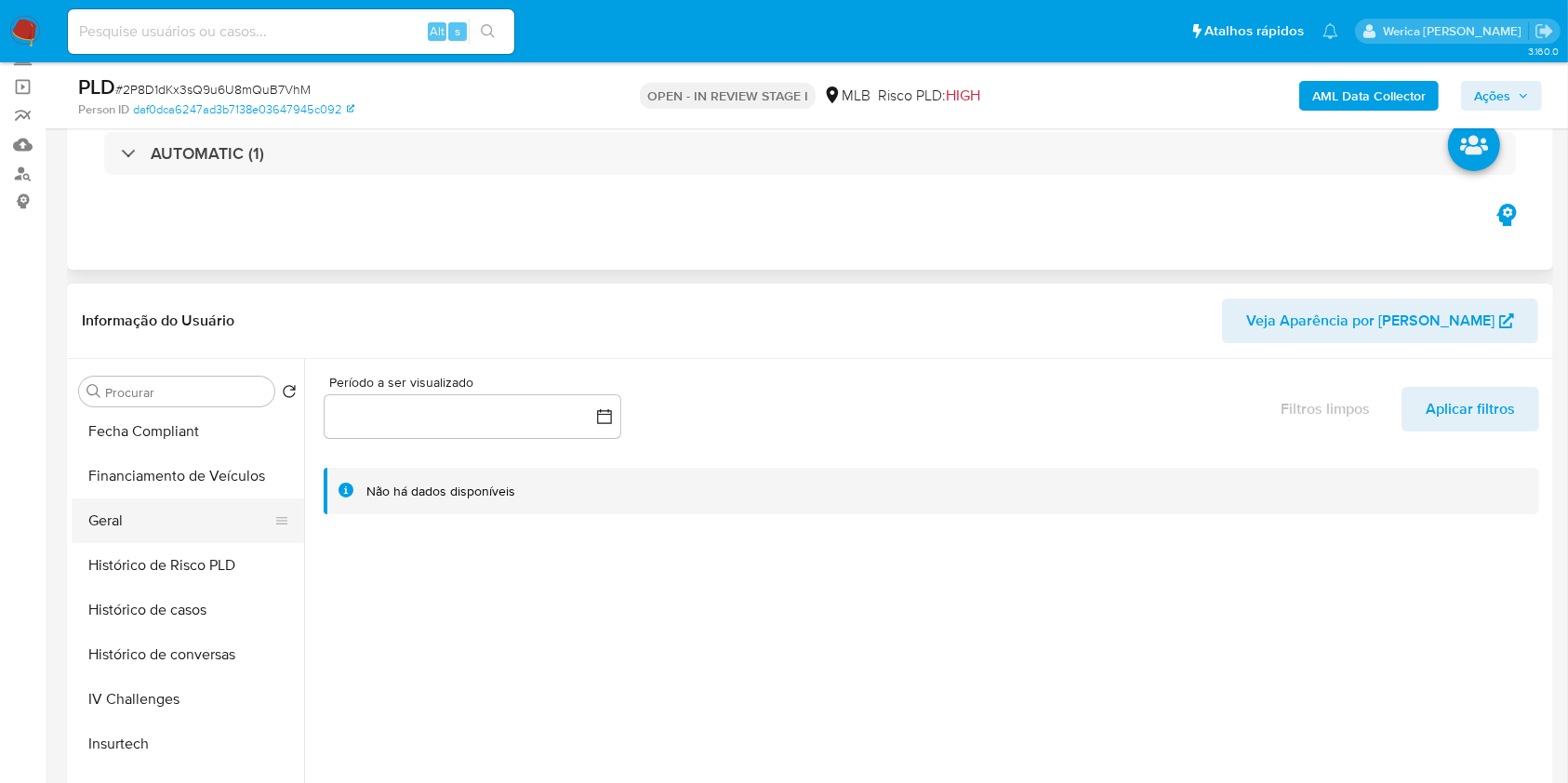
click at [191, 531] on button "Geral" at bounding box center [180, 521] width 218 height 45
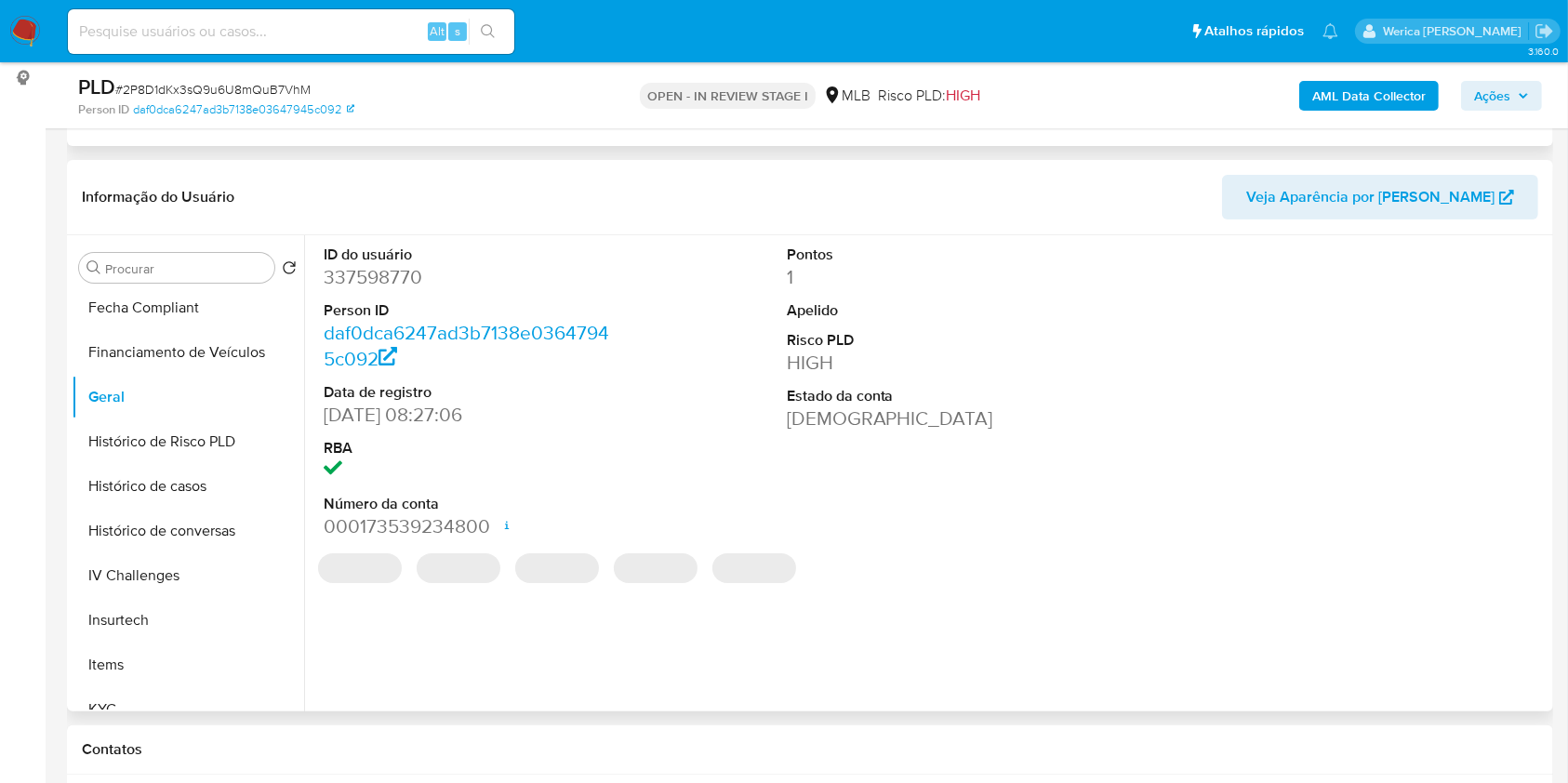
scroll to position [123, 0]
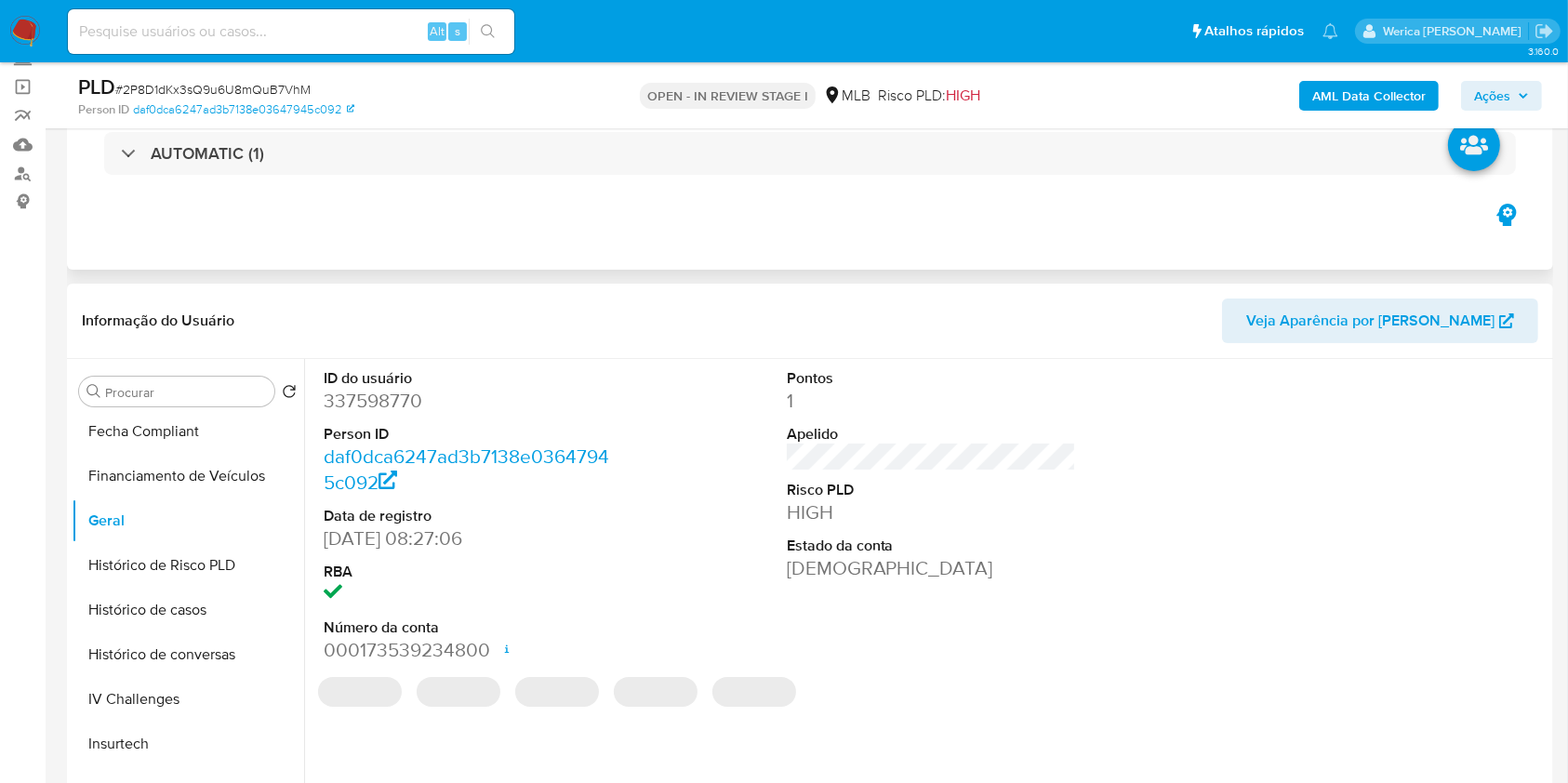
click at [367, 403] on dd "337598770" at bounding box center [468, 401] width 290 height 26
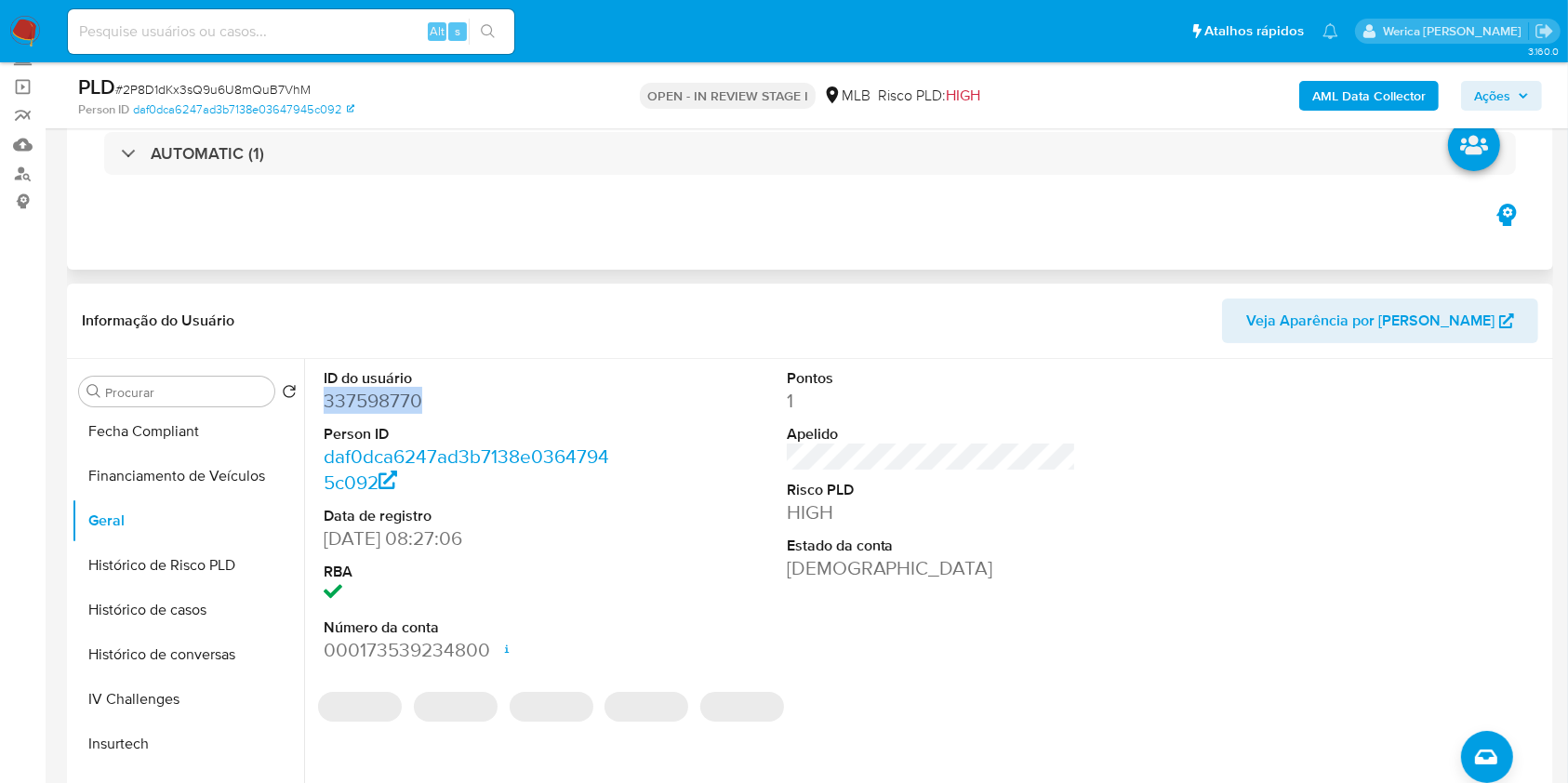
click at [367, 403] on dd "337598770" at bounding box center [468, 401] width 290 height 26
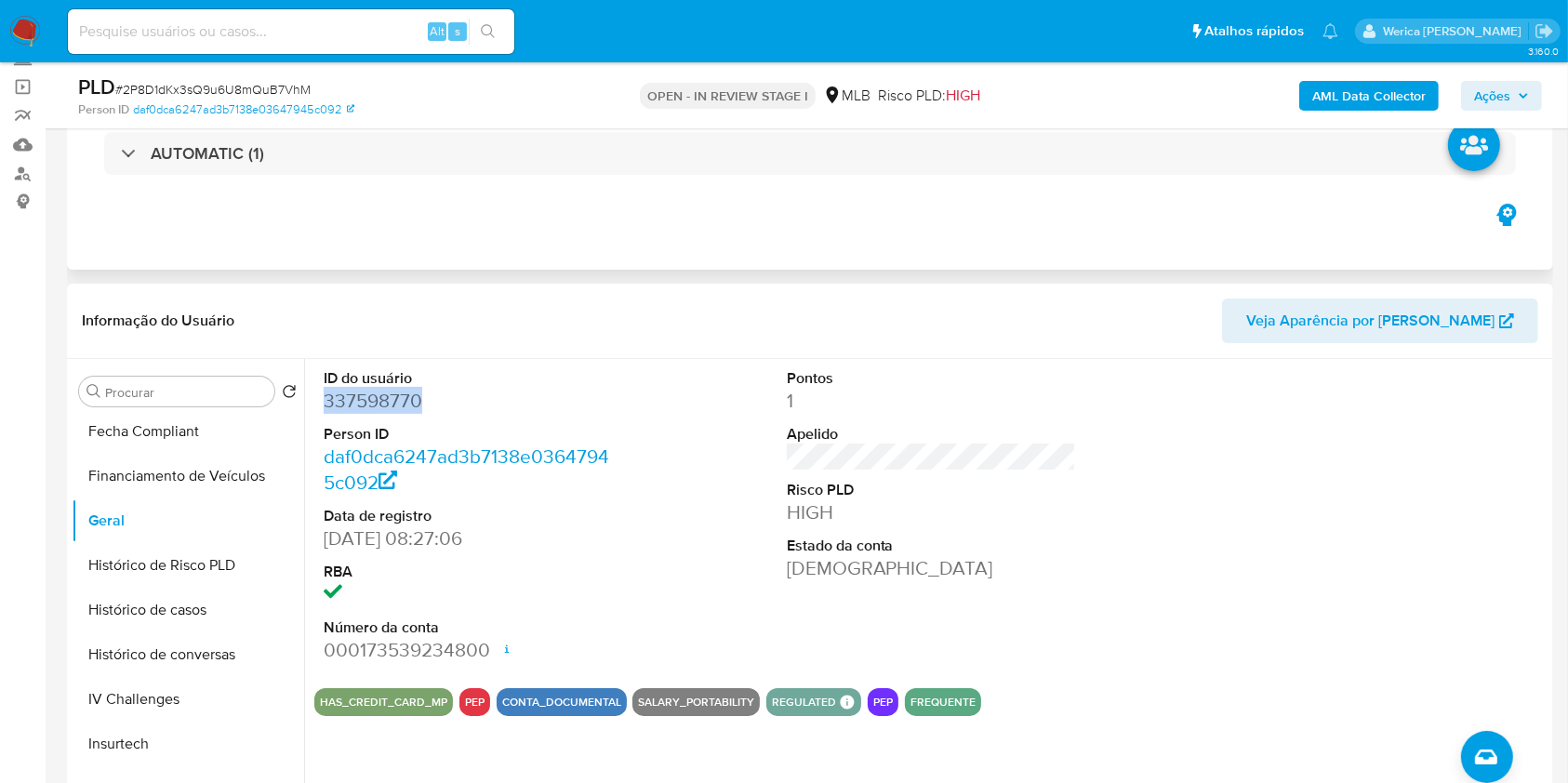
copy dd "337598770"
click at [204, 609] on button "Histórico de casos" at bounding box center [180, 610] width 218 height 45
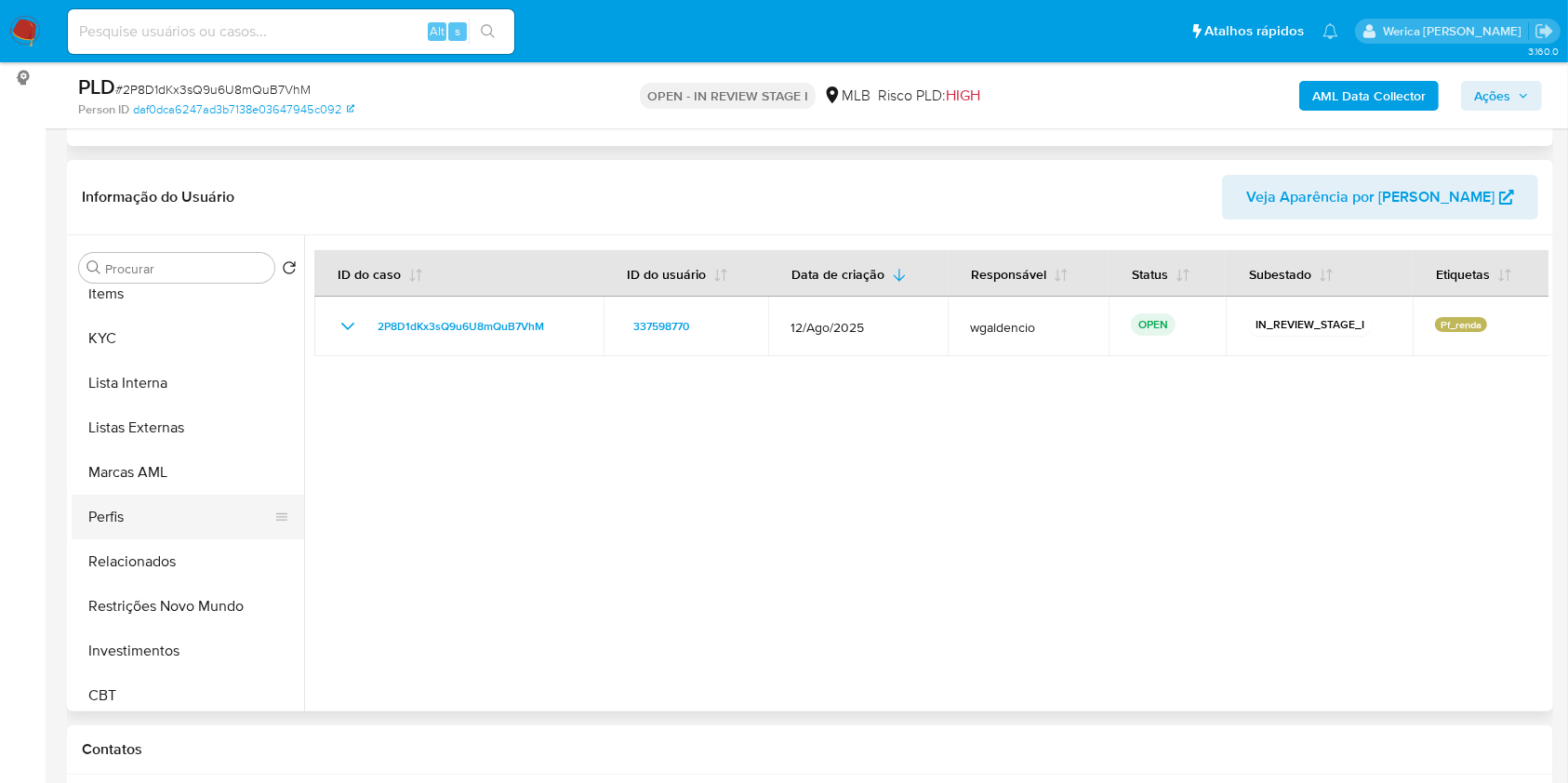
scroll to position [868, 0]
click at [149, 339] on button "KYC" at bounding box center [180, 338] width 218 height 45
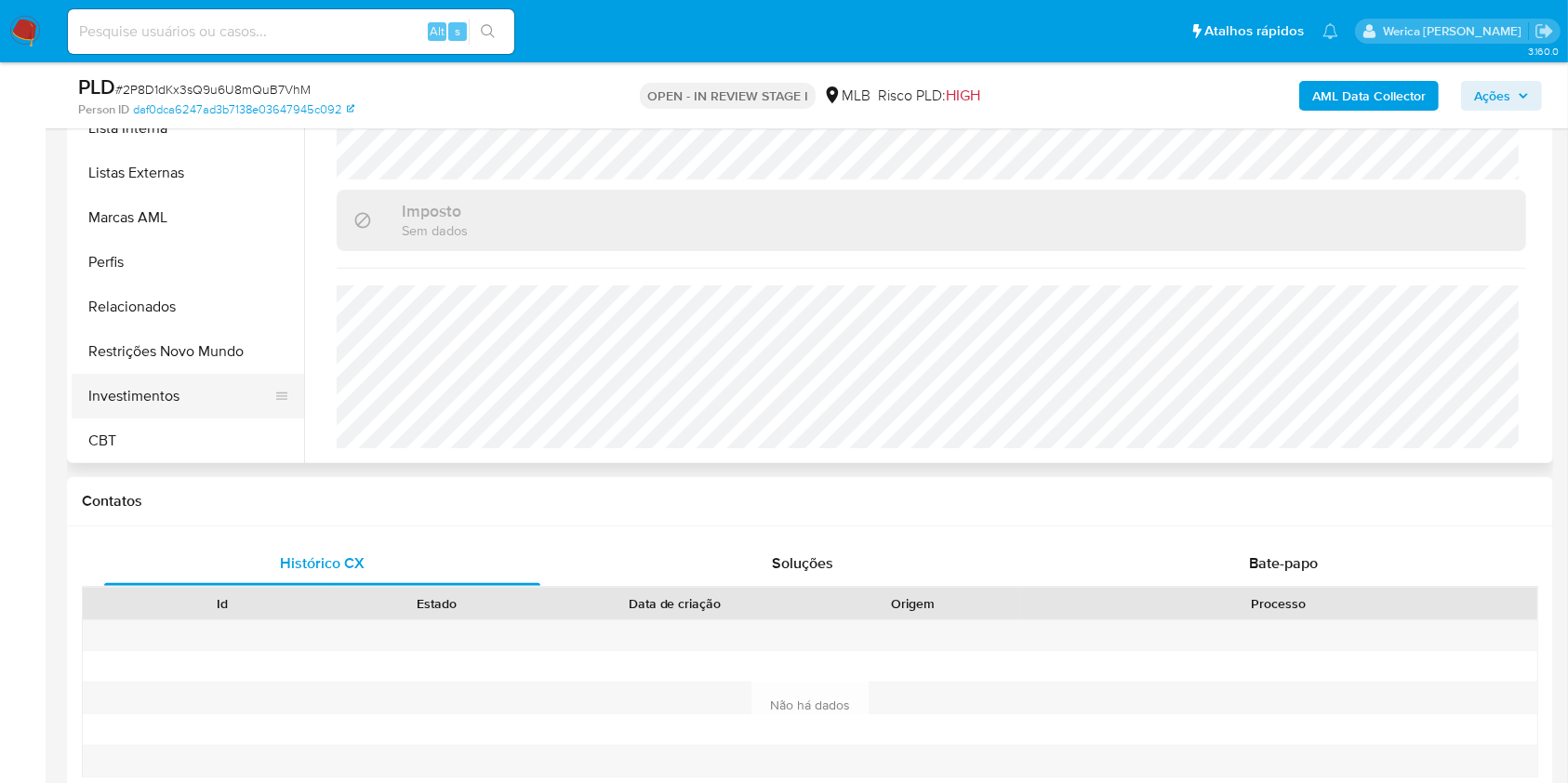
scroll to position [876, 0]
click at [166, 331] on button "Restrições Novo Mundo" at bounding box center [180, 350] width 218 height 45
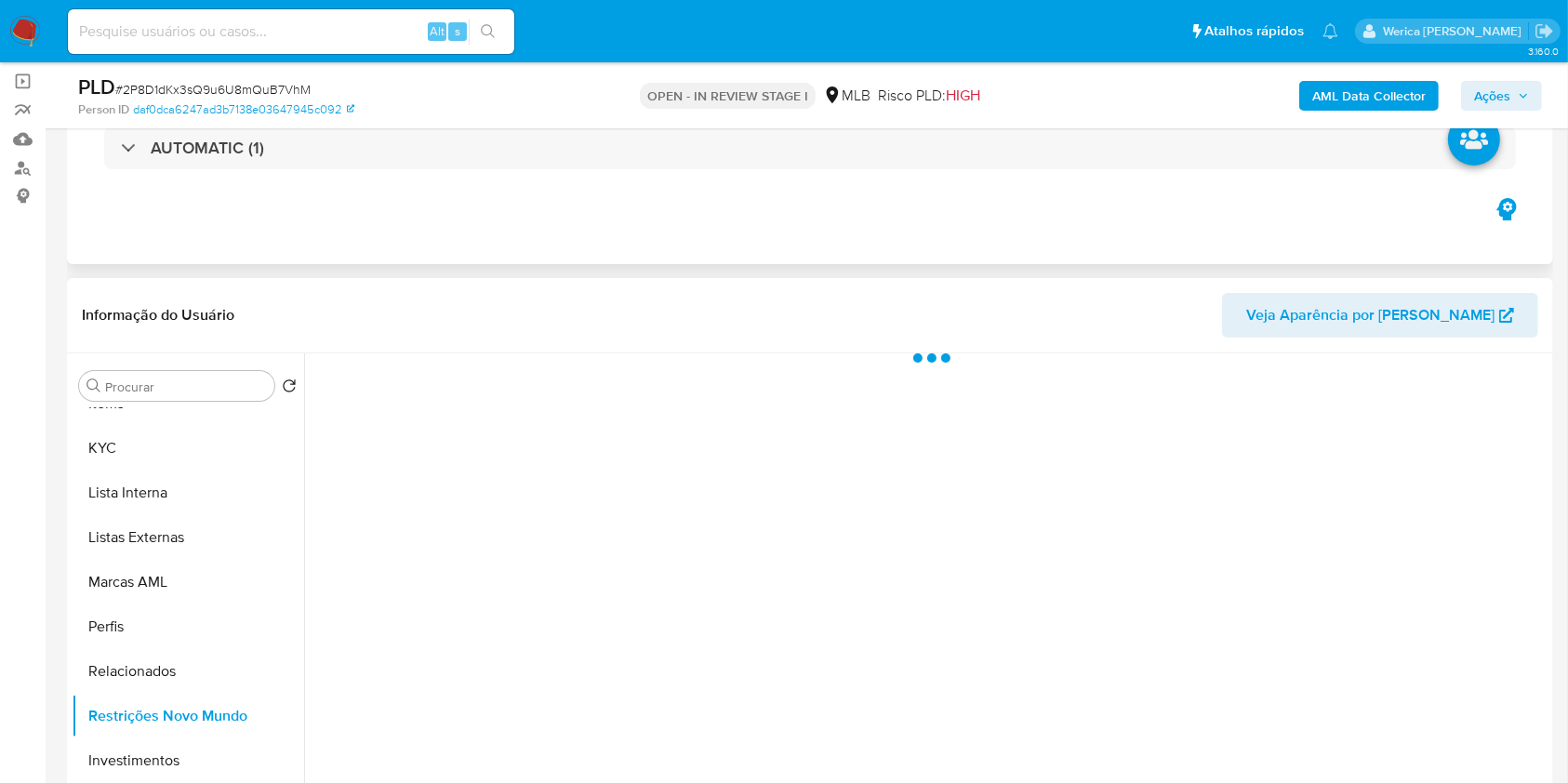
scroll to position [123, 0]
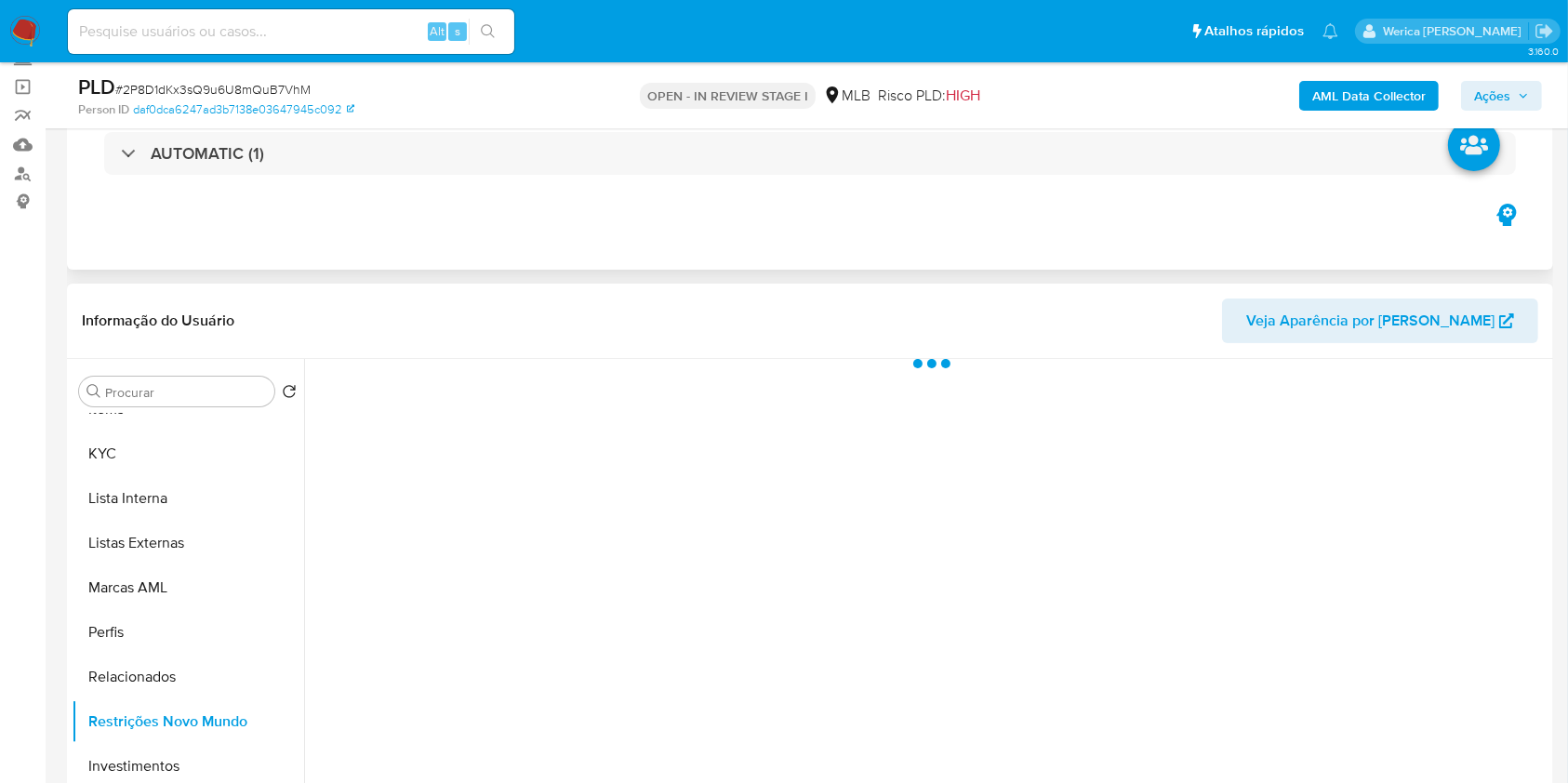
click at [476, 344] on div "Informação do Usuário Veja Aparência por Pessoa" at bounding box center [810, 321] width 1486 height 76
click at [475, 343] on div "Informação do Usuário Veja Aparência por Pessoa" at bounding box center [810, 321] width 1486 height 76
click at [476, 374] on div at bounding box center [926, 597] width 1244 height 476
click at [493, 384] on span "Historial" at bounding box center [499, 388] width 57 height 22
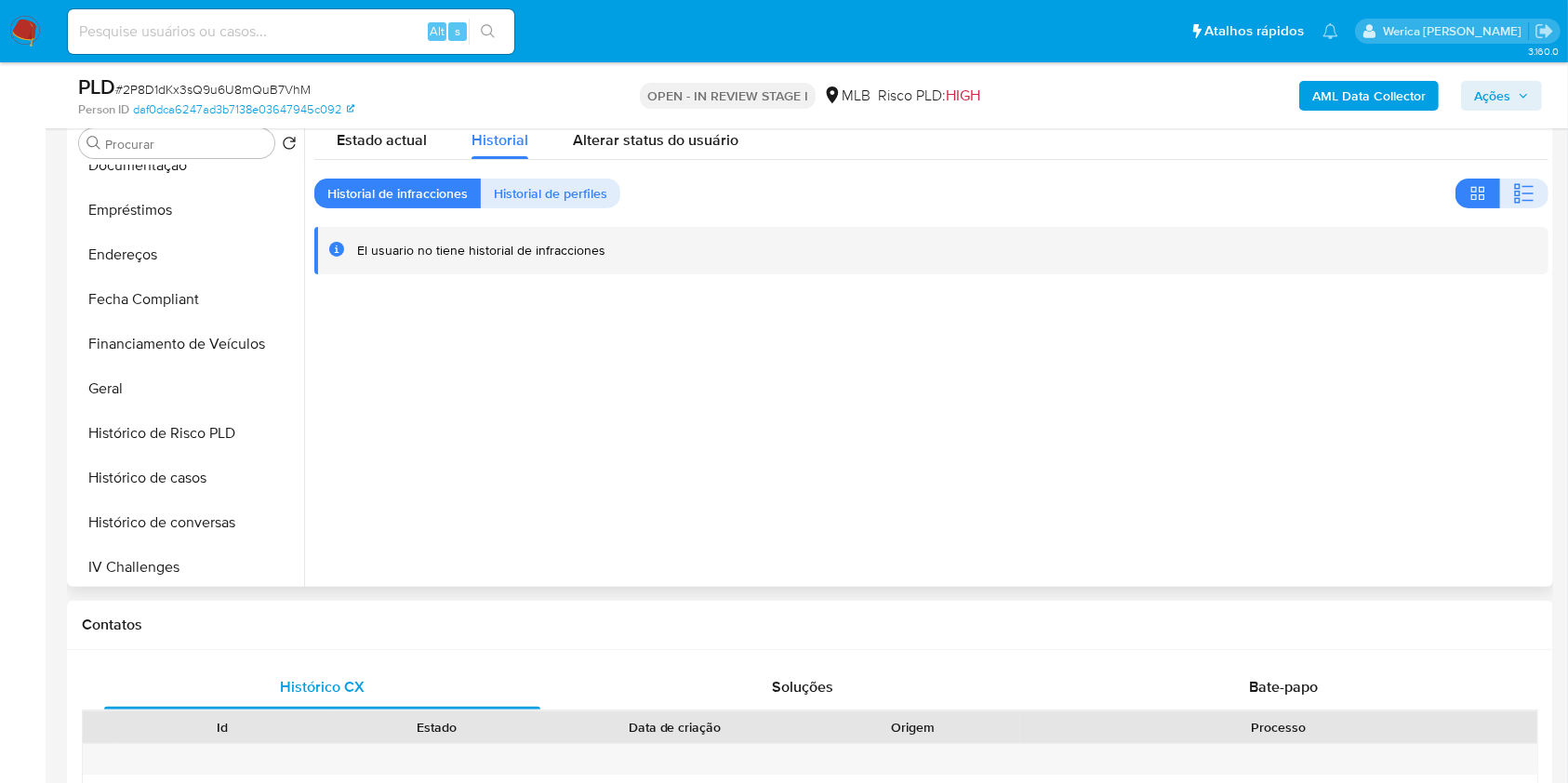
scroll to position [131, 0]
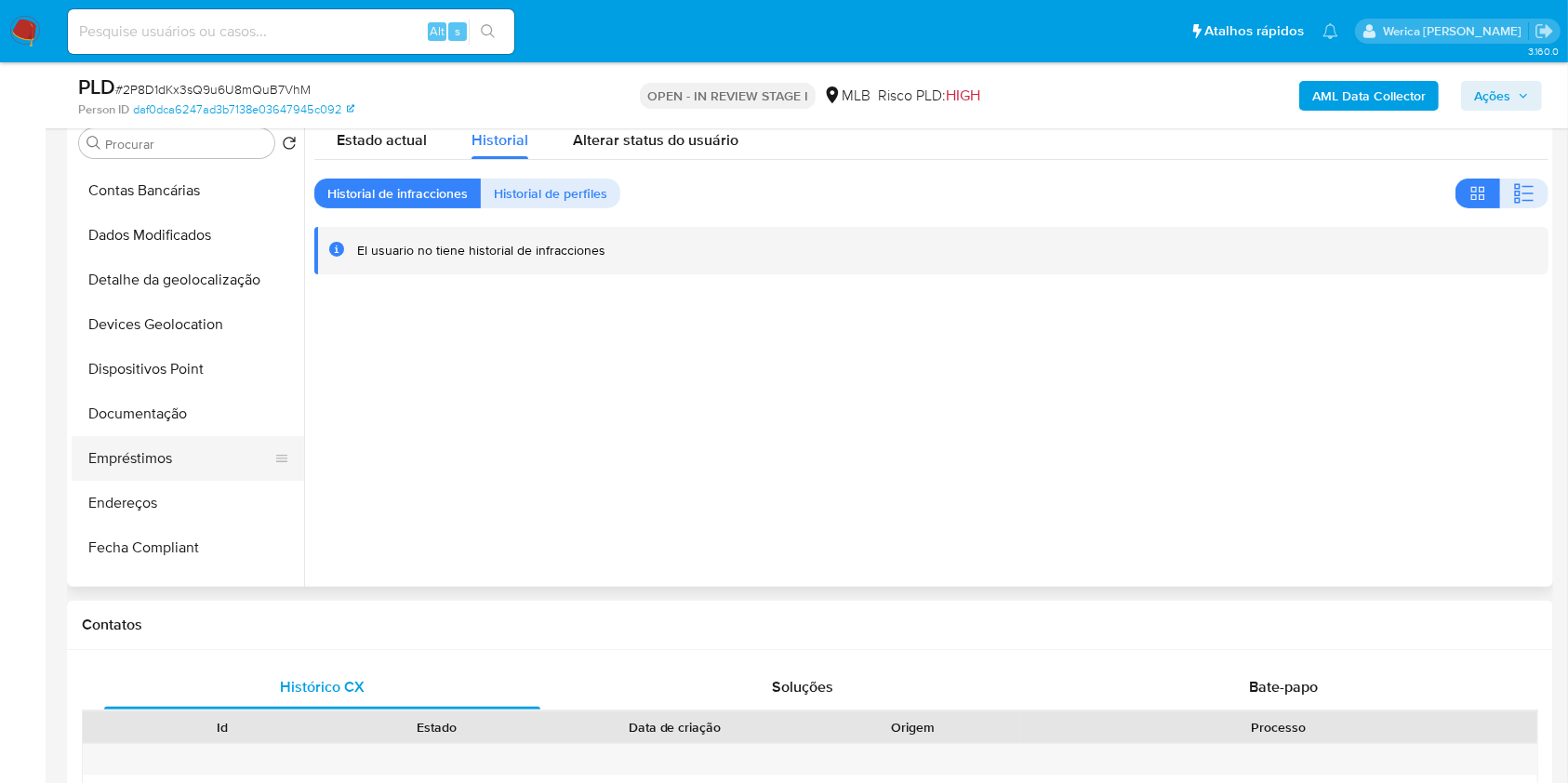
click at [134, 457] on button "Empréstimos" at bounding box center [180, 458] width 218 height 45
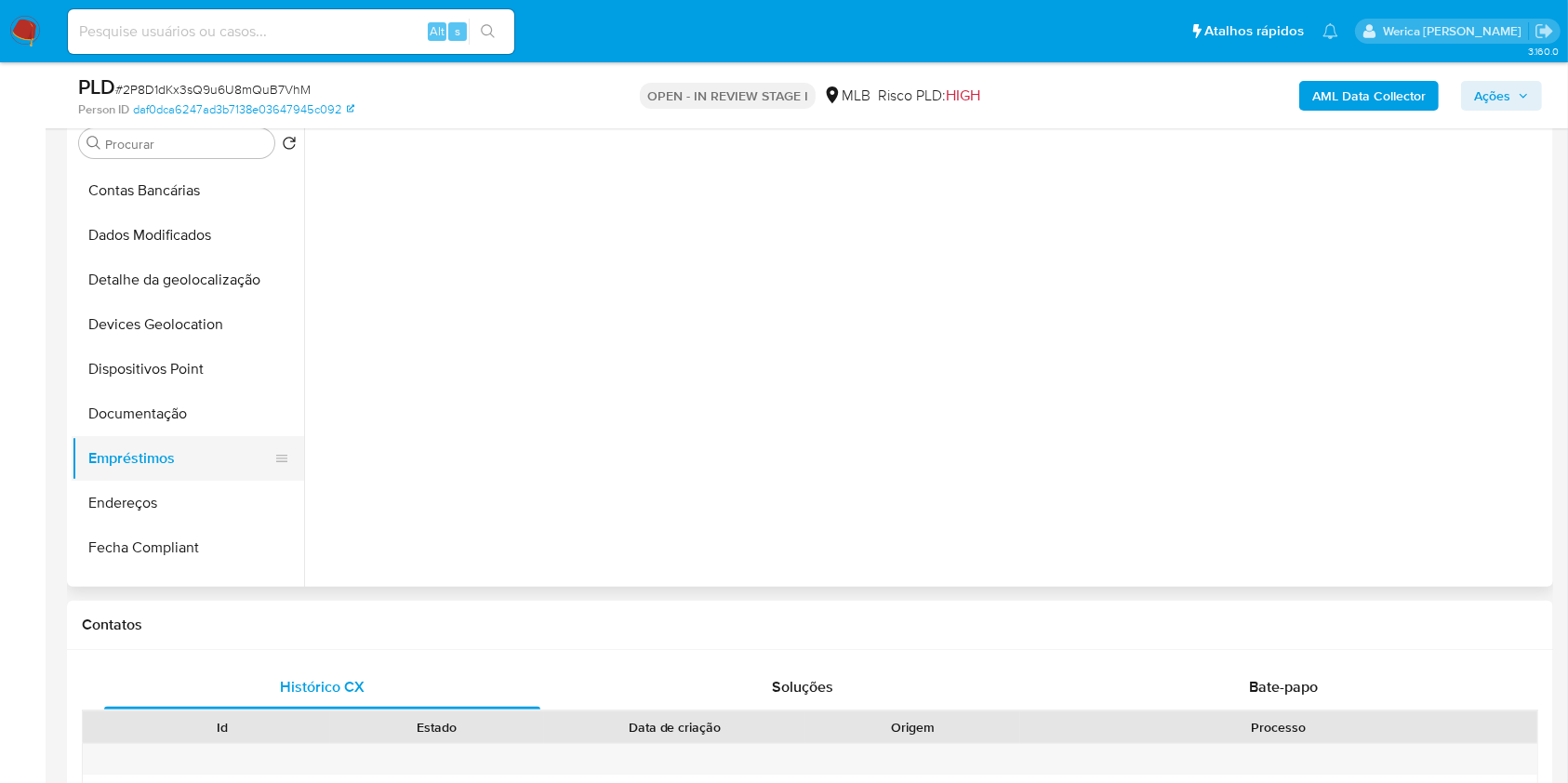
drag, startPoint x: 129, startPoint y: 414, endPoint x: 194, endPoint y: 436, distance: 68.6
click at [129, 415] on button "Documentação" at bounding box center [188, 414] width 233 height 45
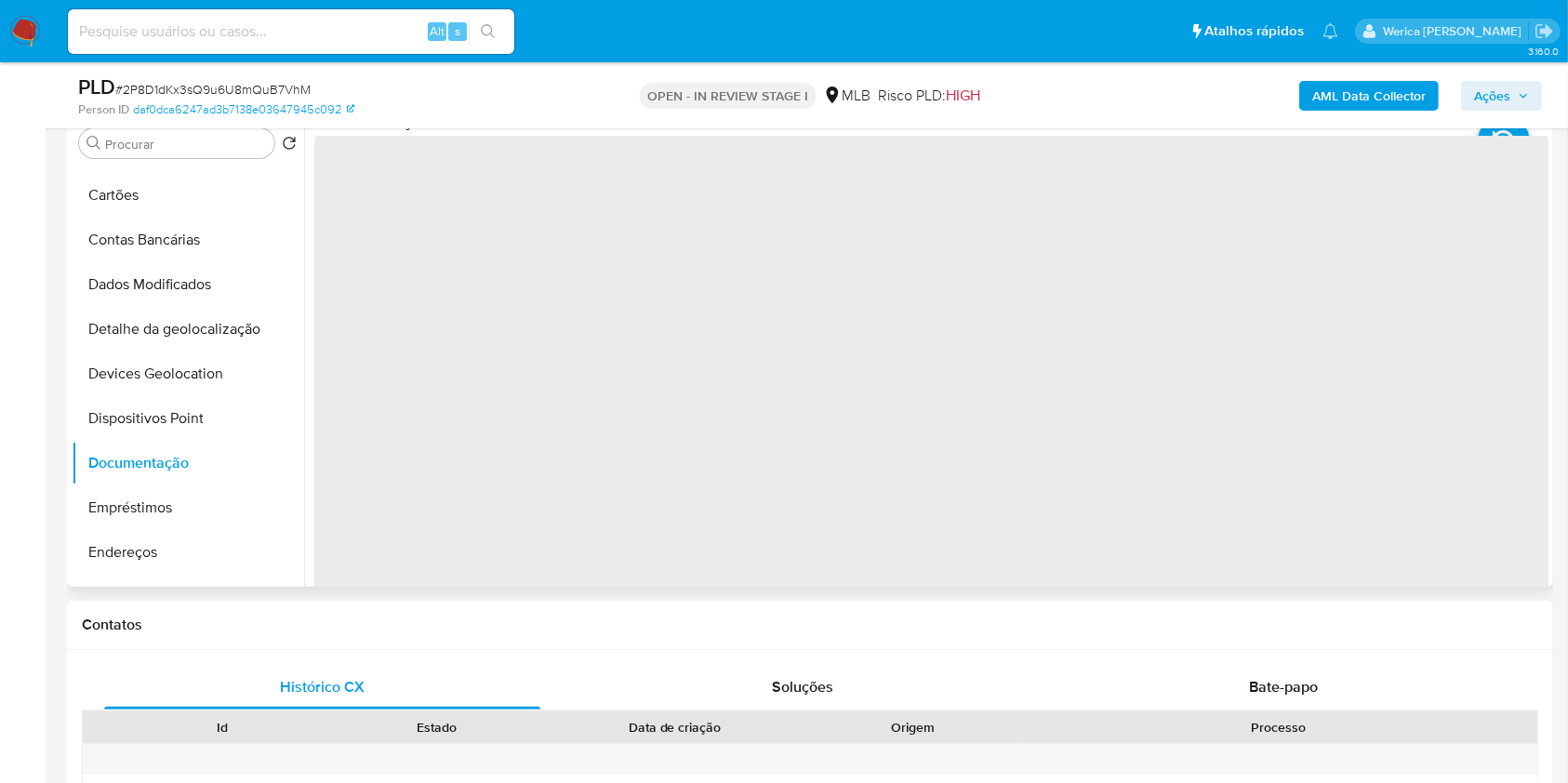
scroll to position [7, 0]
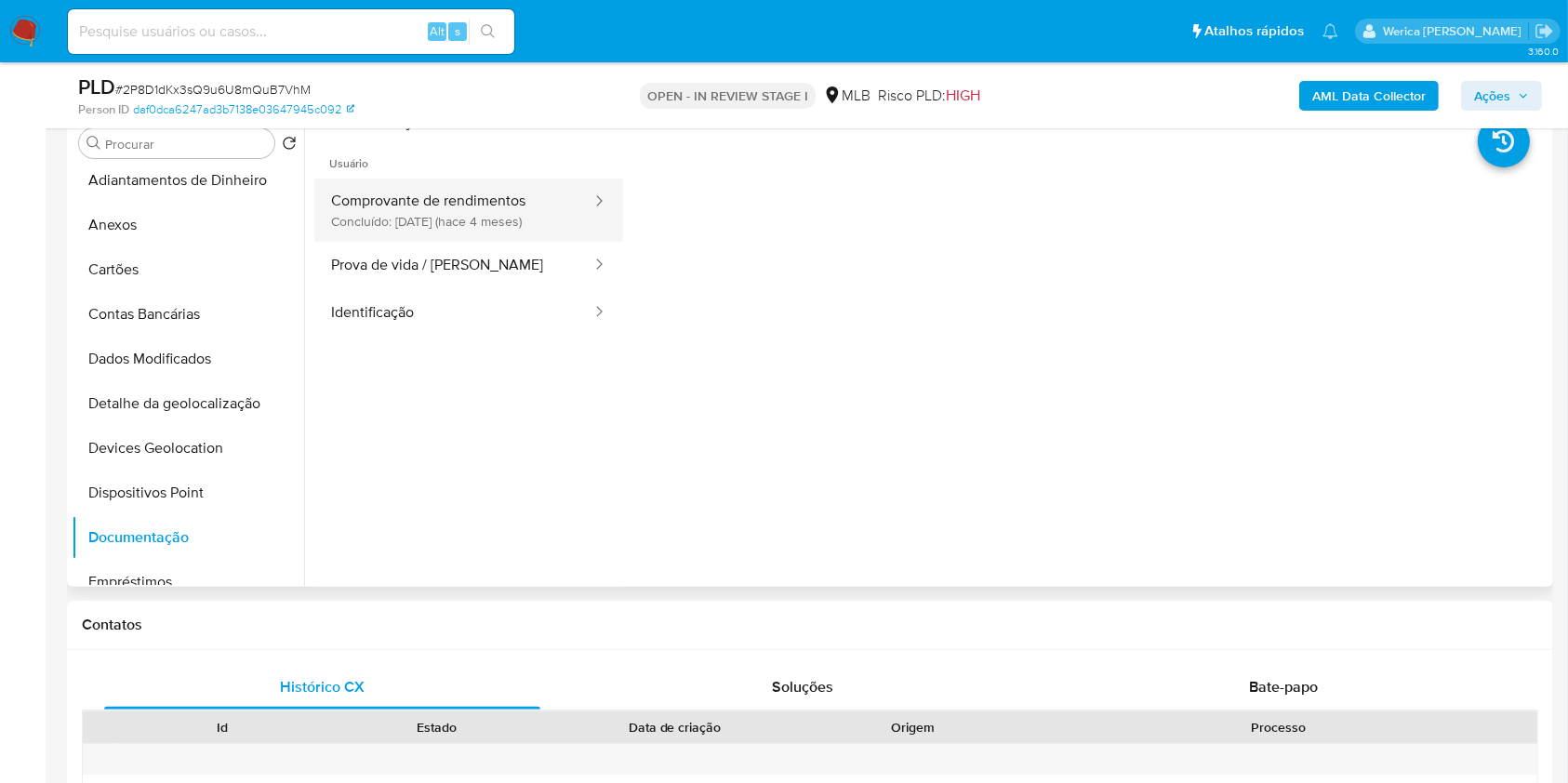
click at [490, 223] on button "Comprovante de rendimentos Concluído: 08/05/2025 (hace 4 meses)" at bounding box center [453, 210] width 279 height 64
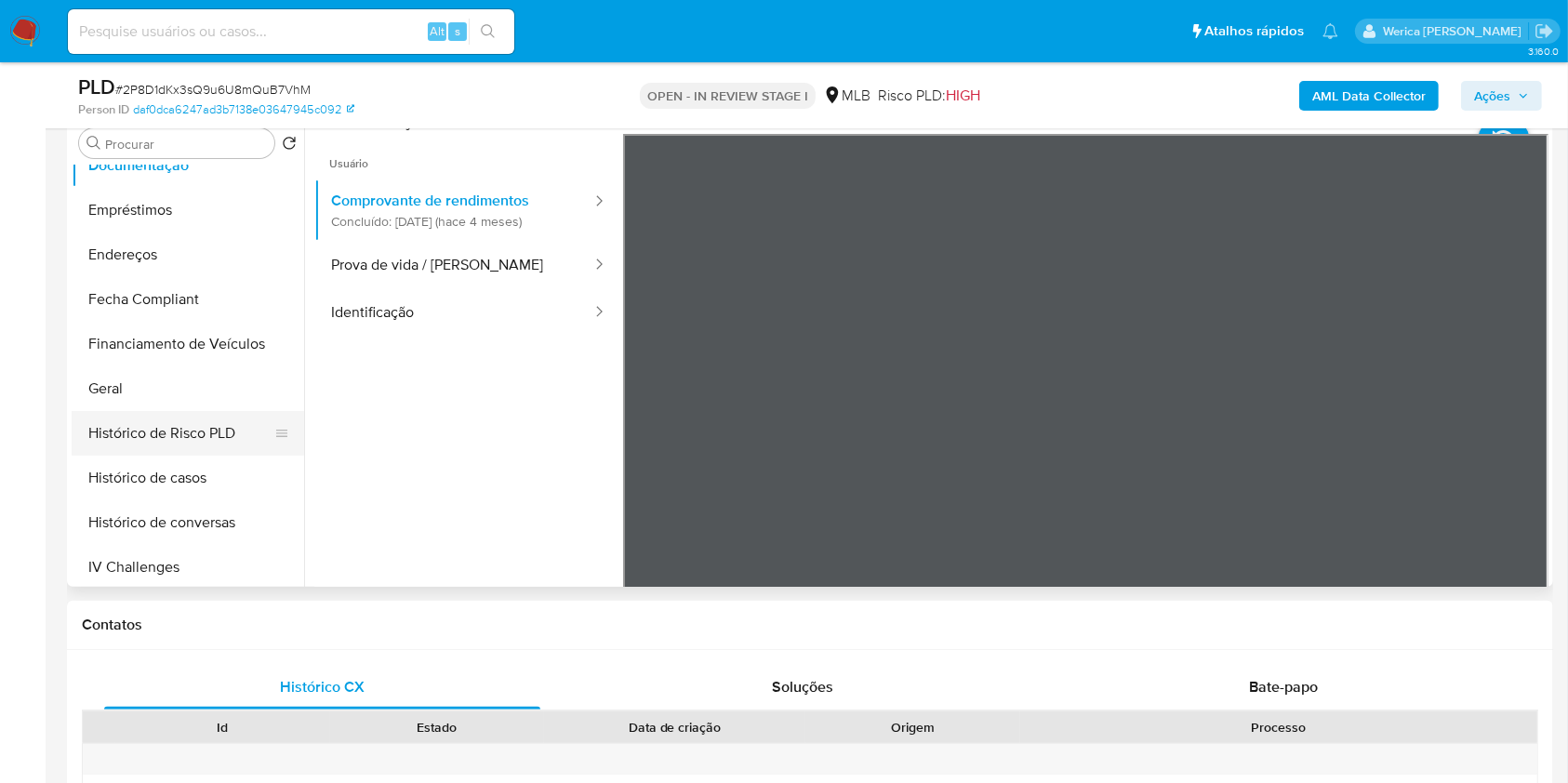
scroll to position [627, 0]
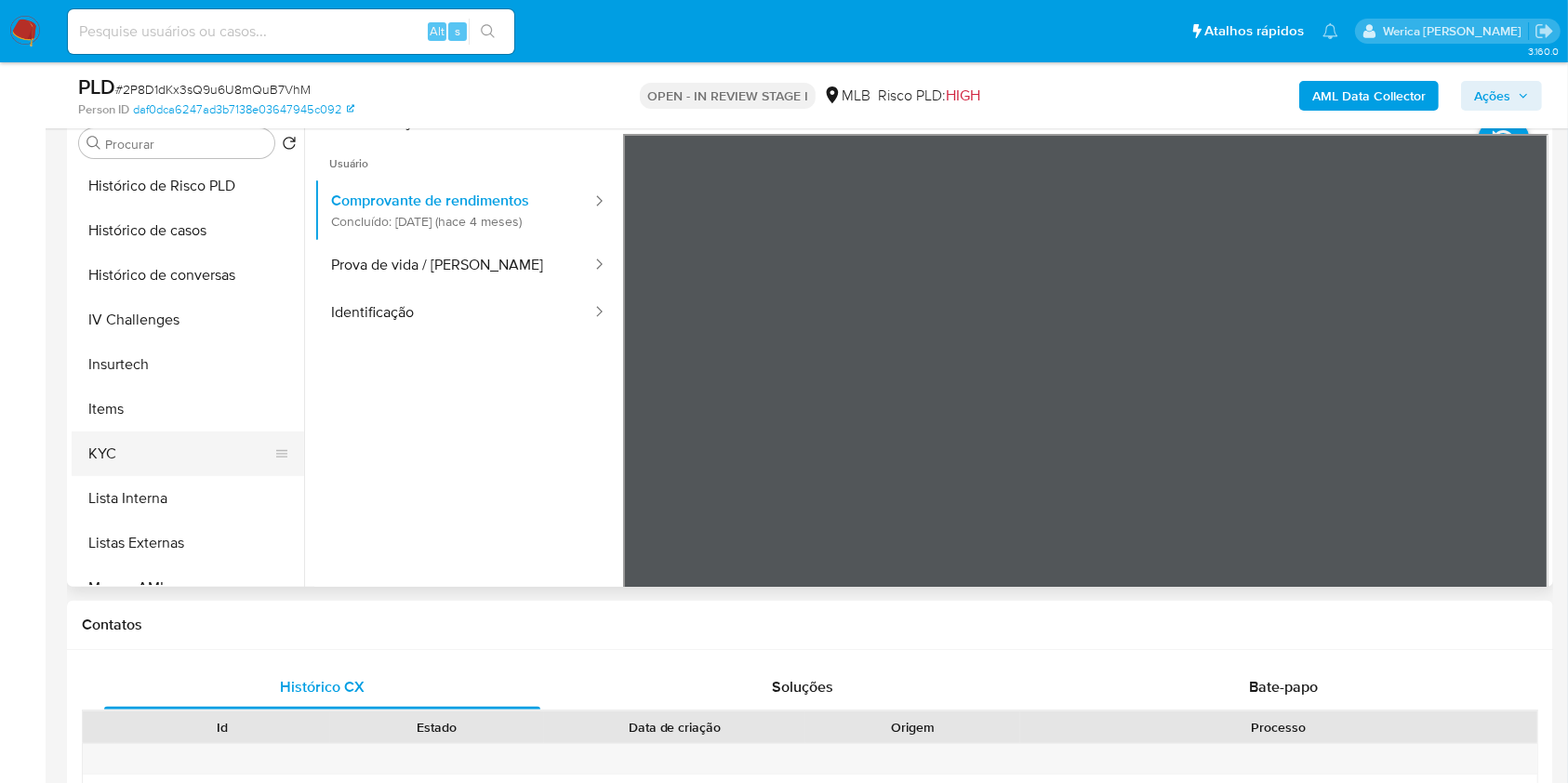
drag, startPoint x: 170, startPoint y: 451, endPoint x: 220, endPoint y: 450, distance: 50.0
click at [172, 451] on button "KYC" at bounding box center [180, 454] width 218 height 45
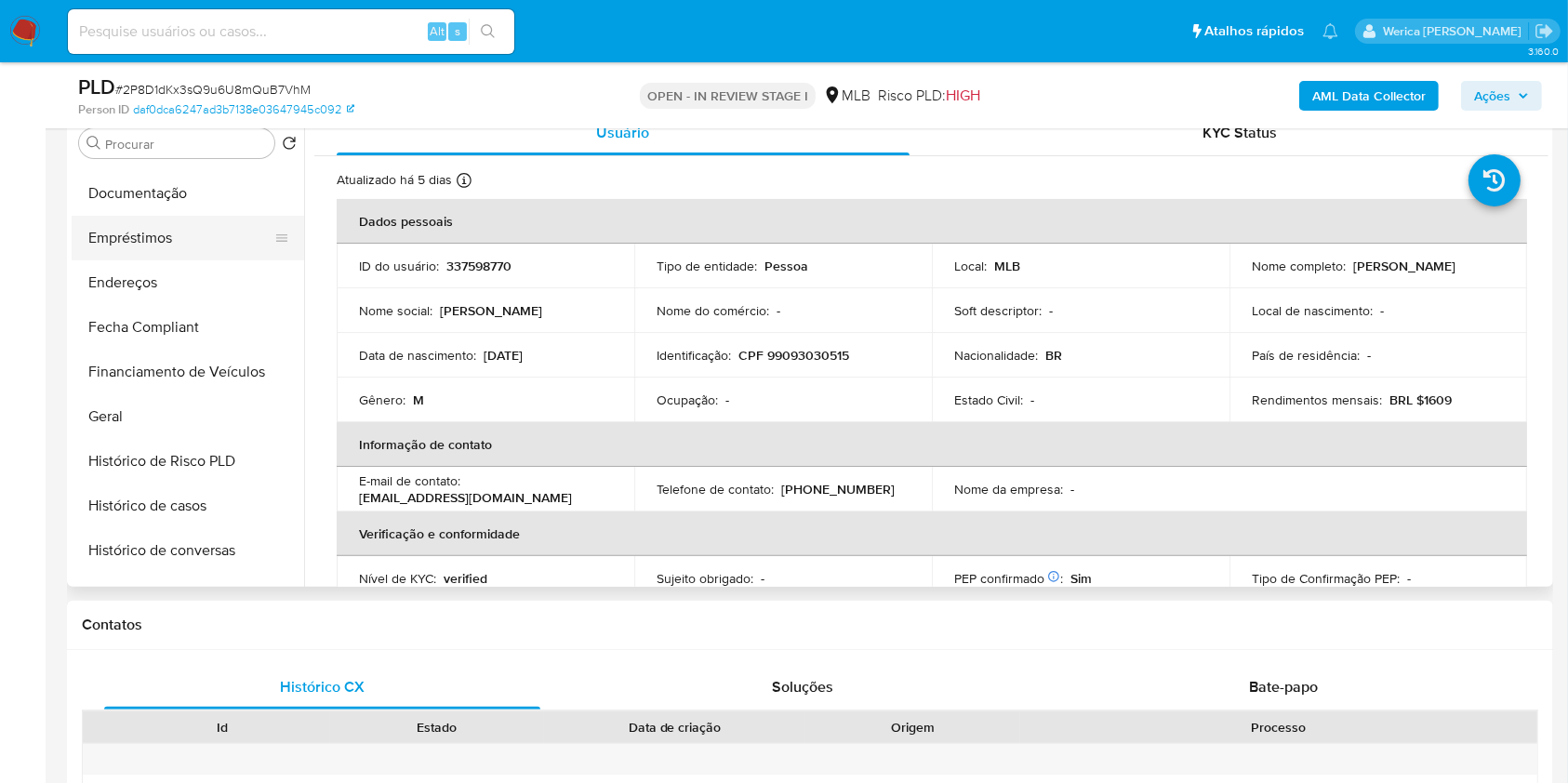
scroll to position [254, 0]
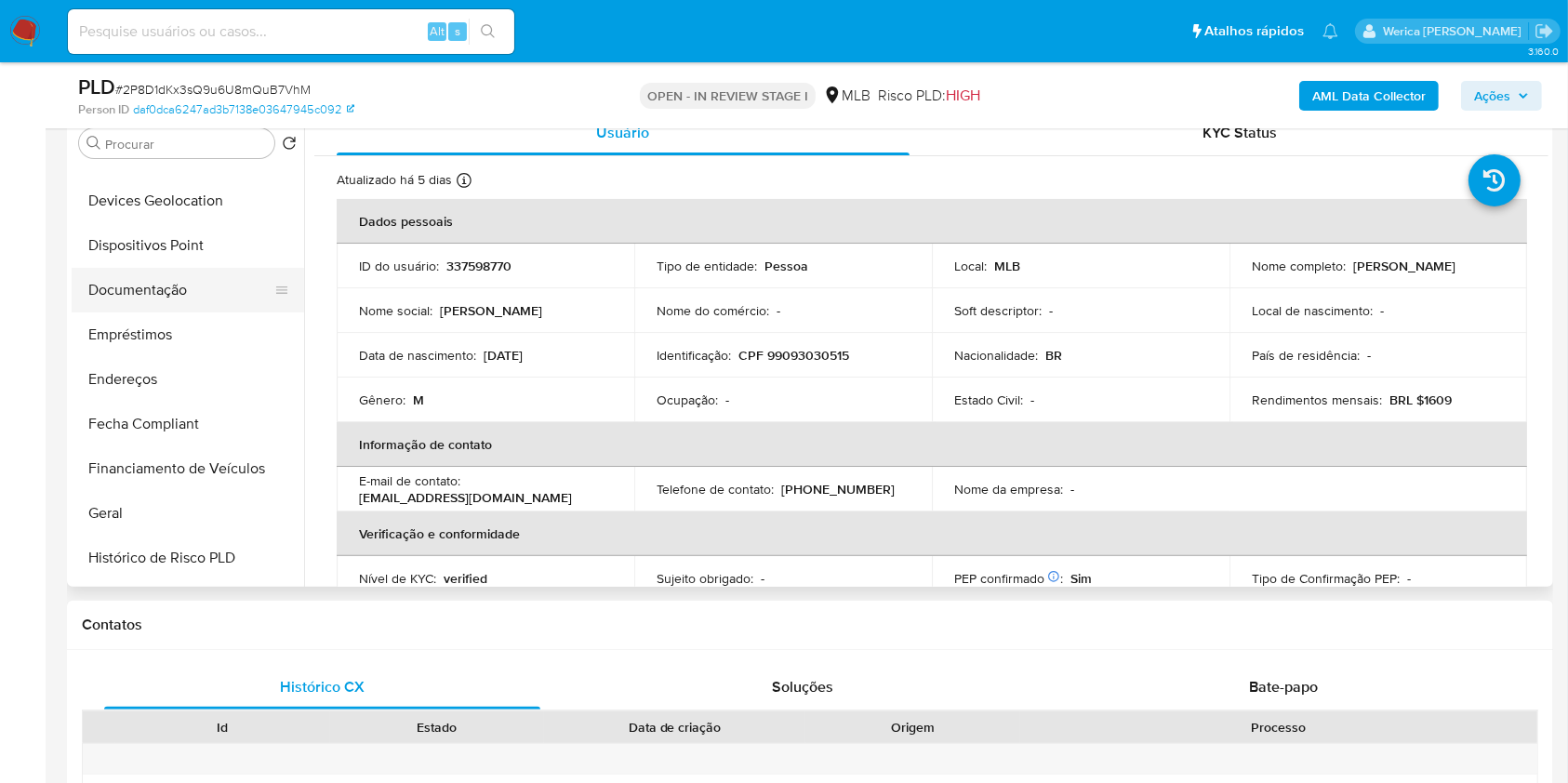
click at [164, 302] on button "Documentação" at bounding box center [180, 290] width 218 height 45
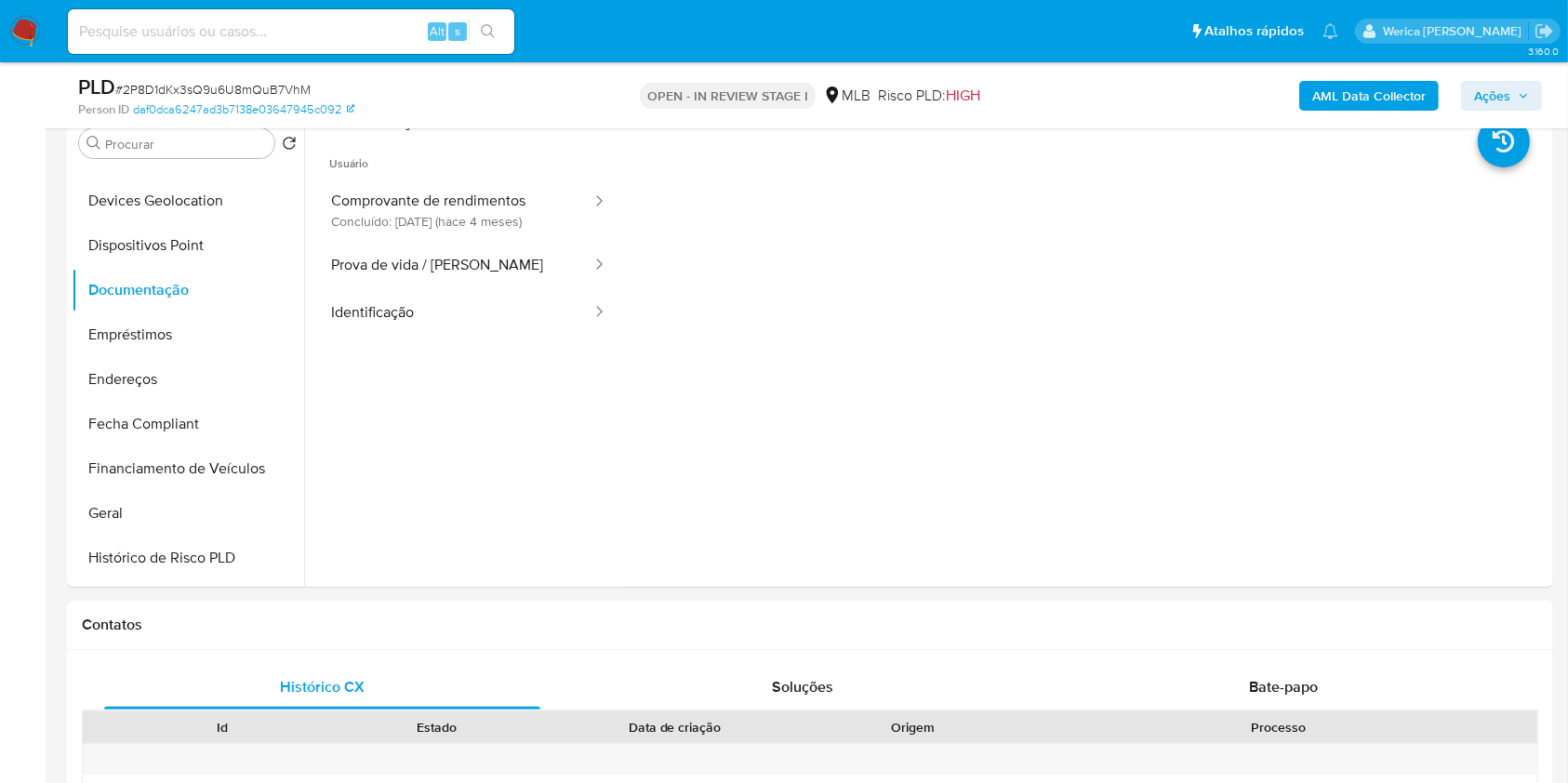
click at [378, 236] on button "Comprovante de rendimentos Concluído: 08/05/2025 (hace 4 meses)" at bounding box center [453, 210] width 279 height 64
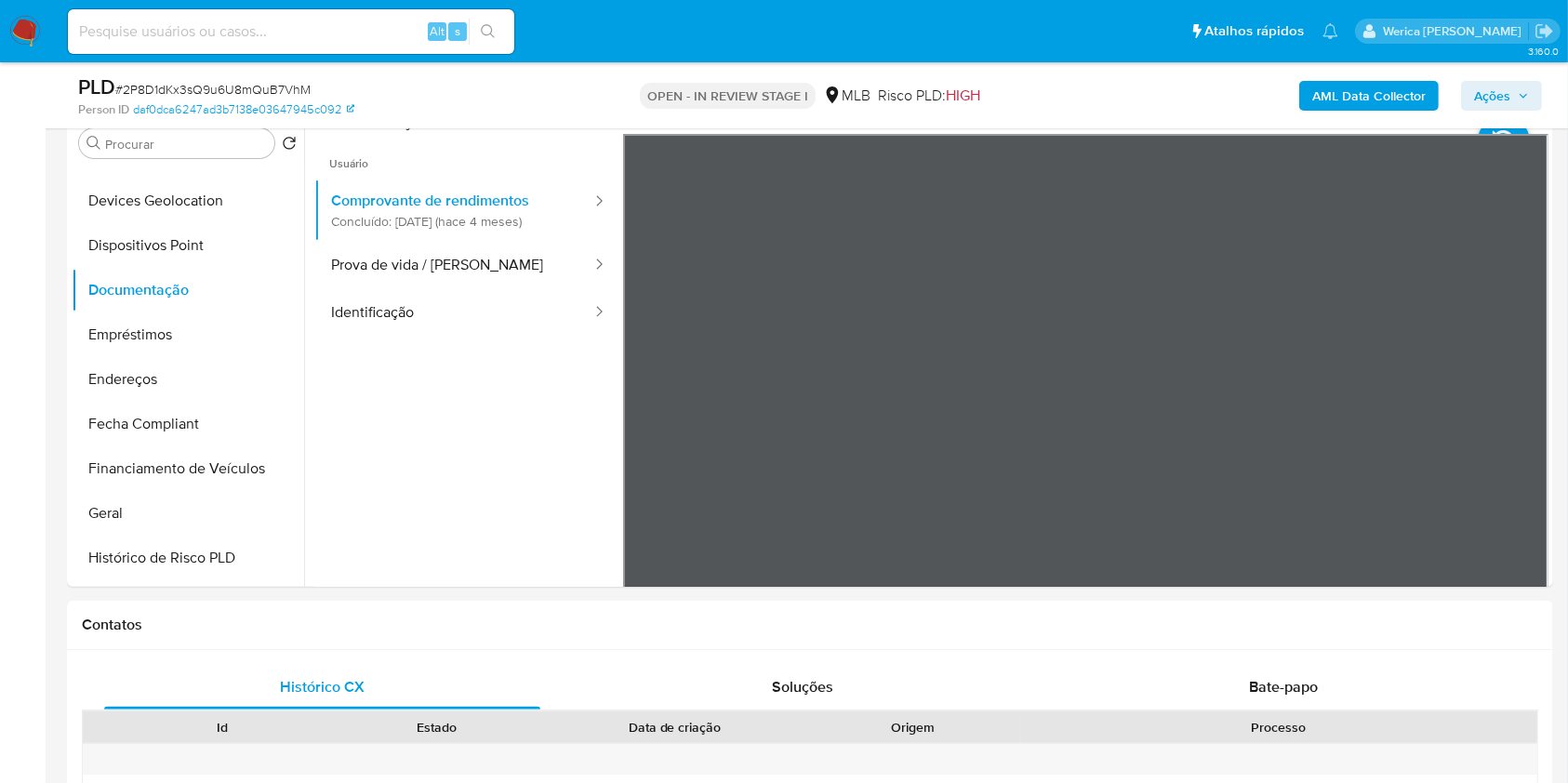
click at [455, 285] on button "Prova de vida / Selfie" at bounding box center [453, 266] width 279 height 48
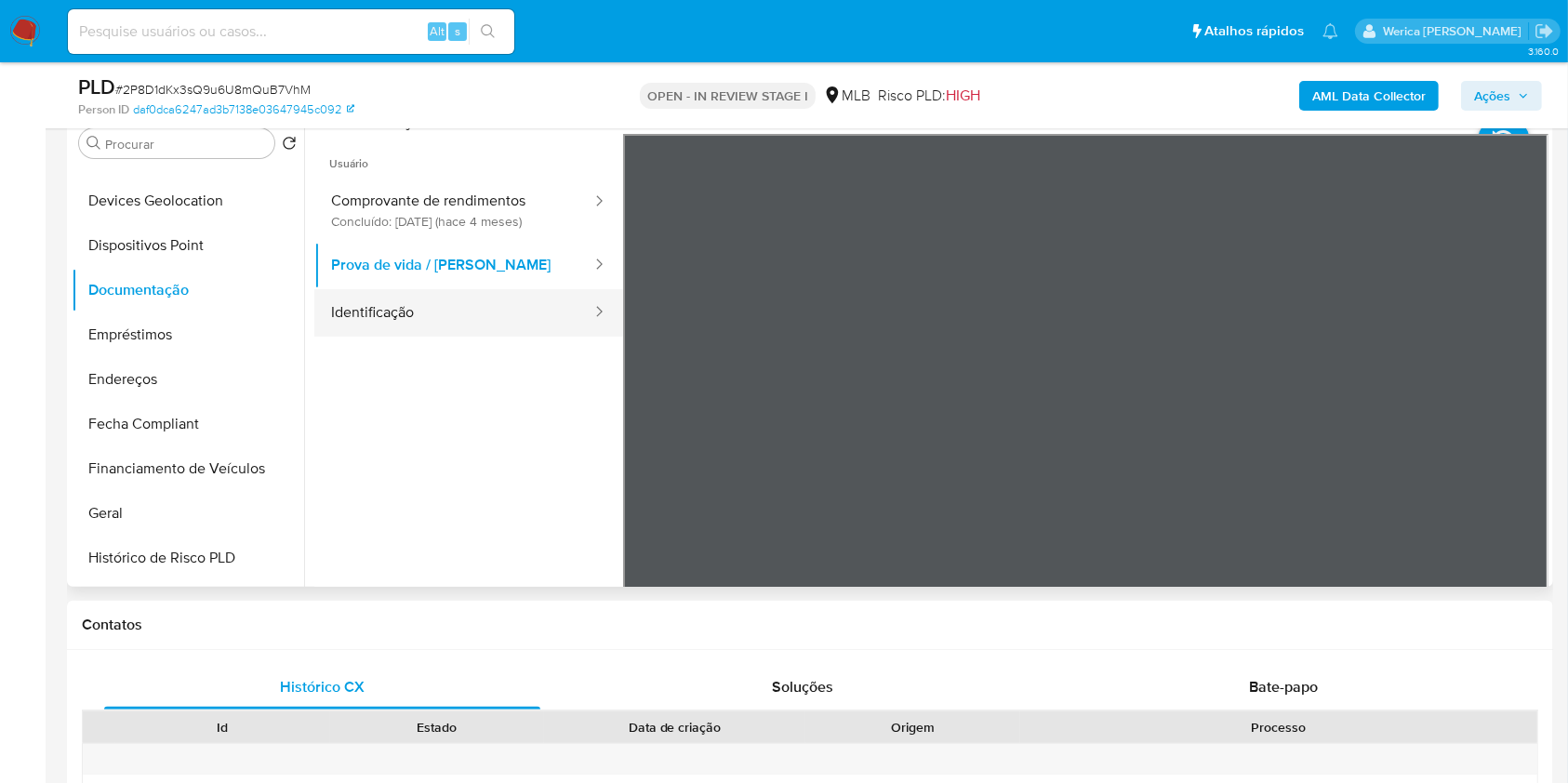
click at [482, 302] on button "Identificação" at bounding box center [453, 312] width 279 height 48
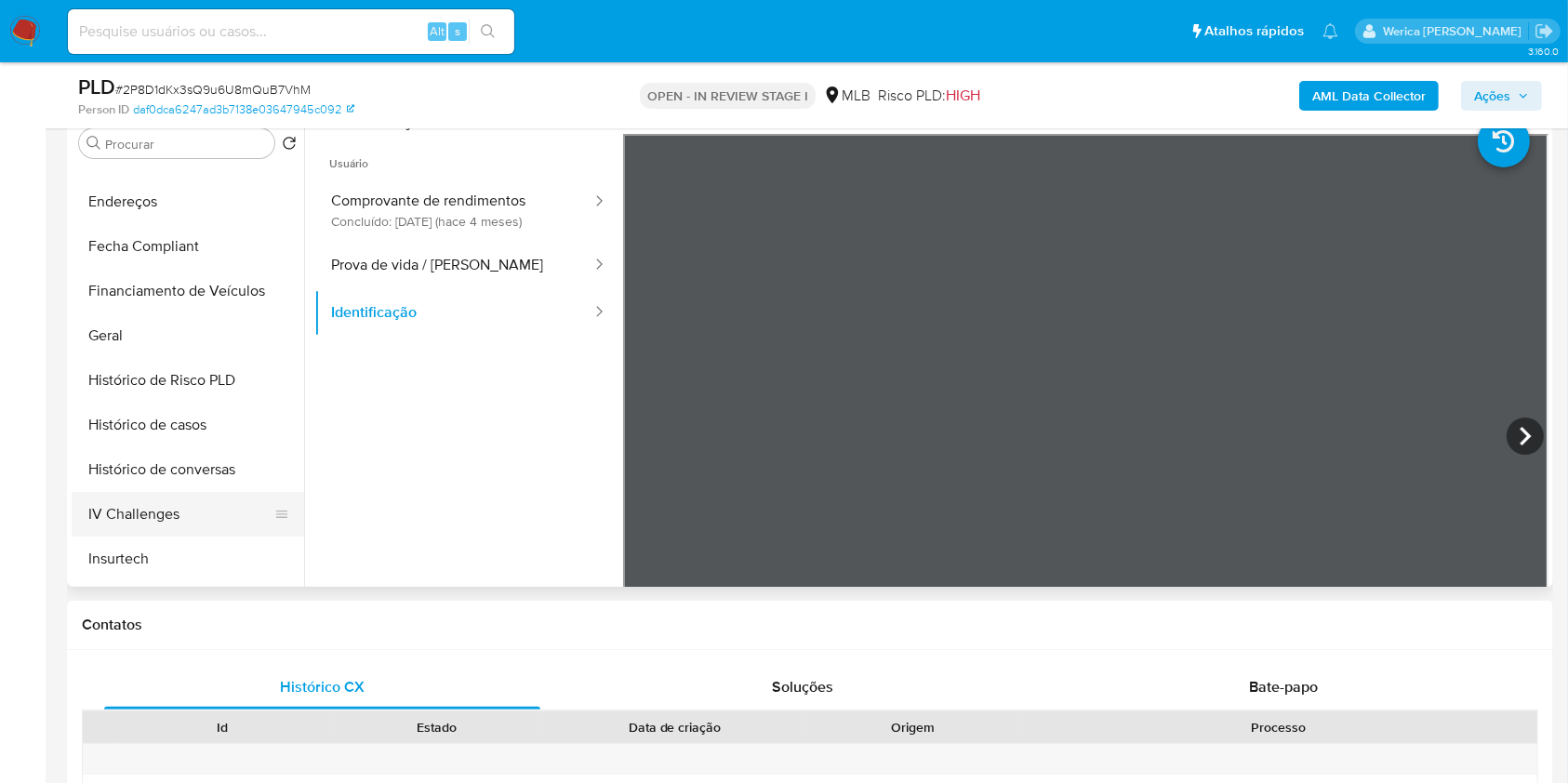
scroll to position [503, 0]
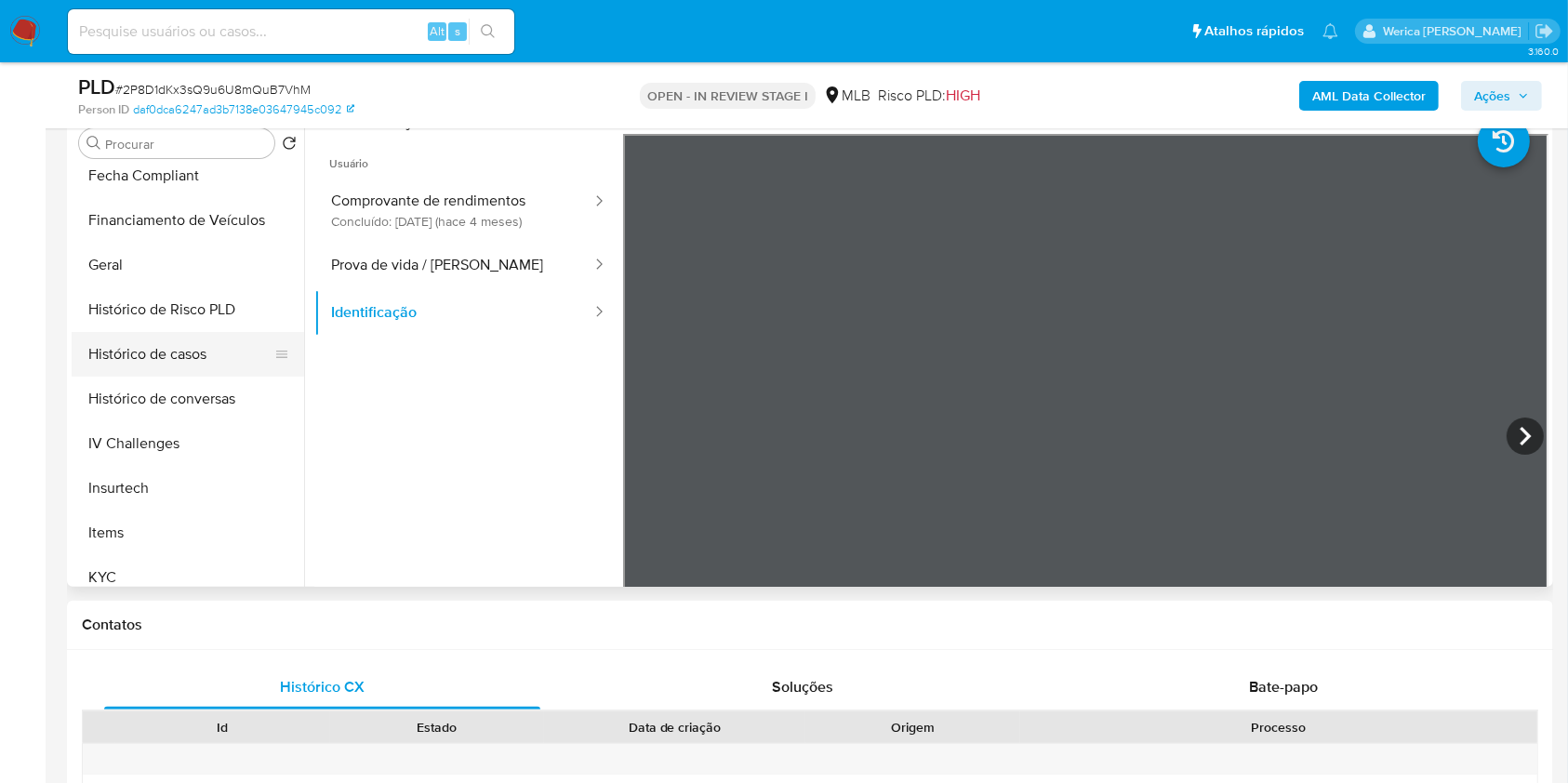
click at [195, 349] on button "Histórico de casos" at bounding box center [180, 355] width 218 height 45
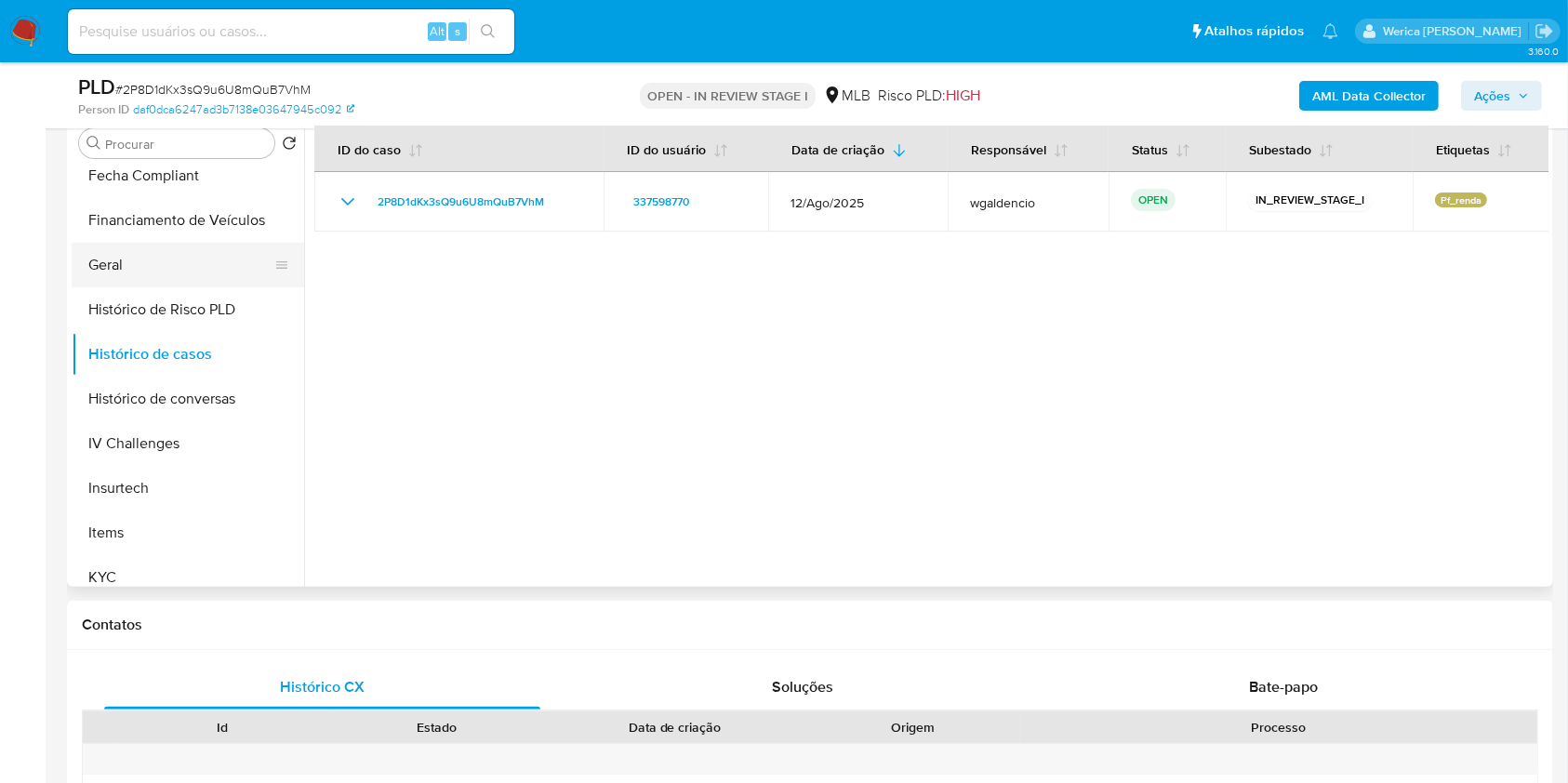
drag, startPoint x: 126, startPoint y: 267, endPoint x: 138, endPoint y: 277, distance: 15.6
click at [124, 266] on button "Geral" at bounding box center [180, 266] width 218 height 45
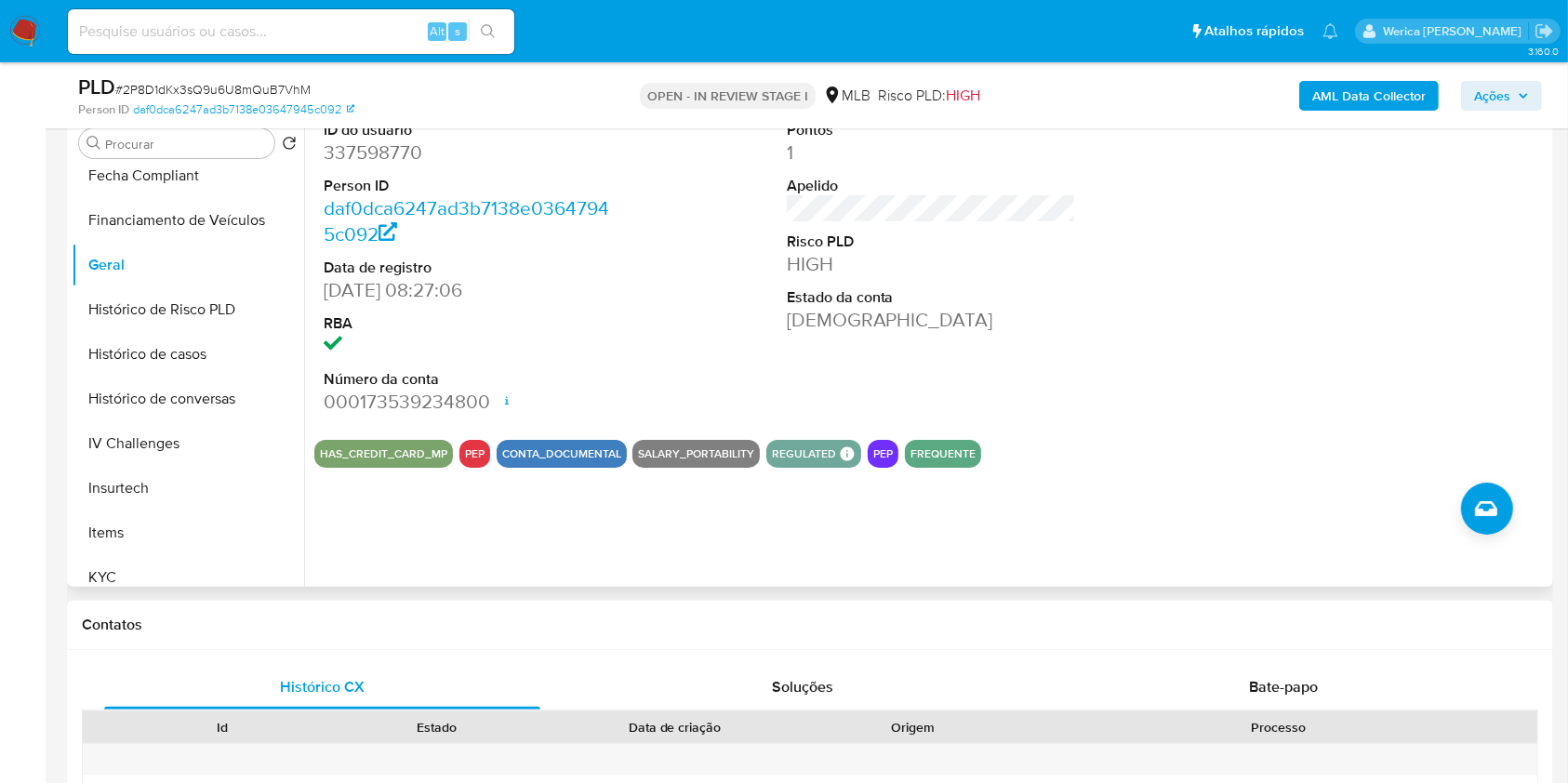
click at [1339, 415] on div at bounding box center [1394, 268] width 309 height 314
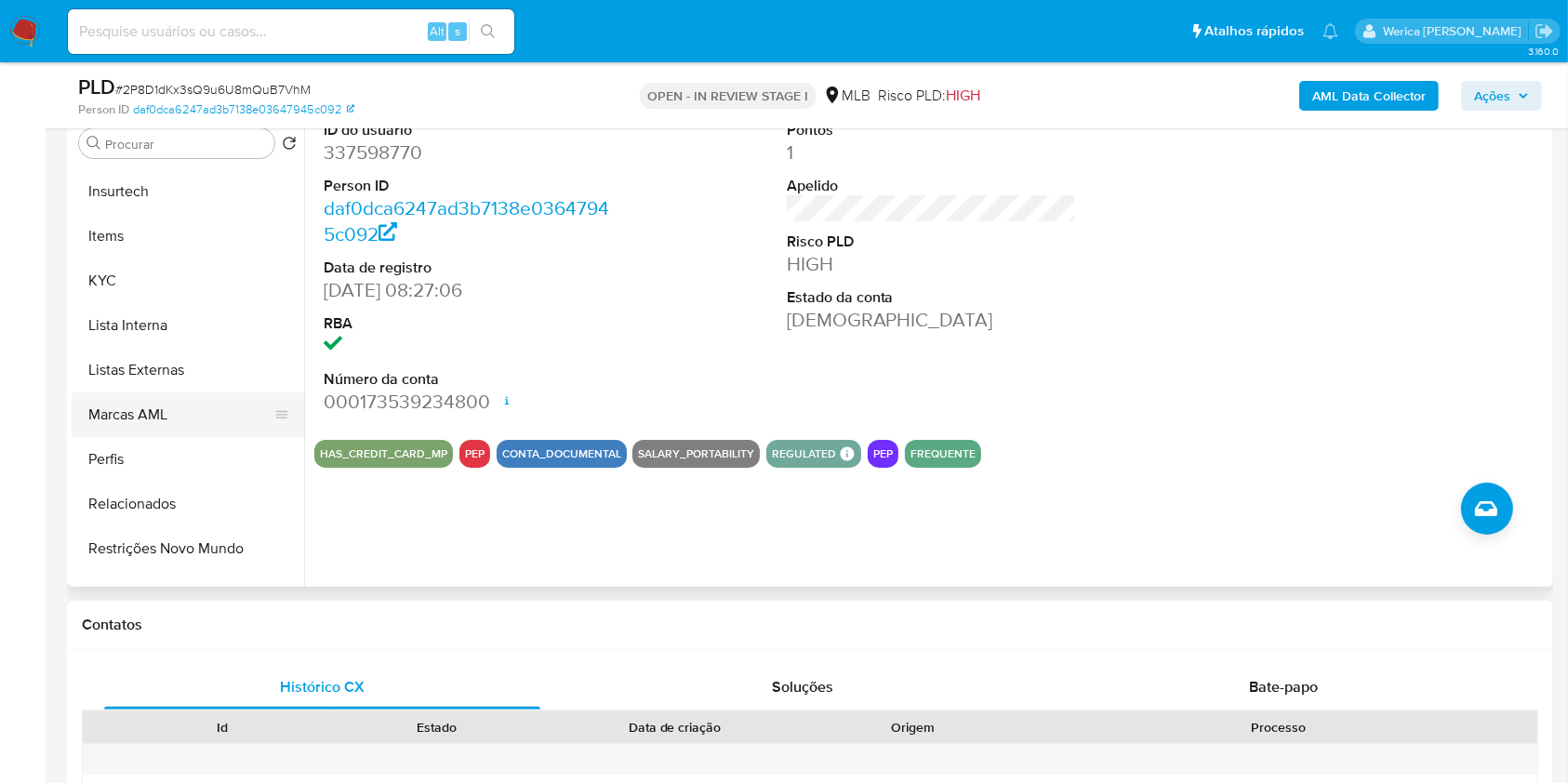
scroll to position [876, 0]
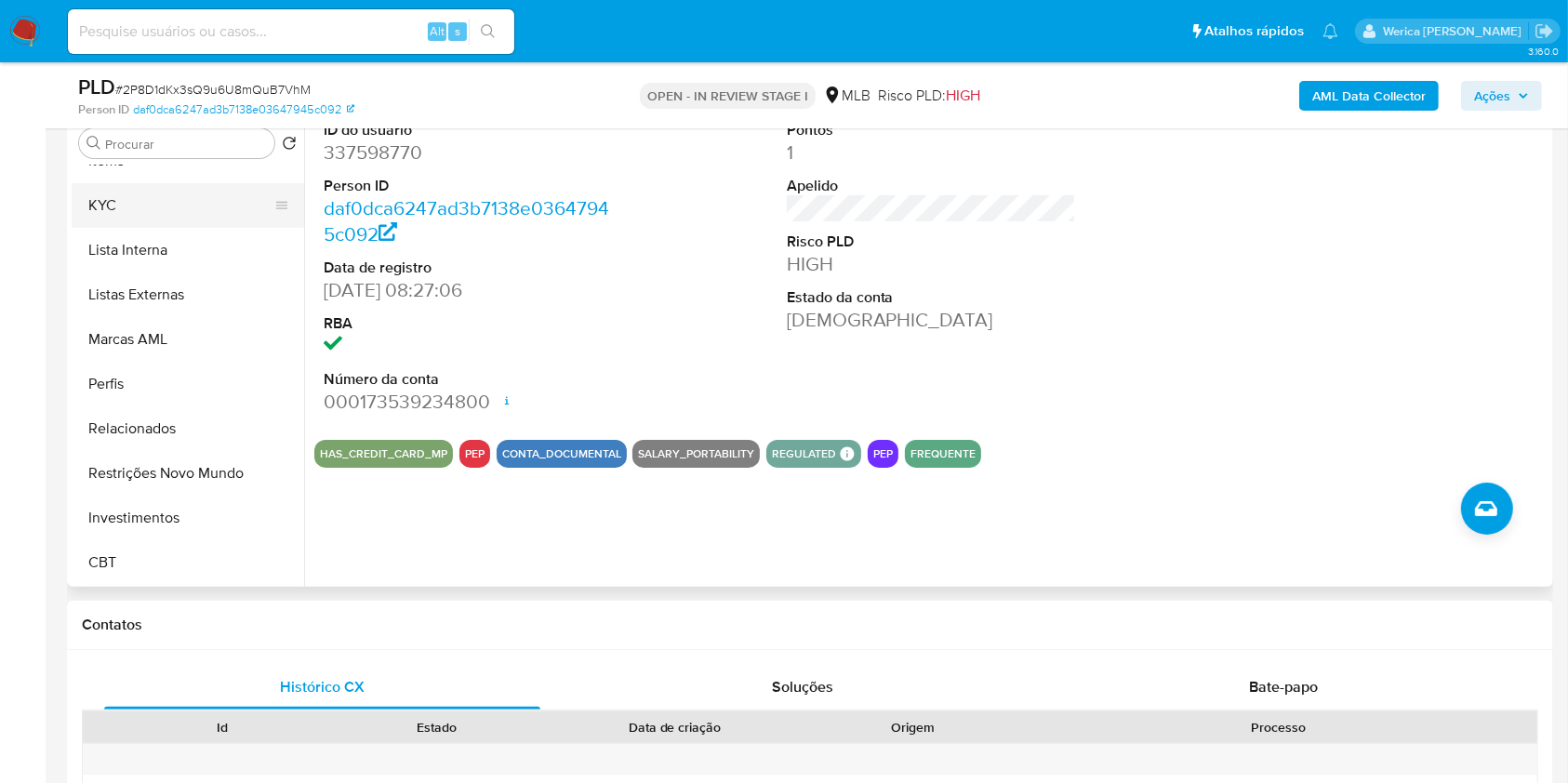
click at [144, 214] on button "KYC" at bounding box center [180, 206] width 218 height 45
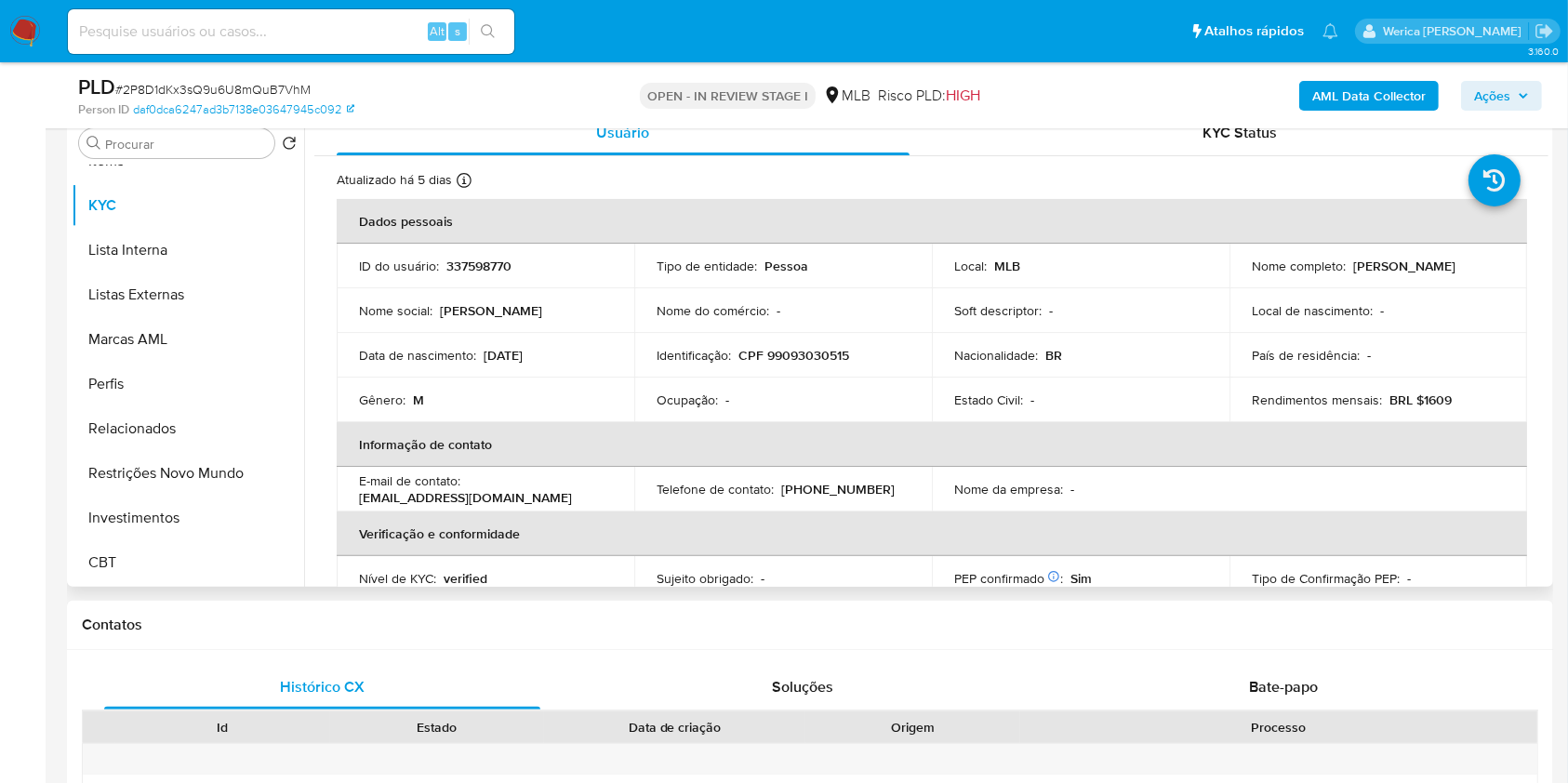
drag, startPoint x: 1263, startPoint y: 282, endPoint x: 1271, endPoint y: 242, distance: 40.8
click at [1353, 274] on p "Francelino Carvalho Dos Santos" at bounding box center [1403, 266] width 102 height 17
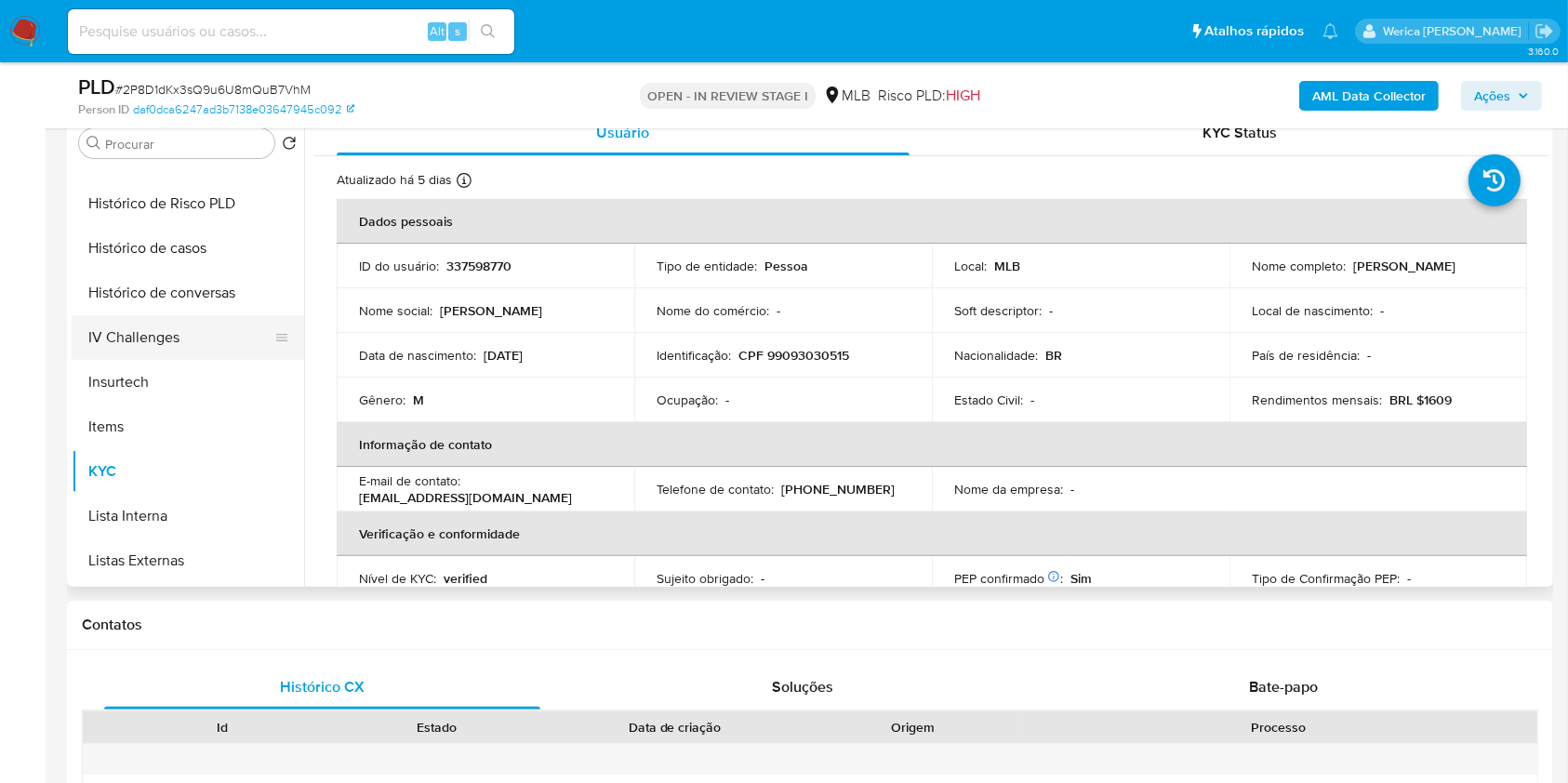
scroll to position [380, 0]
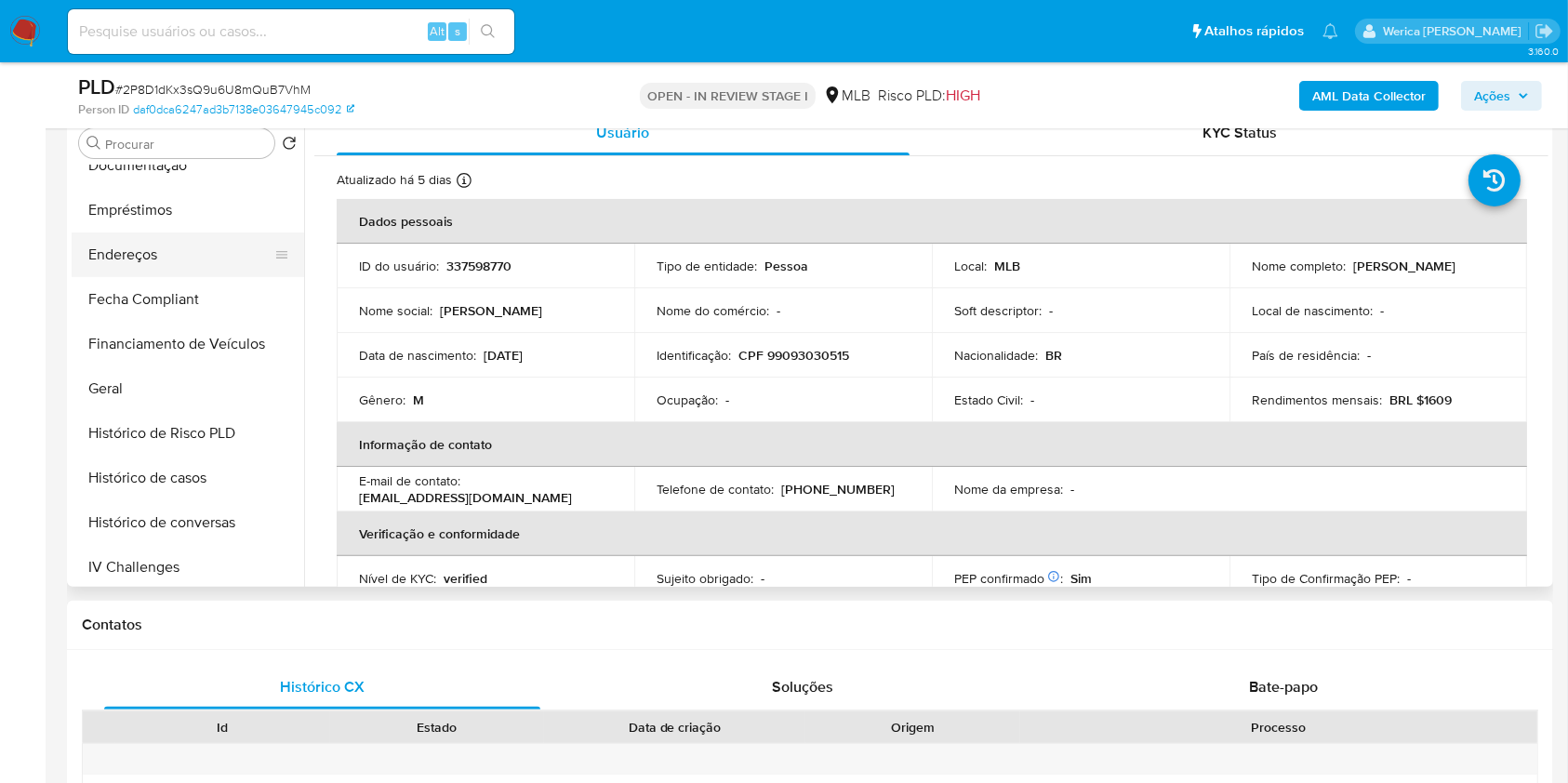
click at [157, 236] on button "Endereços" at bounding box center [180, 255] width 218 height 45
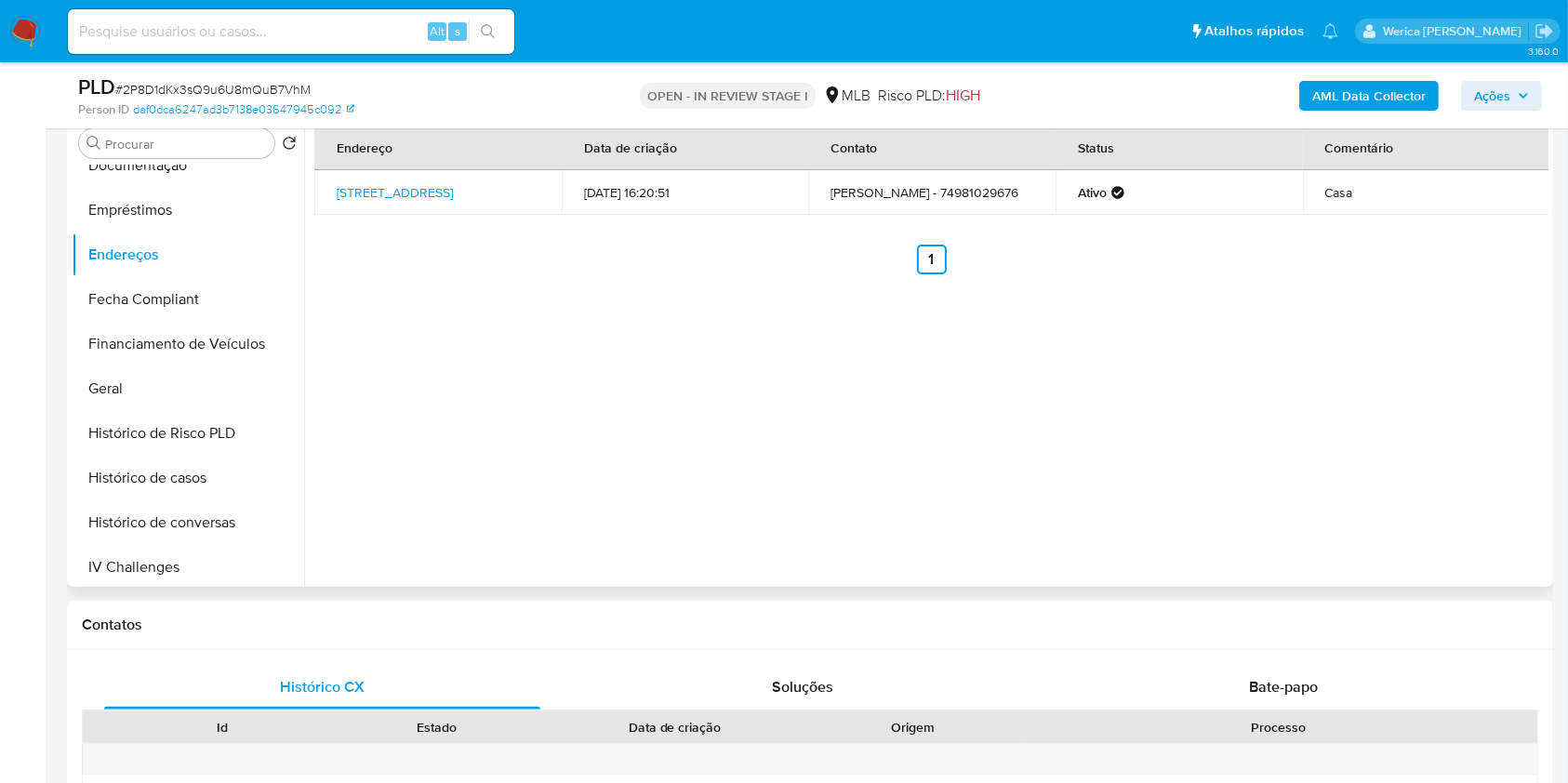
drag, startPoint x: 1408, startPoint y: 498, endPoint x: 1401, endPoint y: 471, distance: 27.9
click at [1408, 498] on div "Endereço Data de criação Contato Status Comentário Rua Bela Vista 122, Sento Sé…" at bounding box center [926, 348] width 1244 height 476
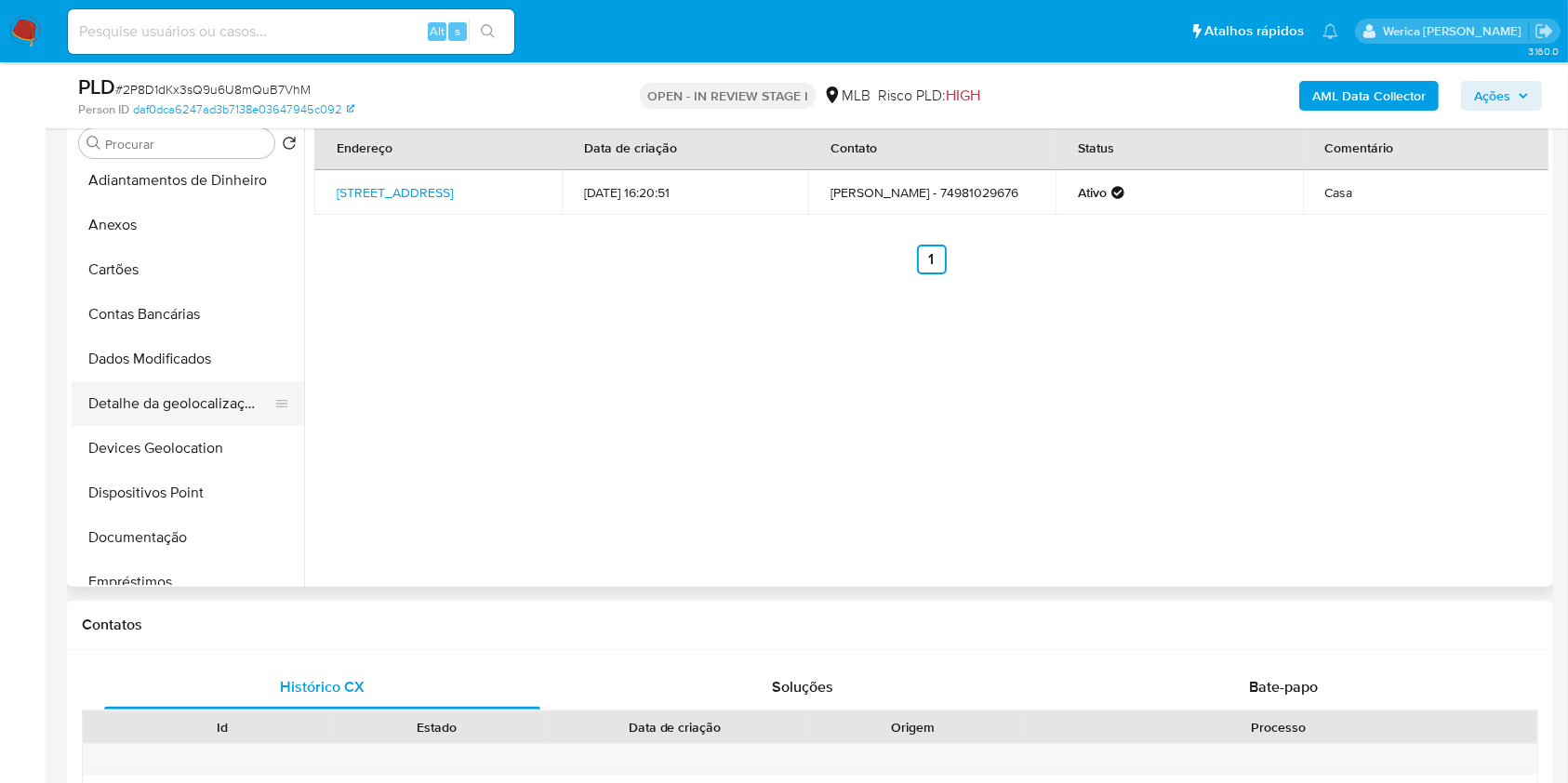
click at [206, 410] on button "Detalhe da geolocalização" at bounding box center [180, 404] width 218 height 45
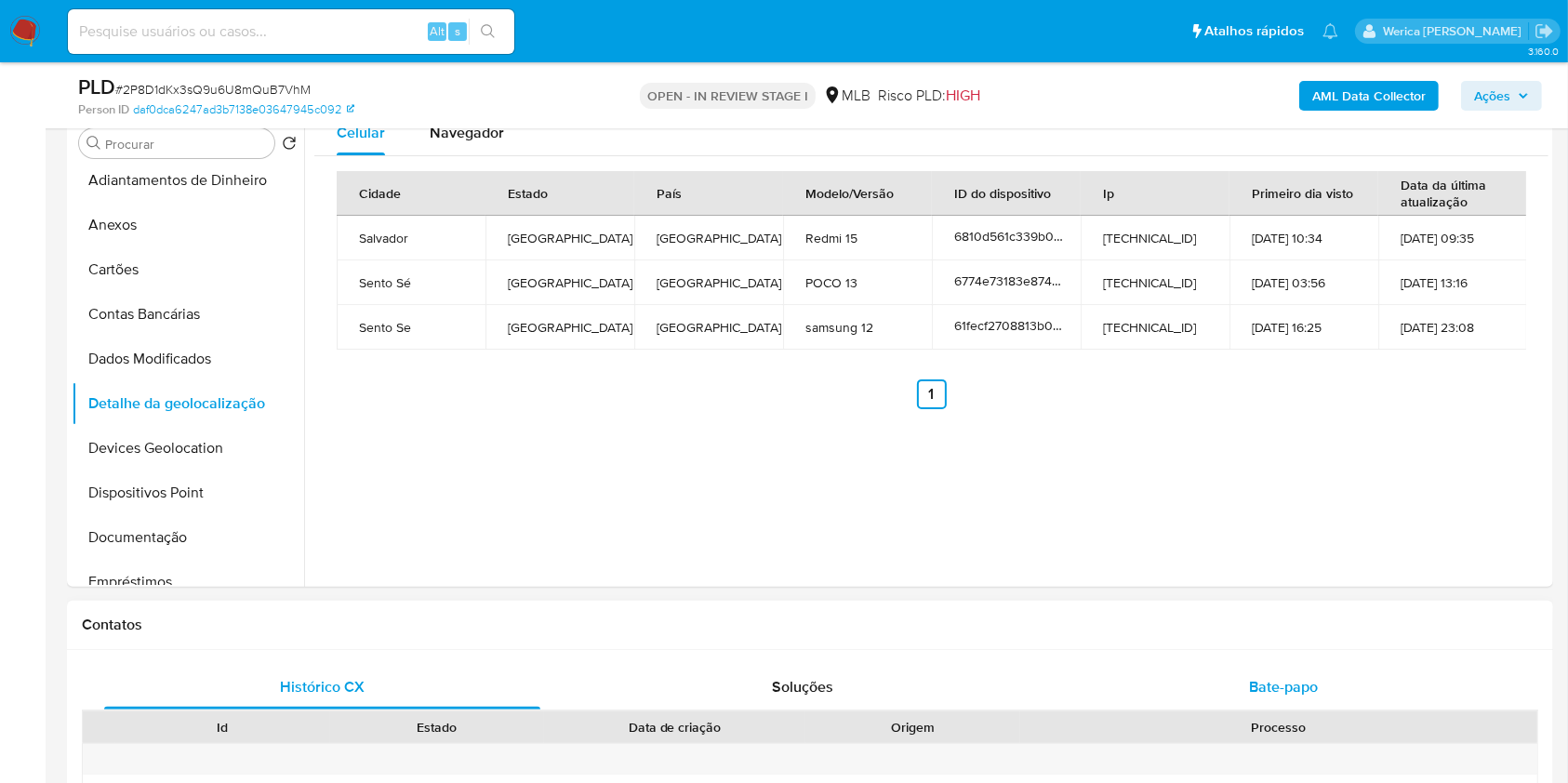
click at [1477, 699] on div "Bate-papo" at bounding box center [1284, 688] width 436 height 45
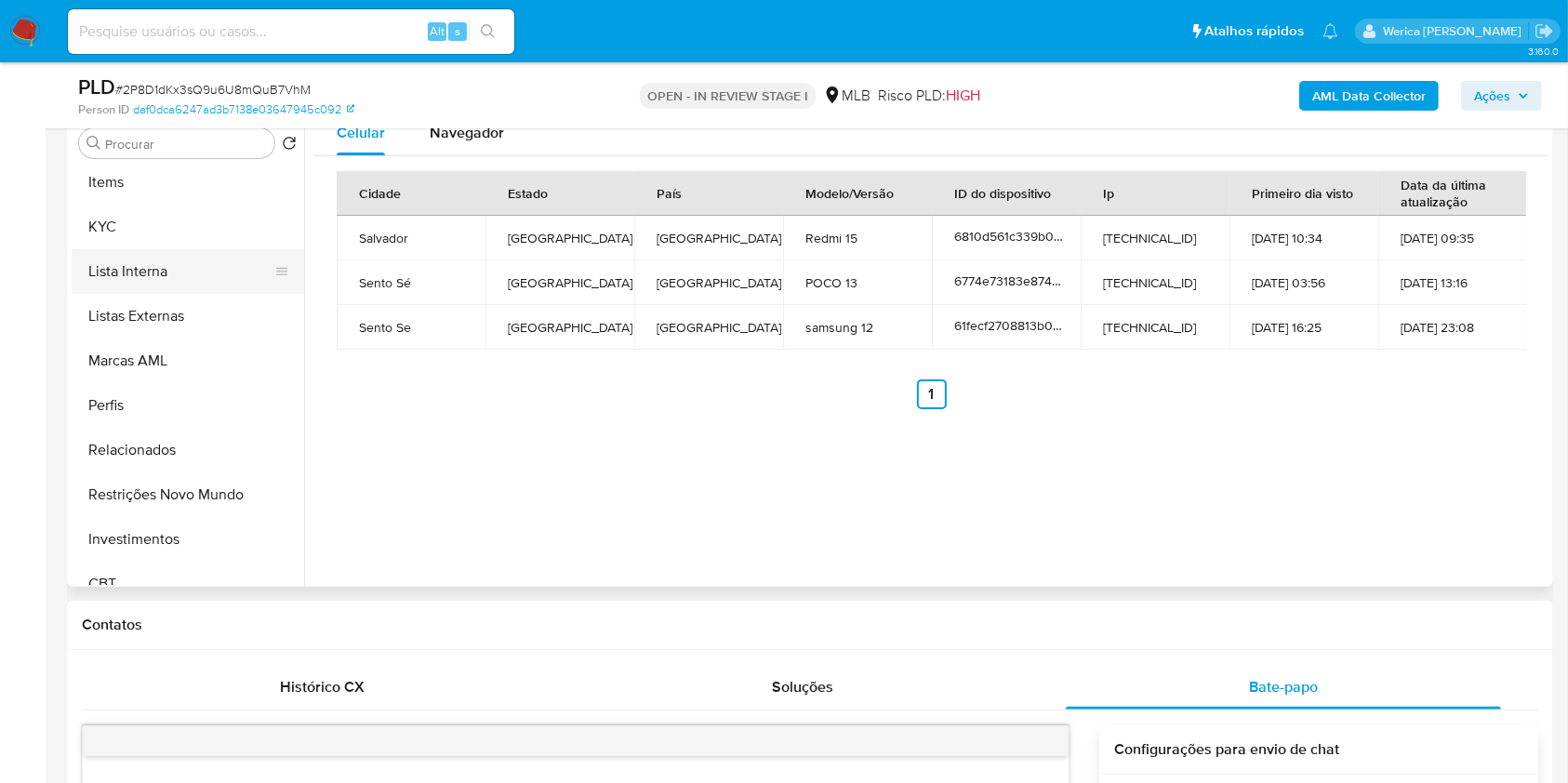
scroll to position [876, 0]
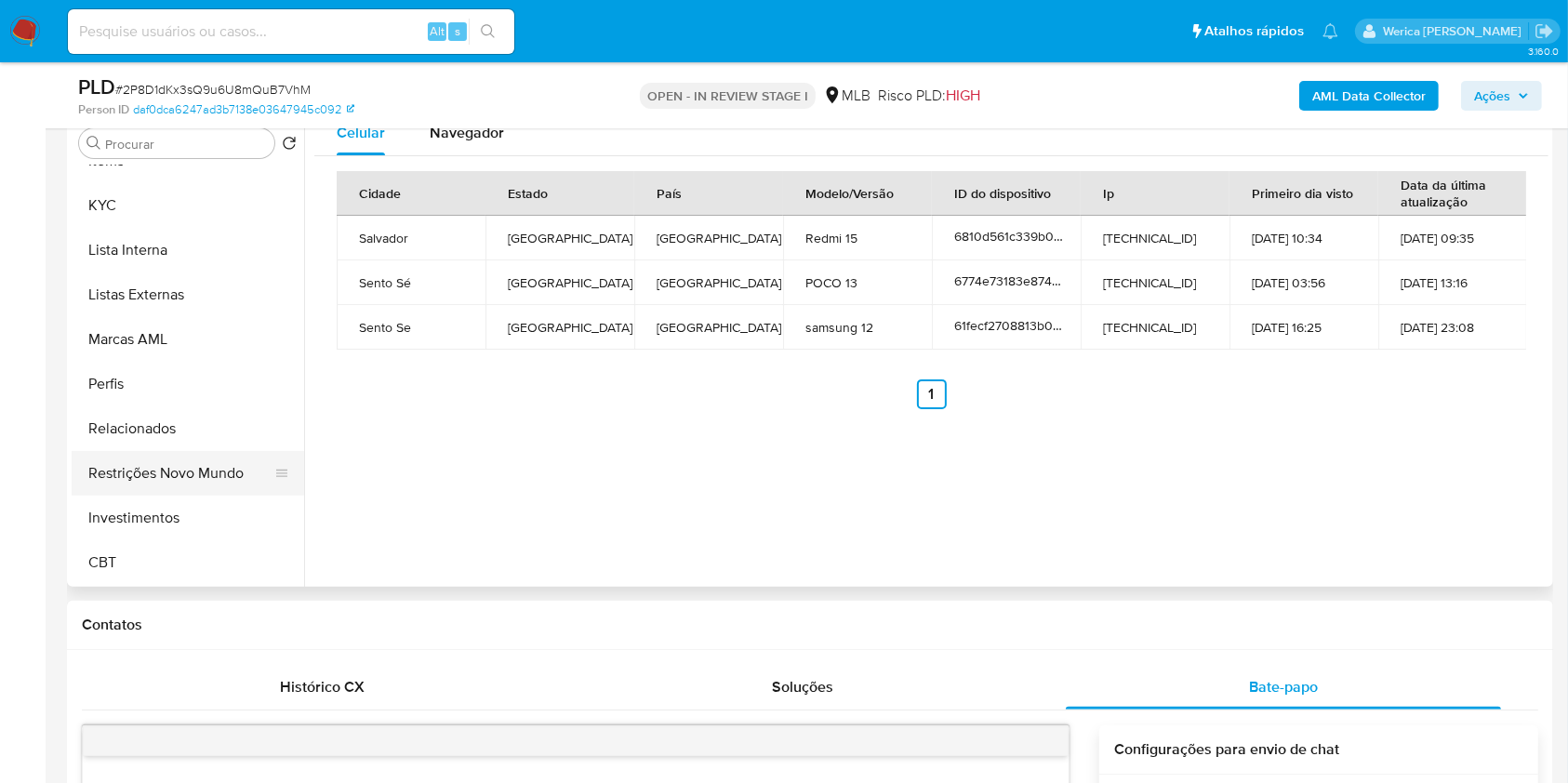
click at [172, 487] on button "Restrições Novo Mundo" at bounding box center [180, 473] width 218 height 45
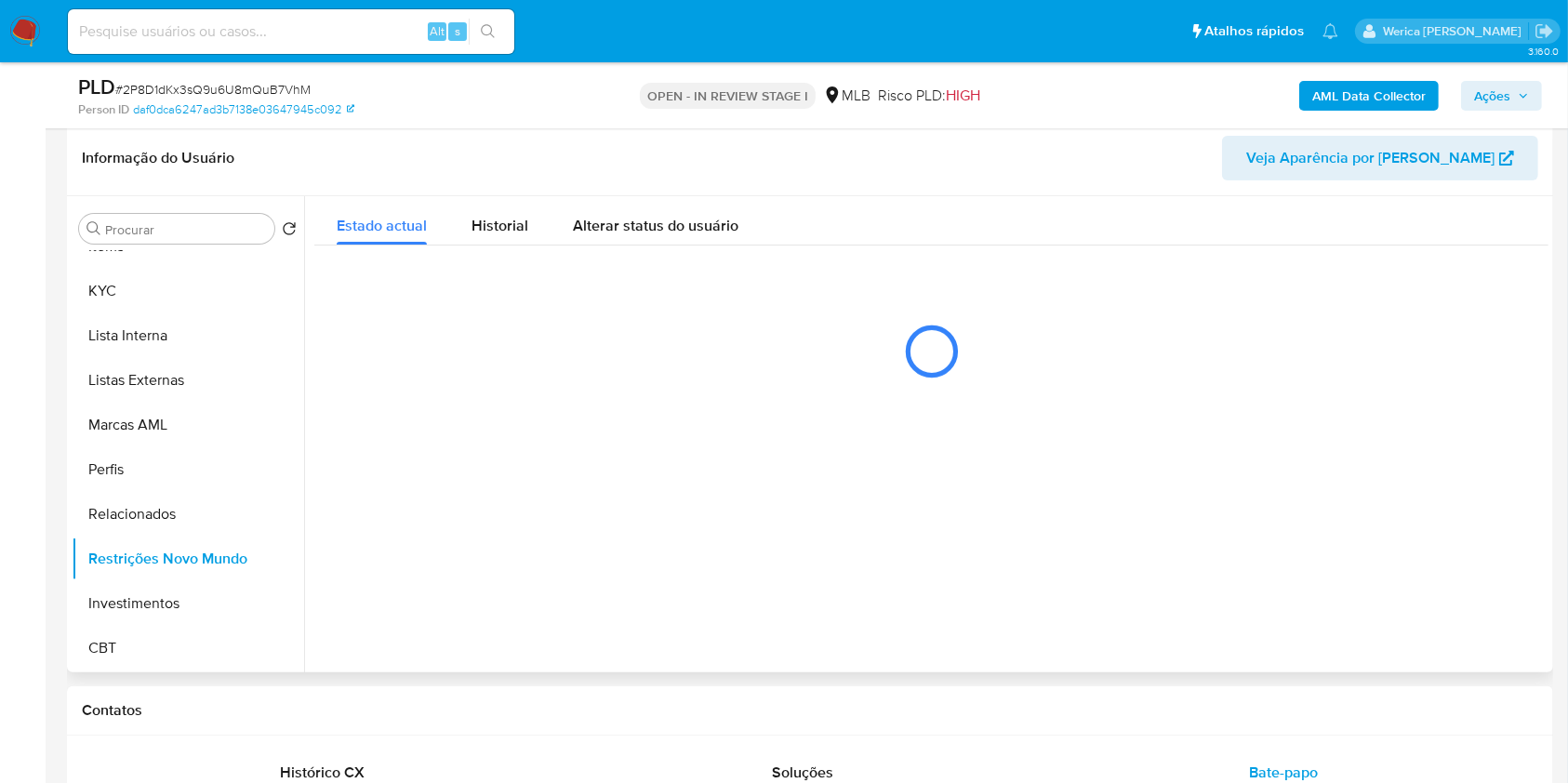
scroll to position [248, 0]
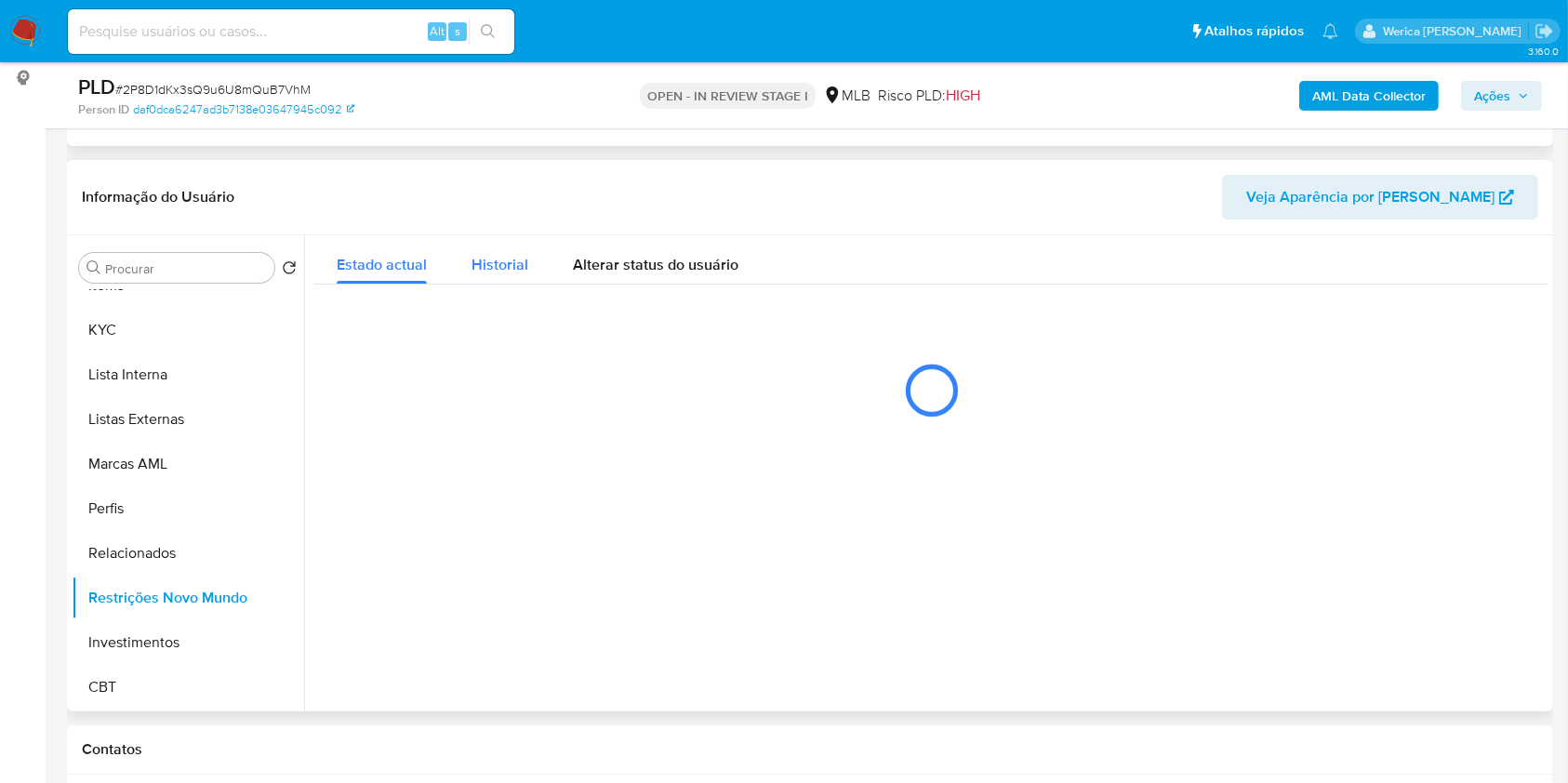
click at [494, 256] on span "Historial" at bounding box center [499, 264] width 57 height 22
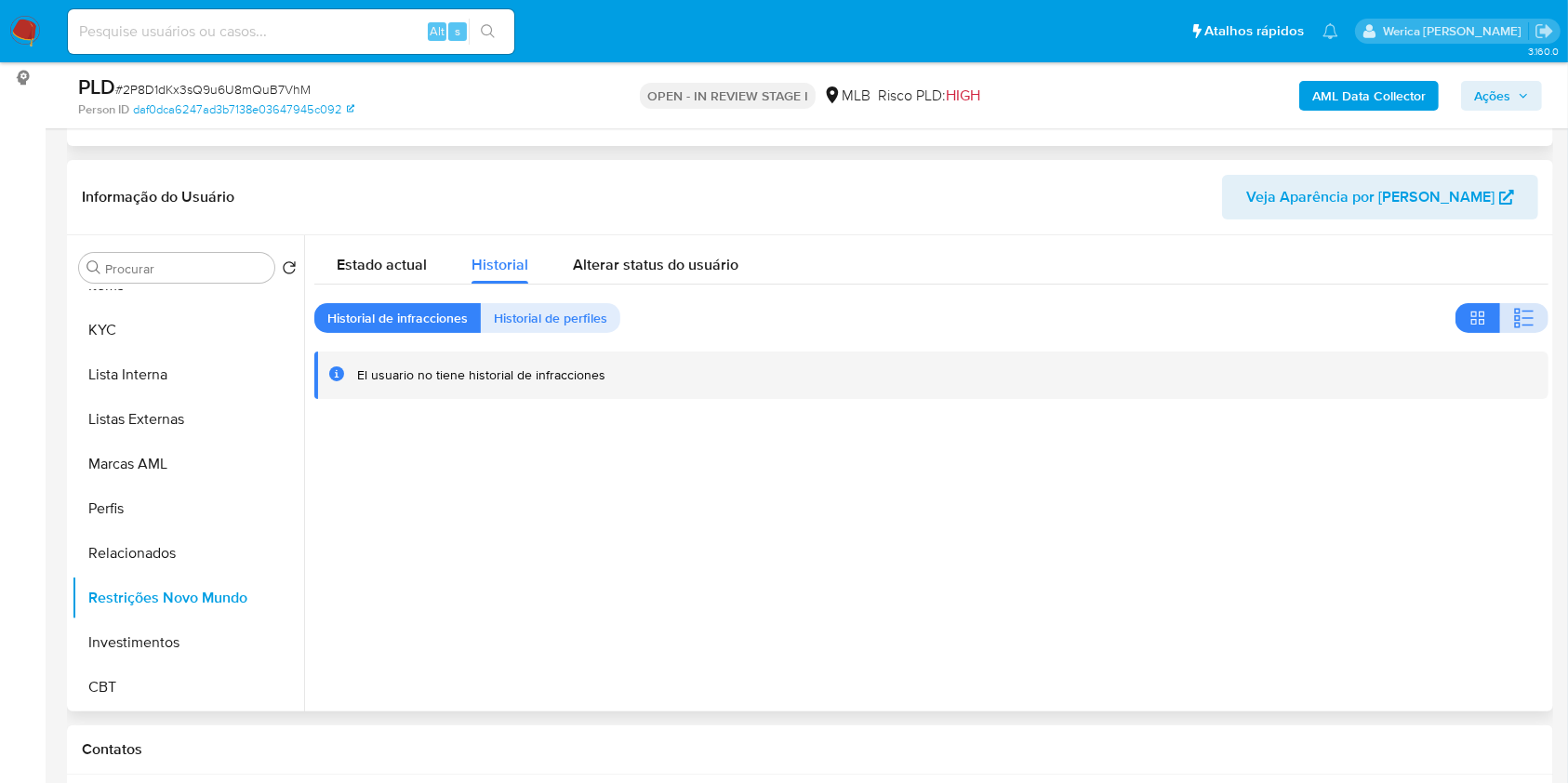
click at [1532, 325] on button "button" at bounding box center [1524, 318] width 49 height 30
click at [1346, 584] on div at bounding box center [926, 473] width 1244 height 476
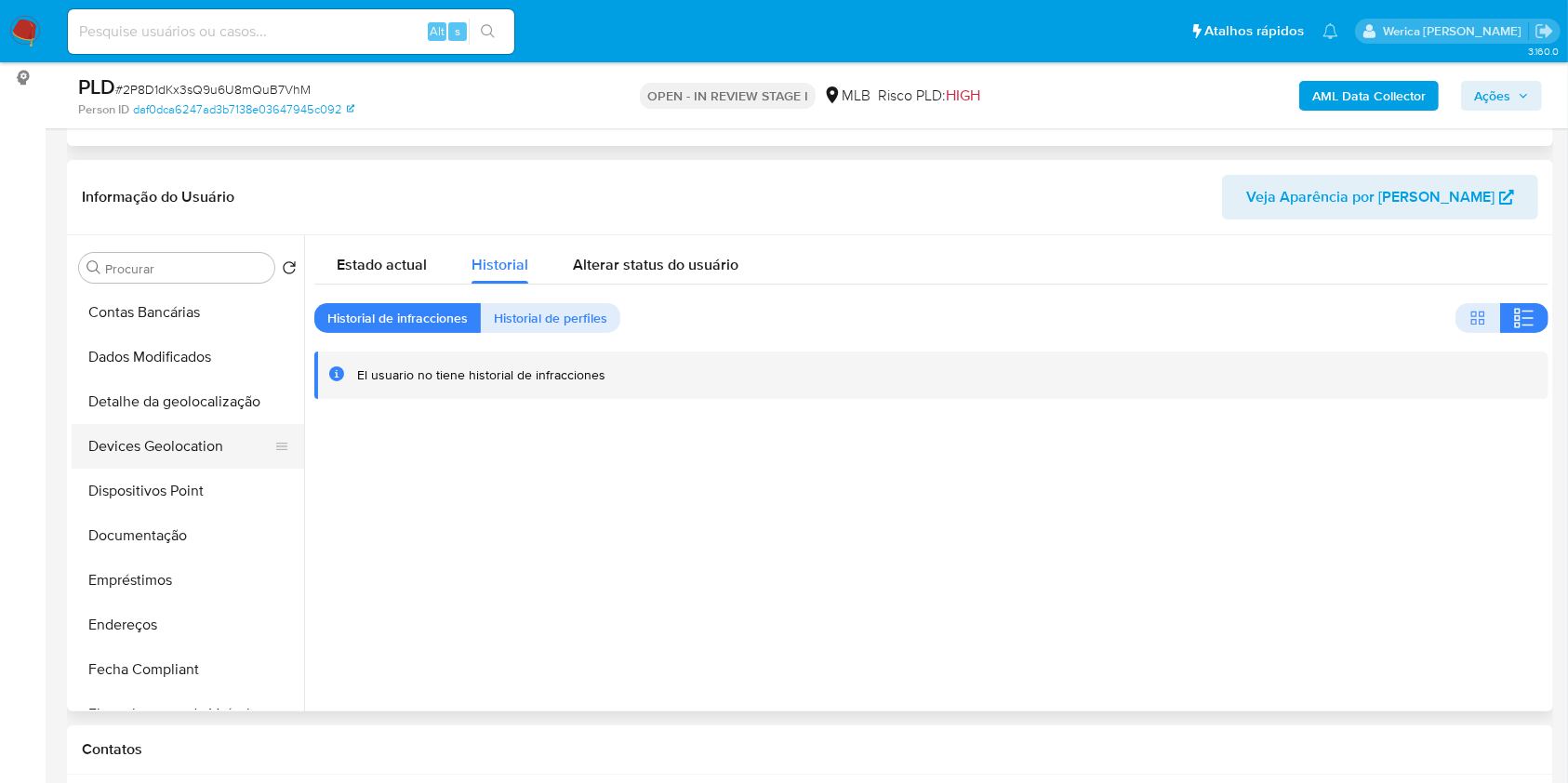
scroll to position [131, 0]
click at [158, 492] on button "Dispositivos Point" at bounding box center [180, 494] width 218 height 45
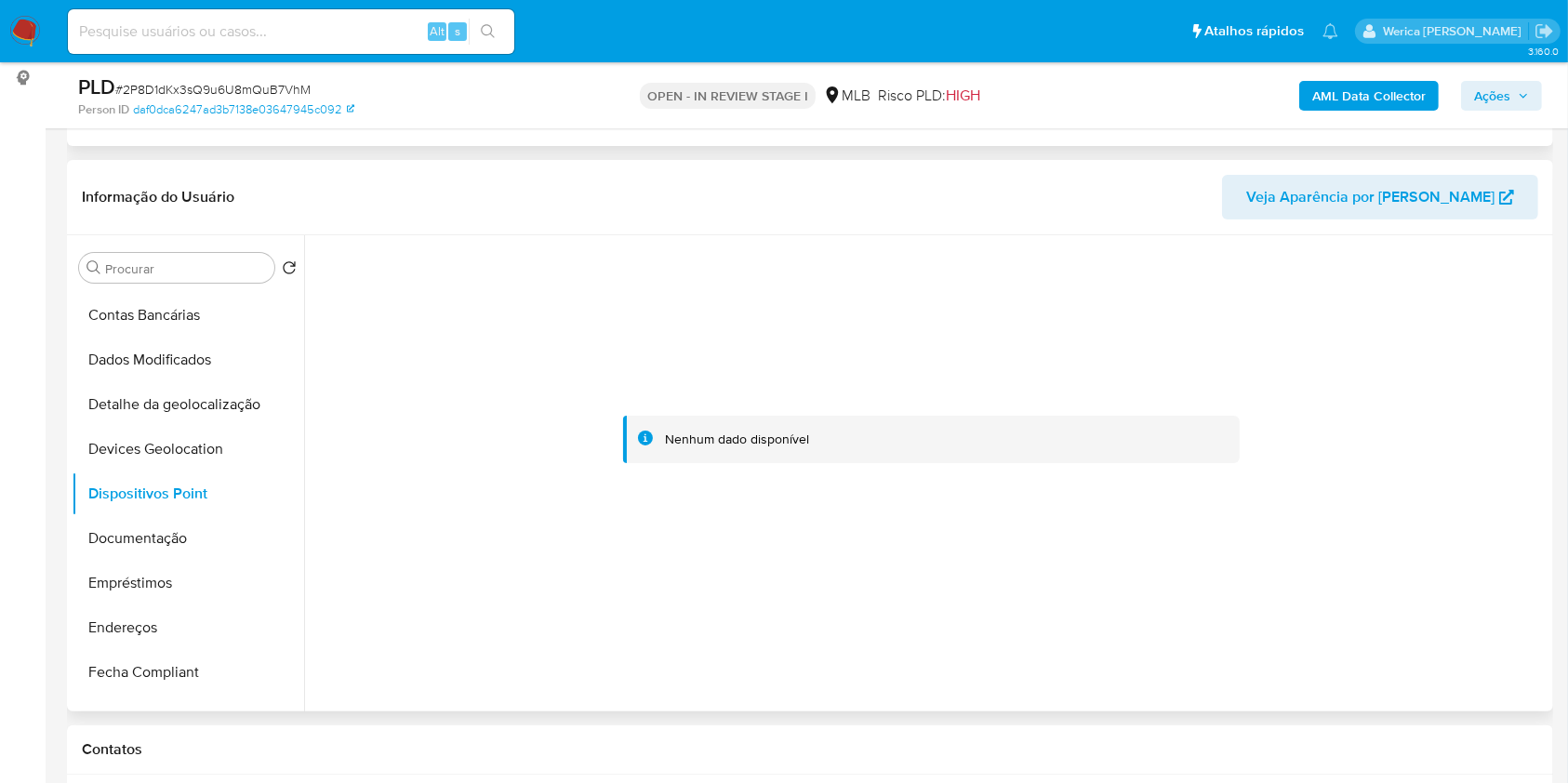
click at [1358, 598] on div at bounding box center [931, 441] width 1234 height 410
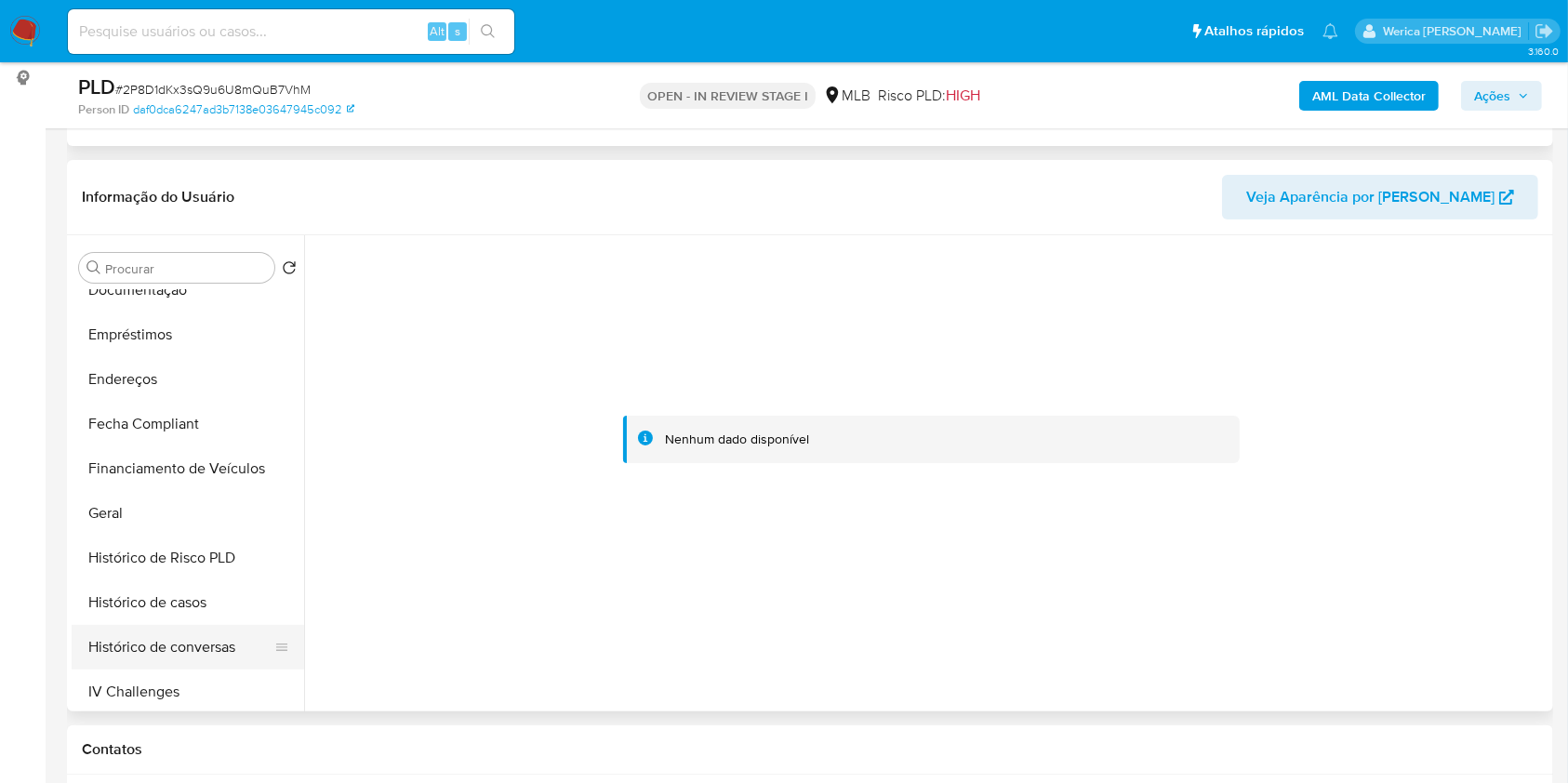
scroll to position [627, 0]
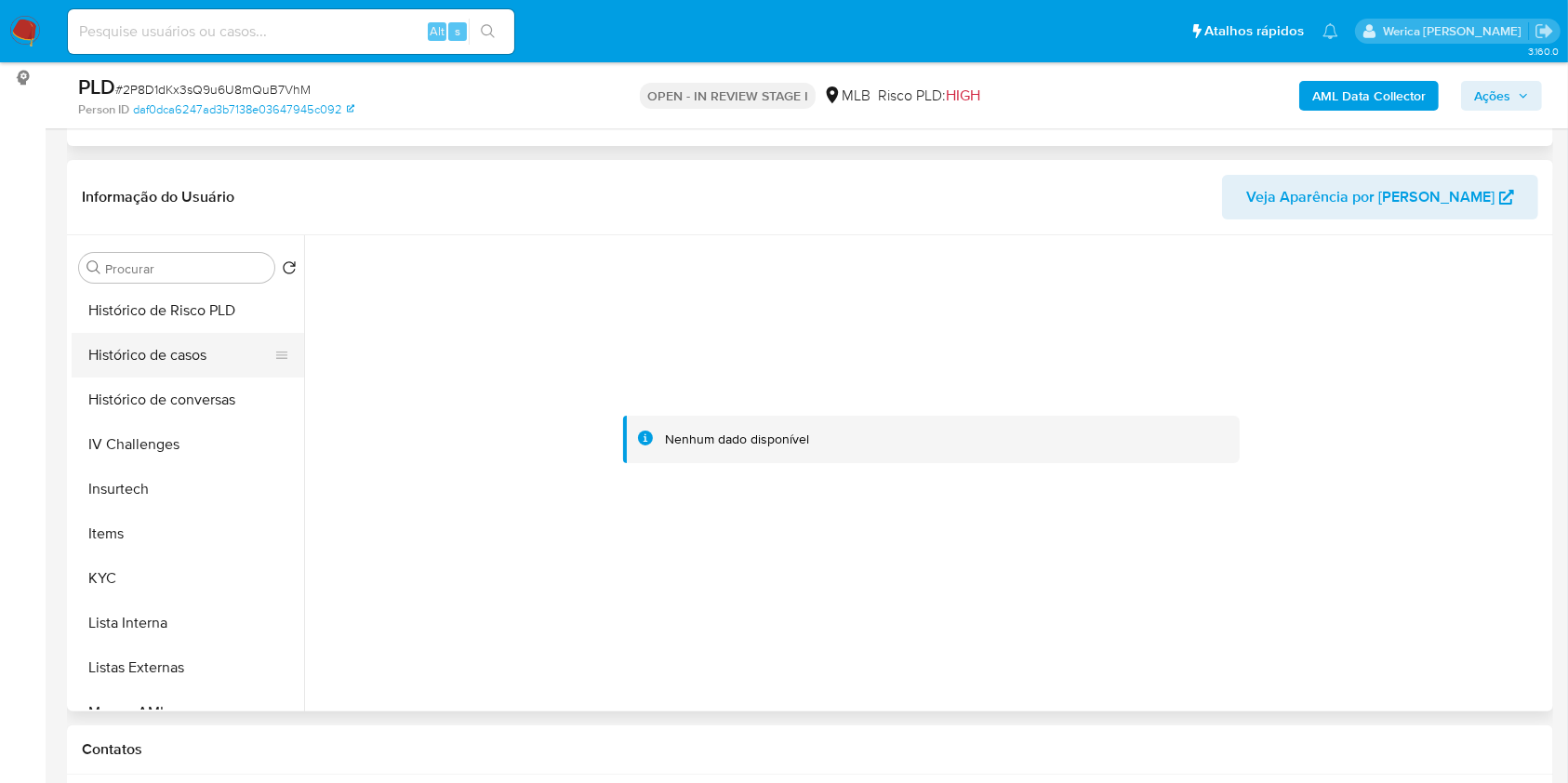
drag, startPoint x: 145, startPoint y: 376, endPoint x: 150, endPoint y: 349, distance: 27.5
click at [145, 374] on ul "Adiantamentos de Dinheiro Anexos Cartões Contas Bancárias Dados Modificados Det…" at bounding box center [188, 500] width 233 height 419
click at [152, 339] on button "Histórico de casos" at bounding box center [180, 355] width 218 height 45
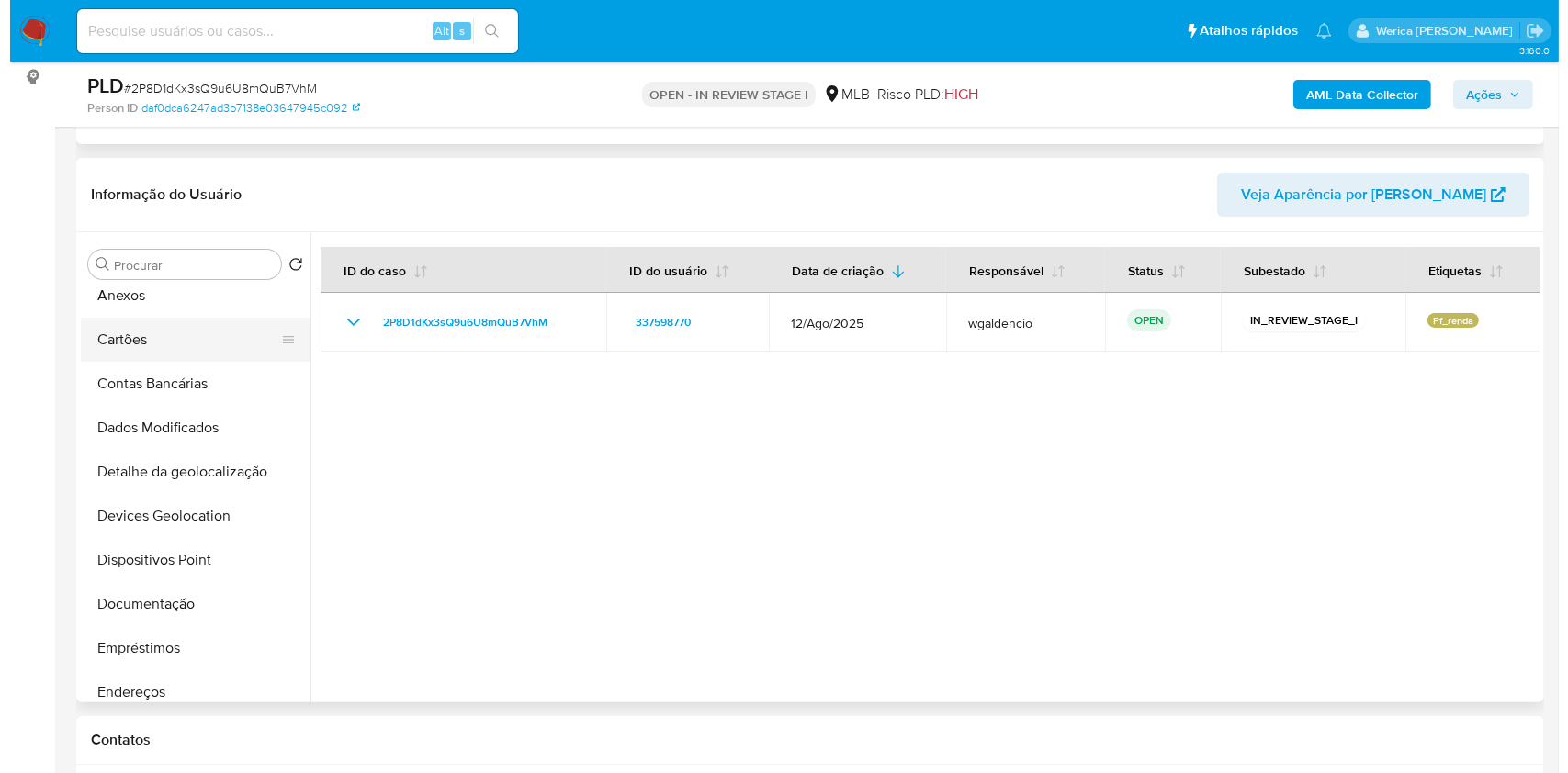
scroll to position [0, 0]
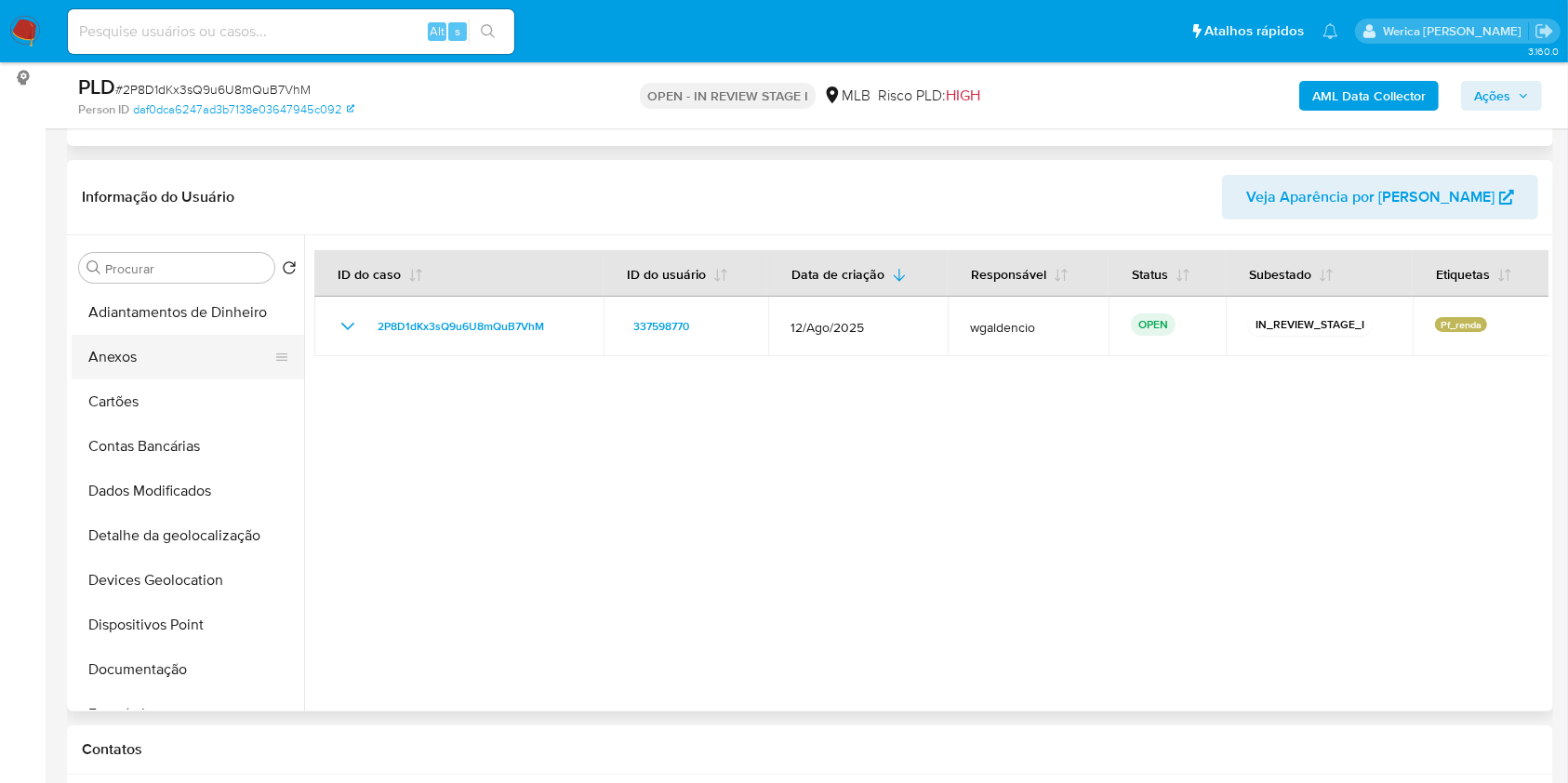
click at [164, 364] on button "Anexos" at bounding box center [180, 357] width 218 height 45
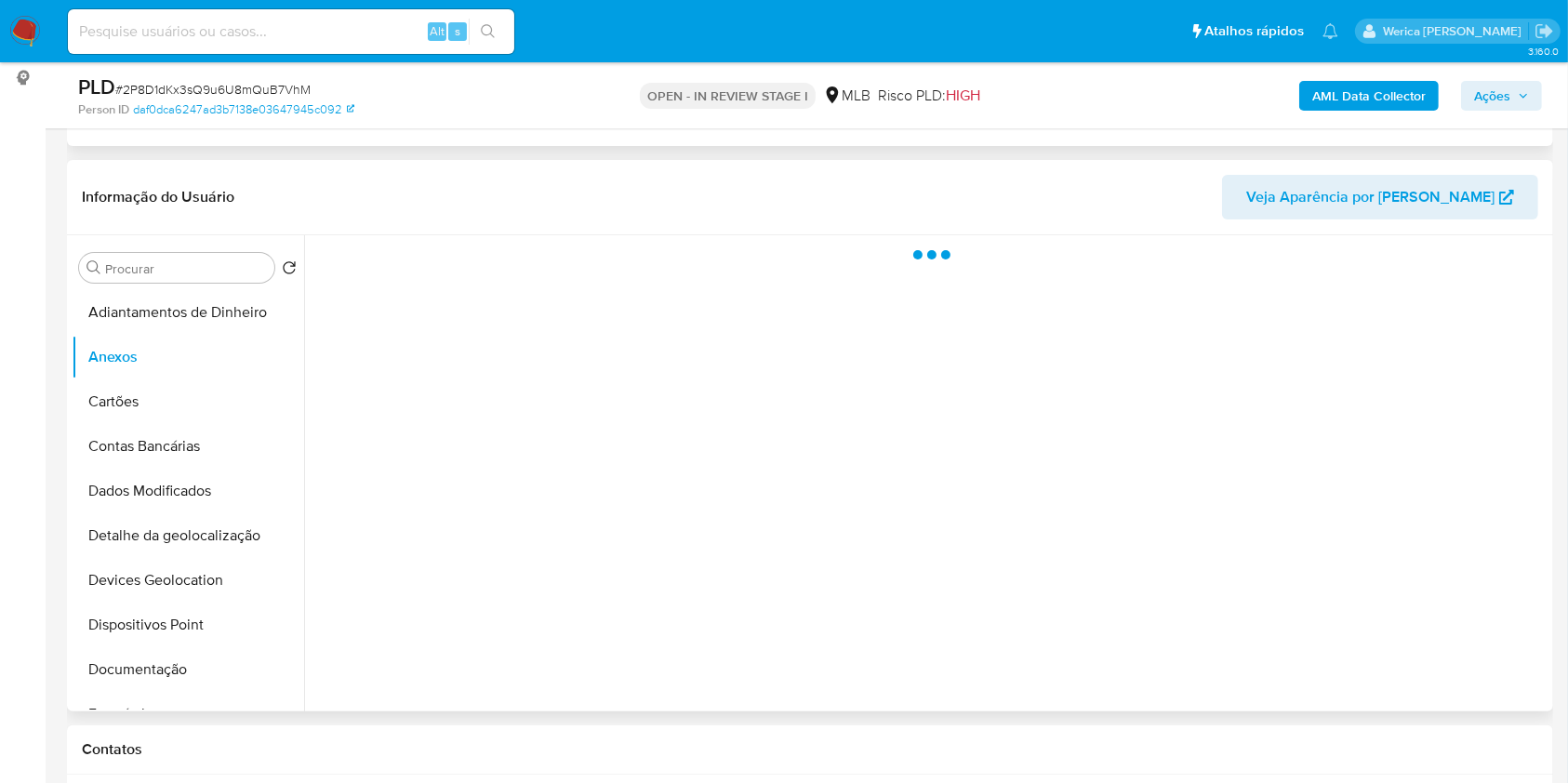
click at [1377, 500] on div at bounding box center [926, 473] width 1244 height 476
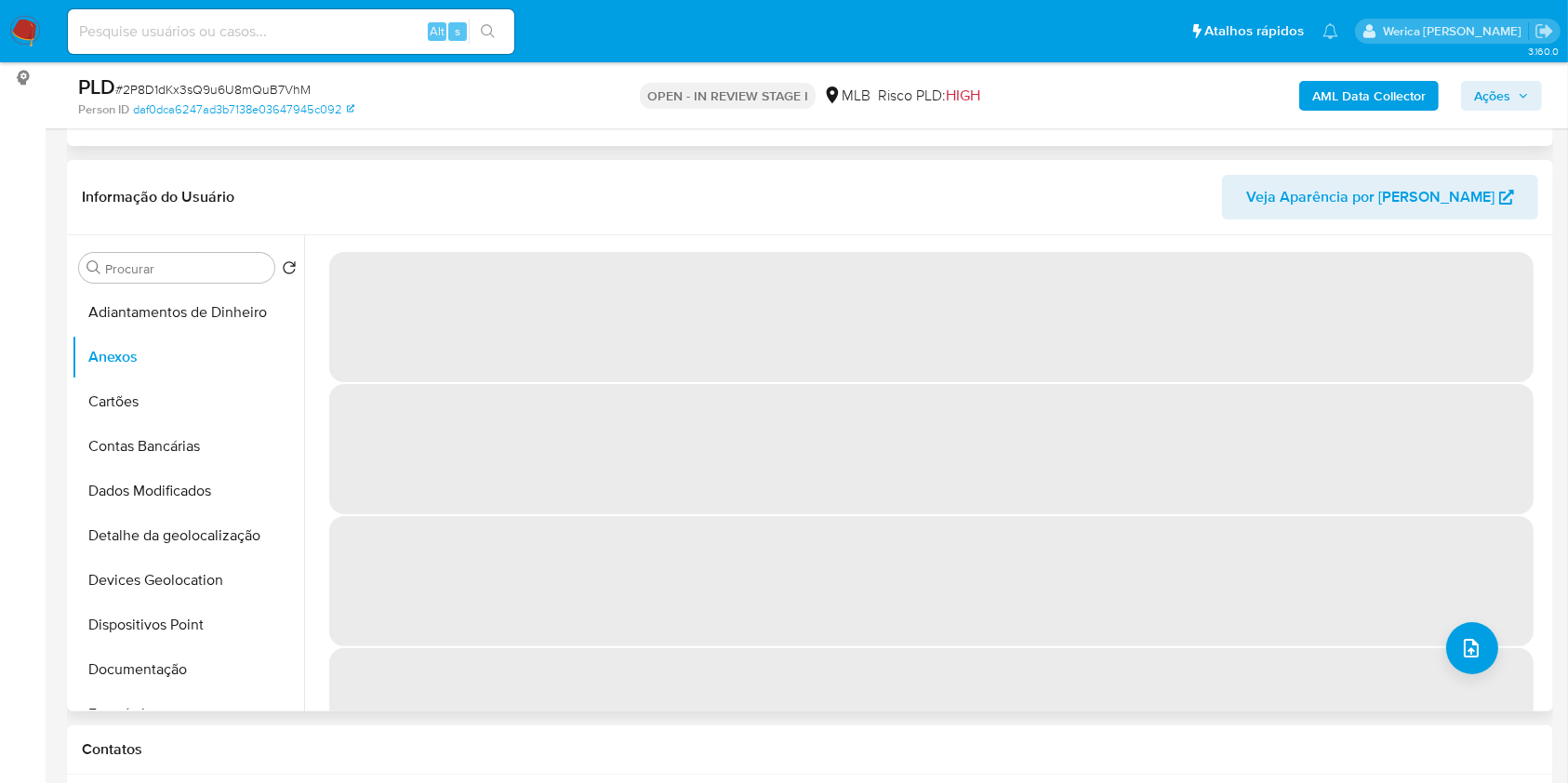
click at [1370, 502] on span "‌" at bounding box center [931, 449] width 1204 height 130
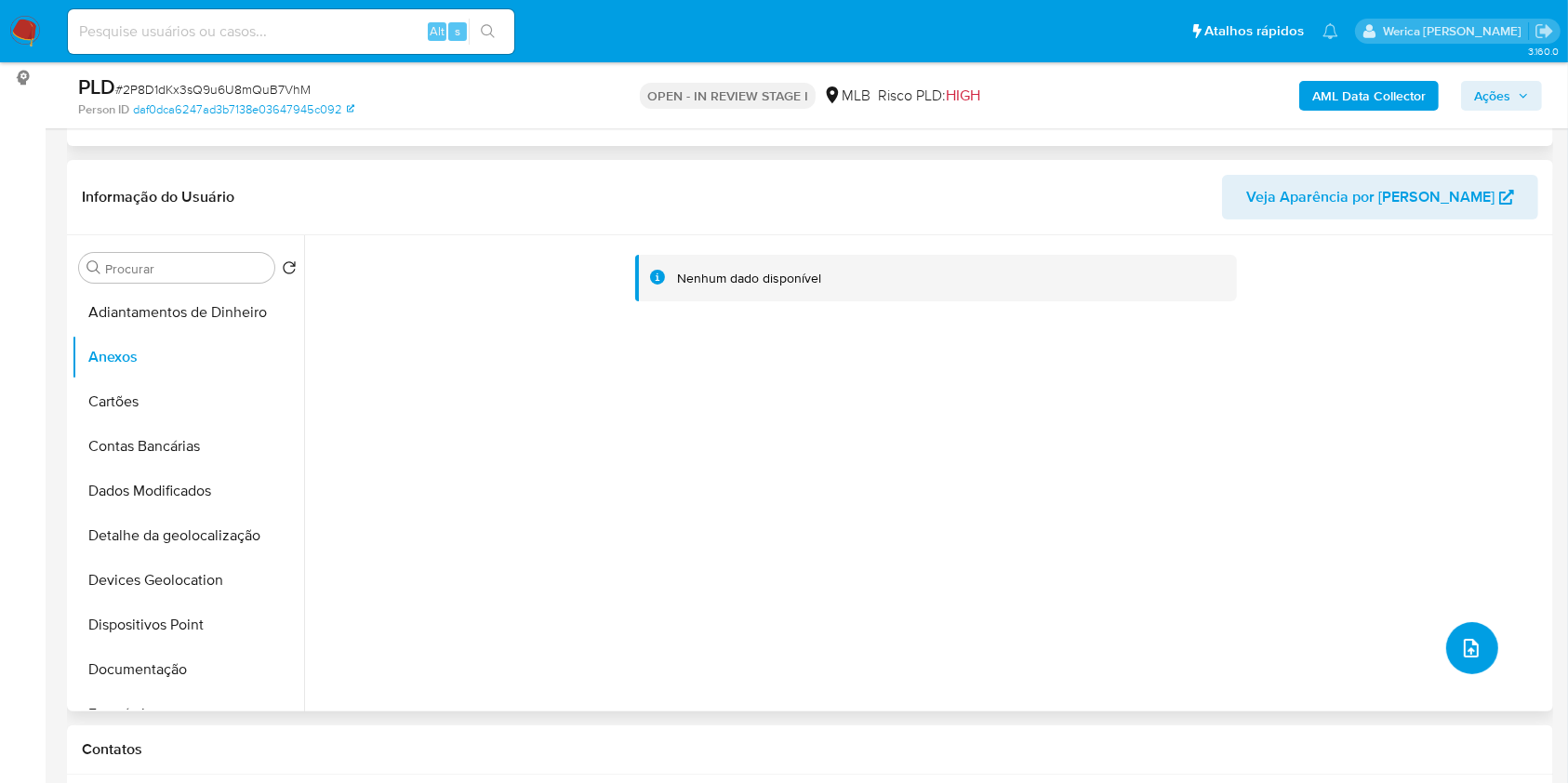
click at [1475, 658] on button "upload-file" at bounding box center [1472, 648] width 52 height 52
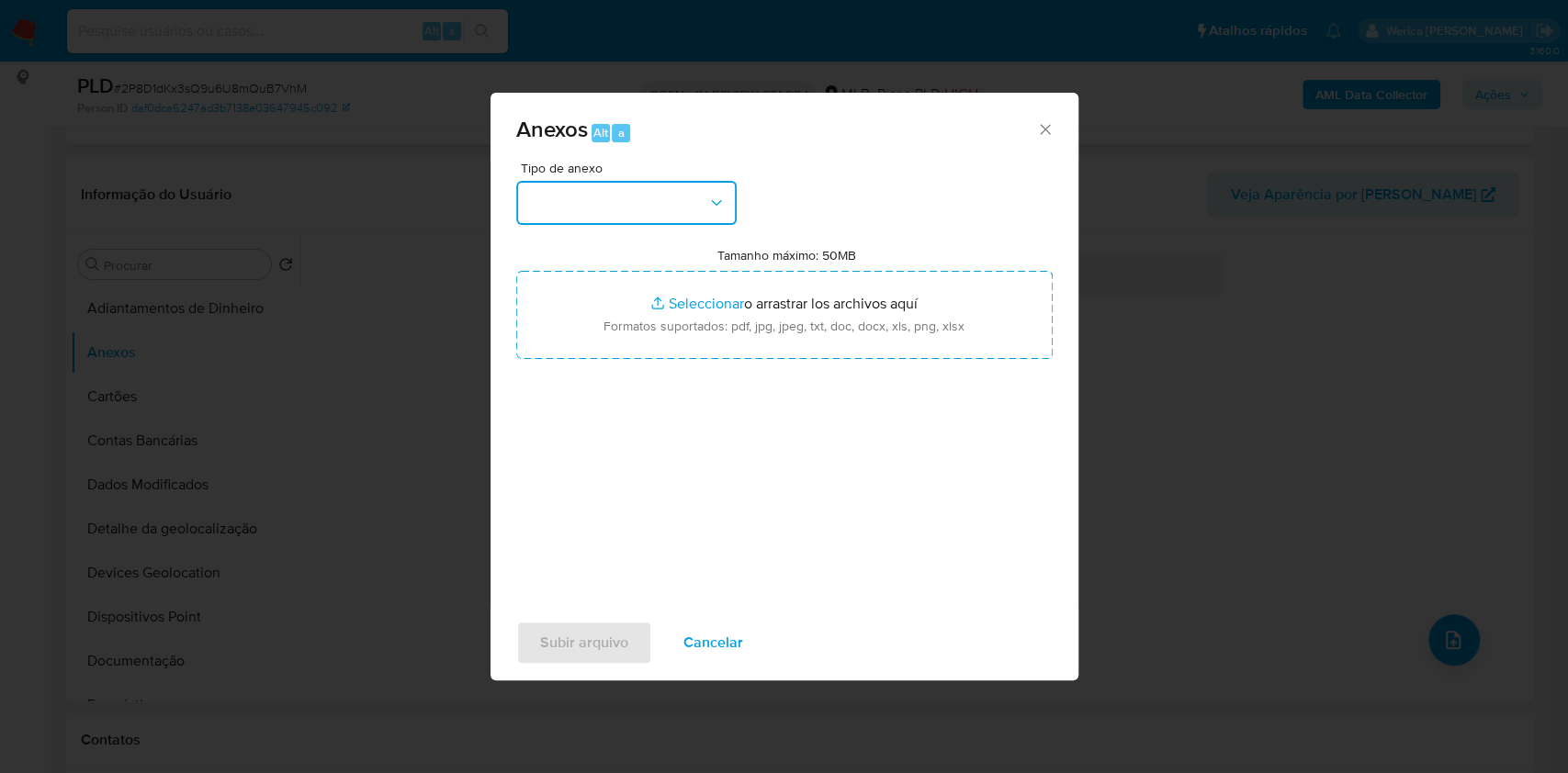
click at [611, 198] on button "button" at bounding box center [626, 203] width 221 height 44
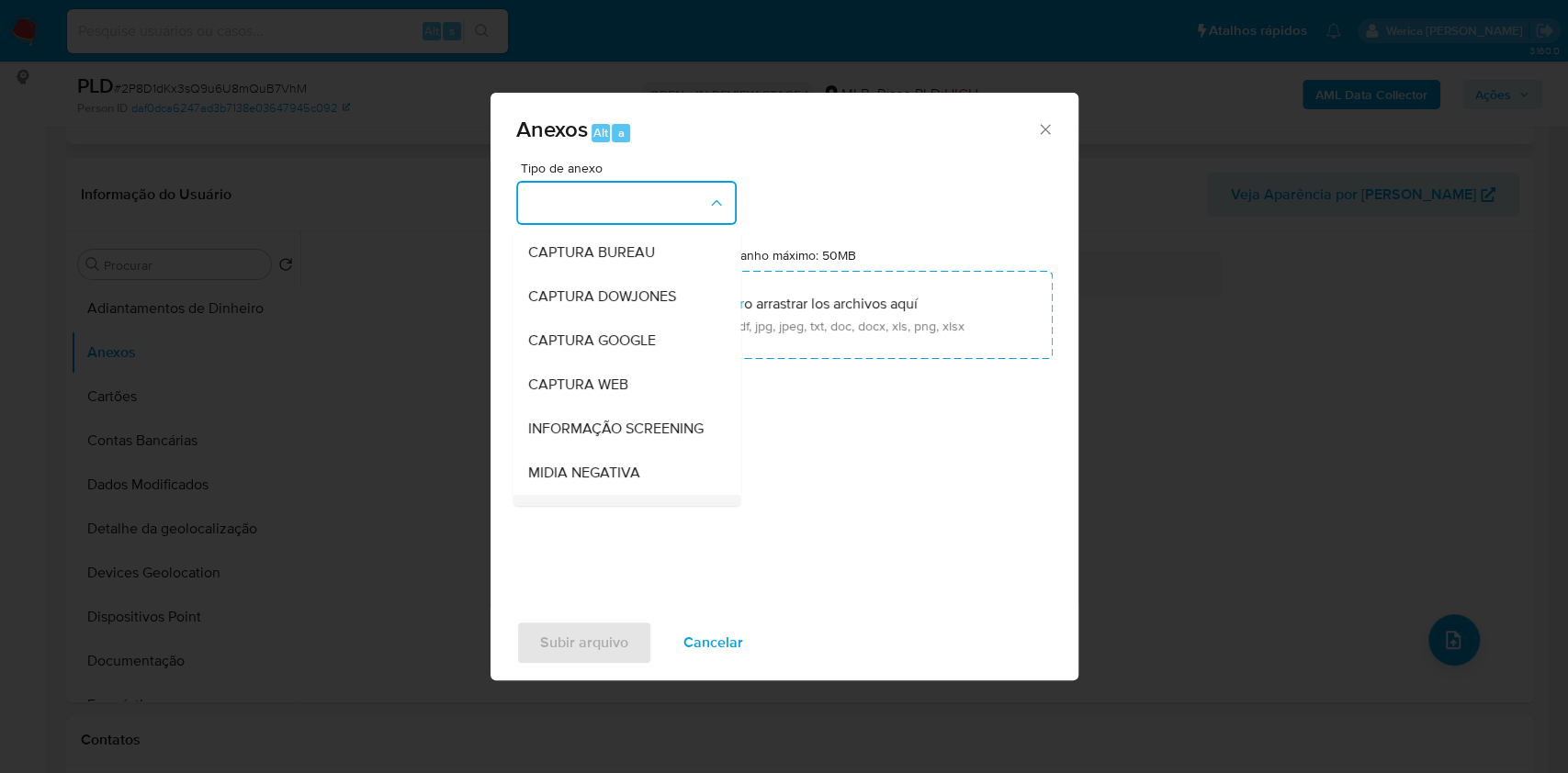
scroll to position [245, 0]
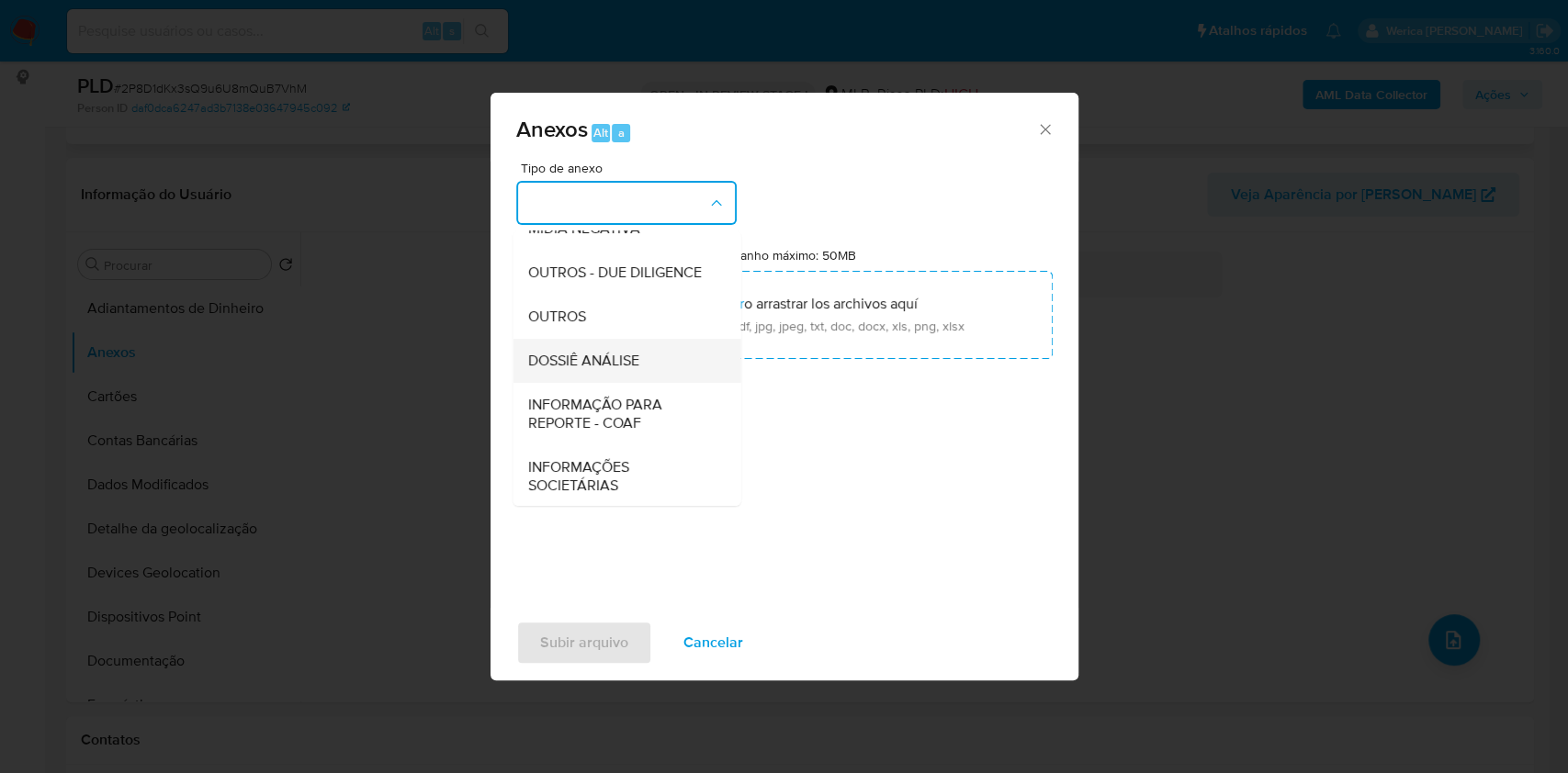
click at [590, 383] on div "DOSSIÊ ANÁLISE" at bounding box center [621, 361] width 188 height 44
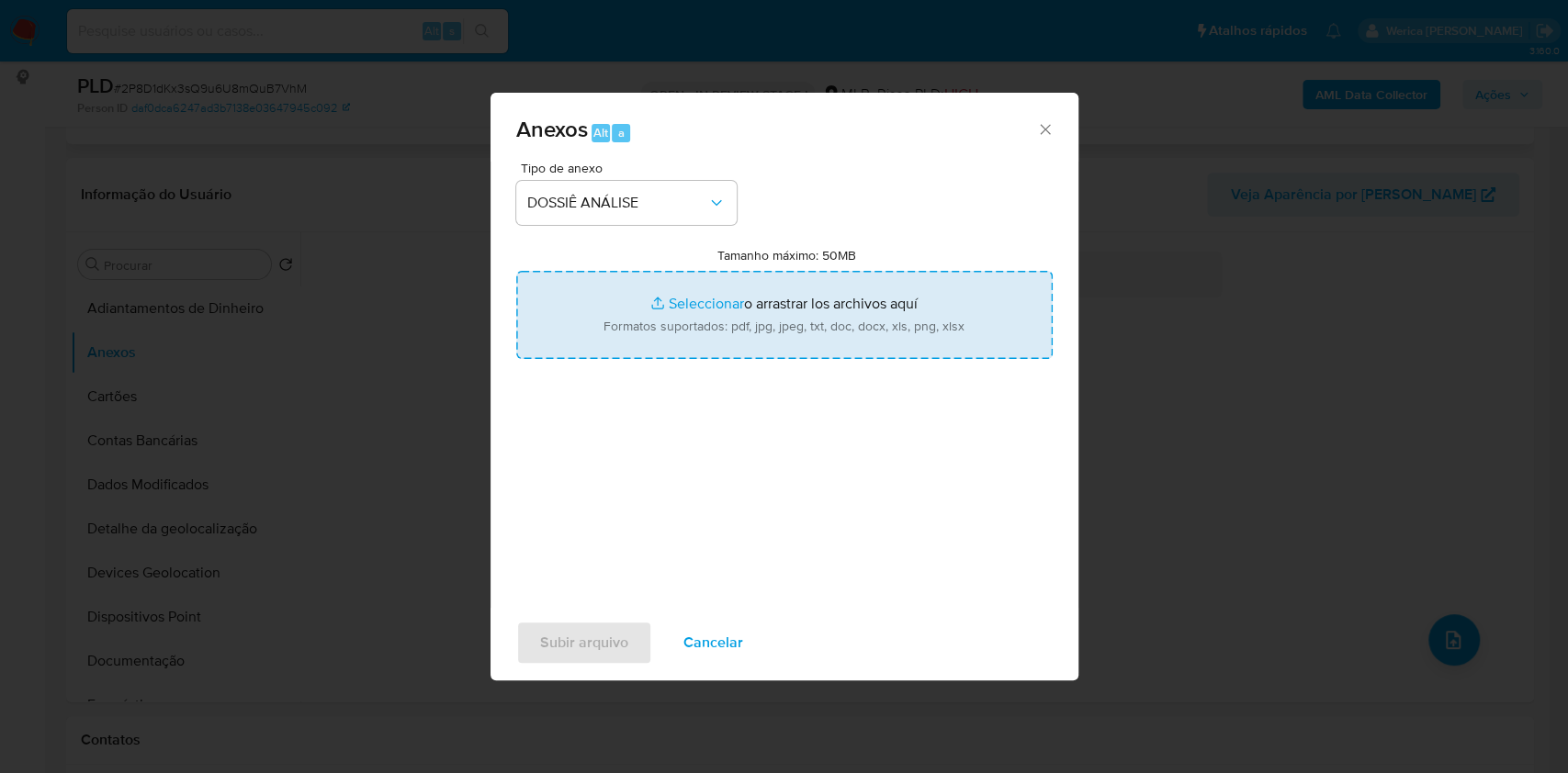
click at [913, 336] on input "Tamanho máximo: 50MB Seleccionar archivos" at bounding box center [784, 314] width 537 height 88
type input "C:\fakepath\SAR - XXXX - CPF 99093030515 - FRANCELINO CARVALHO DOS SANTOS (1).p…"
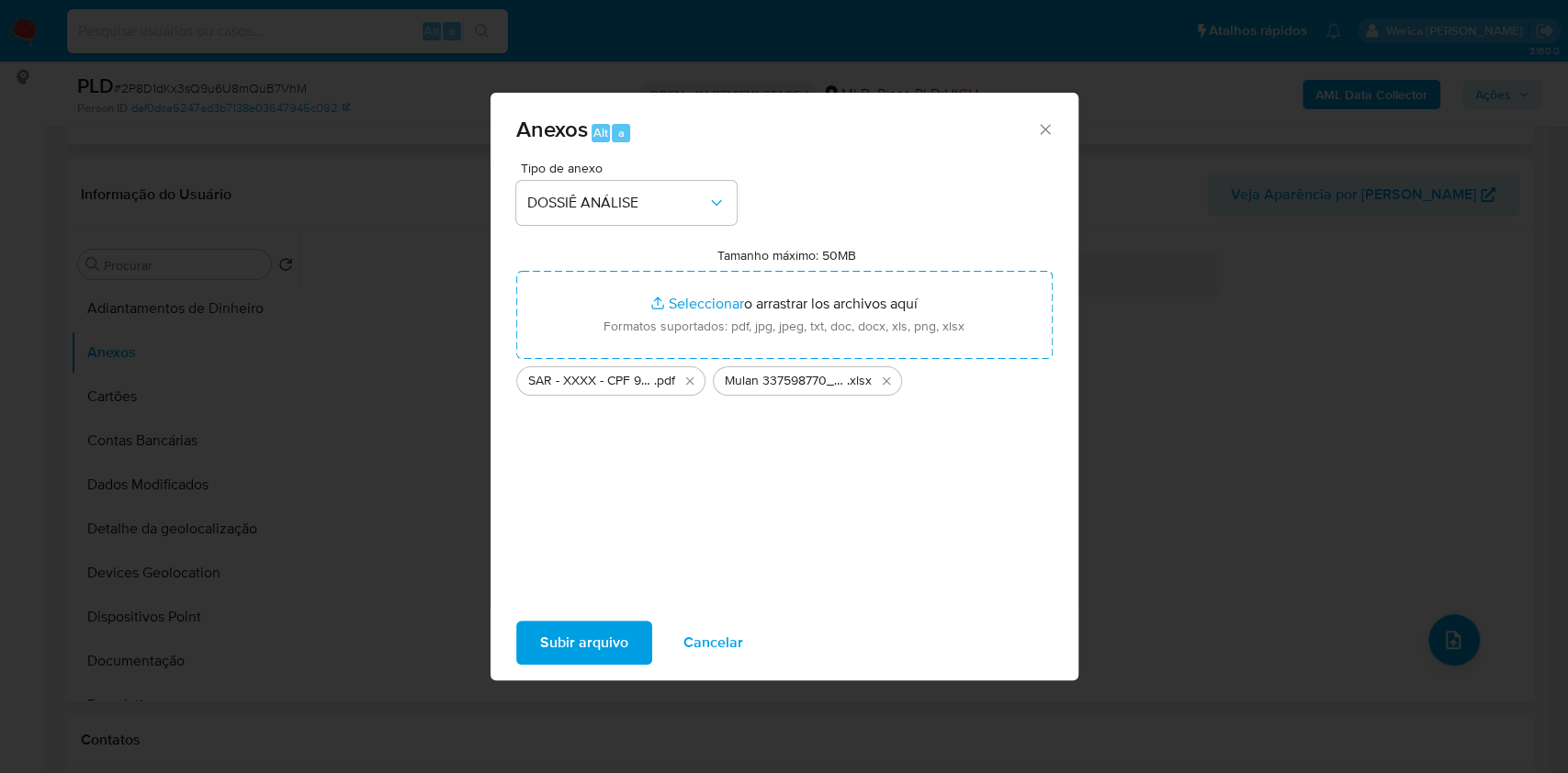
click at [537, 646] on button "Subir arquivo" at bounding box center [584, 643] width 136 height 44
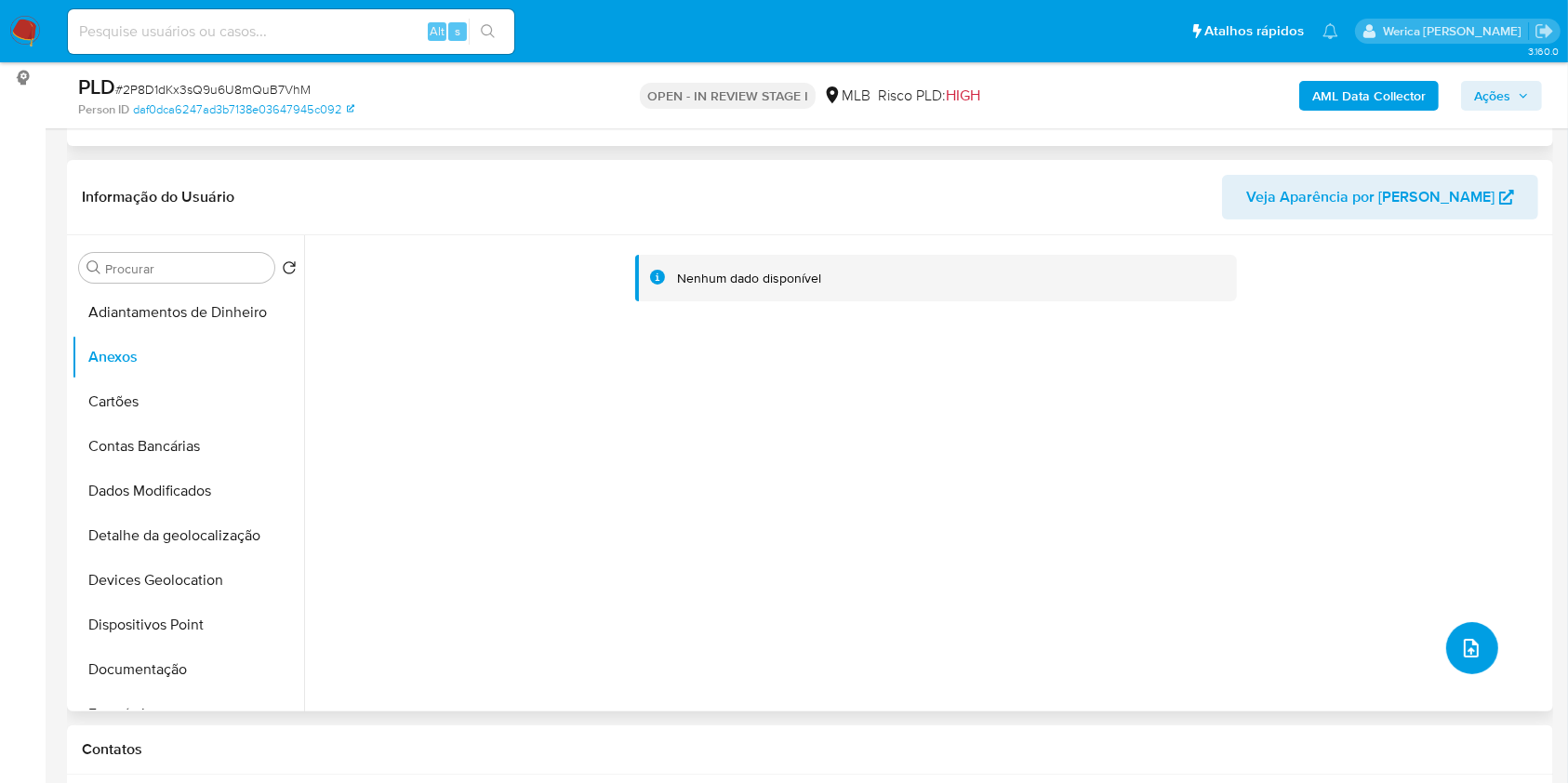
click at [1446, 622] on button "upload-file" at bounding box center [1472, 648] width 52 height 52
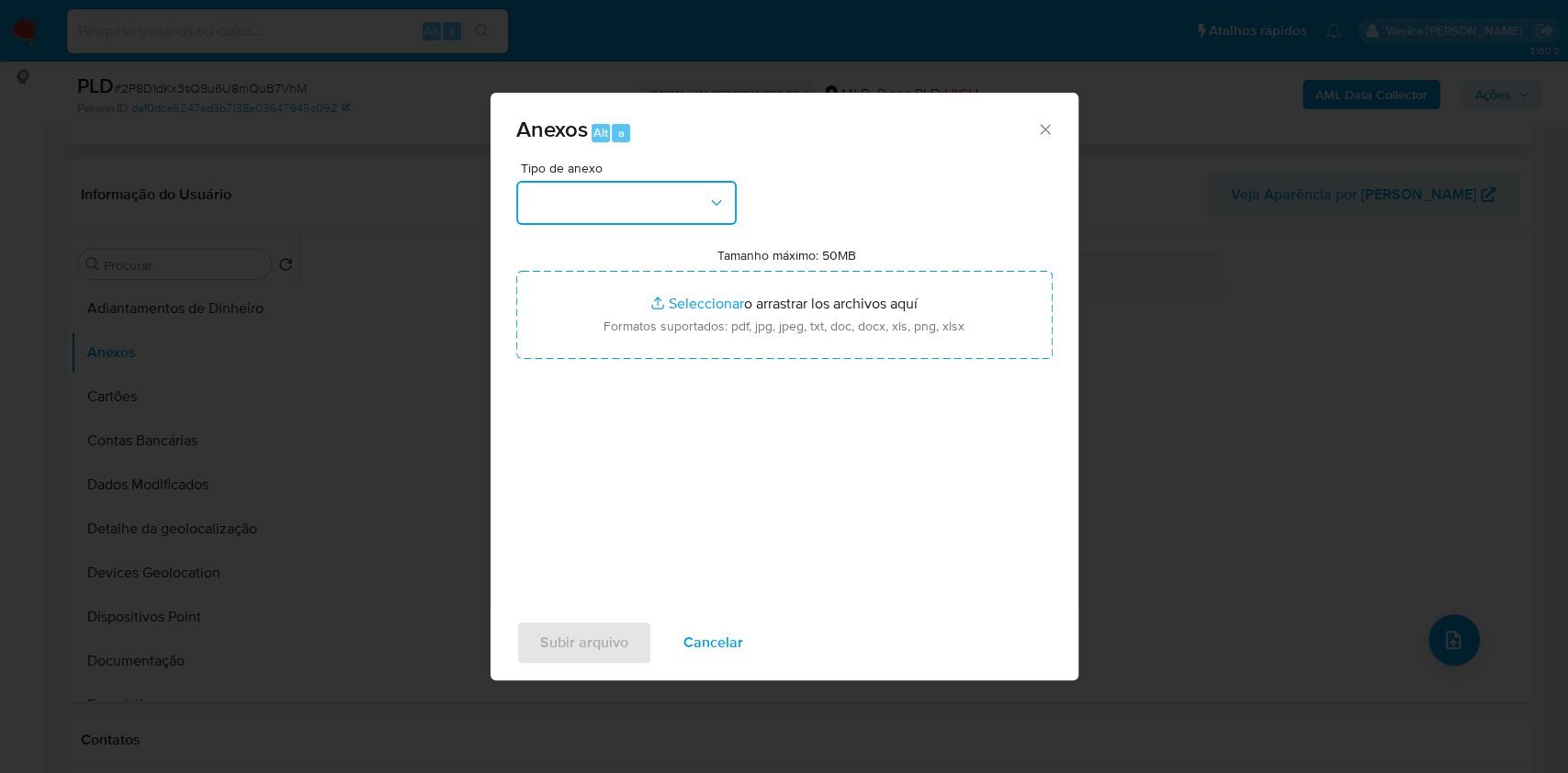
click at [657, 211] on button "button" at bounding box center [626, 203] width 221 height 44
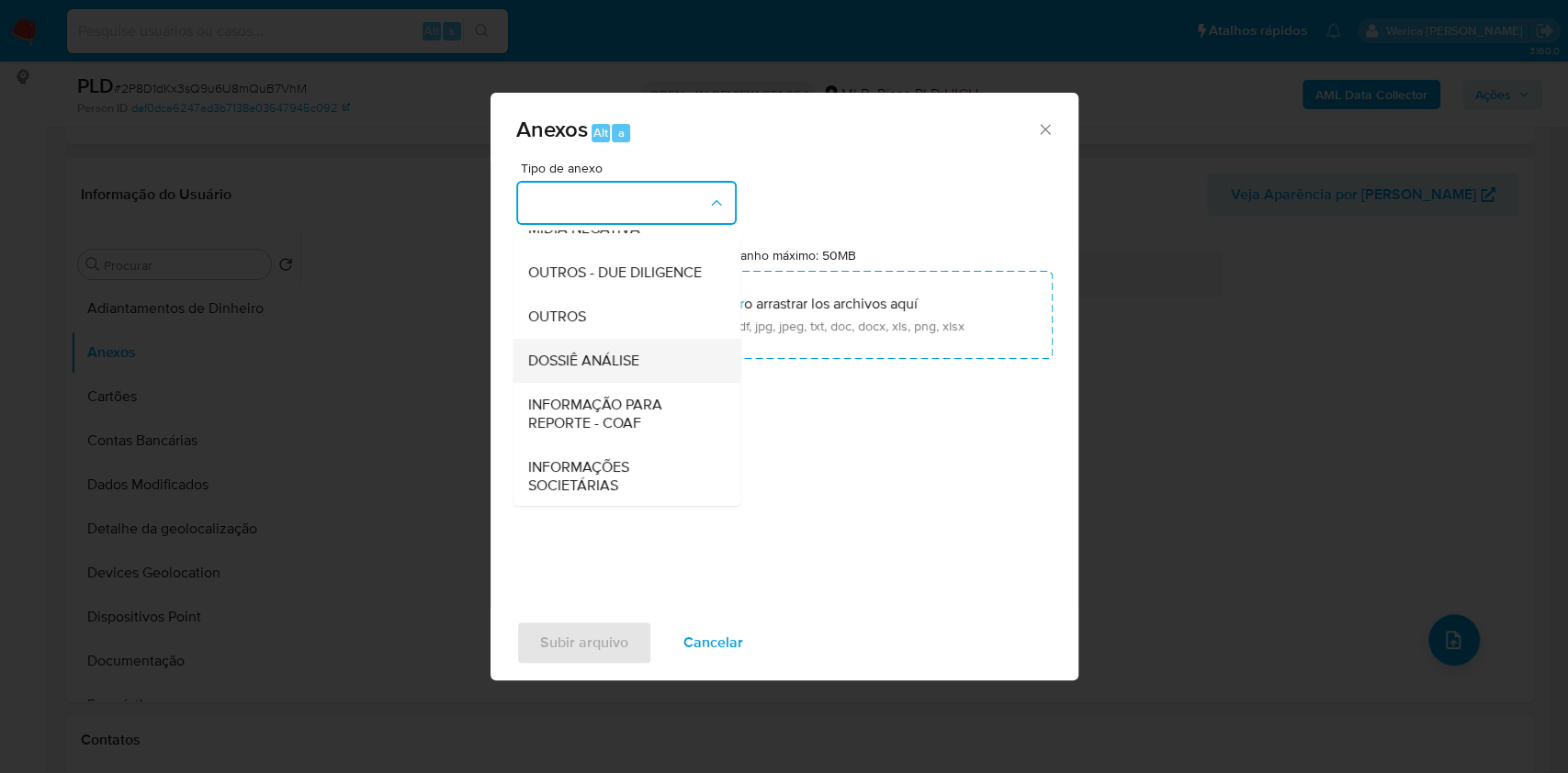
click at [619, 370] on span "DOSSIÊ ANÁLISE" at bounding box center [583, 361] width 111 height 18
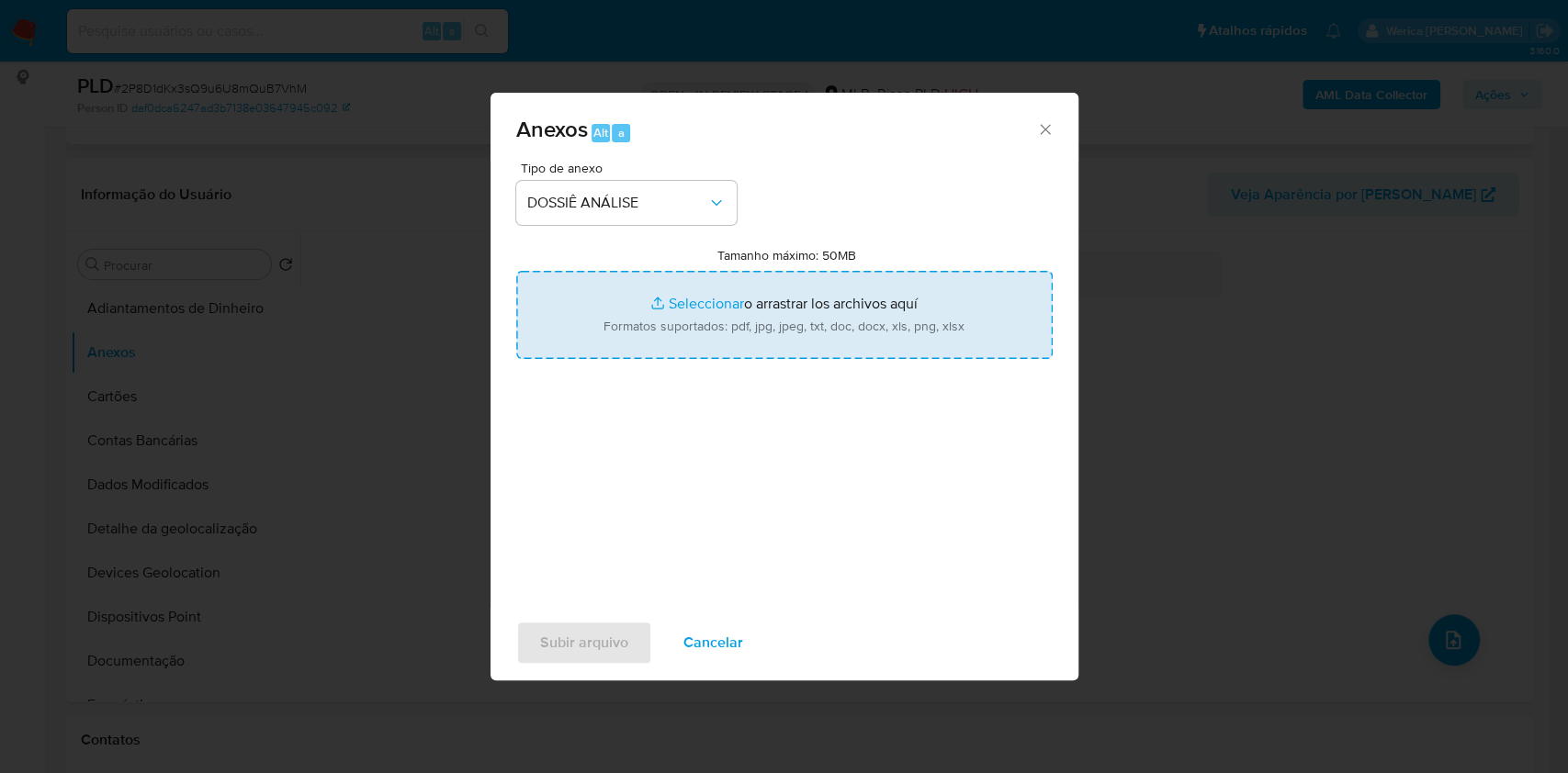
click at [717, 283] on input "Tamanho máximo: 50MB Seleccionar archivos" at bounding box center [784, 314] width 537 height 88
type input "C:\fakepath\SAR - XXXX - CPF 99093030515 - FRANCELINO CARVALHO DOS SANTOS (1).p…"
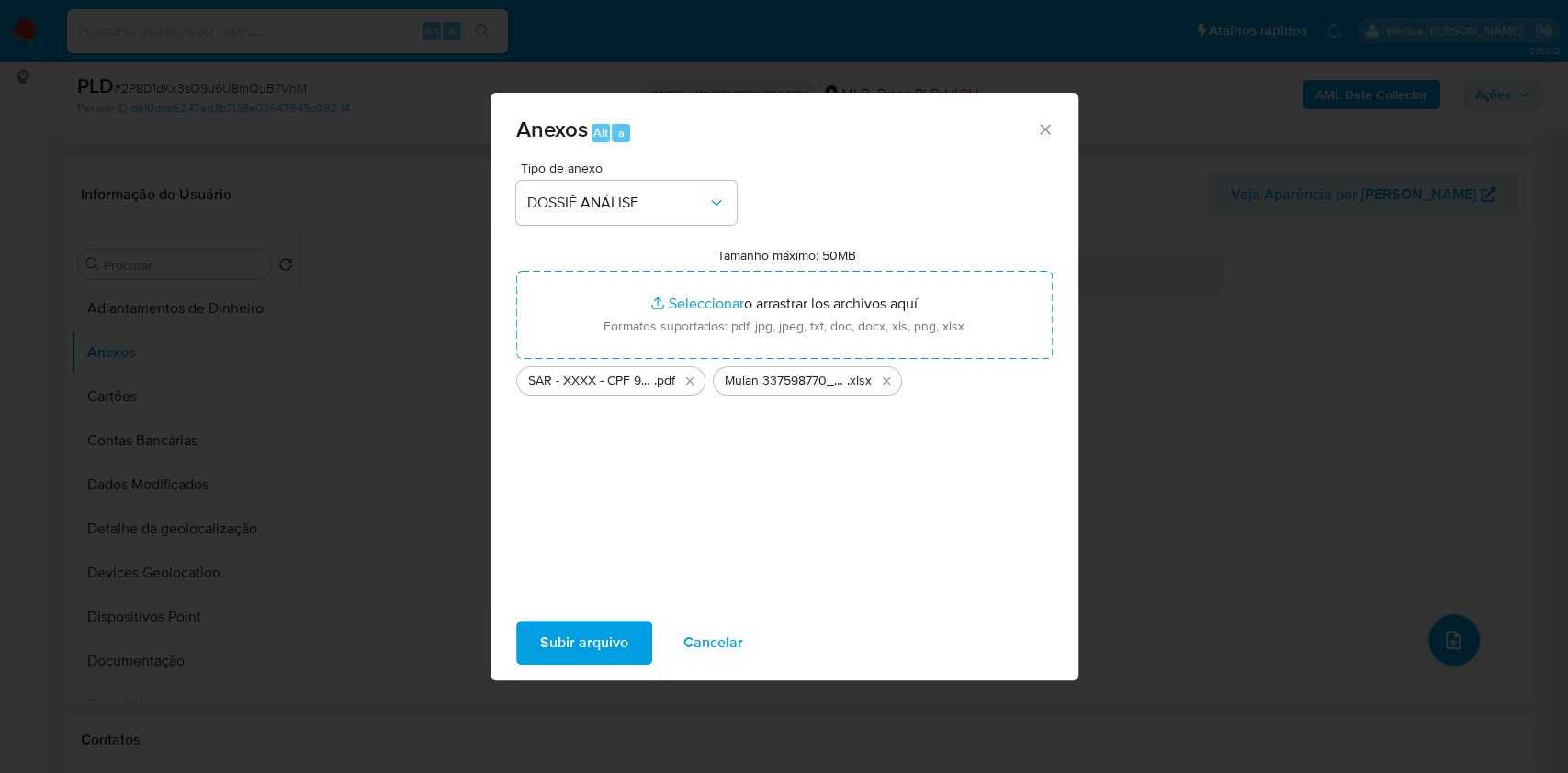
click at [544, 651] on span "Subir arquivo" at bounding box center [584, 643] width 88 height 41
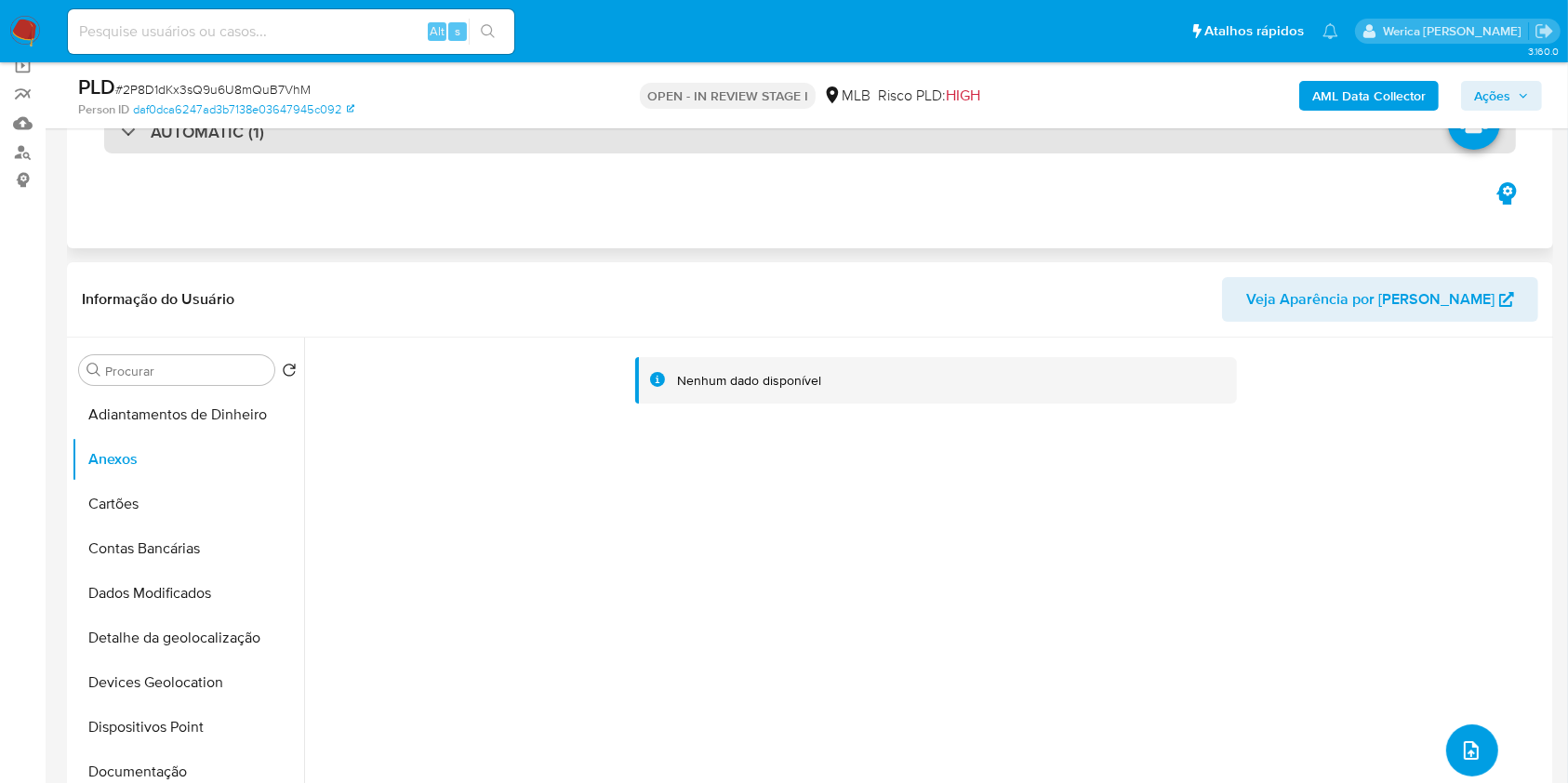
scroll to position [0, 0]
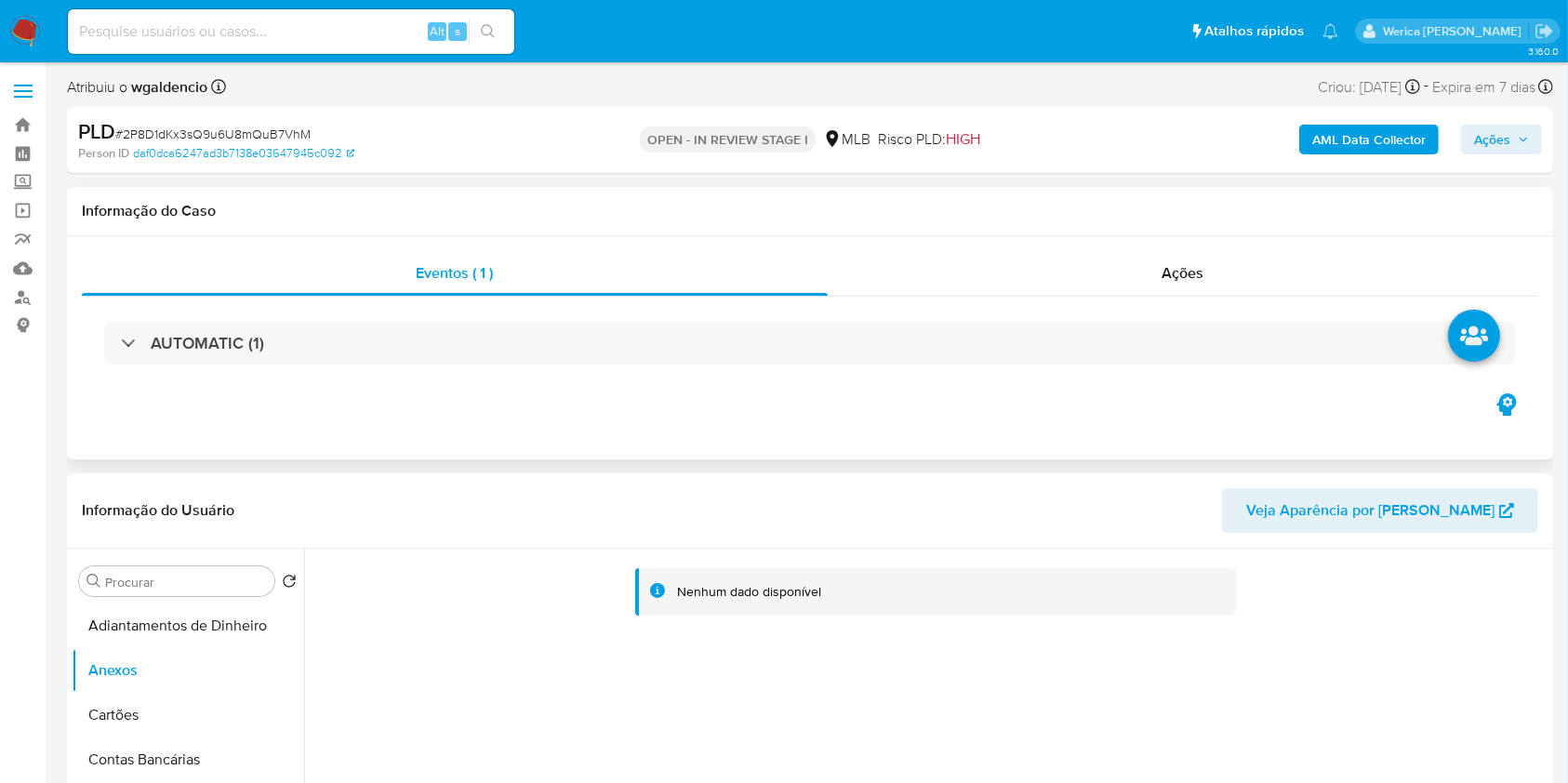
click at [1153, 305] on div "AUTOMATIC (1)" at bounding box center [810, 342] width 1456 height 93
click at [1172, 265] on span "Ações" at bounding box center [1183, 272] width 42 height 22
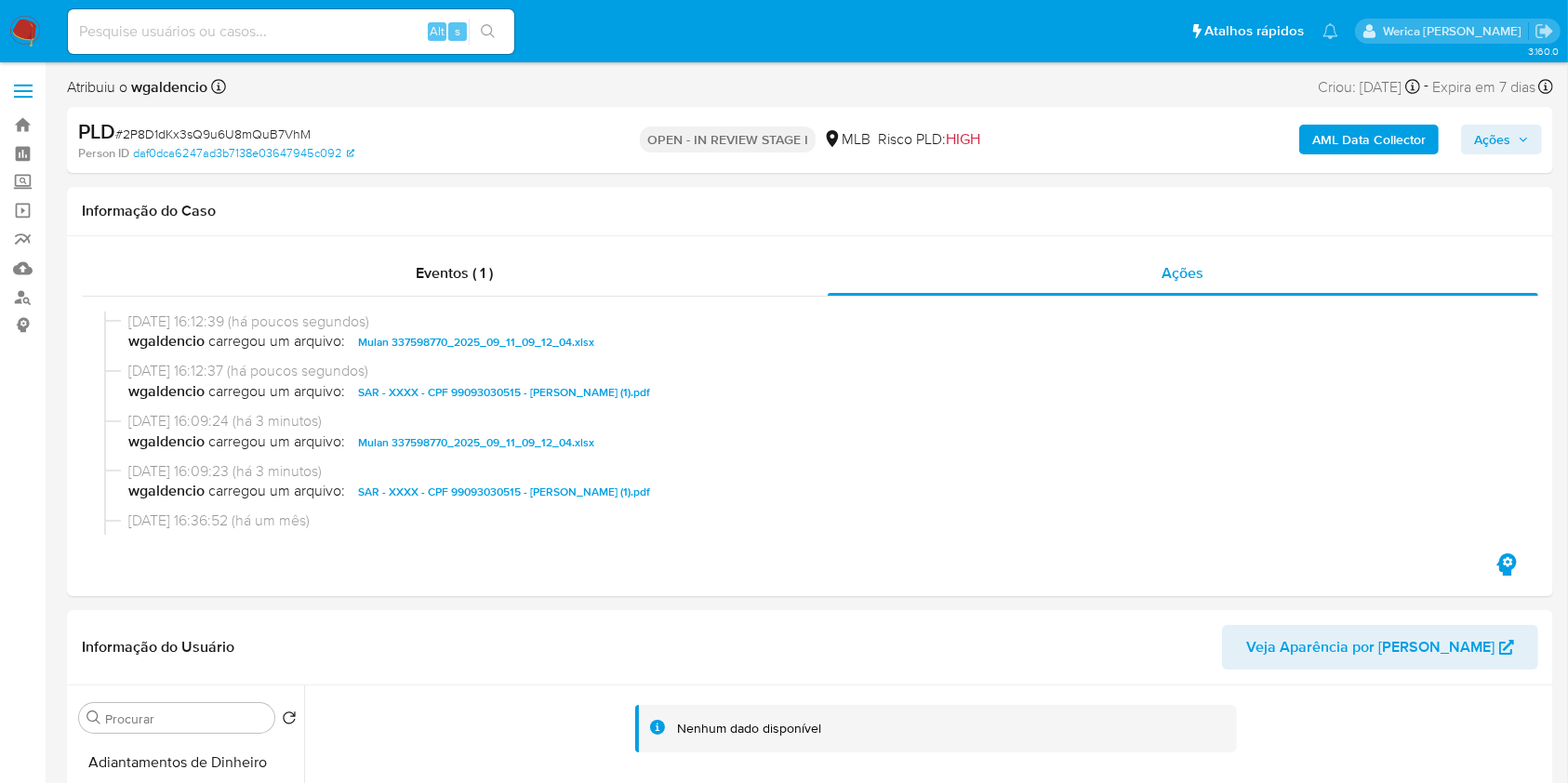
click at [1510, 138] on span "Ações" at bounding box center [1491, 139] width 36 height 30
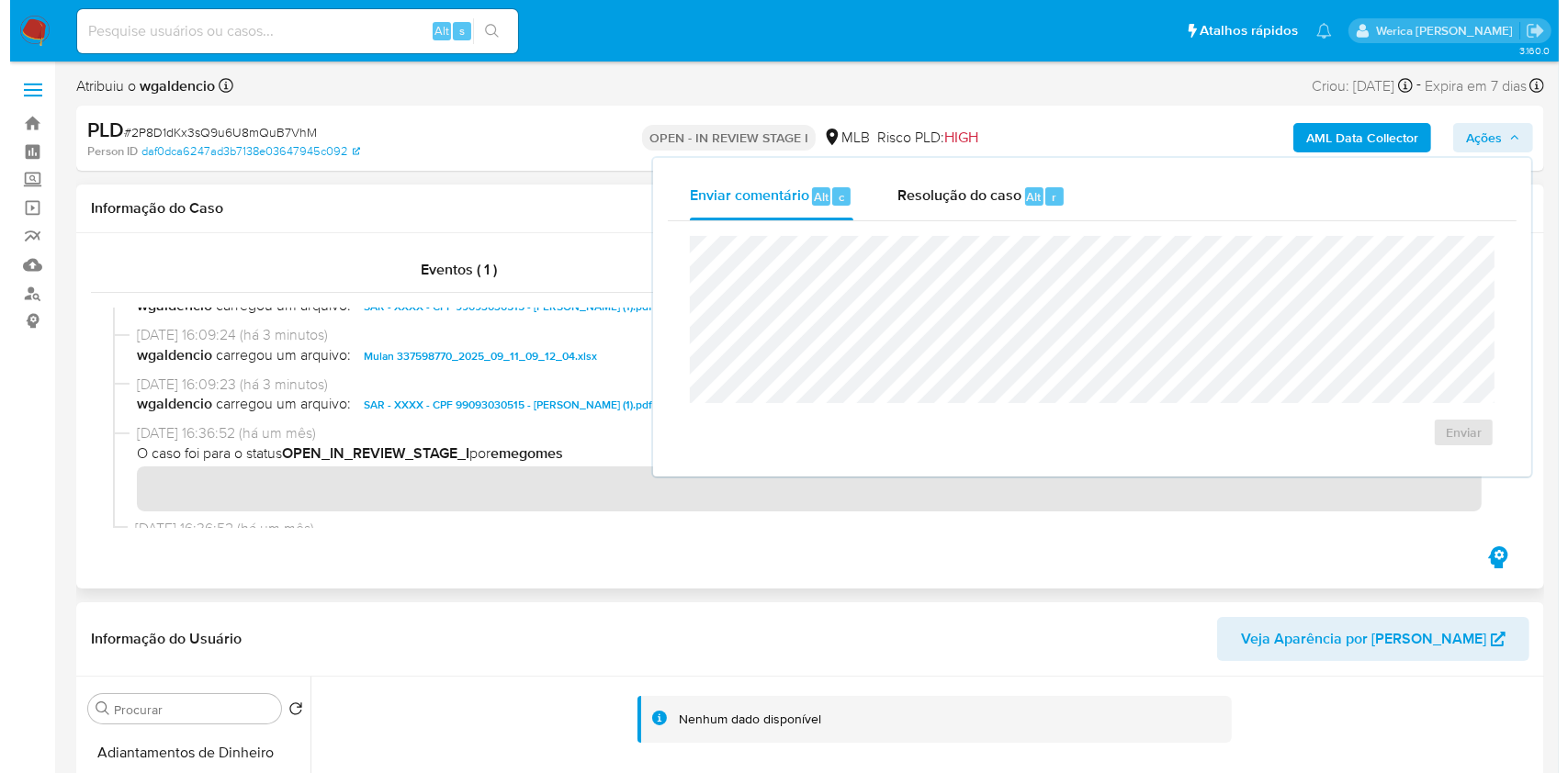
scroll to position [117, 0]
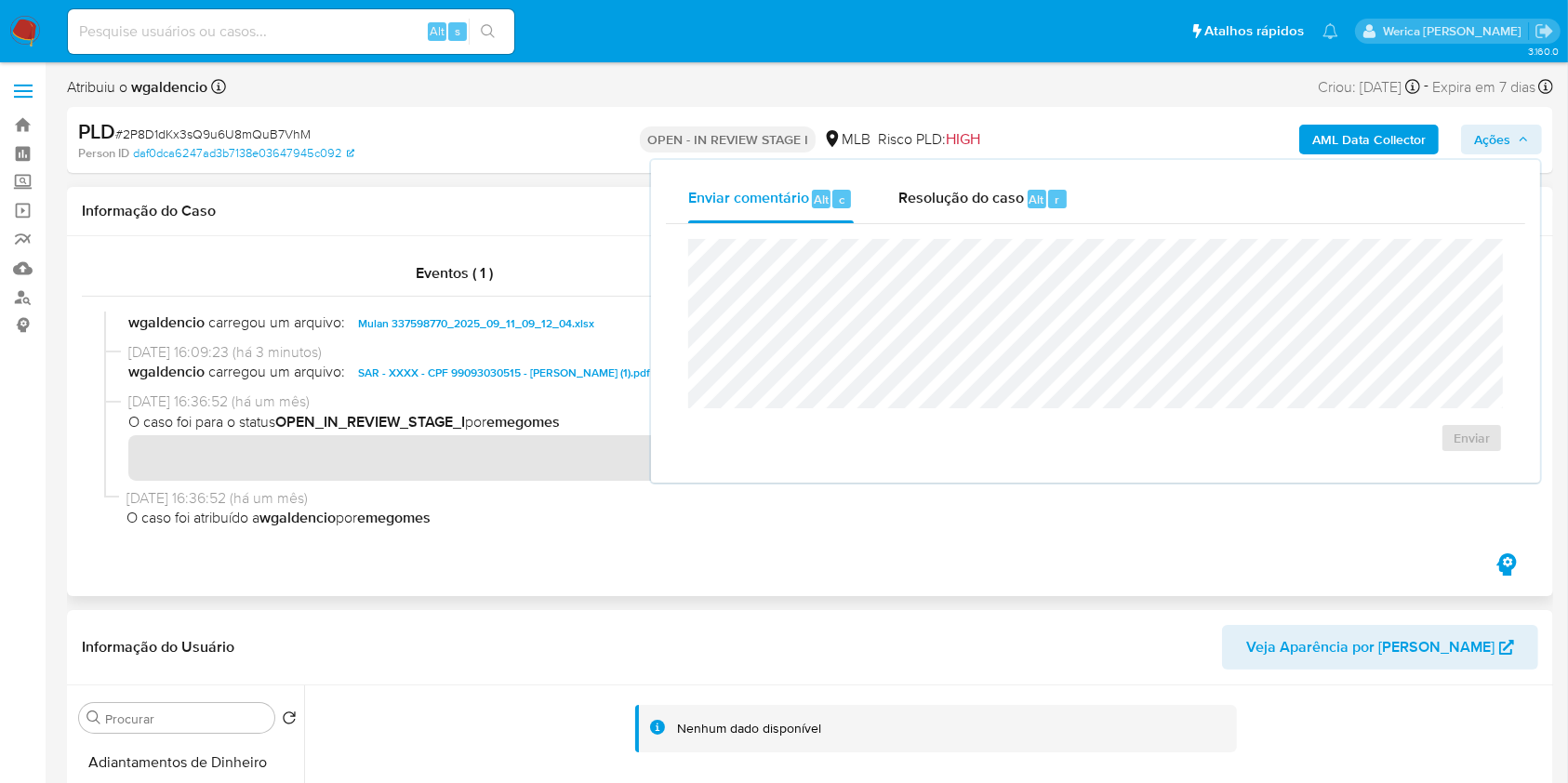
drag, startPoint x: 596, startPoint y: 511, endPoint x: 610, endPoint y: 501, distance: 17.2
click at [597, 511] on span "O caso foi atribuído a wgaldencio por emegomes" at bounding box center [817, 518] width 1382 height 21
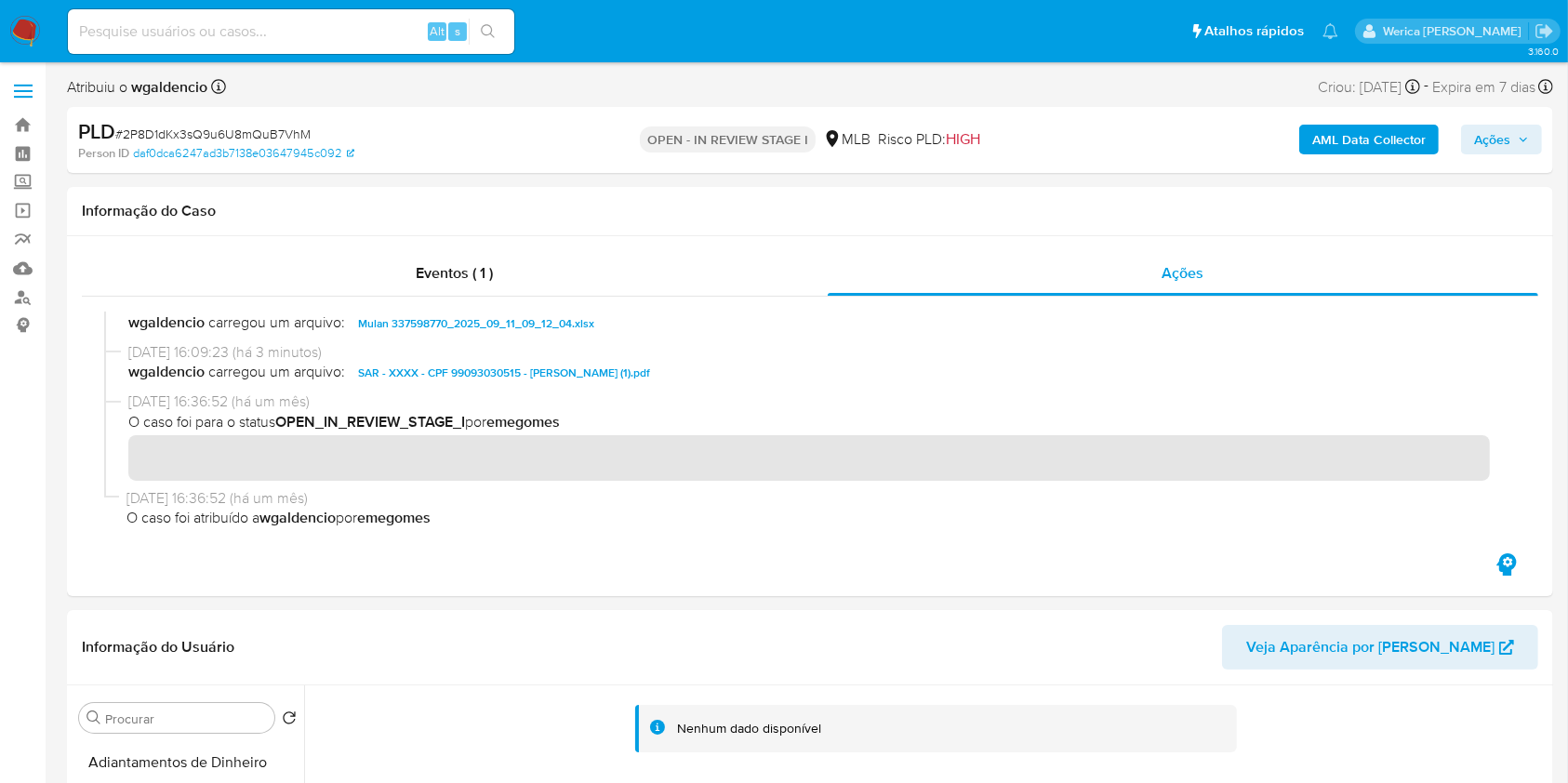
click at [1348, 138] on b "AML Data Collector" at bounding box center [1368, 139] width 113 height 30
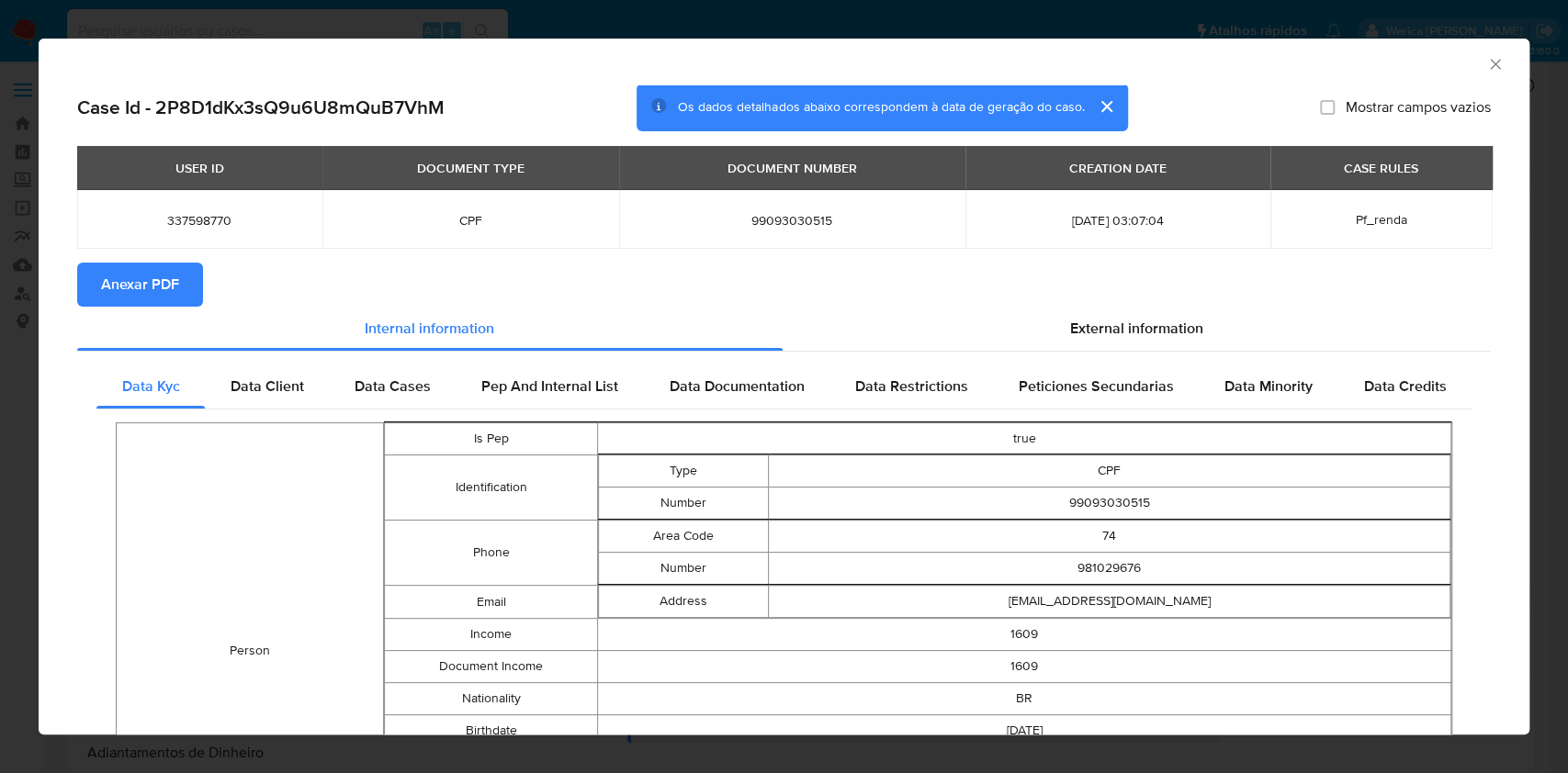
click at [157, 289] on span "Anexar PDF" at bounding box center [140, 284] width 79 height 41
